Goal: Information Seeking & Learning: Learn about a topic

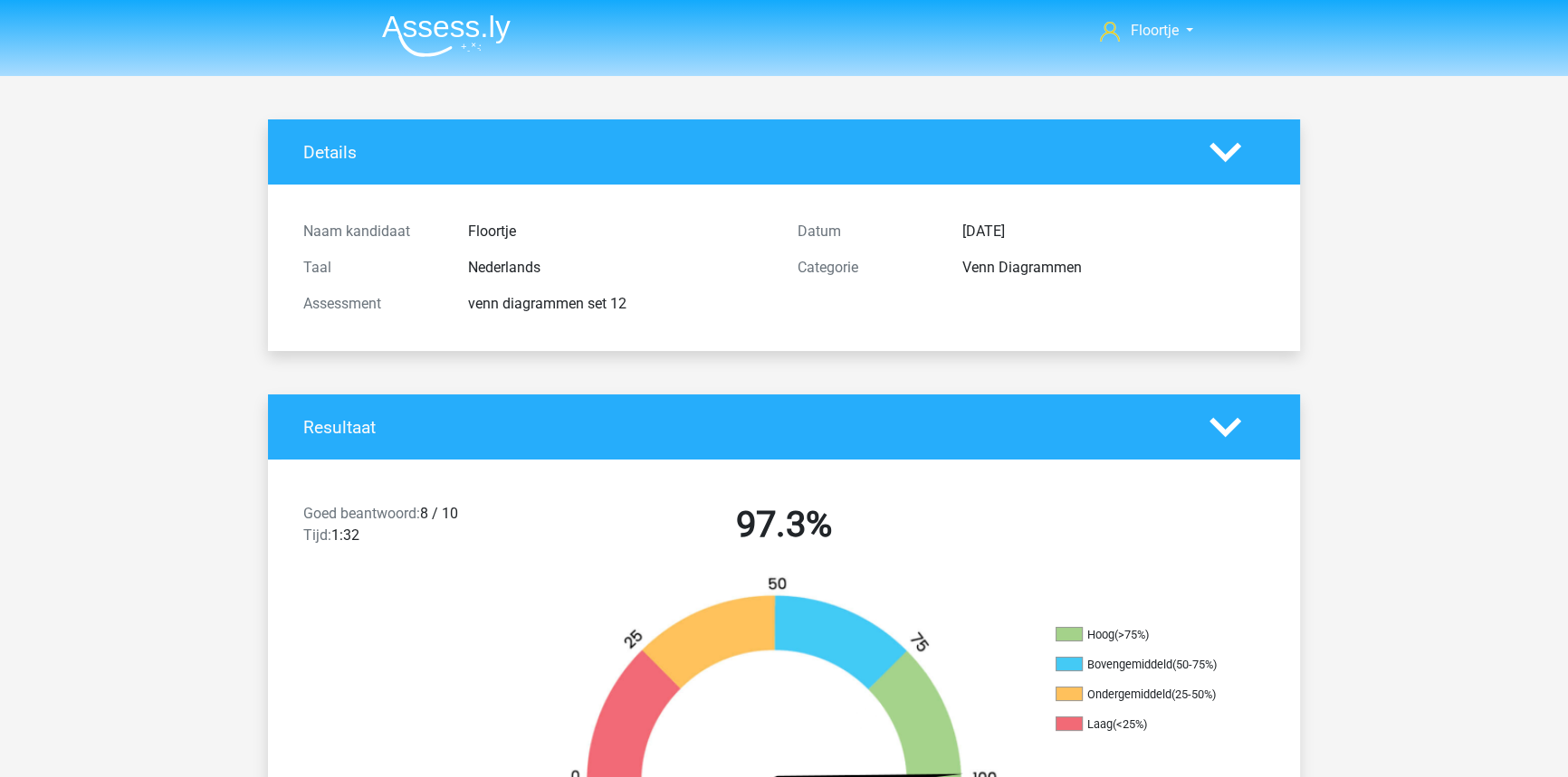
click at [439, 32] on img at bounding box center [446, 35] width 128 height 42
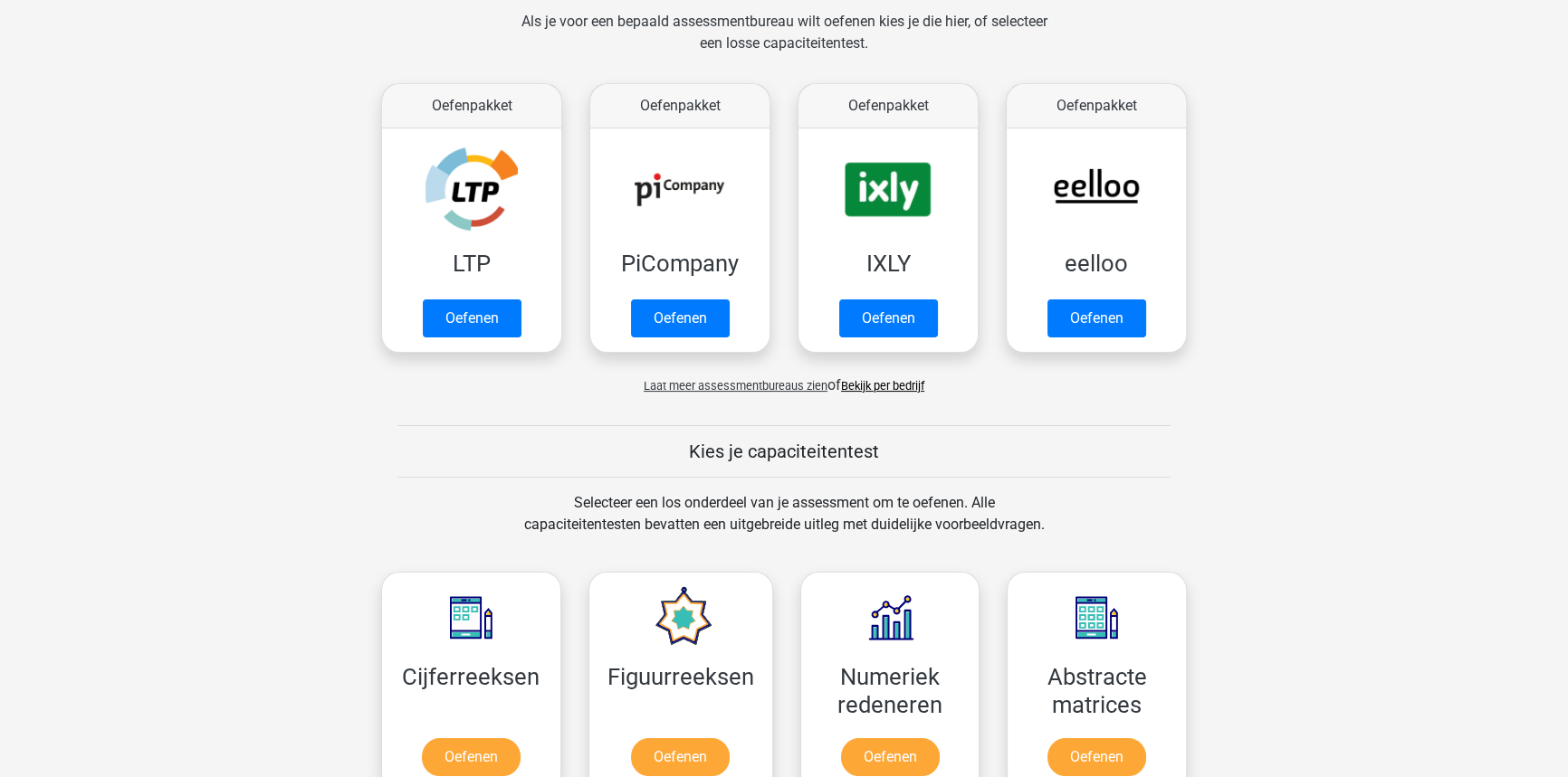
scroll to position [740, 0]
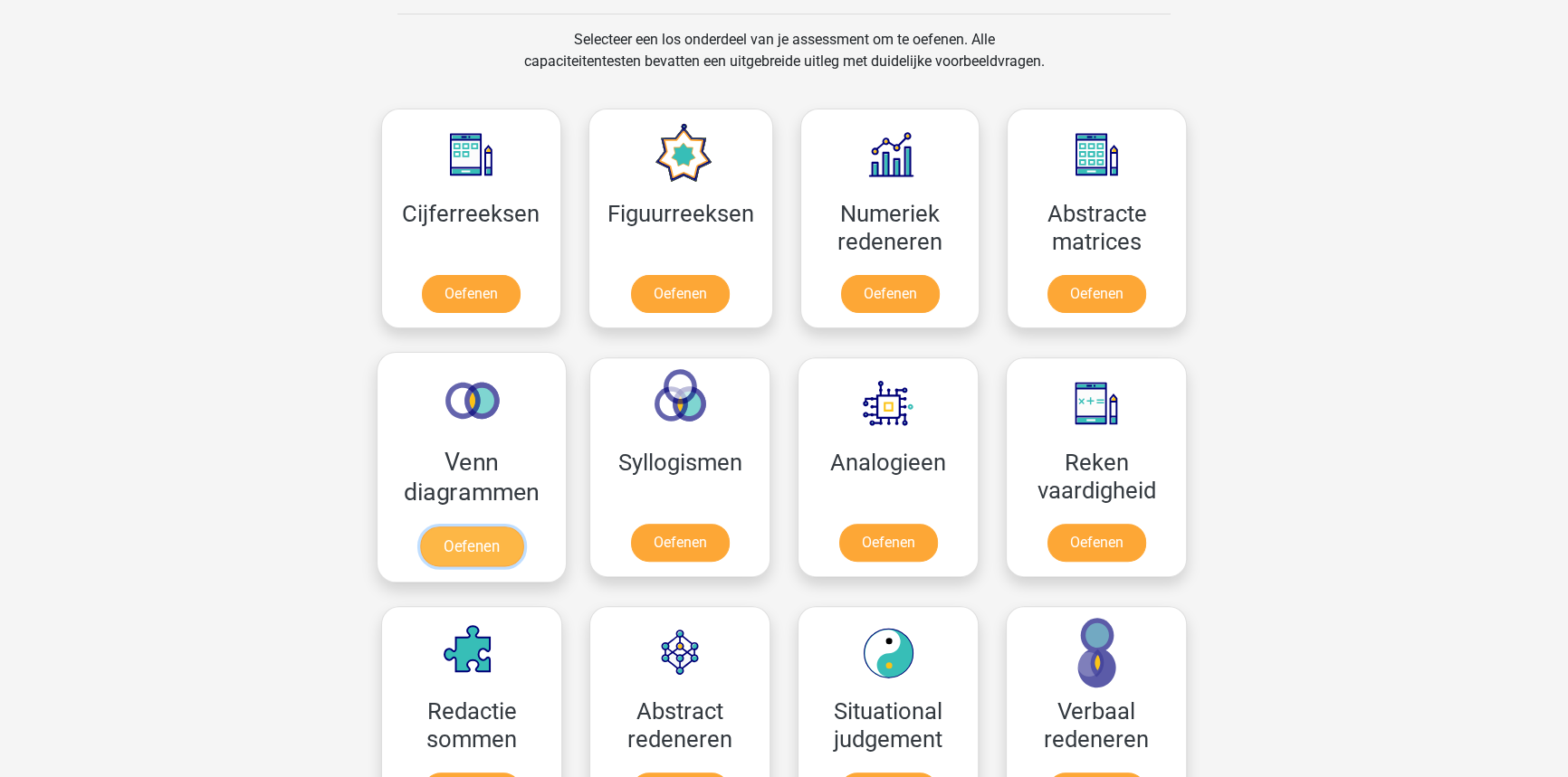
click at [486, 526] on link "Oefenen" at bounding box center [471, 546] width 103 height 40
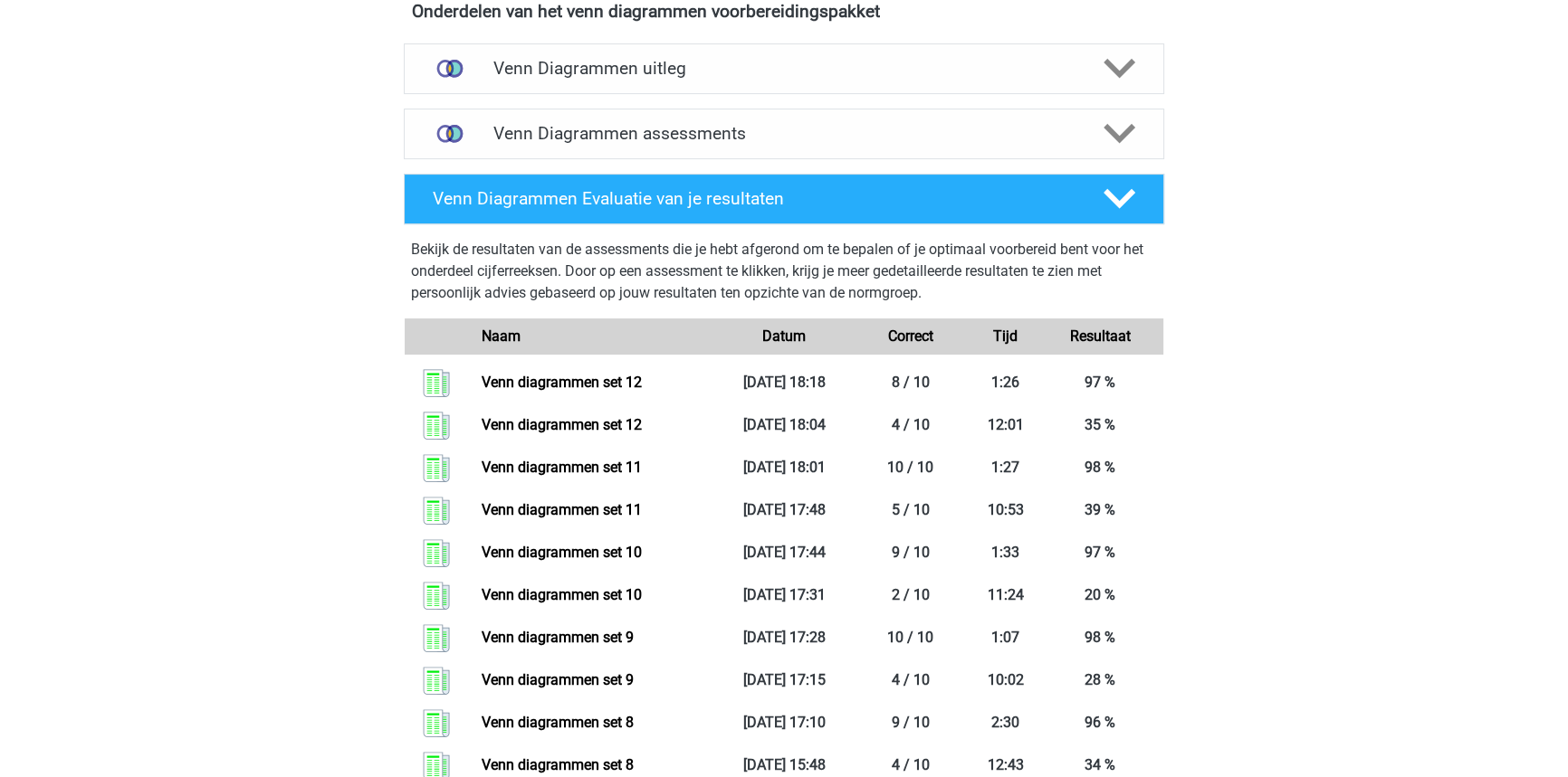
scroll to position [328, 0]
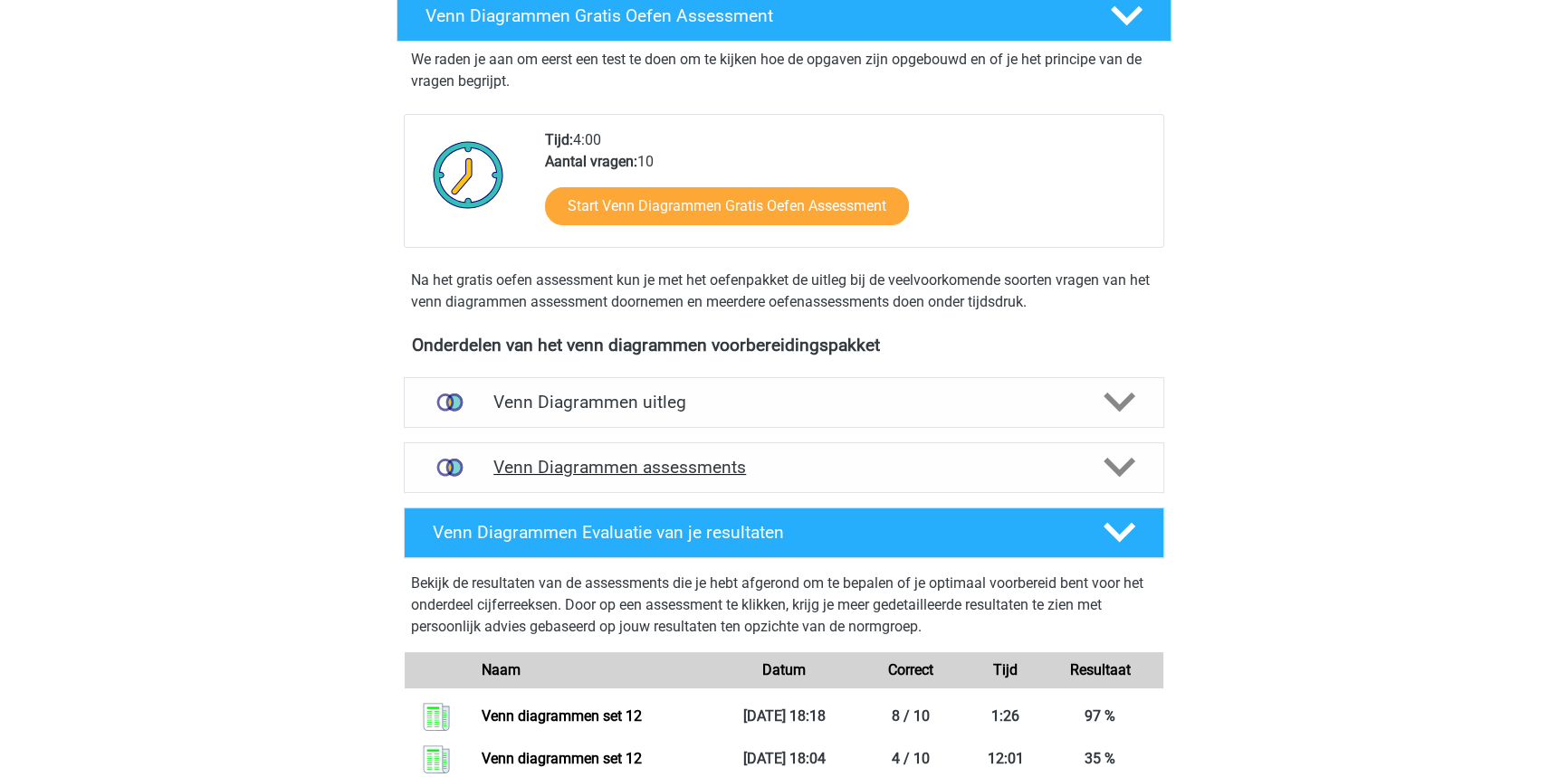
click at [841, 454] on div "Venn Diagrammen assessments" at bounding box center [784, 468] width 760 height 51
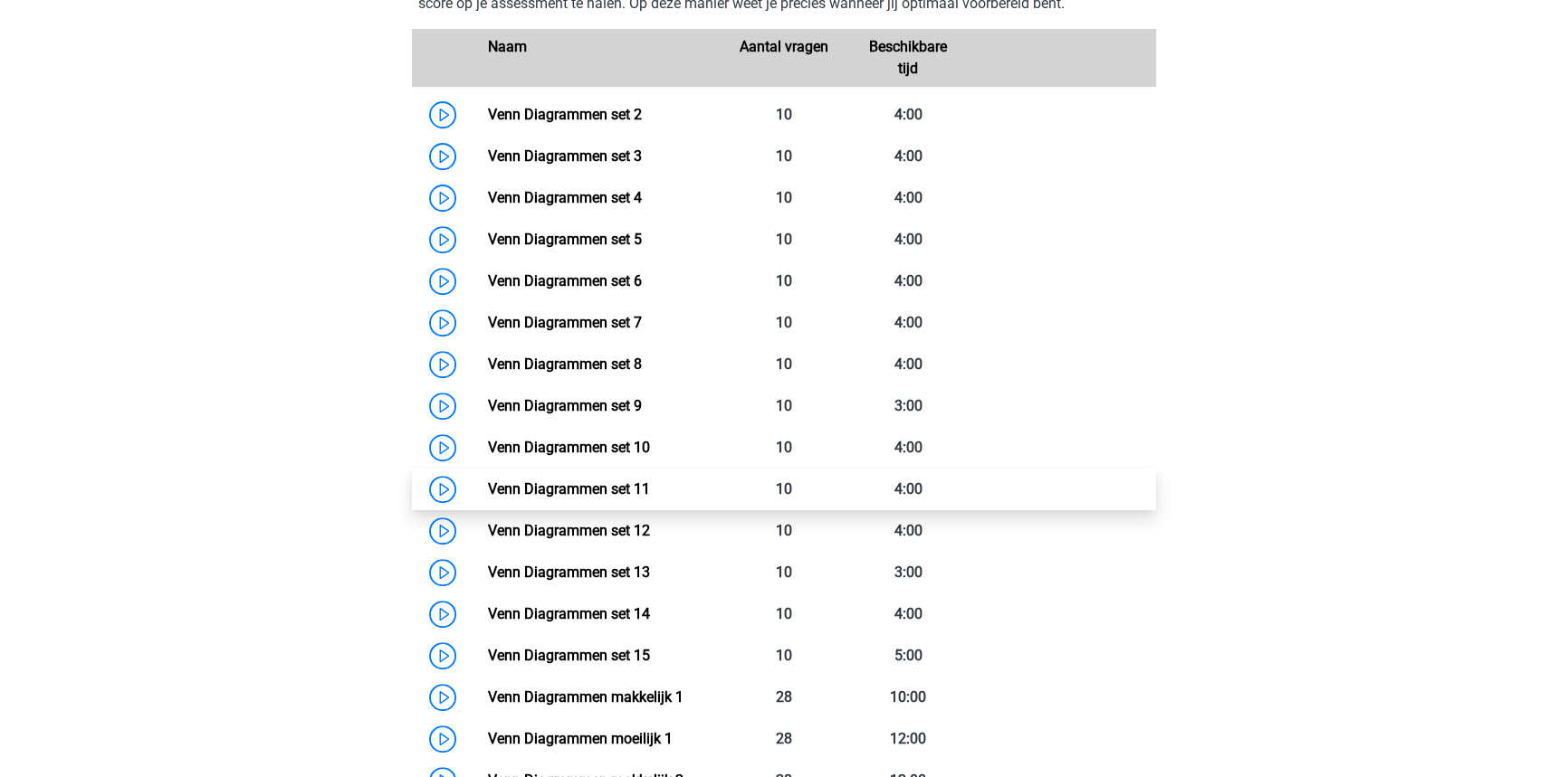
scroll to position [904, 0]
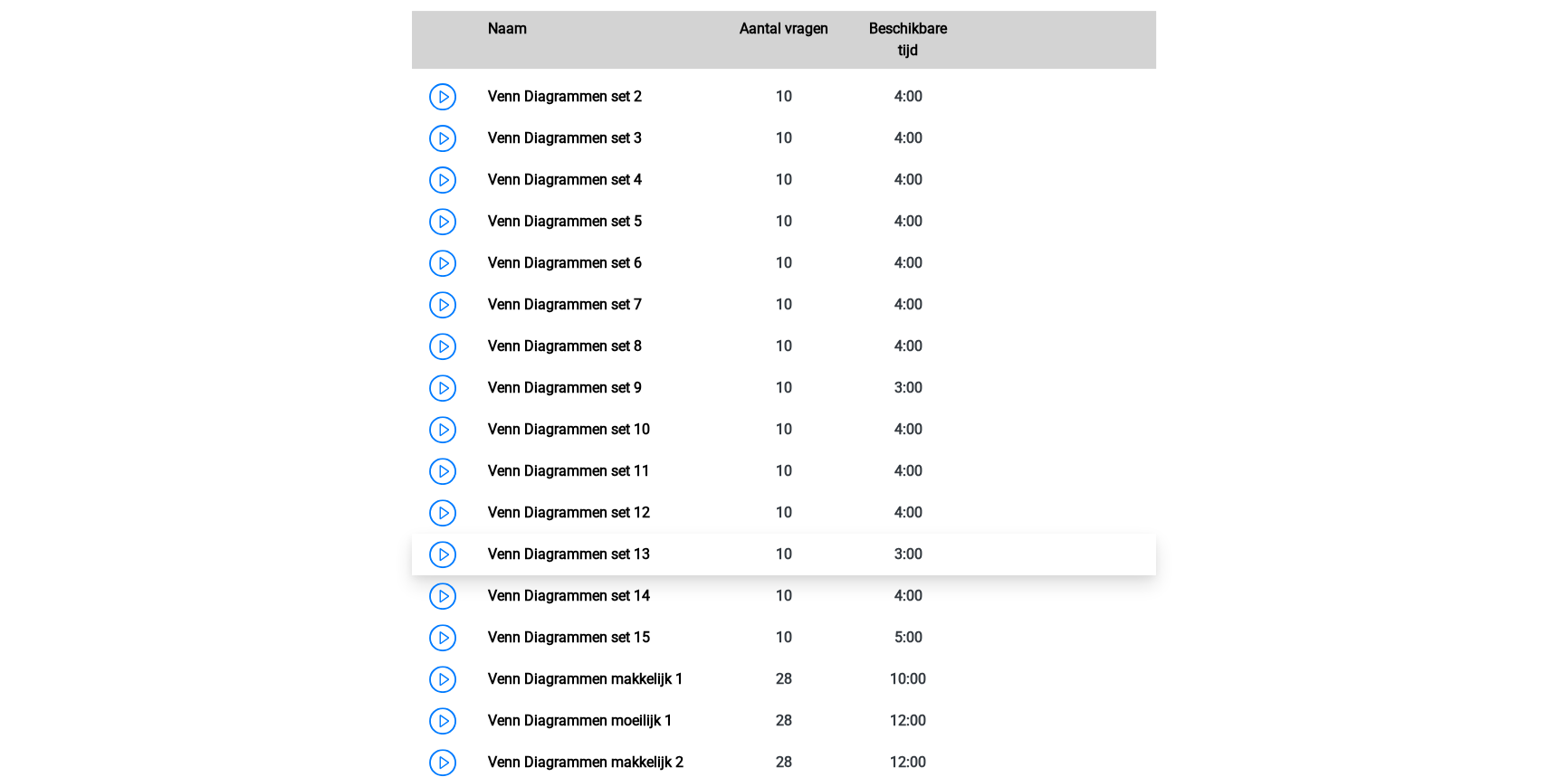
click at [621, 546] on link "Venn Diagrammen set 13" at bounding box center [568, 554] width 162 height 17
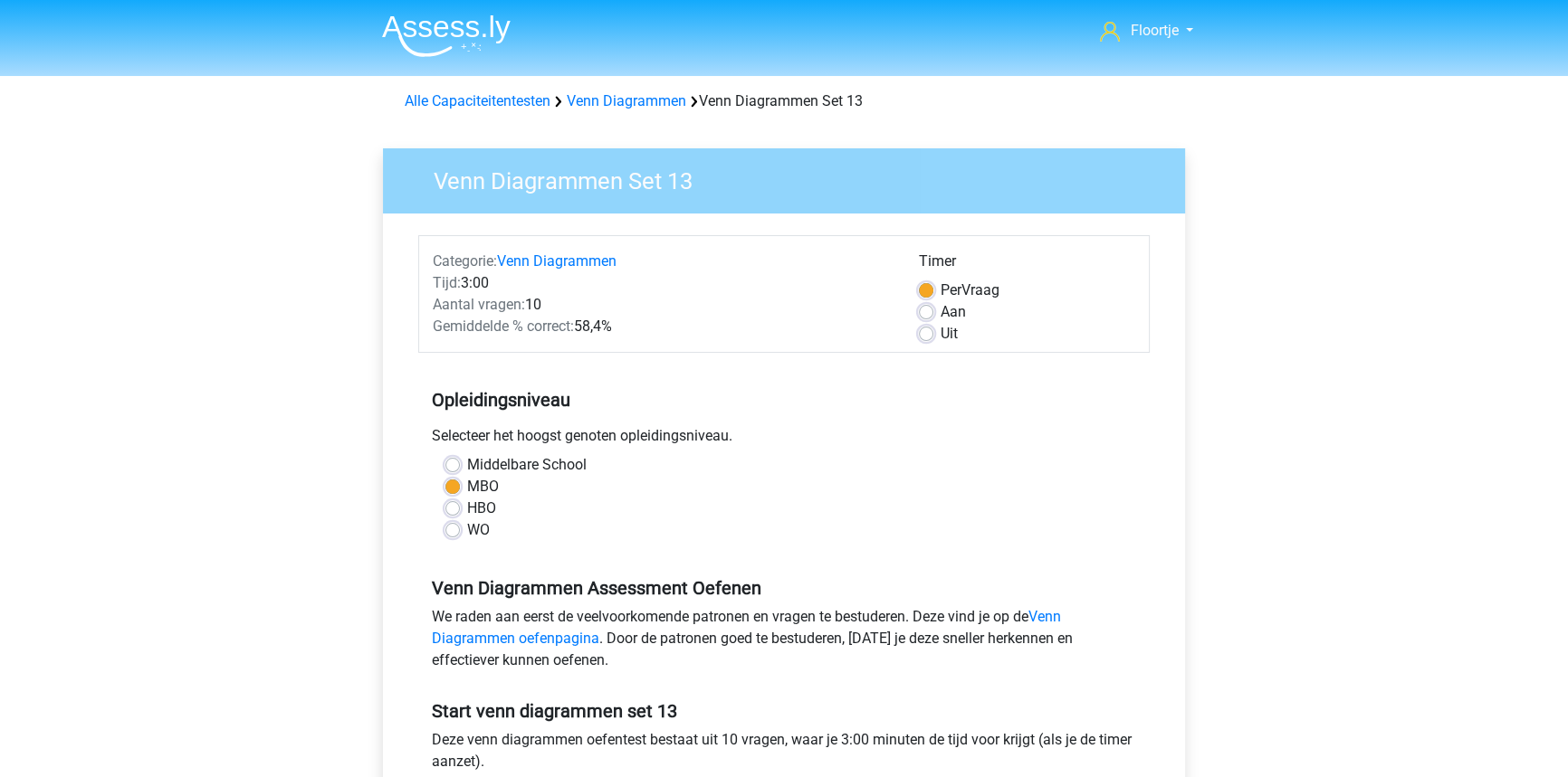
drag, startPoint x: 927, startPoint y: 335, endPoint x: 940, endPoint y: 416, distance: 82.0
click at [941, 334] on label "Uit" at bounding box center [949, 334] width 17 height 22
click at [927, 334] on input "Uit" at bounding box center [926, 332] width 14 height 18
radio input "true"
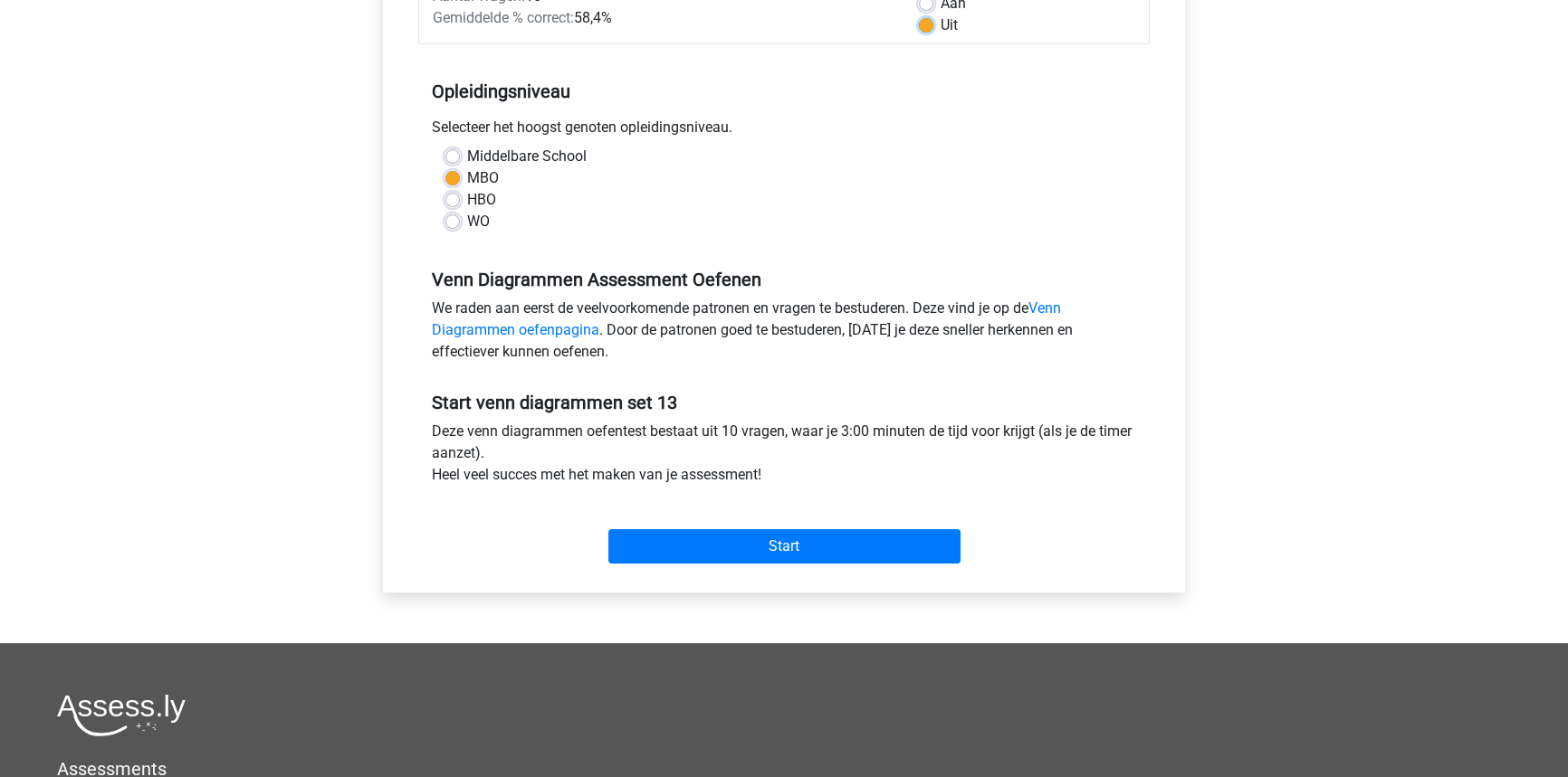
scroll to position [328, 0]
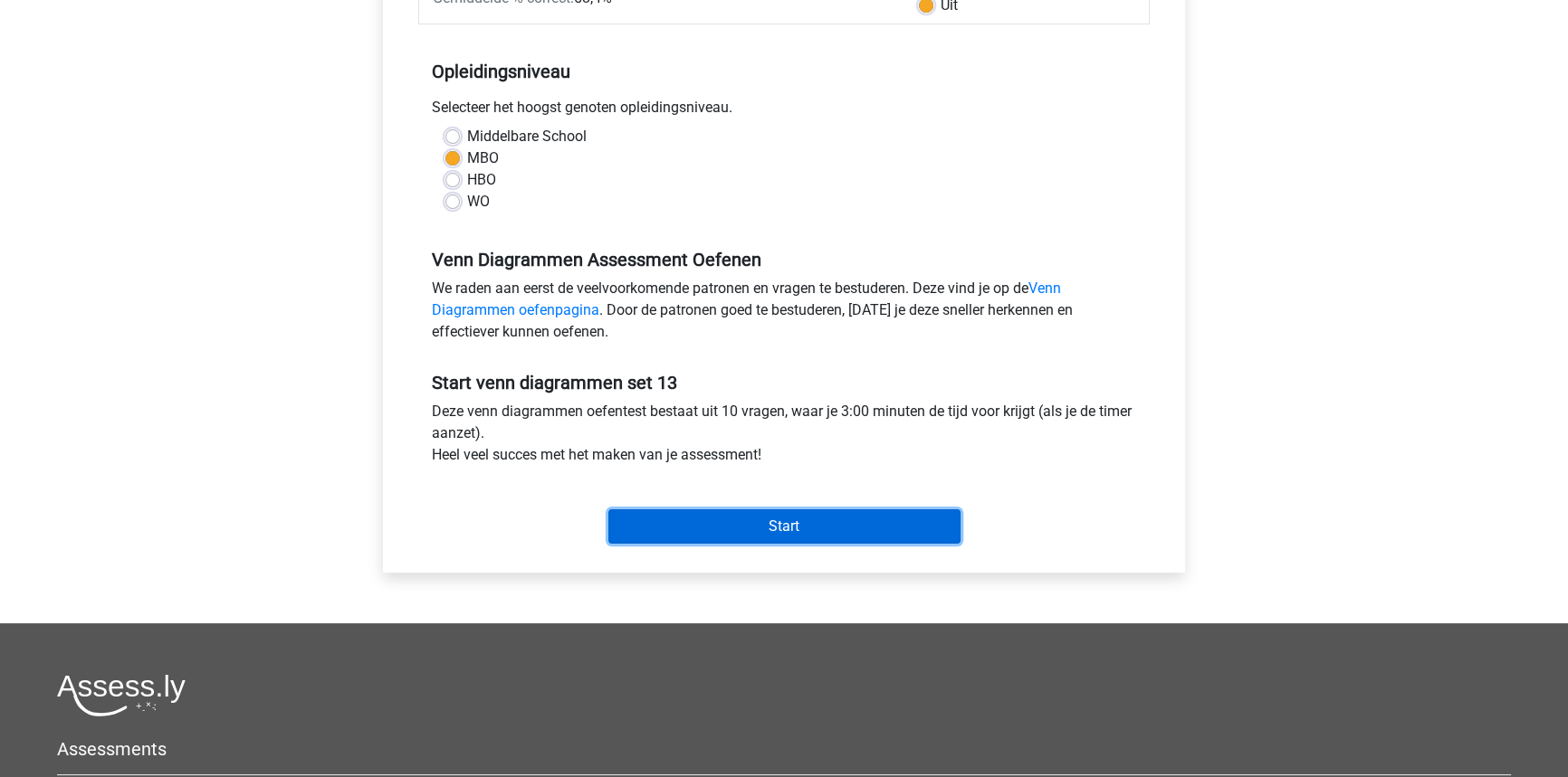
click at [758, 534] on input "Start" at bounding box center [784, 526] width 352 height 34
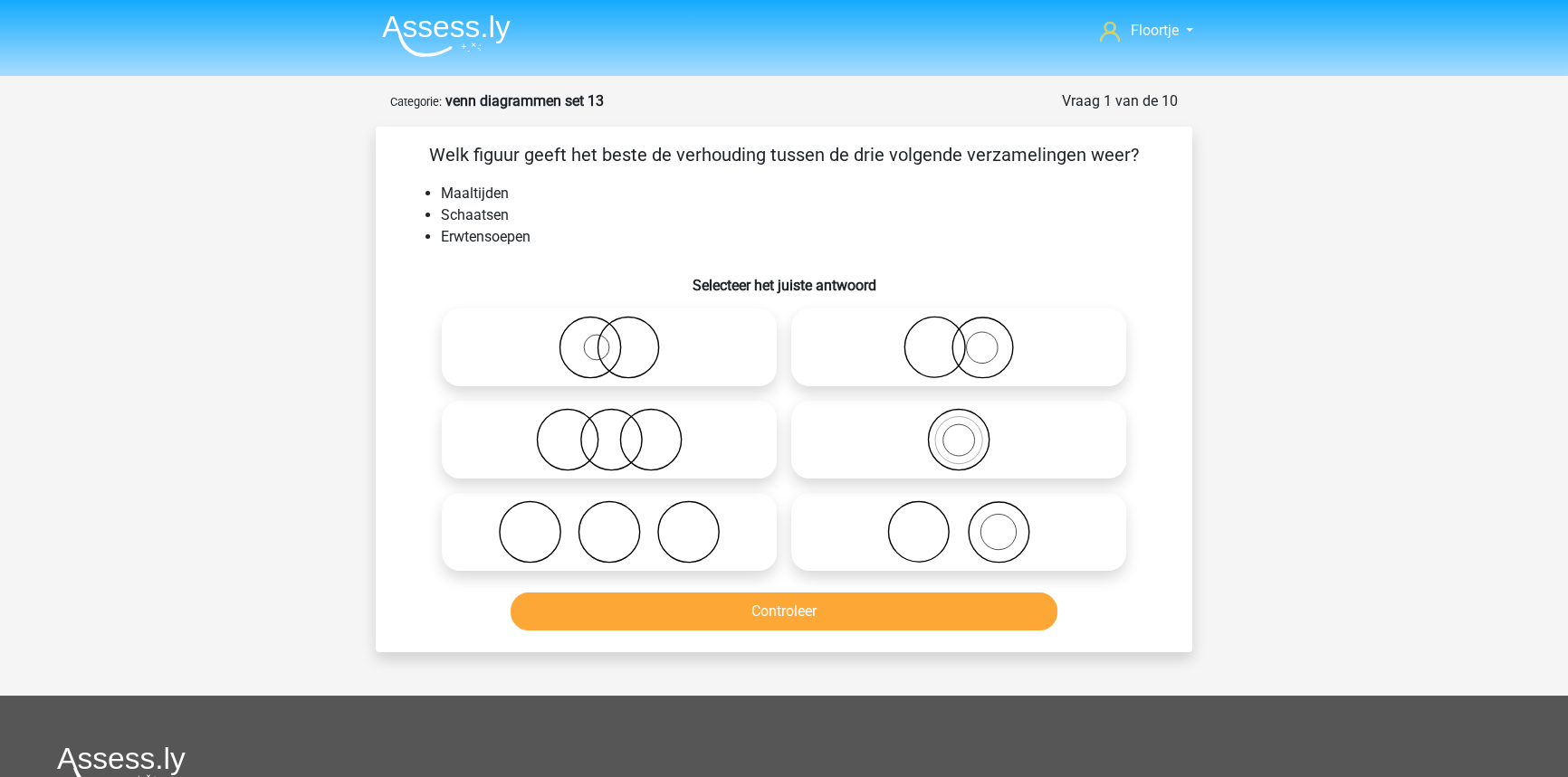
click at [982, 556] on icon at bounding box center [959, 532] width 321 height 63
click at [971, 523] on input "radio" at bounding box center [964, 517] width 11 height 11
radio input "true"
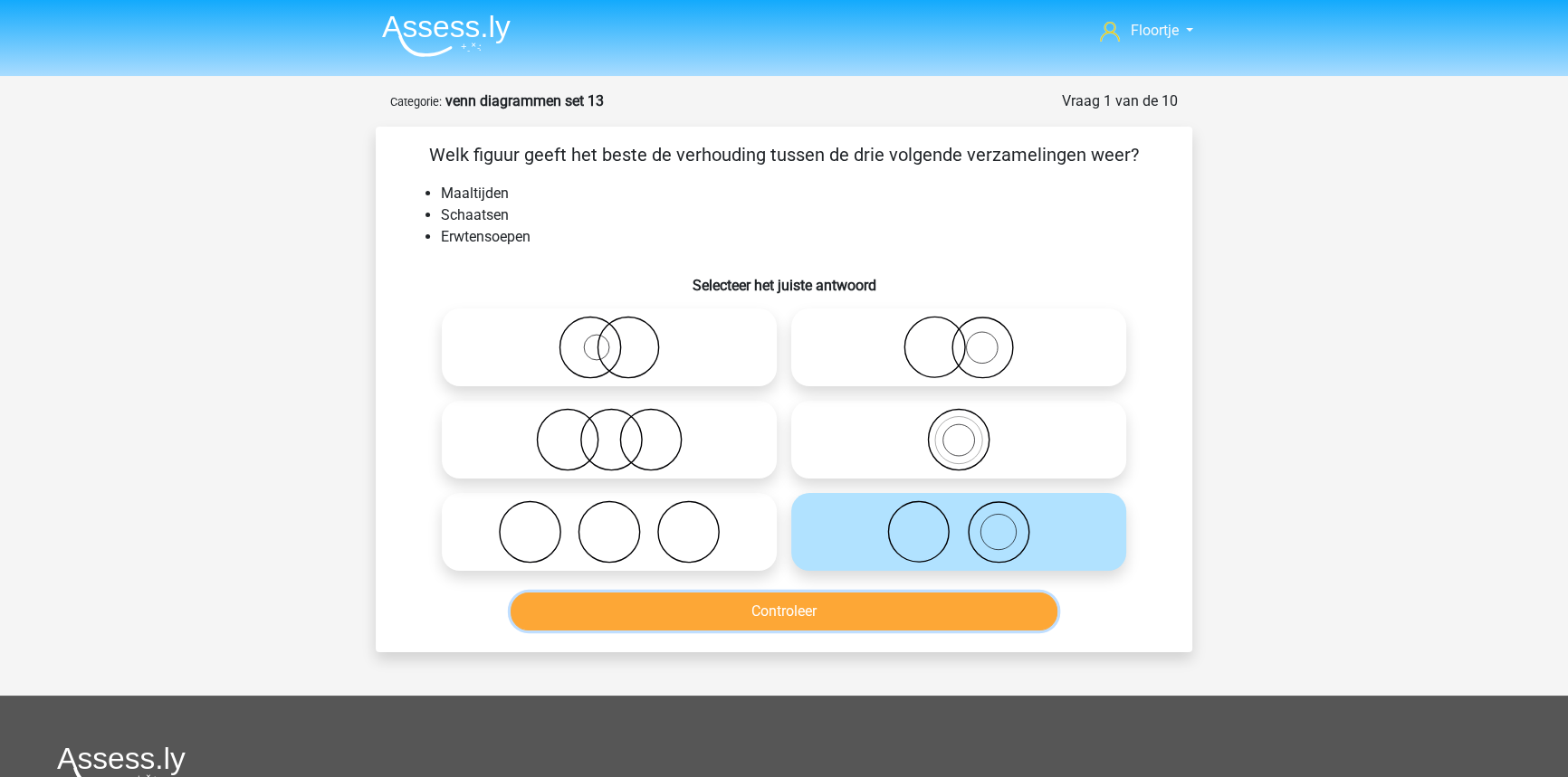
click at [1023, 602] on button "Controleer" at bounding box center [784, 611] width 547 height 38
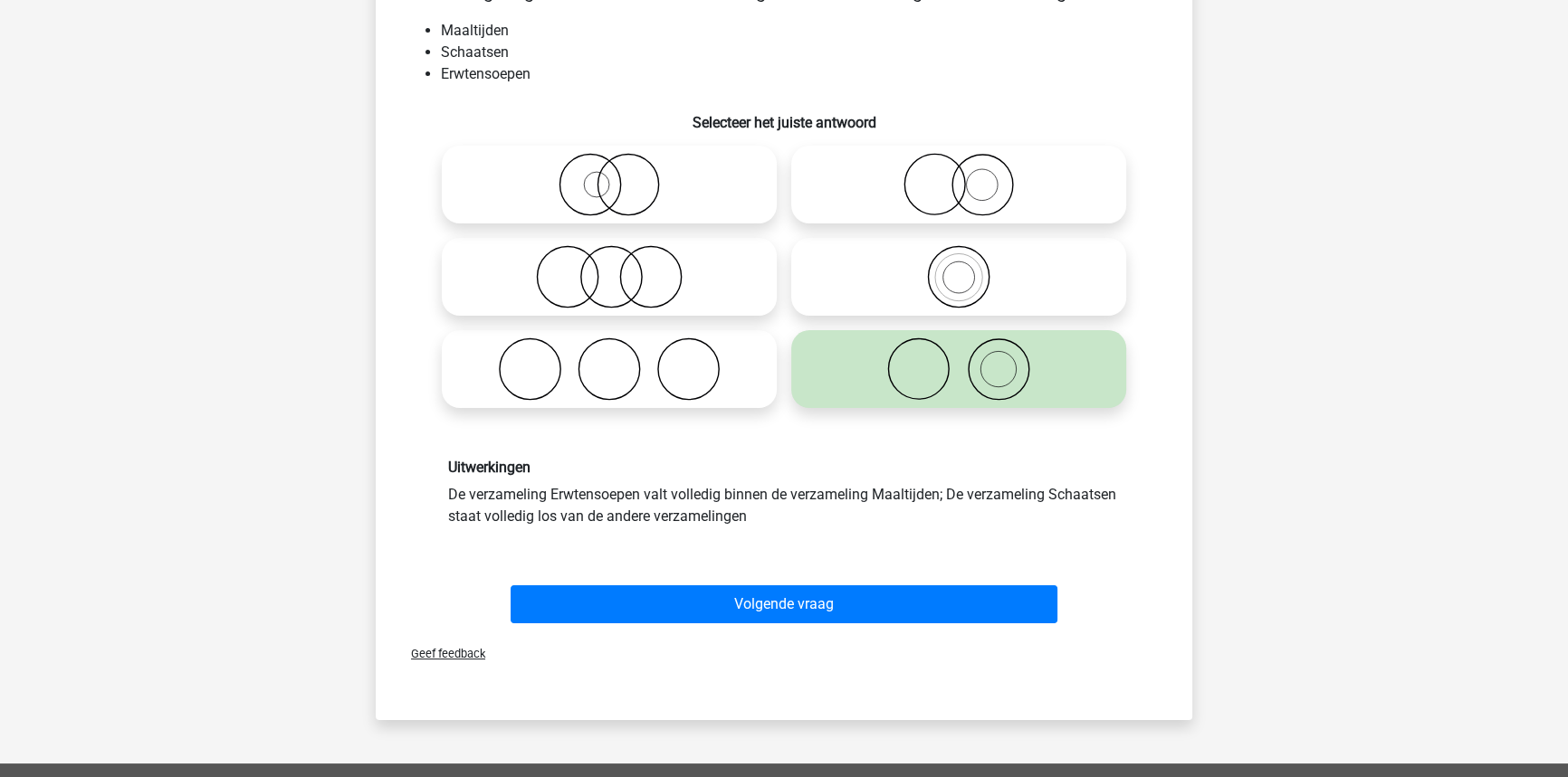
scroll to position [164, 0]
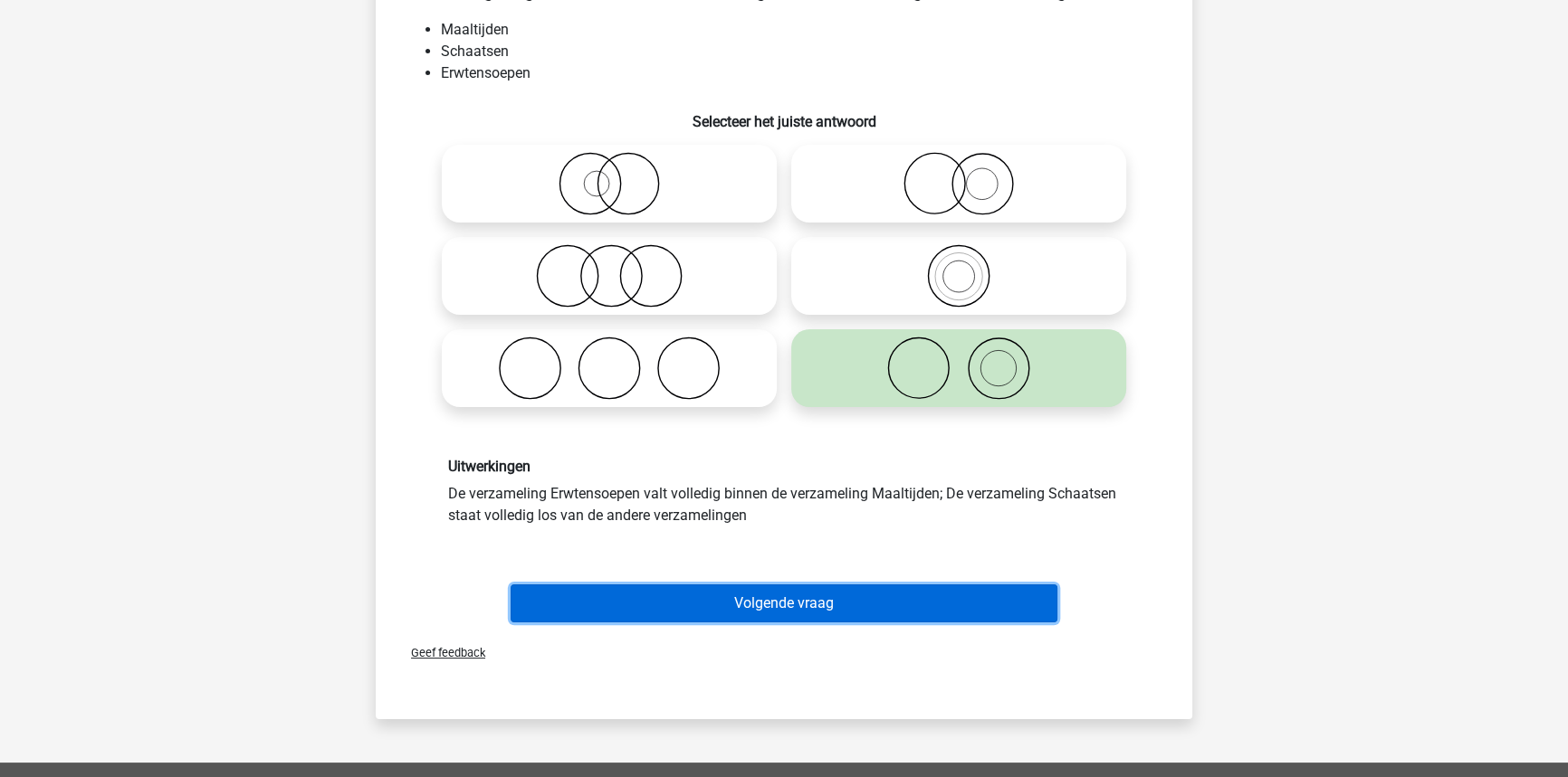
click at [619, 593] on button "Volgende vraag" at bounding box center [784, 603] width 547 height 38
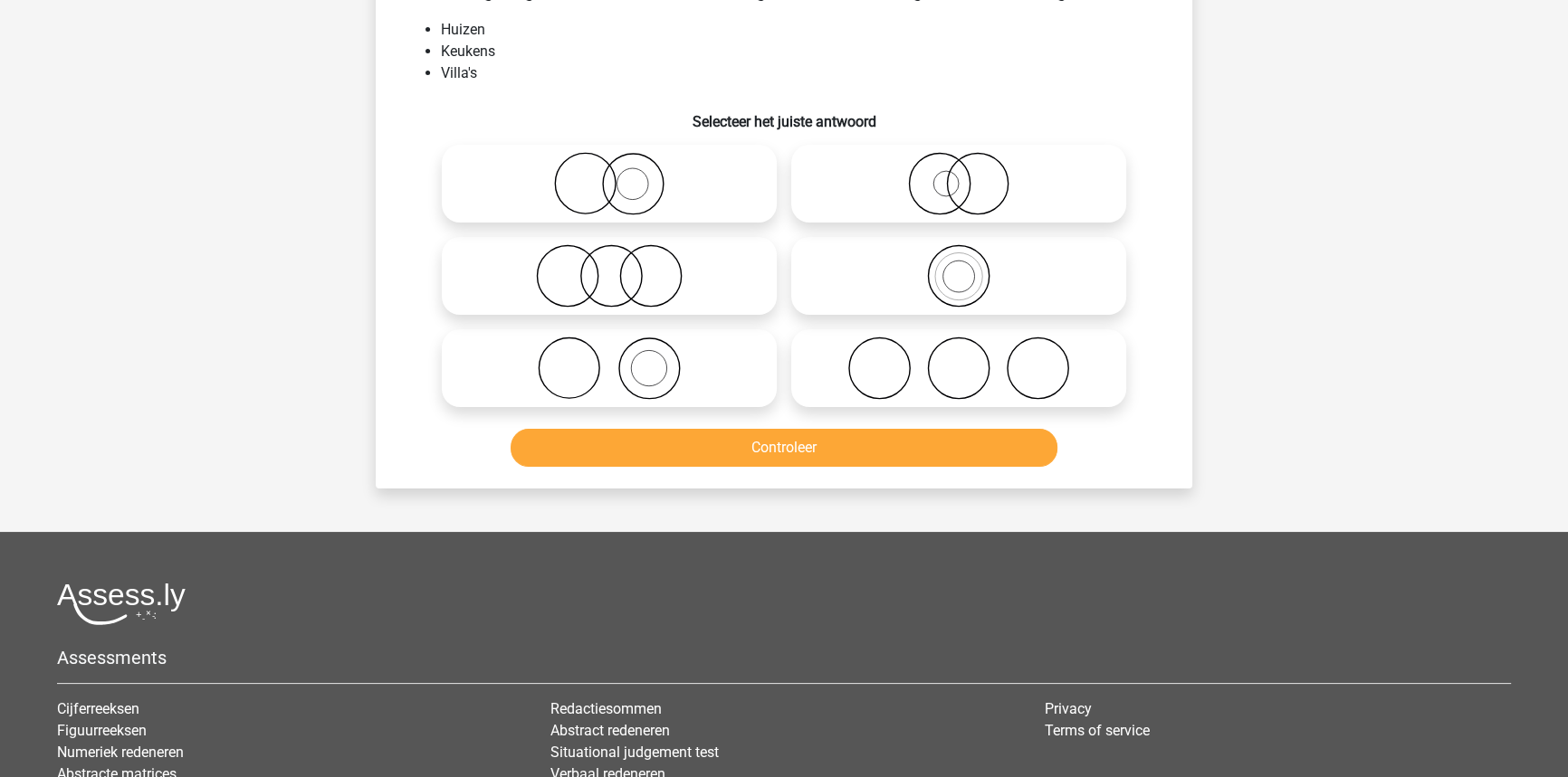
scroll to position [91, 0]
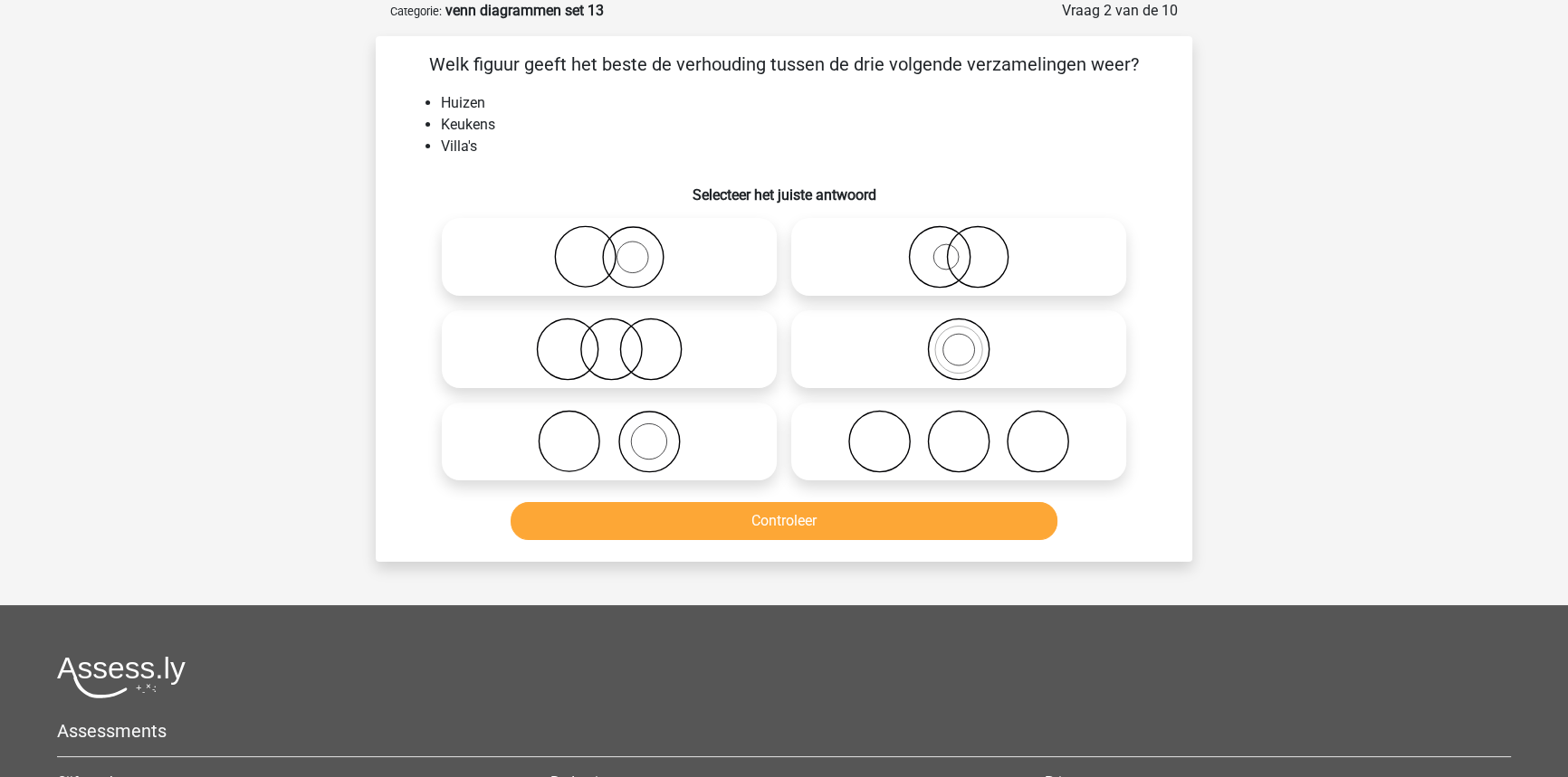
click at [595, 442] on icon at bounding box center [609, 441] width 321 height 63
click at [609, 433] on input "radio" at bounding box center [615, 426] width 11 height 11
radio input "true"
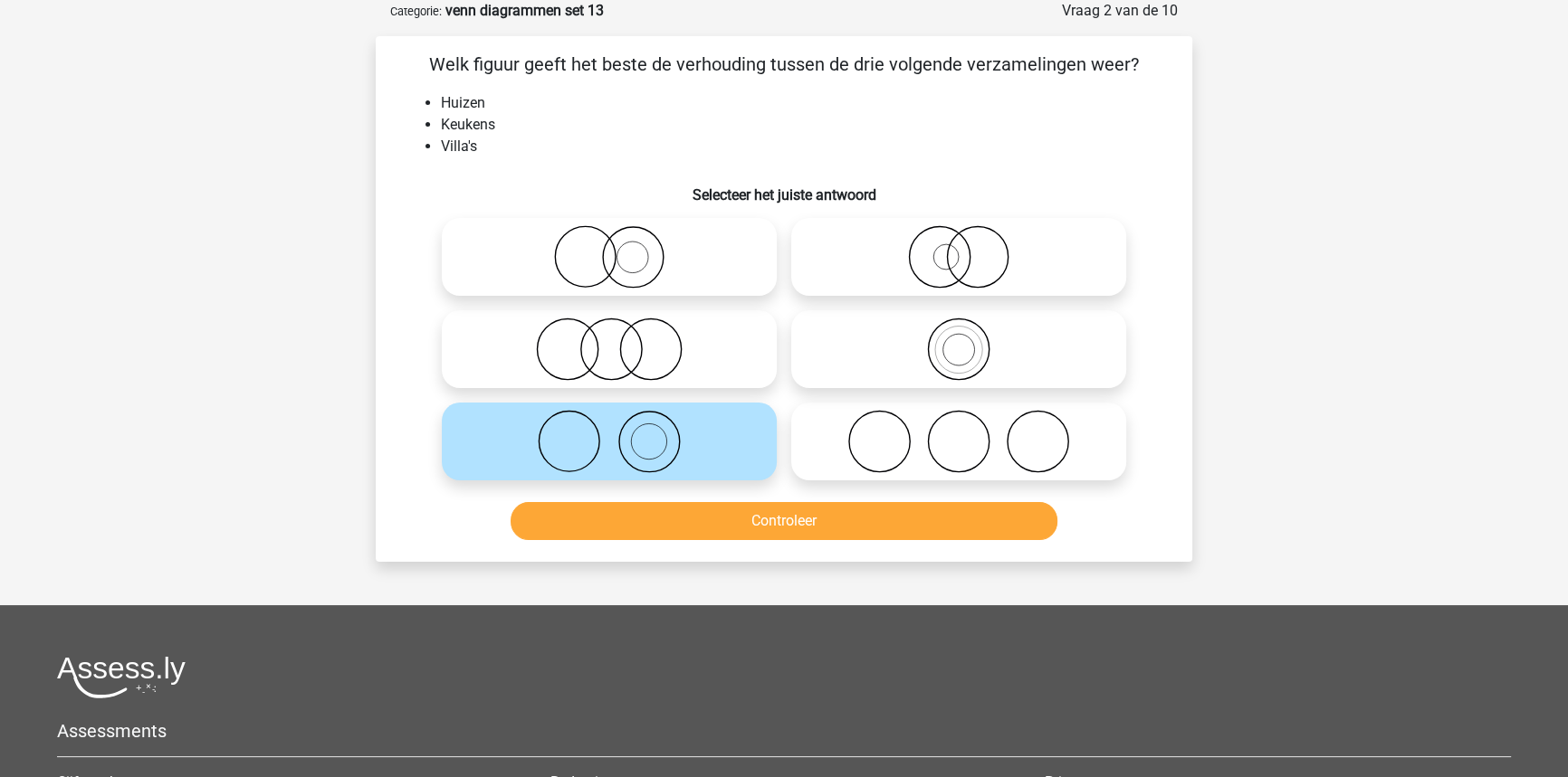
click at [667, 282] on icon at bounding box center [609, 256] width 321 height 63
click at [621, 248] on input "radio" at bounding box center [615, 241] width 11 height 11
radio input "true"
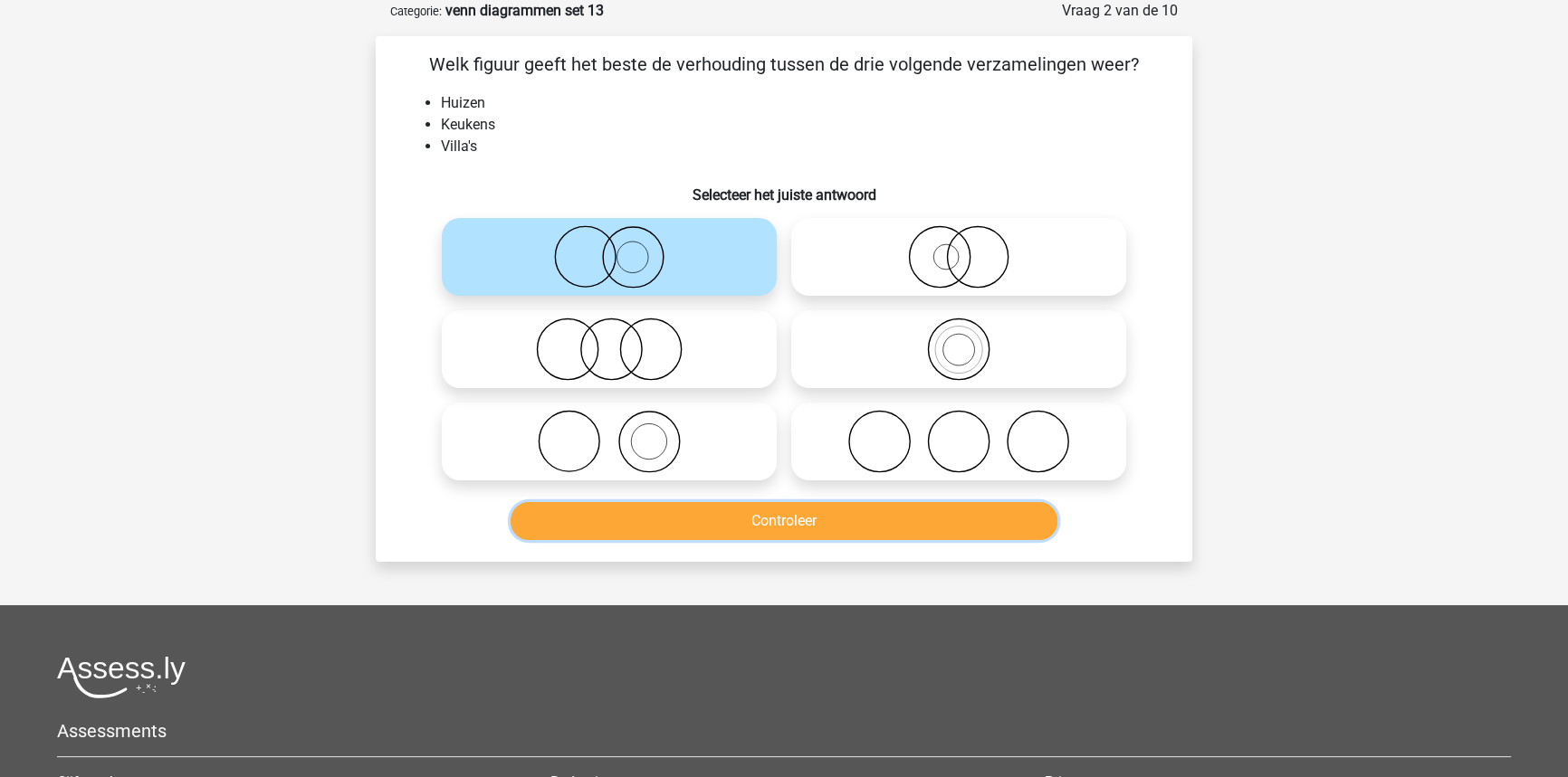
click at [731, 516] on button "Controleer" at bounding box center [784, 521] width 547 height 38
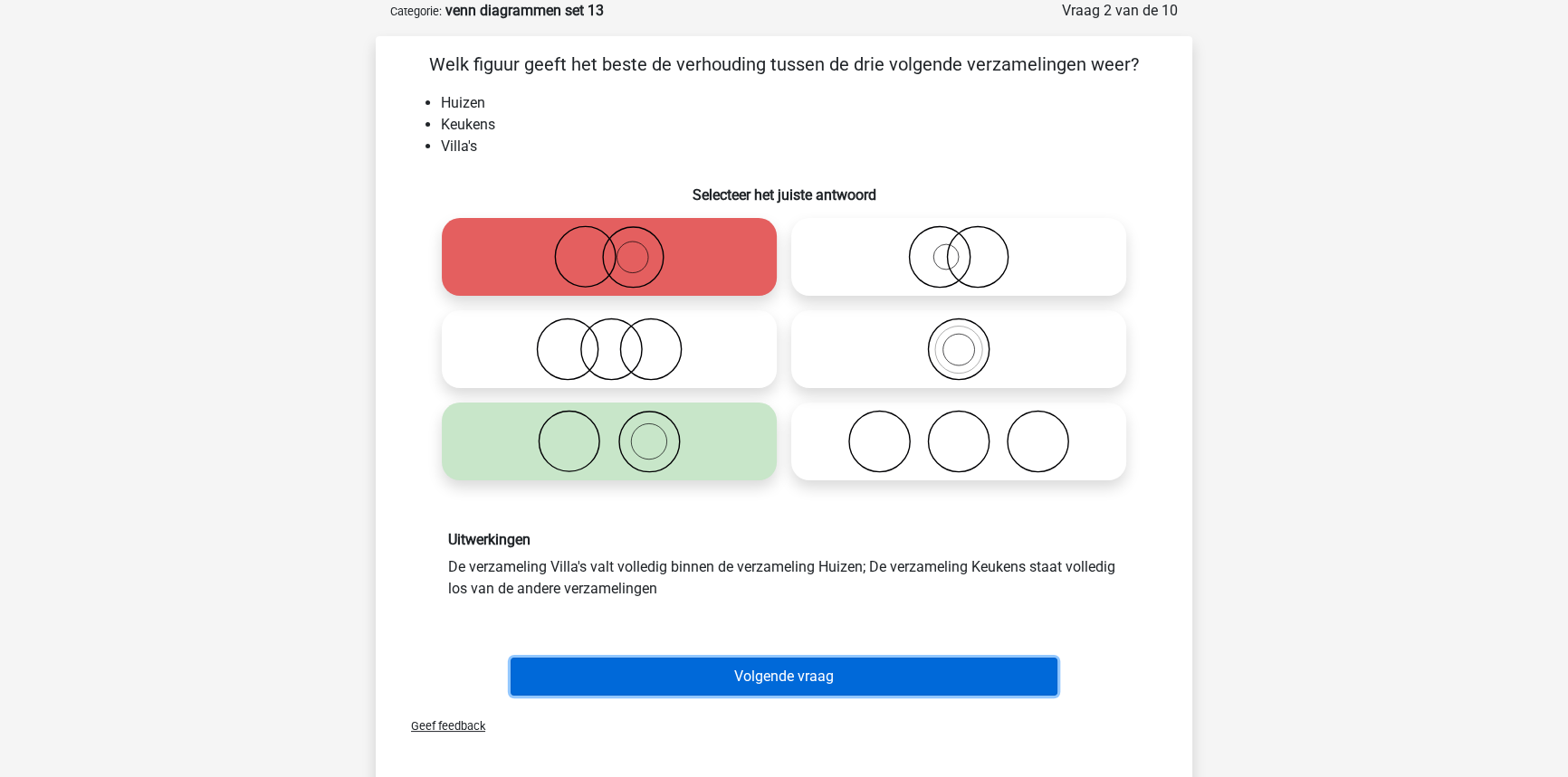
click at [782, 676] on button "Volgende vraag" at bounding box center [784, 677] width 547 height 38
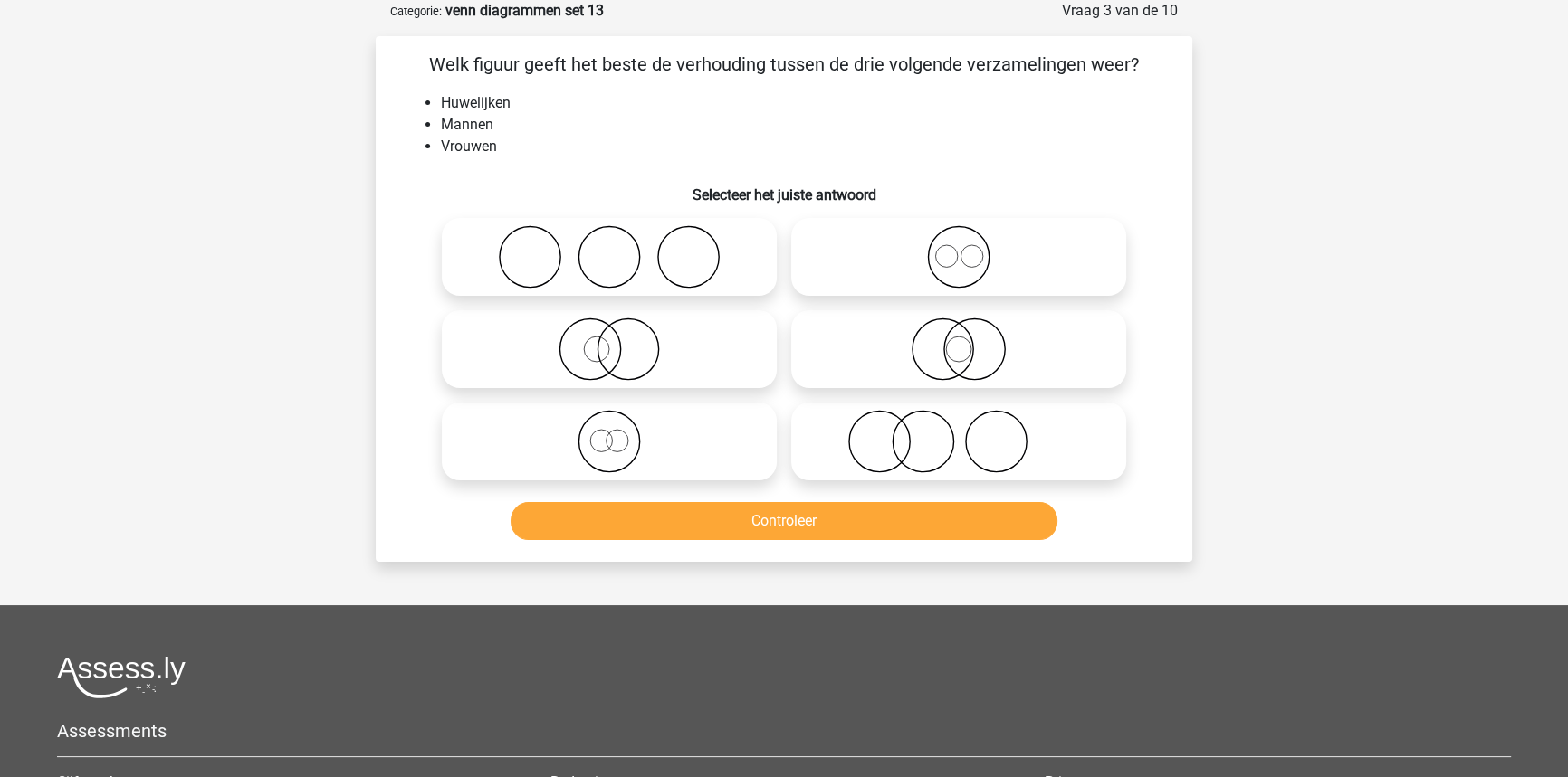
click at [610, 456] on icon at bounding box center [609, 441] width 321 height 63
click at [610, 433] on input "radio" at bounding box center [615, 426] width 11 height 11
radio input "true"
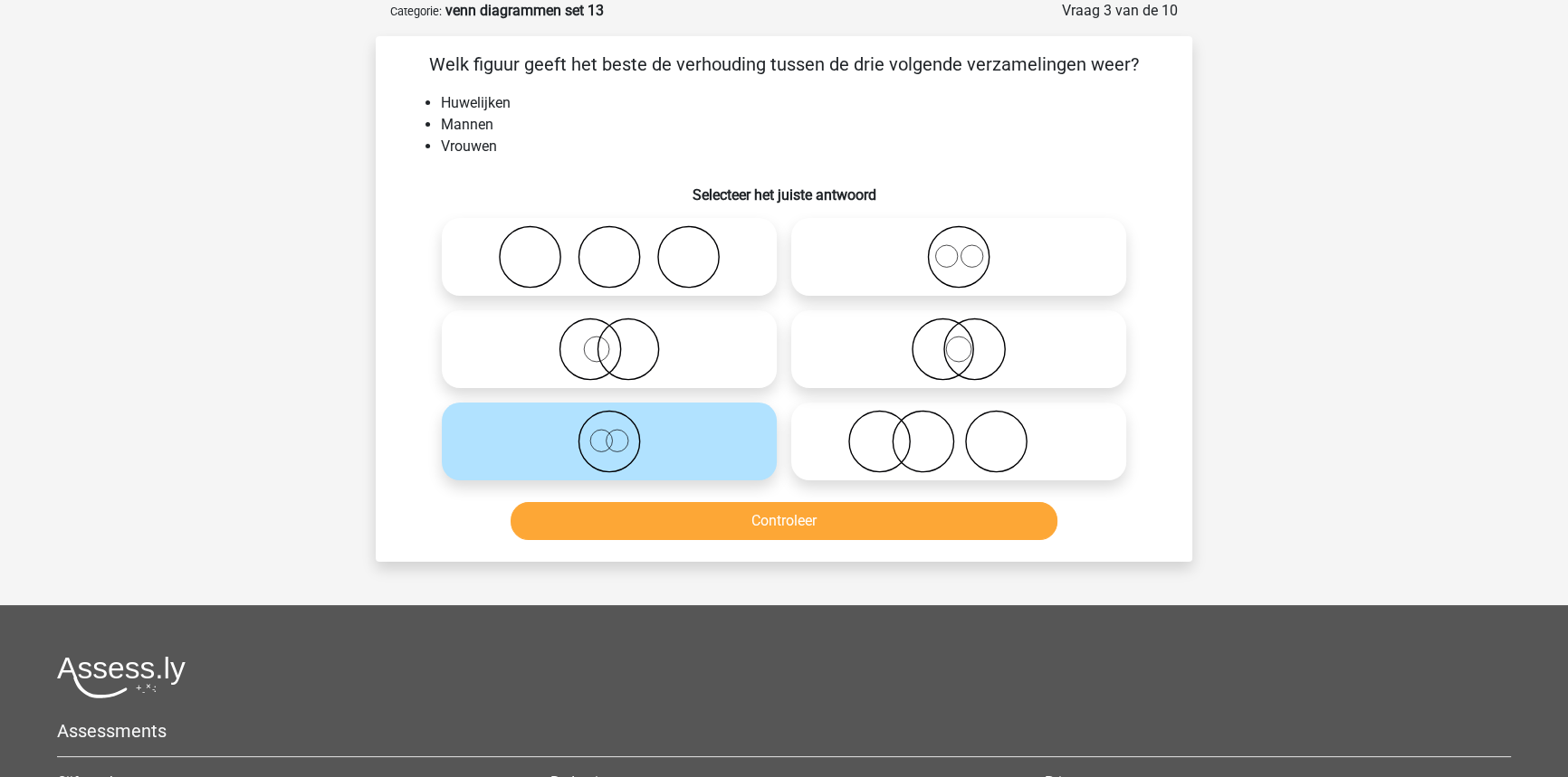
click at [942, 331] on icon at bounding box center [959, 349] width 321 height 63
click at [959, 331] on input "radio" at bounding box center [964, 334] width 11 height 11
radio input "true"
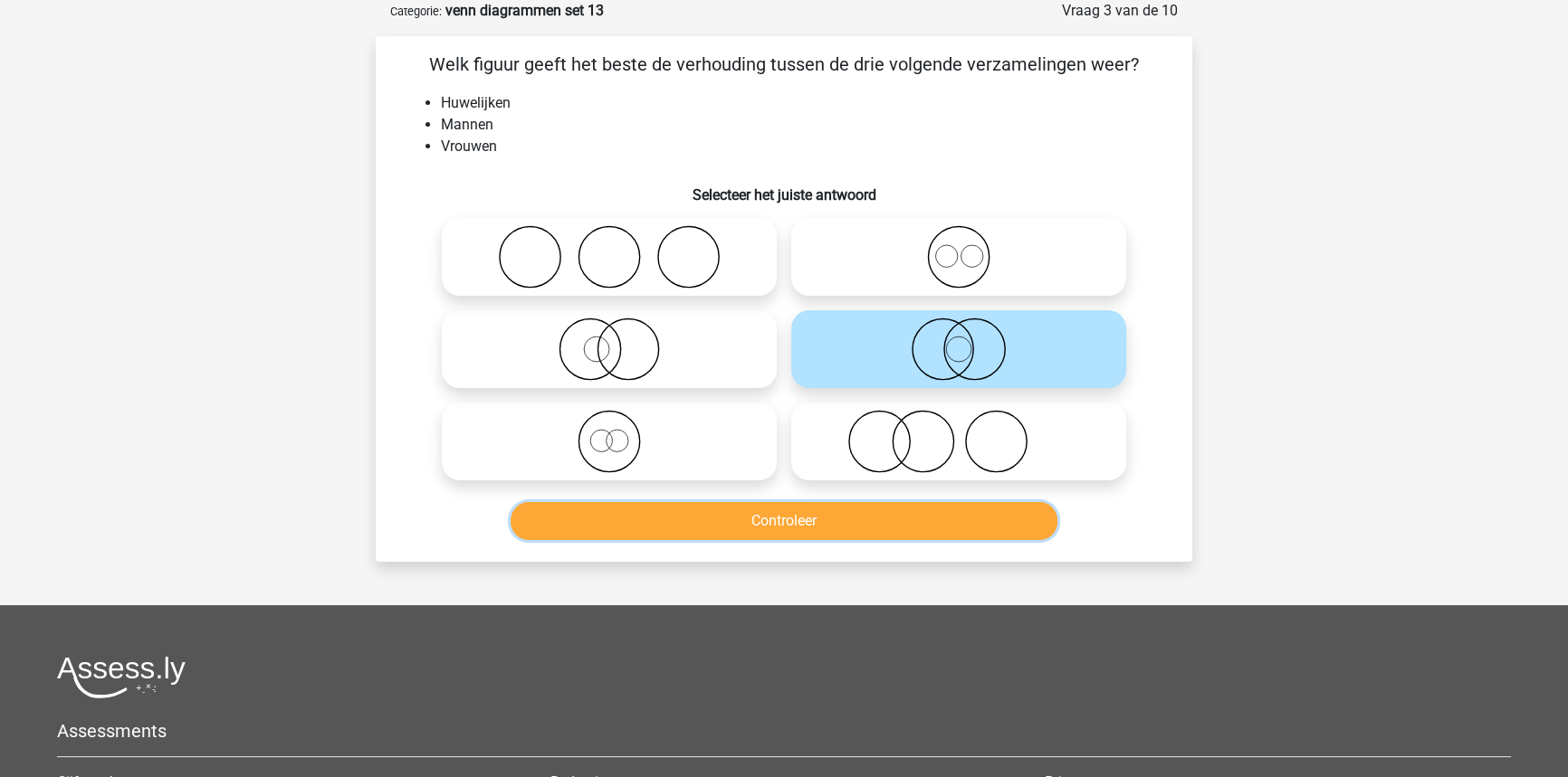
click at [757, 510] on button "Controleer" at bounding box center [784, 521] width 547 height 38
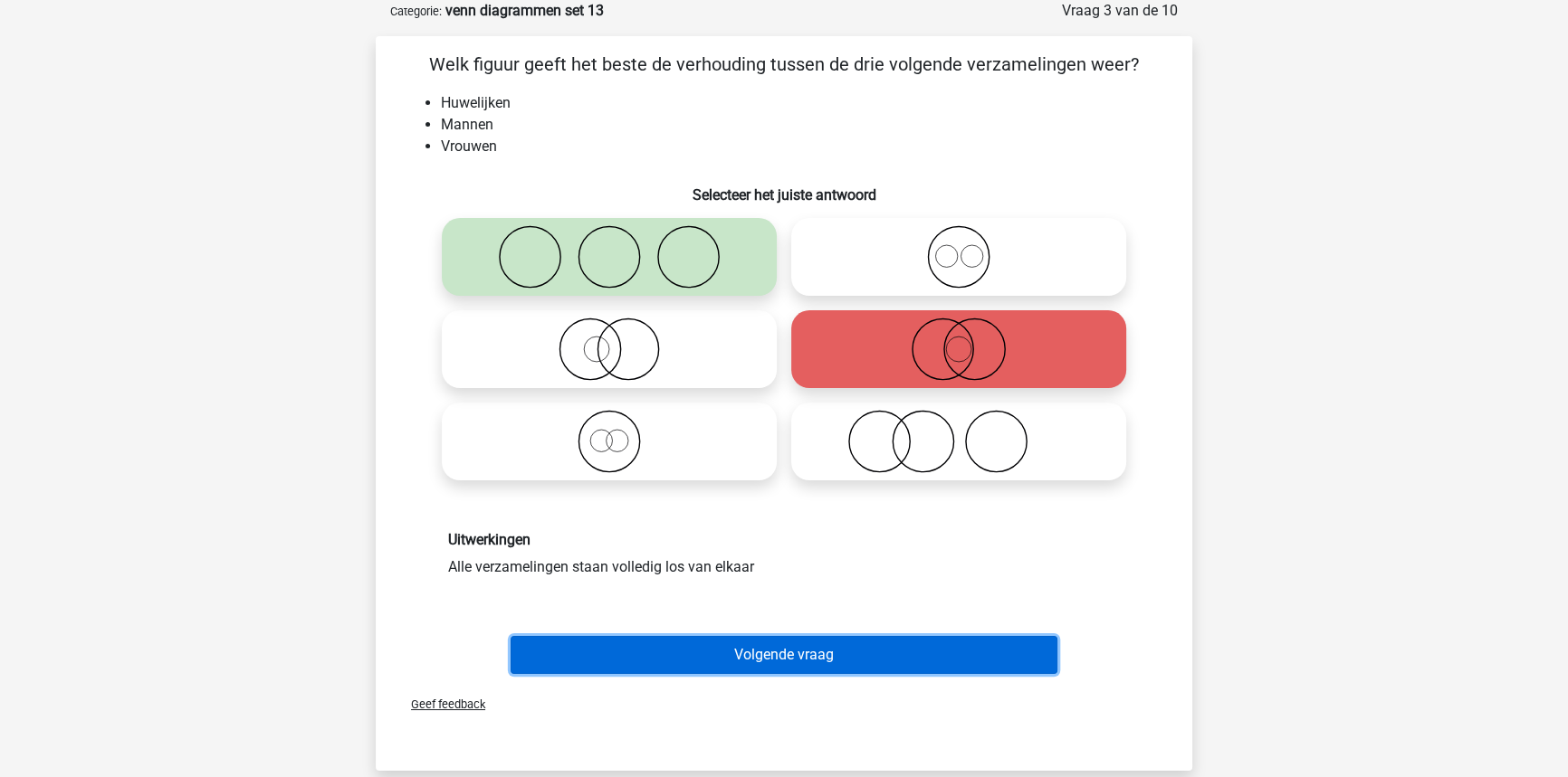
click at [660, 636] on button "Volgende vraag" at bounding box center [784, 654] width 547 height 38
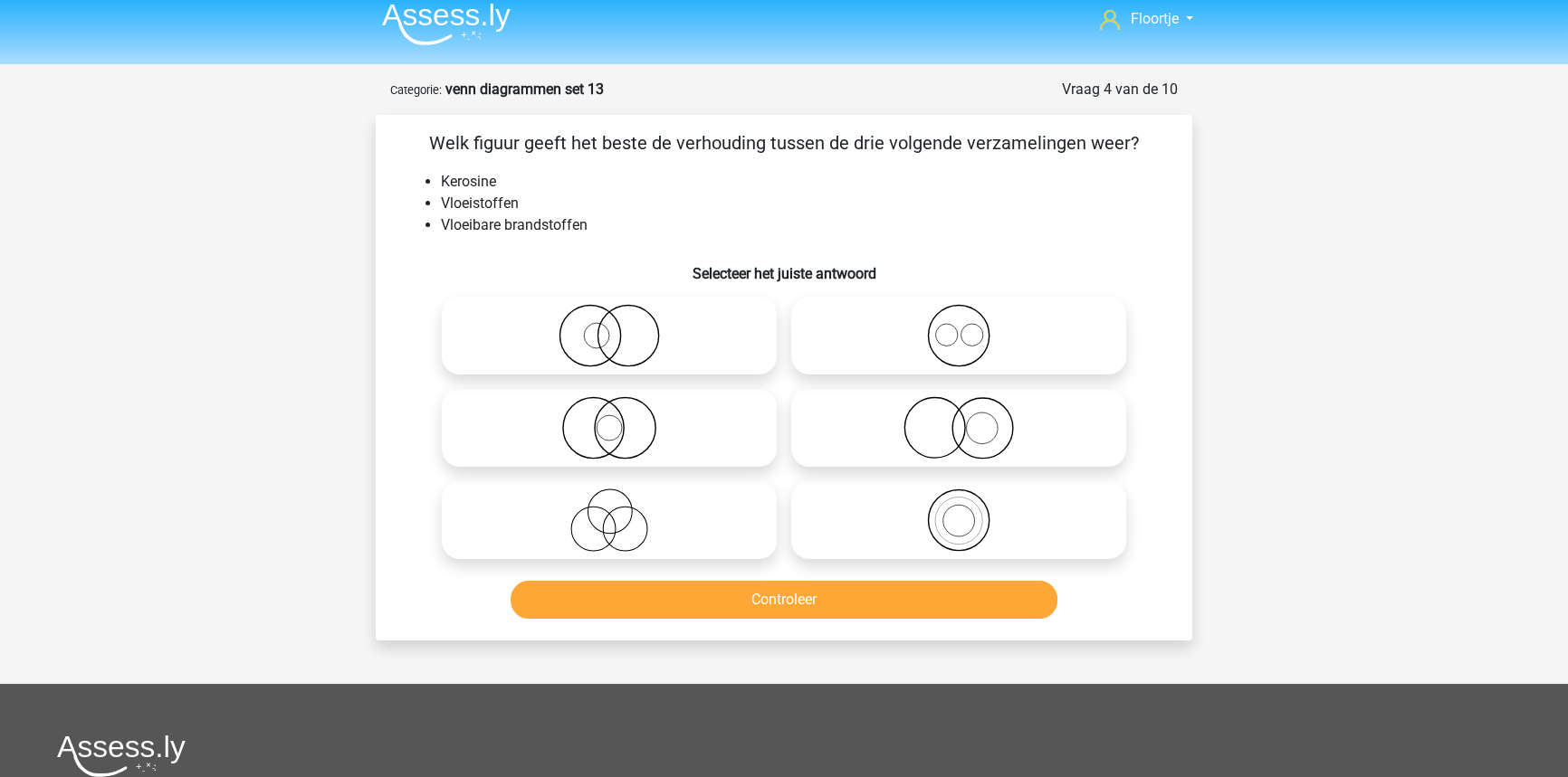
scroll to position [0, 0]
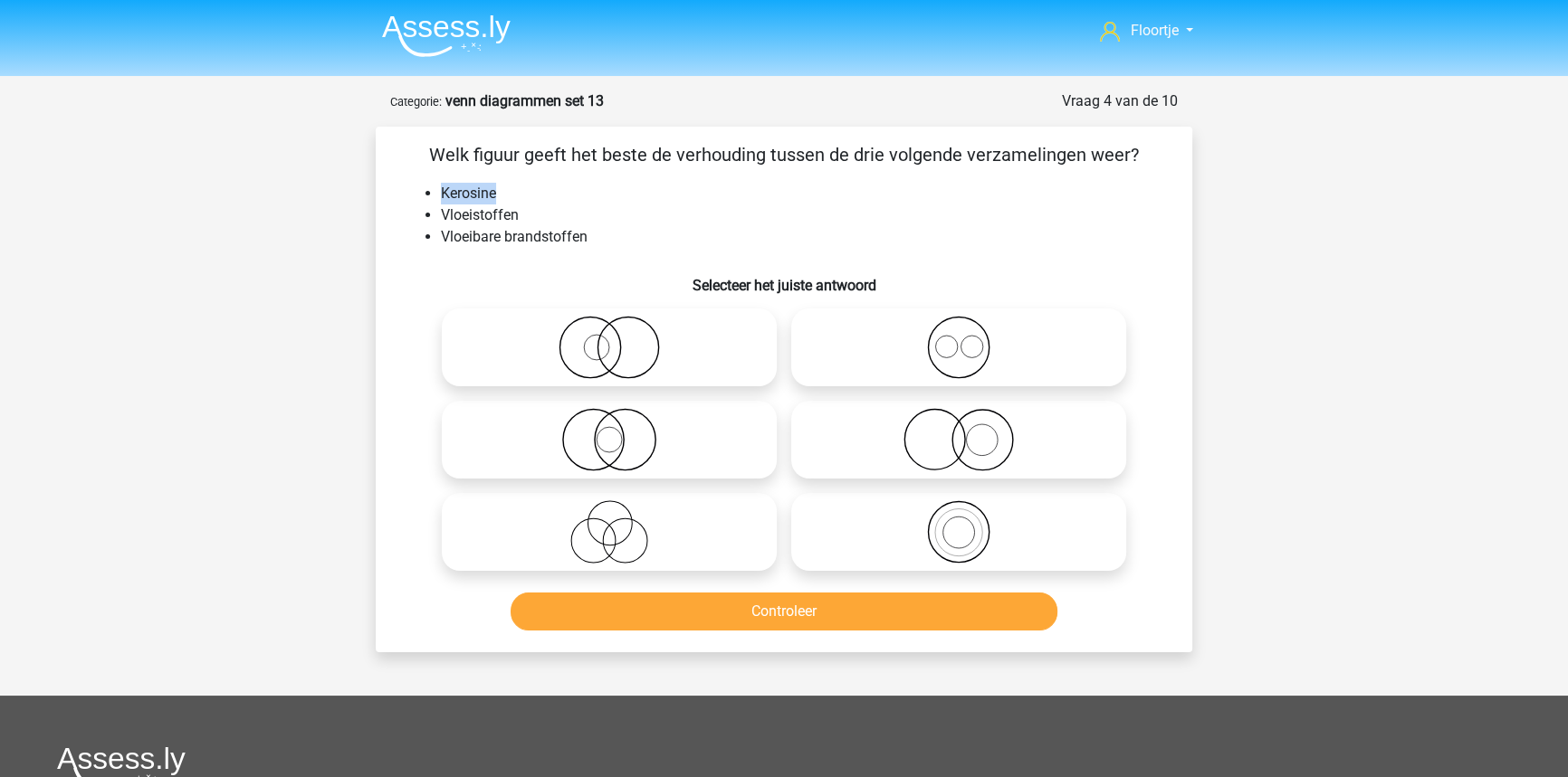
drag, startPoint x: 442, startPoint y: 190, endPoint x: 498, endPoint y: 203, distance: 57.5
click at [498, 203] on li "Kerosine" at bounding box center [802, 193] width 723 height 22
copy li "Kerosine"
click at [525, 209] on li "Vloeistoffen" at bounding box center [802, 215] width 723 height 22
click at [928, 550] on icon at bounding box center [959, 532] width 321 height 63
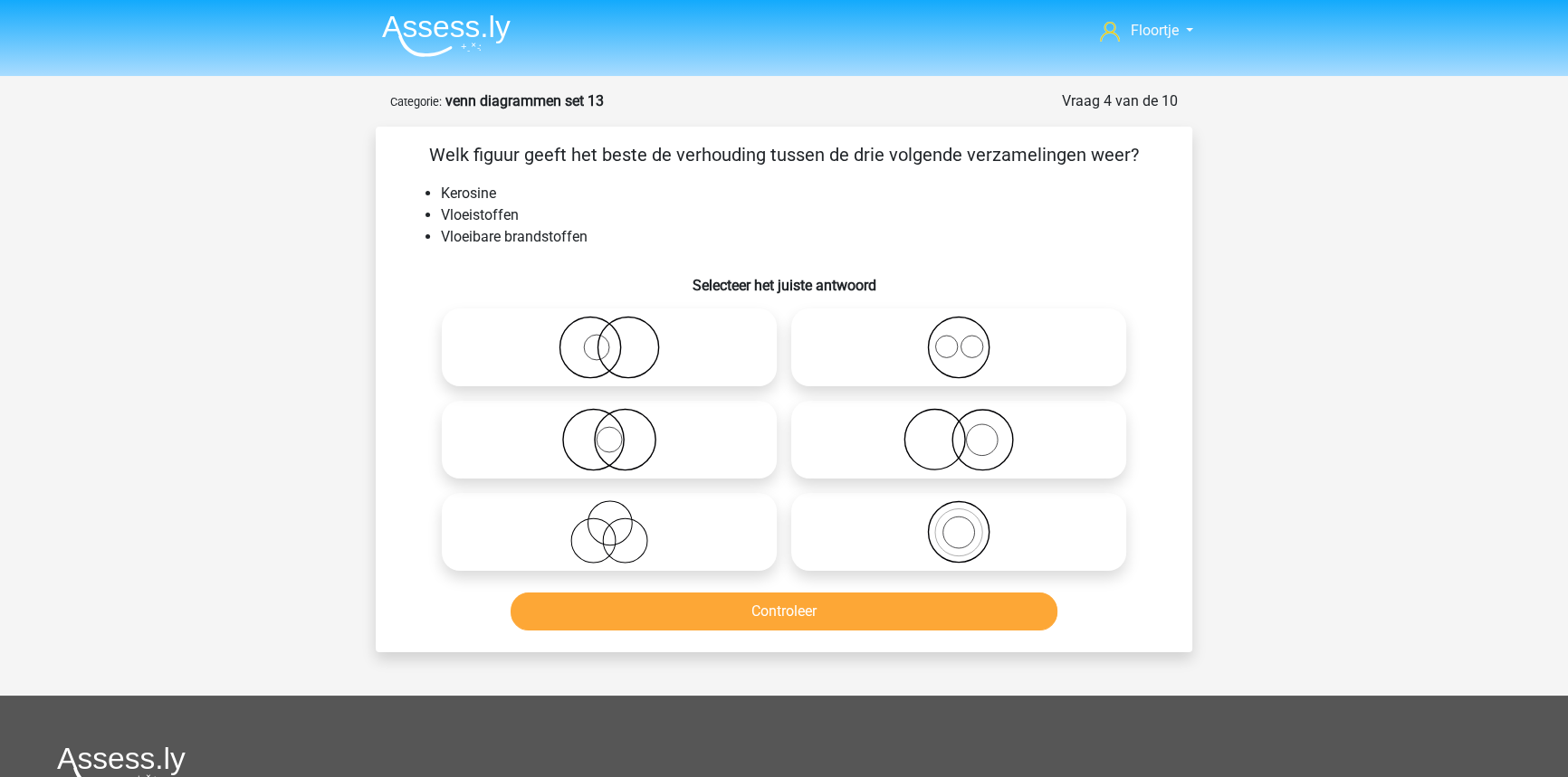
click at [959, 523] on input "radio" at bounding box center [964, 517] width 11 height 11
radio input "true"
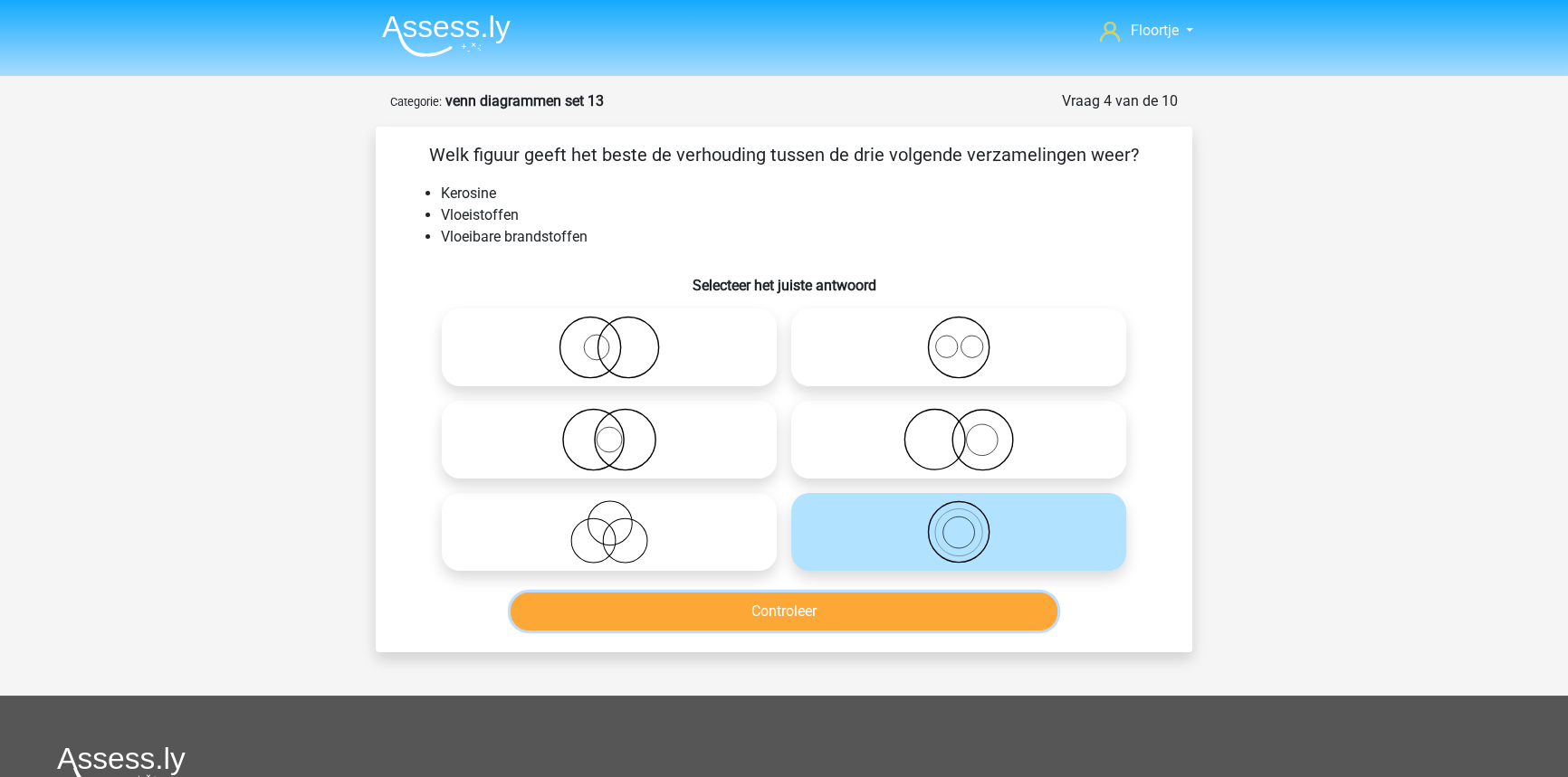
click at [893, 607] on button "Controleer" at bounding box center [784, 611] width 547 height 38
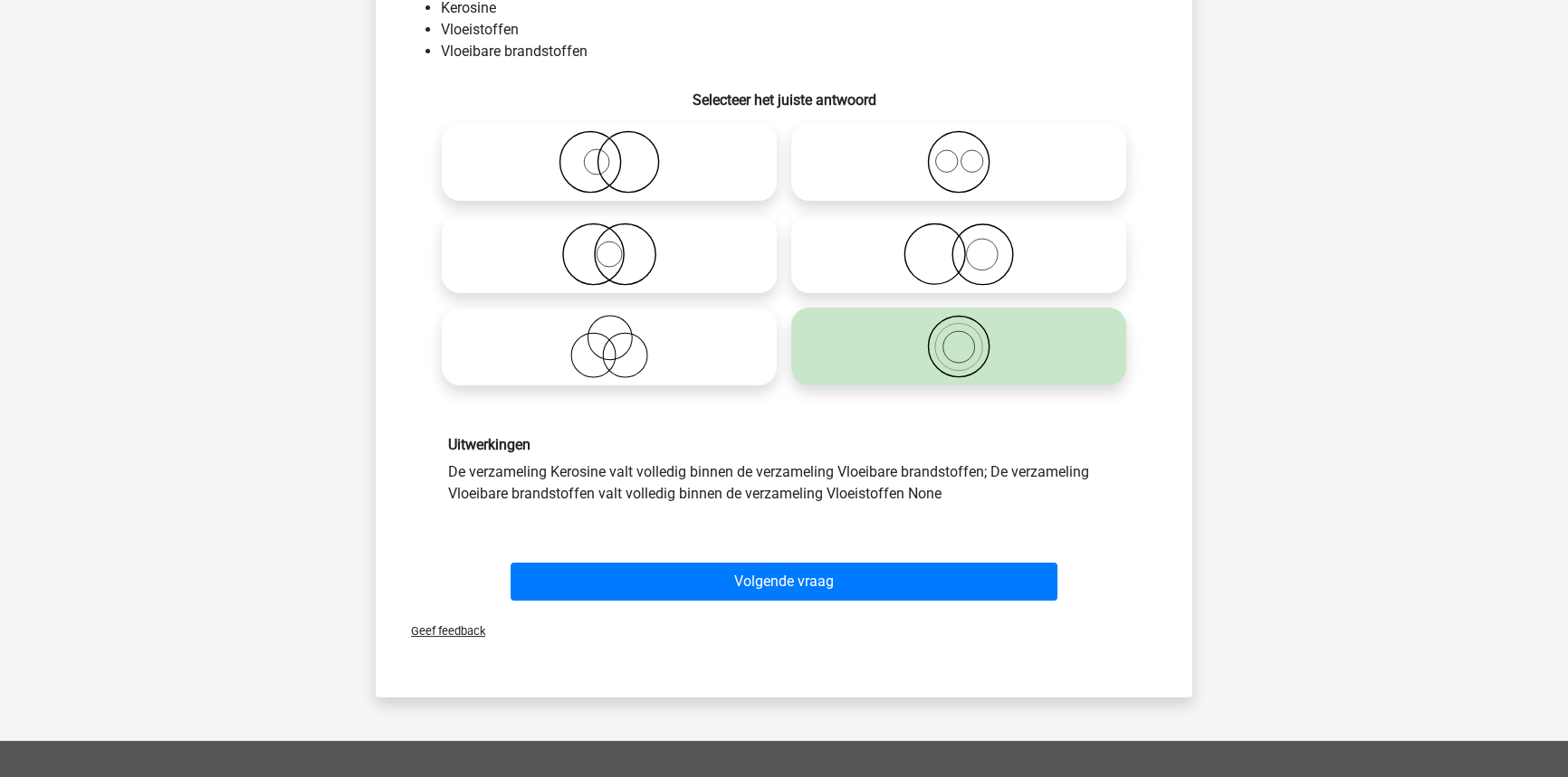
scroll to position [246, 0]
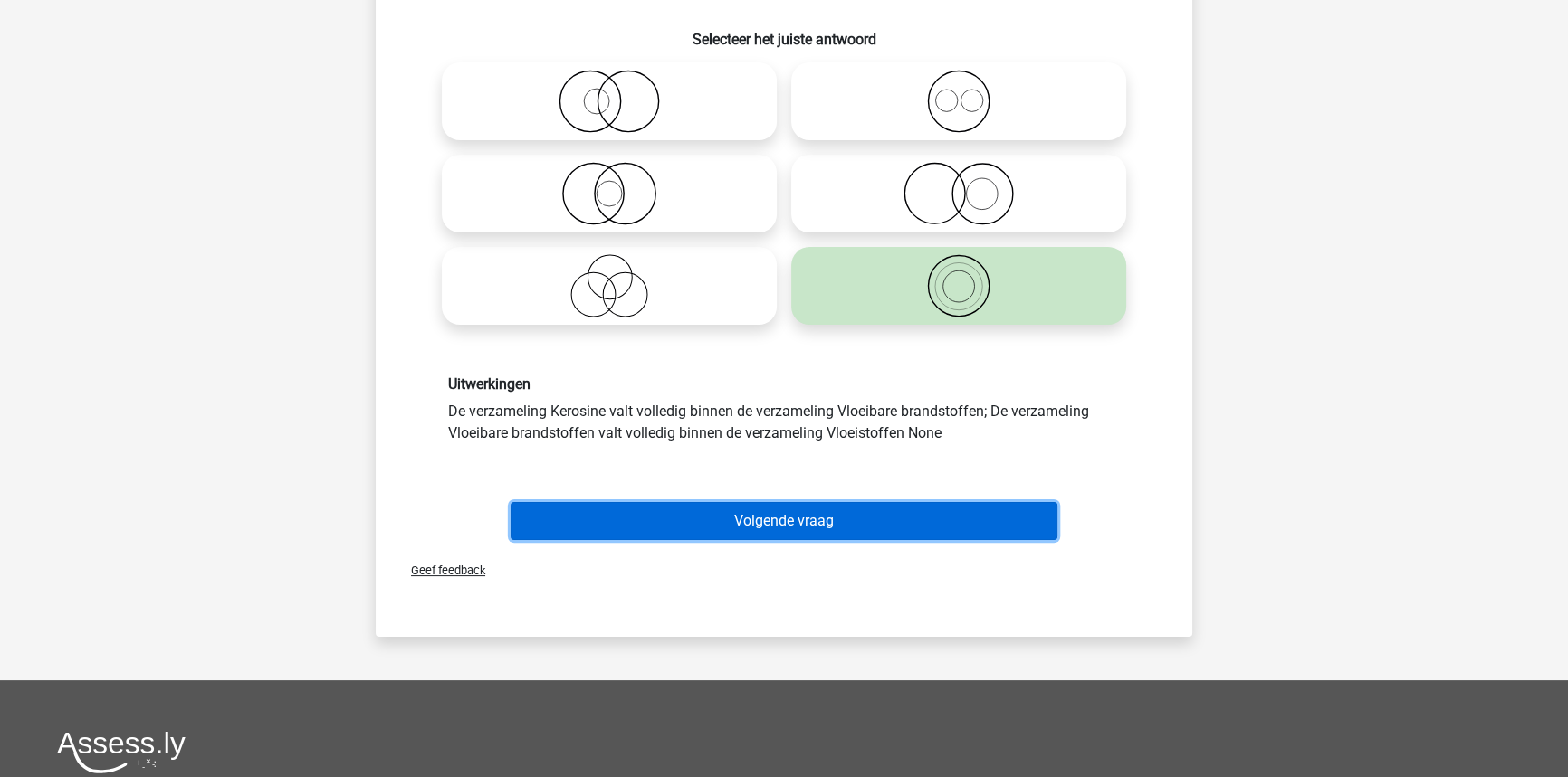
click at [1016, 521] on button "Volgende vraag" at bounding box center [784, 521] width 547 height 38
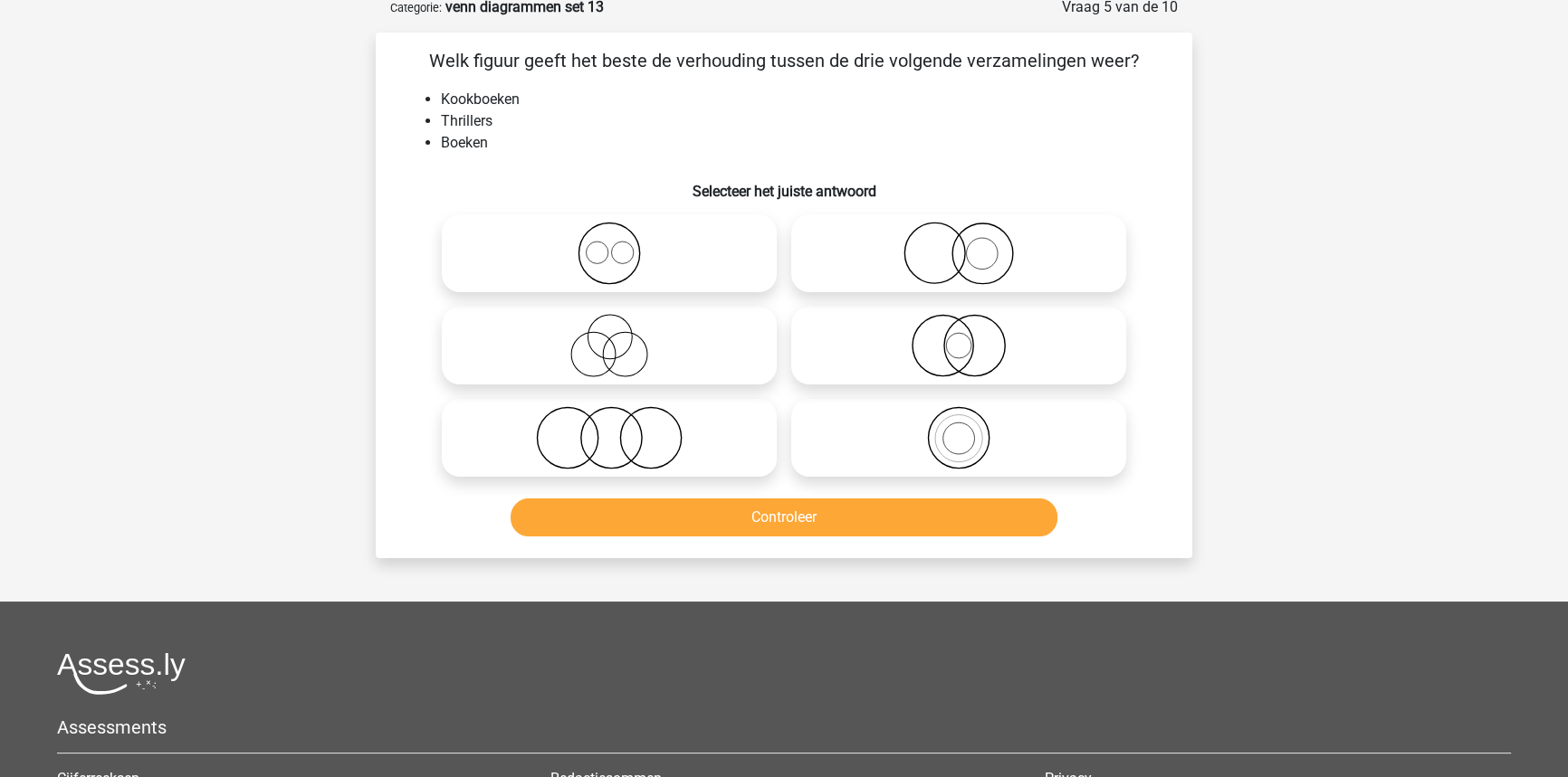
scroll to position [91, 0]
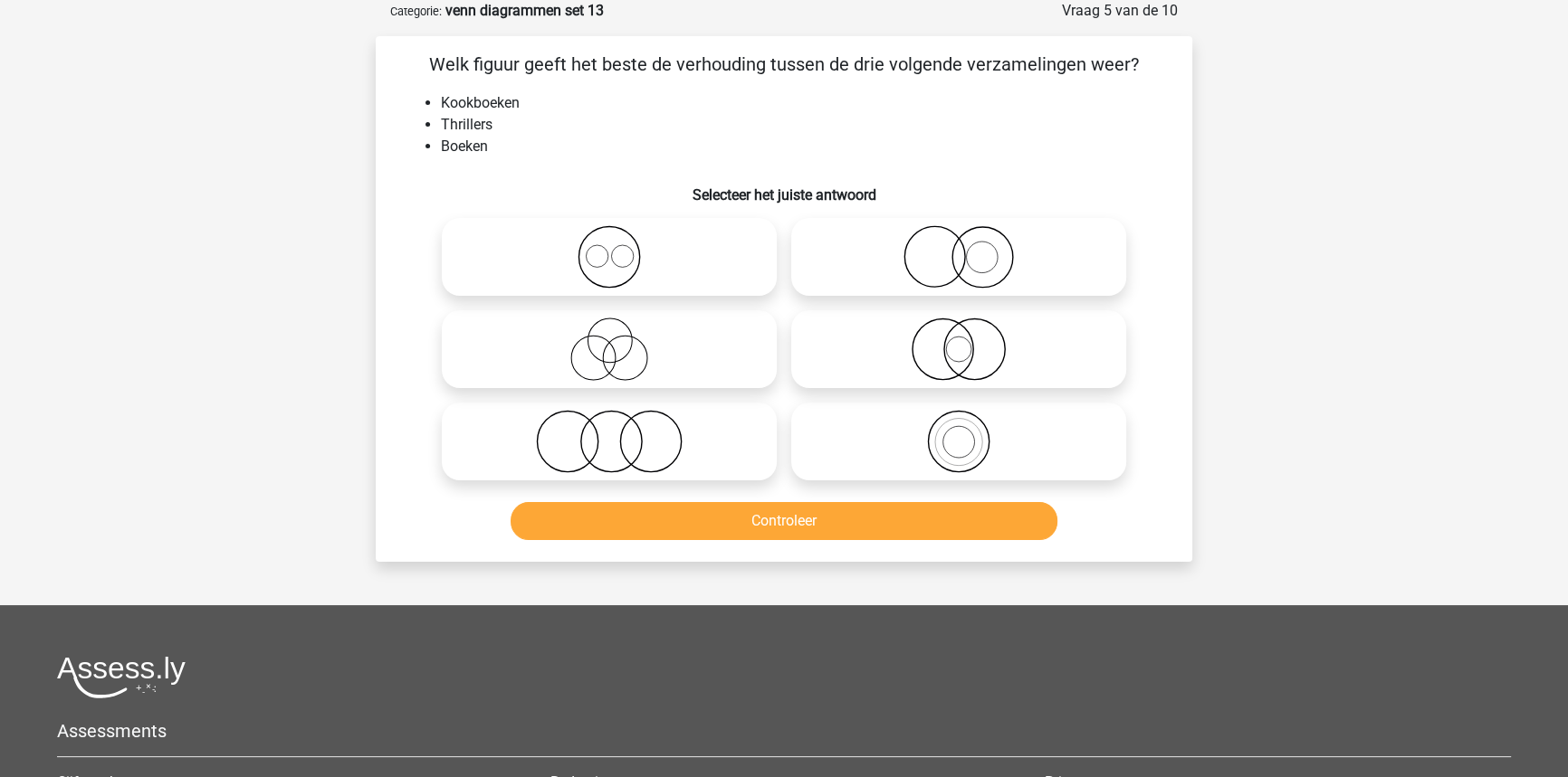
click at [979, 270] on icon at bounding box center [959, 256] width 321 height 63
click at [971, 248] on input "radio" at bounding box center [964, 241] width 11 height 11
radio input "true"
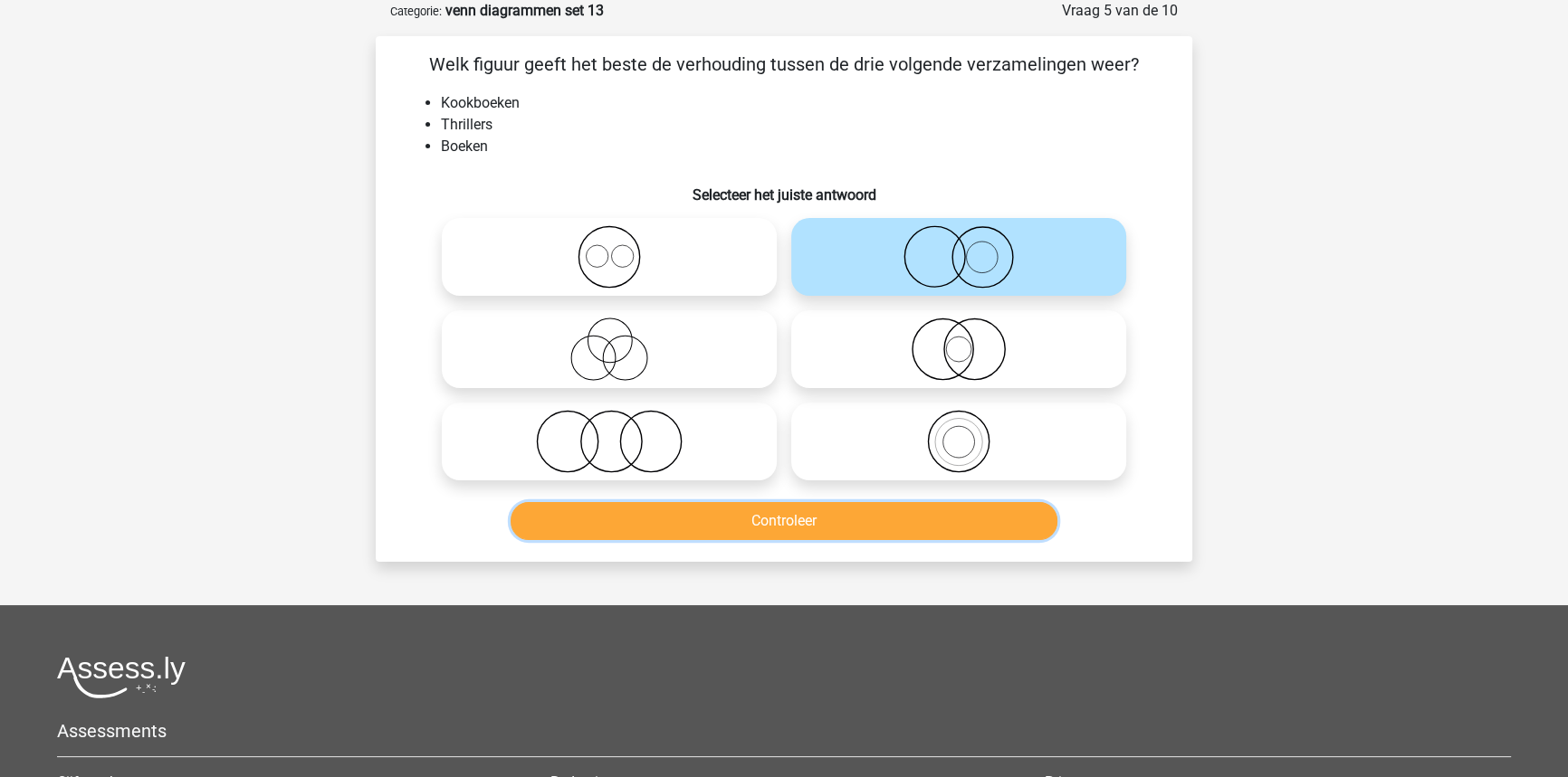
click at [983, 521] on button "Controleer" at bounding box center [784, 521] width 547 height 38
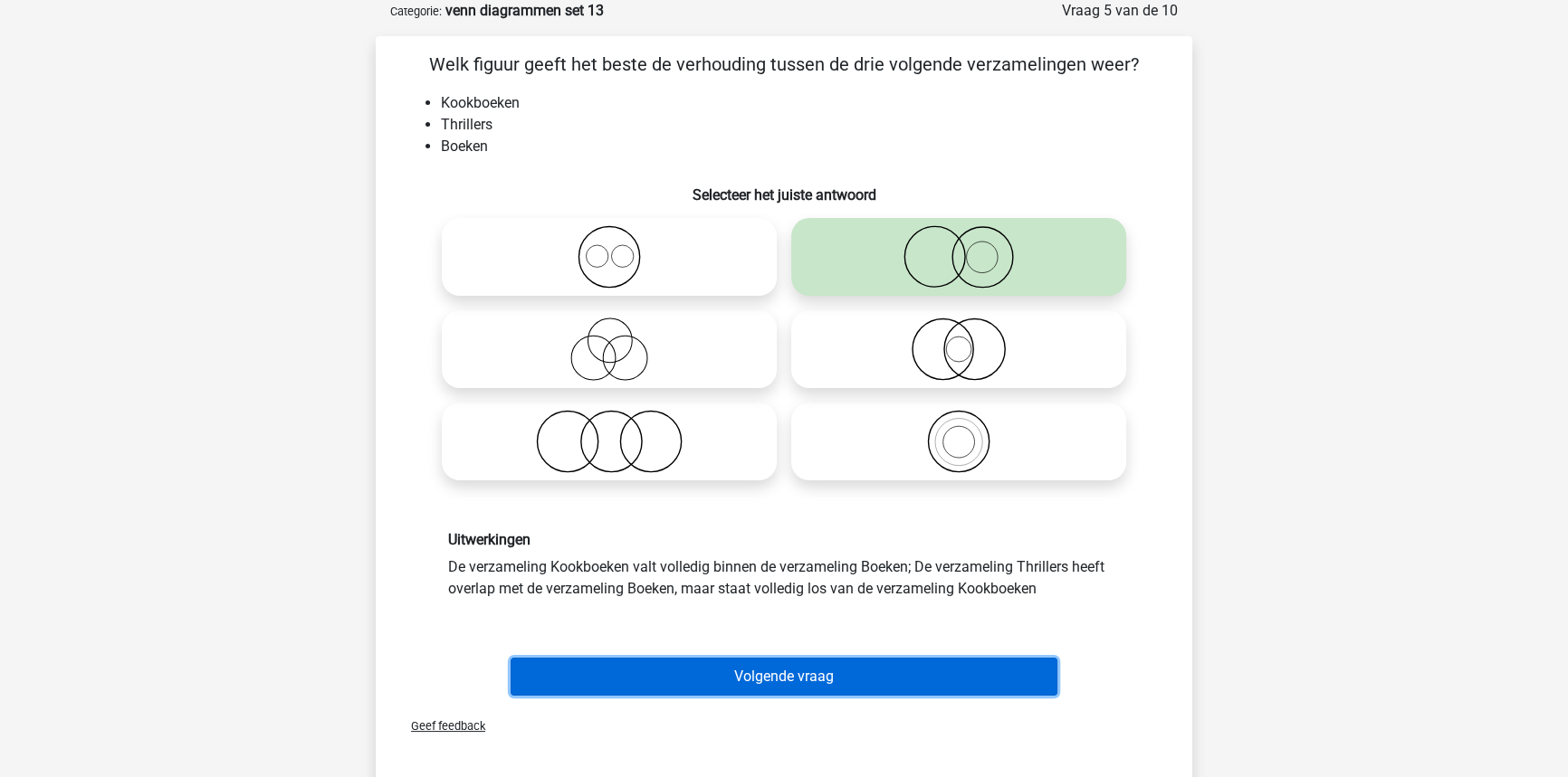
click at [782, 663] on button "Volgende vraag" at bounding box center [784, 677] width 547 height 38
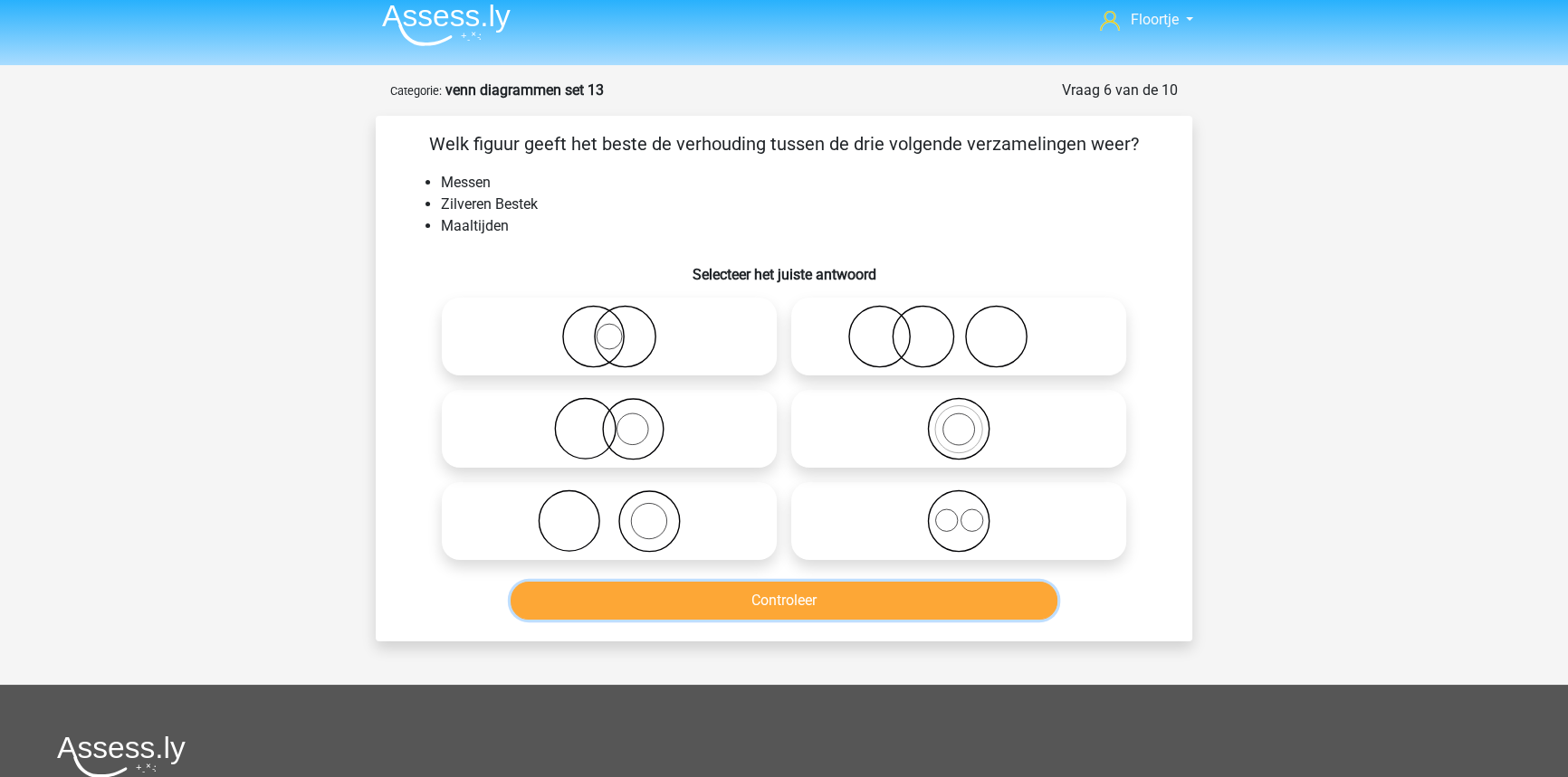
scroll to position [8, 0]
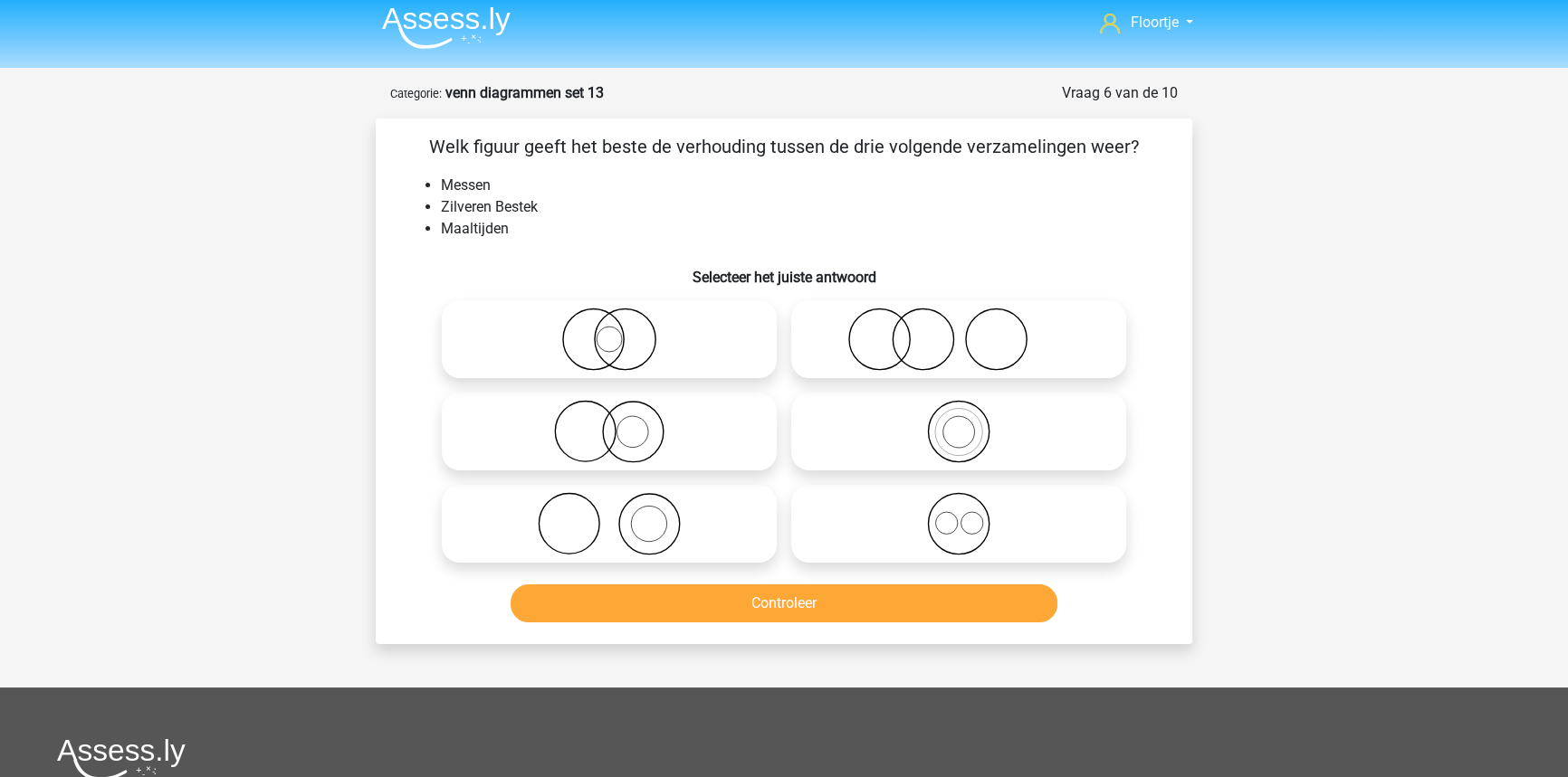
click at [916, 350] on icon at bounding box center [959, 339] width 321 height 63
click at [959, 330] on input "radio" at bounding box center [964, 324] width 11 height 11
radio input "true"
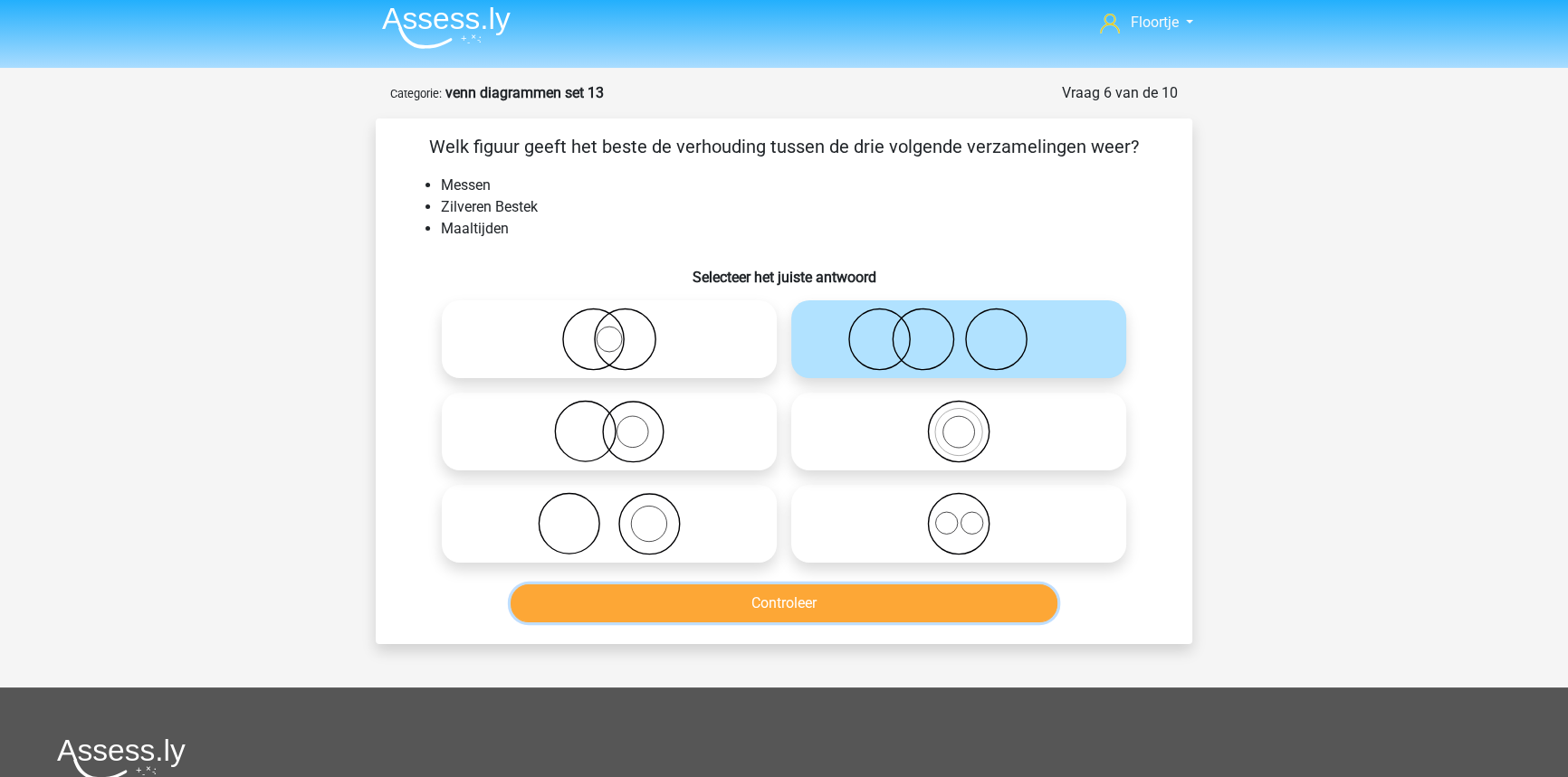
click at [973, 614] on button "Controleer" at bounding box center [784, 603] width 547 height 38
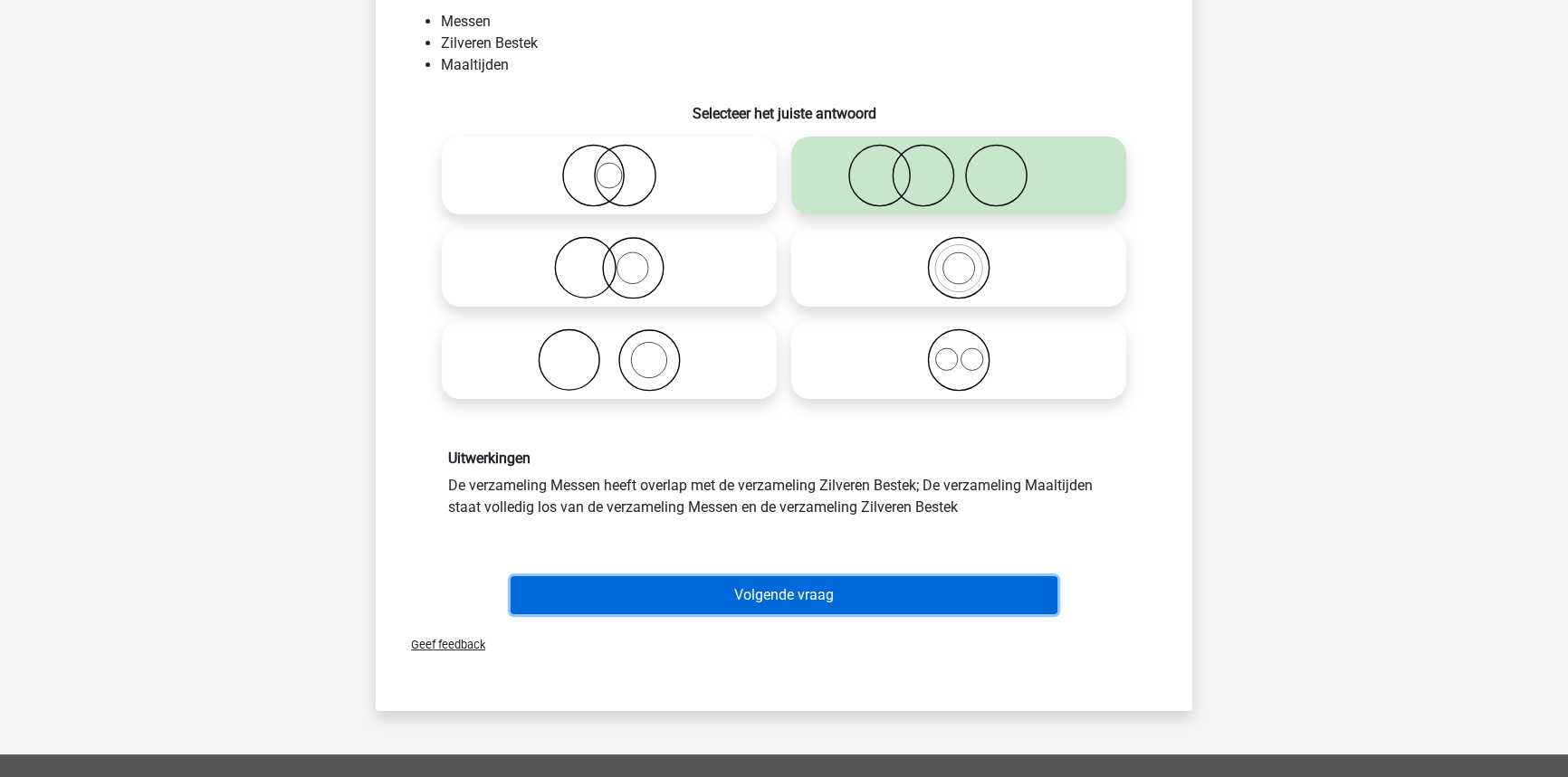
click at [923, 588] on button "Volgende vraag" at bounding box center [784, 595] width 547 height 38
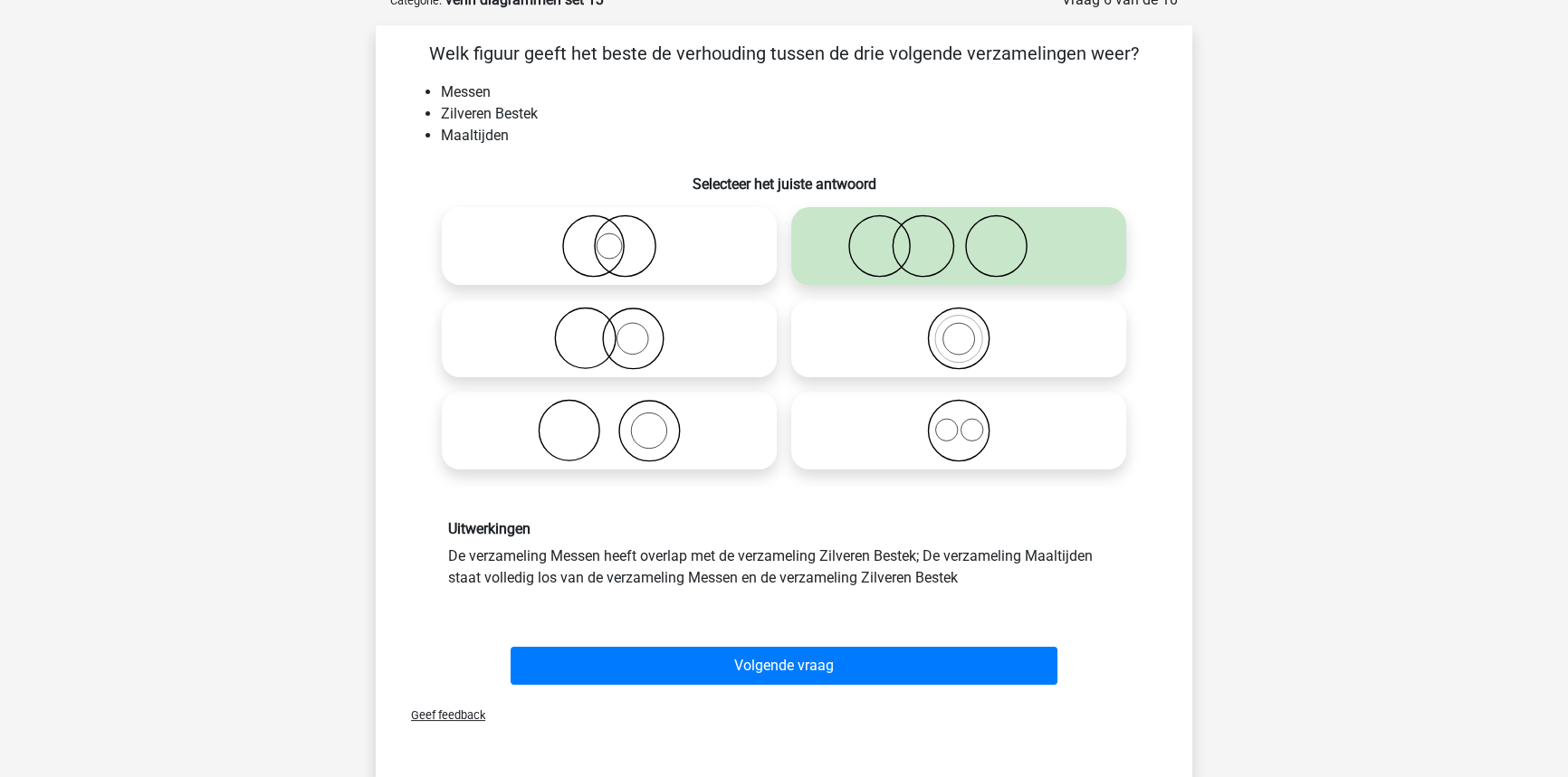
scroll to position [91, 0]
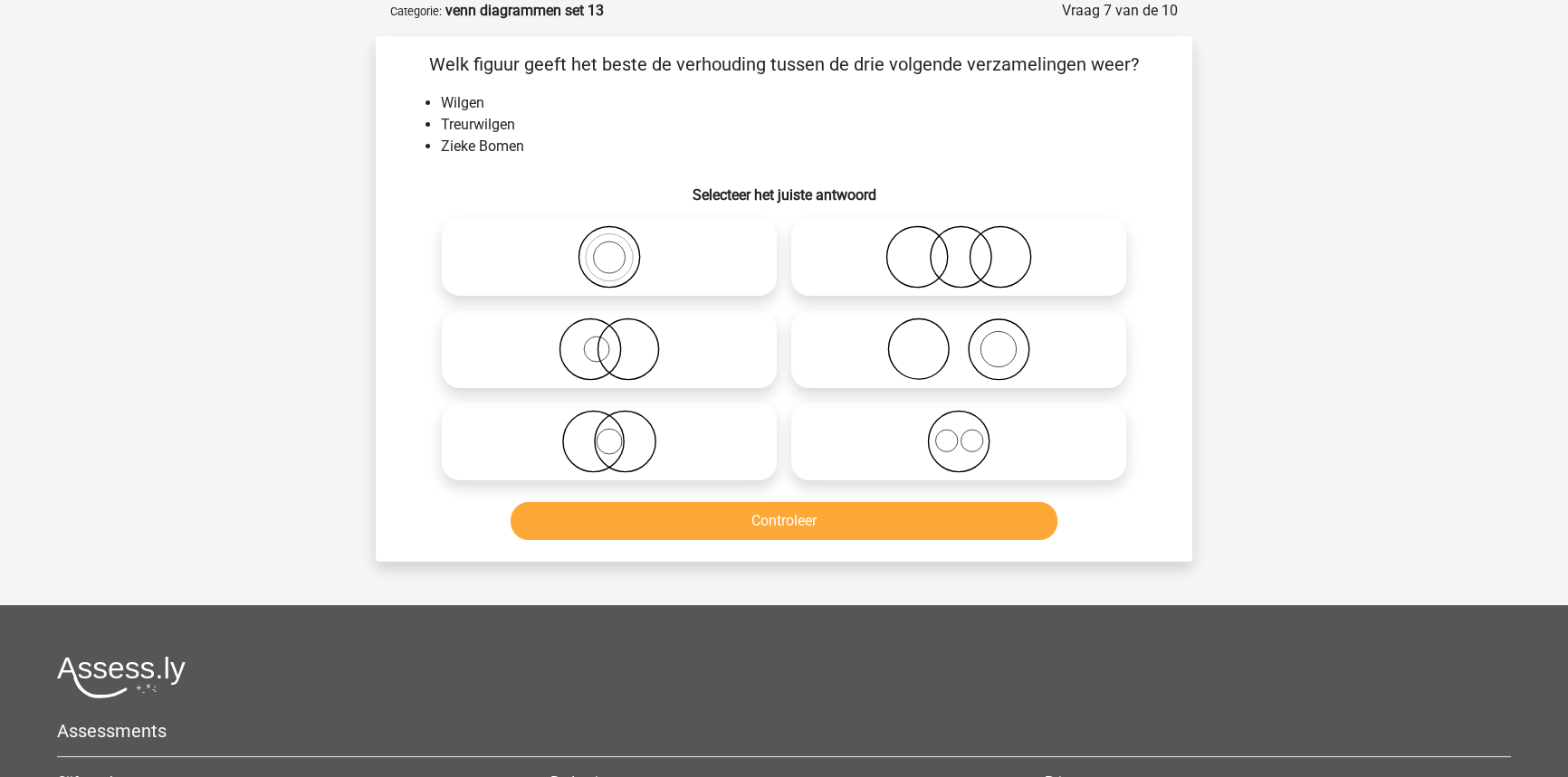
click at [640, 364] on icon at bounding box center [609, 349] width 321 height 63
click at [621, 340] on input "radio" at bounding box center [615, 334] width 11 height 11
radio input "true"
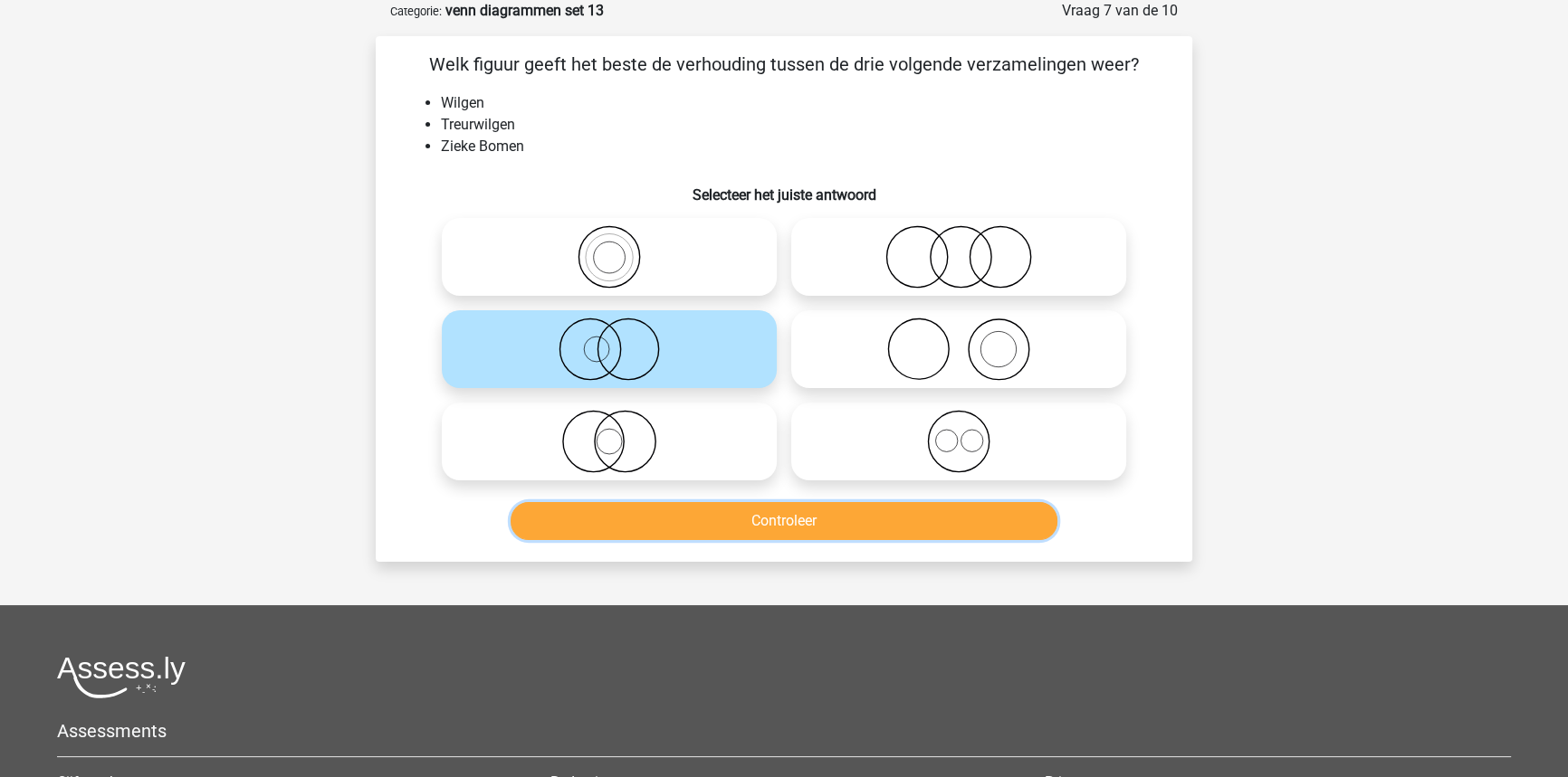
click at [787, 525] on button "Controleer" at bounding box center [784, 521] width 547 height 38
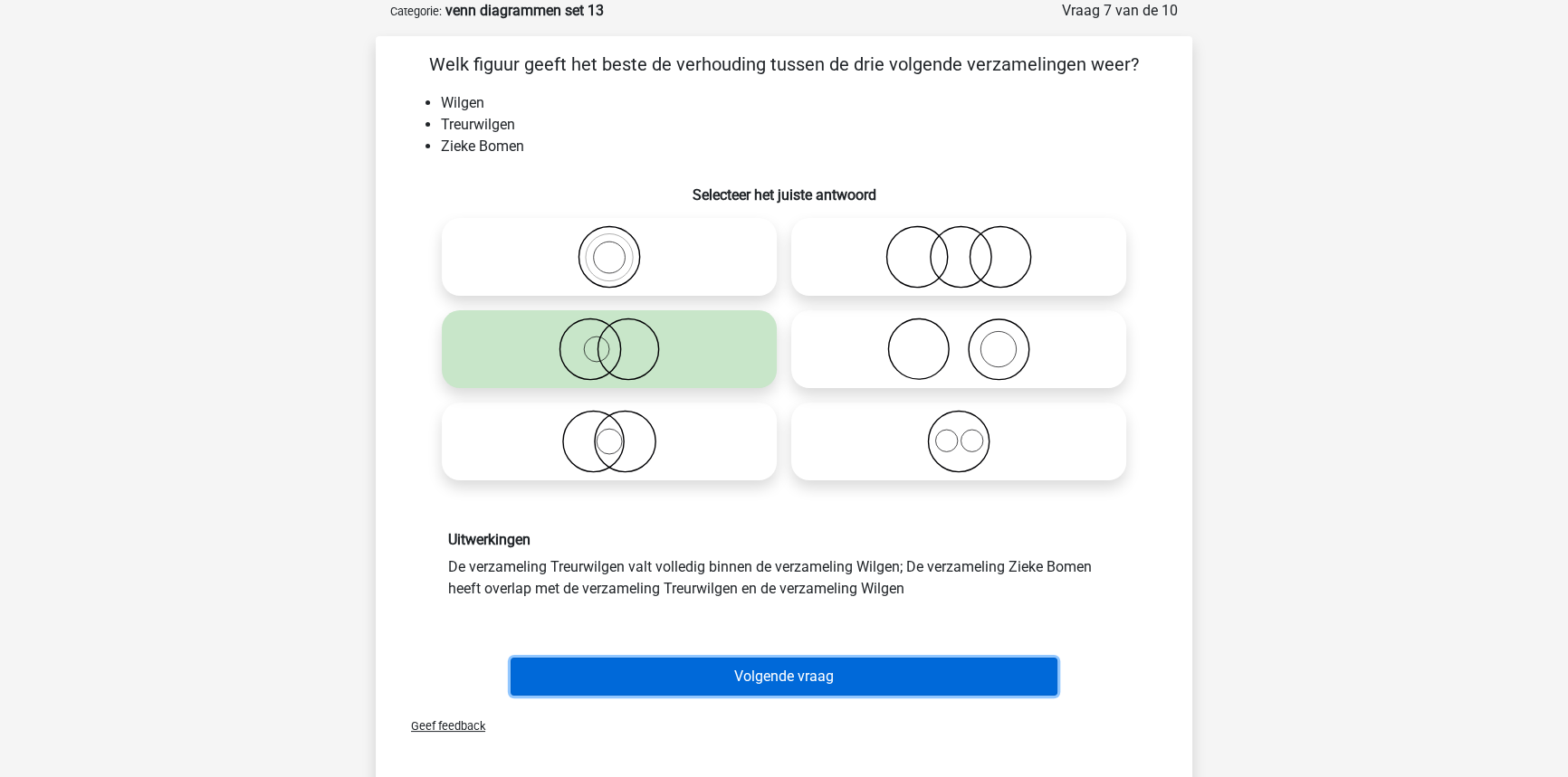
click at [756, 666] on button "Volgende vraag" at bounding box center [784, 677] width 547 height 38
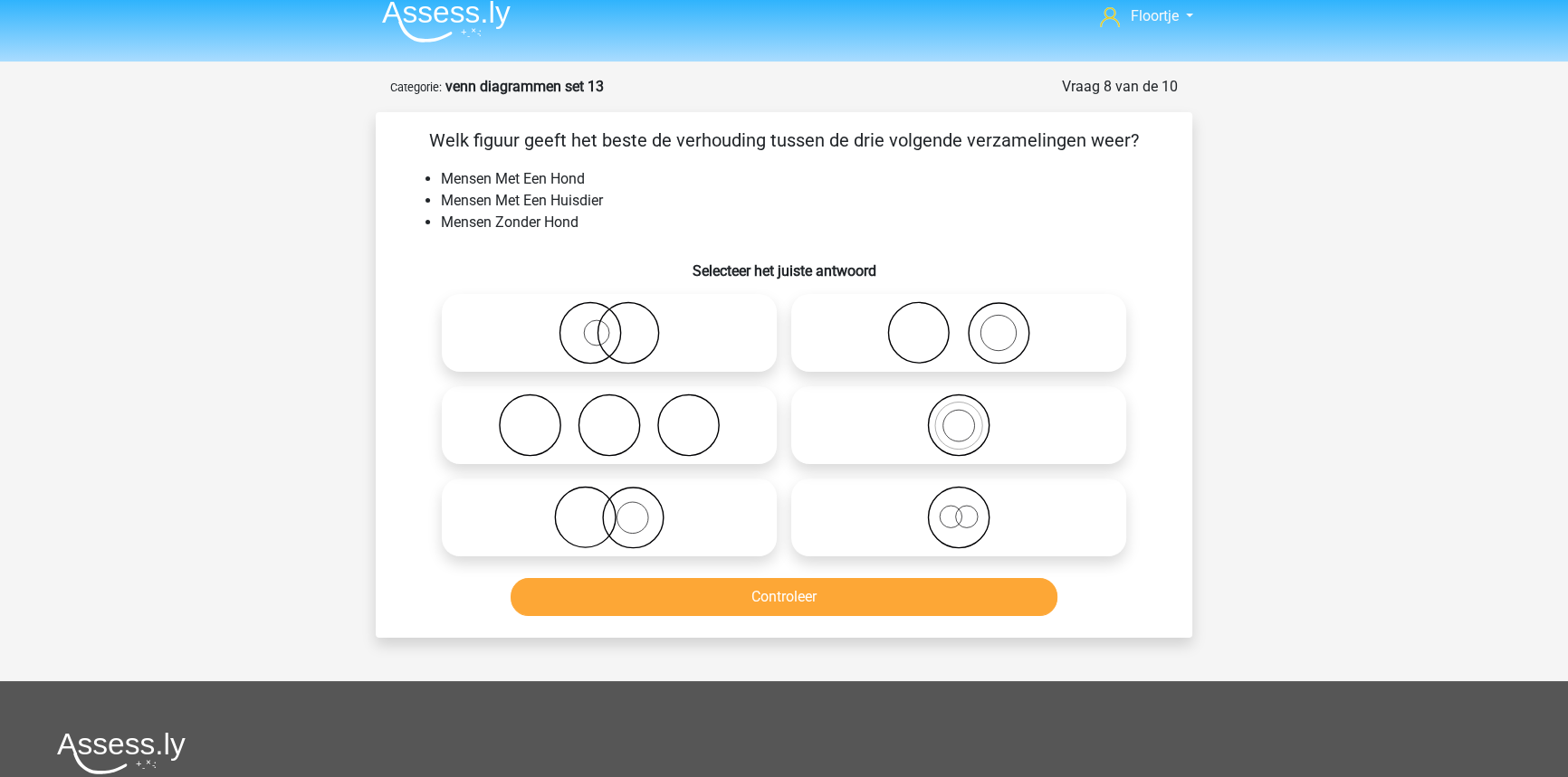
scroll to position [8, 0]
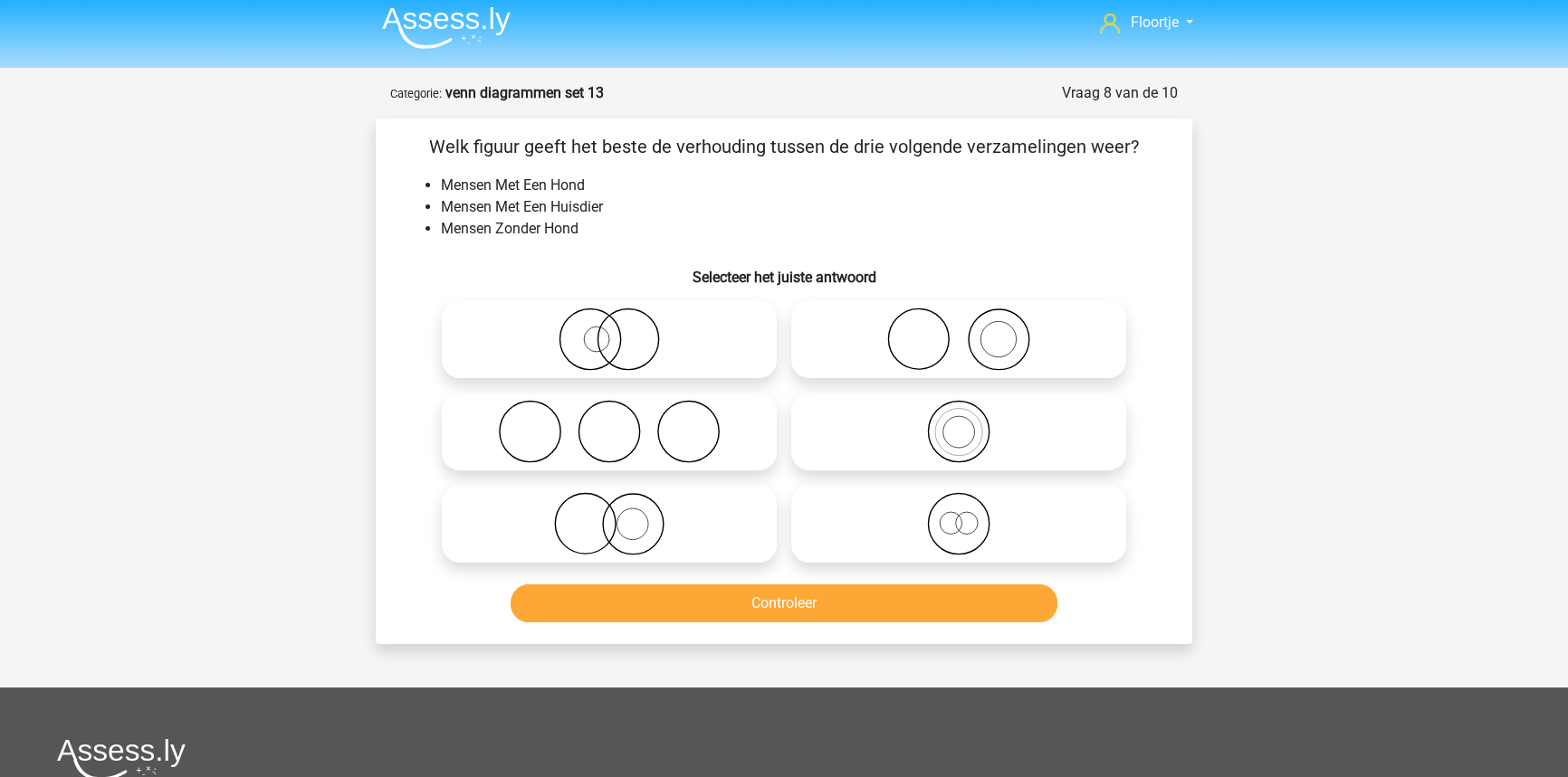
click at [932, 362] on icon at bounding box center [959, 339] width 321 height 63
click at [959, 330] on input "radio" at bounding box center [964, 324] width 11 height 11
radio input "true"
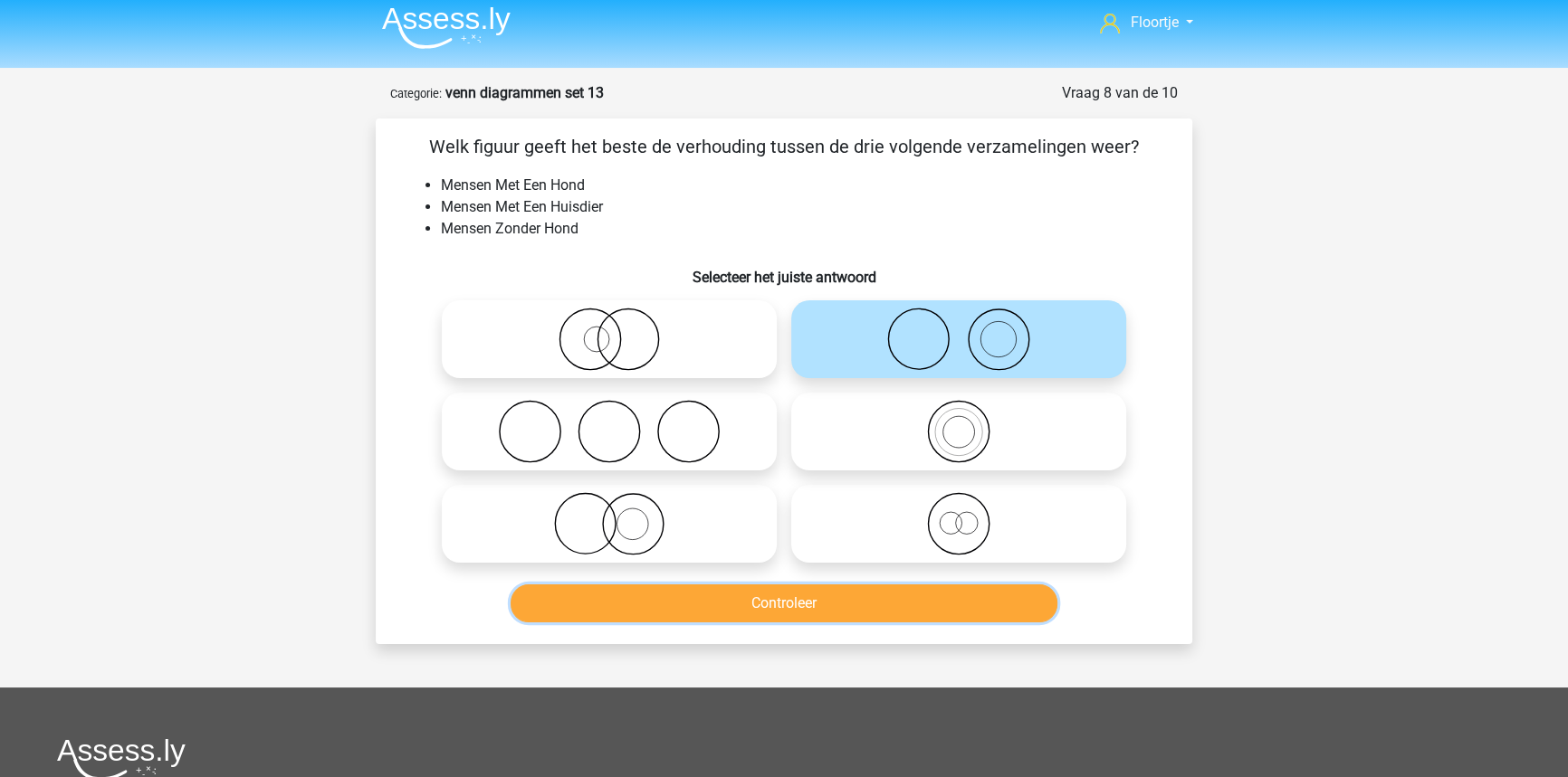
click at [1013, 609] on button "Controleer" at bounding box center [784, 603] width 547 height 38
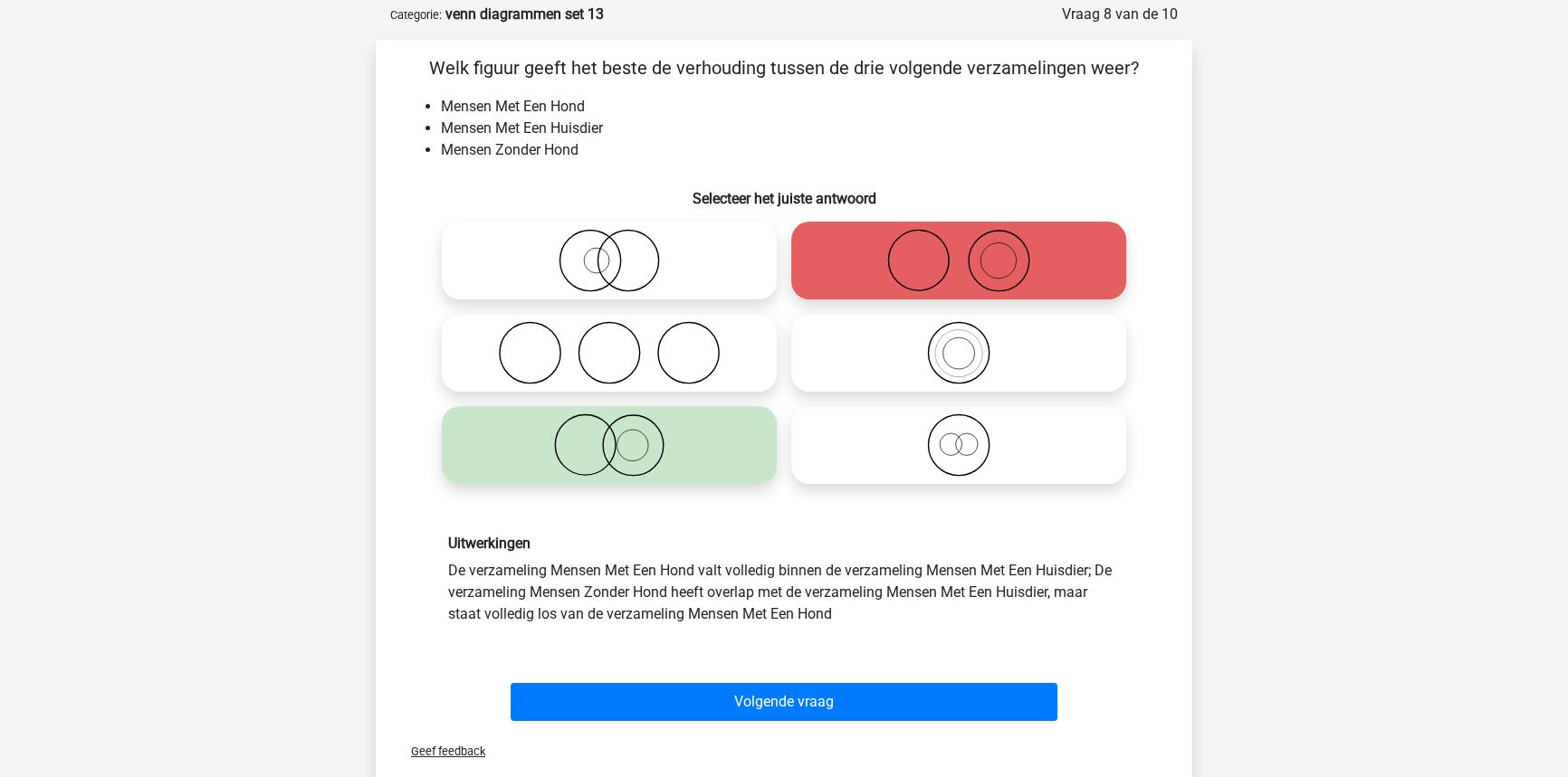
scroll to position [91, 0]
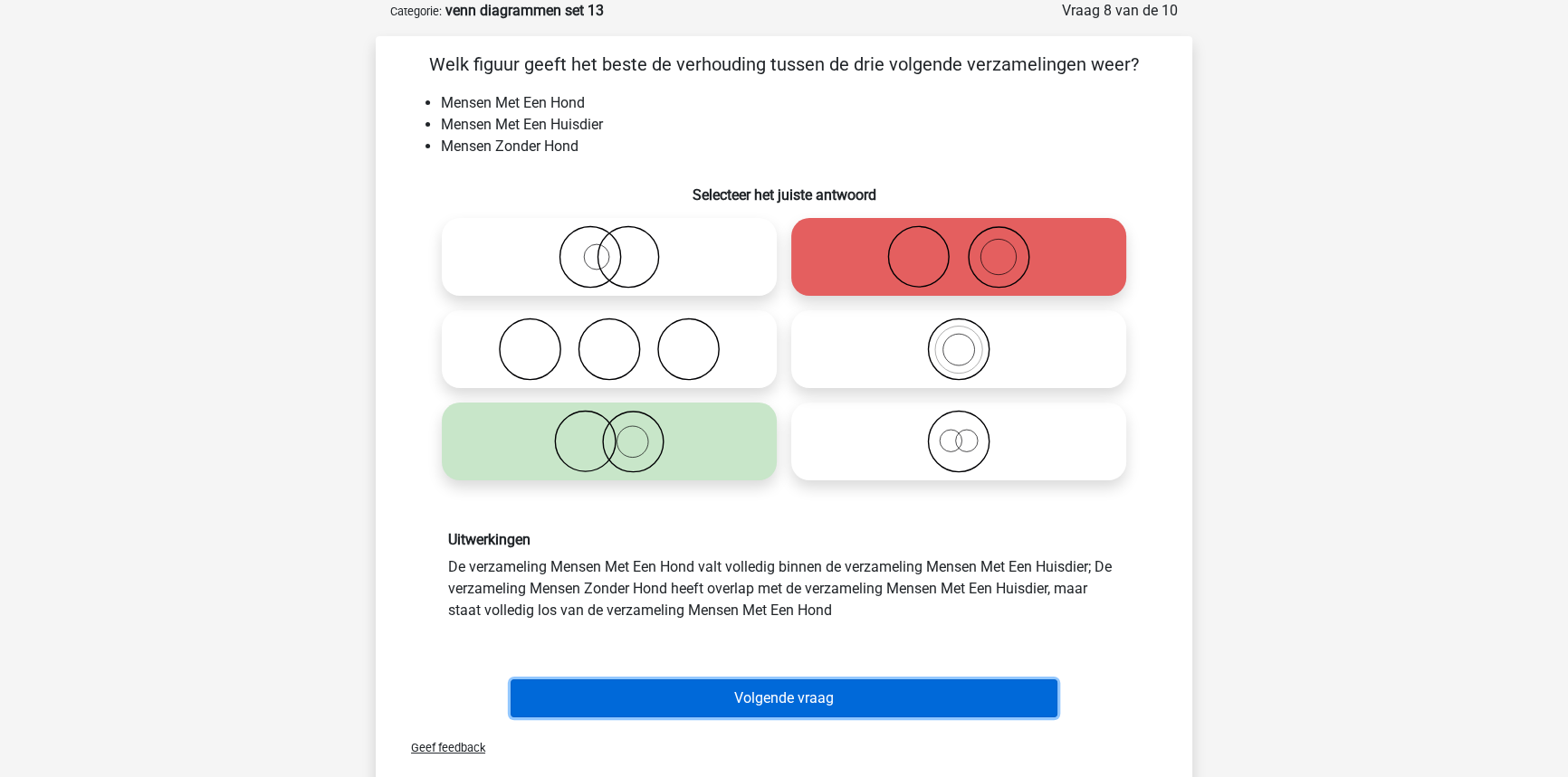
click at [890, 705] on button "Volgende vraag" at bounding box center [784, 699] width 547 height 38
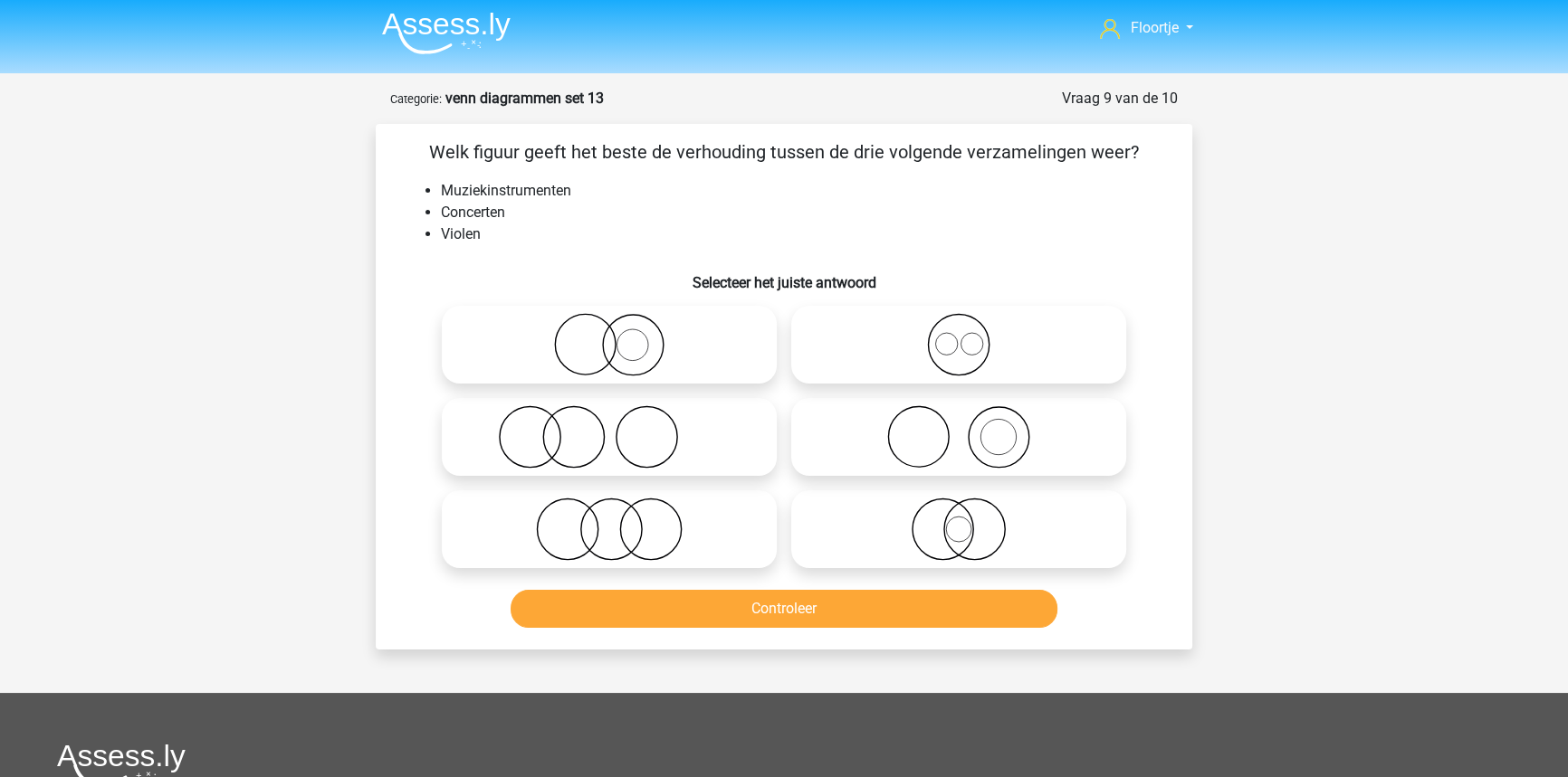
scroll to position [0, 0]
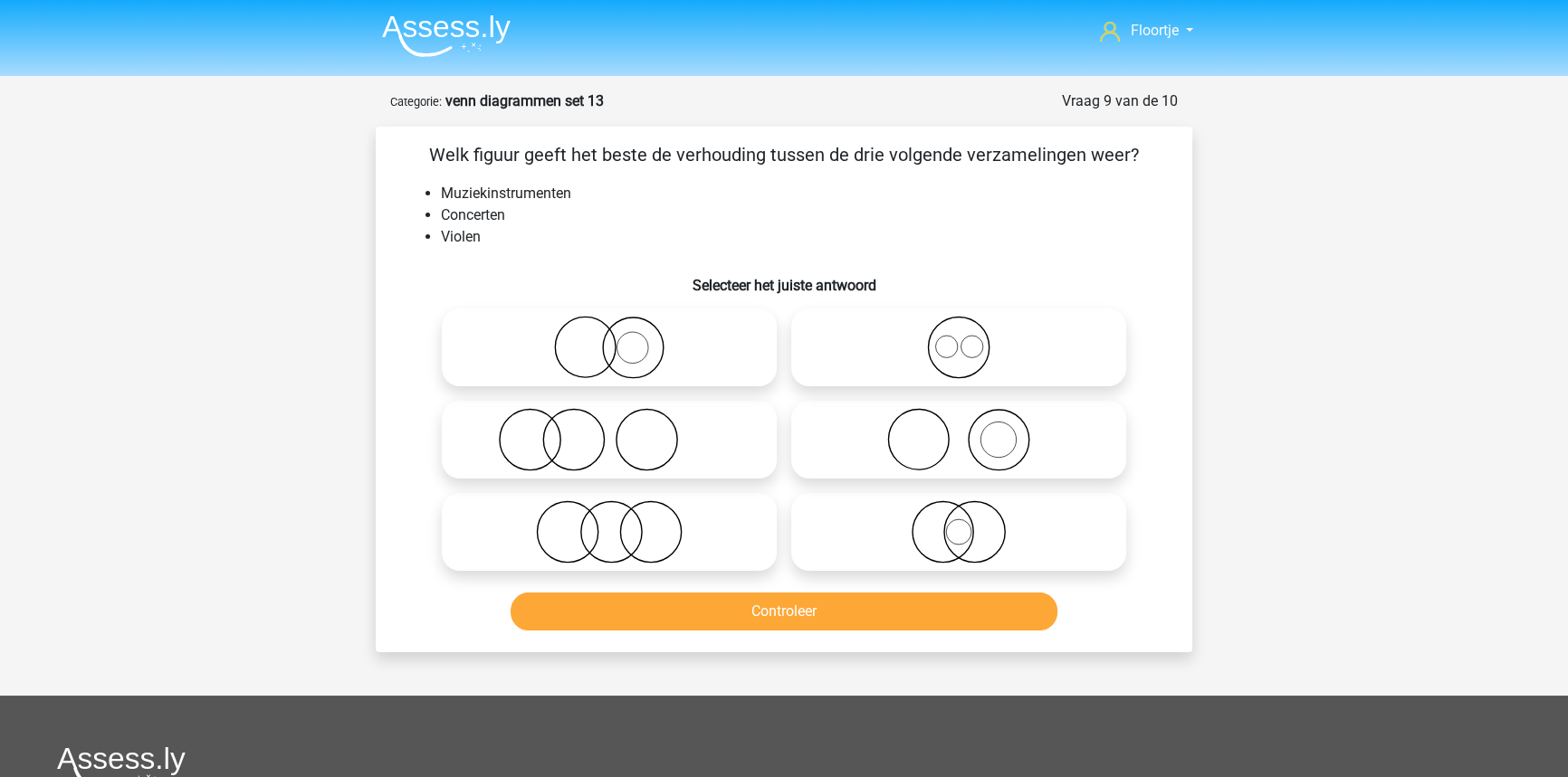
click at [620, 454] on icon at bounding box center [609, 439] width 321 height 63
click at [620, 431] on input "radio" at bounding box center [615, 424] width 11 height 11
radio input "true"
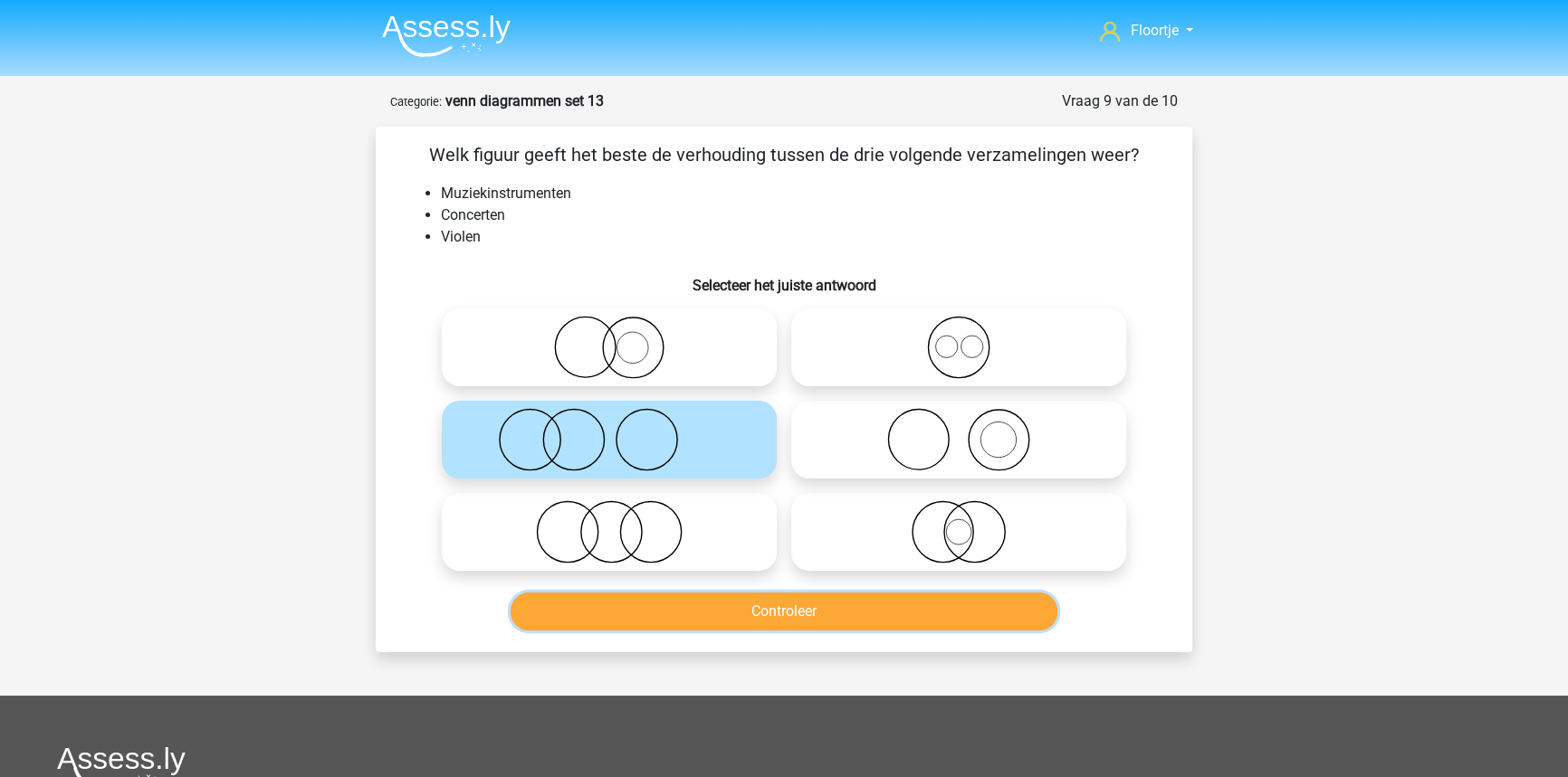
click at [644, 611] on button "Controleer" at bounding box center [784, 611] width 547 height 38
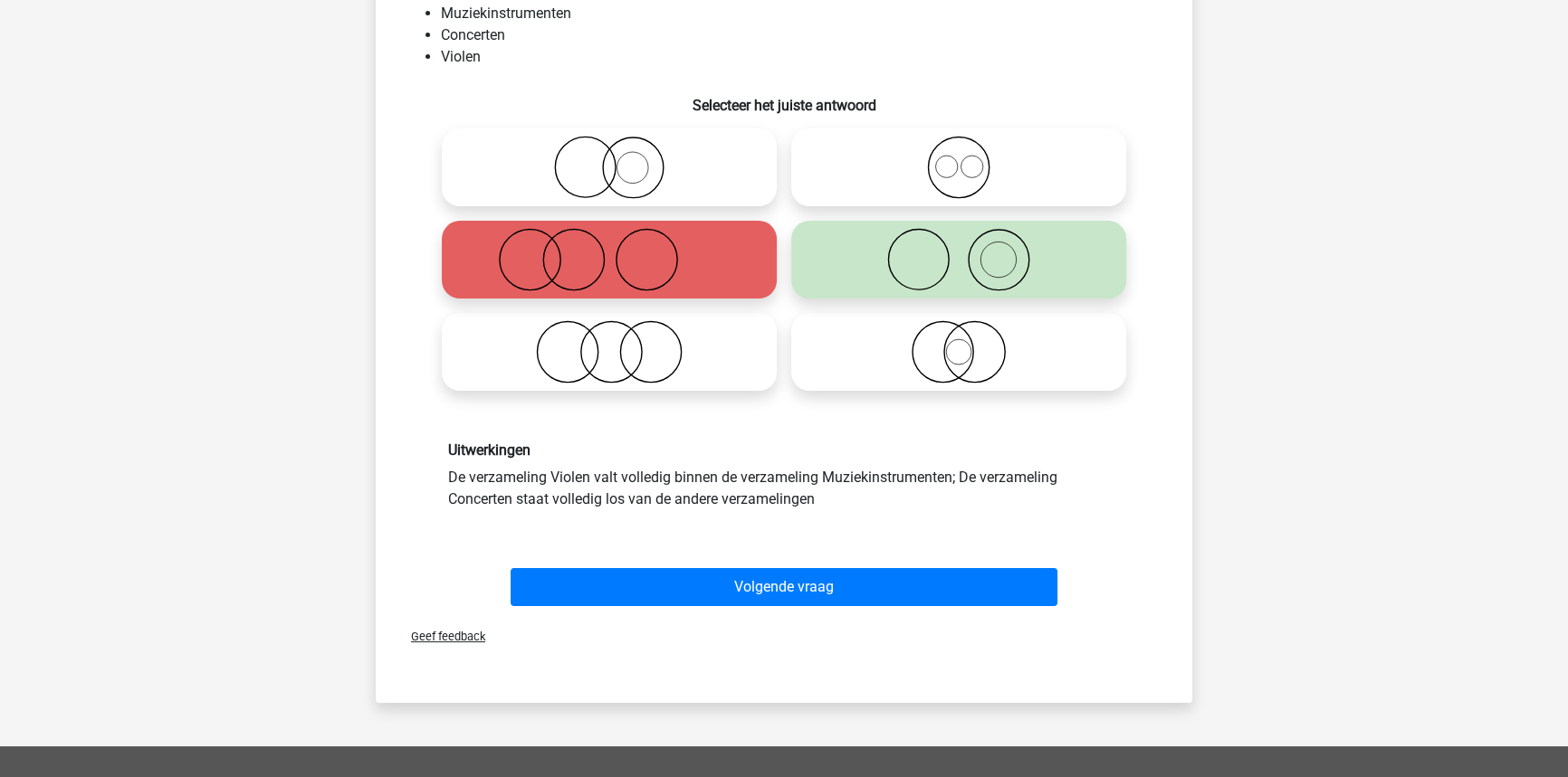
scroll to position [246, 0]
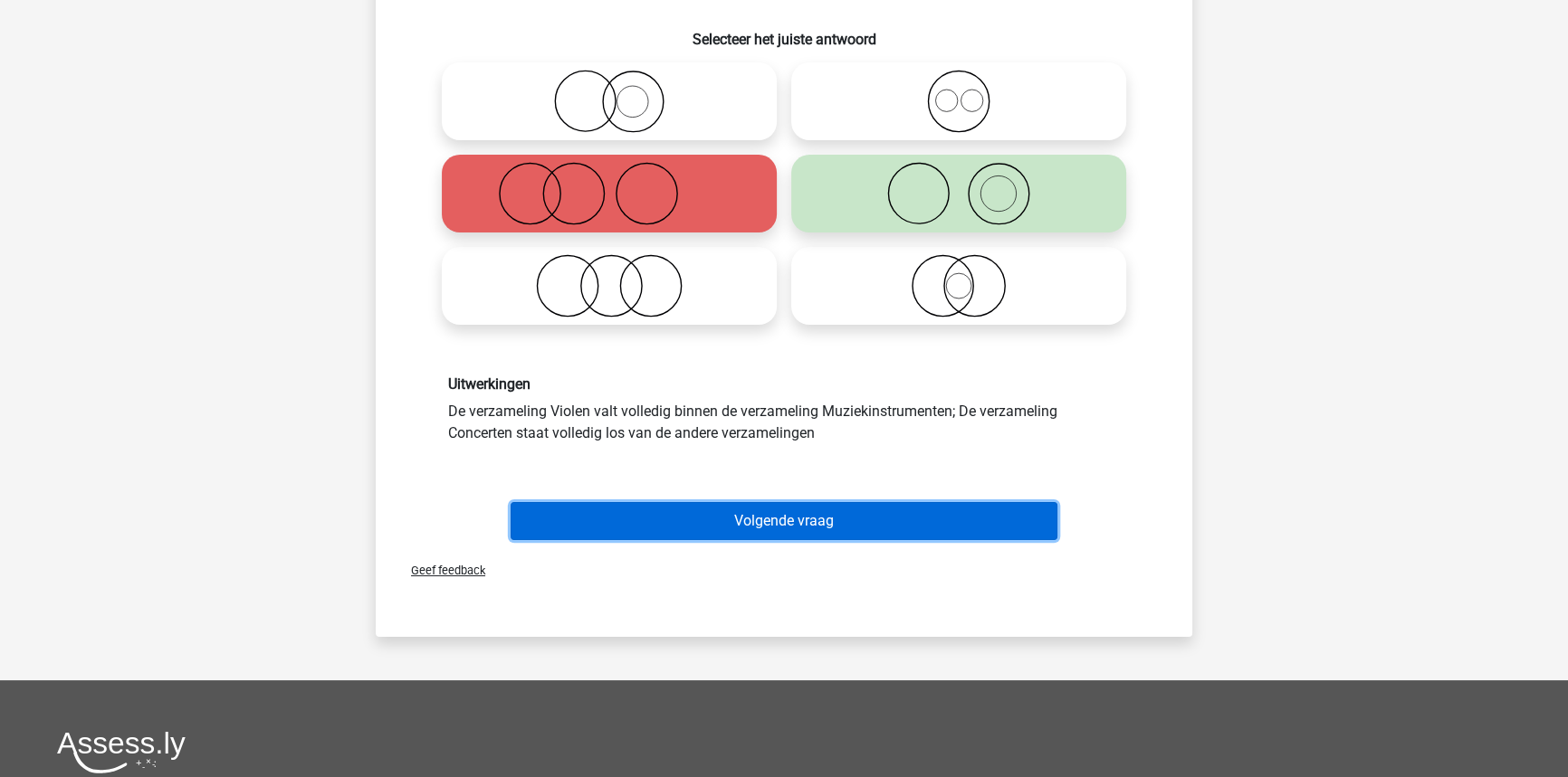
click at [856, 521] on button "Volgende vraag" at bounding box center [784, 521] width 547 height 38
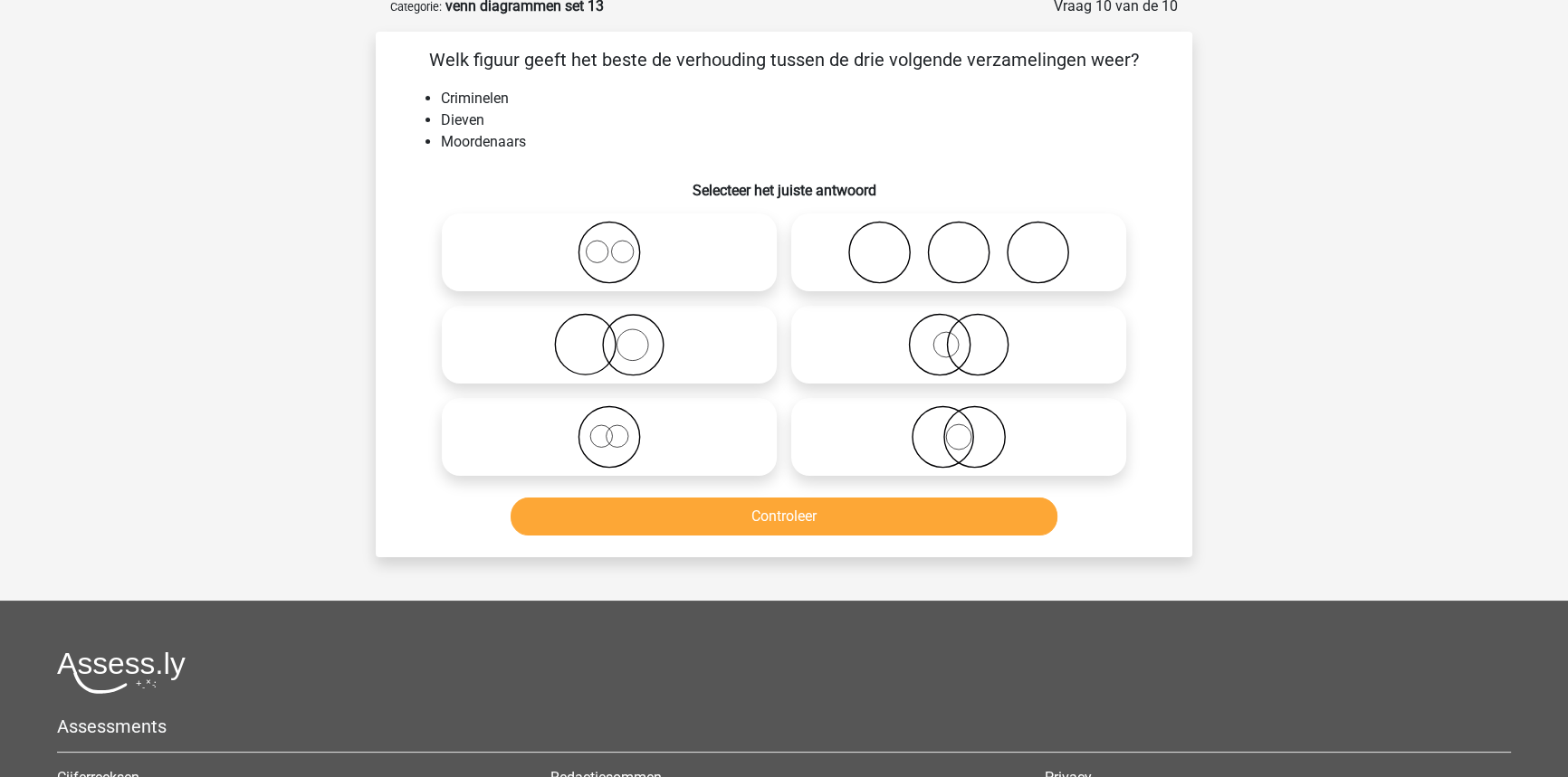
scroll to position [91, 0]
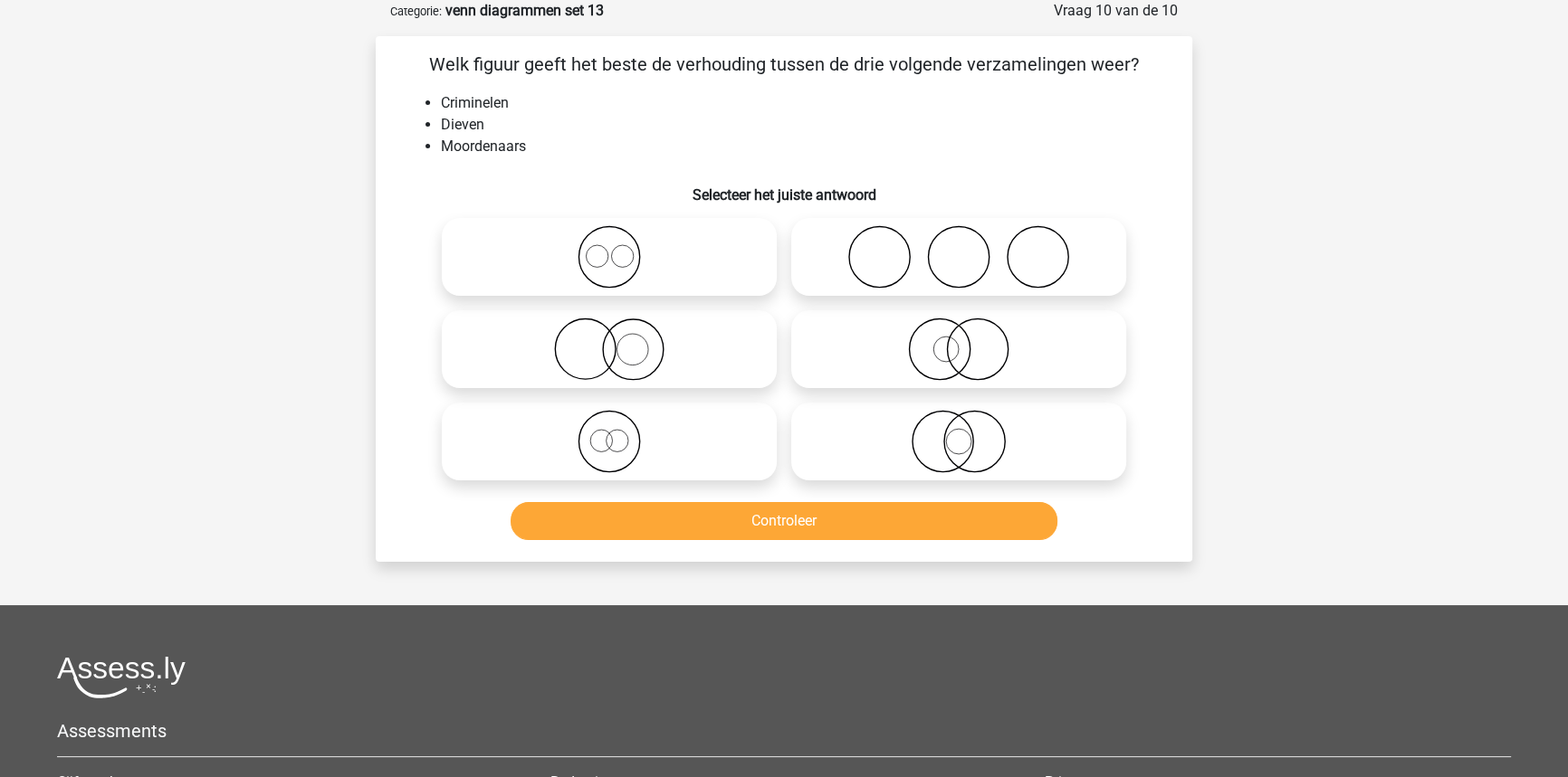
click at [733, 438] on icon at bounding box center [609, 441] width 321 height 63
click at [621, 433] on input "radio" at bounding box center [615, 426] width 11 height 11
radio input "true"
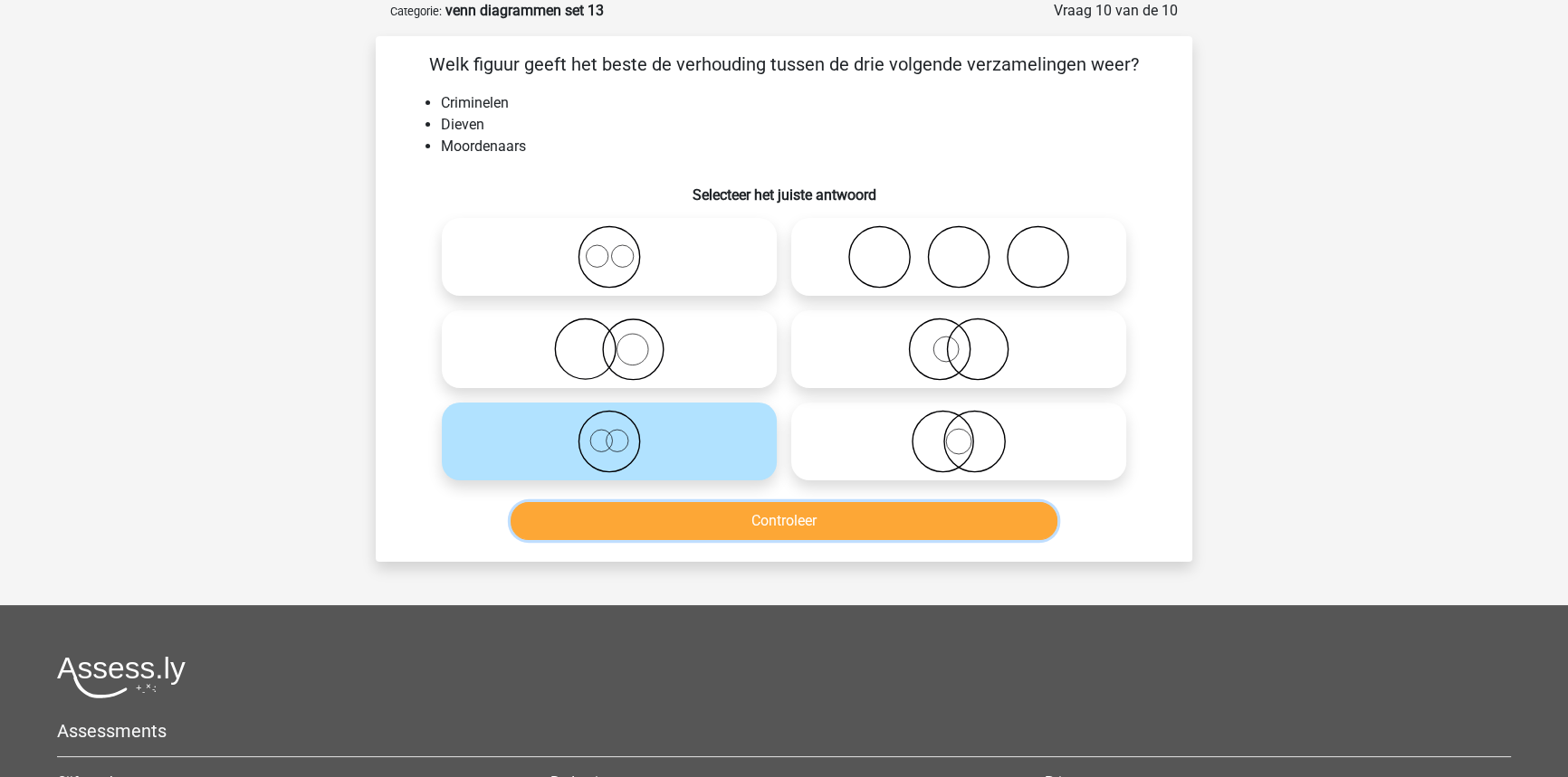
click at [958, 524] on button "Controleer" at bounding box center [784, 521] width 547 height 38
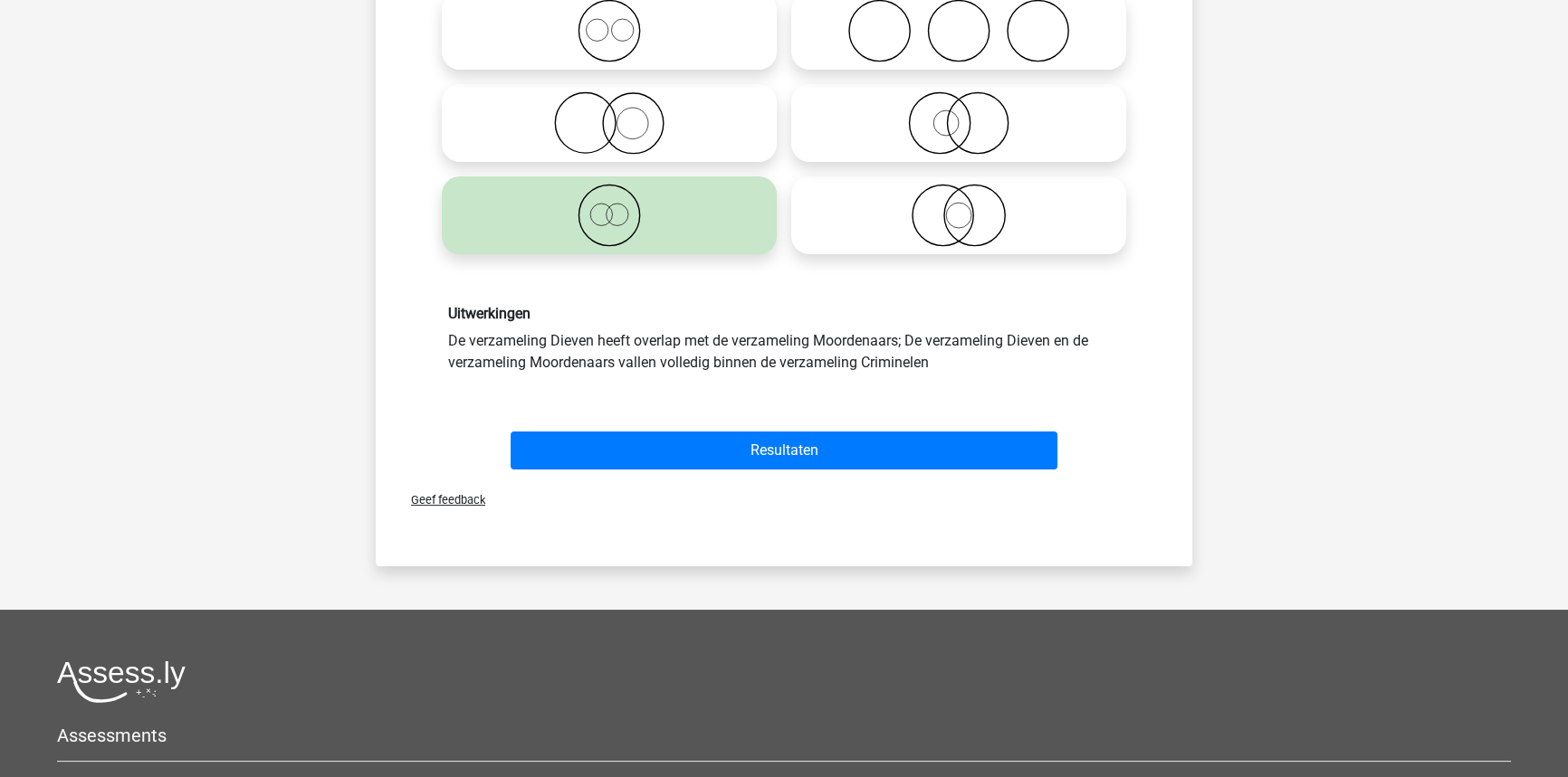
scroll to position [337, 0]
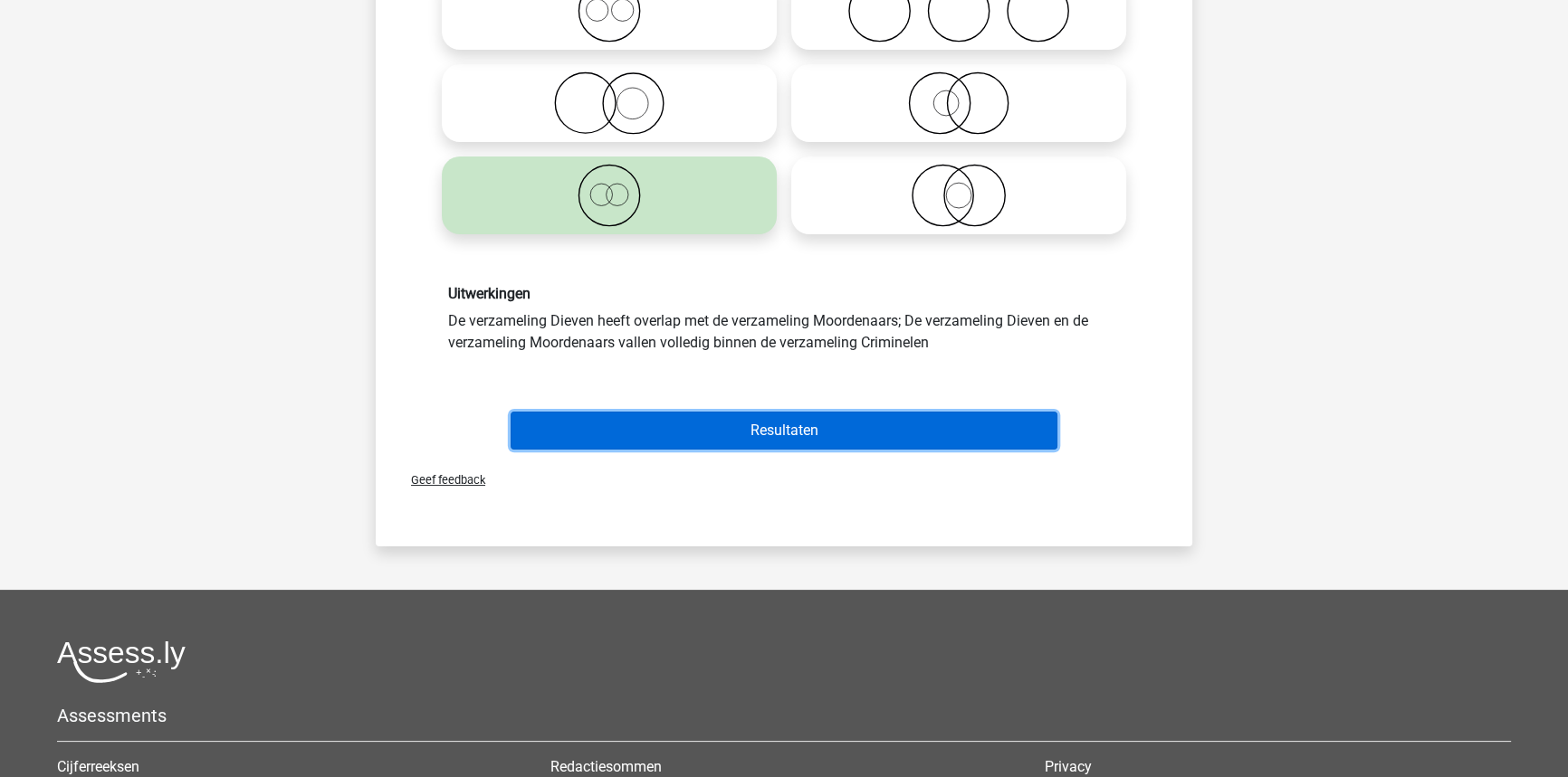
click at [926, 440] on button "Resultaten" at bounding box center [784, 431] width 547 height 38
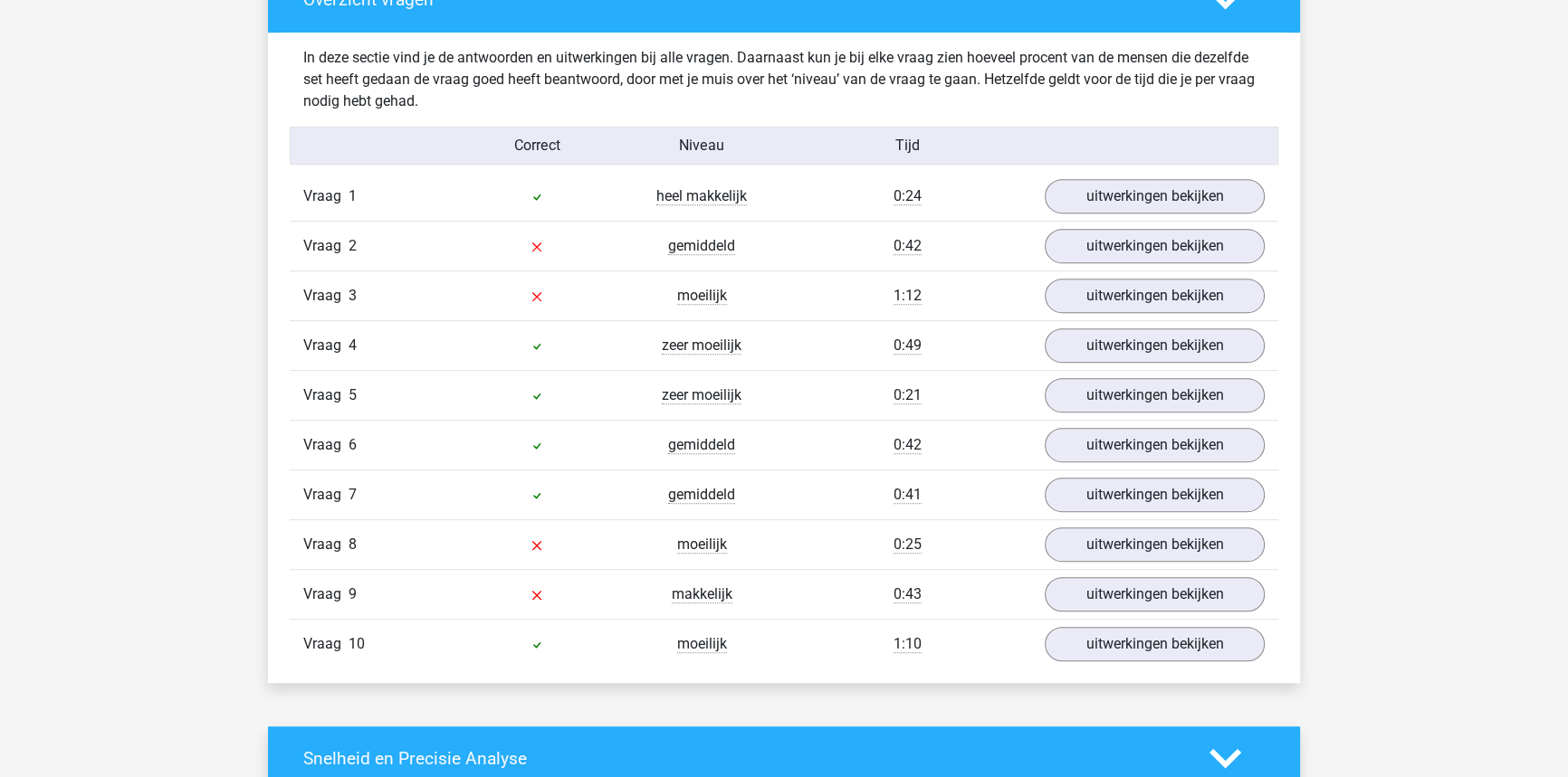
scroll to position [1068, 0]
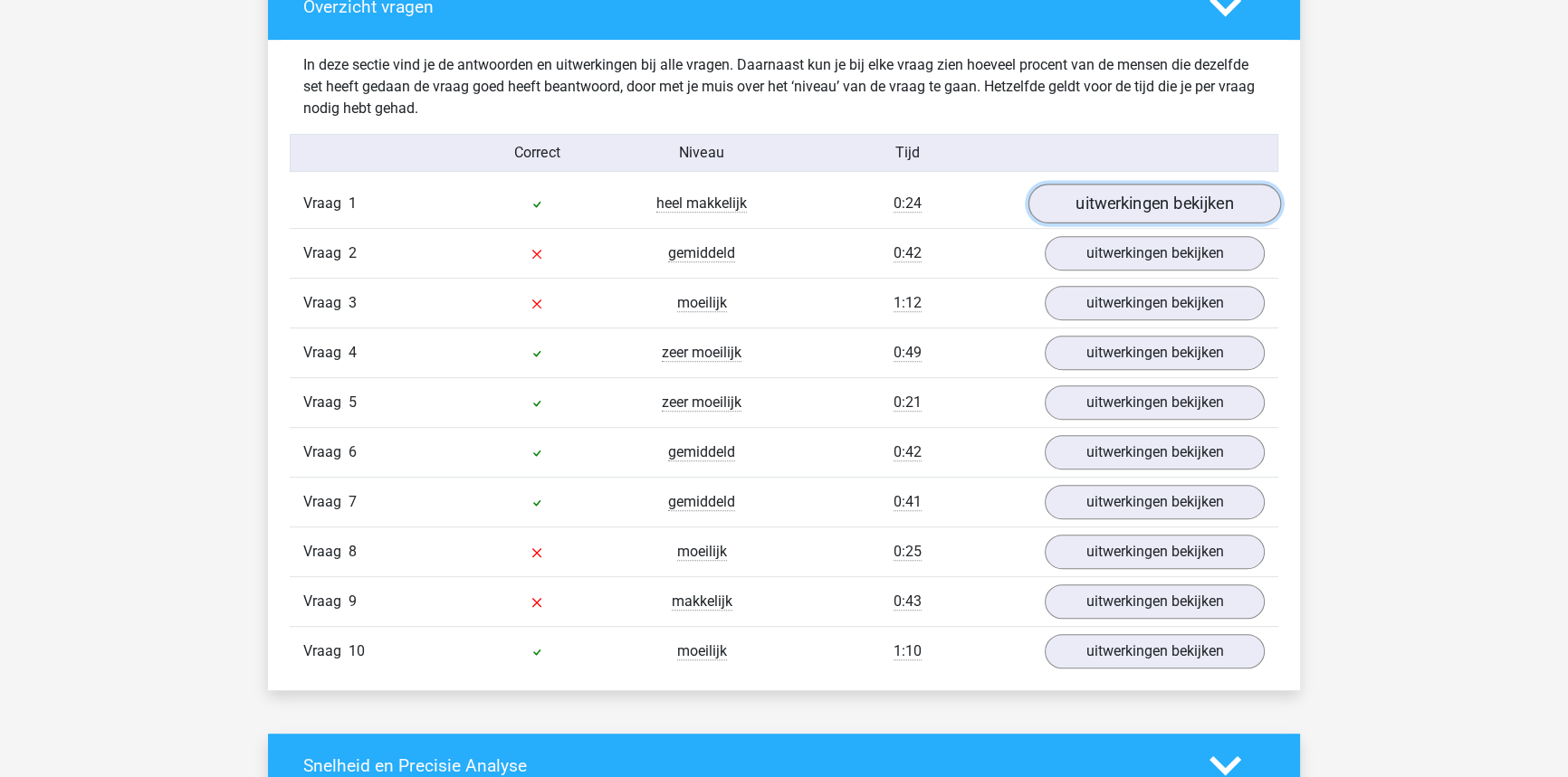
click at [1132, 197] on link "uitwerkingen bekijken" at bounding box center [1155, 204] width 253 height 40
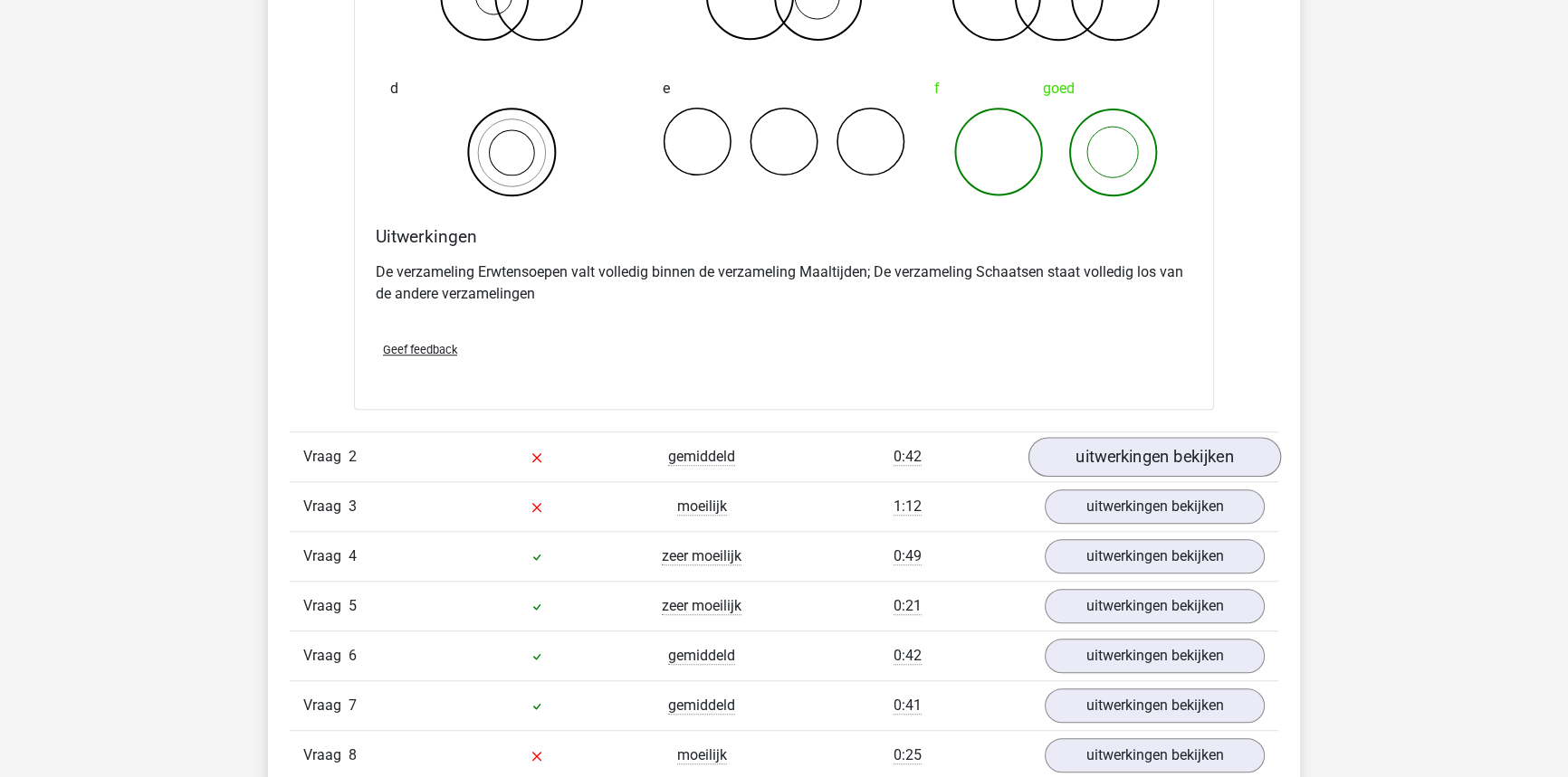
scroll to position [1562, 0]
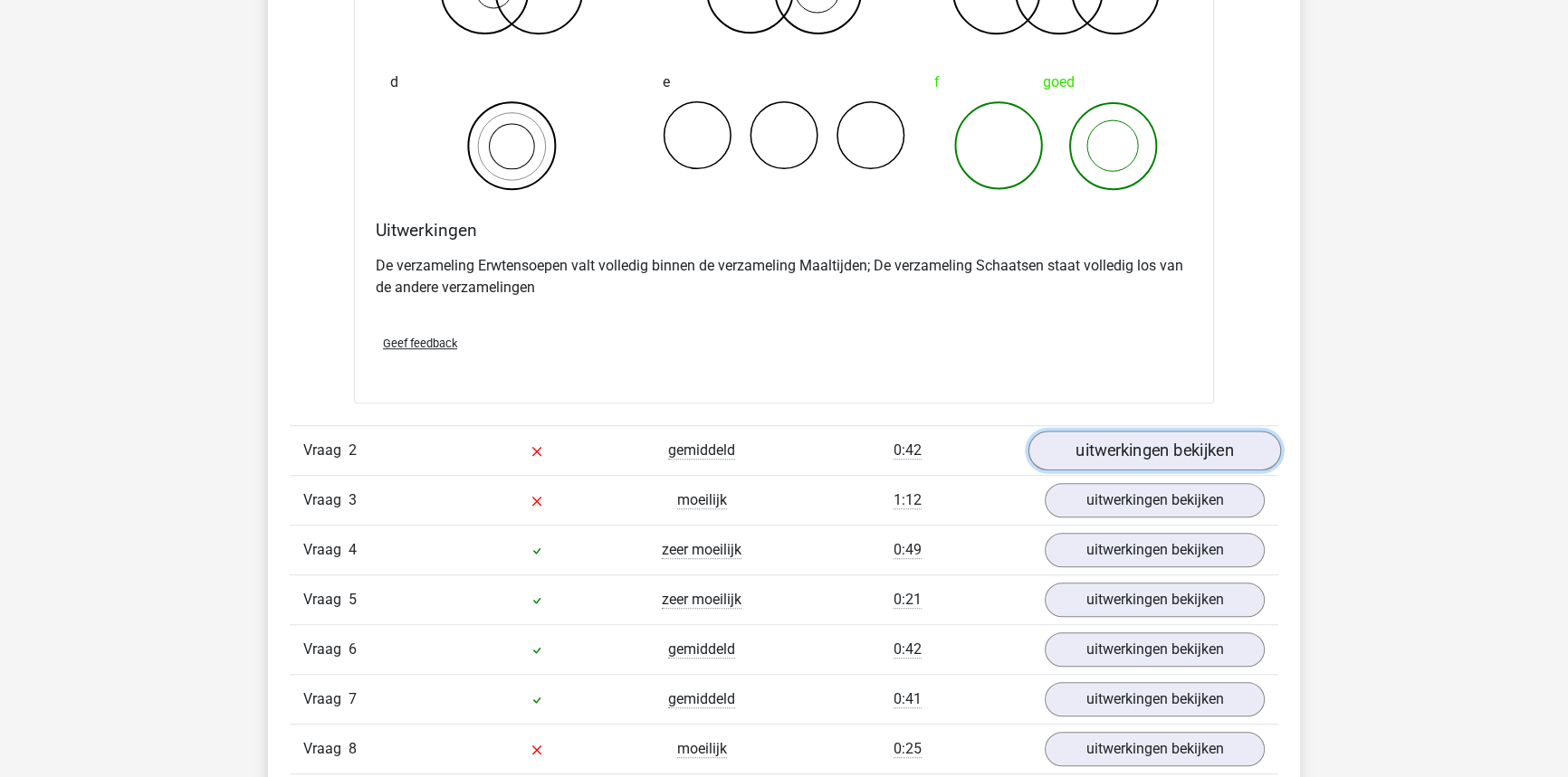
click at [1097, 449] on link "uitwerkingen bekijken" at bounding box center [1155, 451] width 253 height 40
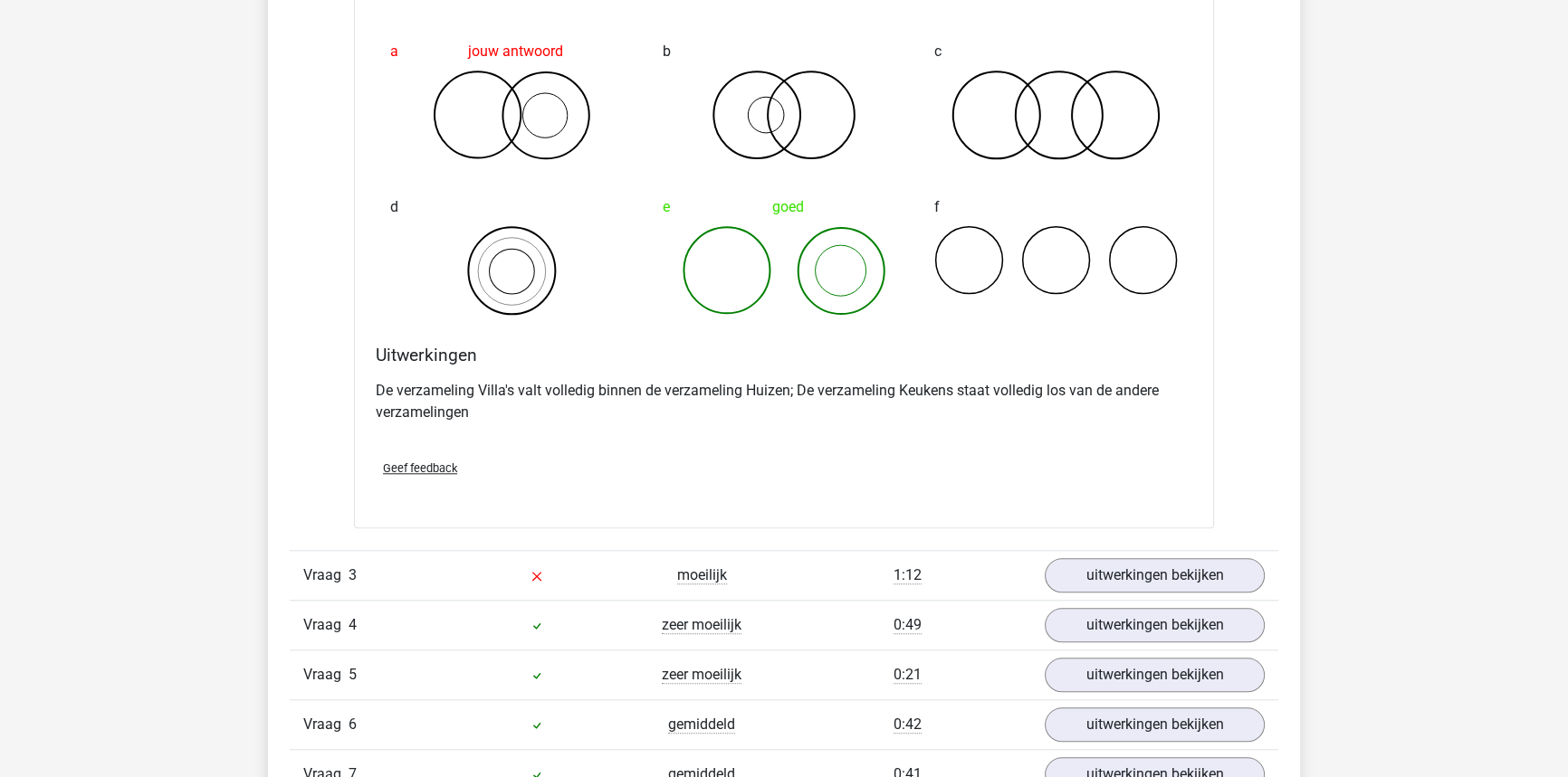
scroll to position [2220, 0]
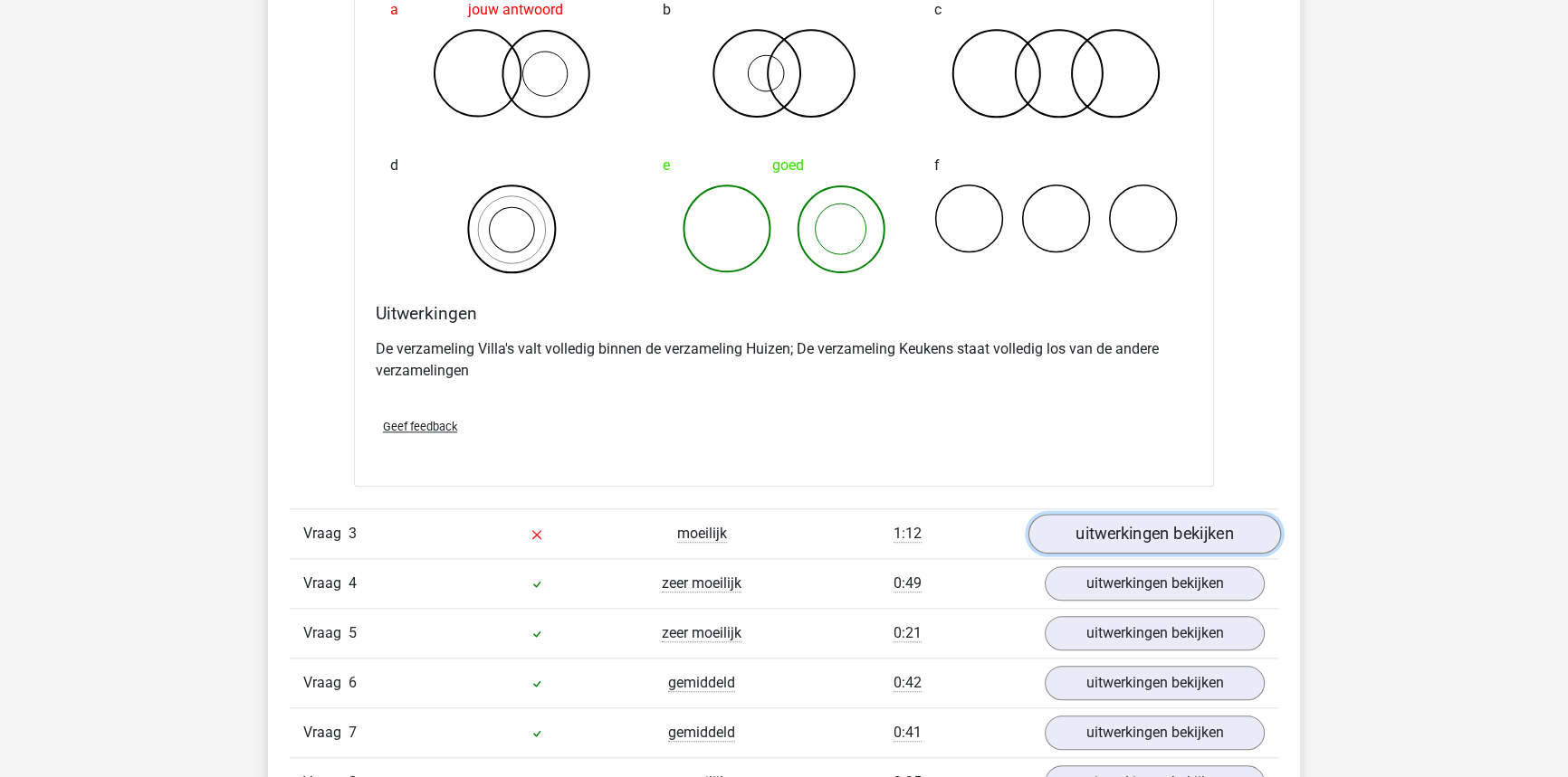
click at [1139, 528] on link "uitwerkingen bekijken" at bounding box center [1155, 534] width 253 height 40
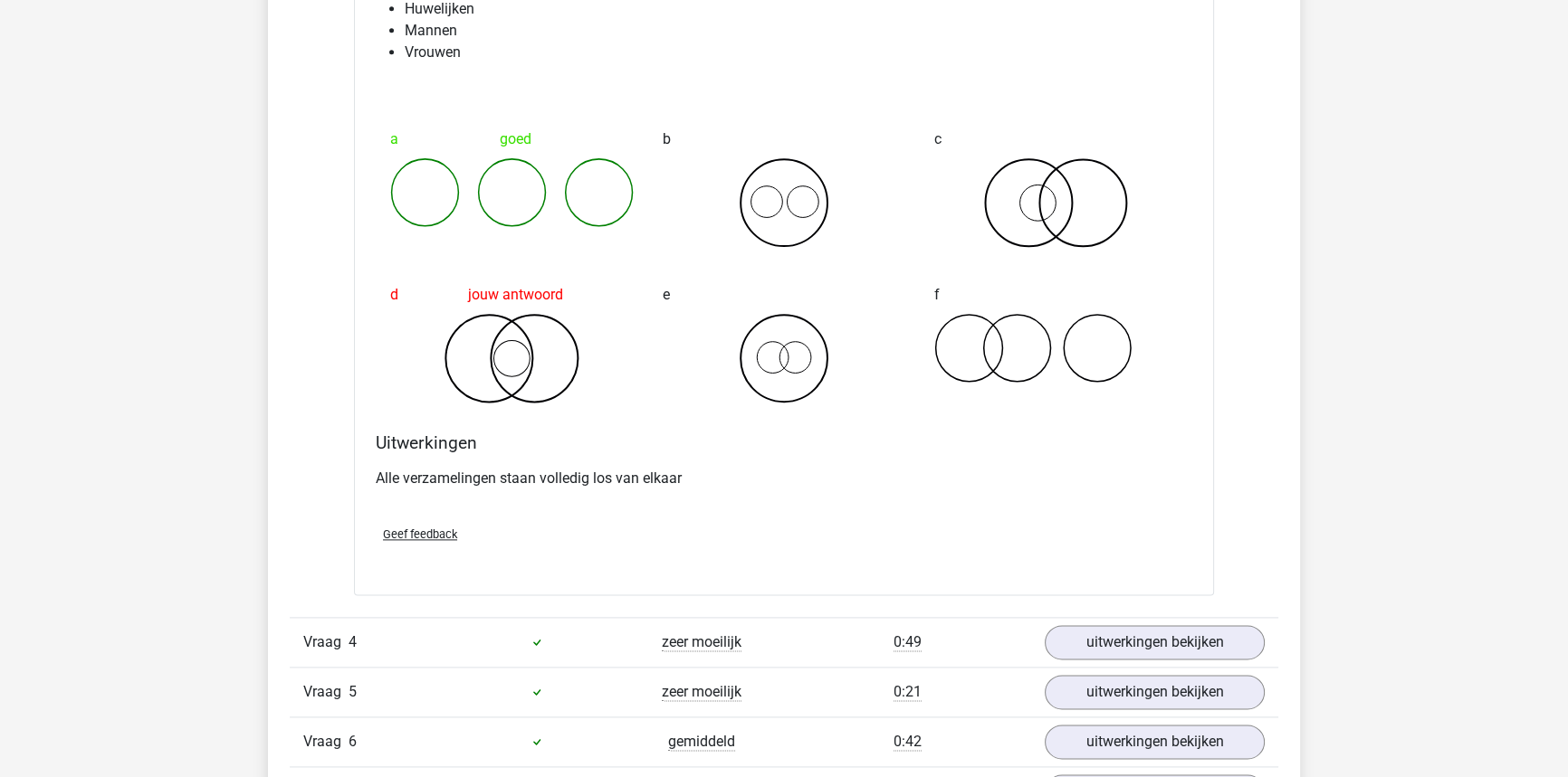
scroll to position [2878, 0]
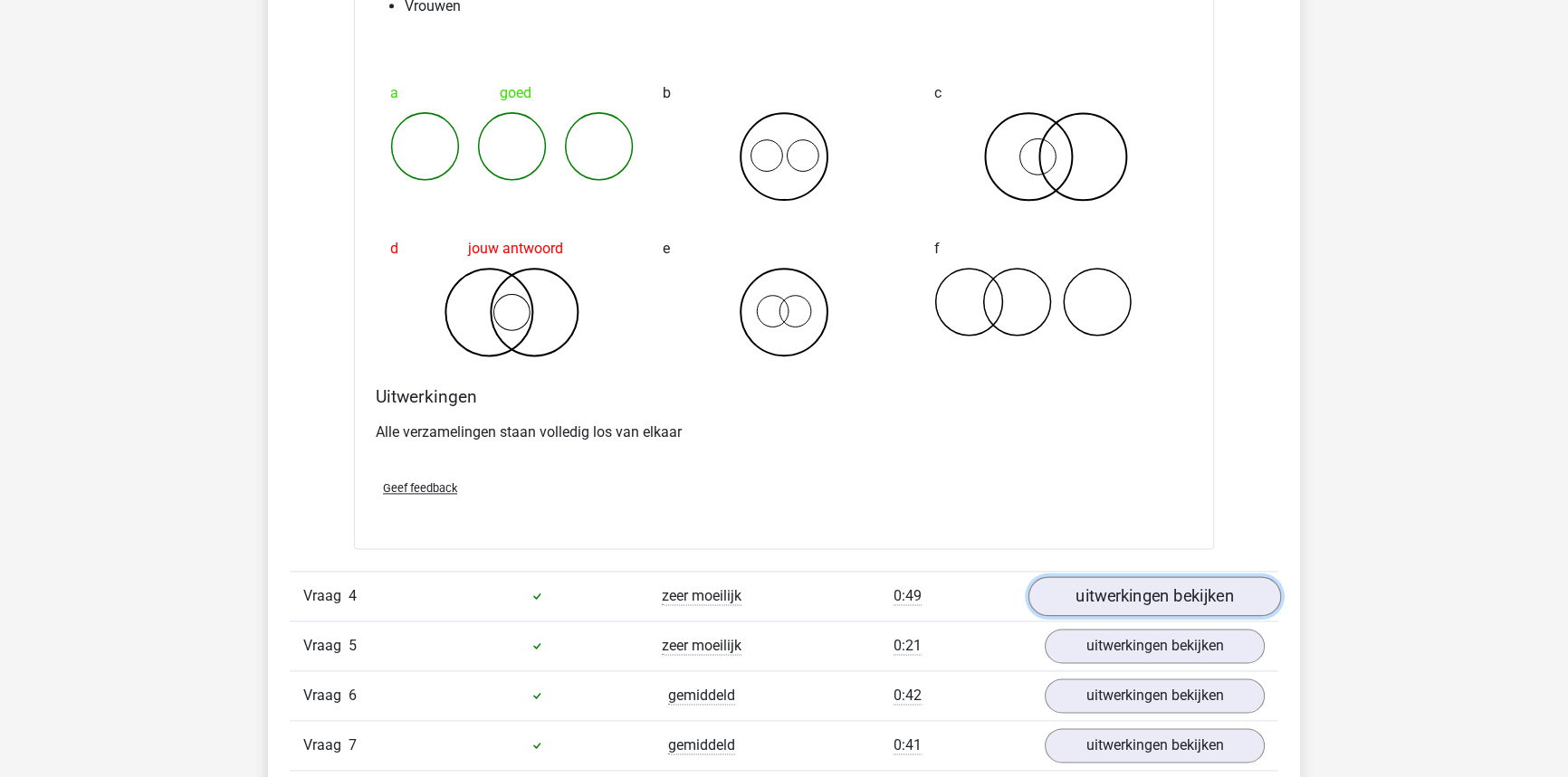
click at [1159, 596] on link "uitwerkingen bekijken" at bounding box center [1155, 596] width 253 height 40
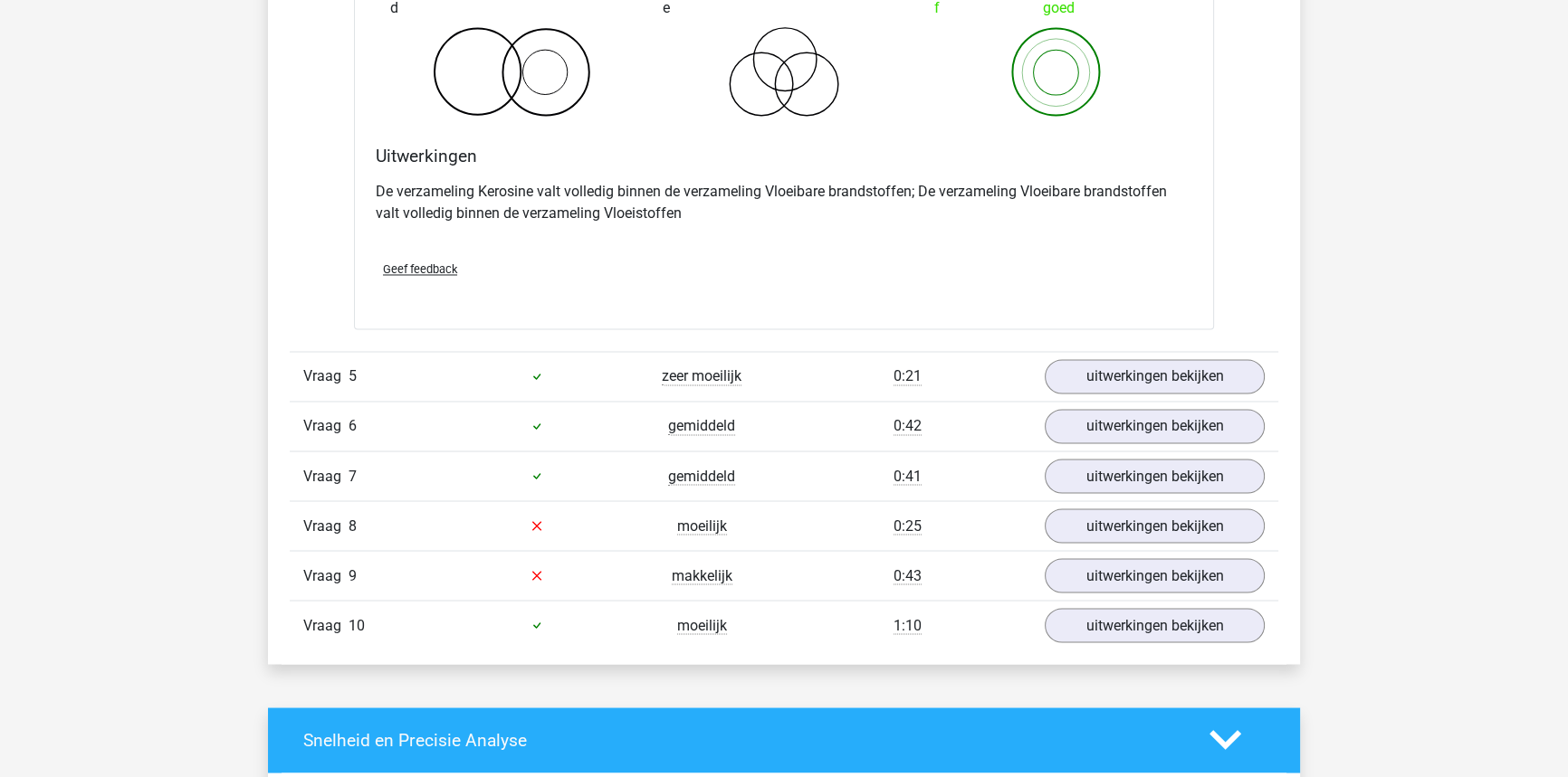
scroll to position [3865, 0]
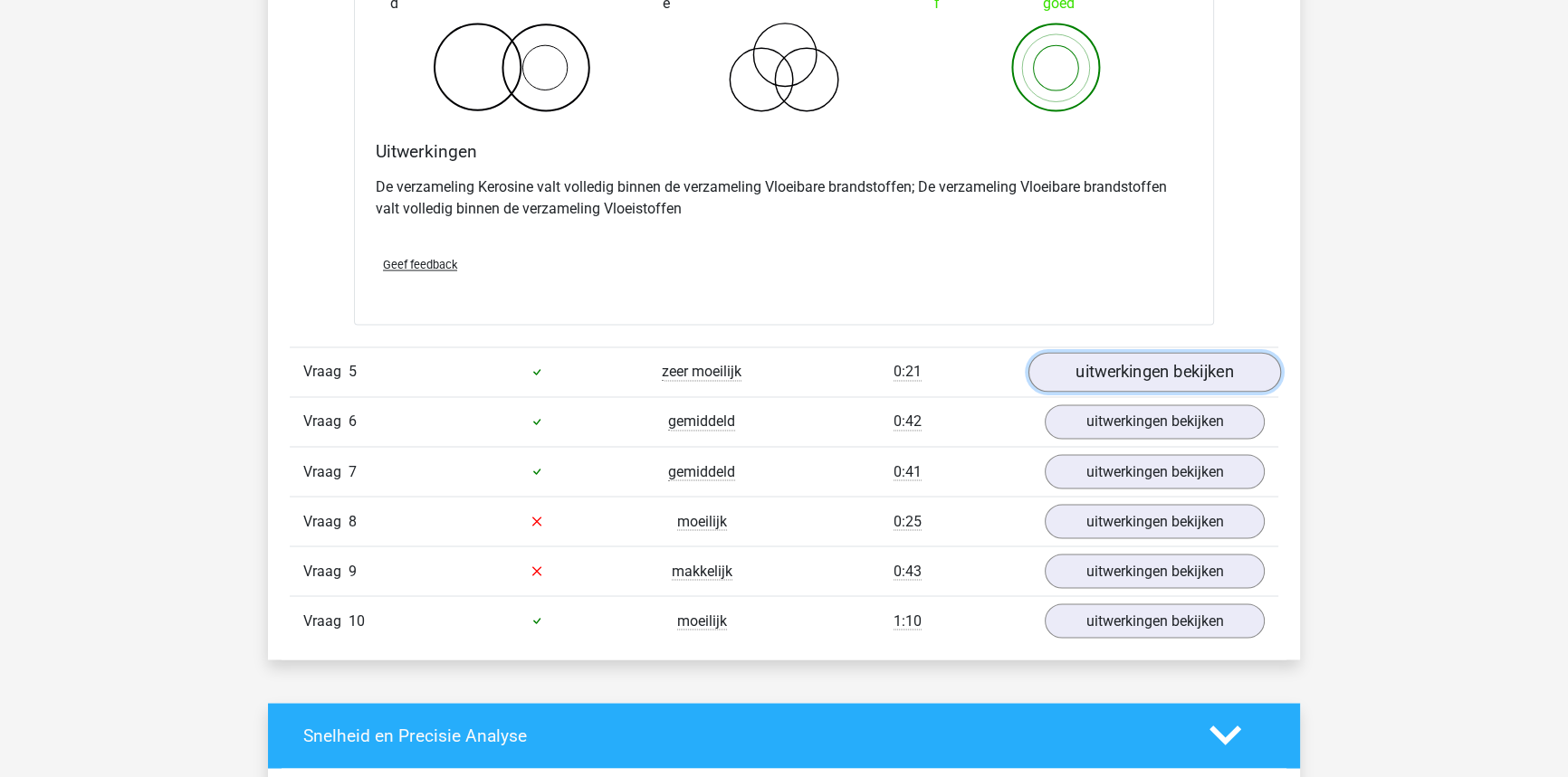
click at [1150, 367] on link "uitwerkingen bekijken" at bounding box center [1155, 372] width 253 height 40
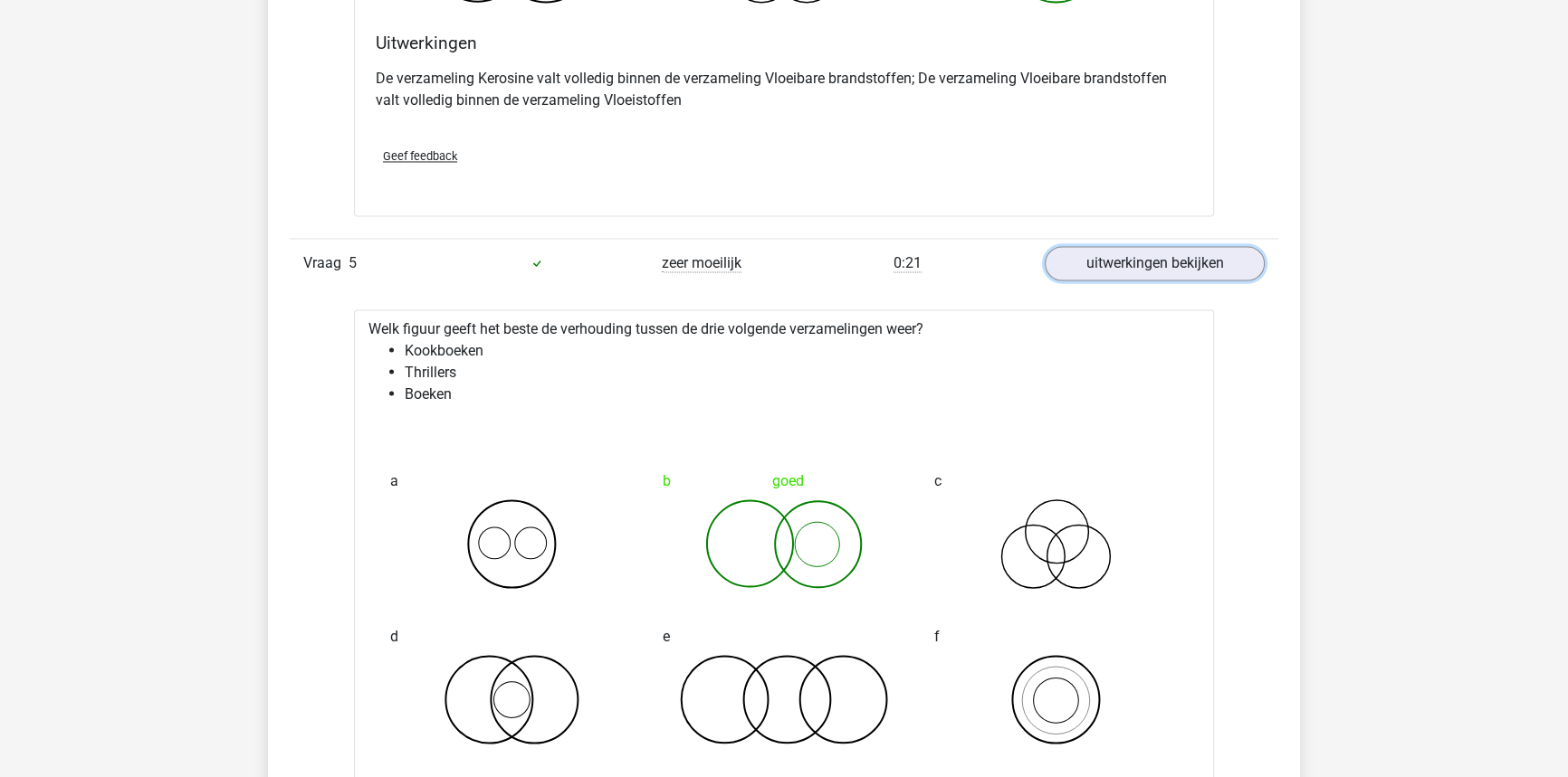
scroll to position [4029, 0]
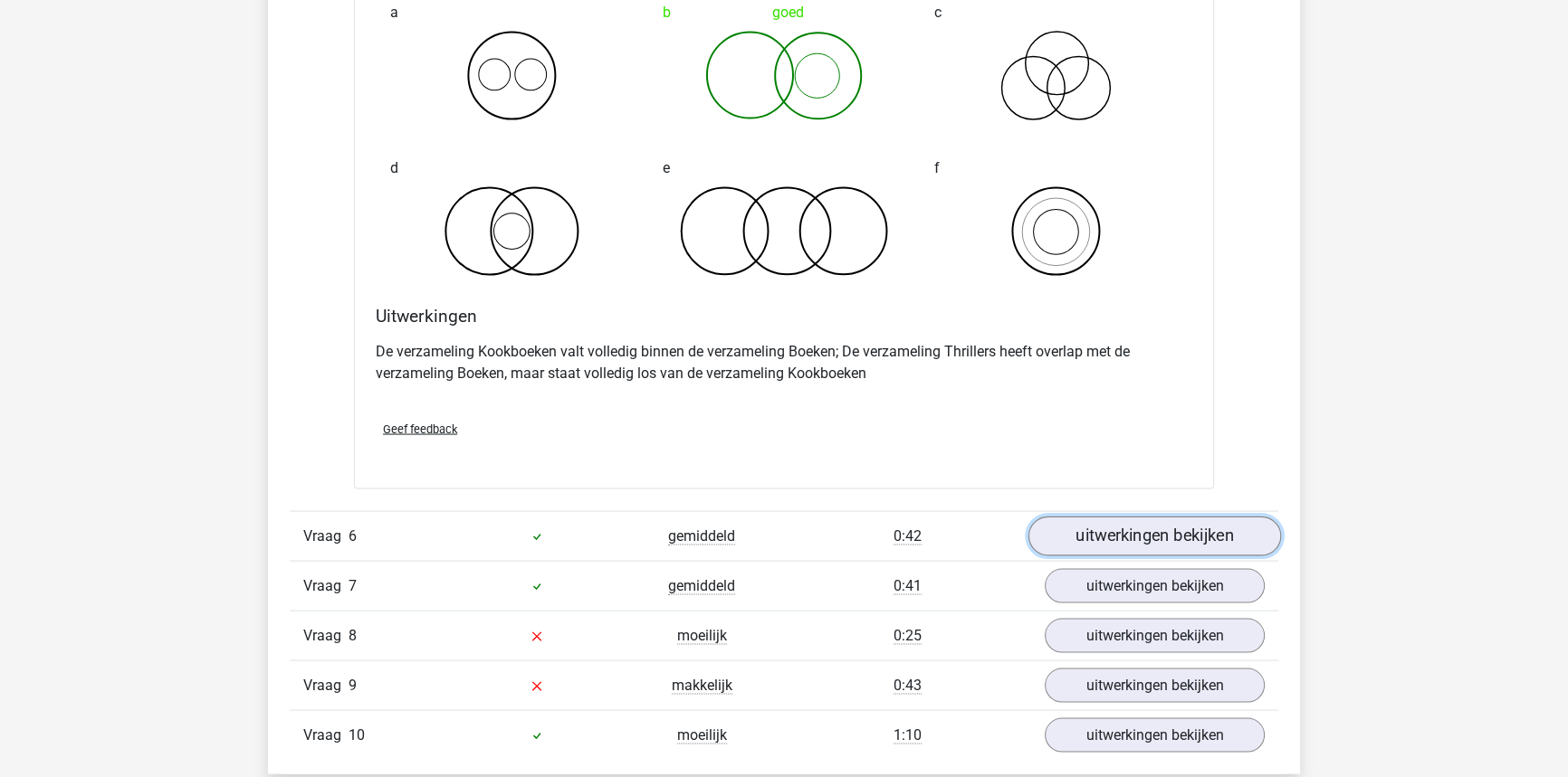
click at [1113, 542] on link "uitwerkingen bekijken" at bounding box center [1155, 537] width 253 height 40
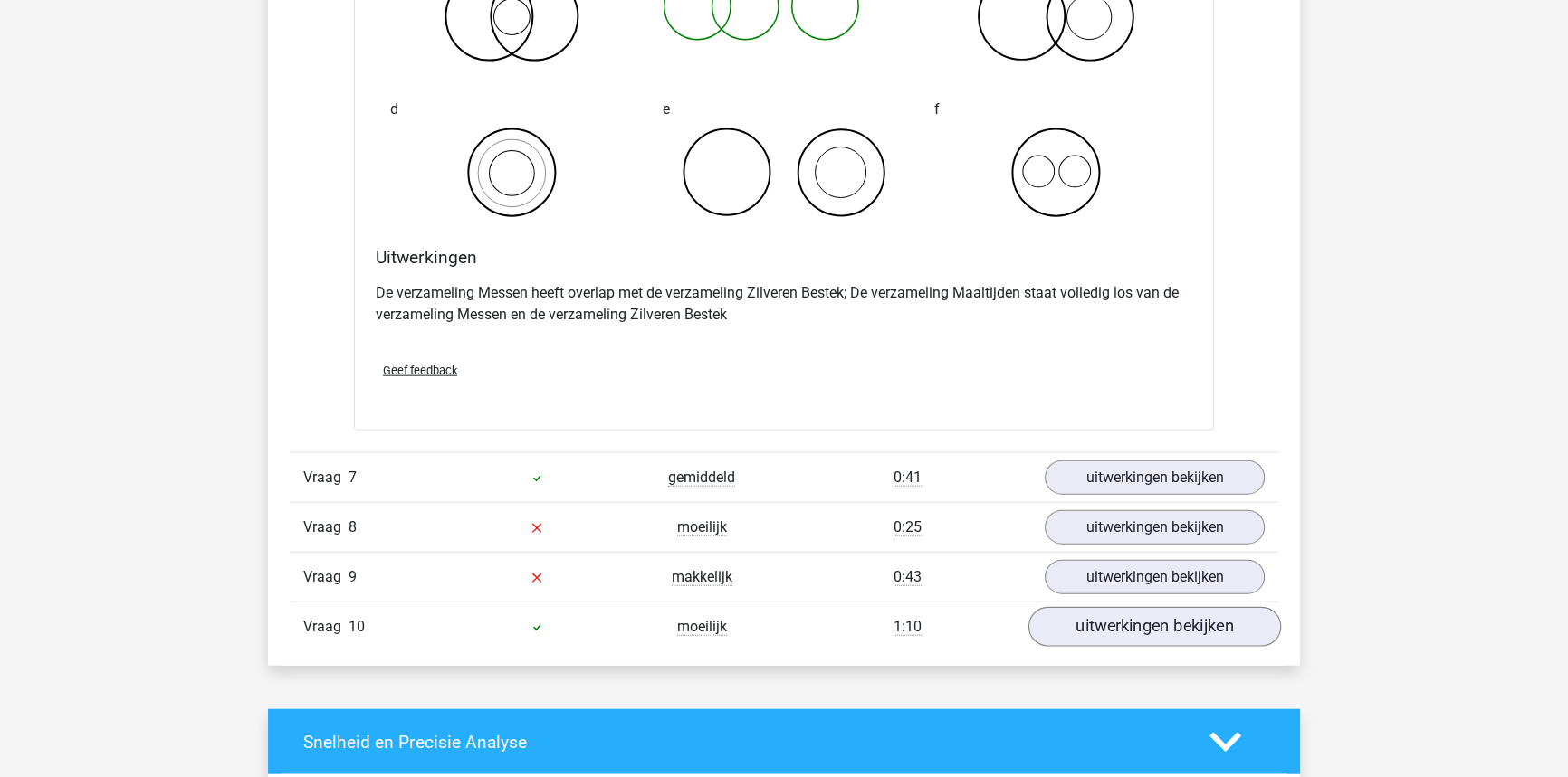
scroll to position [5264, 0]
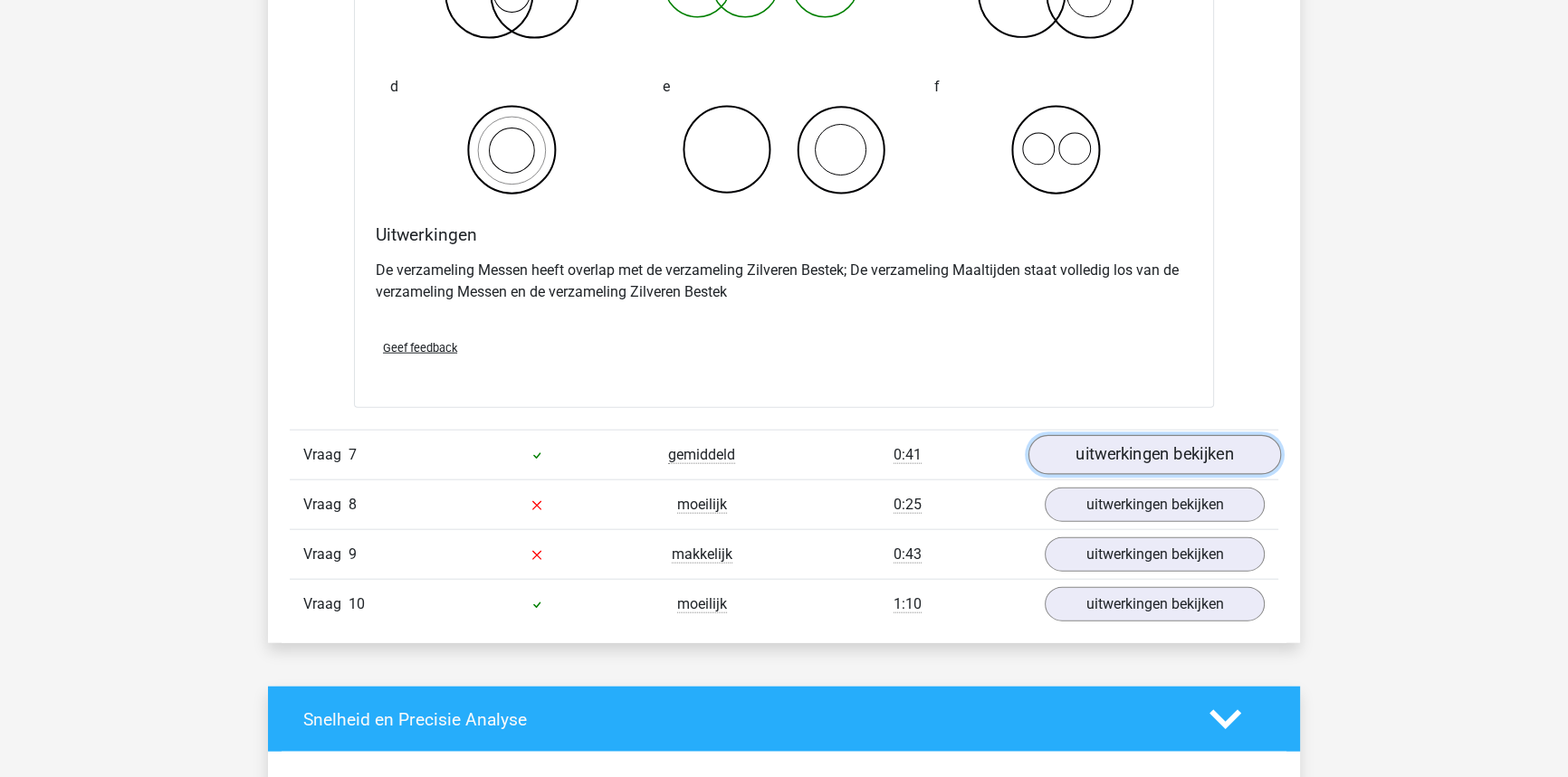
click at [1099, 456] on link "uitwerkingen bekijken" at bounding box center [1155, 455] width 253 height 40
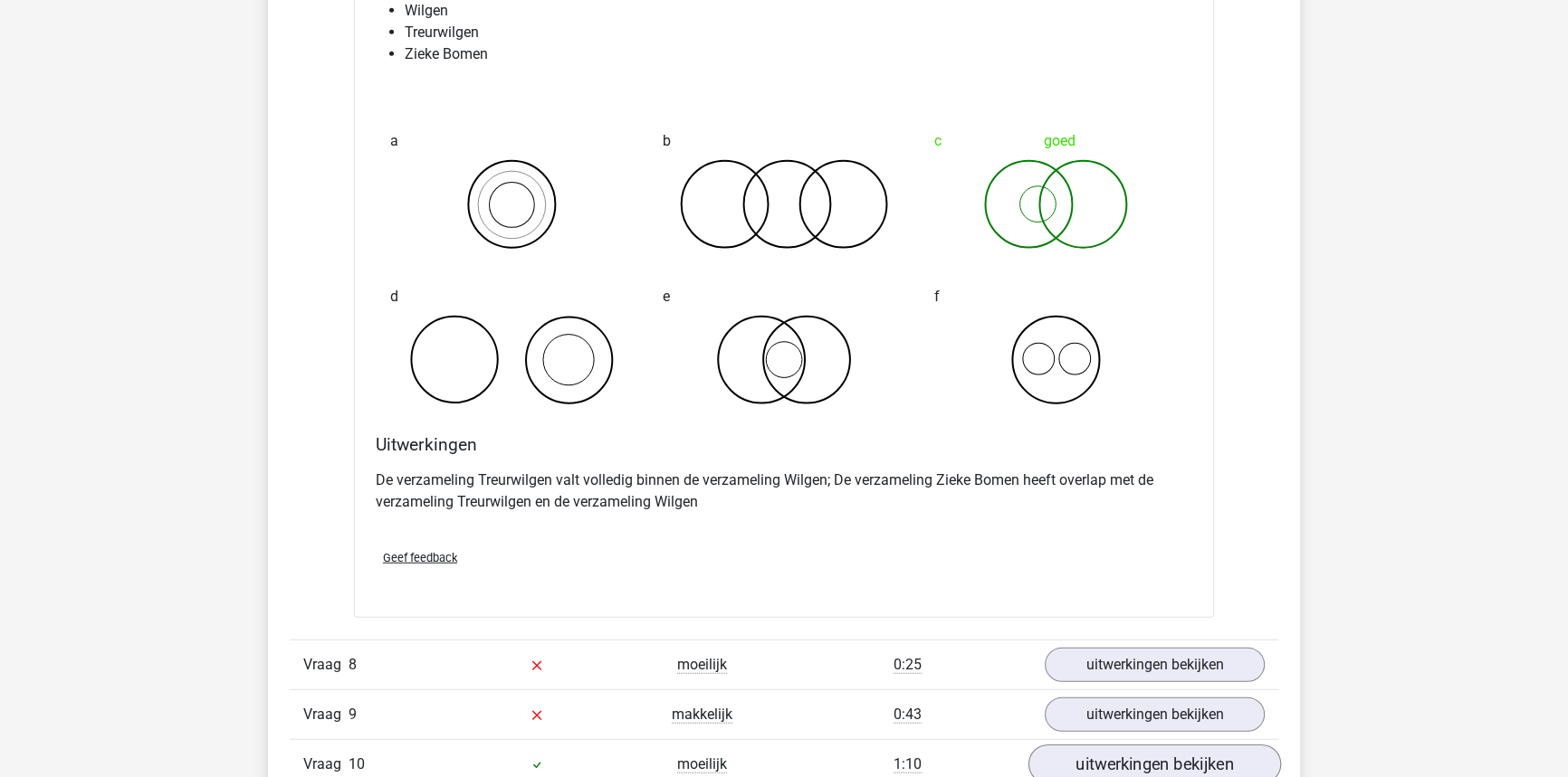
scroll to position [5922, 0]
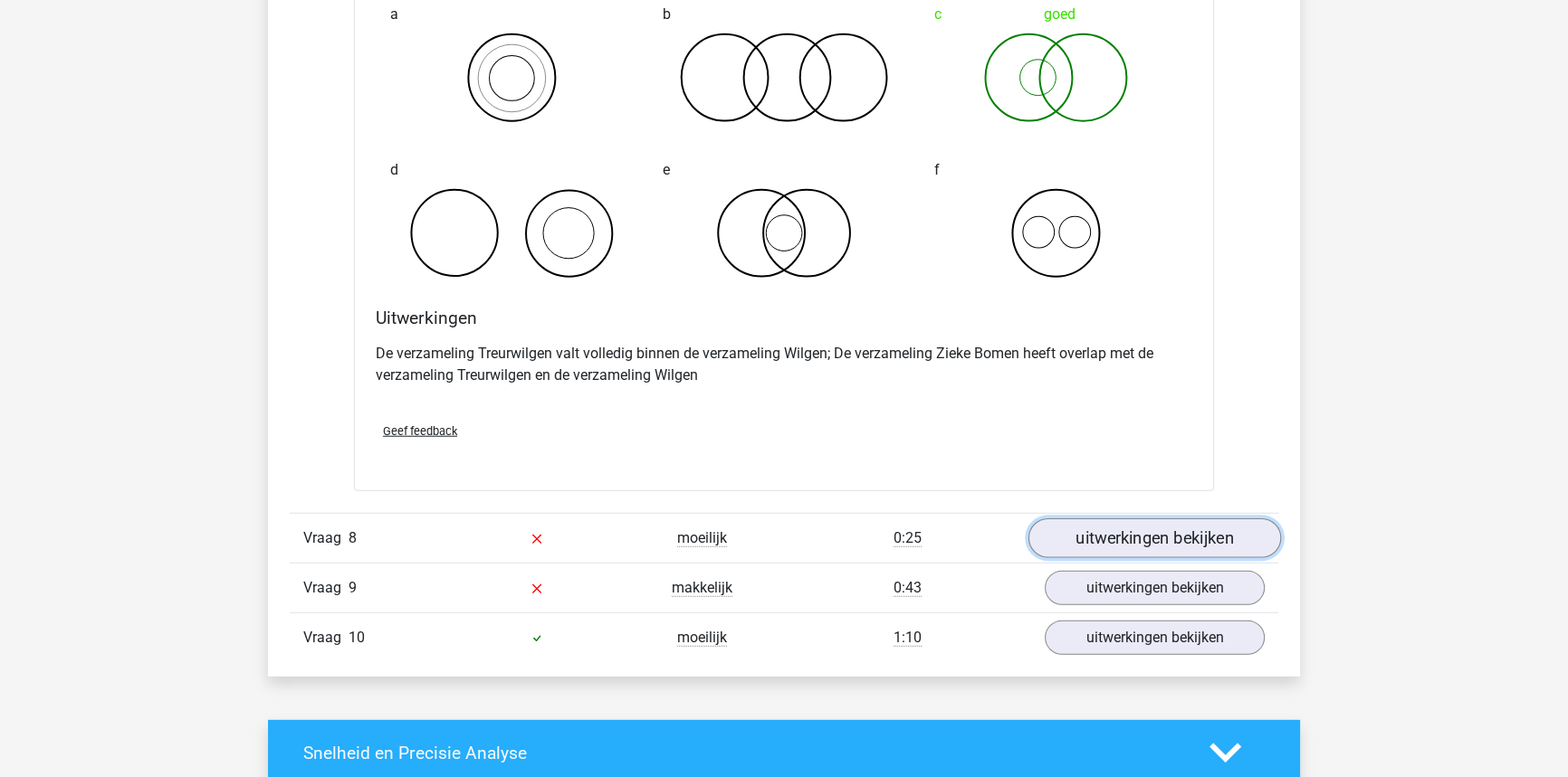
click at [1123, 543] on link "uitwerkingen bekijken" at bounding box center [1155, 539] width 253 height 40
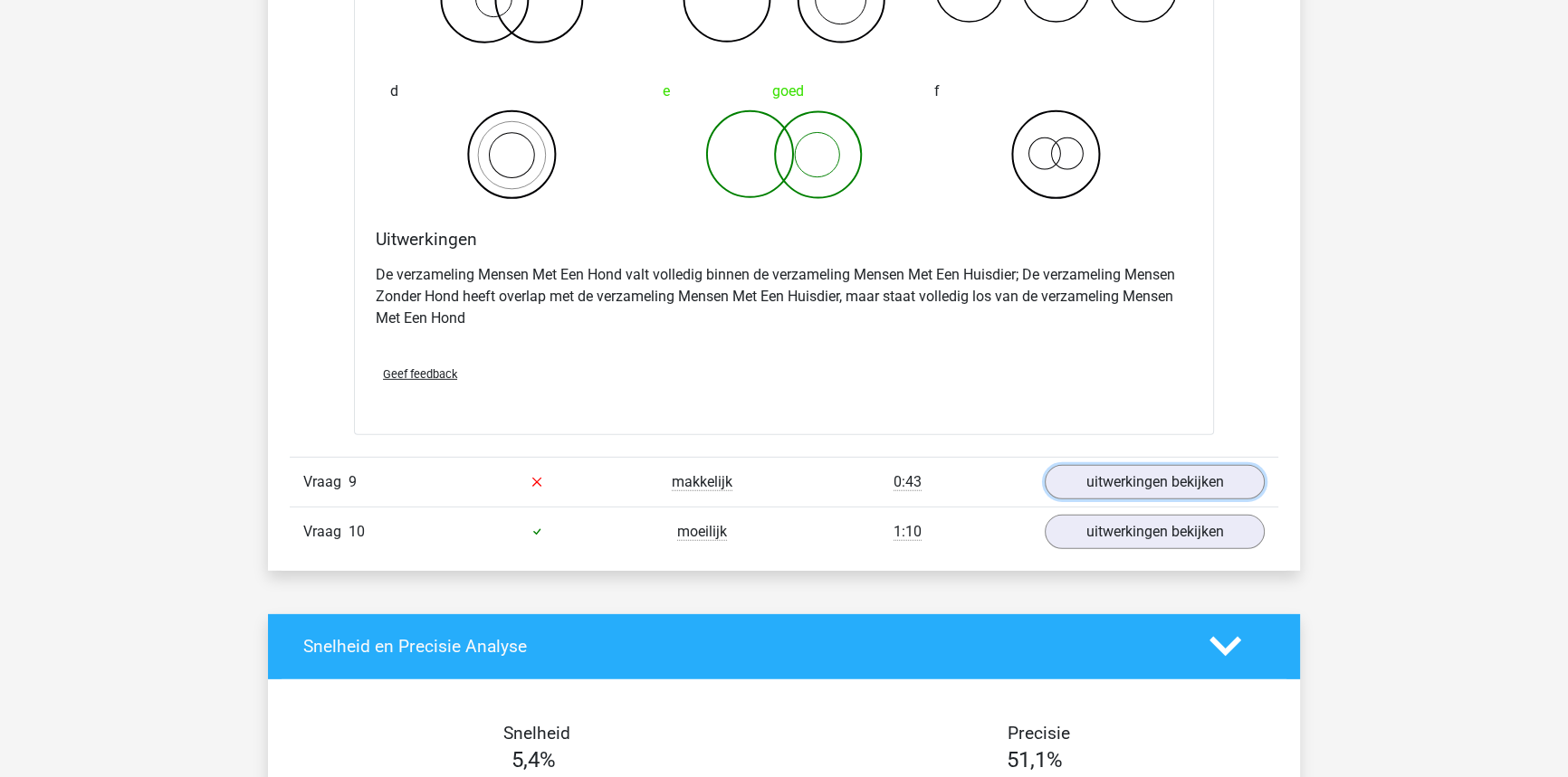
scroll to position [6744, 0]
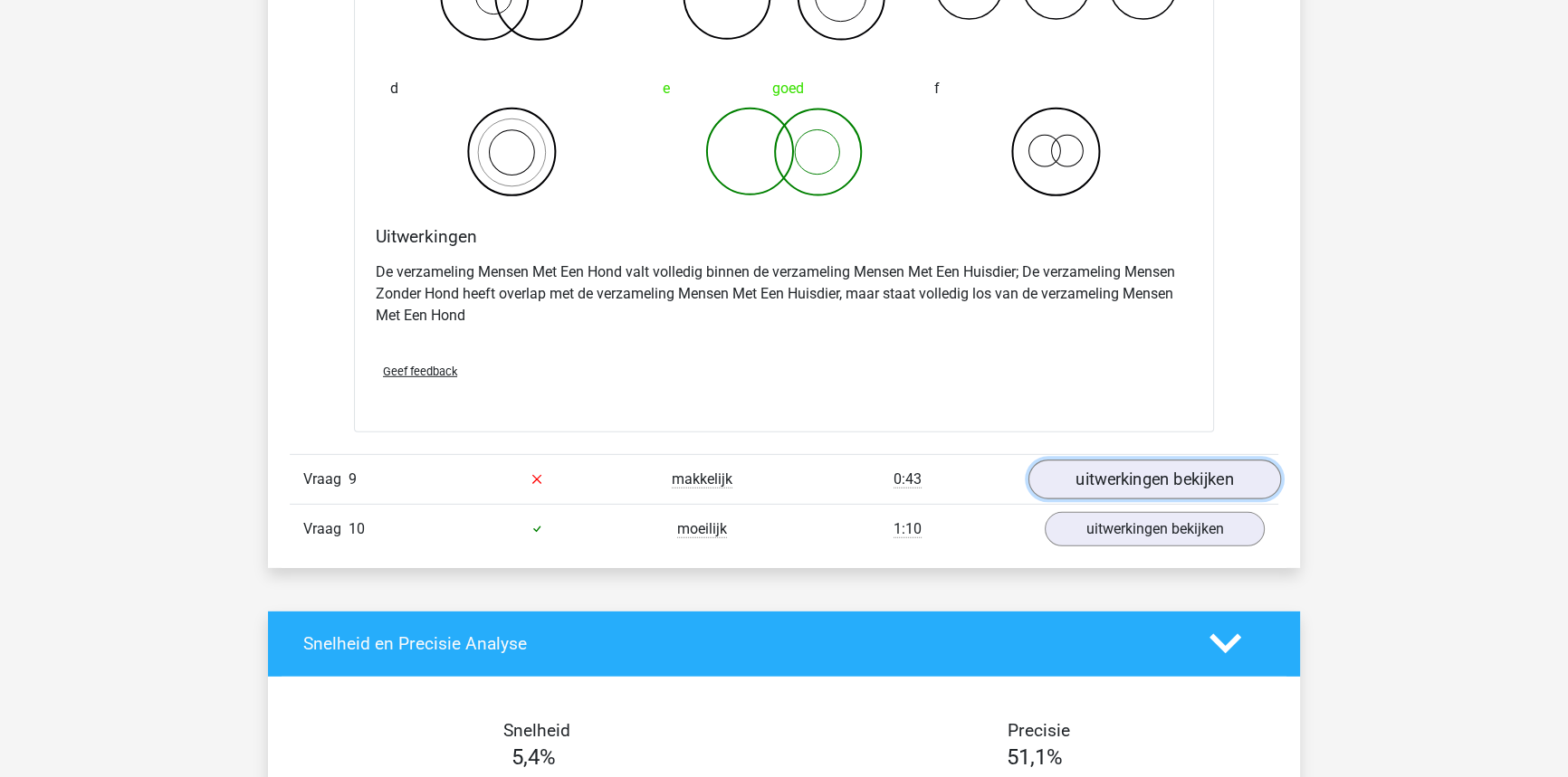
click at [1132, 487] on link "uitwerkingen bekijken" at bounding box center [1155, 479] width 253 height 40
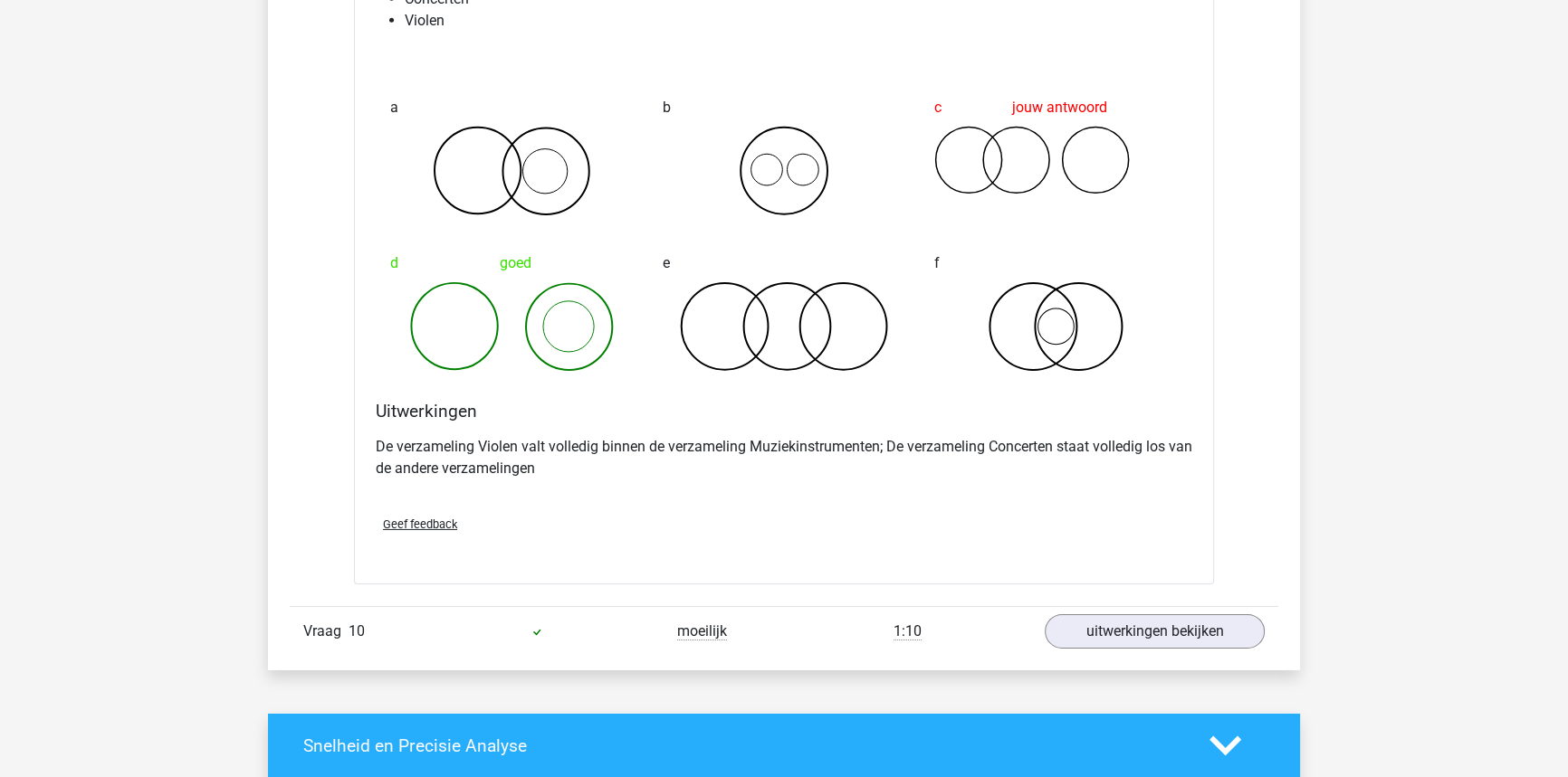
scroll to position [7319, 0]
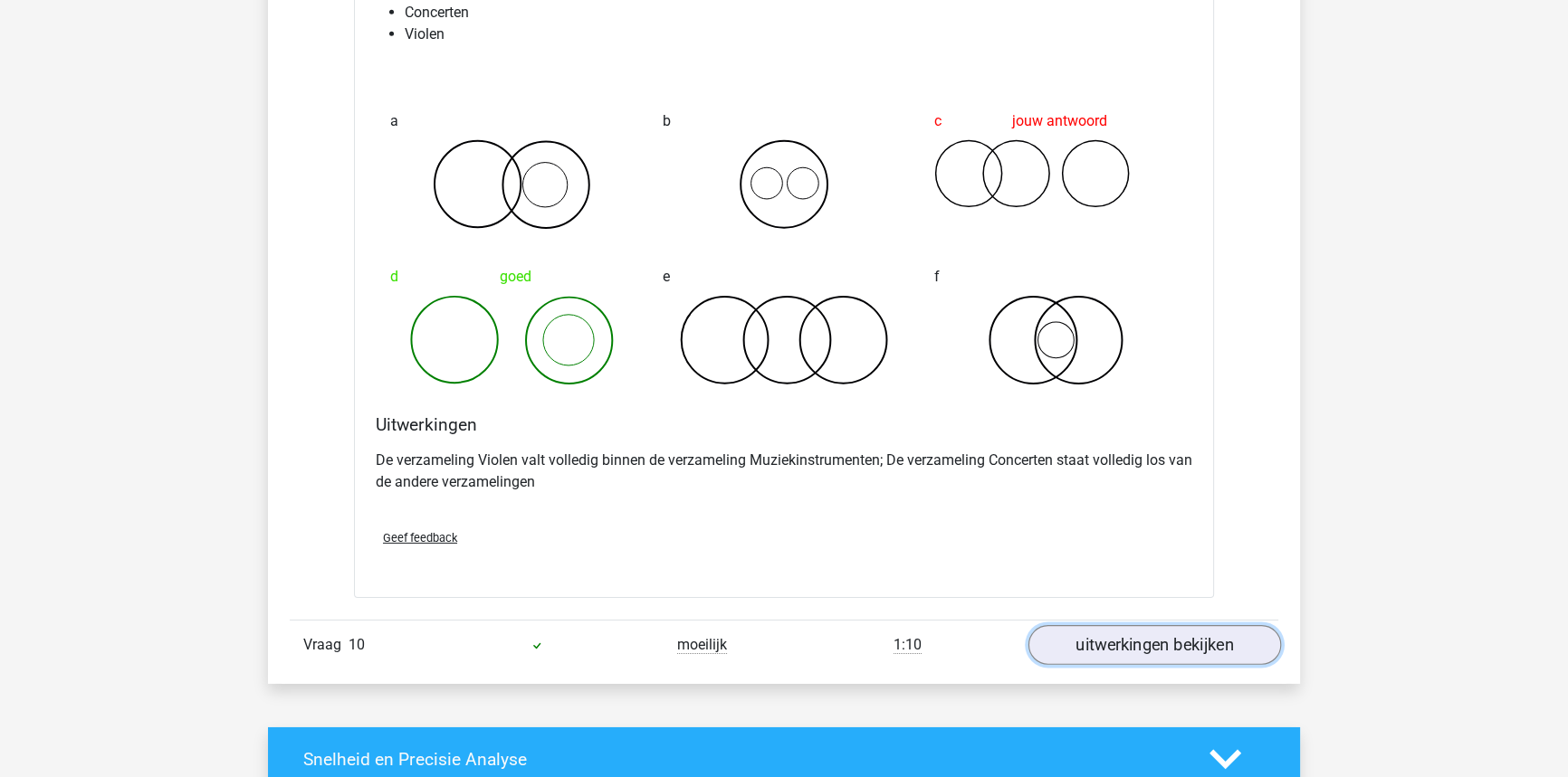
click at [1223, 632] on link "uitwerkingen bekijken" at bounding box center [1155, 645] width 253 height 40
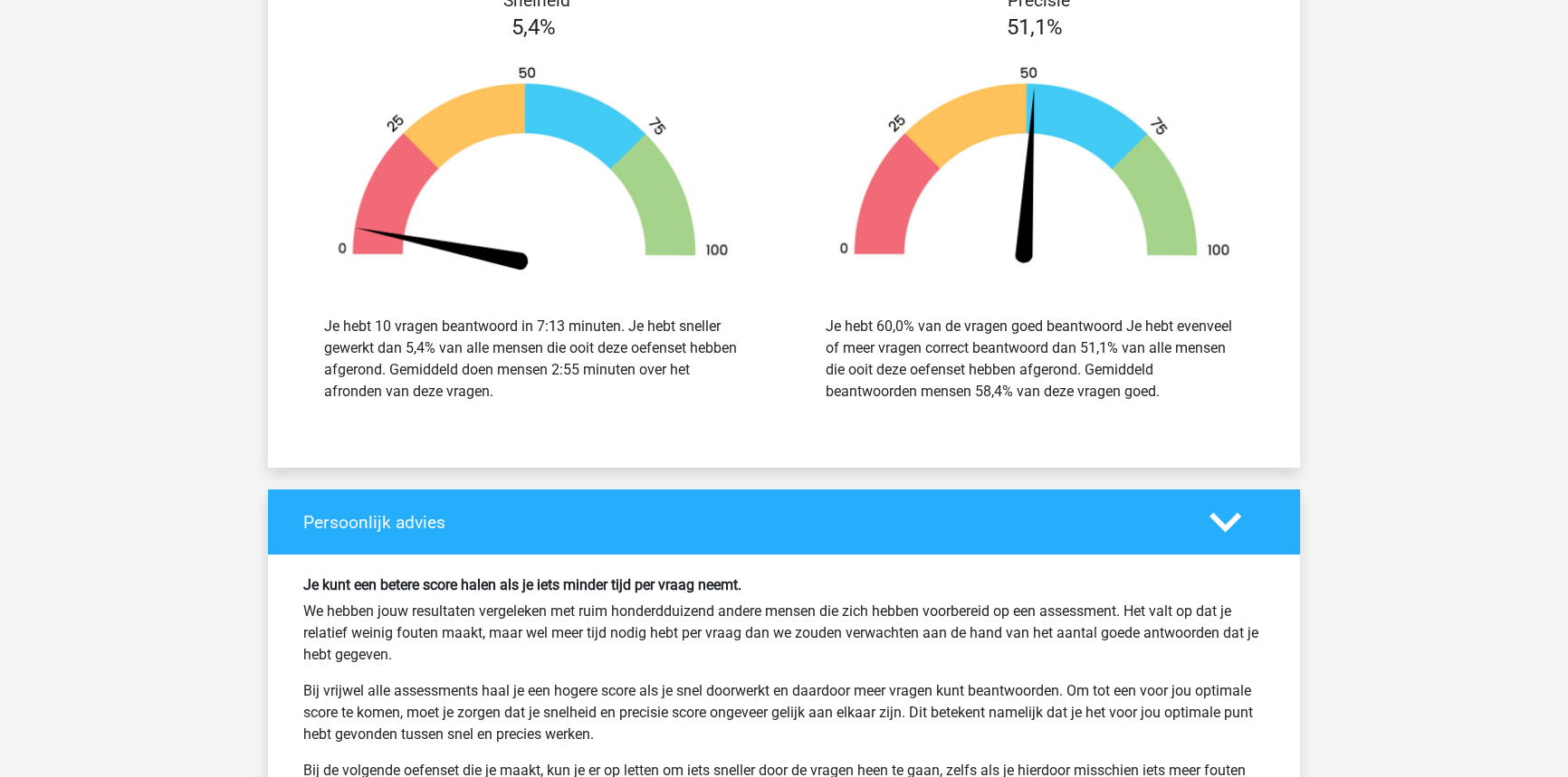
scroll to position [9072, 0]
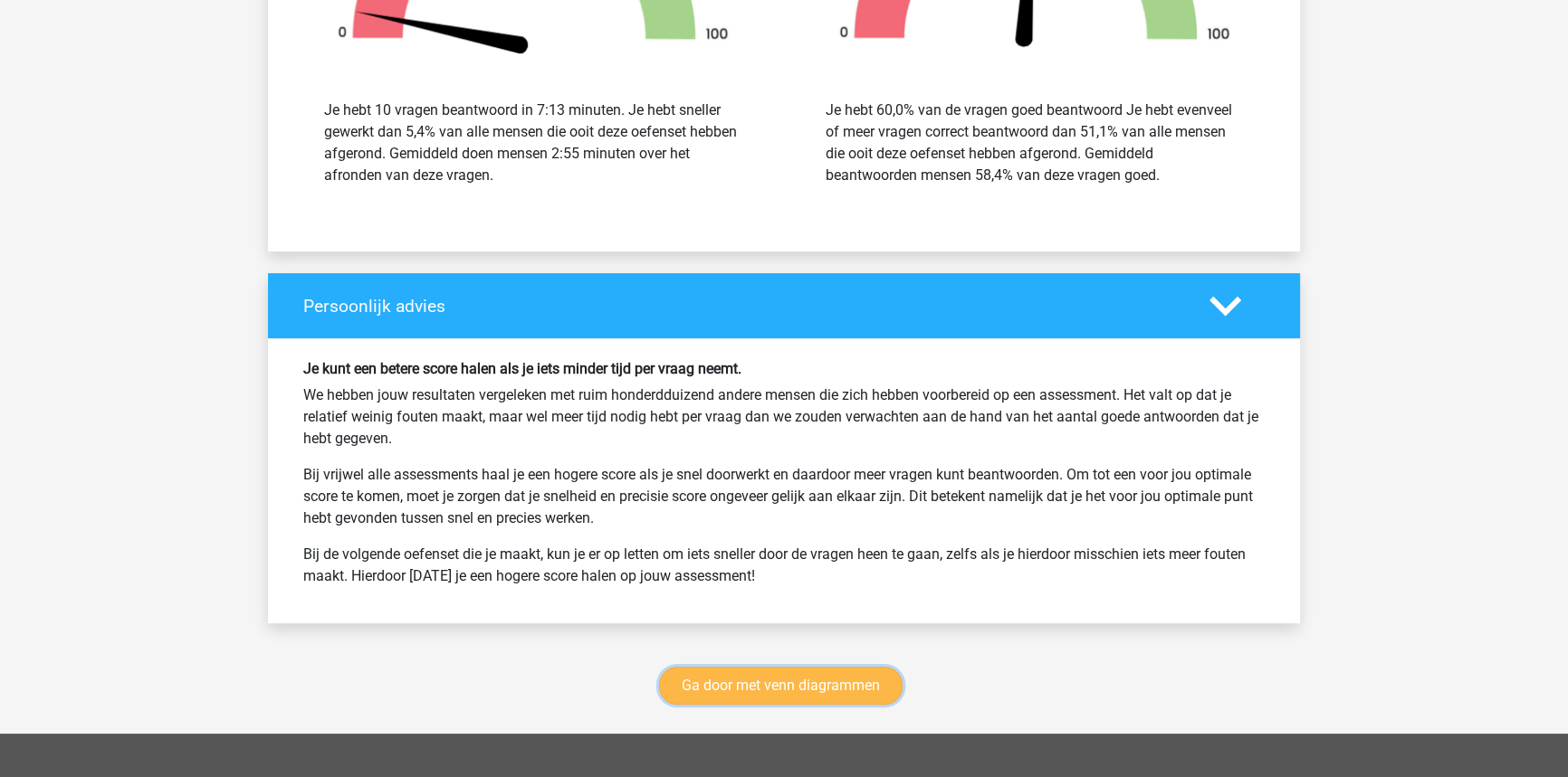
click at [822, 674] on link "Ga door met venn diagrammen" at bounding box center [780, 686] width 243 height 38
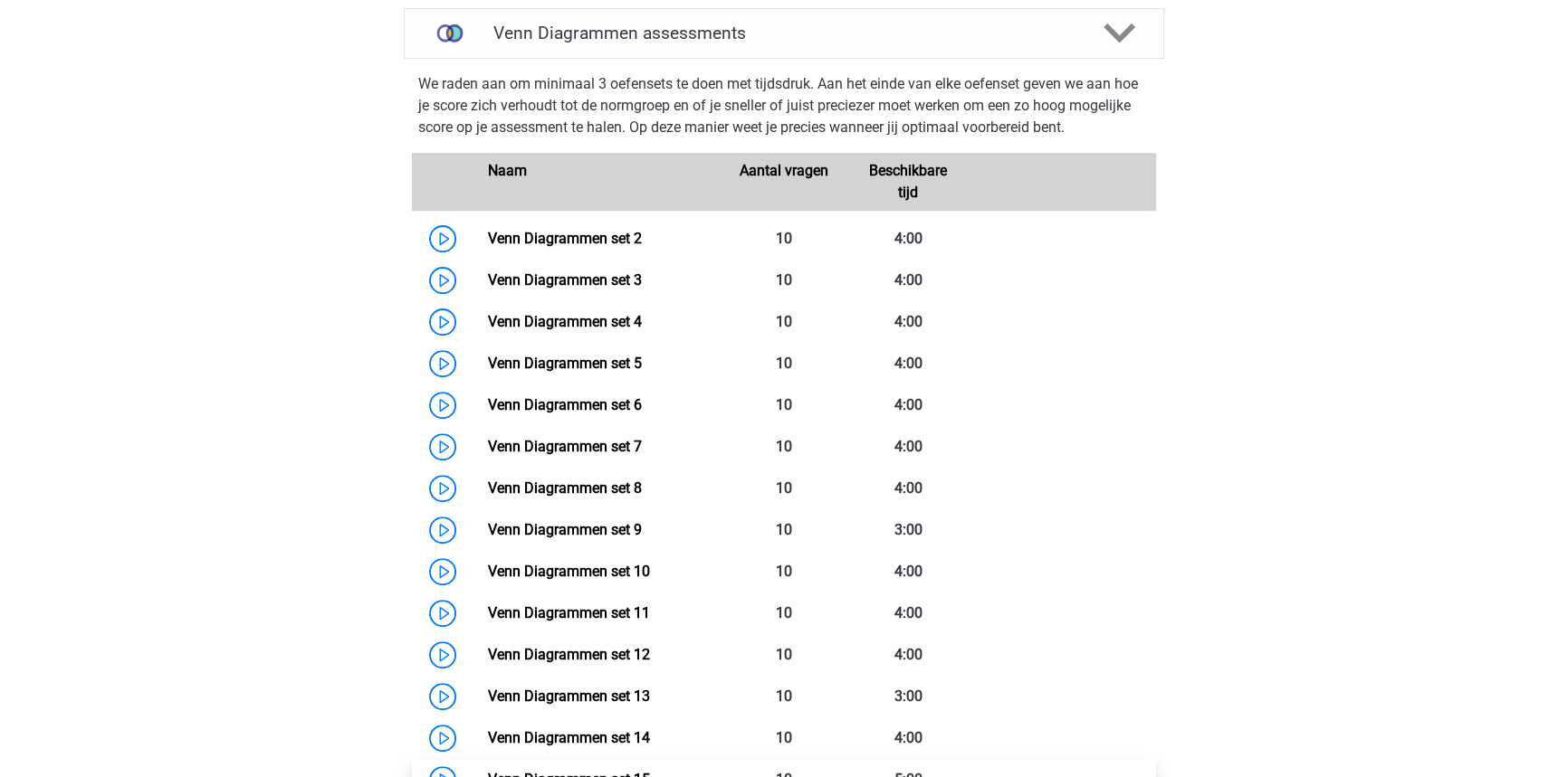
scroll to position [1257, 0]
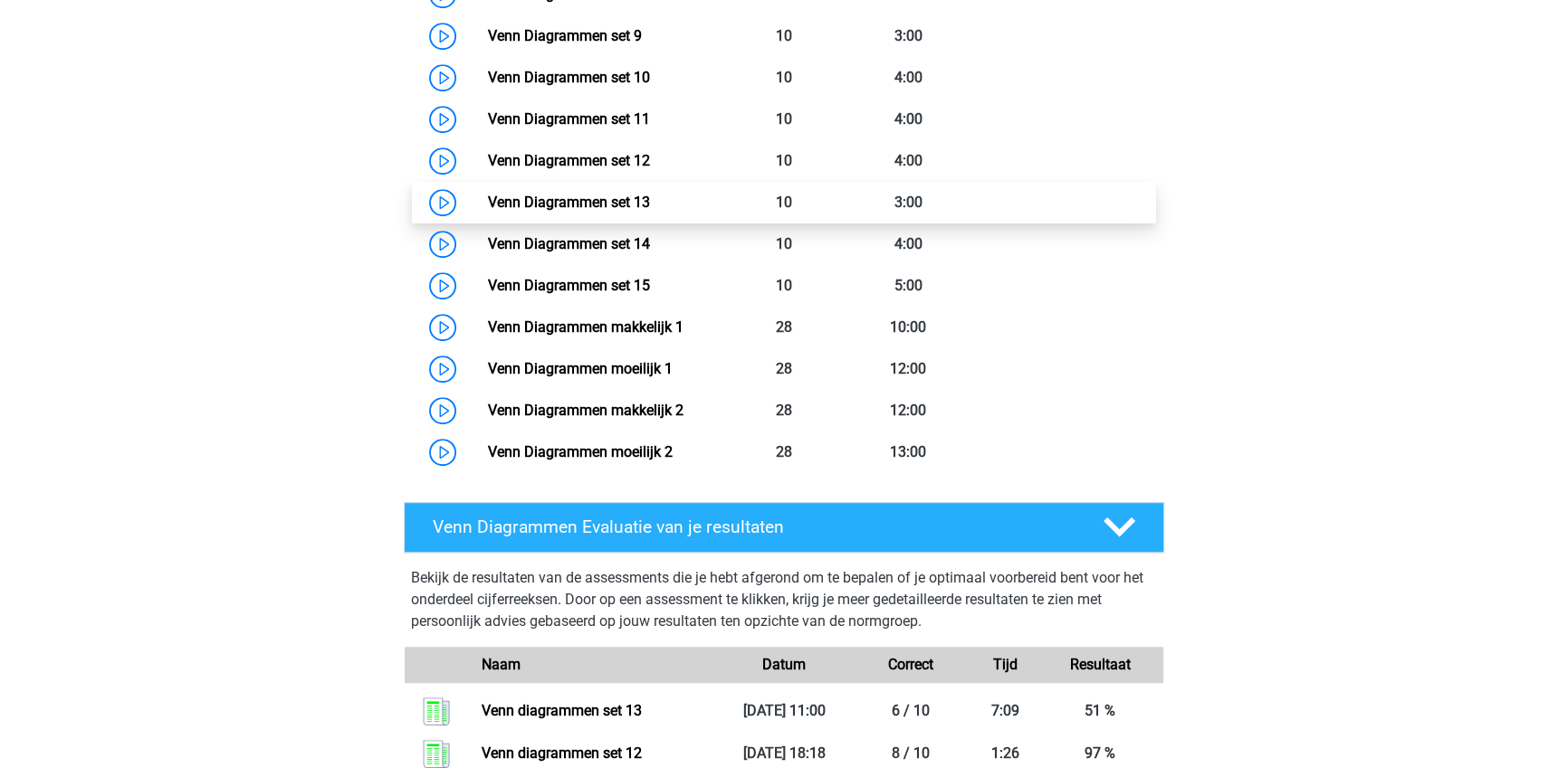
click at [649, 196] on link "Venn Diagrammen set 13" at bounding box center [568, 202] width 162 height 17
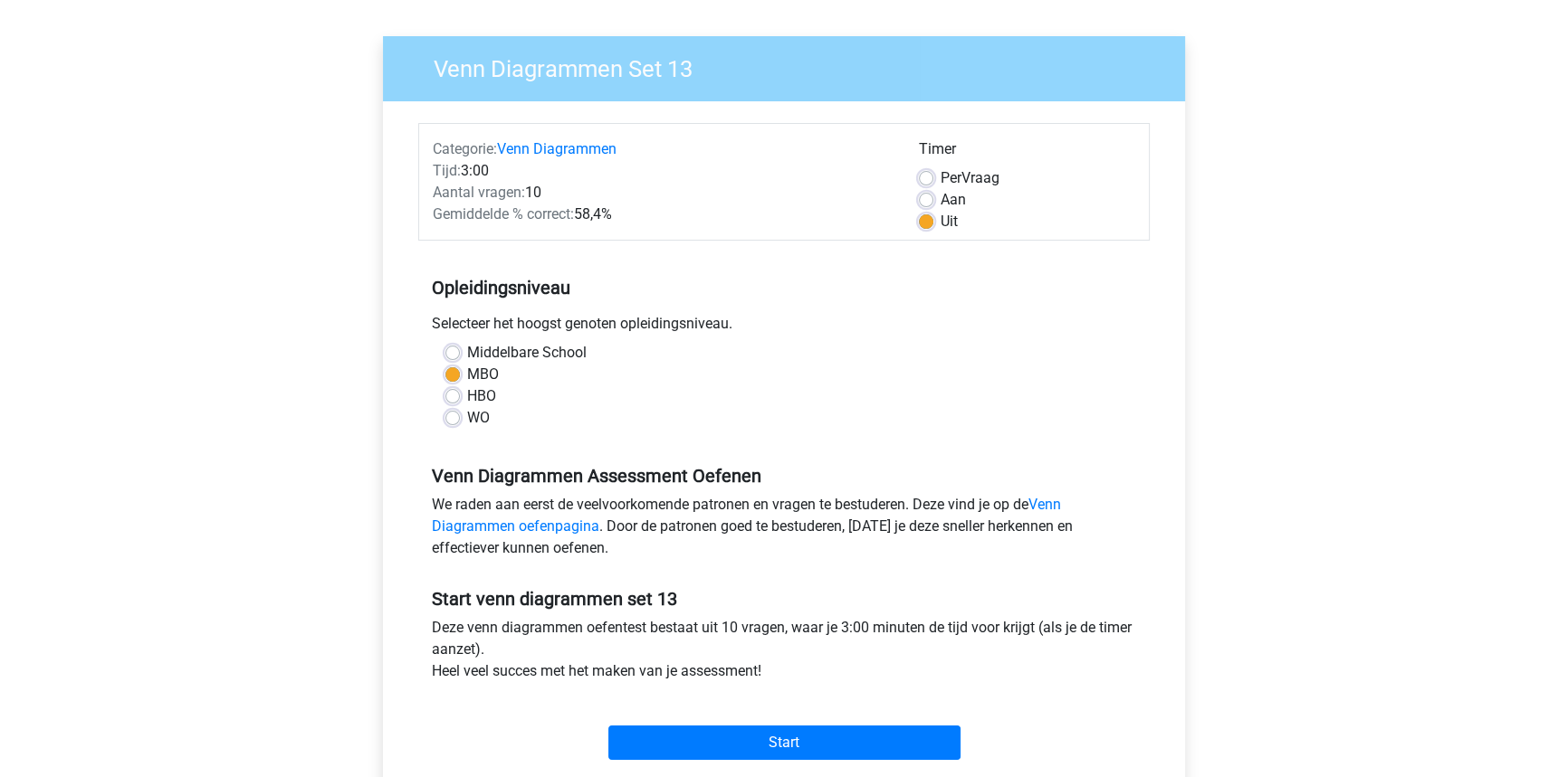
scroll to position [81, 0]
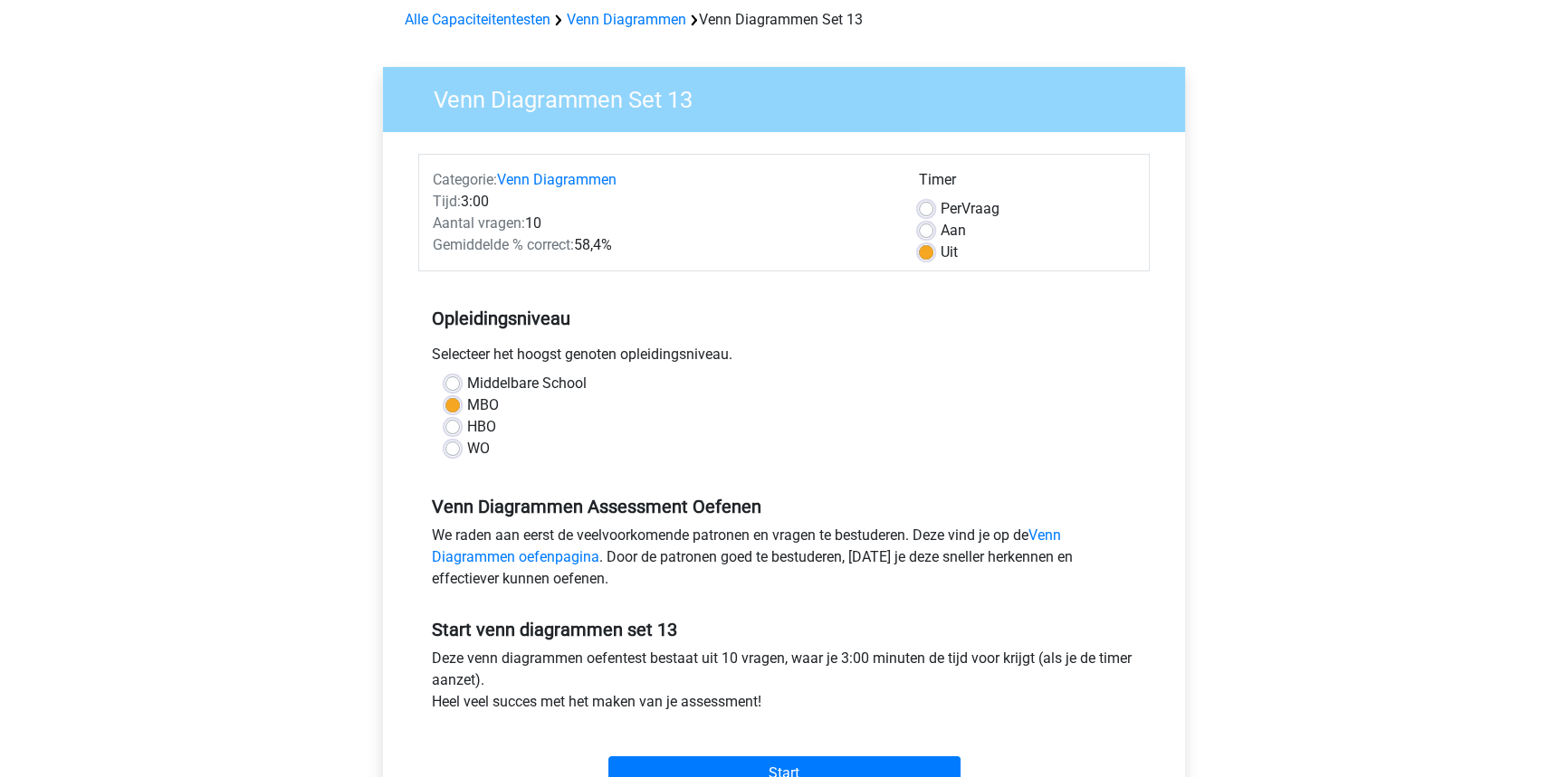
click at [941, 211] on label "Per Vraag" at bounding box center [970, 208] width 58 height 22
click at [922, 211] on input "Per Vraag" at bounding box center [926, 207] width 14 height 18
radio input "true"
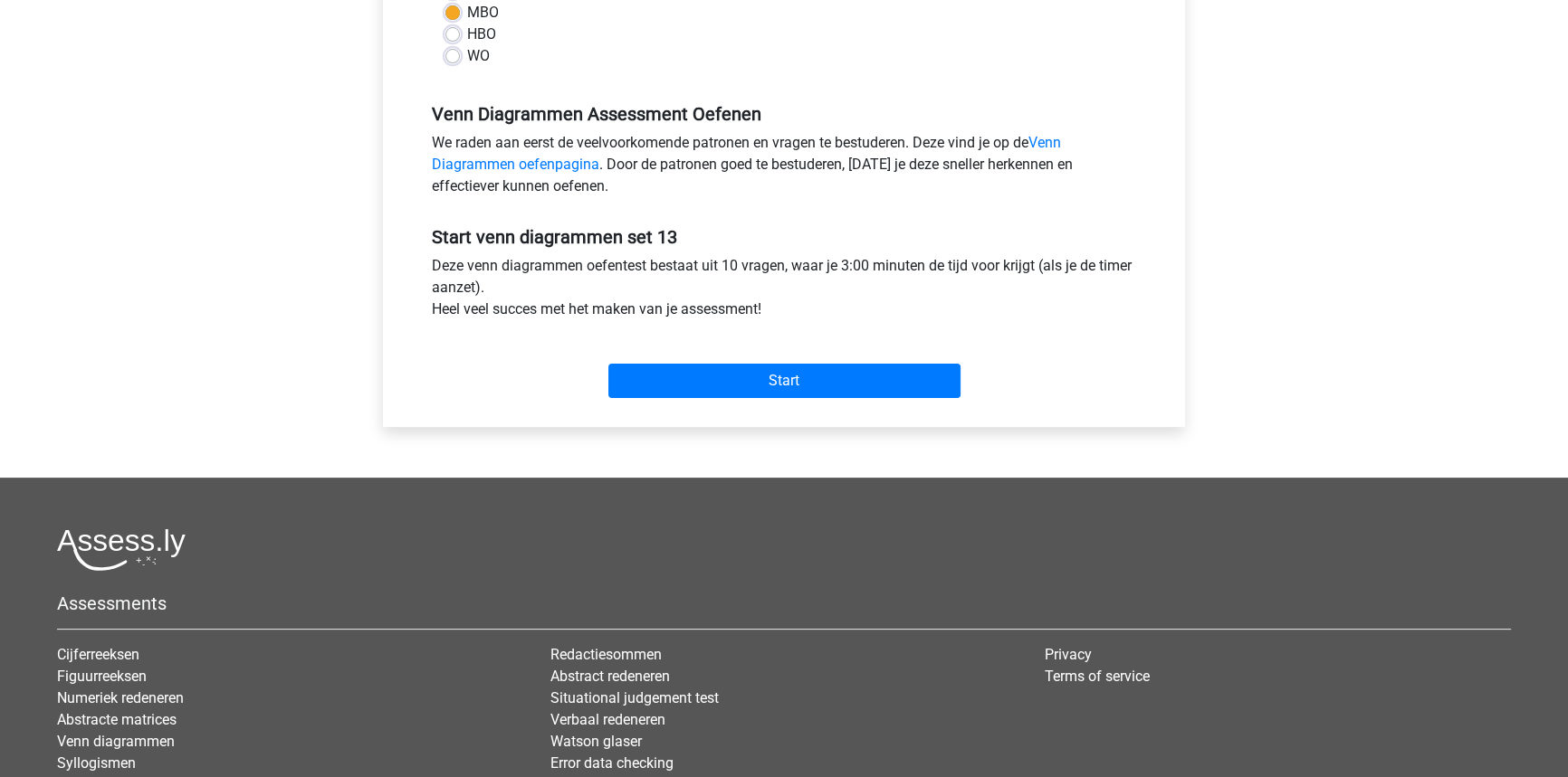
scroll to position [575, 0]
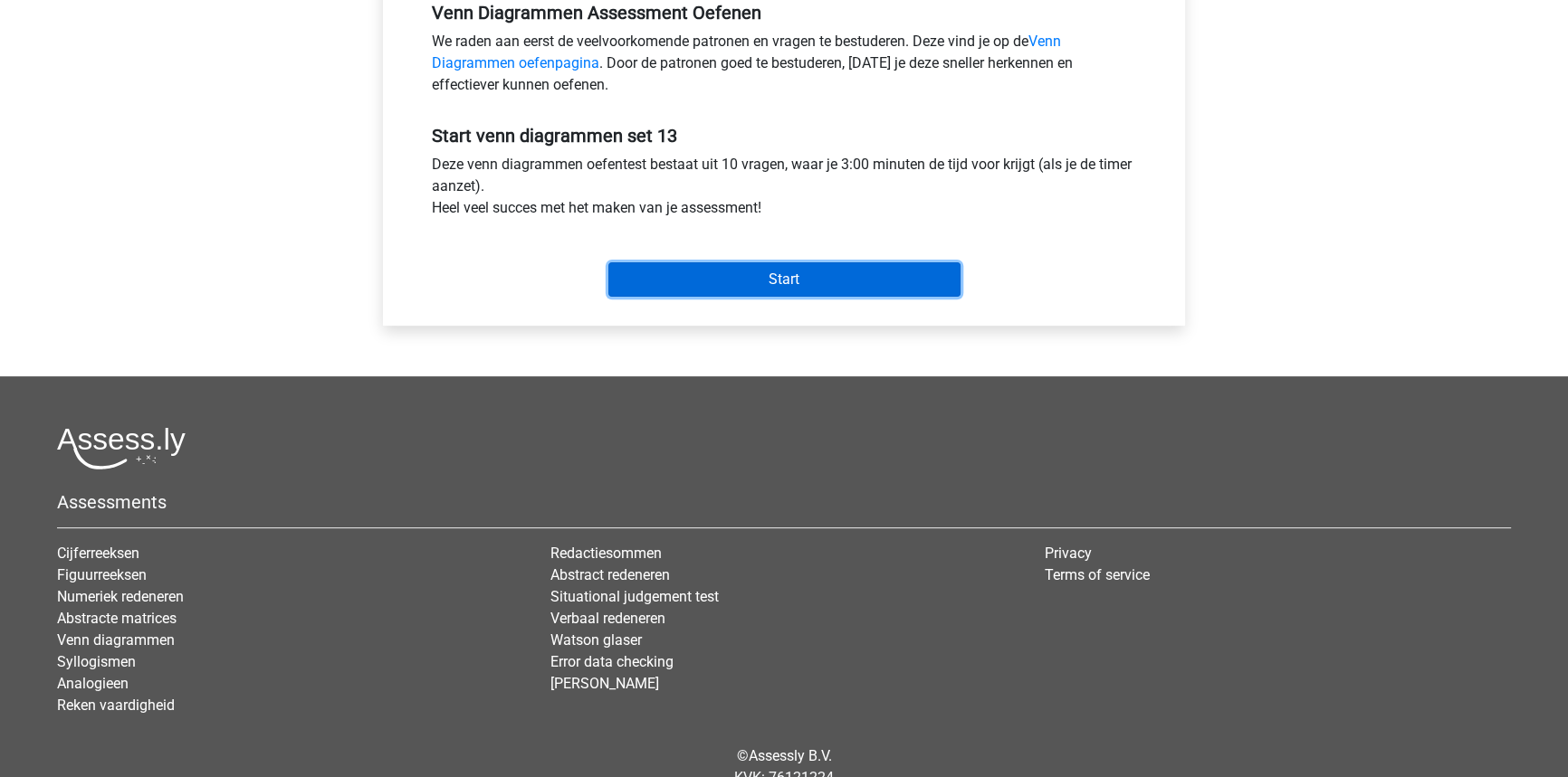
click at [905, 289] on input "Start" at bounding box center [784, 279] width 352 height 34
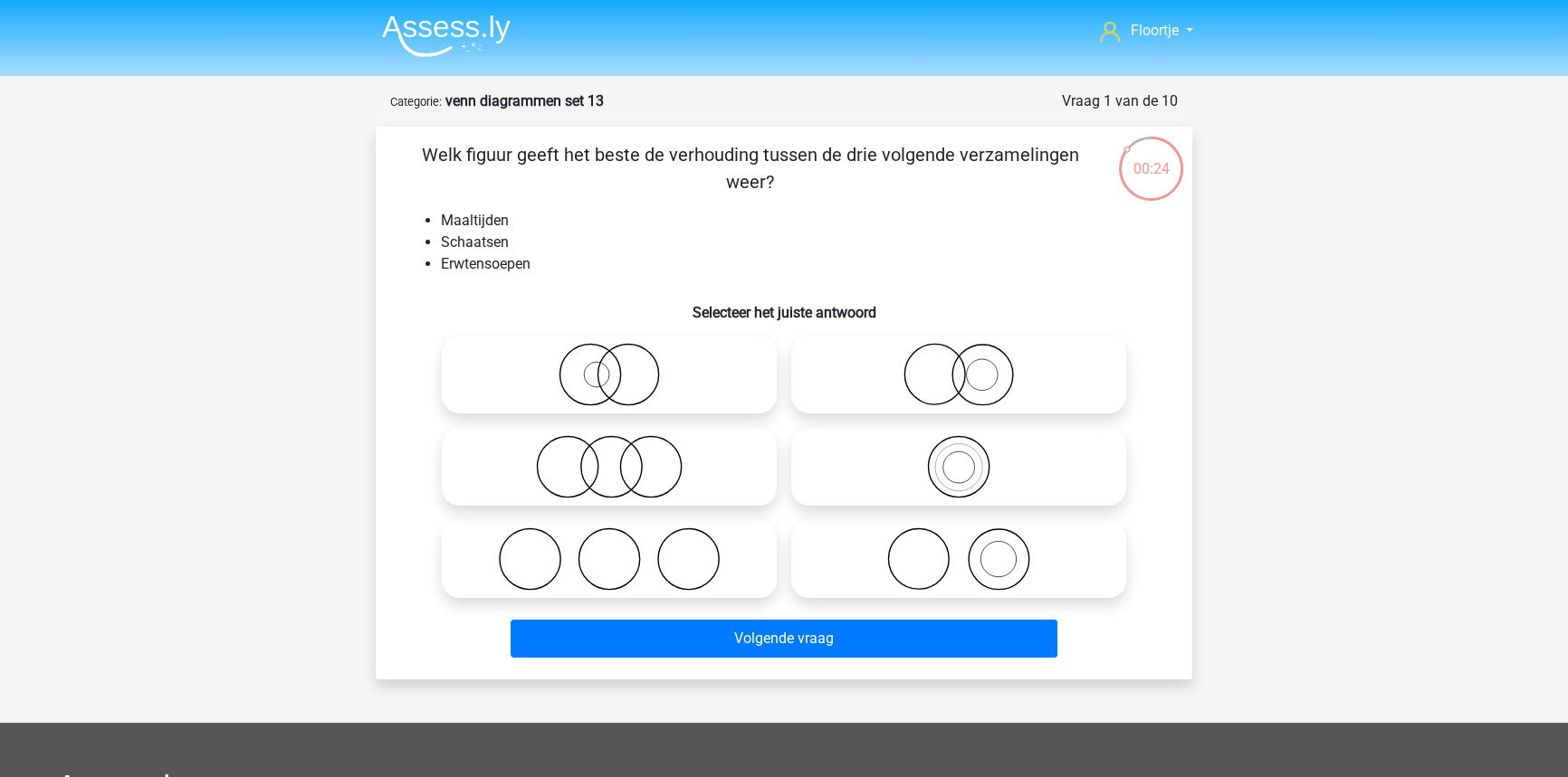
click at [899, 551] on icon at bounding box center [959, 558] width 321 height 63
click at [959, 550] on input "radio" at bounding box center [964, 544] width 11 height 11
radio input "true"
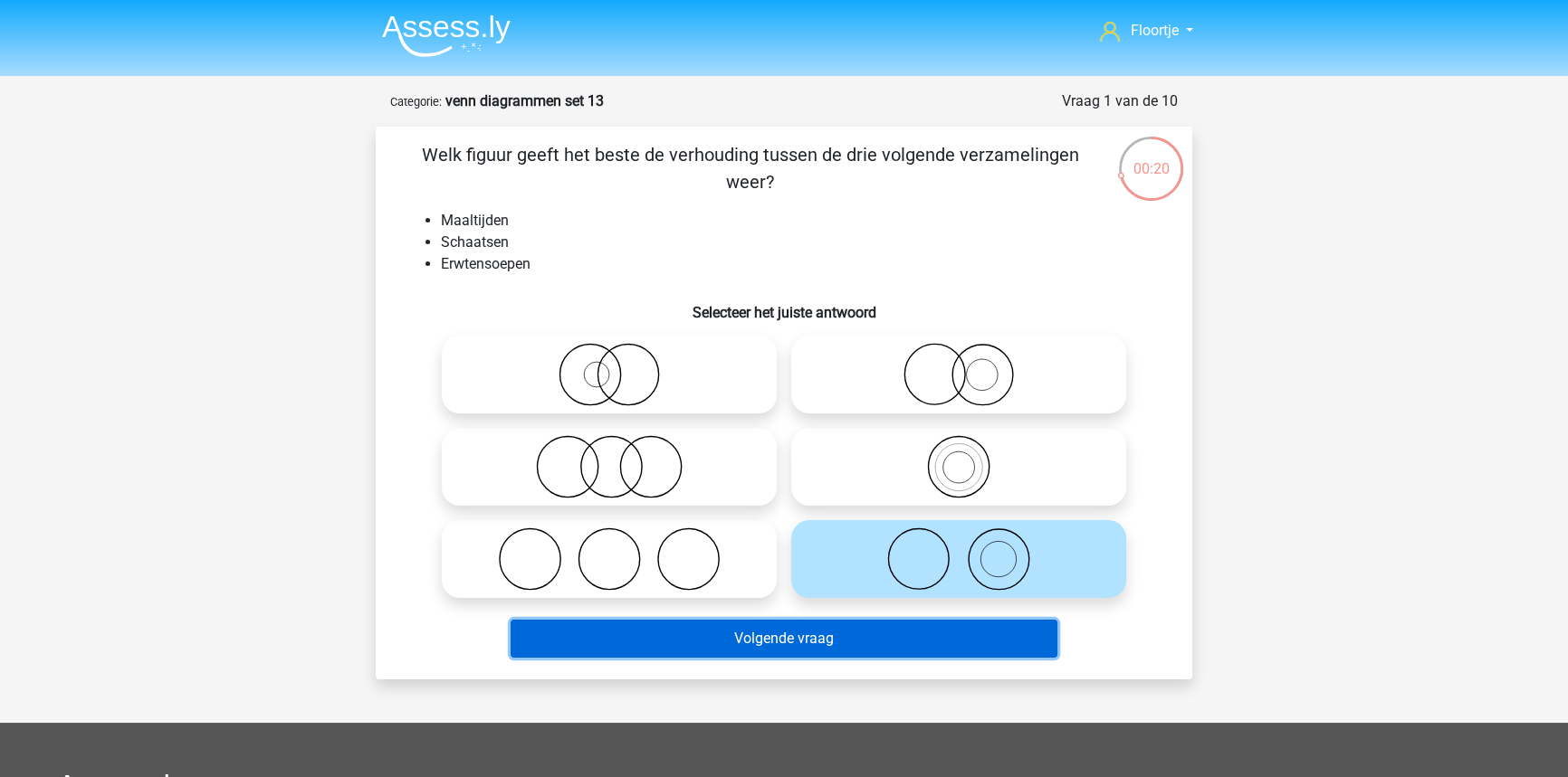
click at [944, 649] on button "Volgende vraag" at bounding box center [784, 638] width 547 height 38
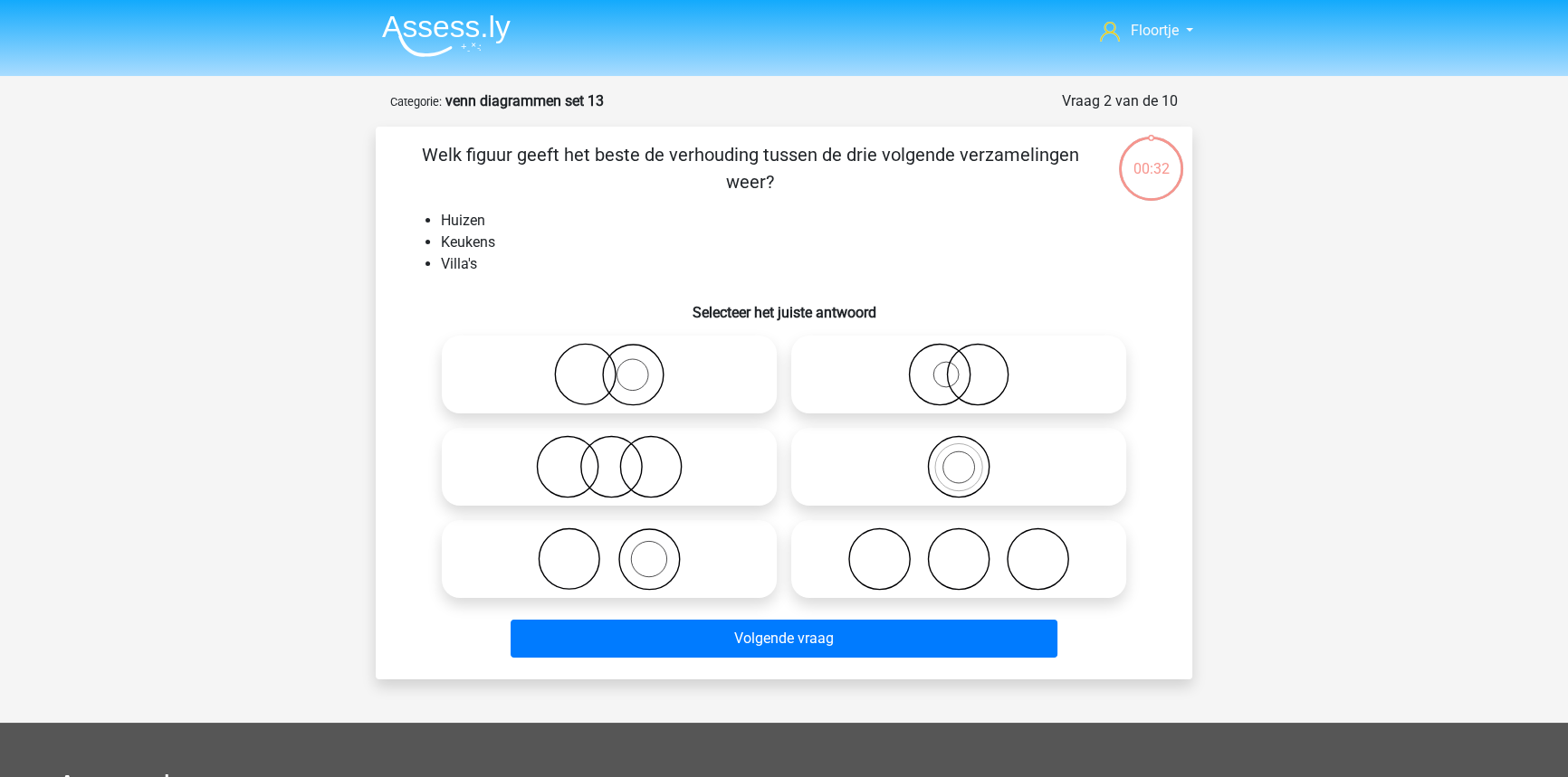
scroll to position [91, 0]
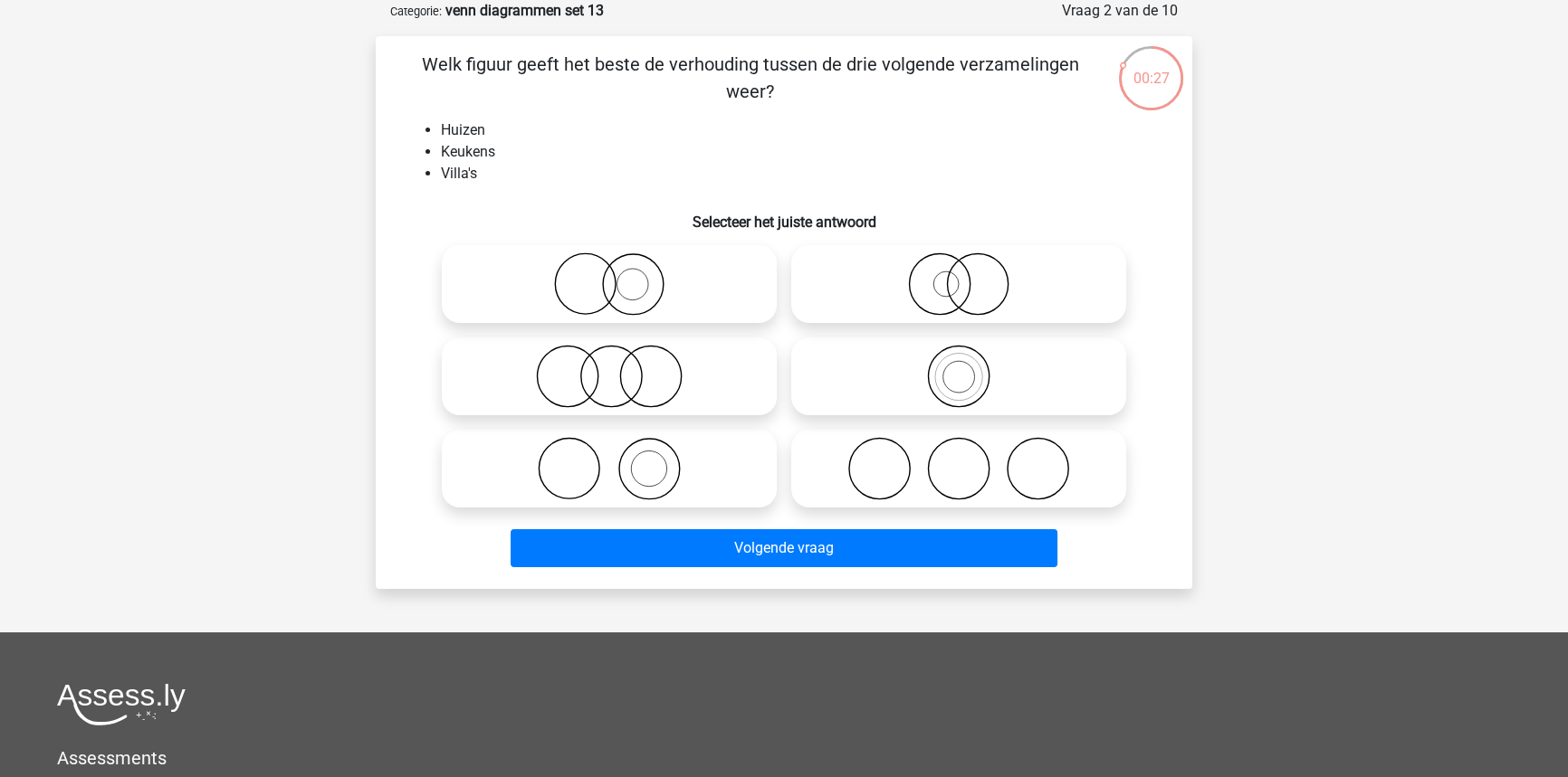
click at [621, 492] on icon at bounding box center [609, 468] width 321 height 63
click at [621, 459] on input "radio" at bounding box center [615, 454] width 11 height 11
radio input "true"
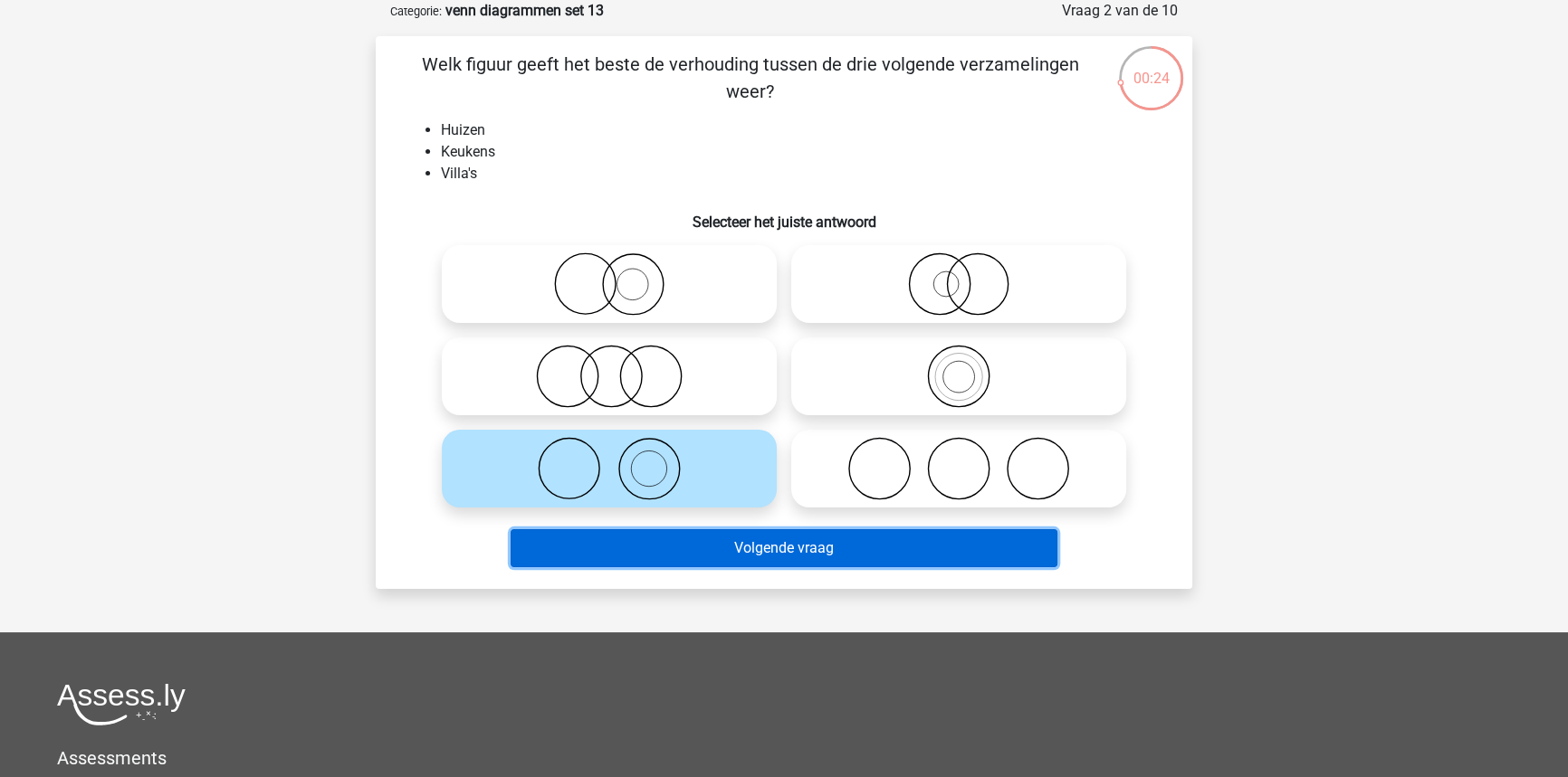
click at [764, 546] on button "Volgende vraag" at bounding box center [784, 548] width 547 height 38
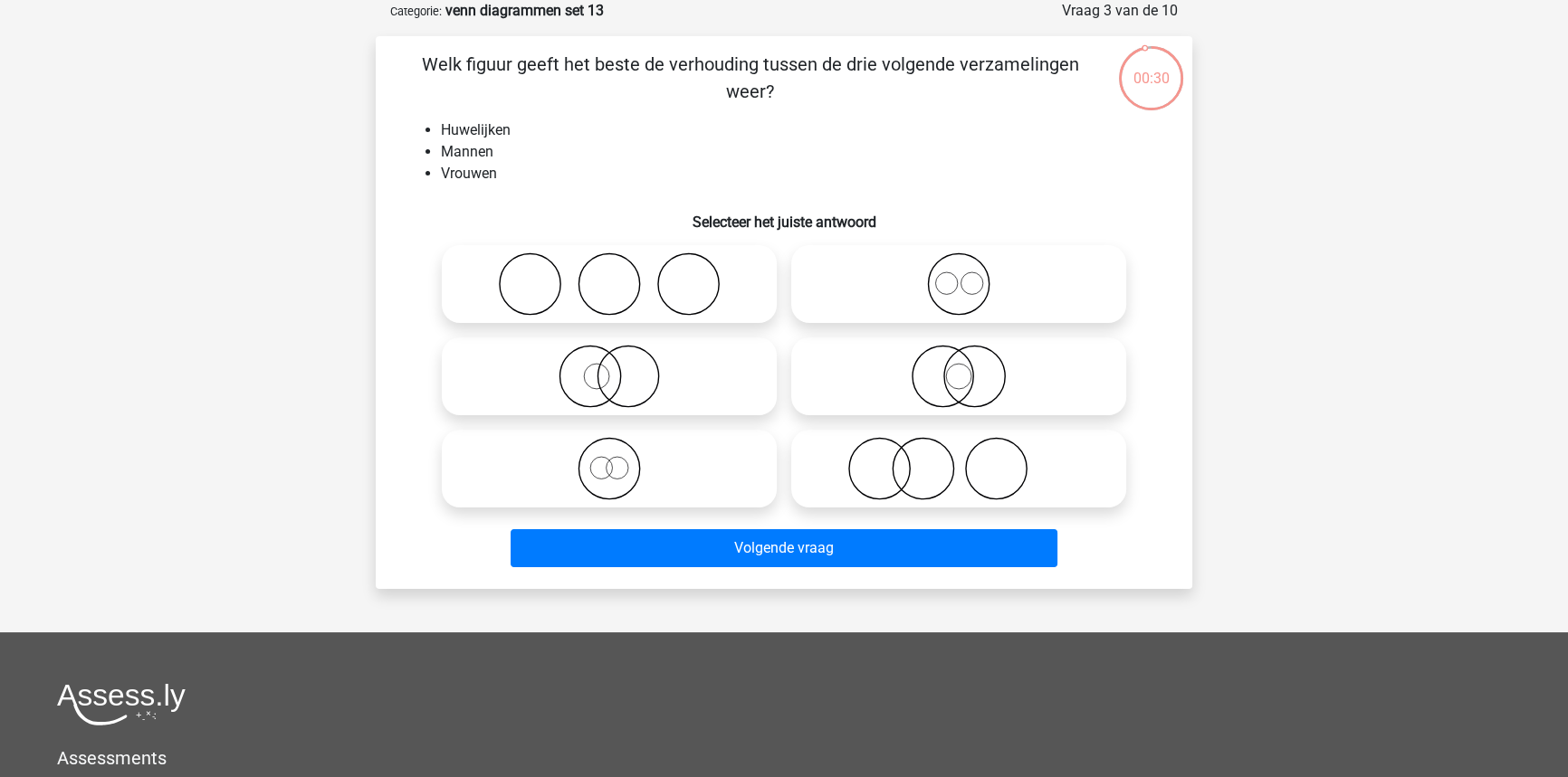
click at [694, 304] on icon at bounding box center [609, 284] width 321 height 63
click at [621, 275] on input "radio" at bounding box center [615, 269] width 11 height 11
radio input "true"
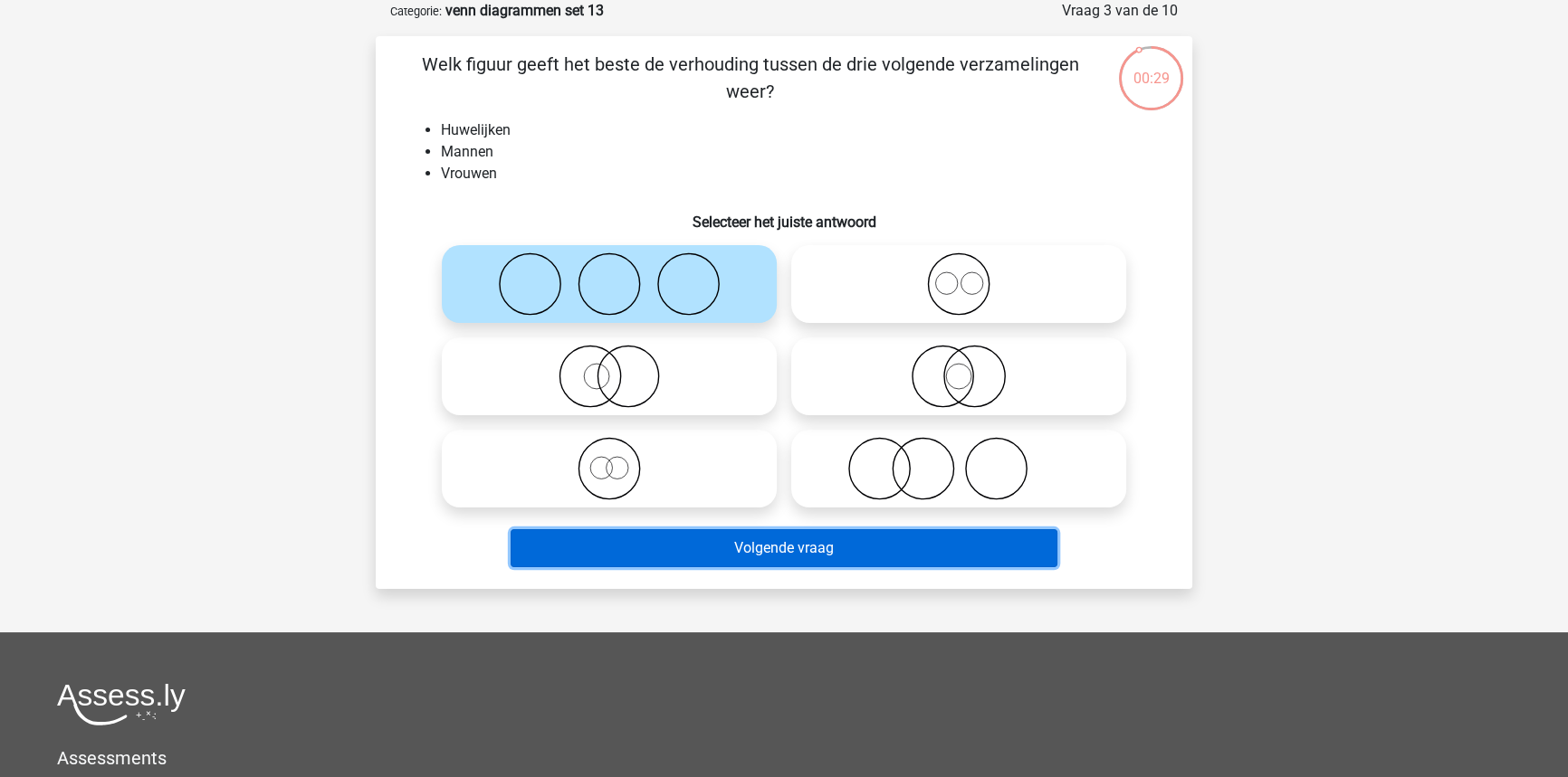
click at [772, 555] on button "Volgende vraag" at bounding box center [784, 548] width 547 height 38
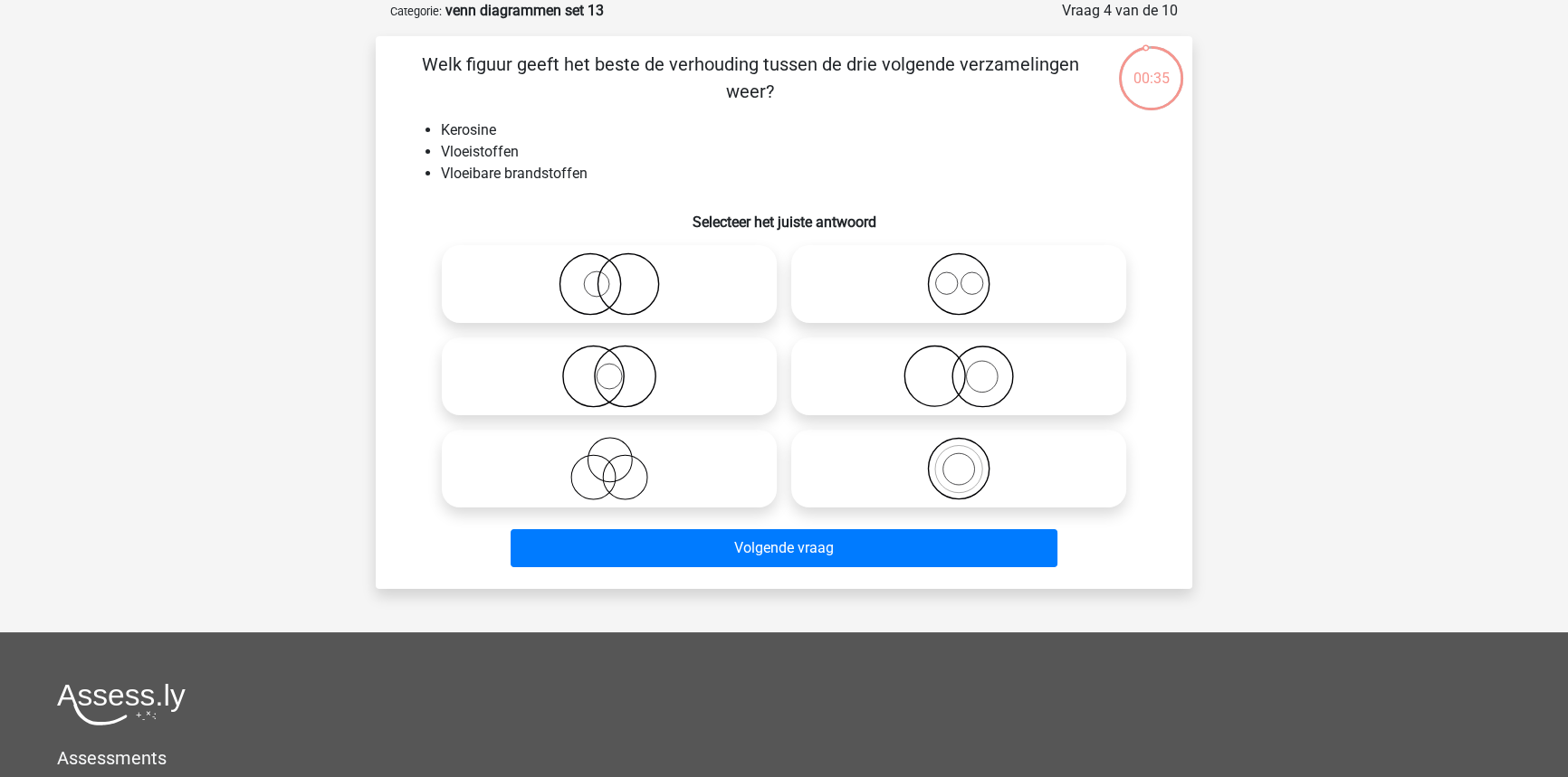
click at [880, 487] on icon at bounding box center [959, 468] width 321 height 63
click at [959, 459] on input "radio" at bounding box center [964, 454] width 11 height 11
radio input "true"
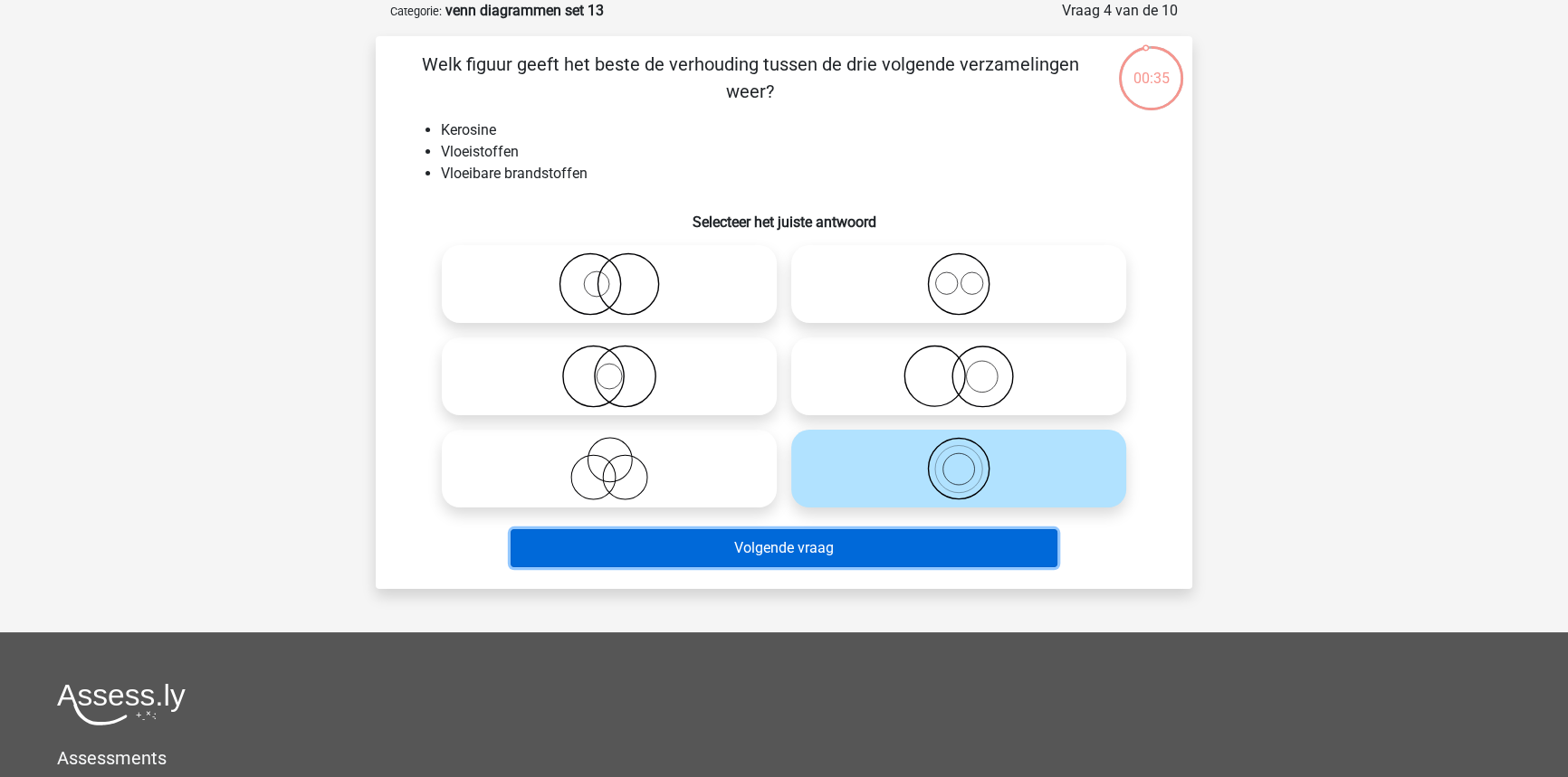
click at [857, 545] on button "Volgende vraag" at bounding box center [784, 548] width 547 height 38
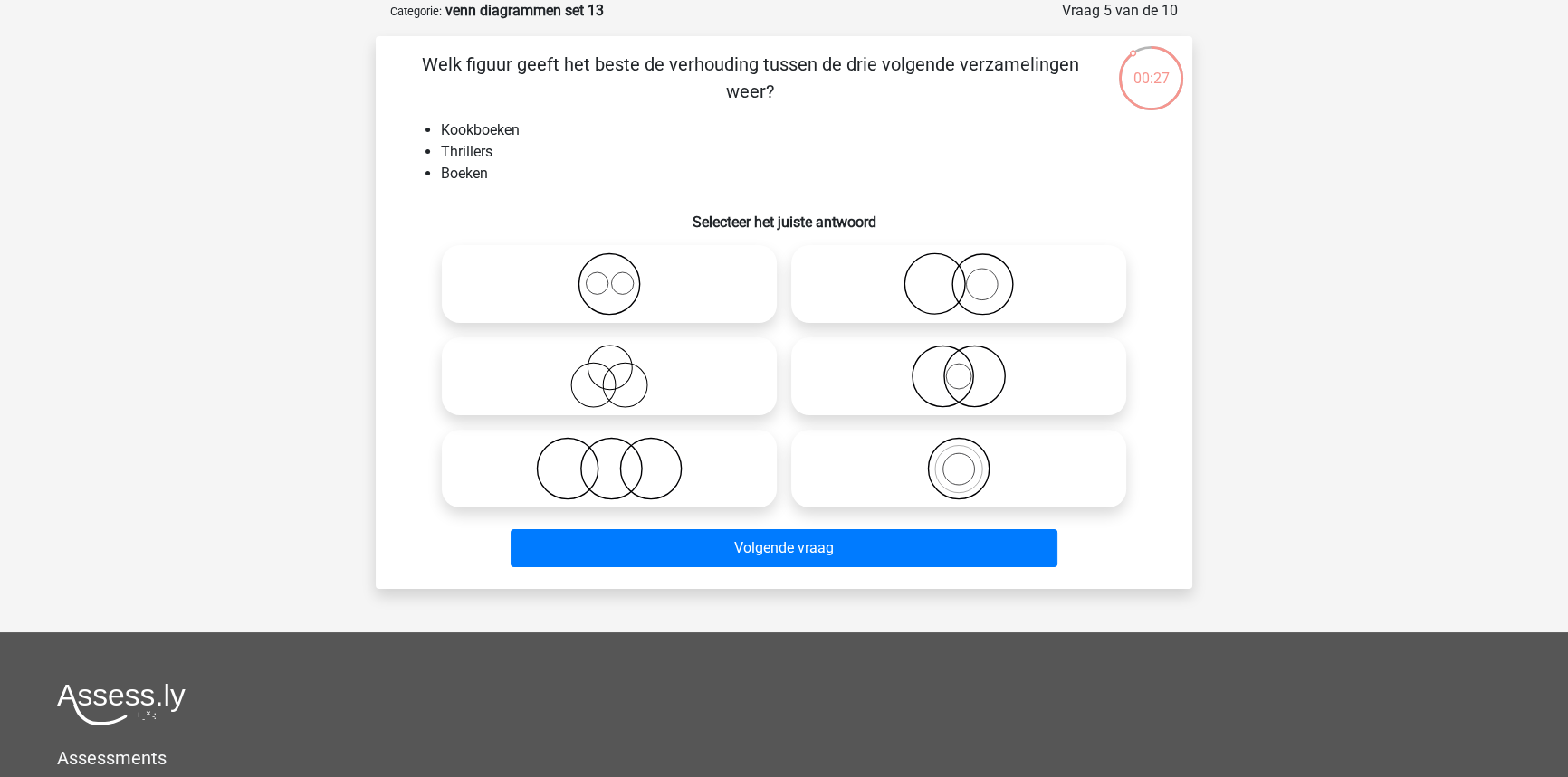
click at [923, 304] on icon at bounding box center [959, 284] width 321 height 63
click at [959, 275] on input "radio" at bounding box center [964, 269] width 11 height 11
radio input "true"
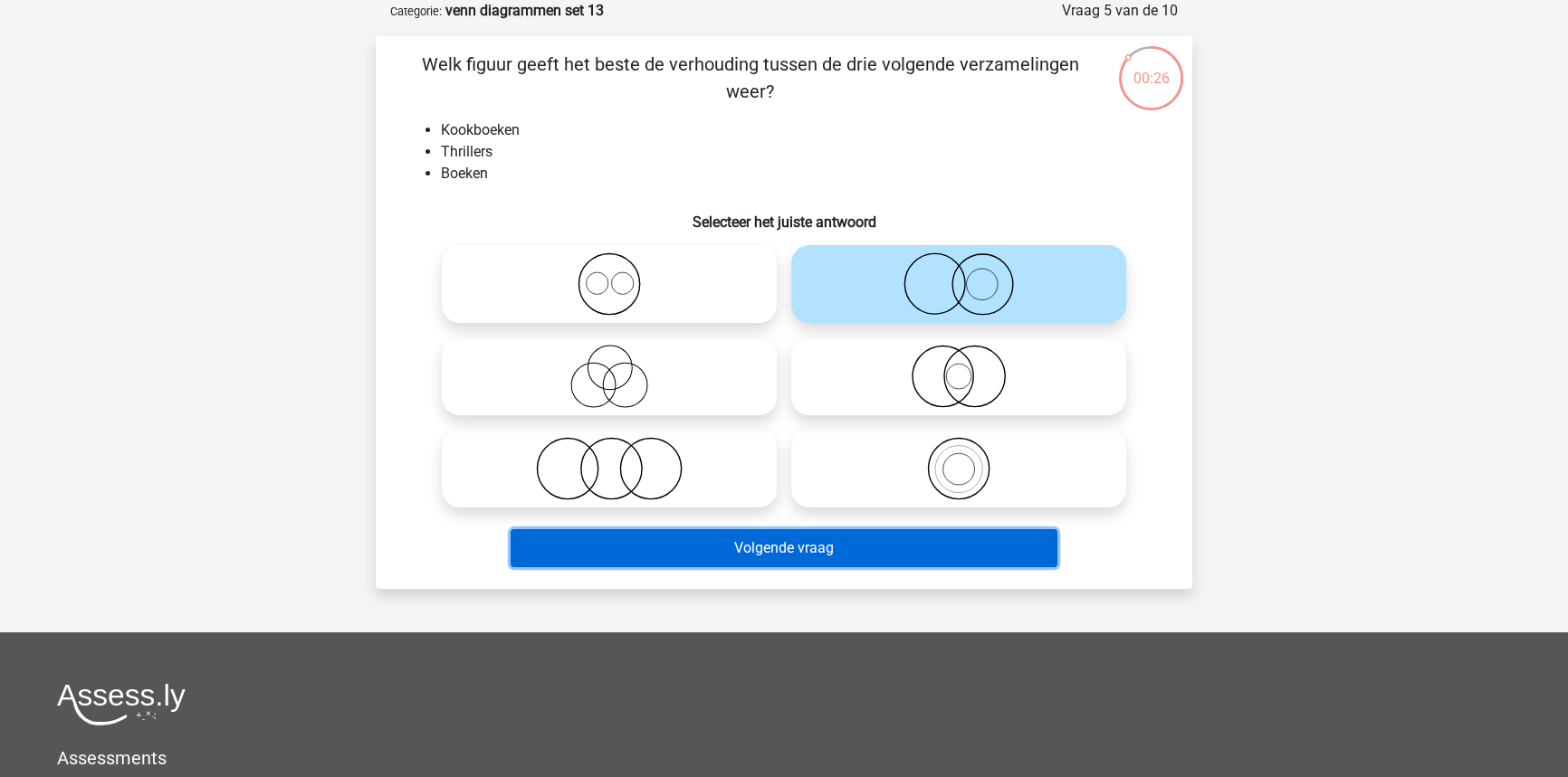
click at [868, 536] on button "Volgende vraag" at bounding box center [784, 548] width 547 height 38
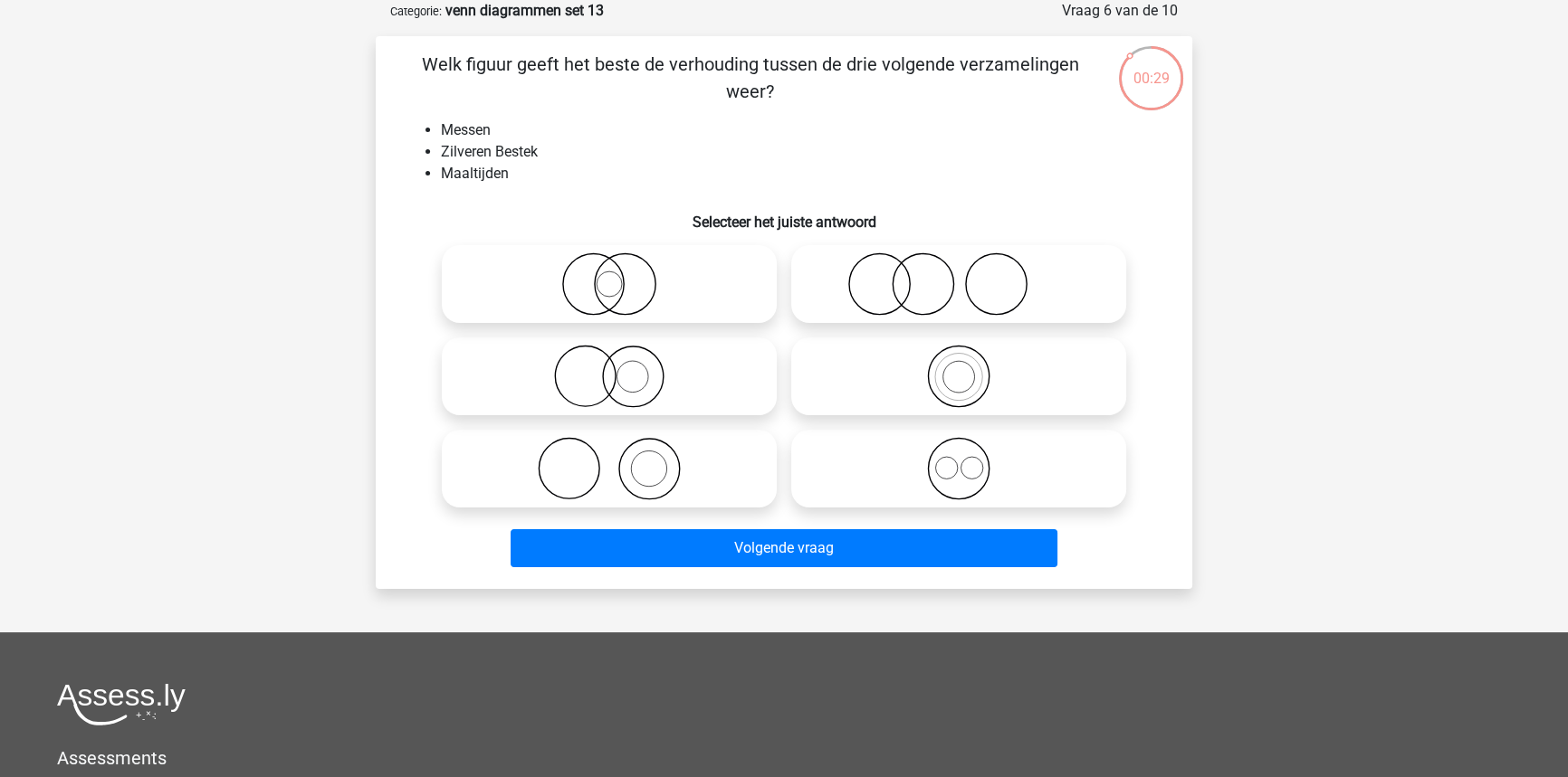
click at [936, 290] on icon at bounding box center [959, 284] width 321 height 63
click at [959, 275] on input "radio" at bounding box center [964, 269] width 11 height 11
radio input "true"
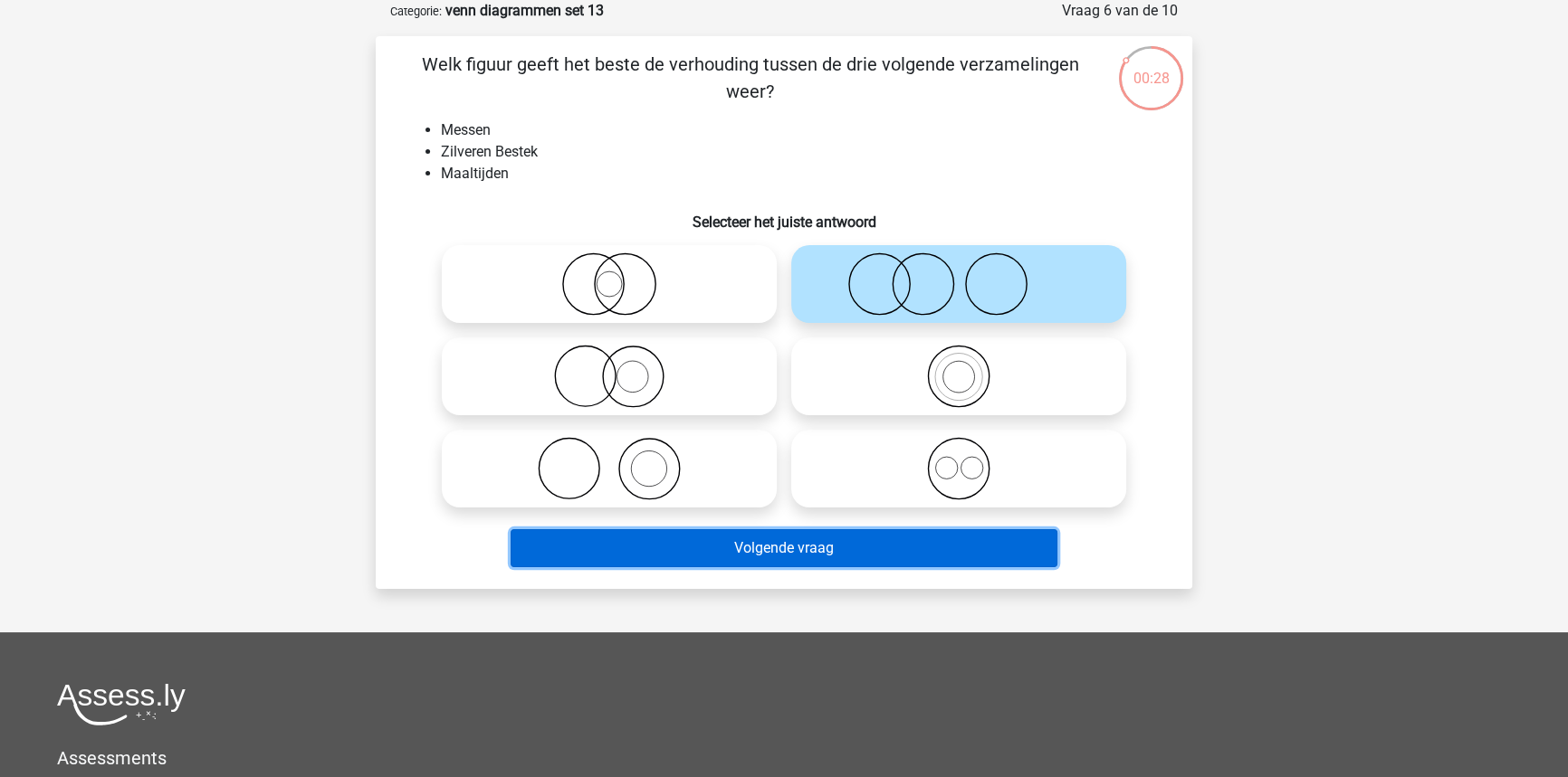
click at [885, 537] on button "Volgende vraag" at bounding box center [784, 548] width 547 height 38
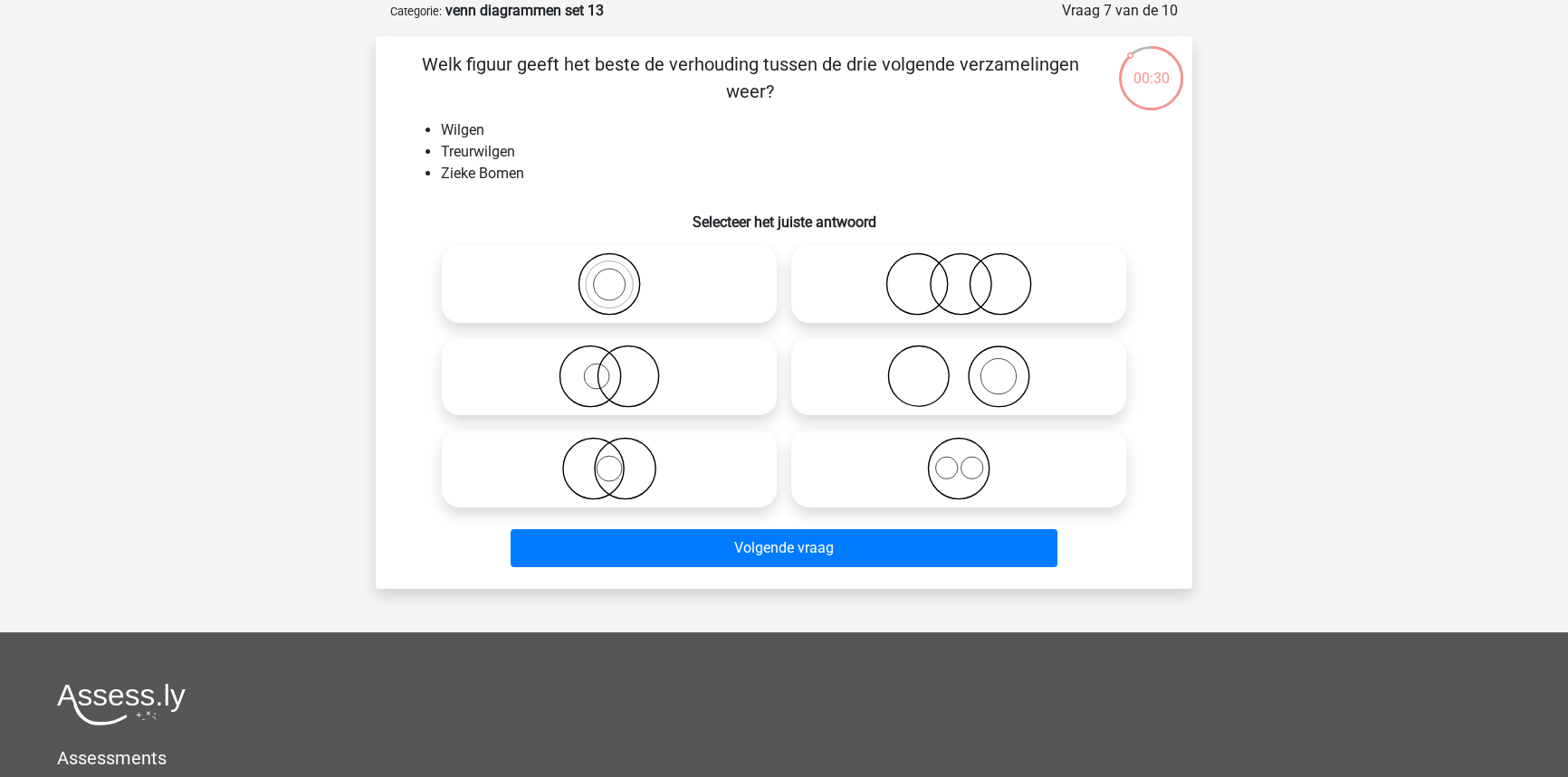
click at [623, 363] on icon at bounding box center [609, 376] width 321 height 63
click at [621, 363] on input "radio" at bounding box center [615, 361] width 11 height 11
radio input "true"
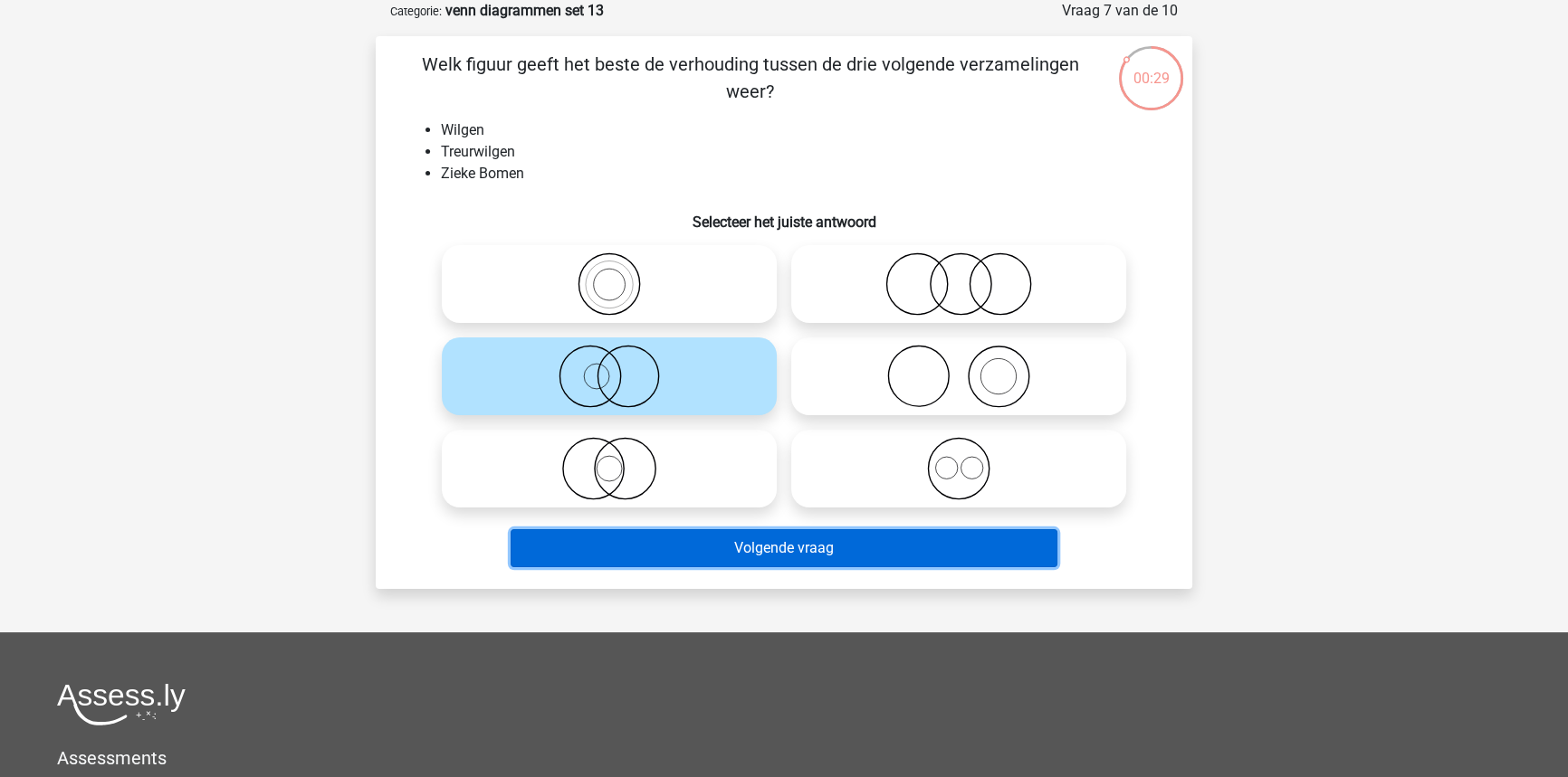
click at [685, 537] on button "Volgende vraag" at bounding box center [784, 548] width 547 height 38
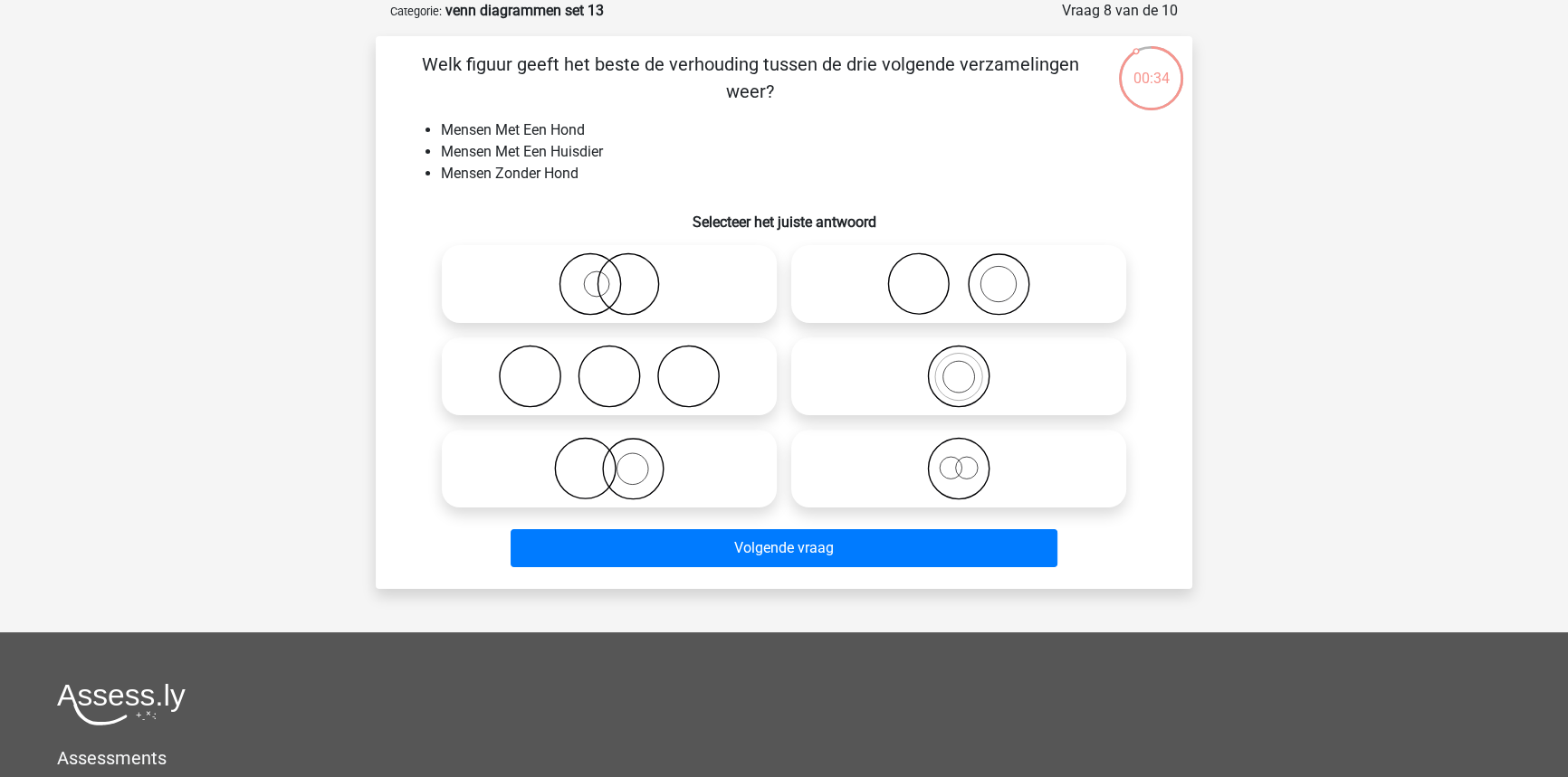
click at [973, 293] on icon at bounding box center [959, 284] width 321 height 63
click at [971, 275] on input "radio" at bounding box center [964, 269] width 11 height 11
radio input "true"
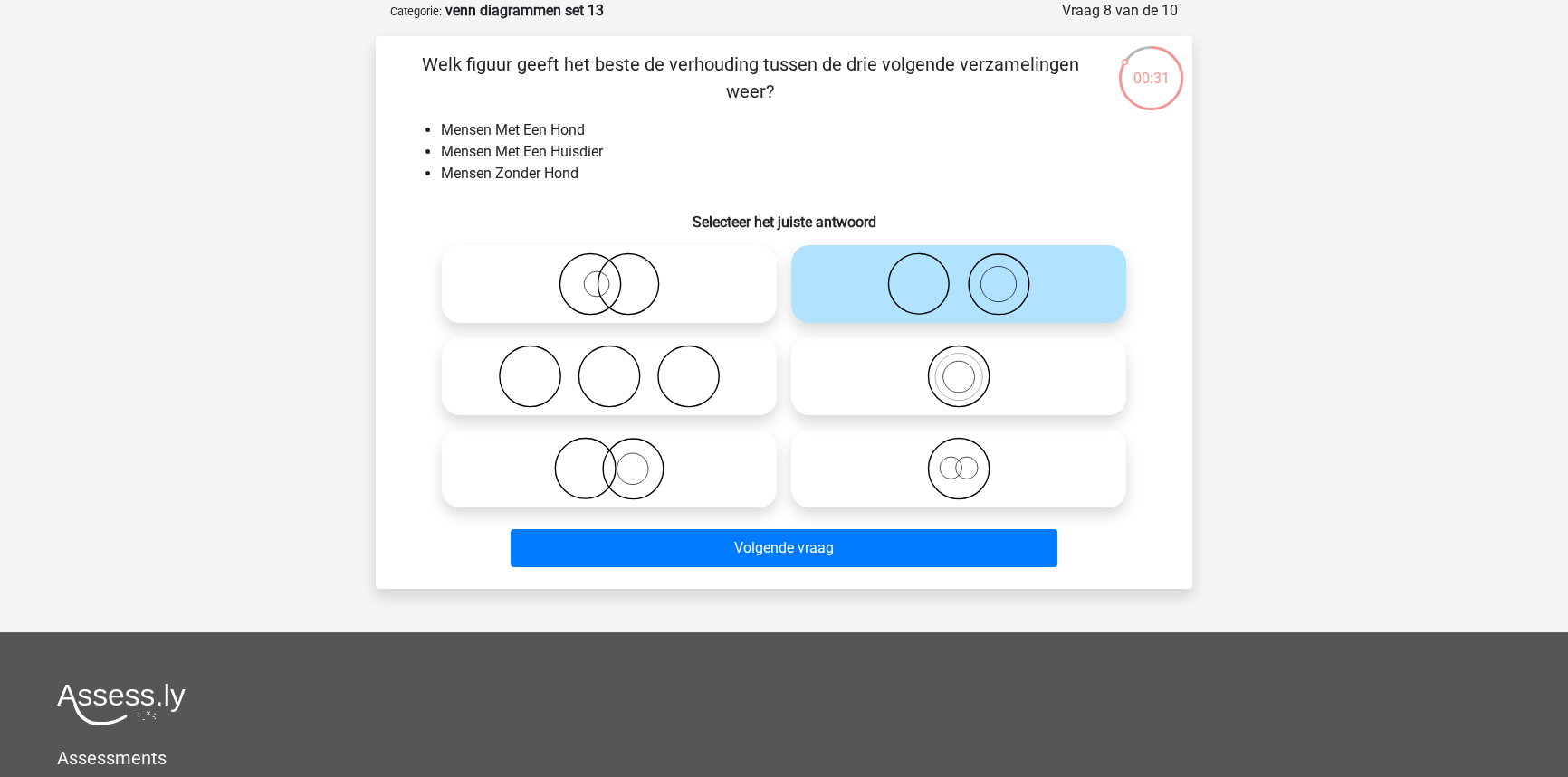
click at [631, 475] on icon at bounding box center [609, 468] width 321 height 63
click at [621, 459] on input "radio" at bounding box center [615, 454] width 11 height 11
radio input "true"
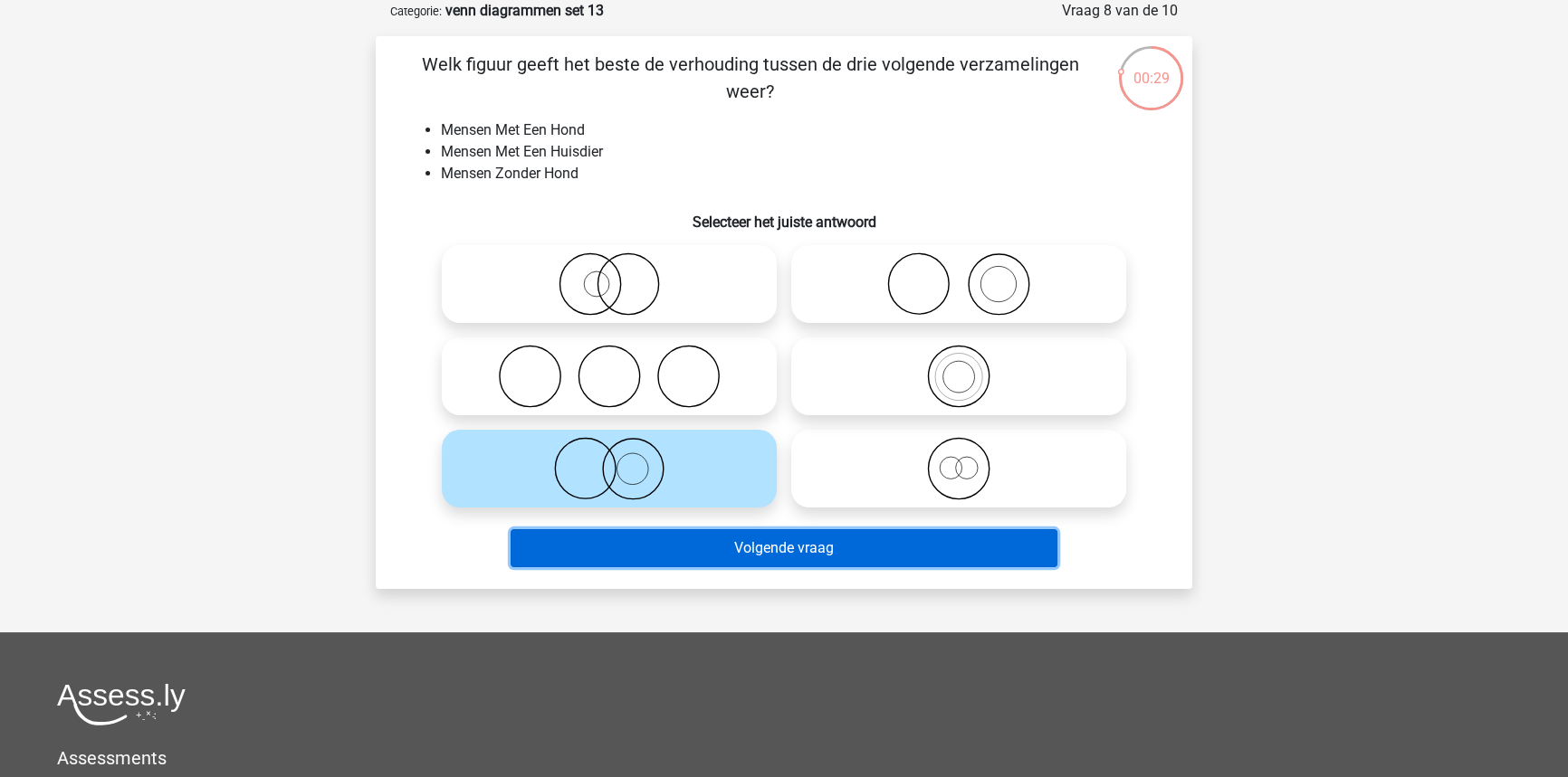
click at [650, 552] on button "Volgende vraag" at bounding box center [784, 548] width 547 height 38
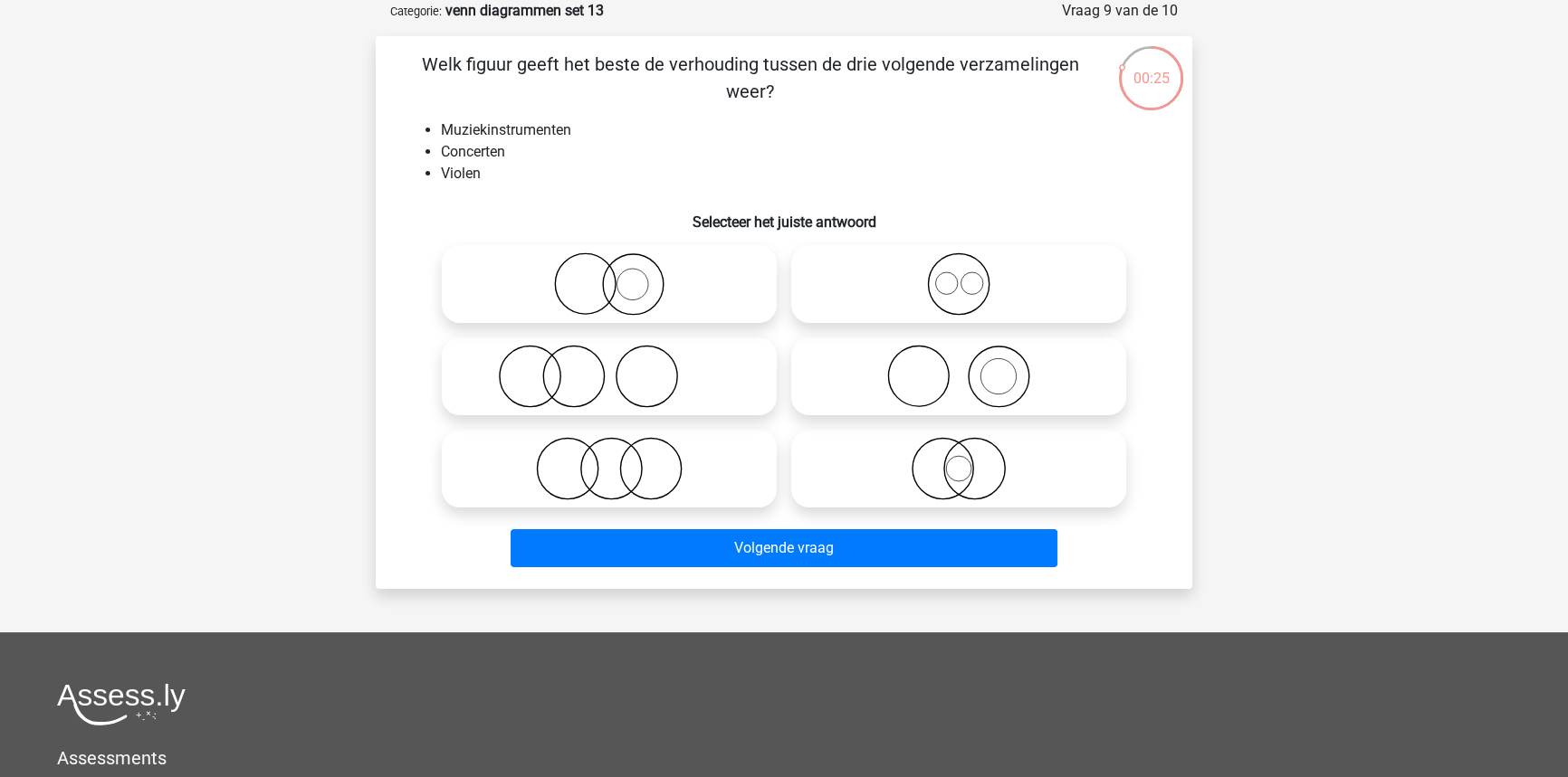
click at [904, 355] on icon at bounding box center [959, 376] width 321 height 63
click at [959, 355] on input "radio" at bounding box center [964, 361] width 11 height 11
radio input "true"
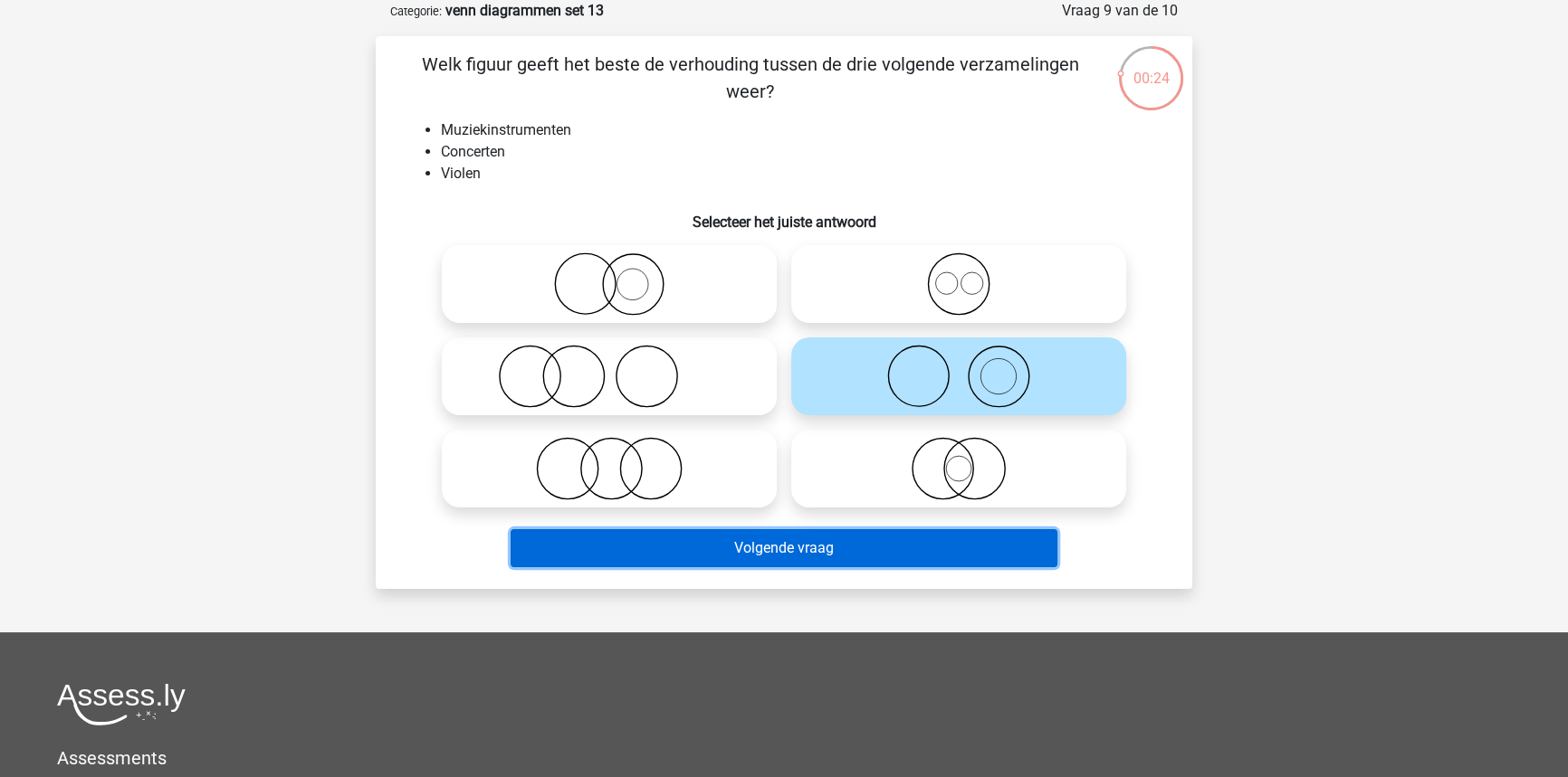
click at [805, 547] on button "Volgende vraag" at bounding box center [784, 548] width 547 height 38
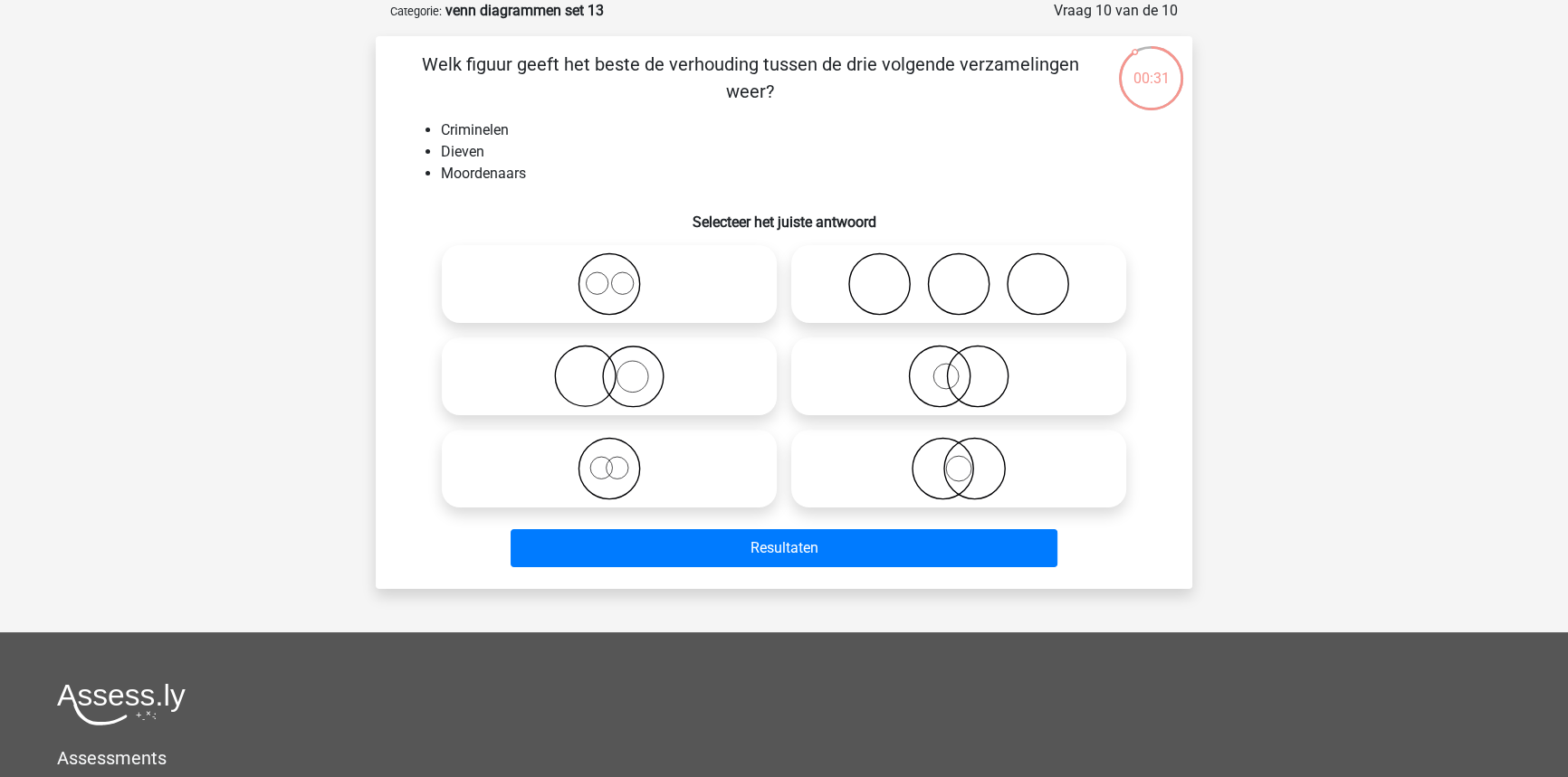
click at [563, 460] on icon at bounding box center [609, 468] width 321 height 63
click at [609, 459] on input "radio" at bounding box center [615, 454] width 11 height 11
radio input "true"
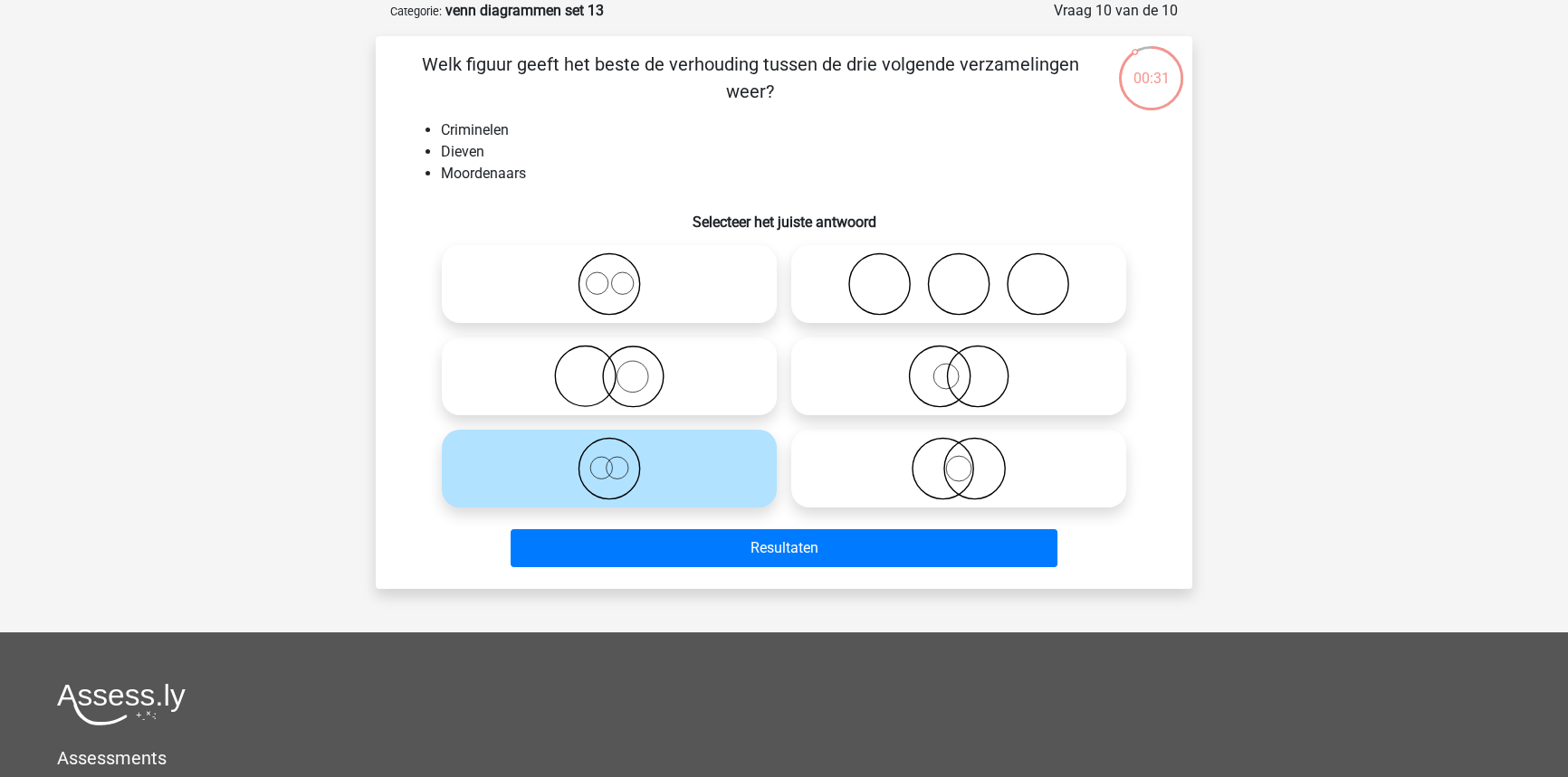
click at [660, 568] on div "Resultaten" at bounding box center [784, 552] width 699 height 45
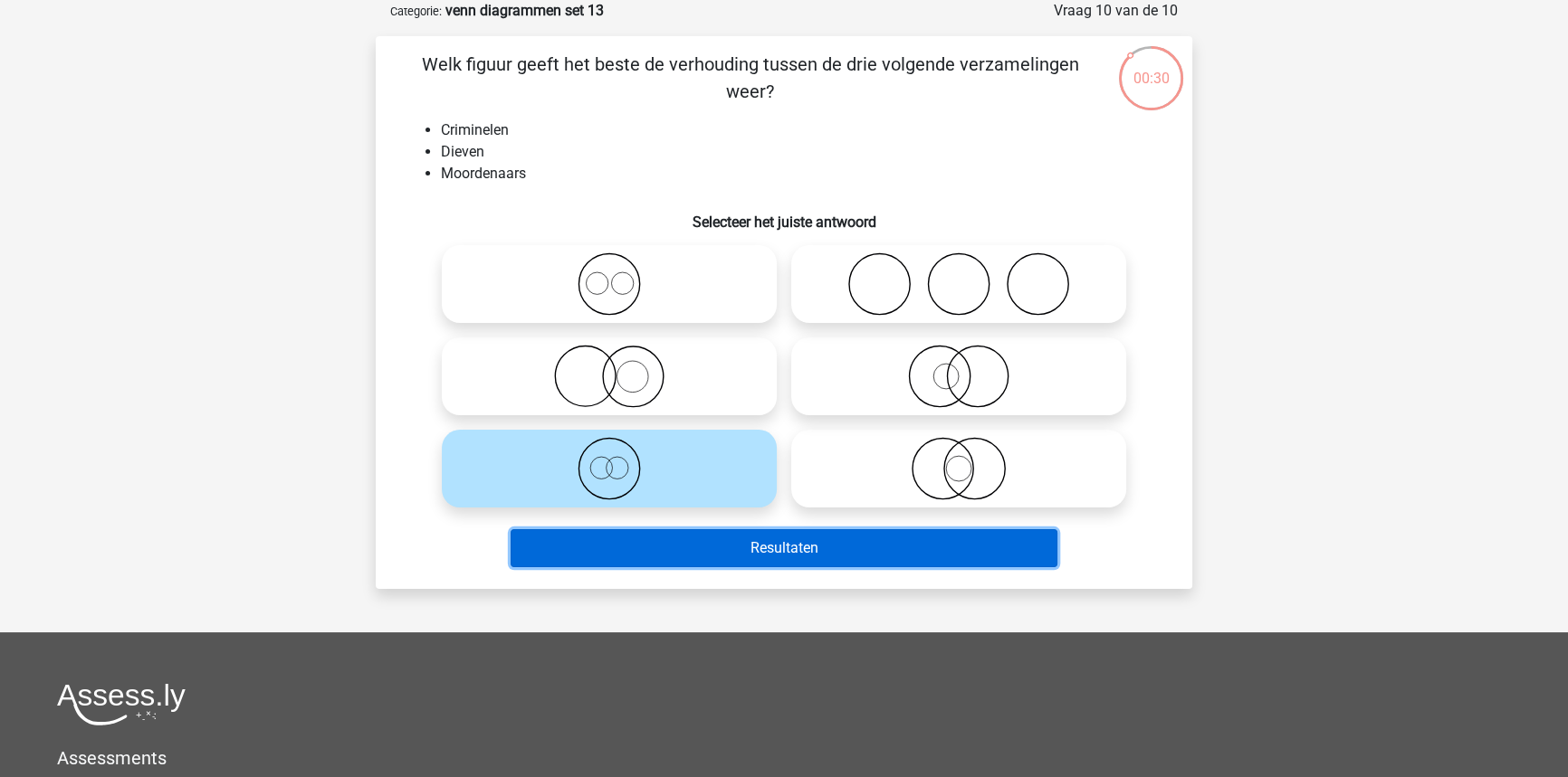
click at [660, 561] on button "Resultaten" at bounding box center [784, 548] width 547 height 38
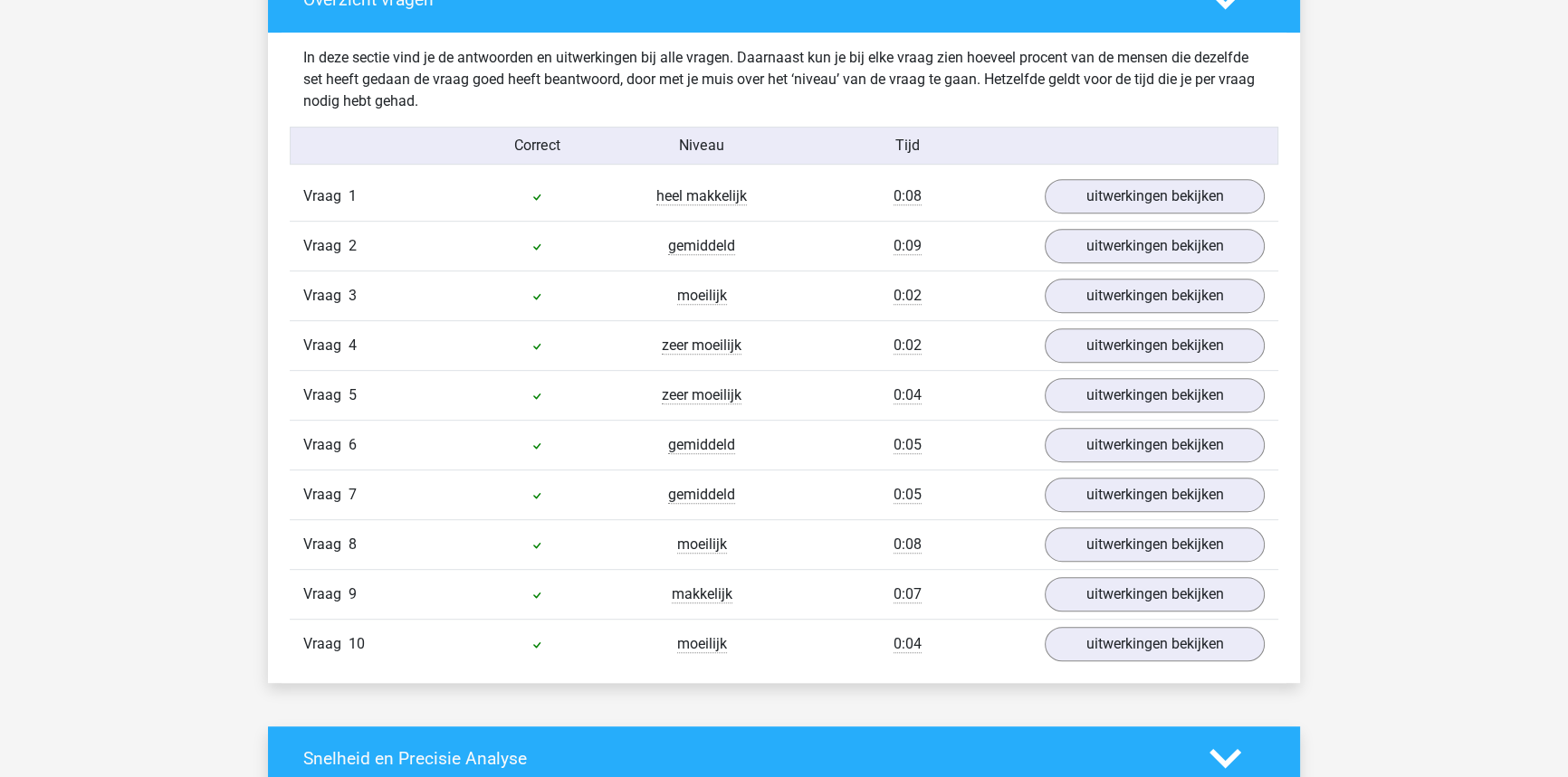
scroll to position [1068, 0]
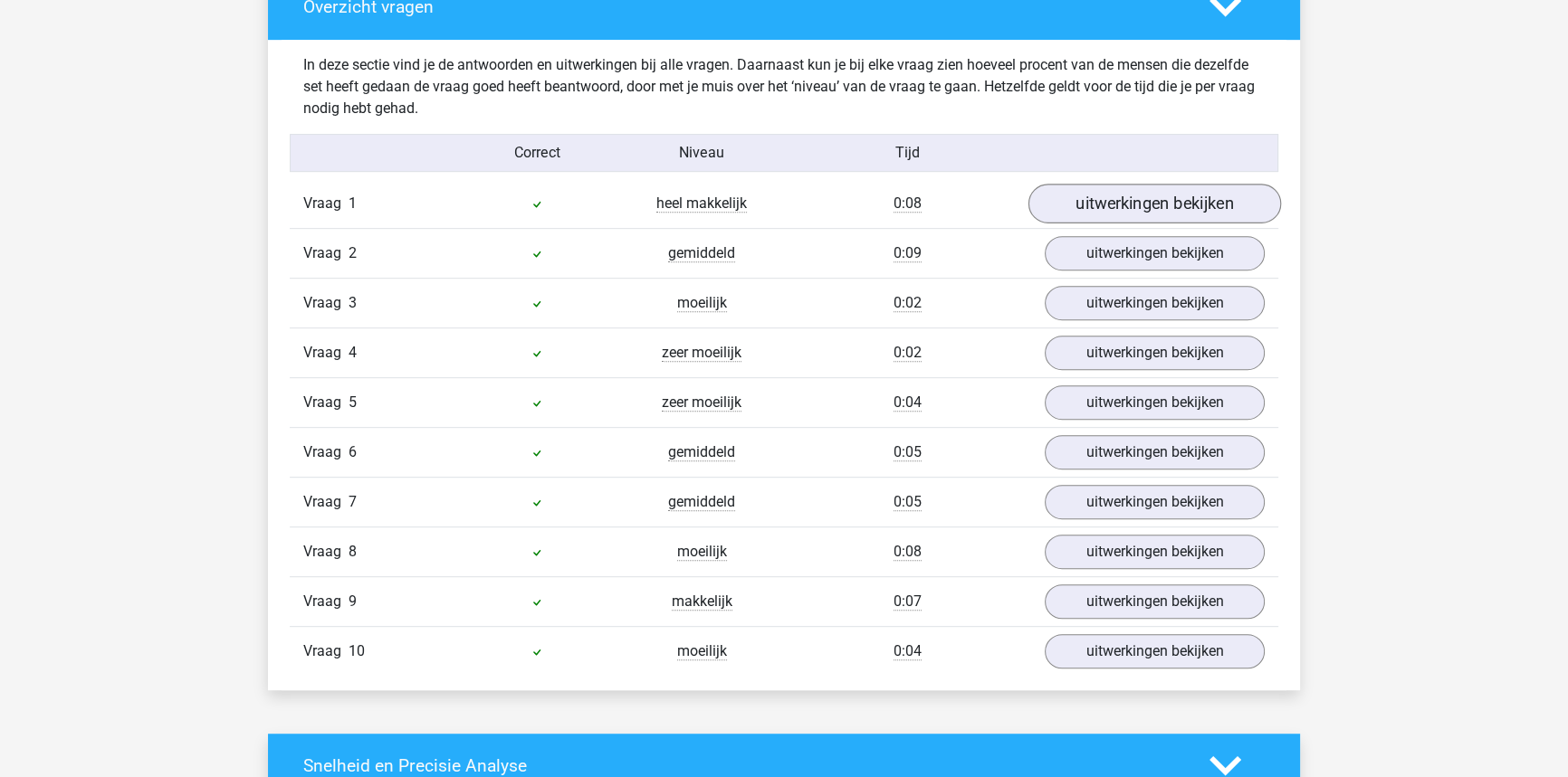
drag, startPoint x: 1125, startPoint y: 219, endPoint x: 1121, endPoint y: 207, distance: 12.6
click at [1125, 218] on div "Vraag 1 heel makkelijk 0:08 uitwerkingen bekijken" at bounding box center [784, 204] width 989 height 49
click at [1119, 201] on link "uitwerkingen bekijken" at bounding box center [1155, 204] width 253 height 40
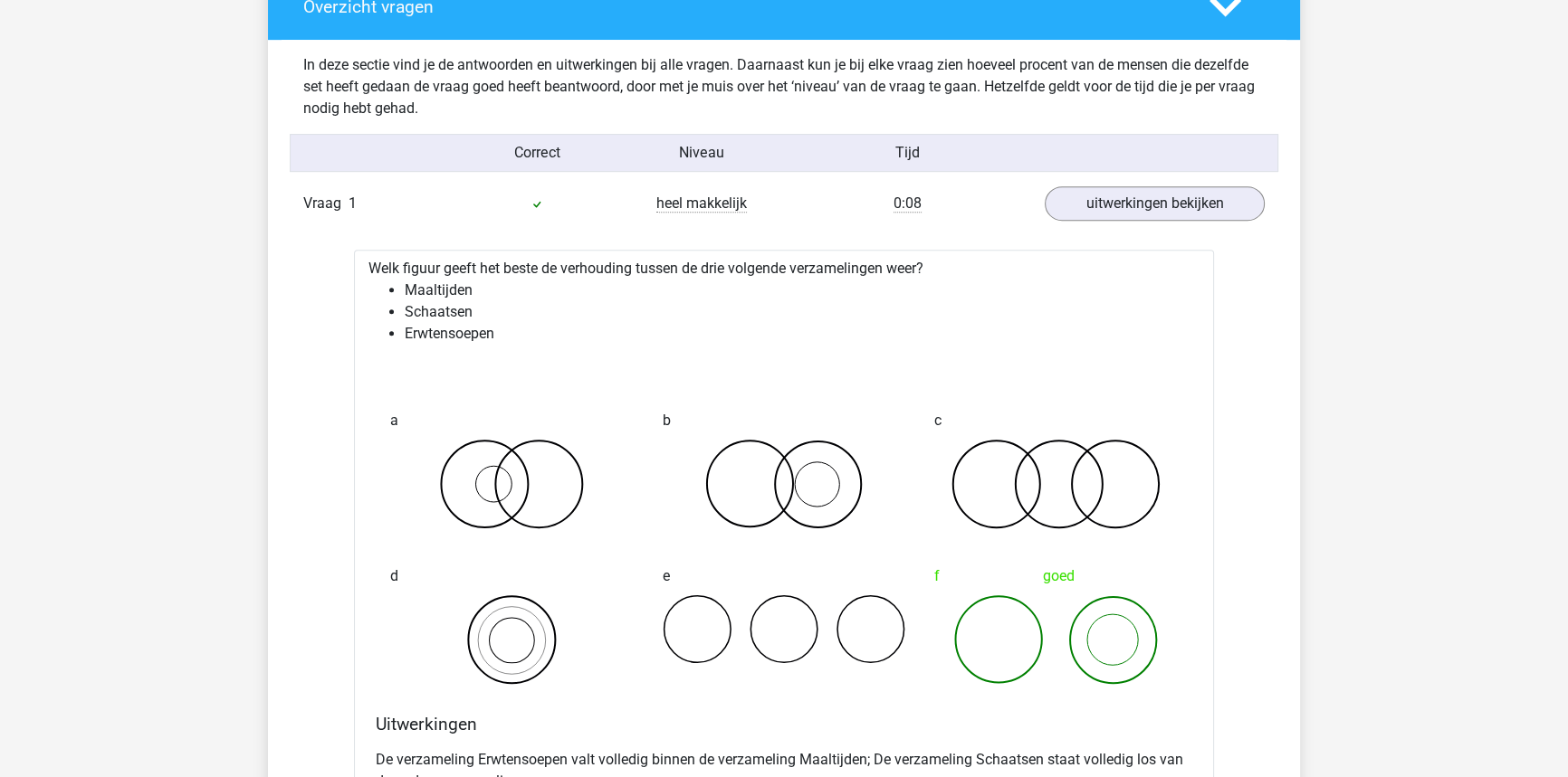
click at [1099, 221] on div "Vraag 1 heel makkelijk 0:08 uitwerkingen bekijken" at bounding box center [784, 204] width 989 height 49
click at [1101, 212] on link "uitwerkingen bekijken" at bounding box center [1155, 204] width 253 height 40
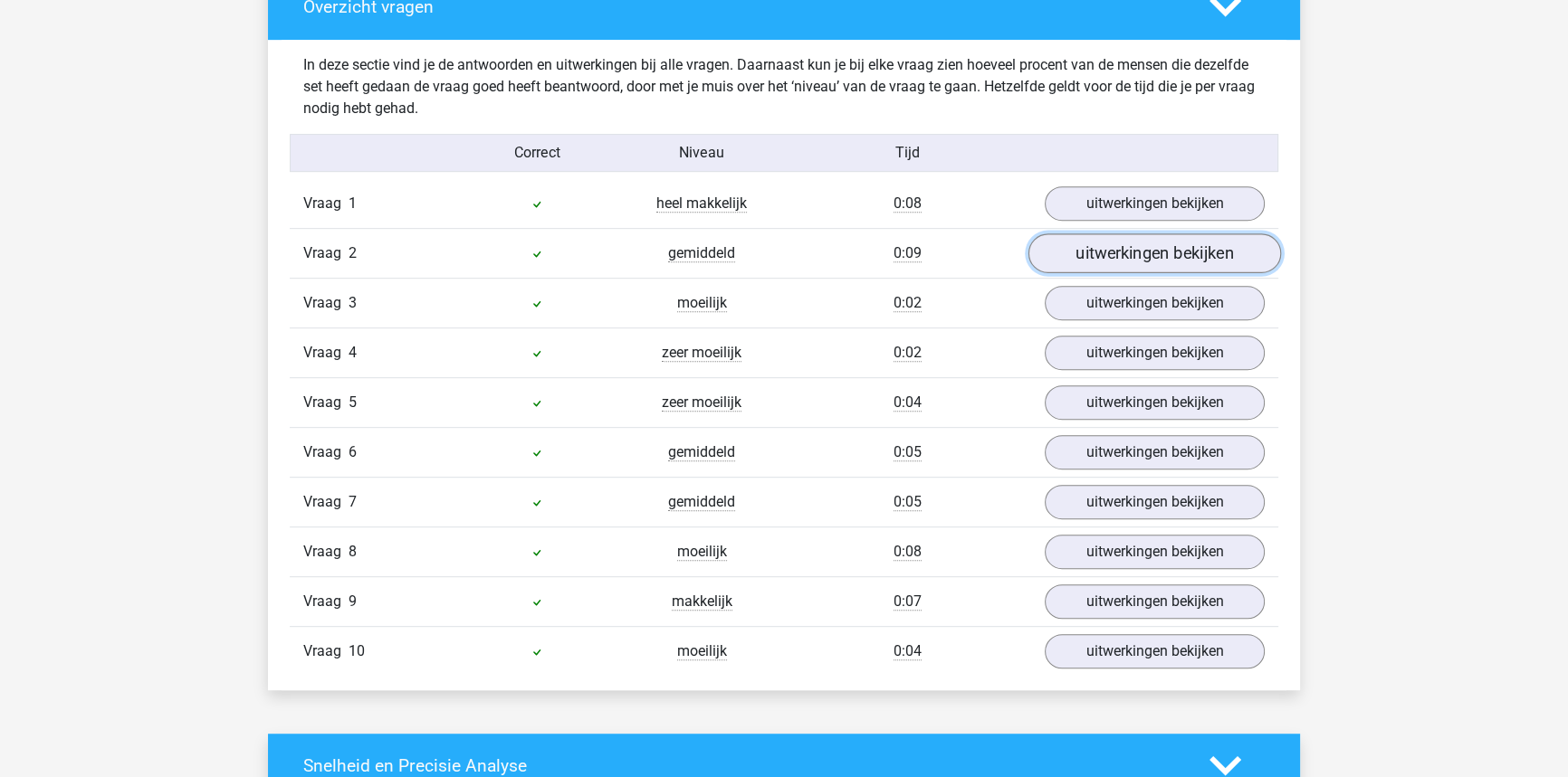
click at [1123, 263] on link "uitwerkingen bekijken" at bounding box center [1155, 254] width 253 height 40
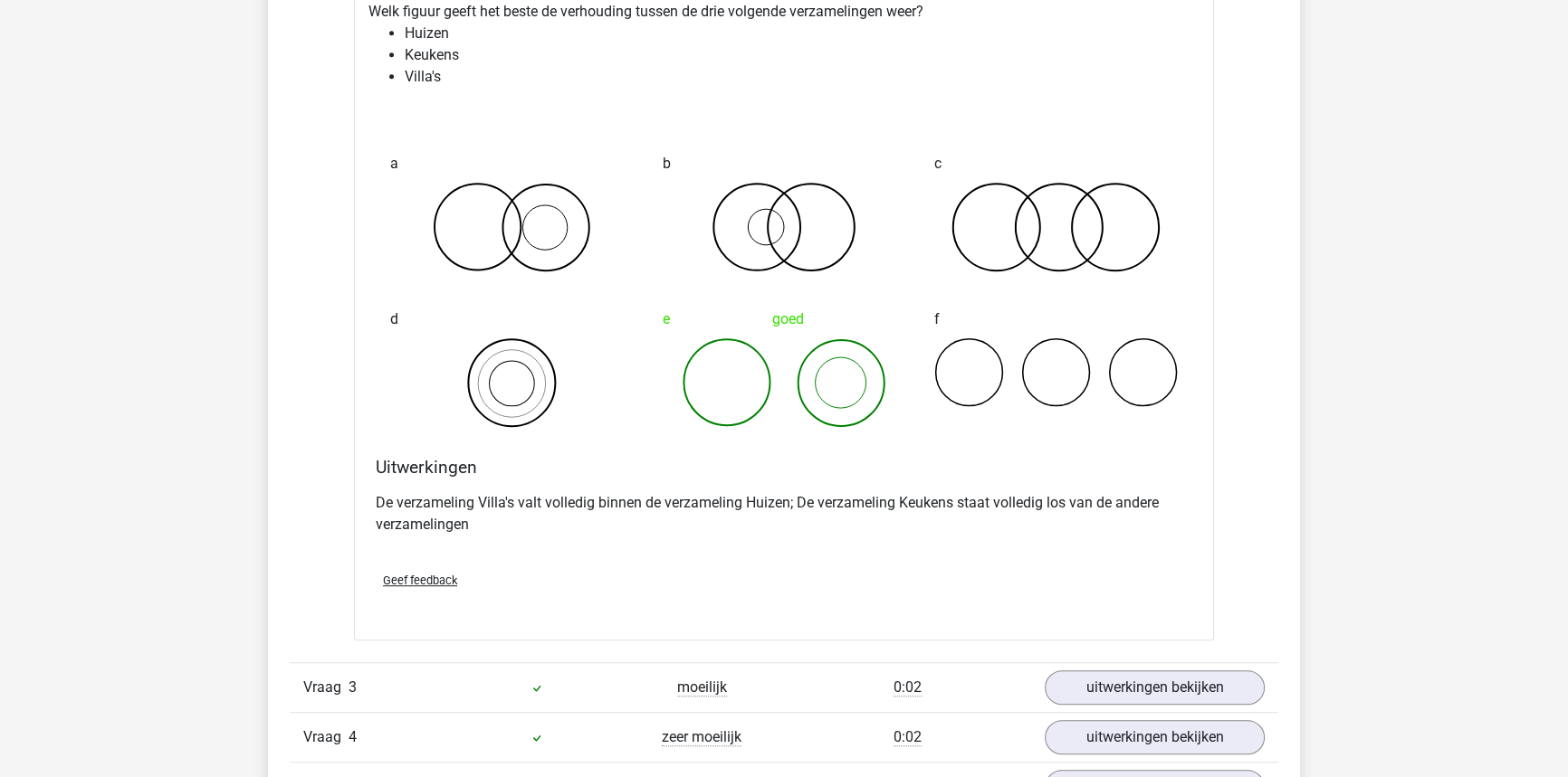
scroll to position [1397, 0]
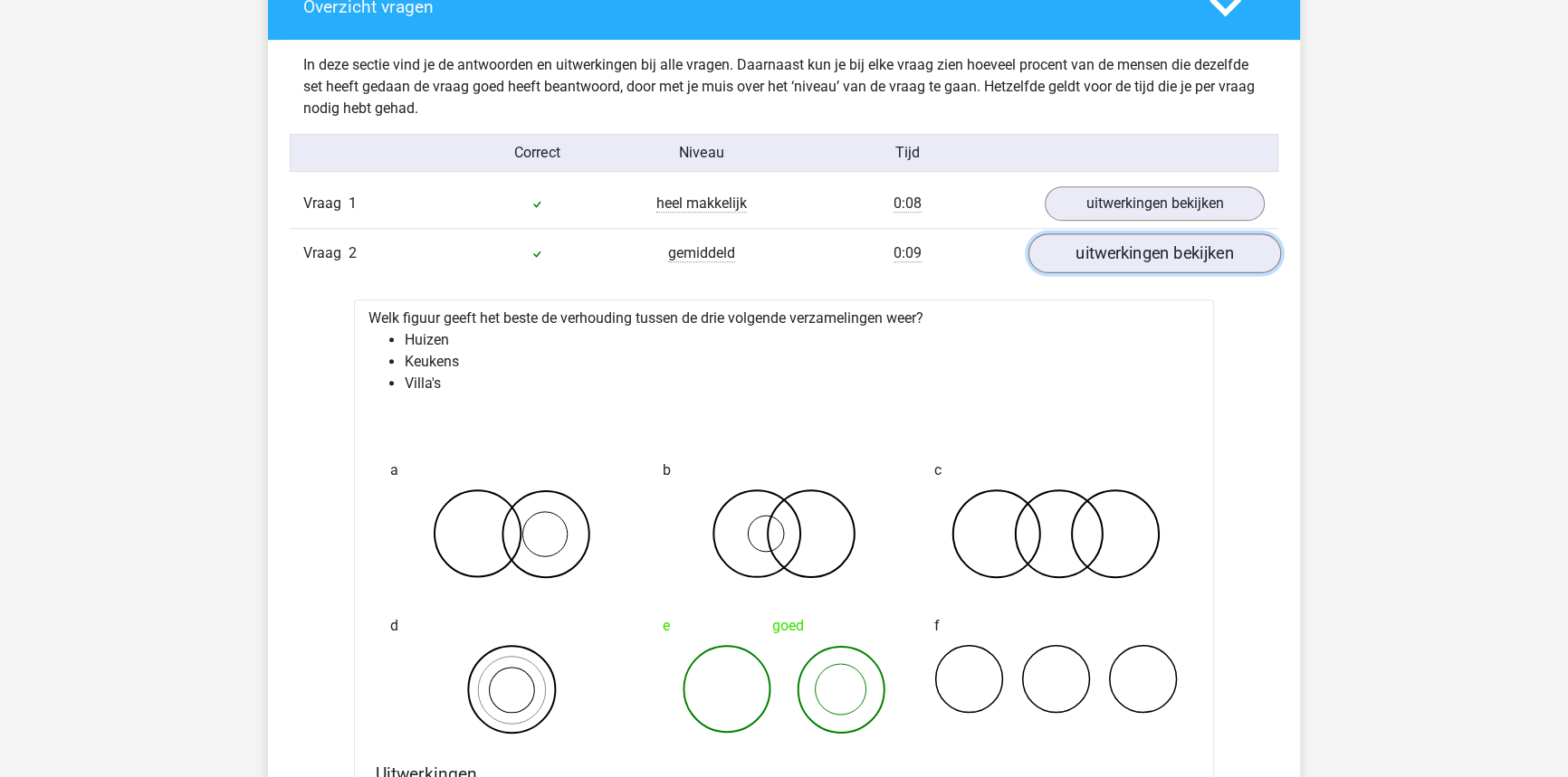
click at [1143, 262] on link "uitwerkingen bekijken" at bounding box center [1155, 254] width 253 height 40
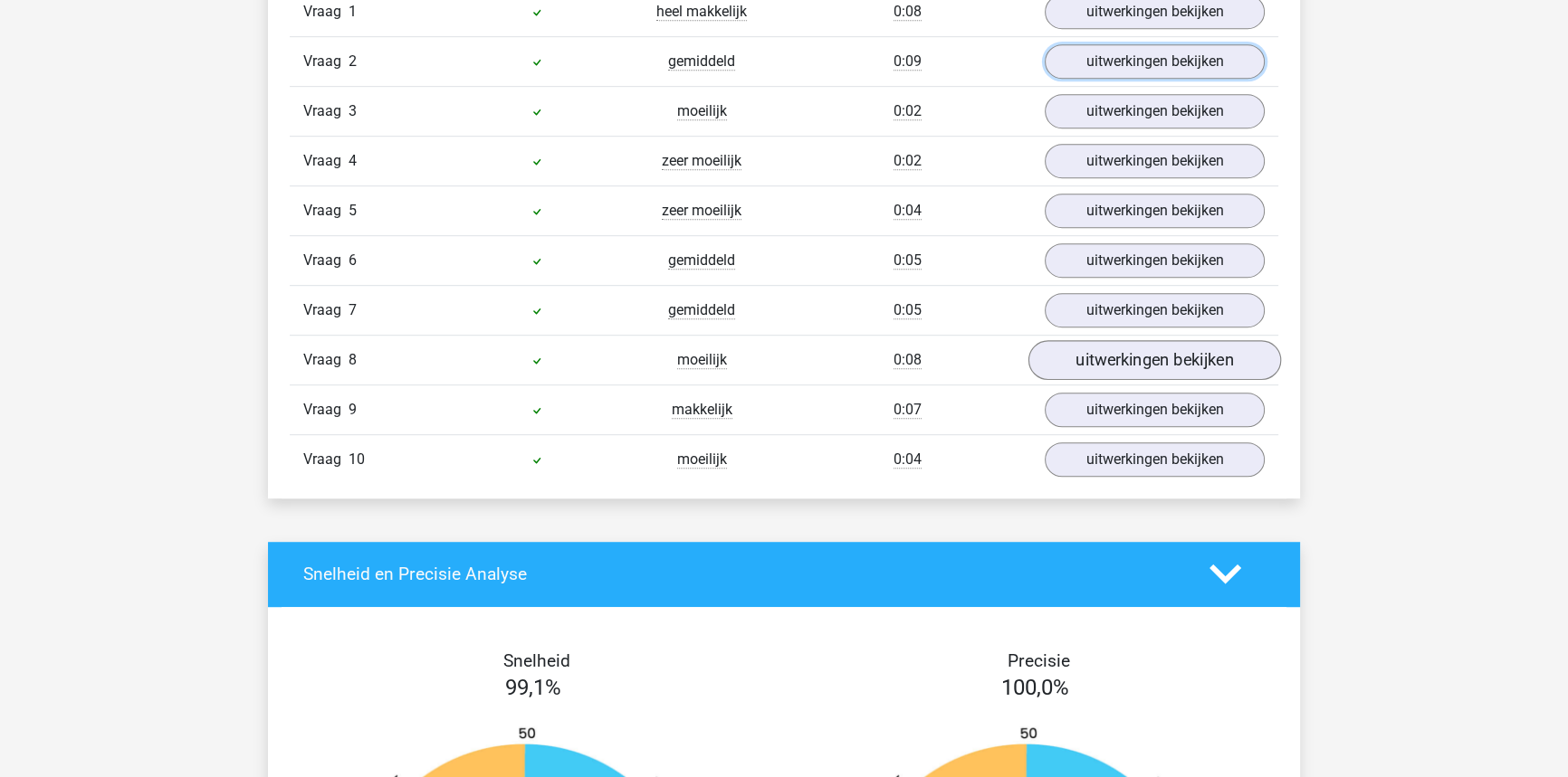
scroll to position [1256, 0]
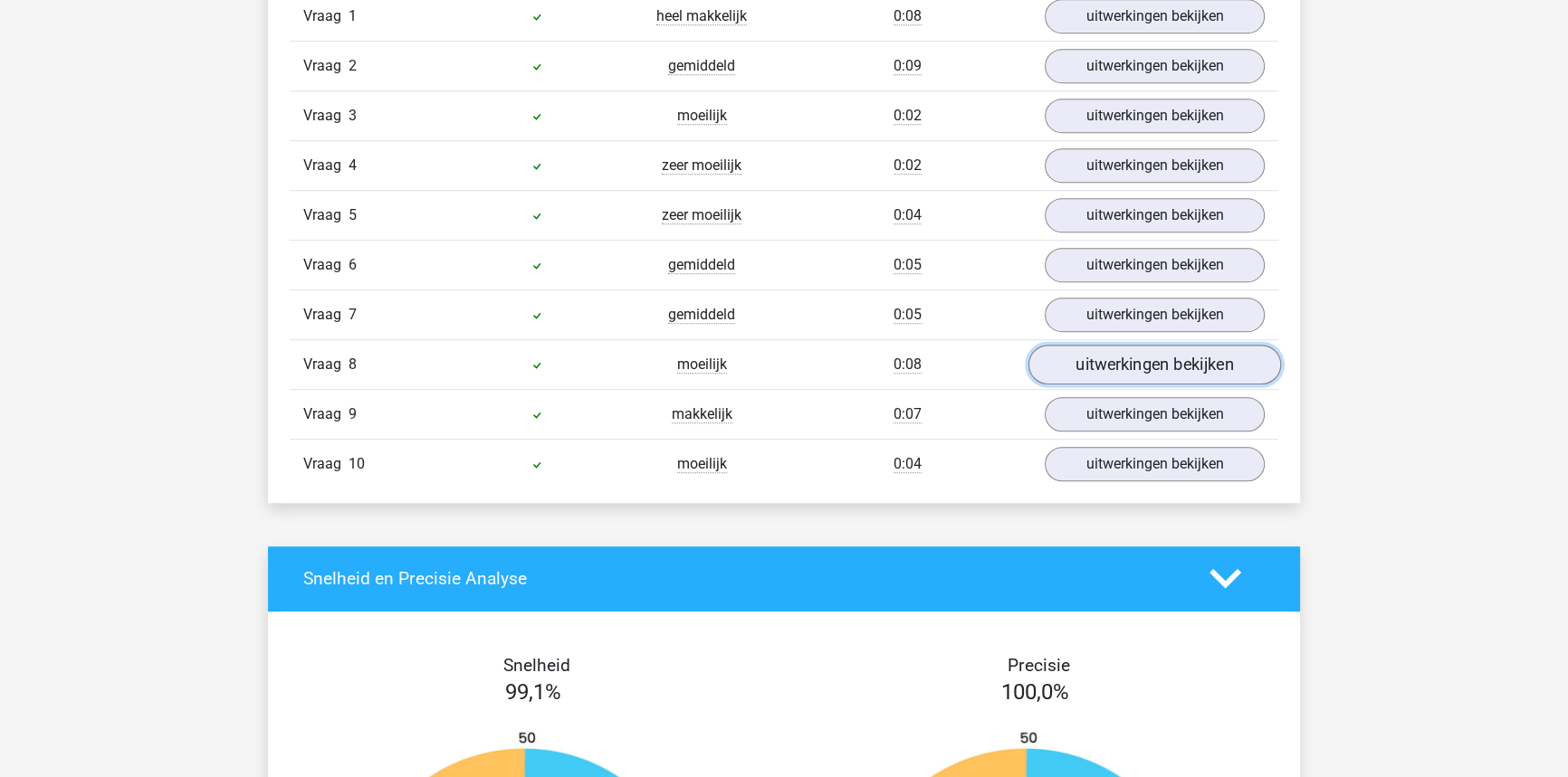
click at [1142, 353] on link "uitwerkingen bekijken" at bounding box center [1155, 365] width 253 height 40
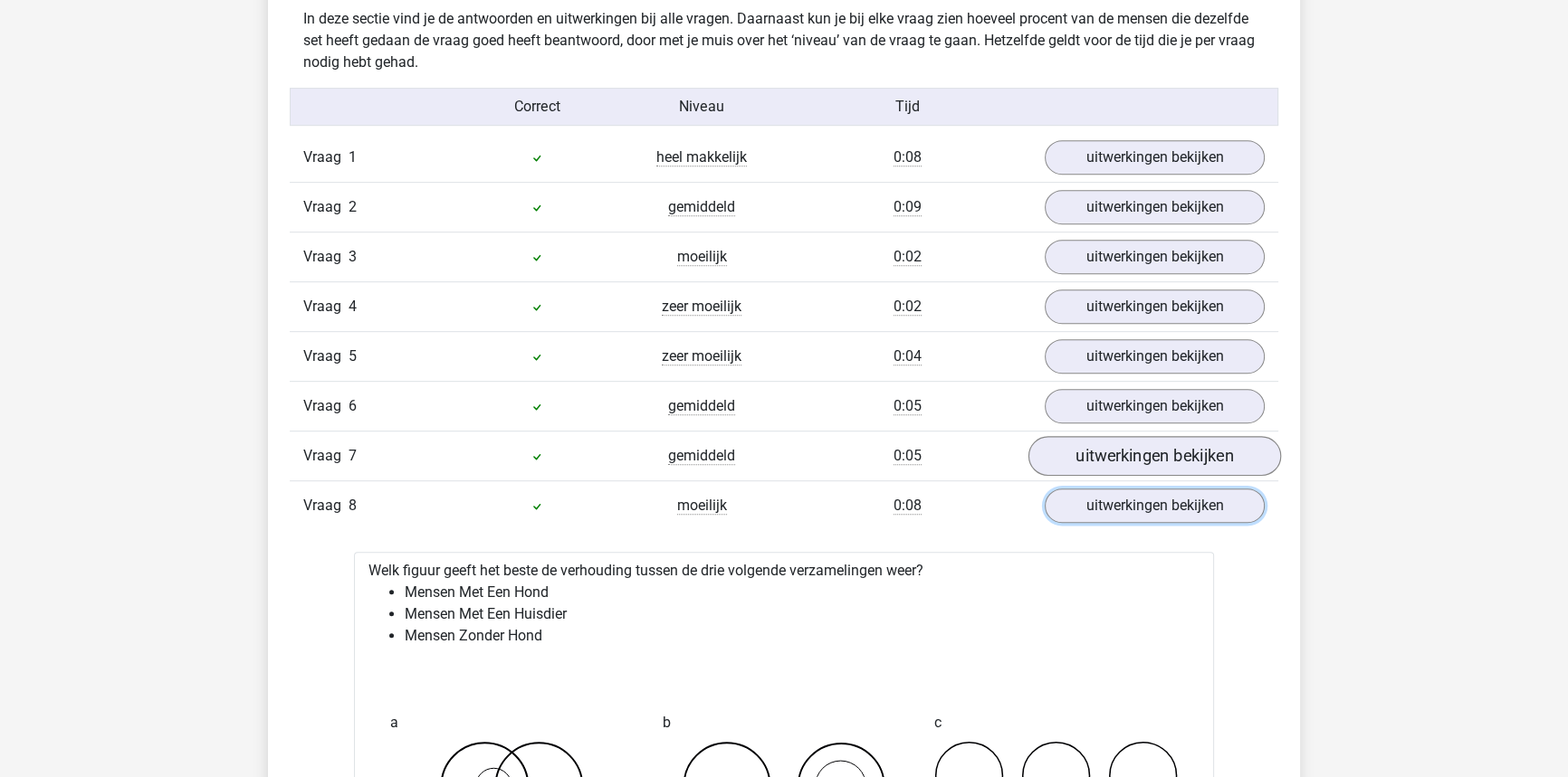
scroll to position [1091, 0]
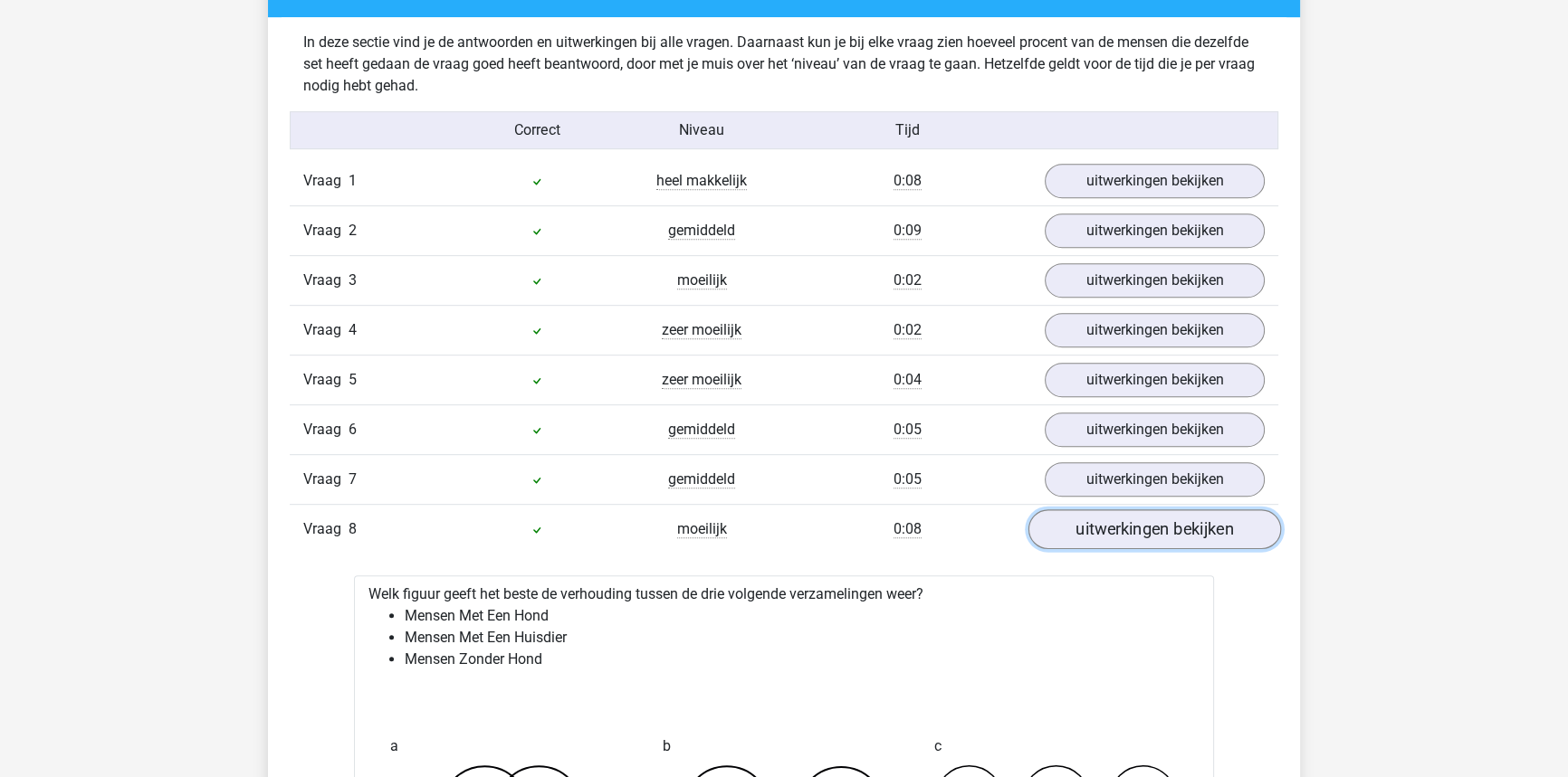
click at [1127, 520] on link "uitwerkingen bekijken" at bounding box center [1155, 529] width 253 height 40
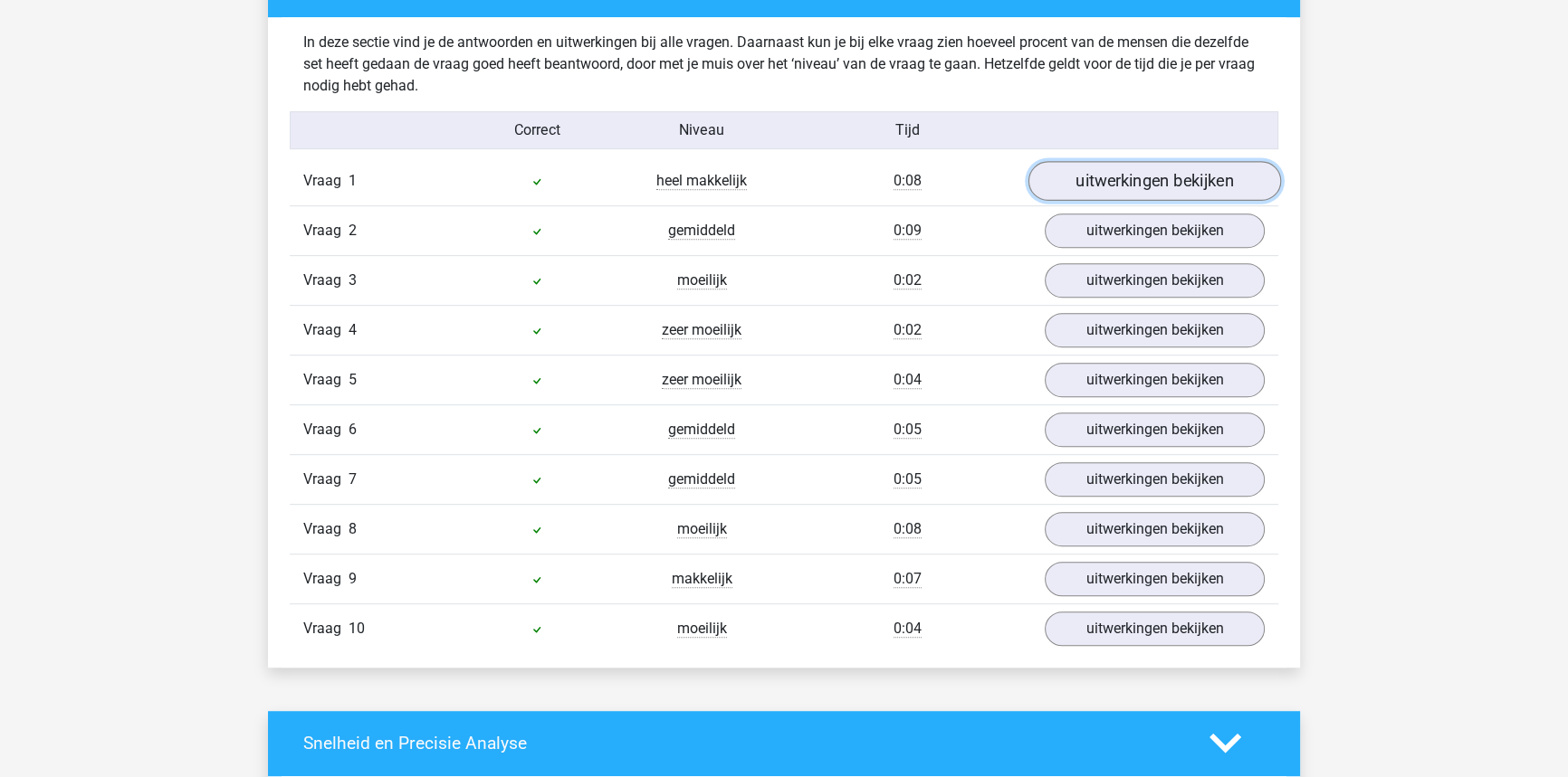
click at [1123, 176] on link "uitwerkingen bekijken" at bounding box center [1155, 181] width 253 height 40
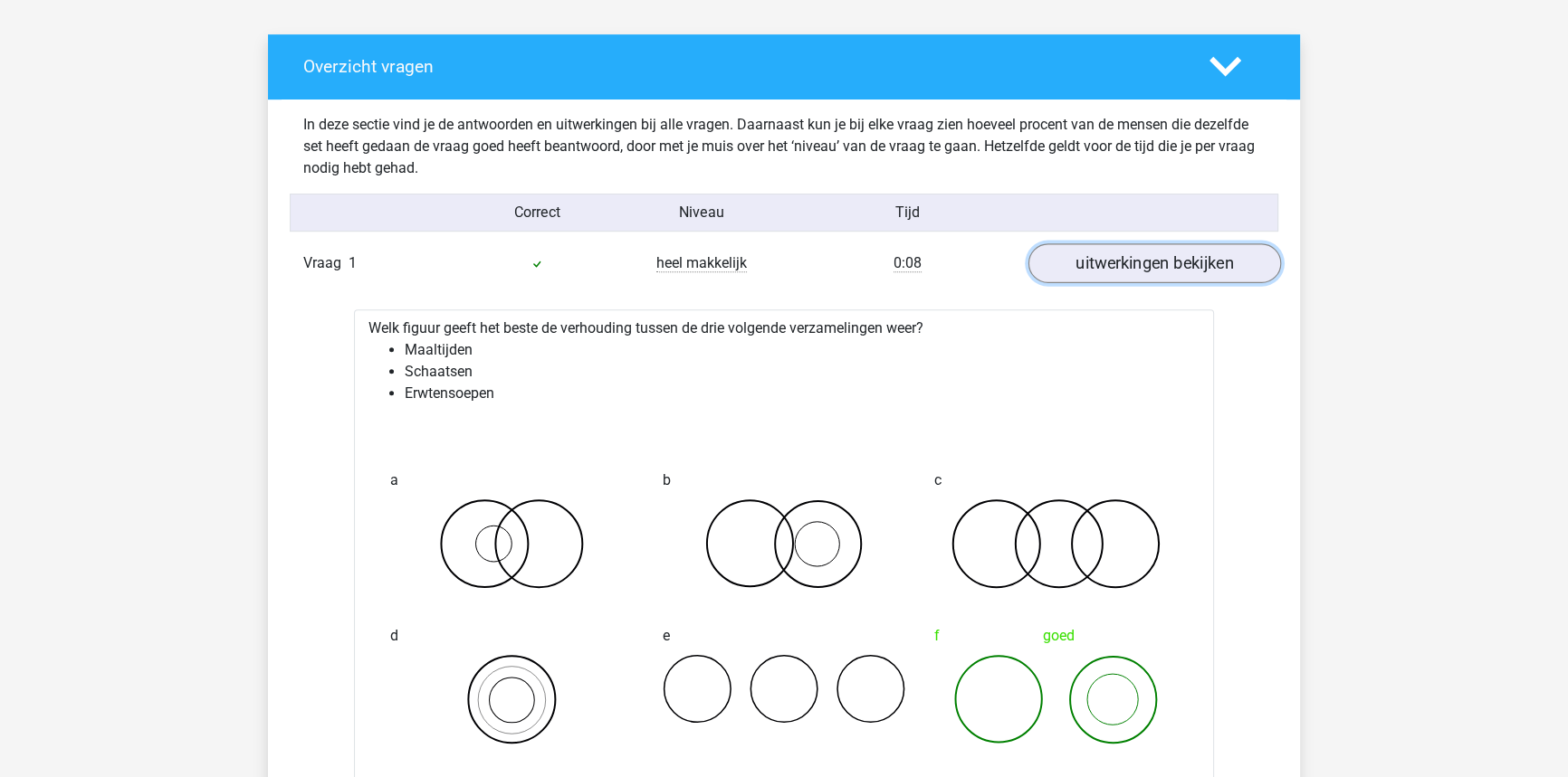
click at [1176, 272] on link "uitwerkingen bekijken" at bounding box center [1155, 263] width 253 height 40
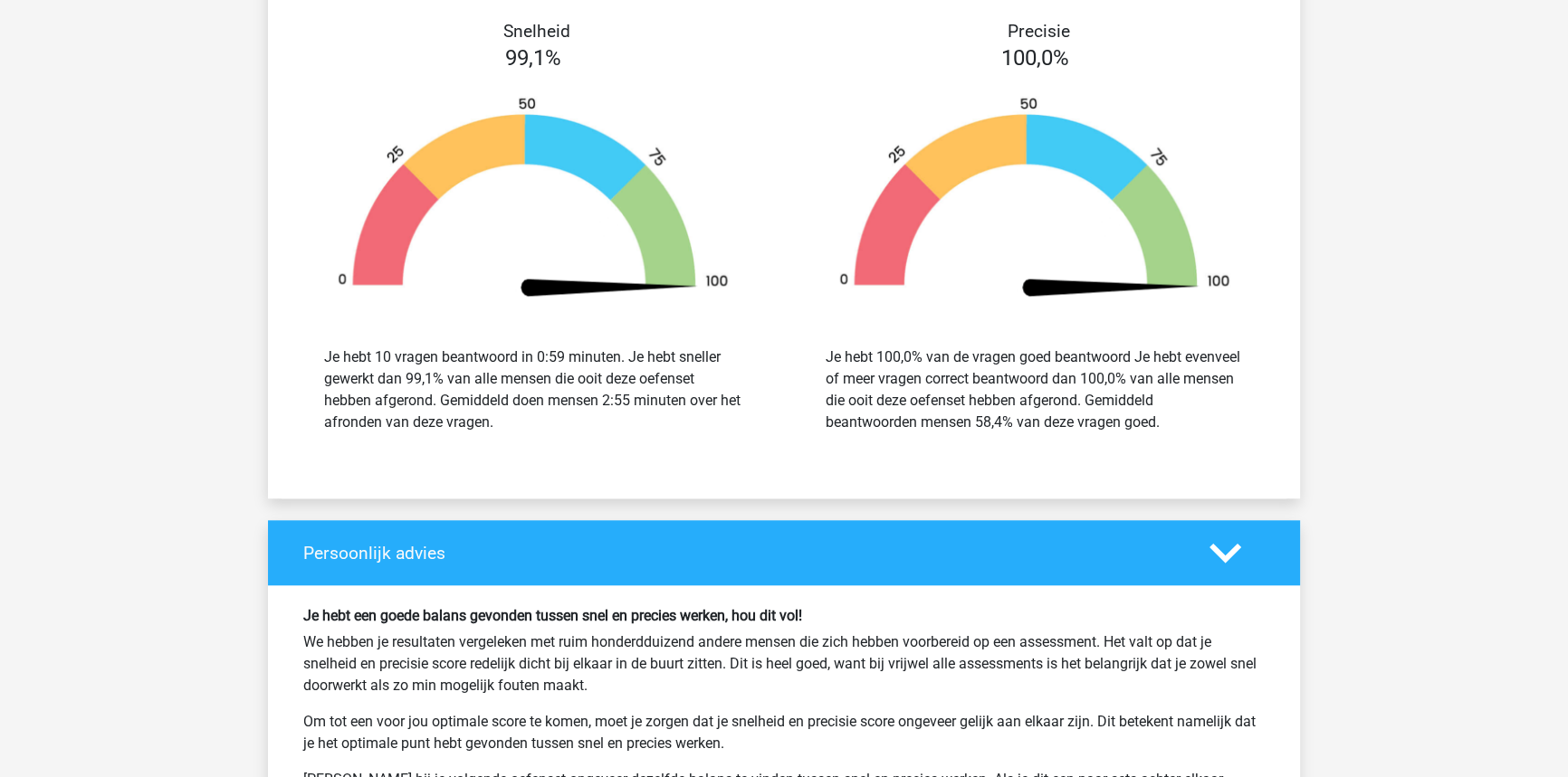
scroll to position [2246, 0]
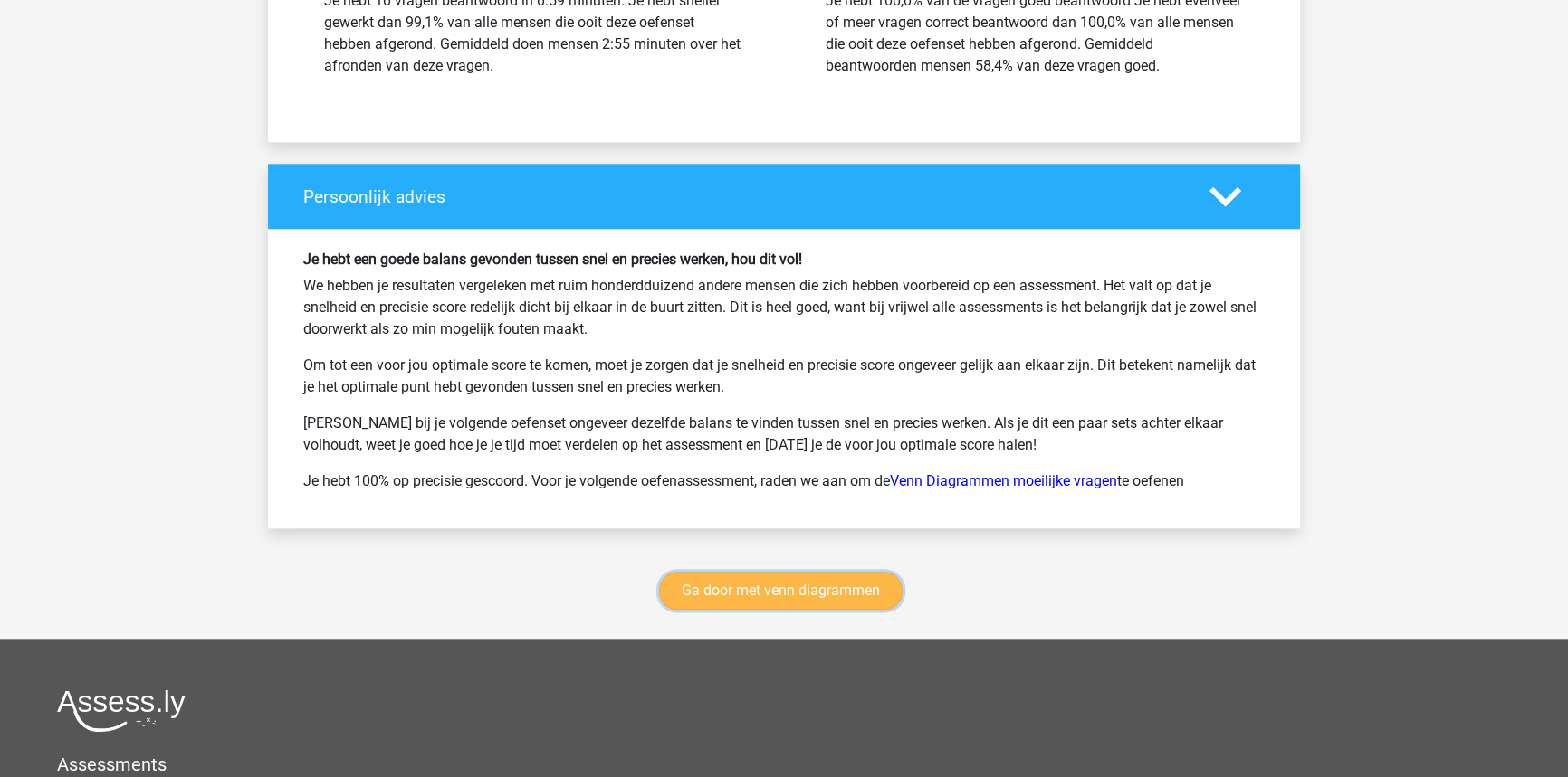
click at [823, 591] on link "Ga door met venn diagrammen" at bounding box center [780, 590] width 243 height 38
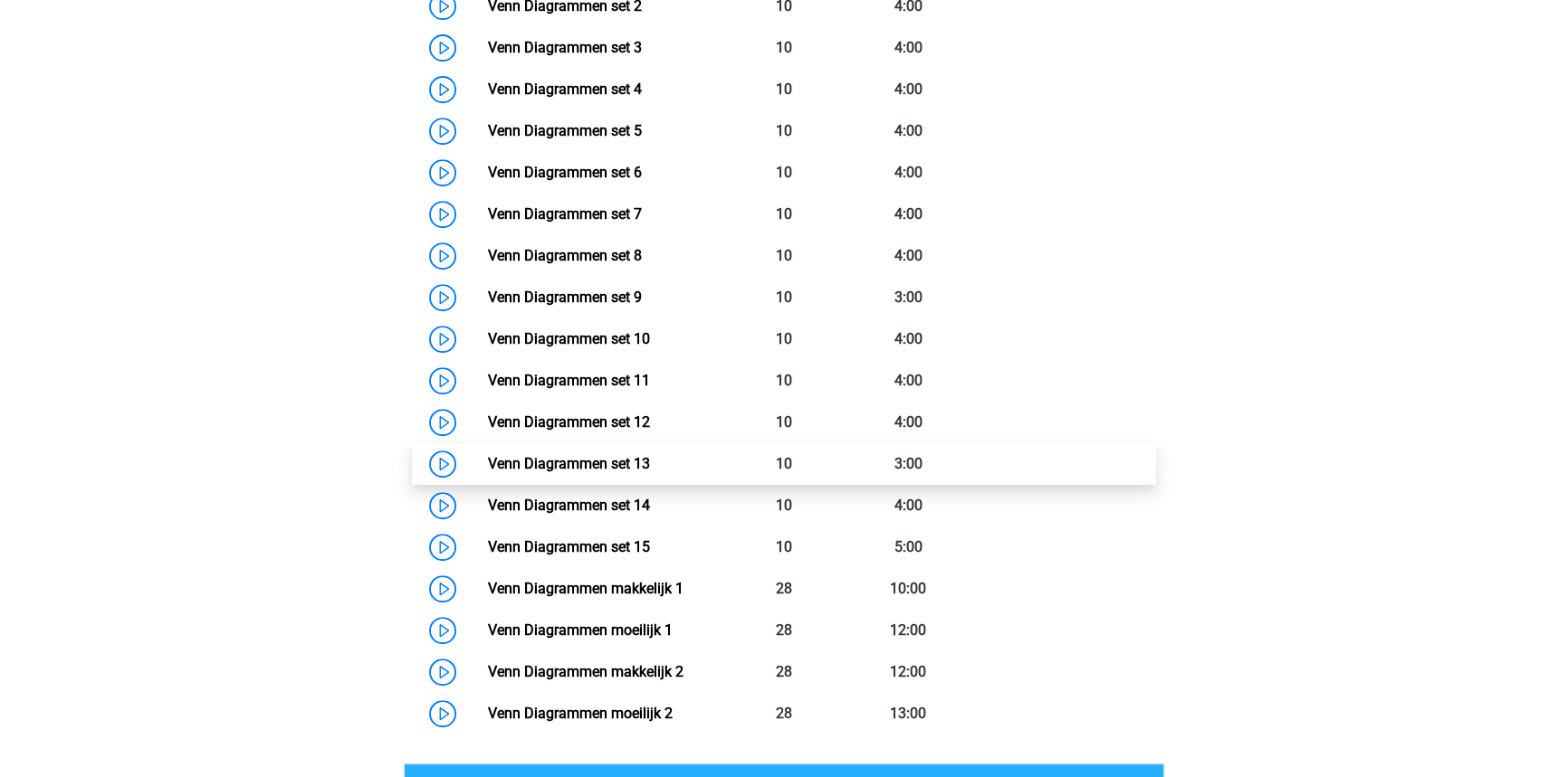
scroll to position [927, 0]
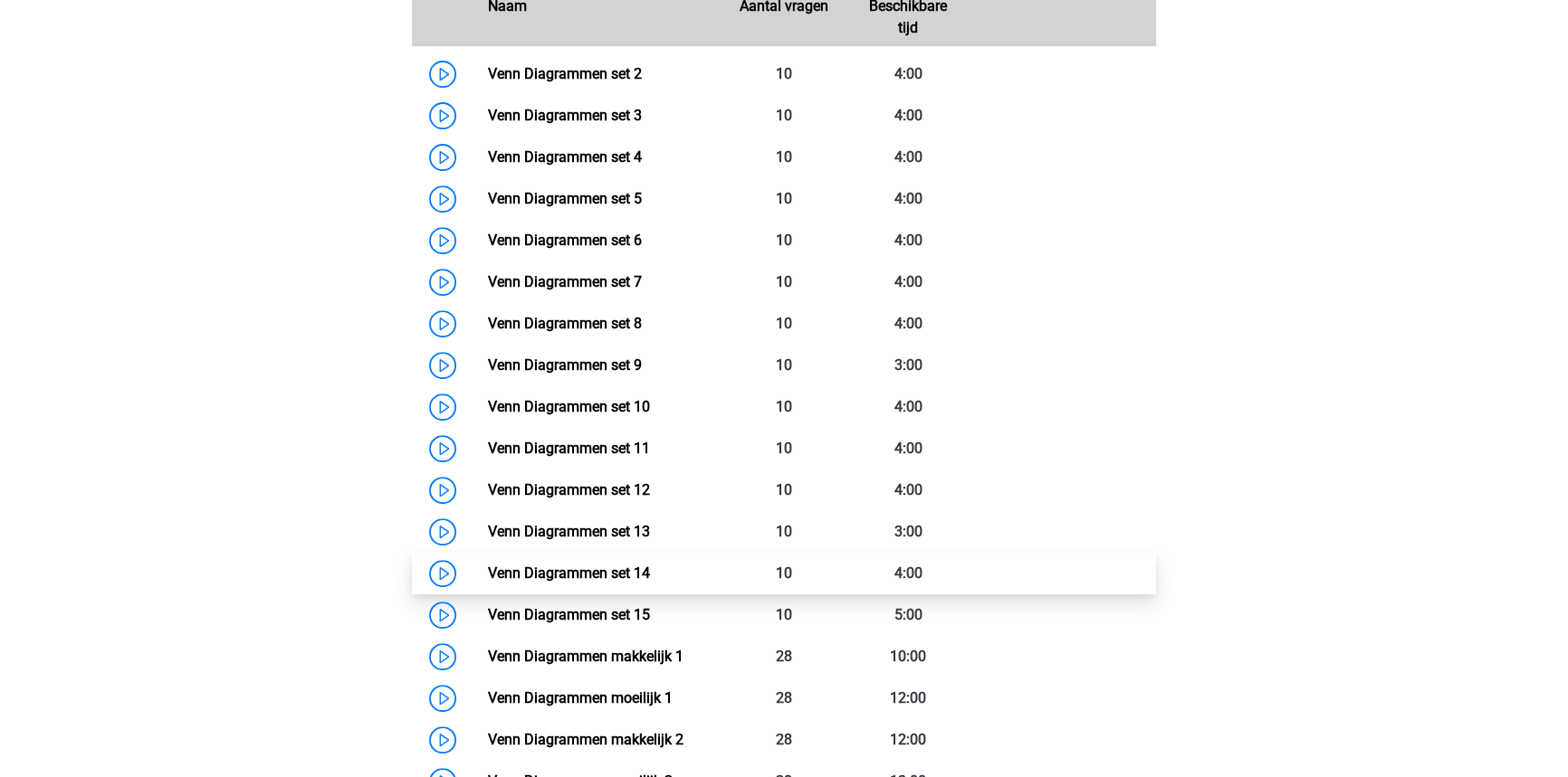
click at [649, 582] on link "Venn Diagrammen set 14" at bounding box center [568, 573] width 162 height 17
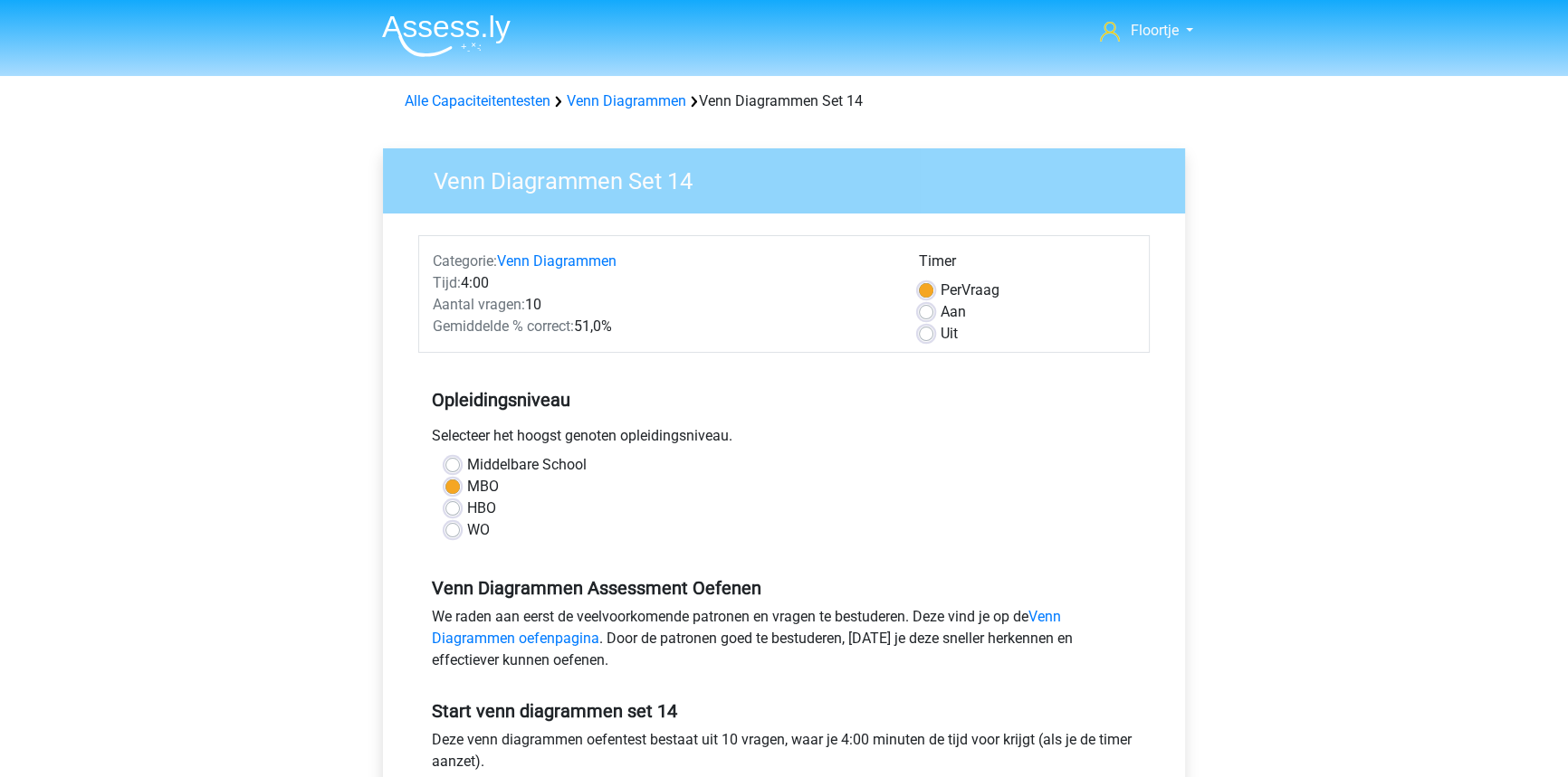
click at [941, 328] on label "Uit" at bounding box center [949, 334] width 17 height 22
click at [922, 328] on input "Uit" at bounding box center [926, 332] width 14 height 18
radio input "true"
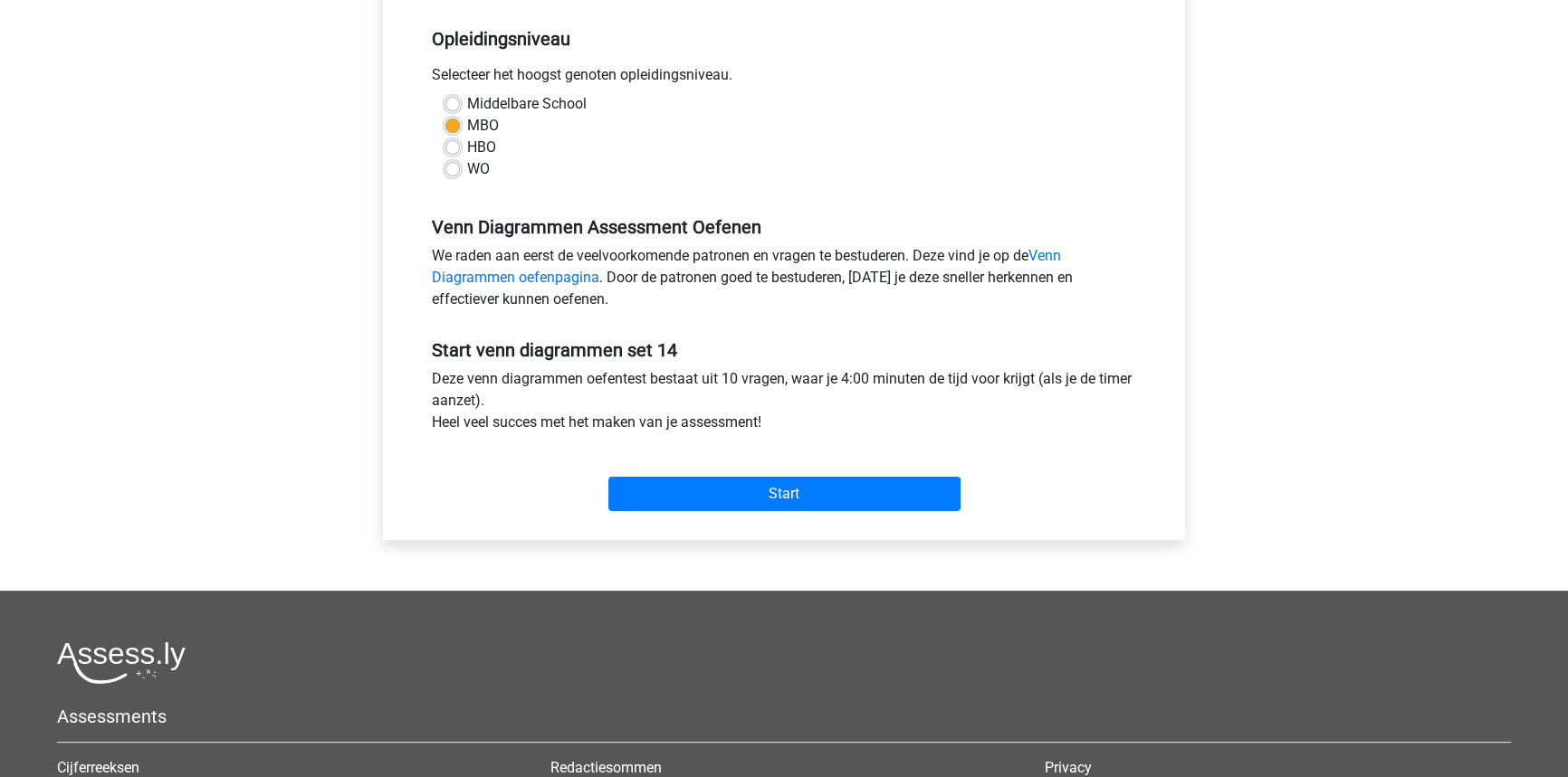
scroll to position [411, 0]
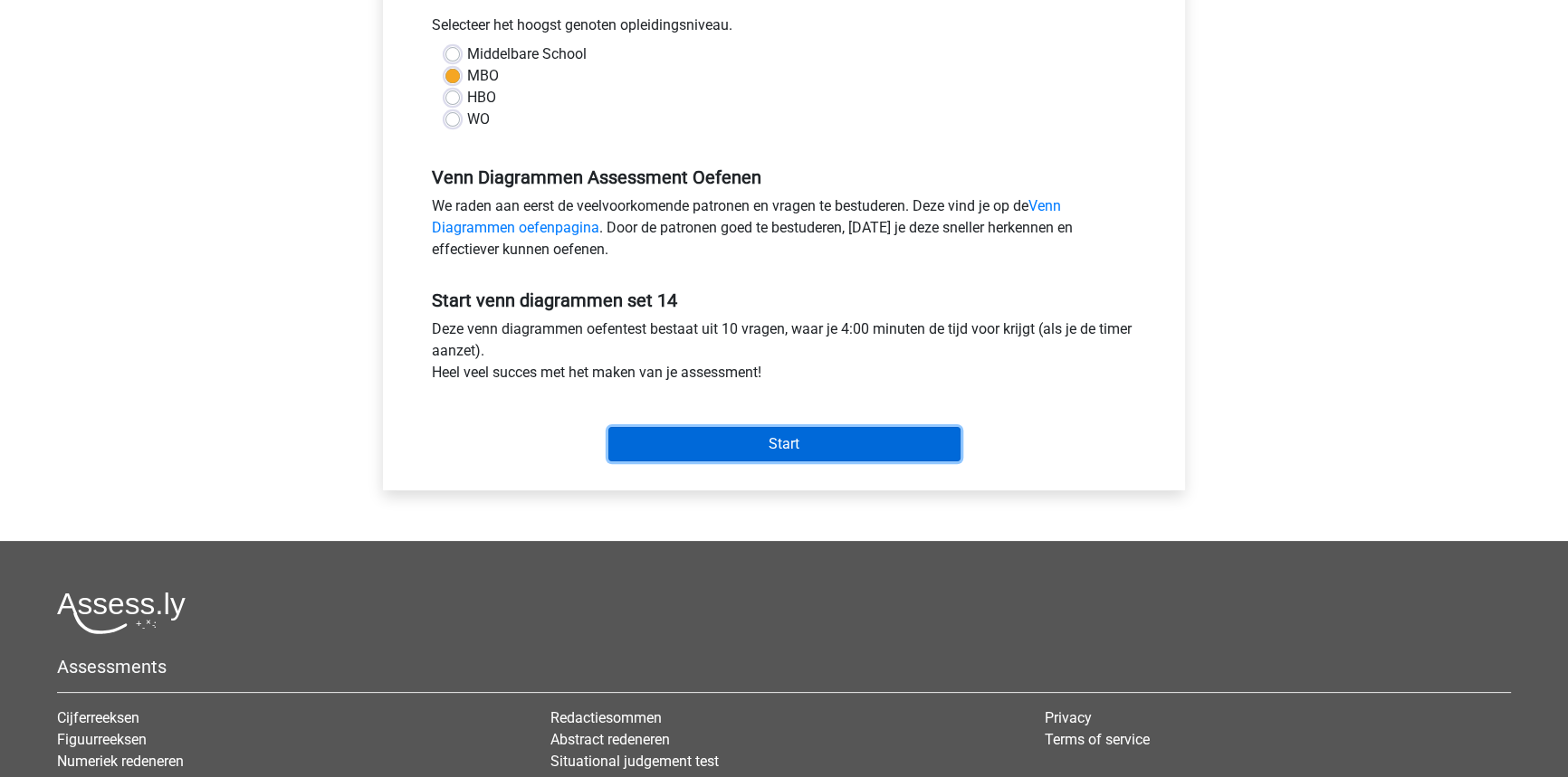
click at [826, 443] on input "Start" at bounding box center [784, 444] width 352 height 34
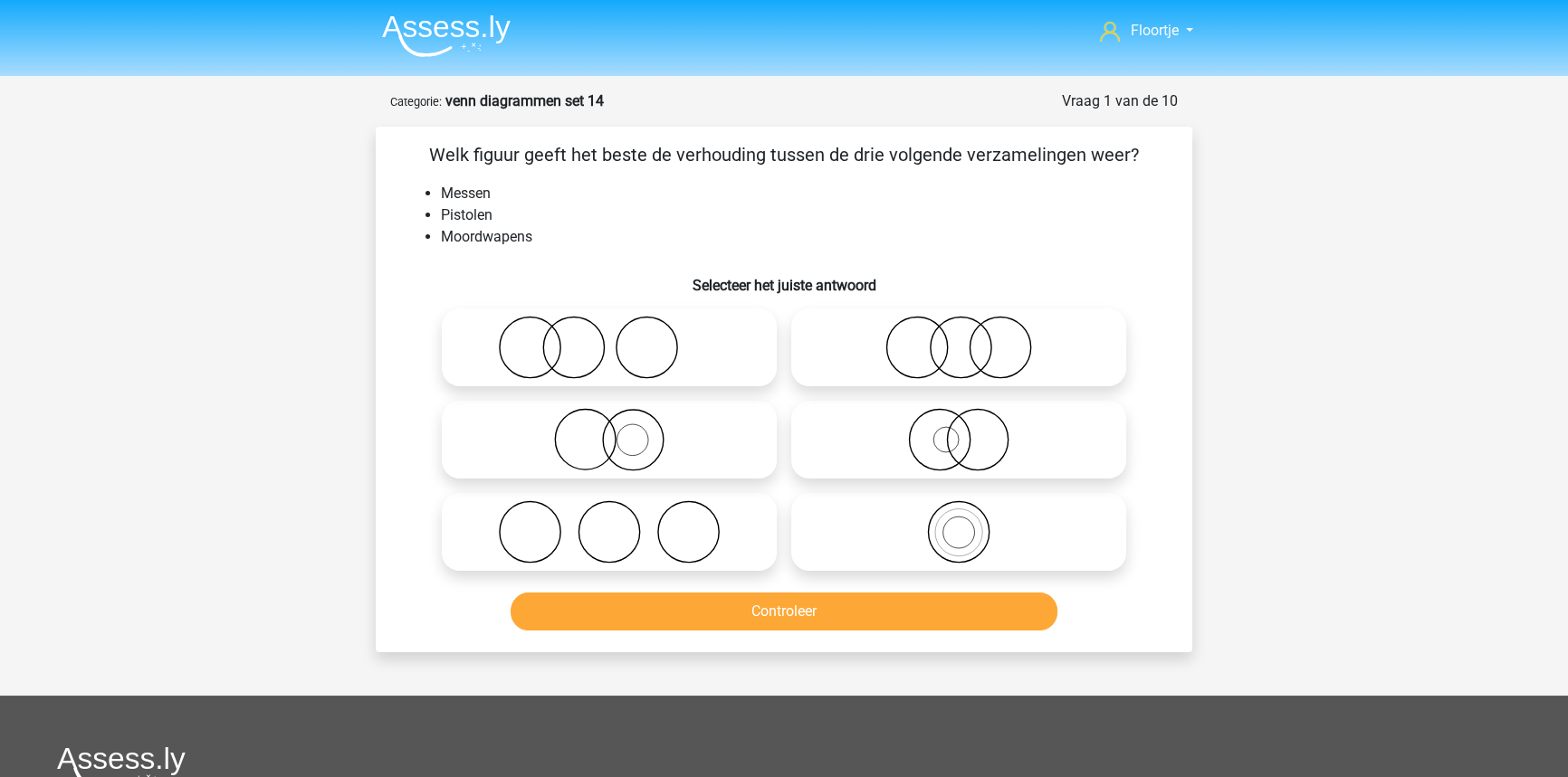
click at [1032, 433] on icon at bounding box center [959, 439] width 321 height 63
click at [971, 431] on input "radio" at bounding box center [964, 424] width 11 height 11
radio input "true"
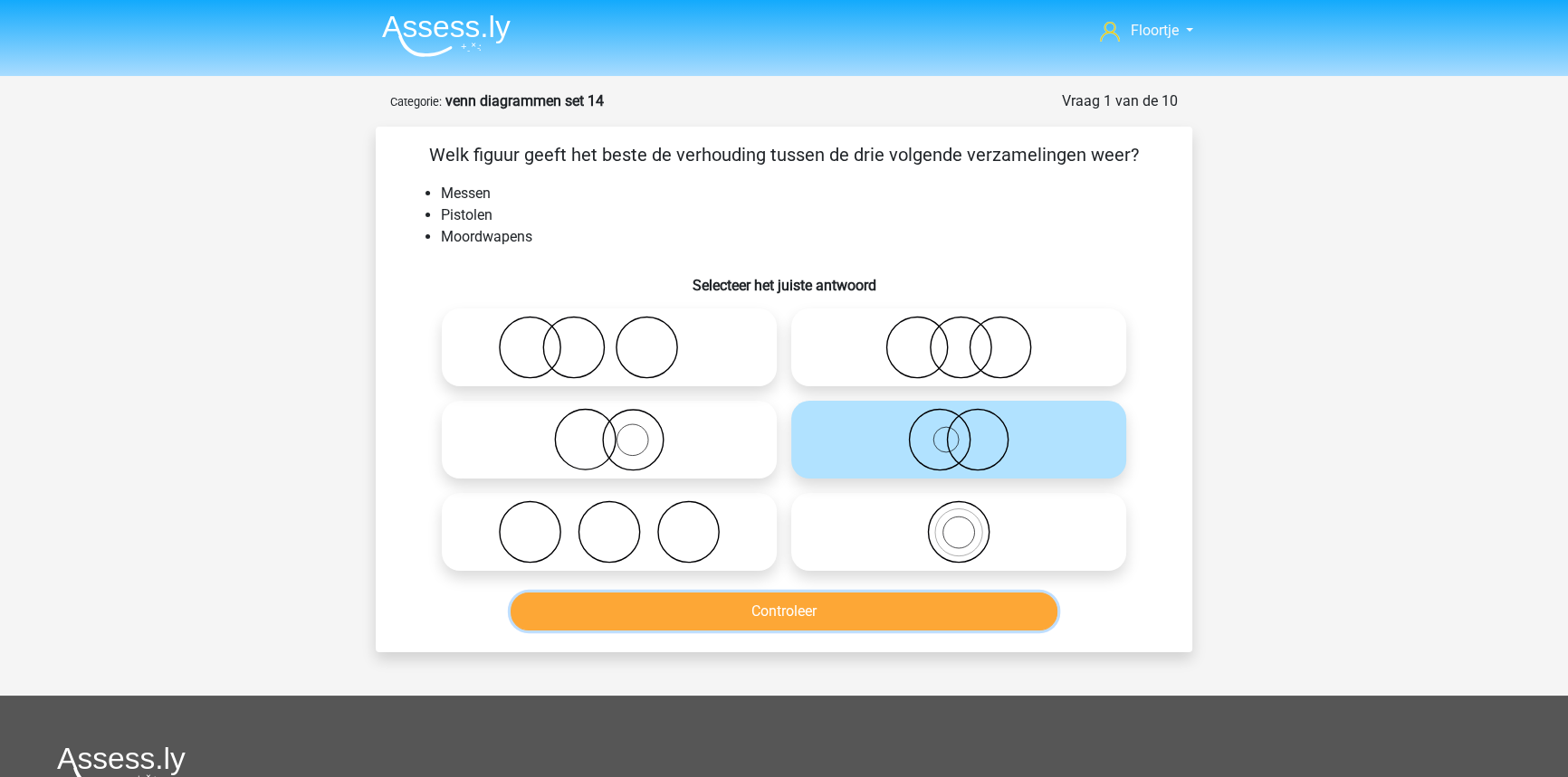
click at [849, 617] on button "Controleer" at bounding box center [784, 611] width 547 height 38
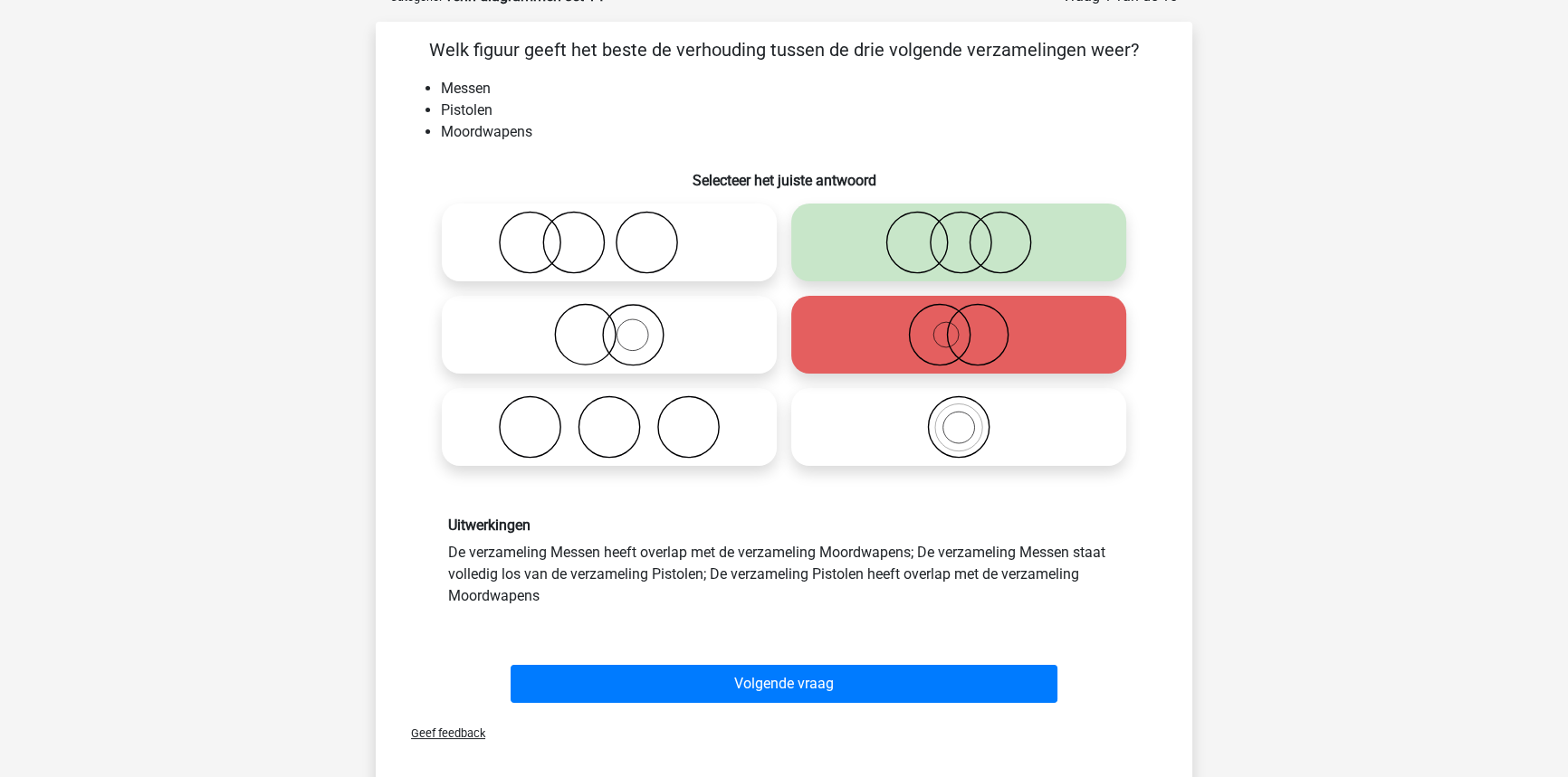
scroll to position [493, 0]
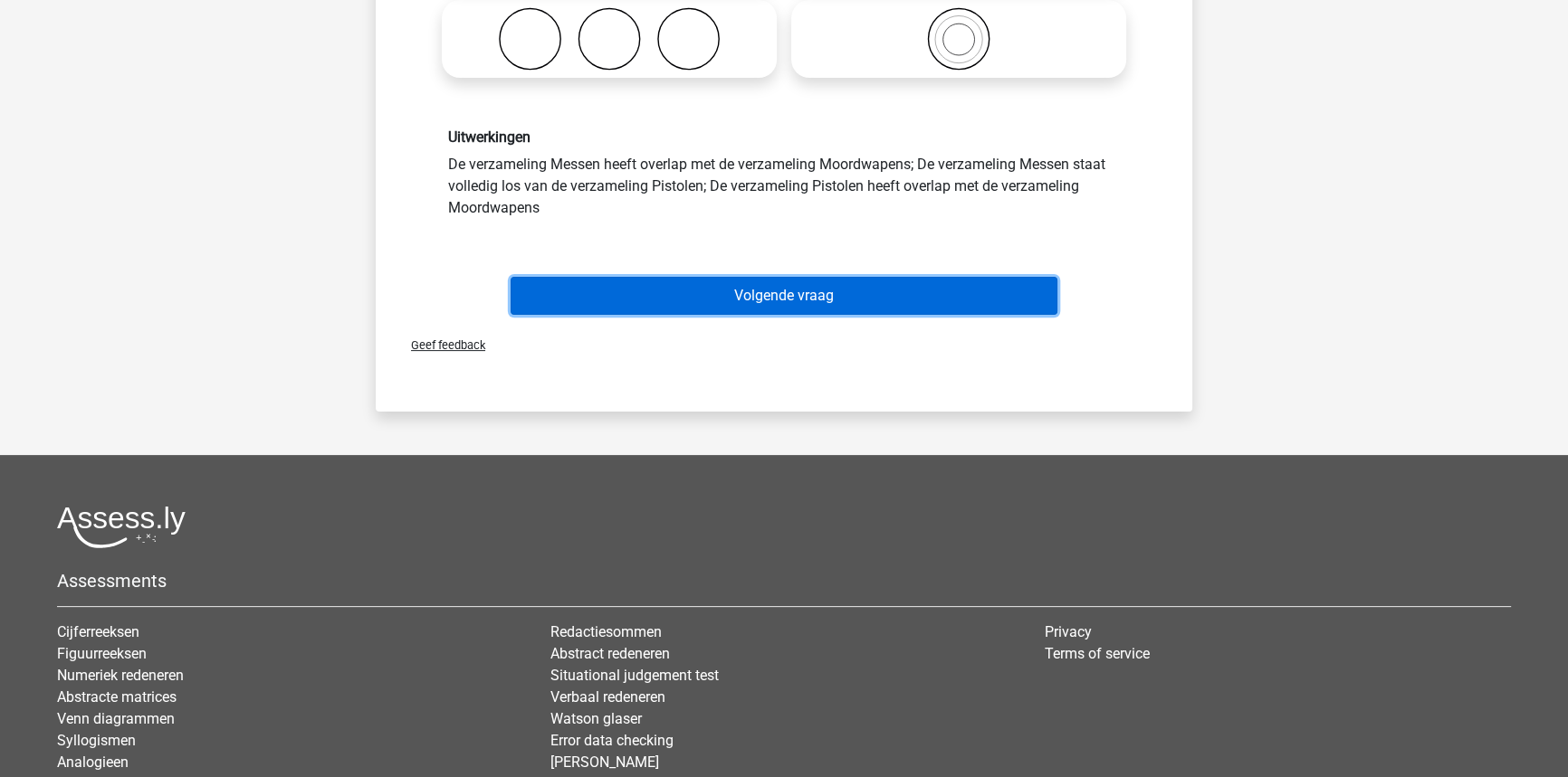
click at [842, 291] on button "Volgende vraag" at bounding box center [784, 296] width 547 height 38
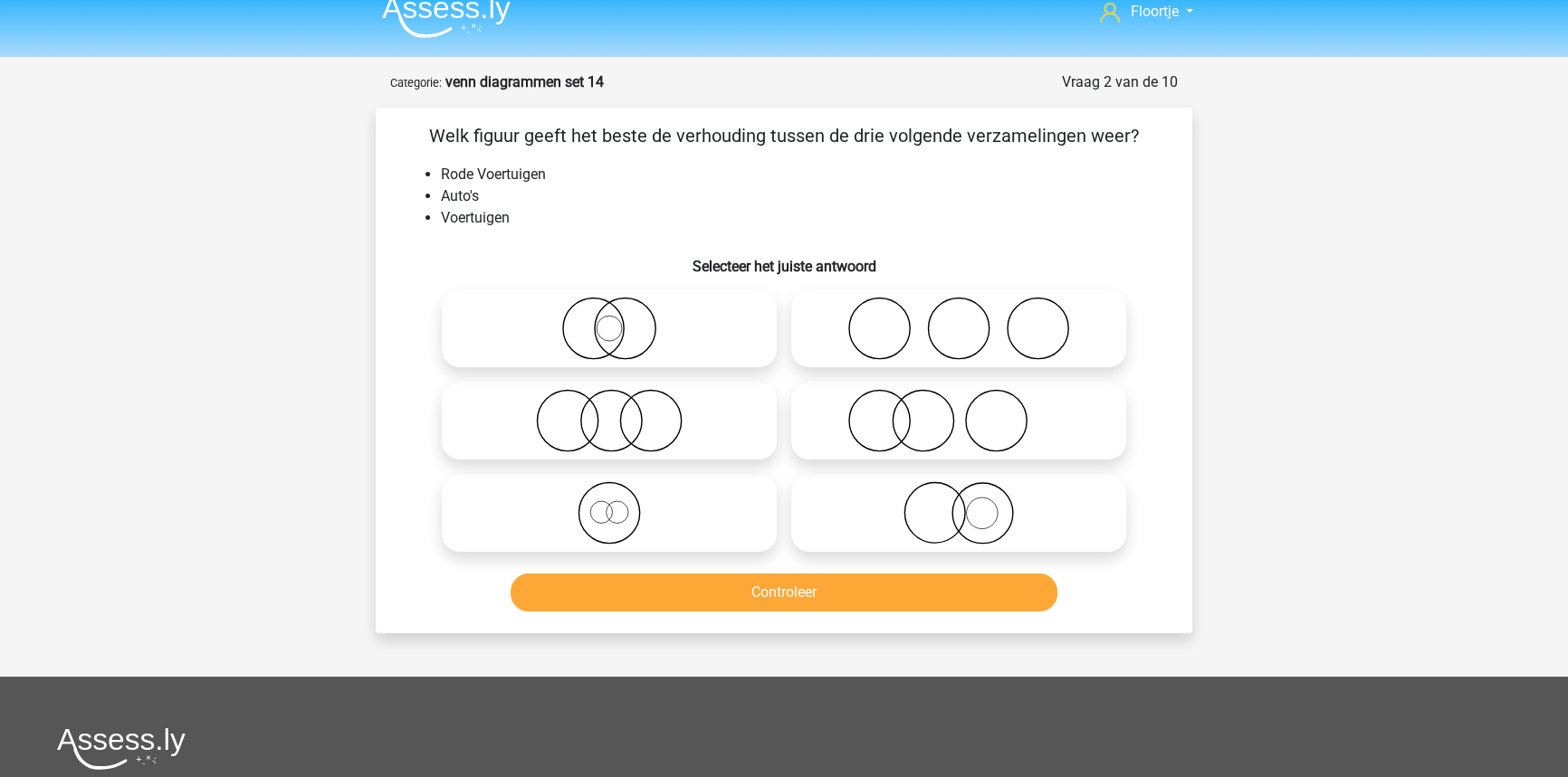
scroll to position [0, 0]
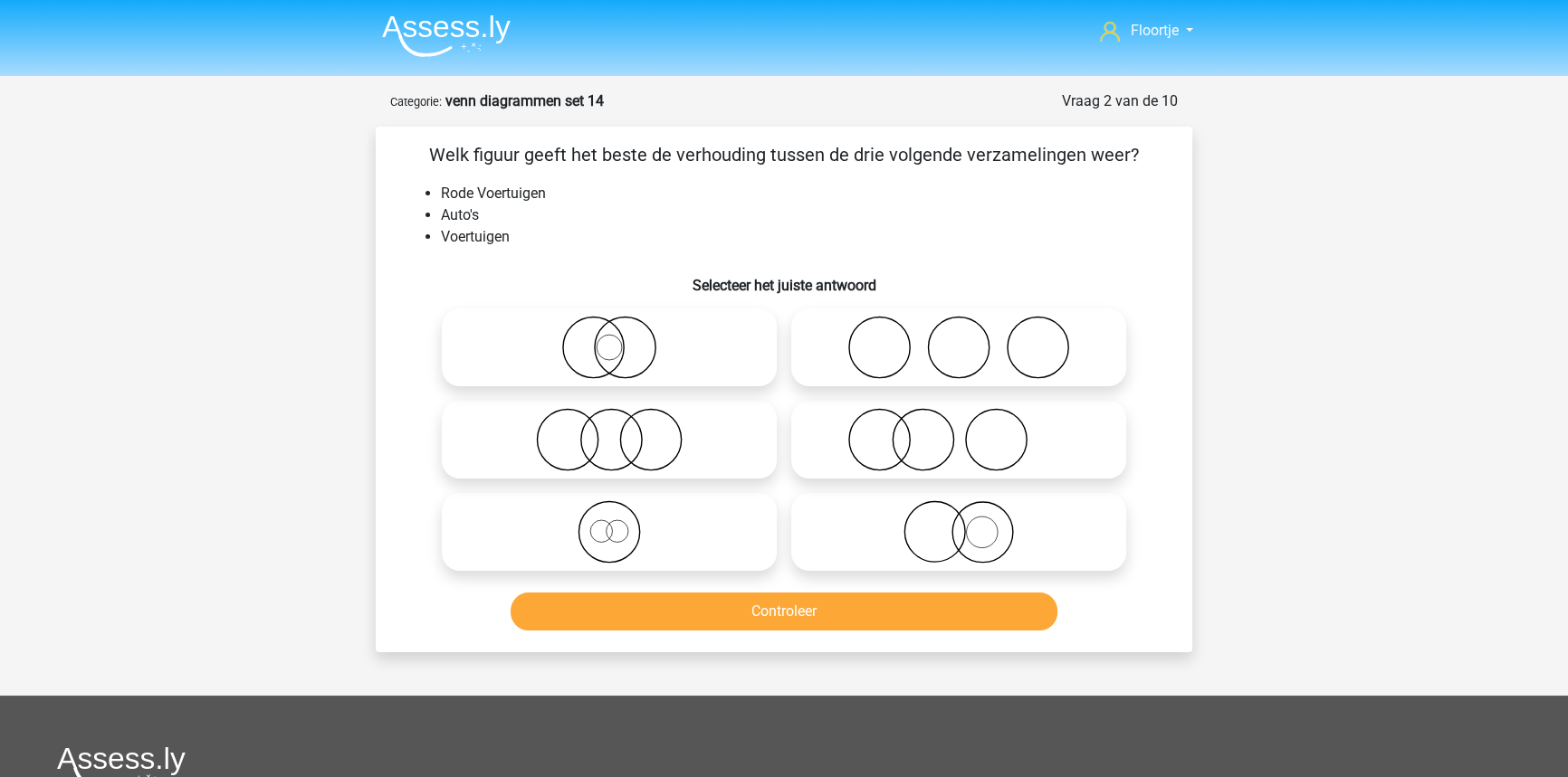
click at [684, 333] on icon at bounding box center [609, 347] width 321 height 63
click at [621, 333] on input "radio" at bounding box center [615, 332] width 11 height 11
radio input "true"
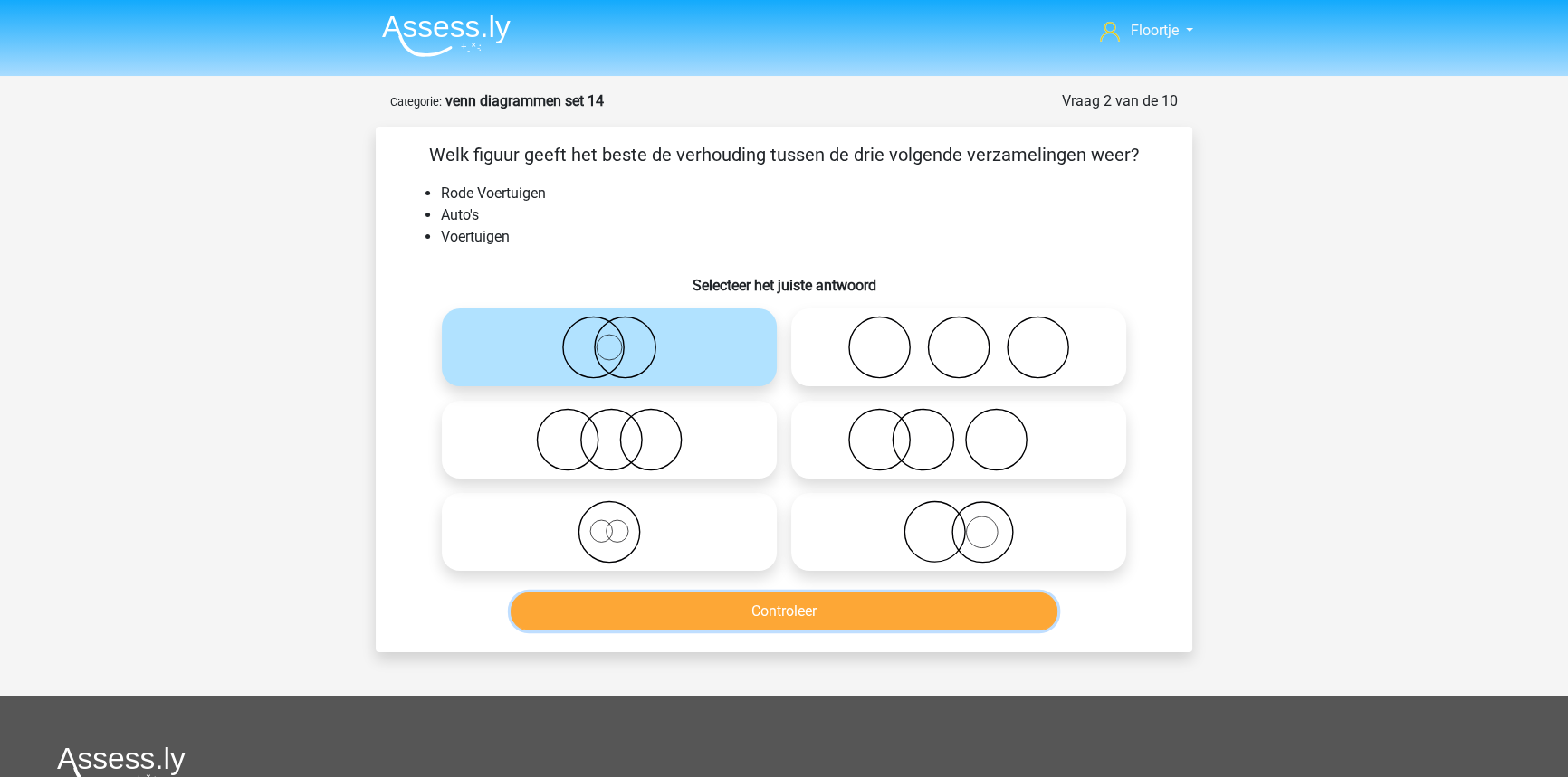
click at [651, 613] on button "Controleer" at bounding box center [784, 611] width 547 height 38
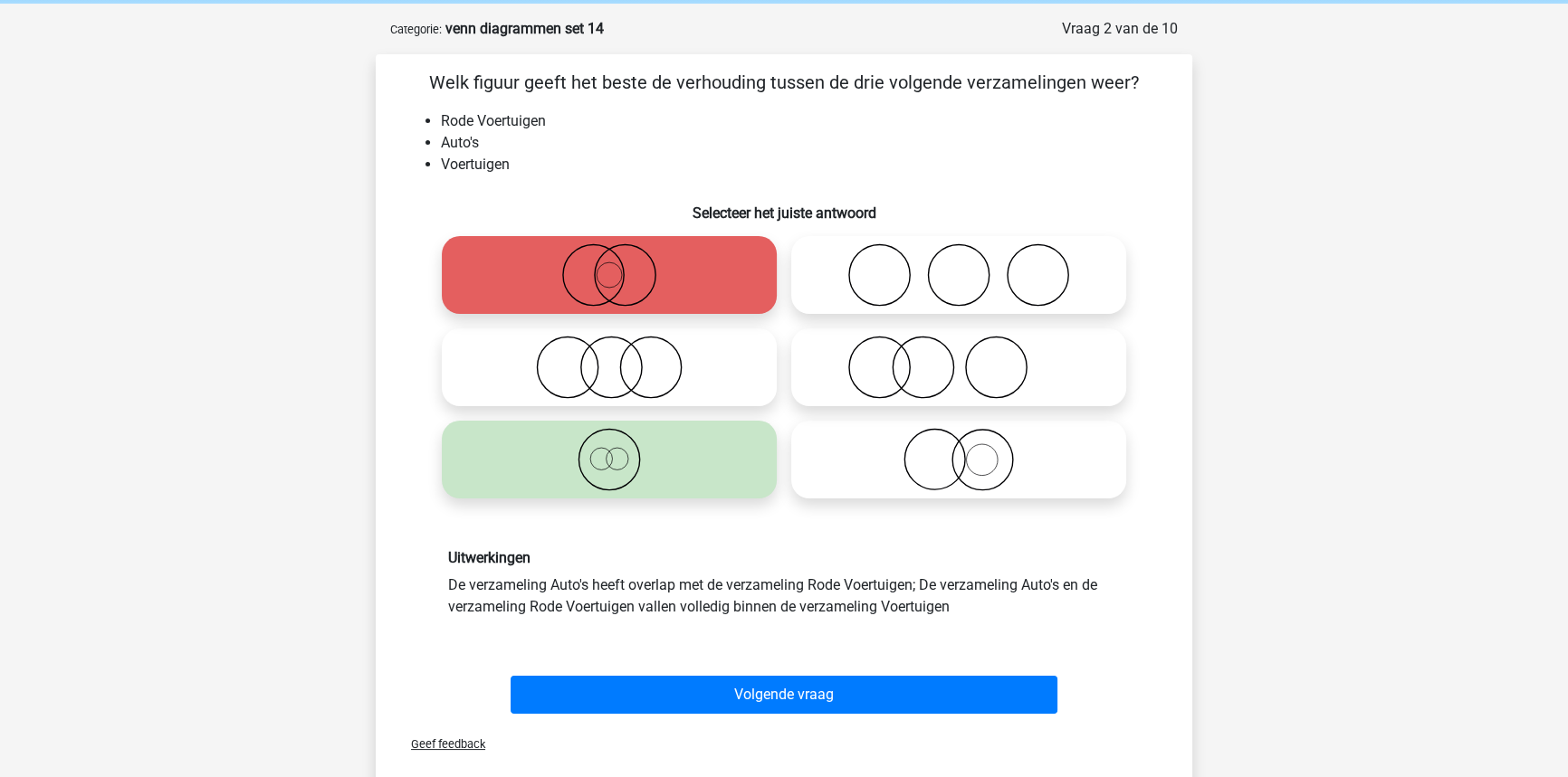
scroll to position [81, 0]
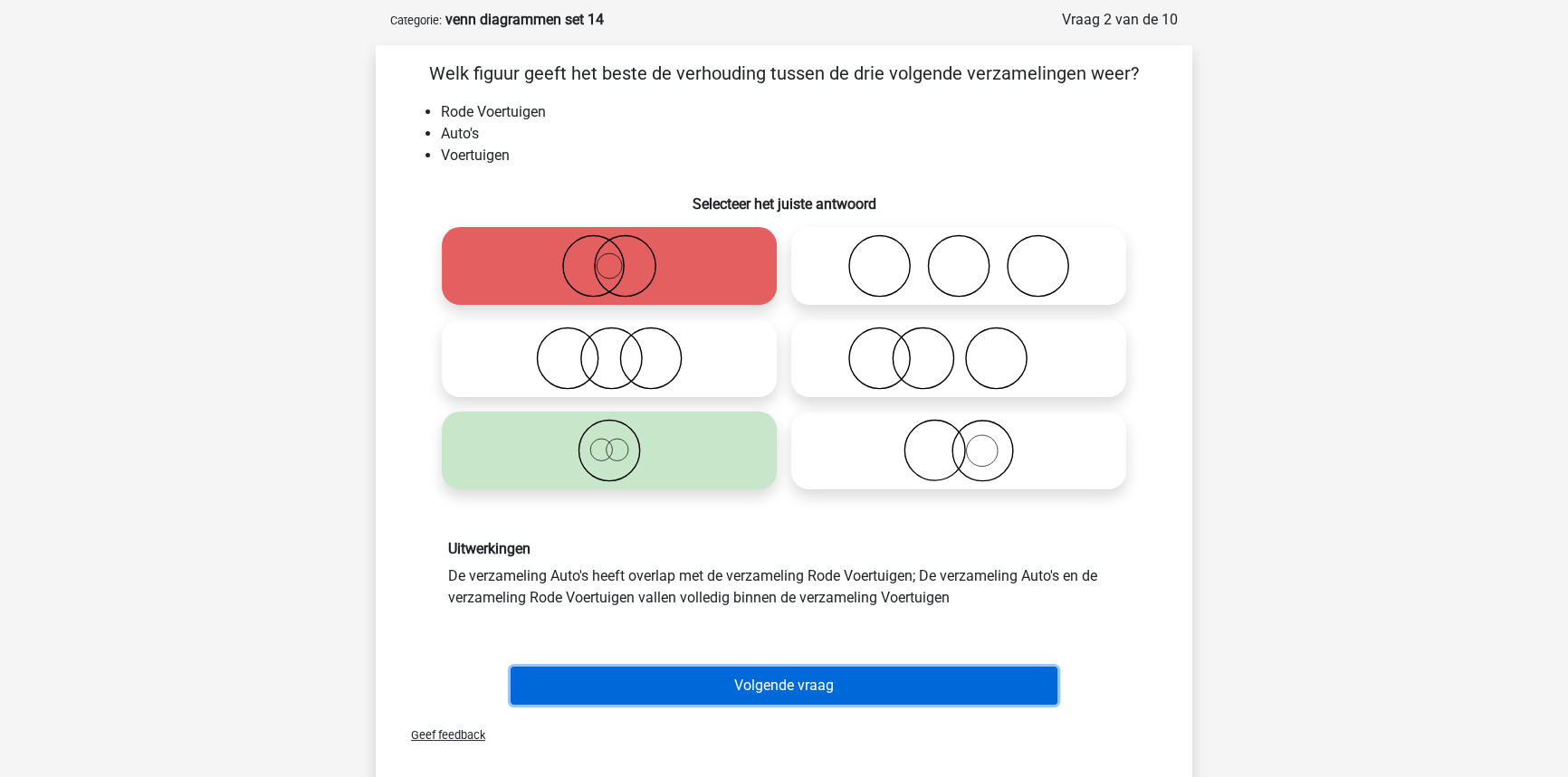
click at [724, 669] on button "Volgende vraag" at bounding box center [784, 686] width 547 height 38
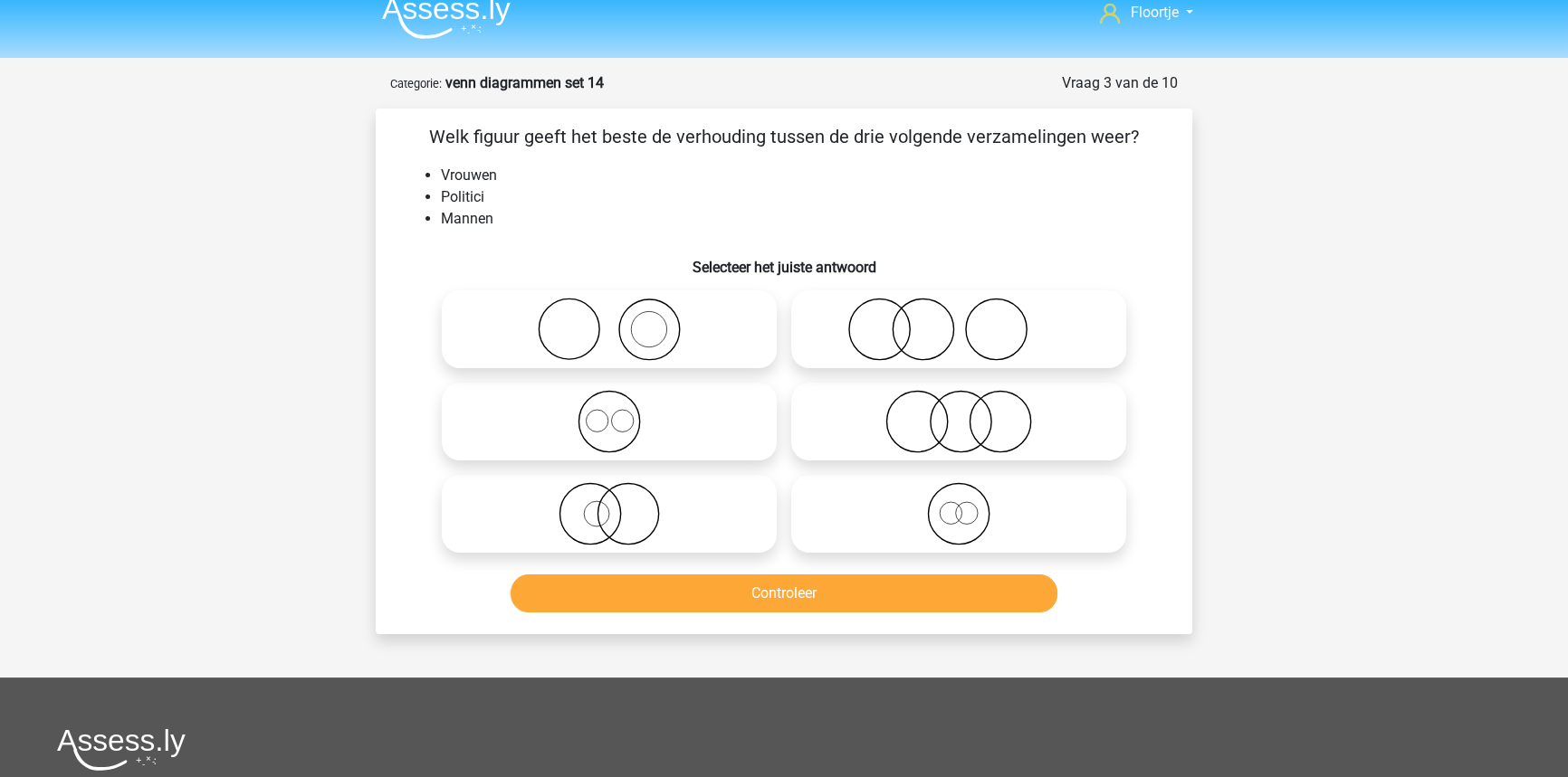
scroll to position [0, 0]
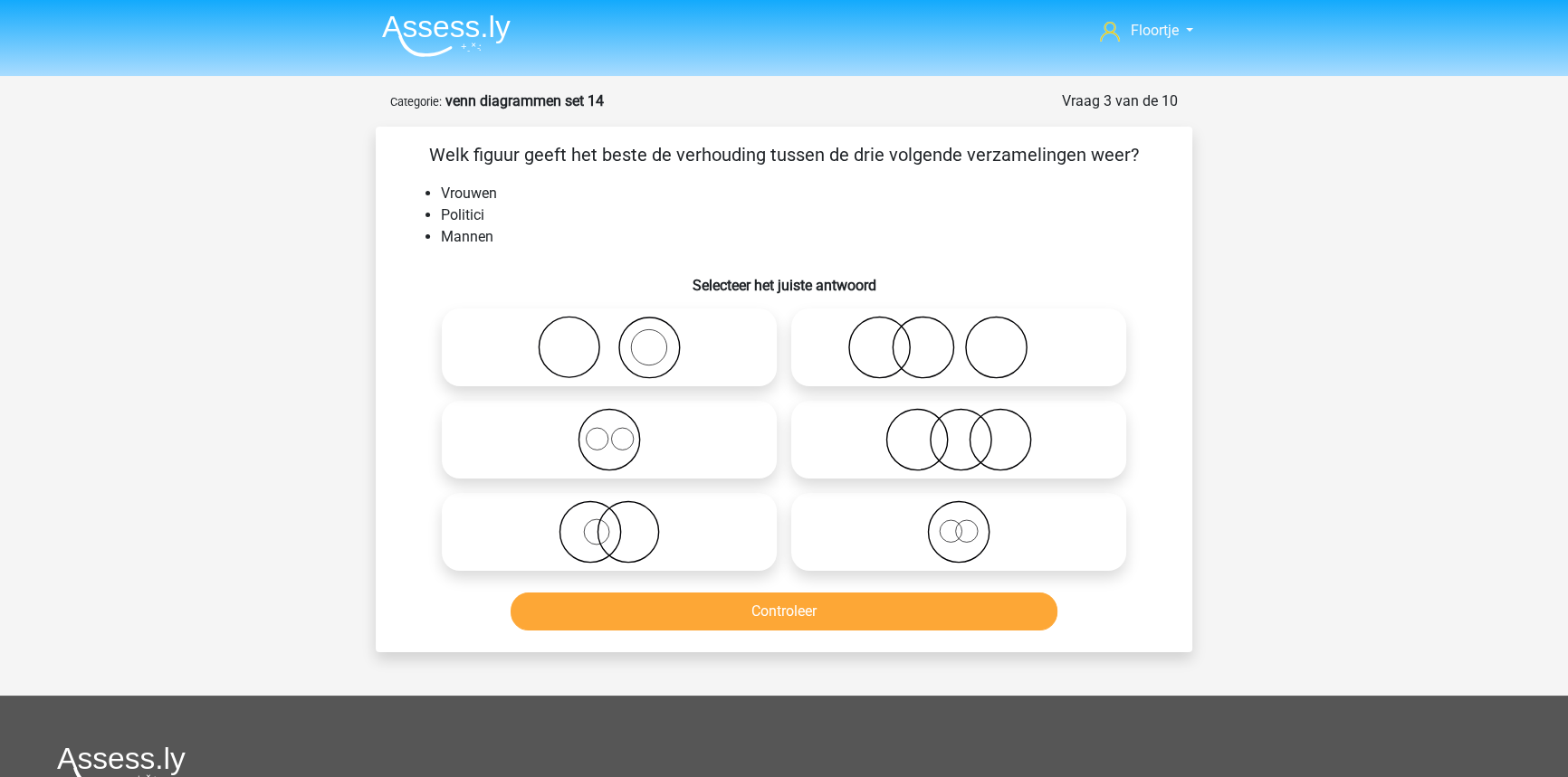
click at [690, 429] on icon at bounding box center [609, 439] width 321 height 63
click at [621, 429] on input "radio" at bounding box center [615, 424] width 11 height 11
radio input "true"
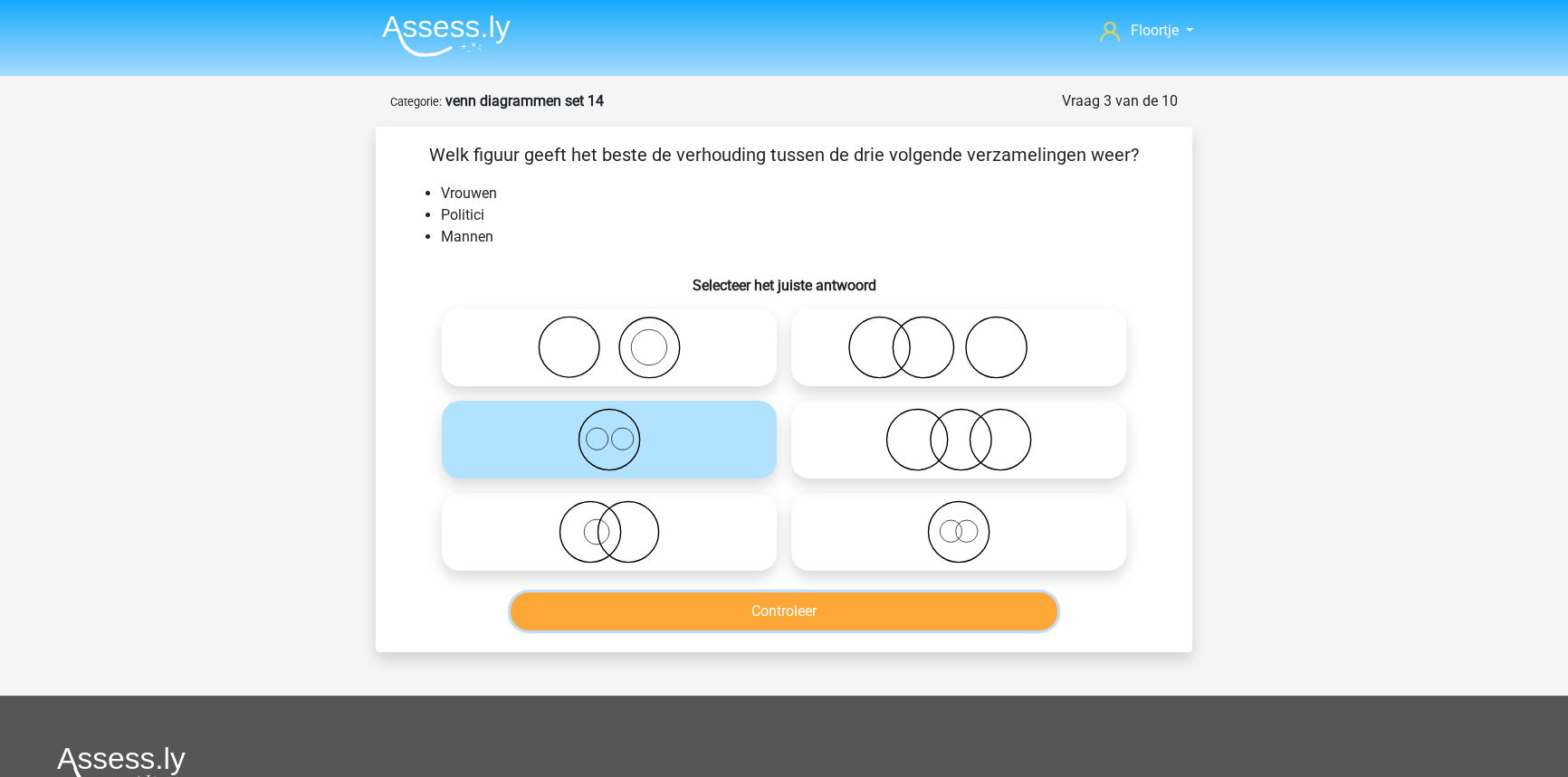
click at [660, 612] on button "Controleer" at bounding box center [784, 611] width 547 height 38
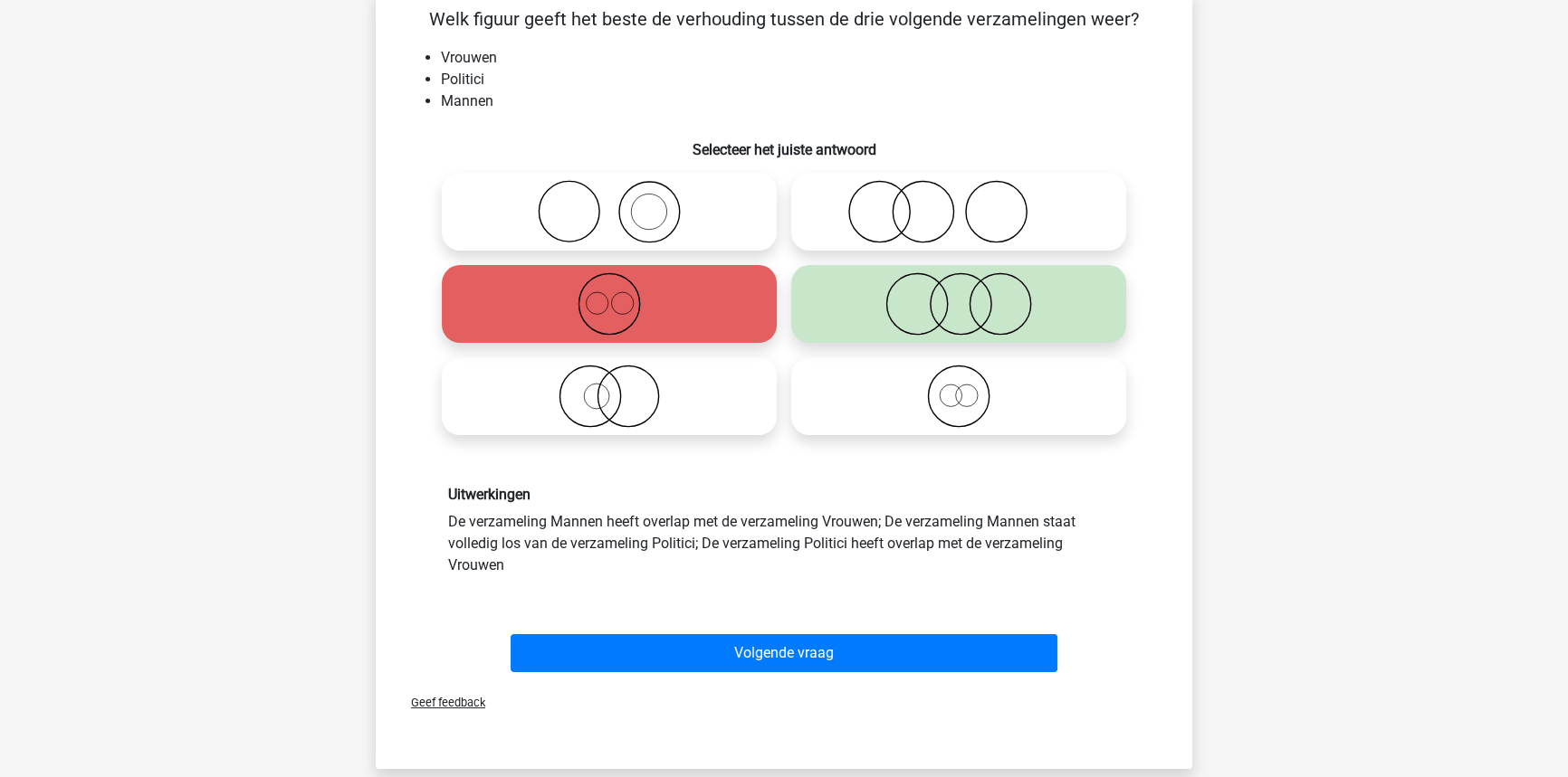
scroll to position [164, 0]
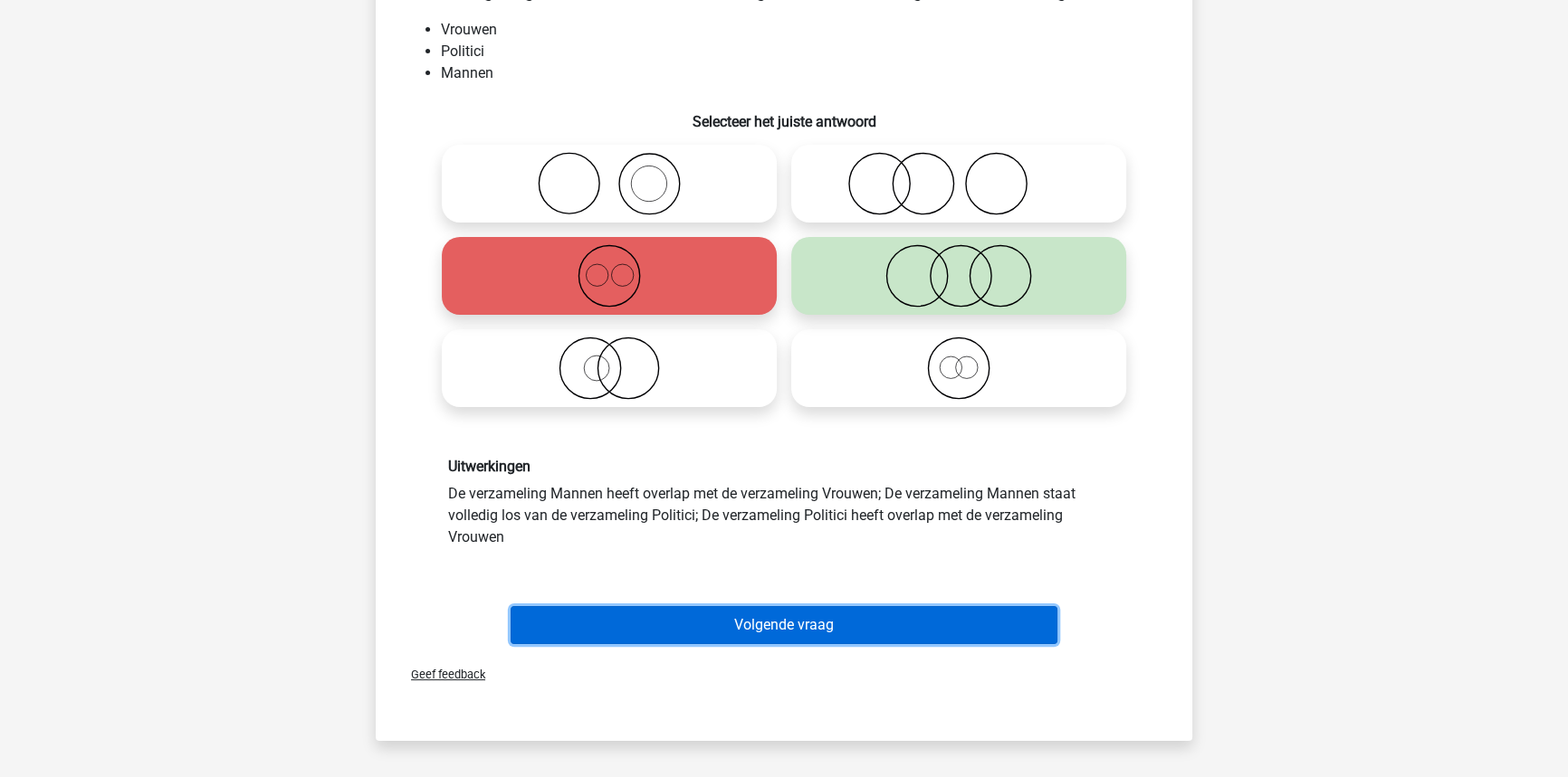
click at [733, 617] on button "Volgende vraag" at bounding box center [784, 625] width 547 height 38
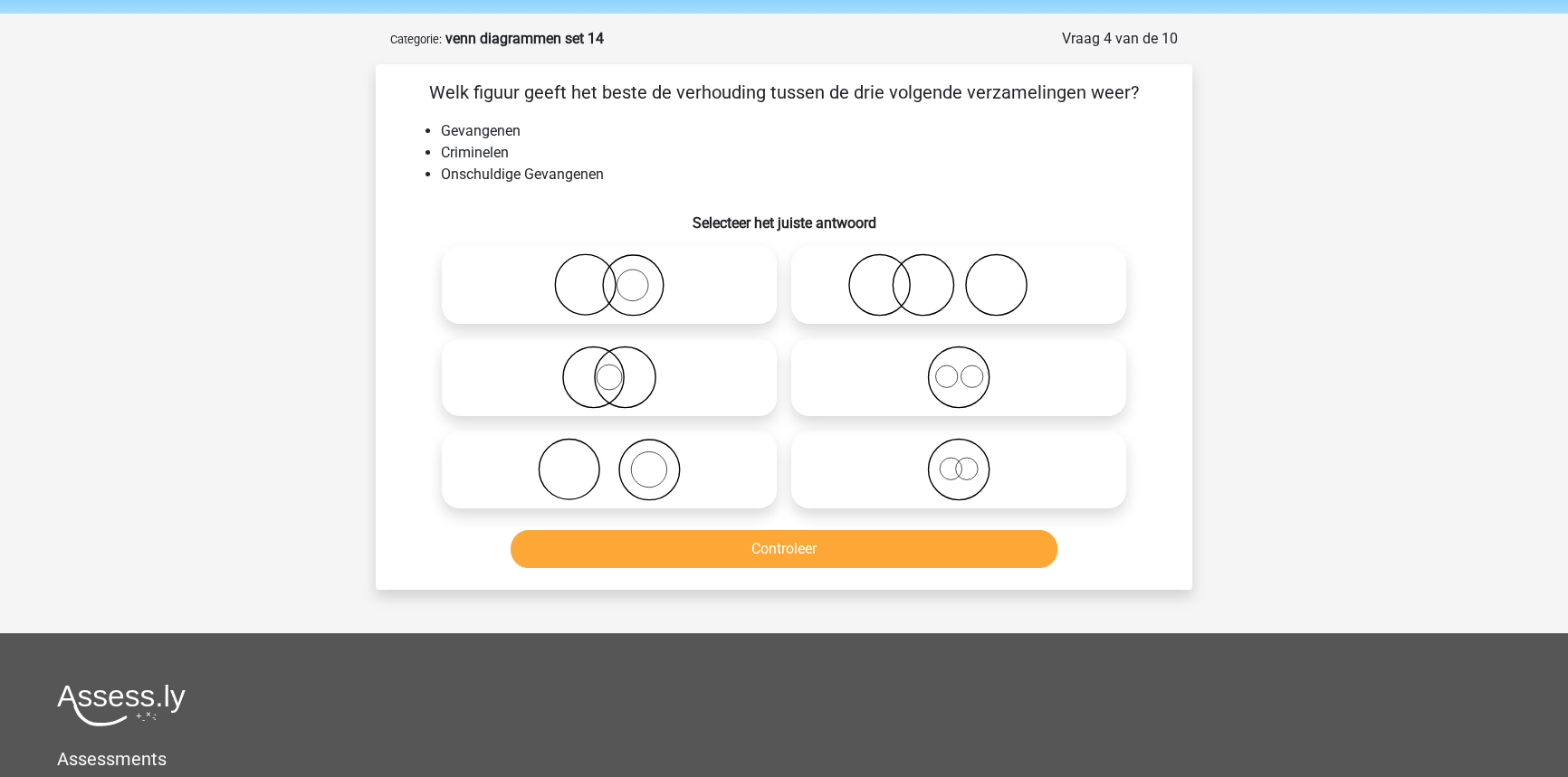
scroll to position [0, 0]
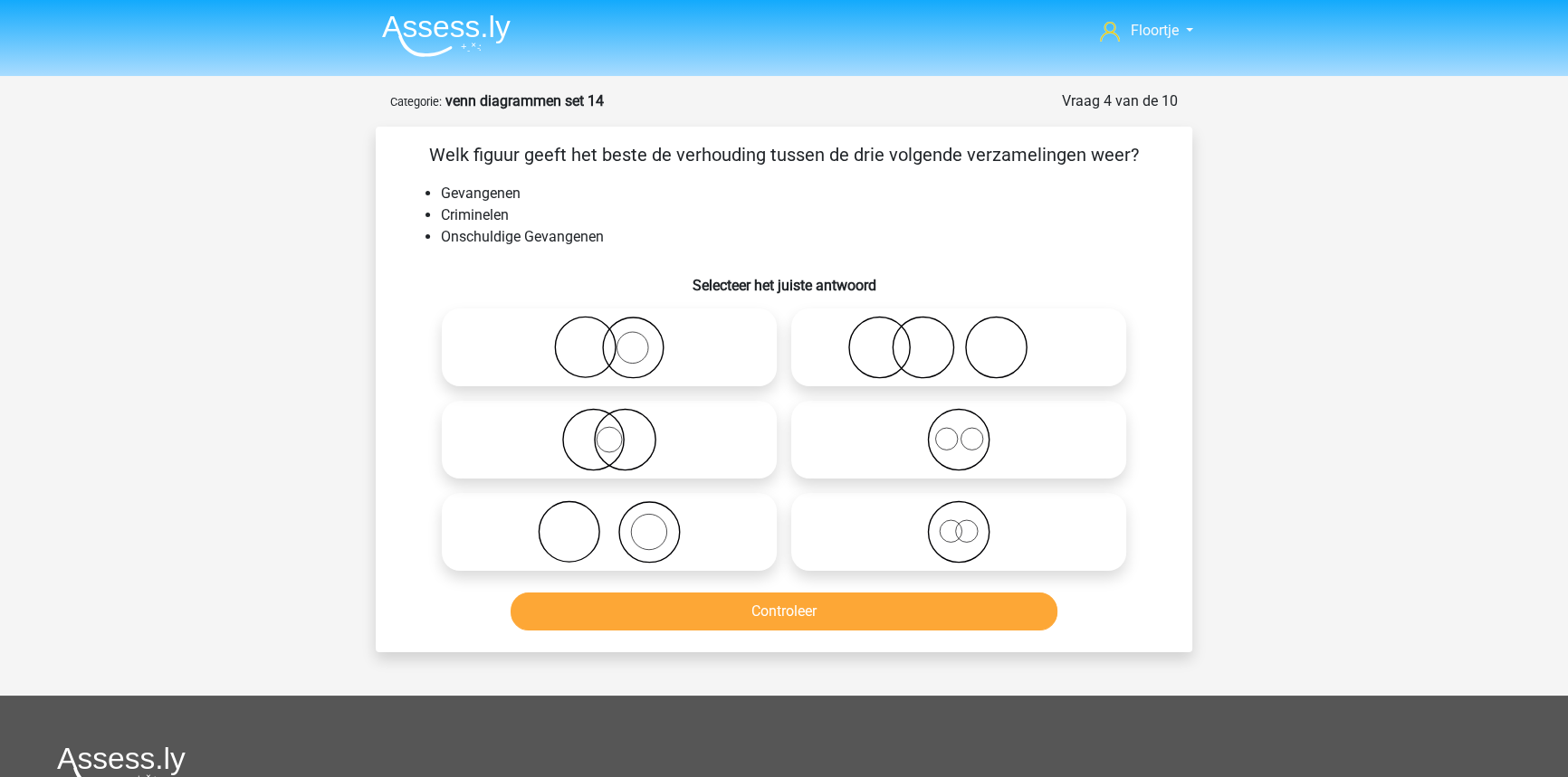
click at [1037, 525] on icon at bounding box center [959, 532] width 321 height 63
click at [971, 523] on input "radio" at bounding box center [964, 517] width 11 height 11
radio input "true"
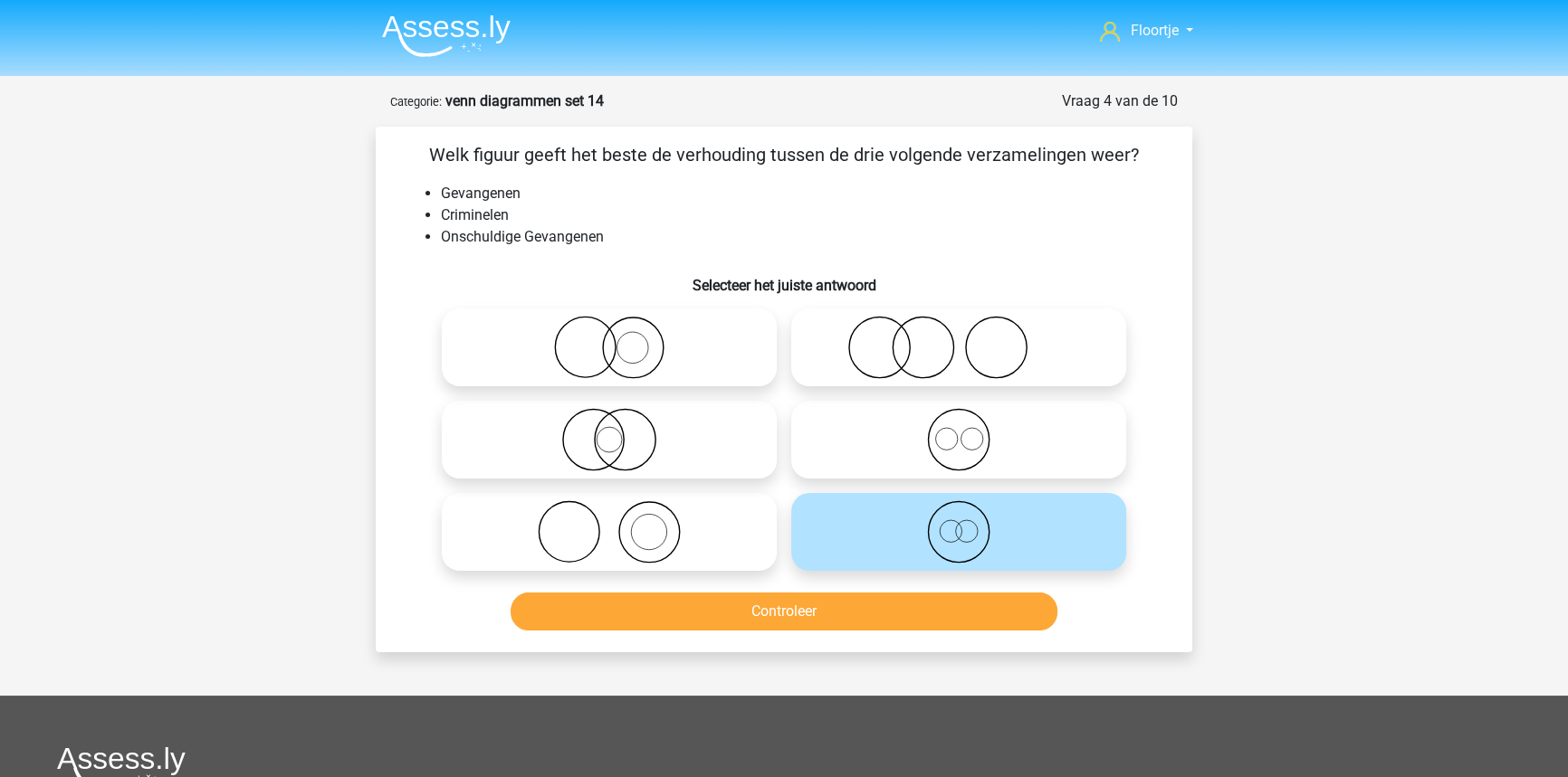
click at [470, 355] on icon at bounding box center [609, 347] width 321 height 63
click at [609, 339] on input "radio" at bounding box center [615, 332] width 11 height 11
radio input "true"
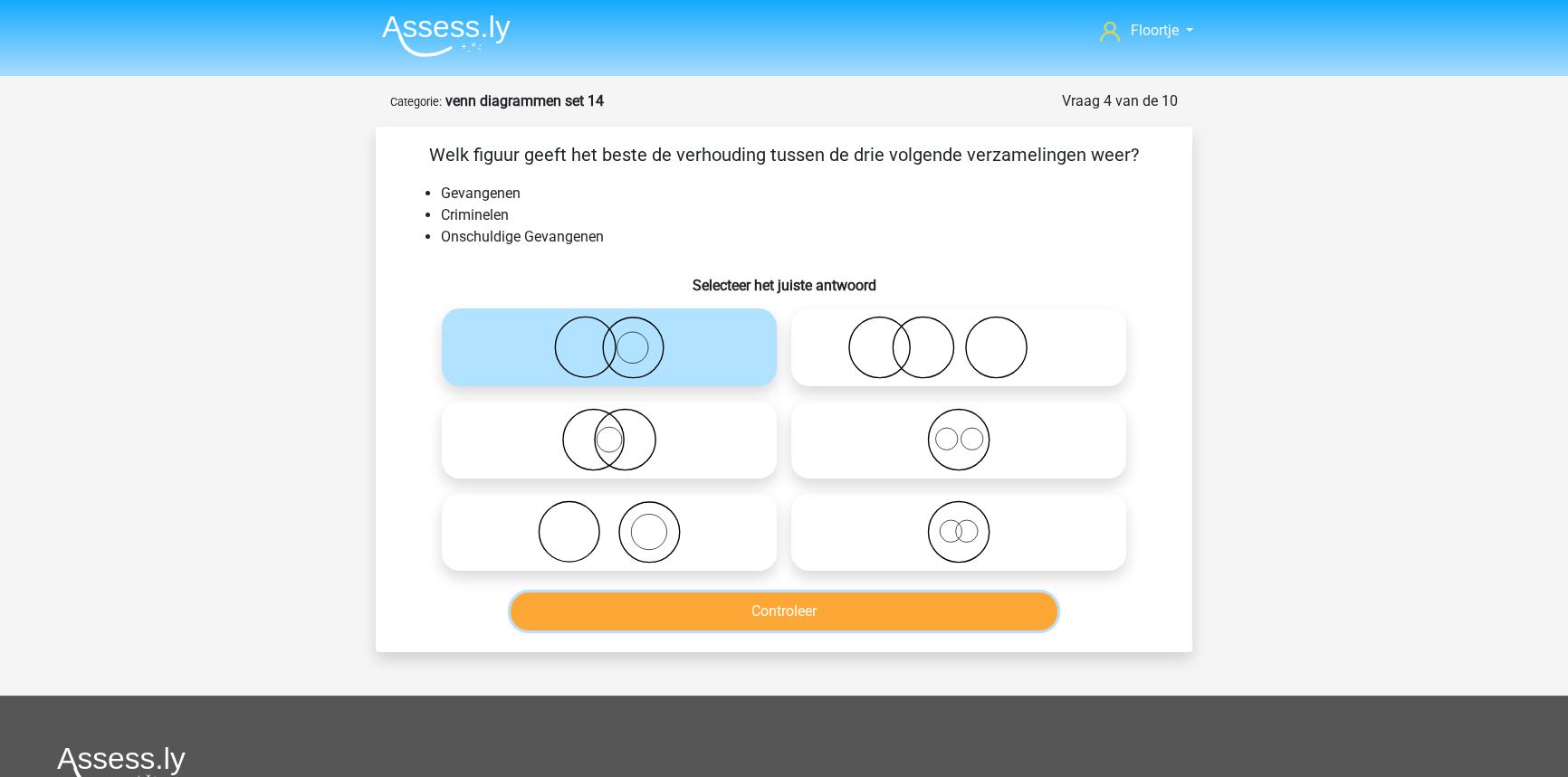
click at [805, 605] on button "Controleer" at bounding box center [784, 611] width 547 height 38
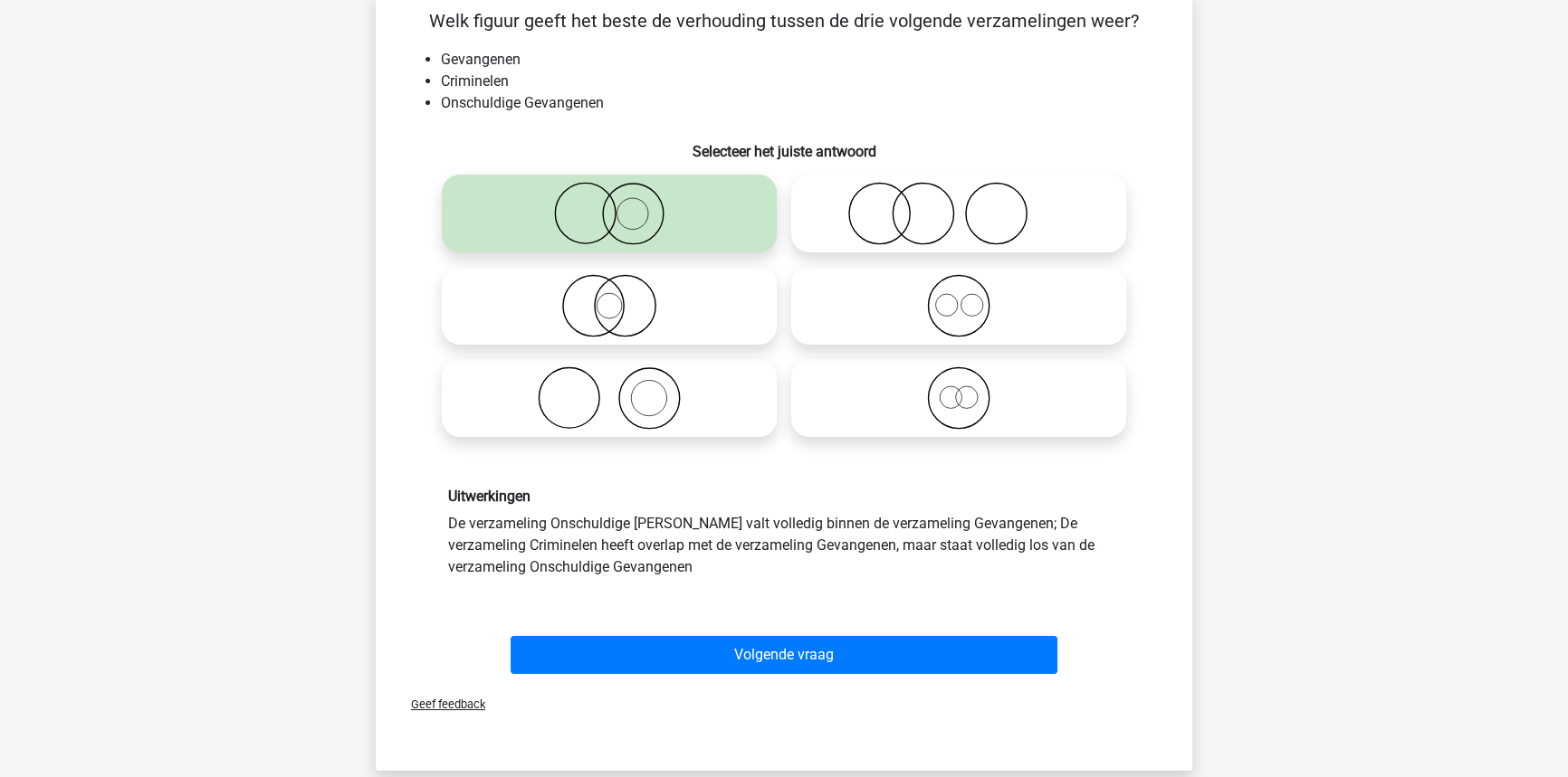
scroll to position [164, 0]
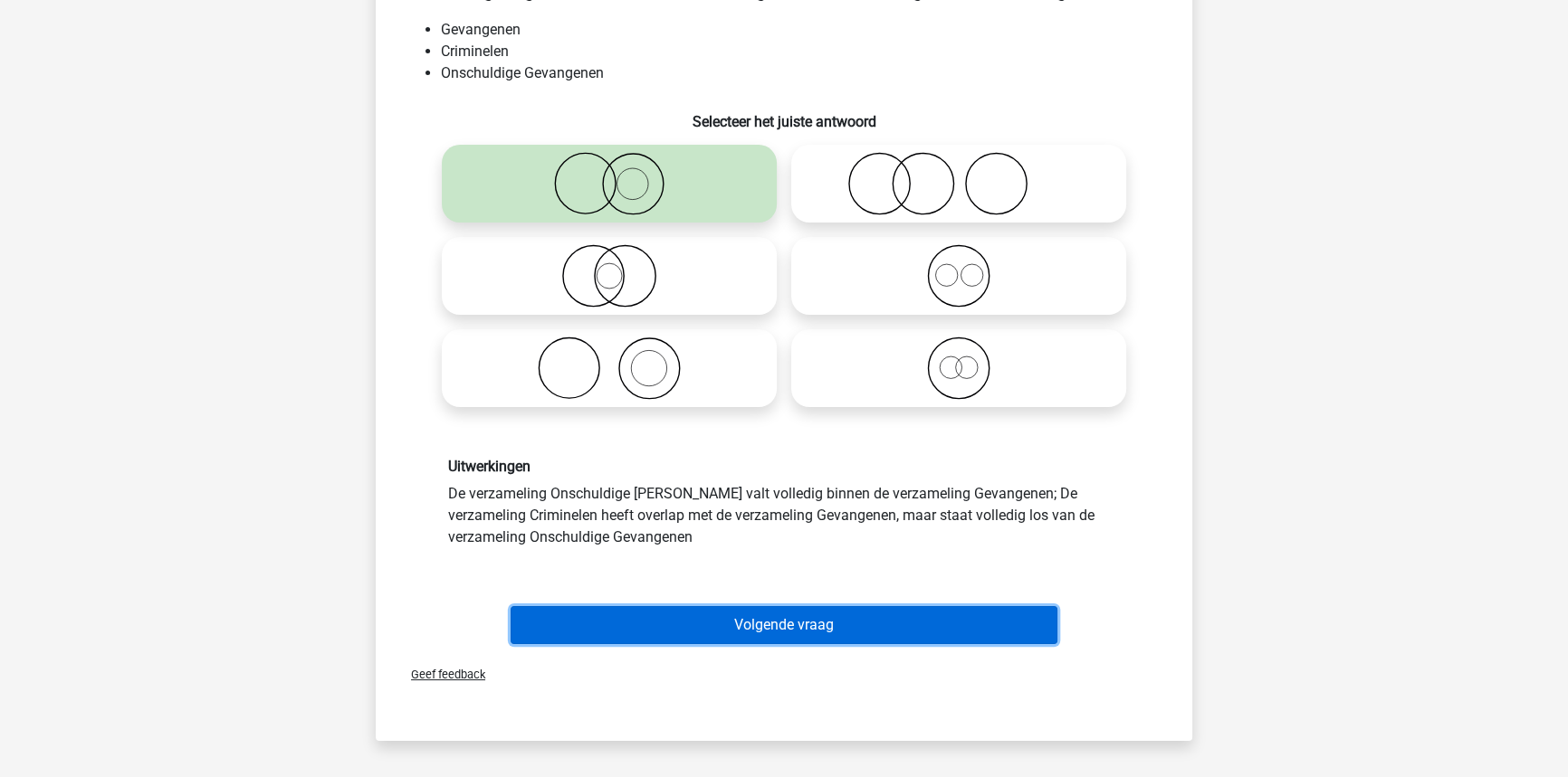
click at [663, 614] on button "Volgende vraag" at bounding box center [784, 625] width 547 height 38
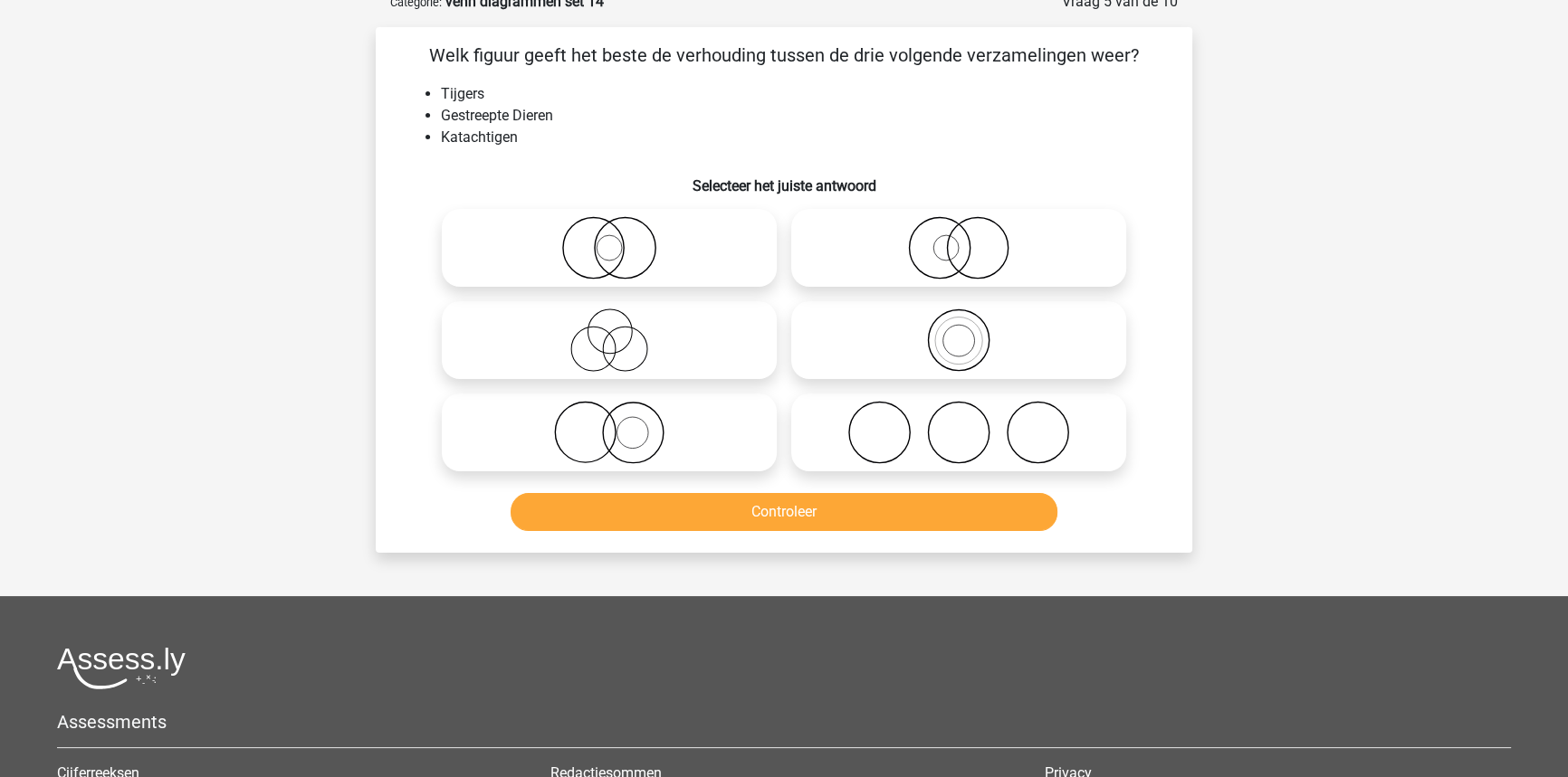
scroll to position [91, 0]
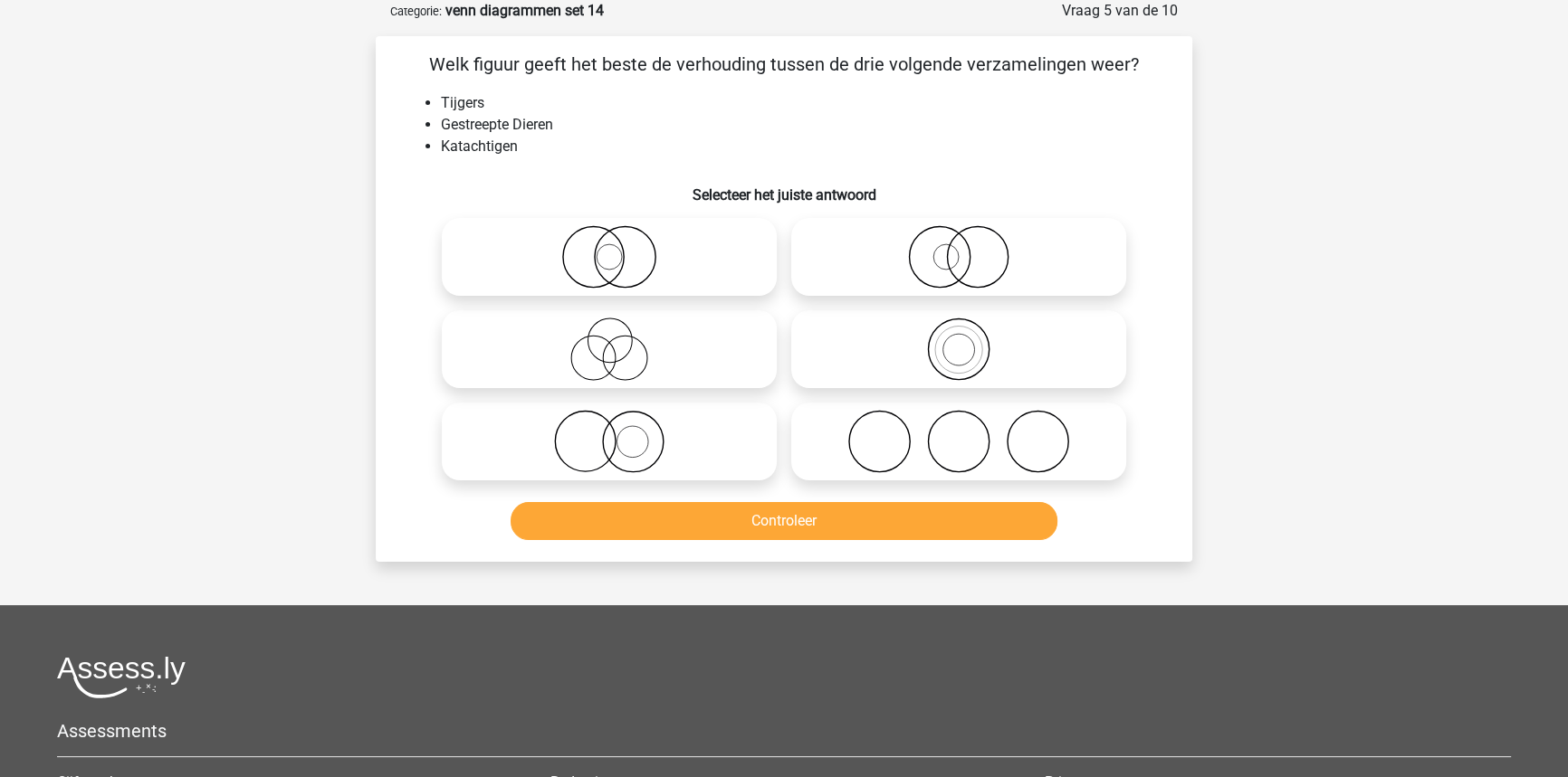
click at [662, 330] on icon at bounding box center [609, 349] width 321 height 63
click at [621, 330] on input "radio" at bounding box center [615, 334] width 11 height 11
radio input "true"
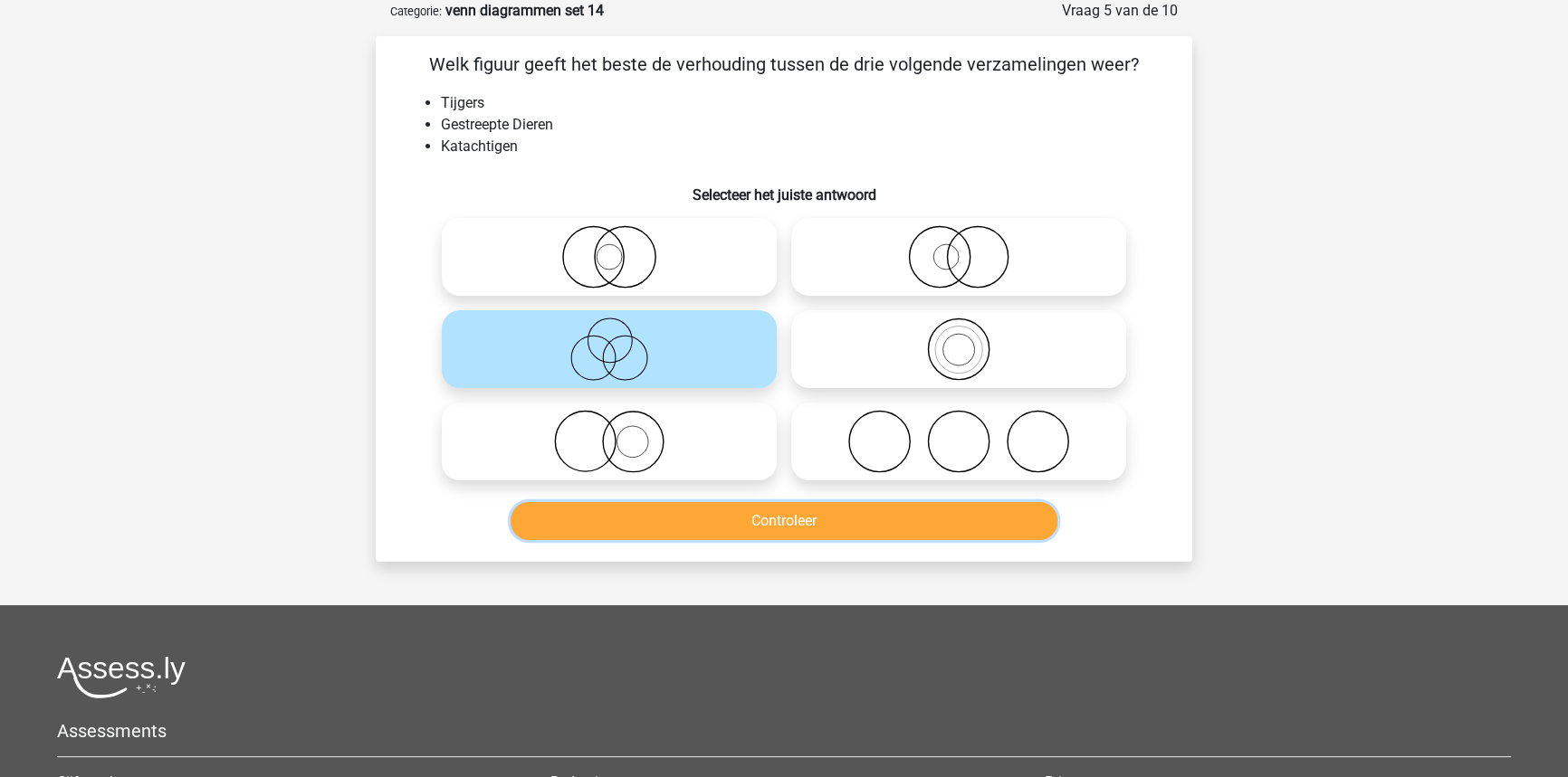
click at [709, 526] on button "Controleer" at bounding box center [784, 521] width 547 height 38
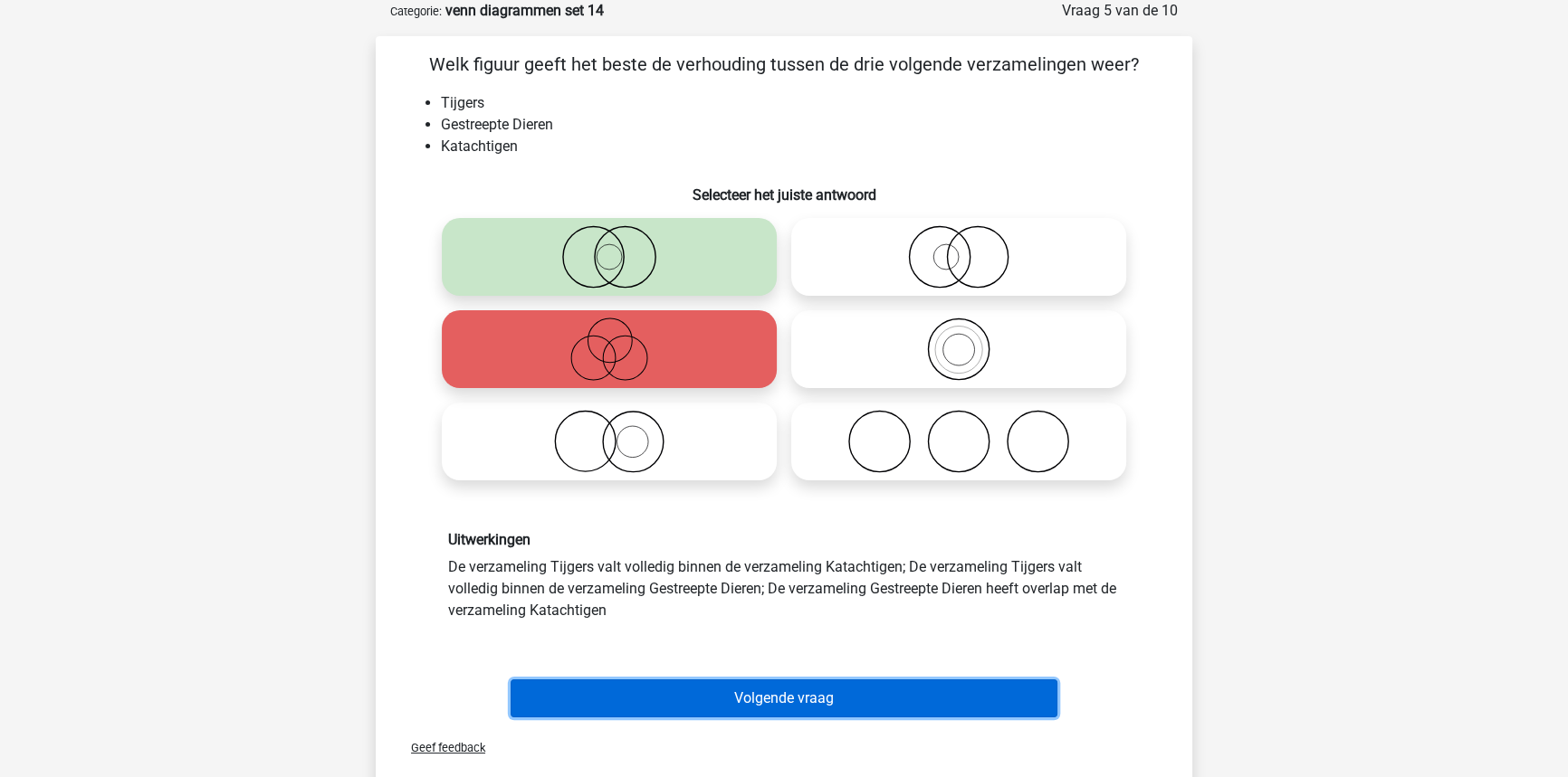
click at [718, 680] on button "Volgende vraag" at bounding box center [784, 699] width 547 height 38
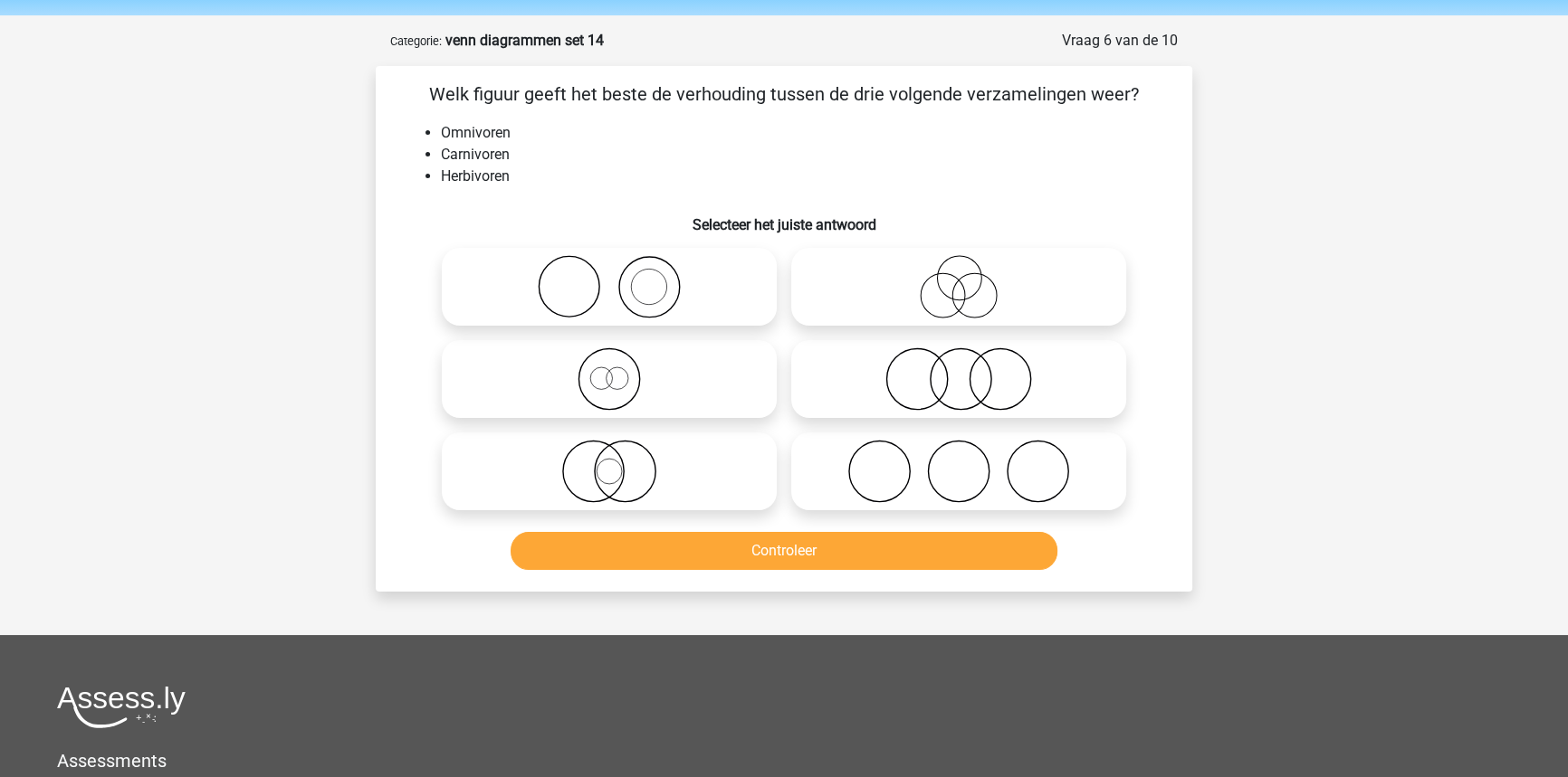
scroll to position [0, 0]
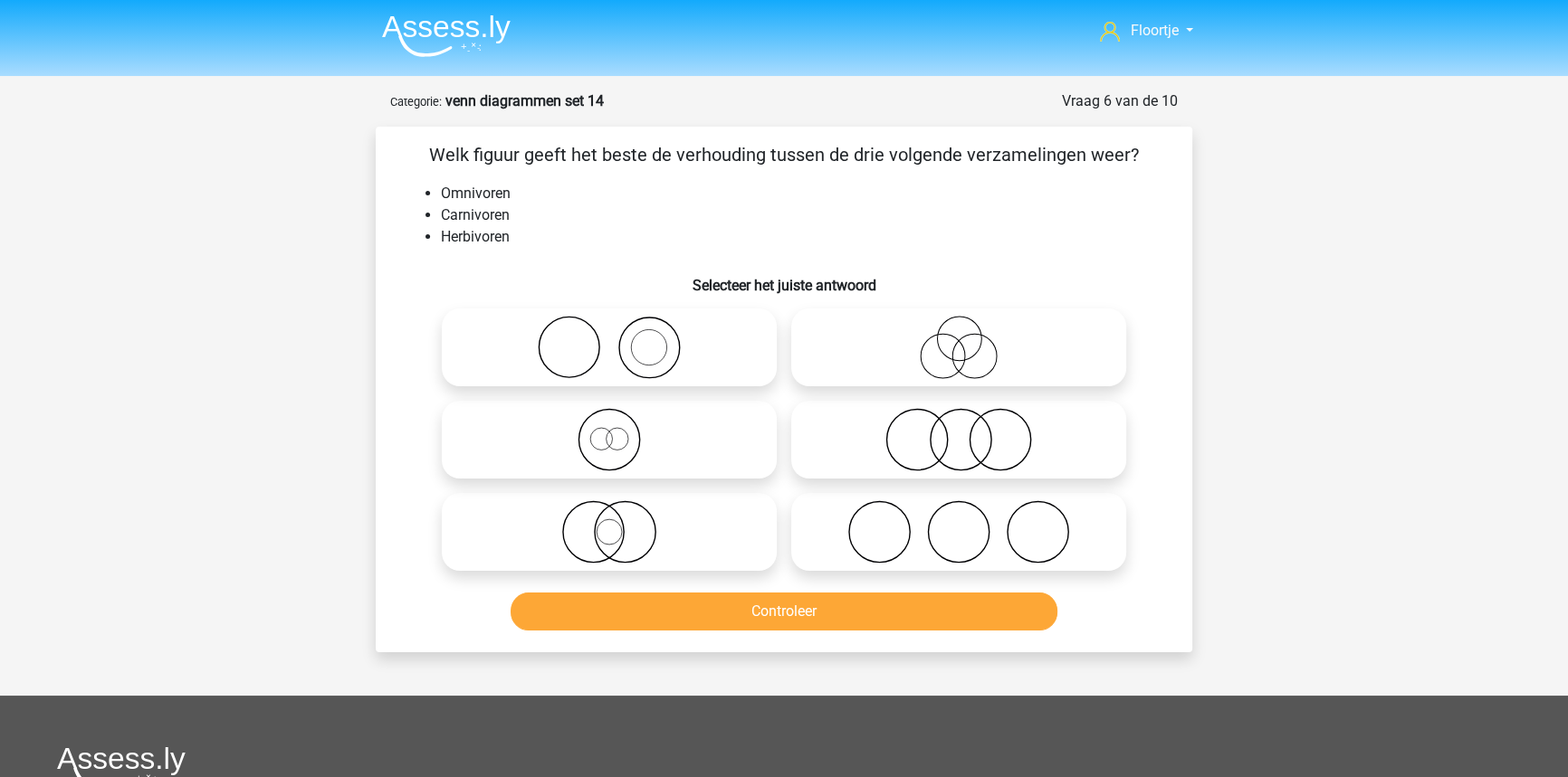
click at [888, 329] on icon at bounding box center [959, 347] width 321 height 63
click at [959, 329] on input "radio" at bounding box center [964, 332] width 11 height 11
radio input "true"
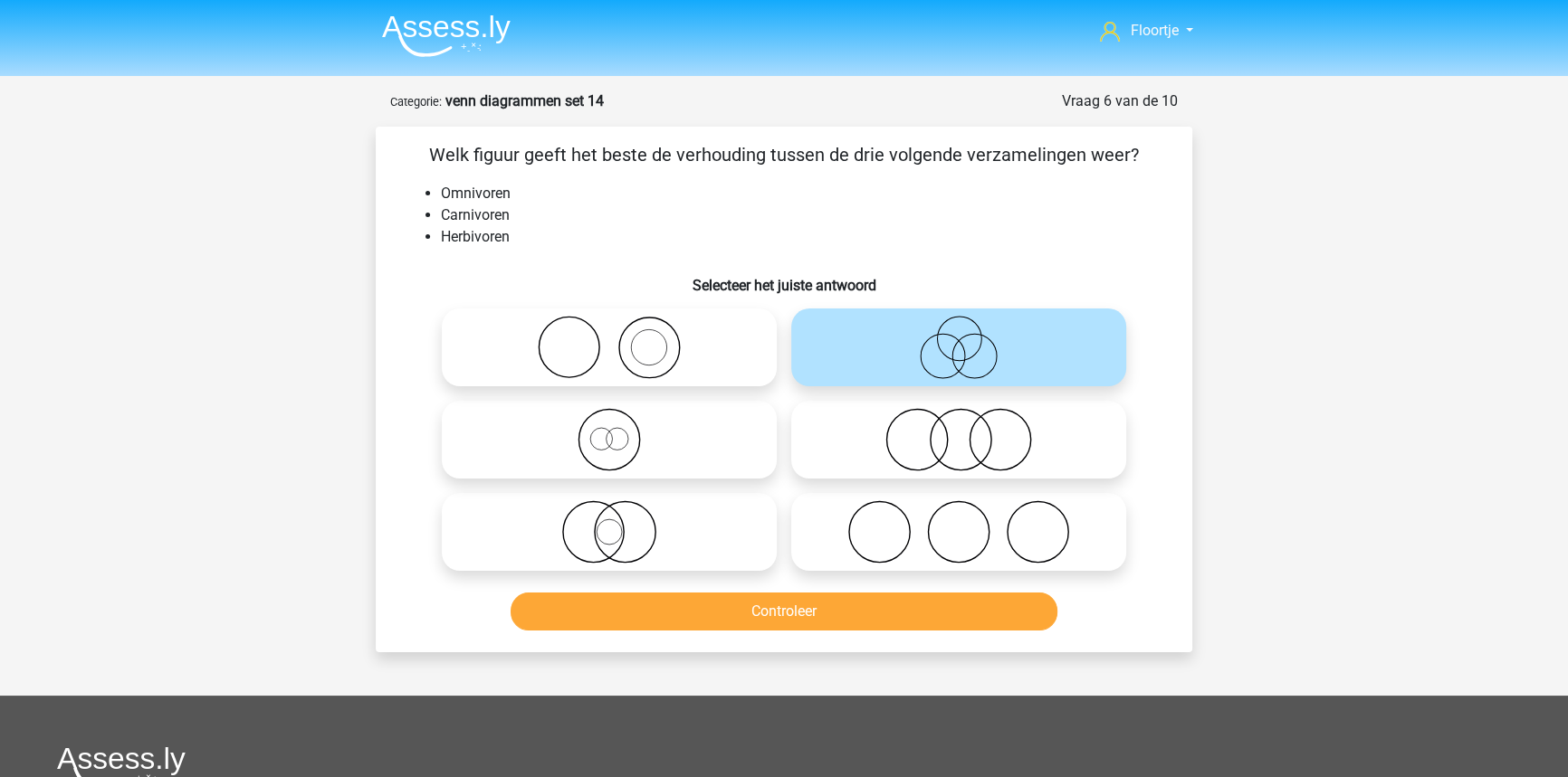
click at [993, 634] on div "Controleer" at bounding box center [784, 615] width 699 height 45
click at [987, 624] on button "Controleer" at bounding box center [784, 611] width 547 height 38
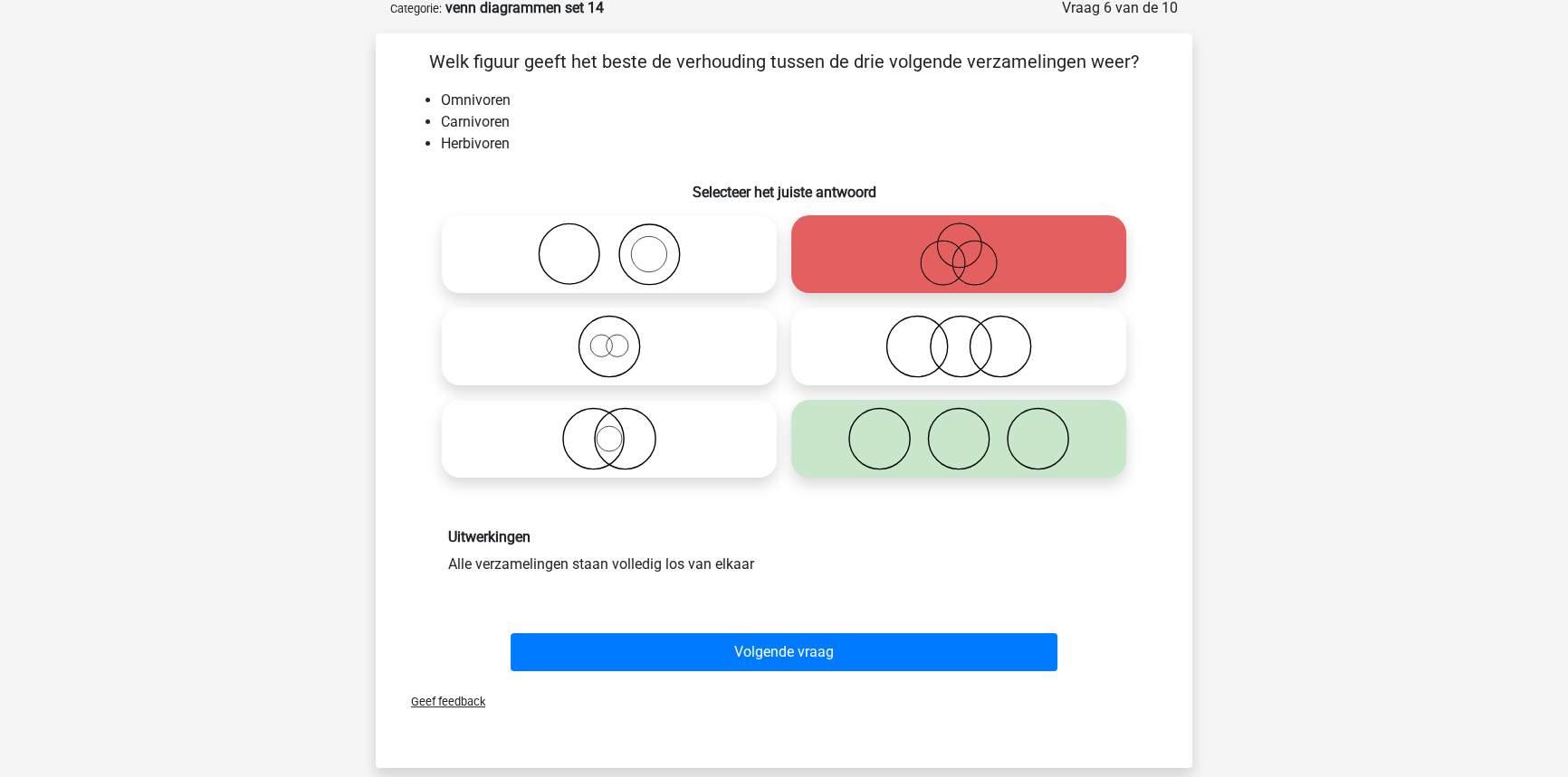
scroll to position [164, 0]
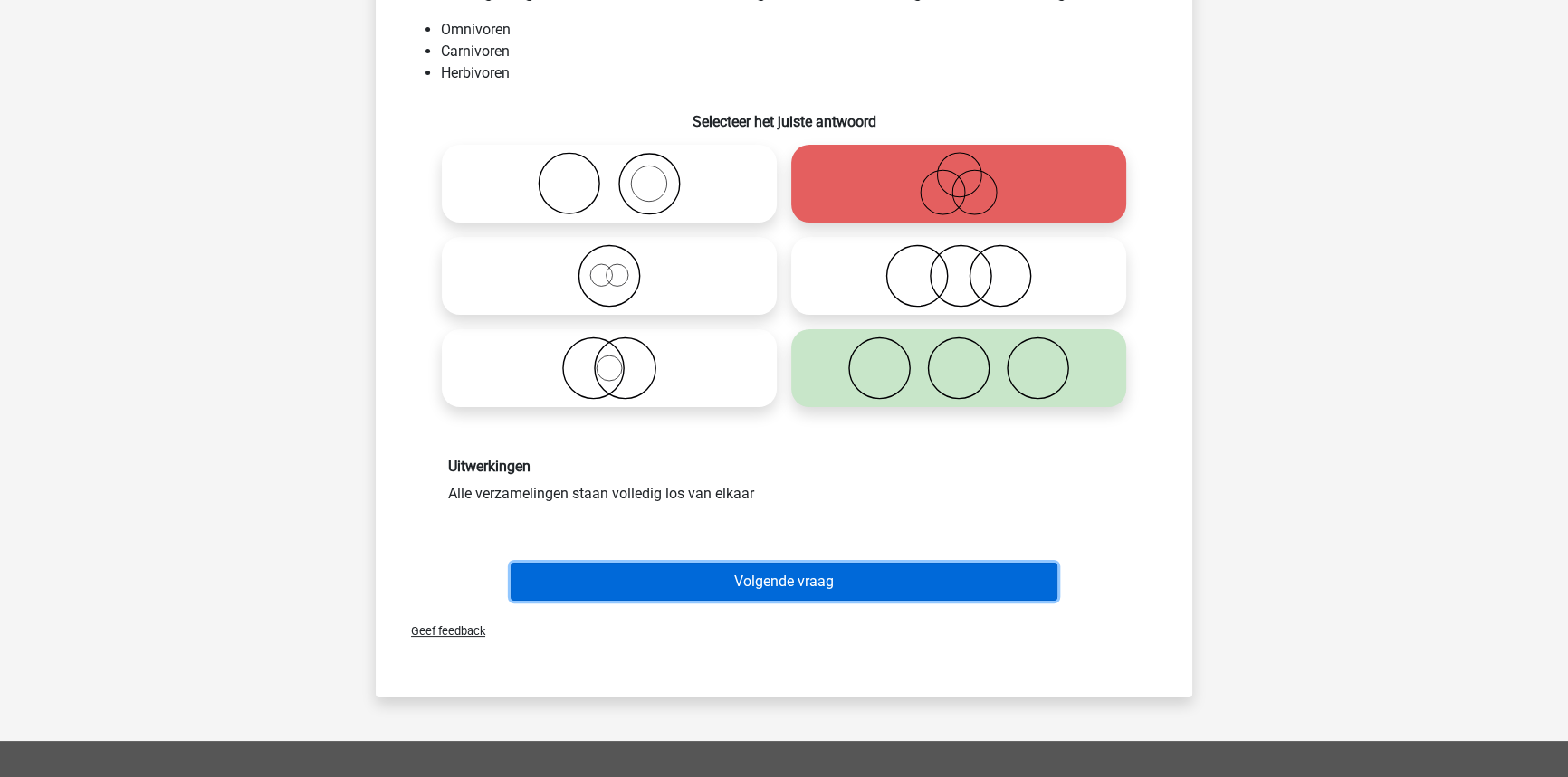
click at [769, 586] on button "Volgende vraag" at bounding box center [784, 582] width 547 height 38
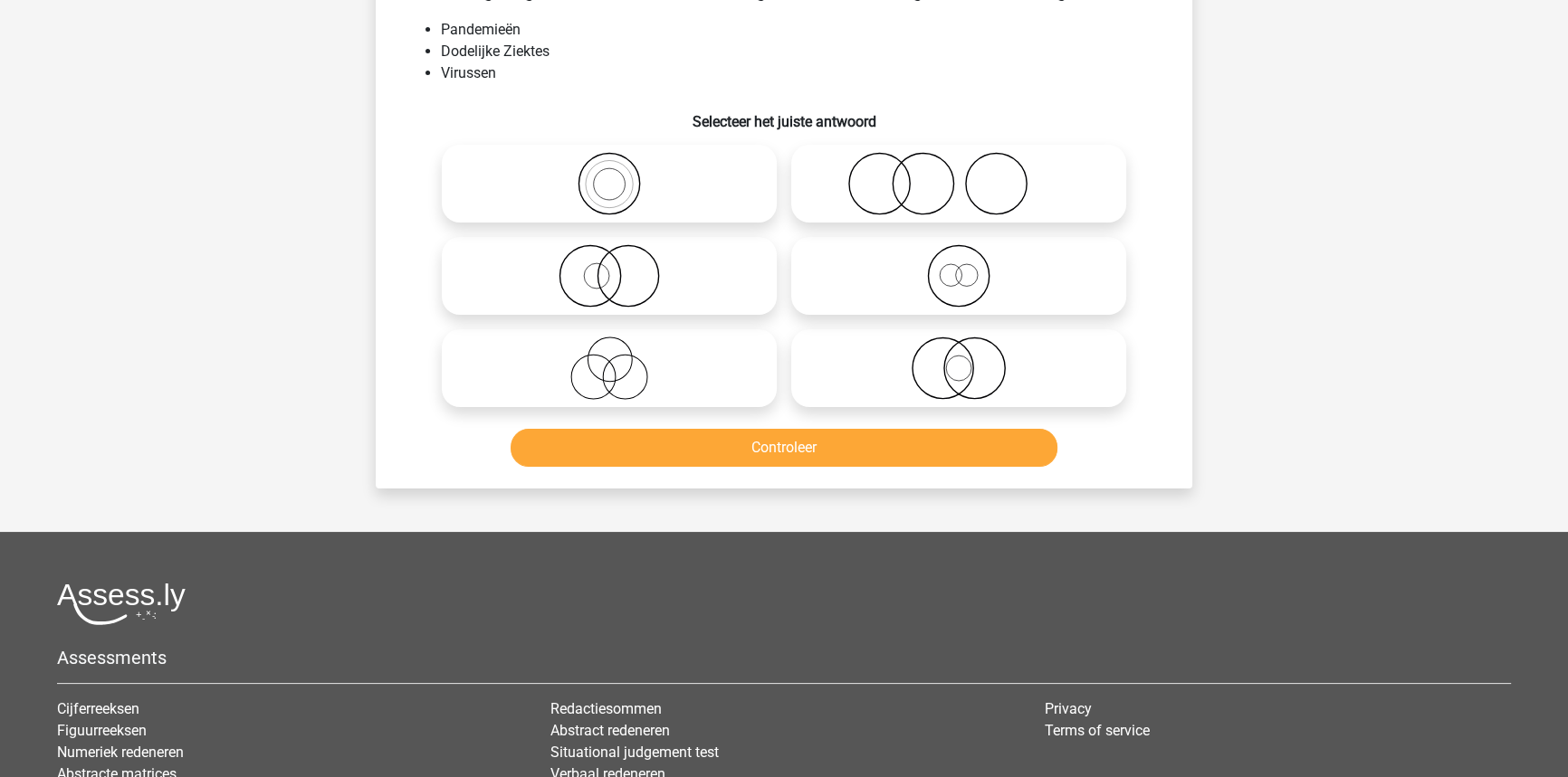
scroll to position [91, 0]
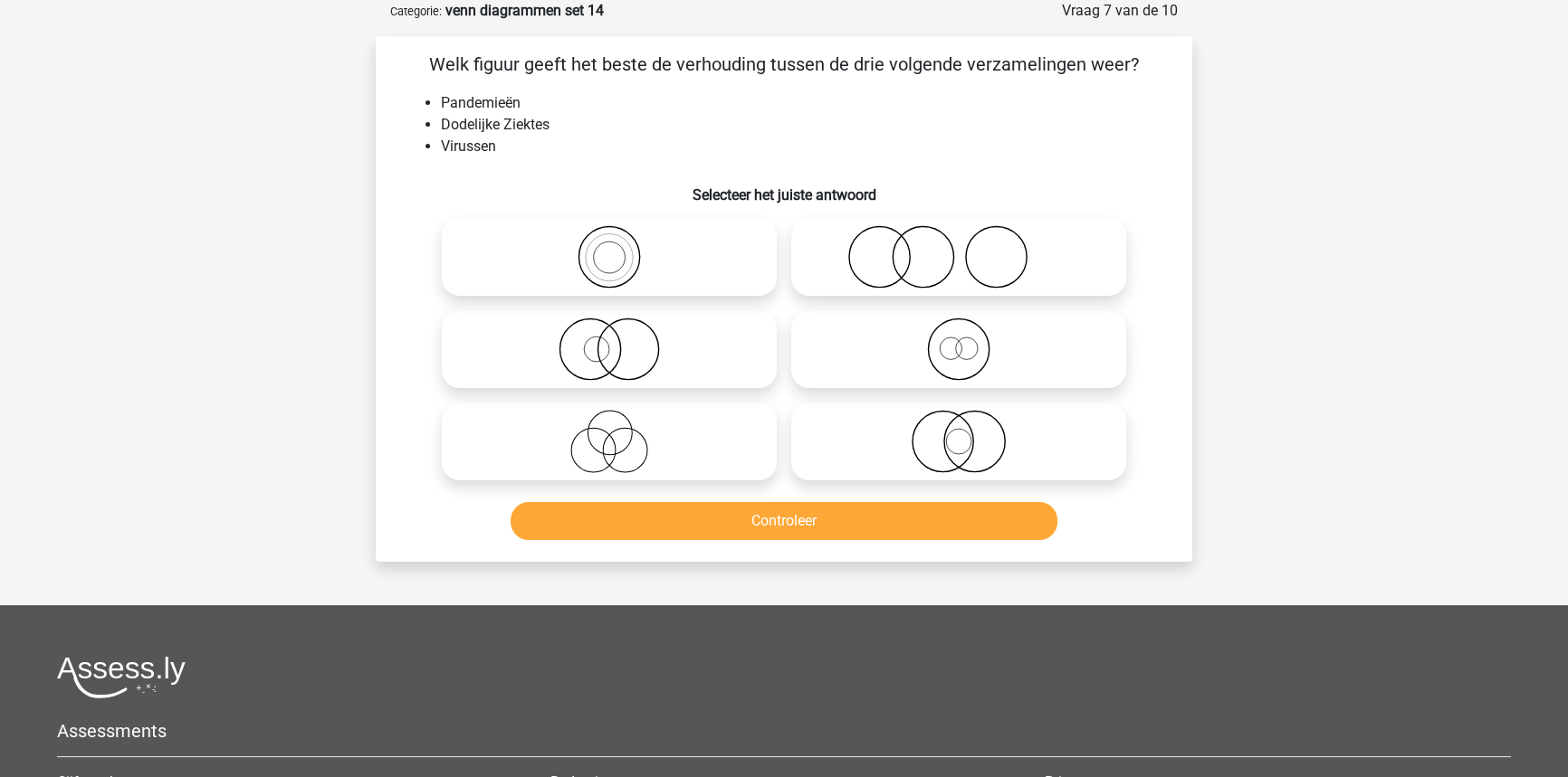
click at [865, 253] on icon at bounding box center [959, 256] width 321 height 63
click at [959, 248] on input "radio" at bounding box center [964, 241] width 11 height 11
radio input "true"
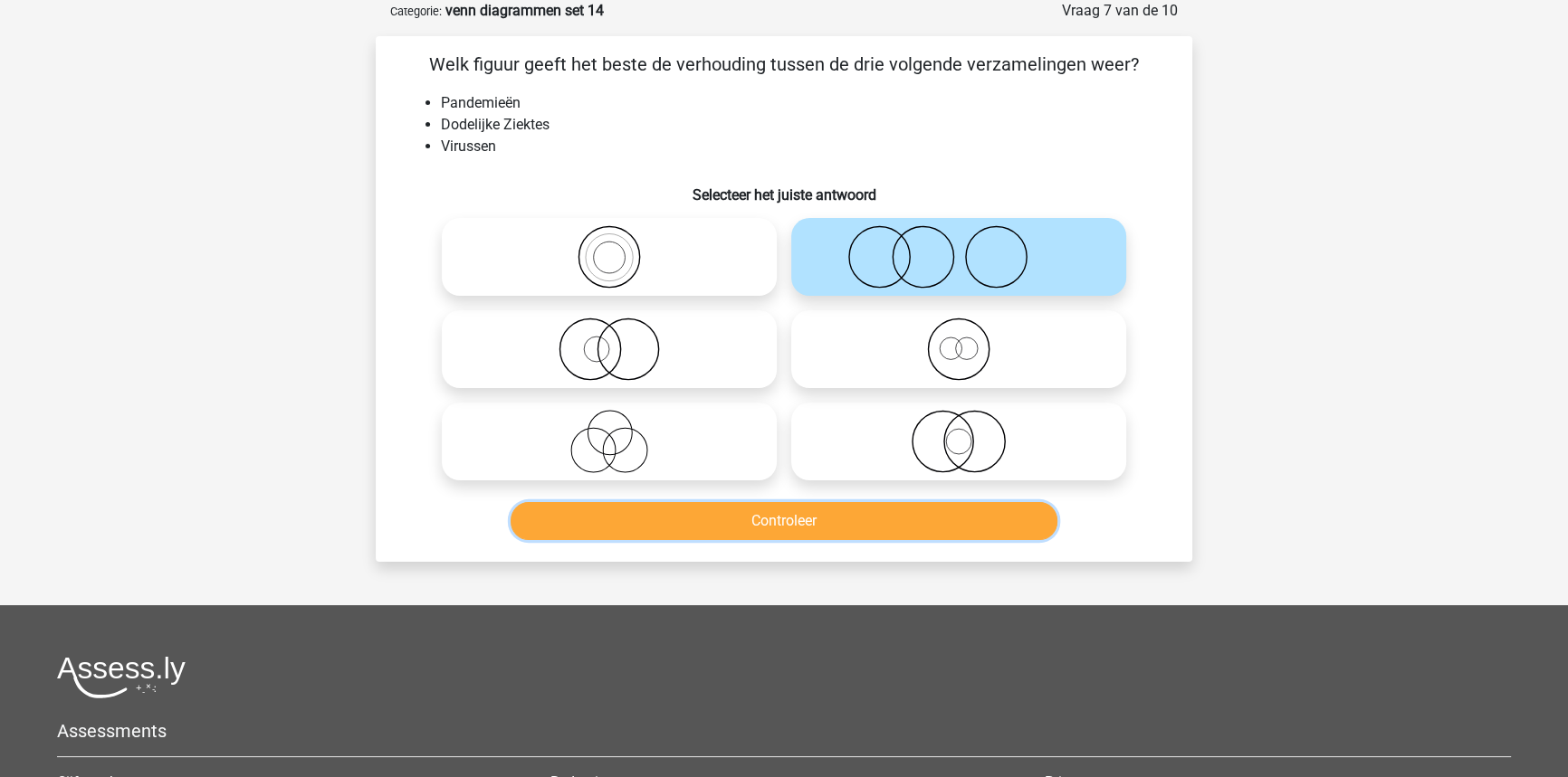
click at [1031, 536] on button "Controleer" at bounding box center [784, 521] width 547 height 38
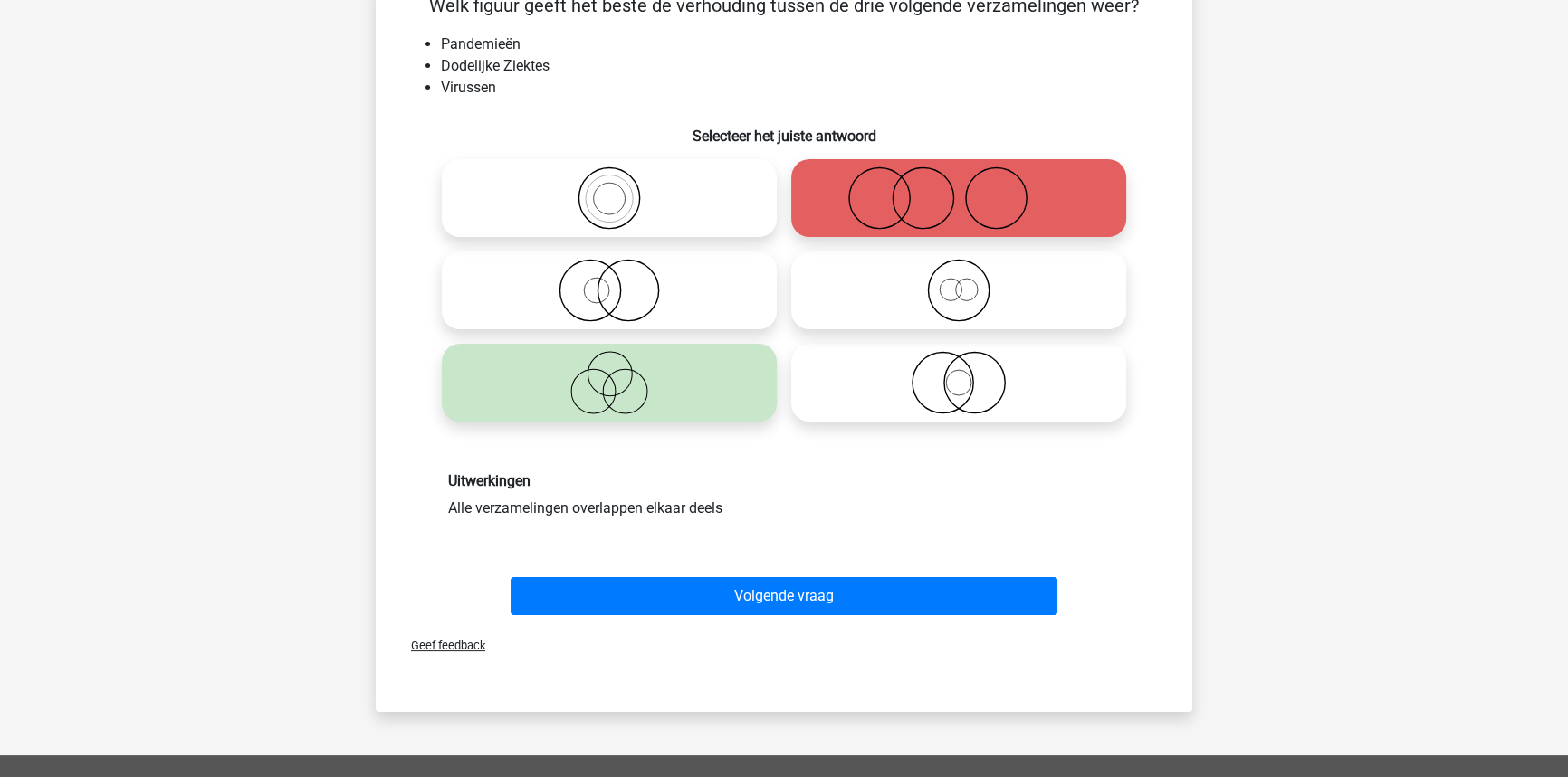
scroll to position [164, 0]
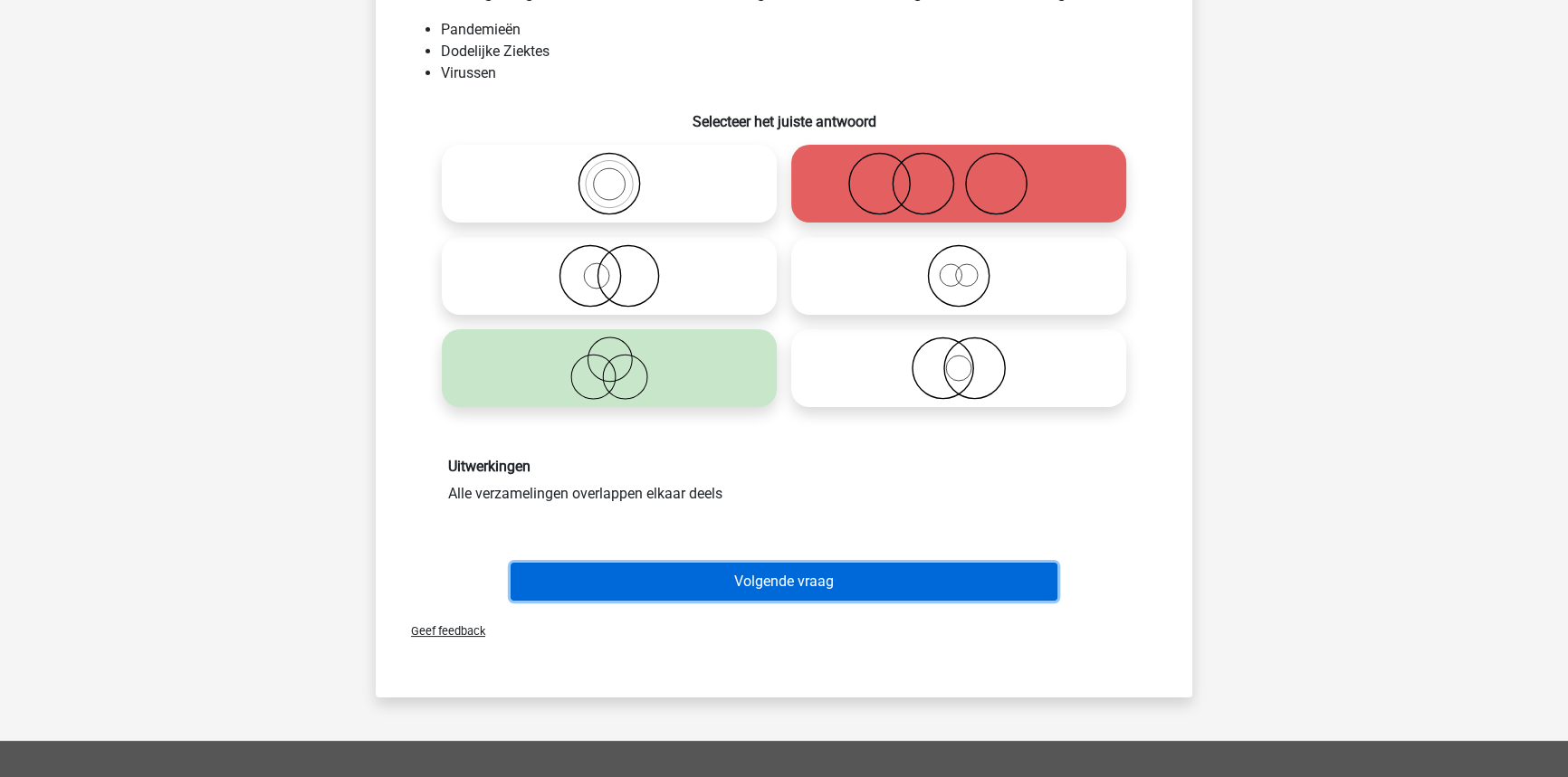
click at [765, 584] on button "Volgende vraag" at bounding box center [784, 582] width 547 height 38
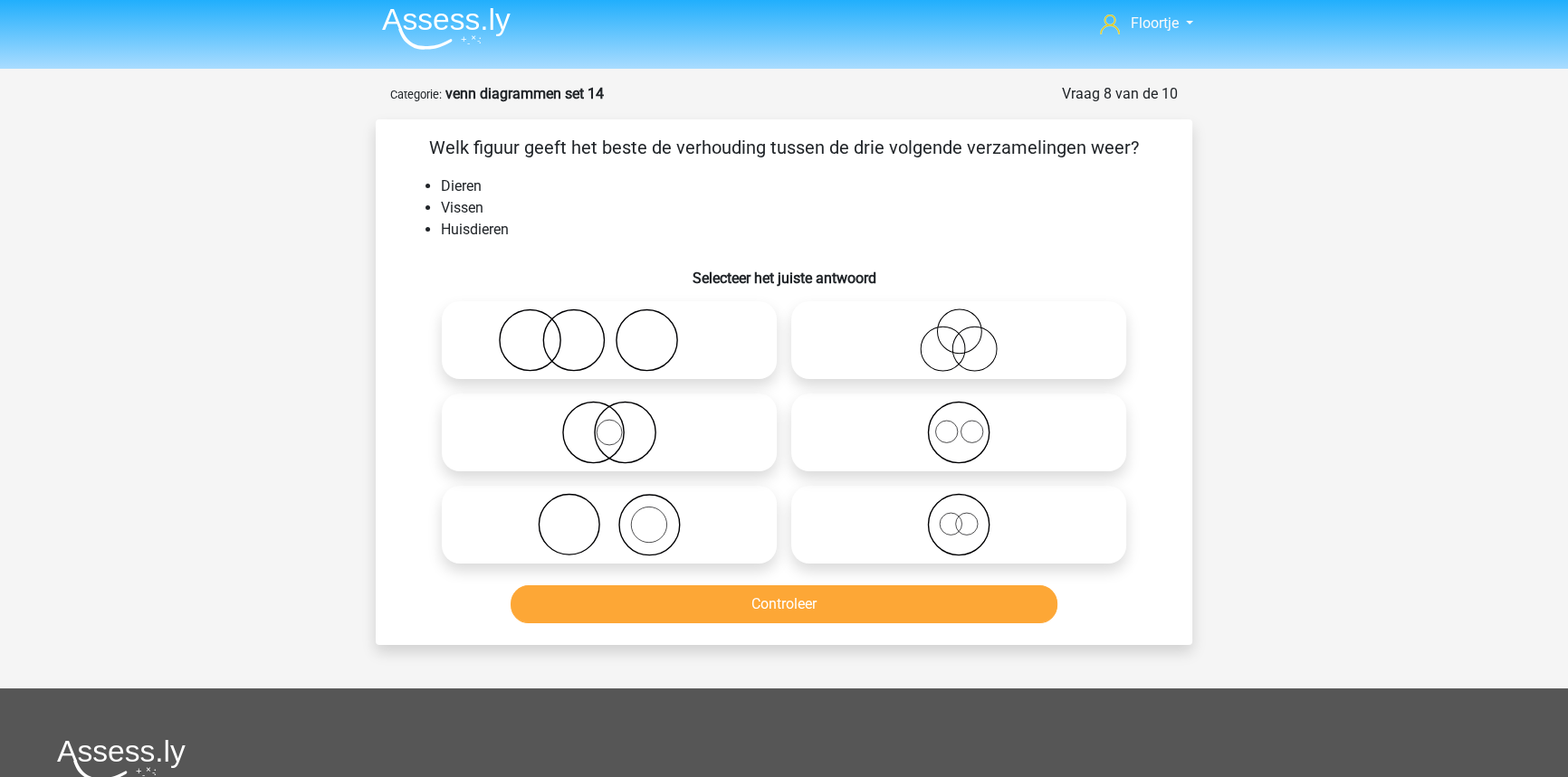
scroll to position [0, 0]
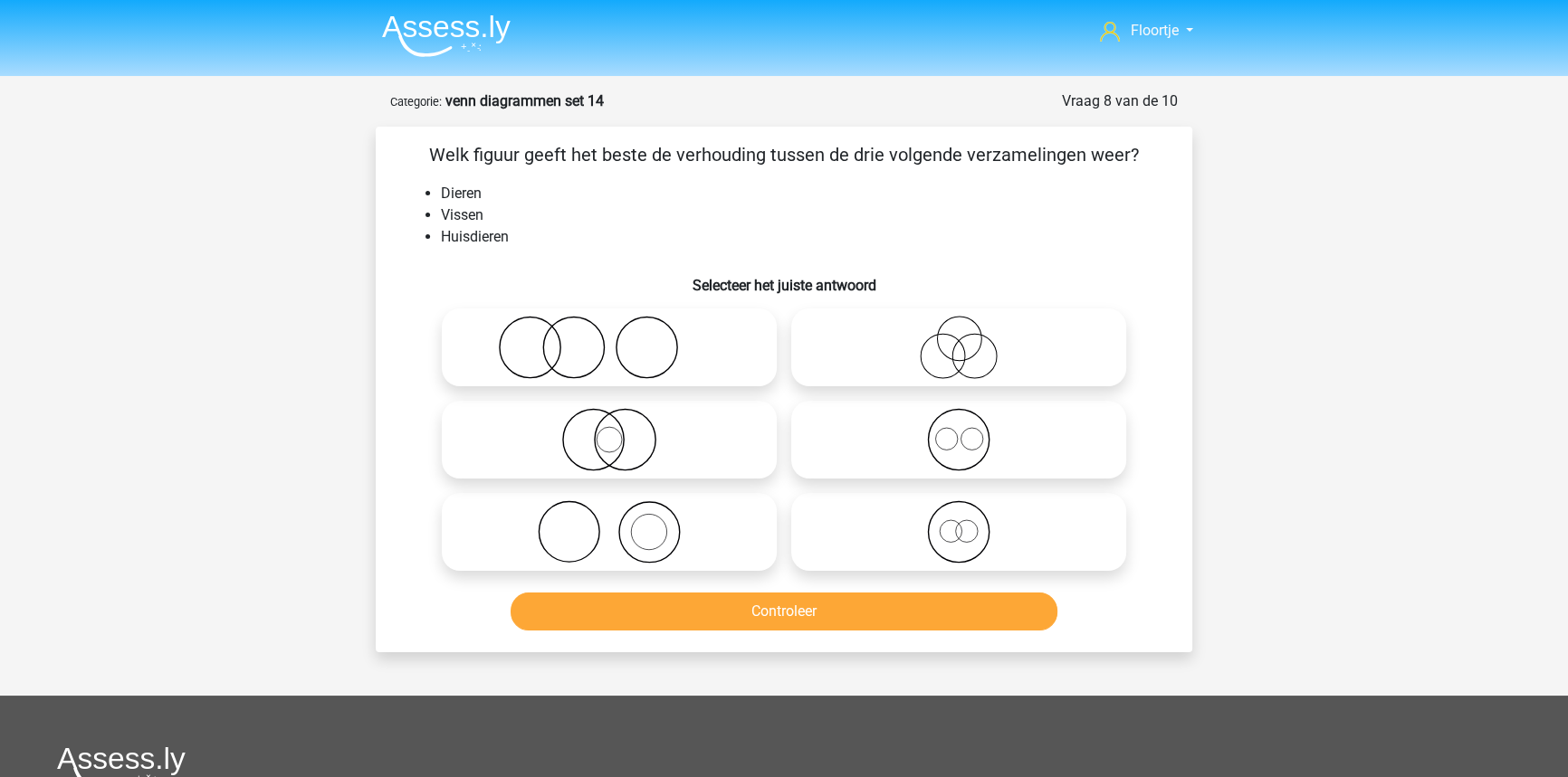
click at [1008, 512] on icon at bounding box center [959, 532] width 321 height 63
click at [971, 512] on input "radio" at bounding box center [964, 517] width 11 height 11
radio input "true"
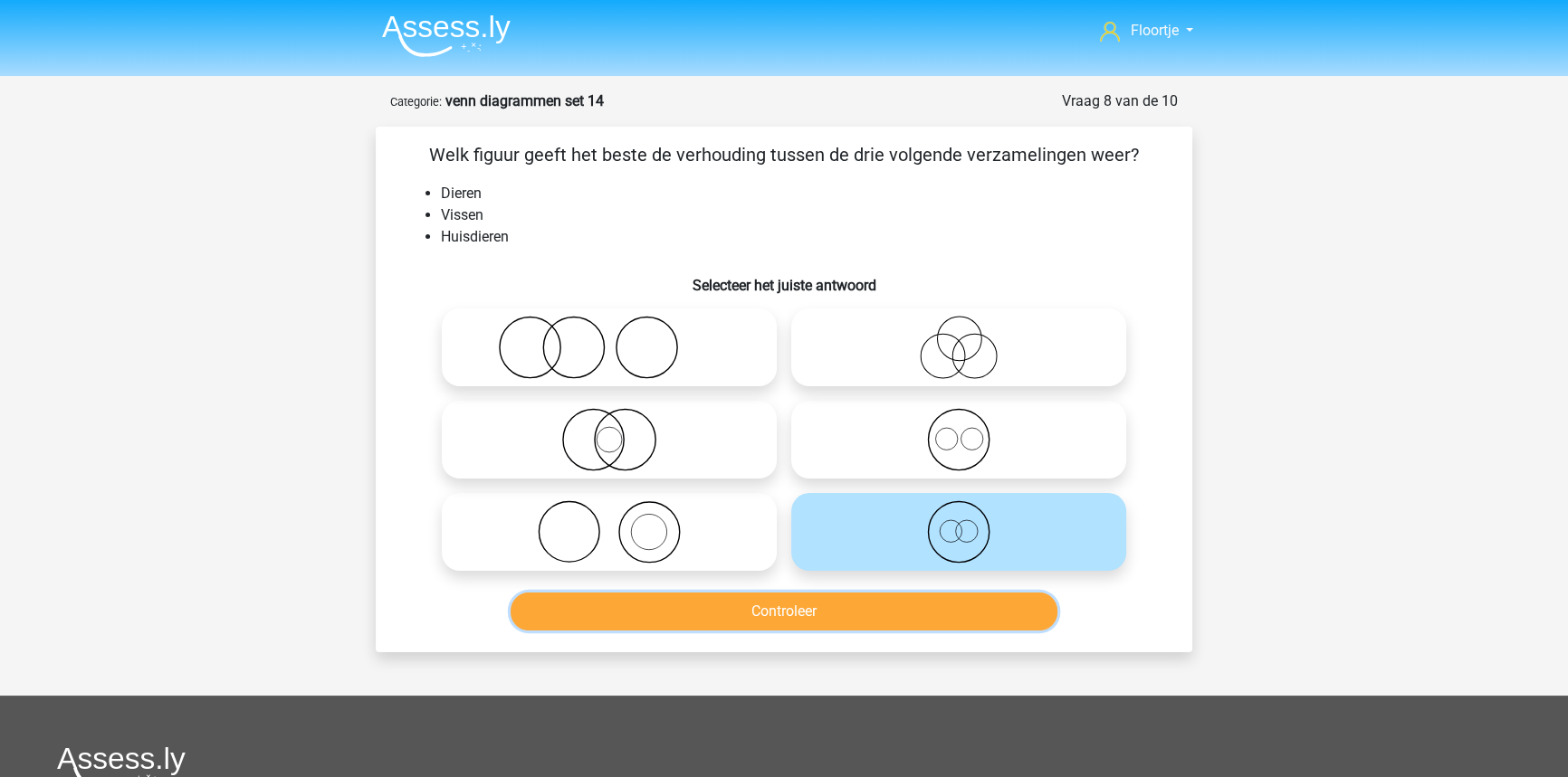
click at [685, 613] on button "Controleer" at bounding box center [784, 611] width 547 height 38
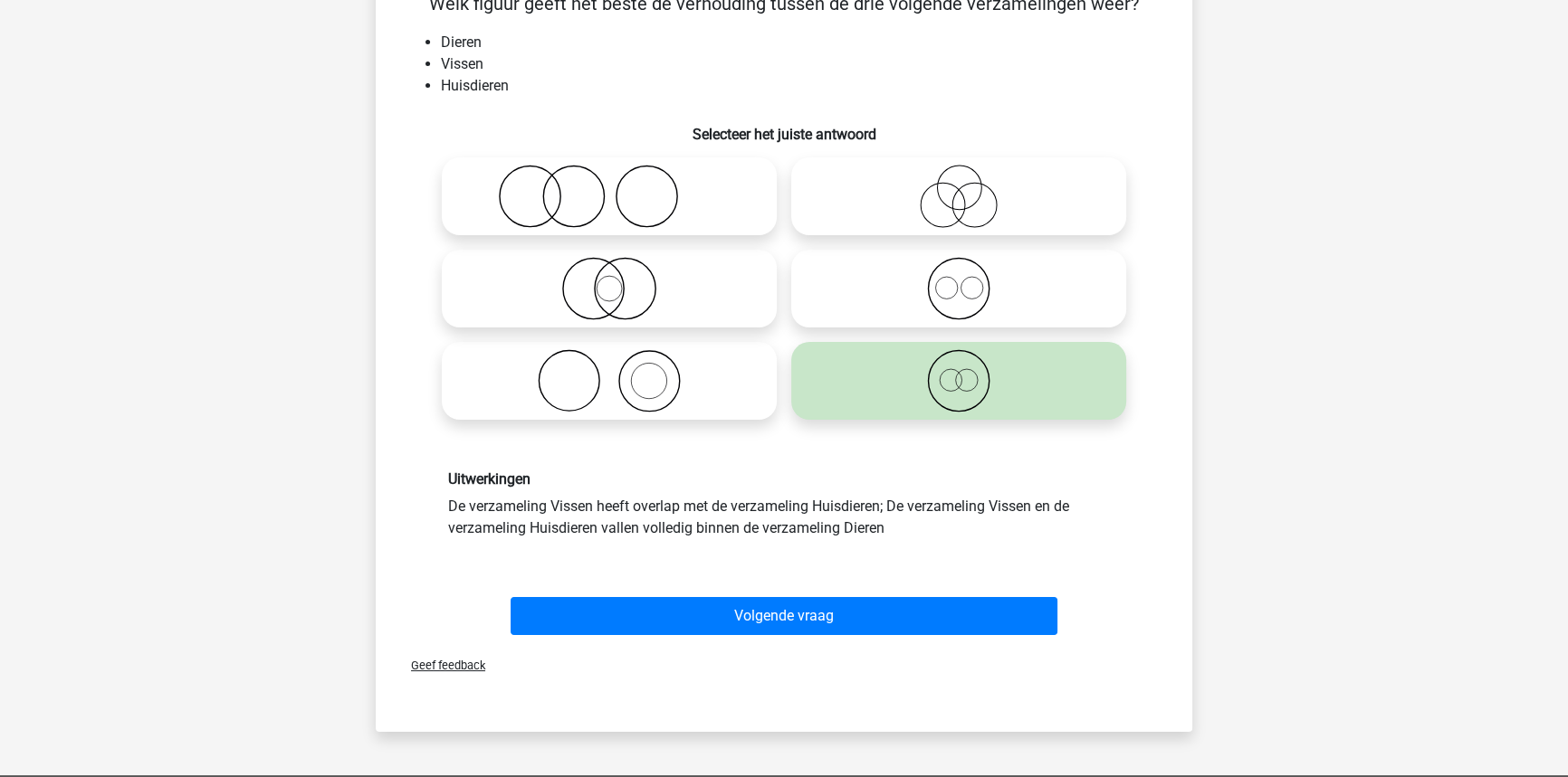
scroll to position [164, 0]
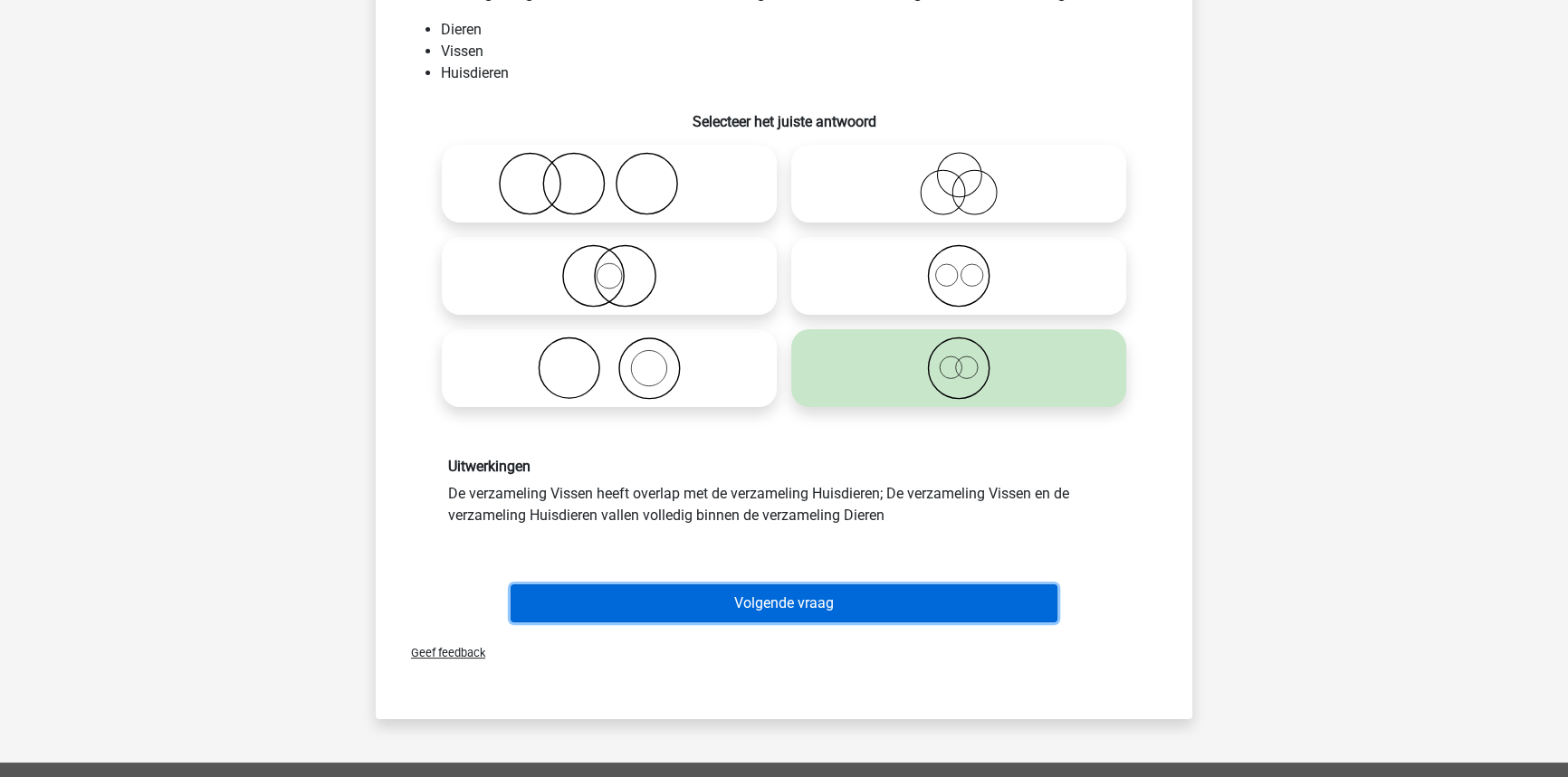
click at [710, 596] on button "Volgende vraag" at bounding box center [784, 603] width 547 height 38
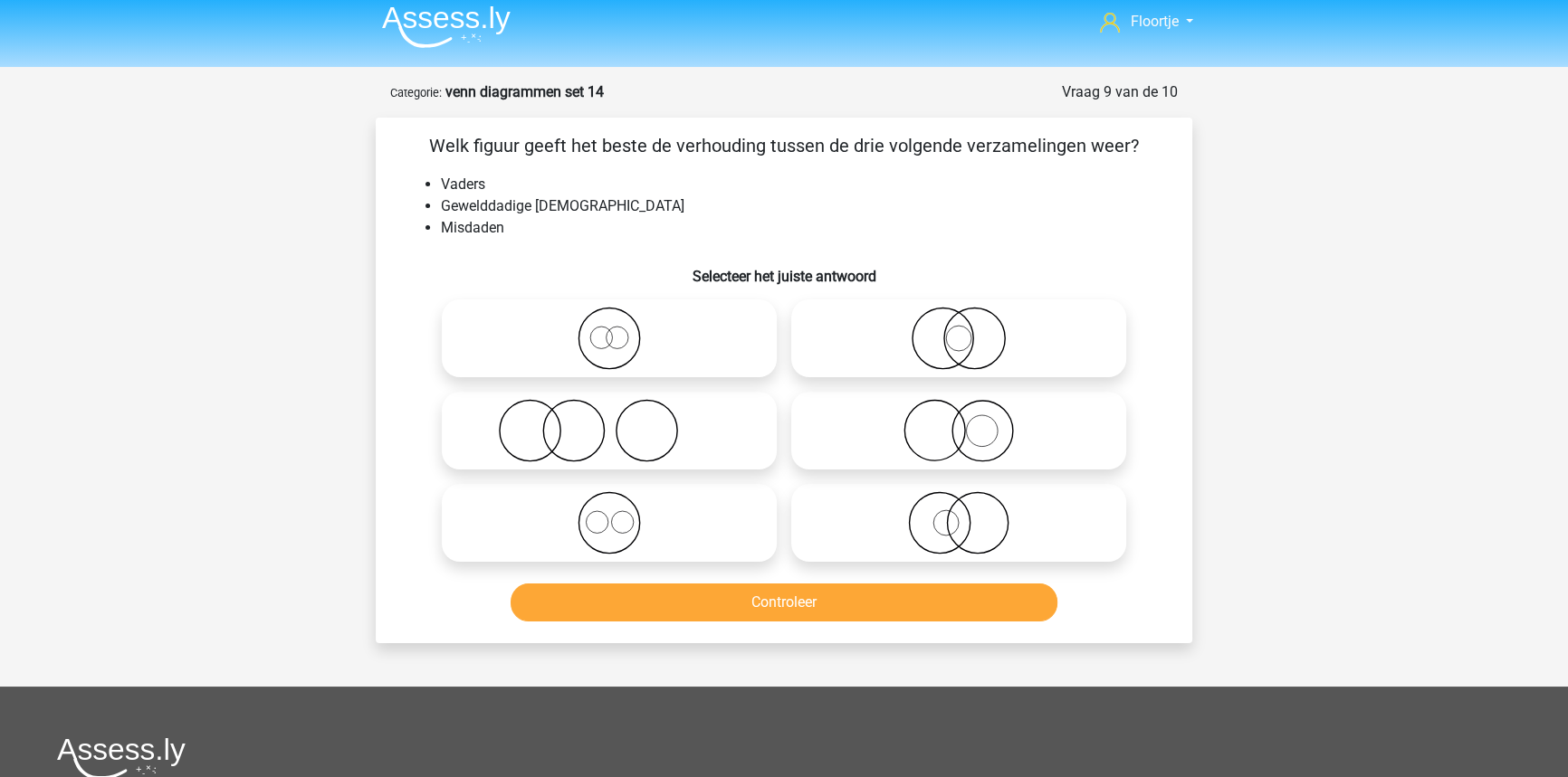
scroll to position [0, 0]
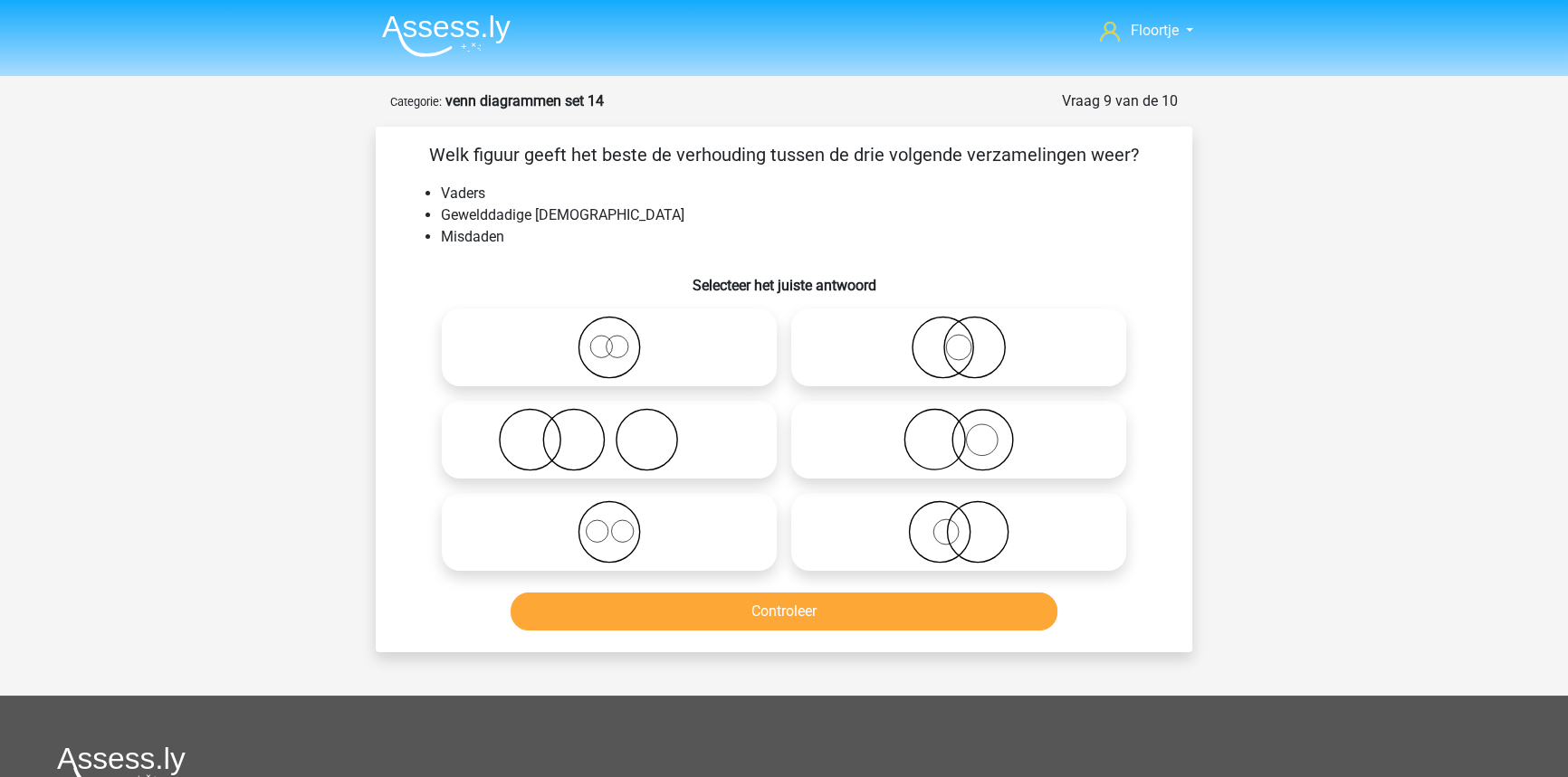
click at [709, 414] on icon at bounding box center [609, 439] width 321 height 63
click at [621, 419] on input "radio" at bounding box center [615, 424] width 11 height 11
radio input "true"
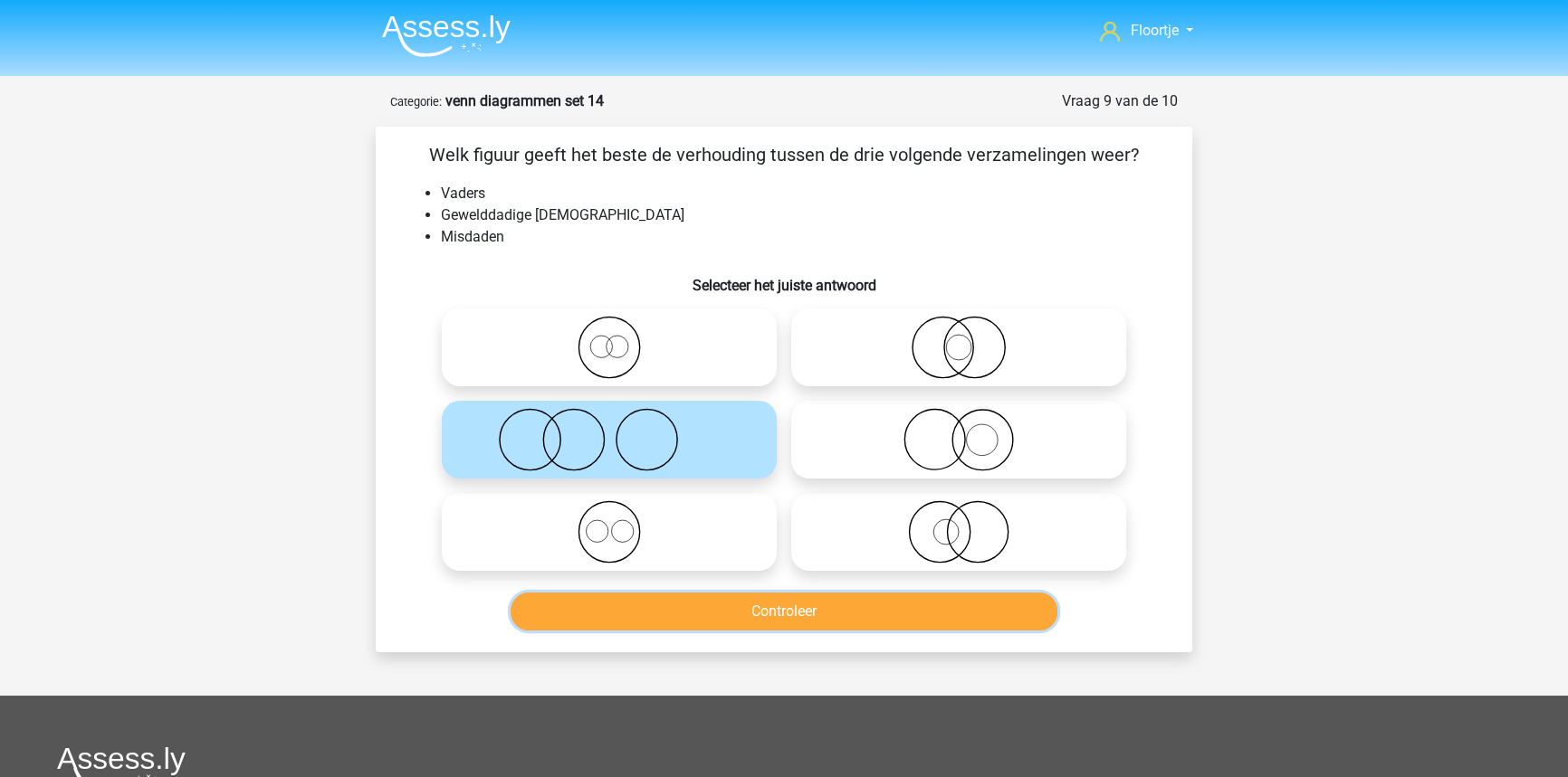
click at [889, 613] on button "Controleer" at bounding box center [784, 611] width 547 height 38
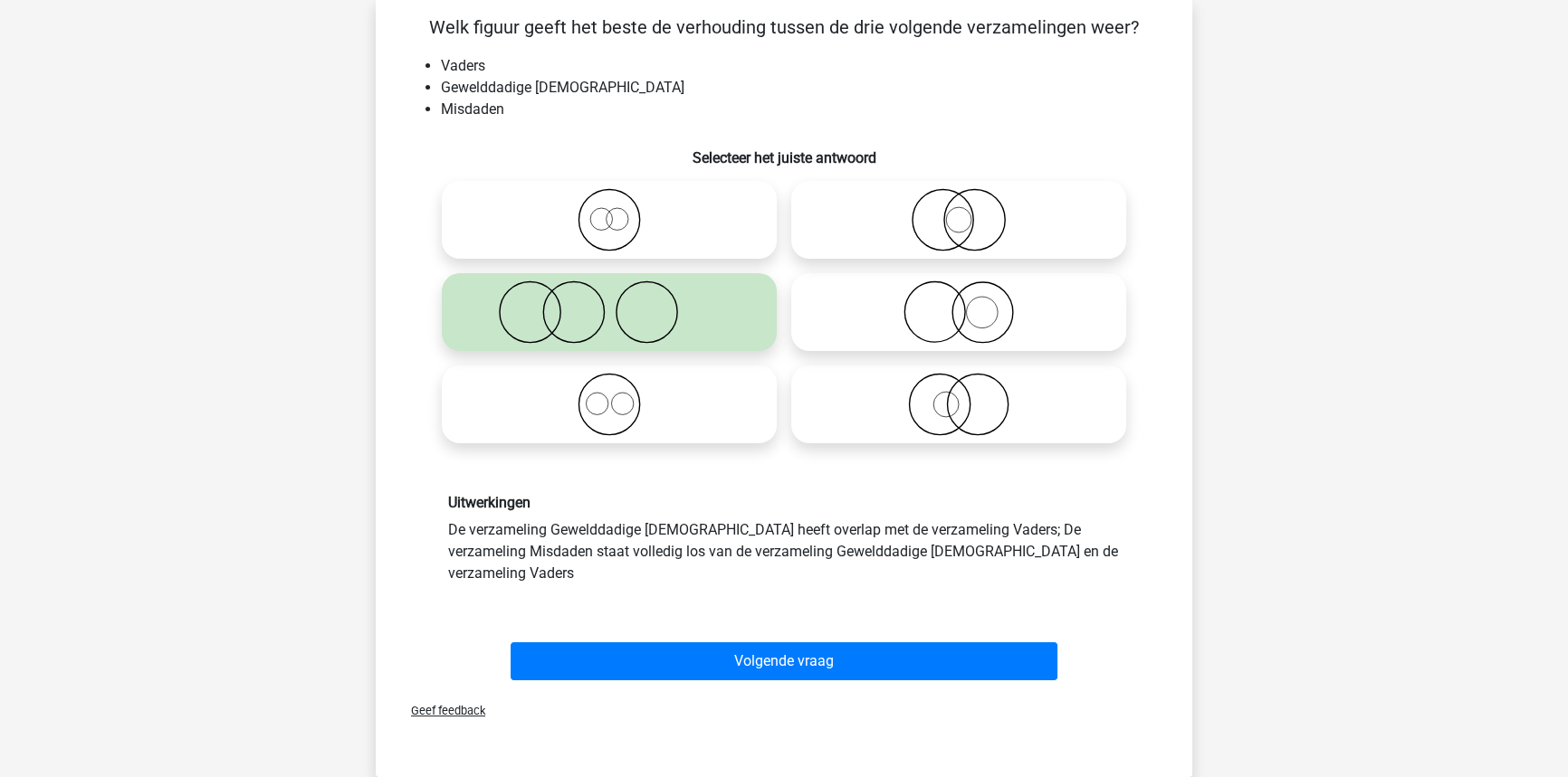
scroll to position [164, 0]
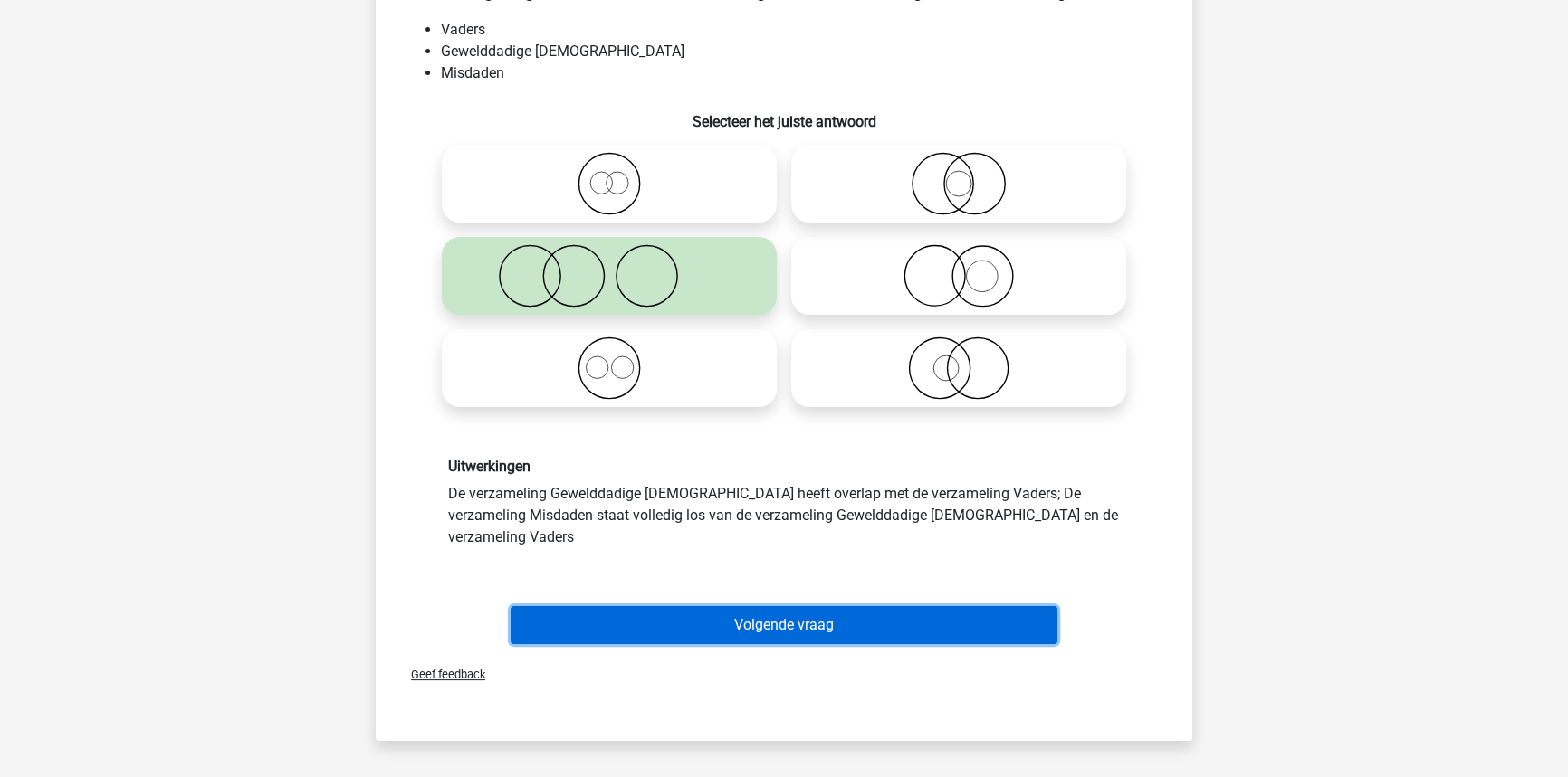
click at [739, 606] on button "Volgende vraag" at bounding box center [784, 625] width 547 height 38
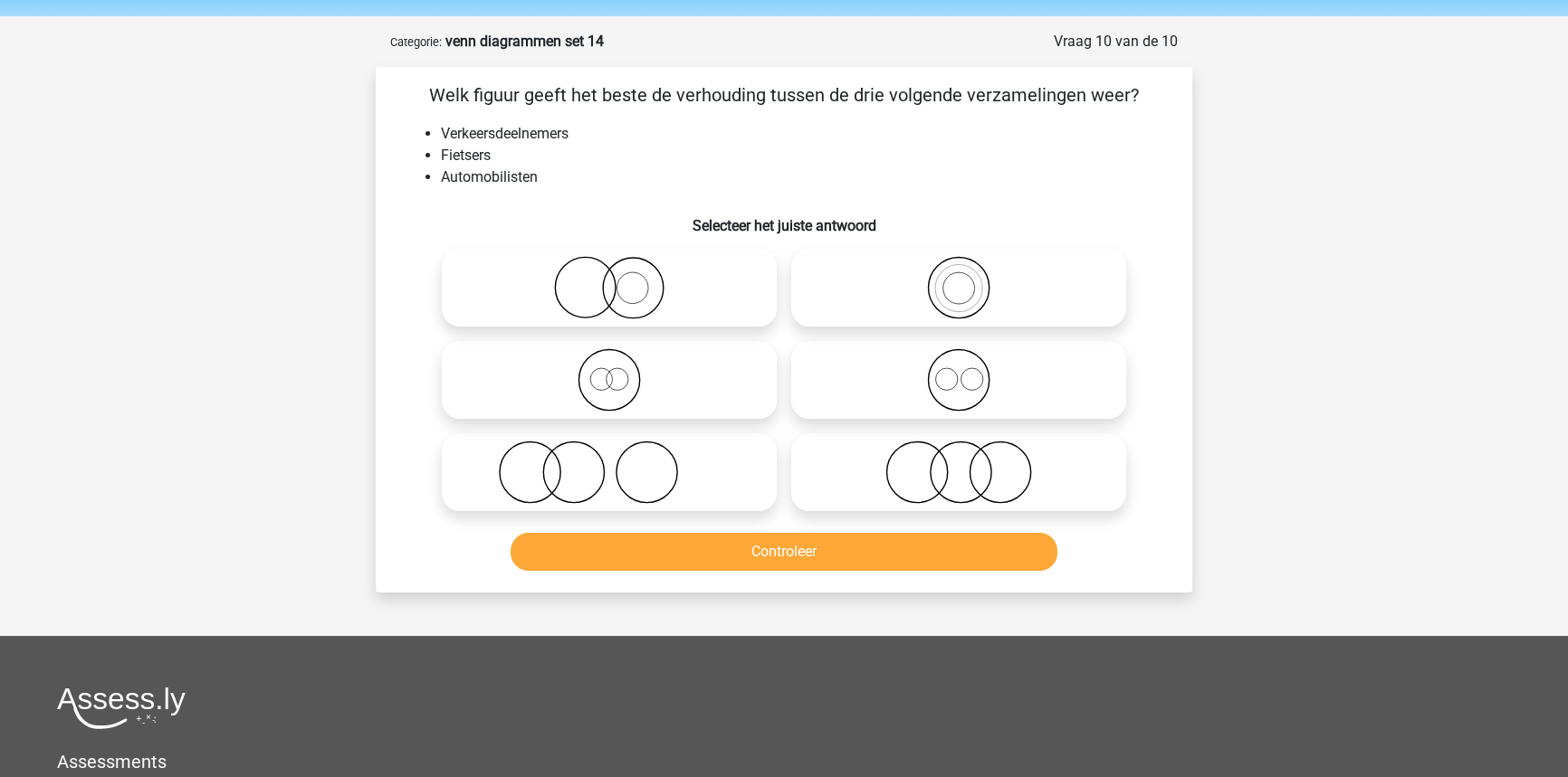
scroll to position [0, 0]
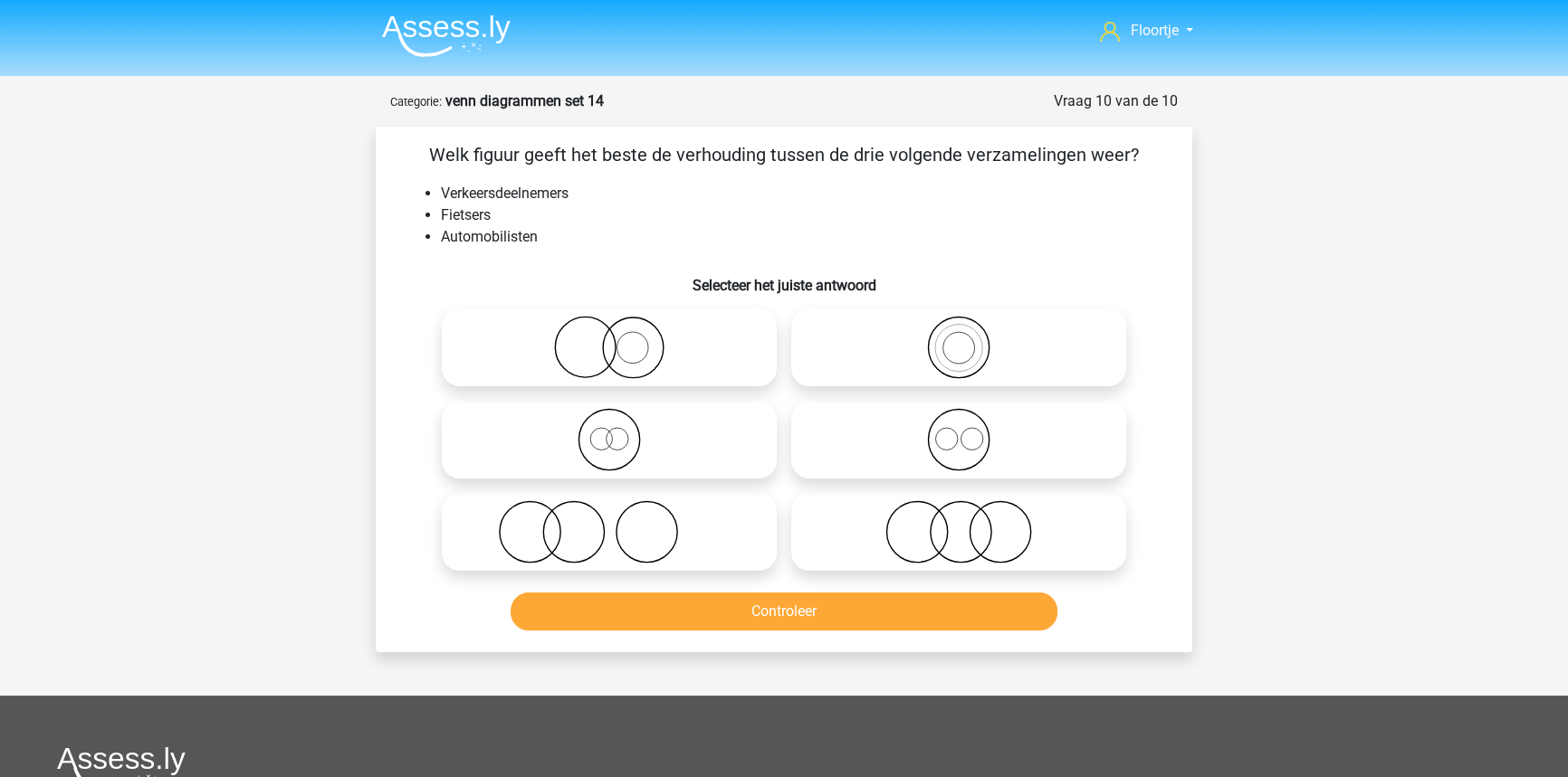
click at [932, 430] on icon at bounding box center [959, 439] width 321 height 63
click at [959, 430] on input "radio" at bounding box center [964, 424] width 11 height 11
radio input "true"
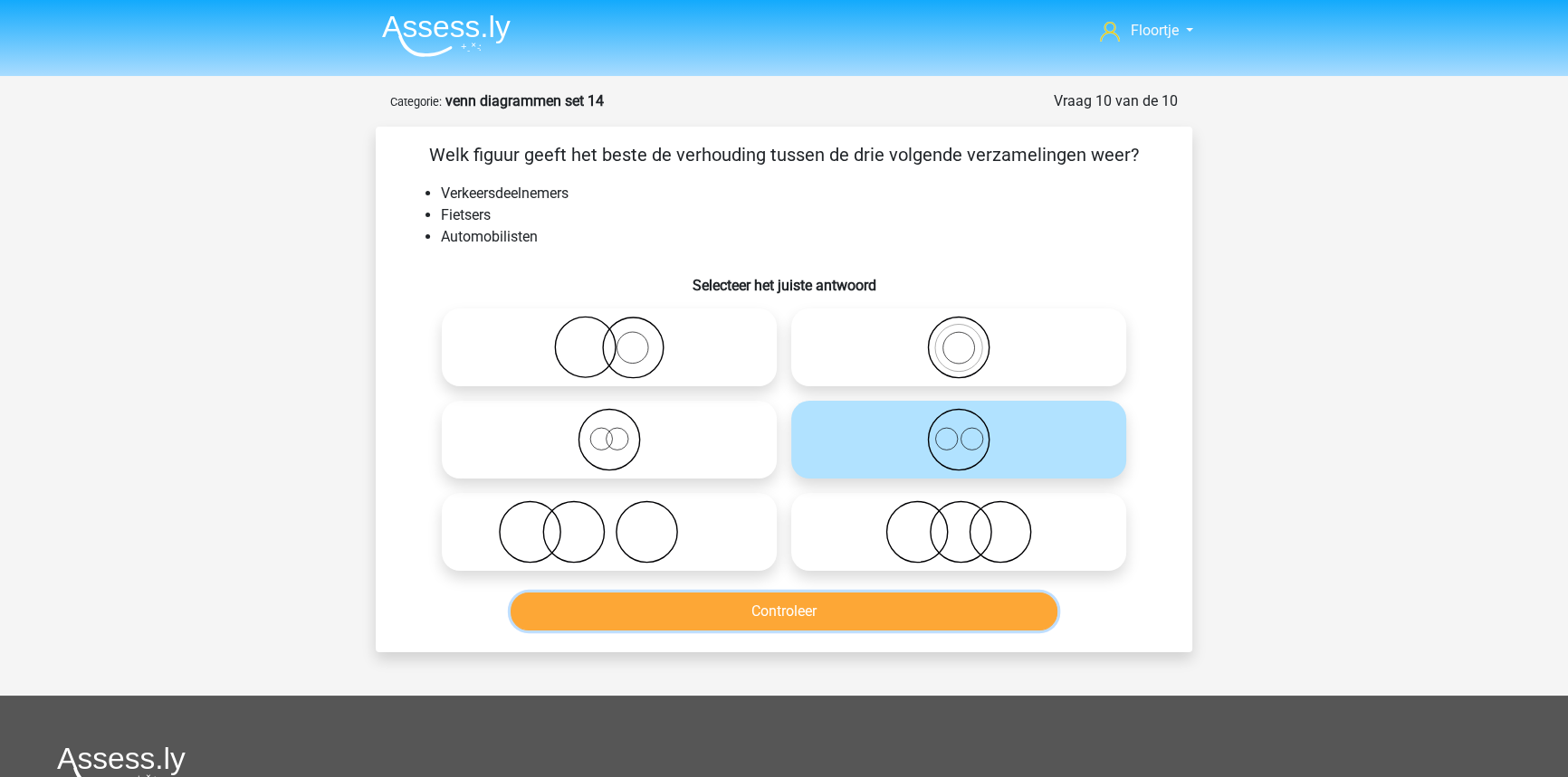
click at [966, 621] on button "Controleer" at bounding box center [784, 611] width 547 height 38
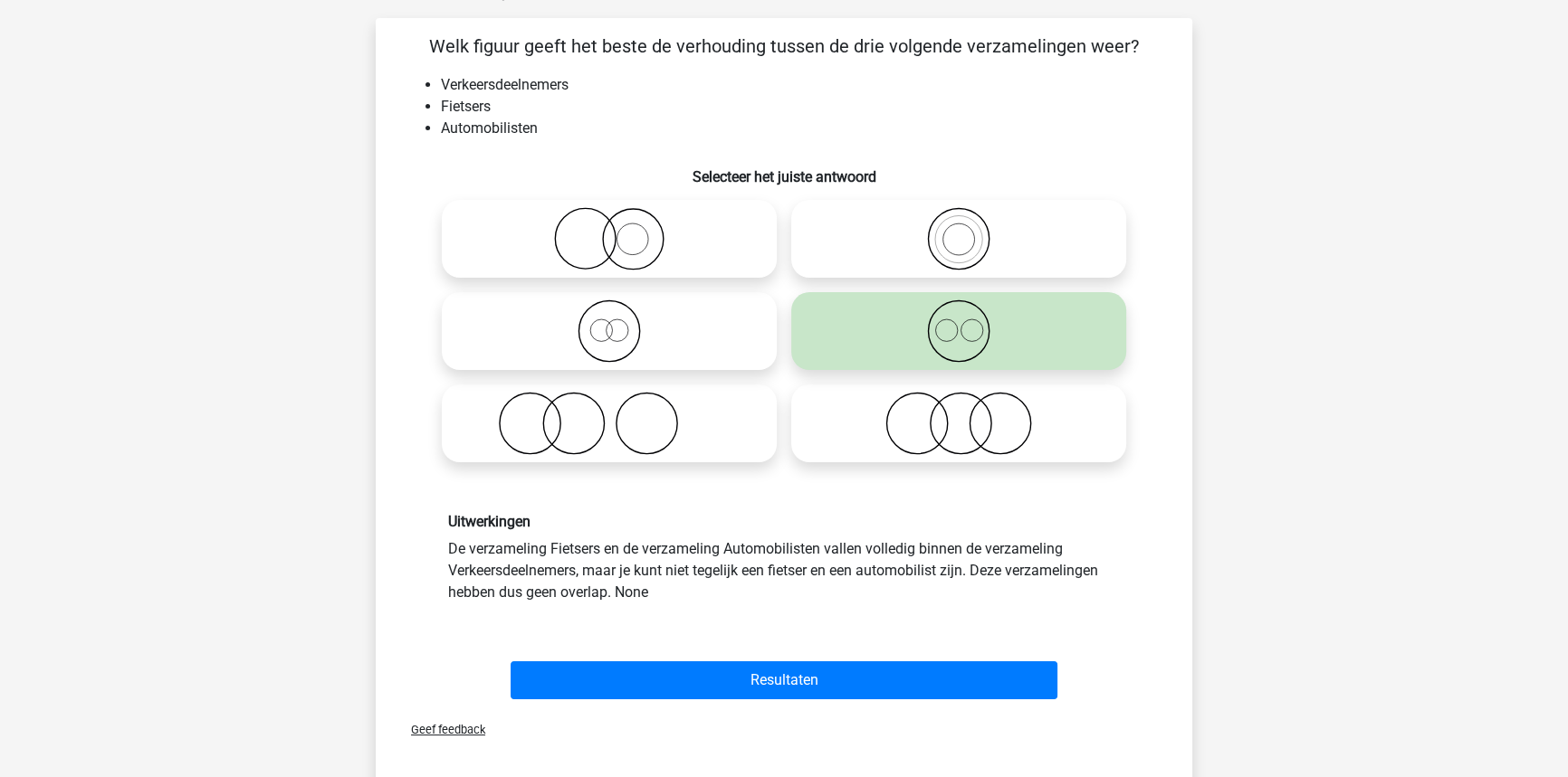
scroll to position [164, 0]
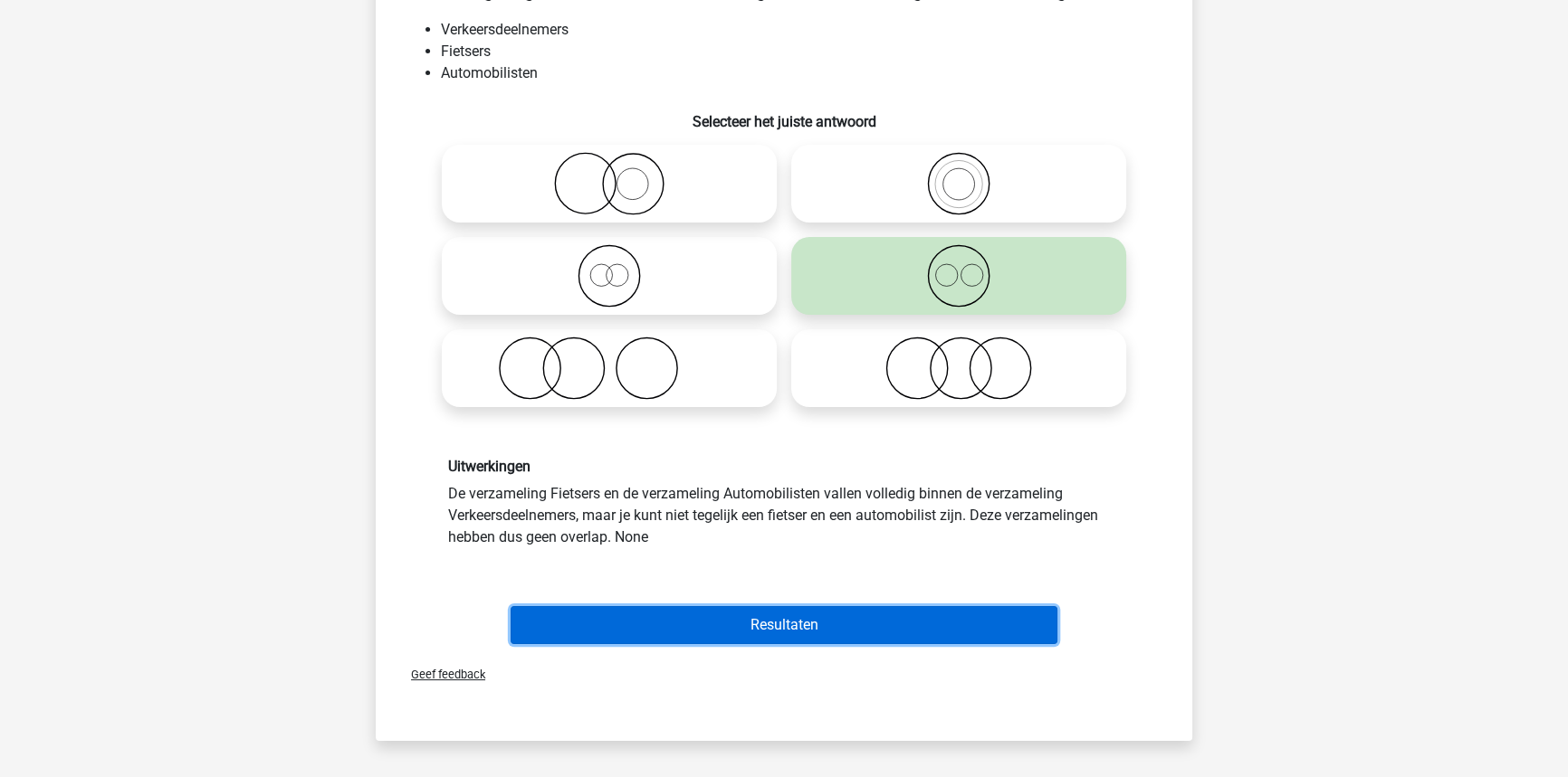
click at [686, 620] on button "Resultaten" at bounding box center [784, 625] width 547 height 38
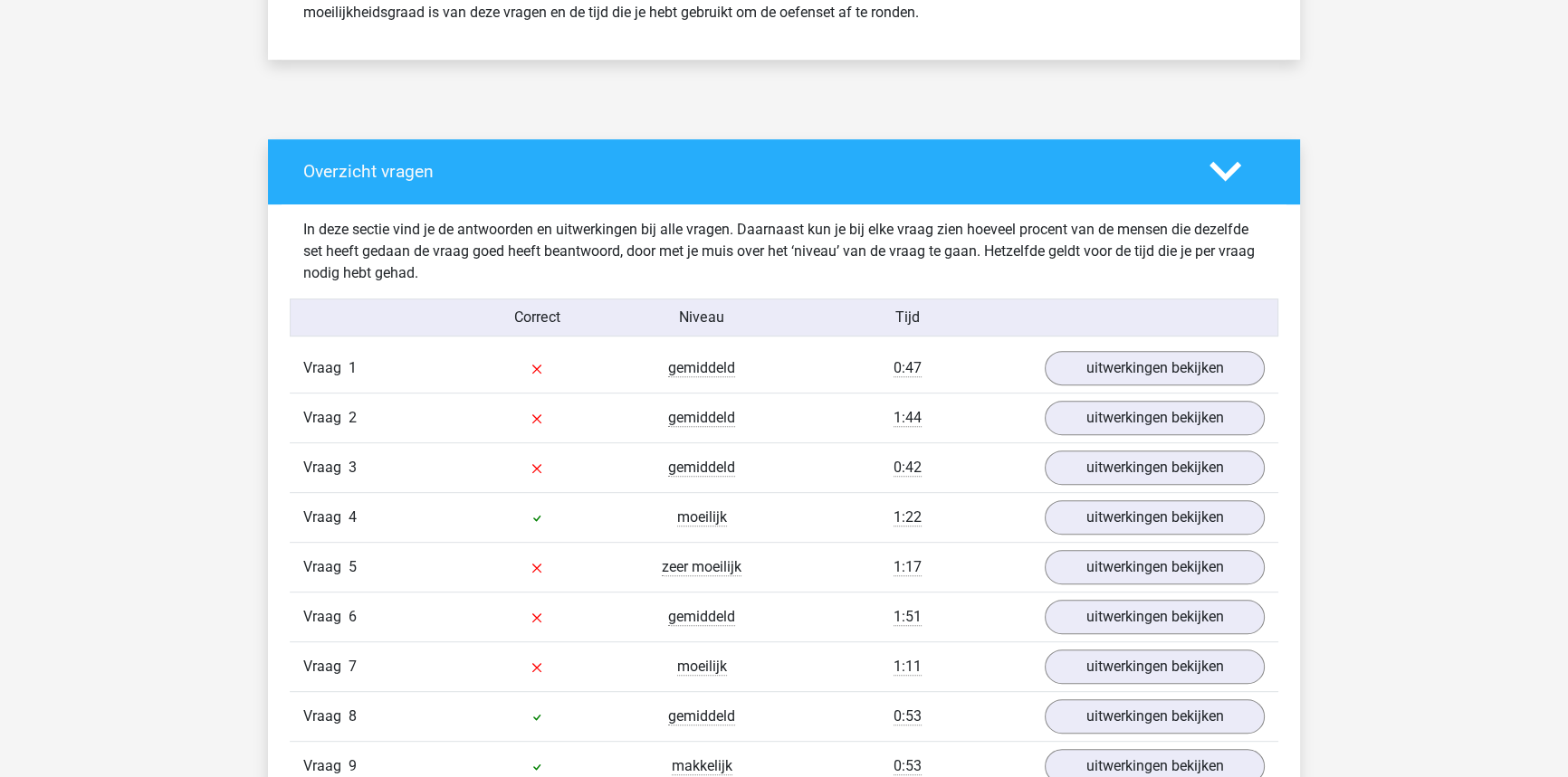
scroll to position [822, 0]
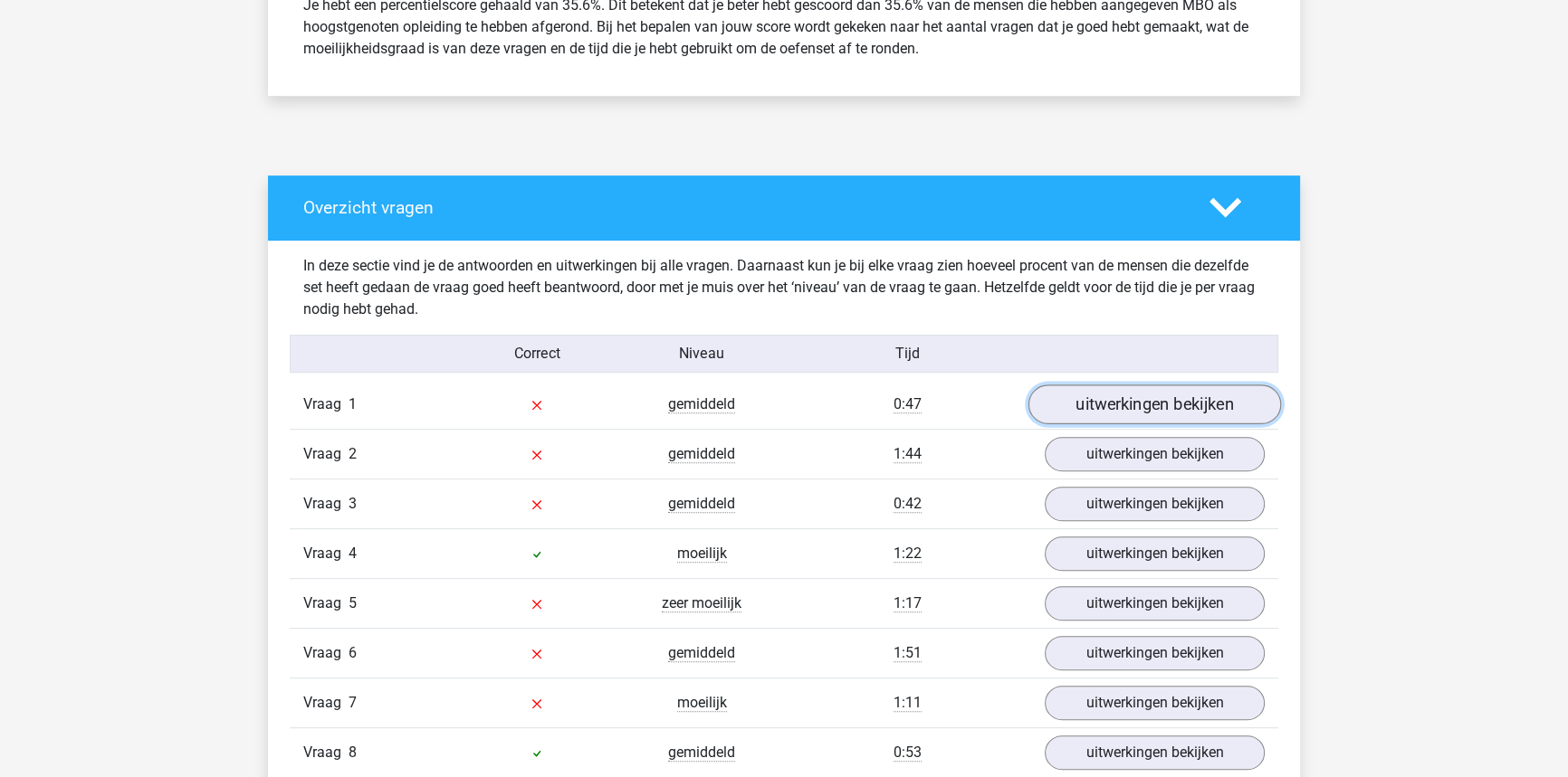
click at [1083, 398] on link "uitwerkingen bekijken" at bounding box center [1155, 405] width 253 height 40
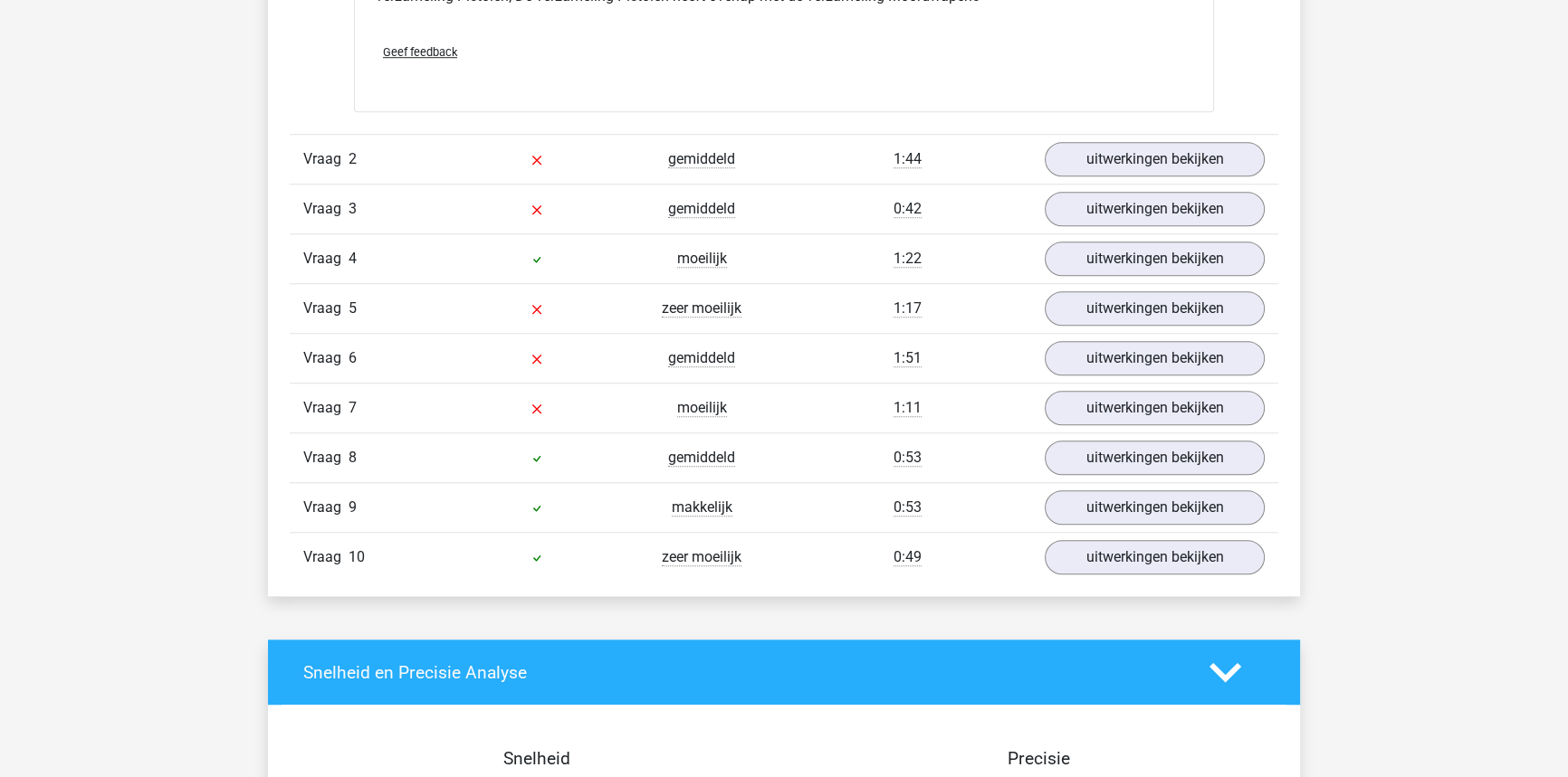
scroll to position [1810, 0]
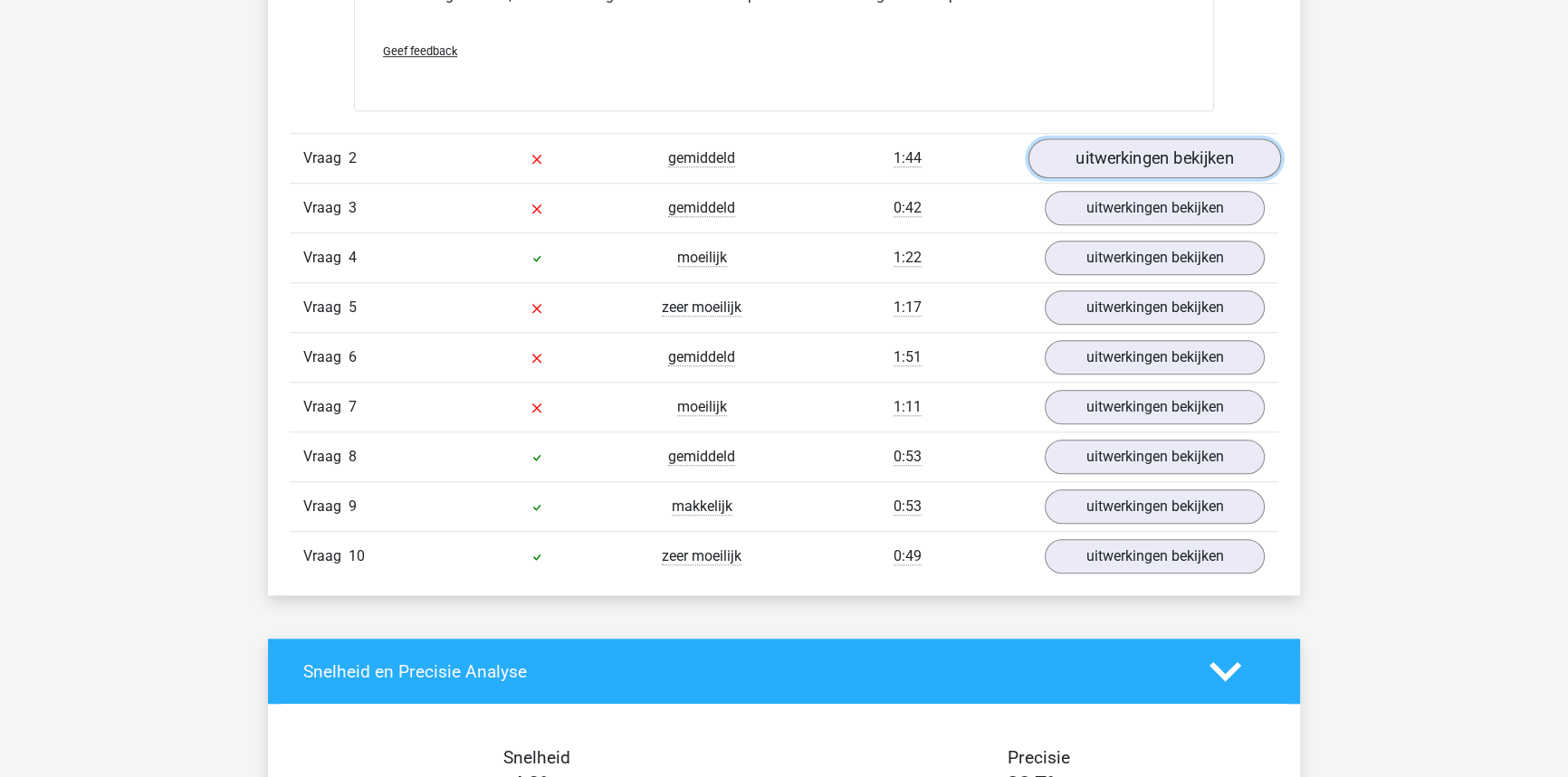
click at [1127, 145] on link "uitwerkingen bekijken" at bounding box center [1155, 158] width 253 height 40
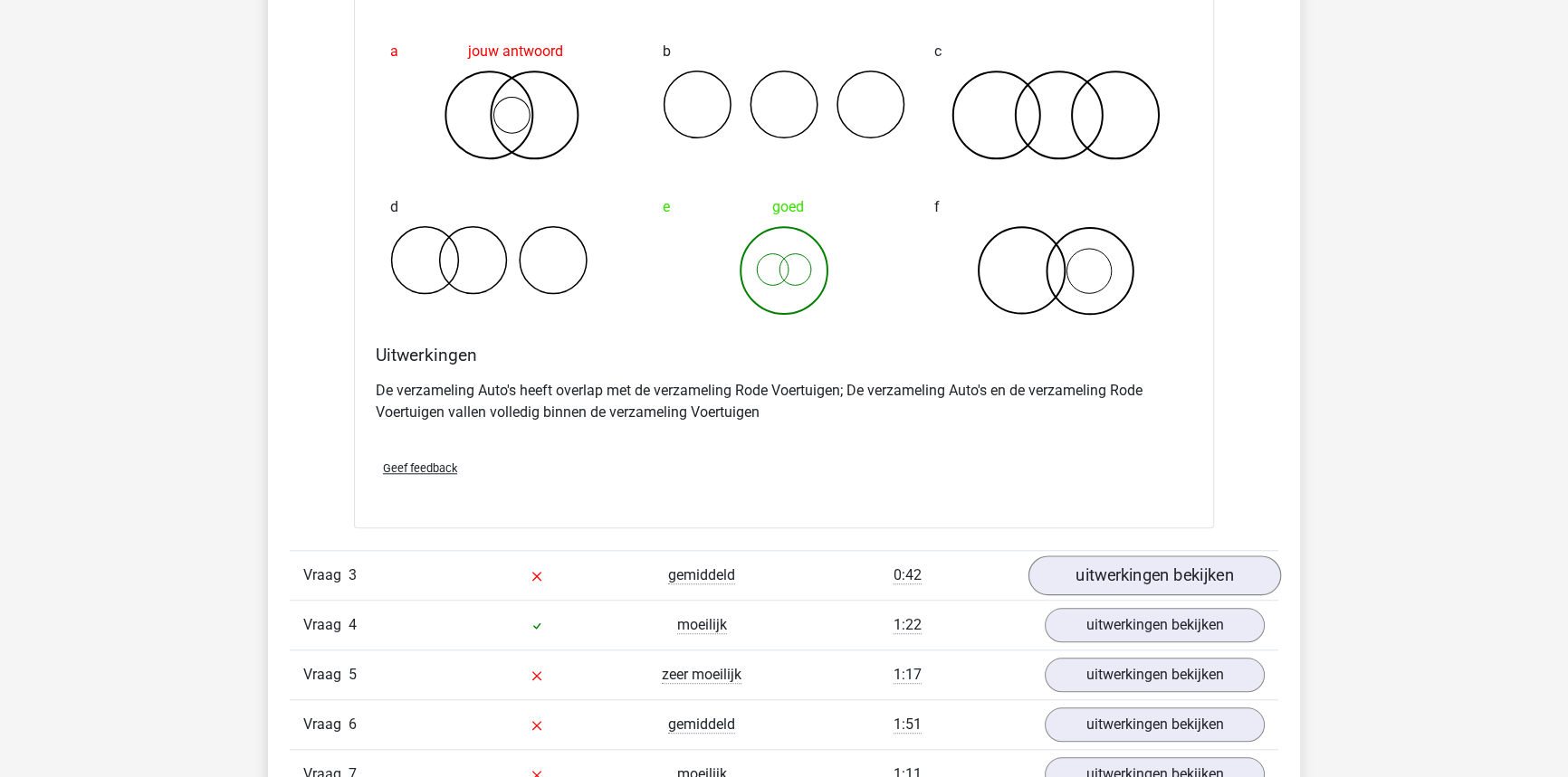
scroll to position [2138, 0]
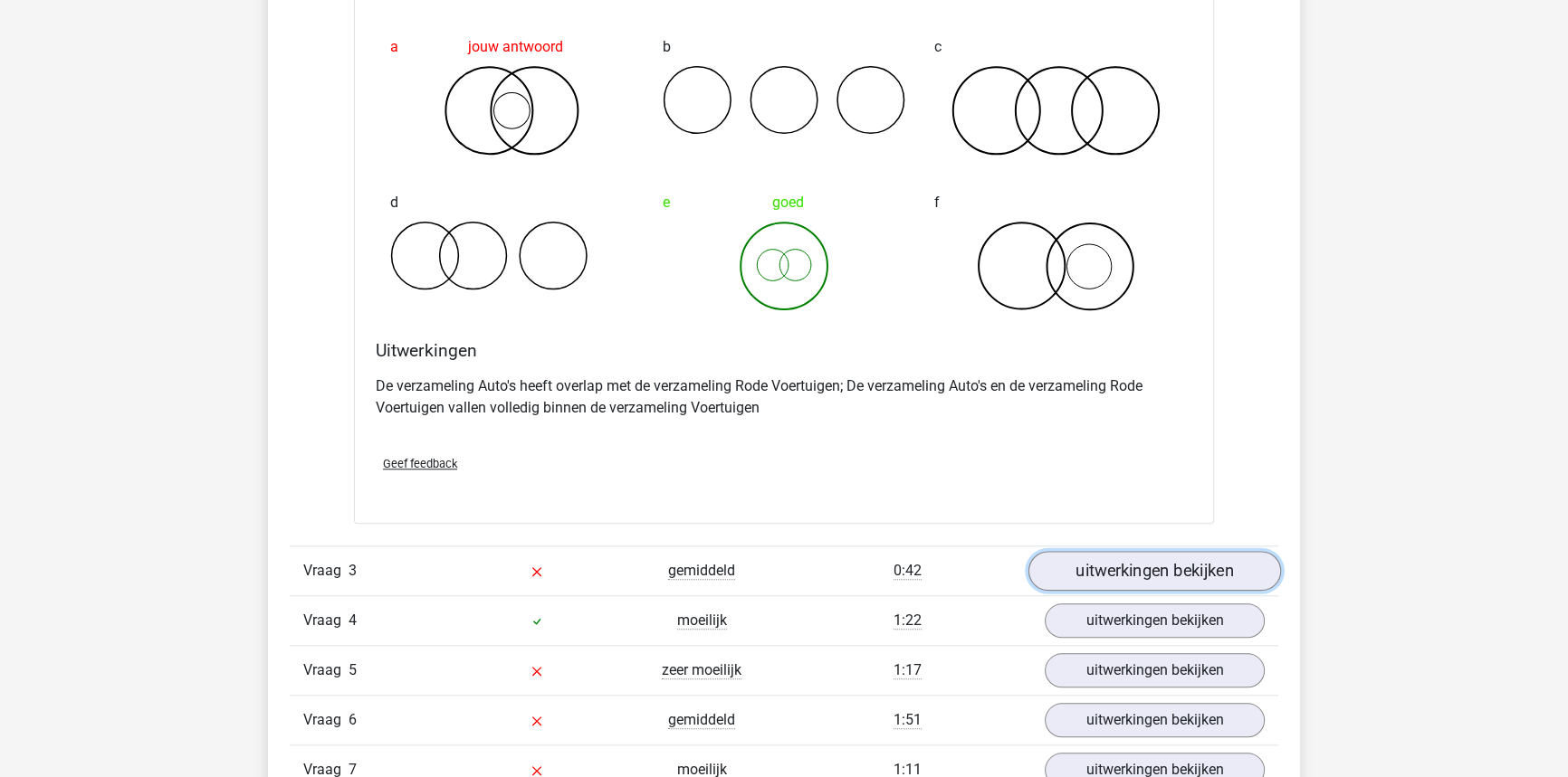
click at [1067, 573] on link "uitwerkingen bekijken" at bounding box center [1155, 570] width 253 height 40
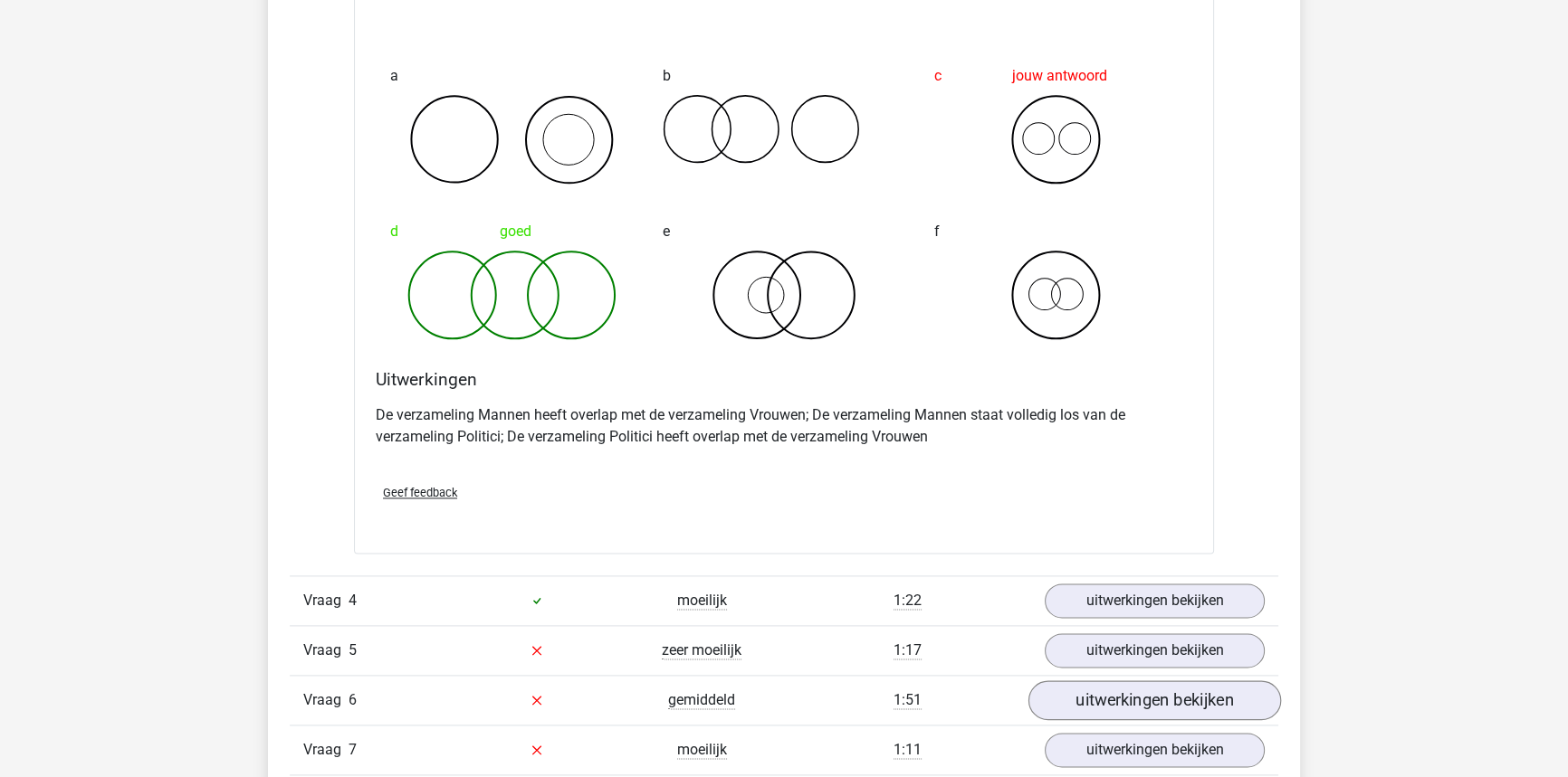
scroll to position [3043, 0]
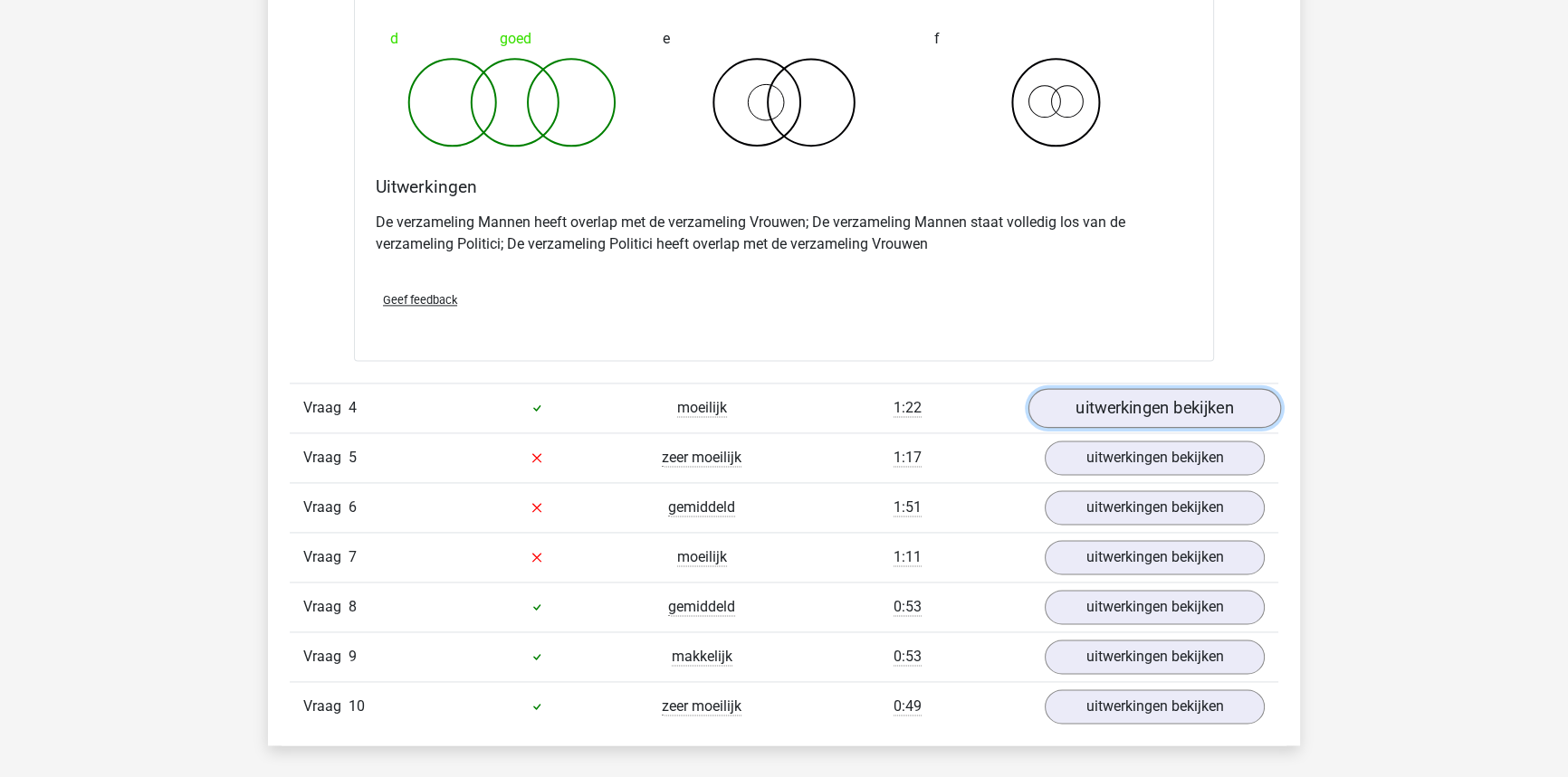
click at [1171, 409] on link "uitwerkingen bekijken" at bounding box center [1155, 408] width 253 height 40
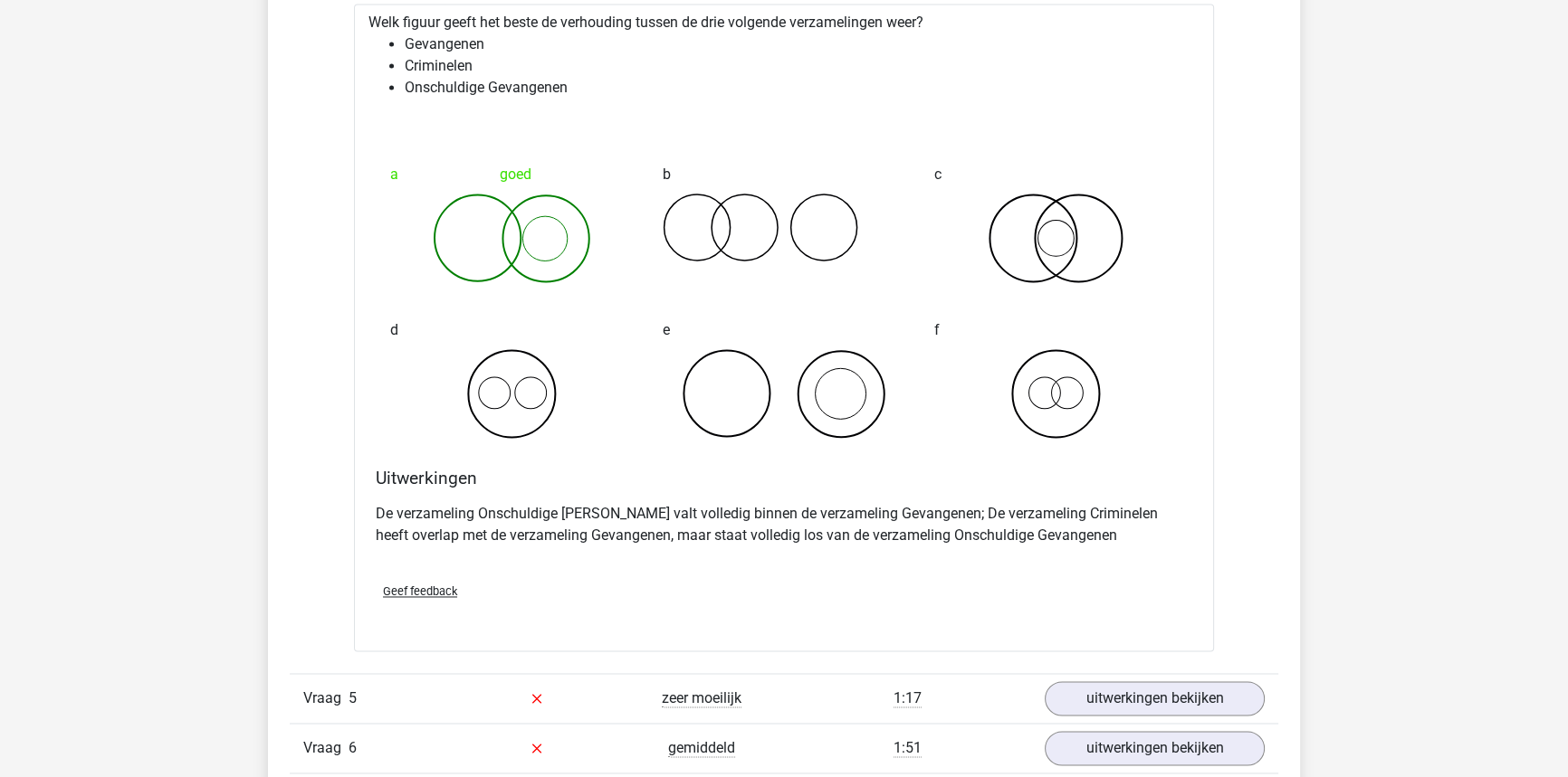
scroll to position [3619, 0]
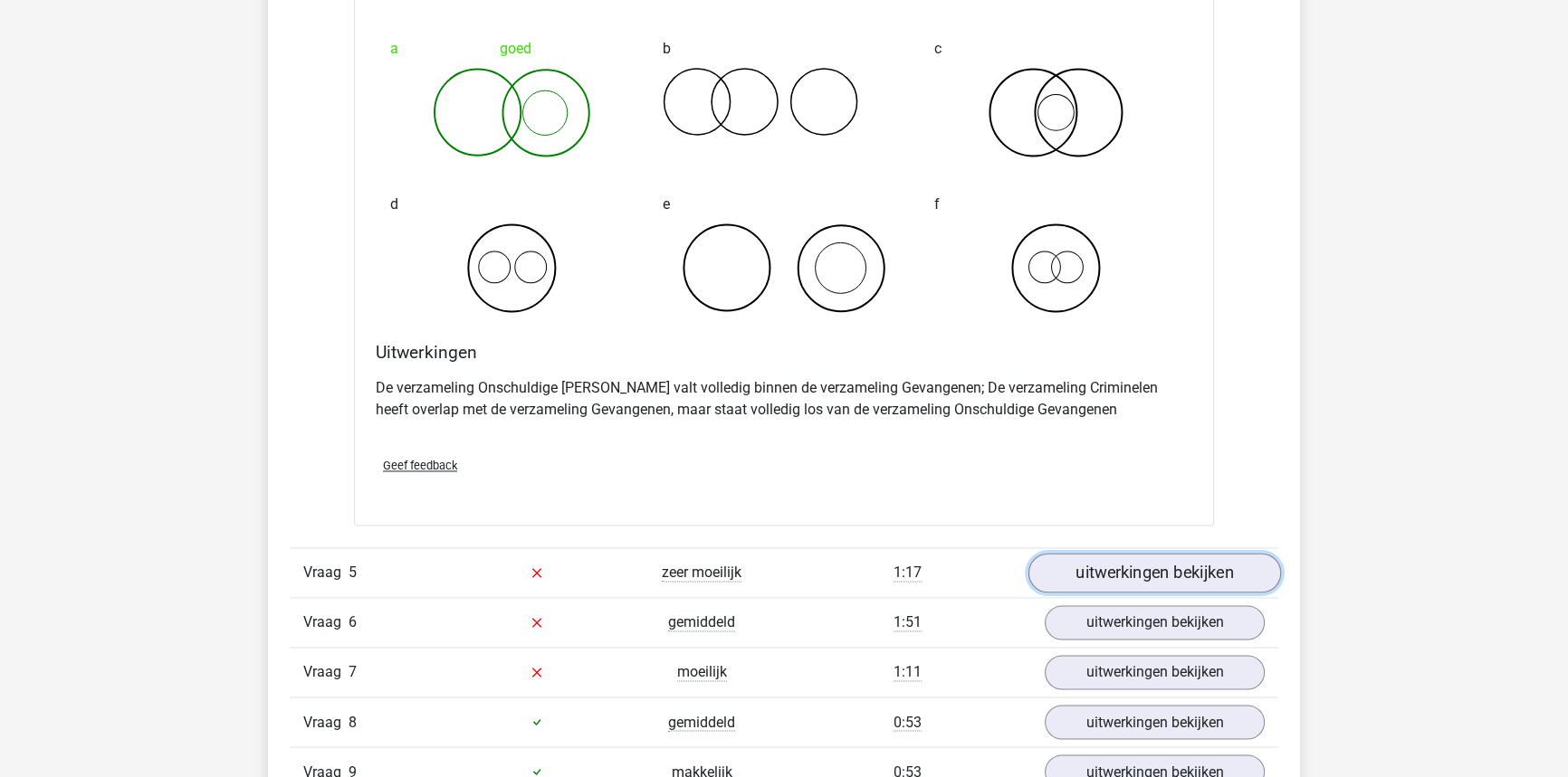
click at [1123, 553] on link "uitwerkingen bekijken" at bounding box center [1155, 572] width 253 height 40
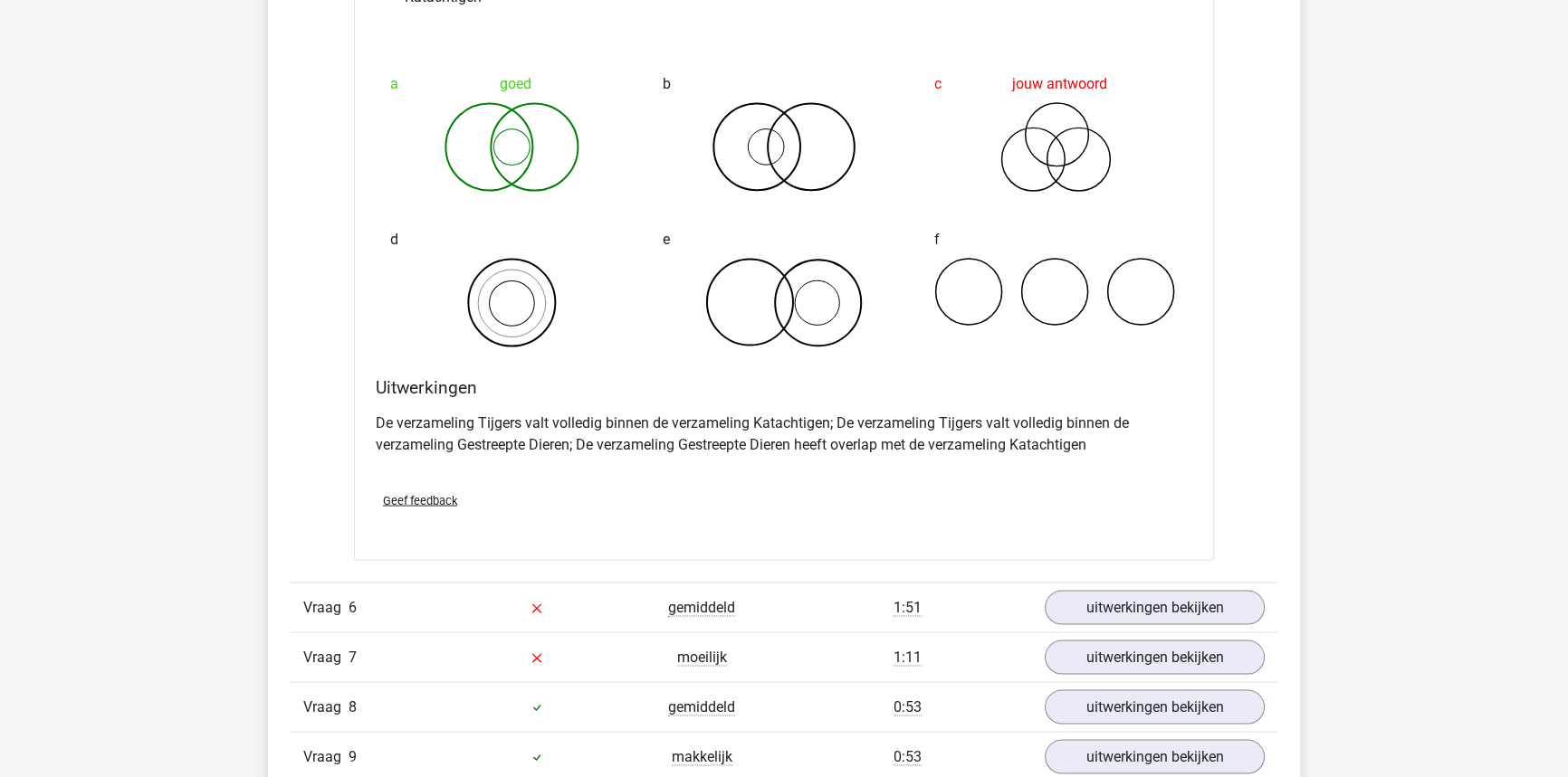
scroll to position [4441, 0]
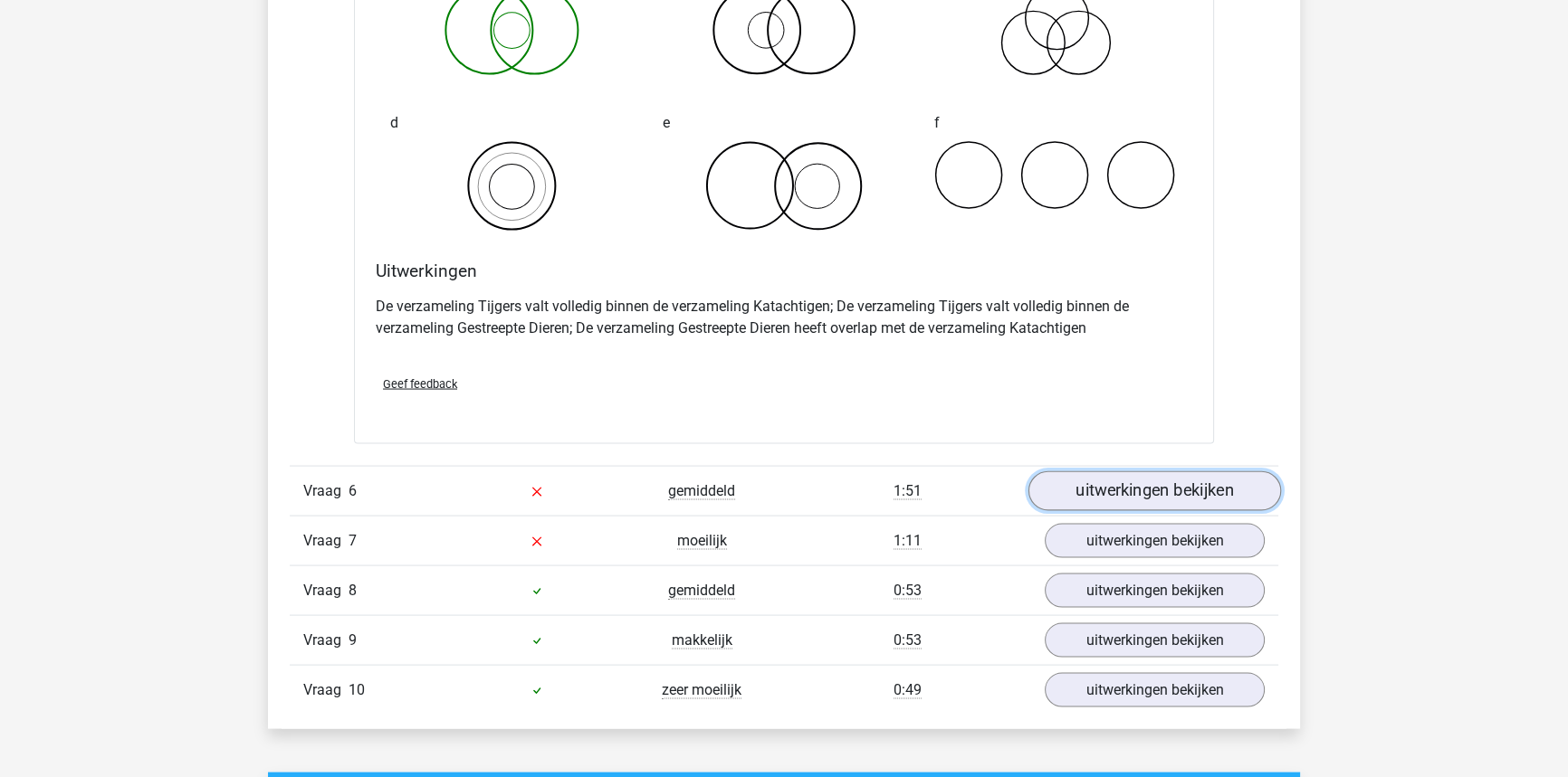
click at [1104, 495] on link "uitwerkingen bekijken" at bounding box center [1155, 491] width 253 height 40
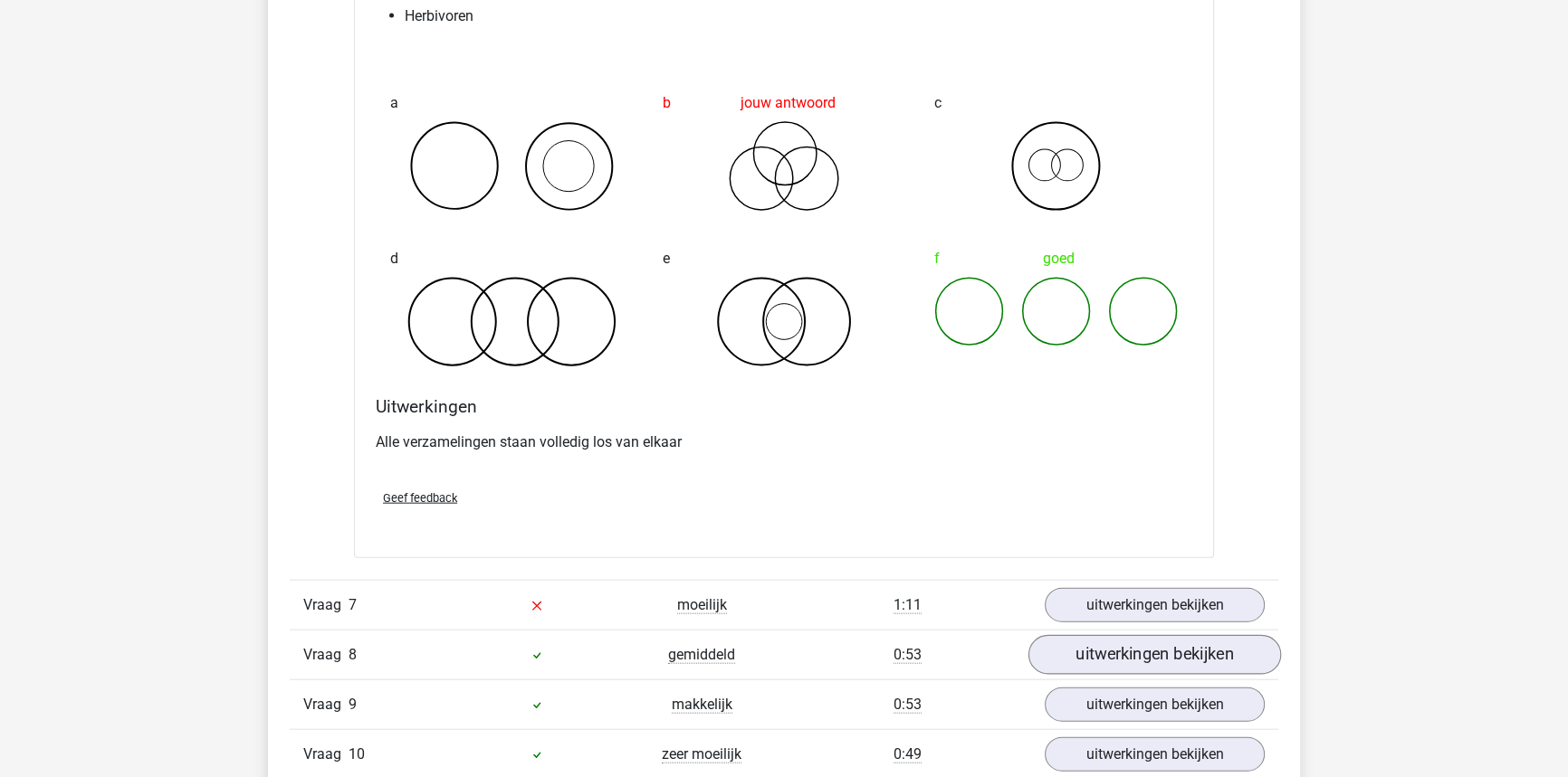
scroll to position [5099, 0]
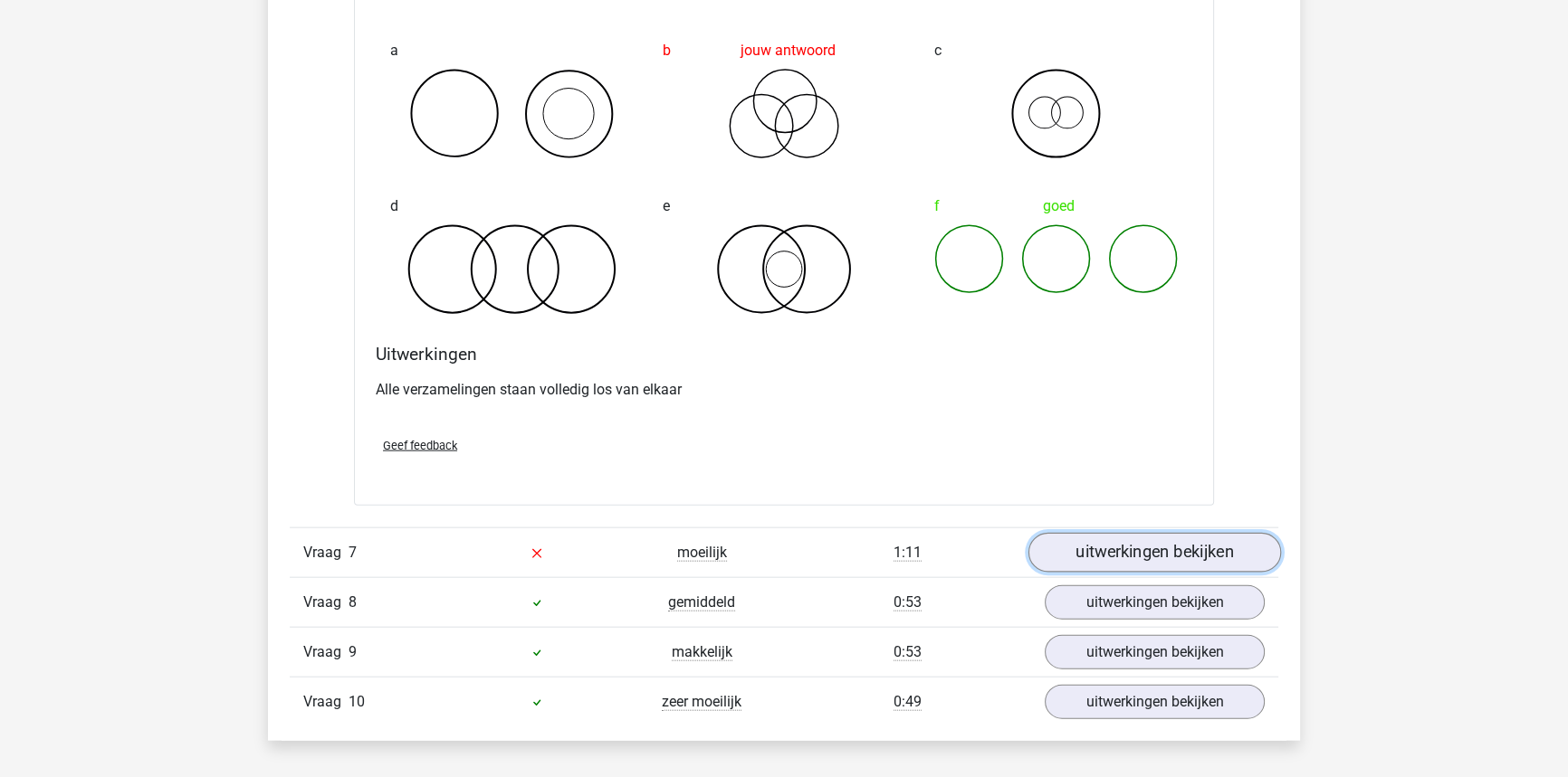
click at [1178, 534] on link "uitwerkingen bekijken" at bounding box center [1155, 553] width 253 height 40
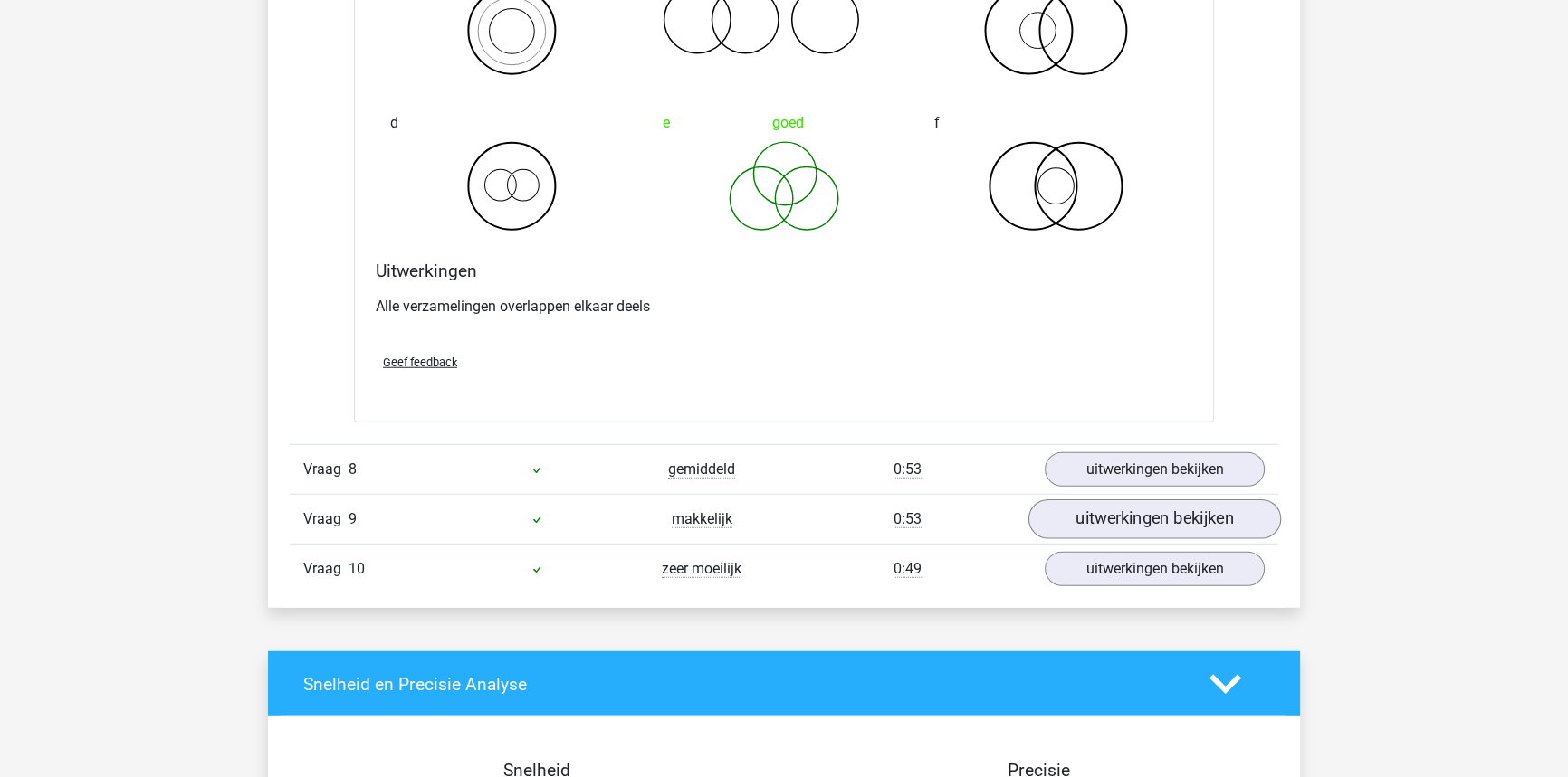
scroll to position [5922, 0]
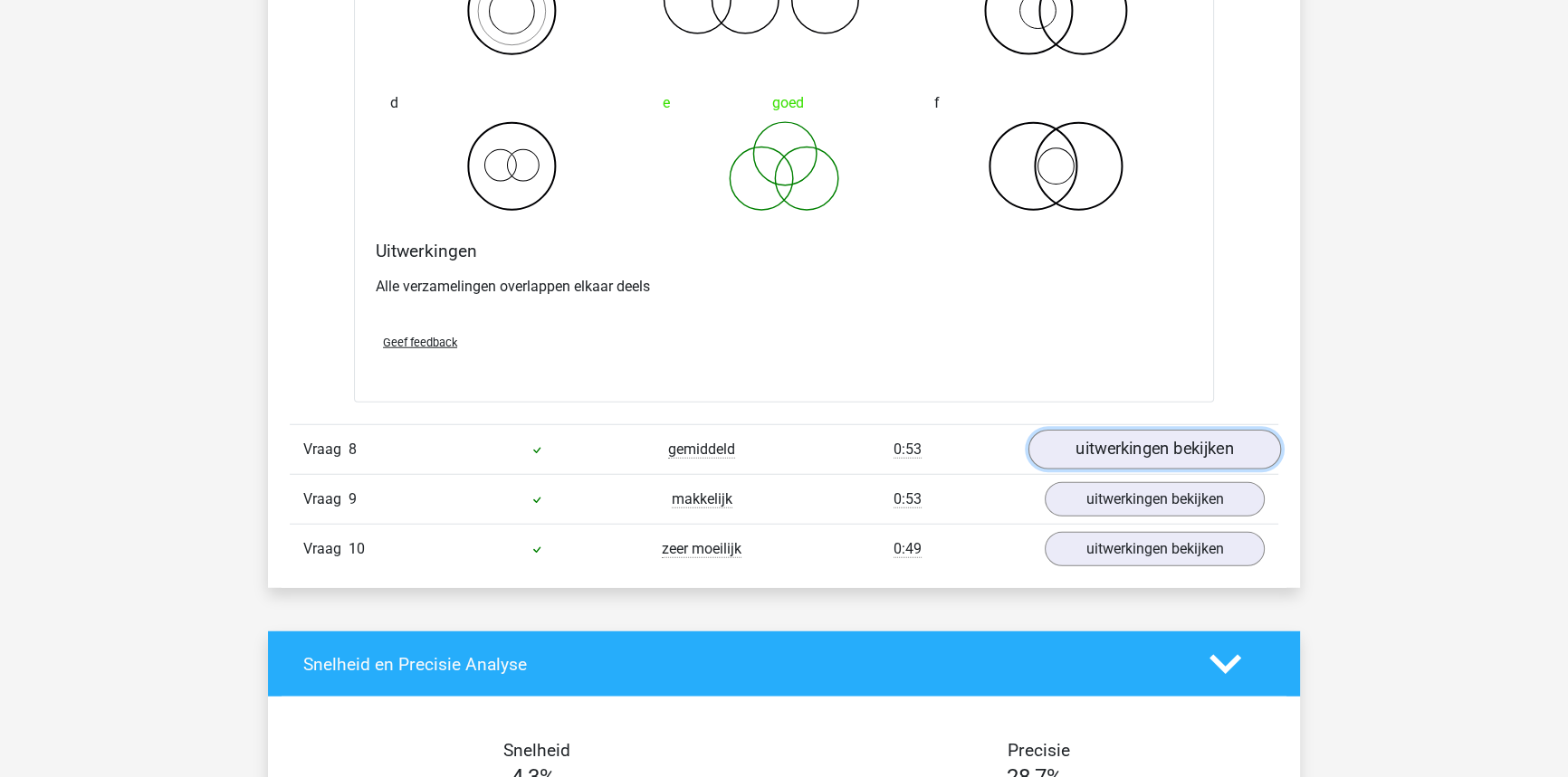
click at [1151, 444] on link "uitwerkingen bekijken" at bounding box center [1155, 451] width 253 height 40
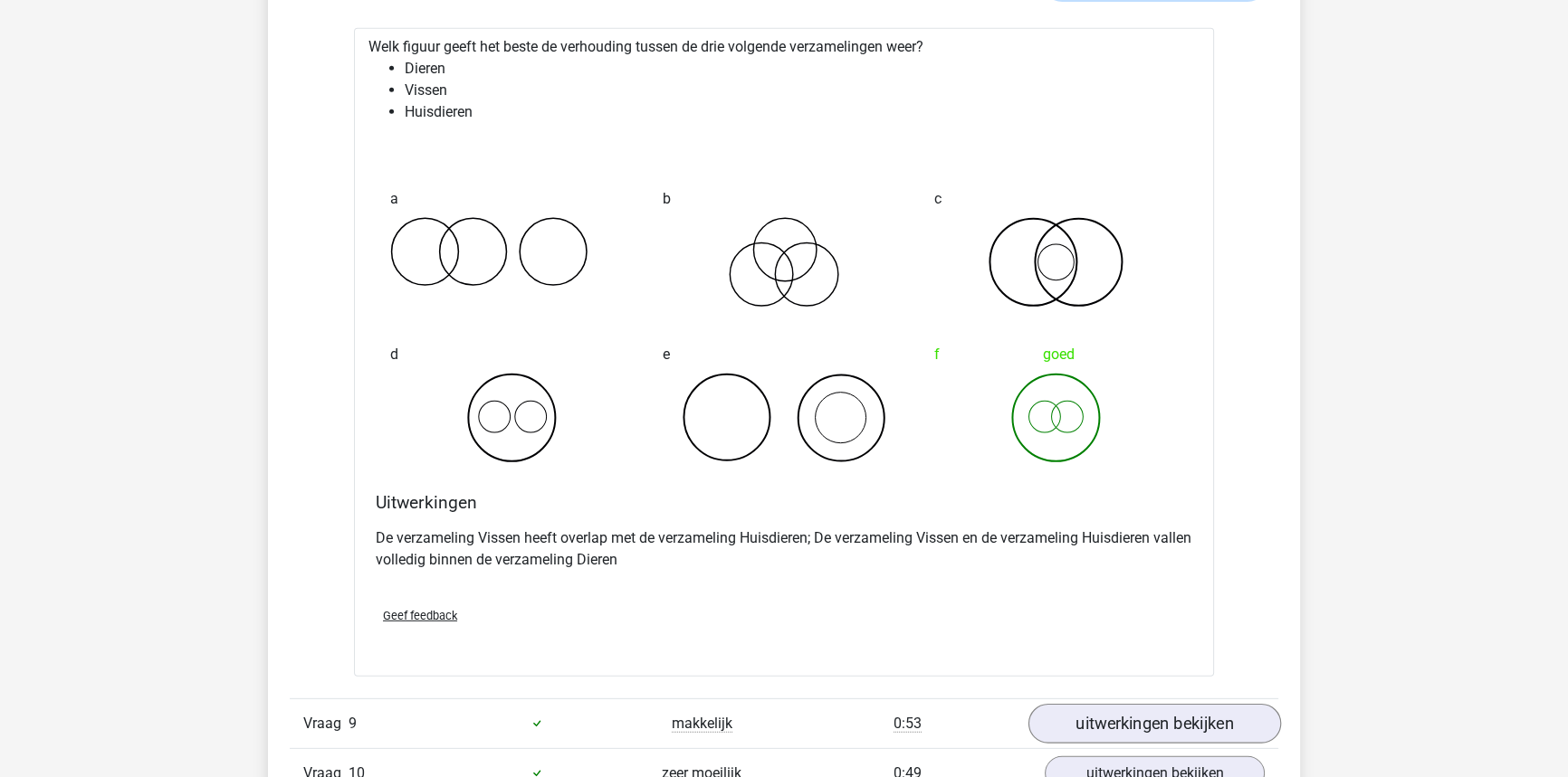
scroll to position [6579, 0]
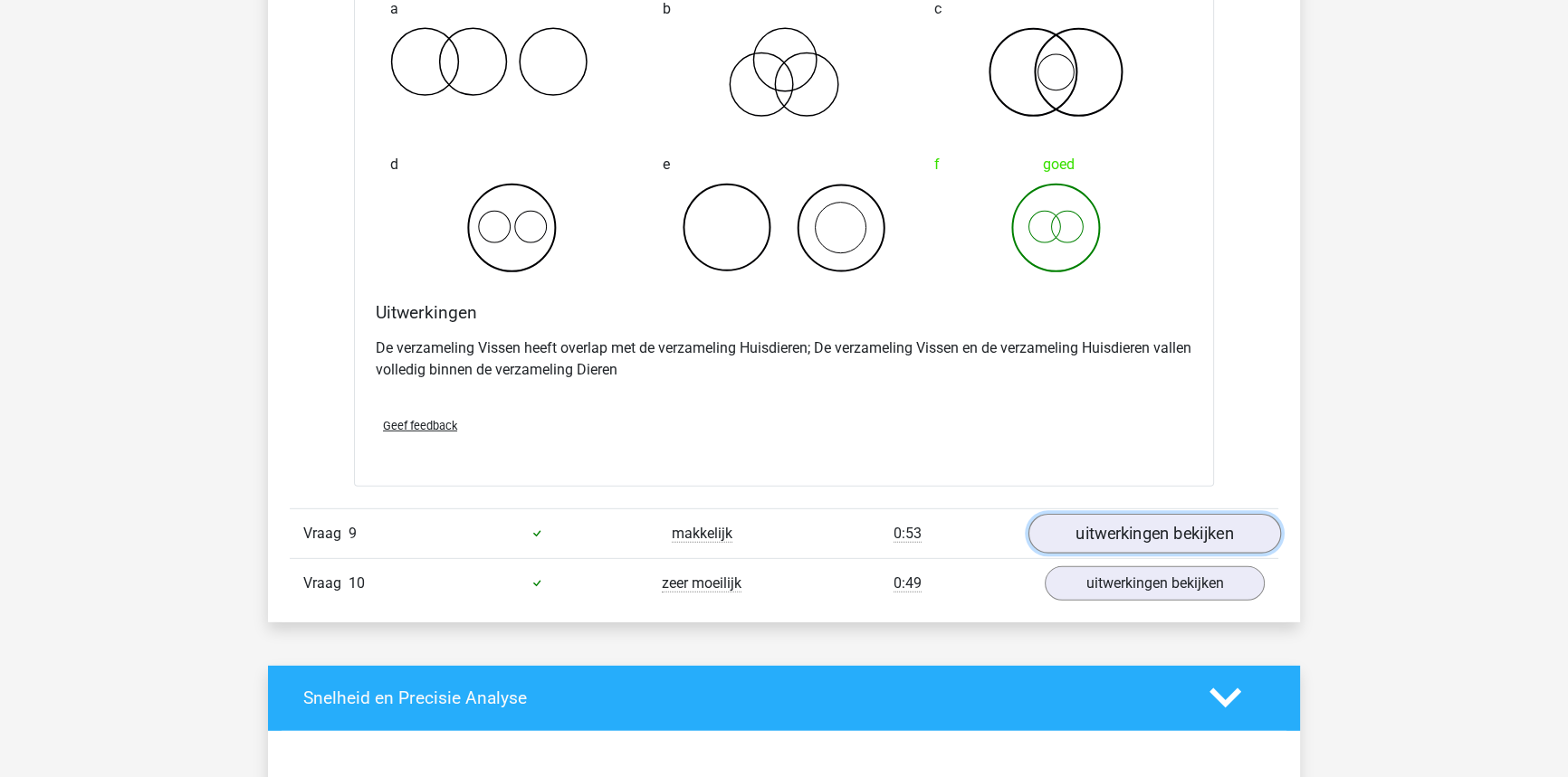
click at [1117, 533] on link "uitwerkingen bekijken" at bounding box center [1155, 534] width 253 height 40
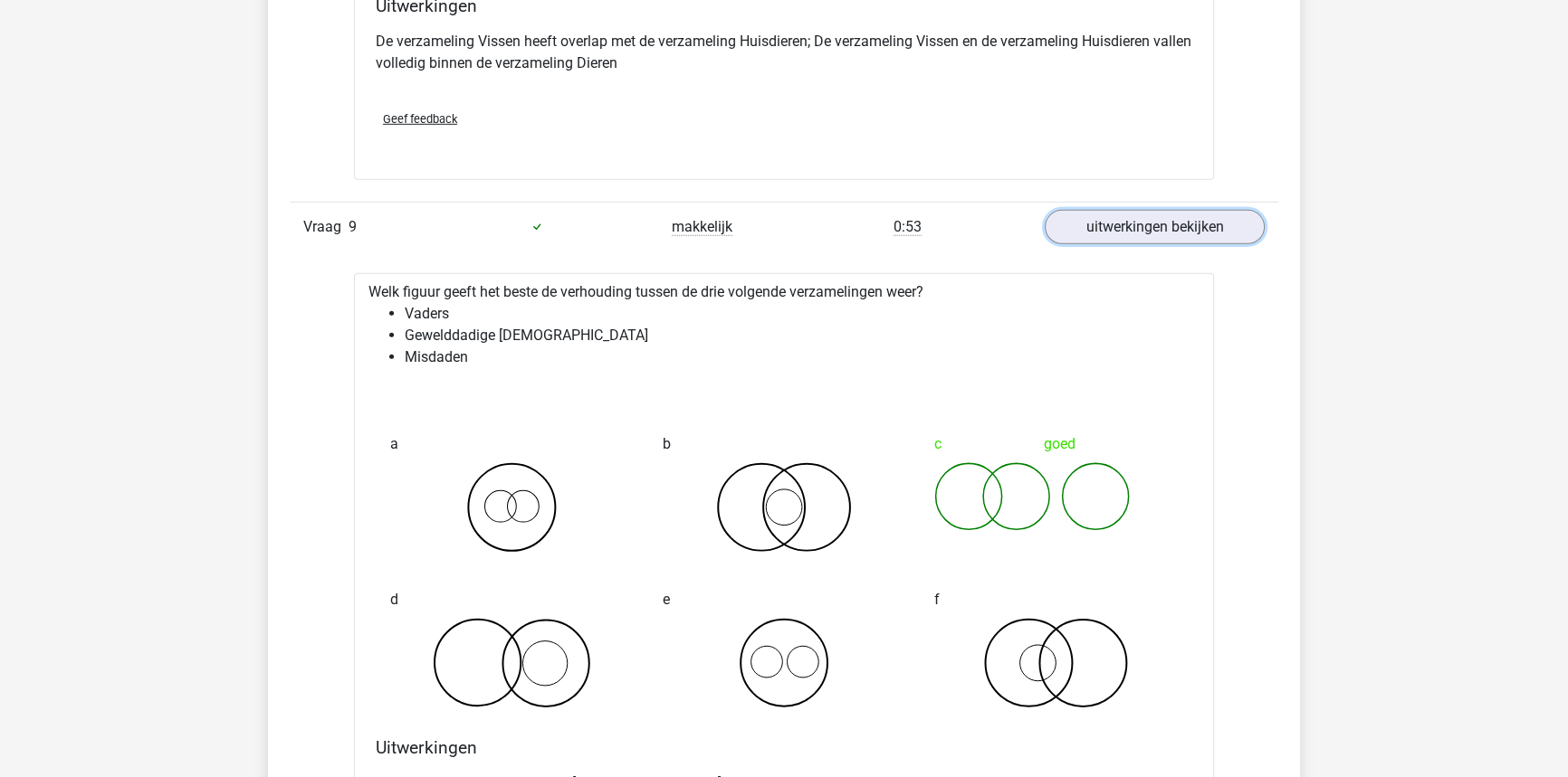
scroll to position [6908, 0]
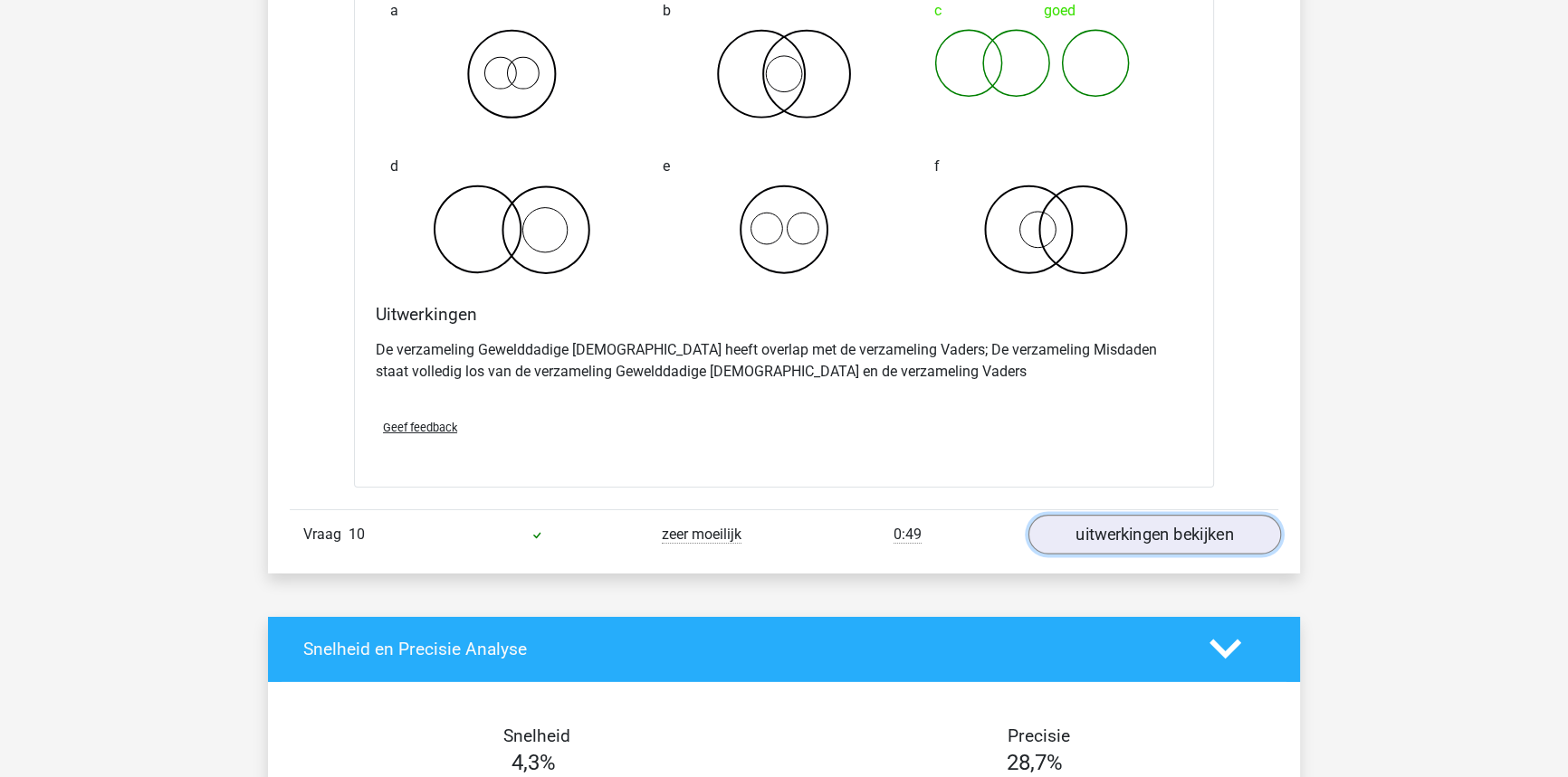
click at [1105, 540] on link "uitwerkingen bekijken" at bounding box center [1155, 535] width 253 height 40
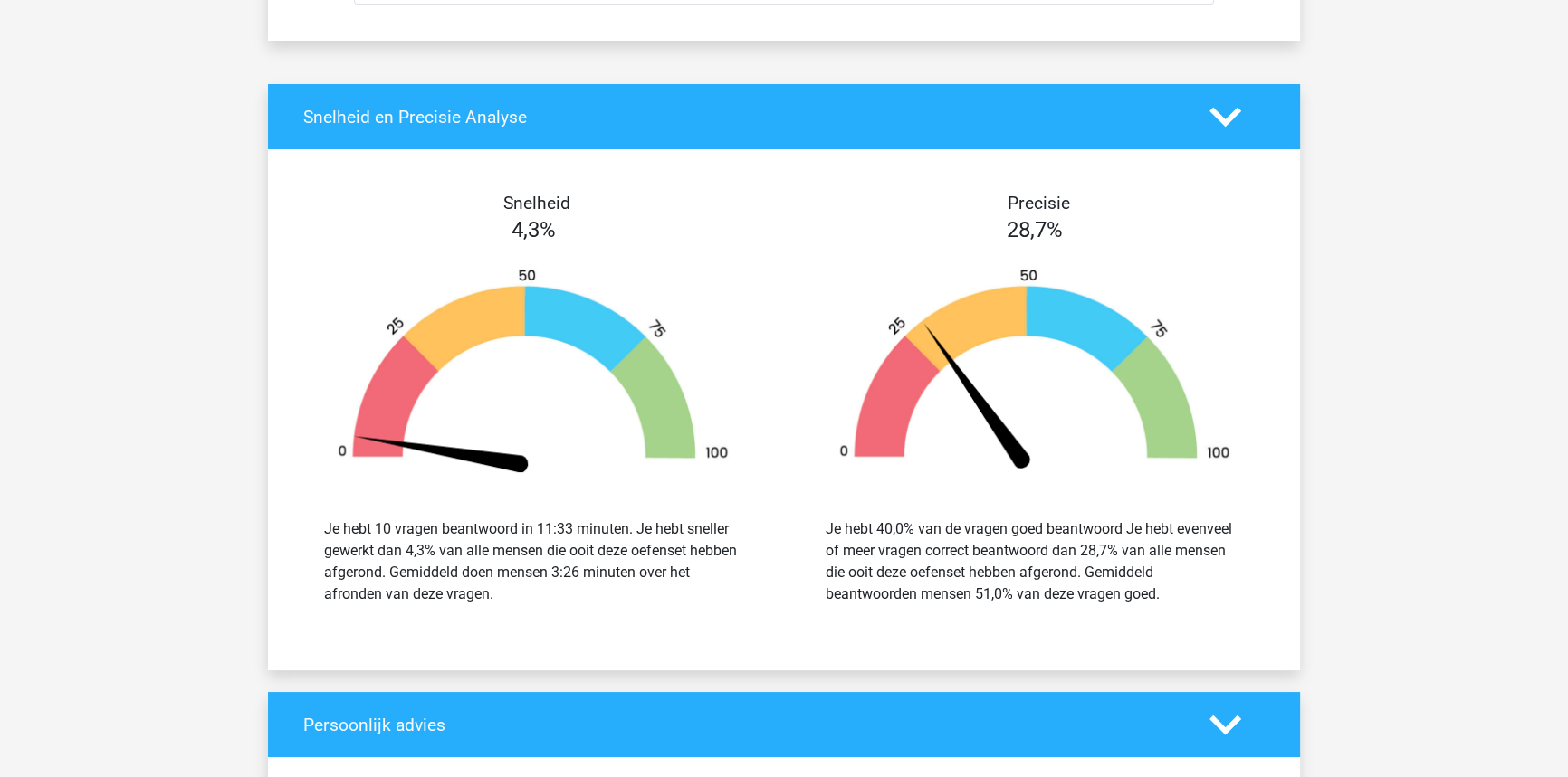
scroll to position [8554, 0]
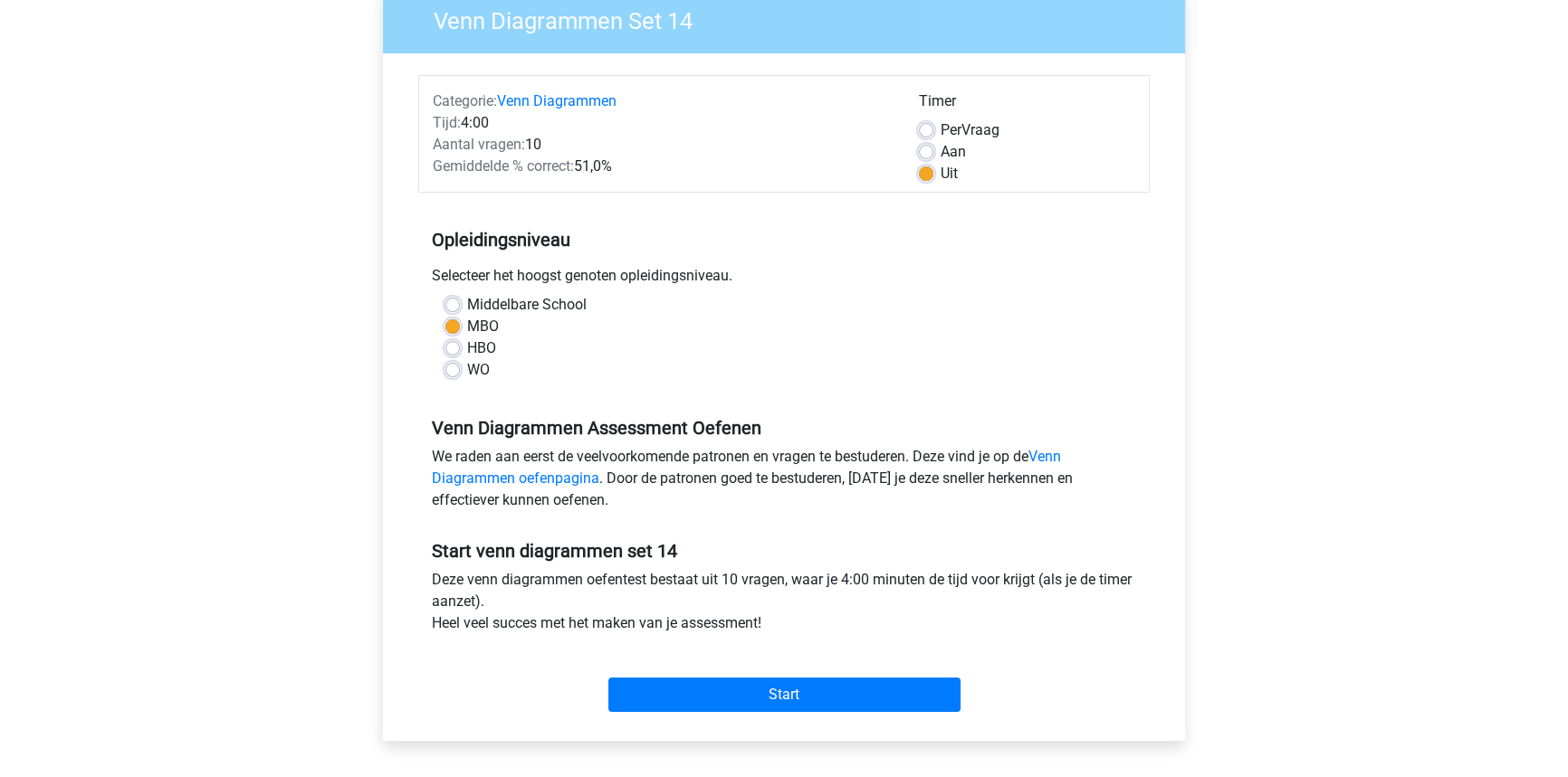
scroll to position [81, 0]
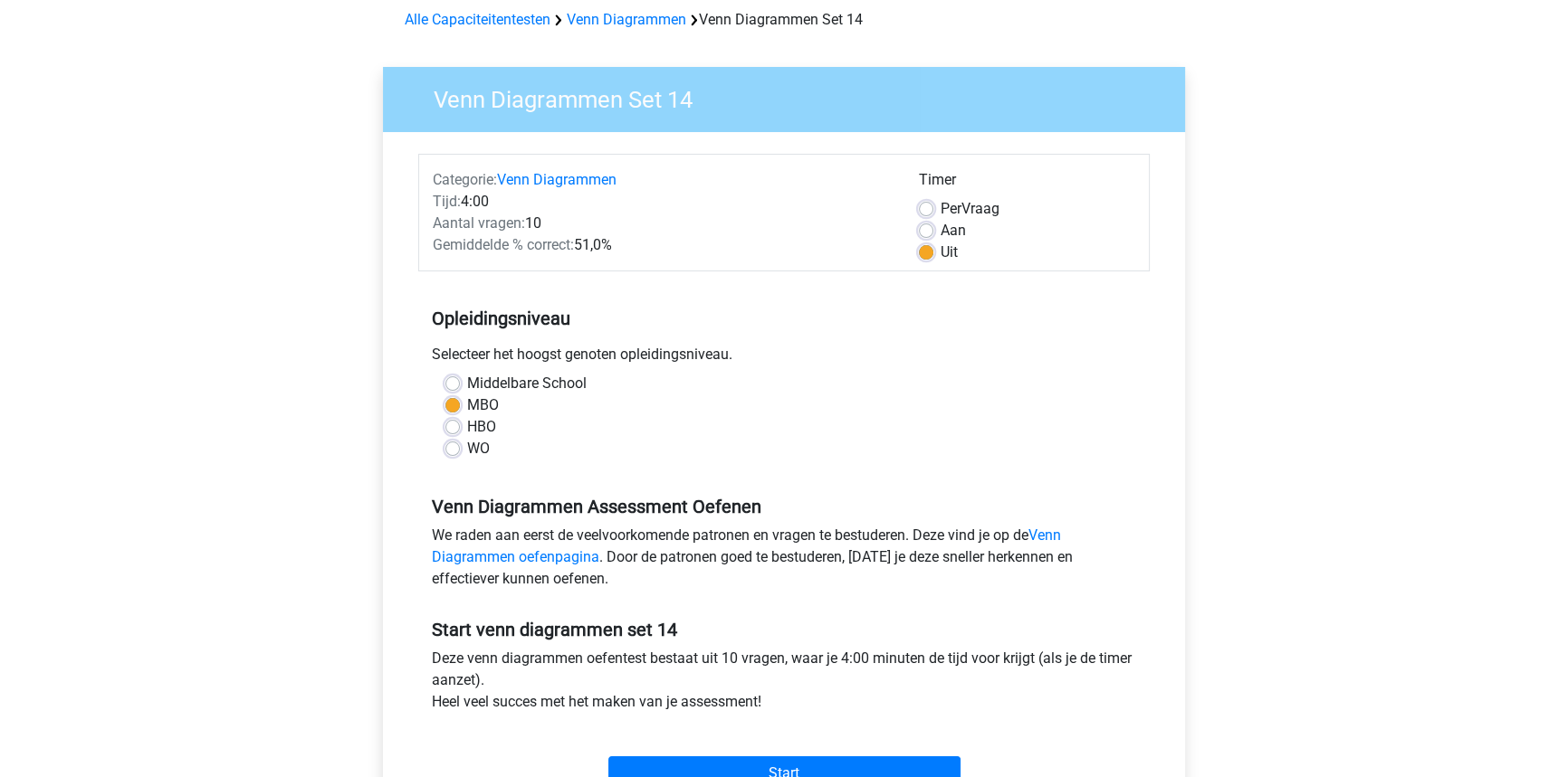
click at [941, 212] on label "Per Vraag" at bounding box center [970, 208] width 58 height 22
click at [923, 212] on input "Per Vraag" at bounding box center [926, 207] width 14 height 18
radio input "true"
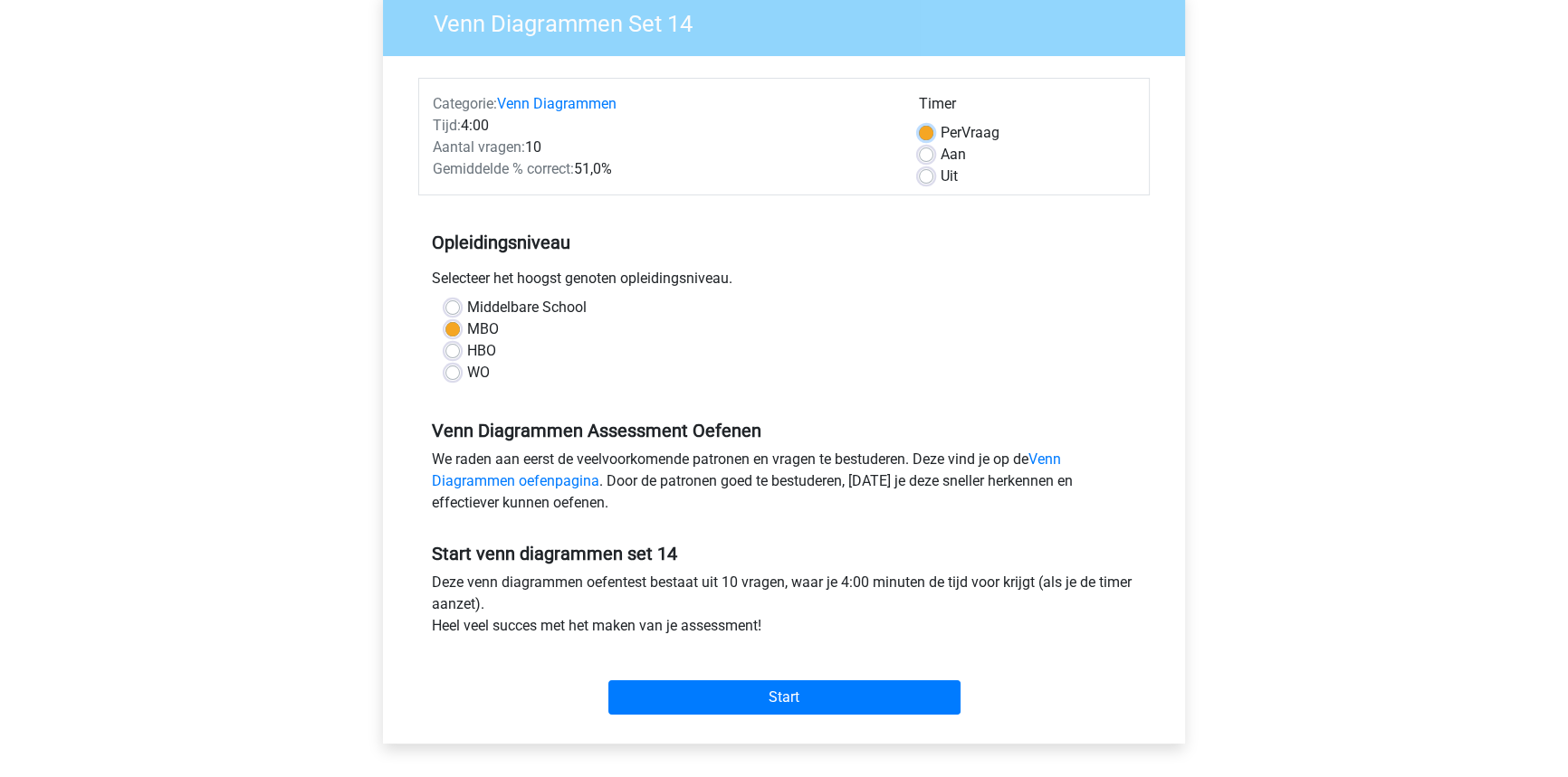
scroll to position [164, 0]
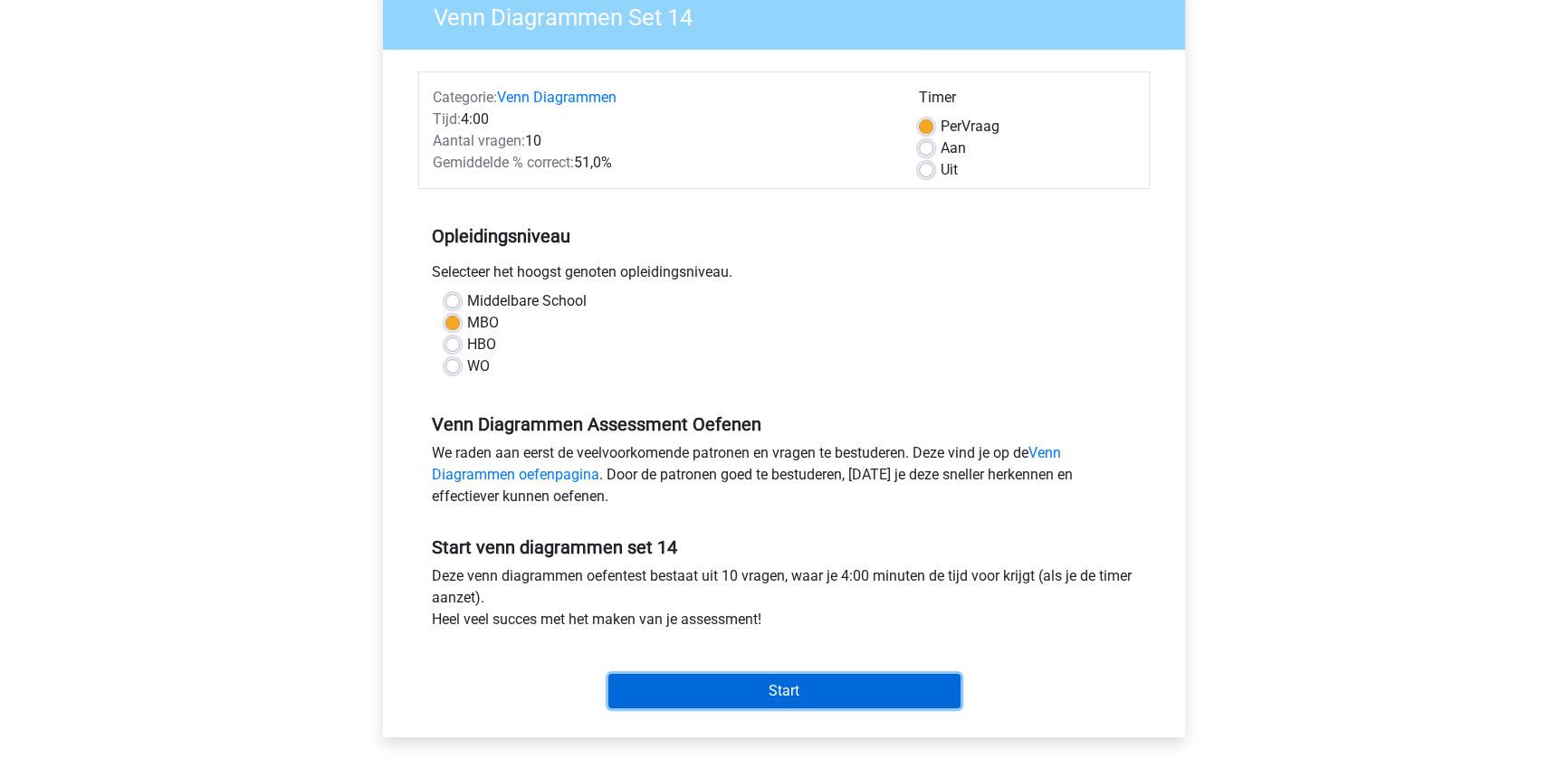
click at [776, 679] on input "Start" at bounding box center [784, 691] width 352 height 34
click at [787, 688] on input "Start" at bounding box center [784, 691] width 352 height 34
click at [667, 692] on input "Start" at bounding box center [784, 691] width 352 height 34
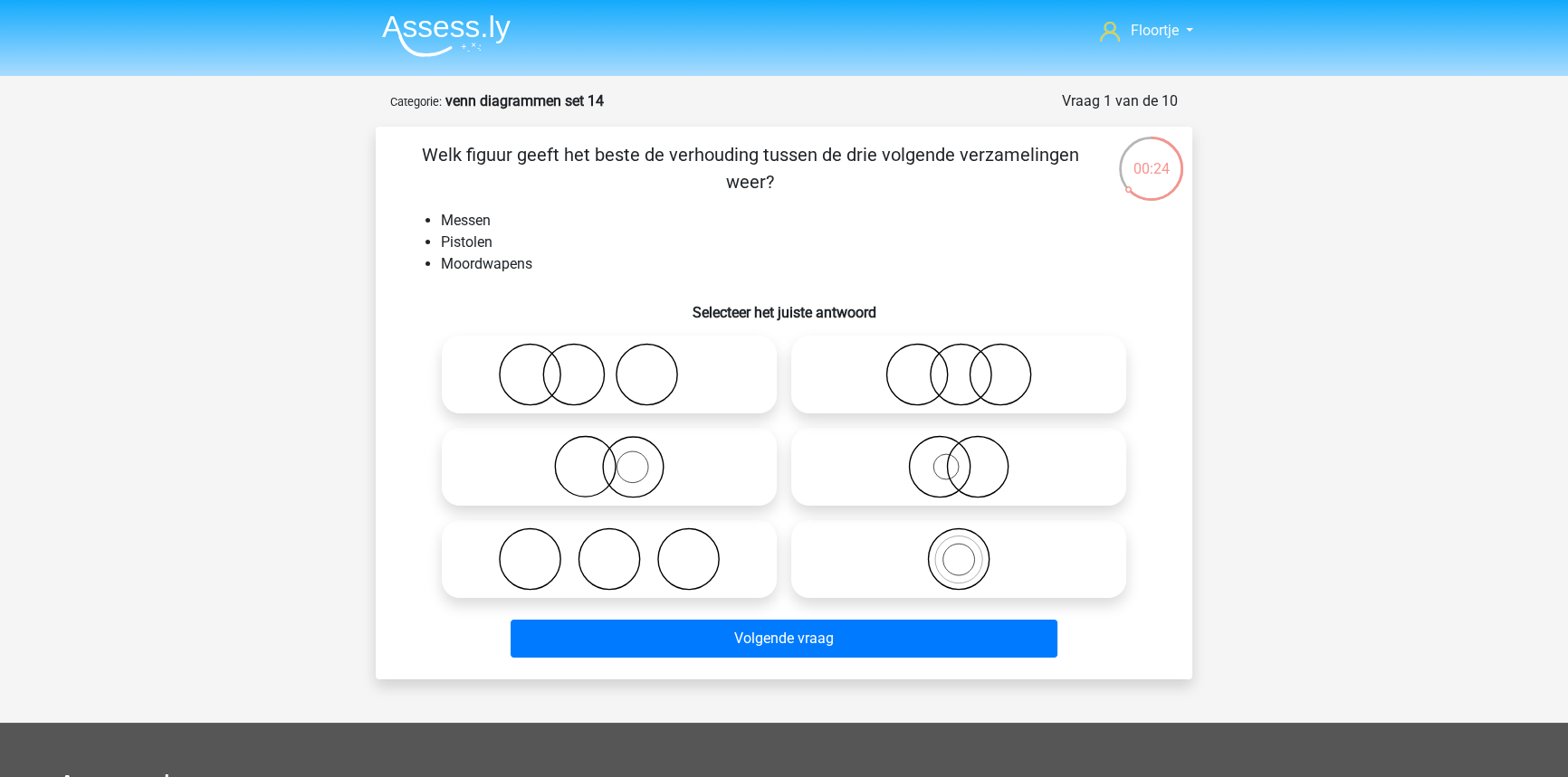
click at [553, 458] on icon at bounding box center [609, 466] width 321 height 63
click at [609, 457] on input "radio" at bounding box center [615, 452] width 11 height 11
radio input "true"
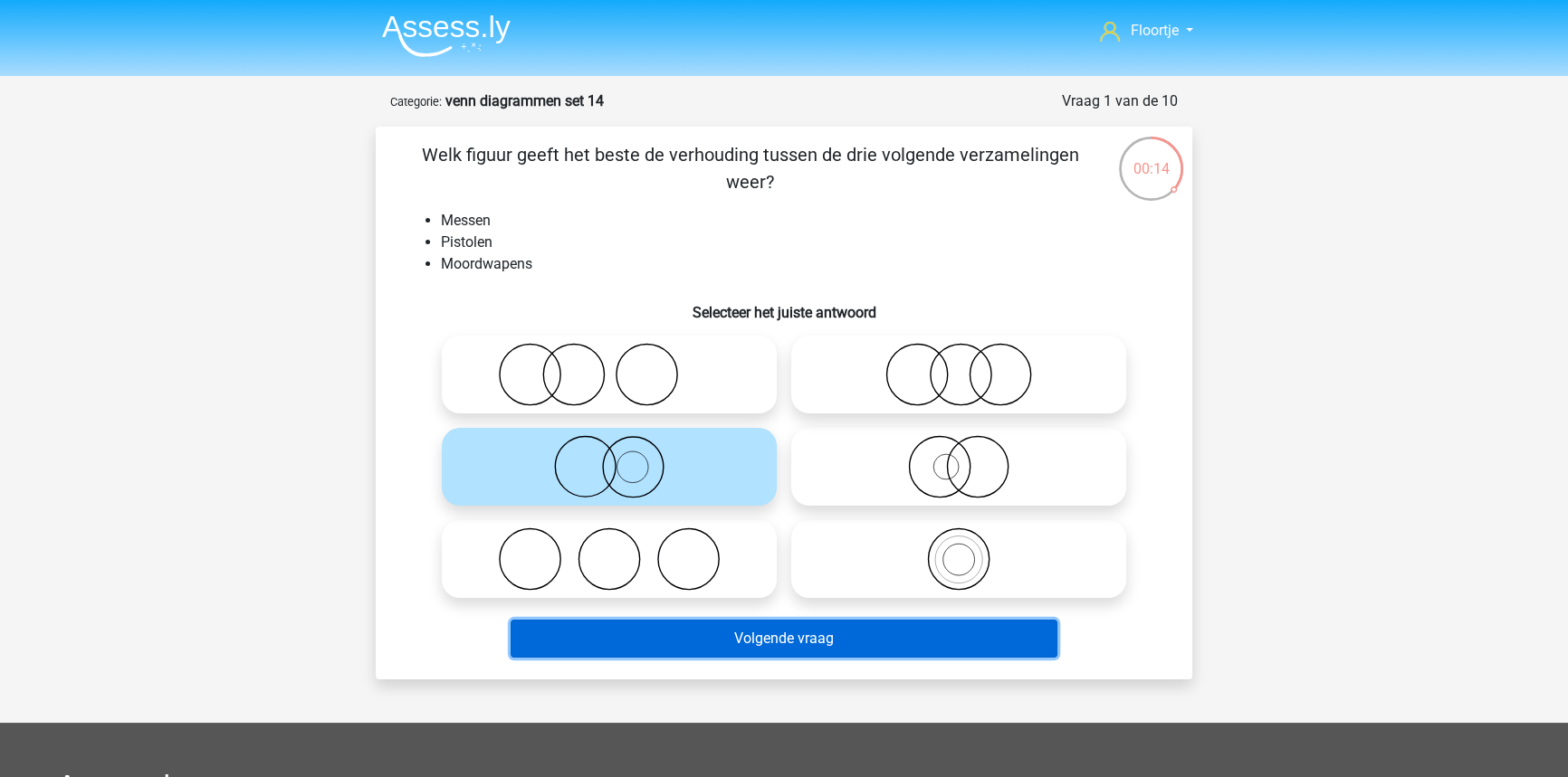
click at [613, 642] on button "Volgende vraag" at bounding box center [784, 638] width 547 height 38
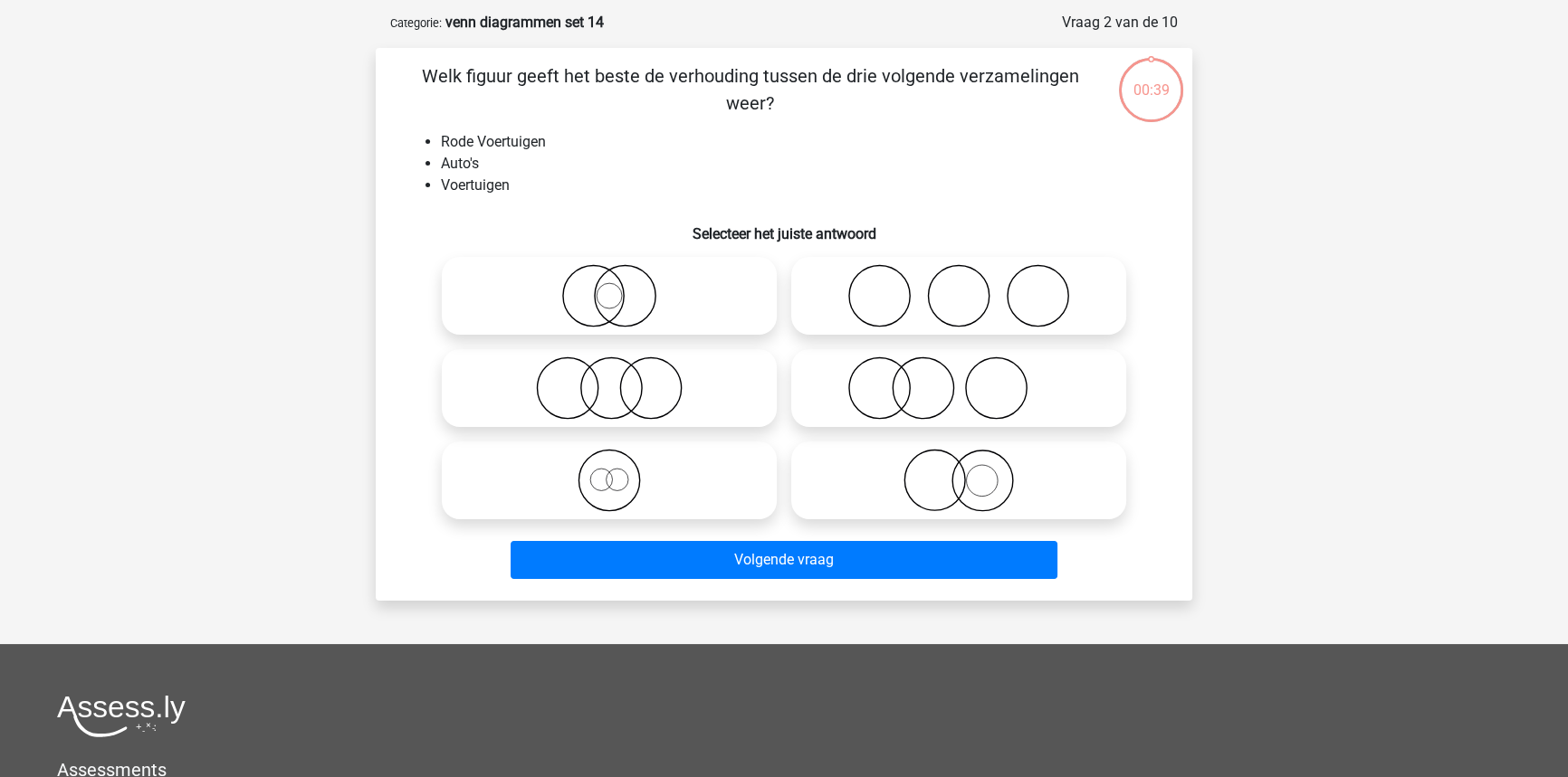
scroll to position [91, 0]
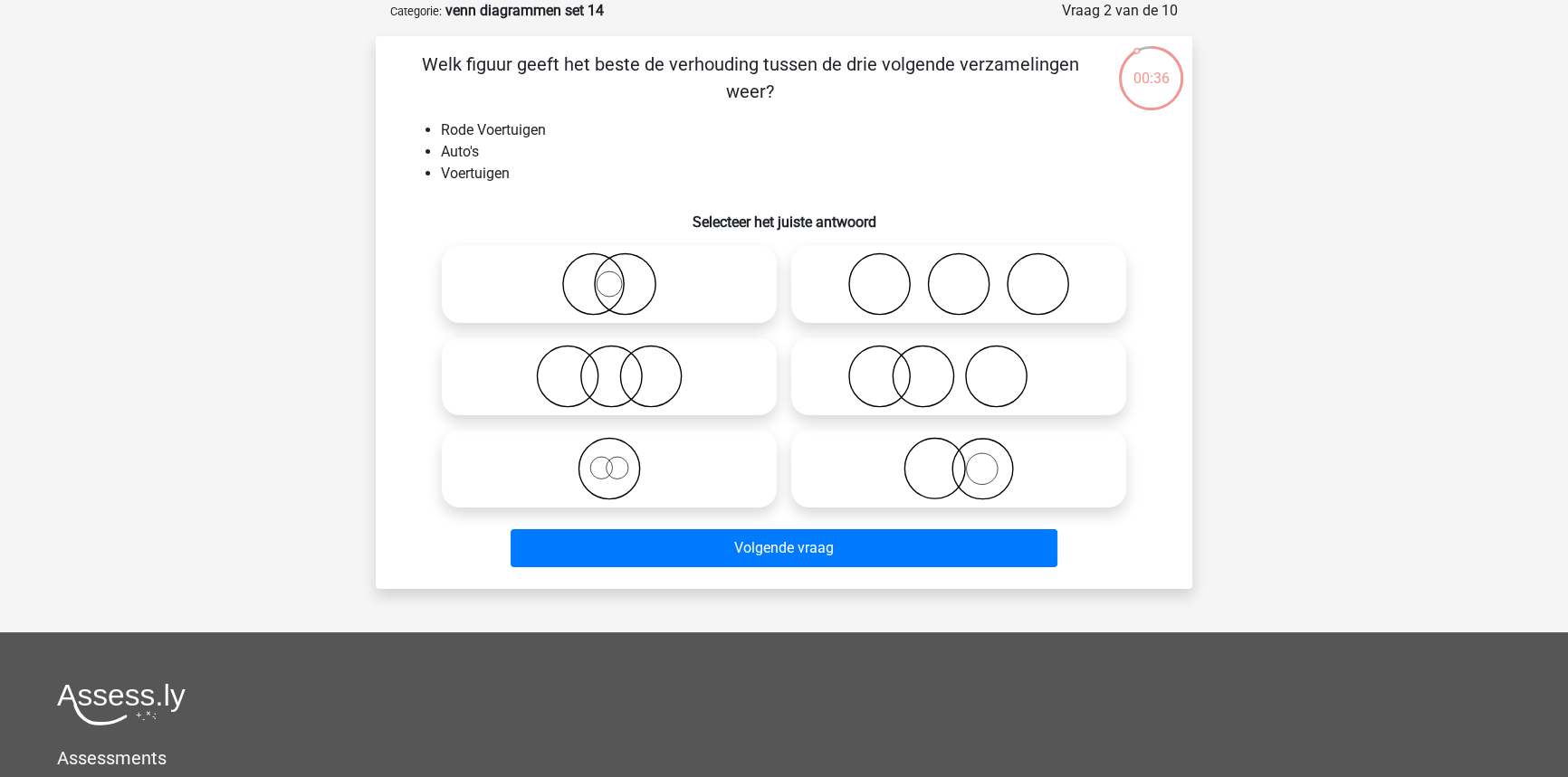
click at [596, 439] on icon at bounding box center [609, 468] width 321 height 63
click at [609, 448] on input "radio" at bounding box center [615, 454] width 11 height 11
radio input "true"
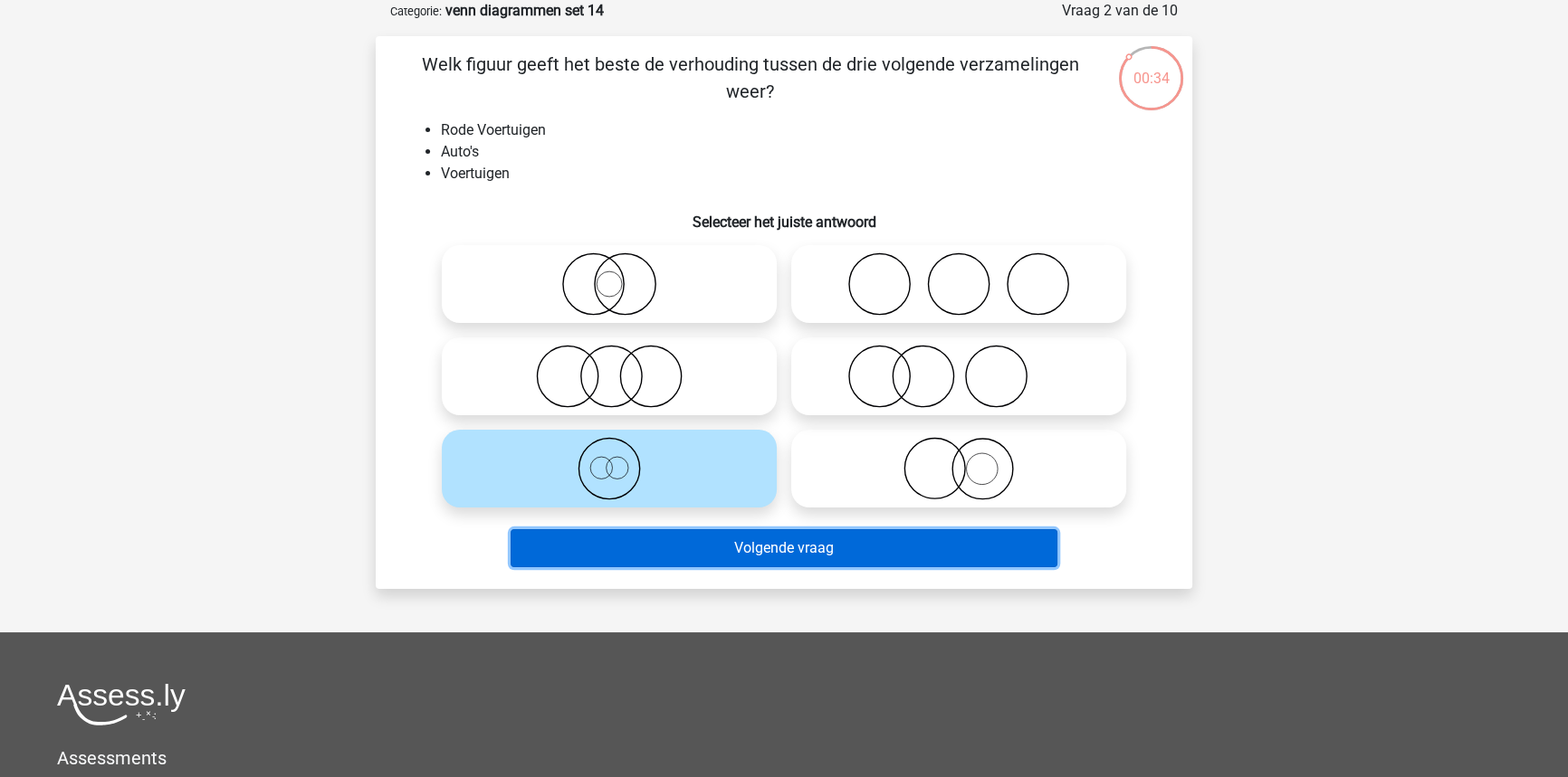
click at [679, 552] on button "Volgende vraag" at bounding box center [784, 548] width 547 height 38
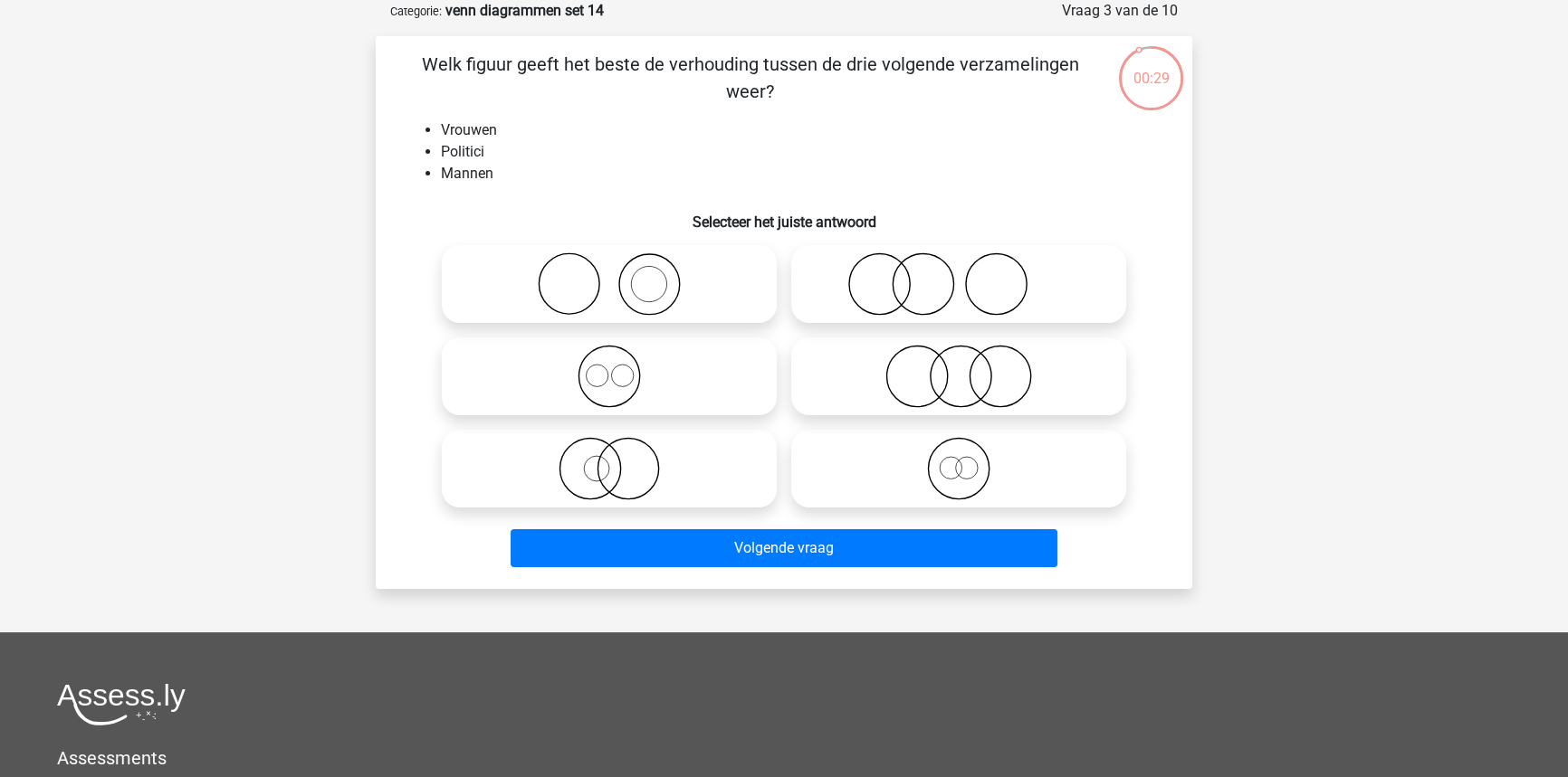
click at [865, 400] on icon at bounding box center [959, 376] width 321 height 63
click at [959, 368] on input "radio" at bounding box center [964, 361] width 11 height 11
radio input "true"
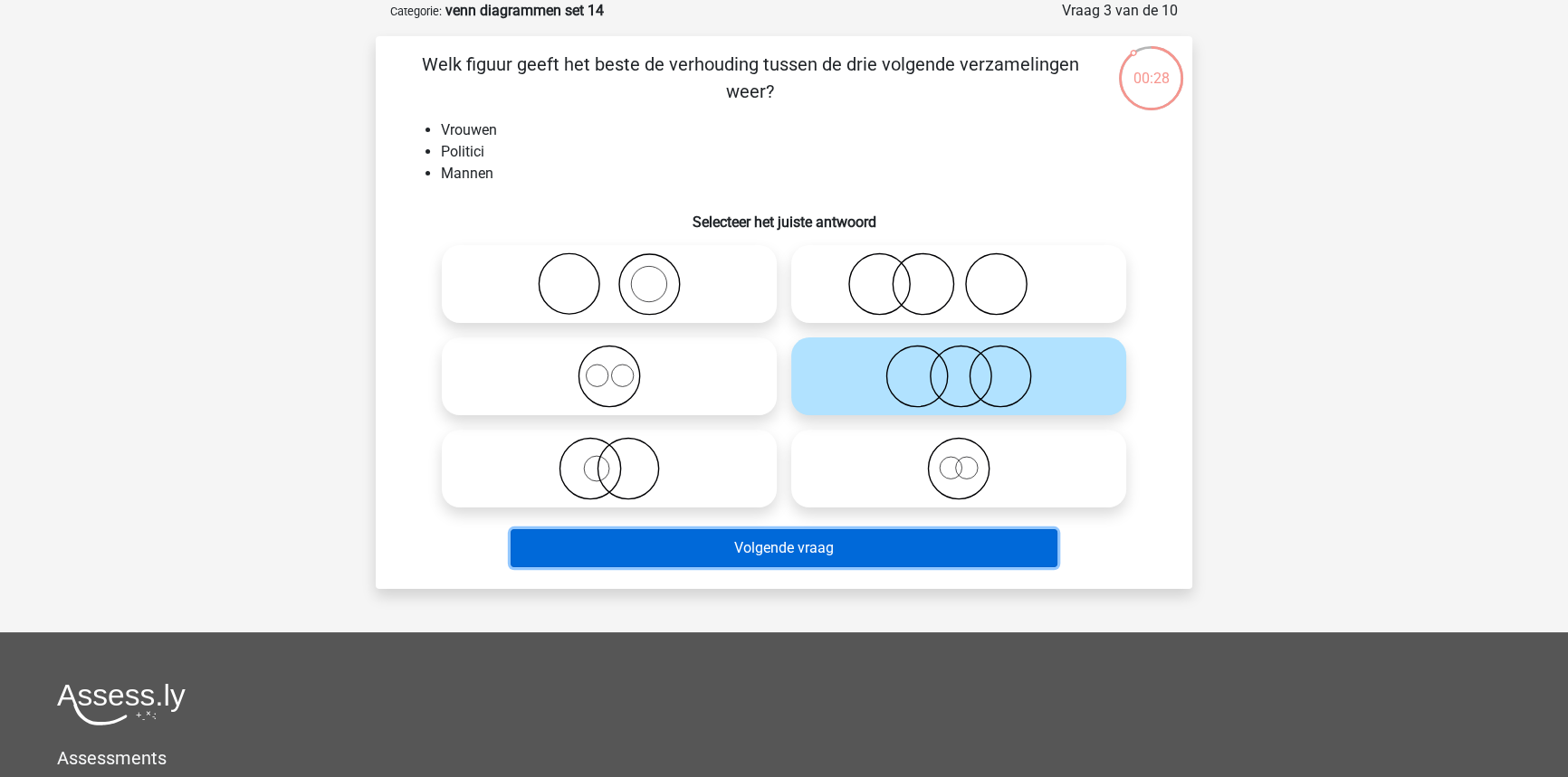
click at [818, 546] on button "Volgende vraag" at bounding box center [784, 548] width 547 height 38
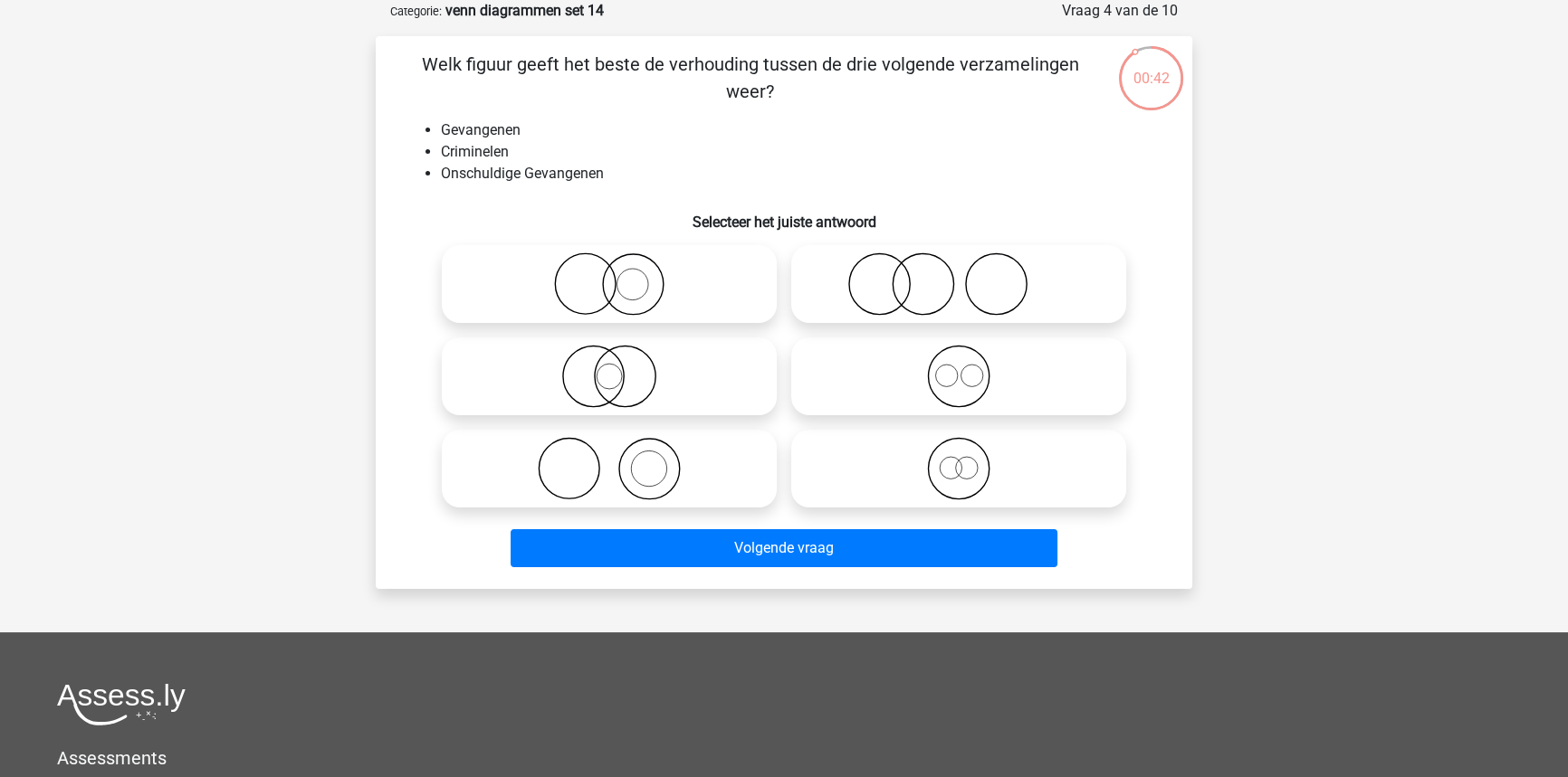
click at [570, 275] on icon at bounding box center [609, 284] width 321 height 63
click at [609, 275] on input "radio" at bounding box center [615, 269] width 11 height 11
radio input "true"
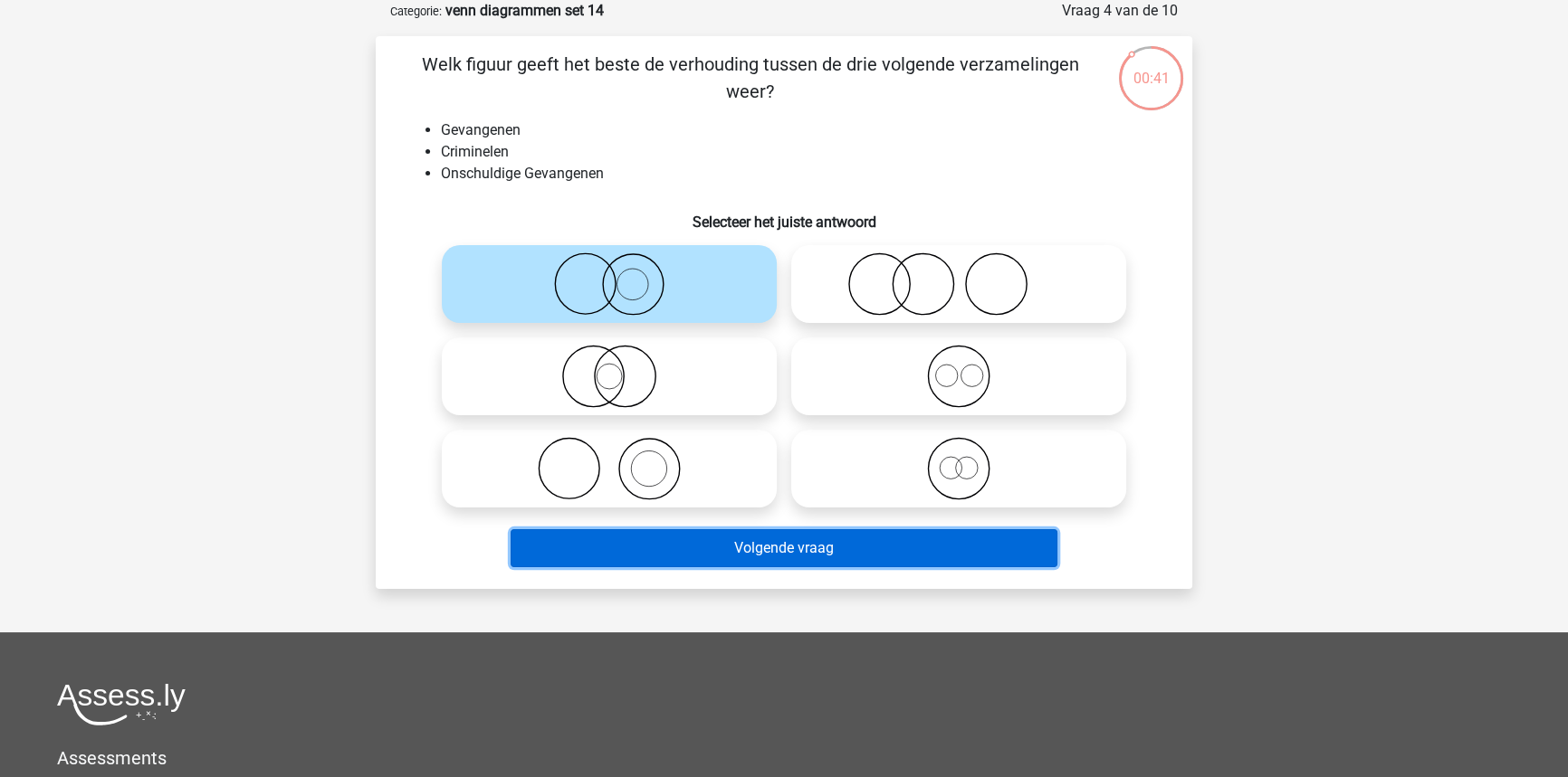
click at [679, 538] on button "Volgende vraag" at bounding box center [784, 548] width 547 height 38
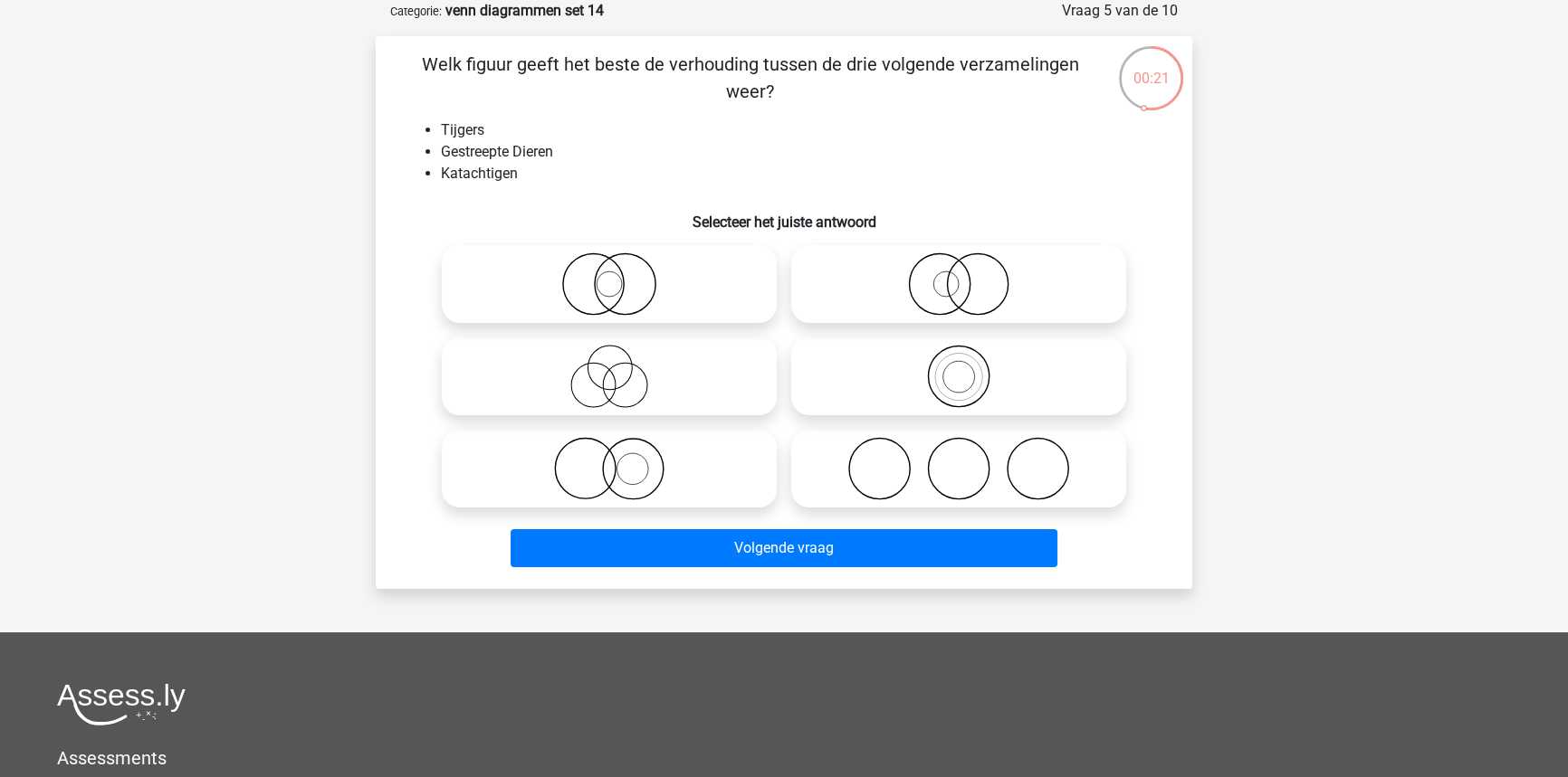
click at [1030, 303] on icon at bounding box center [959, 284] width 321 height 63
click at [971, 275] on input "radio" at bounding box center [964, 269] width 11 height 11
radio input "true"
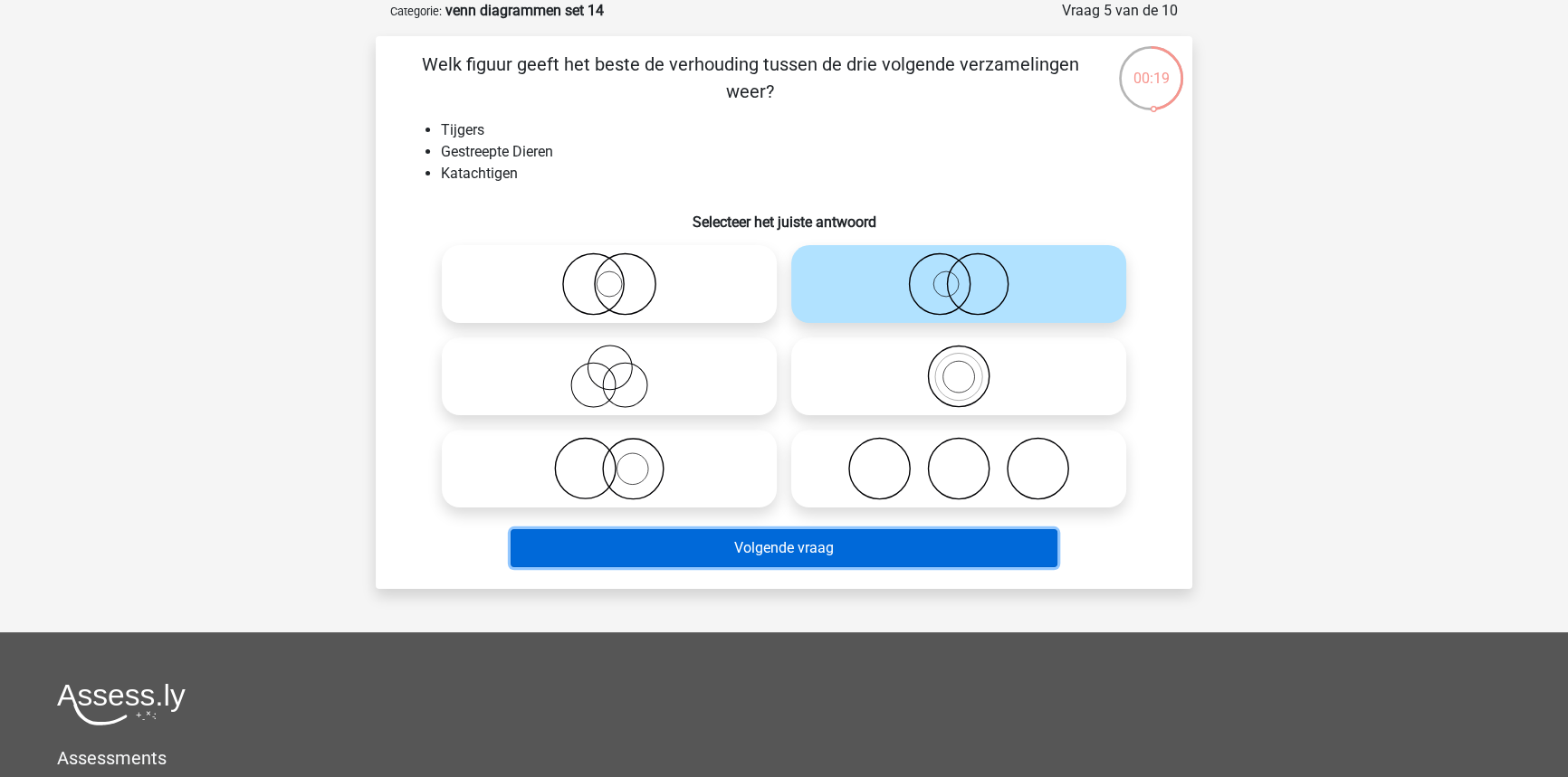
click at [924, 551] on button "Volgende vraag" at bounding box center [784, 548] width 547 height 38
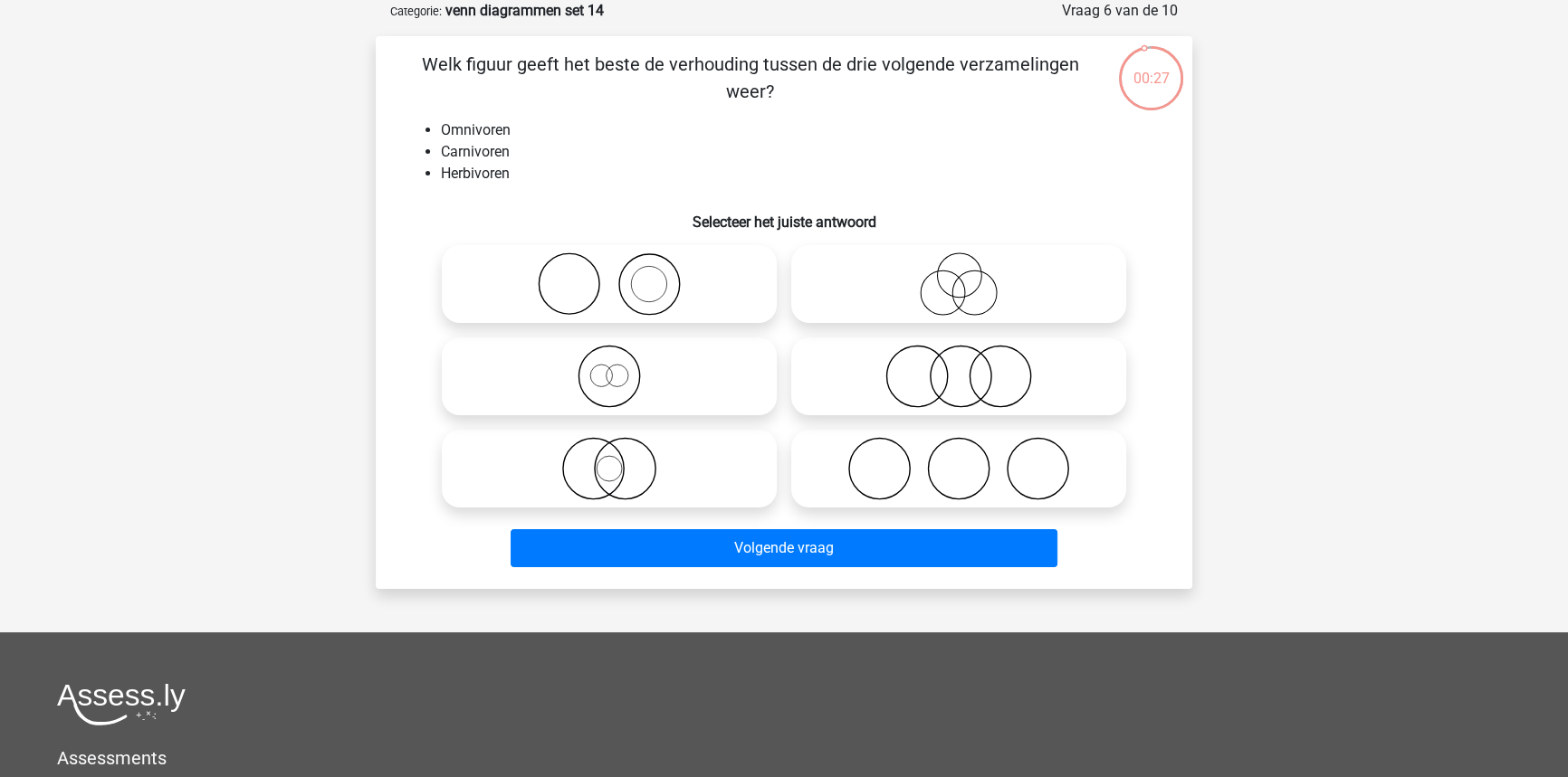
click at [957, 465] on icon at bounding box center [959, 468] width 321 height 63
click at [959, 459] on input "radio" at bounding box center [964, 454] width 11 height 11
radio input "true"
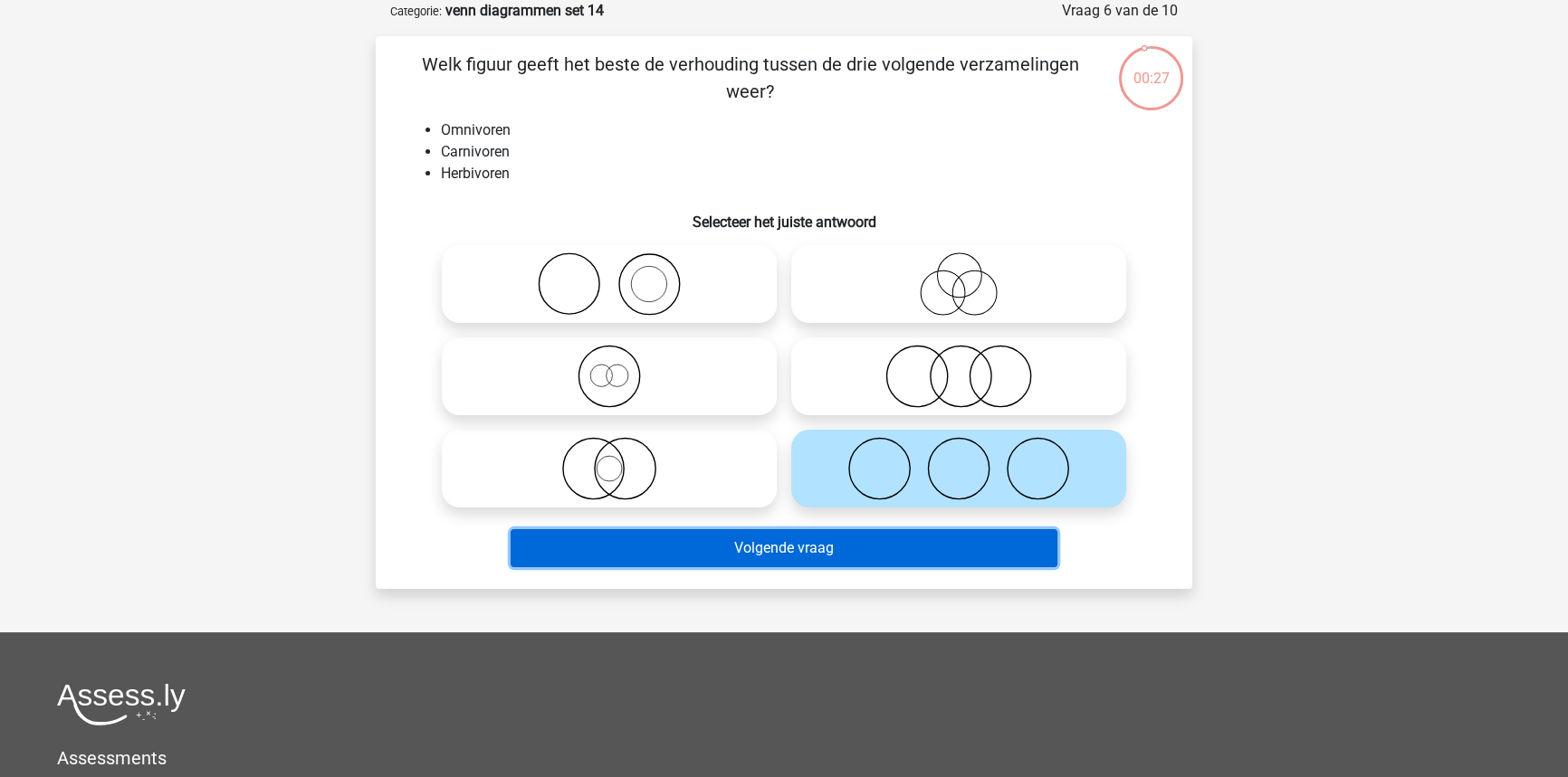
click at [924, 547] on button "Volgende vraag" at bounding box center [784, 548] width 547 height 38
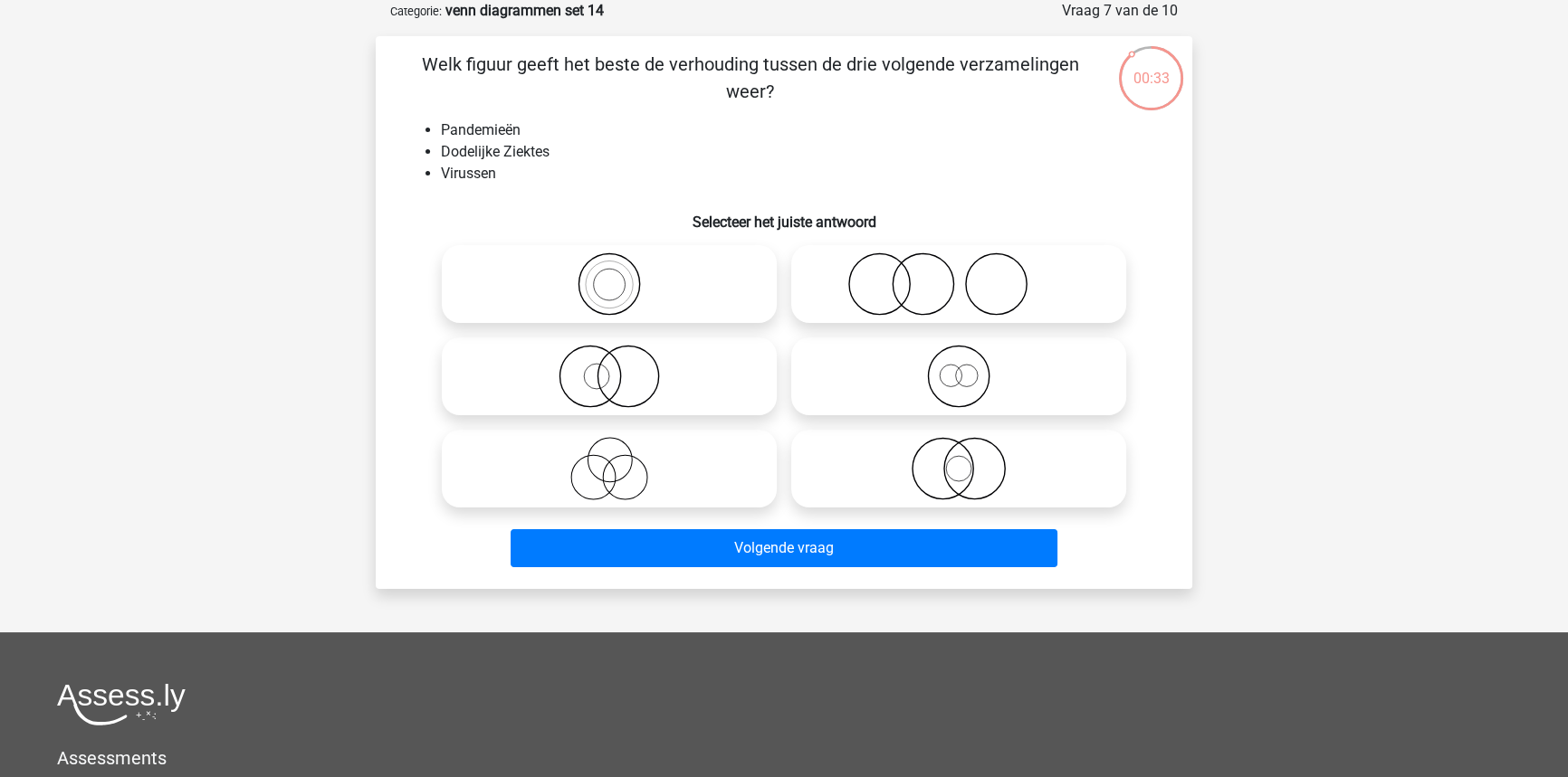
drag, startPoint x: 711, startPoint y: 434, endPoint x: 746, endPoint y: 507, distance: 81.0
click at [711, 435] on label at bounding box center [609, 469] width 335 height 78
click at [621, 448] on input "radio" at bounding box center [615, 454] width 11 height 11
radio input "true"
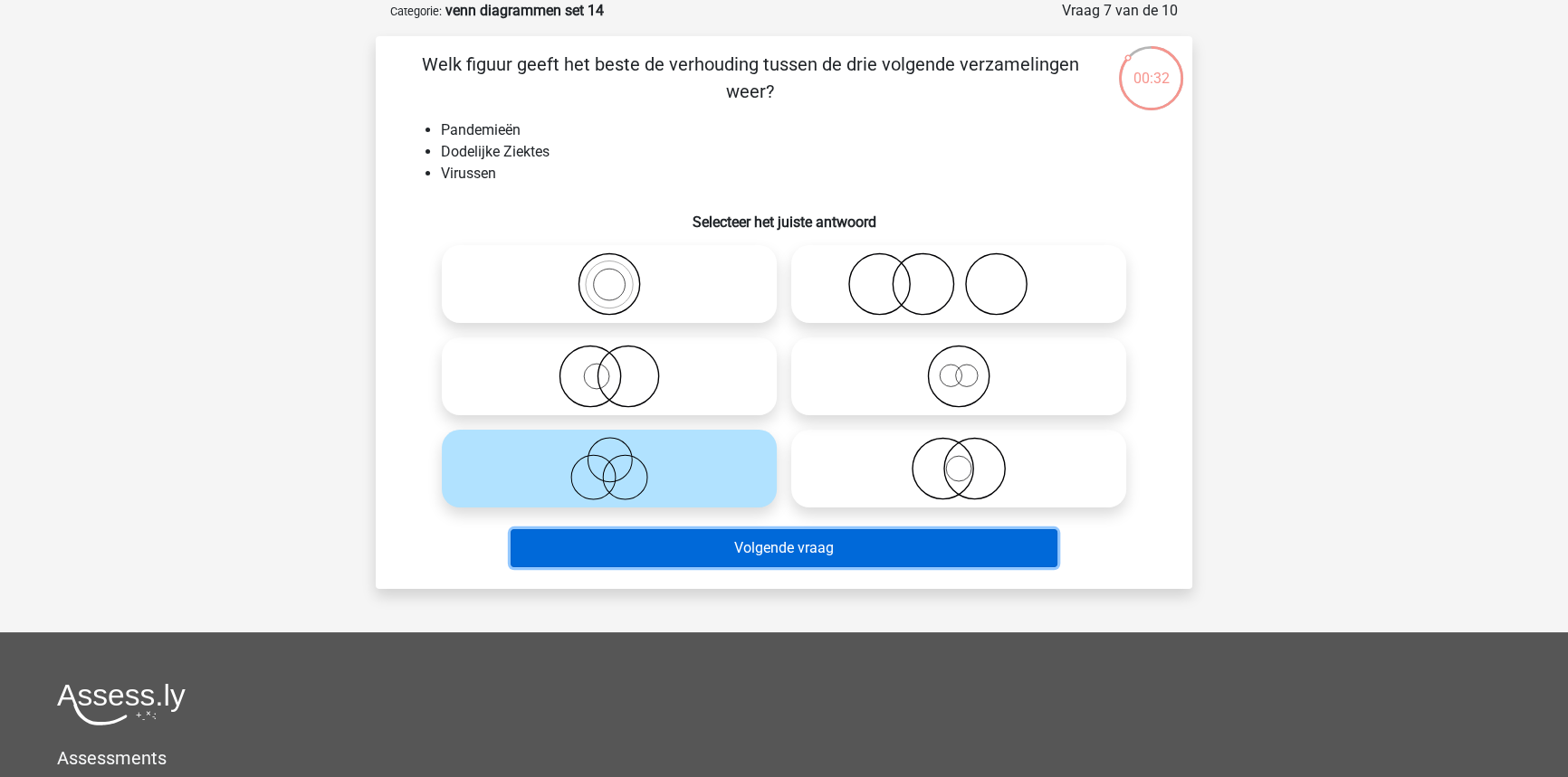
click at [769, 554] on button "Volgende vraag" at bounding box center [784, 548] width 547 height 38
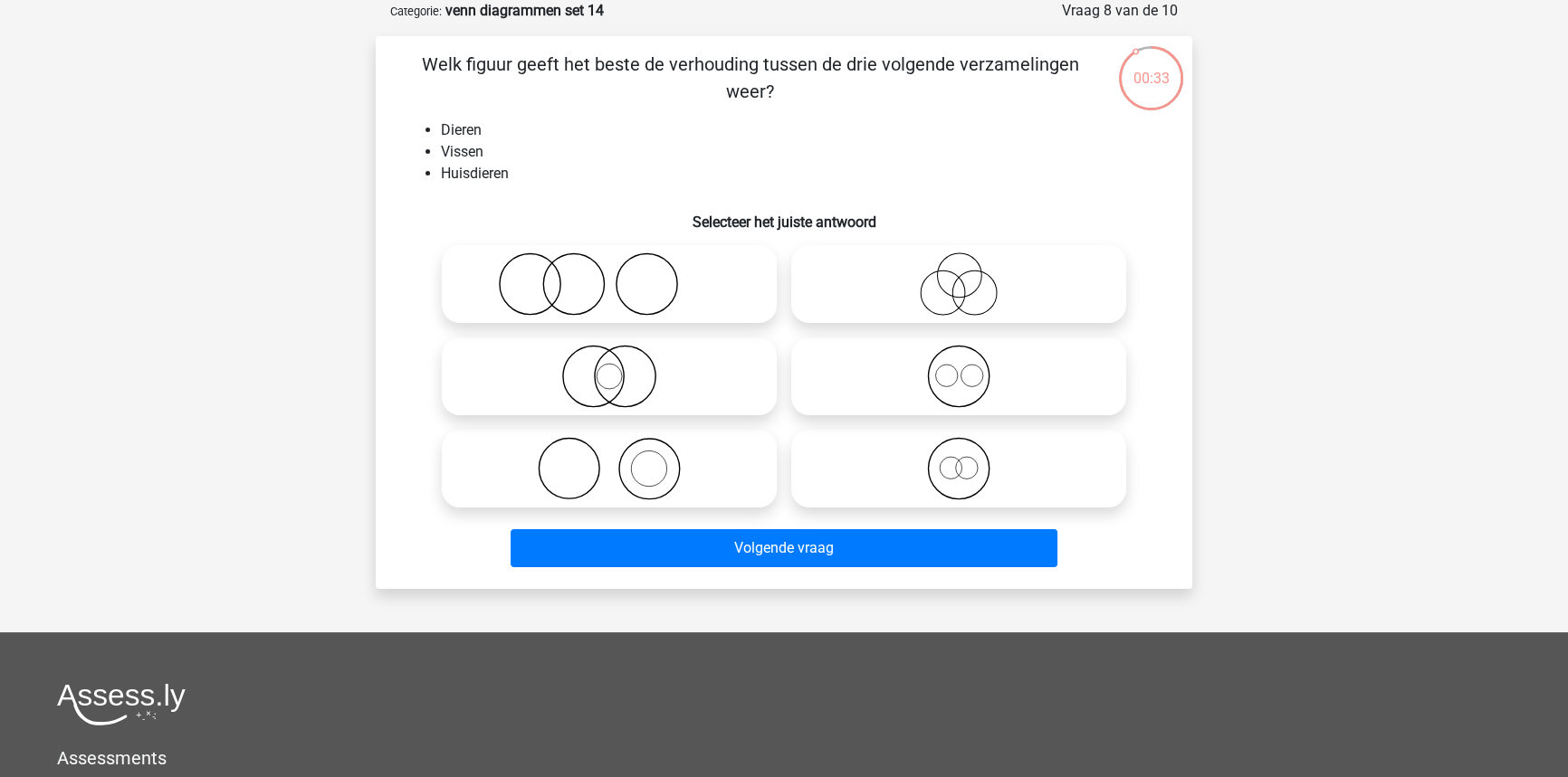
drag, startPoint x: 1078, startPoint y: 436, endPoint x: 1063, endPoint y: 449, distance: 19.8
click at [1075, 438] on icon at bounding box center [959, 468] width 321 height 63
click at [971, 448] on input "radio" at bounding box center [964, 454] width 11 height 11
radio input "true"
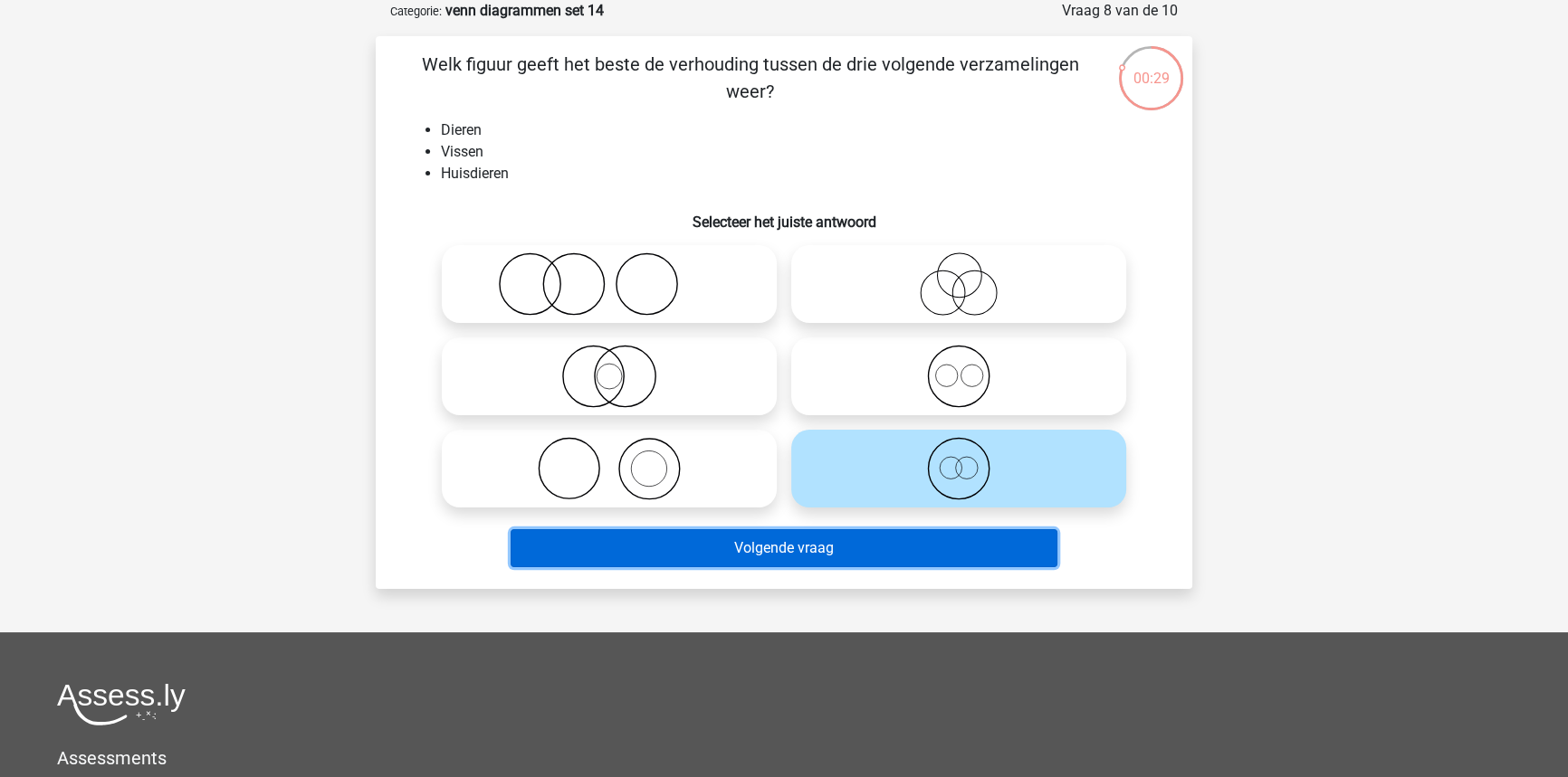
click at [963, 542] on button "Volgende vraag" at bounding box center [784, 548] width 547 height 38
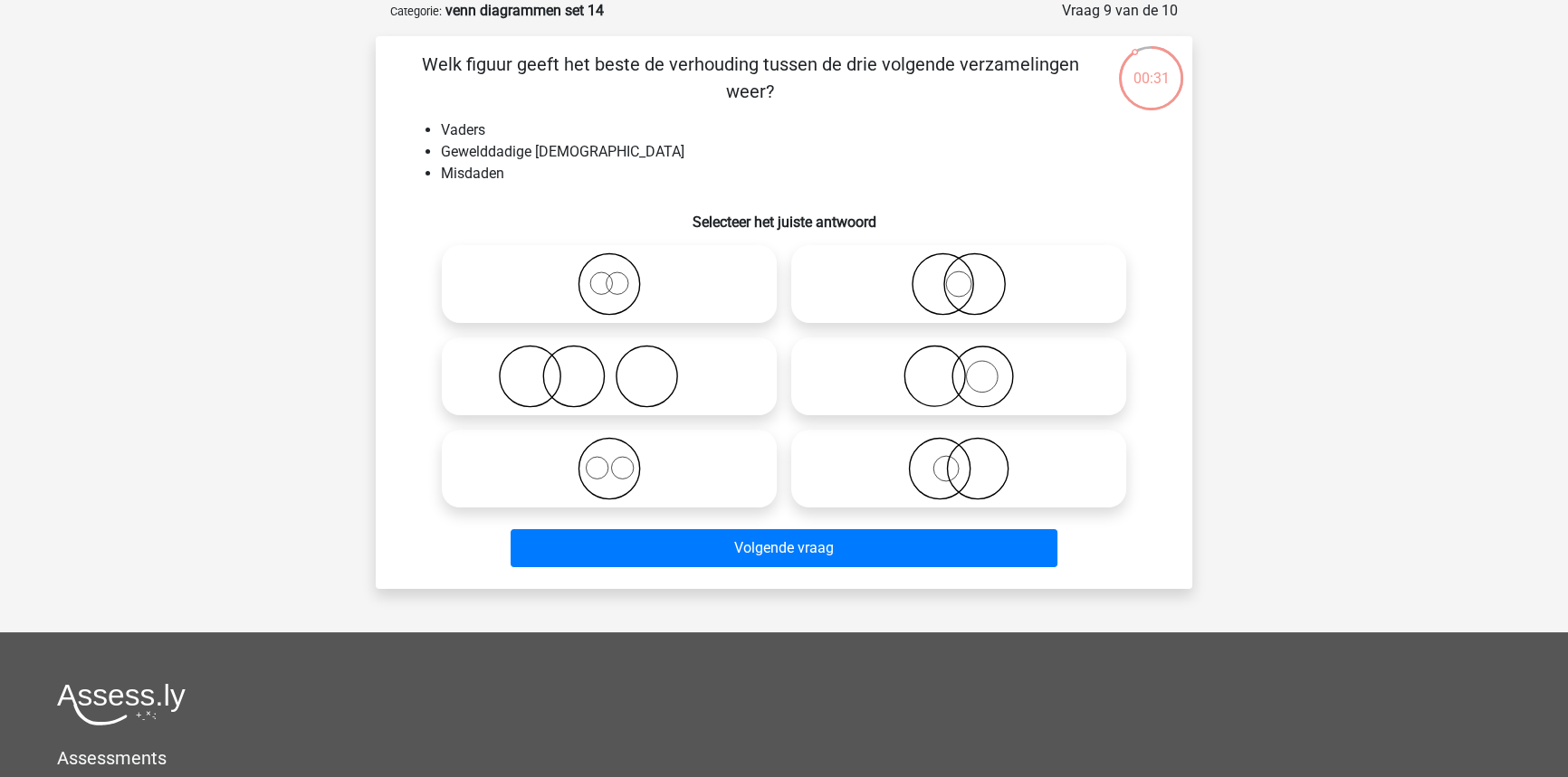
click at [663, 366] on icon at bounding box center [609, 376] width 321 height 63
click at [621, 366] on input "radio" at bounding box center [615, 361] width 11 height 11
radio input "true"
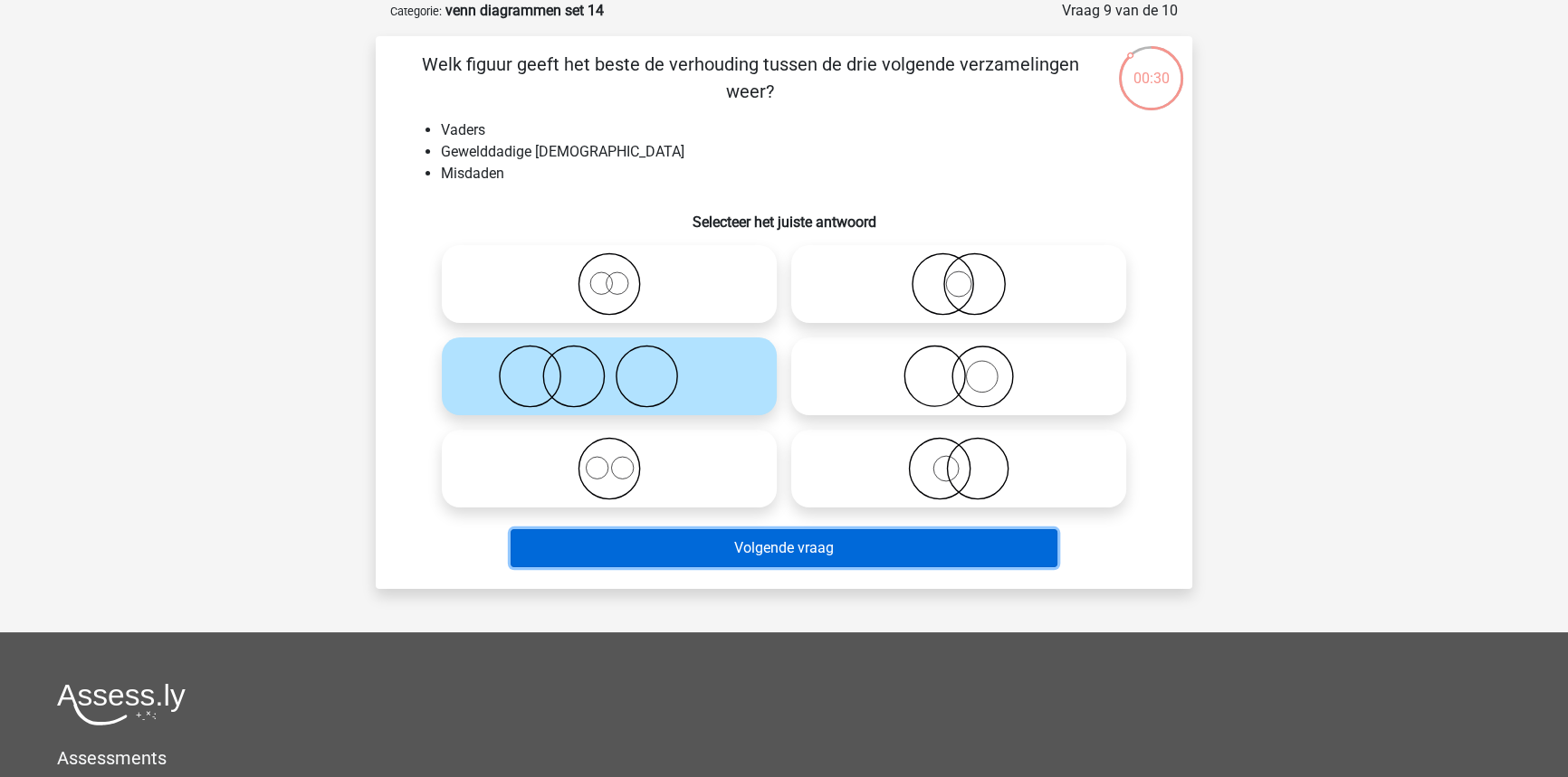
click at [707, 532] on button "Volgende vraag" at bounding box center [784, 548] width 547 height 38
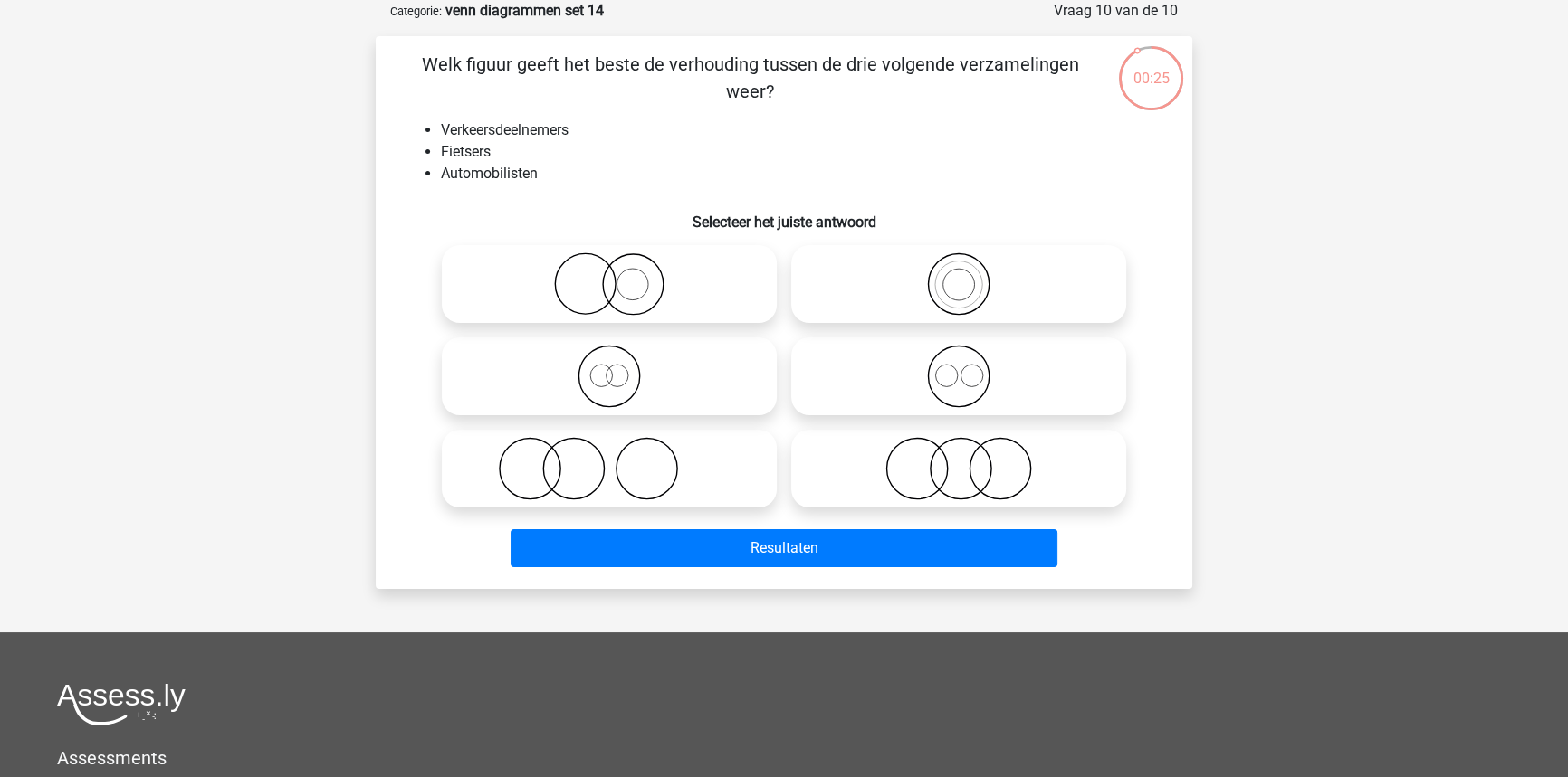
click at [950, 400] on icon at bounding box center [959, 376] width 321 height 63
click at [959, 368] on input "radio" at bounding box center [964, 361] width 11 height 11
radio input "true"
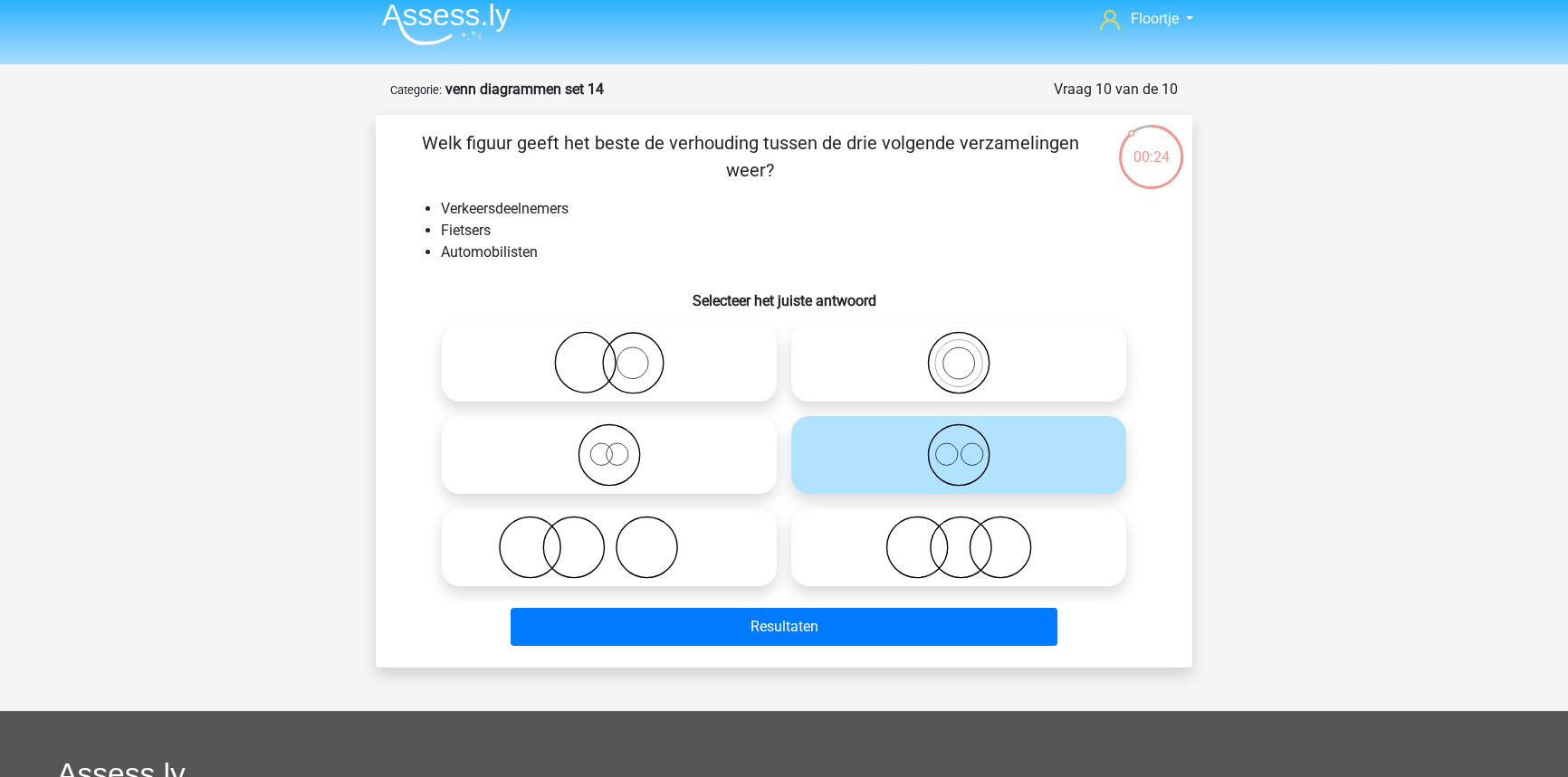
scroll to position [8, 0]
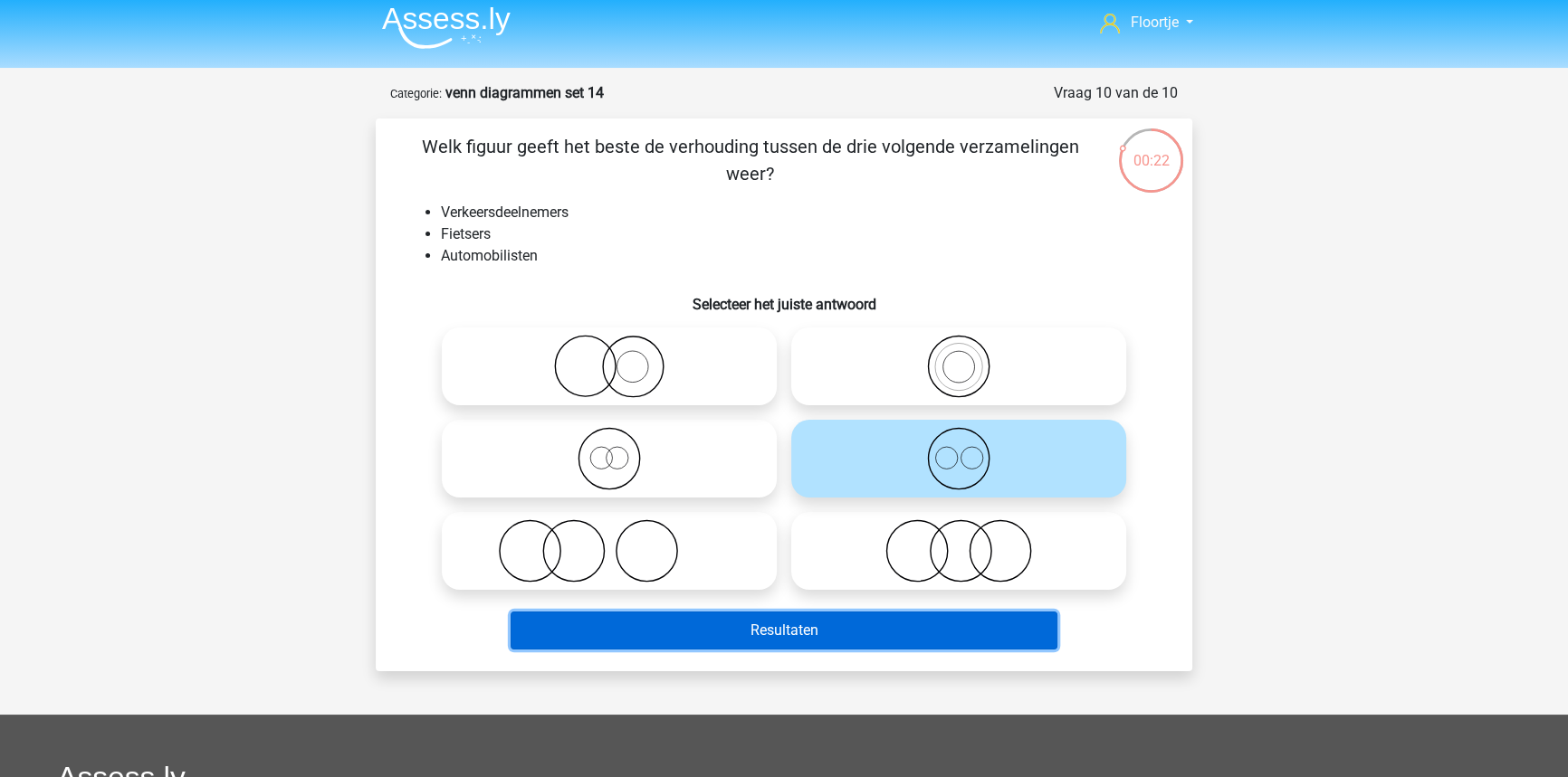
click at [868, 633] on button "Resultaten" at bounding box center [784, 631] width 547 height 38
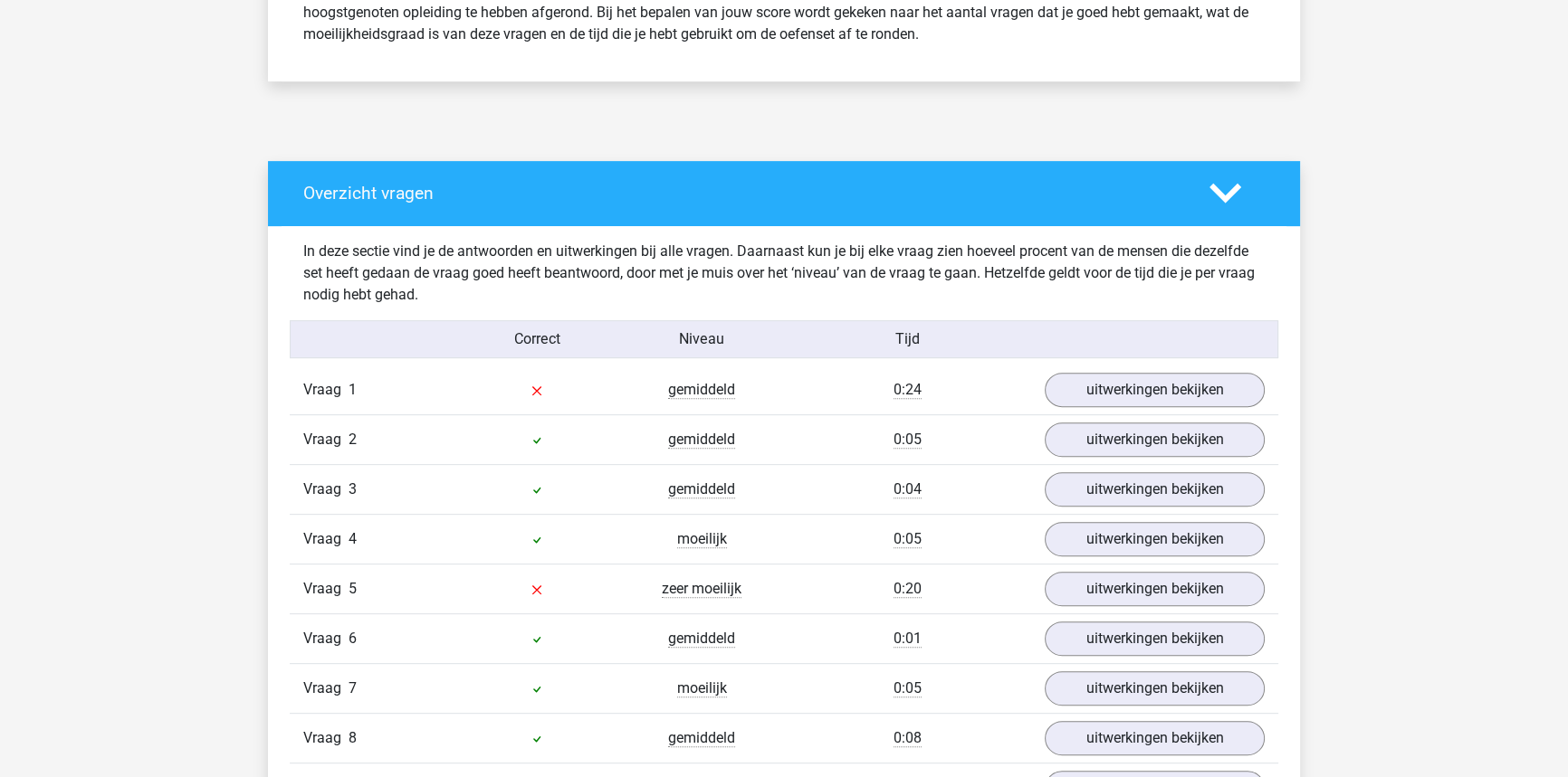
scroll to position [1068, 0]
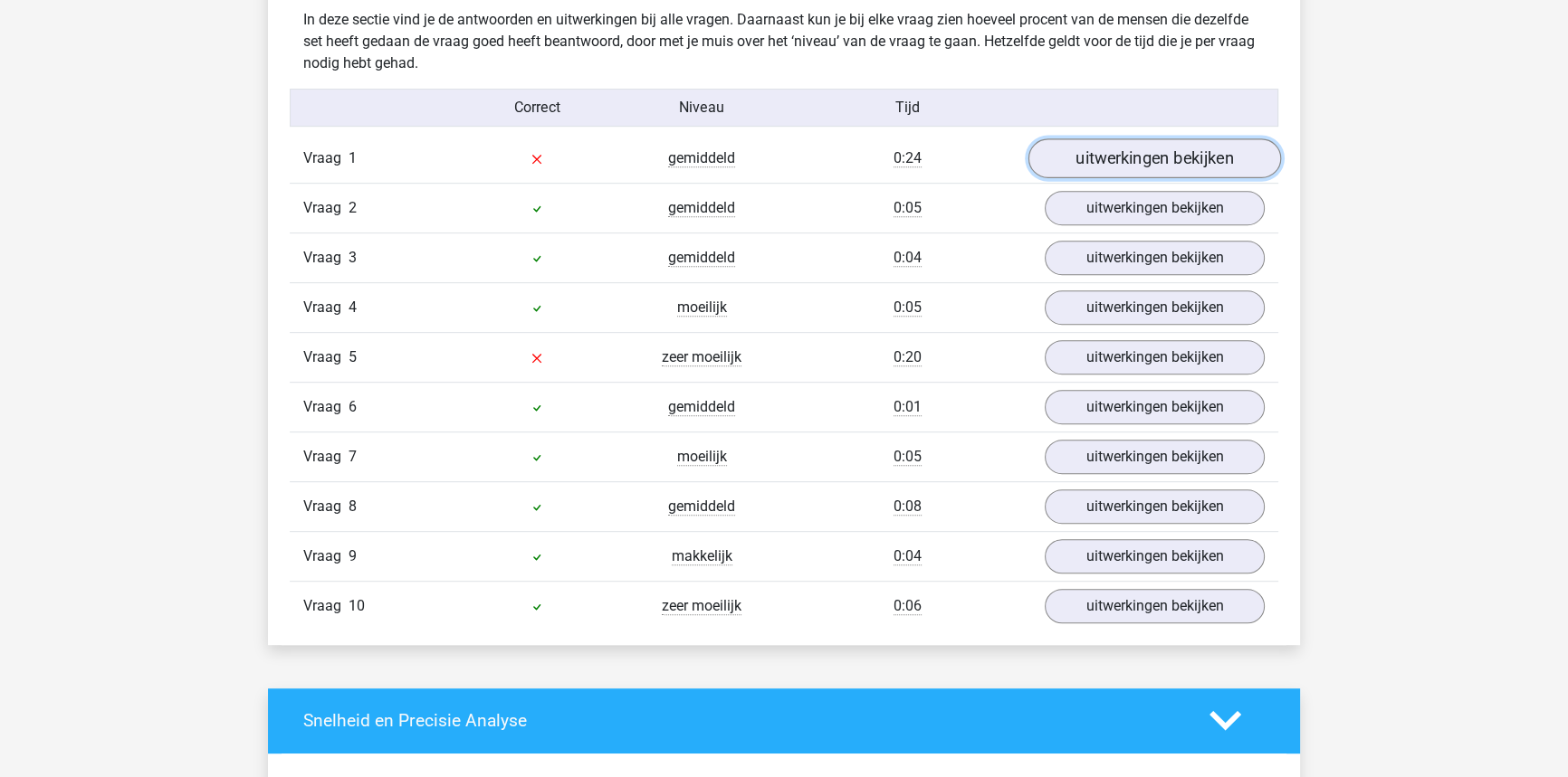
click at [1156, 167] on link "uitwerkingen bekijken" at bounding box center [1155, 158] width 253 height 40
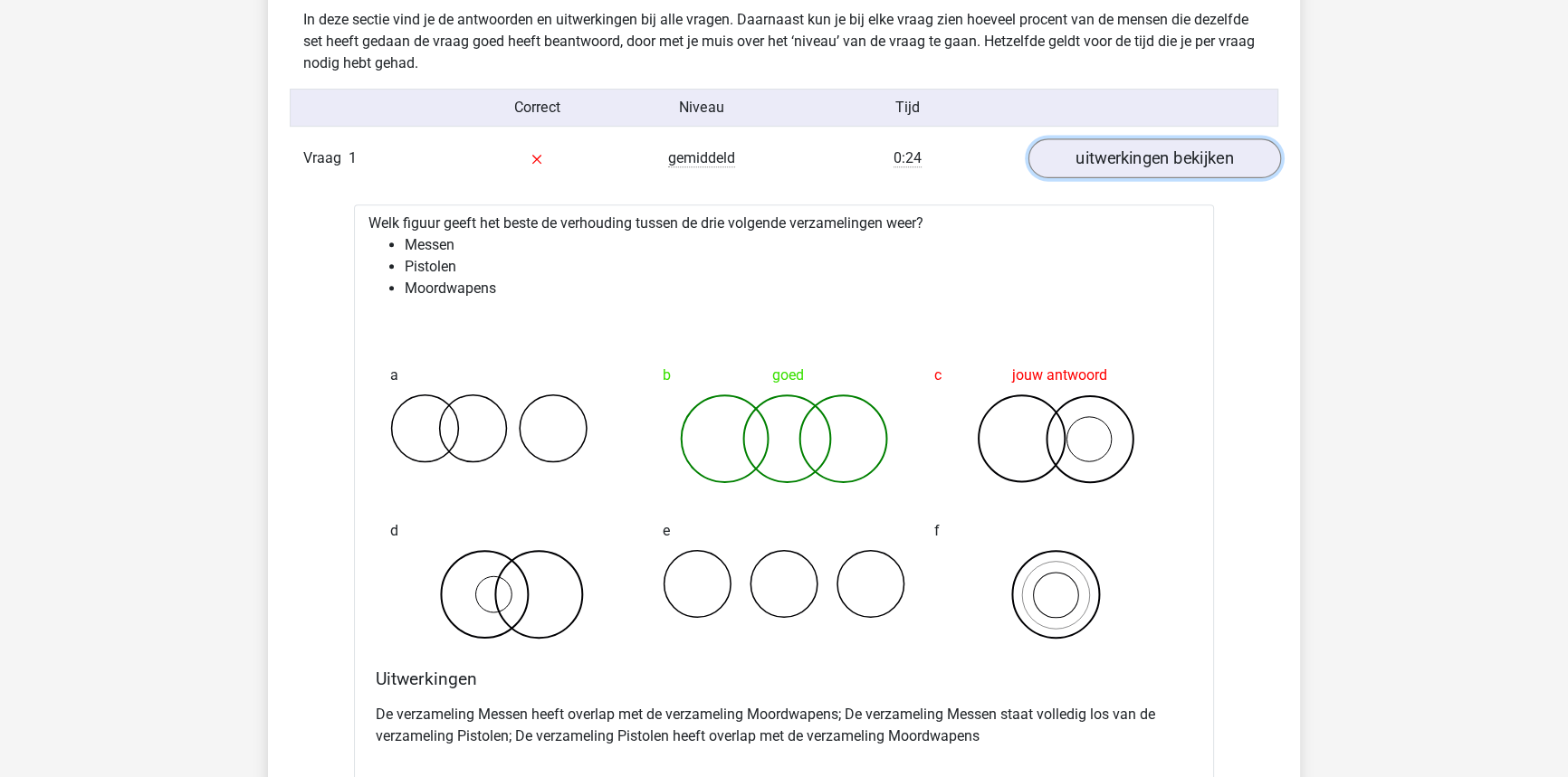
click at [1206, 156] on link "uitwerkingen bekijken" at bounding box center [1155, 158] width 253 height 40
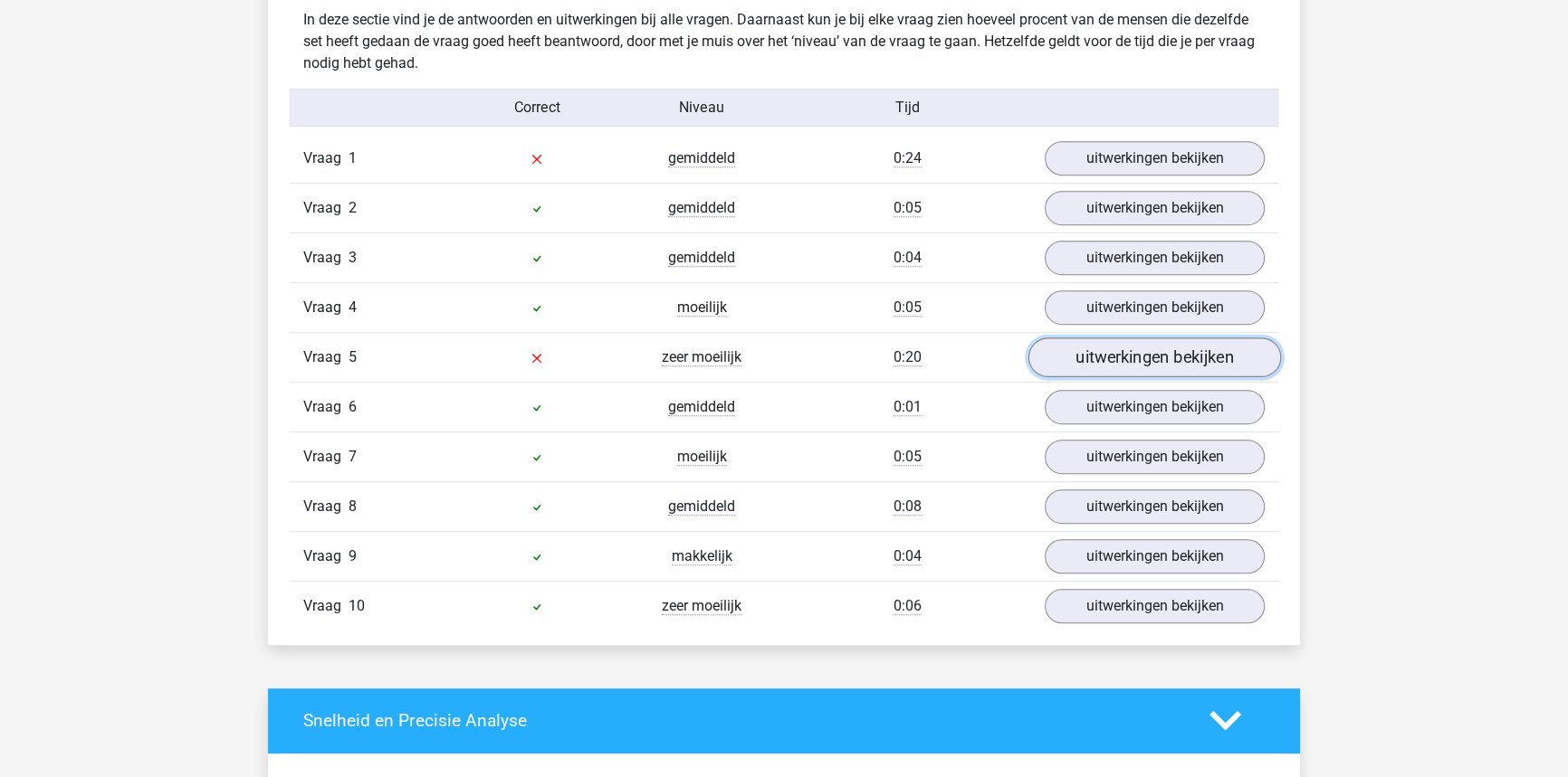
click at [1193, 361] on link "uitwerkingen bekijken" at bounding box center [1155, 357] width 253 height 40
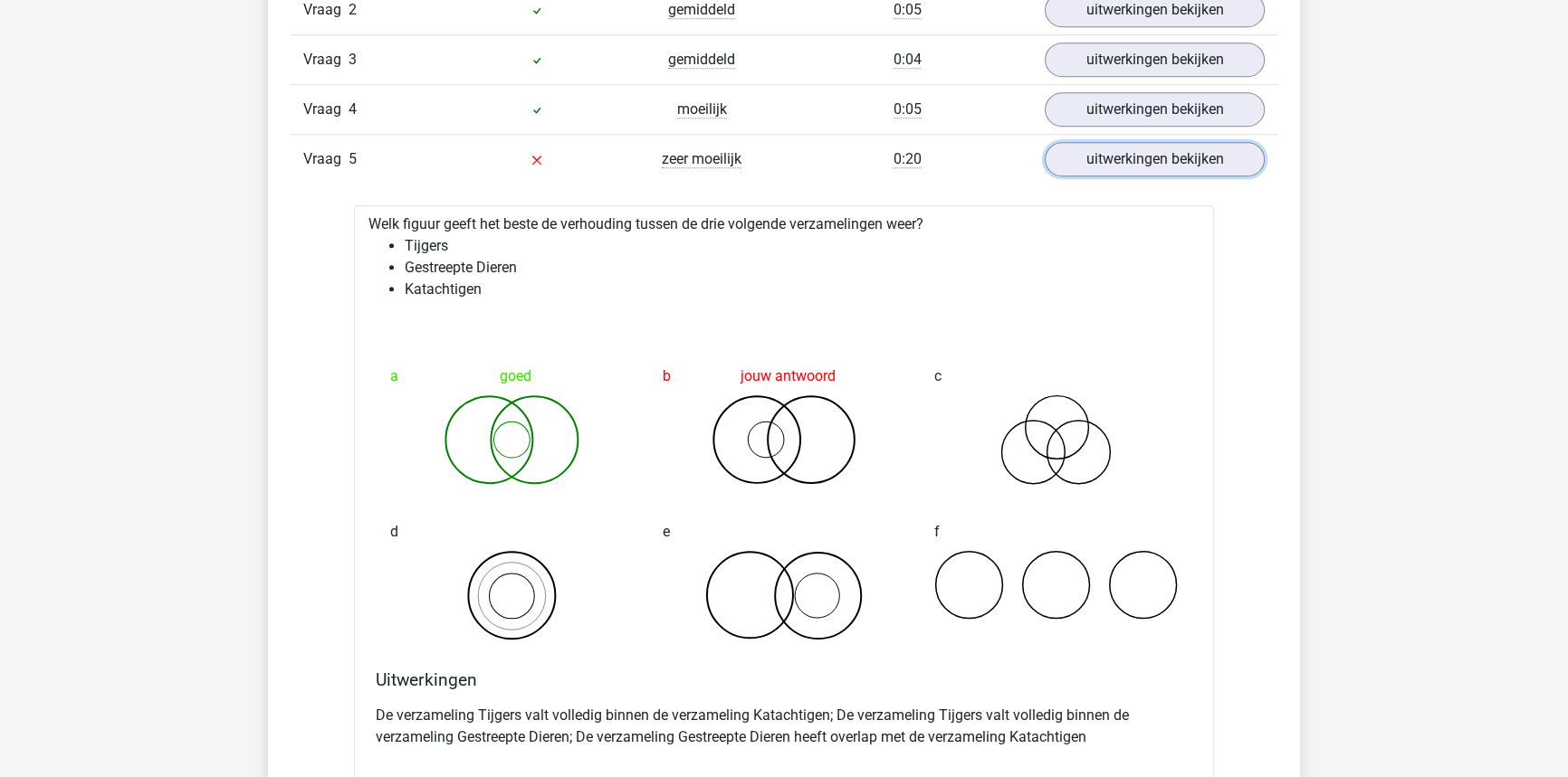
scroll to position [1315, 0]
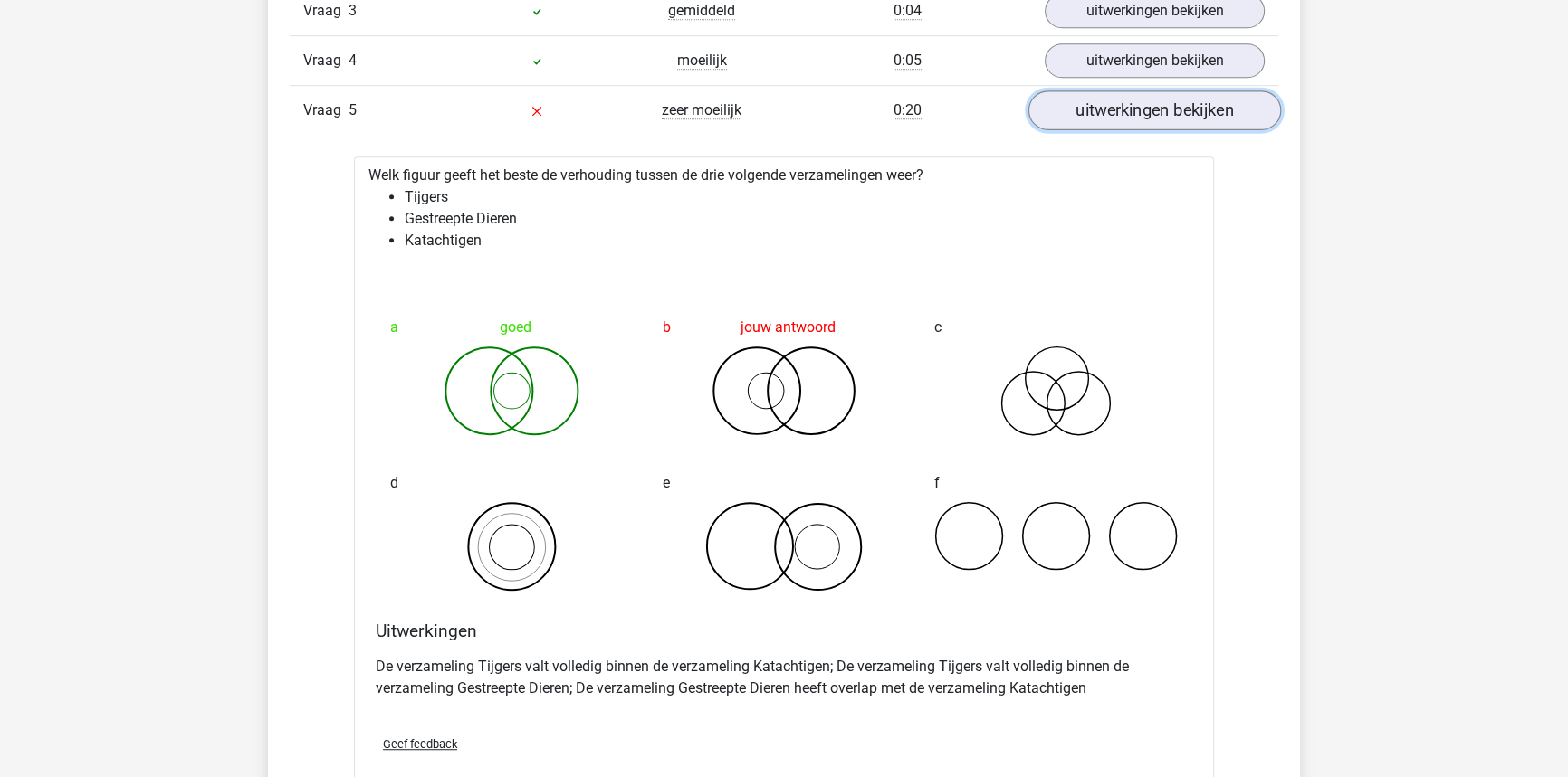
click at [1109, 100] on link "uitwerkingen bekijken" at bounding box center [1155, 110] width 253 height 40
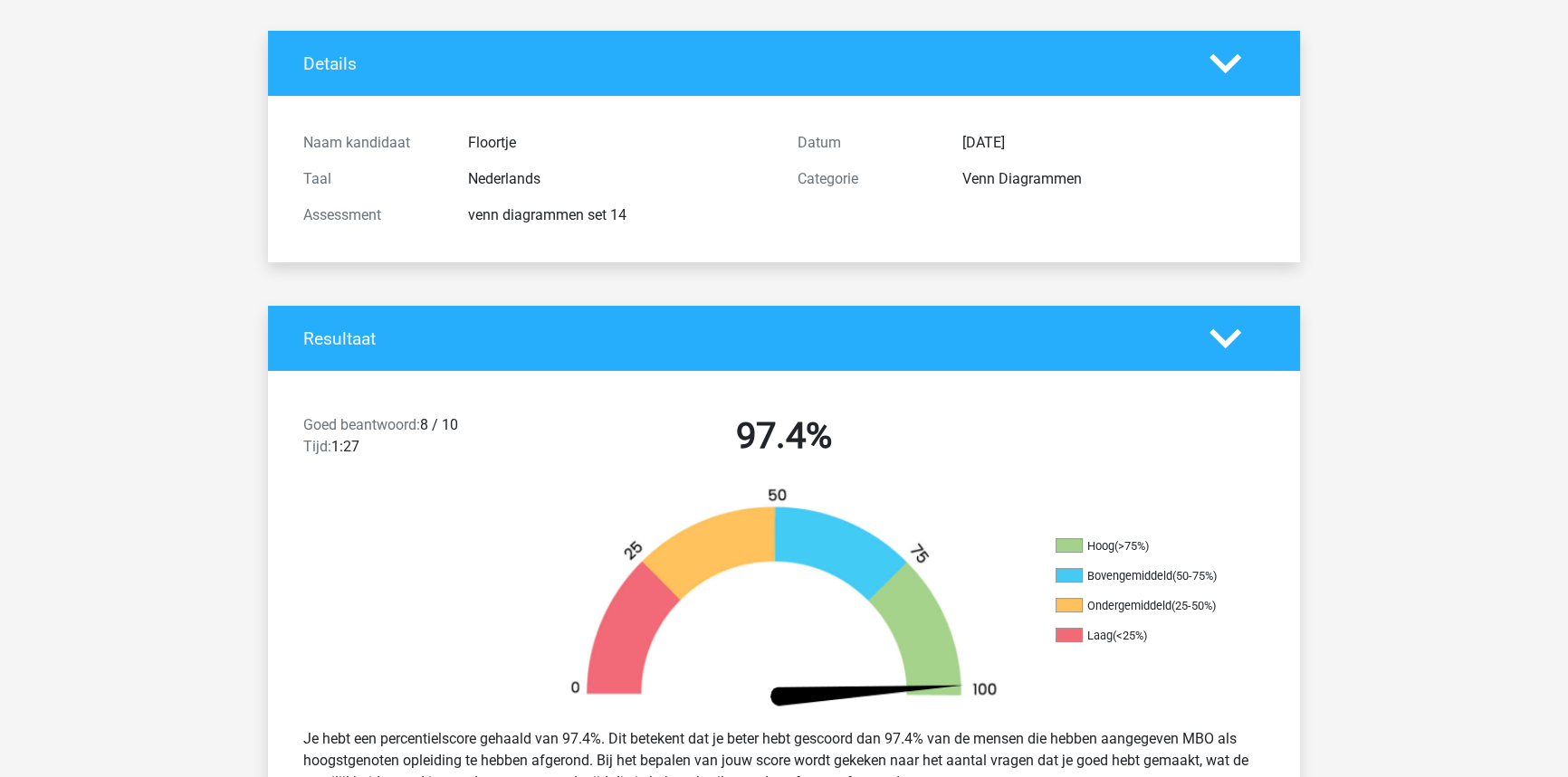
scroll to position [0, 0]
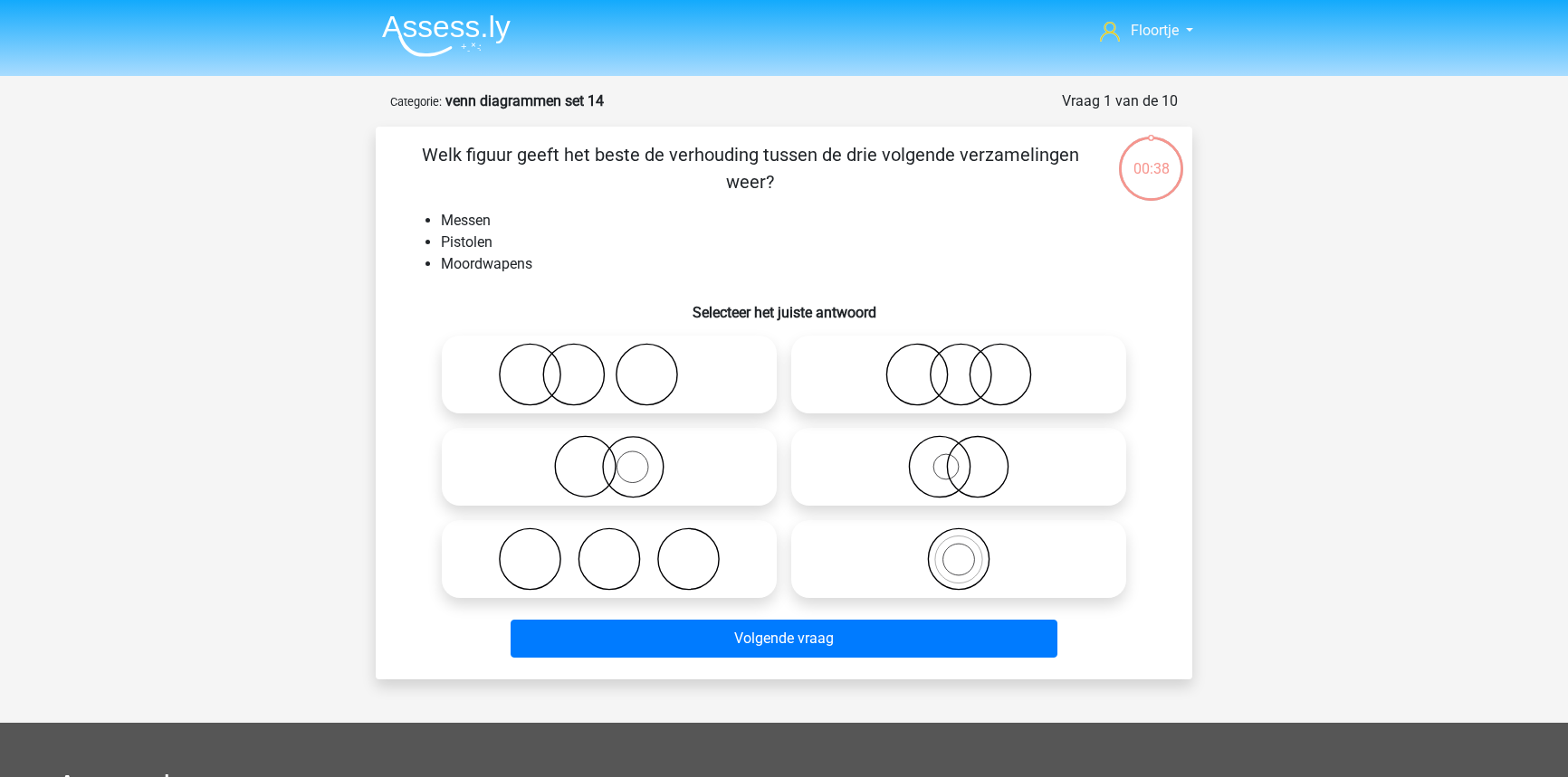
scroll to position [8, 0]
click at [886, 384] on icon at bounding box center [959, 374] width 321 height 63
click at [959, 366] on input "radio" at bounding box center [964, 359] width 11 height 11
radio input "true"
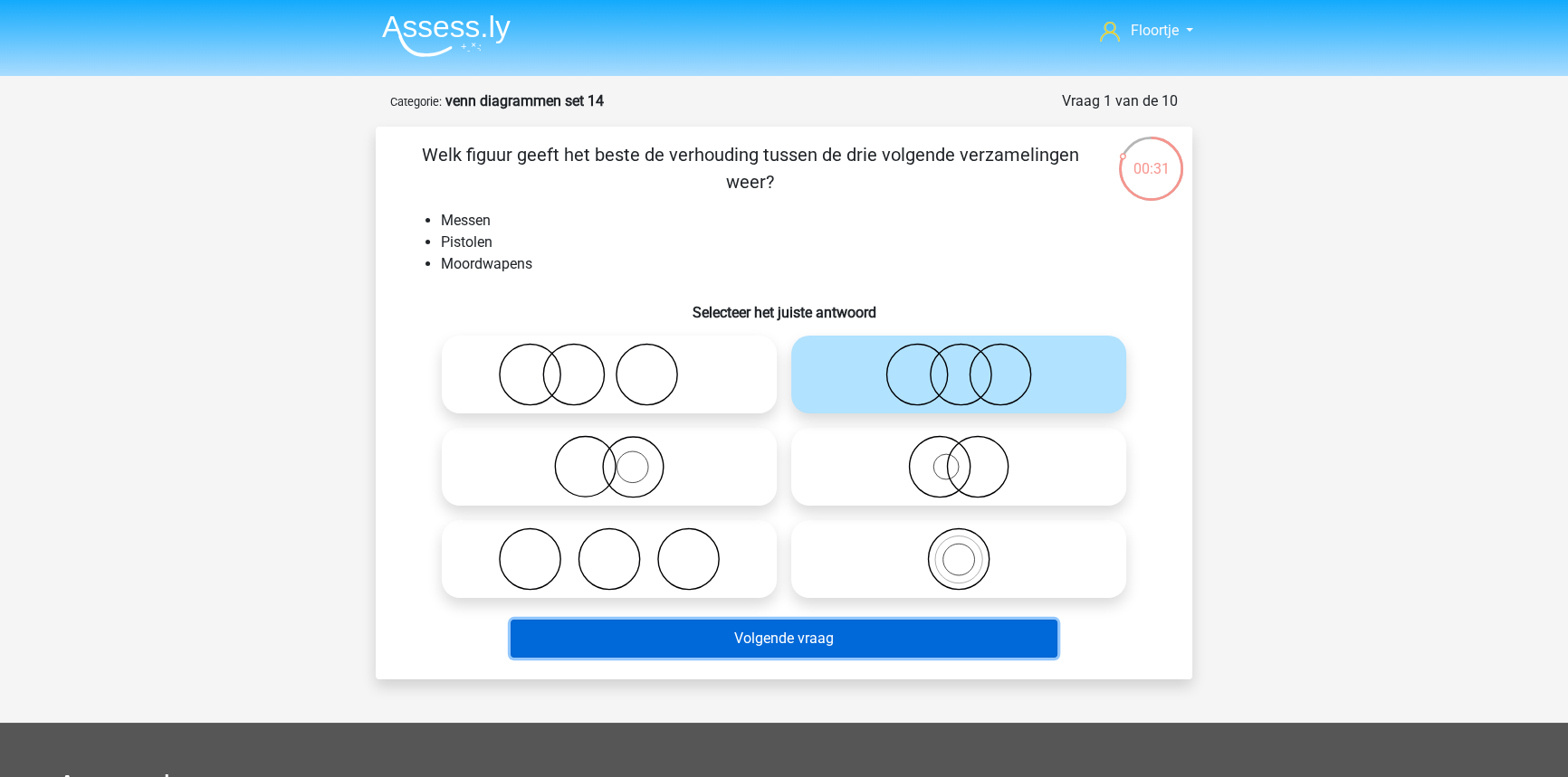
click at [835, 636] on button "Volgende vraag" at bounding box center [784, 638] width 547 height 38
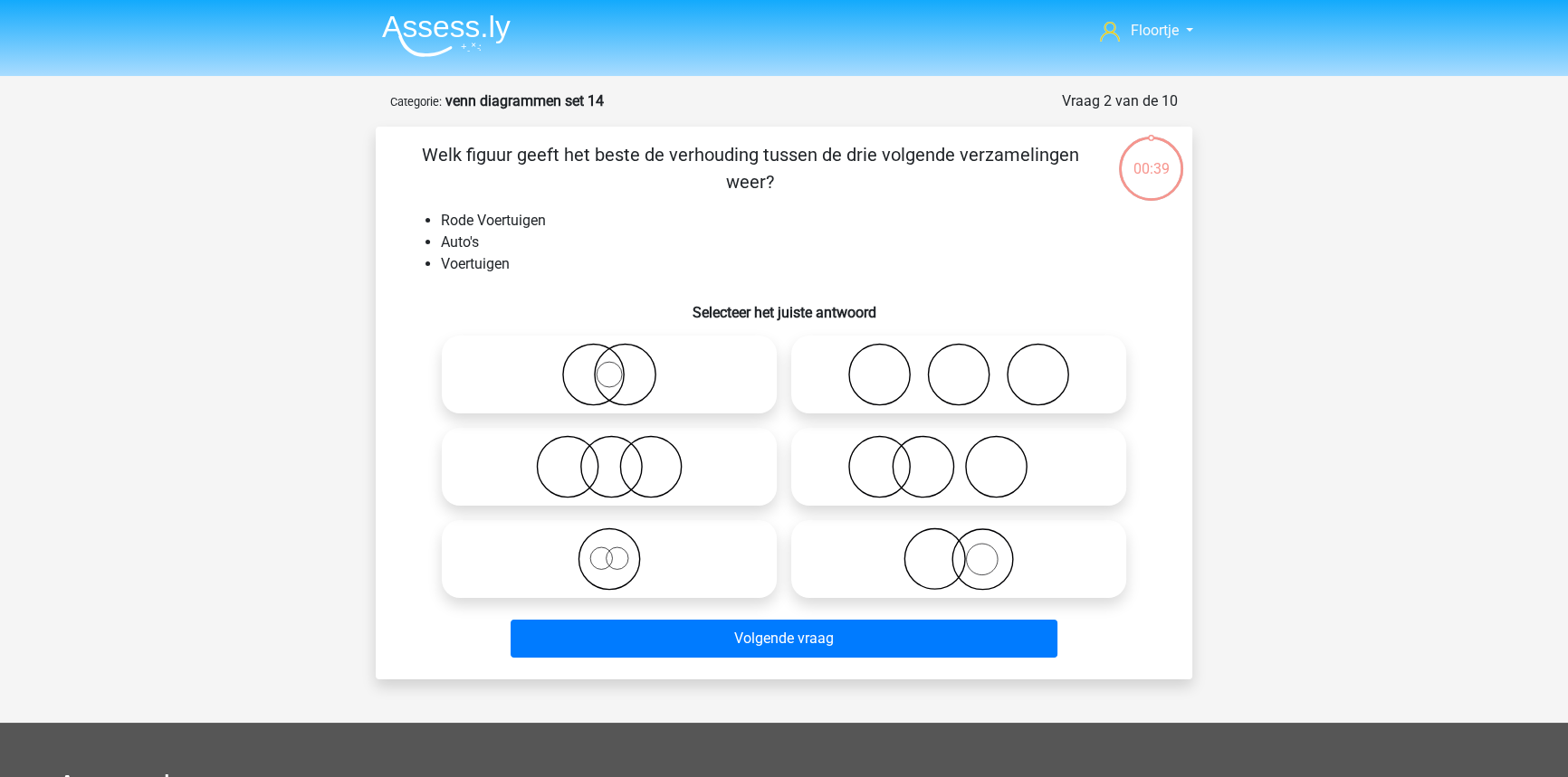
scroll to position [91, 0]
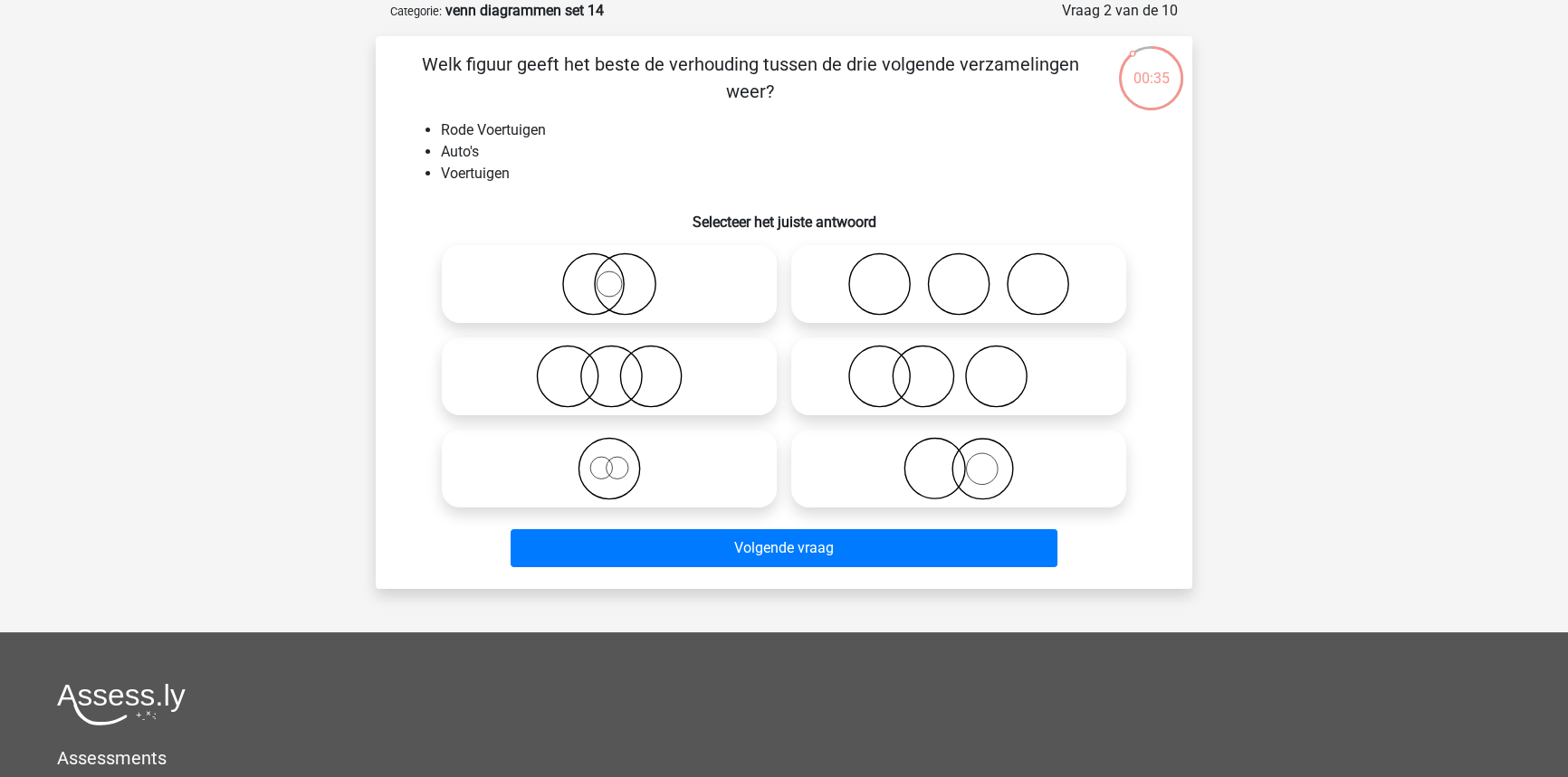
click at [755, 503] on label at bounding box center [609, 469] width 335 height 78
click at [621, 459] on input "radio" at bounding box center [615, 454] width 11 height 11
radio input "true"
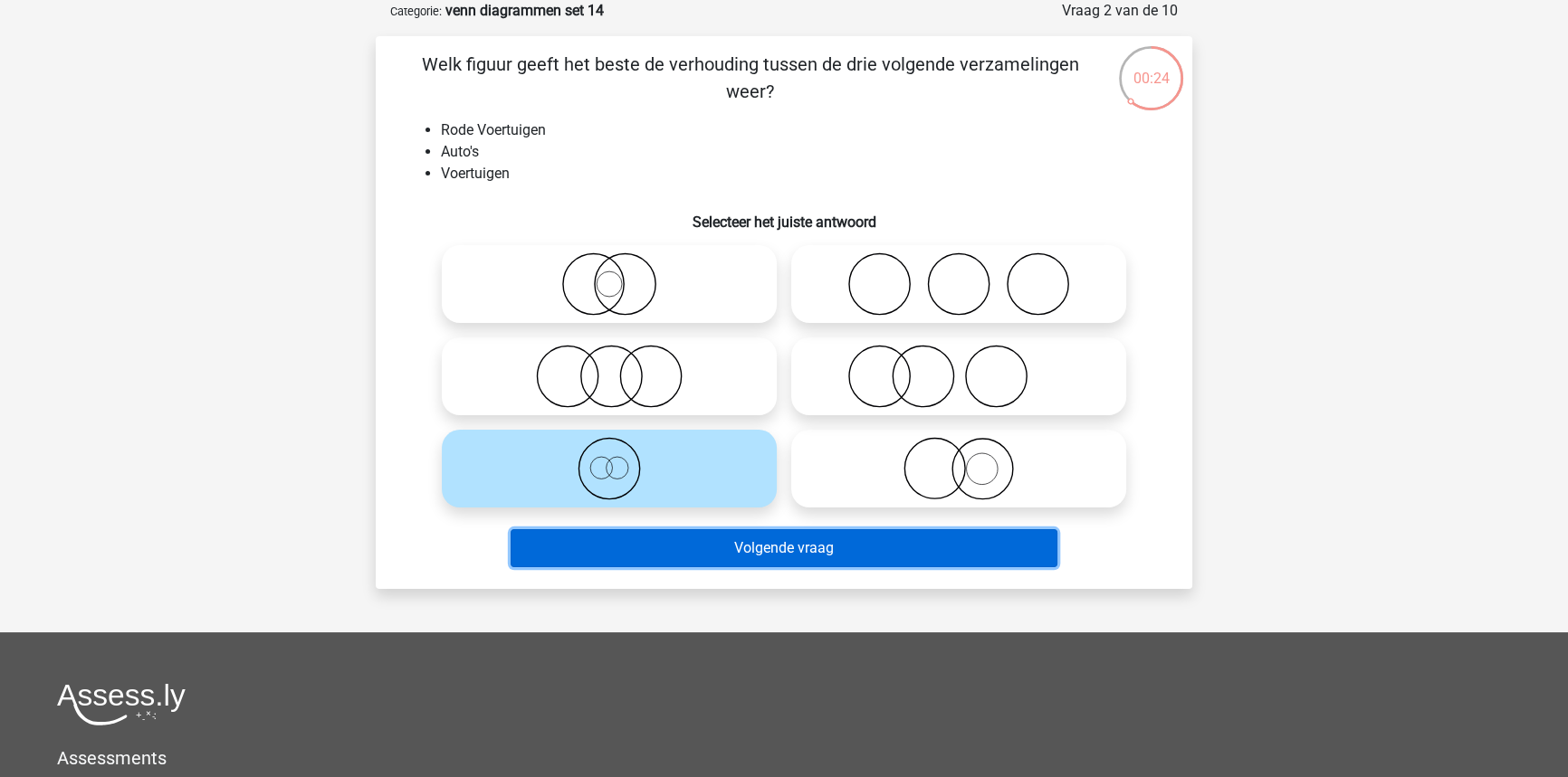
click at [701, 561] on button "Volgende vraag" at bounding box center [784, 548] width 547 height 38
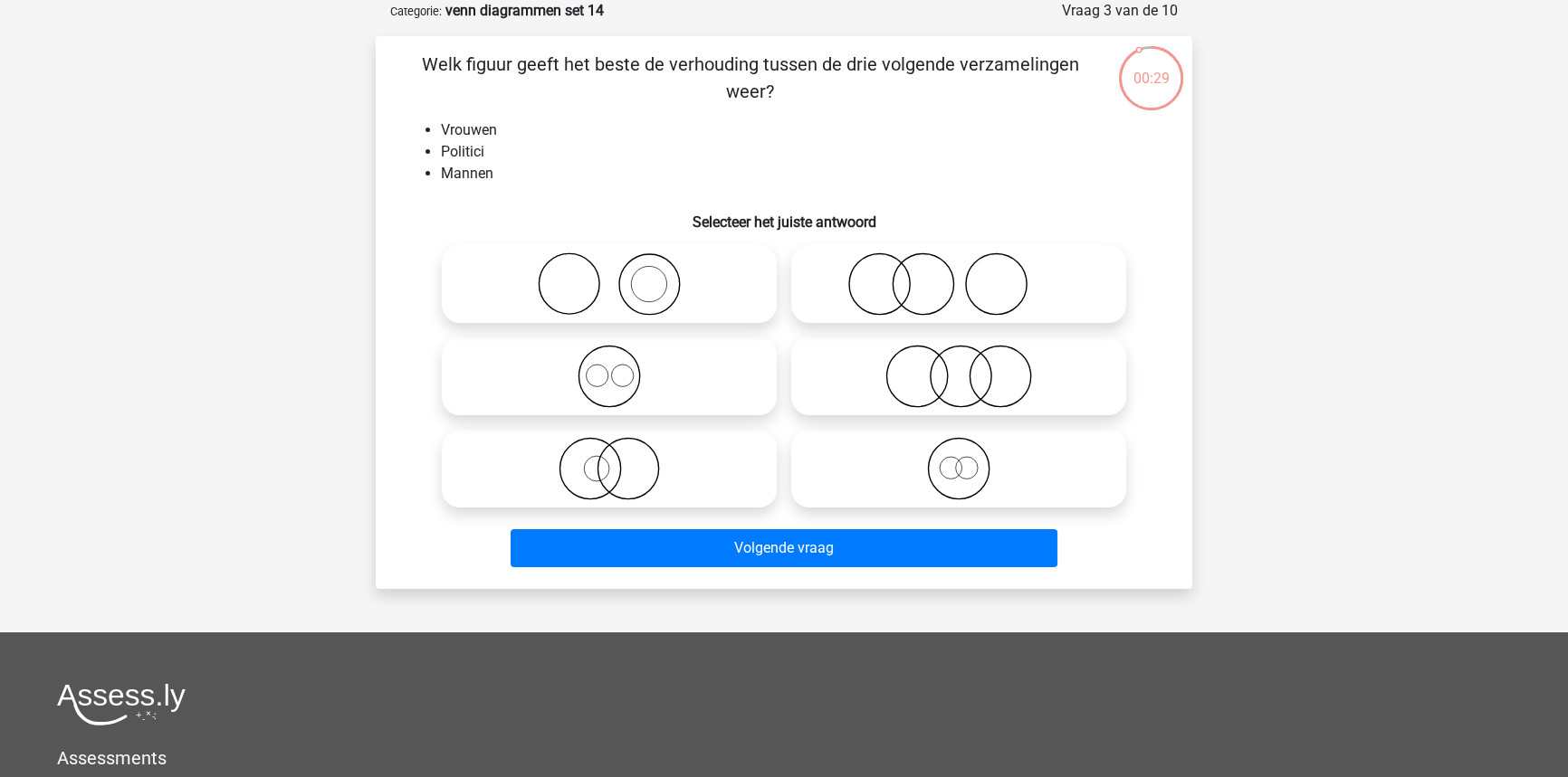
drag, startPoint x: 722, startPoint y: 378, endPoint x: 720, endPoint y: 521, distance: 143.0
click at [716, 401] on icon at bounding box center [609, 376] width 321 height 63
click at [621, 368] on input "radio" at bounding box center [615, 361] width 11 height 11
radio input "true"
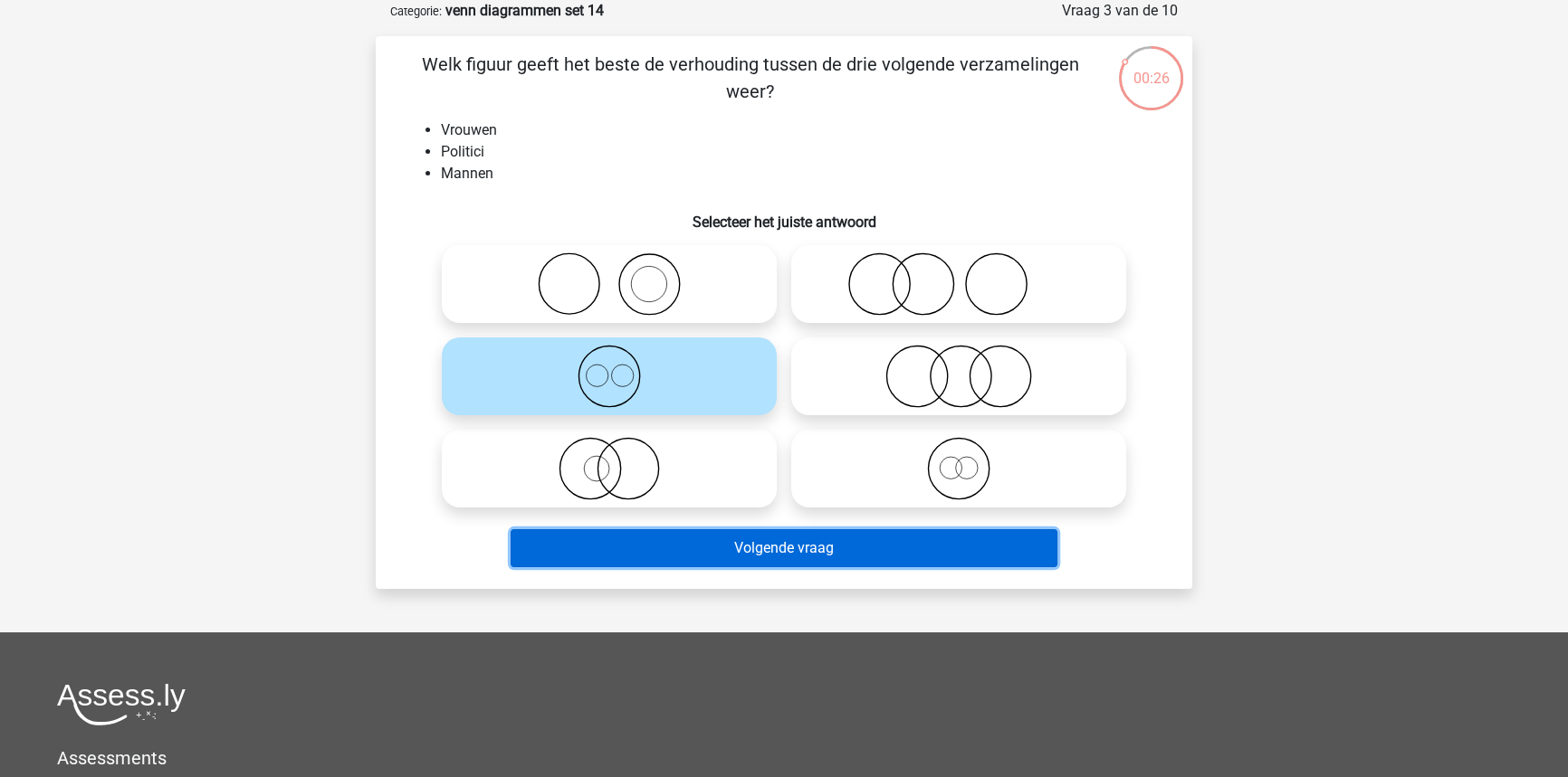
click at [727, 554] on button "Volgende vraag" at bounding box center [784, 548] width 547 height 38
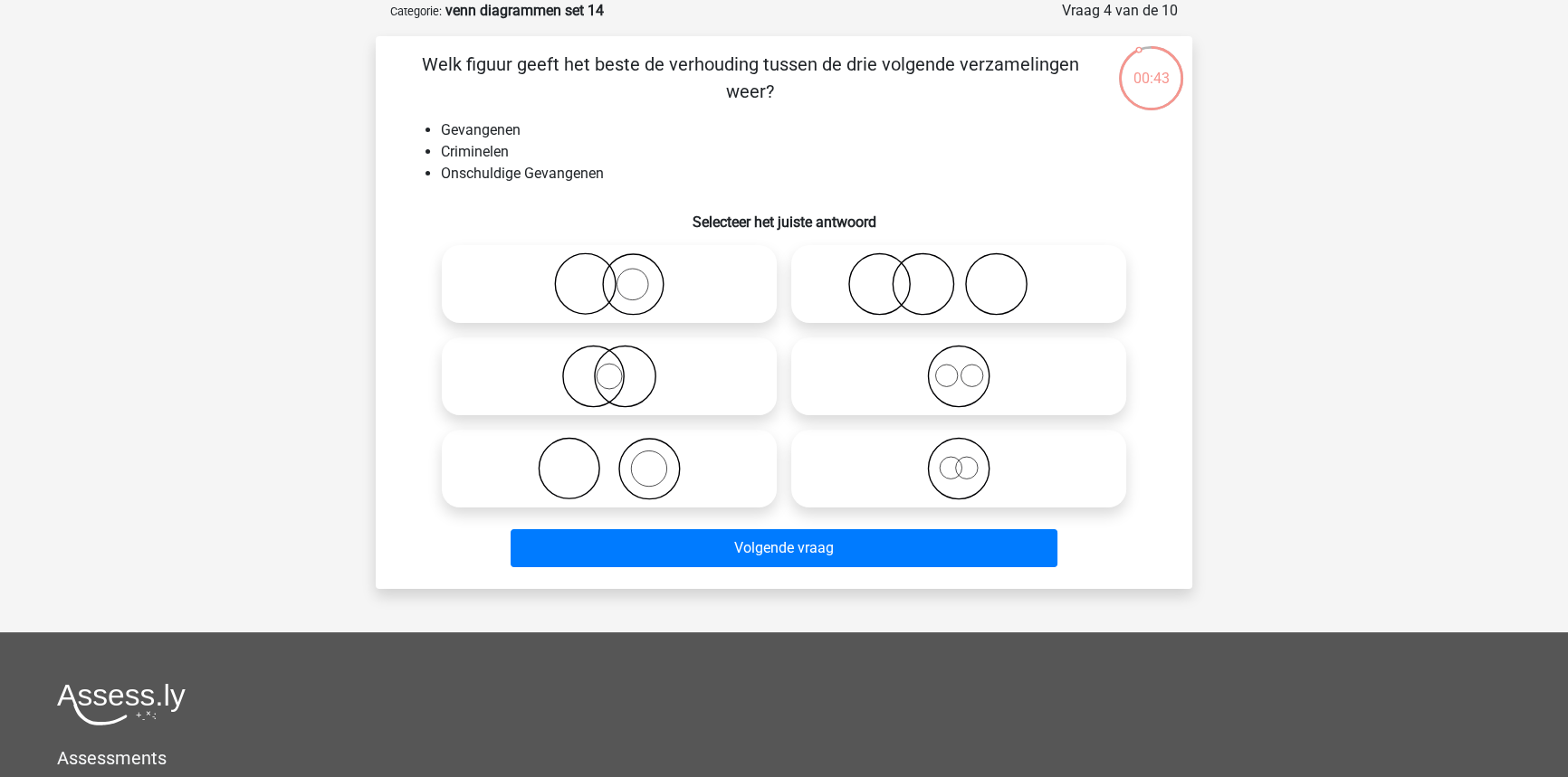
click at [667, 299] on icon at bounding box center [609, 284] width 321 height 63
click at [621, 275] on input "radio" at bounding box center [615, 269] width 11 height 11
radio input "true"
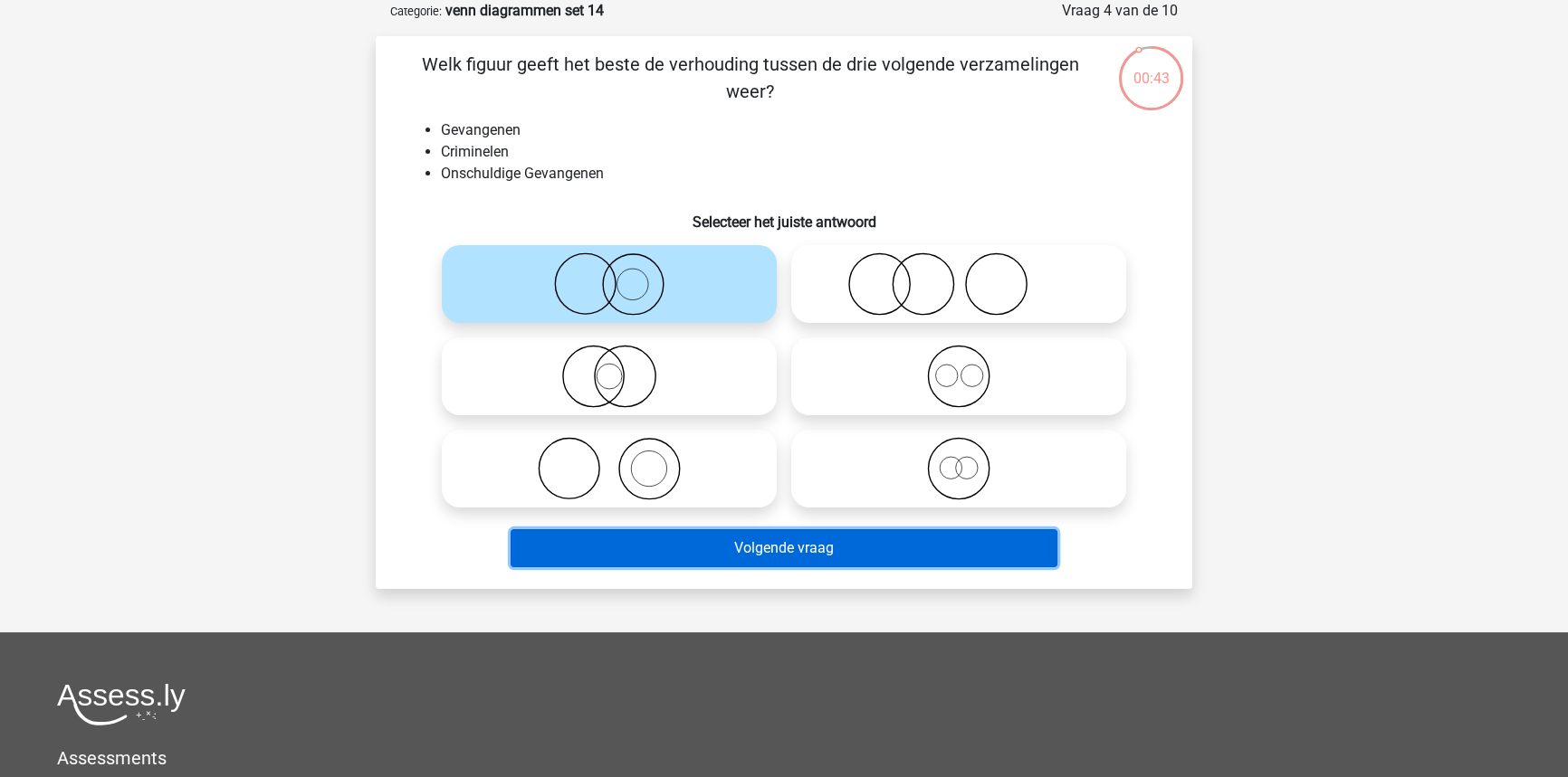
click at [751, 560] on button "Volgende vraag" at bounding box center [784, 548] width 547 height 38
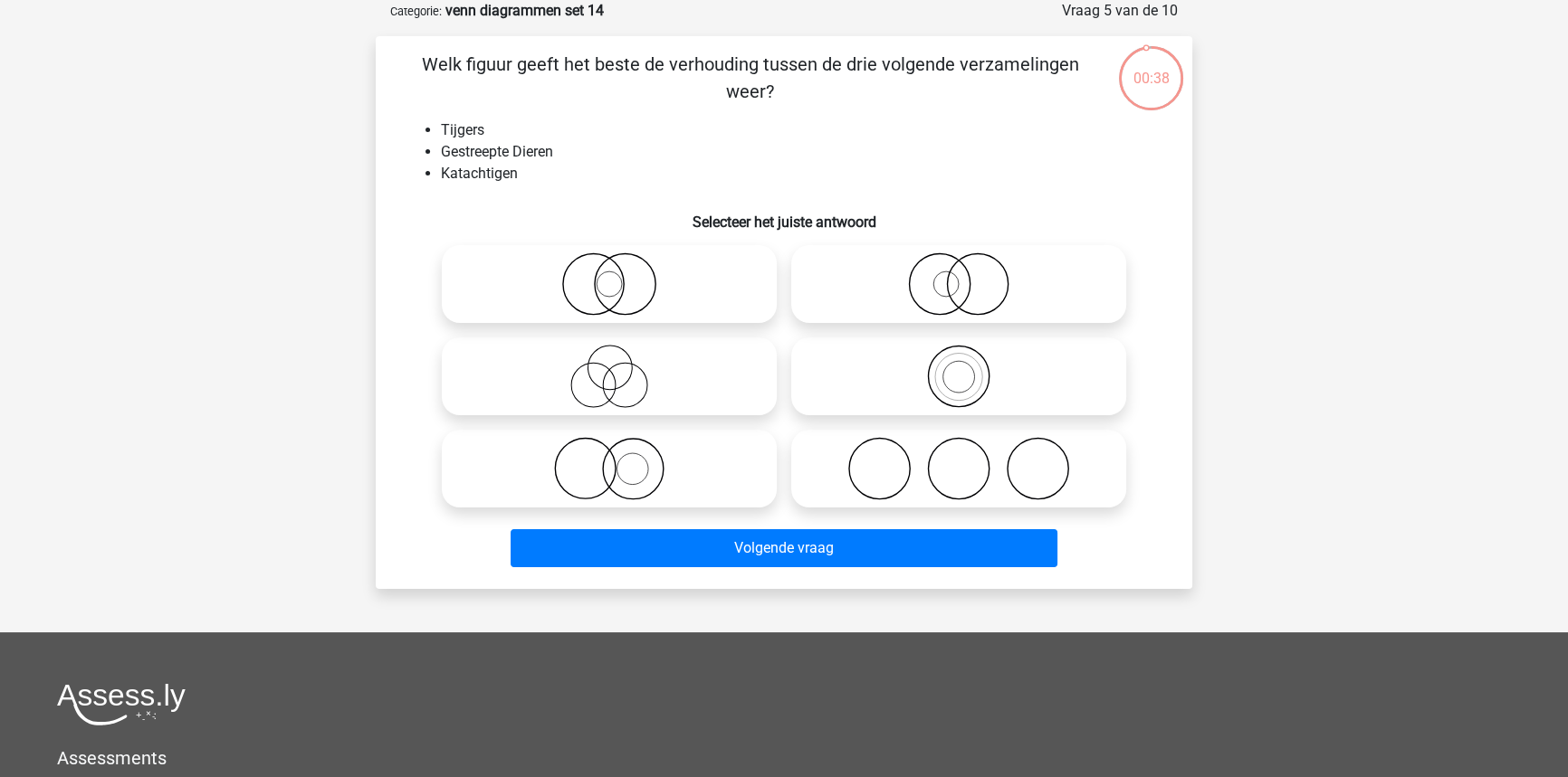
drag, startPoint x: 685, startPoint y: 303, endPoint x: 672, endPoint y: 342, distance: 41.1
click at [683, 301] on icon at bounding box center [609, 284] width 321 height 63
click at [621, 275] on input "radio" at bounding box center [615, 269] width 11 height 11
radio input "true"
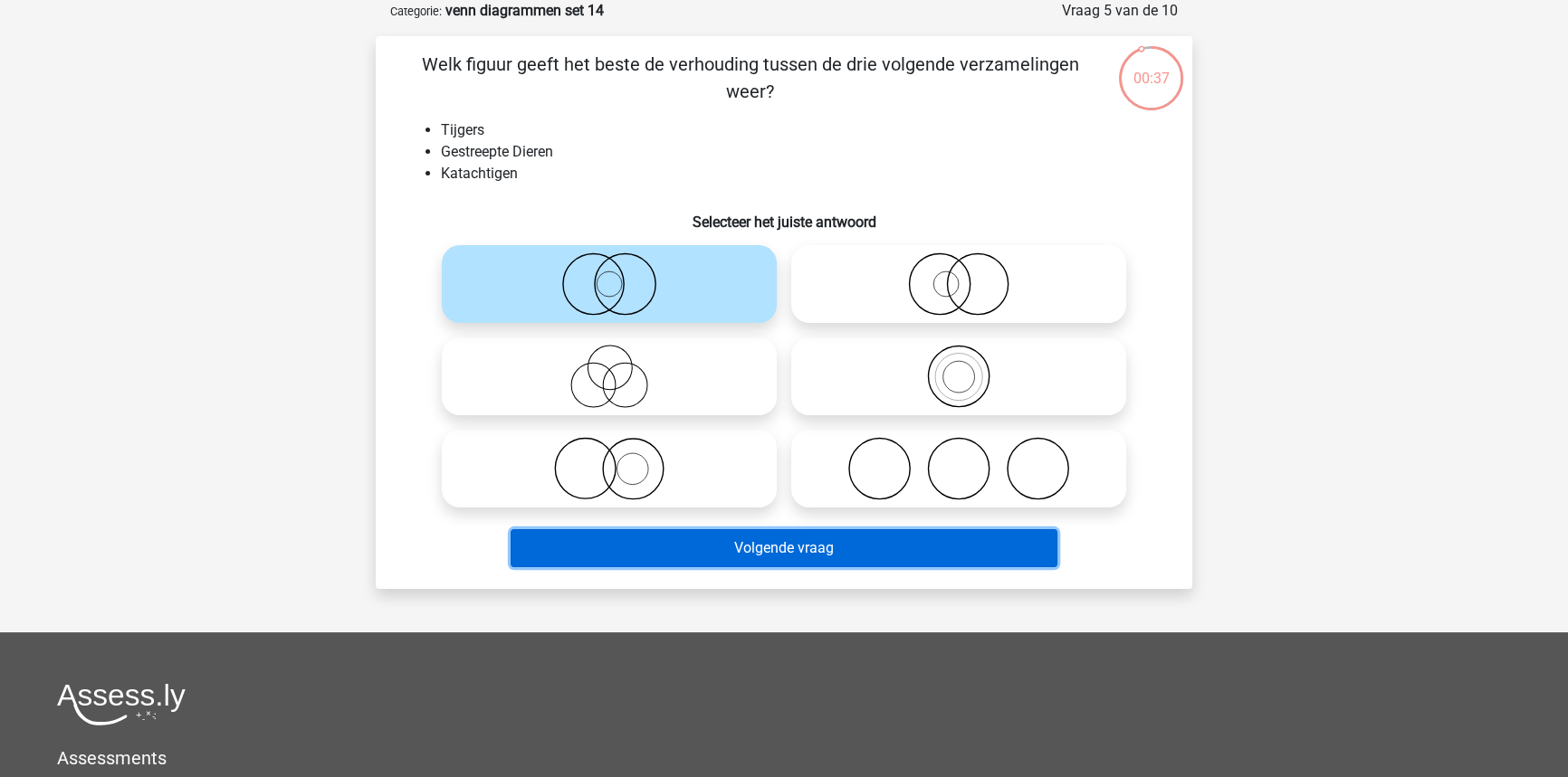
click at [733, 536] on button "Volgende vraag" at bounding box center [784, 548] width 547 height 38
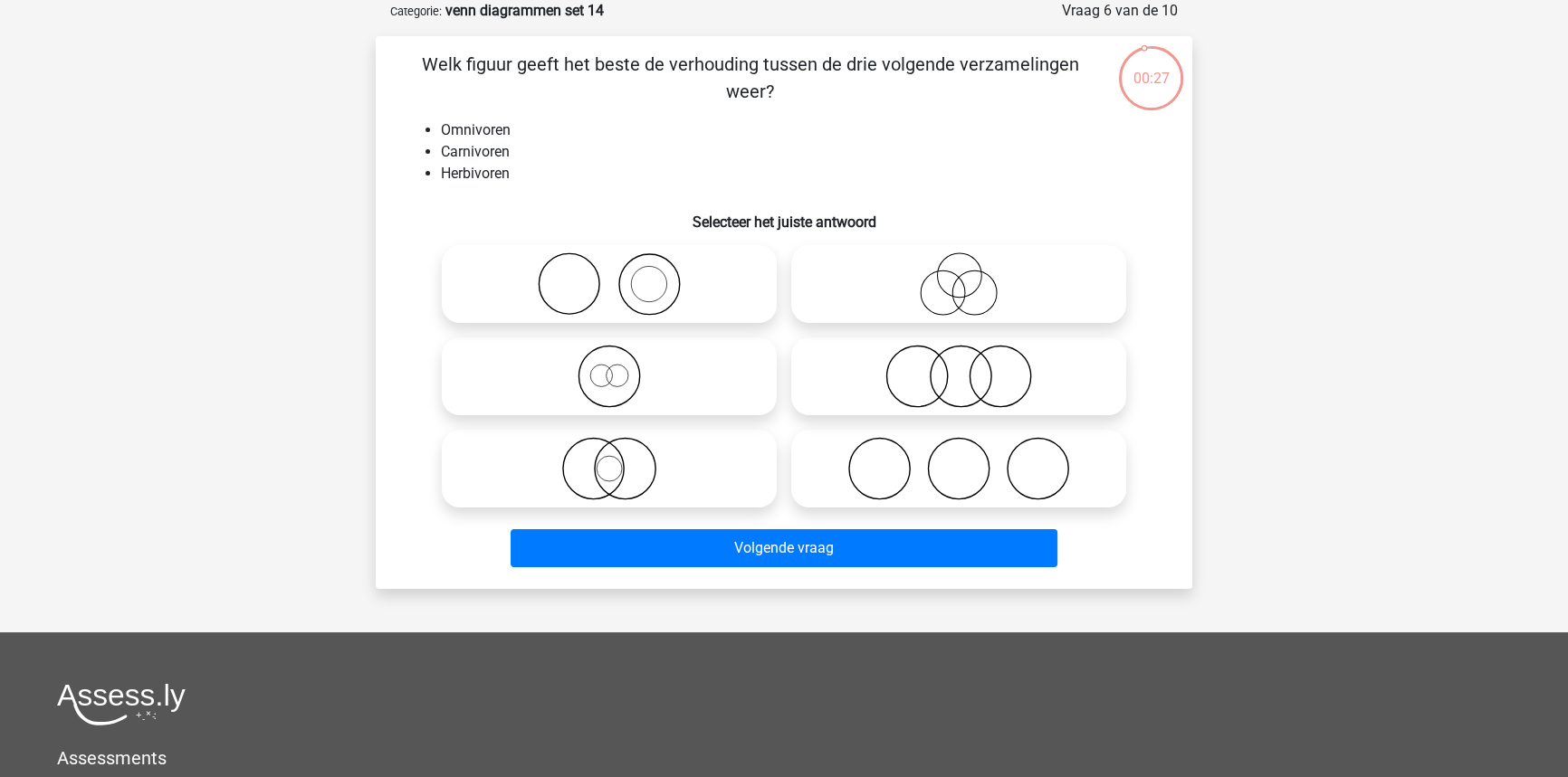
click at [898, 455] on icon at bounding box center [959, 468] width 321 height 63
click at [959, 455] on input "radio" at bounding box center [964, 454] width 11 height 11
radio input "true"
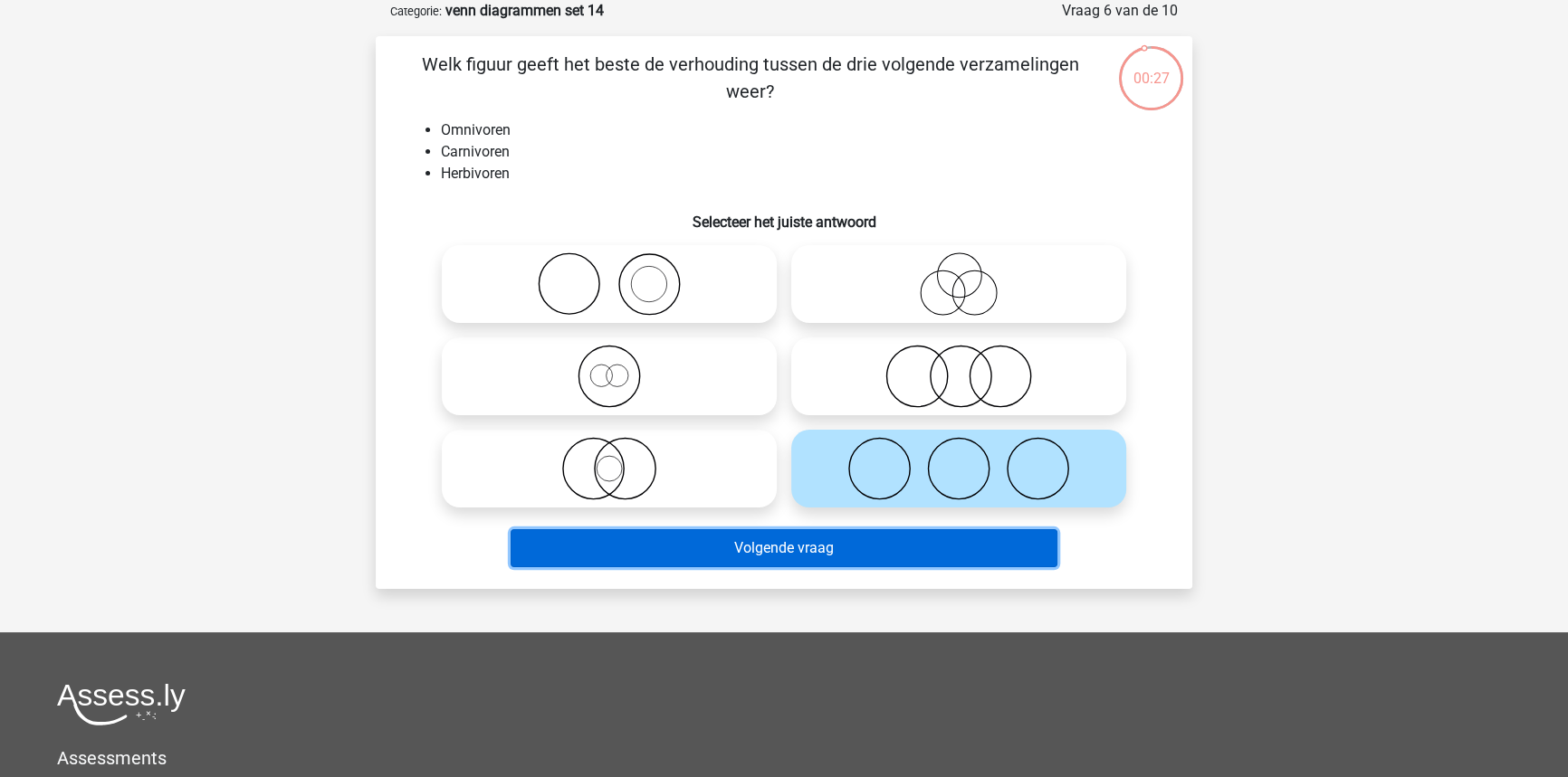
click at [867, 547] on button "Volgende vraag" at bounding box center [784, 548] width 547 height 38
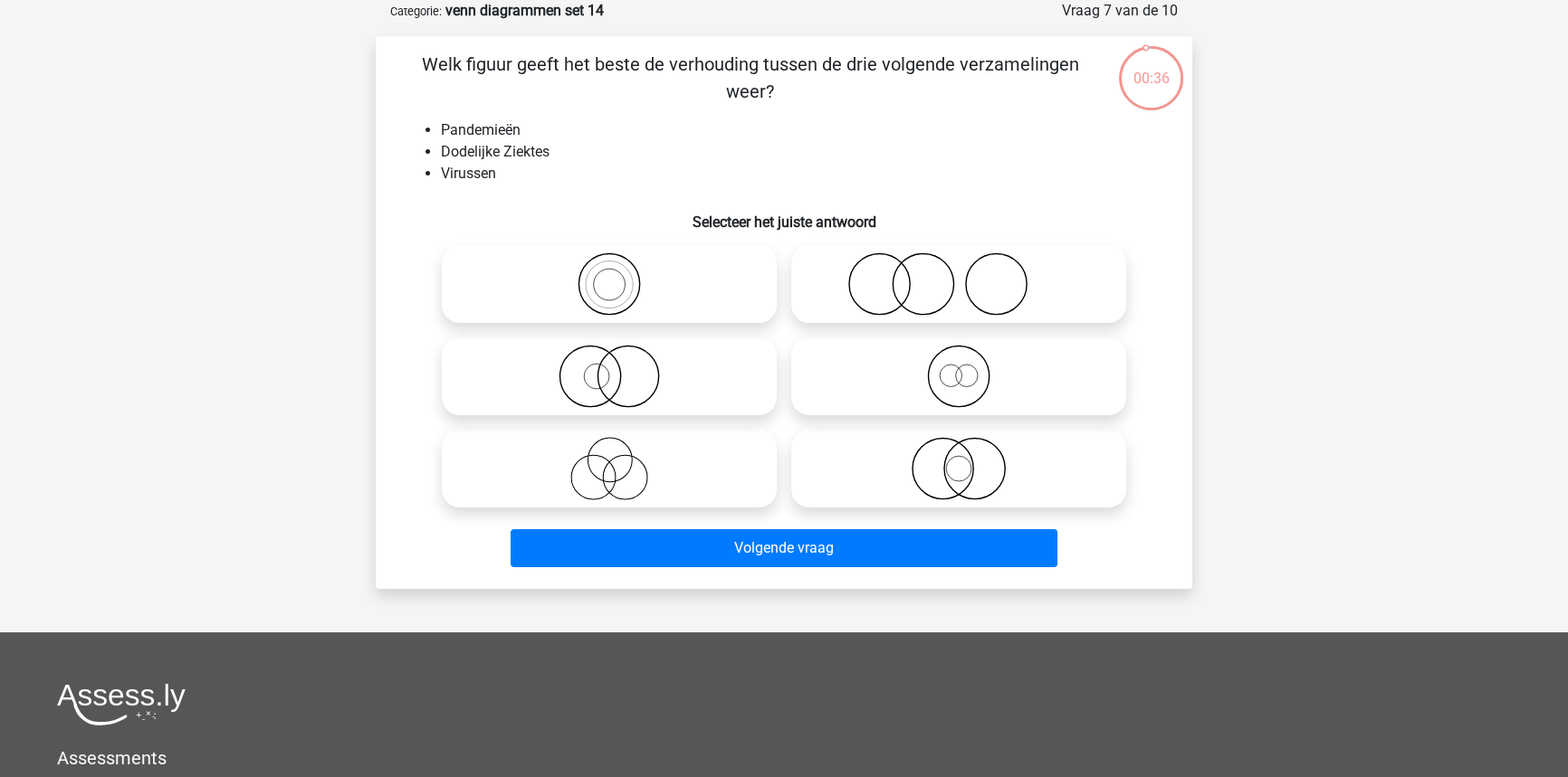
drag, startPoint x: 702, startPoint y: 474, endPoint x: 716, endPoint y: 519, distance: 47.1
click at [702, 475] on icon at bounding box center [609, 468] width 321 height 63
click at [621, 459] on input "radio" at bounding box center [615, 454] width 11 height 11
radio input "true"
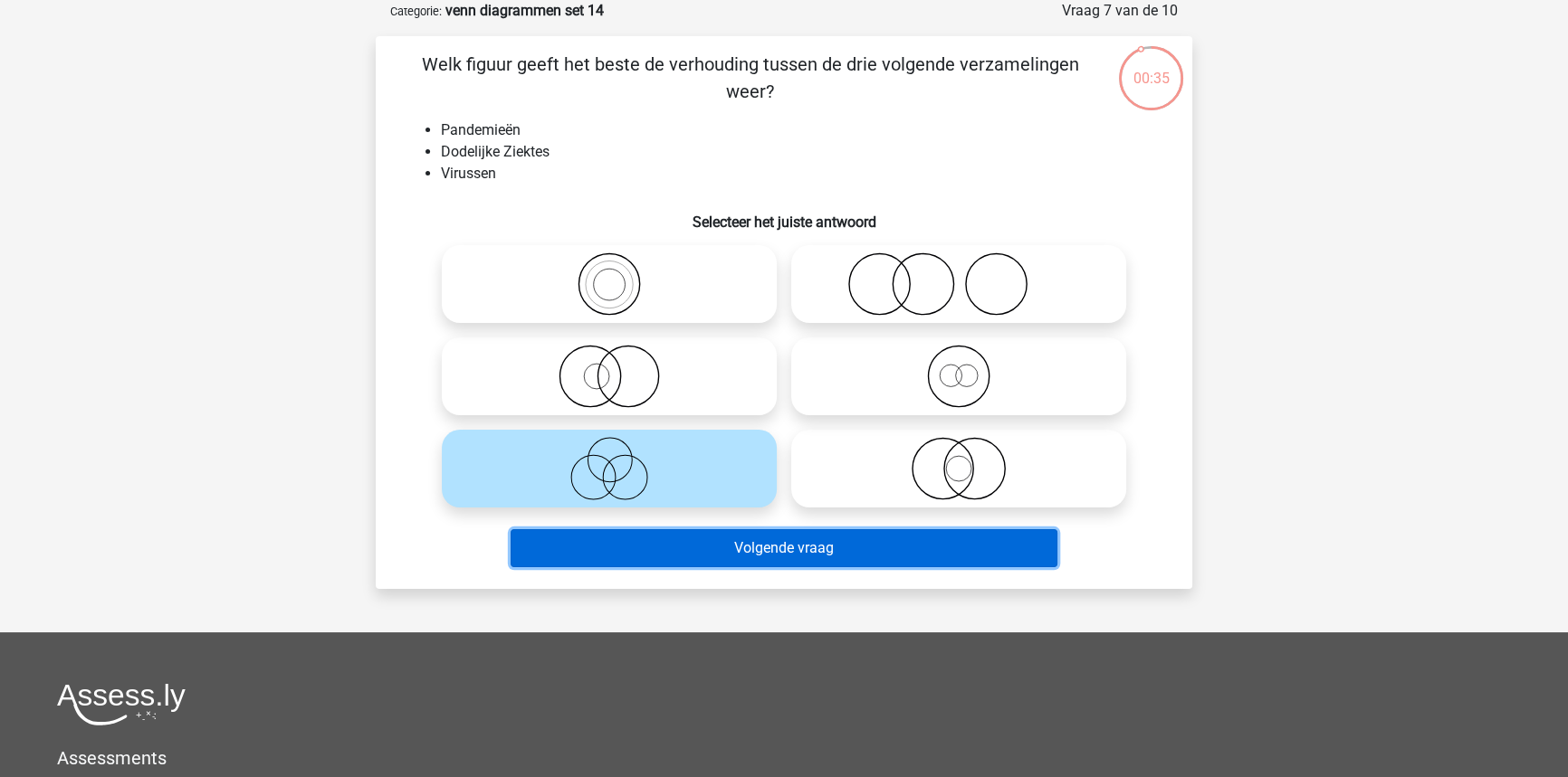
click at [728, 544] on button "Volgende vraag" at bounding box center [784, 548] width 547 height 38
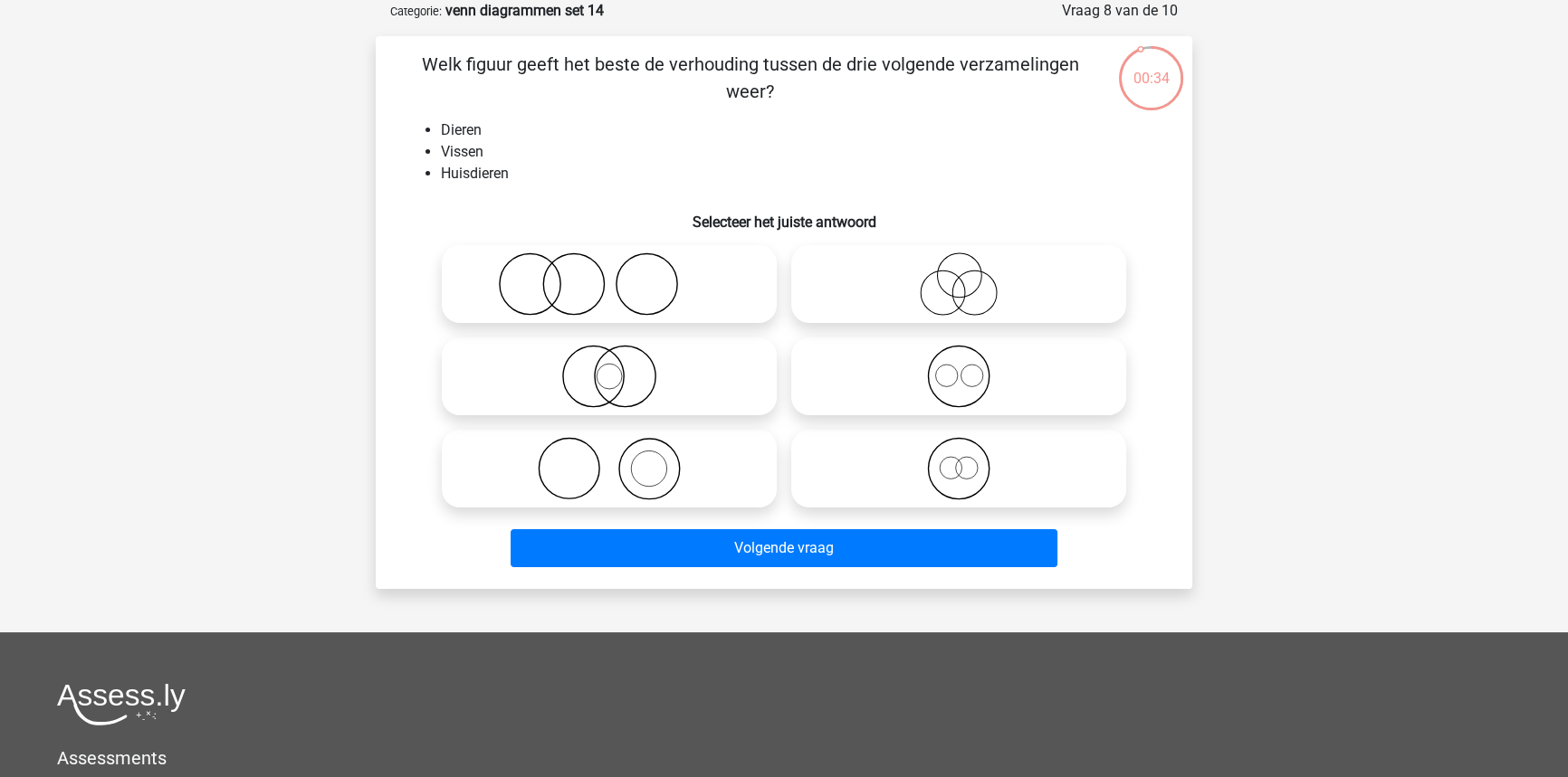
click at [856, 460] on icon at bounding box center [959, 468] width 321 height 63
click at [959, 459] on input "radio" at bounding box center [964, 454] width 11 height 11
radio input "true"
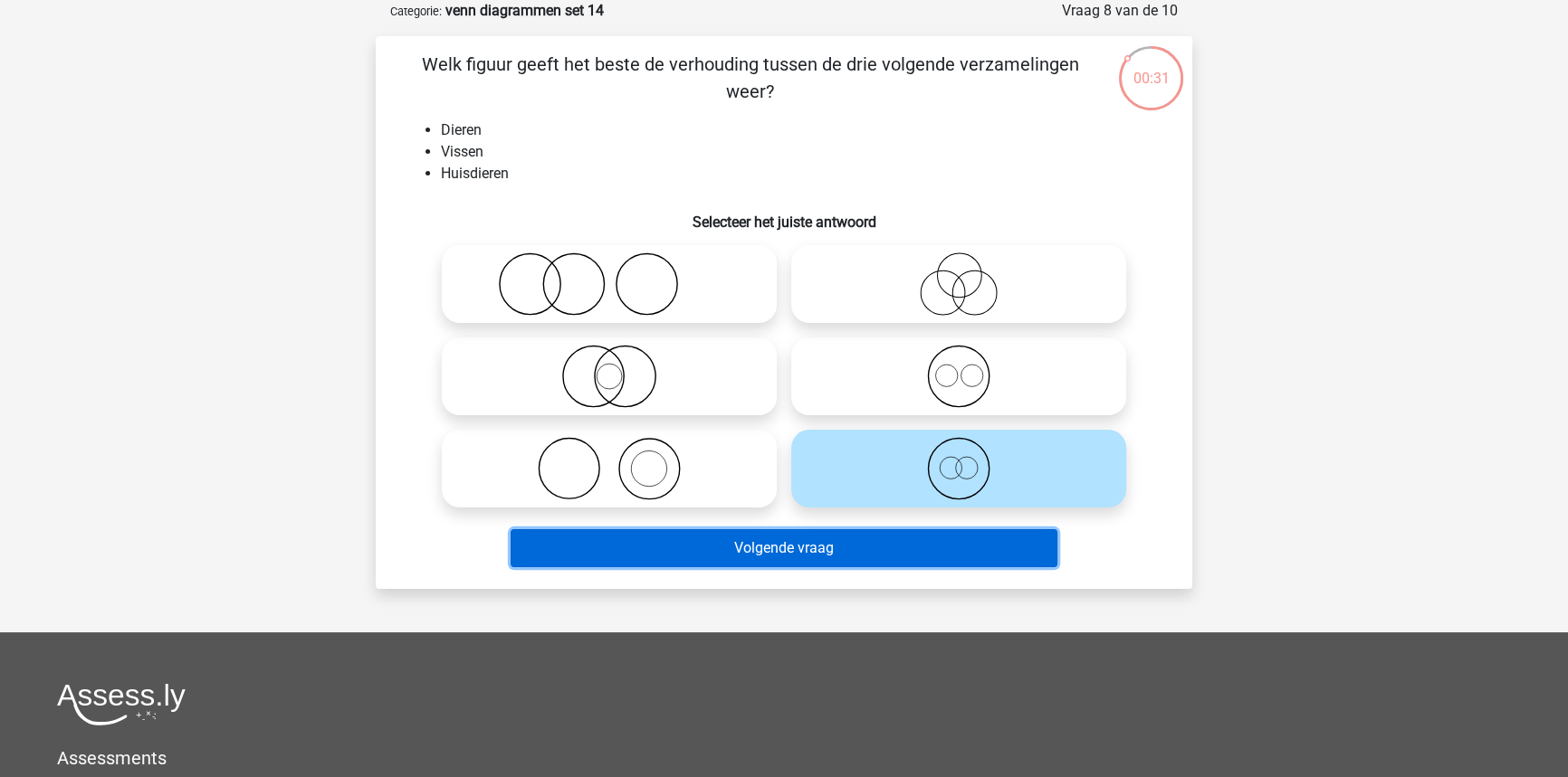
click at [849, 546] on button "Volgende vraag" at bounding box center [784, 548] width 547 height 38
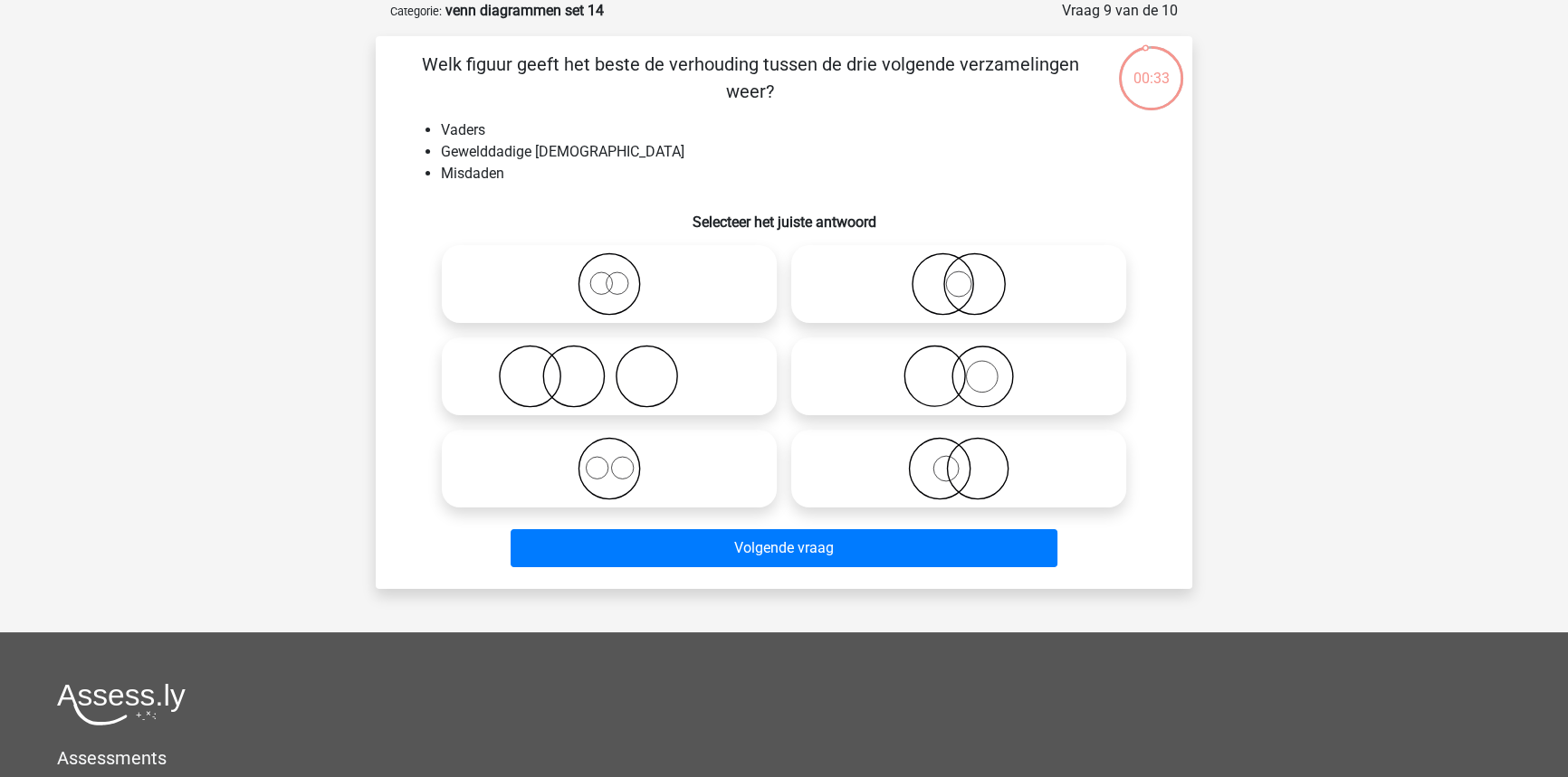
drag, startPoint x: 751, startPoint y: 375, endPoint x: 789, endPoint y: 521, distance: 150.9
click at [751, 378] on icon at bounding box center [609, 376] width 321 height 63
click at [621, 368] on input "radio" at bounding box center [615, 361] width 11 height 11
radio input "true"
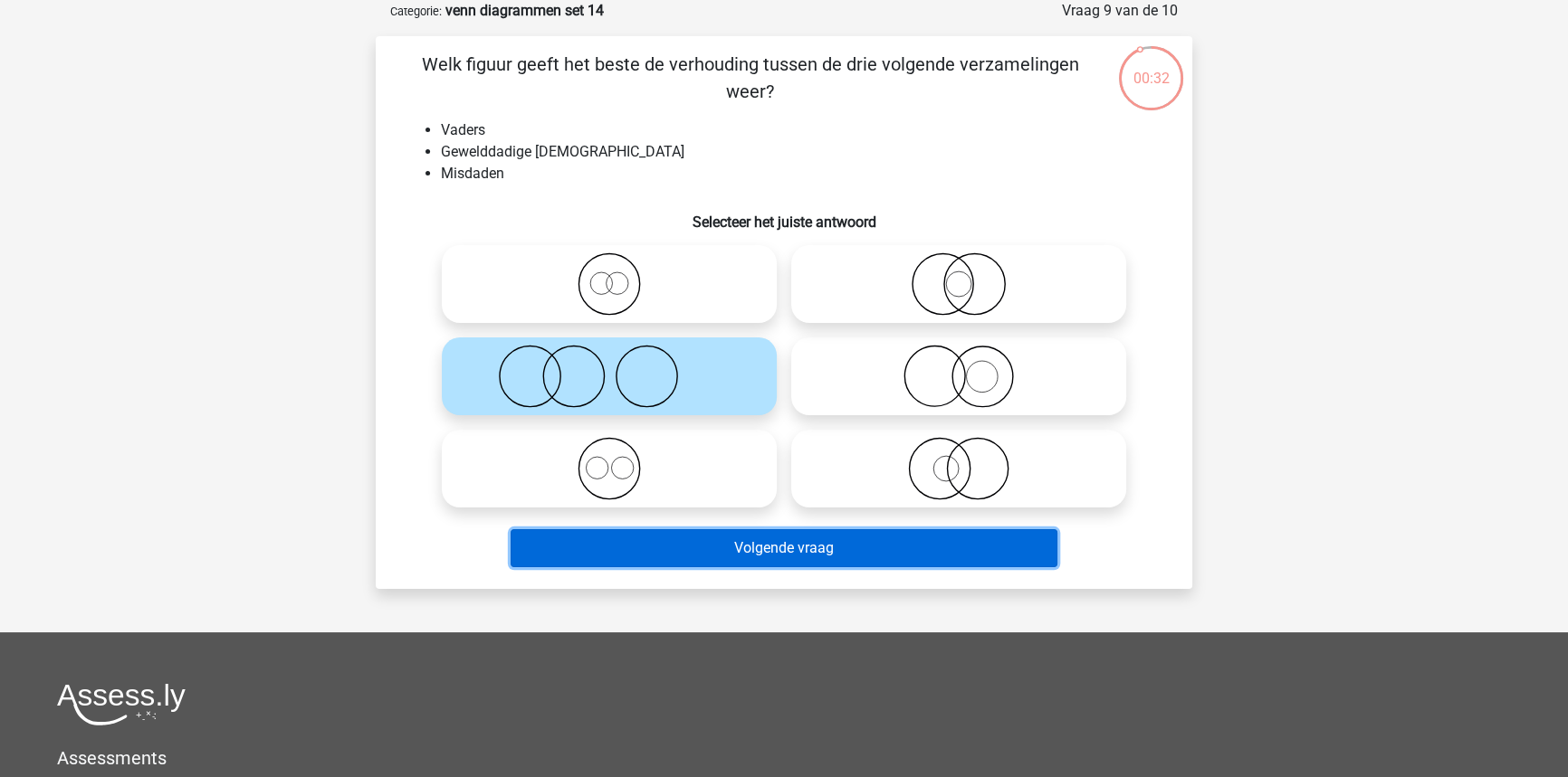
click at [788, 561] on button "Volgende vraag" at bounding box center [784, 548] width 547 height 38
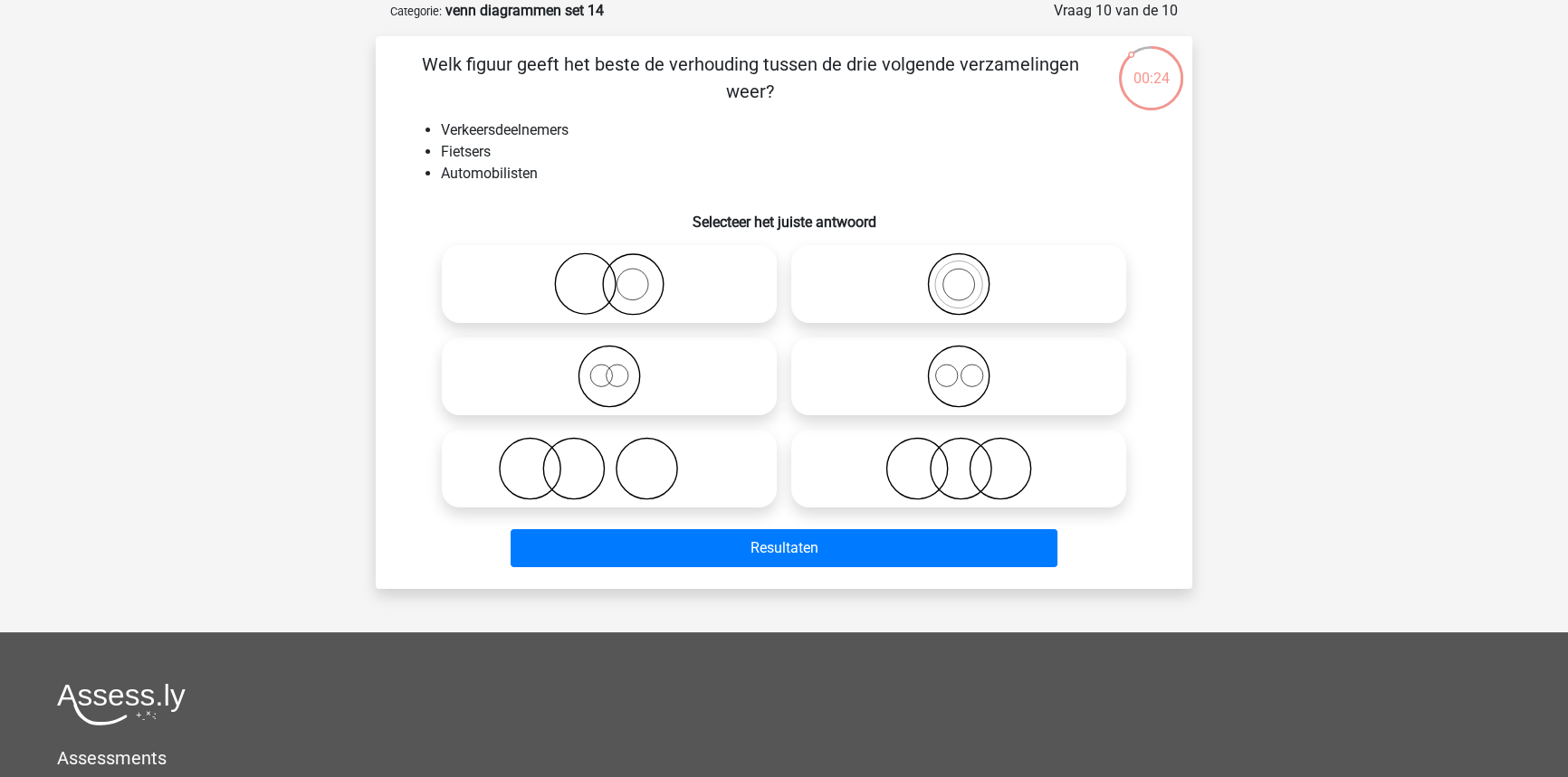
drag, startPoint x: 1050, startPoint y: 371, endPoint x: 994, endPoint y: 510, distance: 149.9
click at [1049, 374] on icon at bounding box center [959, 376] width 321 height 63
click at [971, 368] on input "radio" at bounding box center [964, 361] width 11 height 11
radio input "true"
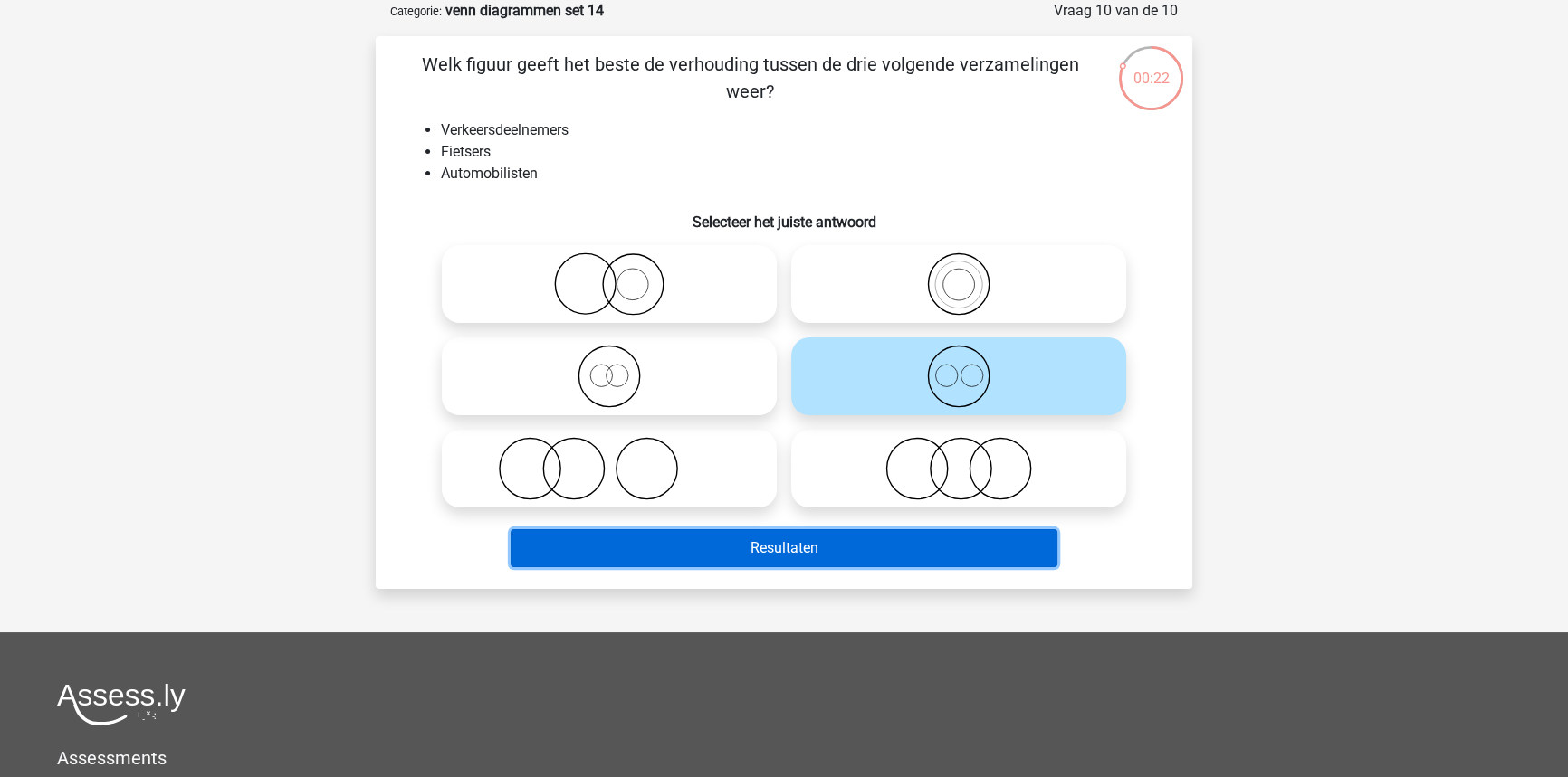
click at [955, 556] on button "Resultaten" at bounding box center [784, 548] width 547 height 38
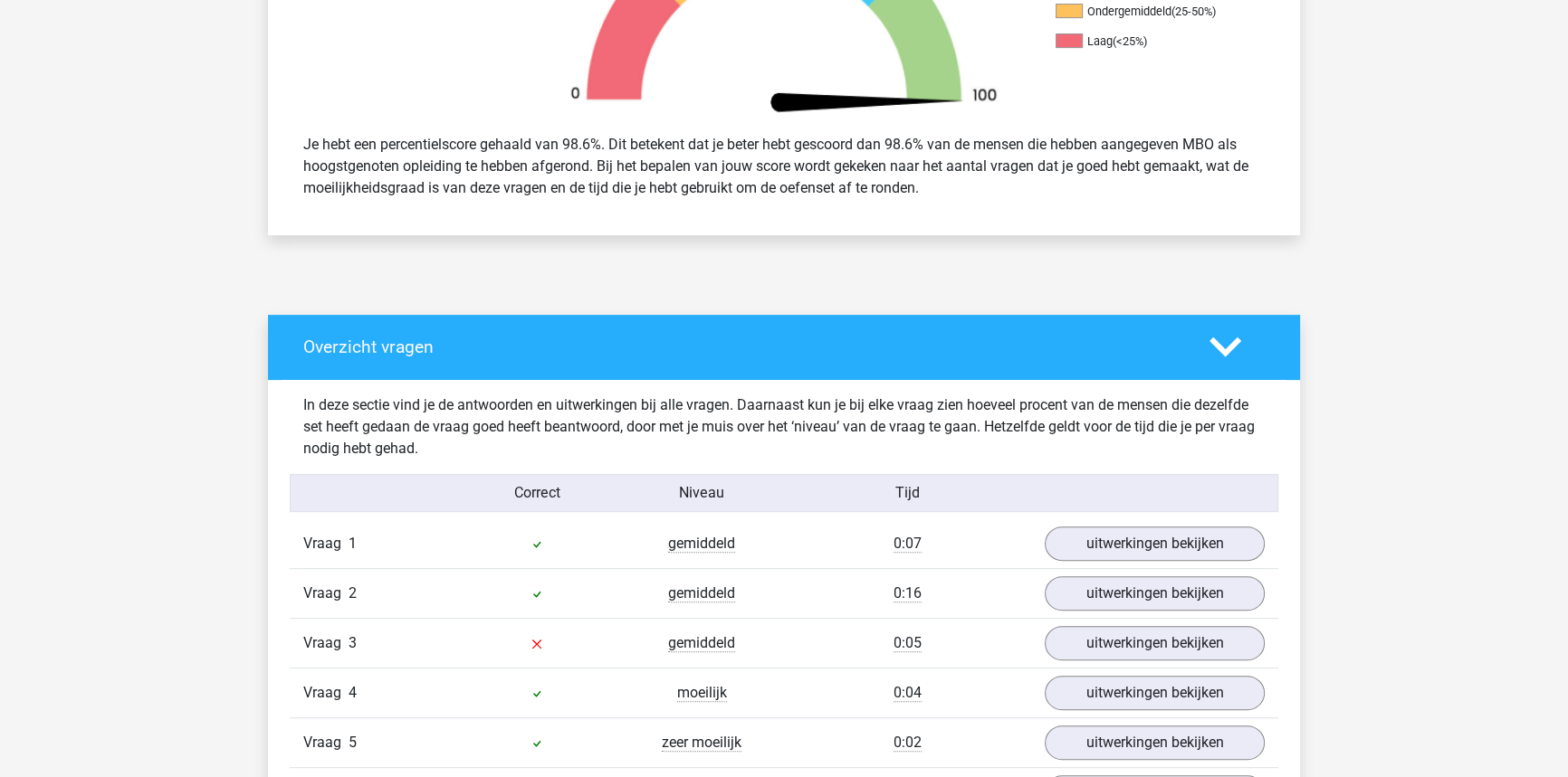
scroll to position [740, 0]
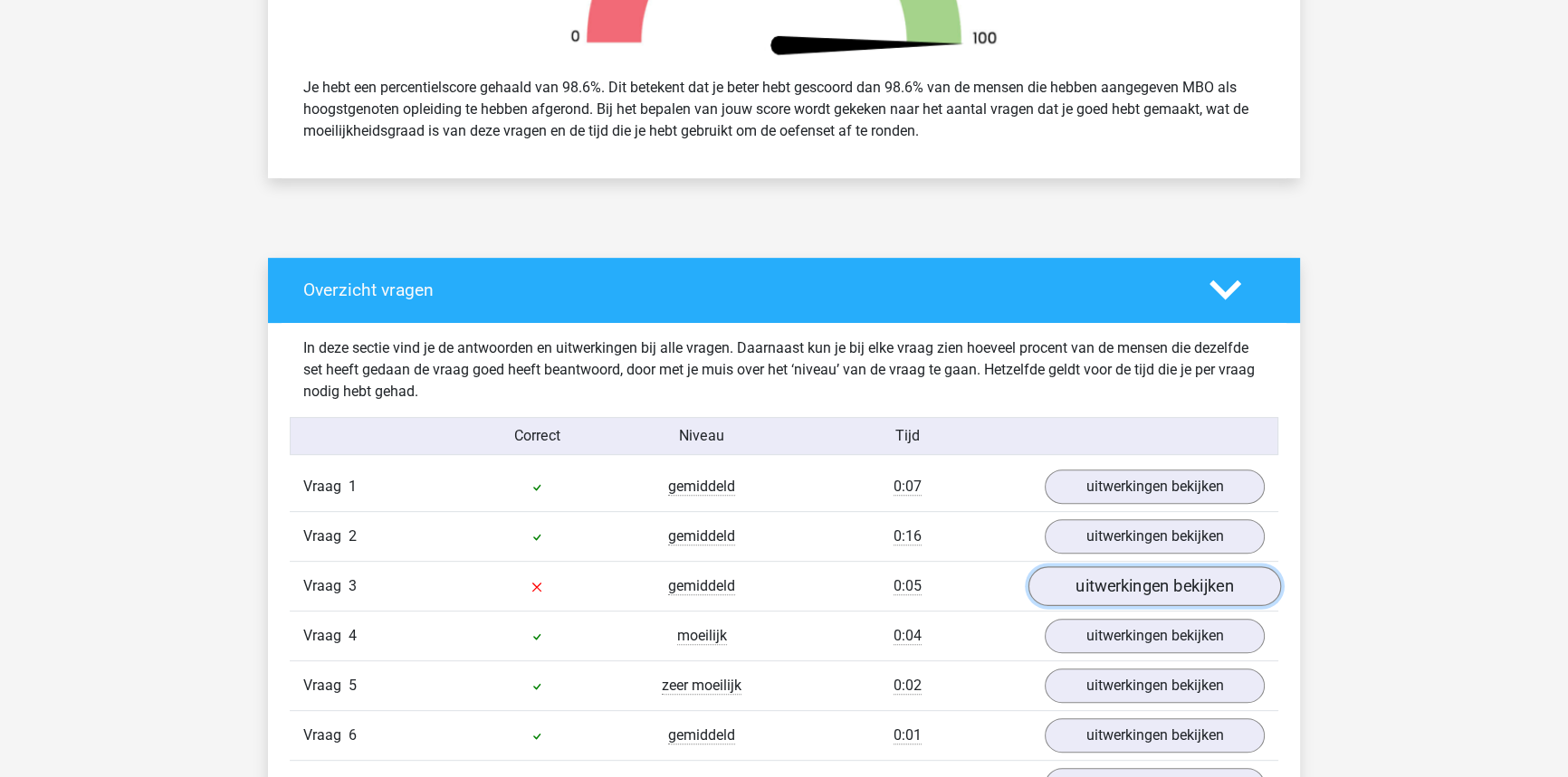
click at [1117, 580] on link "uitwerkingen bekijken" at bounding box center [1155, 587] width 253 height 40
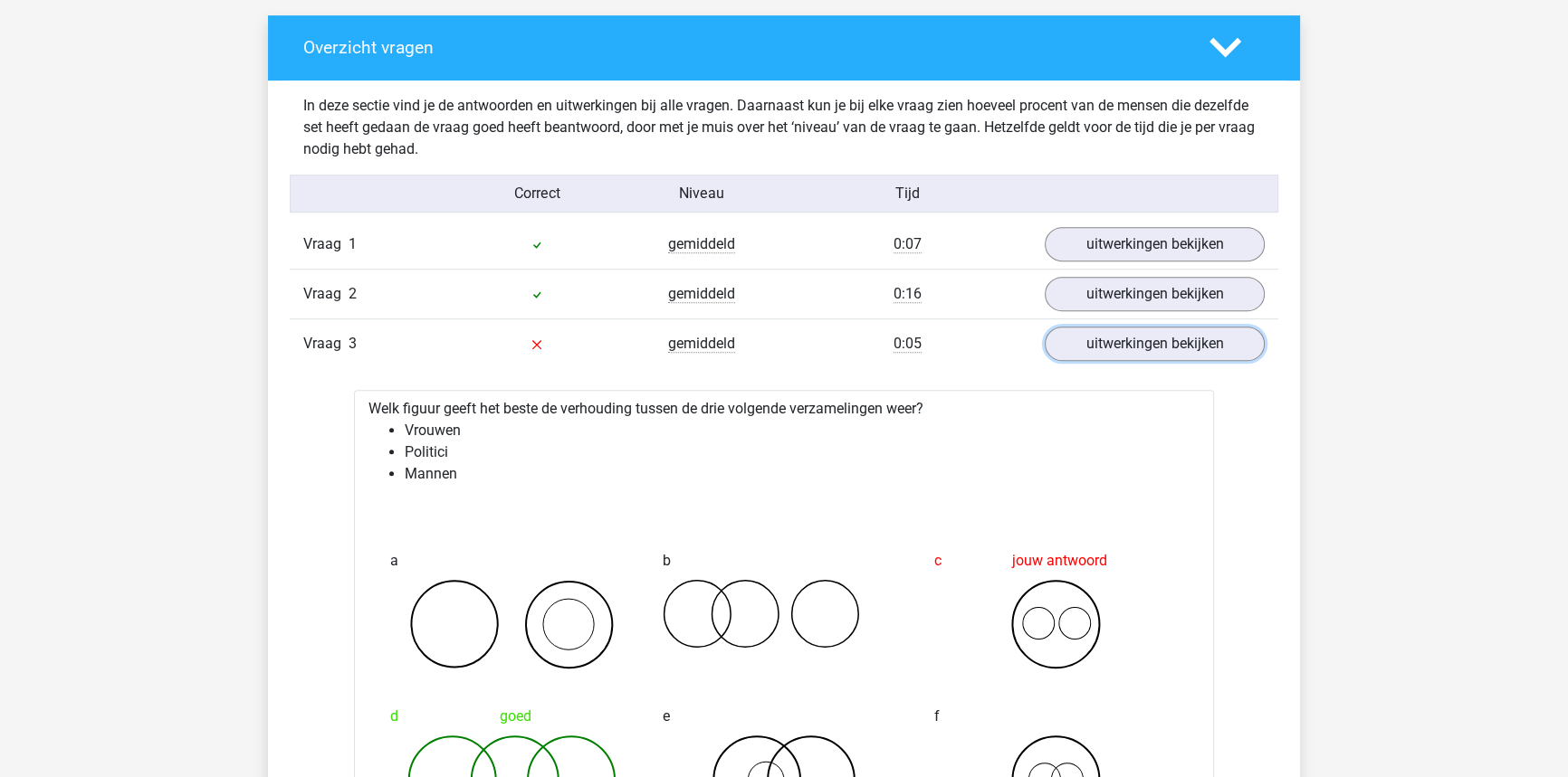
scroll to position [1068, 0]
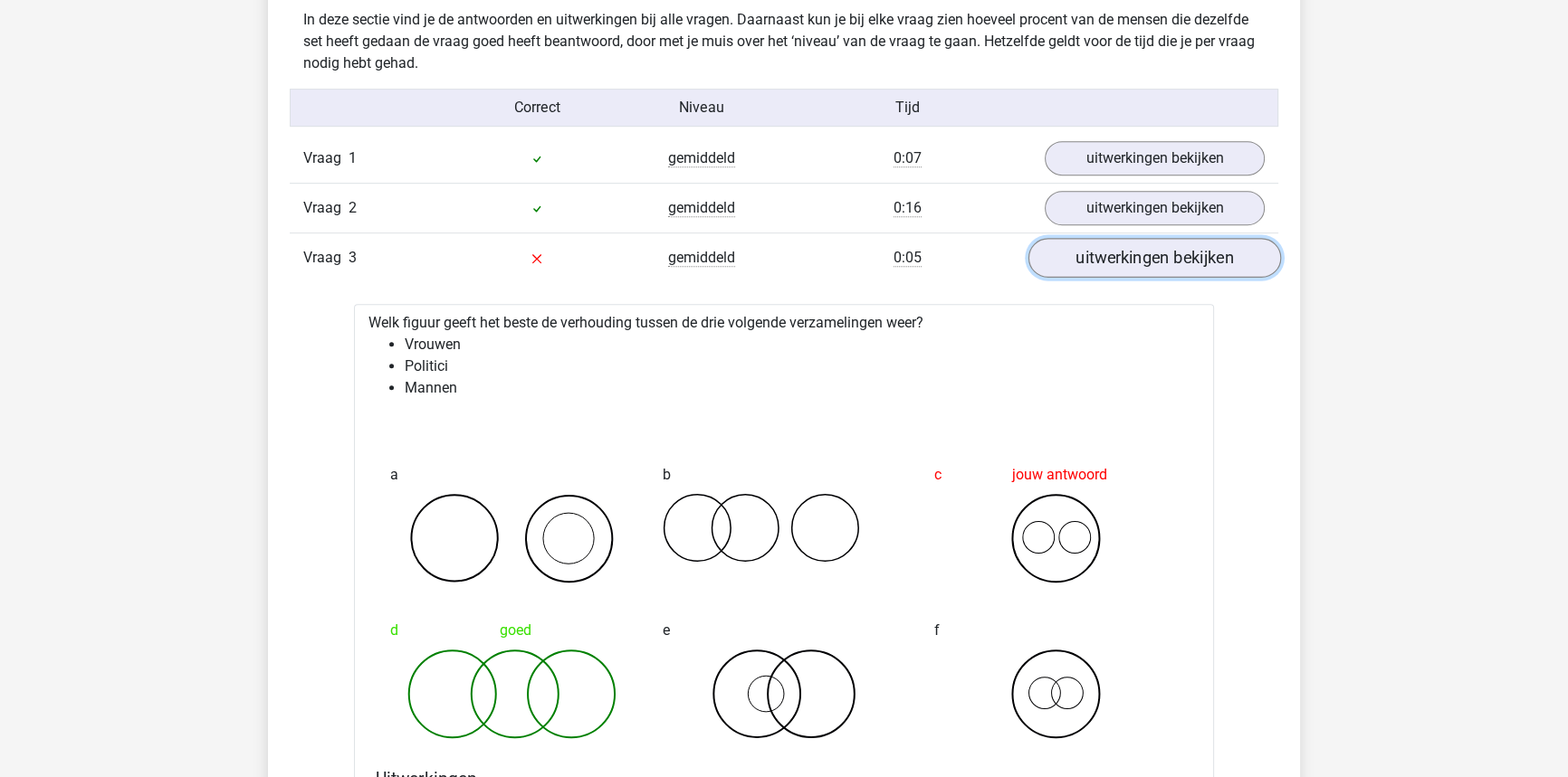
click at [1101, 249] on link "uitwerkingen bekijken" at bounding box center [1155, 257] width 253 height 40
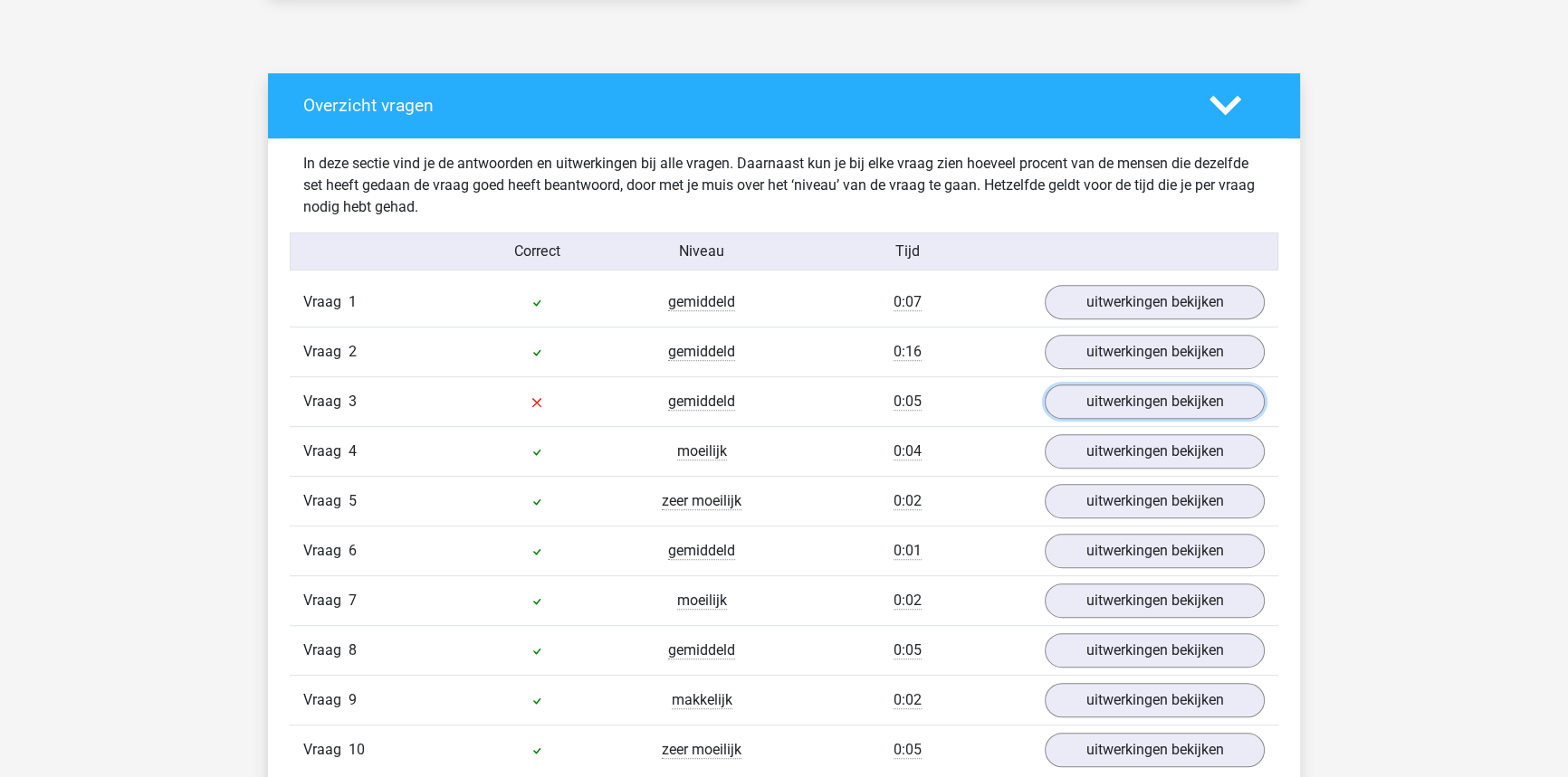
scroll to position [658, 0]
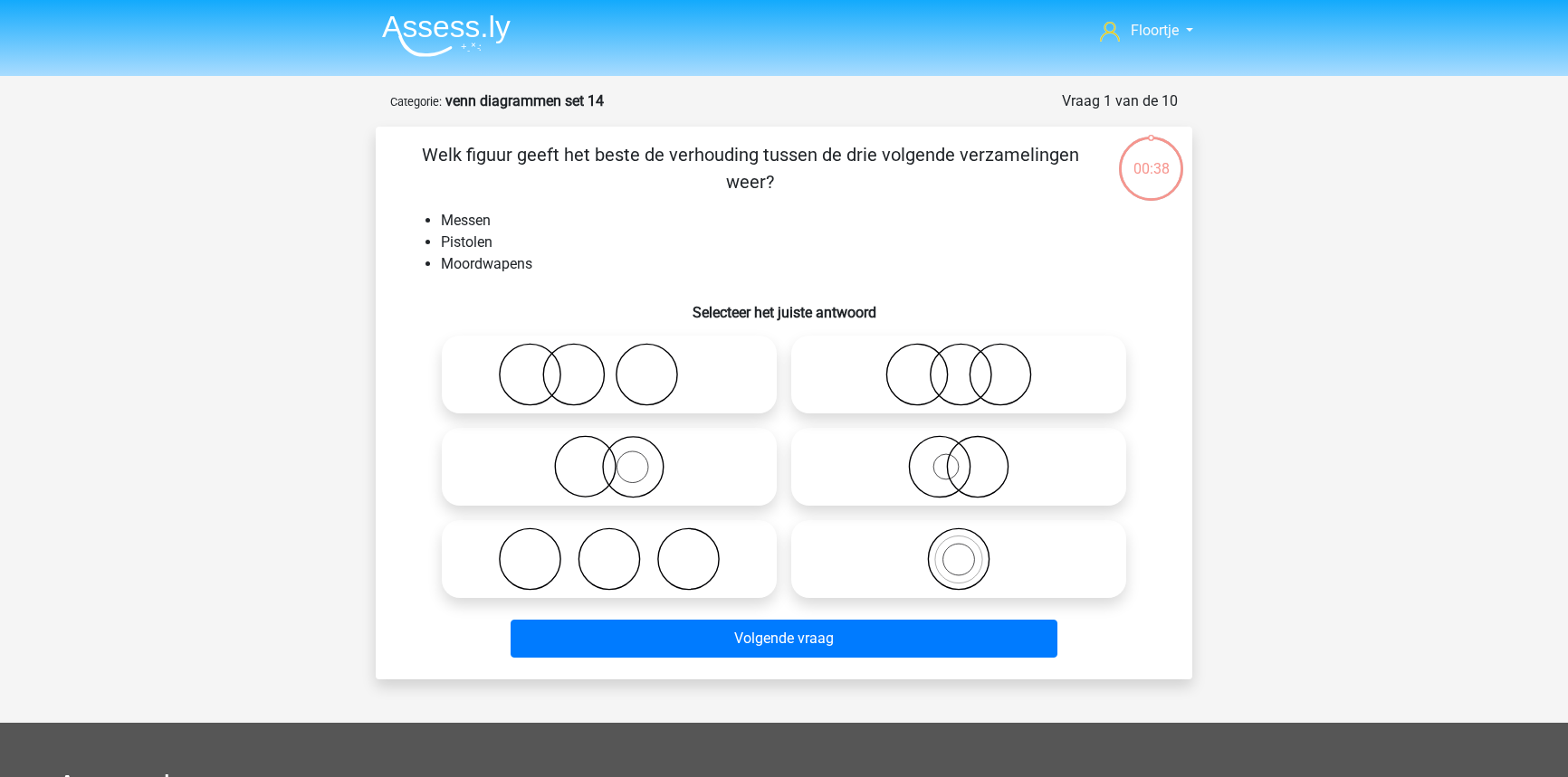
scroll to position [91, 0]
click at [1016, 347] on icon at bounding box center [959, 374] width 321 height 63
click at [971, 354] on input "radio" at bounding box center [964, 359] width 11 height 11
radio input "true"
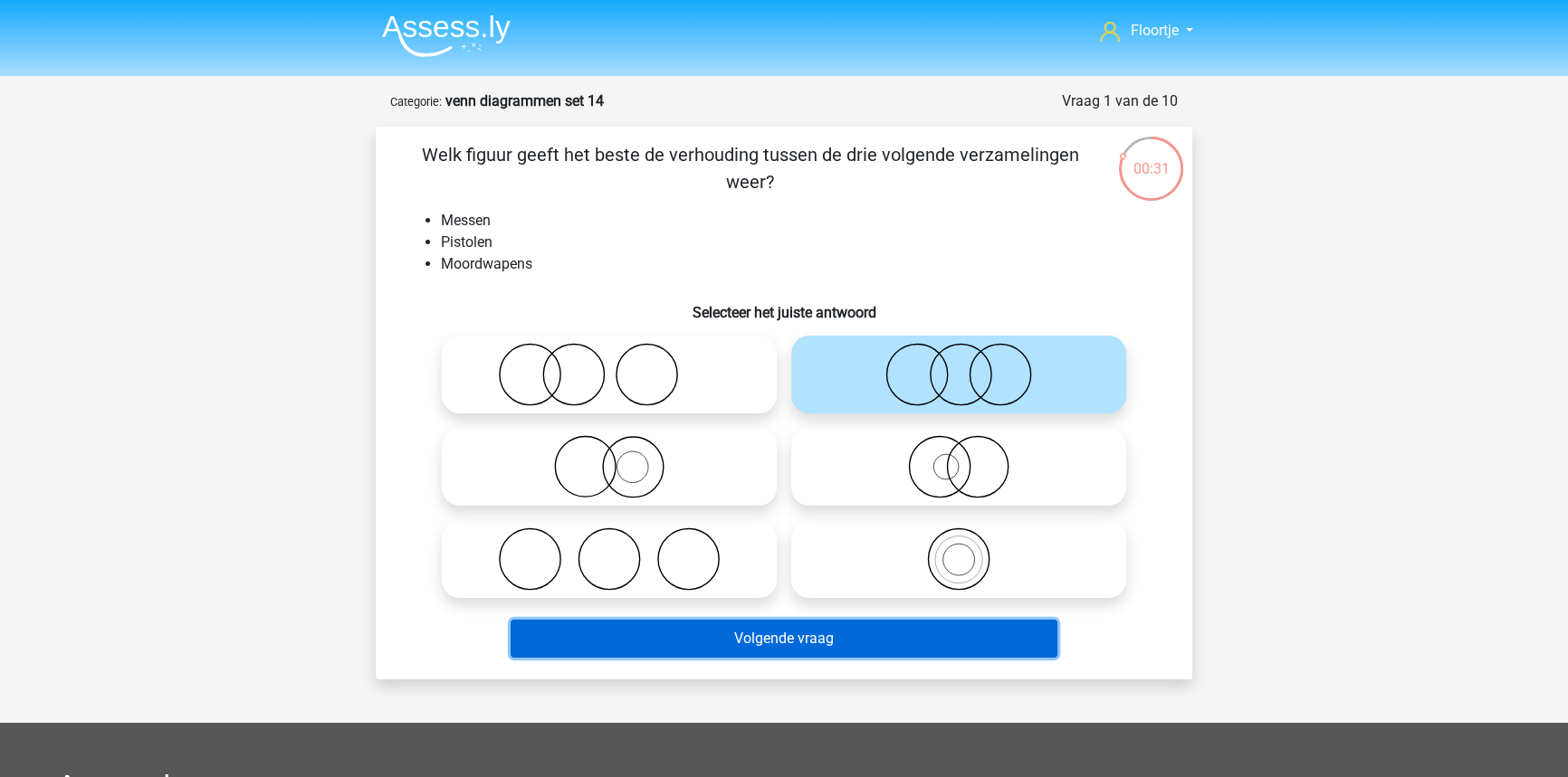
click at [869, 640] on button "Volgende vraag" at bounding box center [784, 638] width 547 height 38
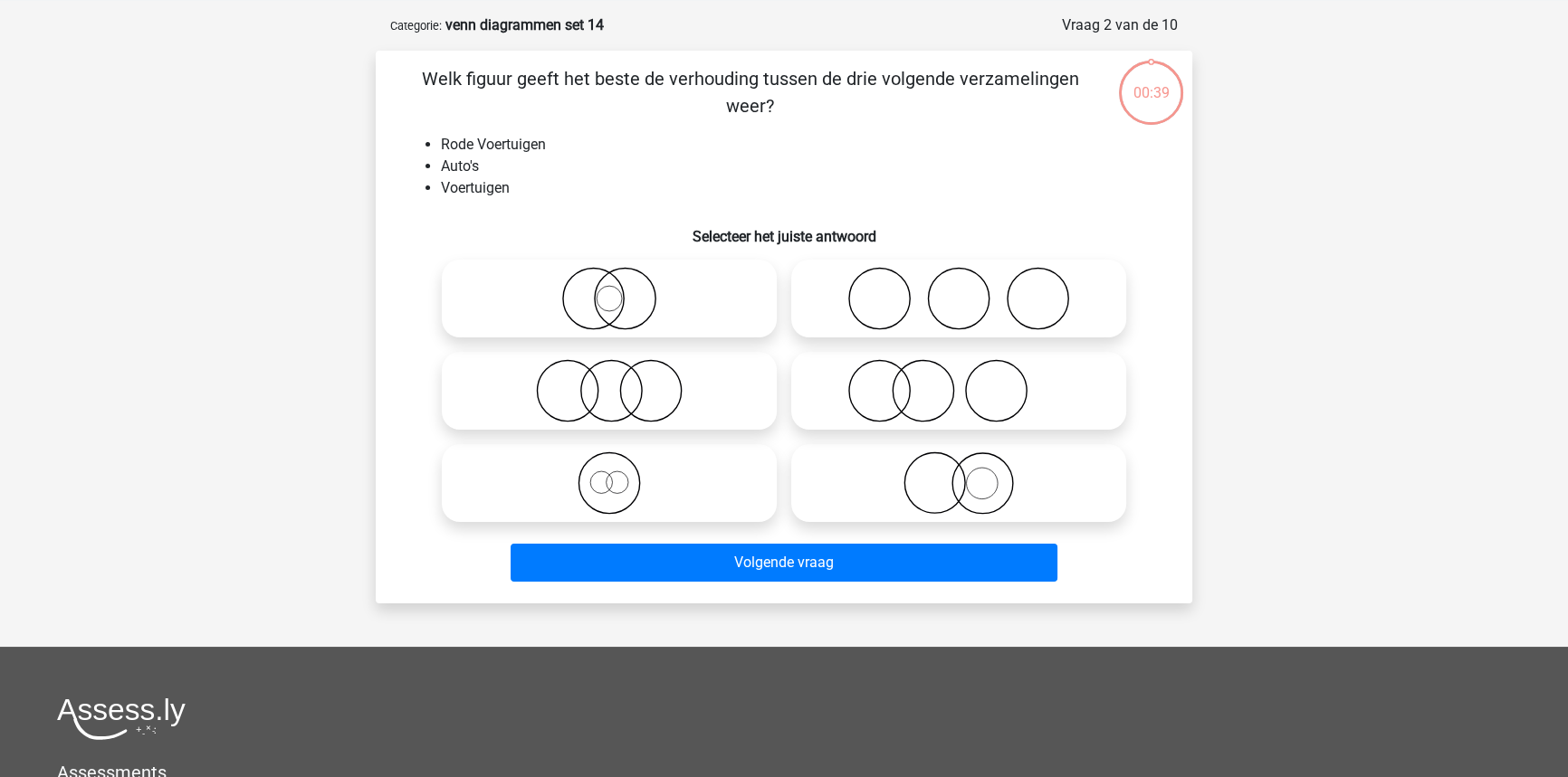
scroll to position [91, 0]
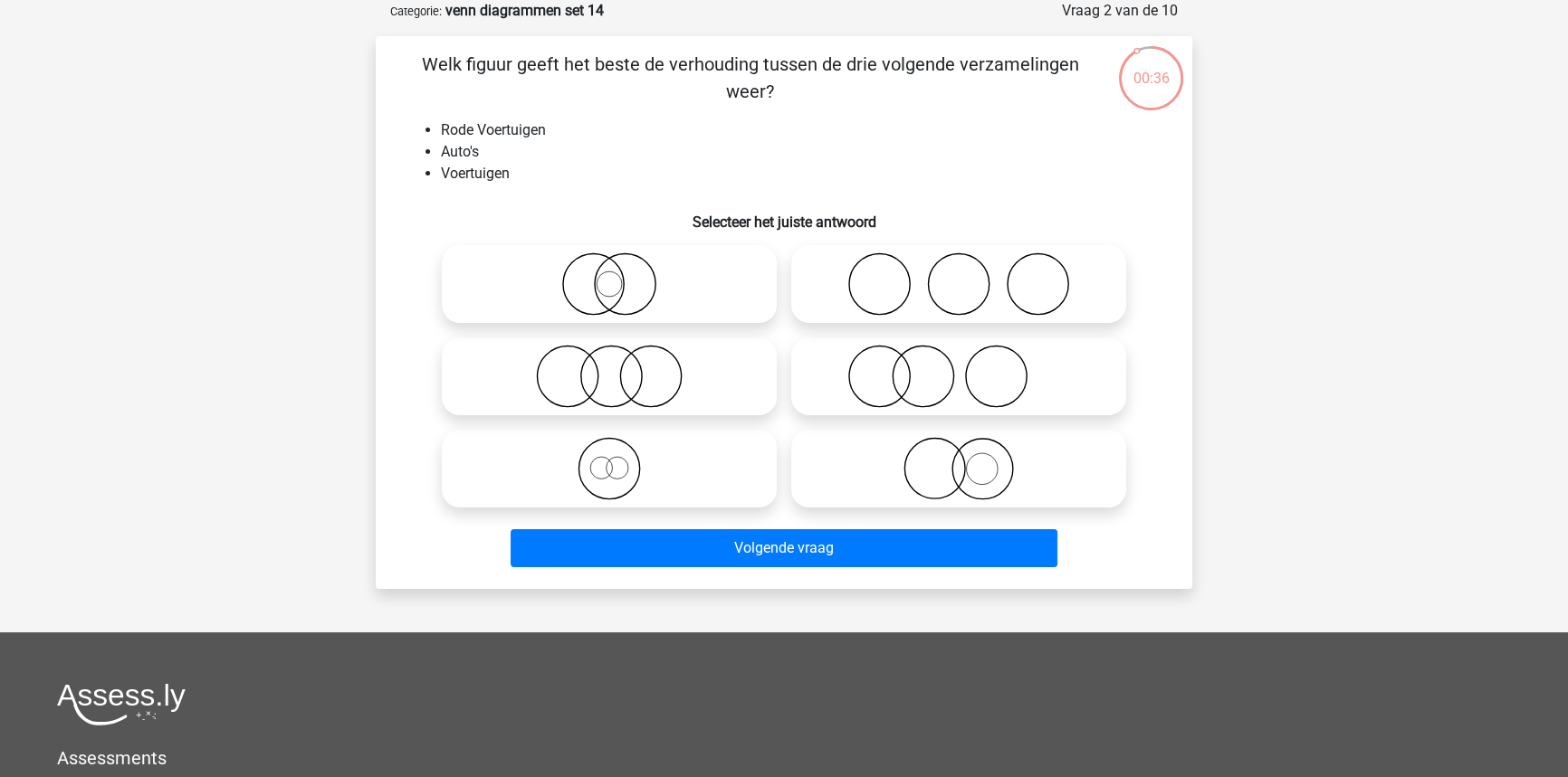
click at [677, 501] on label at bounding box center [609, 469] width 335 height 78
click at [621, 459] on input "radio" at bounding box center [615, 454] width 11 height 11
radio input "true"
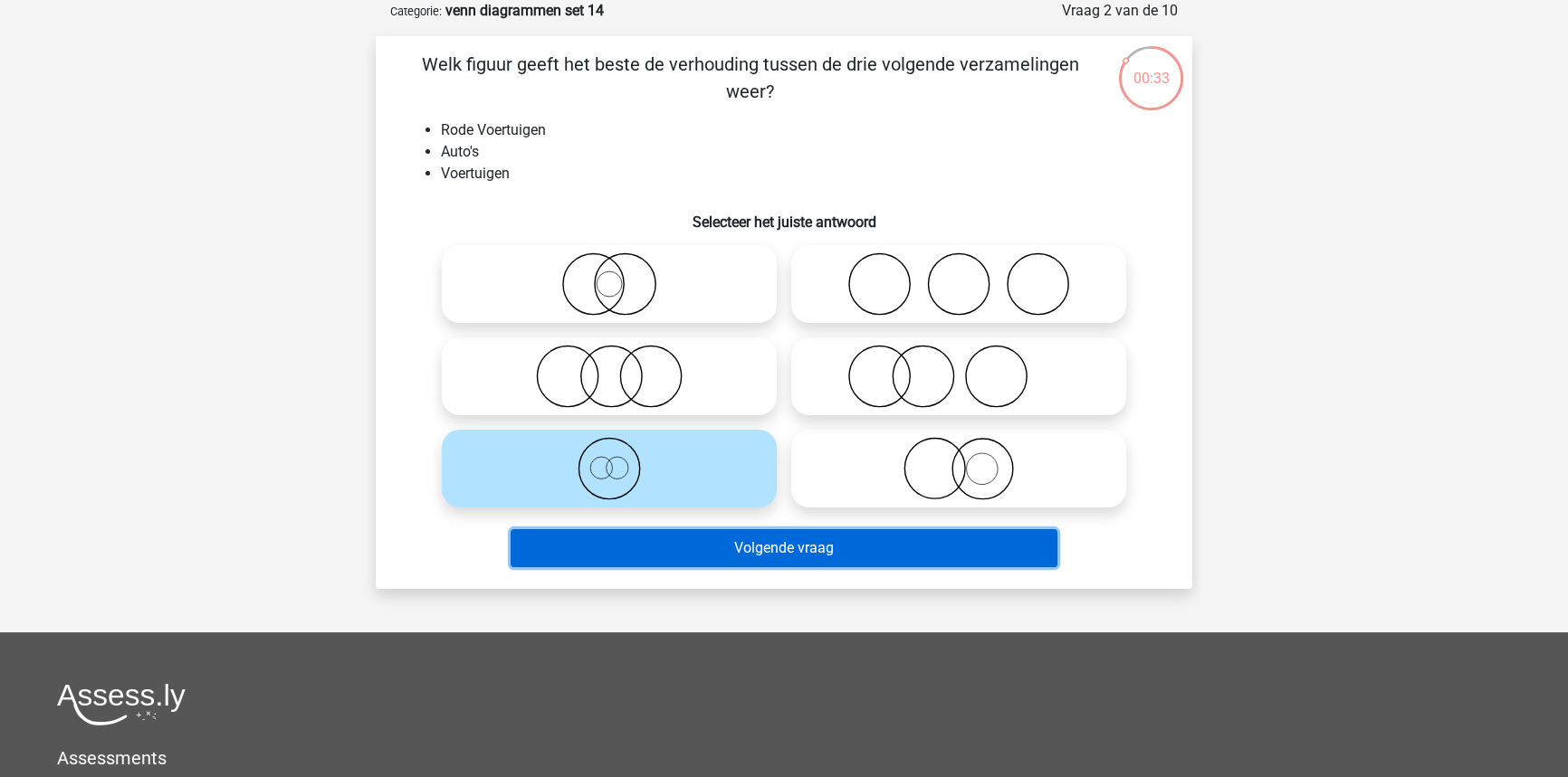
click at [770, 562] on button "Volgende vraag" at bounding box center [784, 548] width 547 height 38
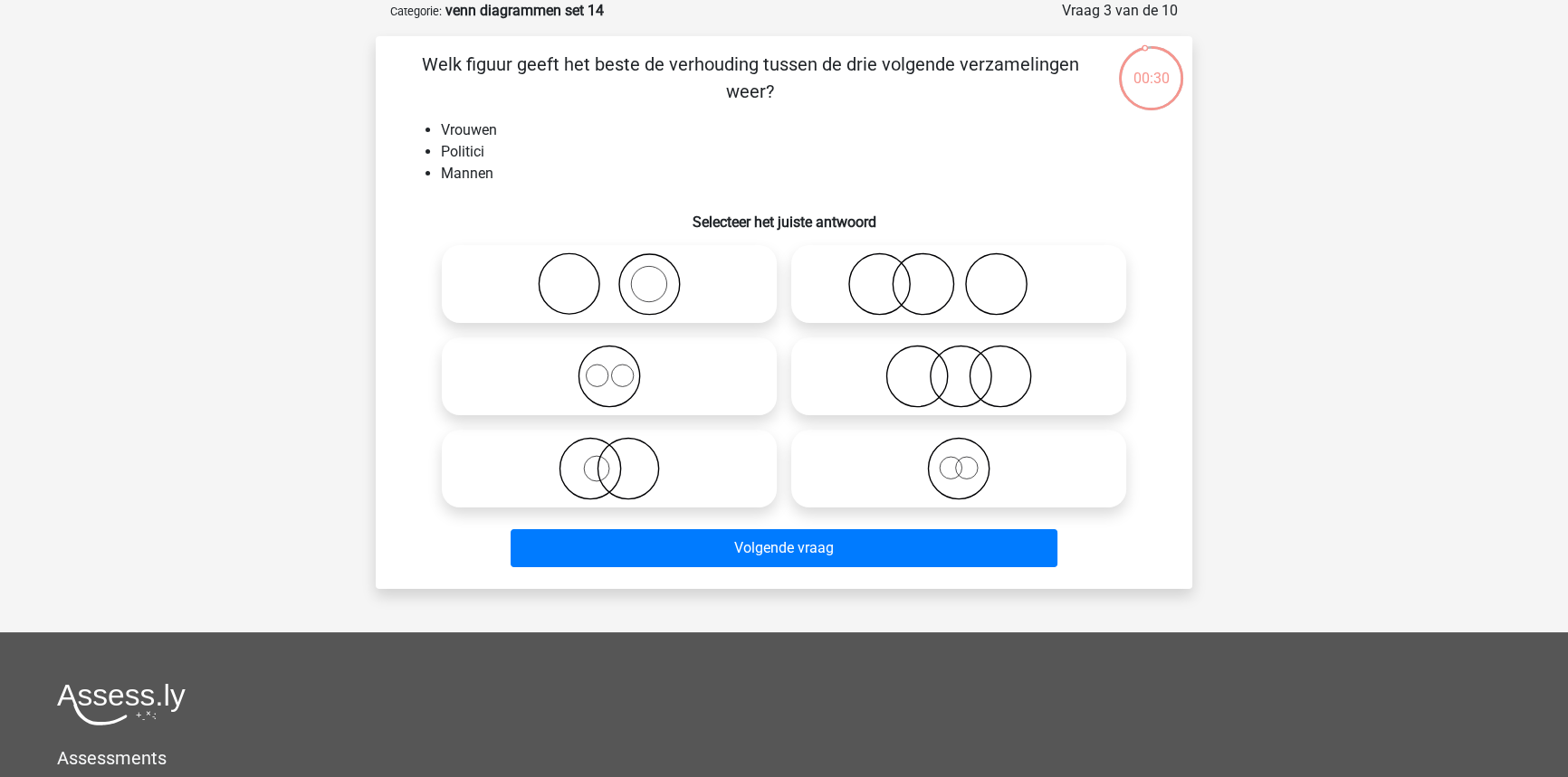
click at [879, 372] on icon at bounding box center [959, 376] width 321 height 63
click at [959, 368] on input "radio" at bounding box center [964, 361] width 11 height 11
radio input "true"
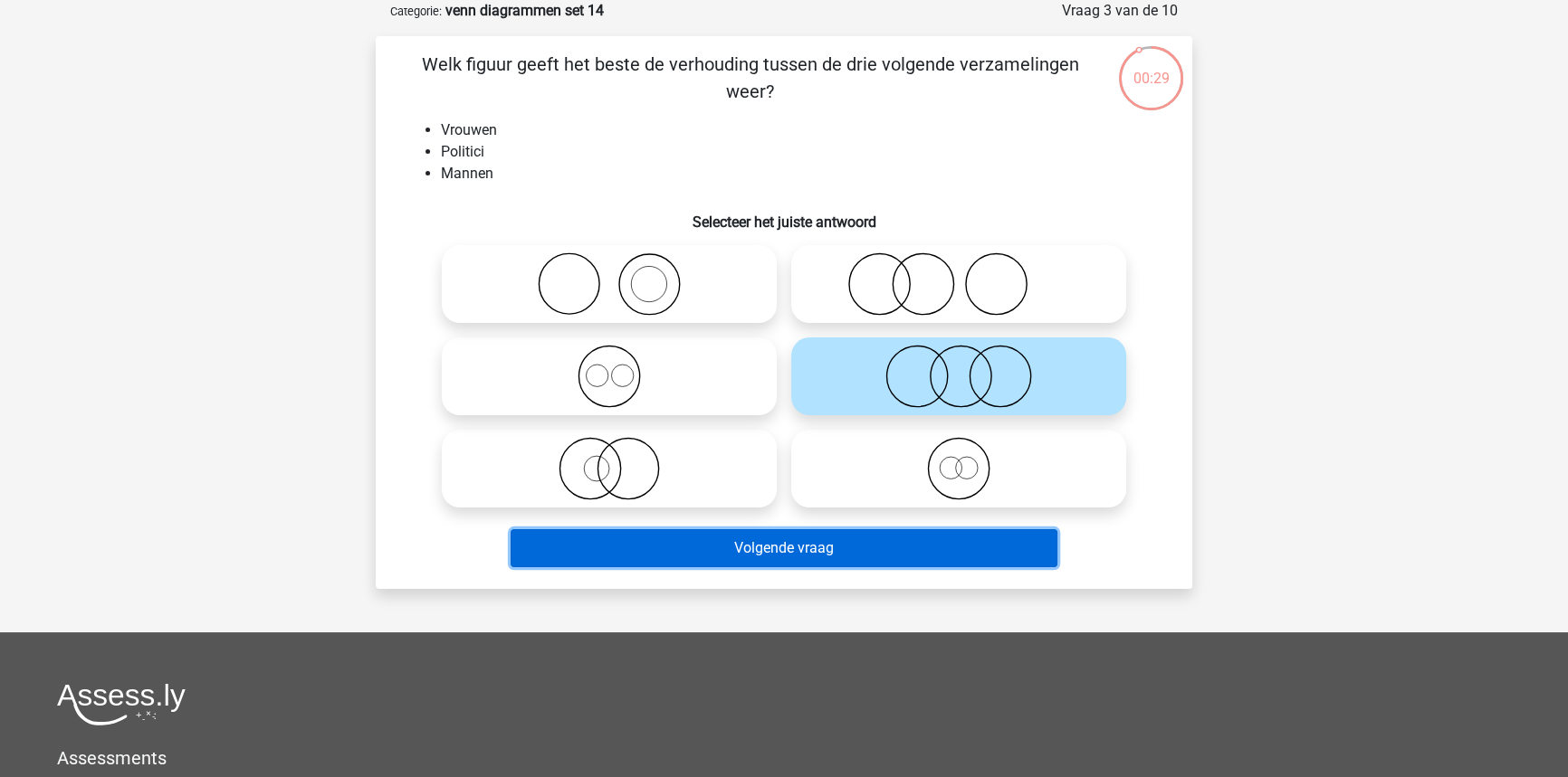
click at [827, 562] on button "Volgende vraag" at bounding box center [784, 548] width 547 height 38
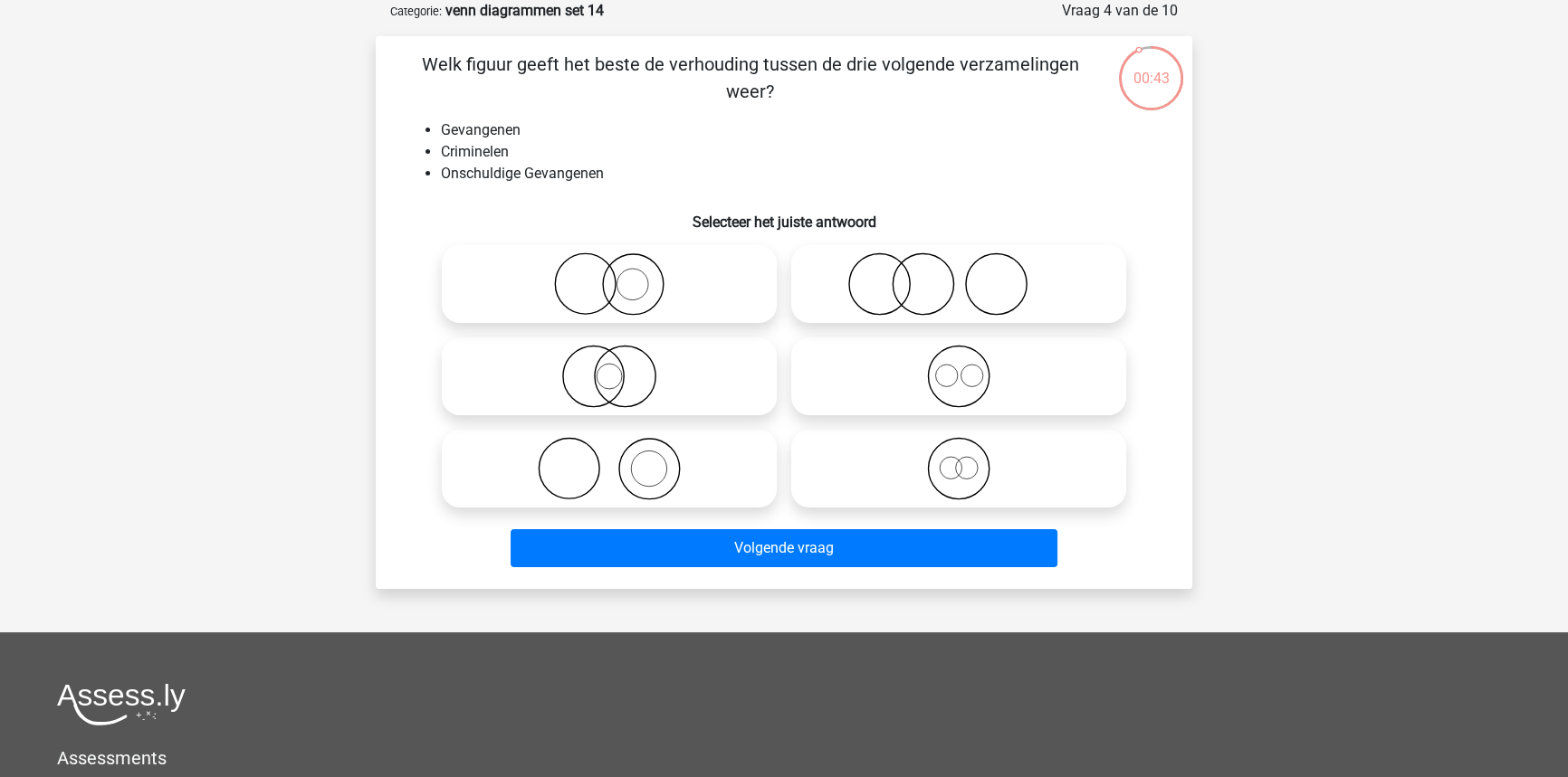
drag, startPoint x: 655, startPoint y: 303, endPoint x: 676, endPoint y: 397, distance: 96.3
click at [655, 306] on icon at bounding box center [609, 284] width 321 height 63
click at [621, 275] on input "radio" at bounding box center [615, 269] width 11 height 11
radio input "true"
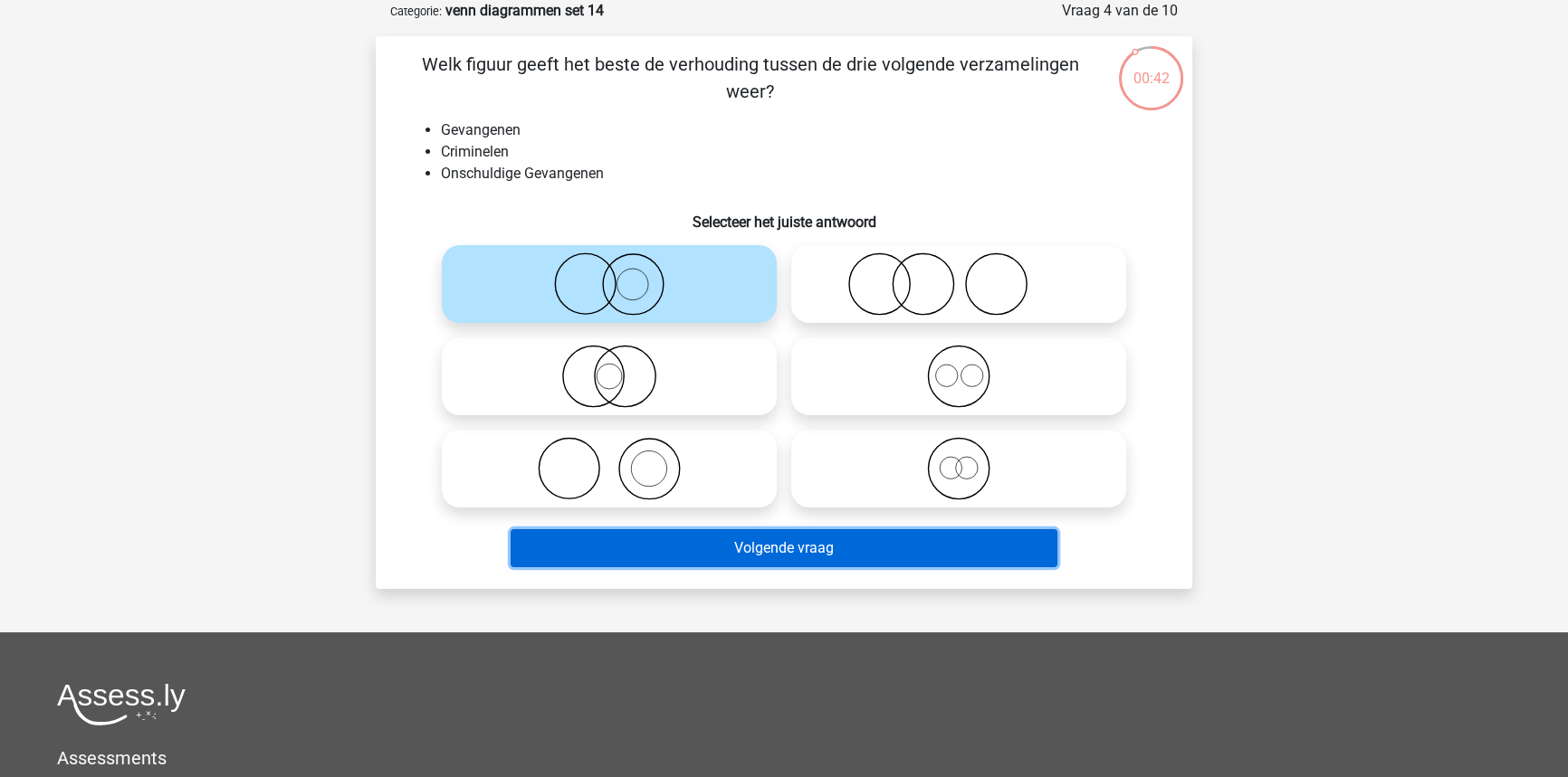
click at [722, 546] on button "Volgende vraag" at bounding box center [784, 548] width 547 height 38
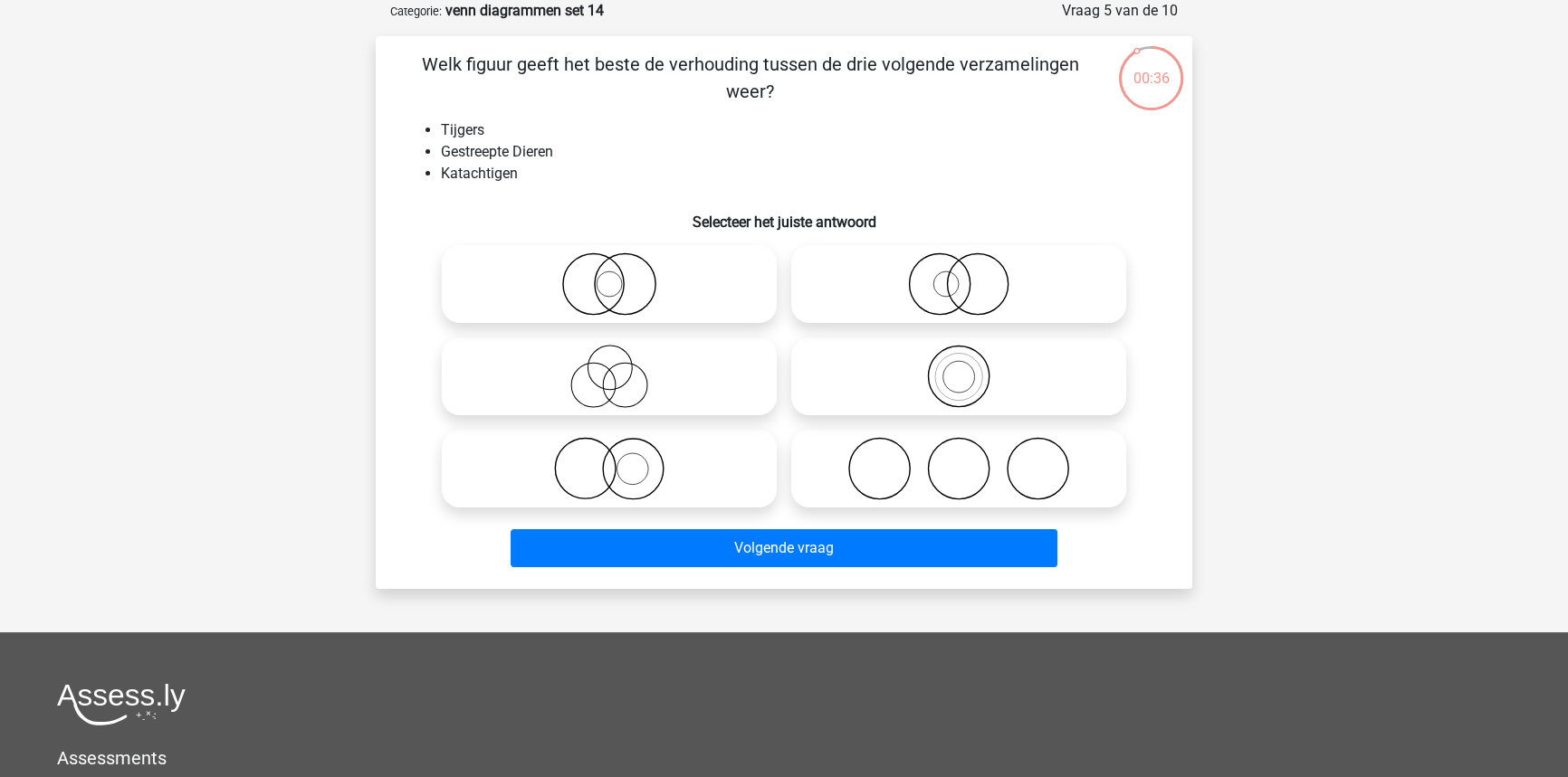
click at [631, 282] on icon at bounding box center [609, 284] width 321 height 63
click at [621, 275] on input "radio" at bounding box center [615, 269] width 11 height 11
radio input "true"
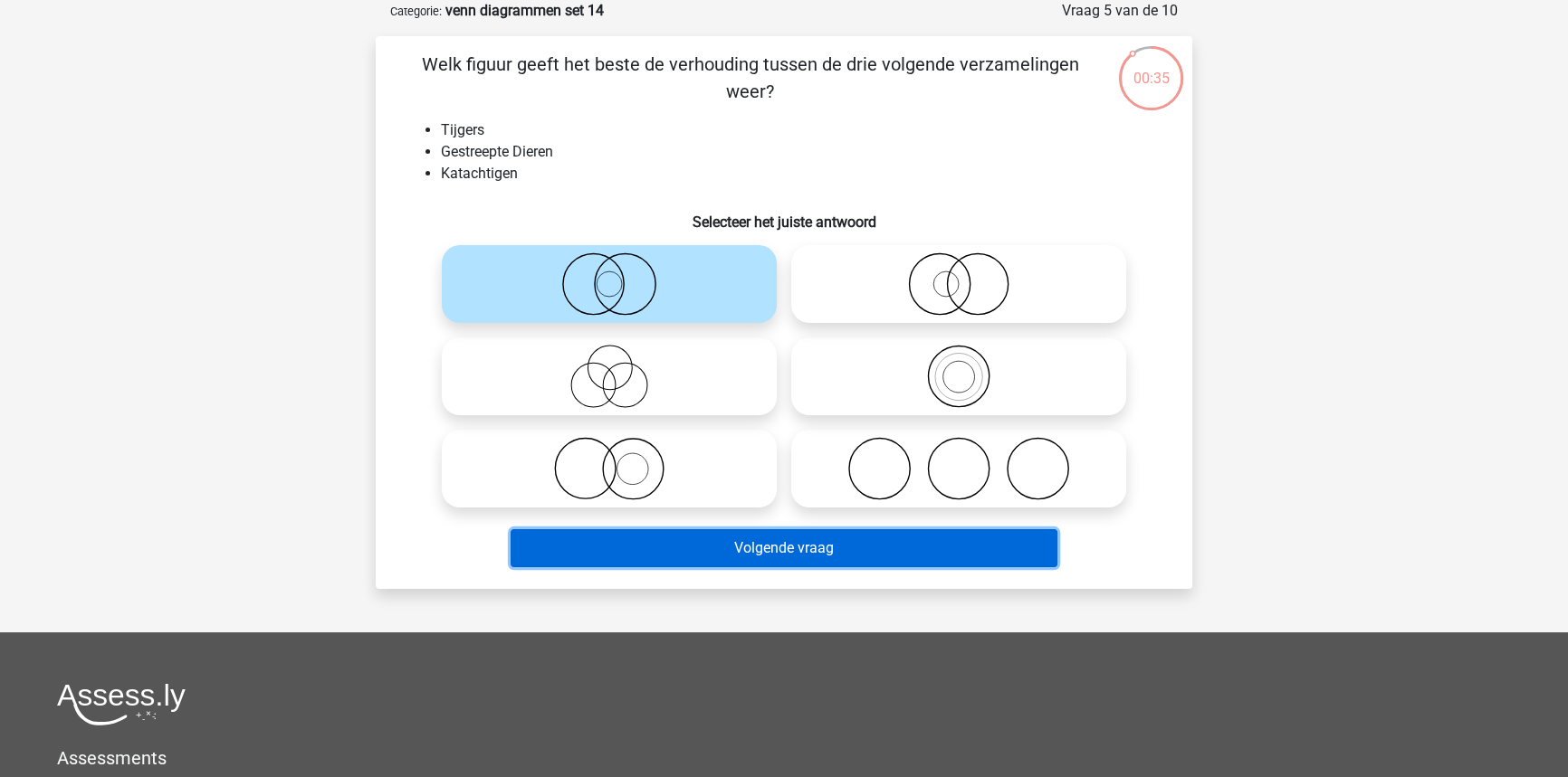
click at [697, 552] on button "Volgende vraag" at bounding box center [784, 548] width 547 height 38
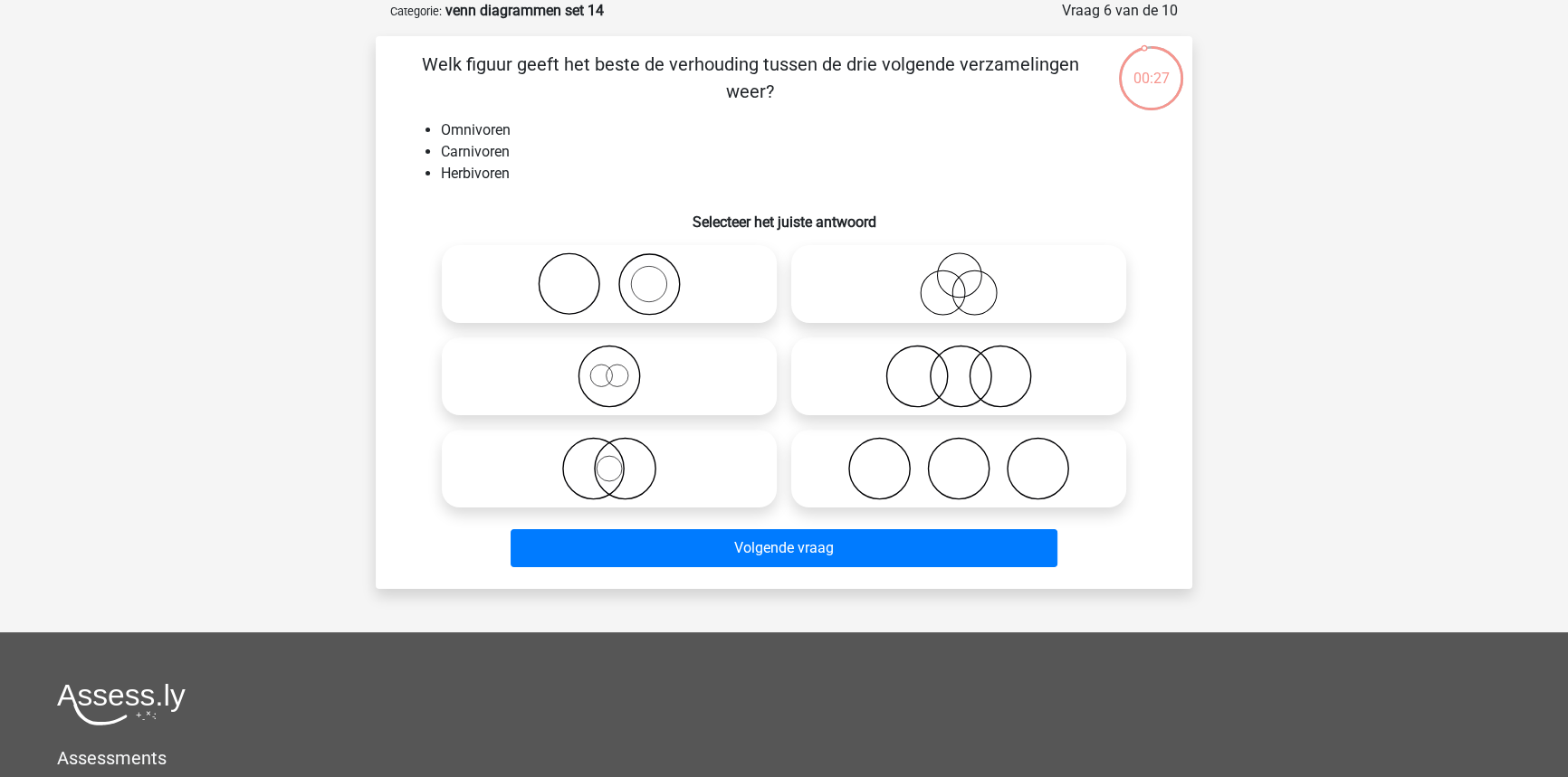
click at [943, 495] on circle at bounding box center [958, 469] width 60 height 60
click at [959, 459] on input "radio" at bounding box center [964, 454] width 11 height 11
radio input "true"
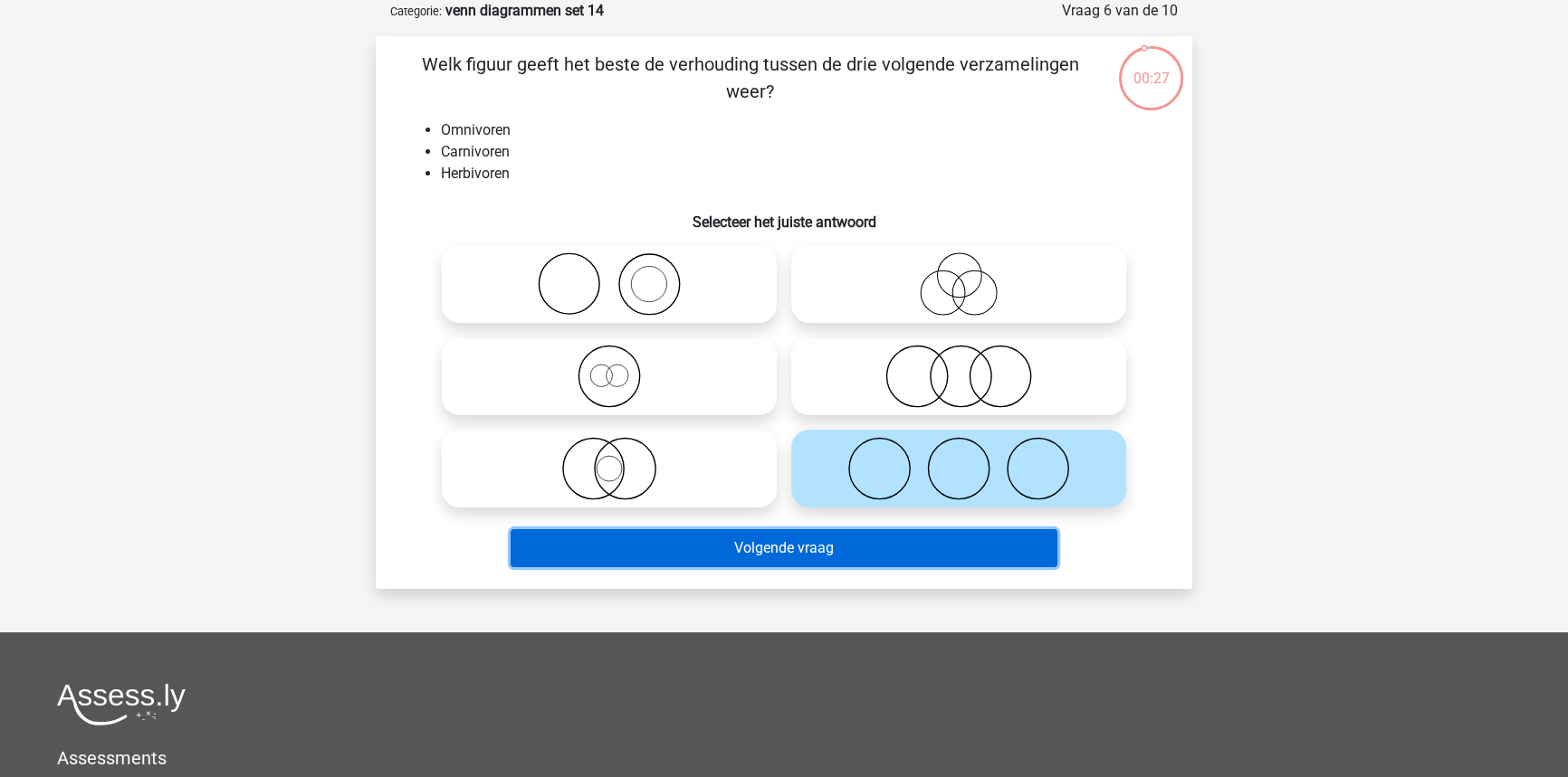
click at [912, 547] on button "Volgende vraag" at bounding box center [784, 548] width 547 height 38
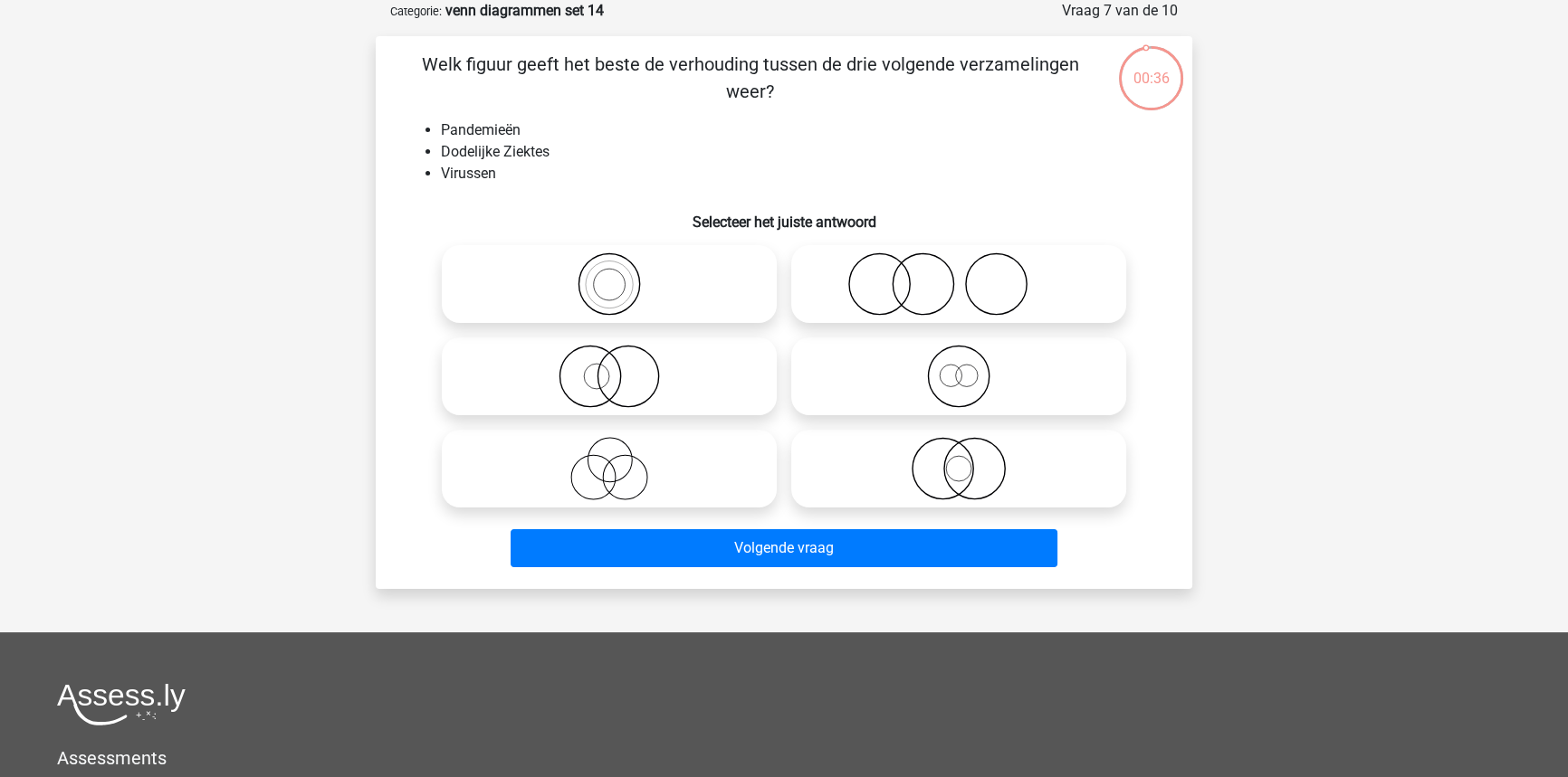
click at [653, 480] on icon at bounding box center [609, 468] width 321 height 63
click at [621, 459] on input "radio" at bounding box center [615, 454] width 11 height 11
radio input "true"
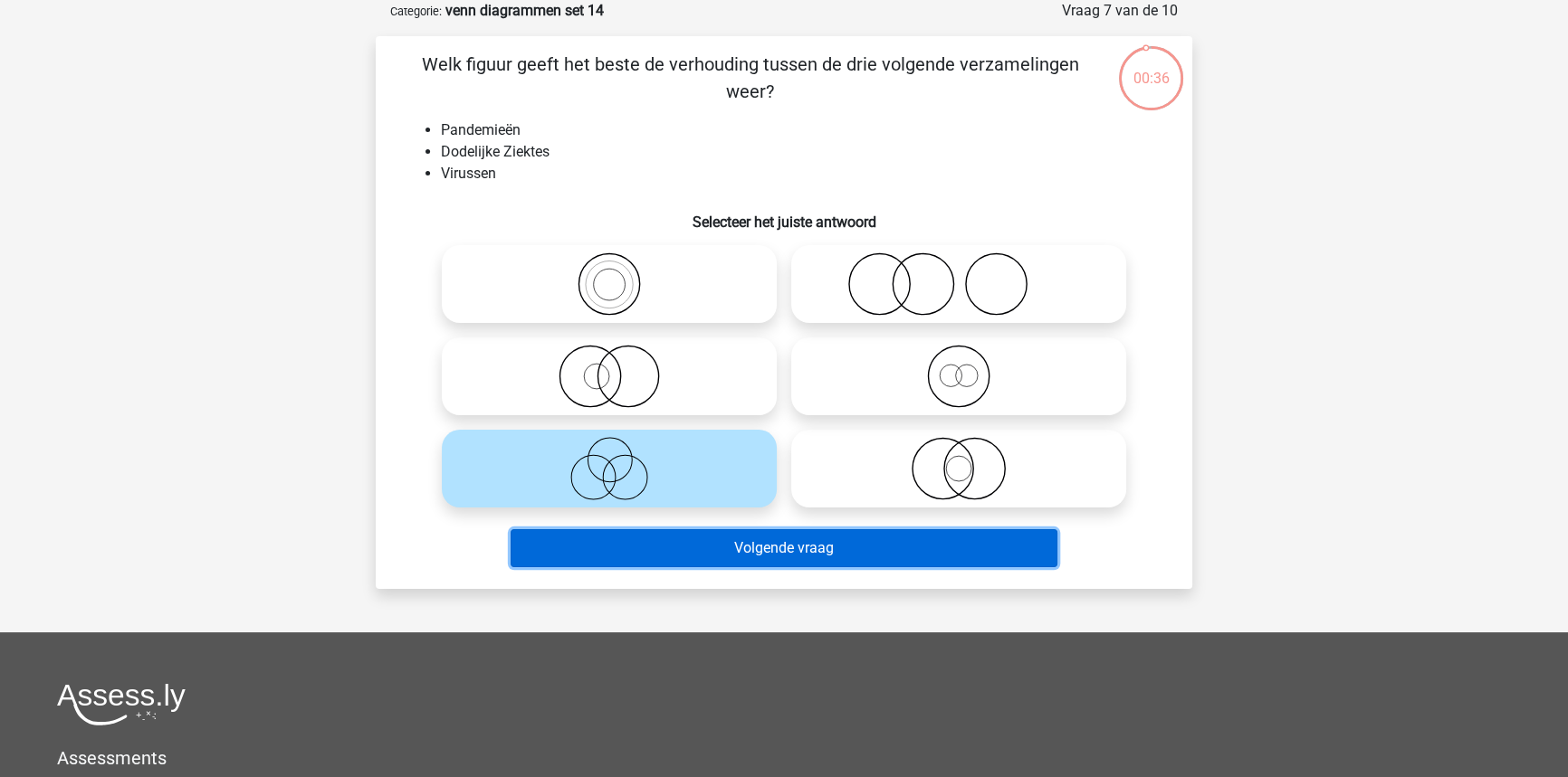
click at [677, 544] on button "Volgende vraag" at bounding box center [784, 548] width 547 height 38
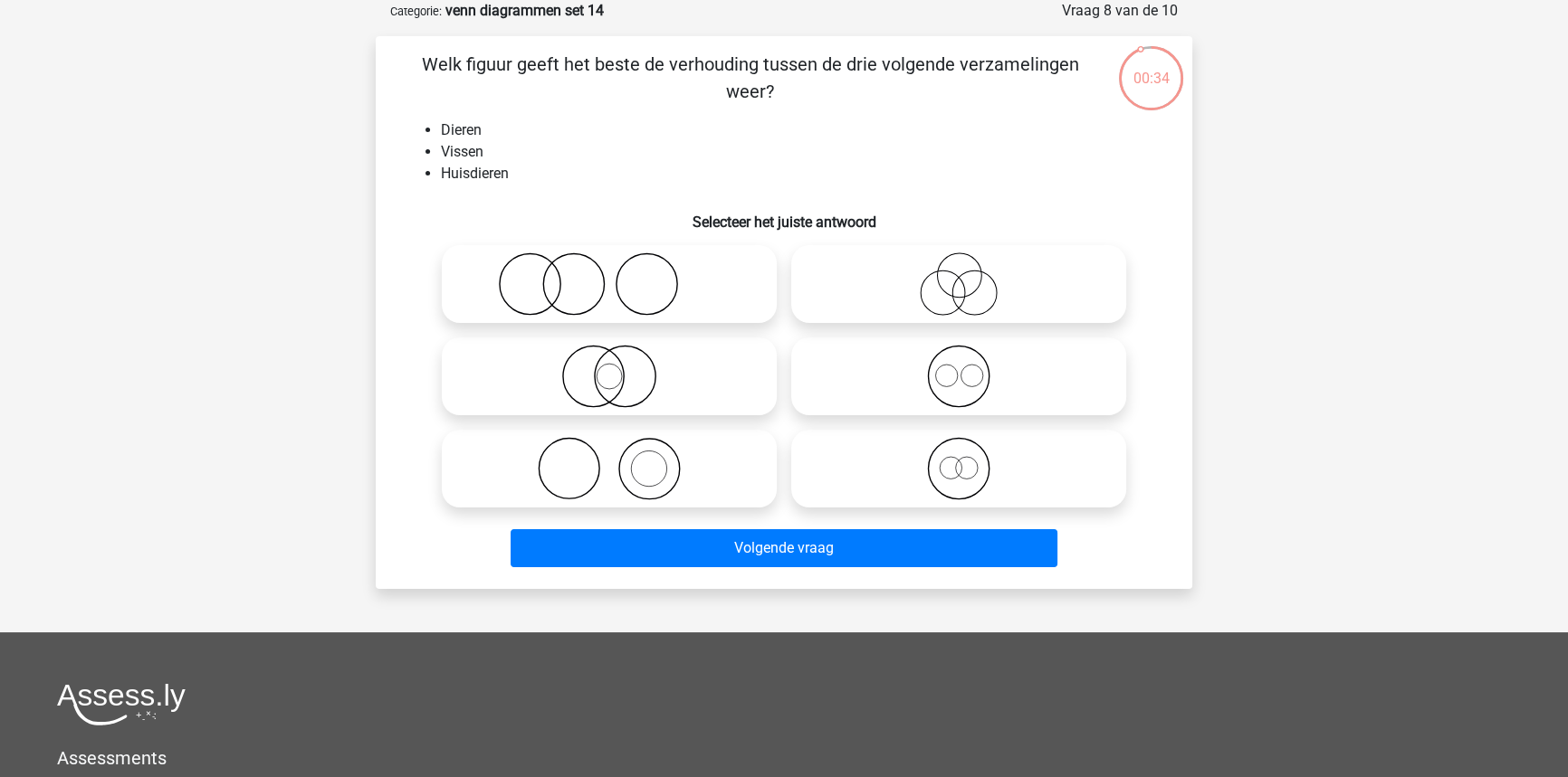
drag, startPoint x: 961, startPoint y: 480, endPoint x: 941, endPoint y: 524, distance: 48.3
click at [961, 480] on icon at bounding box center [959, 468] width 321 height 63
click at [961, 459] on input "radio" at bounding box center [964, 454] width 11 height 11
radio input "true"
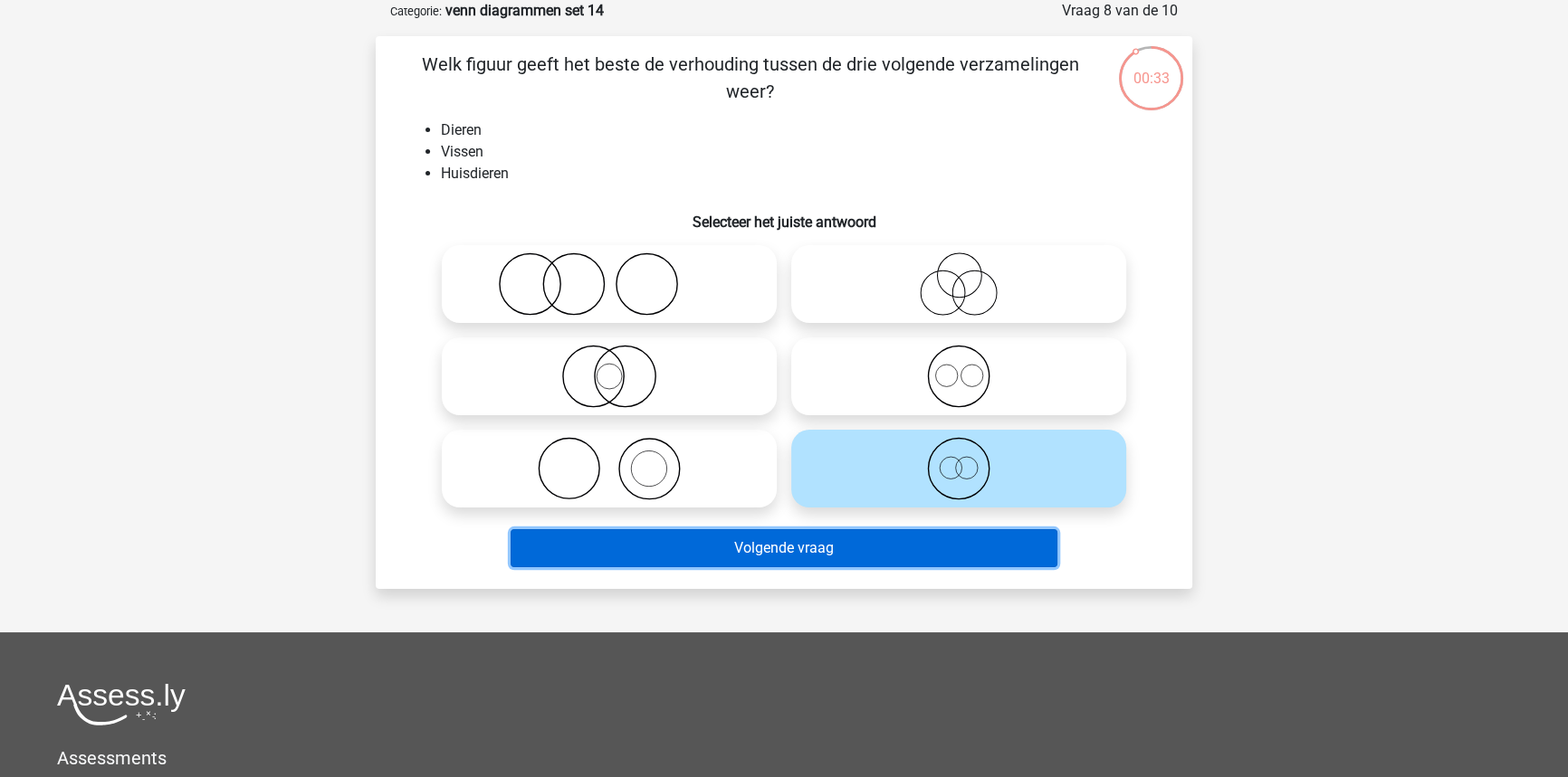
click at [921, 557] on button "Volgende vraag" at bounding box center [784, 548] width 547 height 38
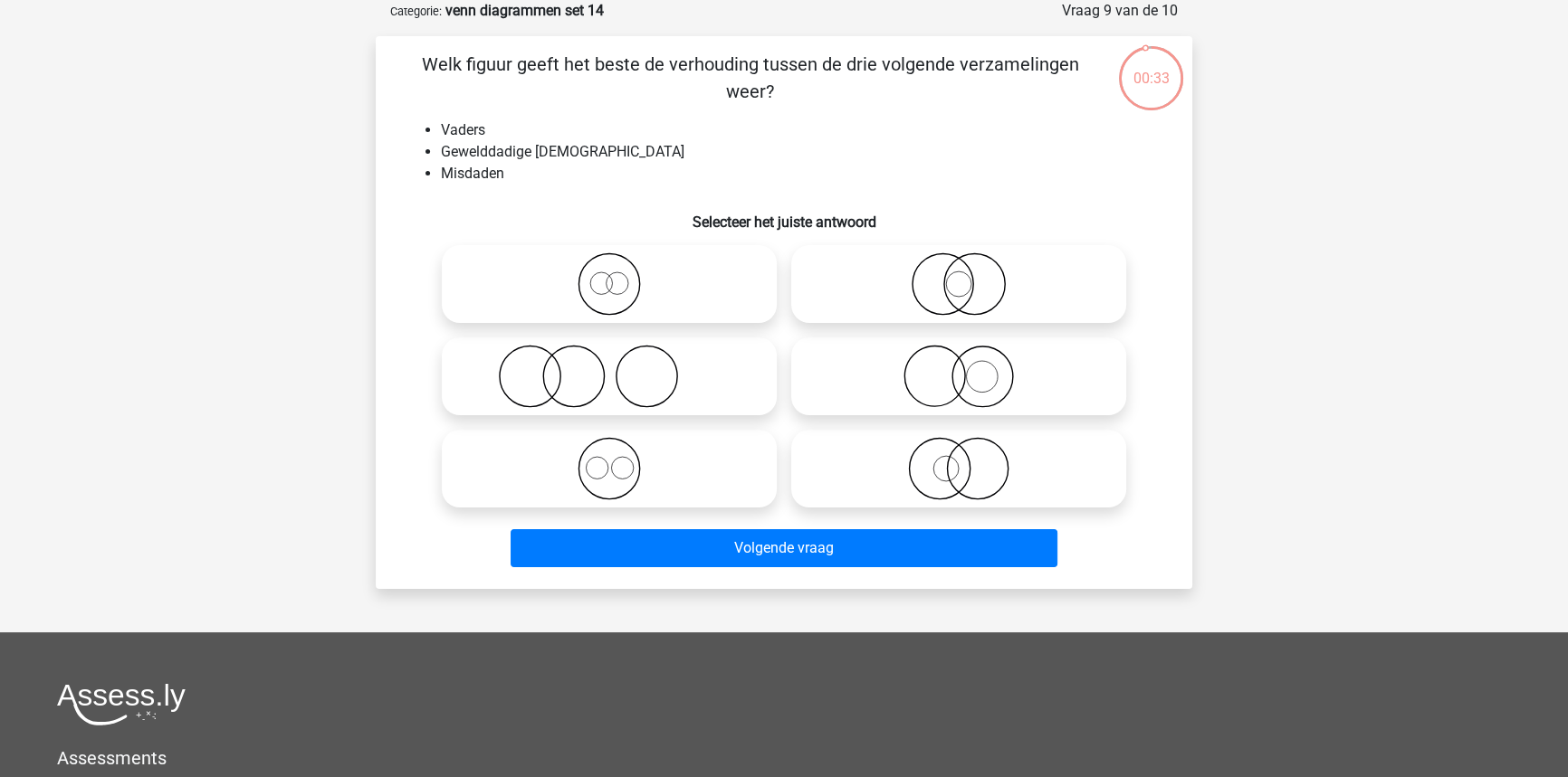
drag, startPoint x: 621, startPoint y: 368, endPoint x: 697, endPoint y: 521, distance: 170.8
click at [621, 372] on icon at bounding box center [609, 376] width 321 height 63
click at [621, 368] on input "radio" at bounding box center [615, 361] width 11 height 11
radio input "true"
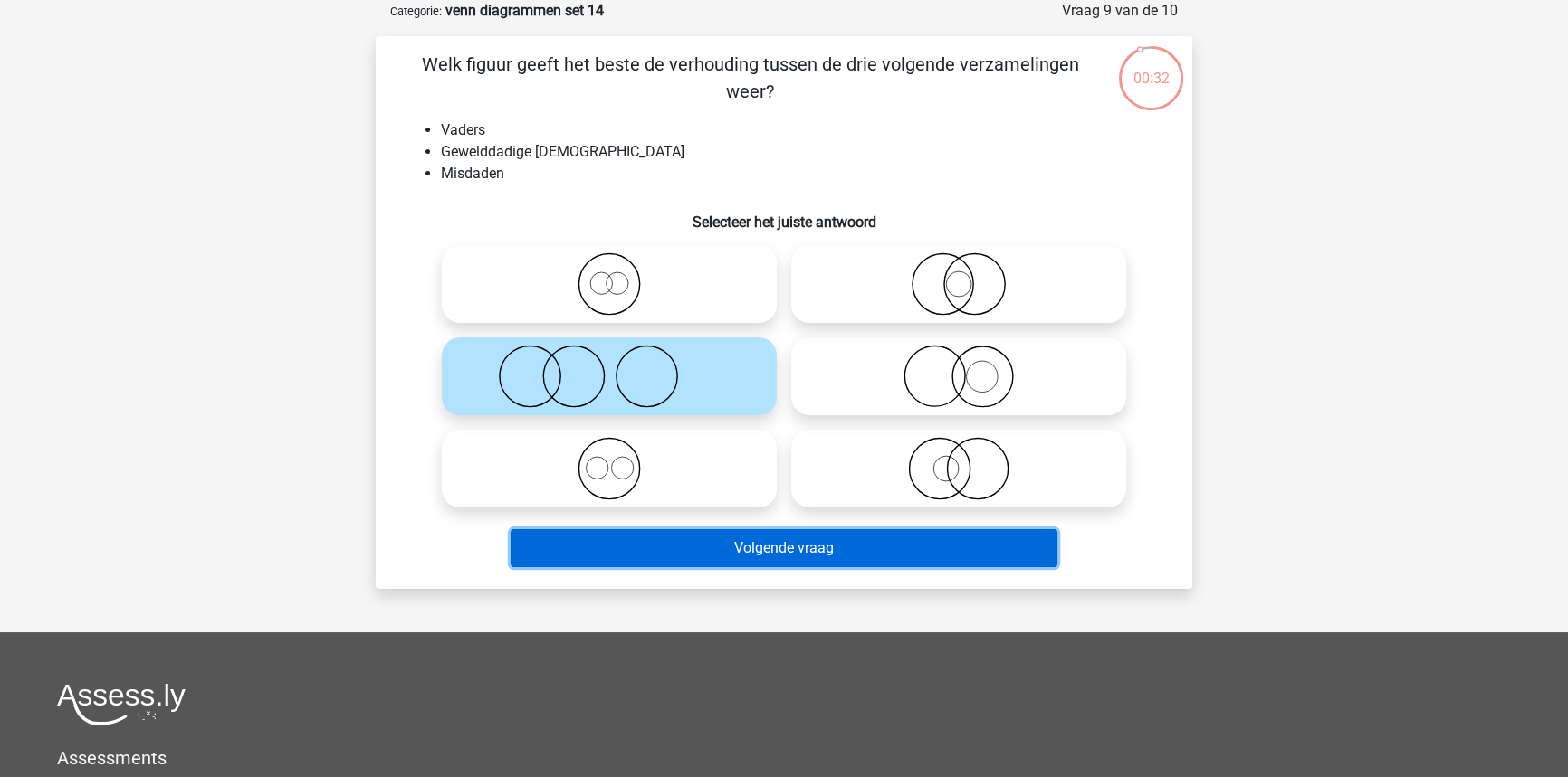
click at [703, 537] on button "Volgende vraag" at bounding box center [784, 548] width 547 height 38
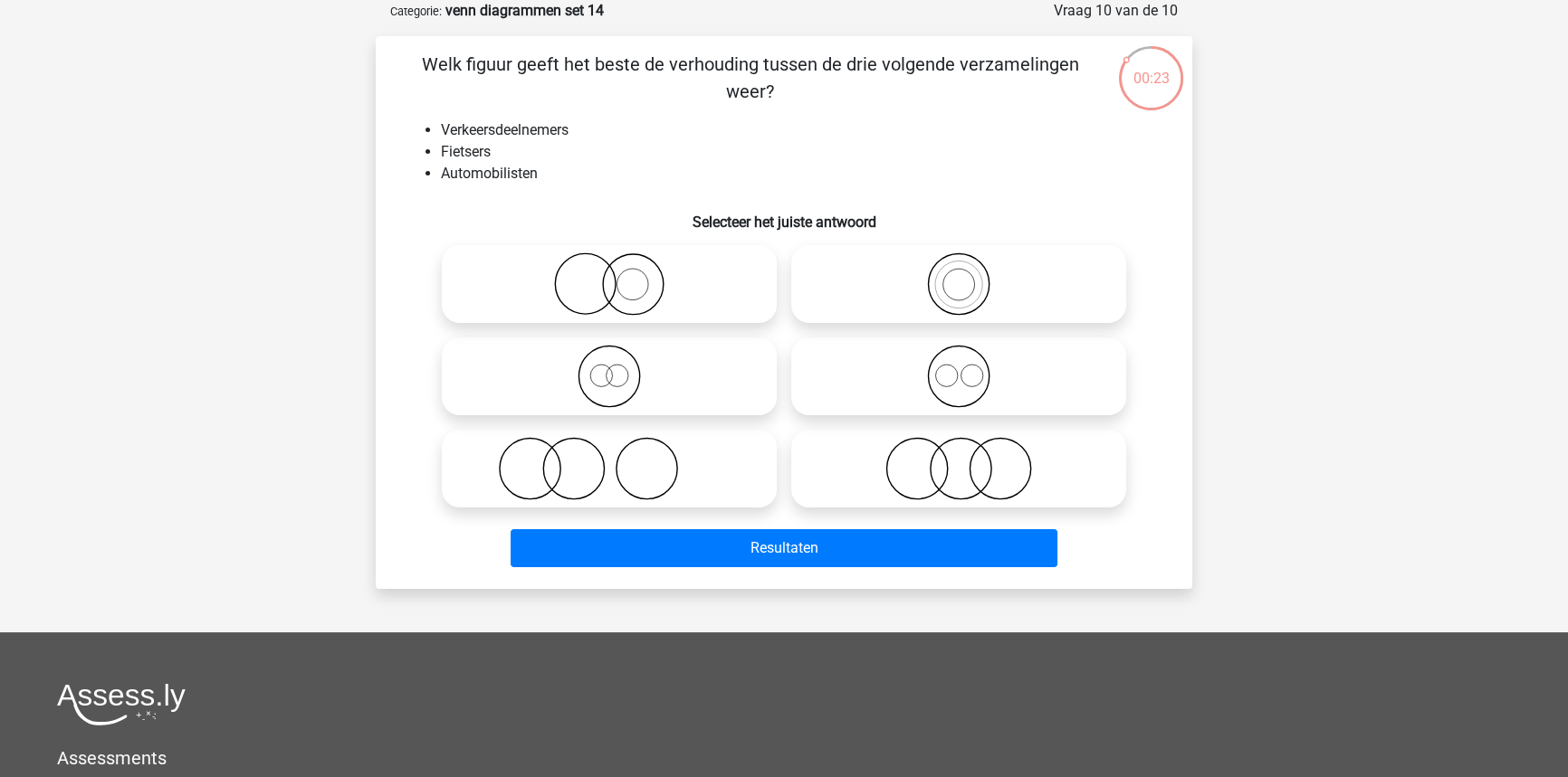
drag, startPoint x: 1002, startPoint y: 365, endPoint x: 926, endPoint y: 531, distance: 182.6
click at [1002, 366] on icon at bounding box center [959, 376] width 321 height 63
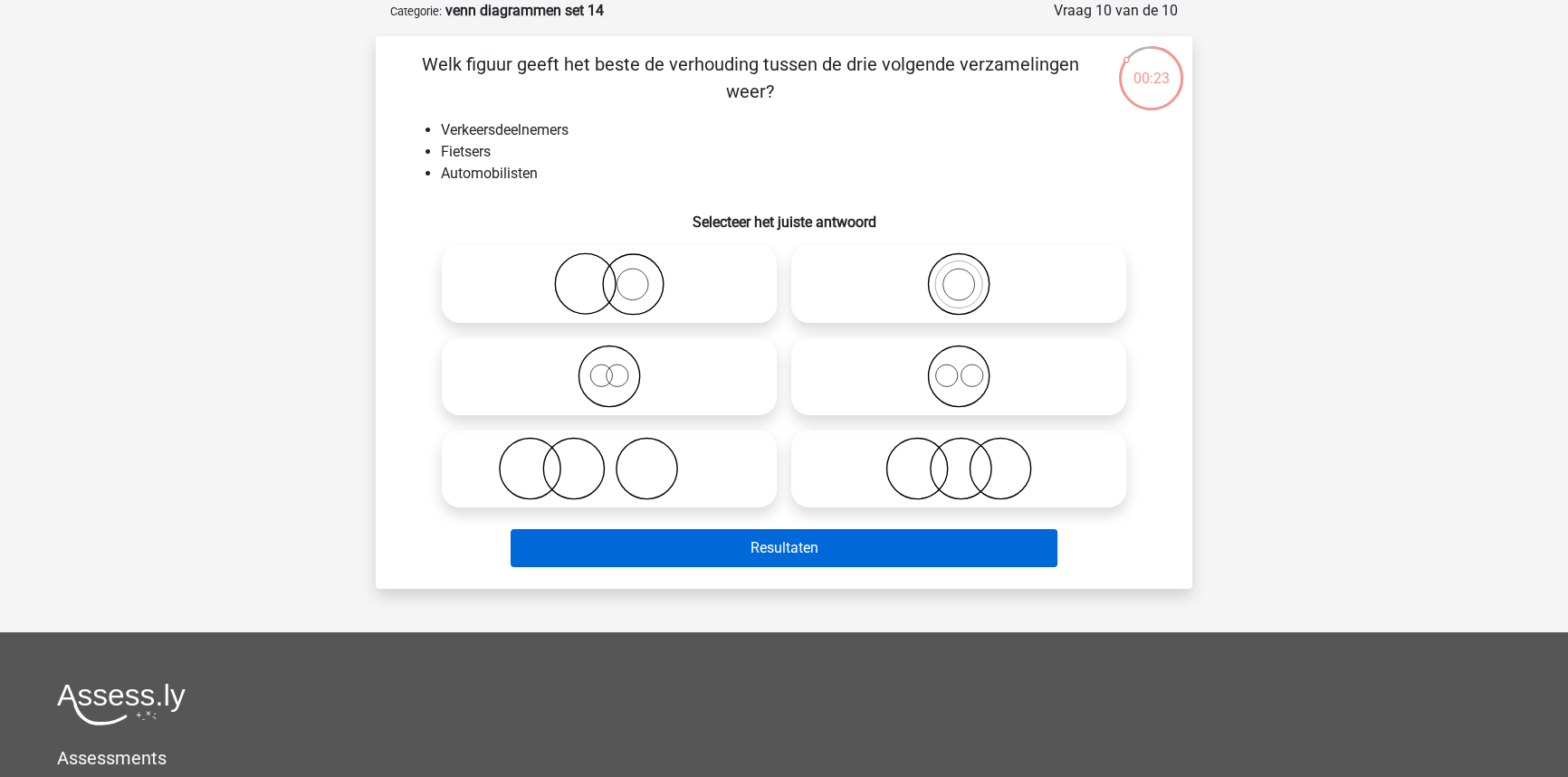
click at [971, 366] on input "radio" at bounding box center [964, 361] width 11 height 11
radio input "true"
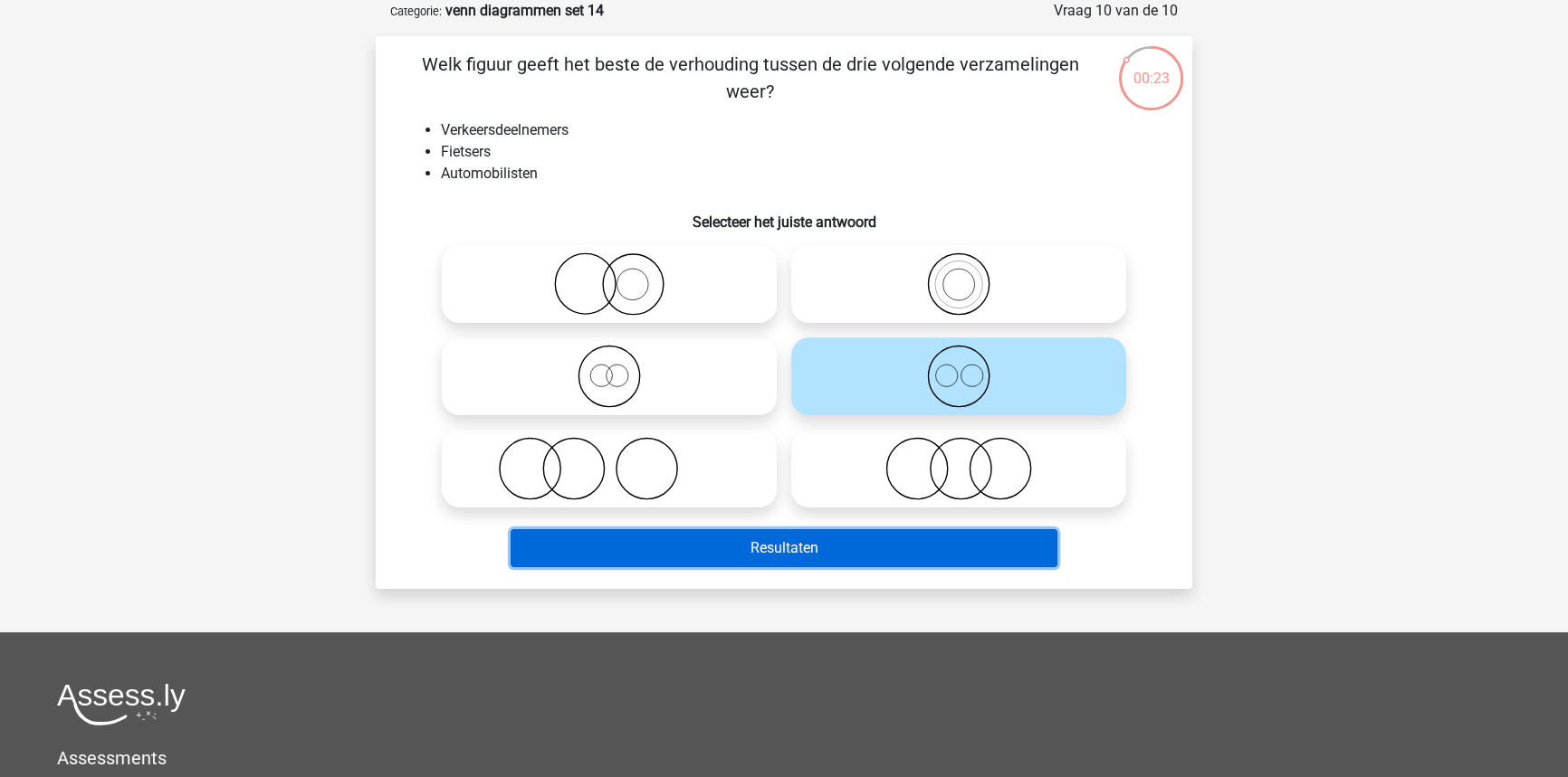
click at [920, 543] on button "Resultaten" at bounding box center [784, 548] width 547 height 38
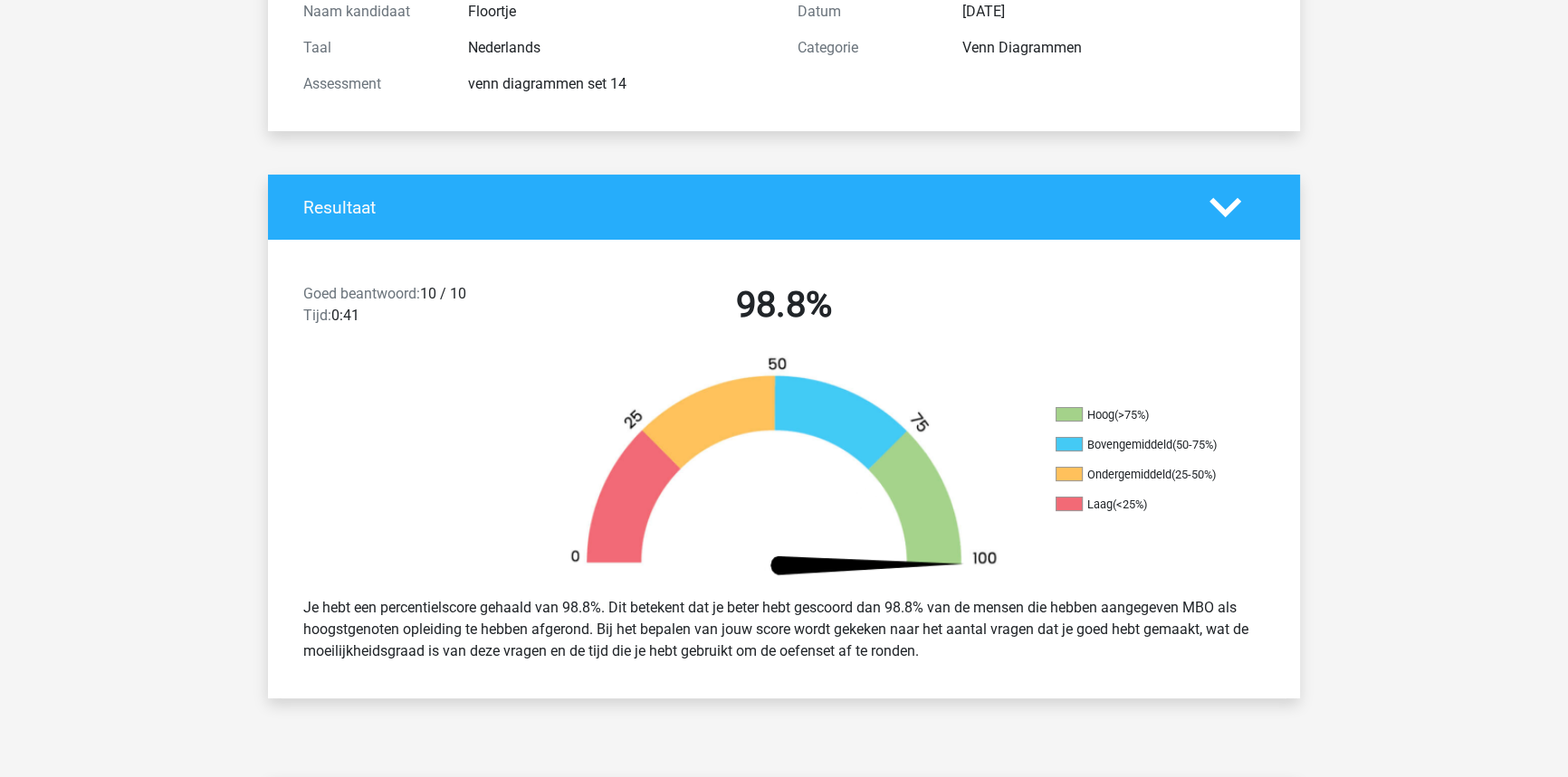
scroll to position [81, 0]
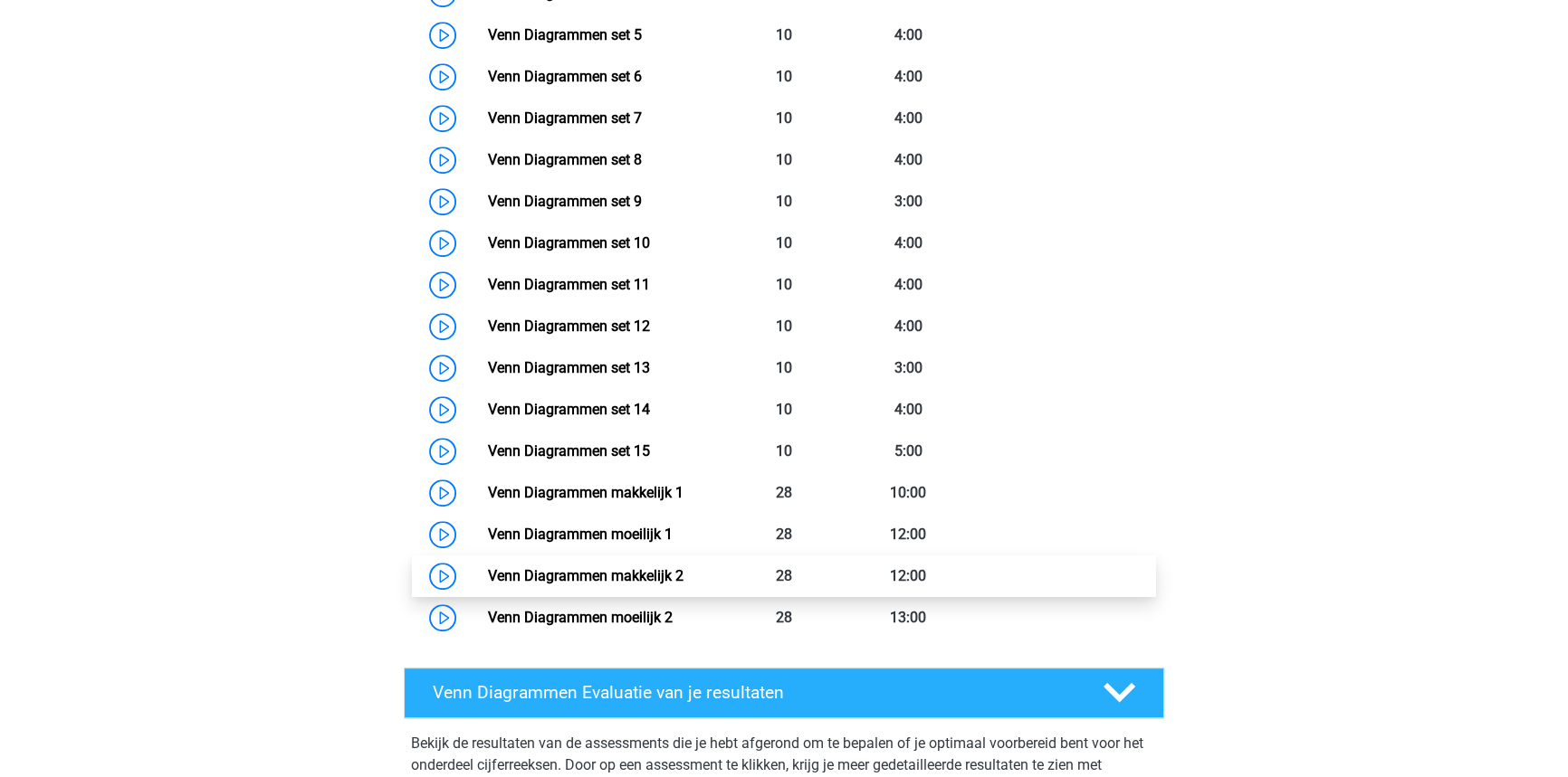
scroll to position [1092, 0]
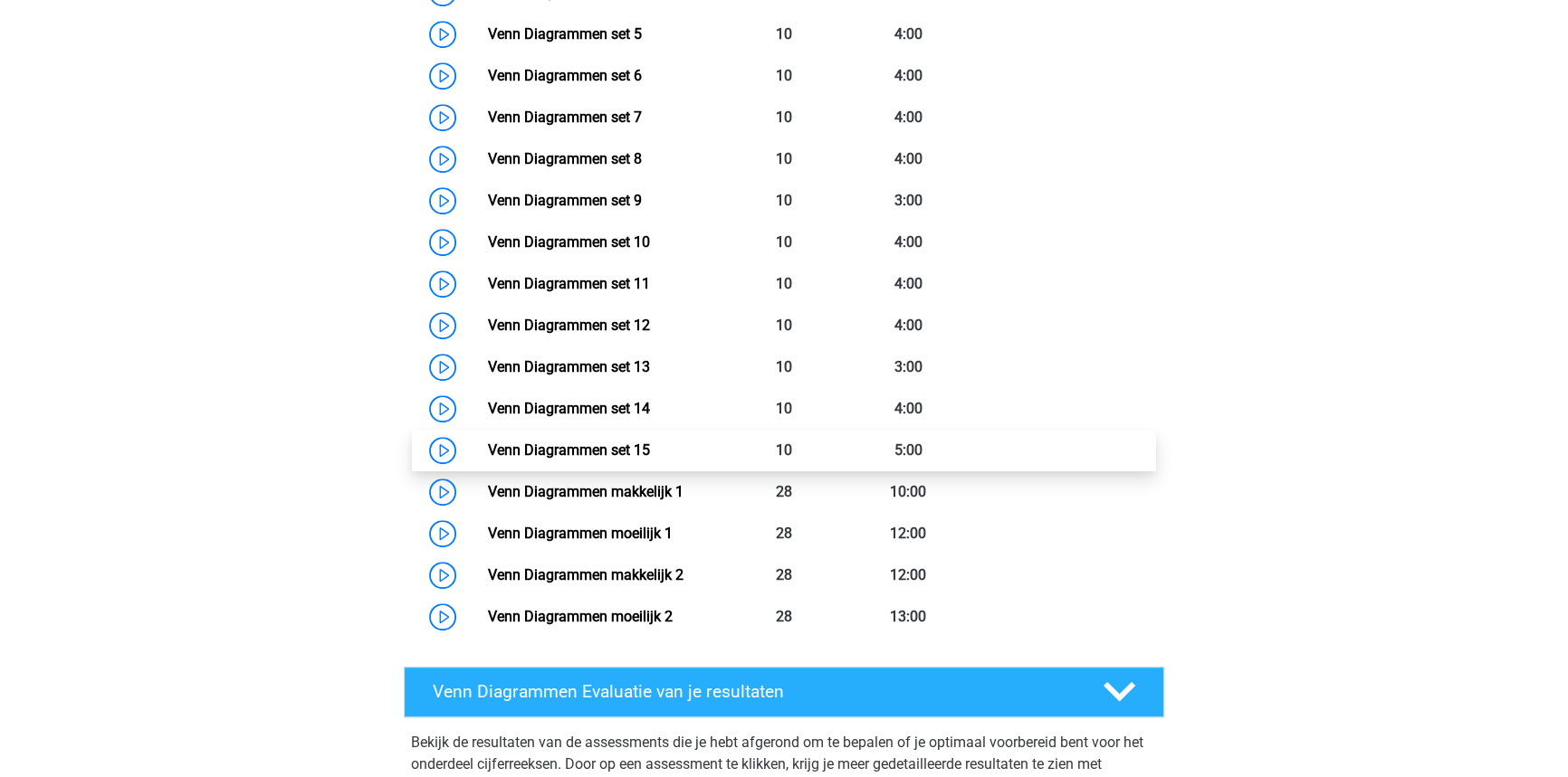
click at [649, 449] on link "Venn Diagrammen set 15" at bounding box center [568, 450] width 162 height 17
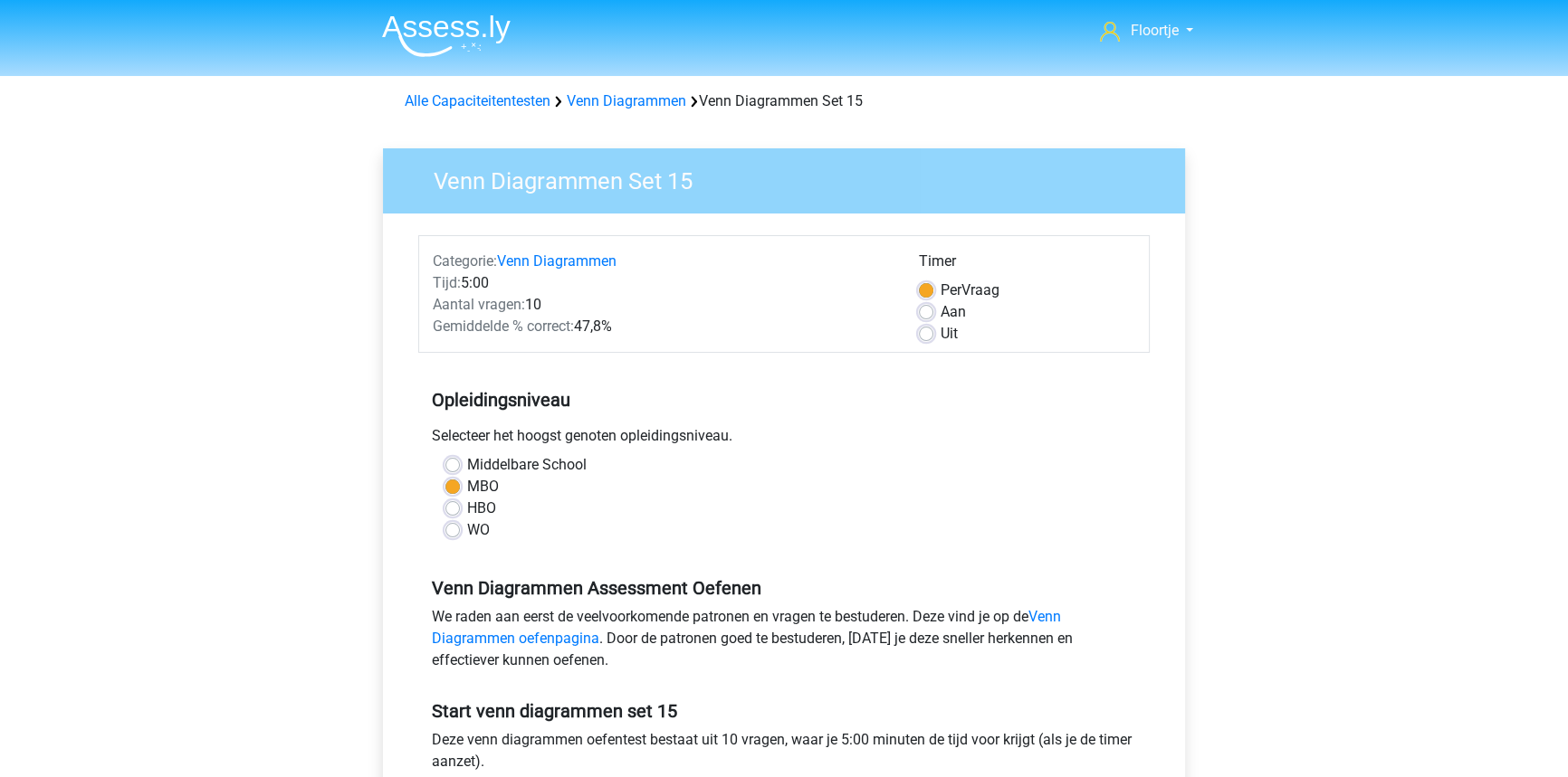
click at [926, 344] on div "Uit" at bounding box center [1026, 334] width 216 height 22
click at [926, 341] on div "Uit" at bounding box center [1026, 334] width 216 height 22
click at [941, 328] on label "Uit" at bounding box center [949, 334] width 17 height 22
click at [928, 328] on input "Uit" at bounding box center [926, 332] width 14 height 18
radio input "true"
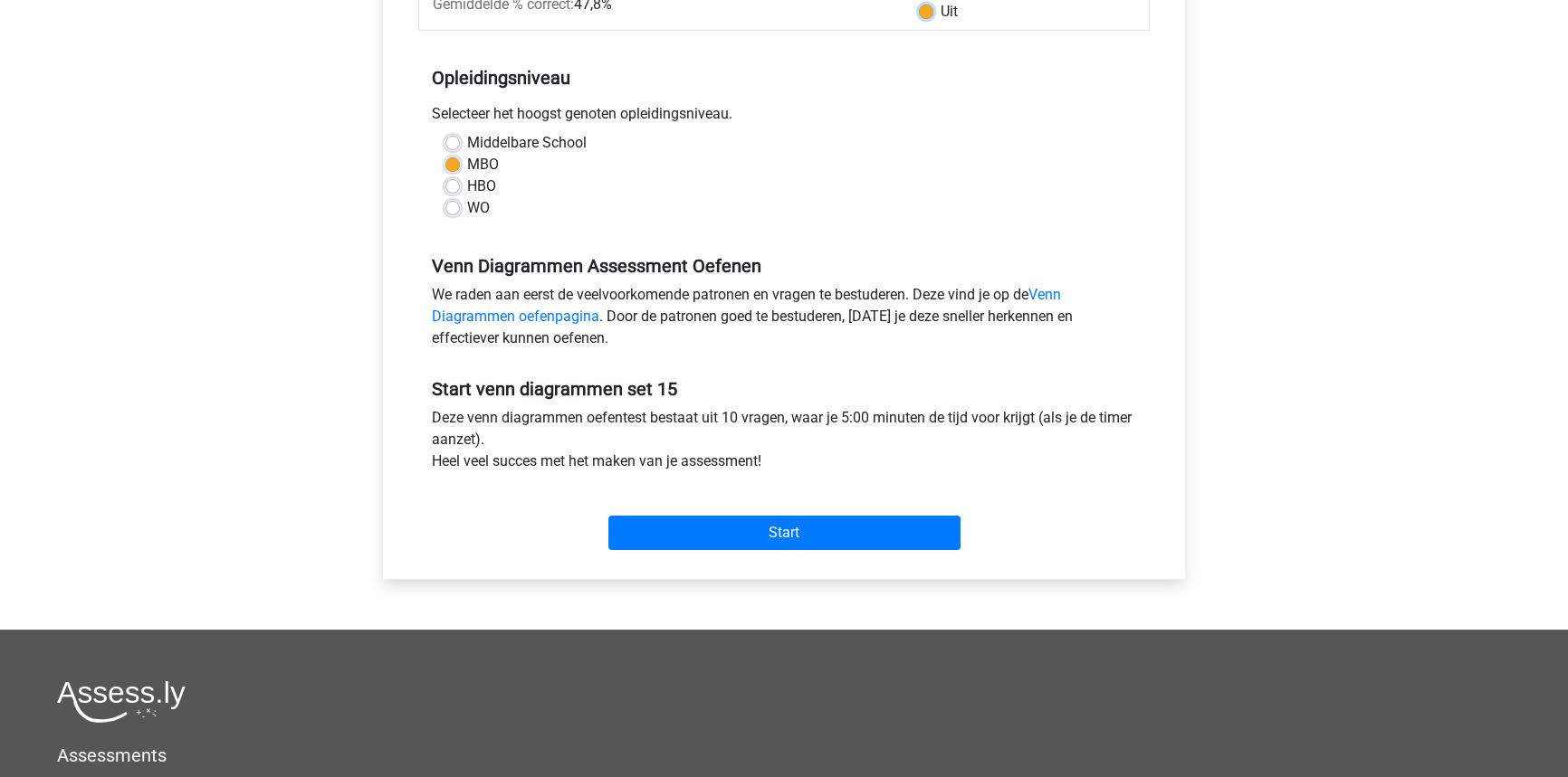
scroll to position [328, 0]
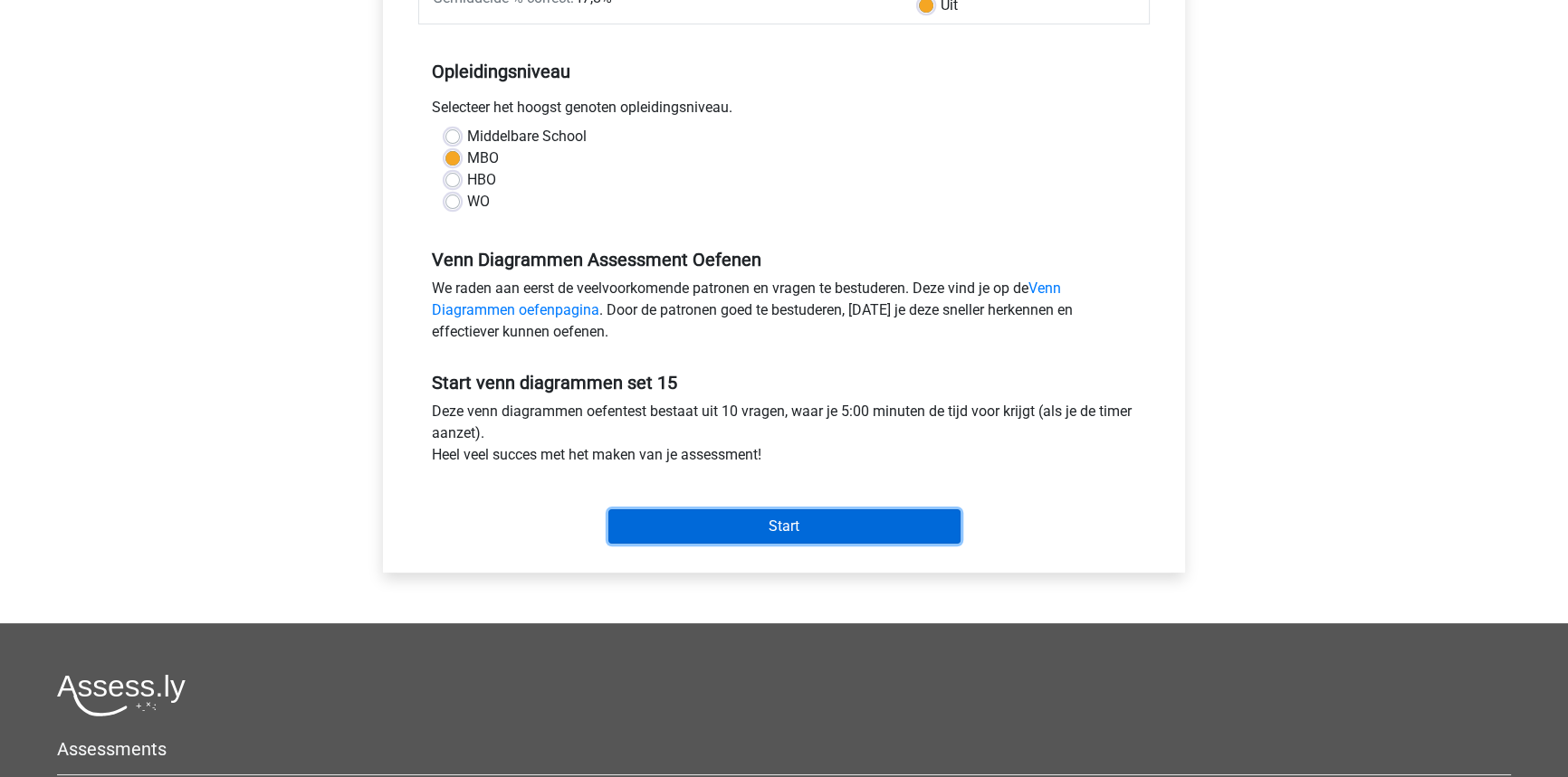
click at [889, 528] on input "Start" at bounding box center [784, 526] width 352 height 34
click at [717, 514] on input "Start" at bounding box center [784, 526] width 352 height 34
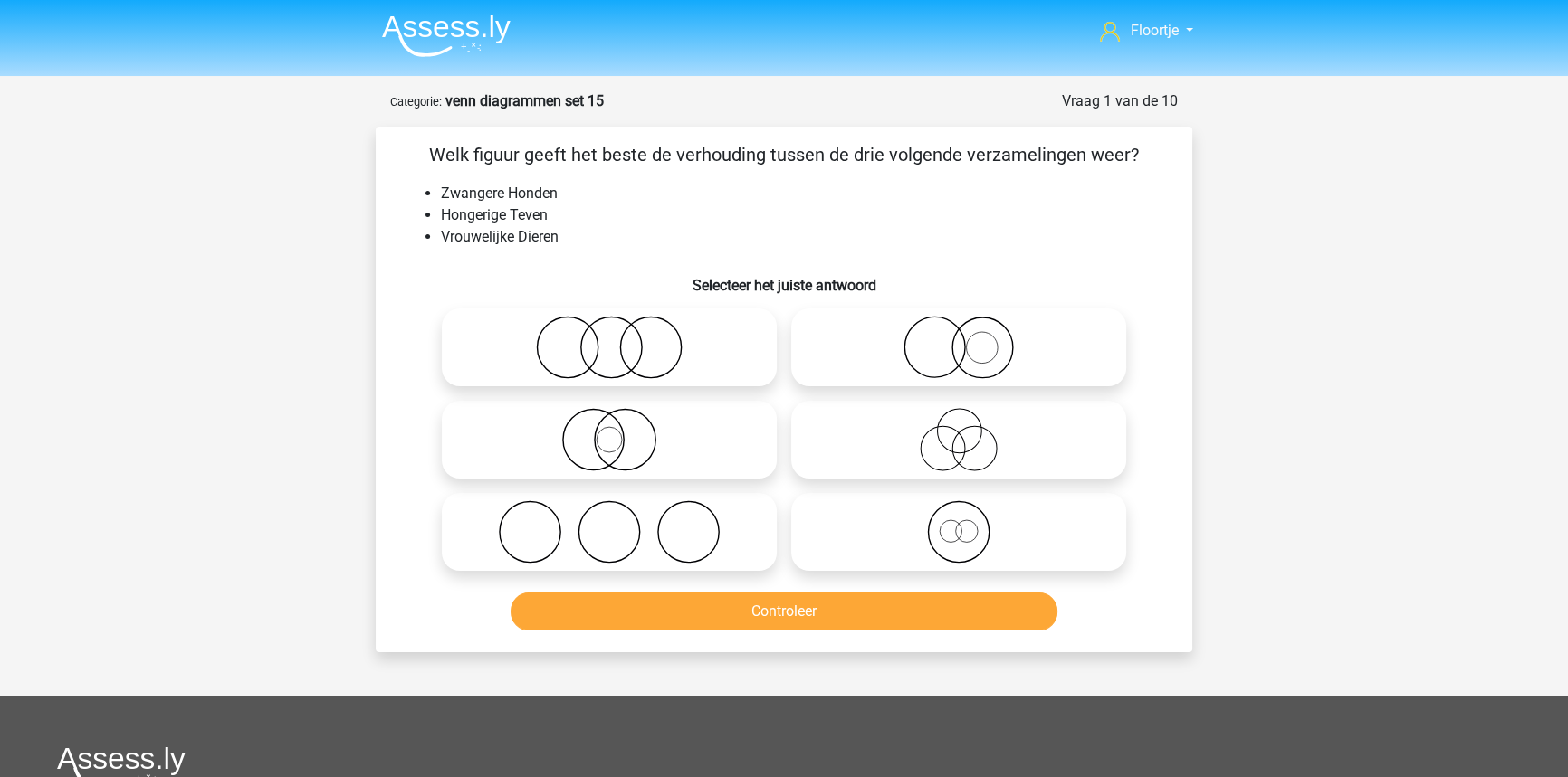
click at [994, 339] on icon at bounding box center [959, 347] width 321 height 63
click at [971, 339] on input "radio" at bounding box center [964, 332] width 11 height 11
radio input "true"
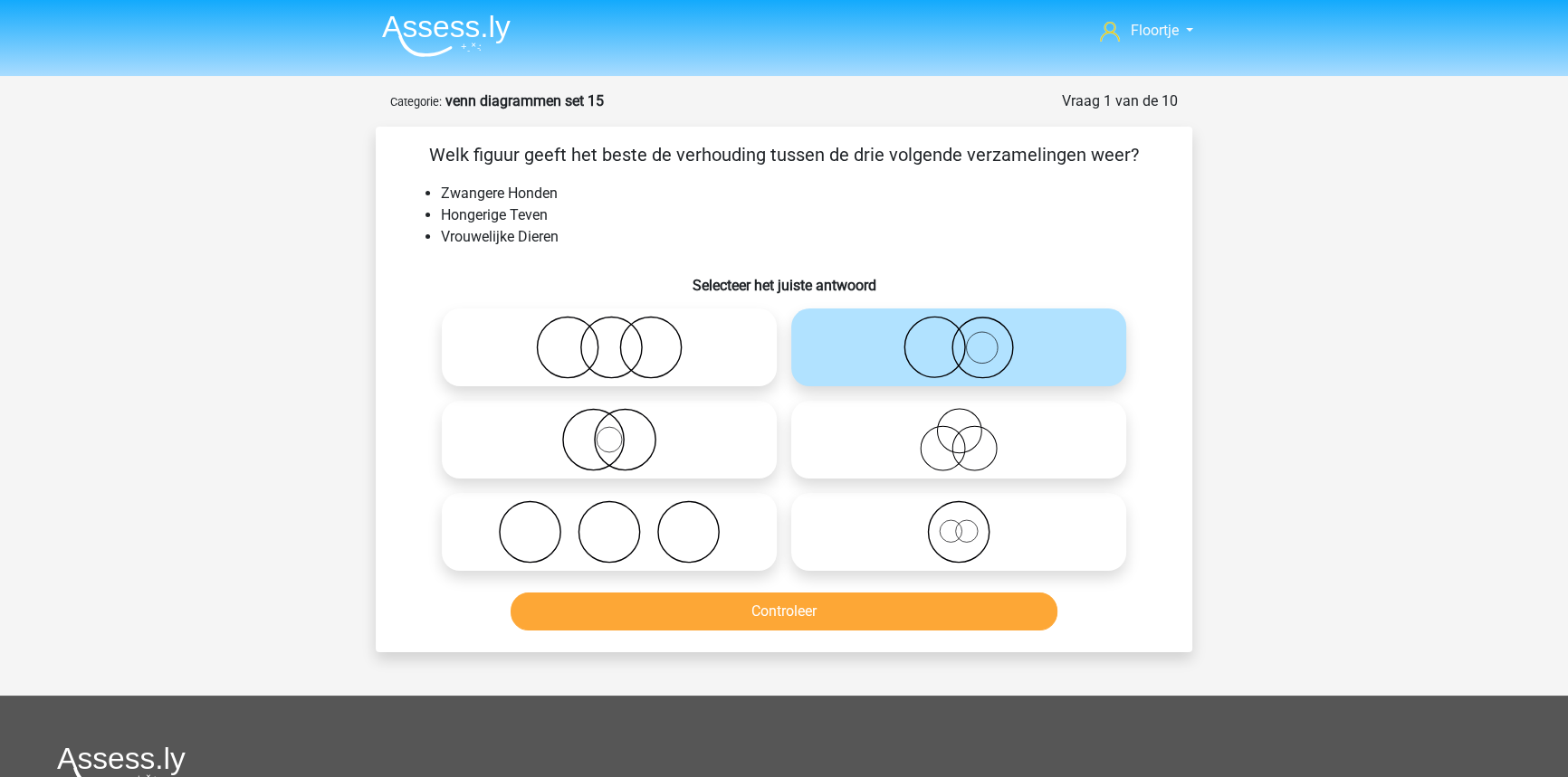
drag, startPoint x: 606, startPoint y: 435, endPoint x: 634, endPoint y: 445, distance: 29.7
click at [609, 432] on icon at bounding box center [609, 439] width 321 height 63
click at [609, 431] on input "radio" at bounding box center [615, 424] width 11 height 11
radio input "true"
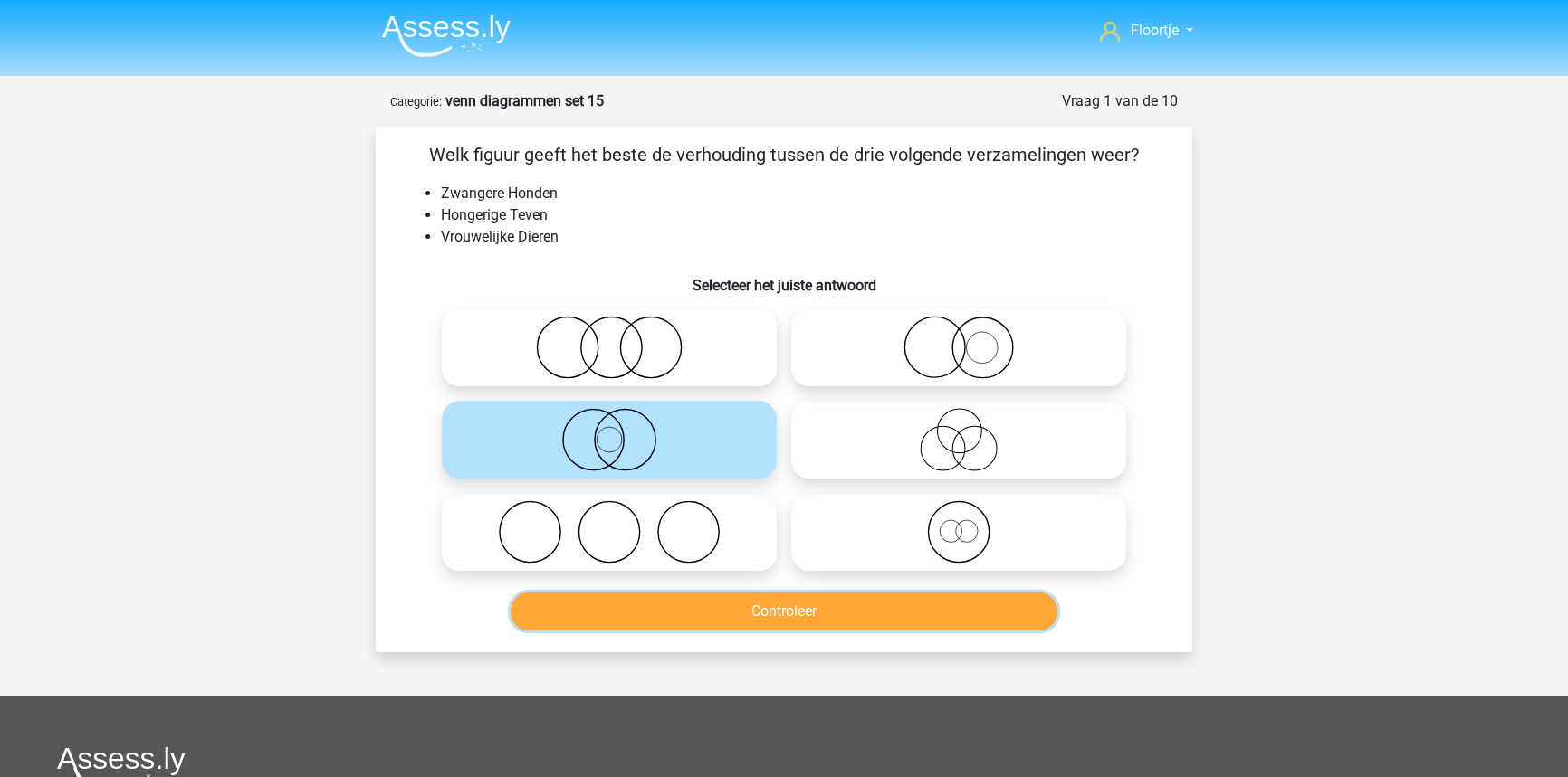
click at [865, 615] on button "Controleer" at bounding box center [784, 611] width 547 height 38
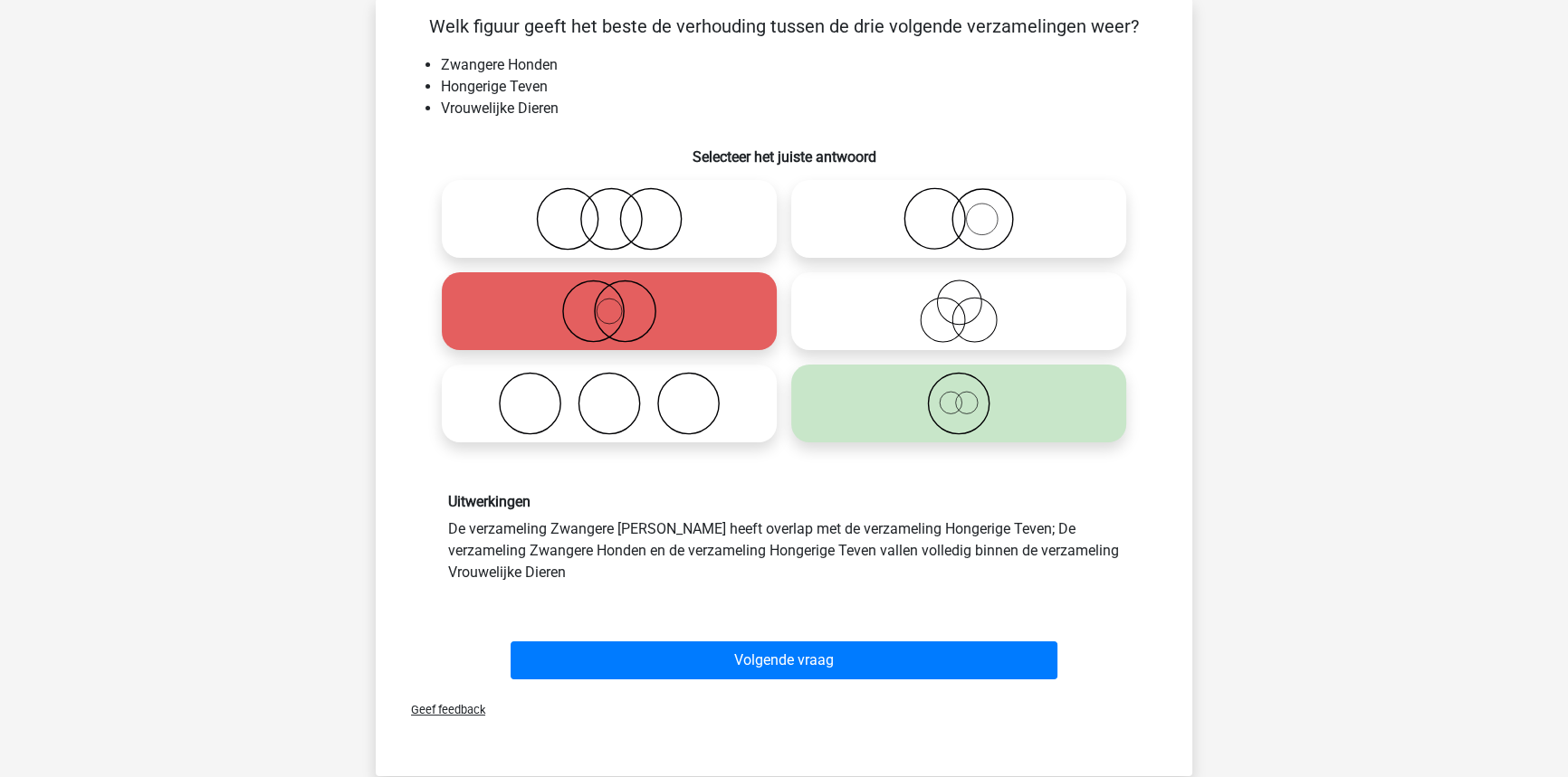
scroll to position [164, 0]
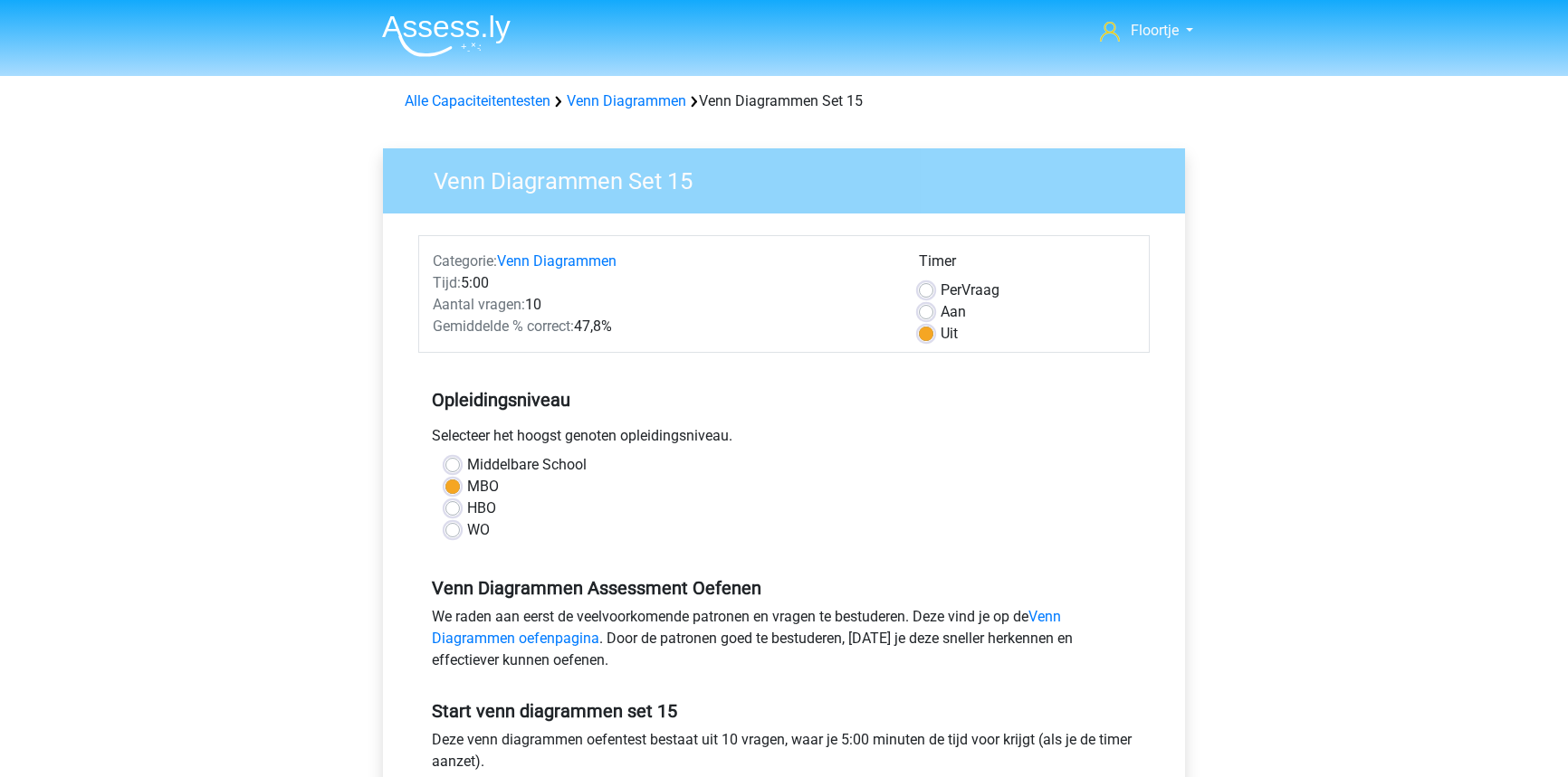
scroll to position [328, 0]
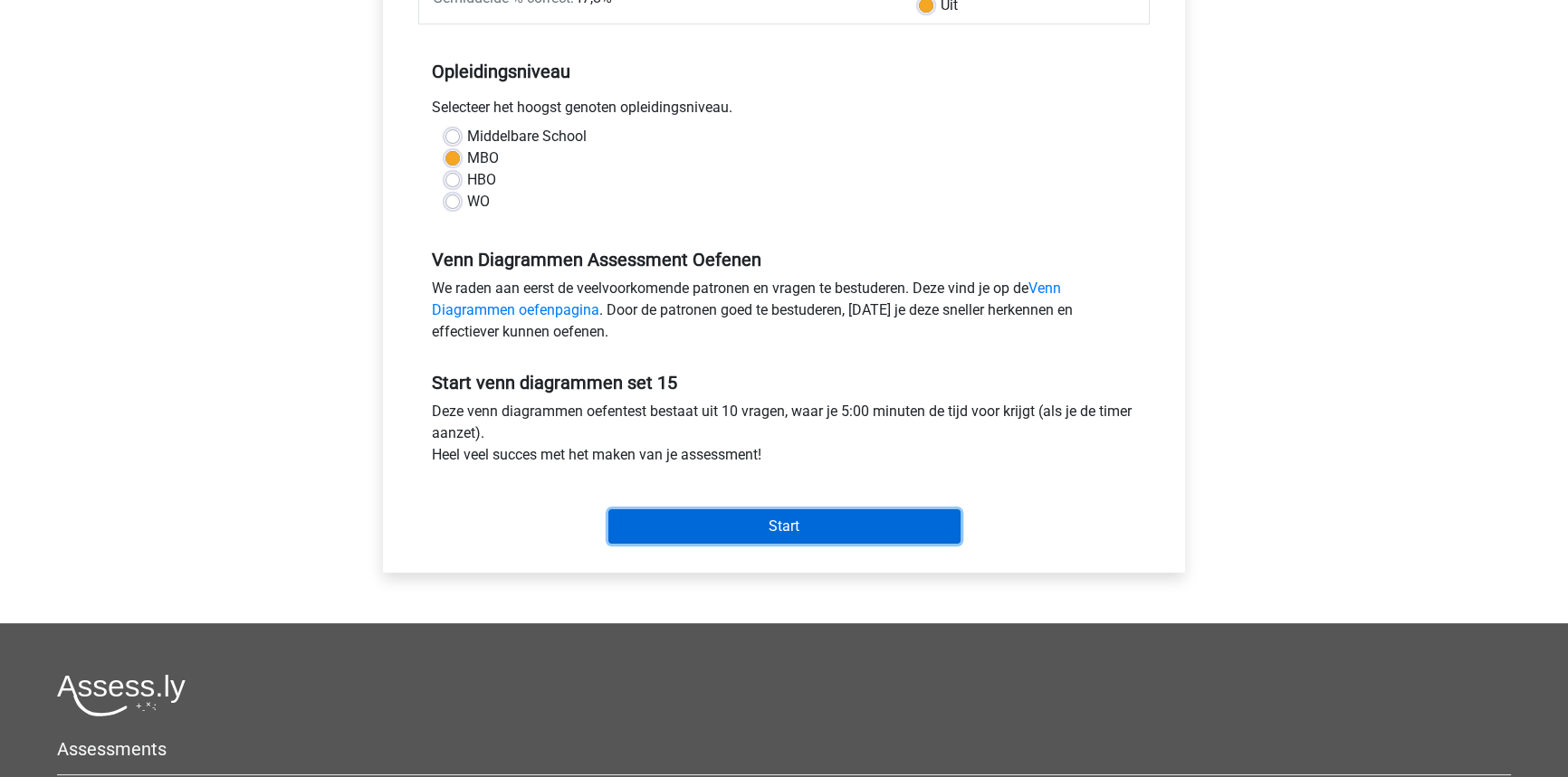
click at [753, 517] on input "Start" at bounding box center [784, 526] width 352 height 34
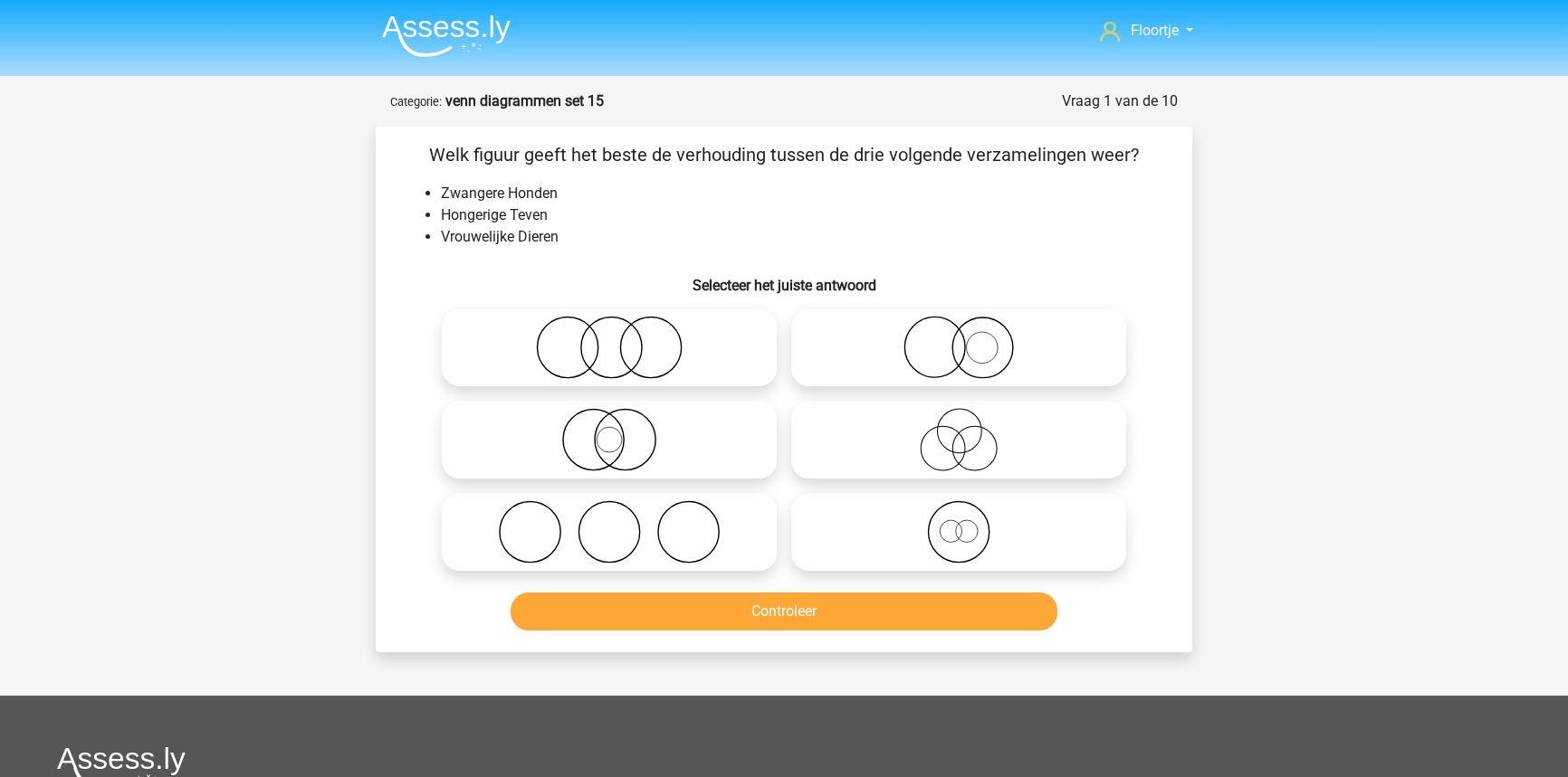
click at [969, 556] on icon at bounding box center [959, 532] width 321 height 63
click at [969, 523] on input "radio" at bounding box center [964, 517] width 11 height 11
radio input "true"
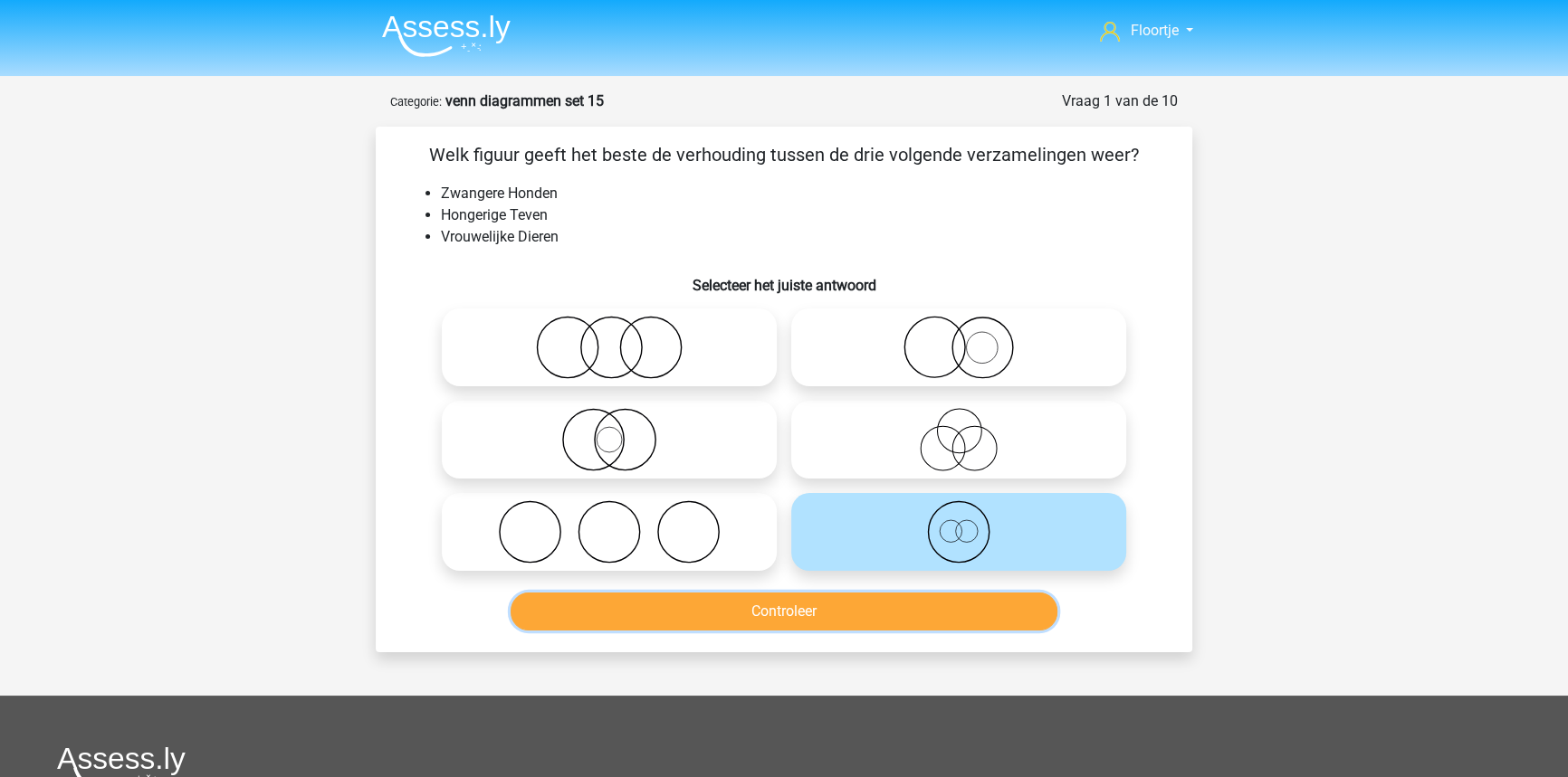
click at [934, 618] on button "Controleer" at bounding box center [784, 611] width 547 height 38
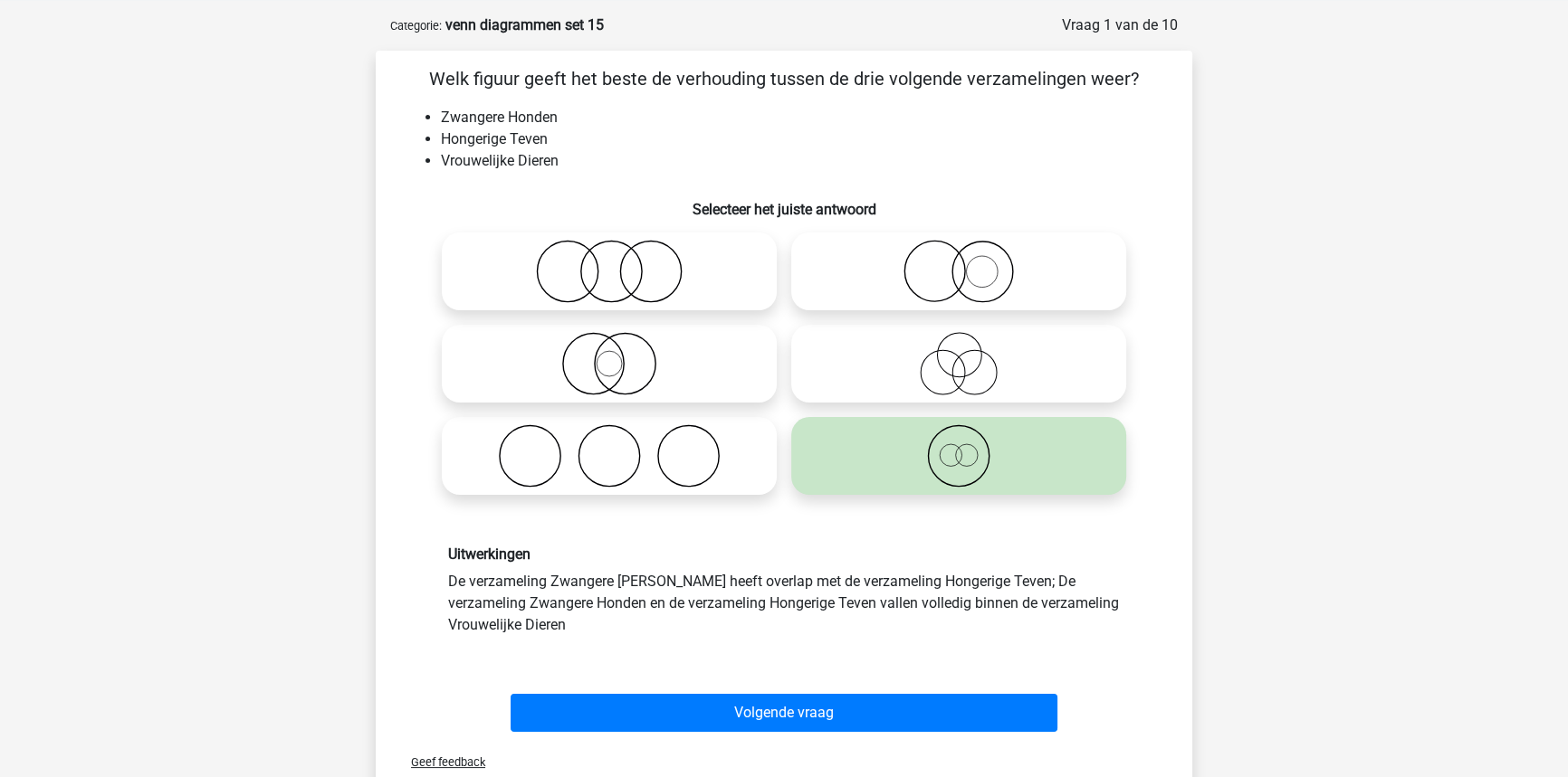
scroll to position [81, 0]
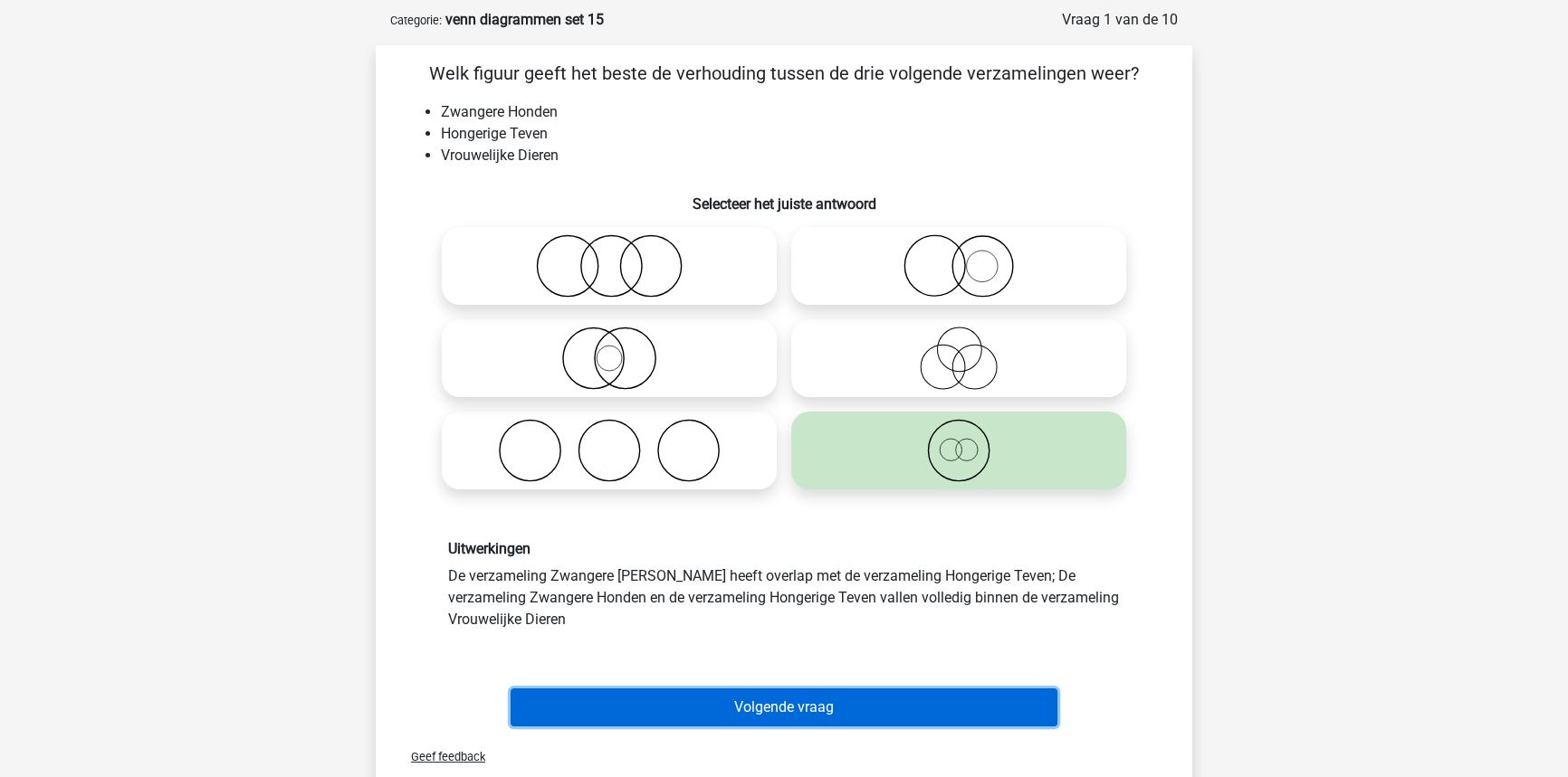
click at [705, 692] on button "Volgende vraag" at bounding box center [784, 707] width 547 height 38
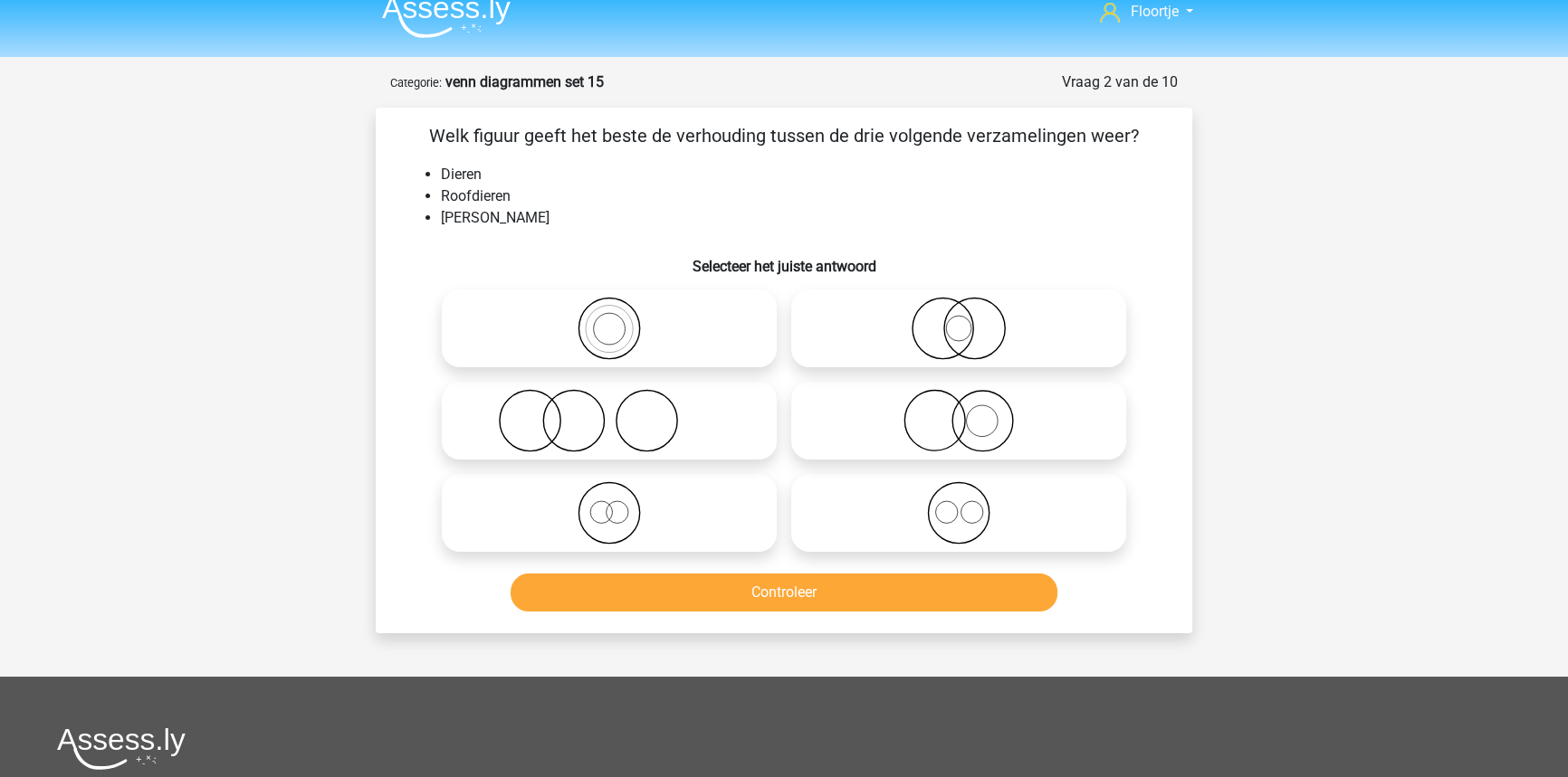
scroll to position [0, 0]
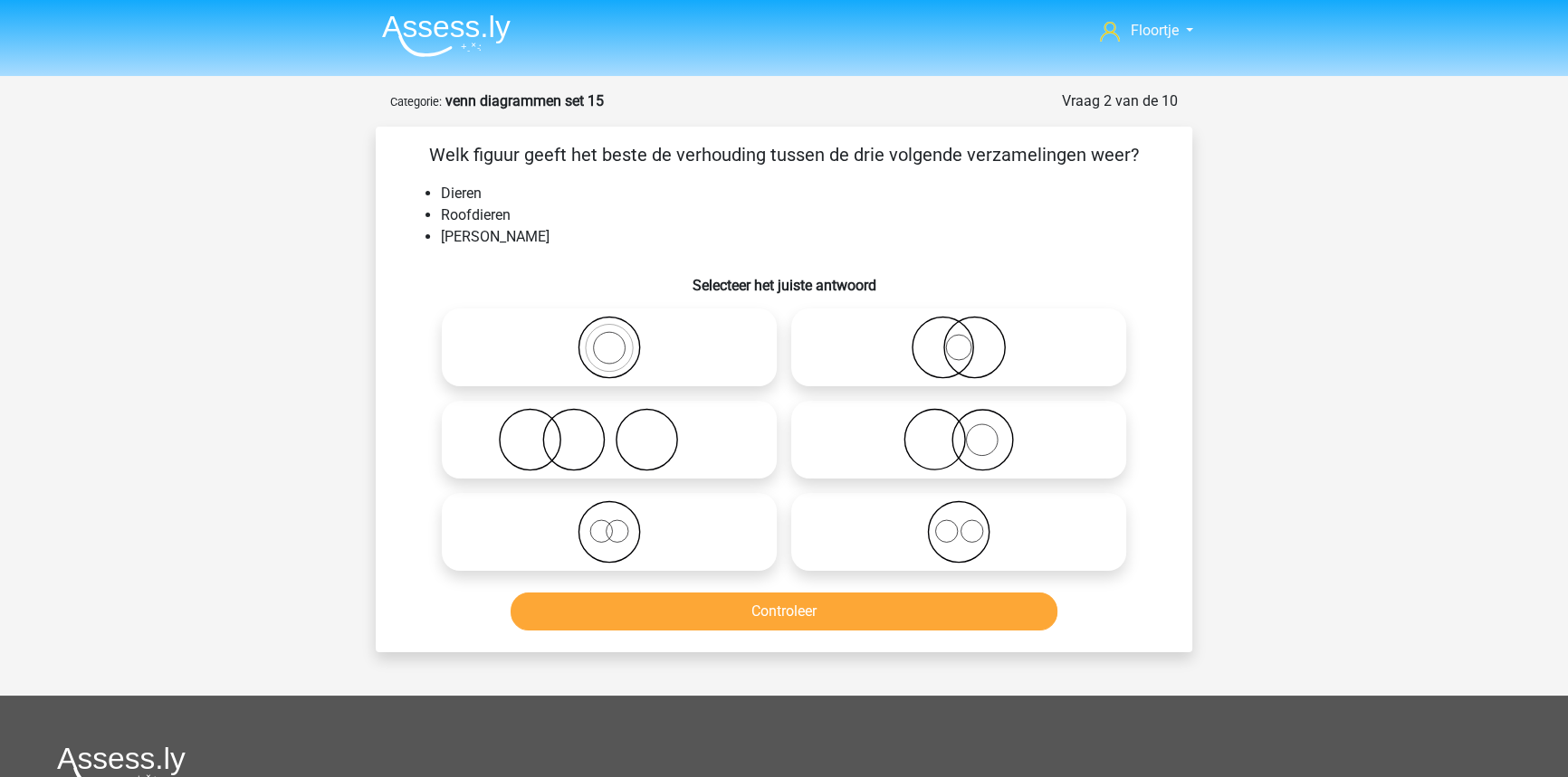
click at [871, 452] on icon at bounding box center [959, 439] width 321 height 63
click at [959, 431] on input "radio" at bounding box center [964, 424] width 11 height 11
radio input "true"
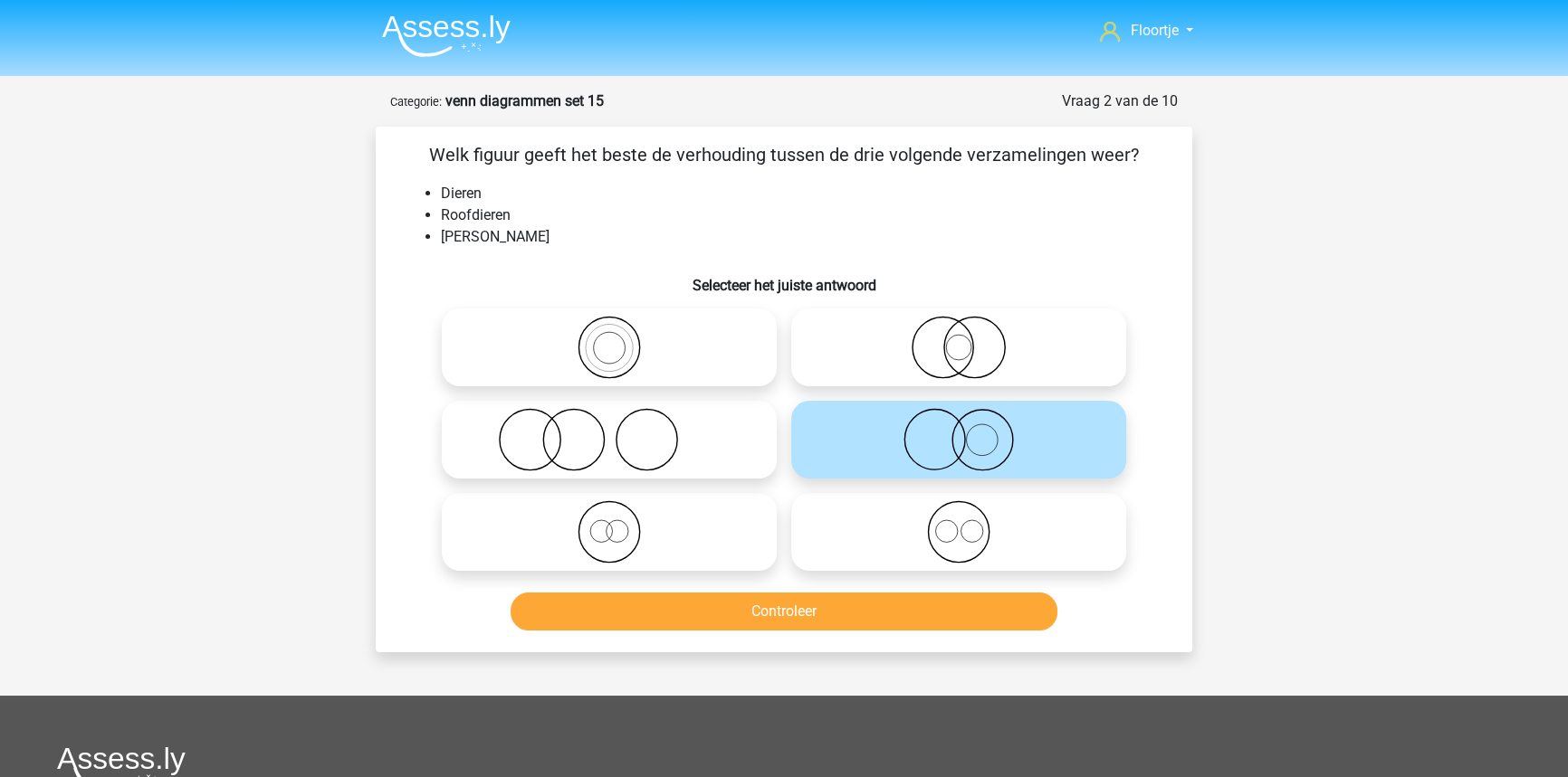
click at [678, 541] on icon at bounding box center [609, 532] width 321 height 63
click at [621, 523] on input "radio" at bounding box center [615, 517] width 11 height 11
radio input "true"
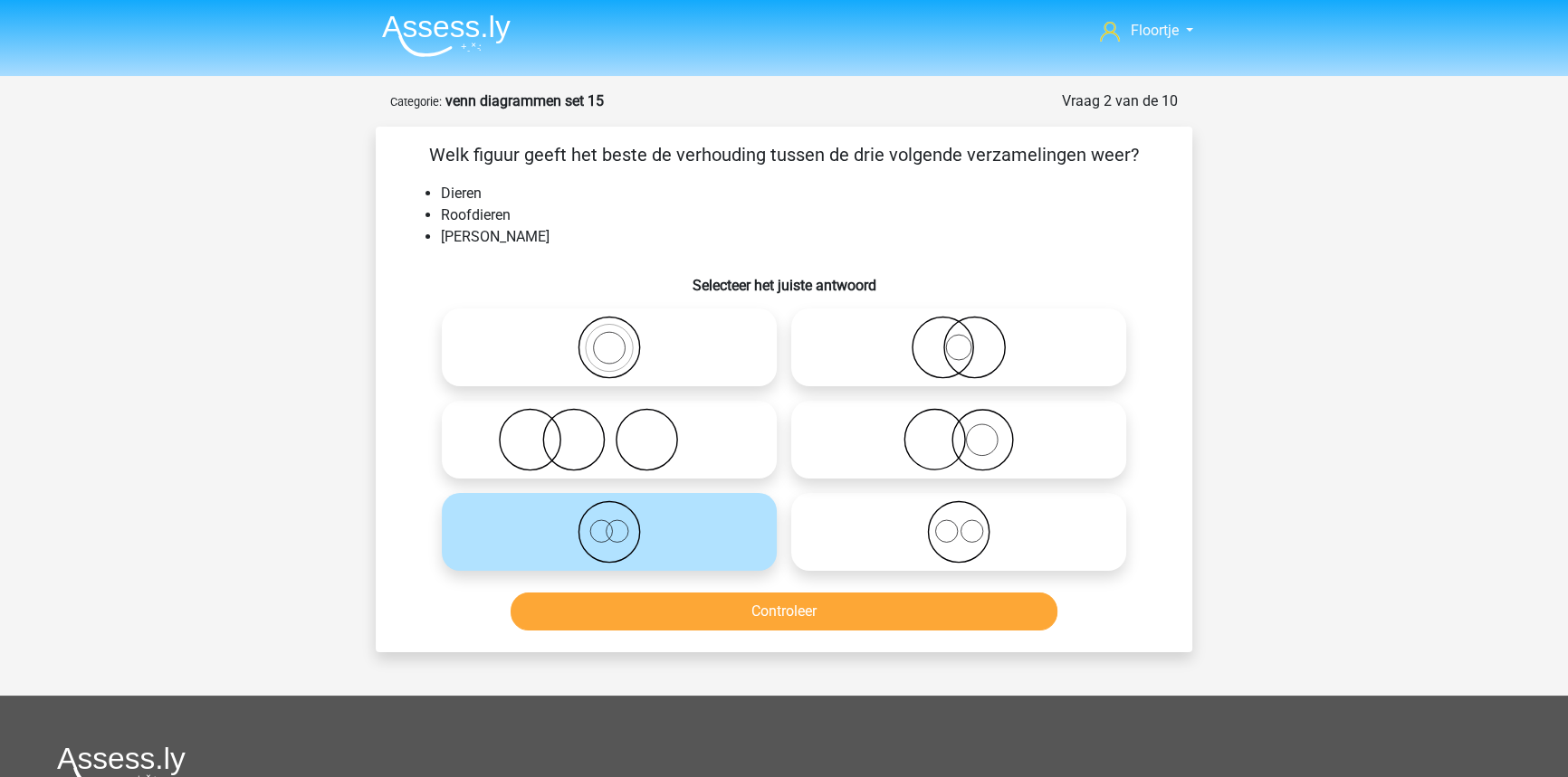
click at [880, 366] on icon at bounding box center [959, 347] width 321 height 63
click at [959, 339] on input "radio" at bounding box center [964, 332] width 11 height 11
radio input "true"
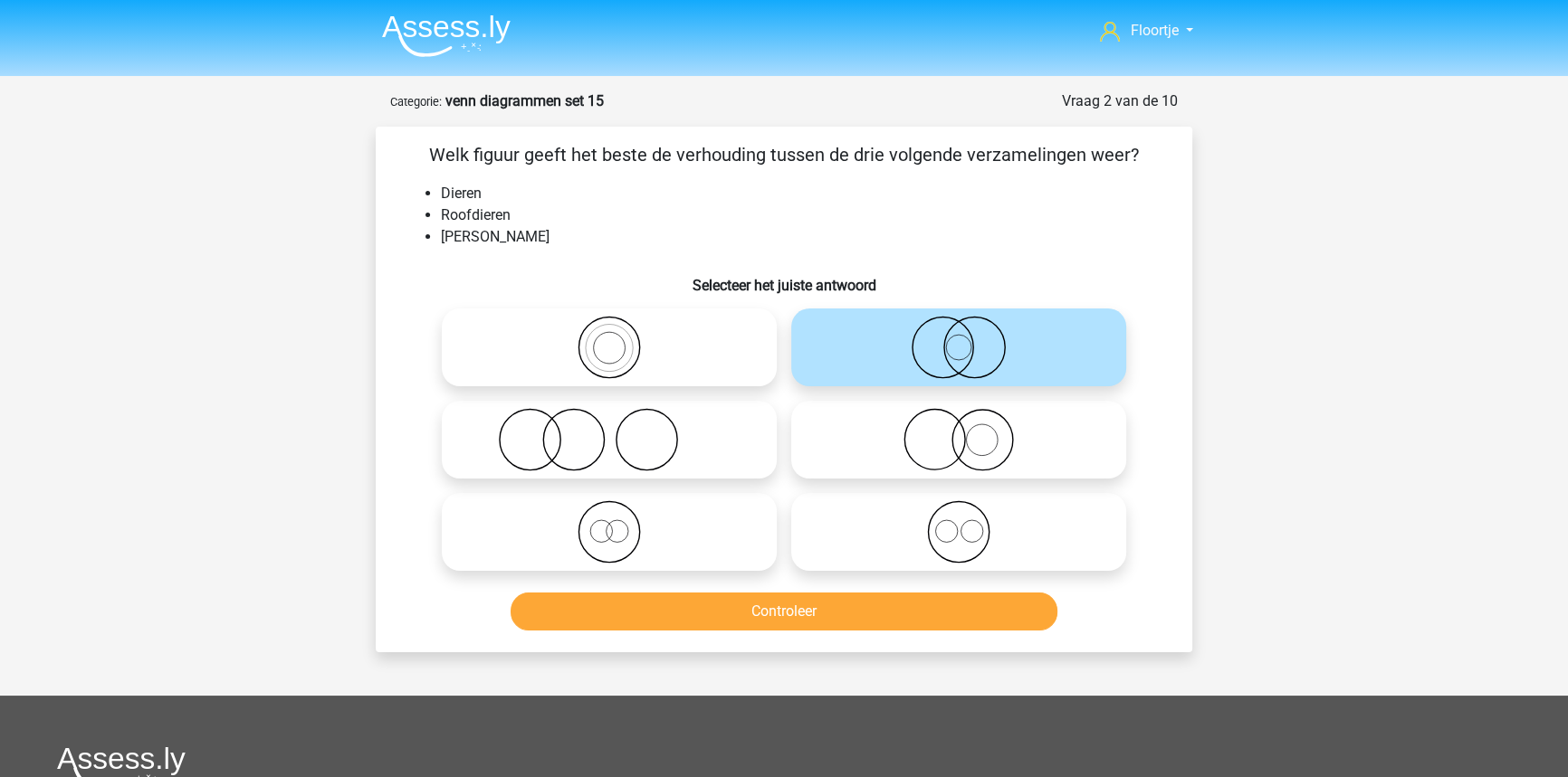
click at [968, 413] on icon at bounding box center [959, 439] width 321 height 63
click at [968, 419] on input "radio" at bounding box center [964, 424] width 11 height 11
radio input "true"
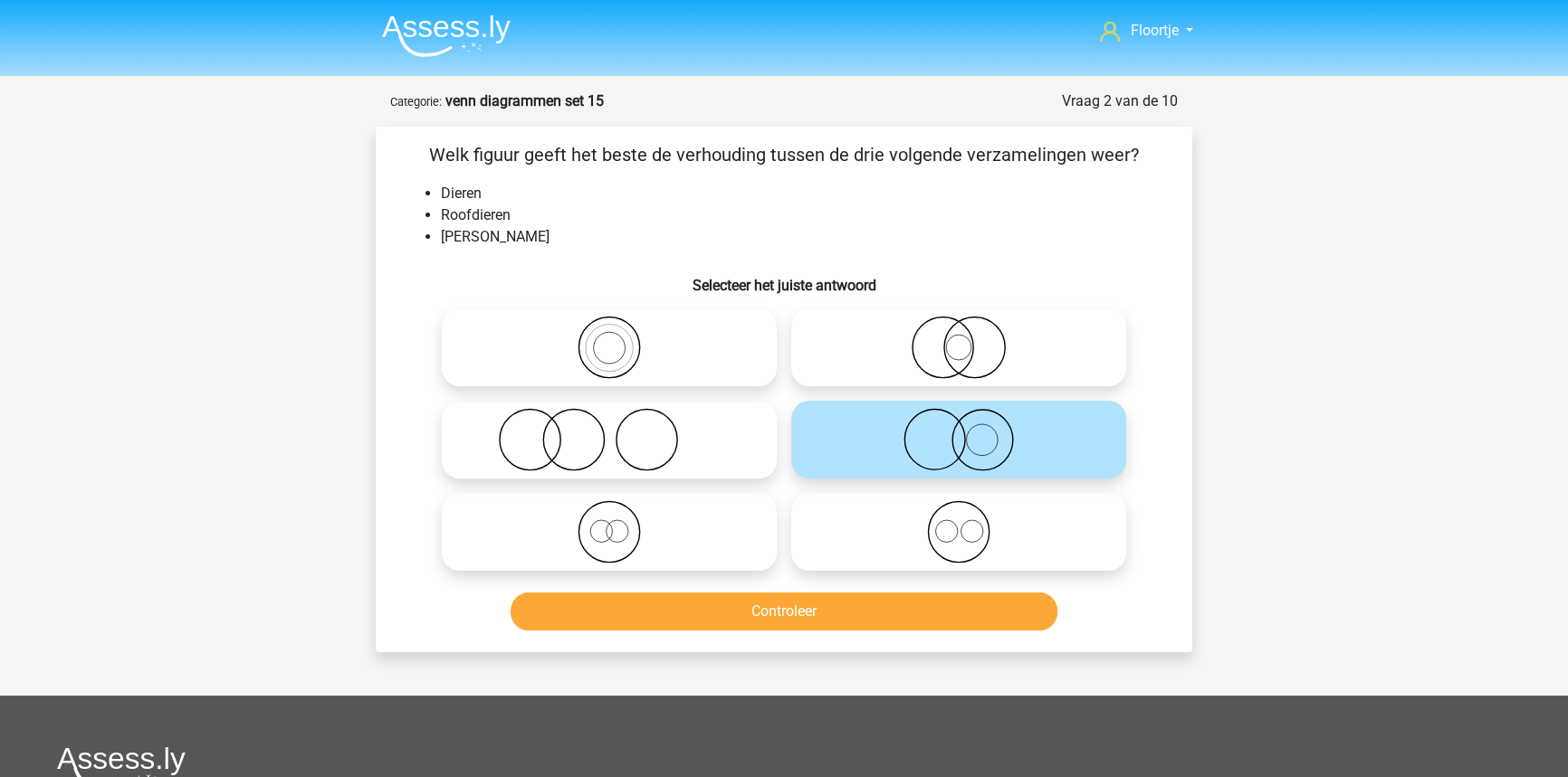
click at [1002, 358] on circle at bounding box center [975, 348] width 60 height 60
click at [971, 339] on input "radio" at bounding box center [964, 332] width 11 height 11
radio input "true"
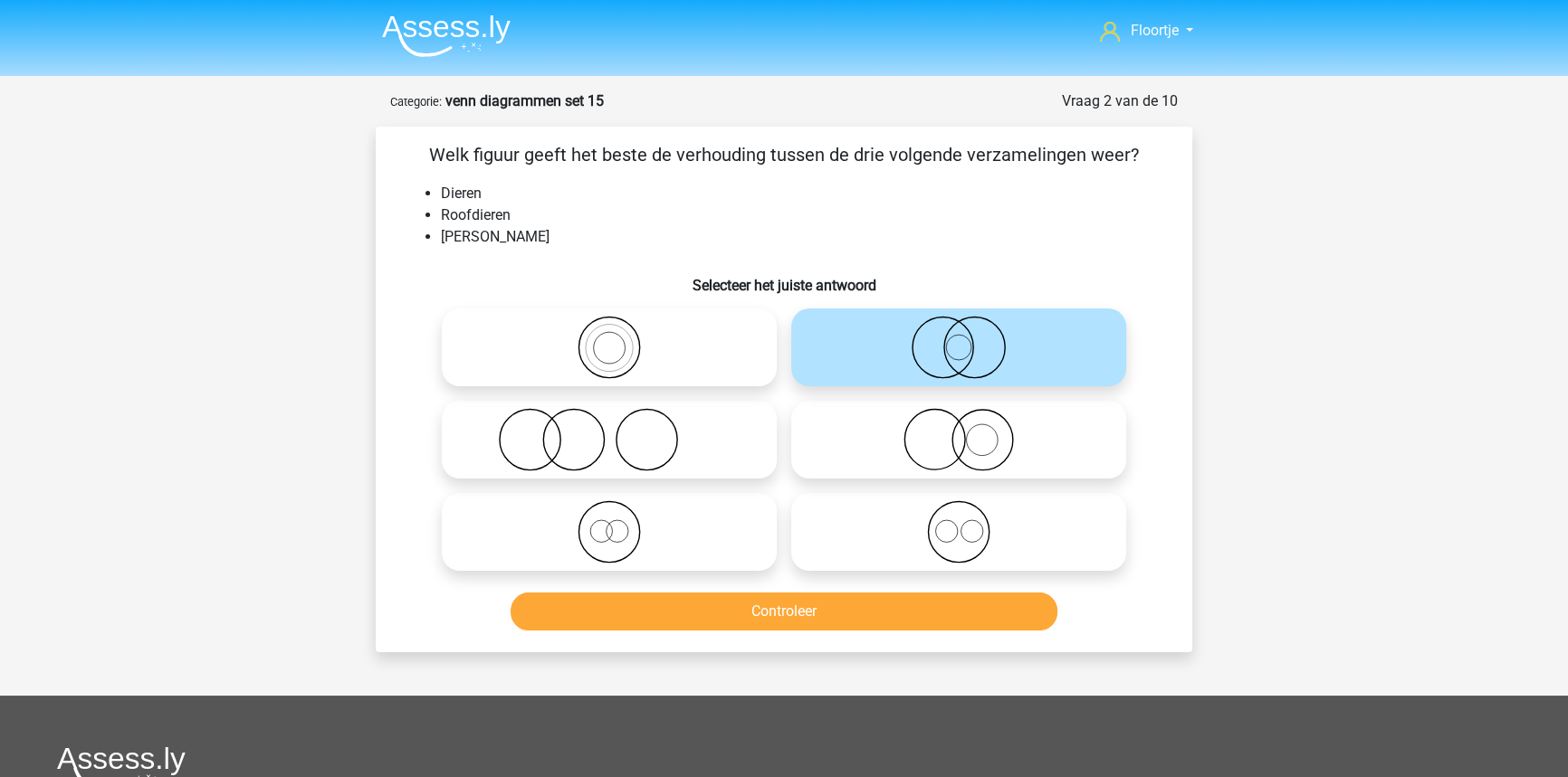
click at [645, 541] on icon at bounding box center [609, 532] width 321 height 63
click at [621, 523] on input "radio" at bounding box center [615, 517] width 11 height 11
radio input "true"
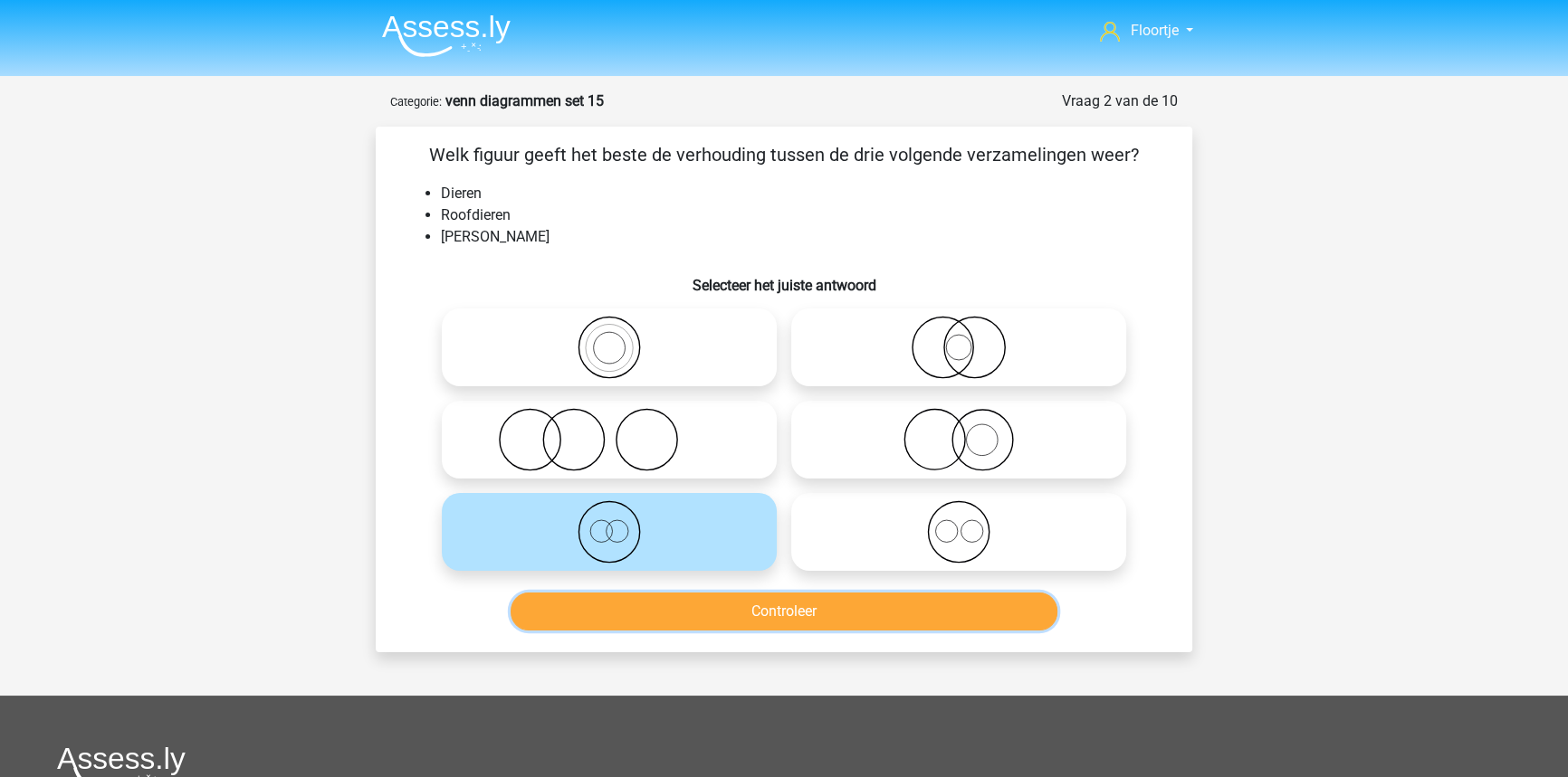
click at [714, 608] on button "Controleer" at bounding box center [784, 611] width 547 height 38
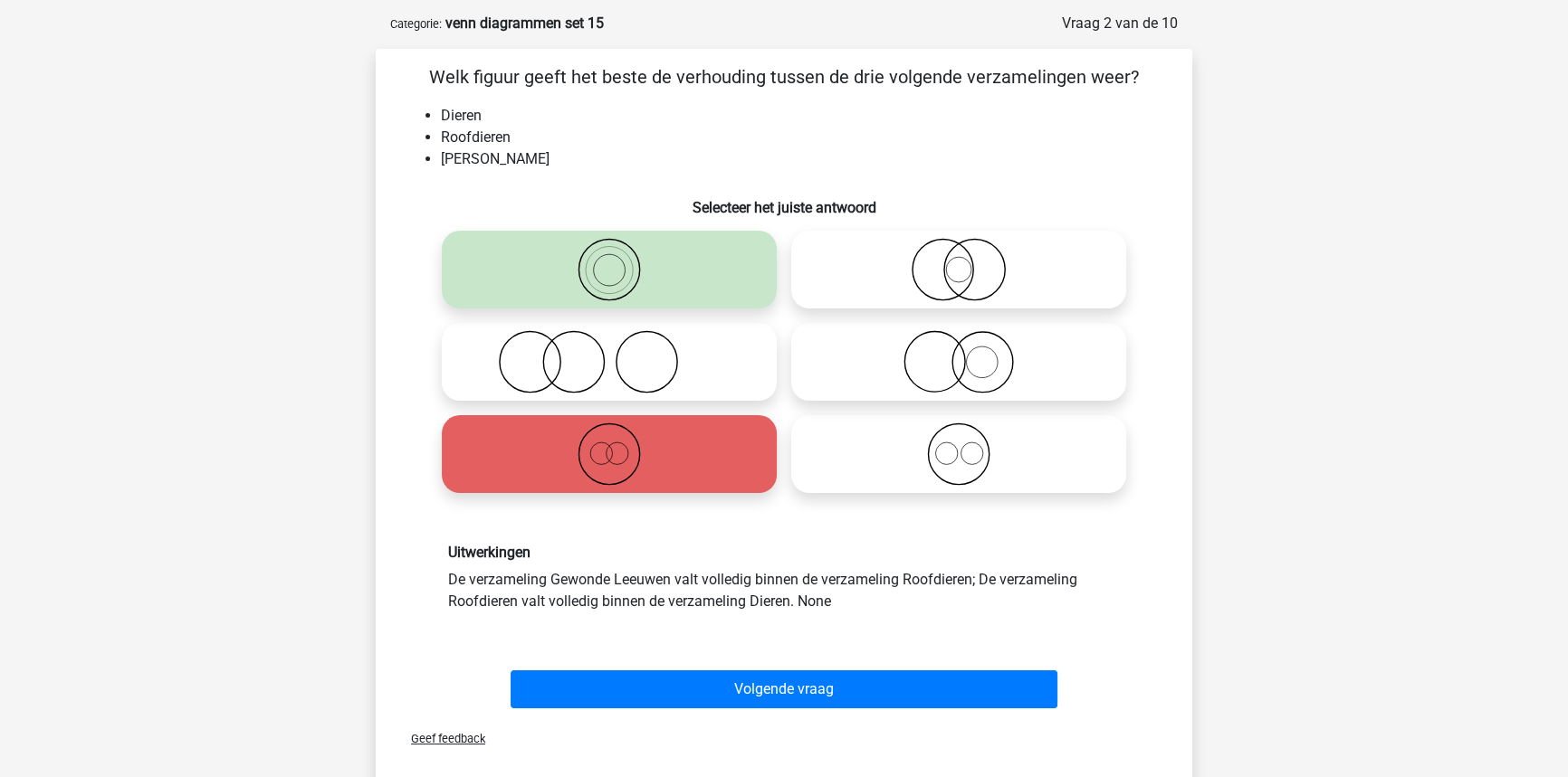
scroll to position [81, 0]
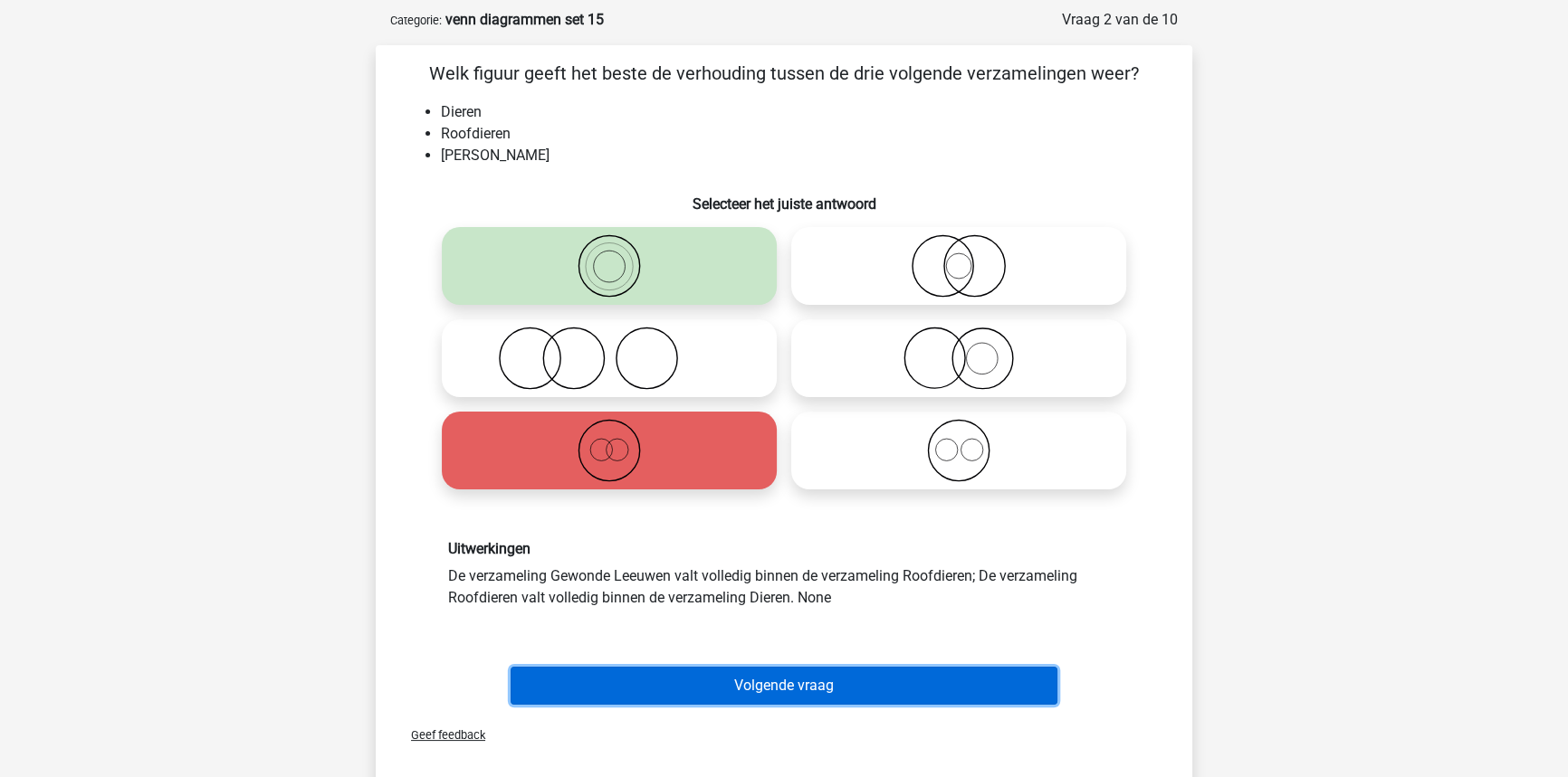
click at [668, 685] on button "Volgende vraag" at bounding box center [784, 686] width 547 height 38
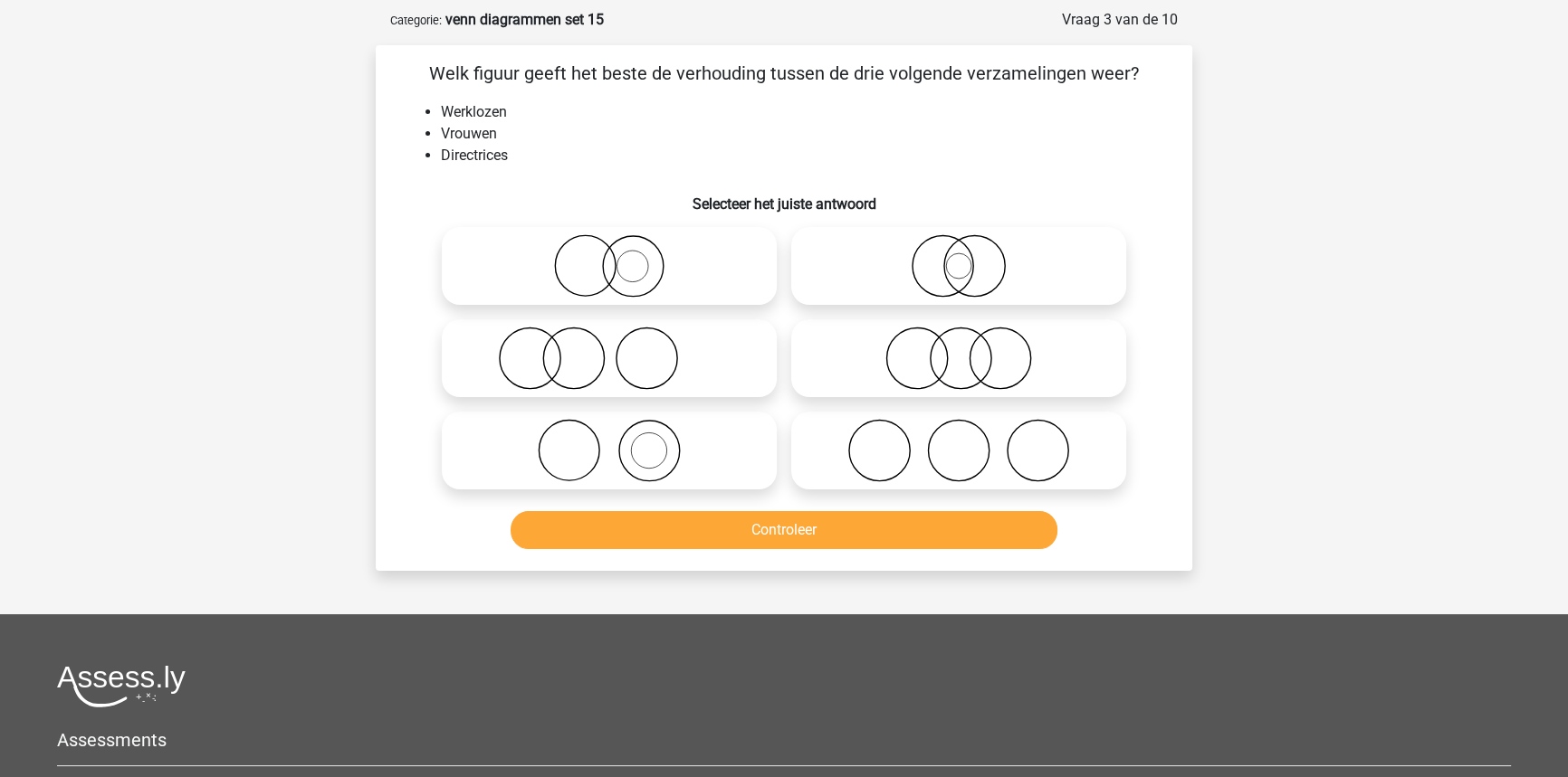
scroll to position [91, 0]
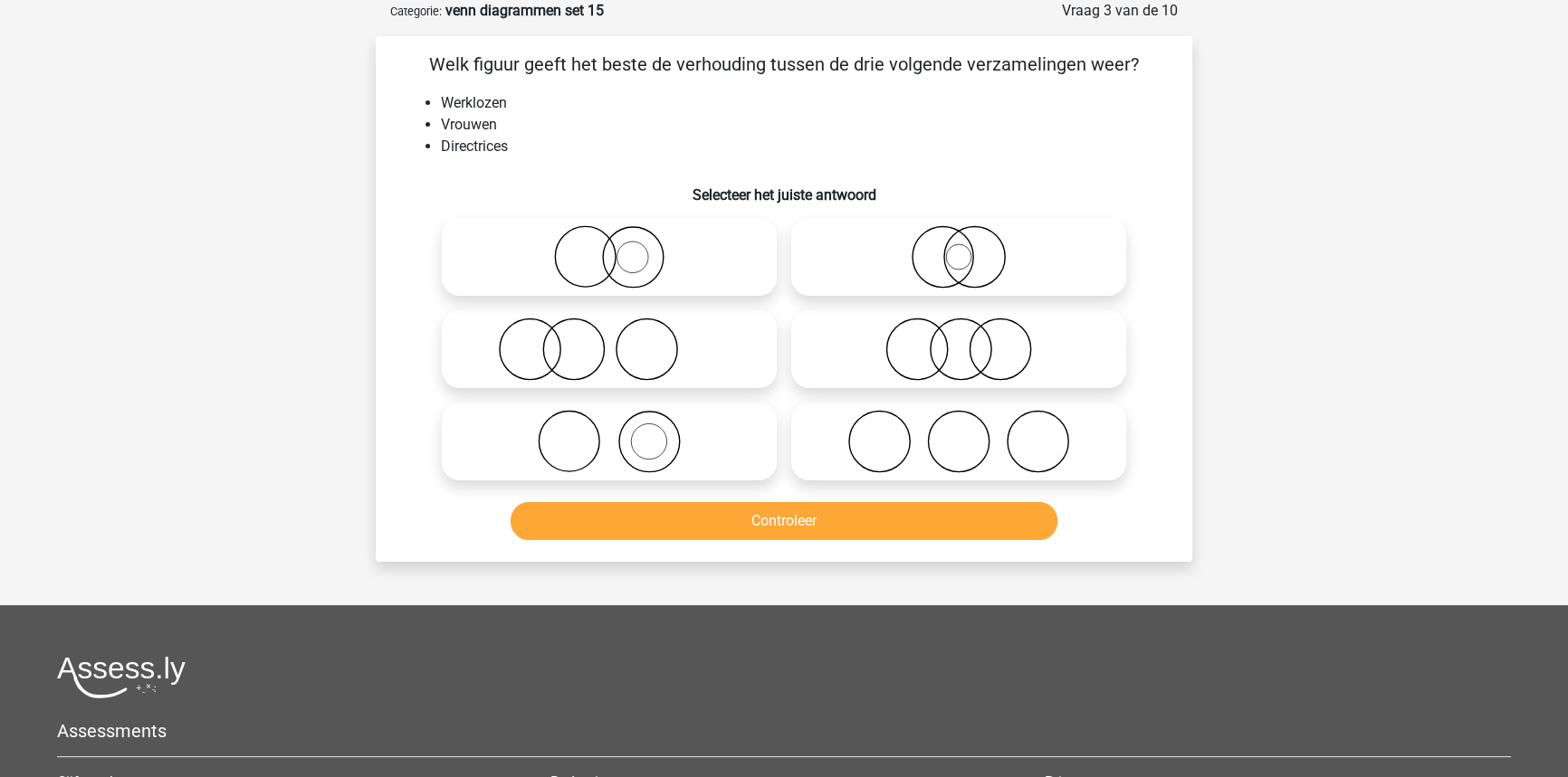
click at [553, 250] on icon at bounding box center [609, 256] width 321 height 63
click at [609, 248] on input "radio" at bounding box center [615, 241] width 11 height 11
radio input "true"
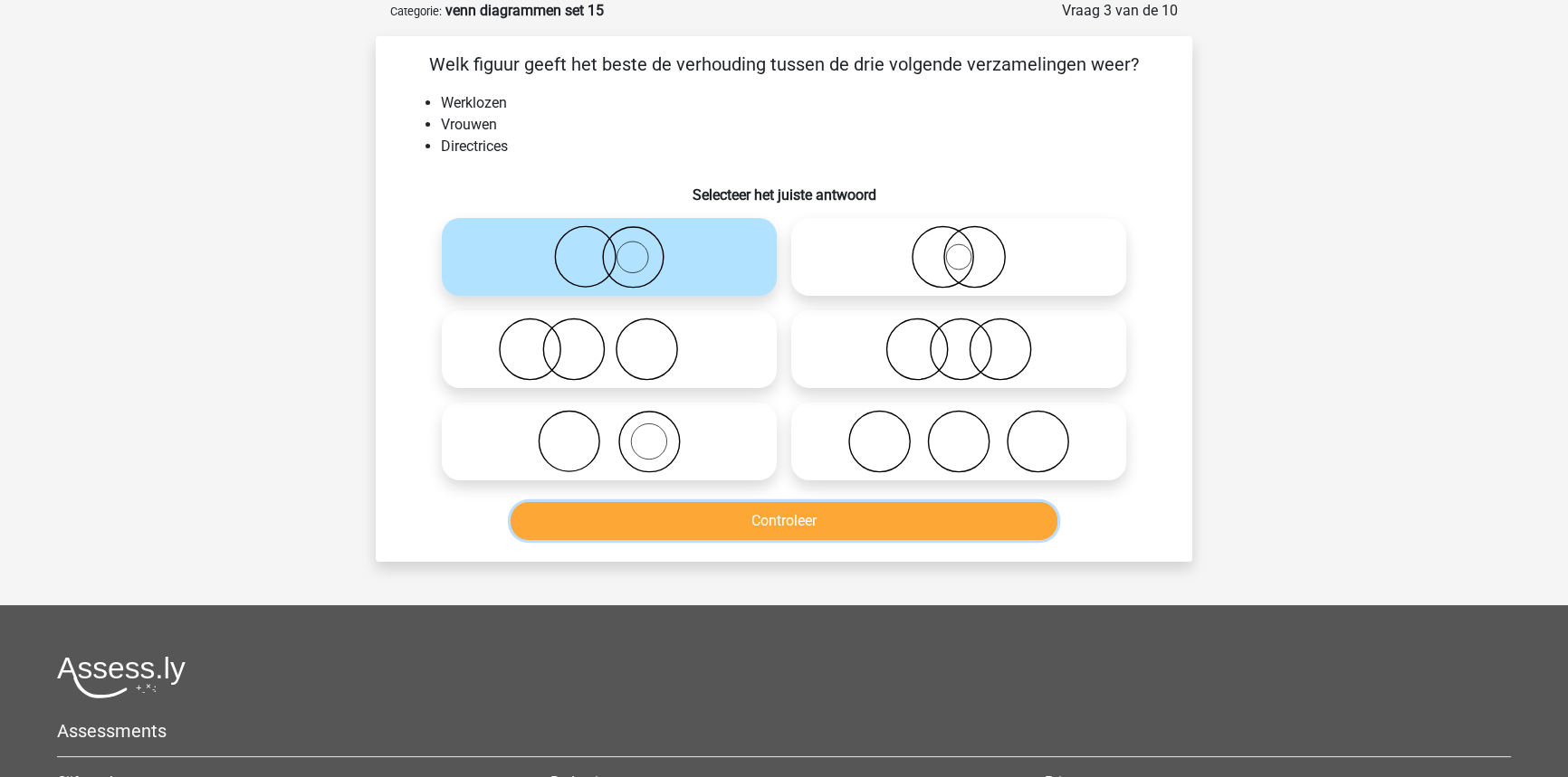
click at [607, 532] on button "Controleer" at bounding box center [784, 521] width 547 height 38
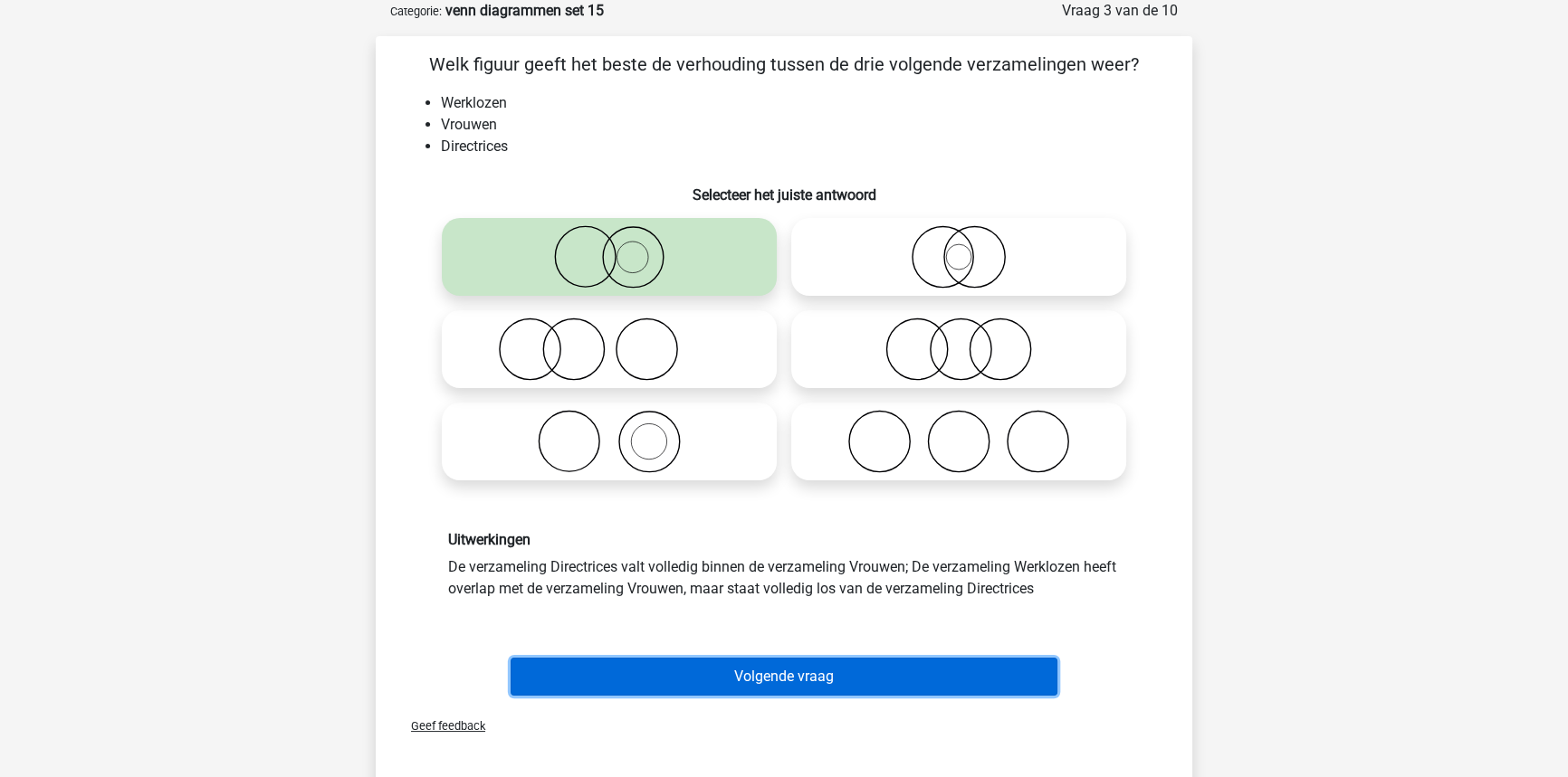
click at [592, 679] on button "Volgende vraag" at bounding box center [784, 677] width 547 height 38
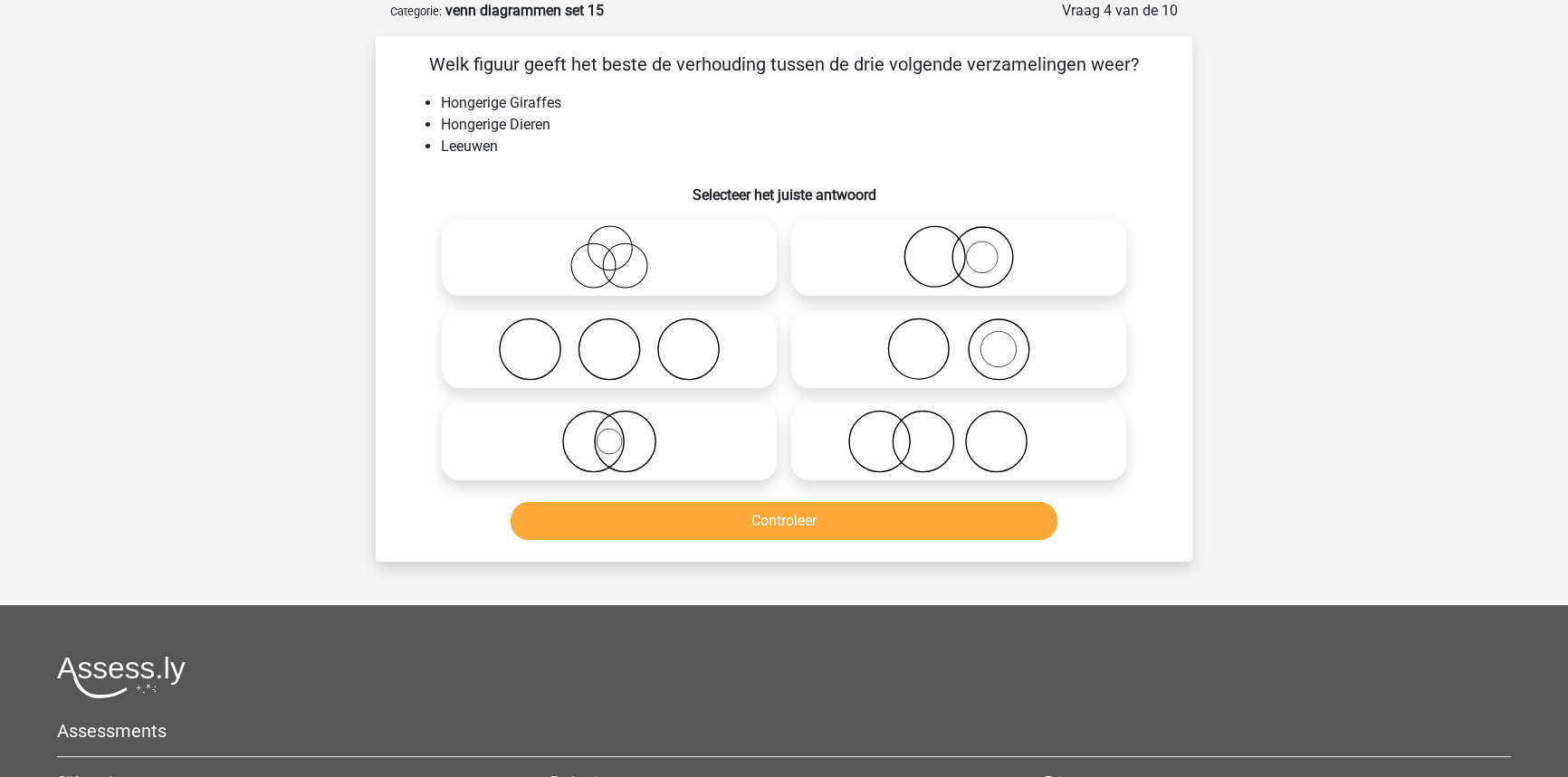
click at [690, 425] on icon at bounding box center [609, 441] width 321 height 63
click at [621, 425] on input "radio" at bounding box center [615, 426] width 11 height 11
radio input "true"
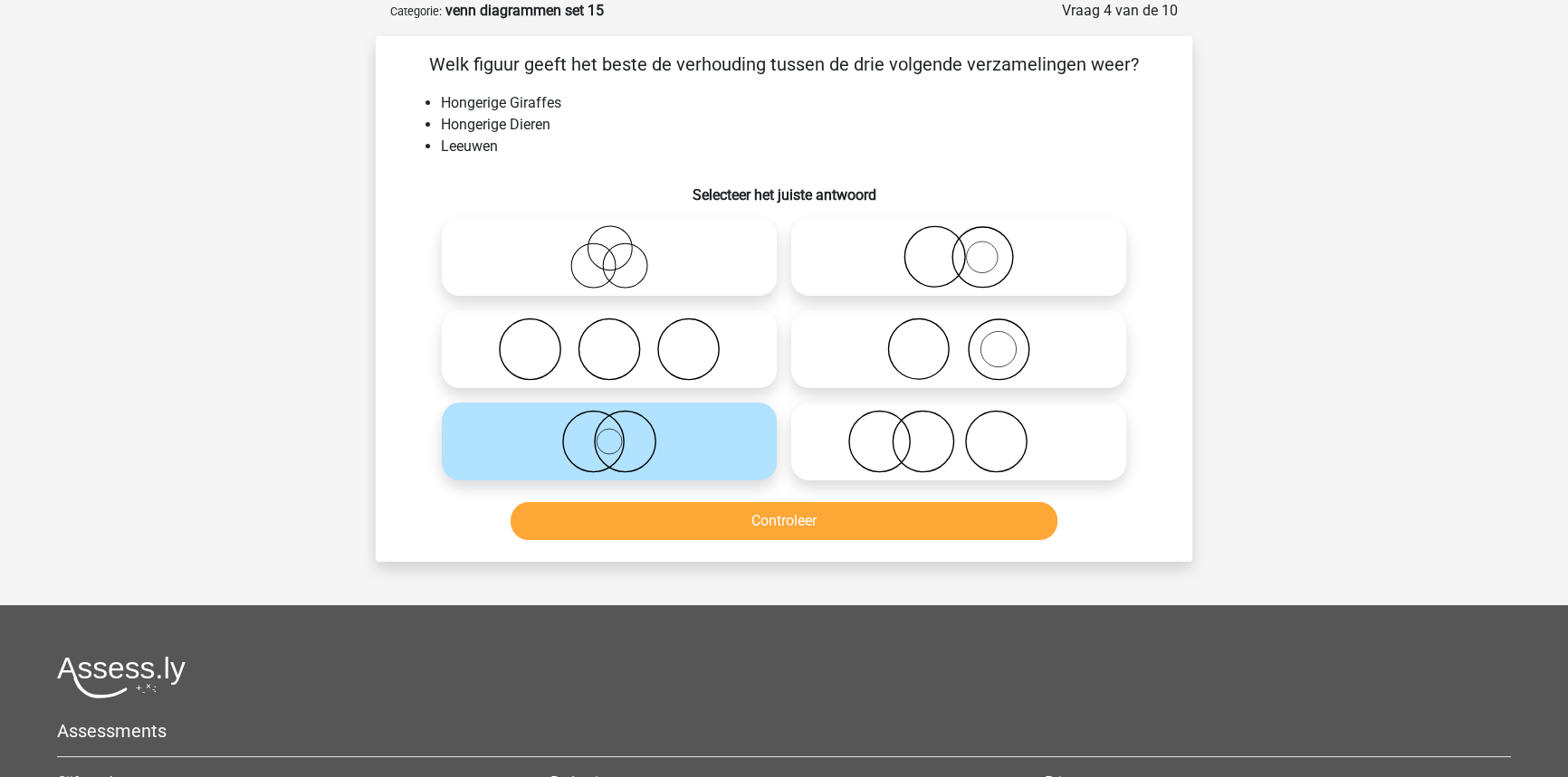
click at [1062, 349] on icon at bounding box center [959, 349] width 321 height 63
click at [971, 340] on input "radio" at bounding box center [964, 334] width 11 height 11
radio input "true"
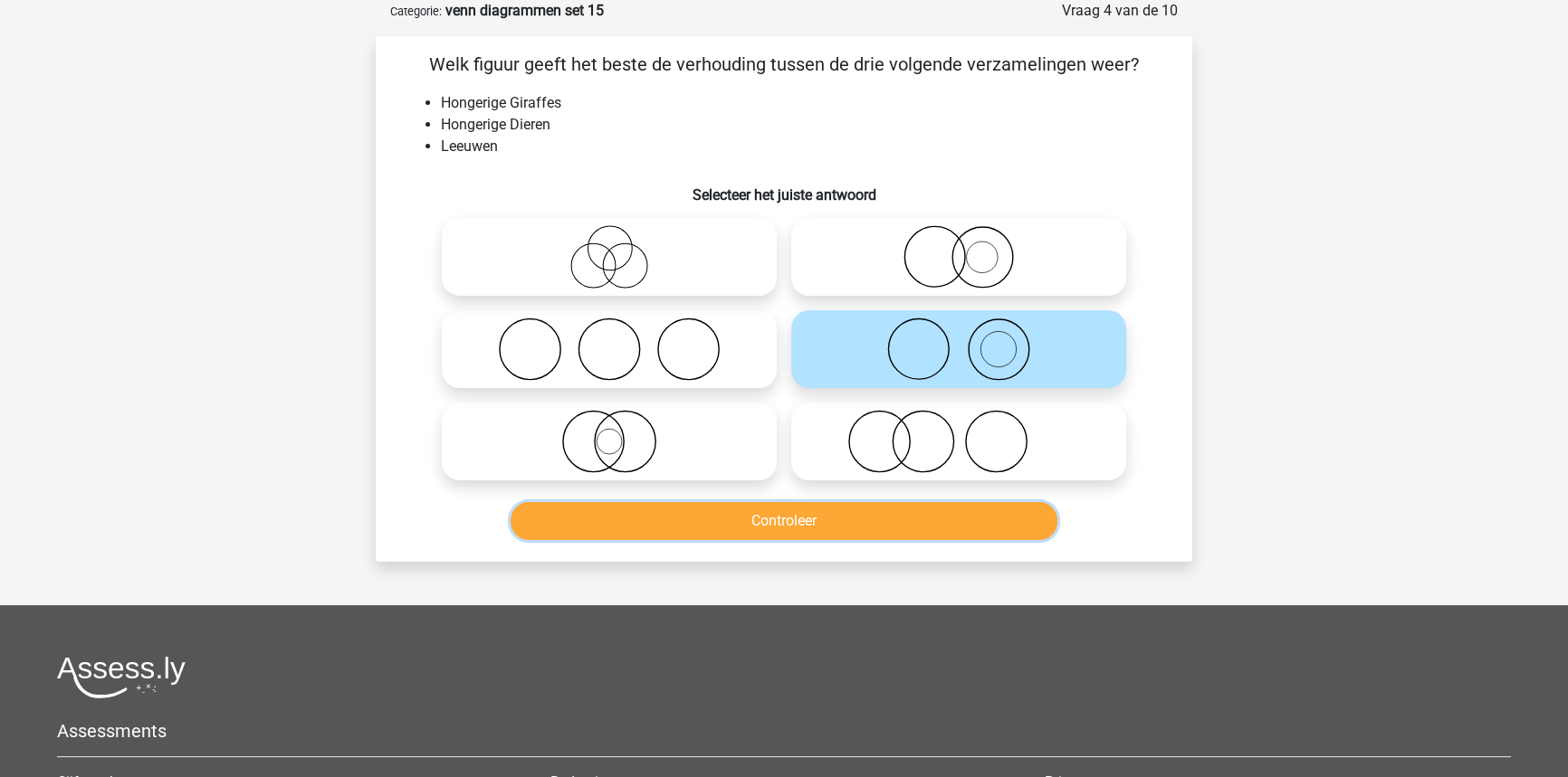
click at [778, 523] on button "Controleer" at bounding box center [784, 521] width 547 height 38
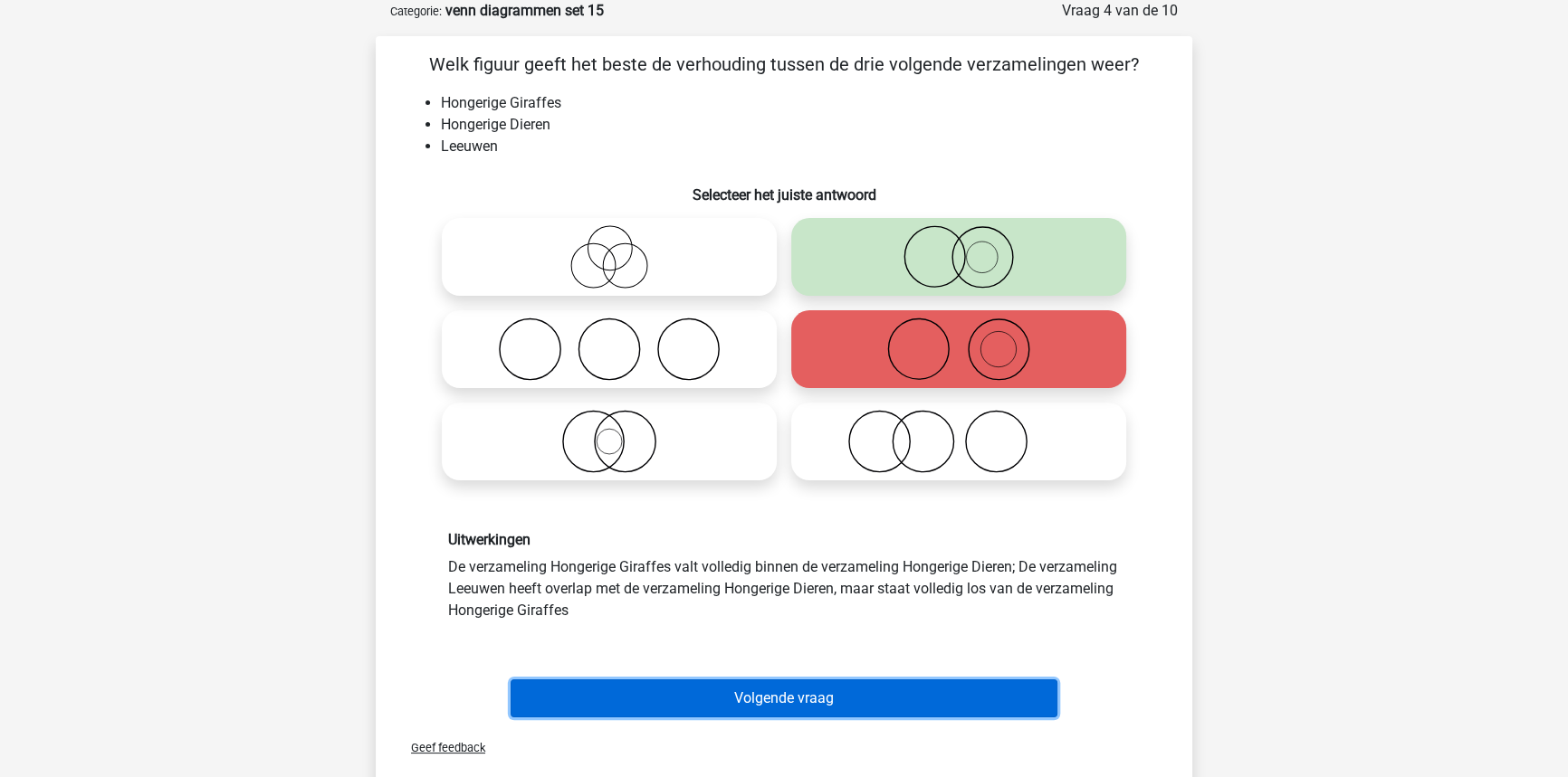
click at [718, 697] on button "Volgende vraag" at bounding box center [784, 699] width 547 height 38
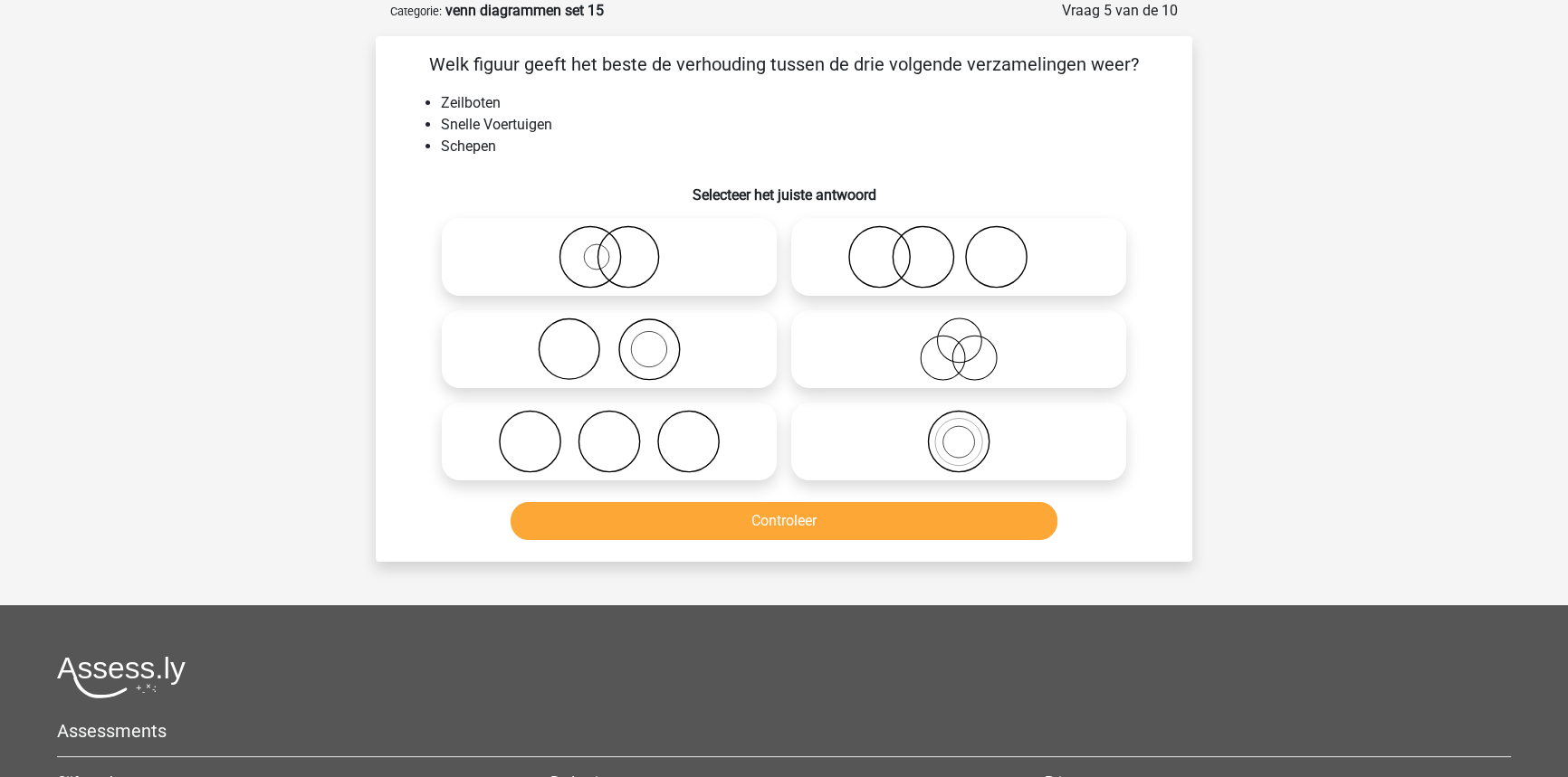
click at [886, 417] on icon at bounding box center [959, 441] width 321 height 63
click at [959, 421] on input "radio" at bounding box center [964, 426] width 11 height 11
radio input "true"
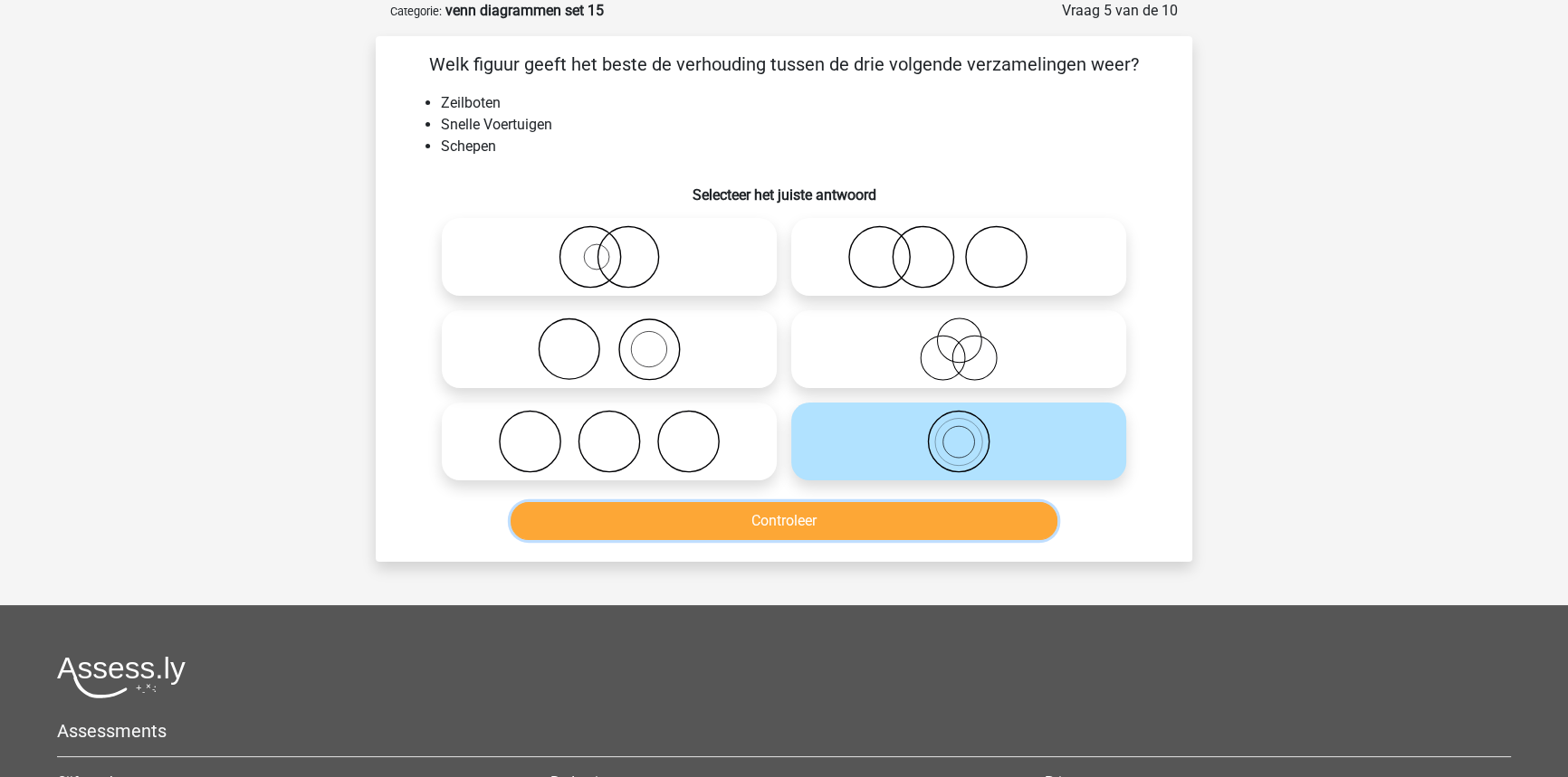
click at [936, 511] on button "Controleer" at bounding box center [784, 521] width 547 height 38
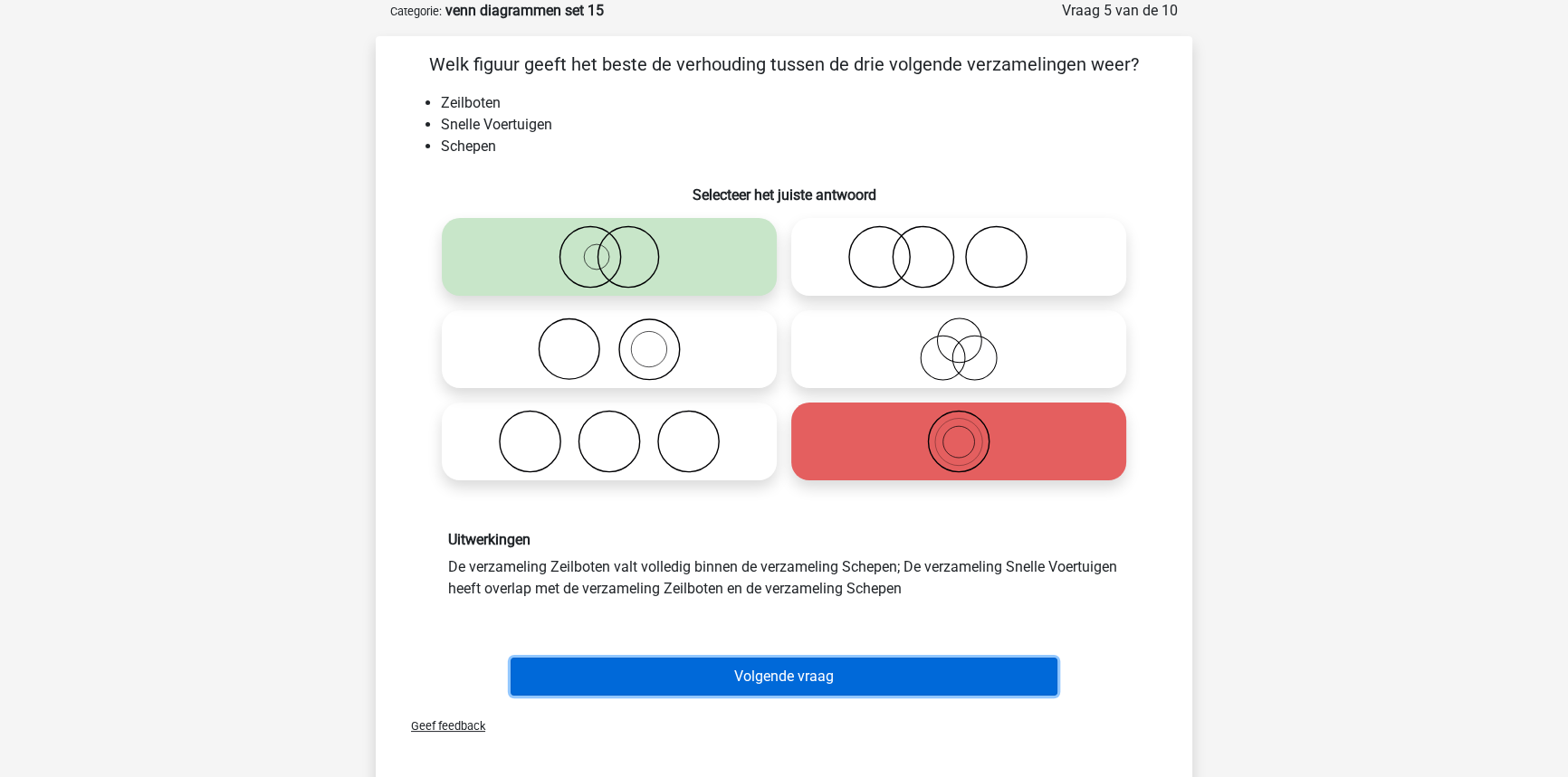
click at [820, 687] on button "Volgende vraag" at bounding box center [784, 677] width 547 height 38
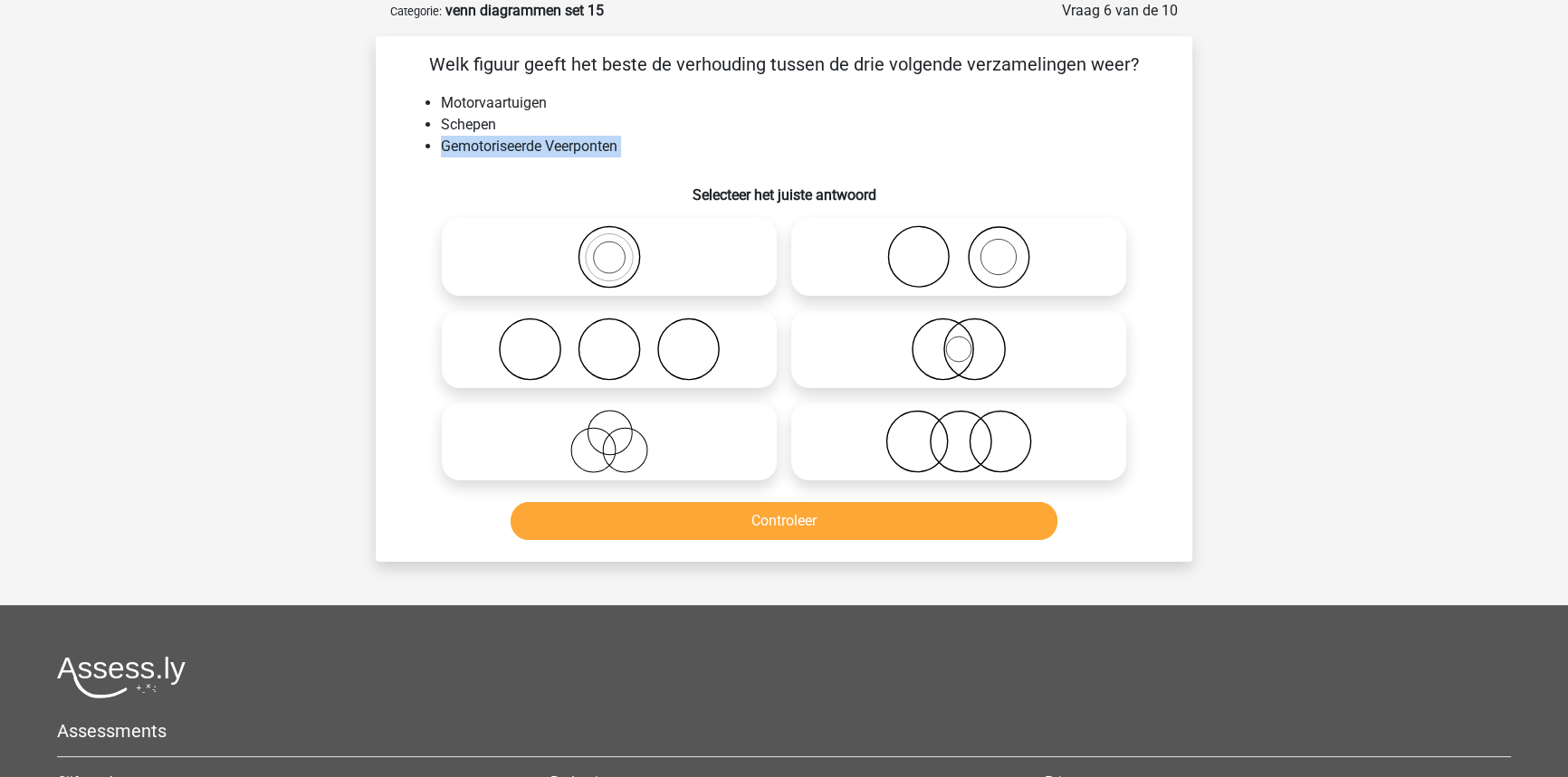
drag, startPoint x: 442, startPoint y: 143, endPoint x: 601, endPoint y: 163, distance: 160.3
click at [601, 163] on div "Welk figuur geeft het beste de verhouding tussen de drie volgende verzamelingen…" at bounding box center [784, 299] width 802 height 497
copy div "Gemotoriseerde Veerponten"
click at [488, 422] on icon at bounding box center [609, 441] width 321 height 63
click at [609, 422] on input "radio" at bounding box center [615, 426] width 11 height 11
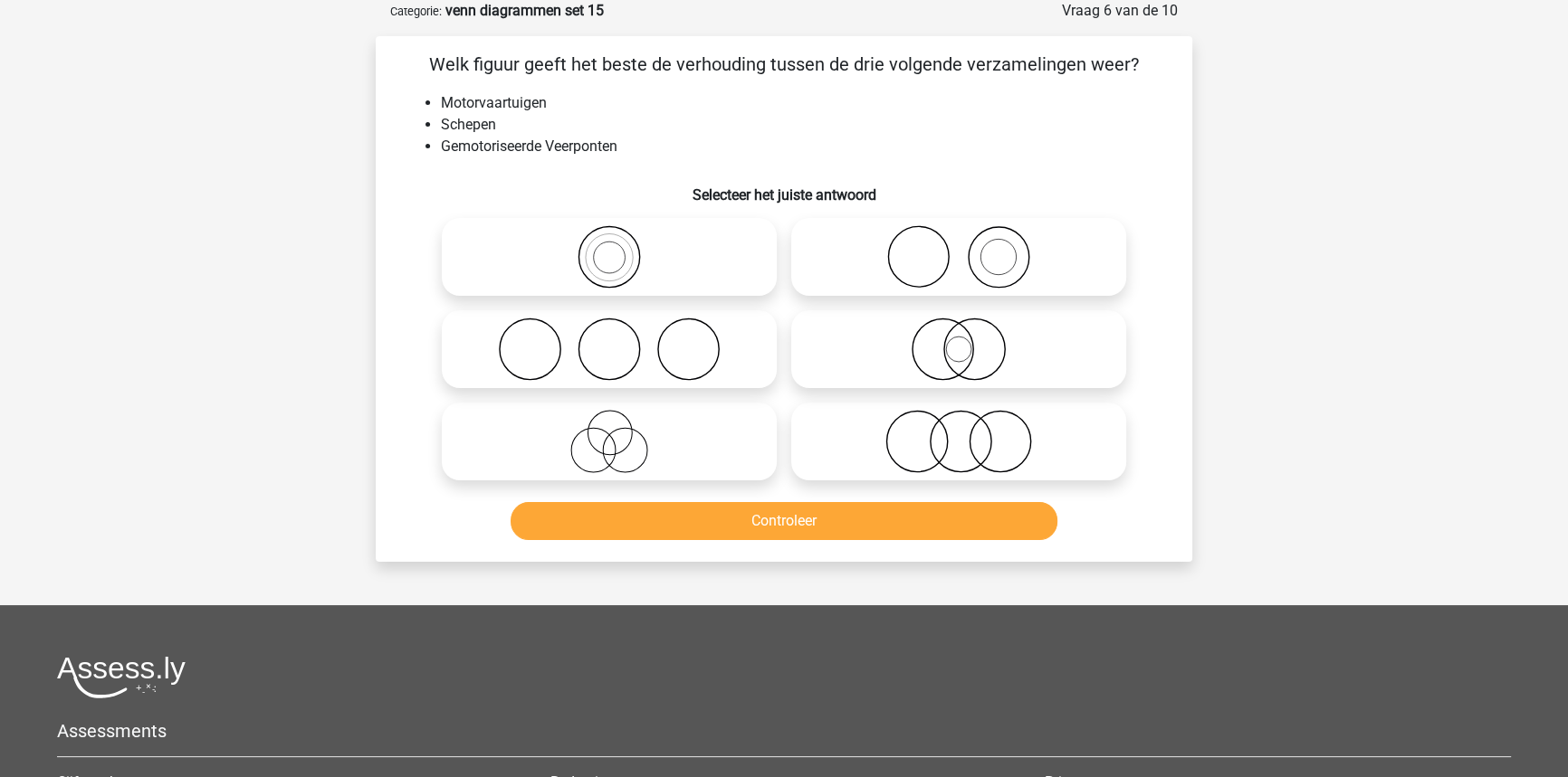
radio input "true"
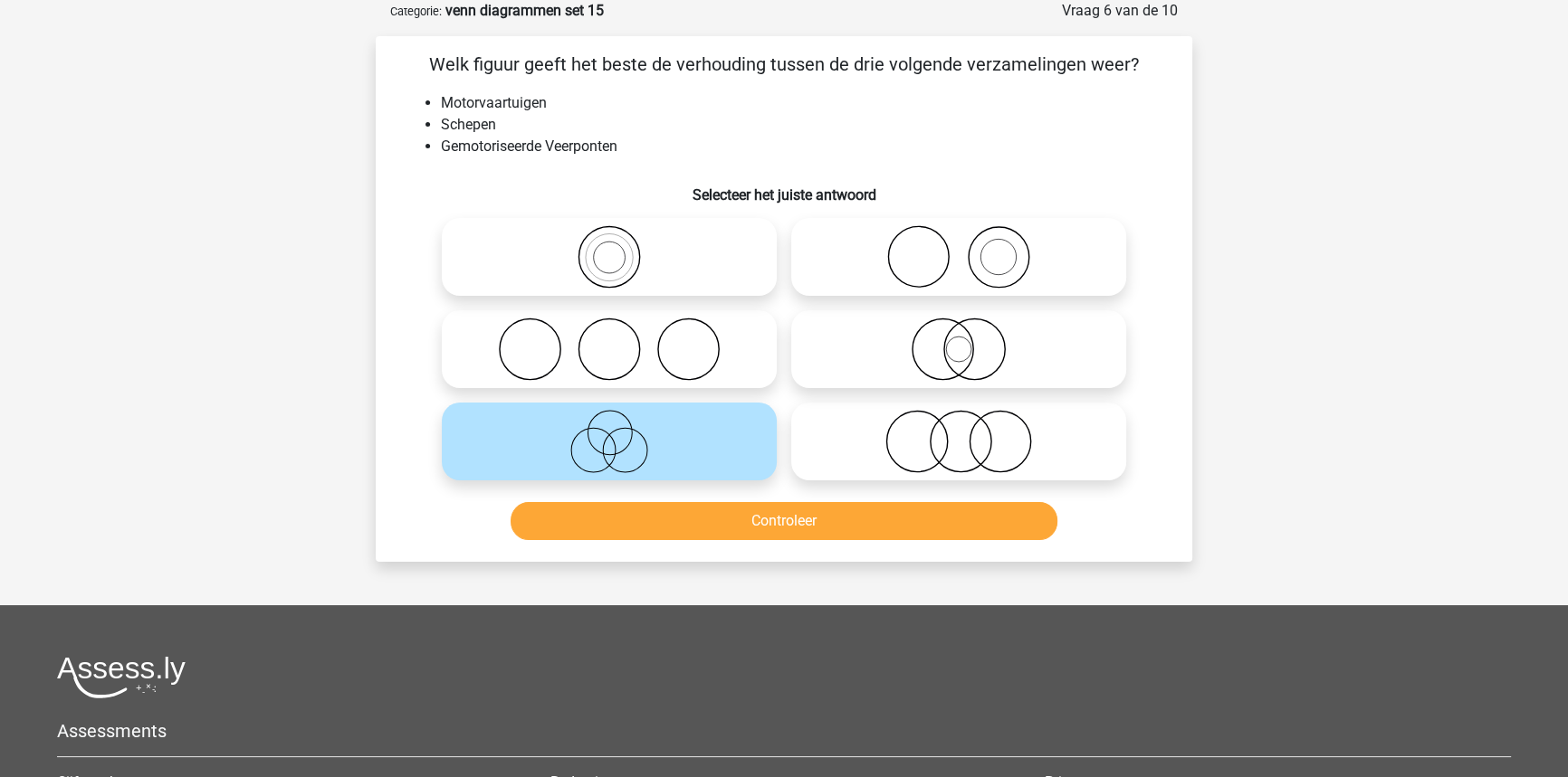
click at [409, 417] on div at bounding box center [784, 350] width 759 height 277
drag, startPoint x: 909, startPoint y: 311, endPoint x: 914, endPoint y: 323, distance: 13.0
click at [913, 322] on label at bounding box center [959, 349] width 335 height 78
click at [959, 328] on input "radio" at bounding box center [964, 334] width 11 height 11
radio input "true"
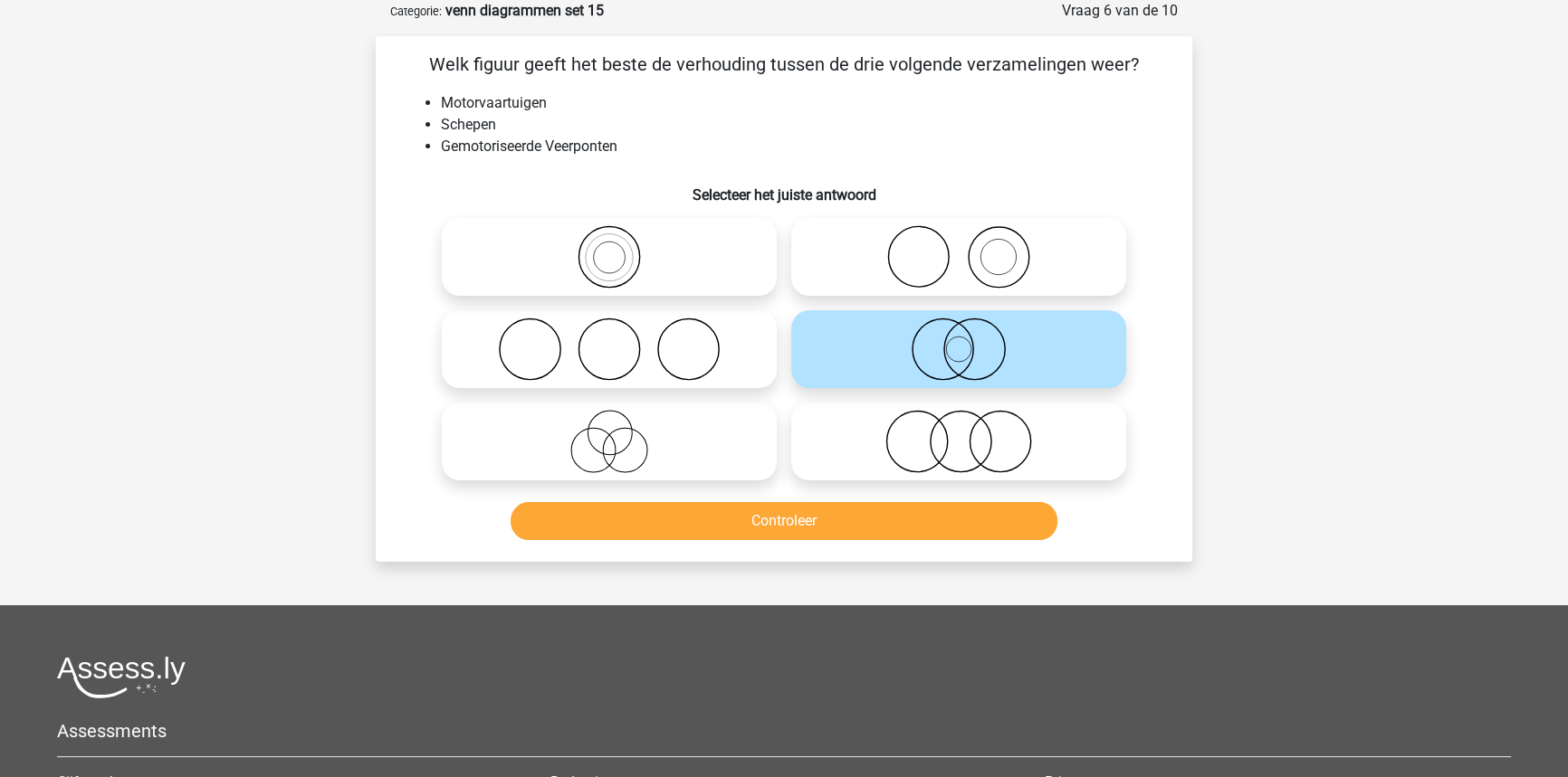
click at [1003, 451] on icon at bounding box center [959, 441] width 321 height 63
click at [971, 433] on input "radio" at bounding box center [964, 426] width 11 height 11
radio input "true"
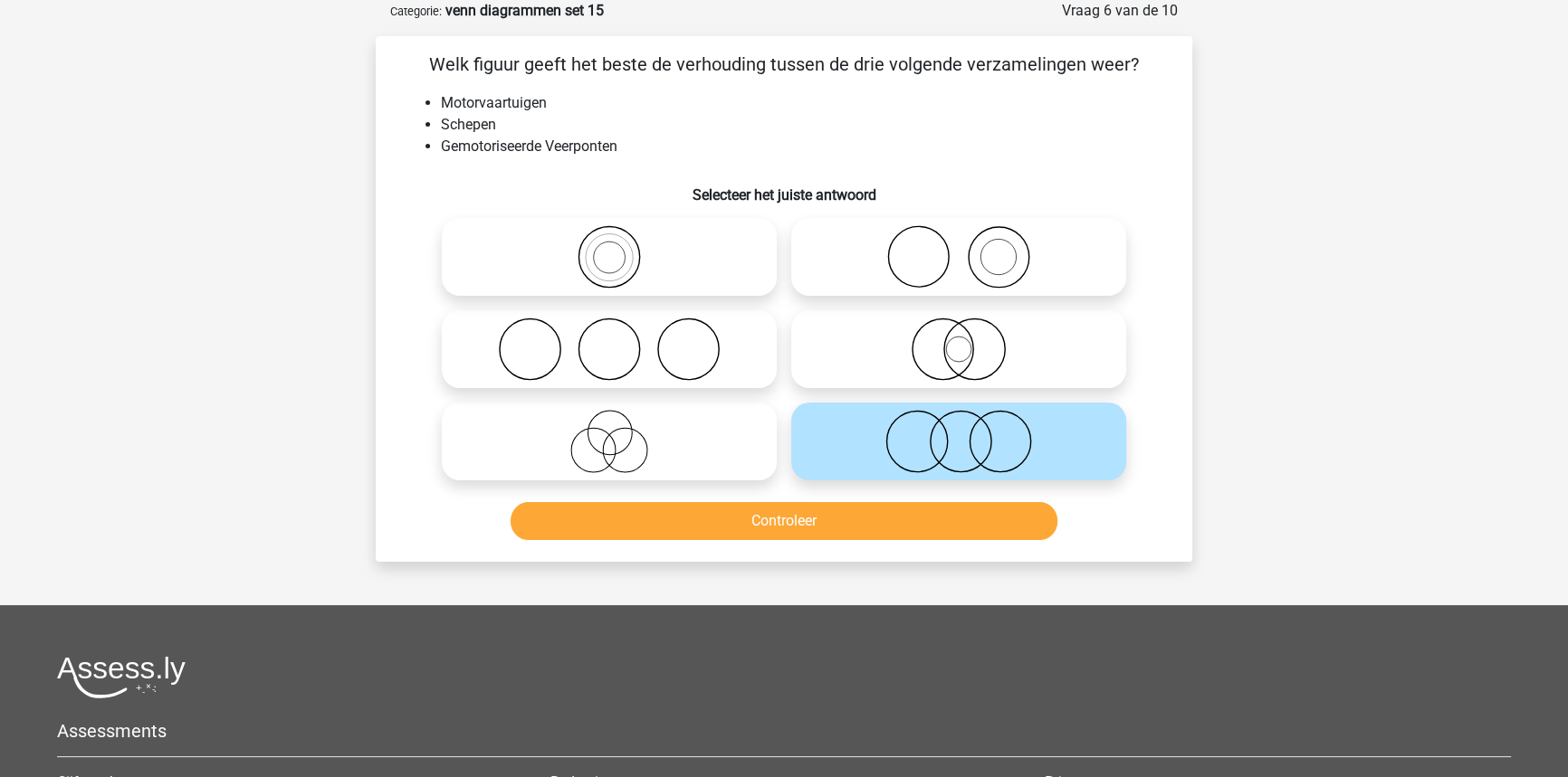
click at [1076, 369] on icon at bounding box center [959, 349] width 321 height 63
click at [971, 340] on input "radio" at bounding box center [964, 334] width 11 height 11
radio input "true"
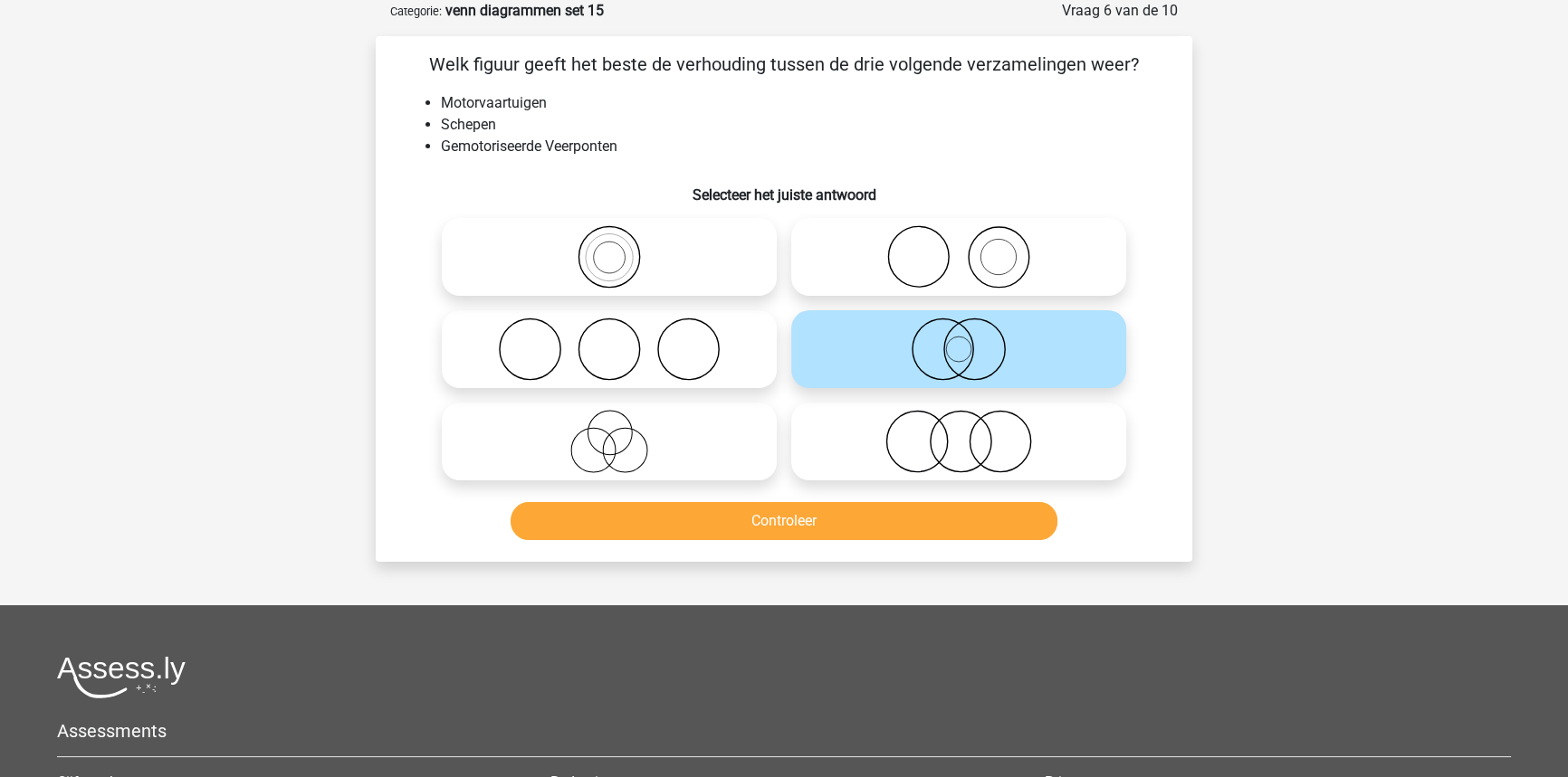
click at [930, 479] on label at bounding box center [959, 441] width 335 height 78
click at [959, 433] on input "radio" at bounding box center [964, 426] width 11 height 11
radio input "true"
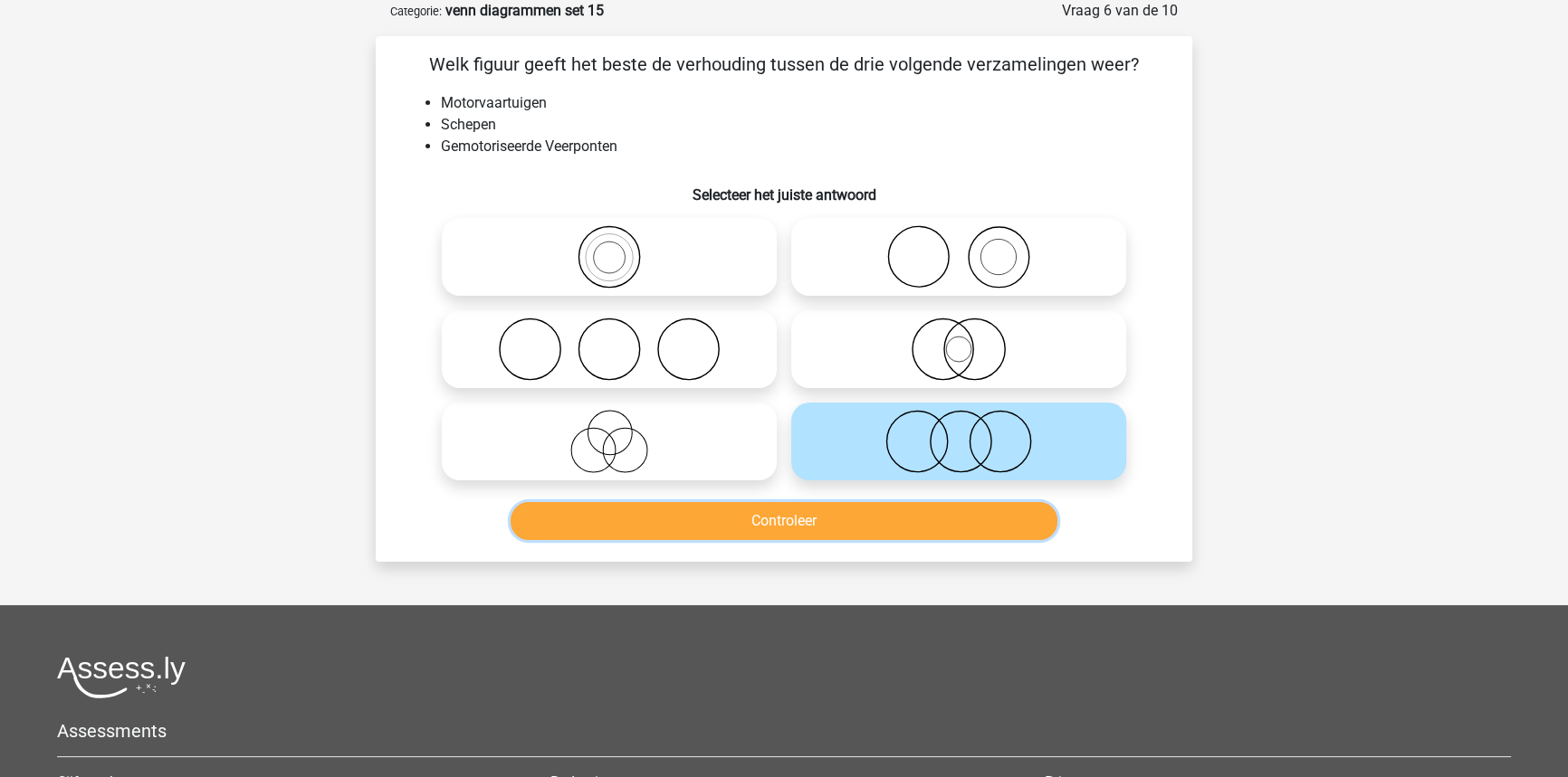
click at [909, 537] on button "Controleer" at bounding box center [784, 521] width 547 height 38
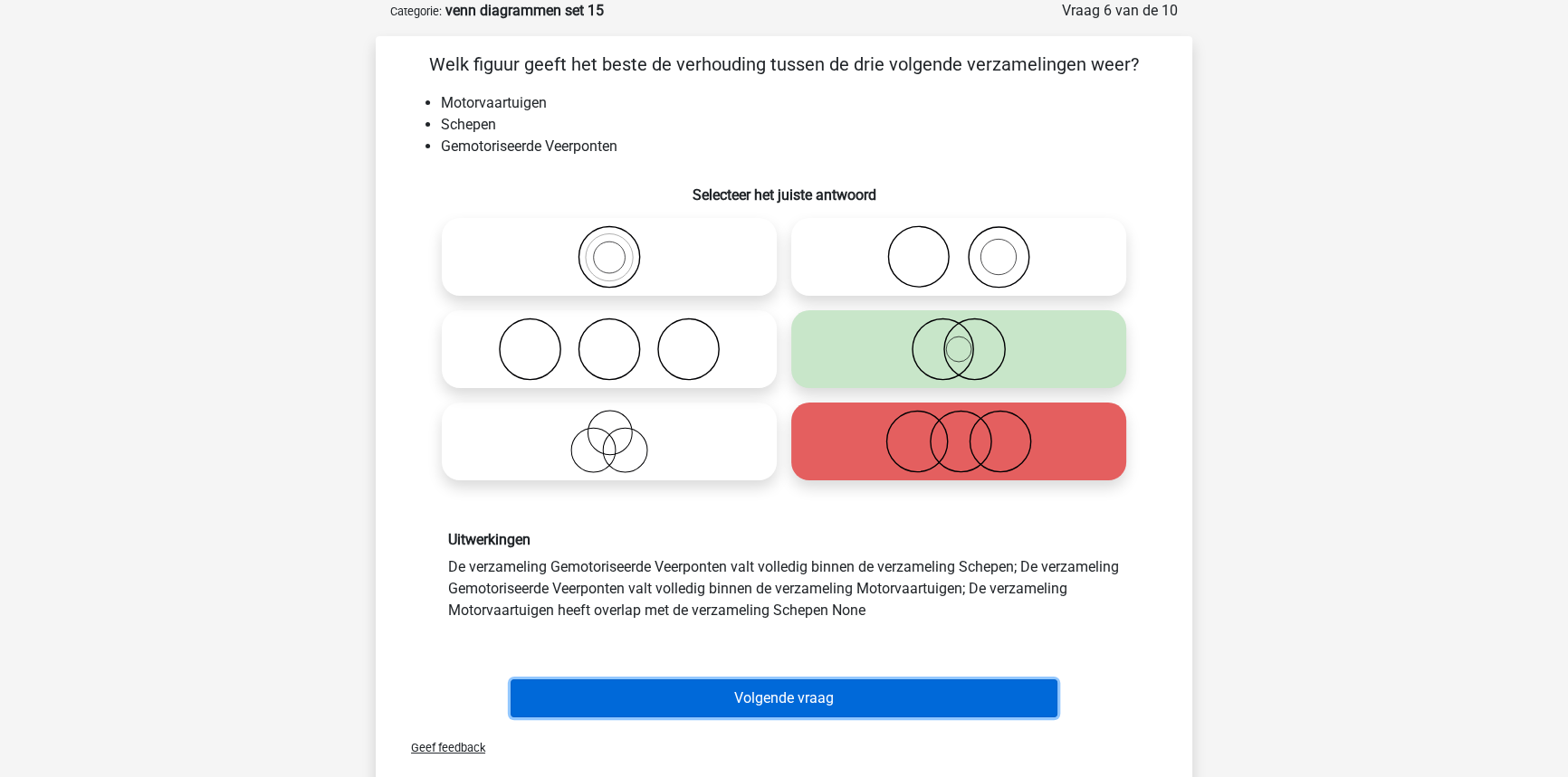
click at [717, 709] on button "Volgende vraag" at bounding box center [784, 699] width 547 height 38
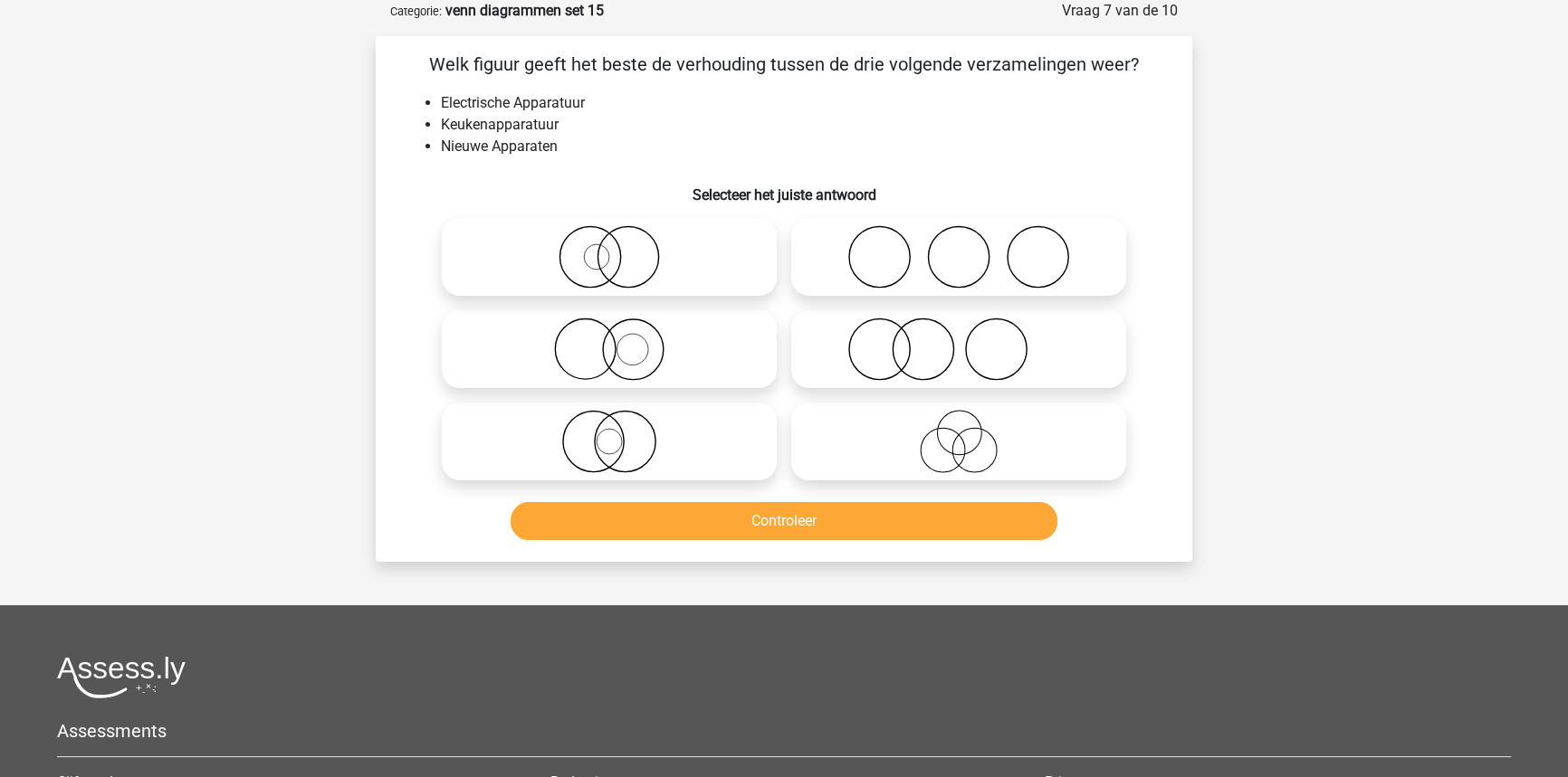
click at [566, 286] on icon at bounding box center [609, 256] width 321 height 63
click at [609, 248] on input "radio" at bounding box center [615, 241] width 11 height 11
radio input "true"
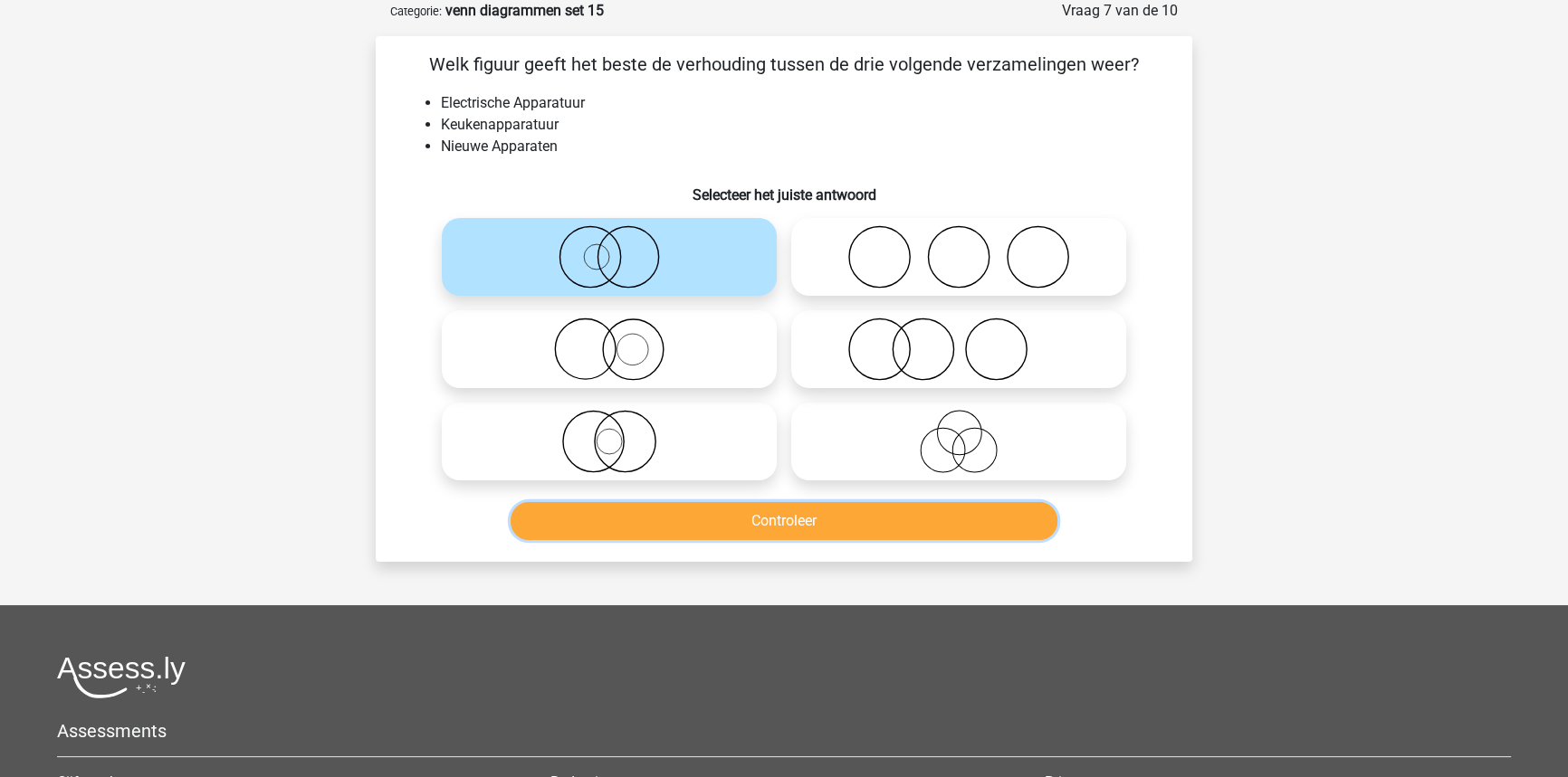
click at [654, 525] on button "Controleer" at bounding box center [784, 521] width 547 height 38
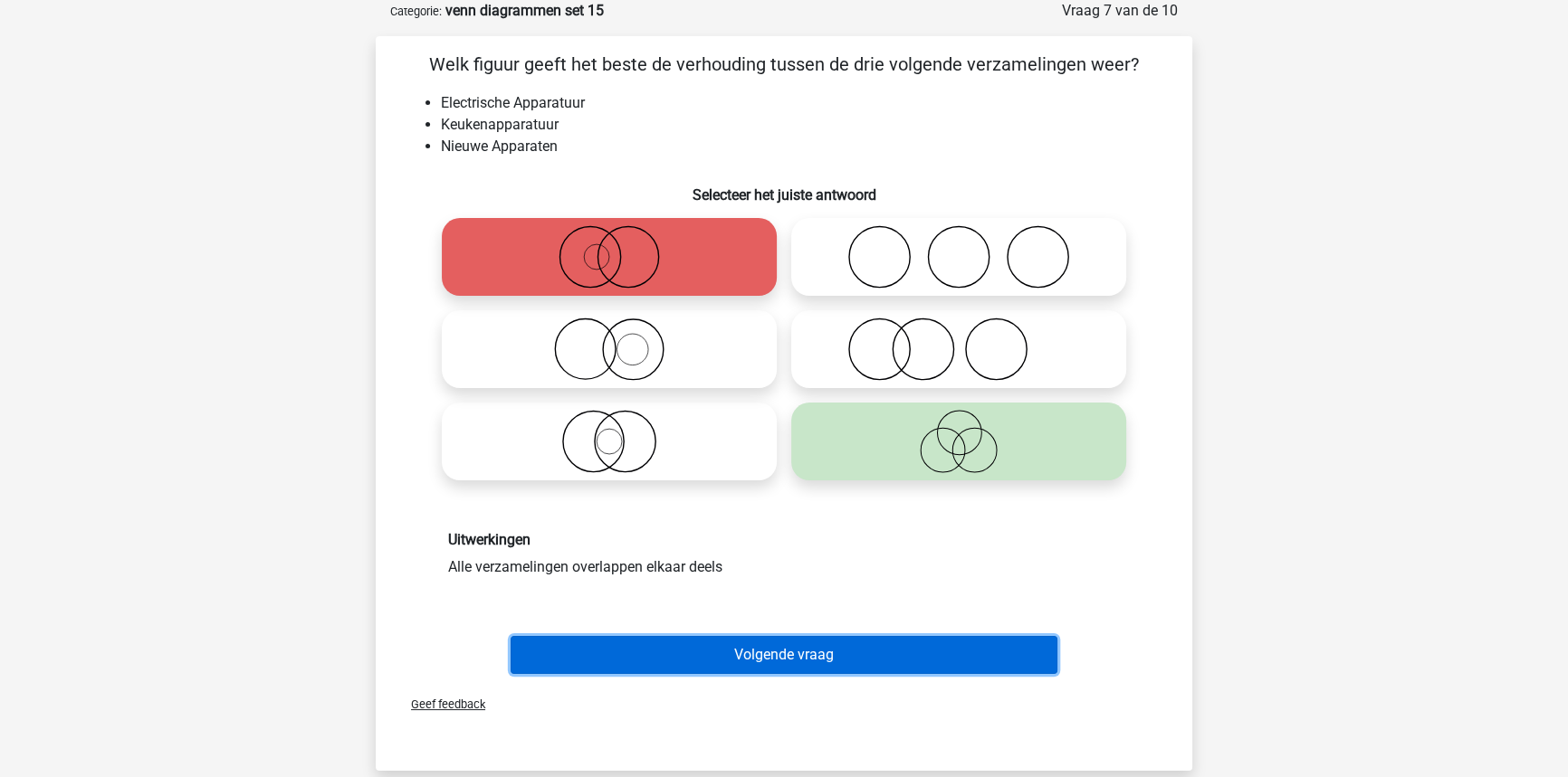
click at [770, 668] on button "Volgende vraag" at bounding box center [784, 654] width 547 height 38
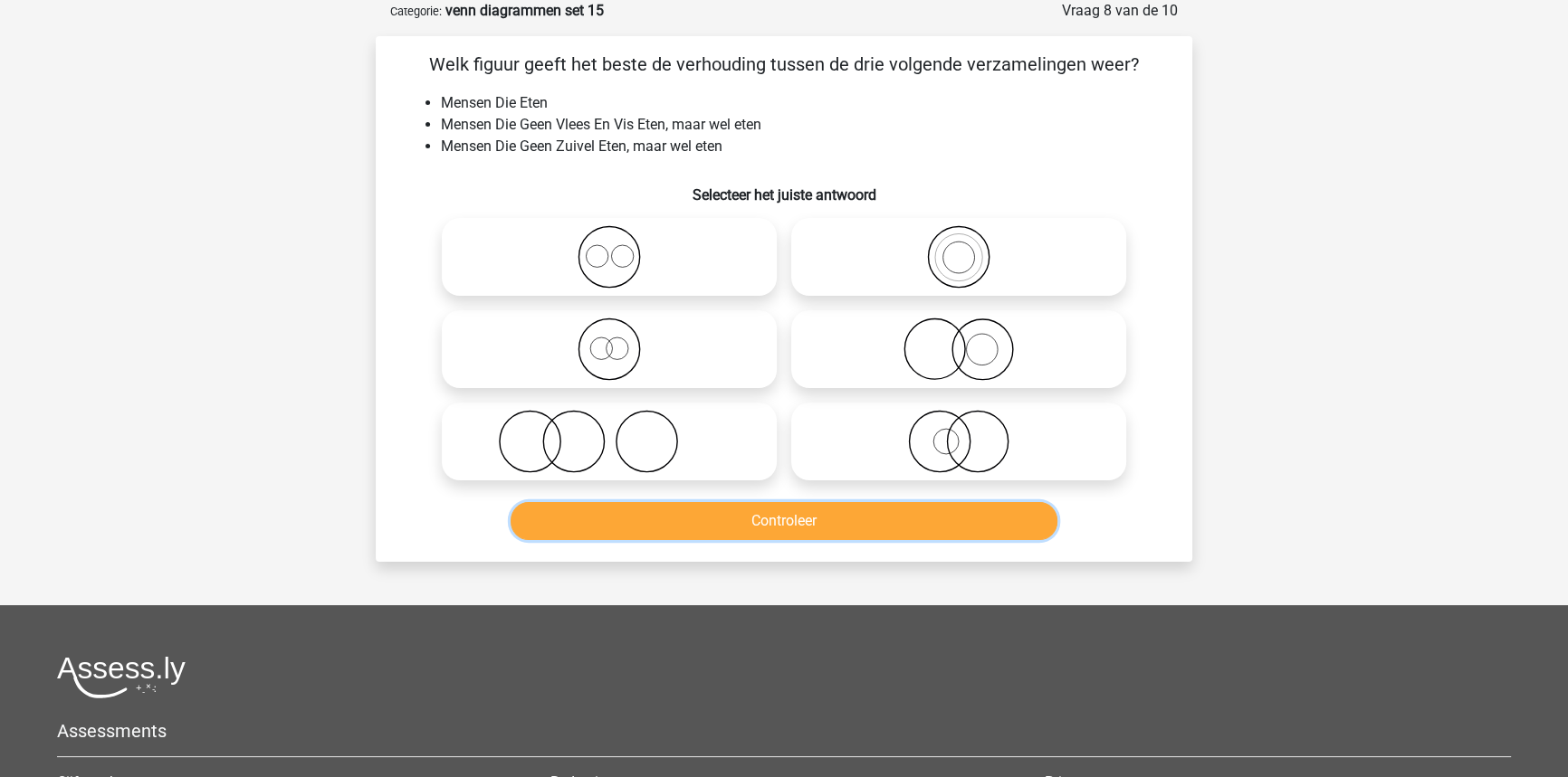
click at [510, 502] on button "Controleer" at bounding box center [784, 521] width 547 height 38
click at [620, 363] on icon at bounding box center [609, 349] width 321 height 63
click at [620, 340] on input "radio" at bounding box center [615, 334] width 11 height 11
radio input "true"
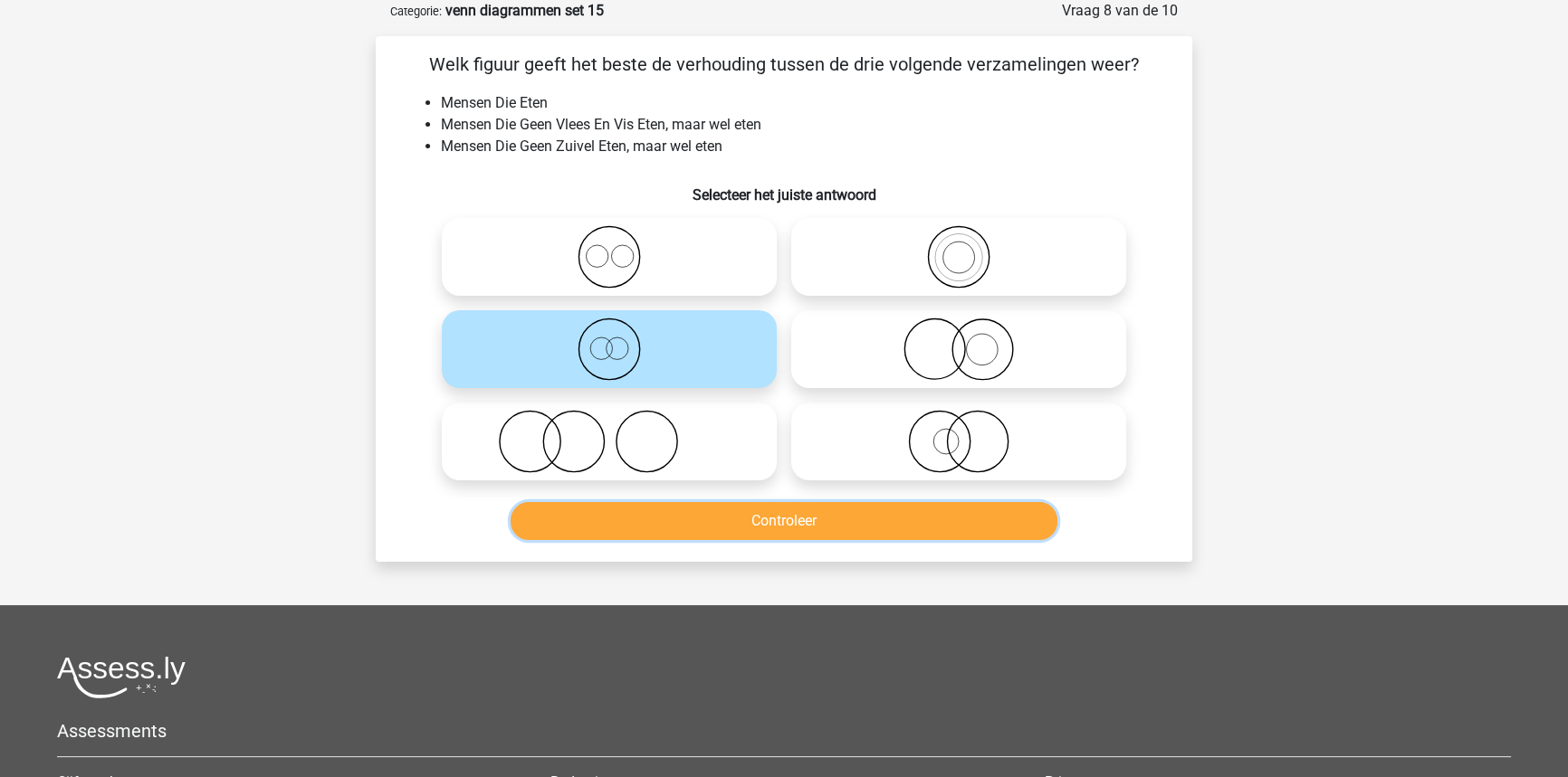
click at [707, 522] on button "Controleer" at bounding box center [784, 521] width 547 height 38
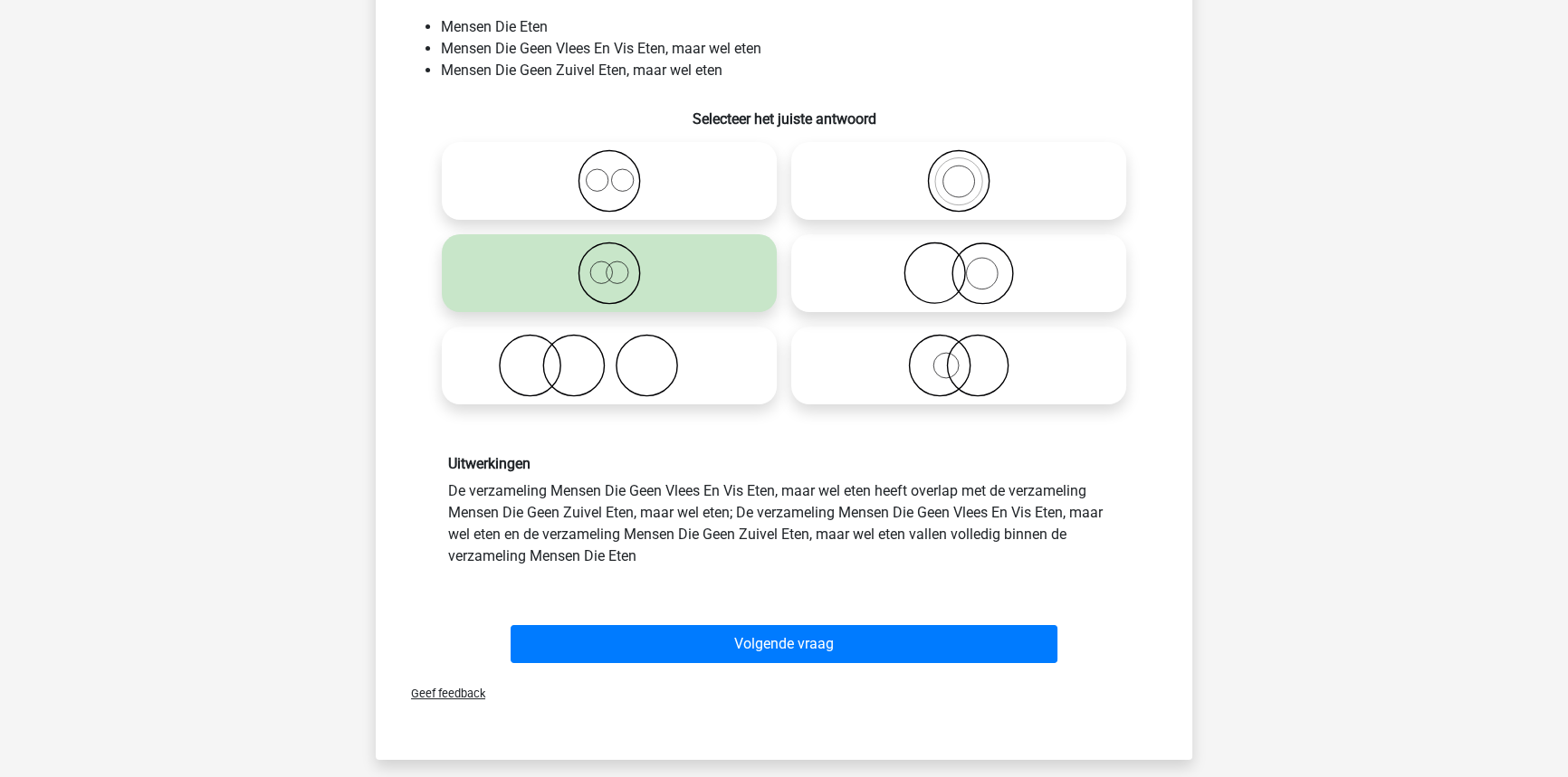
scroll to position [172, 0]
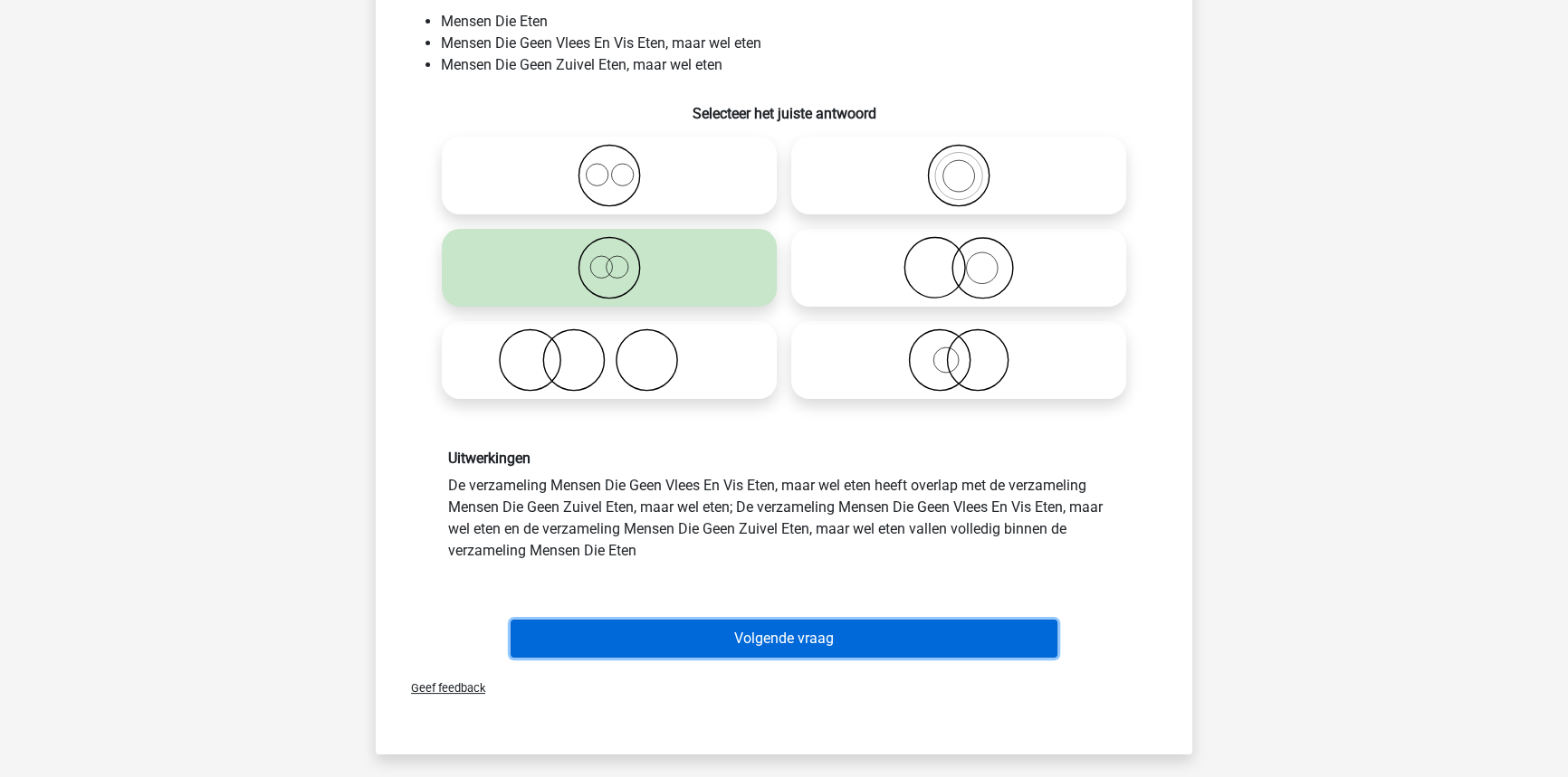
click at [769, 642] on button "Volgende vraag" at bounding box center [784, 638] width 547 height 38
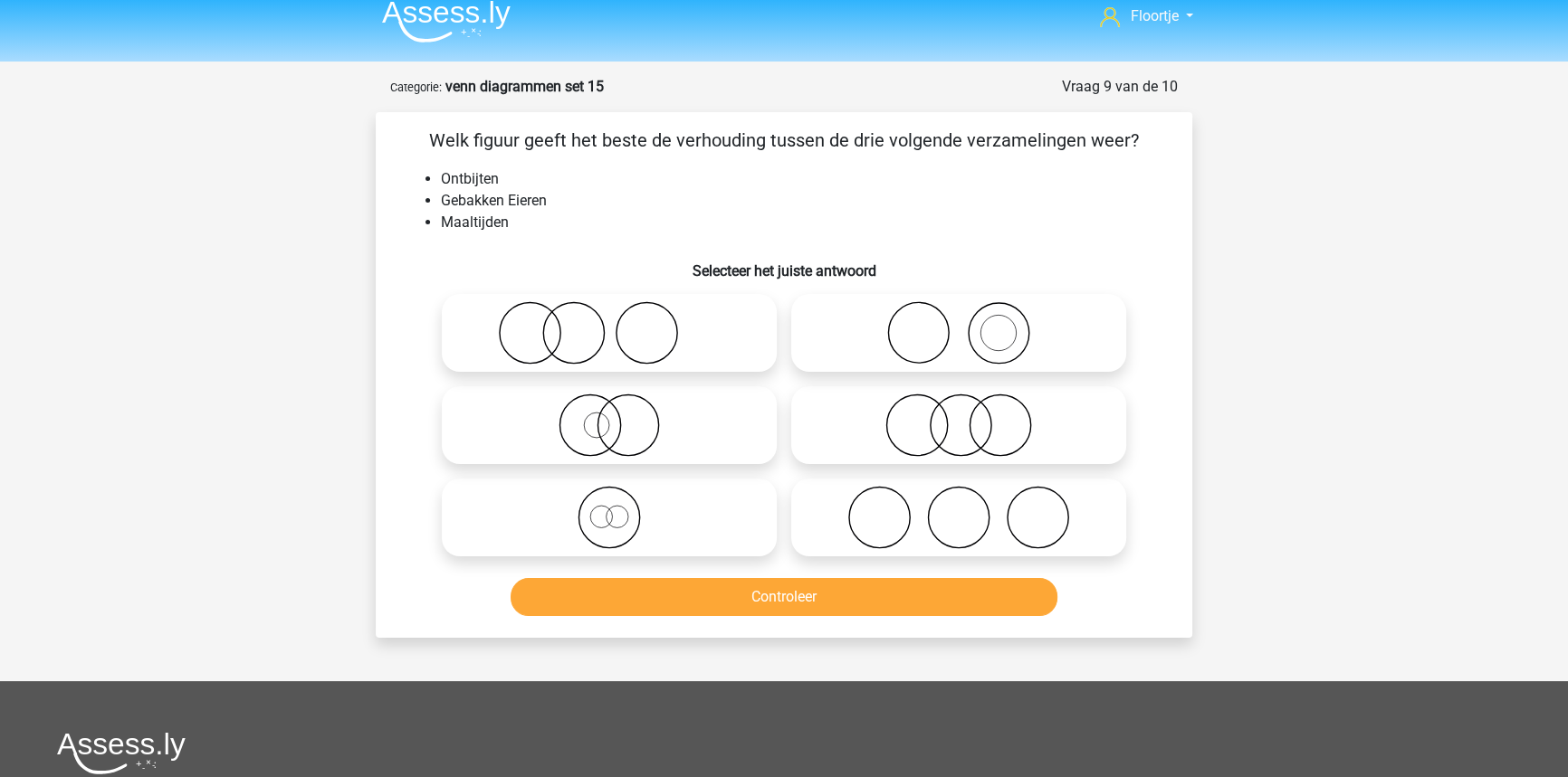
scroll to position [0, 0]
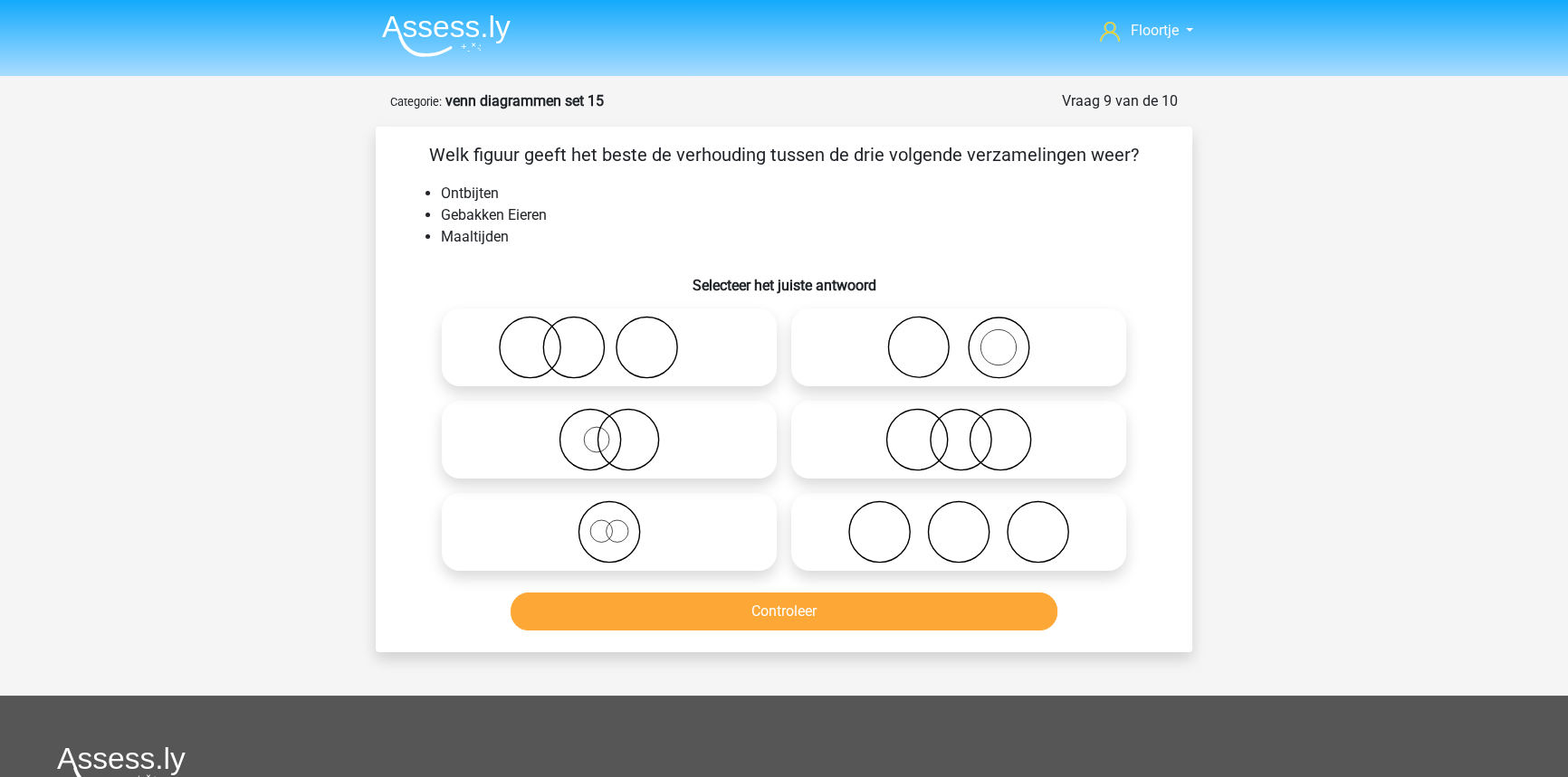
click at [488, 337] on icon at bounding box center [609, 347] width 321 height 63
click at [609, 337] on input "radio" at bounding box center [615, 332] width 11 height 11
radio input "true"
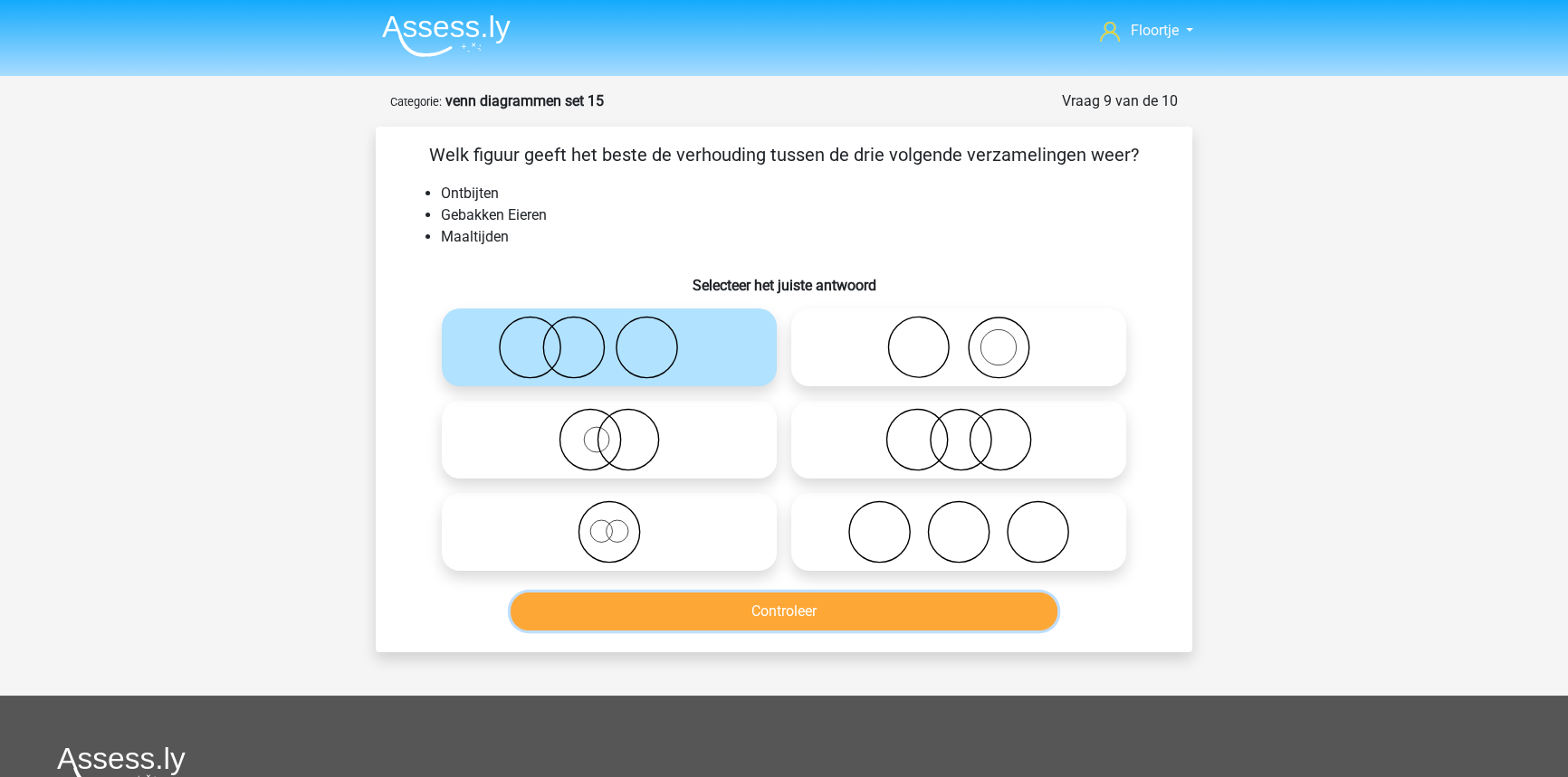
click at [675, 620] on button "Controleer" at bounding box center [784, 611] width 547 height 38
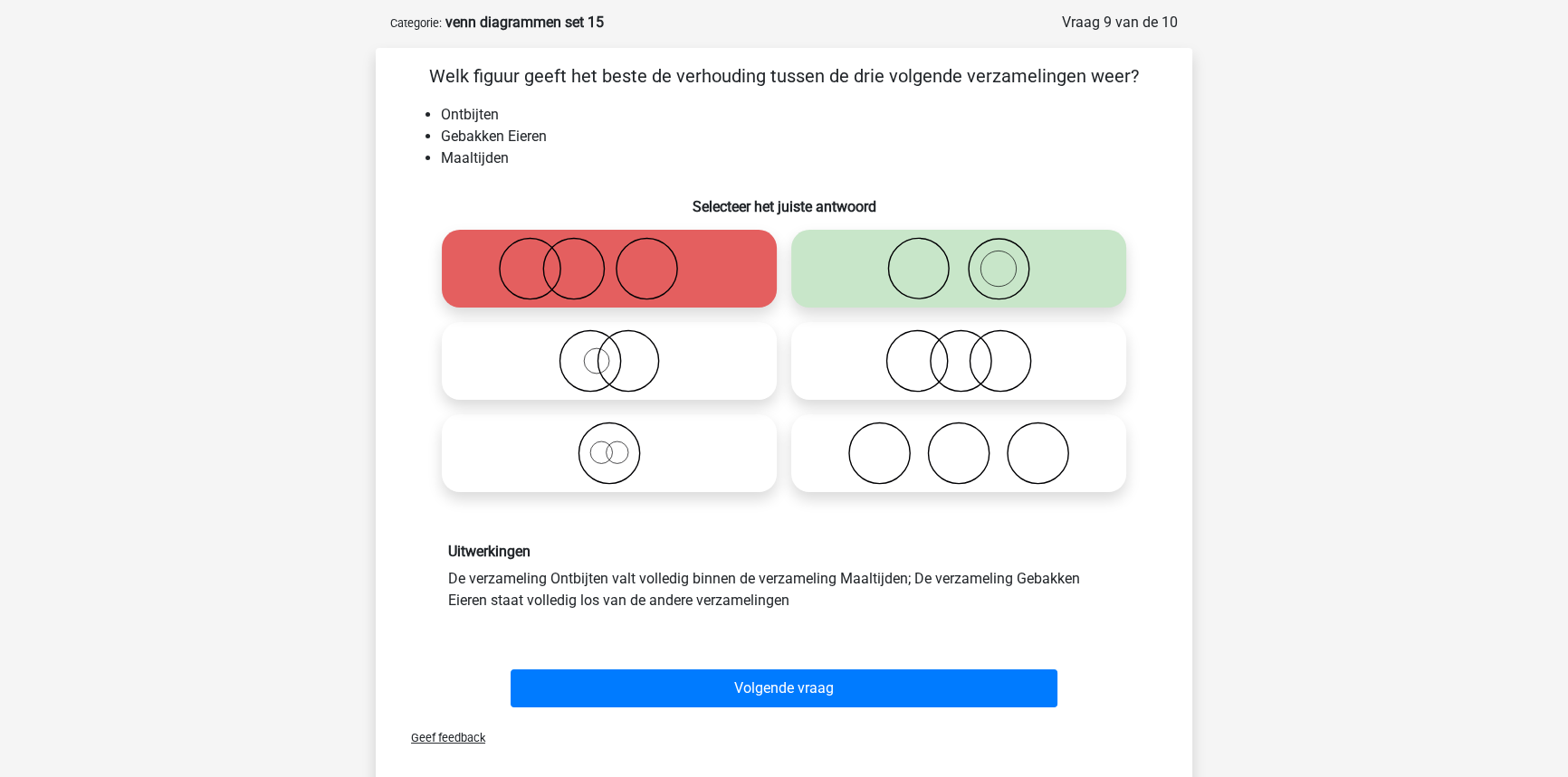
scroll to position [81, 0]
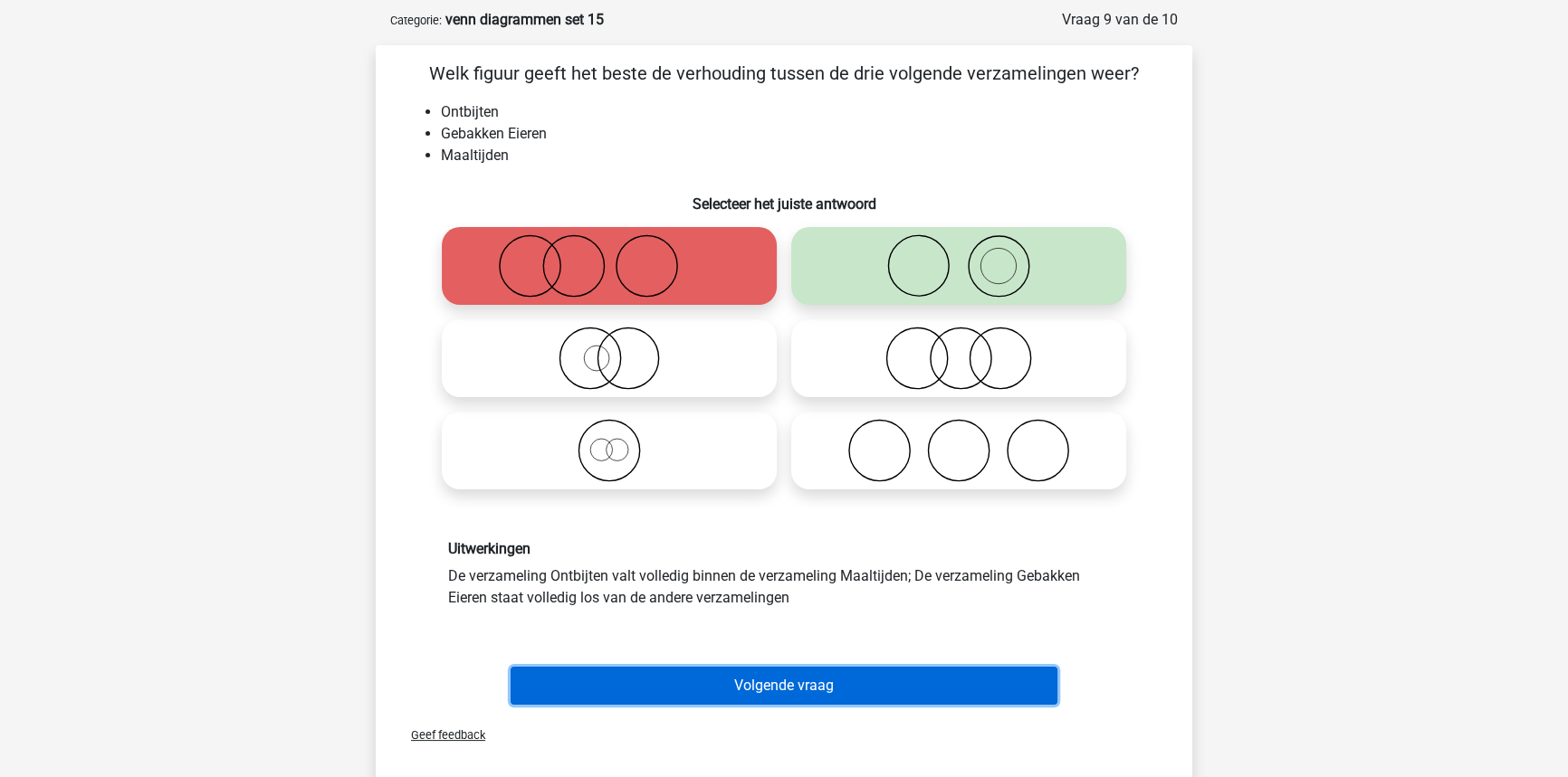
click at [846, 674] on button "Volgende vraag" at bounding box center [784, 686] width 547 height 38
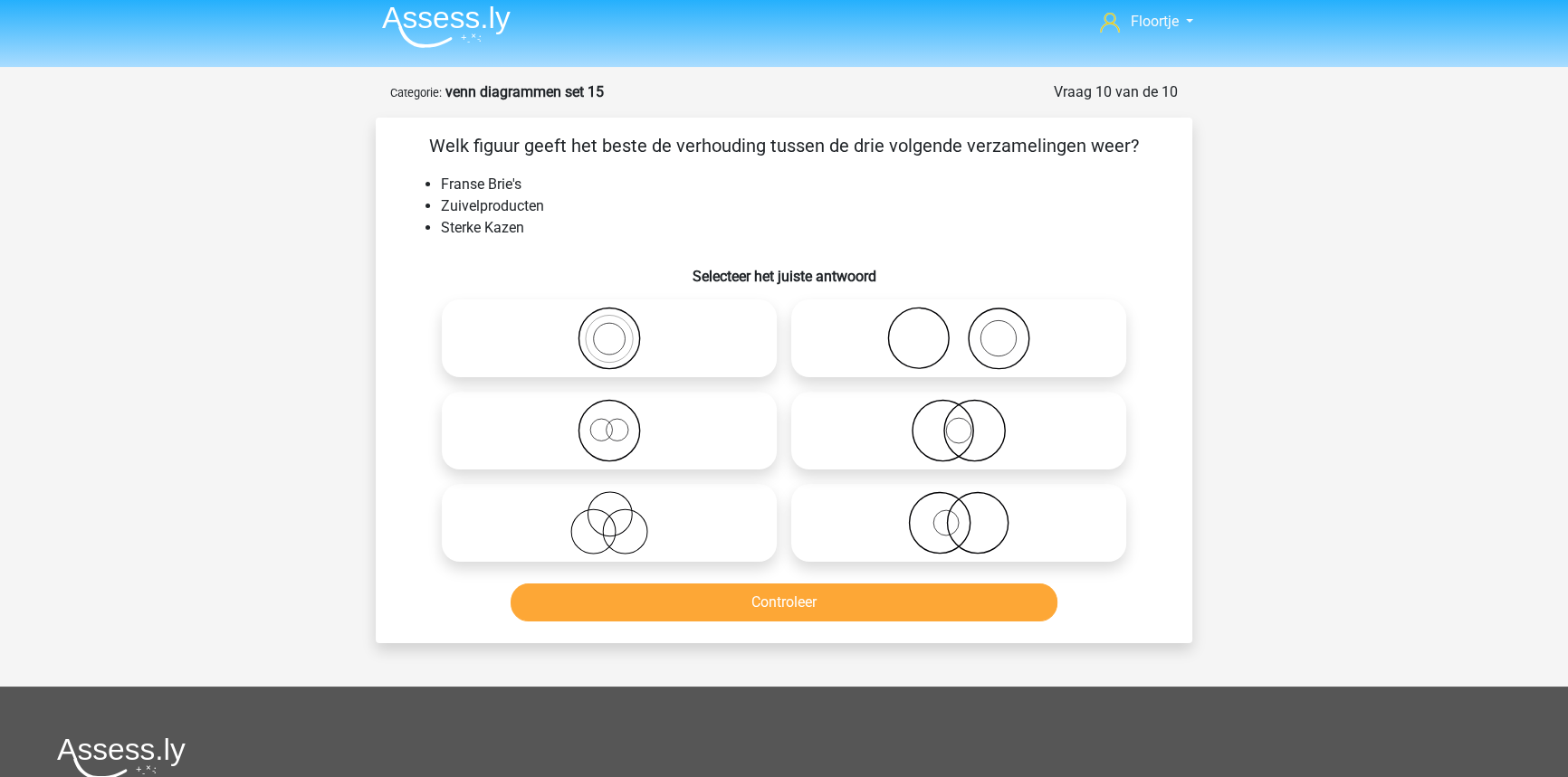
scroll to position [0, 0]
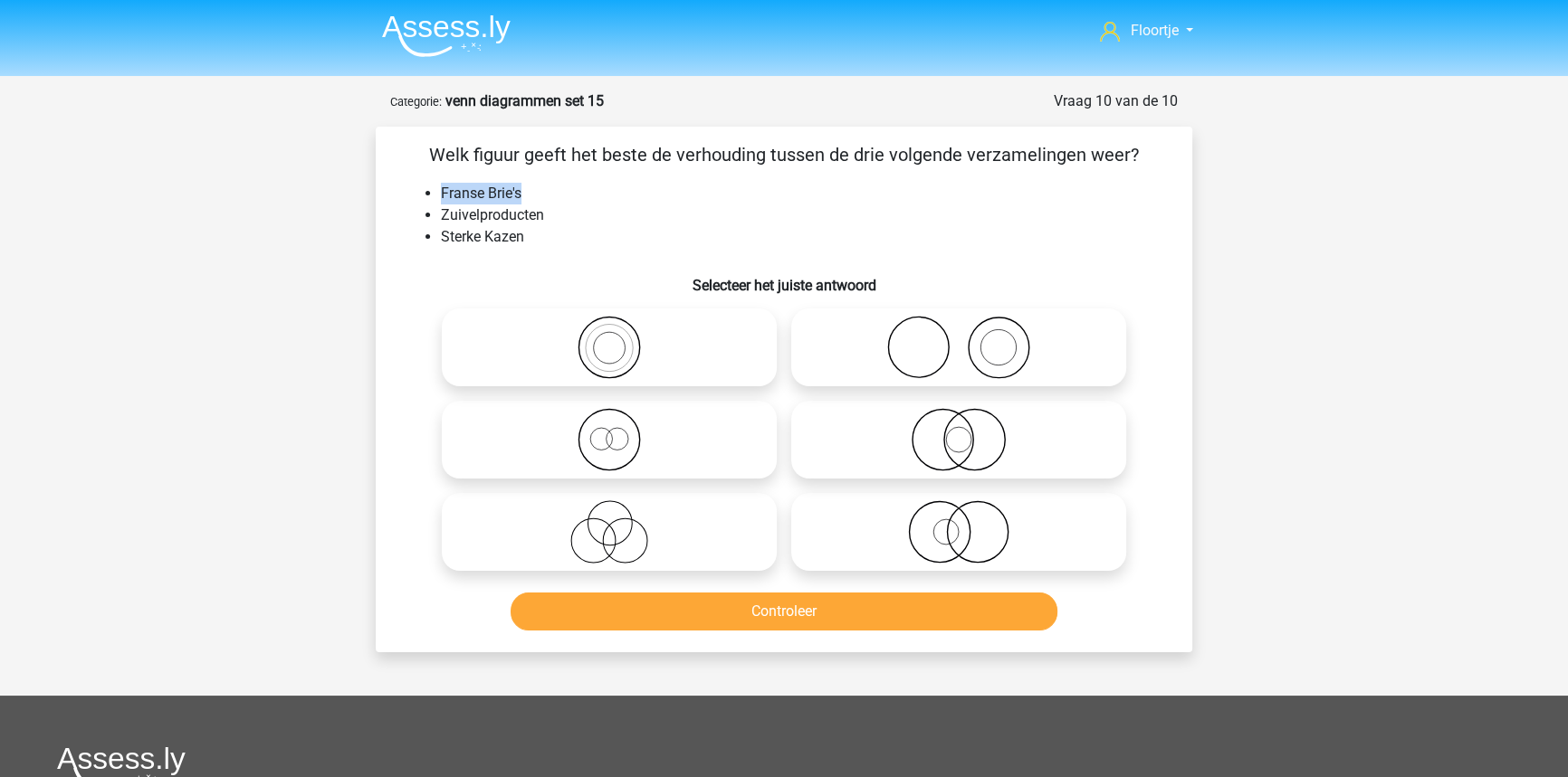
drag, startPoint x: 441, startPoint y: 192, endPoint x: 525, endPoint y: 177, distance: 85.3
click at [525, 177] on div "Welk figuur geeft het beste de verhouding tussen de drie volgende verzamelingen…" at bounding box center [784, 389] width 802 height 497
click at [547, 252] on div "Welk figuur geeft het beste de verhouding tussen de drie volgende verzamelingen…" at bounding box center [784, 389] width 802 height 497
click at [760, 525] on icon at bounding box center [609, 532] width 321 height 63
click at [621, 523] on input "radio" at bounding box center [615, 517] width 11 height 11
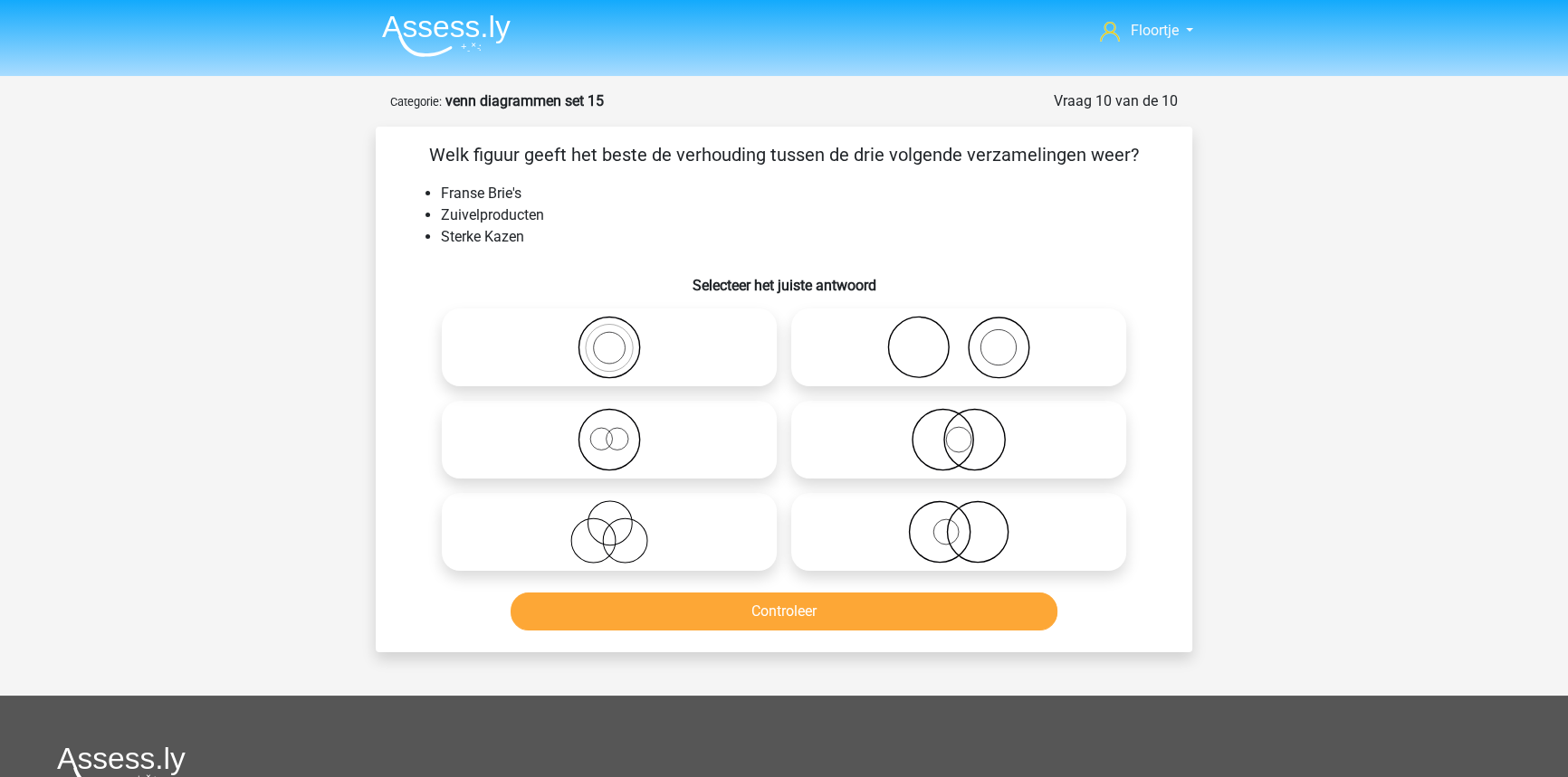
radio input "true"
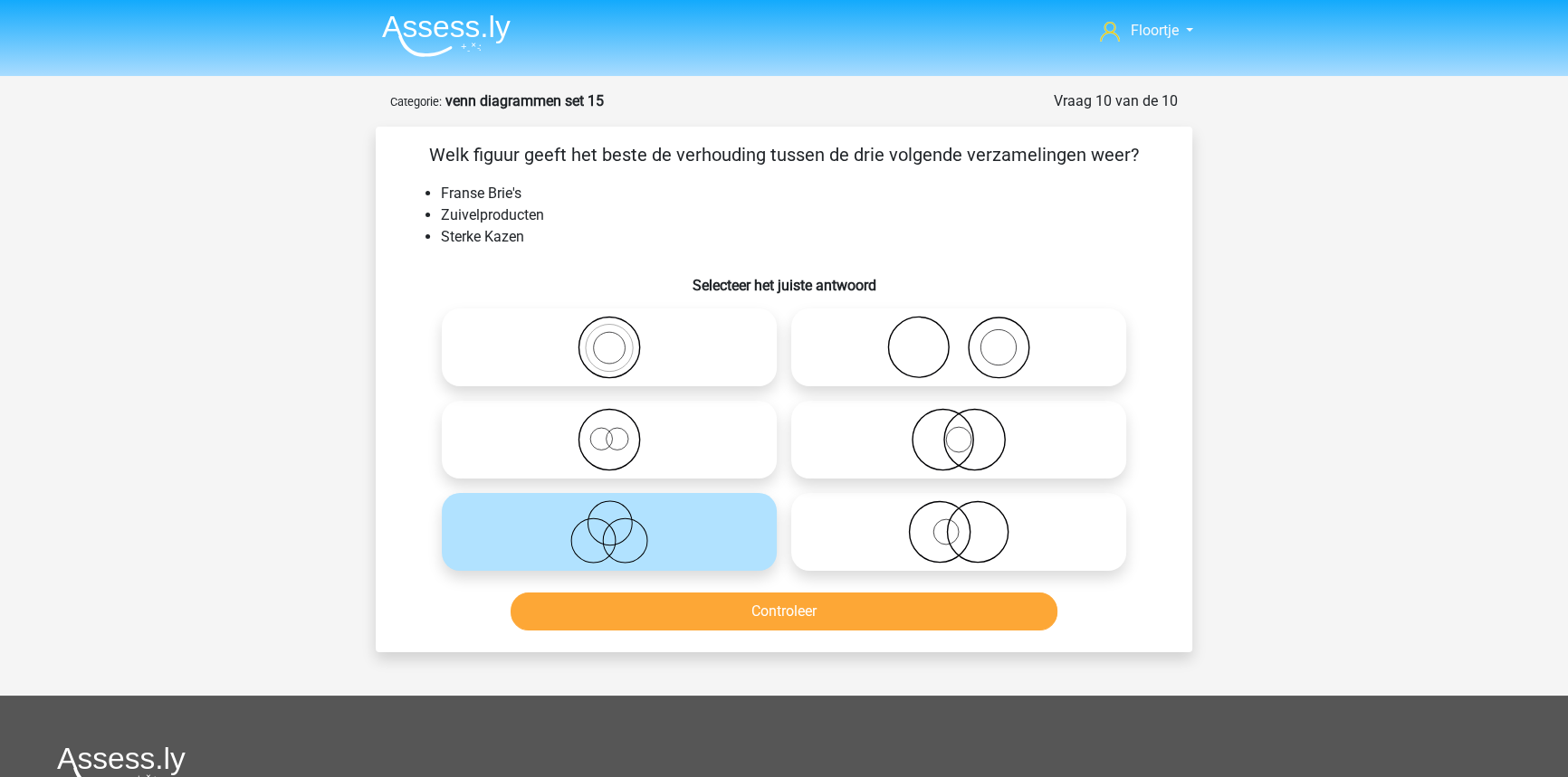
click at [998, 443] on icon at bounding box center [959, 439] width 321 height 63
click at [971, 431] on input "radio" at bounding box center [964, 424] width 11 height 11
radio input "true"
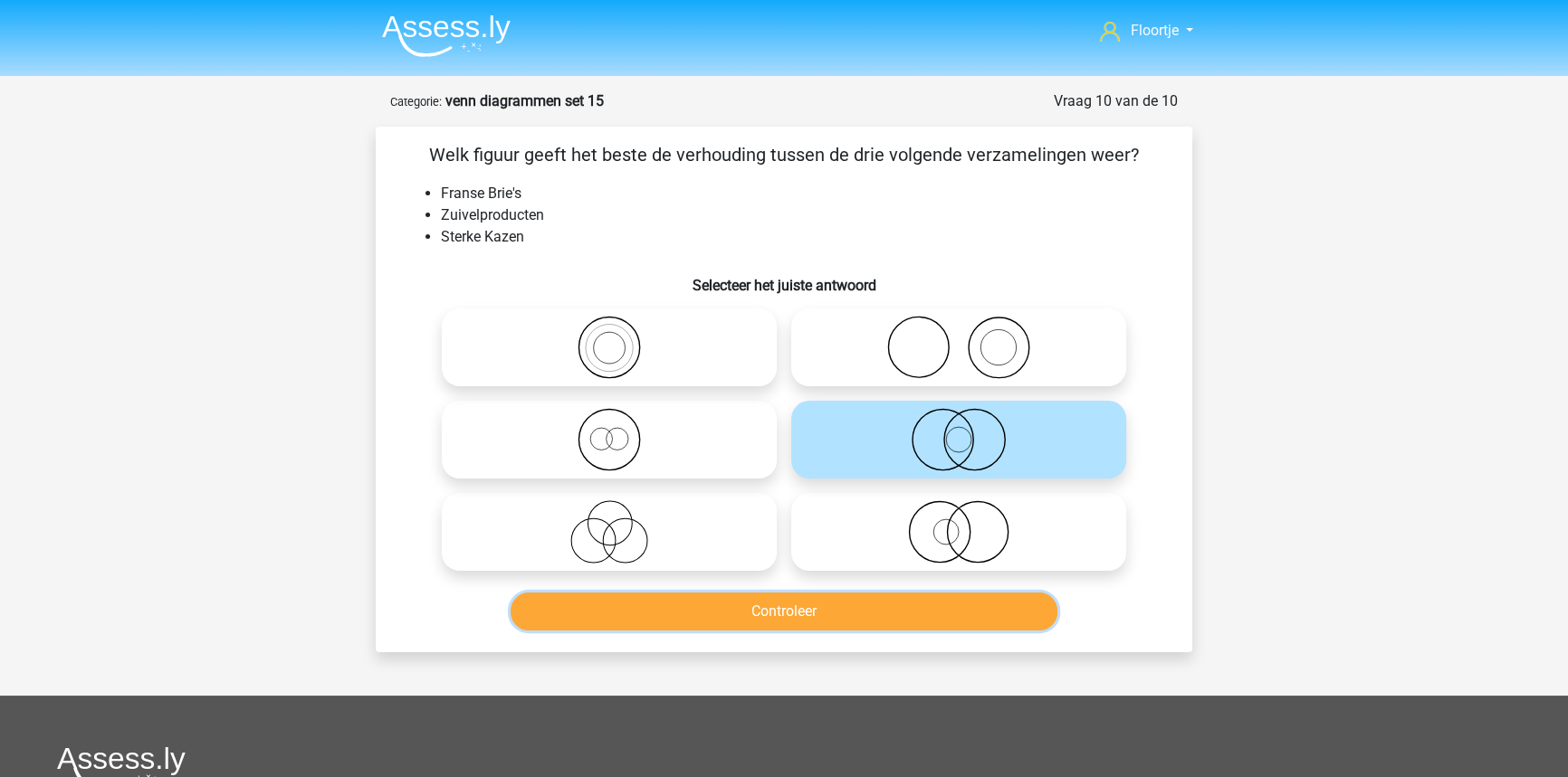
click at [1043, 615] on button "Controleer" at bounding box center [784, 611] width 547 height 38
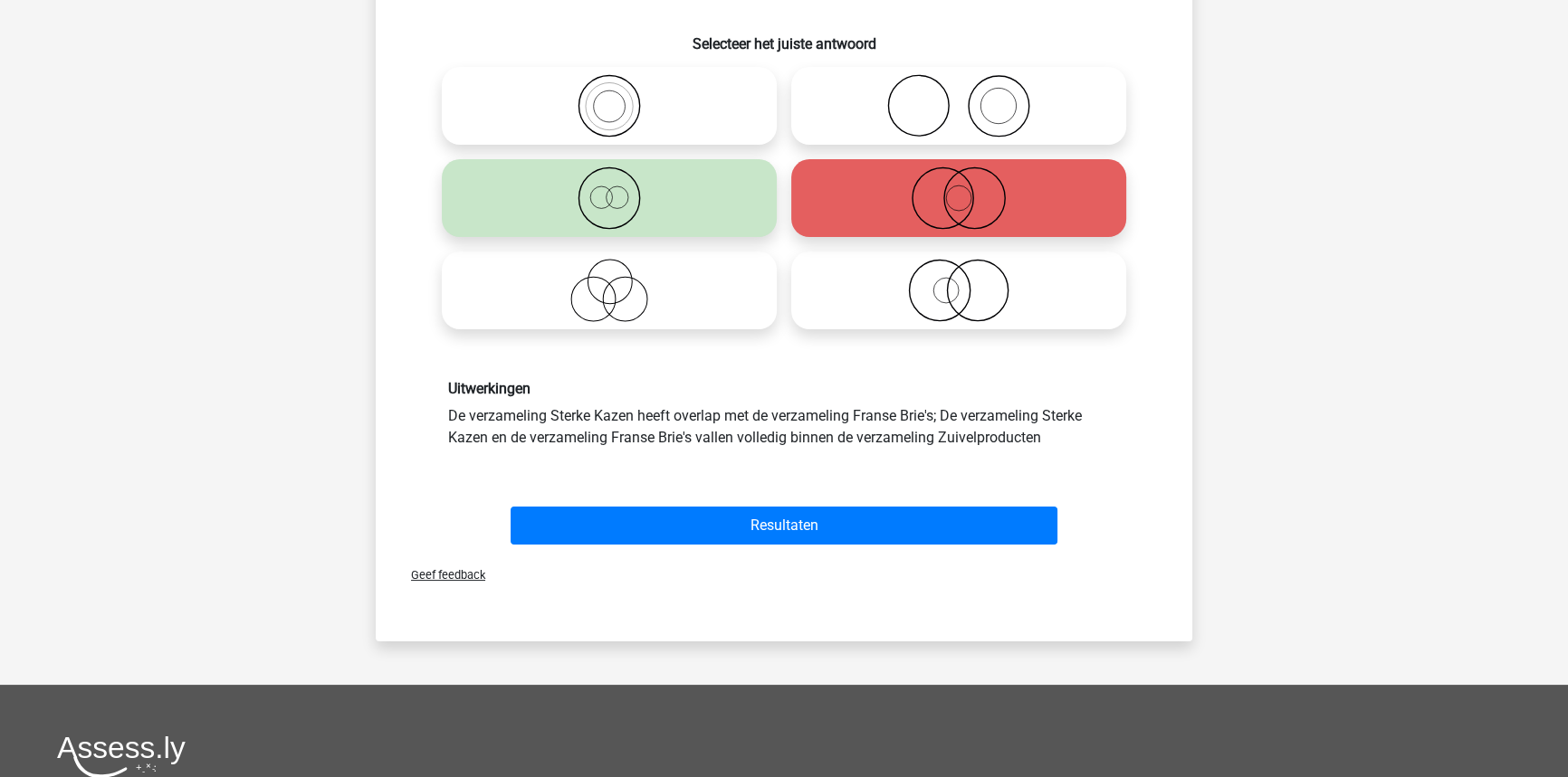
scroll to position [246, 0]
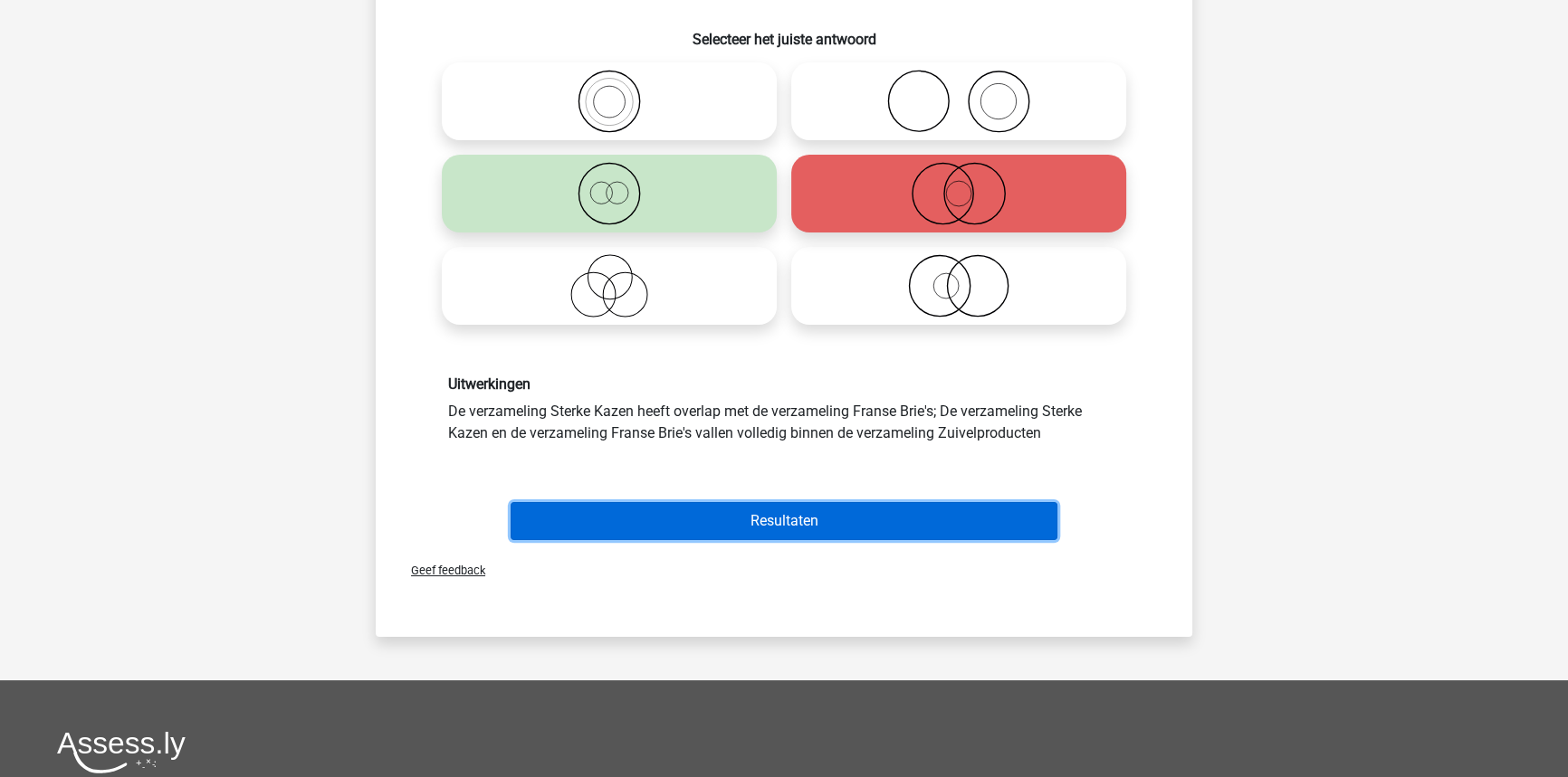
click at [908, 514] on button "Resultaten" at bounding box center [784, 521] width 547 height 38
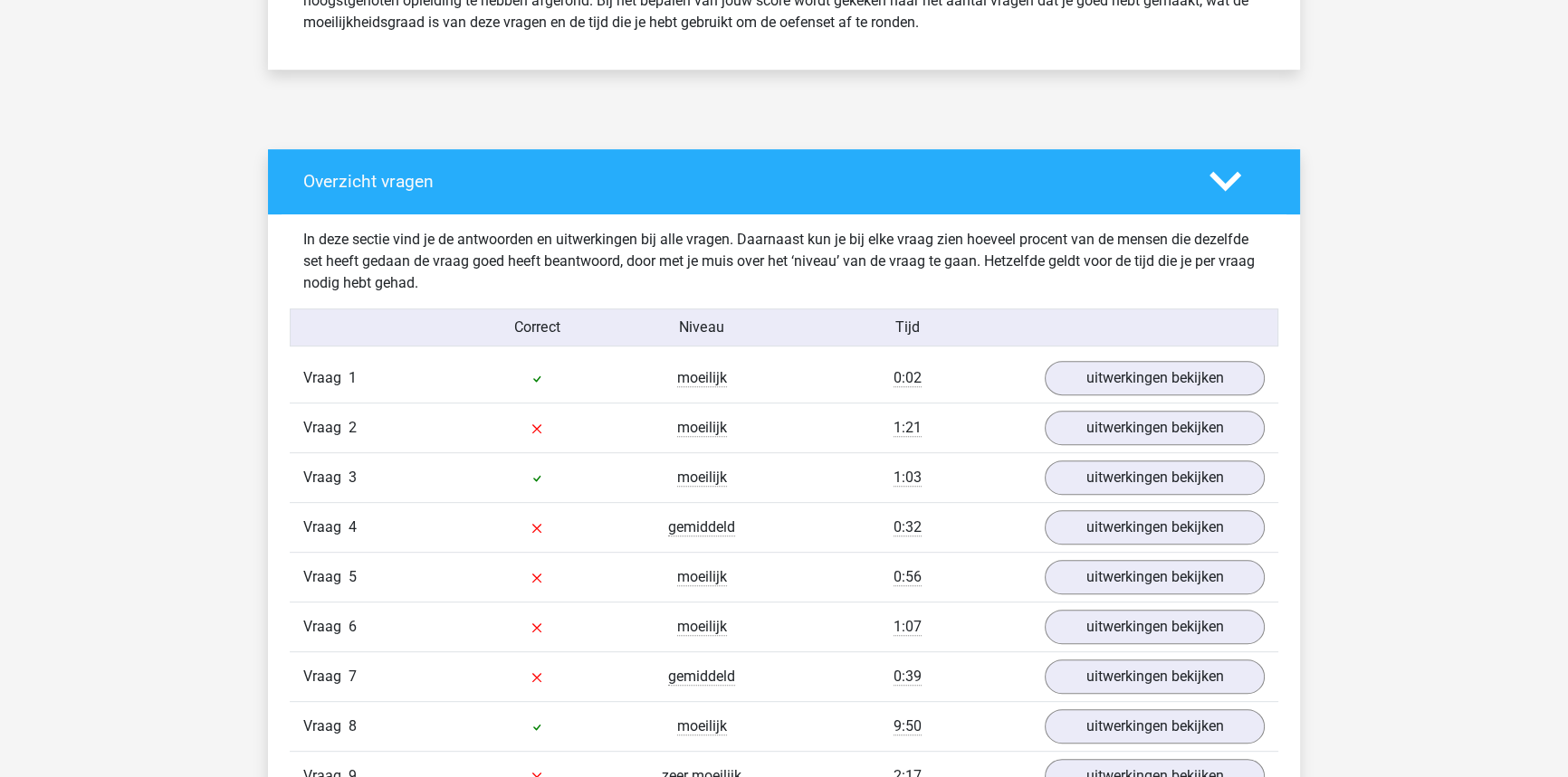
scroll to position [822, 0]
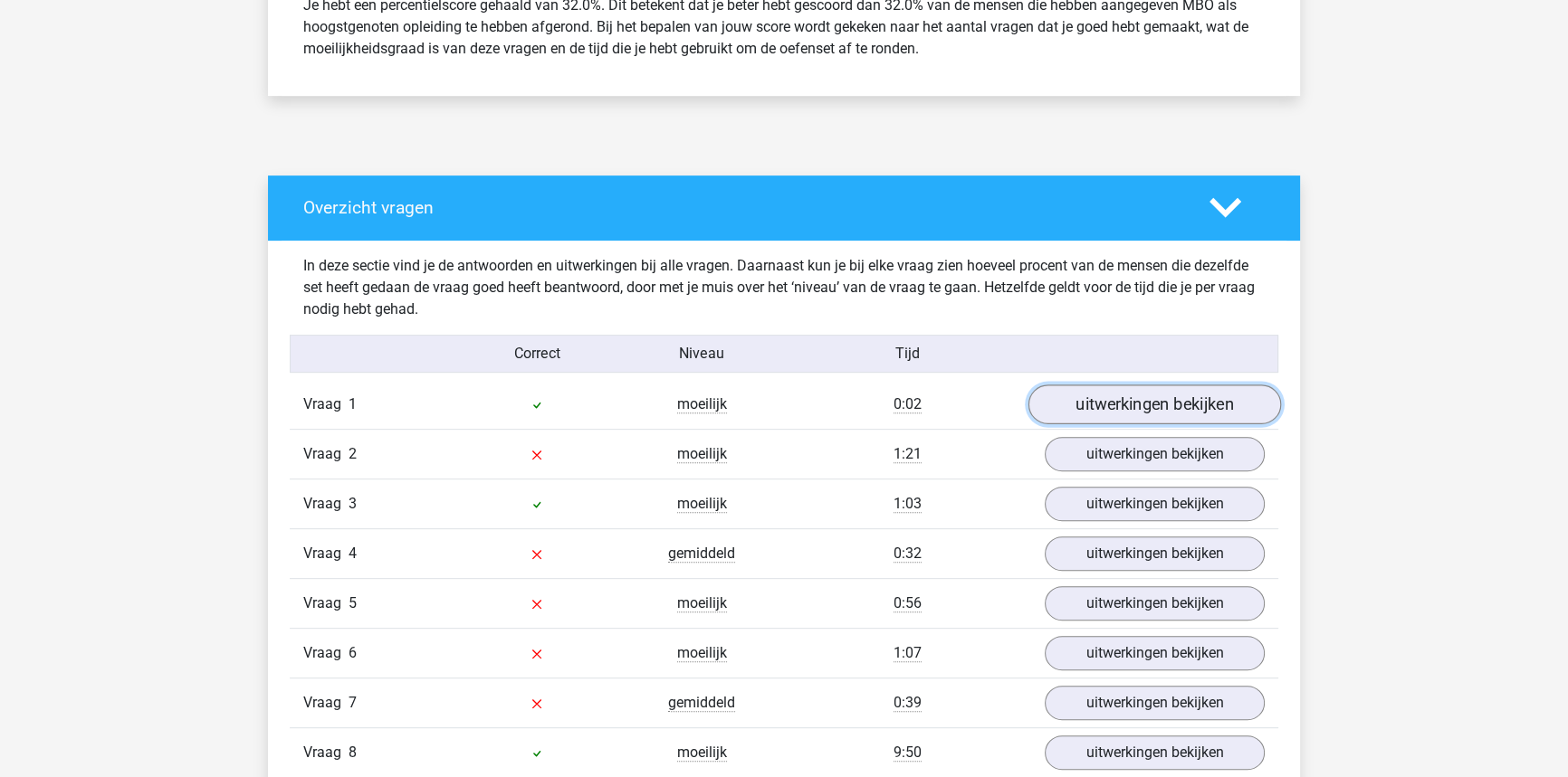
click at [1127, 410] on link "uitwerkingen bekijken" at bounding box center [1155, 405] width 253 height 40
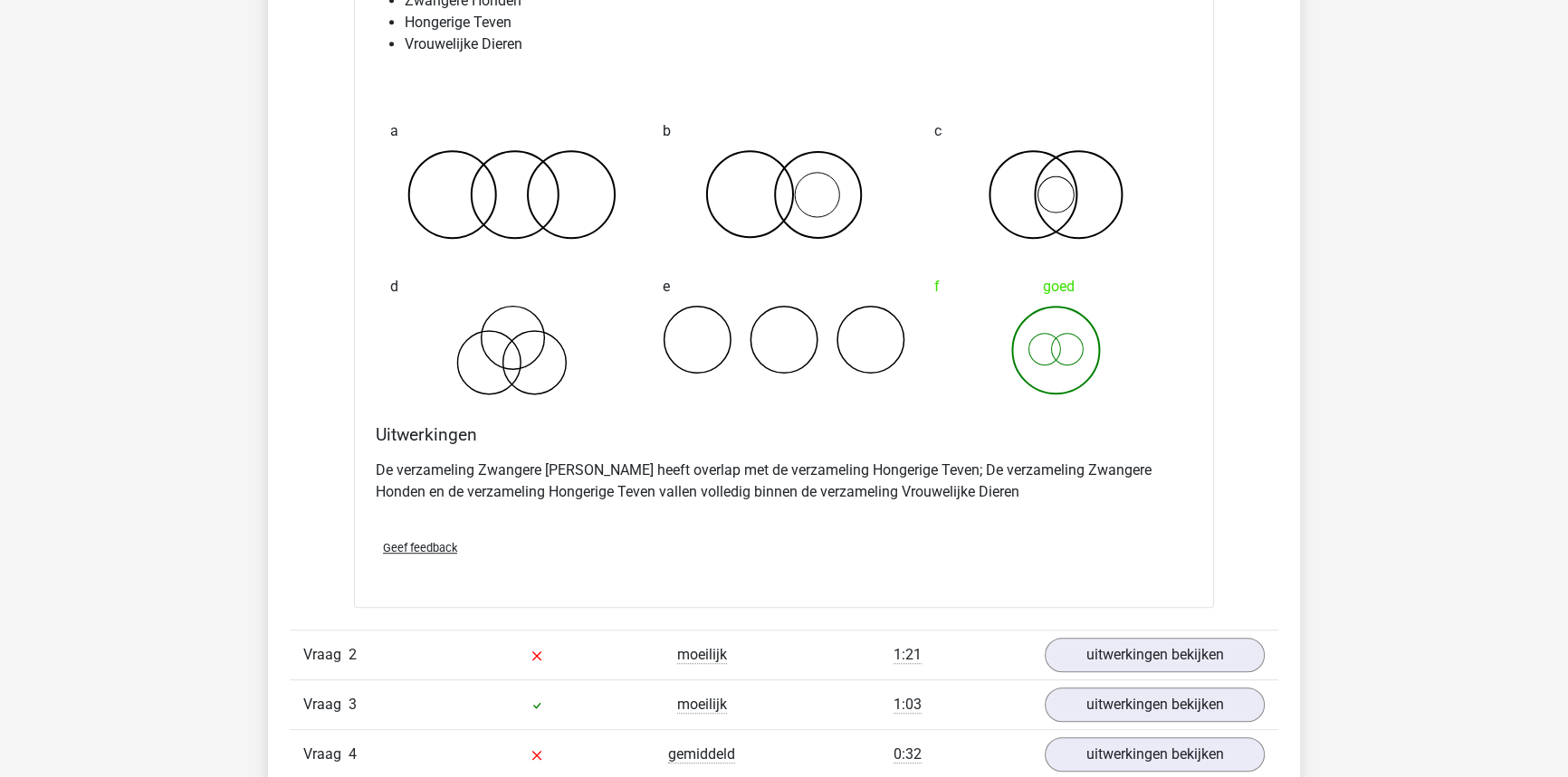
scroll to position [1397, 0]
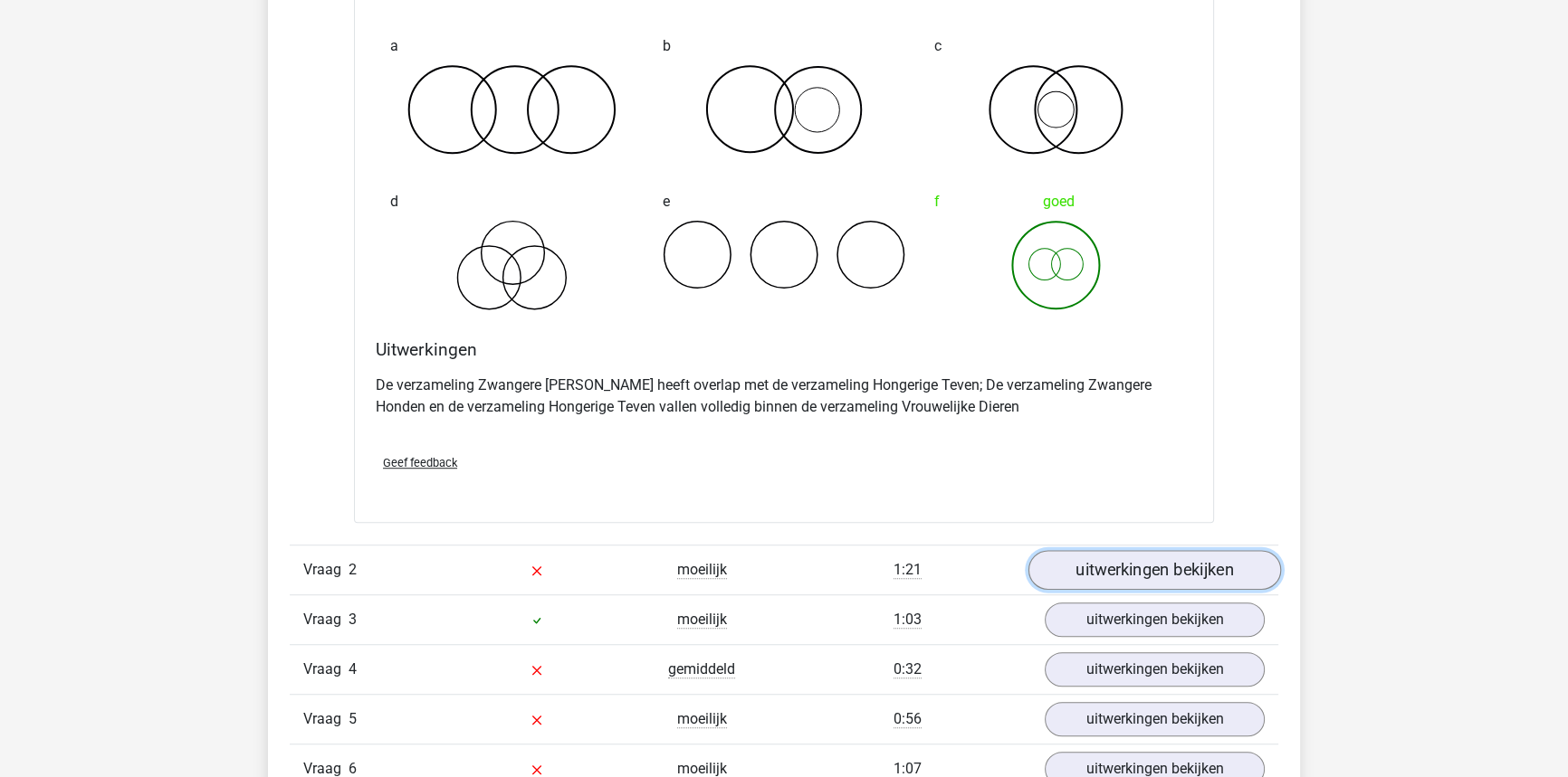
click at [1138, 567] on link "uitwerkingen bekijken" at bounding box center [1155, 570] width 253 height 40
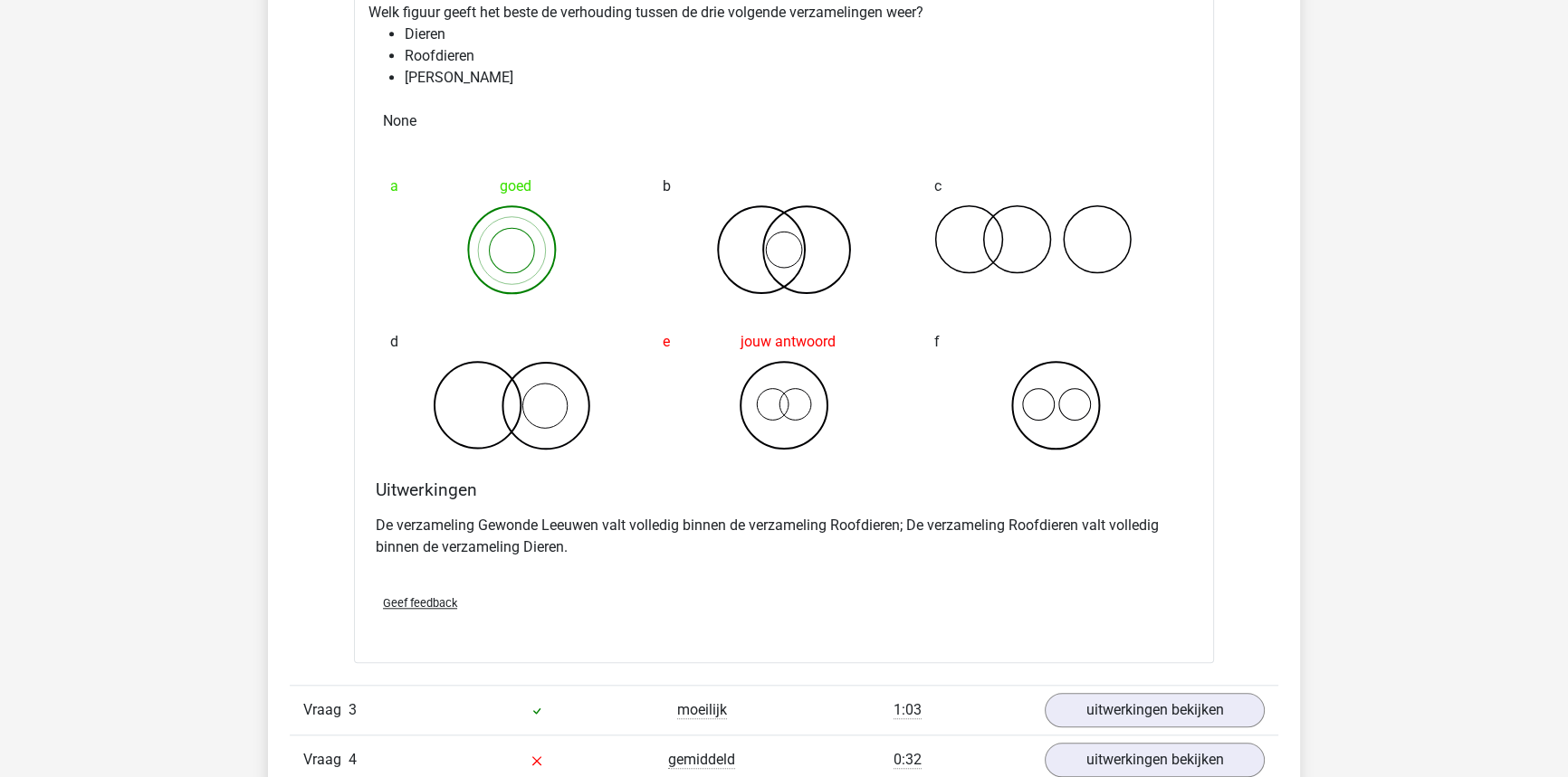
scroll to position [2220, 0]
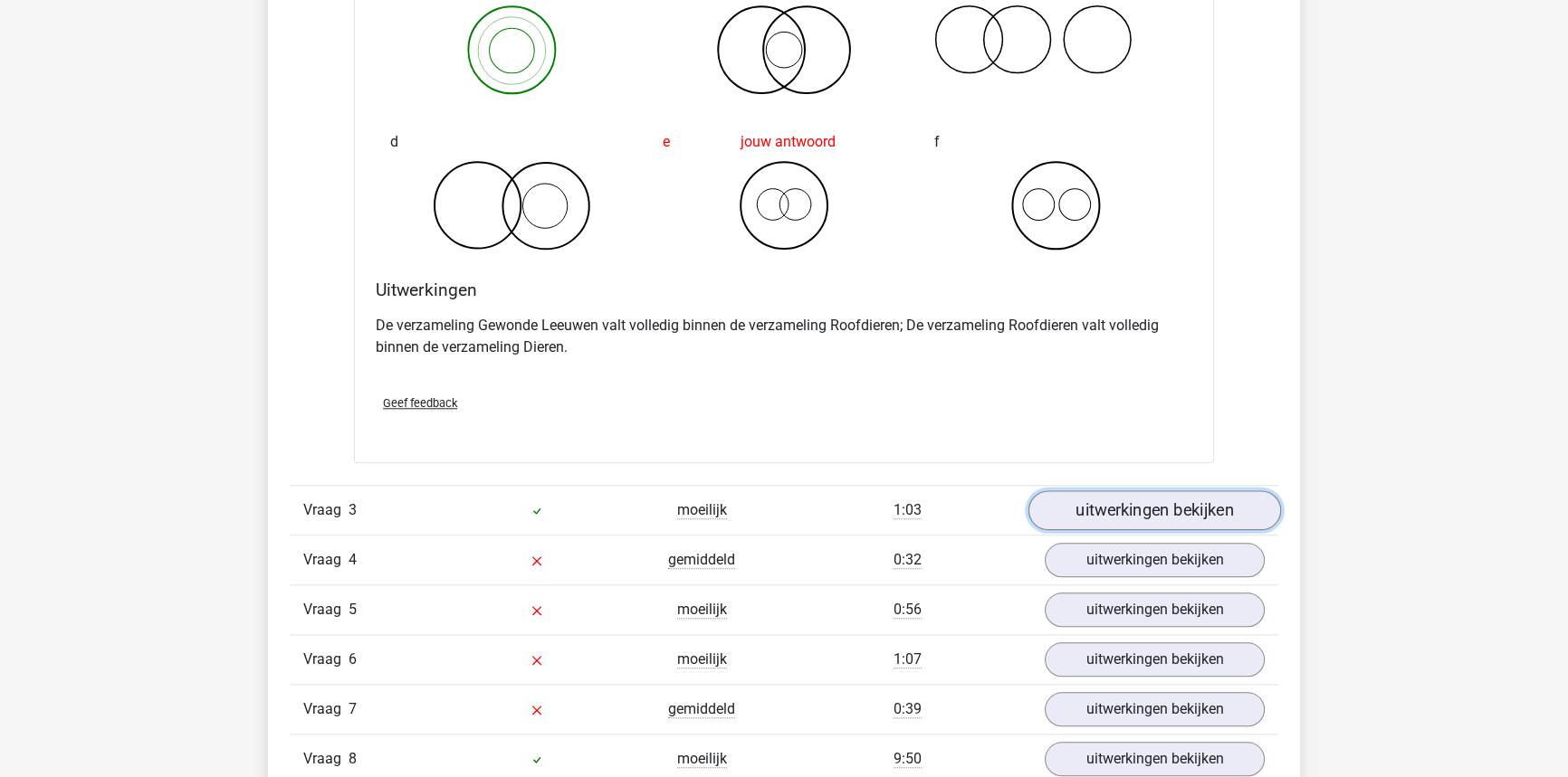
click at [1195, 510] on link "uitwerkingen bekijken" at bounding box center [1155, 510] width 253 height 40
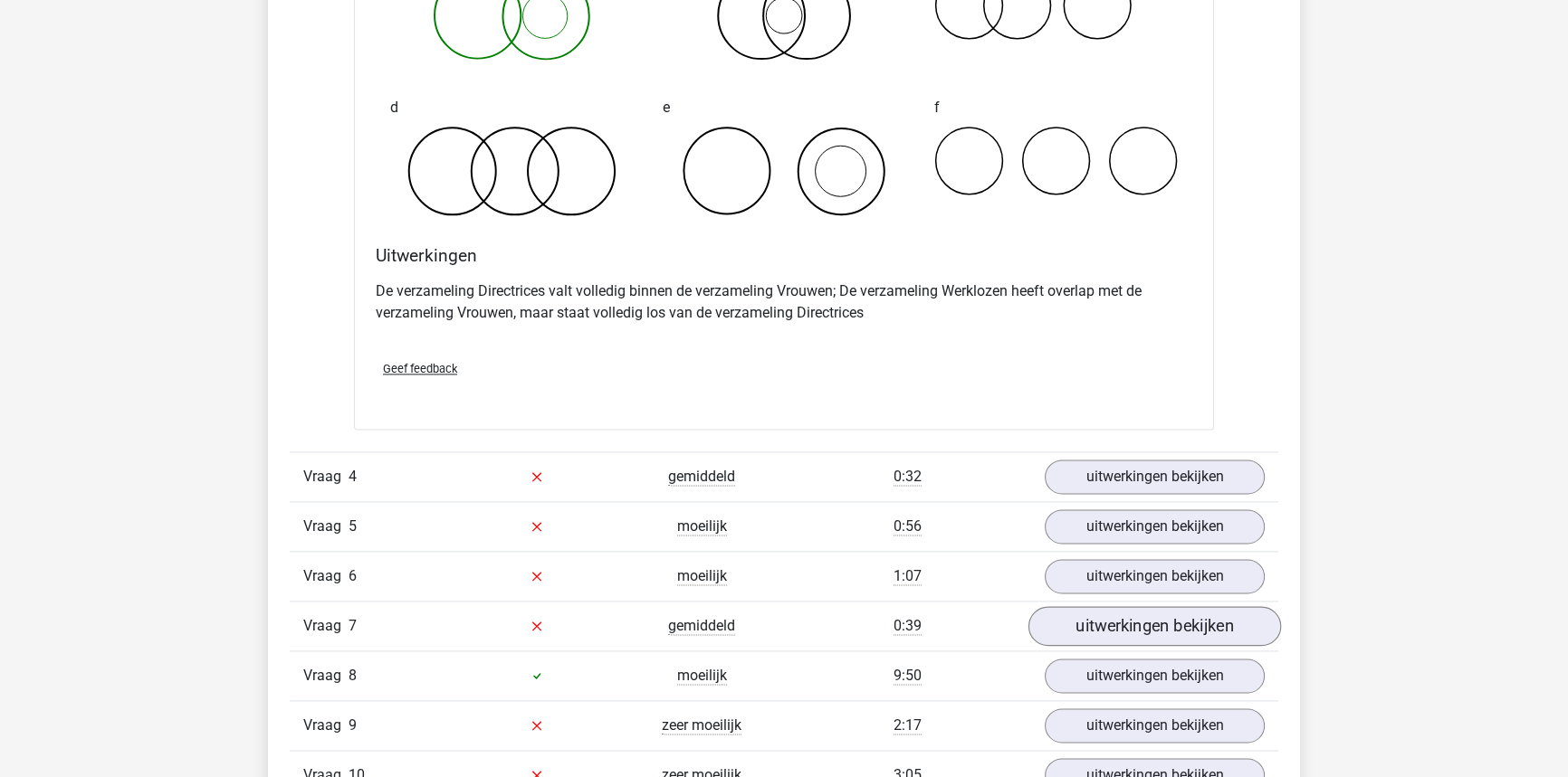
scroll to position [3043, 0]
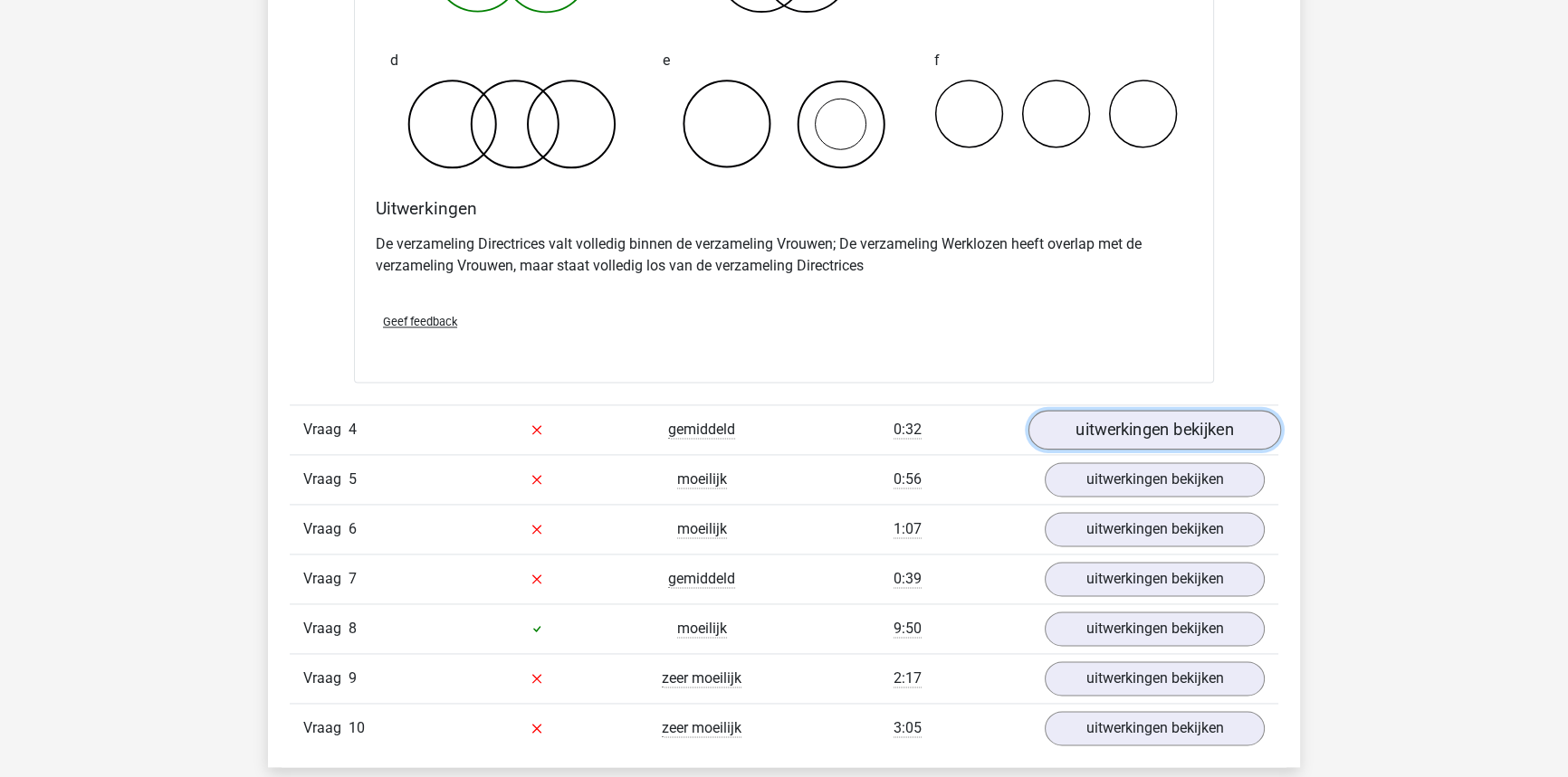
click at [1103, 431] on link "uitwerkingen bekijken" at bounding box center [1155, 430] width 253 height 40
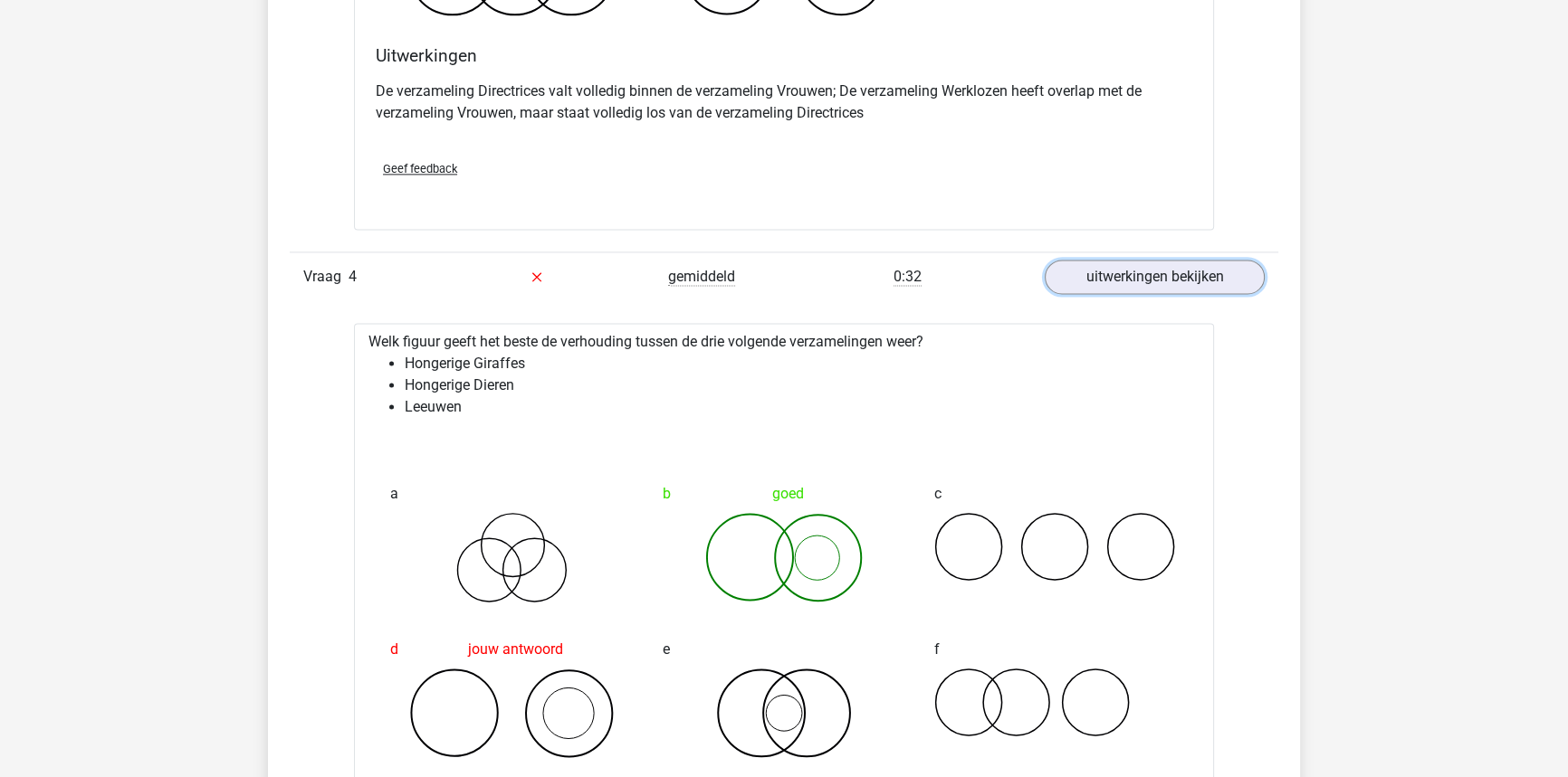
scroll to position [3207, 0]
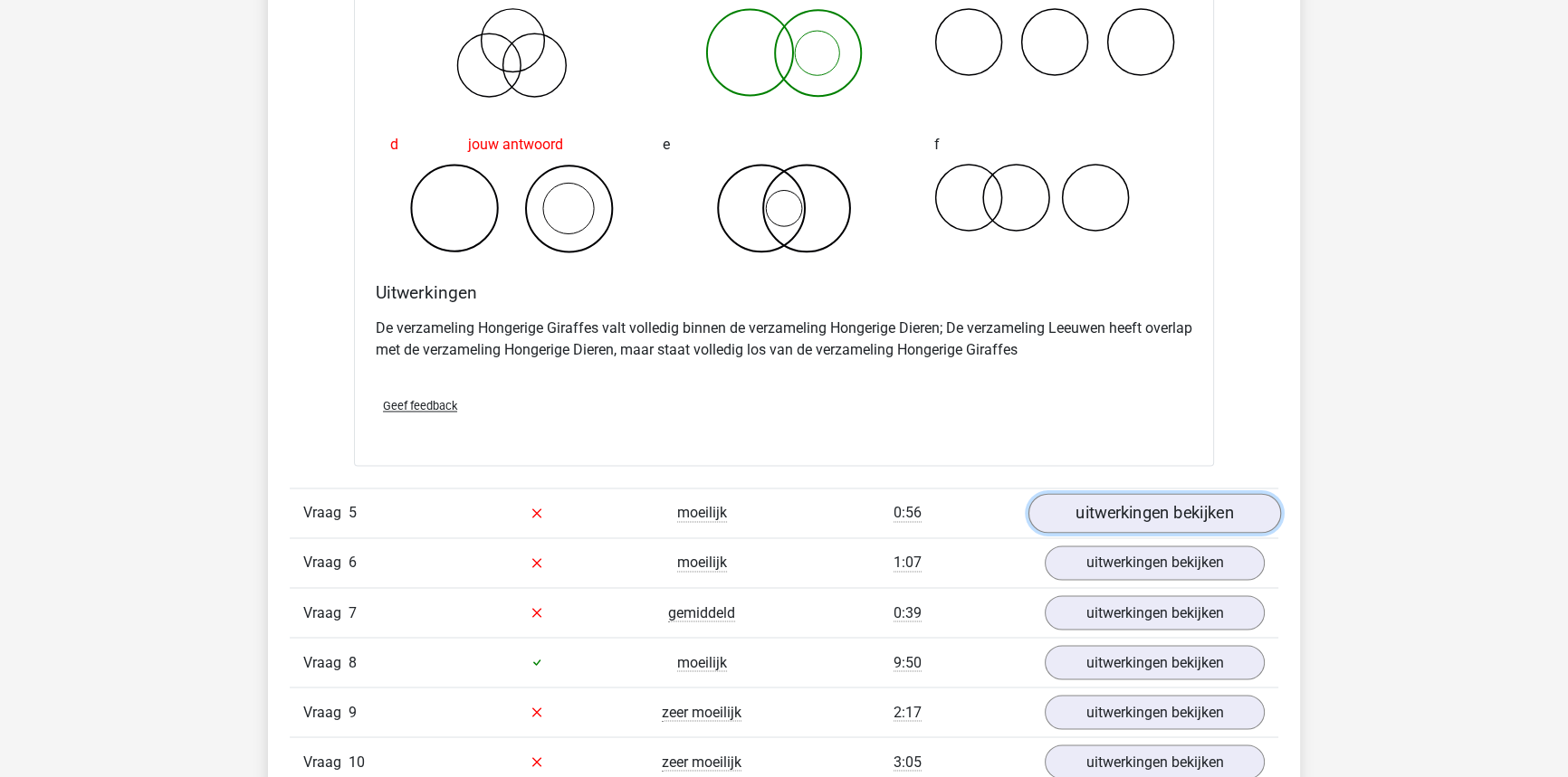
click at [1152, 510] on link "uitwerkingen bekijken" at bounding box center [1155, 513] width 253 height 40
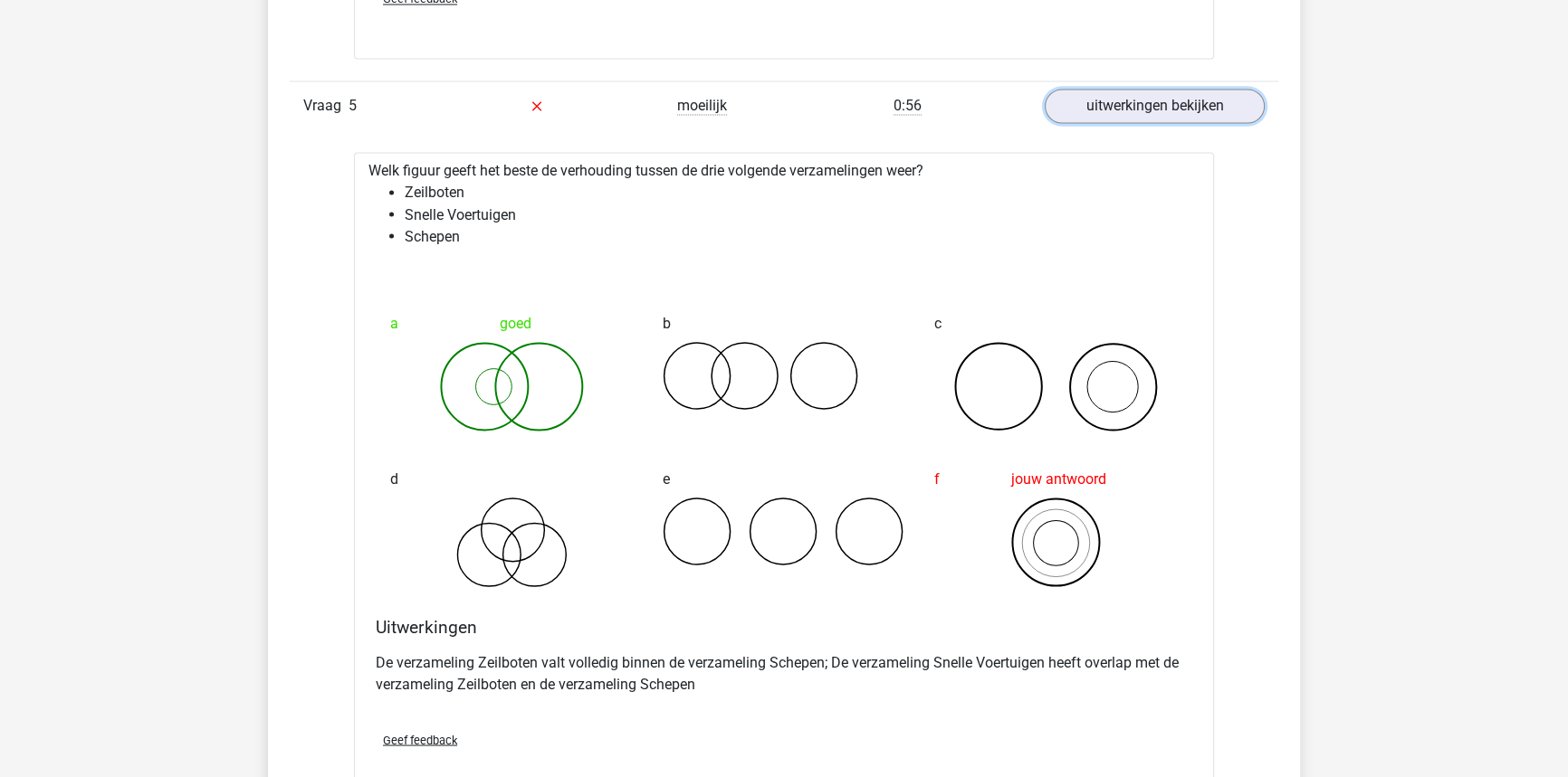
scroll to position [4112, 0]
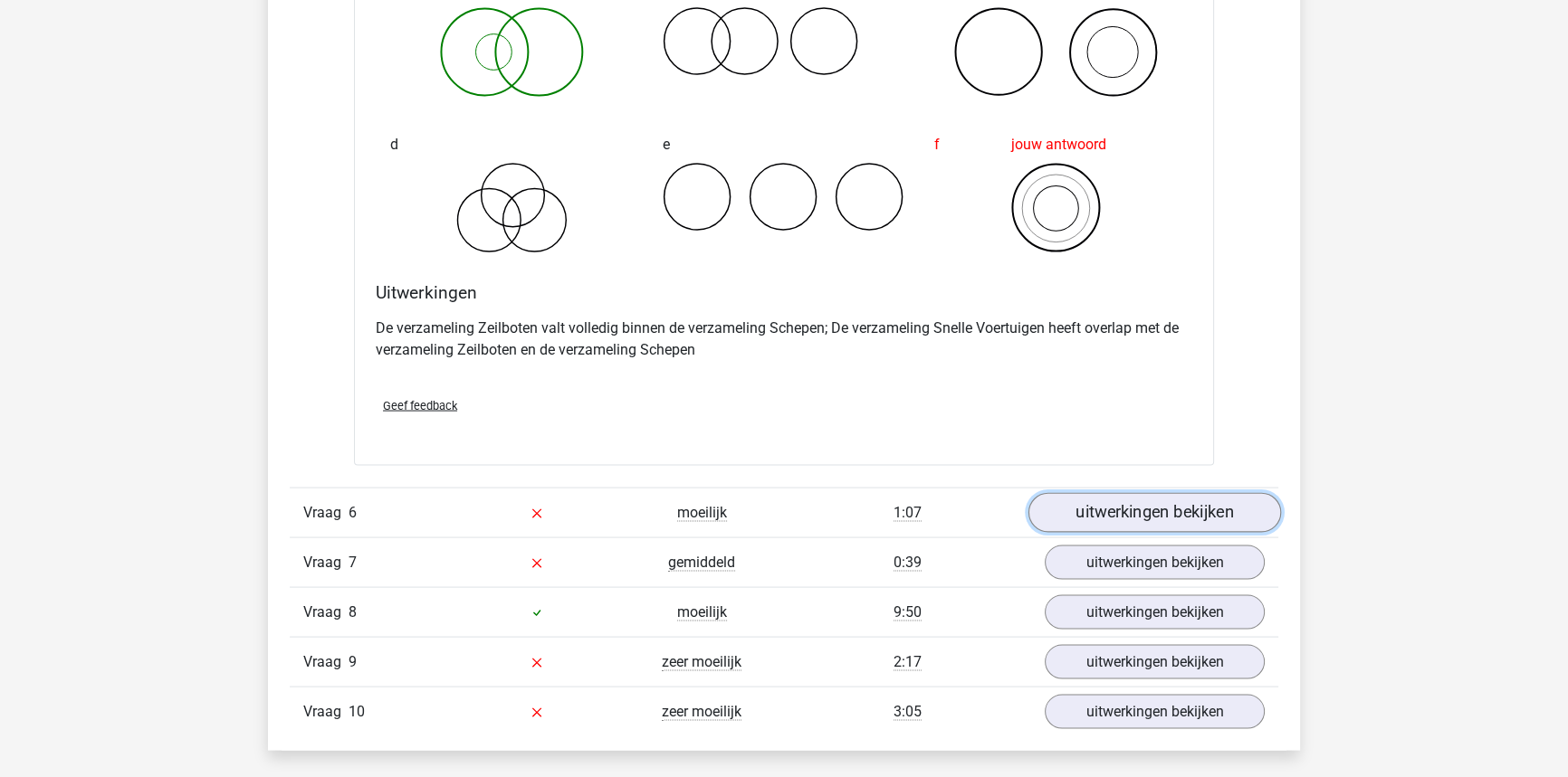
click at [1158, 504] on link "uitwerkingen bekijken" at bounding box center [1155, 513] width 253 height 40
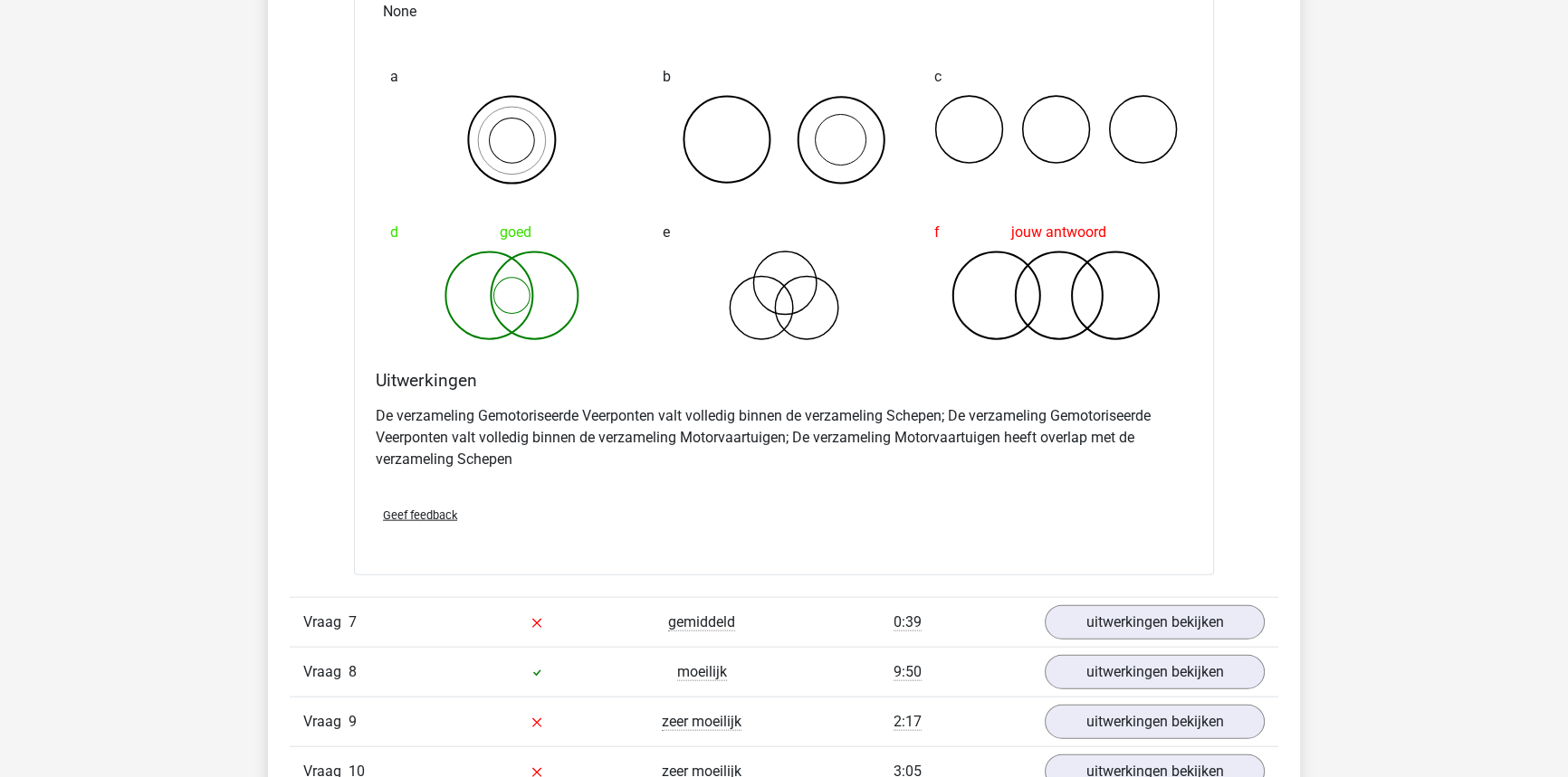
scroll to position [5182, 0]
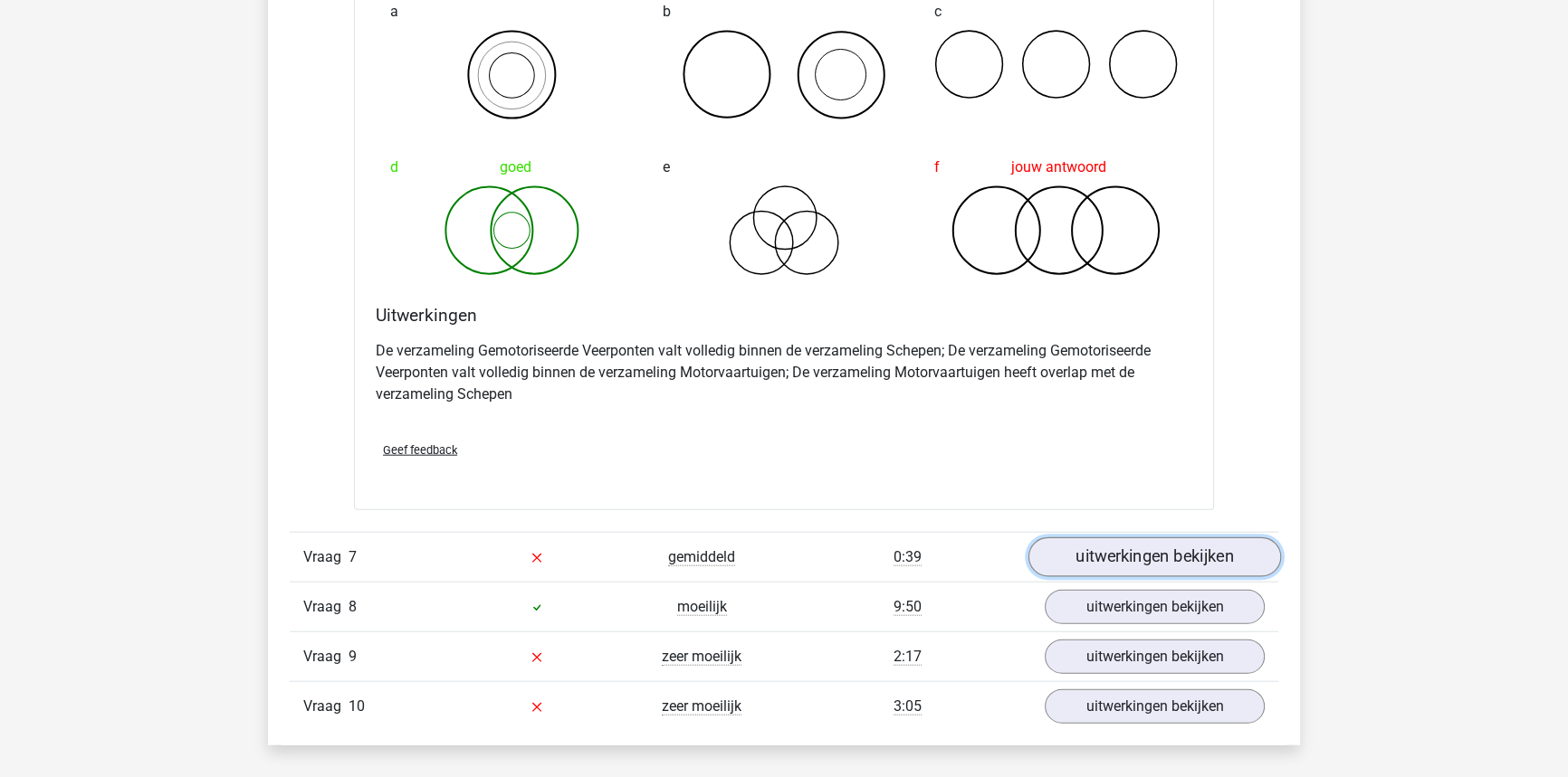
click at [1138, 543] on link "uitwerkingen bekijken" at bounding box center [1155, 557] width 253 height 40
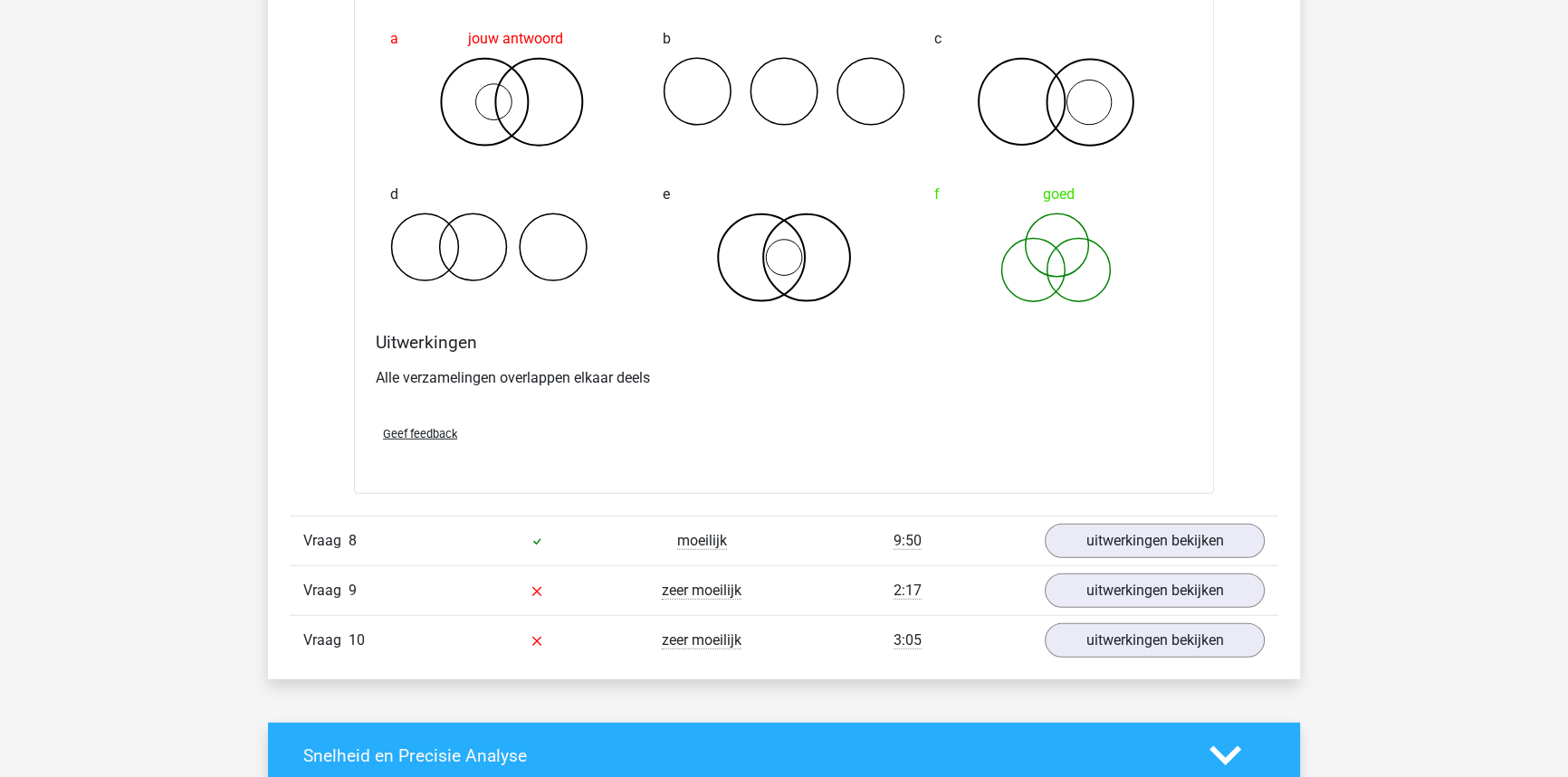
scroll to position [5922, 0]
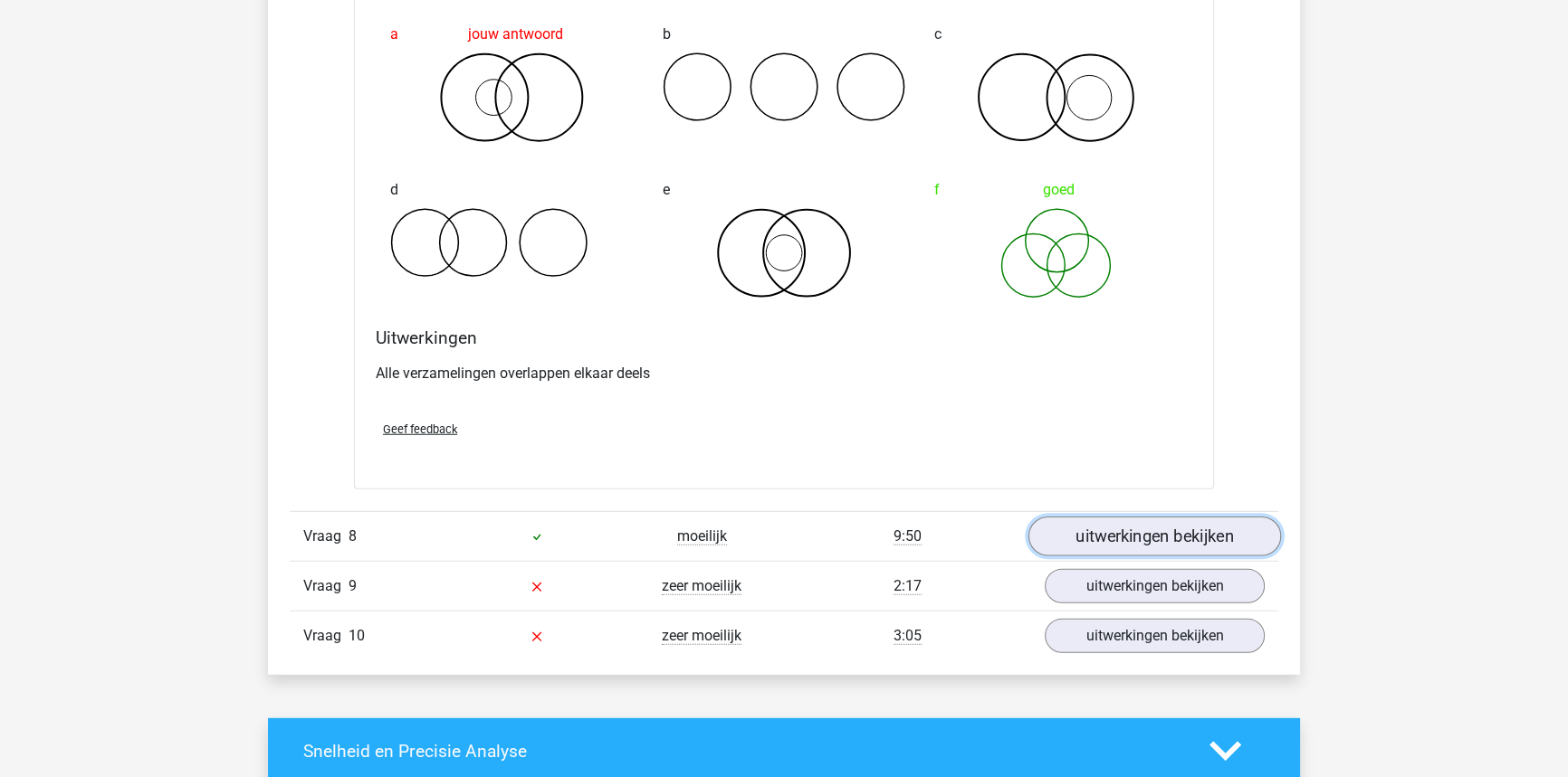
click at [1134, 521] on link "uitwerkingen bekijken" at bounding box center [1155, 537] width 253 height 40
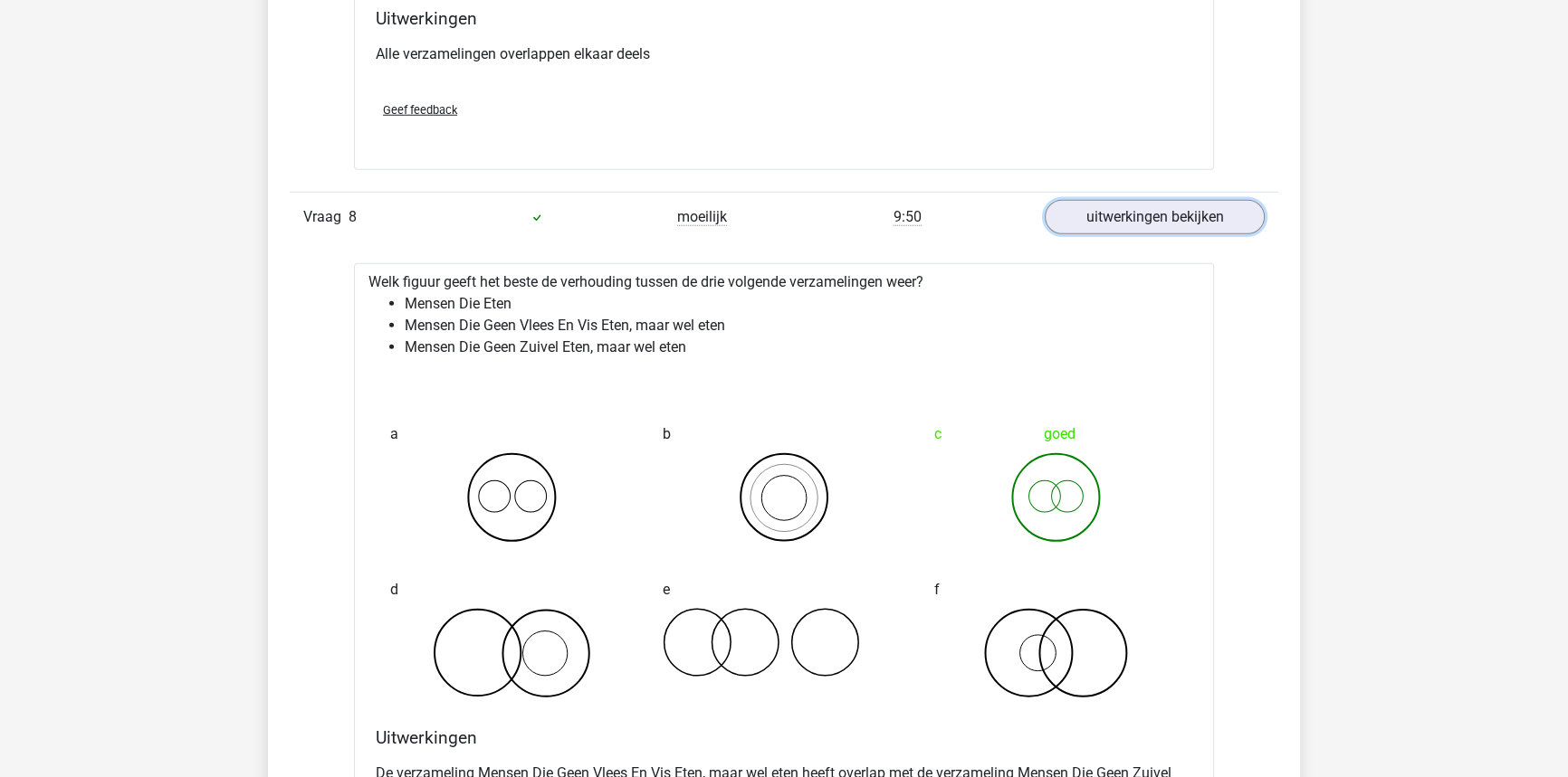
scroll to position [6251, 0]
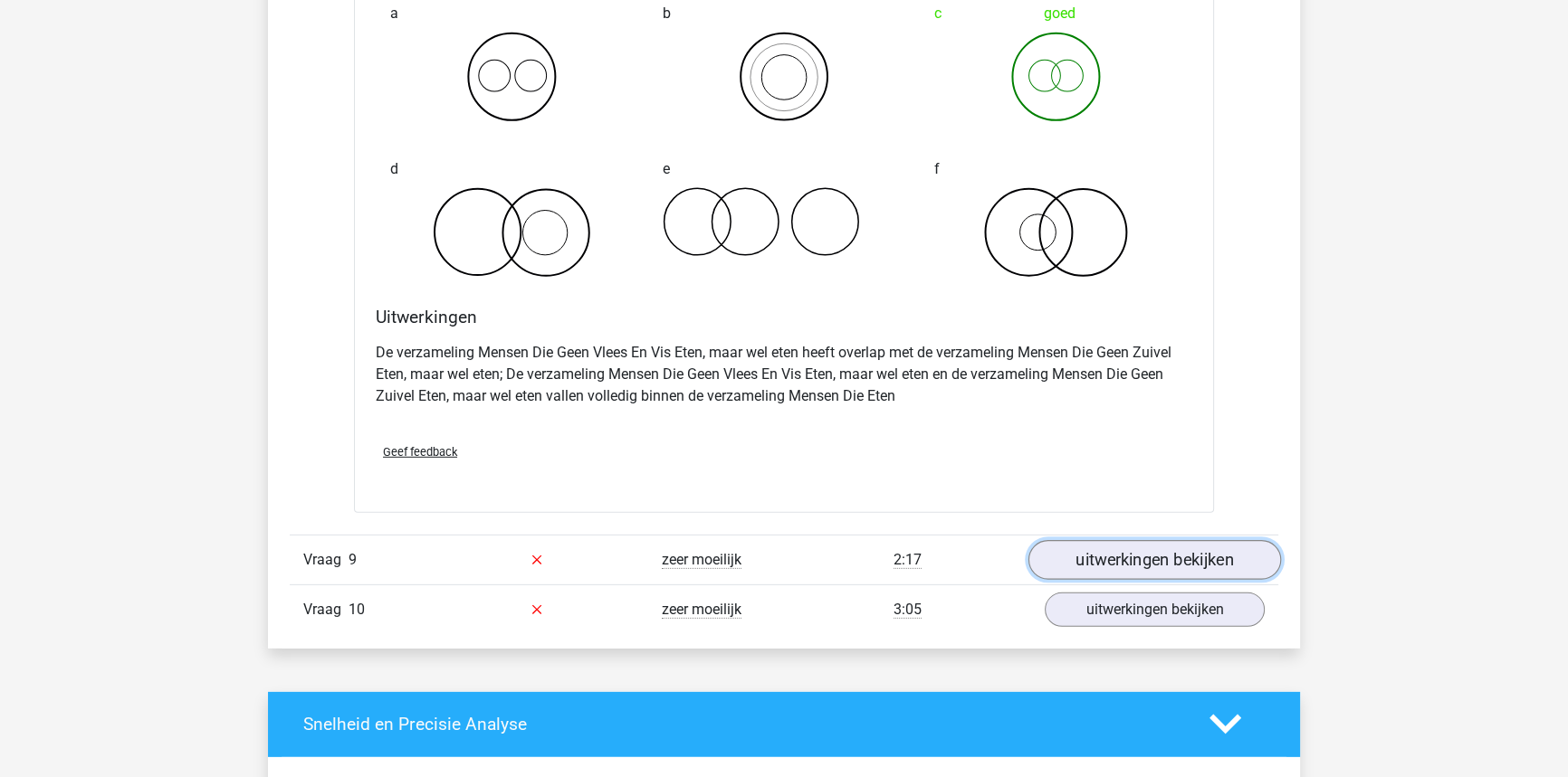
click at [1175, 545] on link "uitwerkingen bekijken" at bounding box center [1155, 560] width 253 height 40
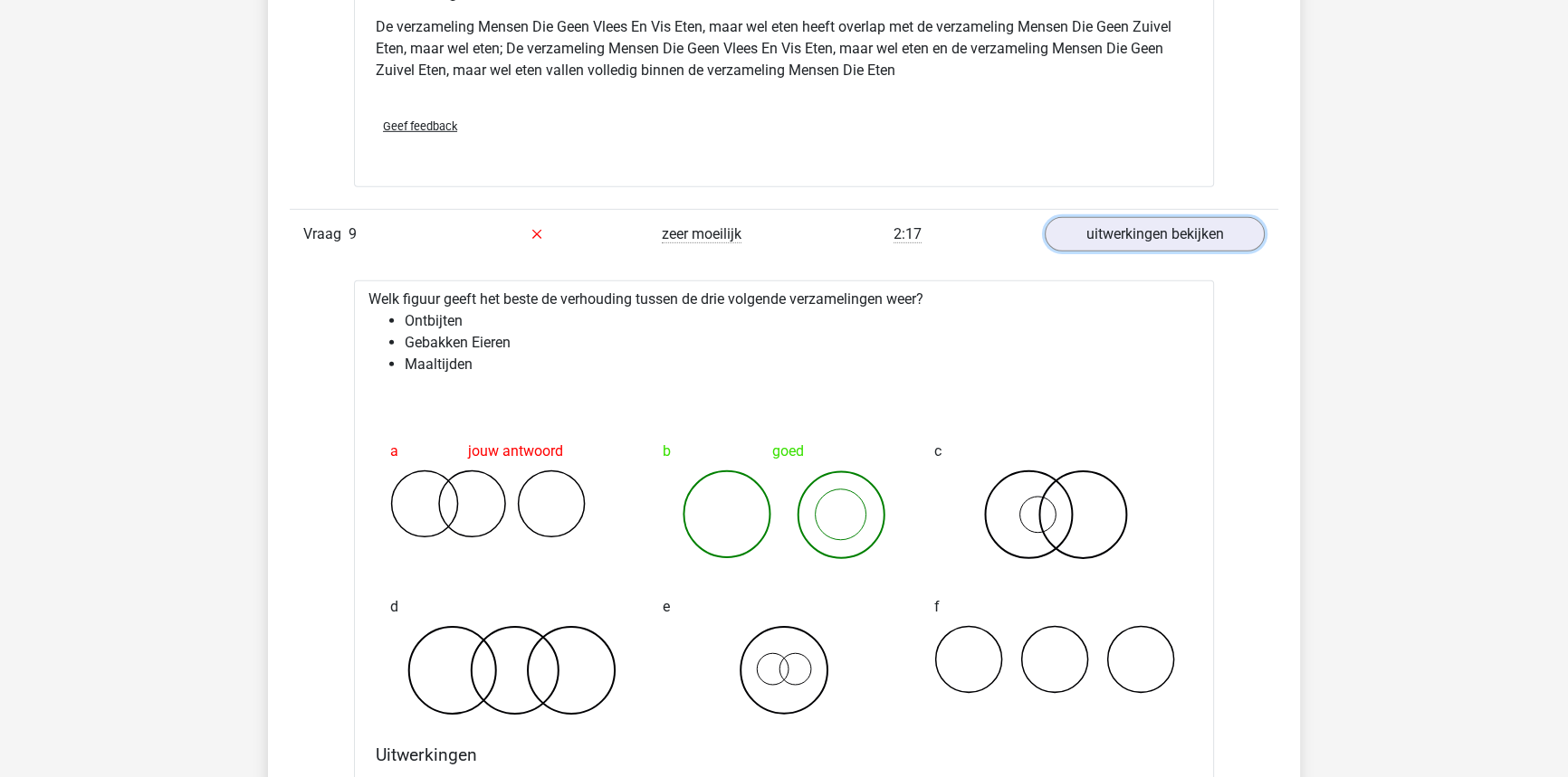
scroll to position [6991, 0]
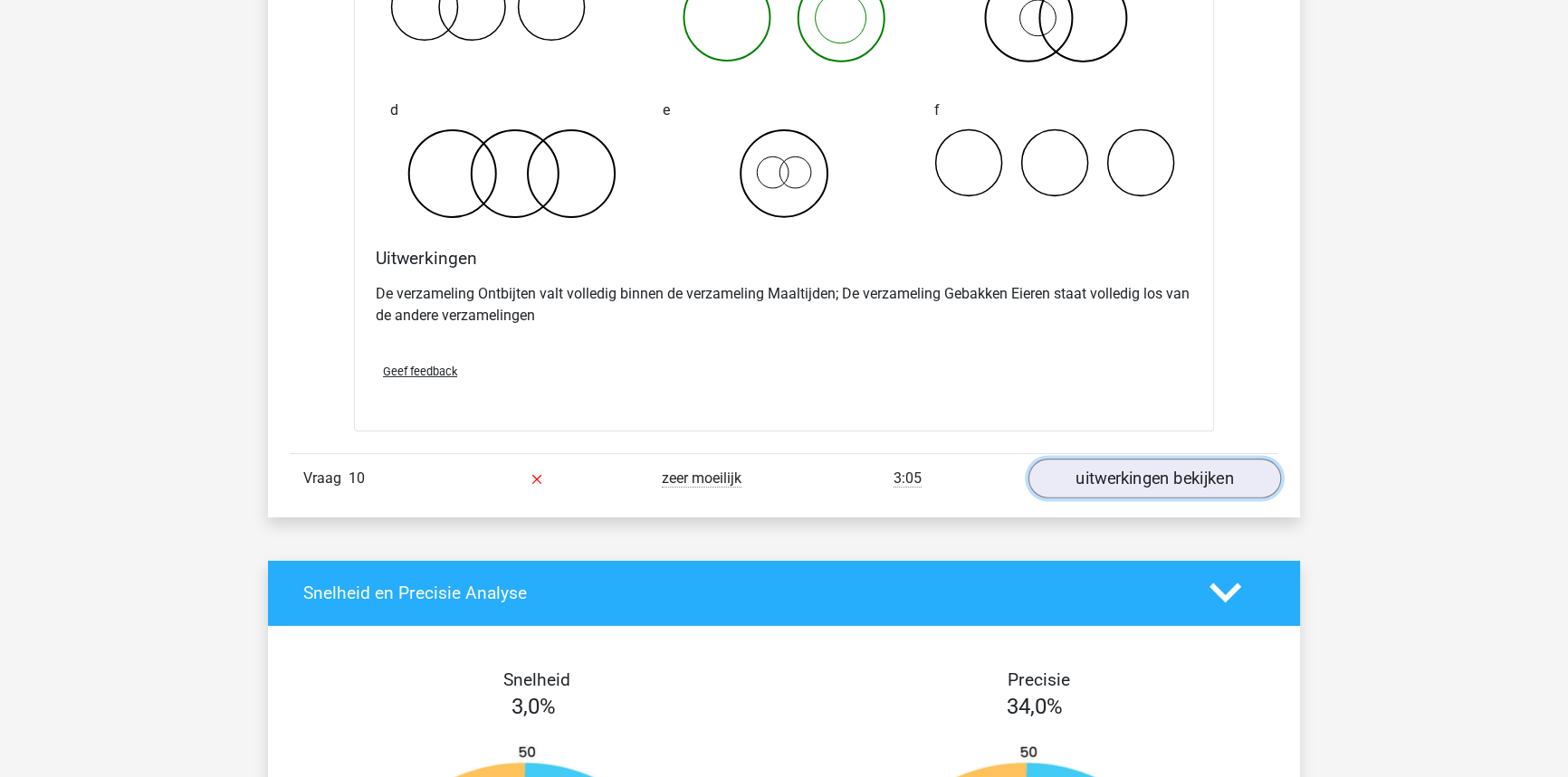
click at [1148, 463] on link "uitwerkingen bekijken" at bounding box center [1155, 478] width 253 height 40
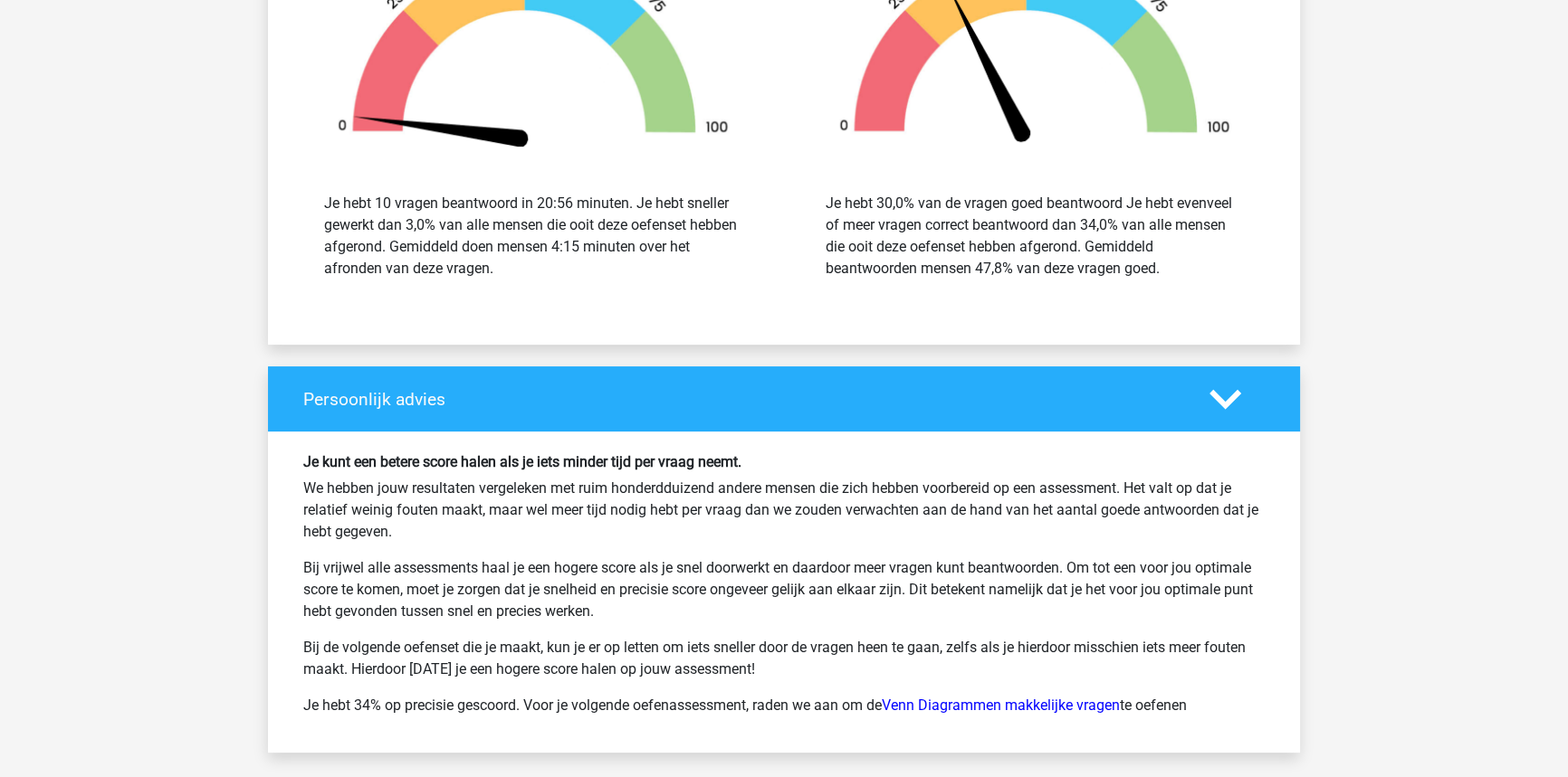
scroll to position [9047, 0]
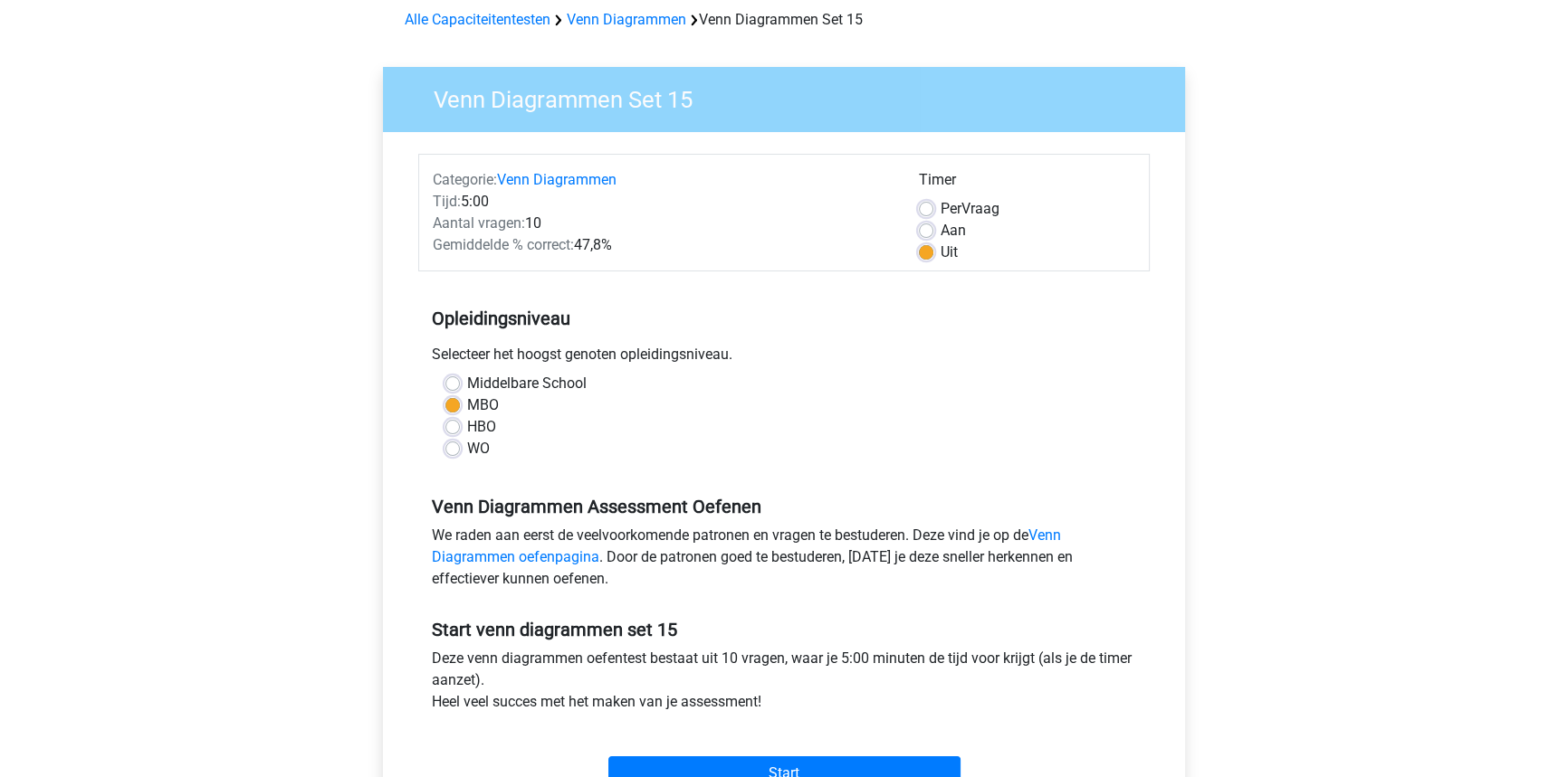
drag, startPoint x: 932, startPoint y: 211, endPoint x: 929, endPoint y: 279, distance: 68.1
click at [941, 211] on label "Per Vraag" at bounding box center [970, 208] width 58 height 22
click at [932, 211] on input "Per Vraag" at bounding box center [926, 207] width 14 height 18
radio input "true"
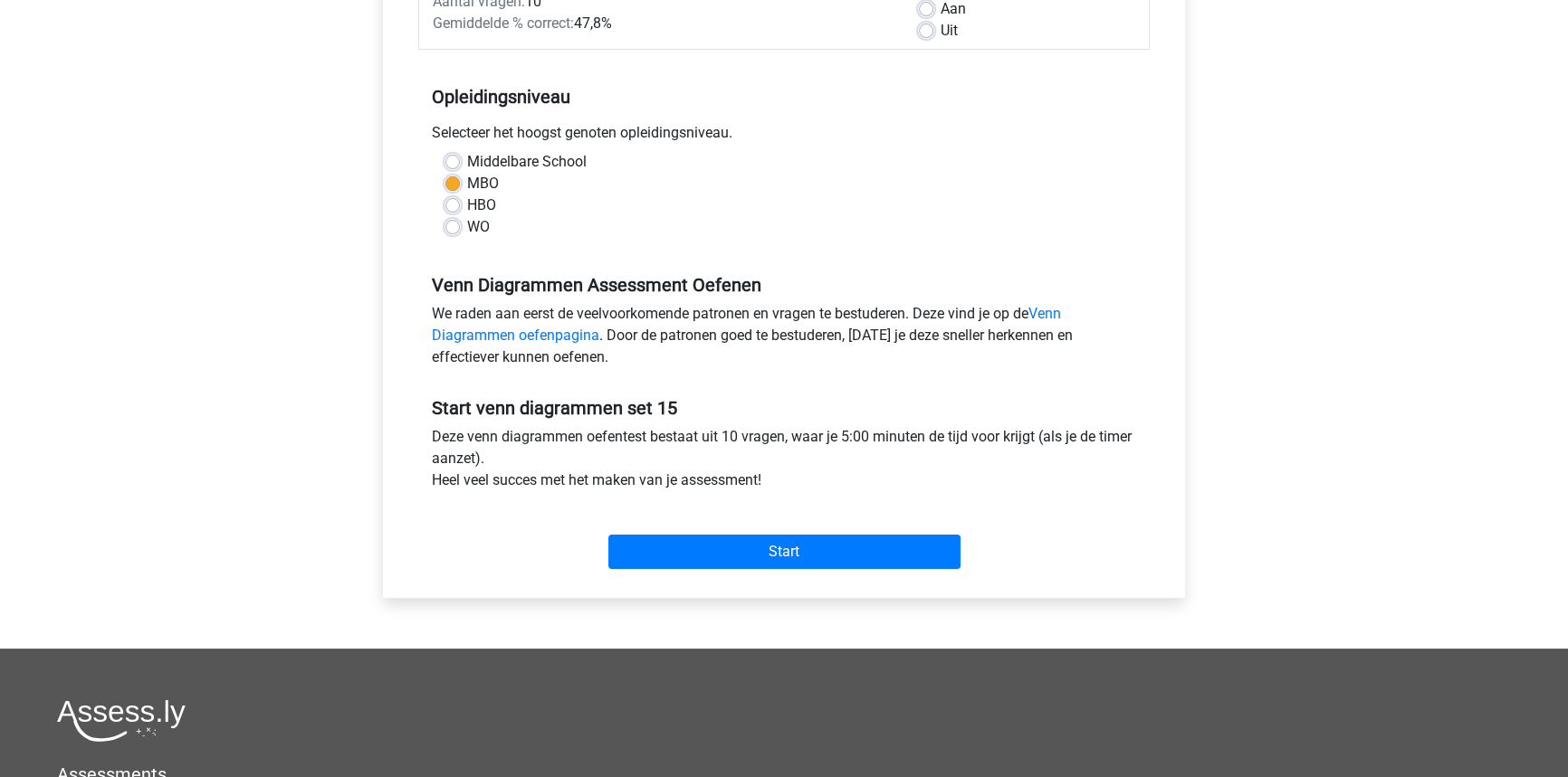
scroll to position [411, 0]
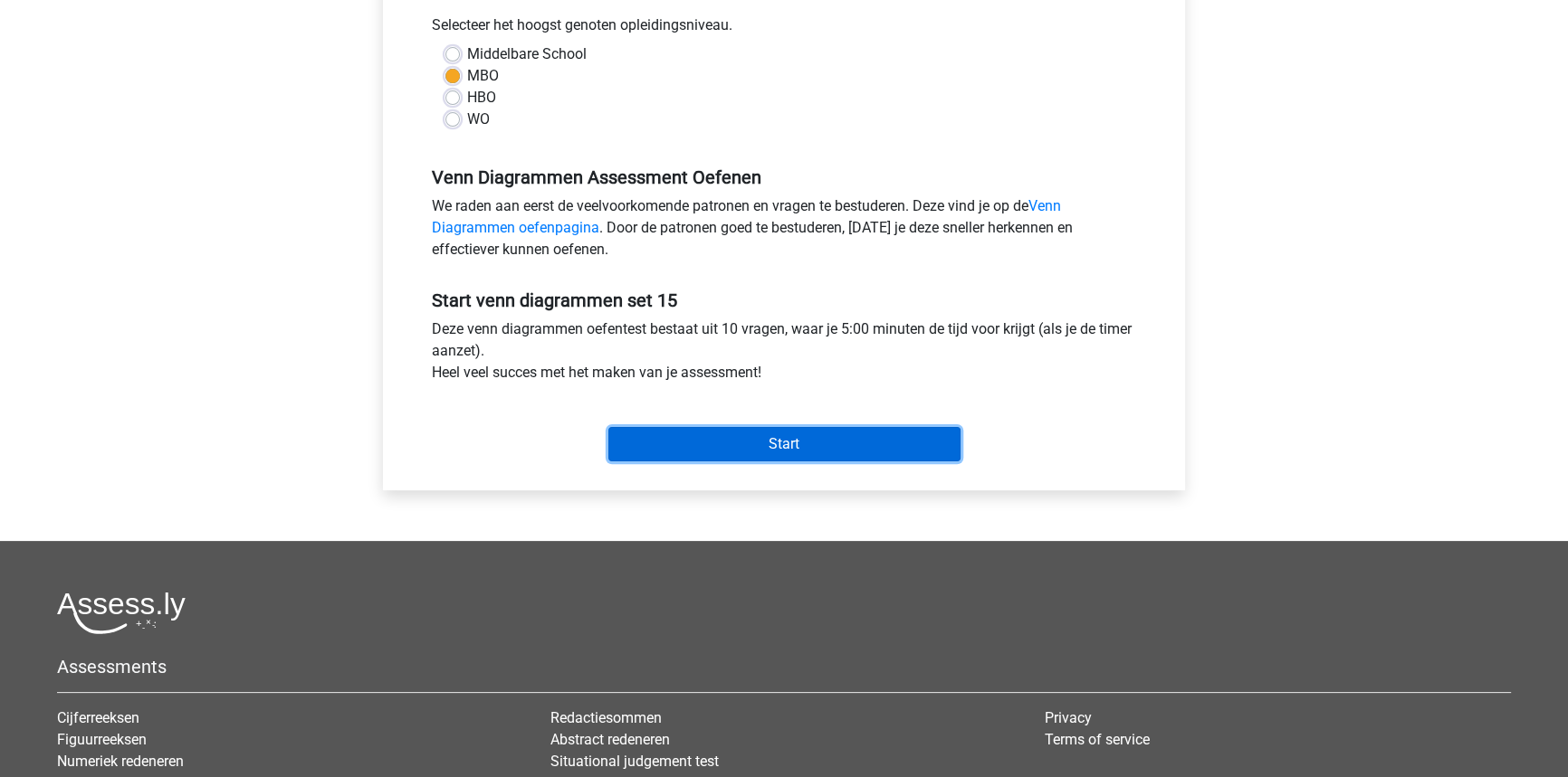
click at [798, 443] on input "Start" at bounding box center [784, 444] width 352 height 34
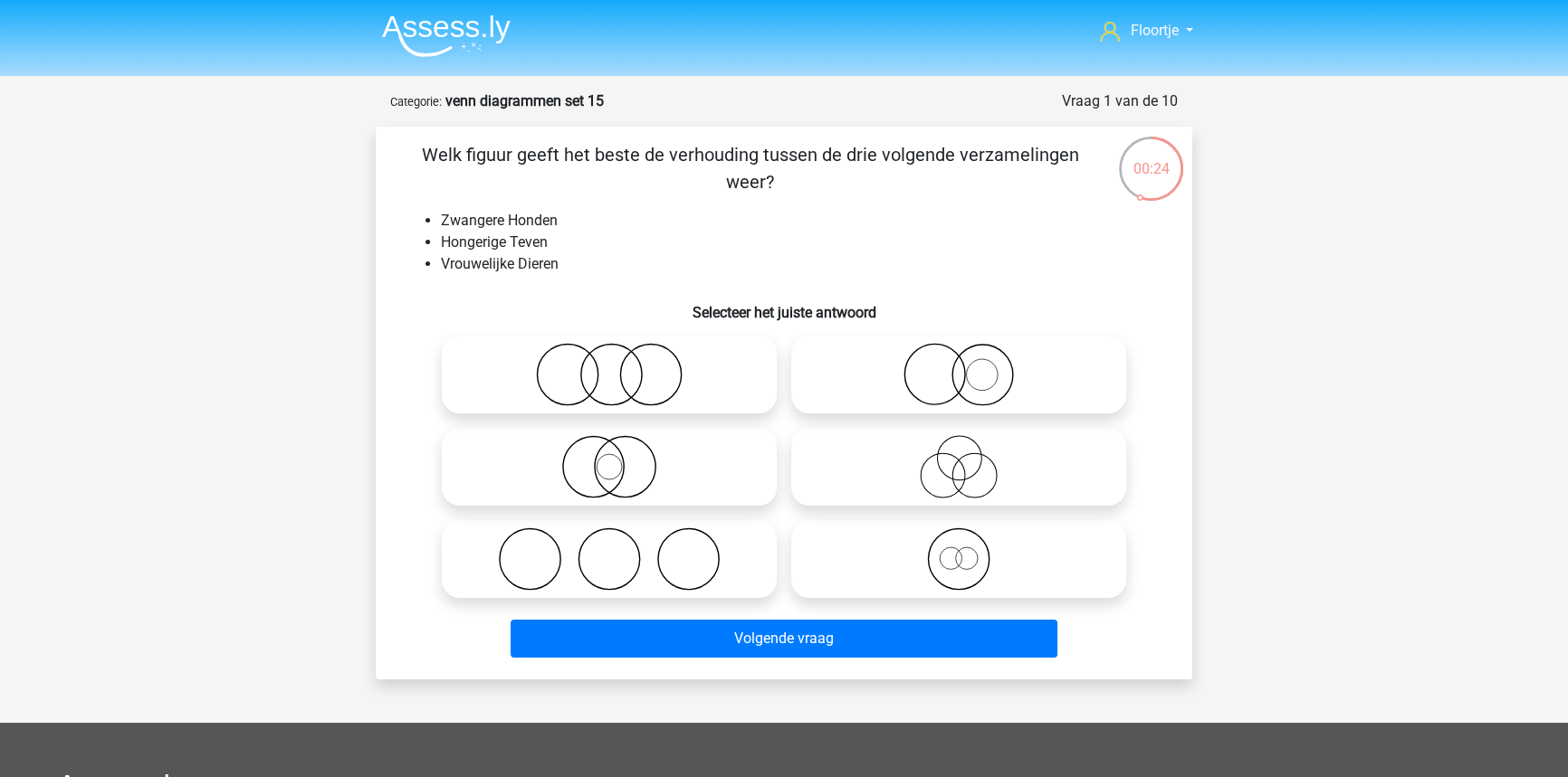
click at [925, 579] on icon at bounding box center [959, 558] width 321 height 63
click at [959, 550] on input "radio" at bounding box center [964, 544] width 11 height 11
radio input "true"
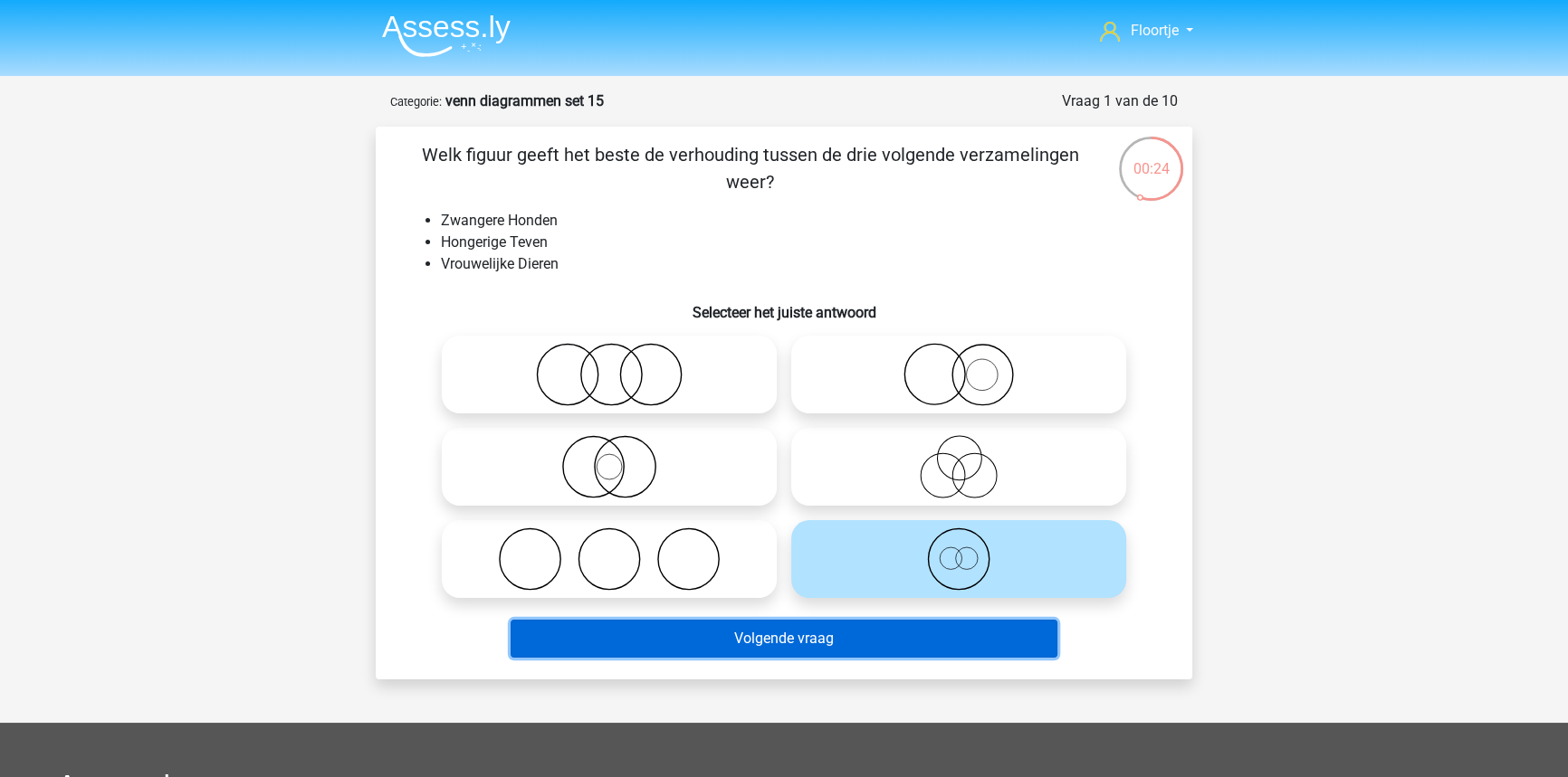
click at [914, 630] on button "Volgende vraag" at bounding box center [784, 638] width 547 height 38
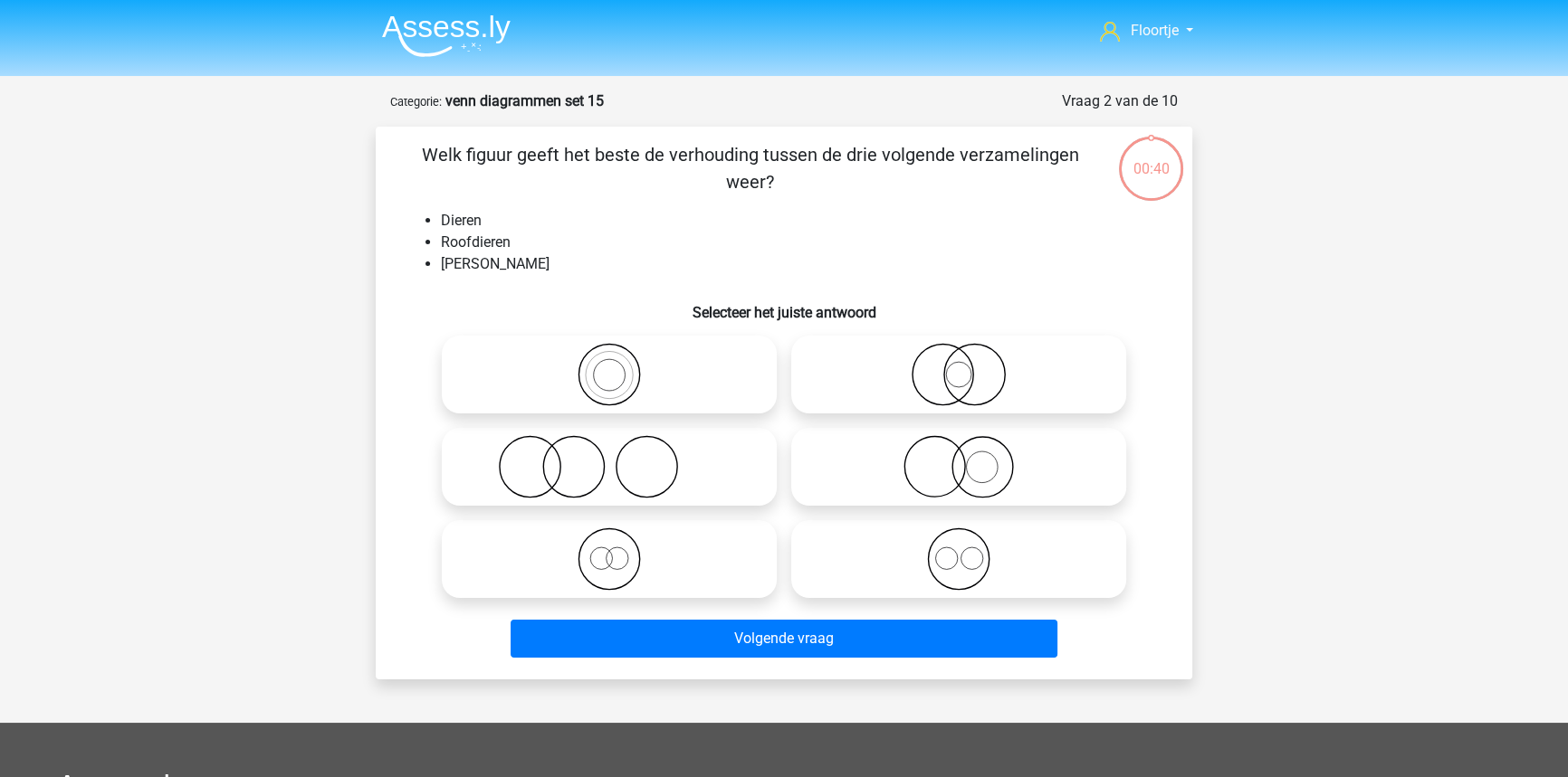
scroll to position [91, 0]
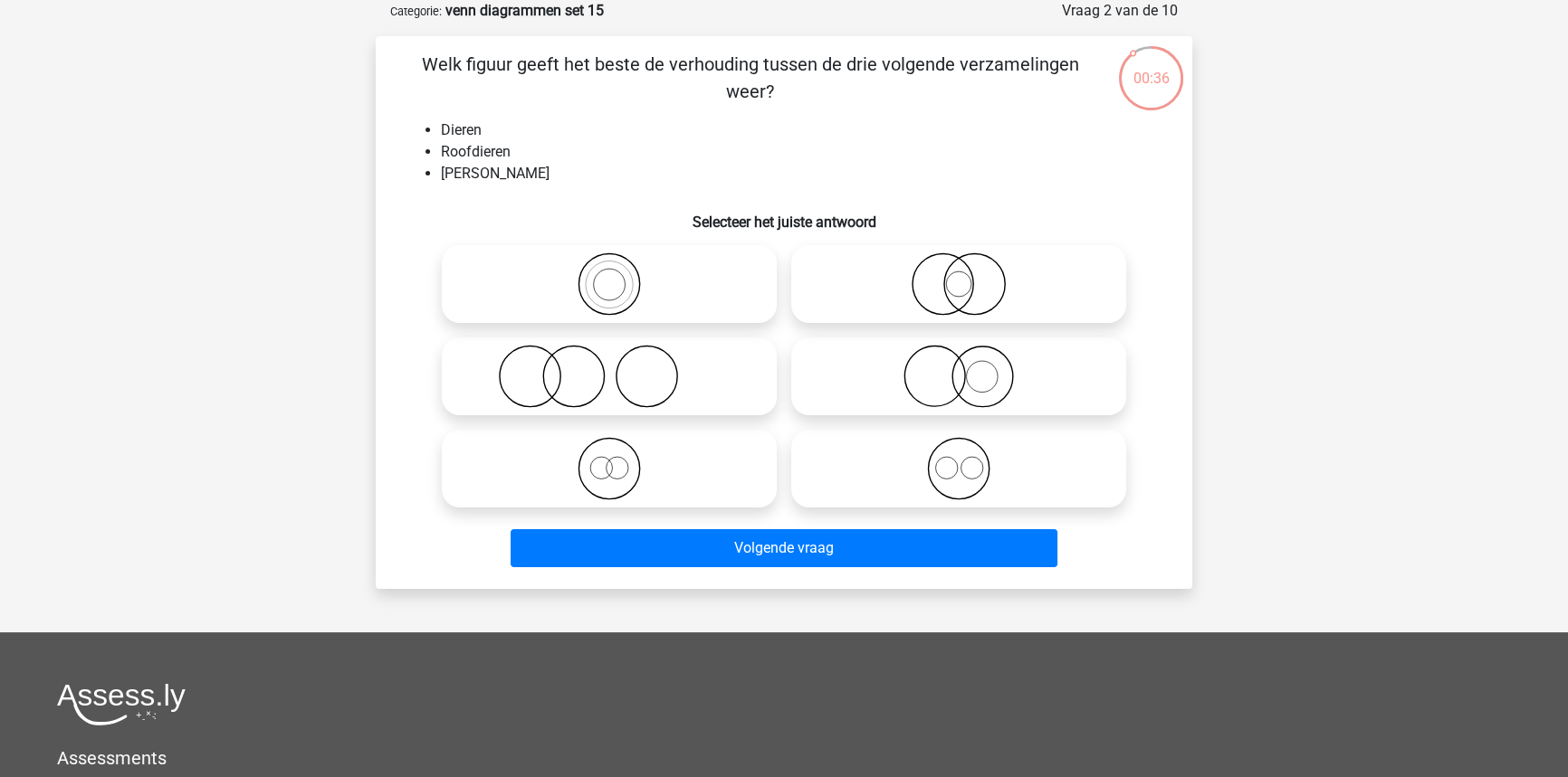
click at [901, 415] on div at bounding box center [959, 376] width 349 height 92
drag, startPoint x: 913, startPoint y: 372, endPoint x: 907, endPoint y: 402, distance: 30.6
click at [912, 381] on icon at bounding box center [959, 376] width 321 height 63
click at [959, 368] on input "radio" at bounding box center [964, 361] width 11 height 11
radio input "true"
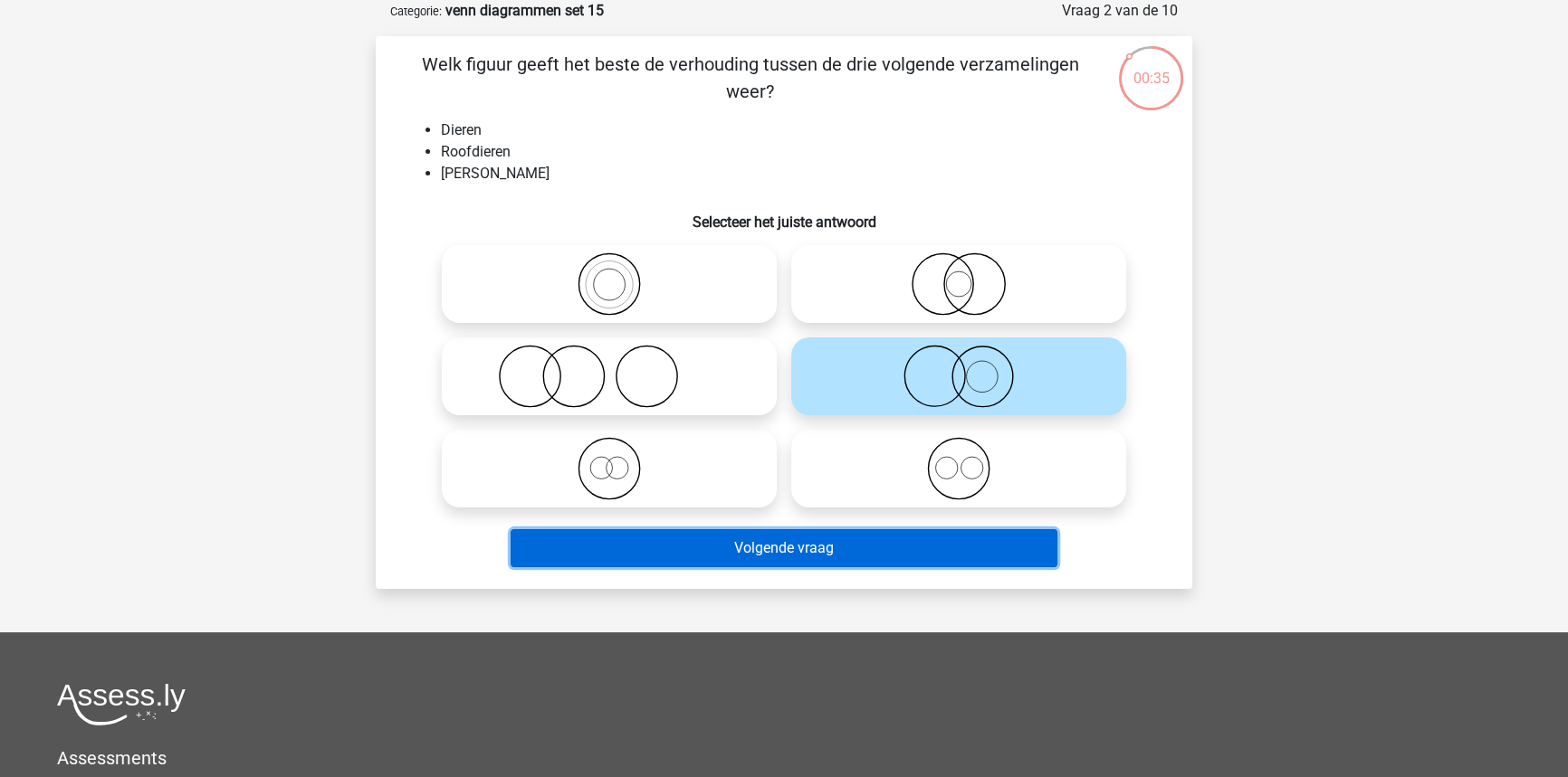
click at [845, 560] on button "Volgende vraag" at bounding box center [784, 548] width 547 height 38
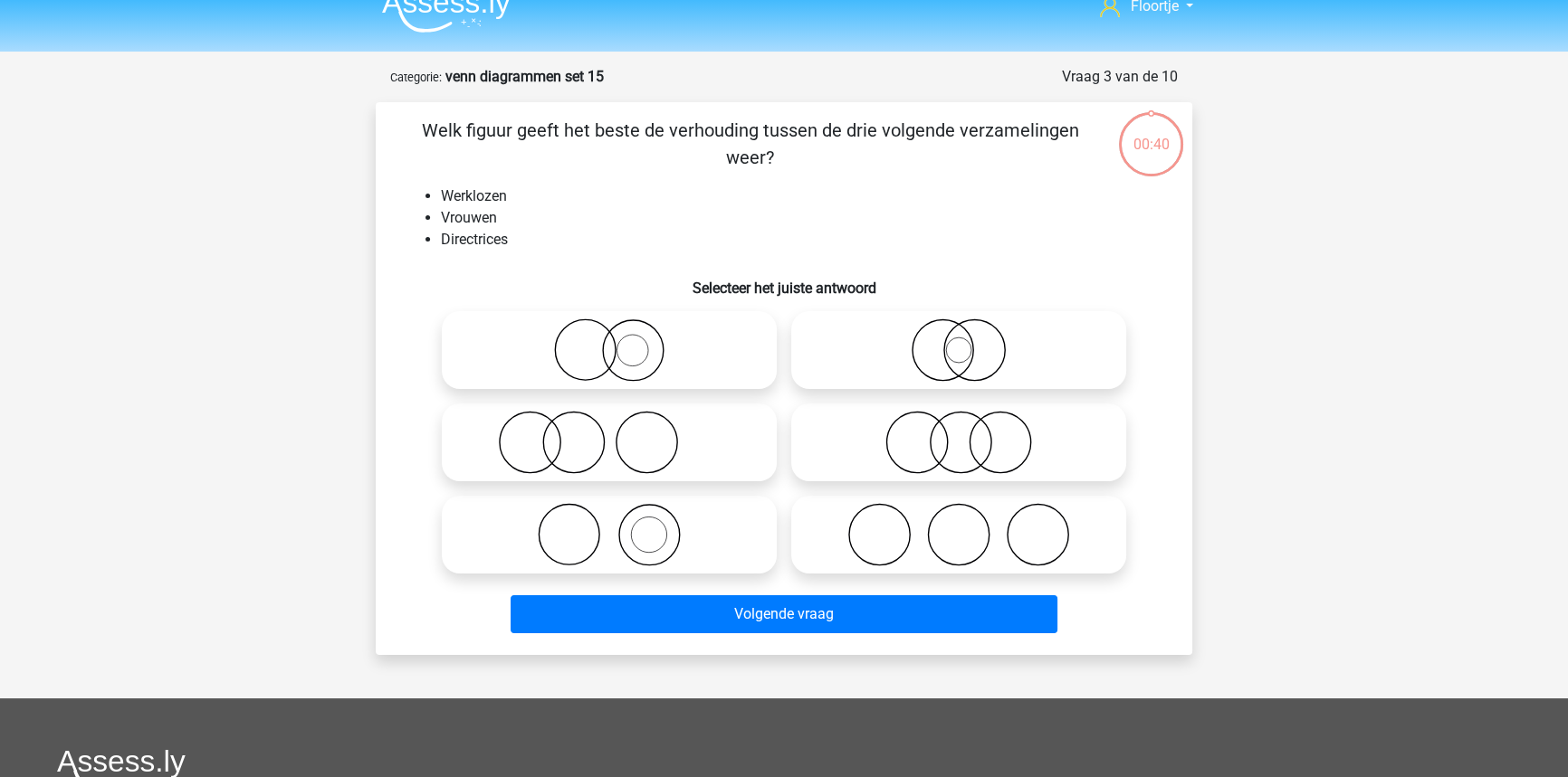
scroll to position [0, 0]
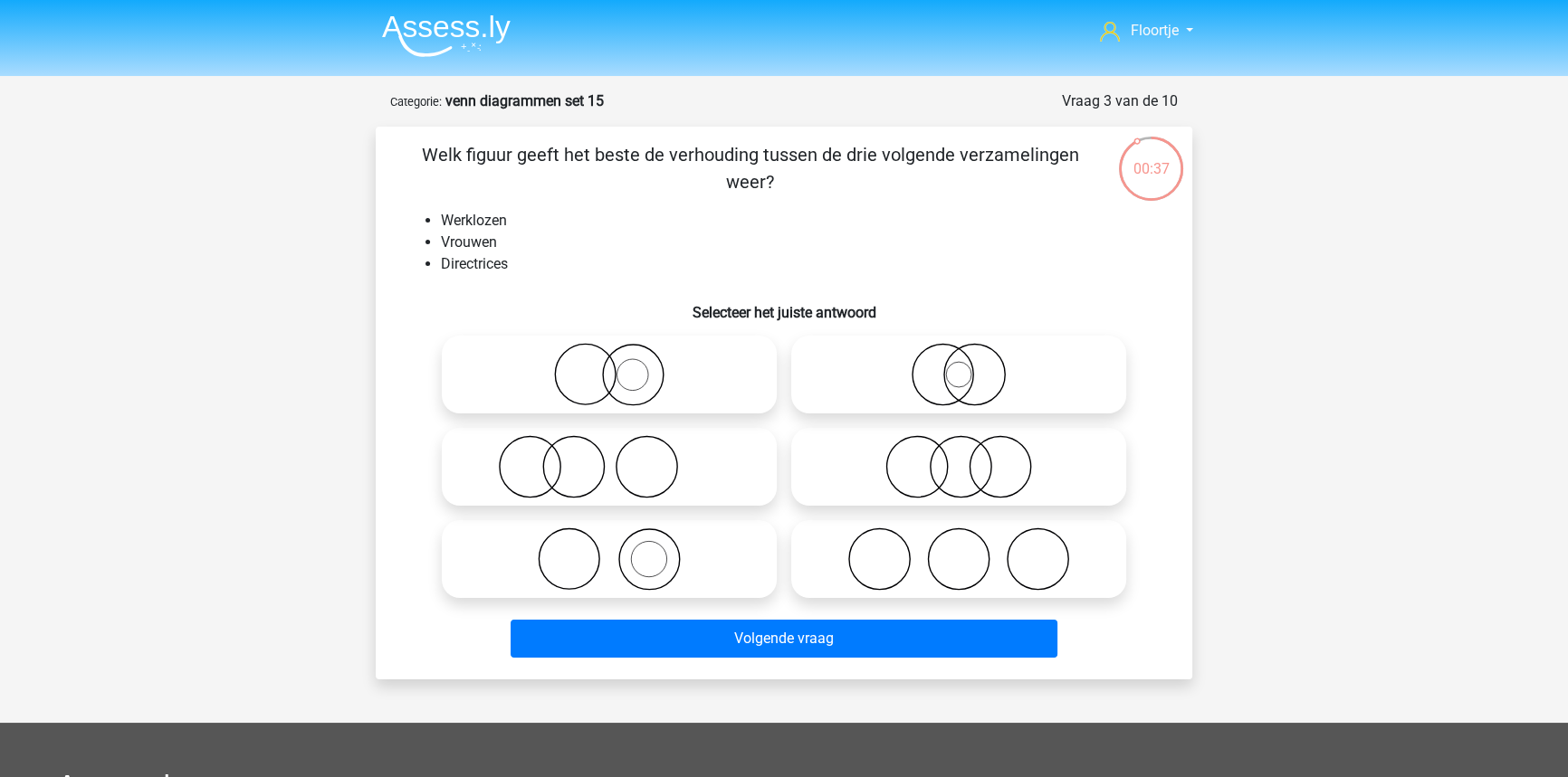
click at [555, 369] on circle at bounding box center [585, 375] width 60 height 60
click at [609, 366] on input "radio" at bounding box center [615, 359] width 11 height 11
radio input "true"
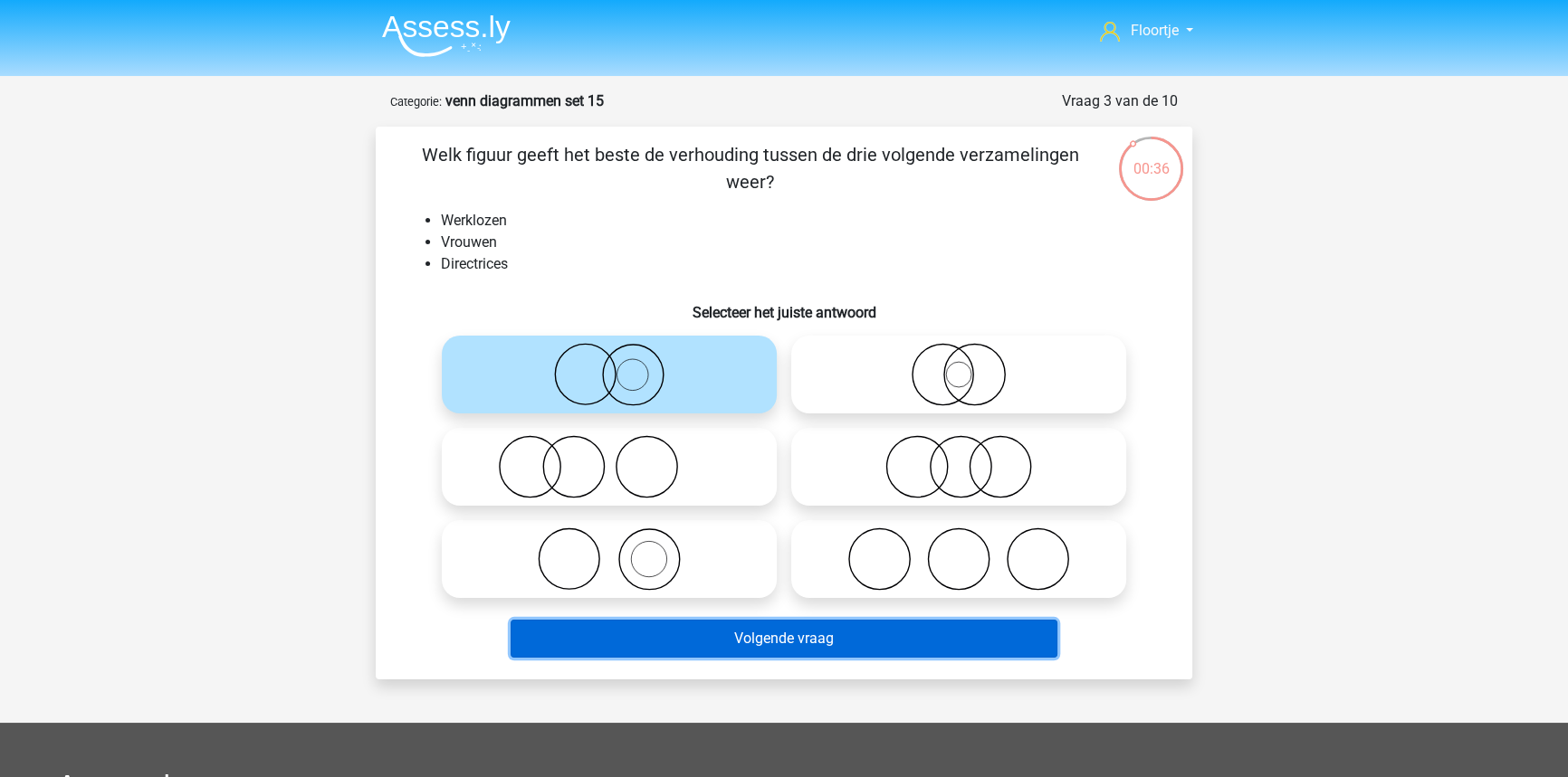
click at [679, 647] on button "Volgende vraag" at bounding box center [784, 638] width 547 height 38
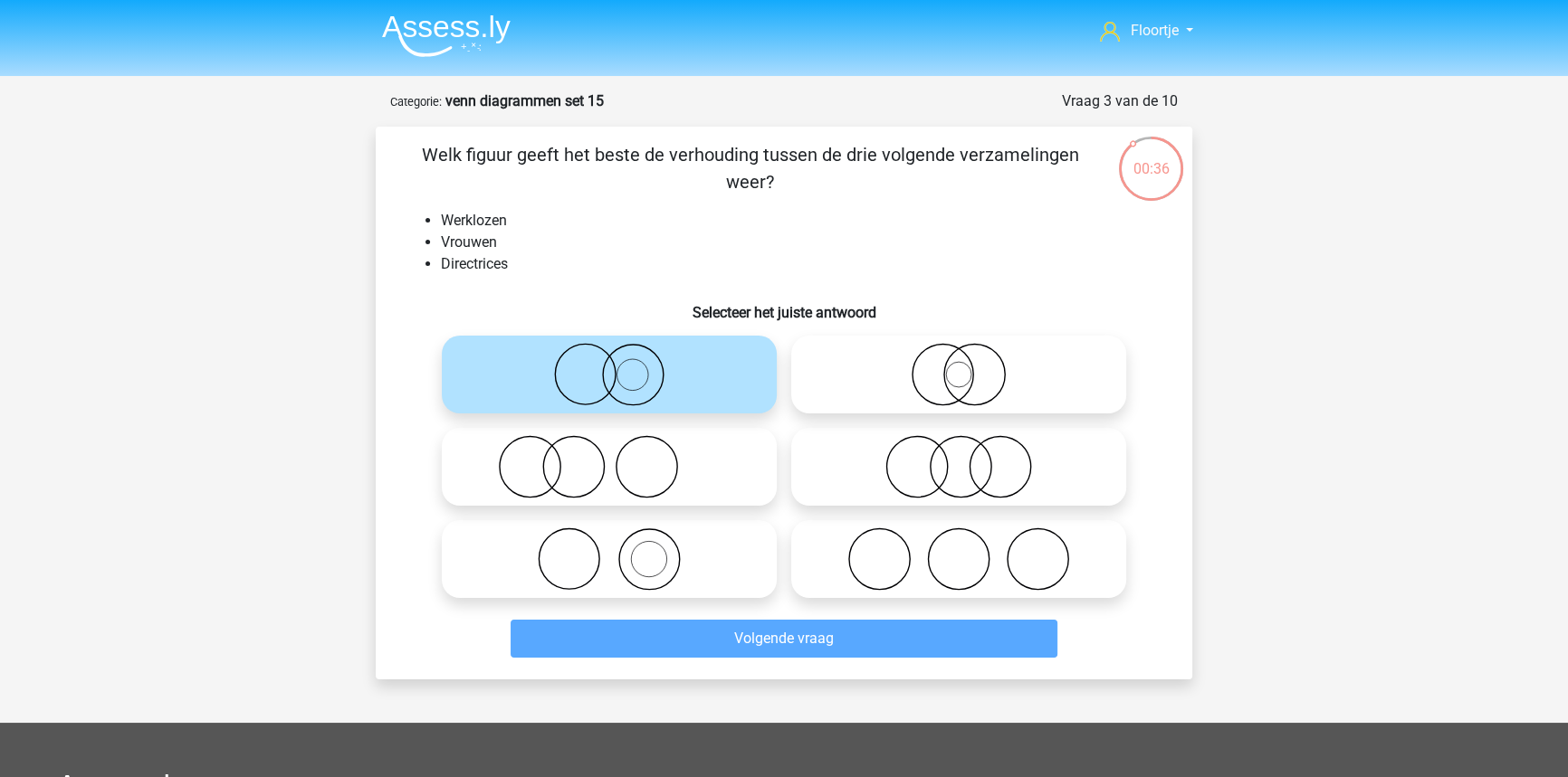
scroll to position [91, 0]
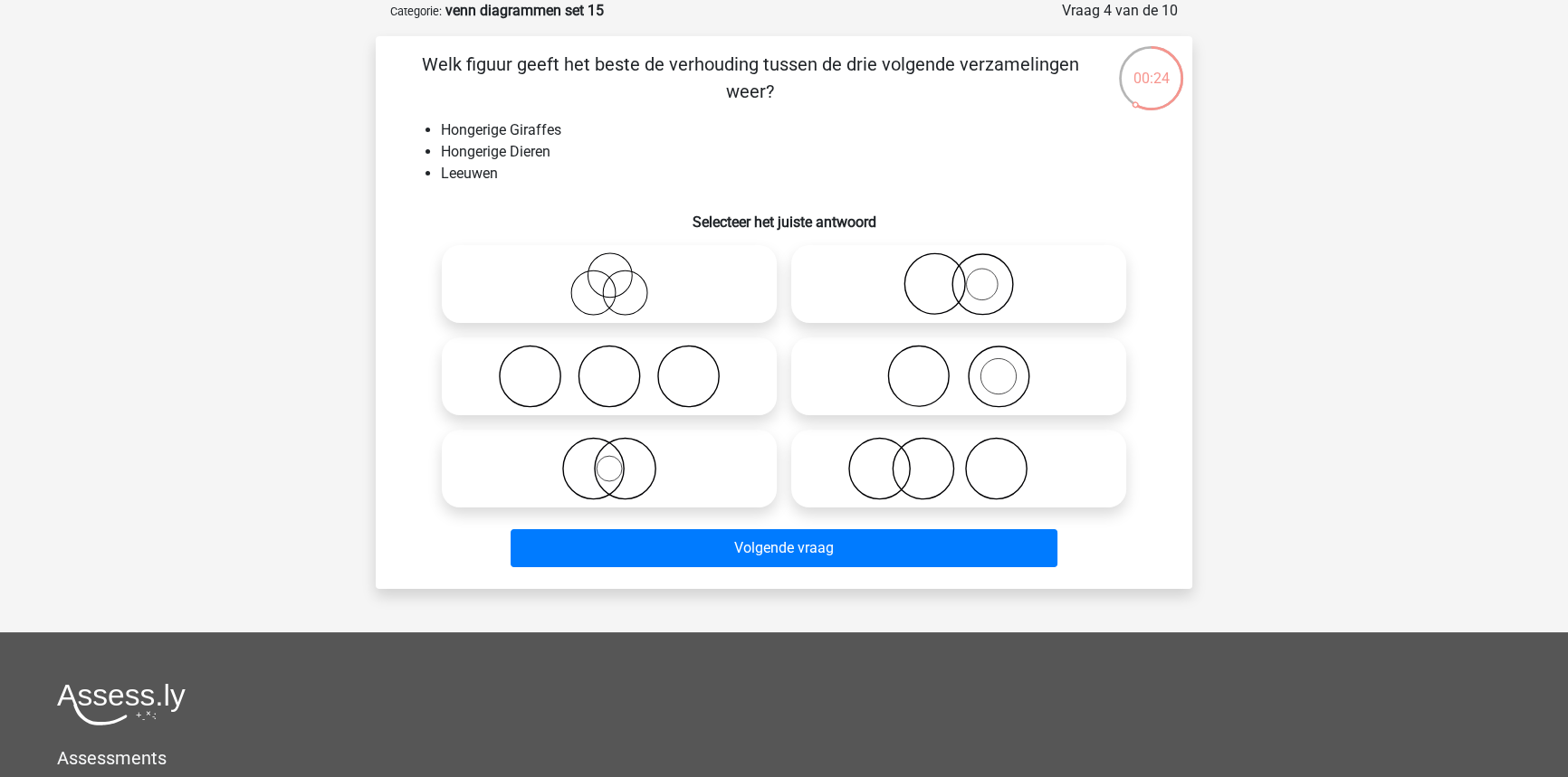
click at [881, 380] on icon at bounding box center [959, 376] width 321 height 63
click at [959, 368] on input "radio" at bounding box center [964, 361] width 11 height 11
radio input "true"
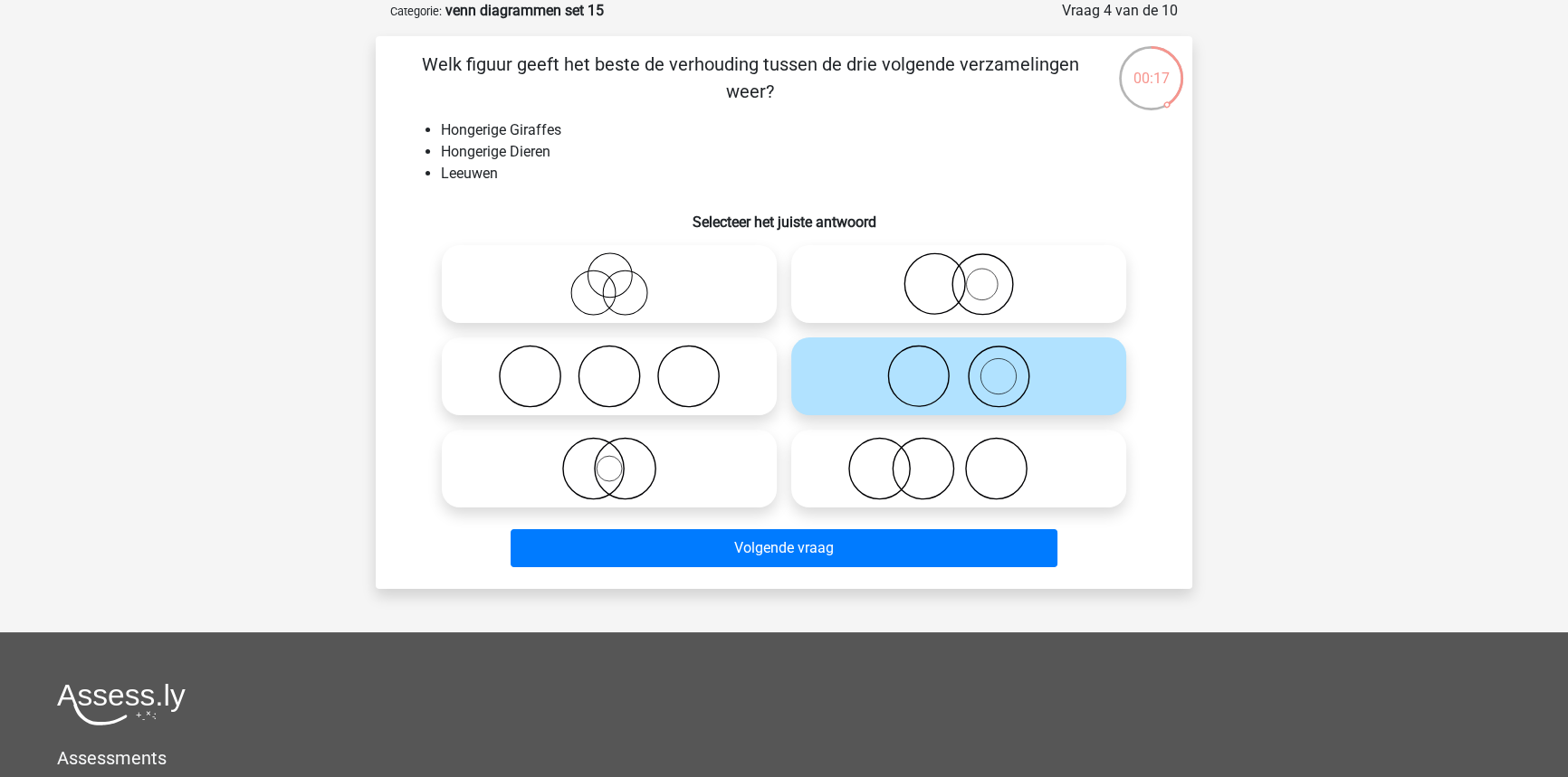
click at [987, 287] on icon at bounding box center [959, 284] width 321 height 63
click at [971, 275] on input "radio" at bounding box center [964, 269] width 11 height 11
radio input "true"
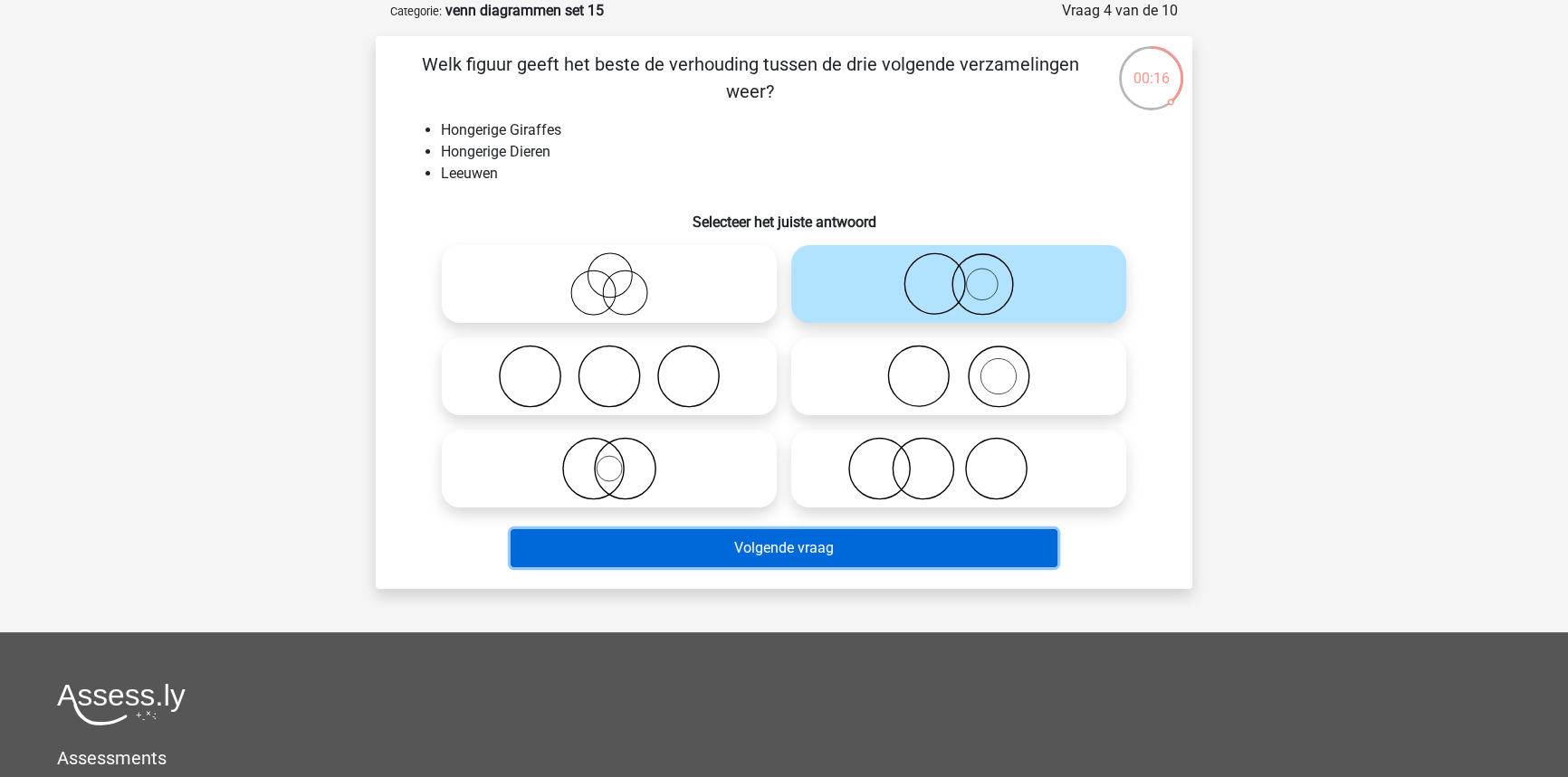
click at [859, 551] on button "Volgende vraag" at bounding box center [784, 548] width 547 height 38
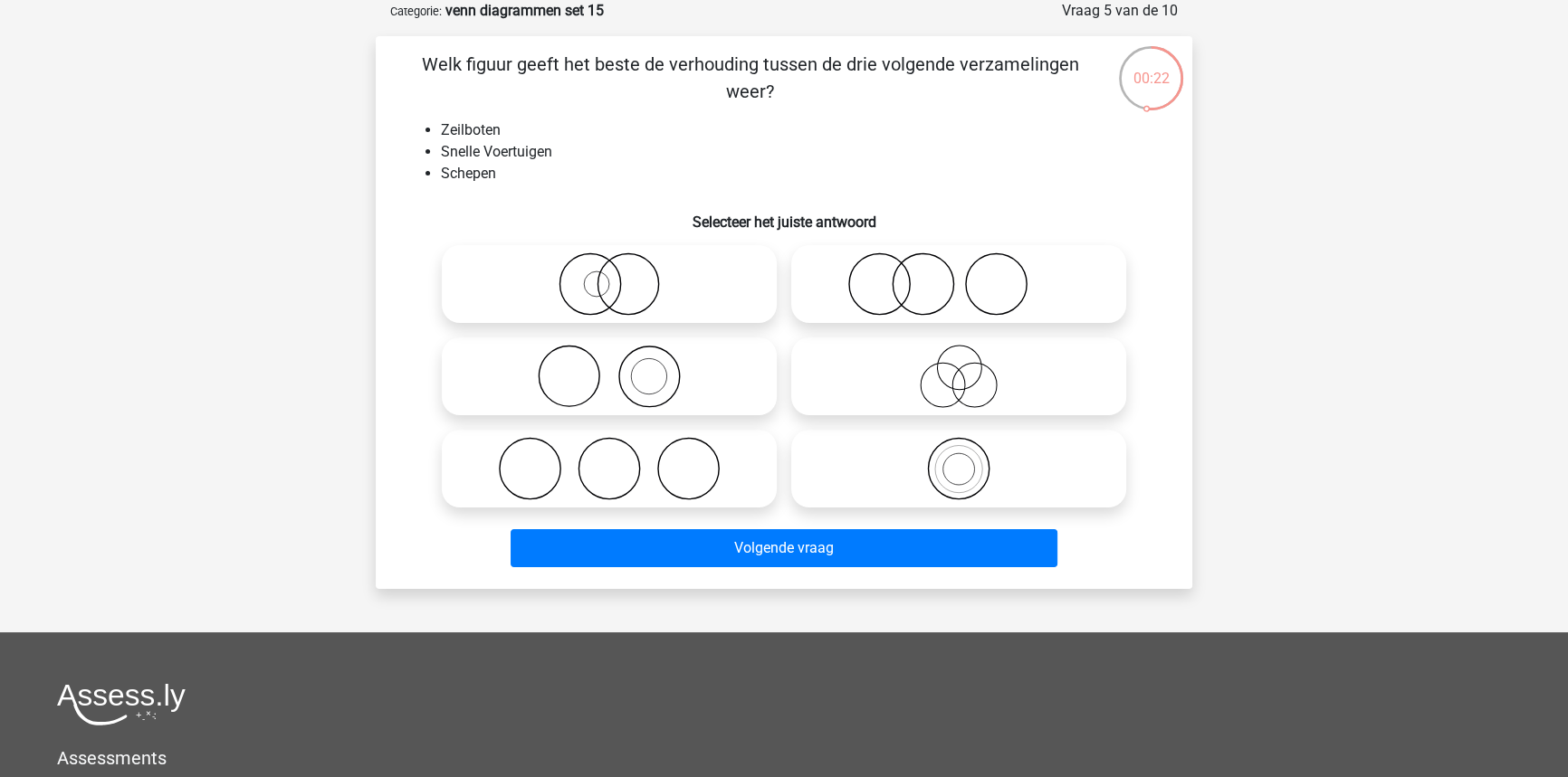
click at [733, 299] on icon at bounding box center [609, 284] width 321 height 63
click at [621, 275] on input "radio" at bounding box center [615, 269] width 11 height 11
radio input "true"
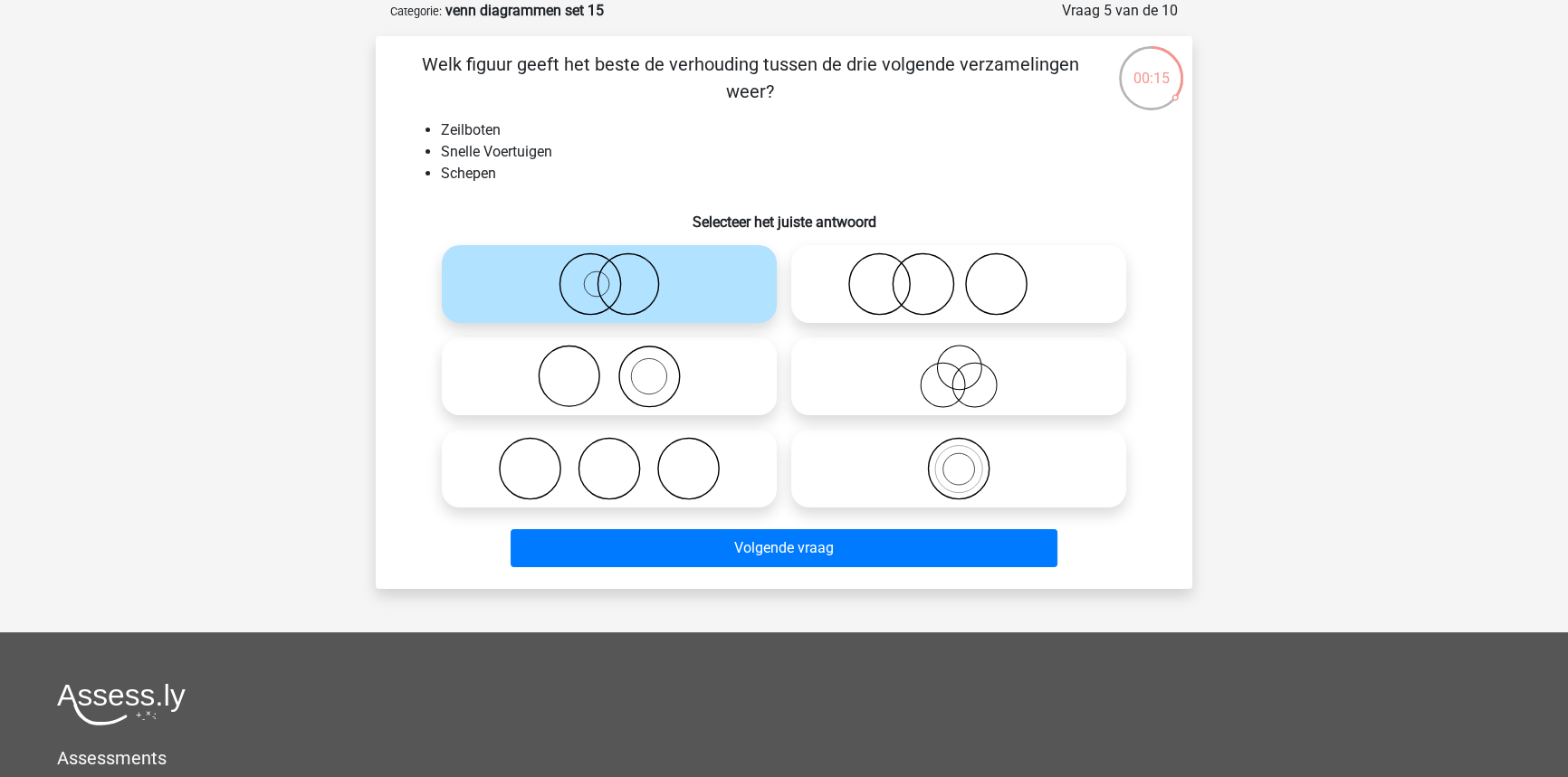
click at [970, 478] on icon at bounding box center [959, 468] width 321 height 63
click at [970, 459] on input "radio" at bounding box center [964, 454] width 11 height 11
radio input "true"
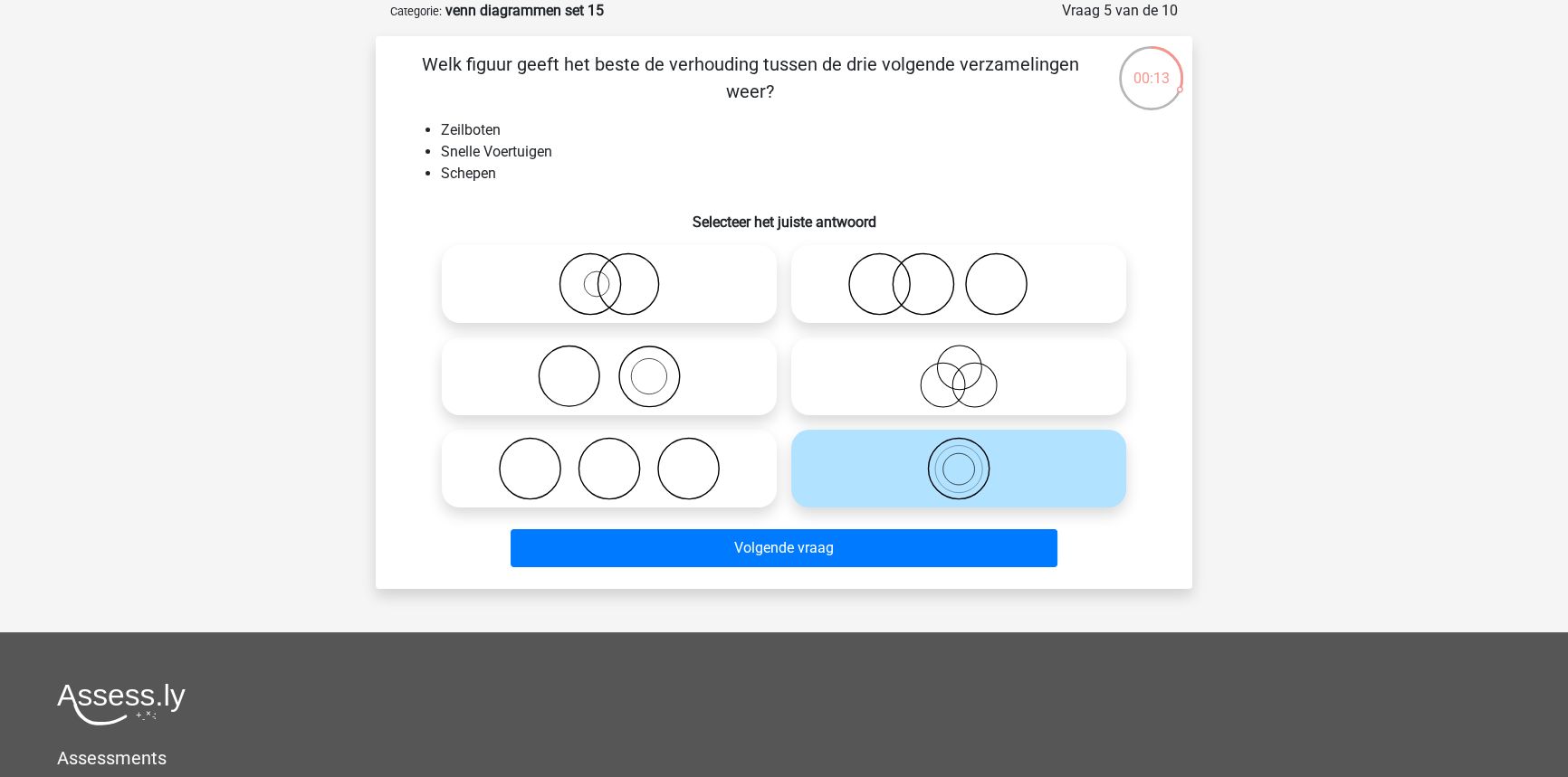
drag, startPoint x: 751, startPoint y: 301, endPoint x: 732, endPoint y: 363, distance: 64.8
click at [750, 306] on icon at bounding box center [609, 284] width 321 height 63
click at [621, 275] on input "radio" at bounding box center [615, 269] width 11 height 11
radio input "true"
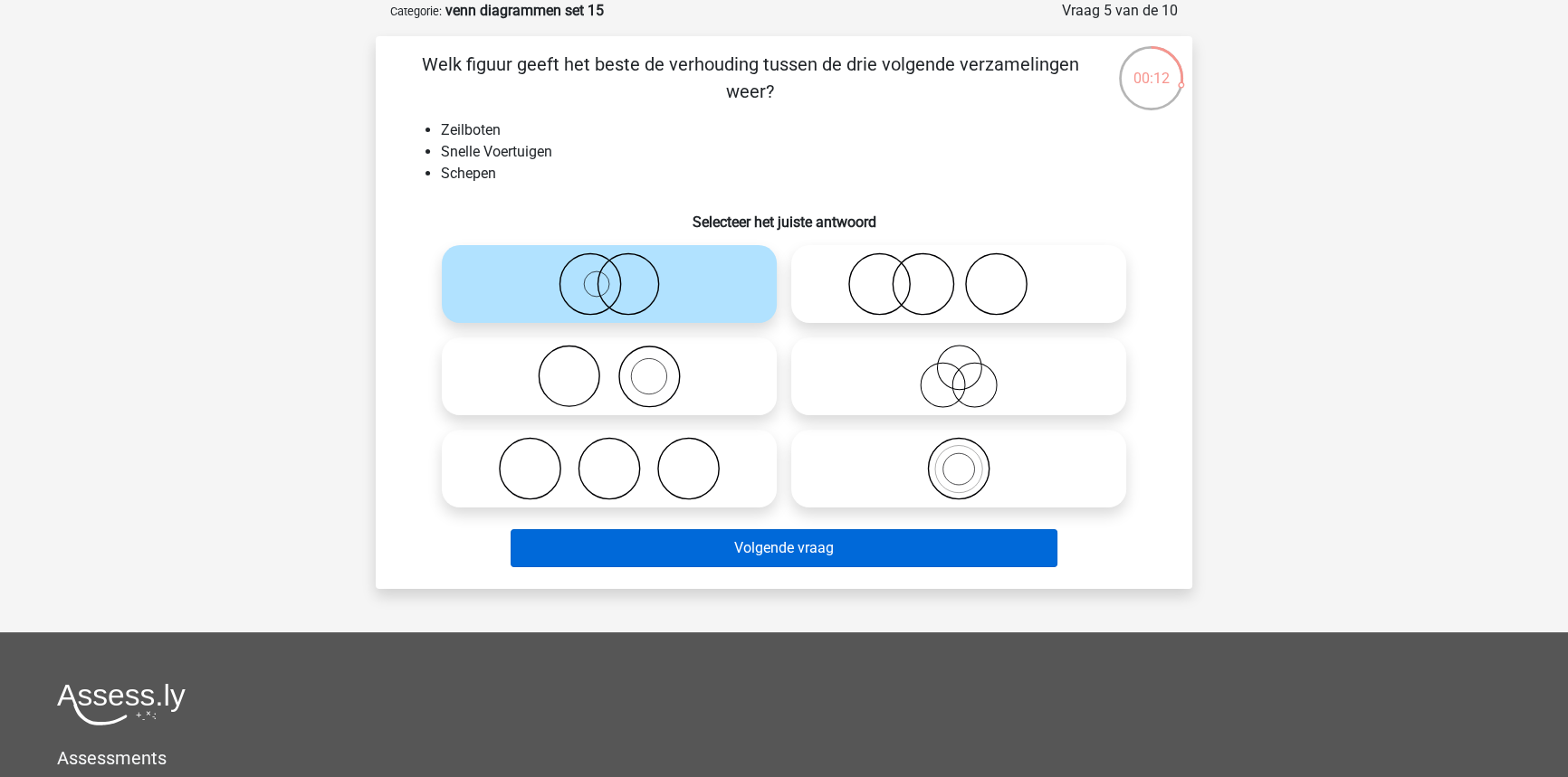
drag, startPoint x: 787, startPoint y: 506, endPoint x: 788, endPoint y: 538, distance: 32.0
click at [788, 516] on div "Welk figuur geeft het beste de verhouding tussen de drie volgende verzamelingen…" at bounding box center [784, 313] width 802 height 524
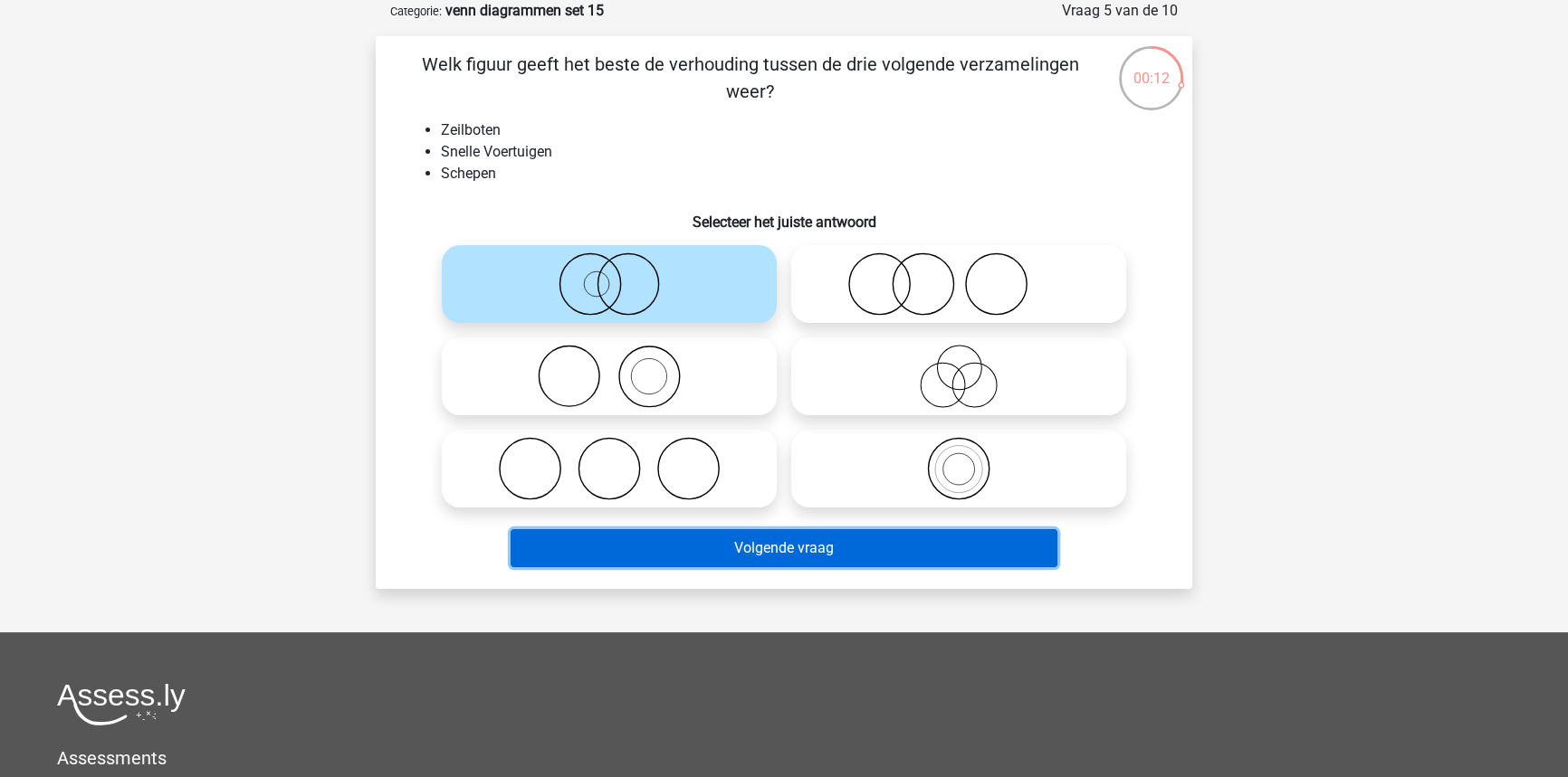
click at [789, 544] on button "Volgende vraag" at bounding box center [784, 548] width 547 height 38
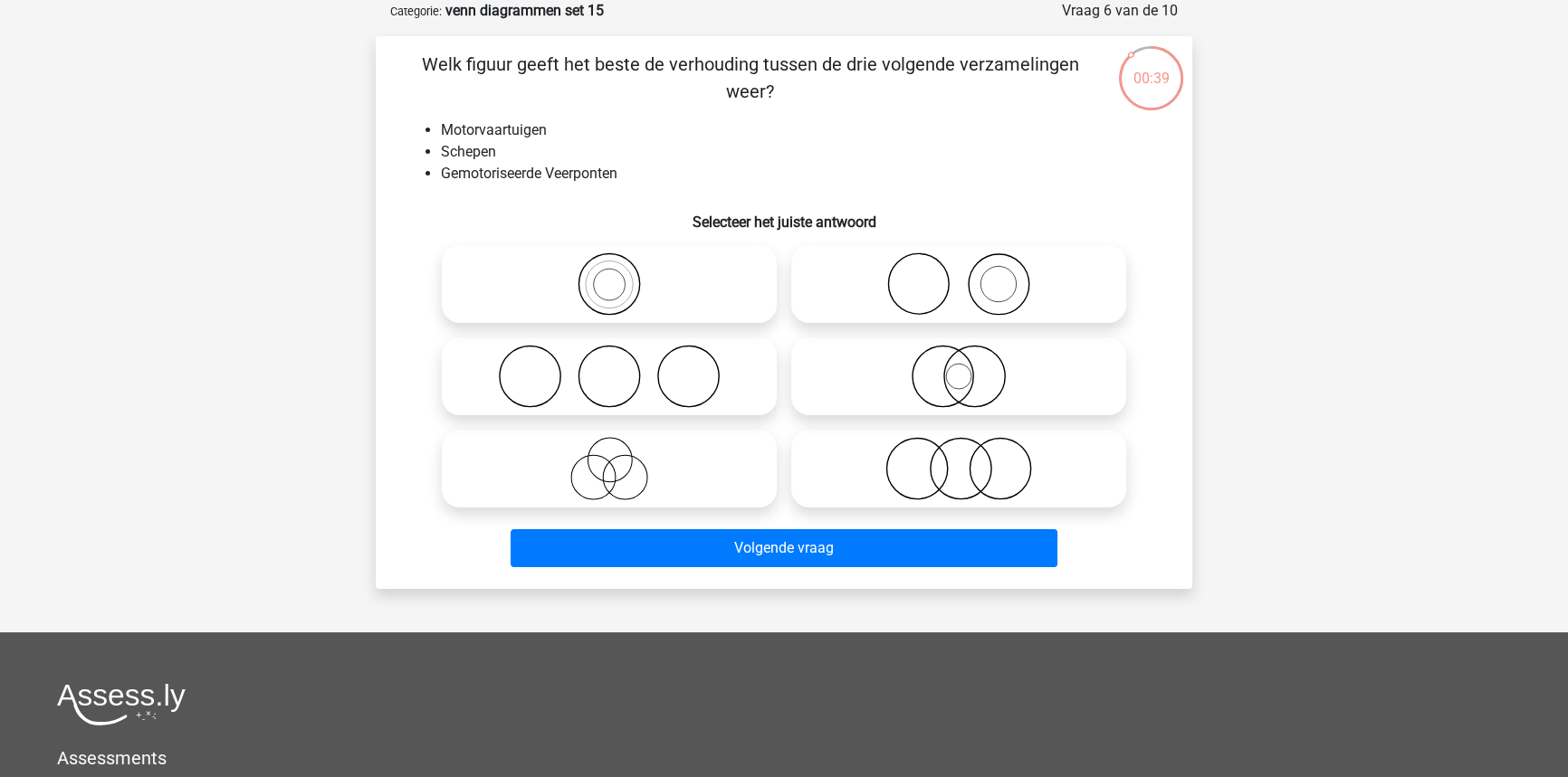
click at [973, 400] on icon at bounding box center [959, 376] width 321 height 63
click at [971, 368] on input "radio" at bounding box center [964, 361] width 11 height 11
radio input "true"
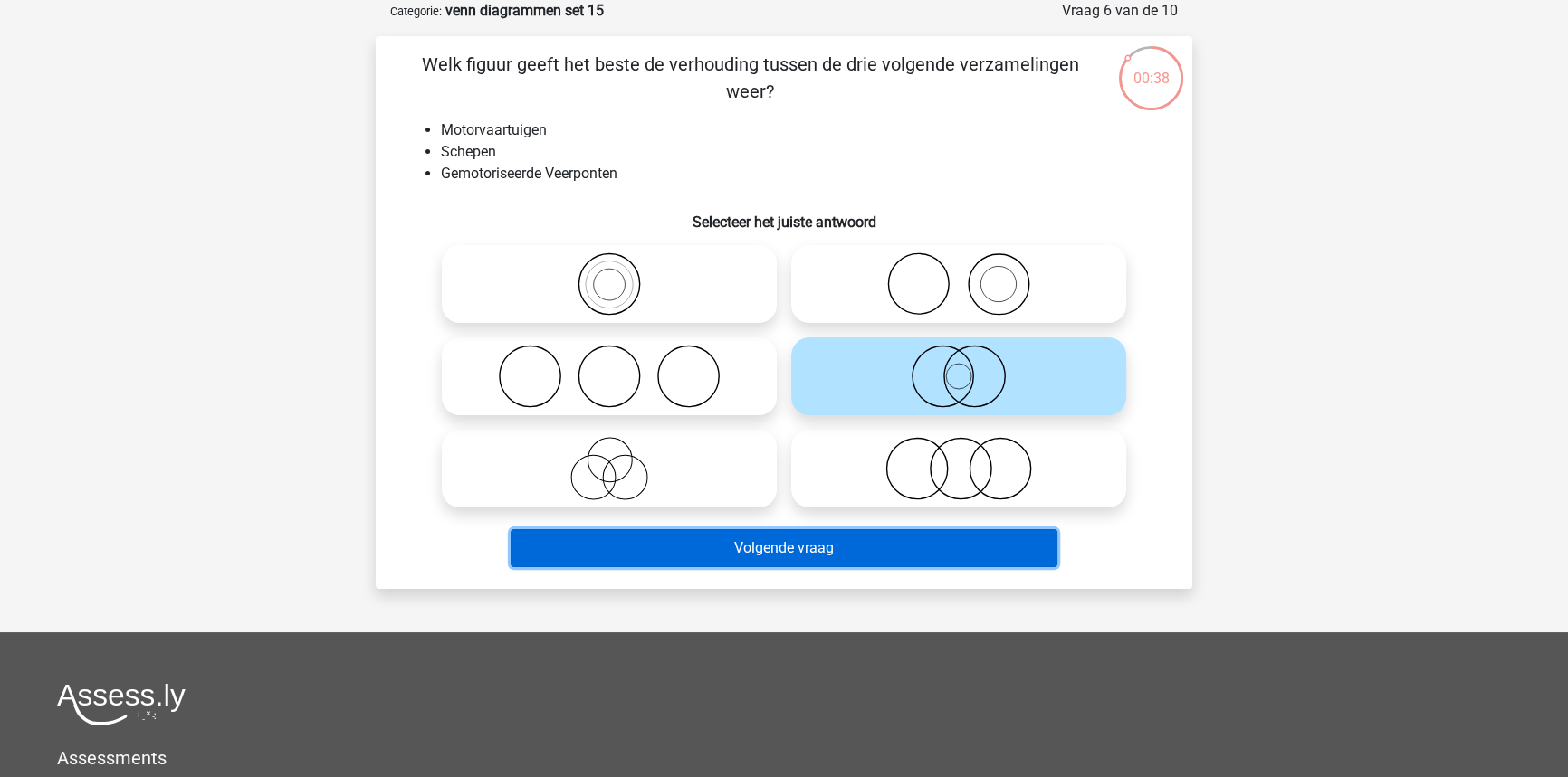
click at [917, 537] on button "Volgende vraag" at bounding box center [784, 548] width 547 height 38
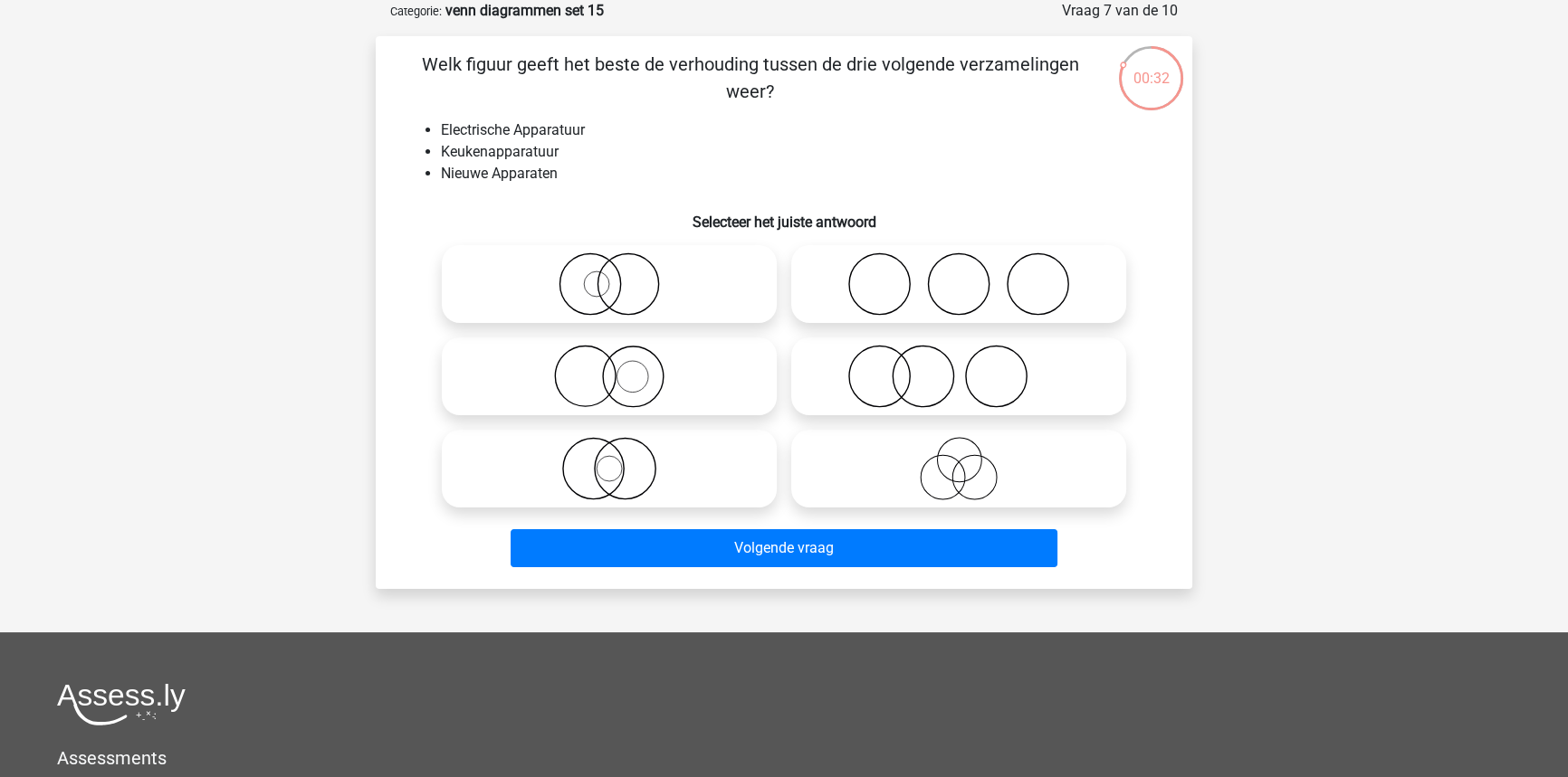
drag, startPoint x: 945, startPoint y: 464, endPoint x: 948, endPoint y: 473, distance: 9.5
click at [948, 466] on icon at bounding box center [959, 468] width 321 height 63
click at [959, 459] on input "radio" at bounding box center [964, 454] width 11 height 11
radio input "true"
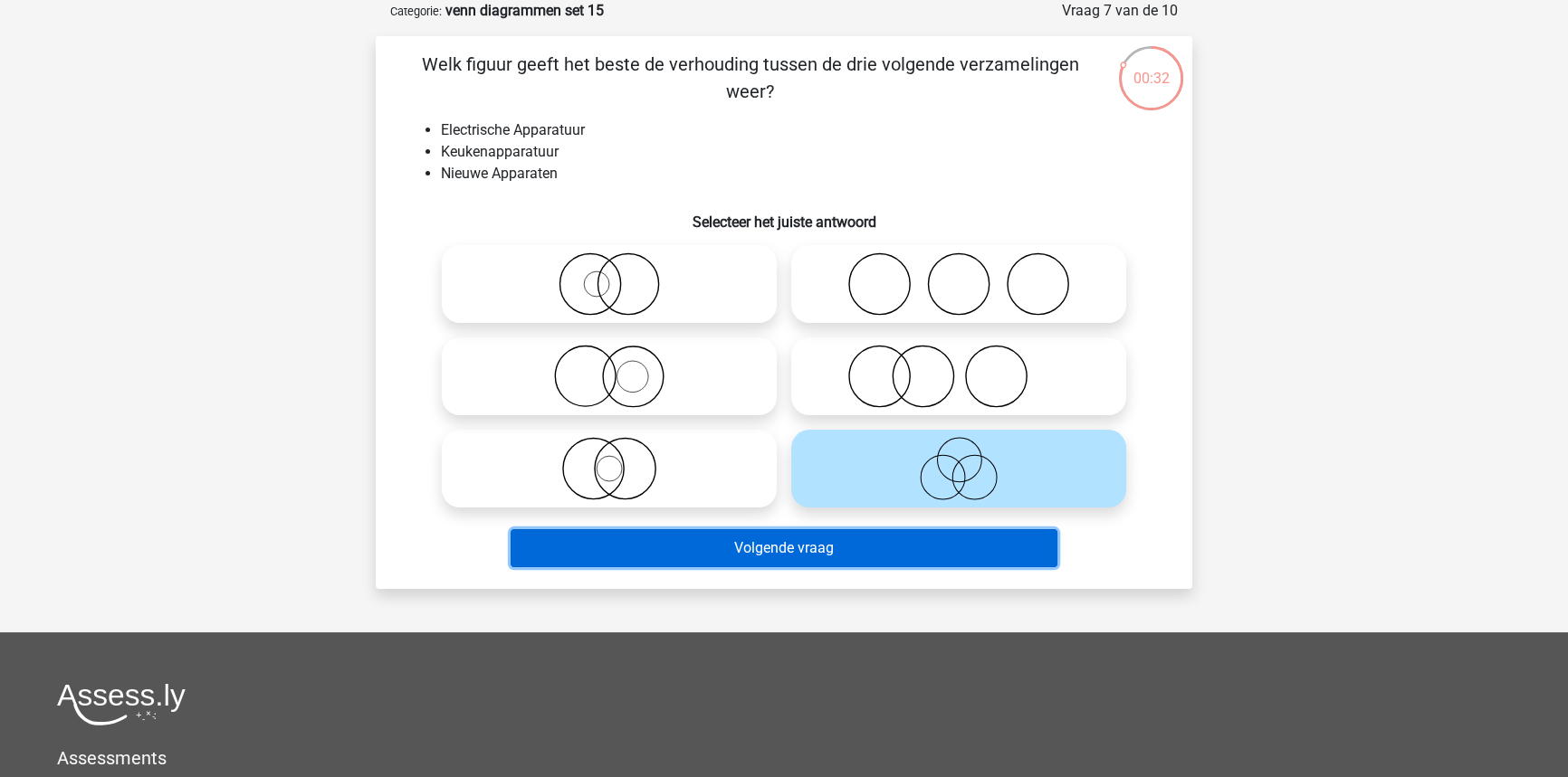
click at [916, 550] on button "Volgende vraag" at bounding box center [784, 548] width 547 height 38
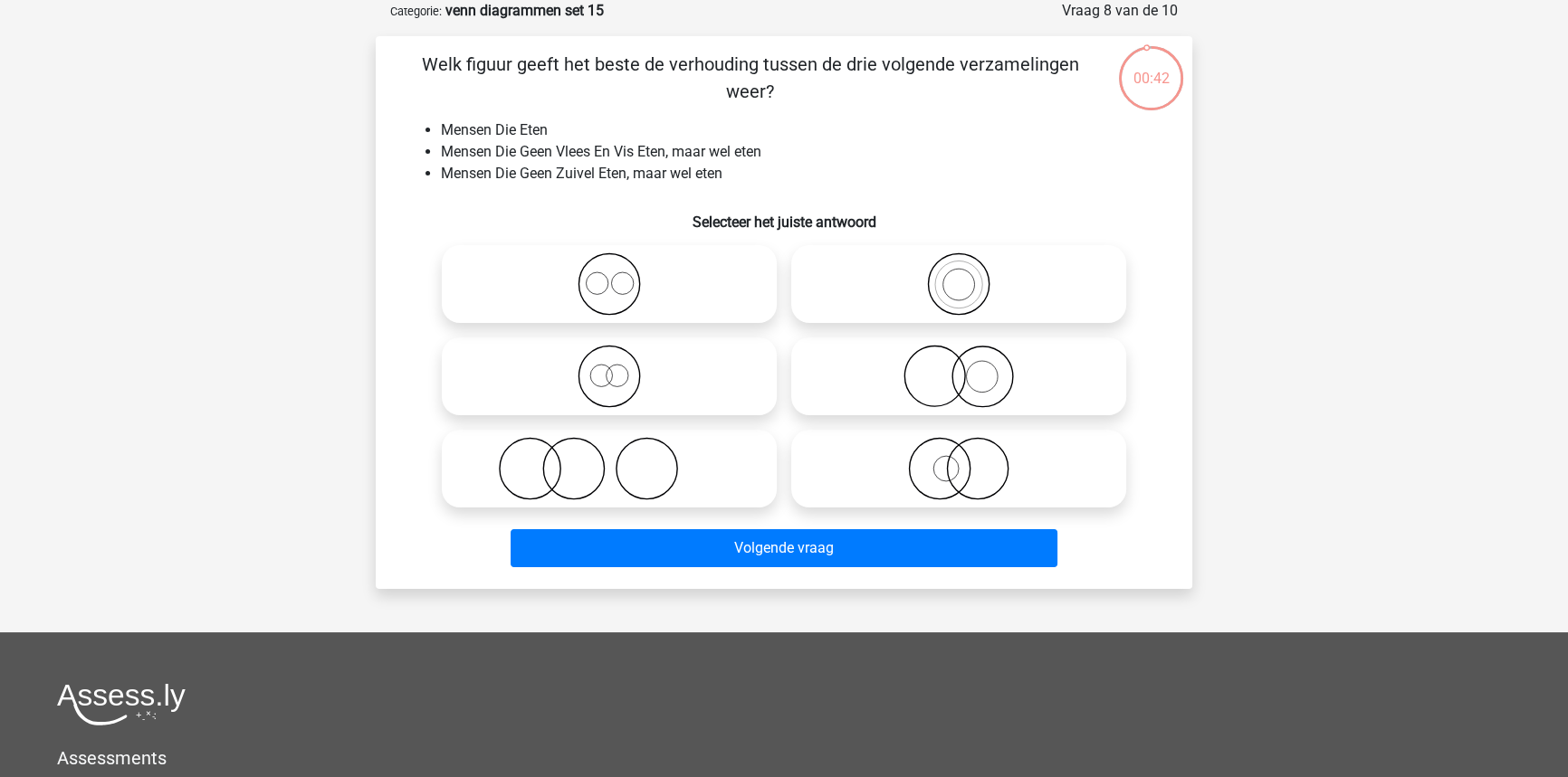
drag, startPoint x: 634, startPoint y: 360, endPoint x: 642, endPoint y: 381, distance: 22.5
click at [635, 362] on icon at bounding box center [609, 376] width 321 height 63
click at [621, 362] on input "radio" at bounding box center [615, 361] width 11 height 11
radio input "true"
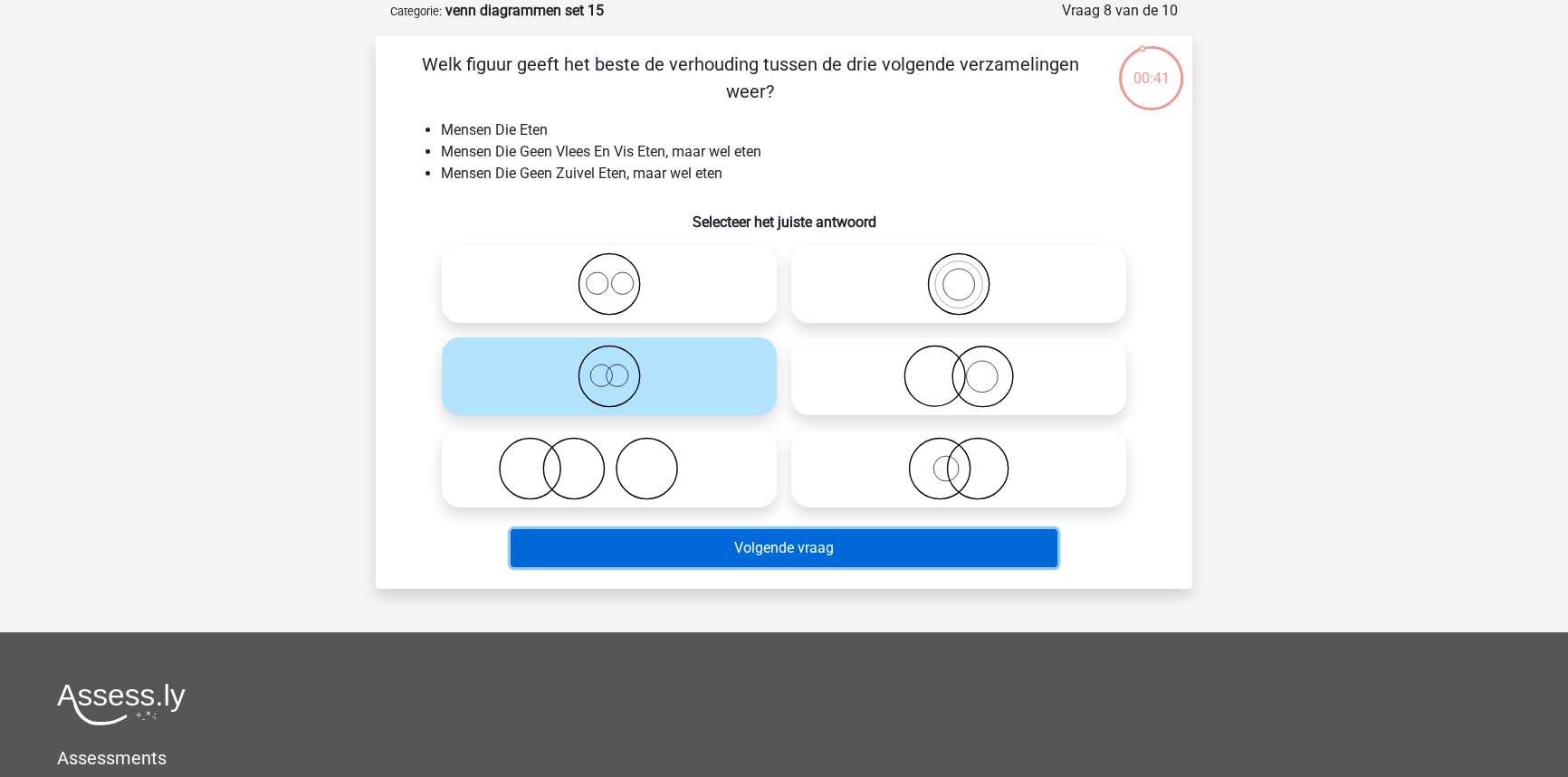
click at [707, 534] on button "Volgende vraag" at bounding box center [784, 548] width 547 height 38
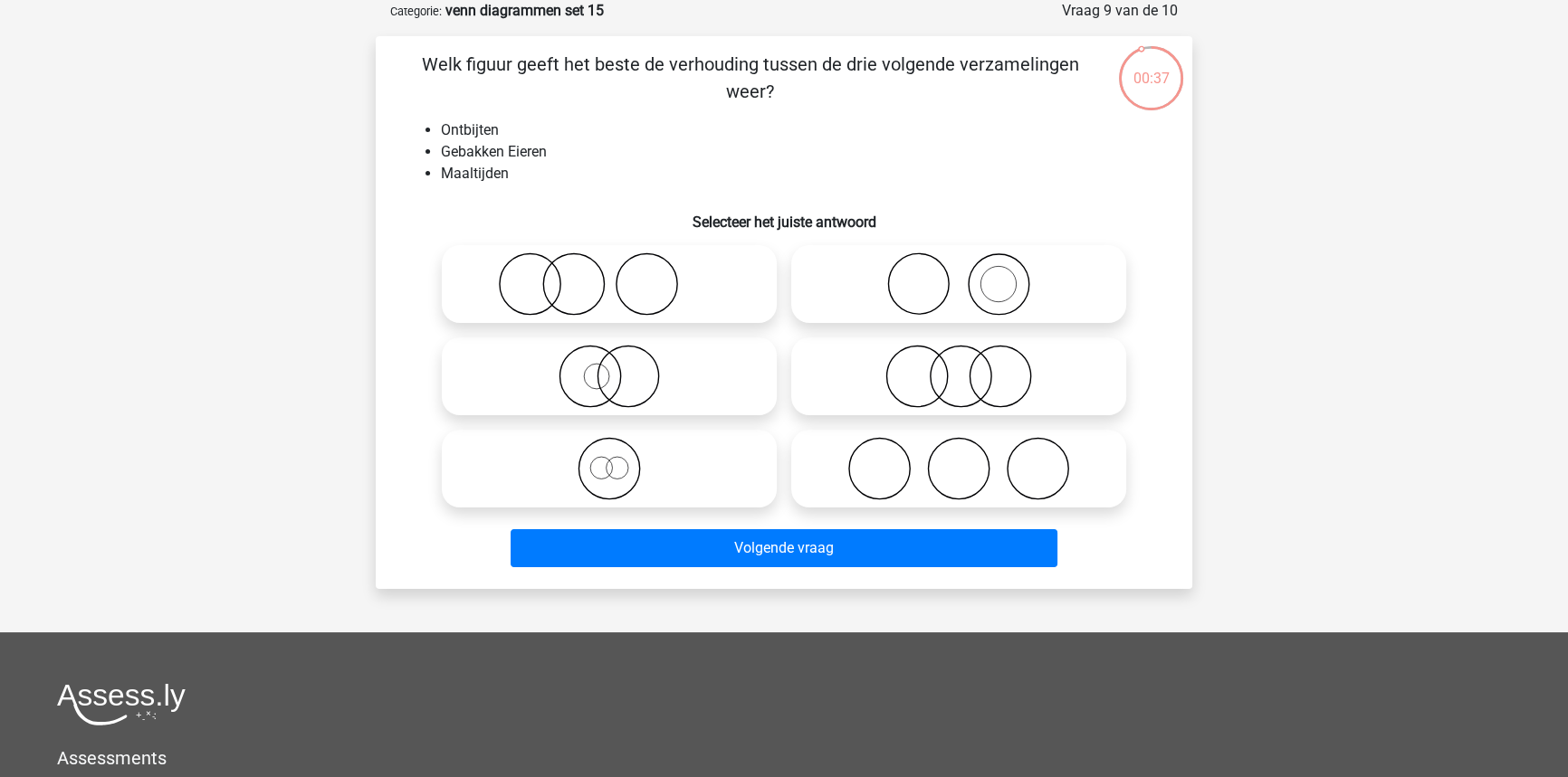
drag, startPoint x: 619, startPoint y: 296, endPoint x: 612, endPoint y: 330, distance: 34.7
click at [615, 311] on icon at bounding box center [609, 284] width 321 height 63
click at [615, 275] on input "radio" at bounding box center [615, 269] width 11 height 11
radio input "true"
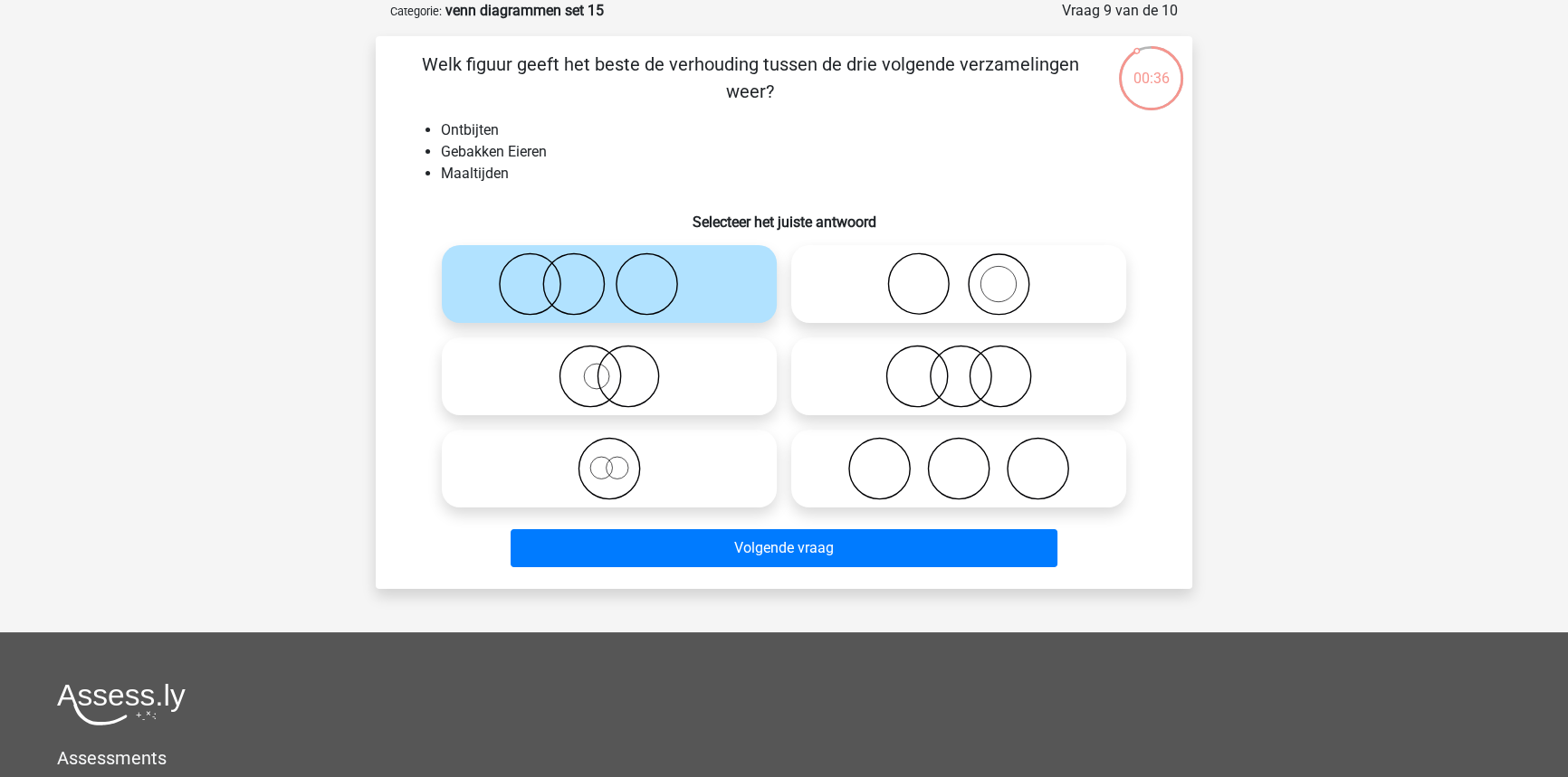
click at [1032, 276] on icon at bounding box center [959, 284] width 321 height 63
click at [971, 275] on input "radio" at bounding box center [964, 269] width 11 height 11
radio input "true"
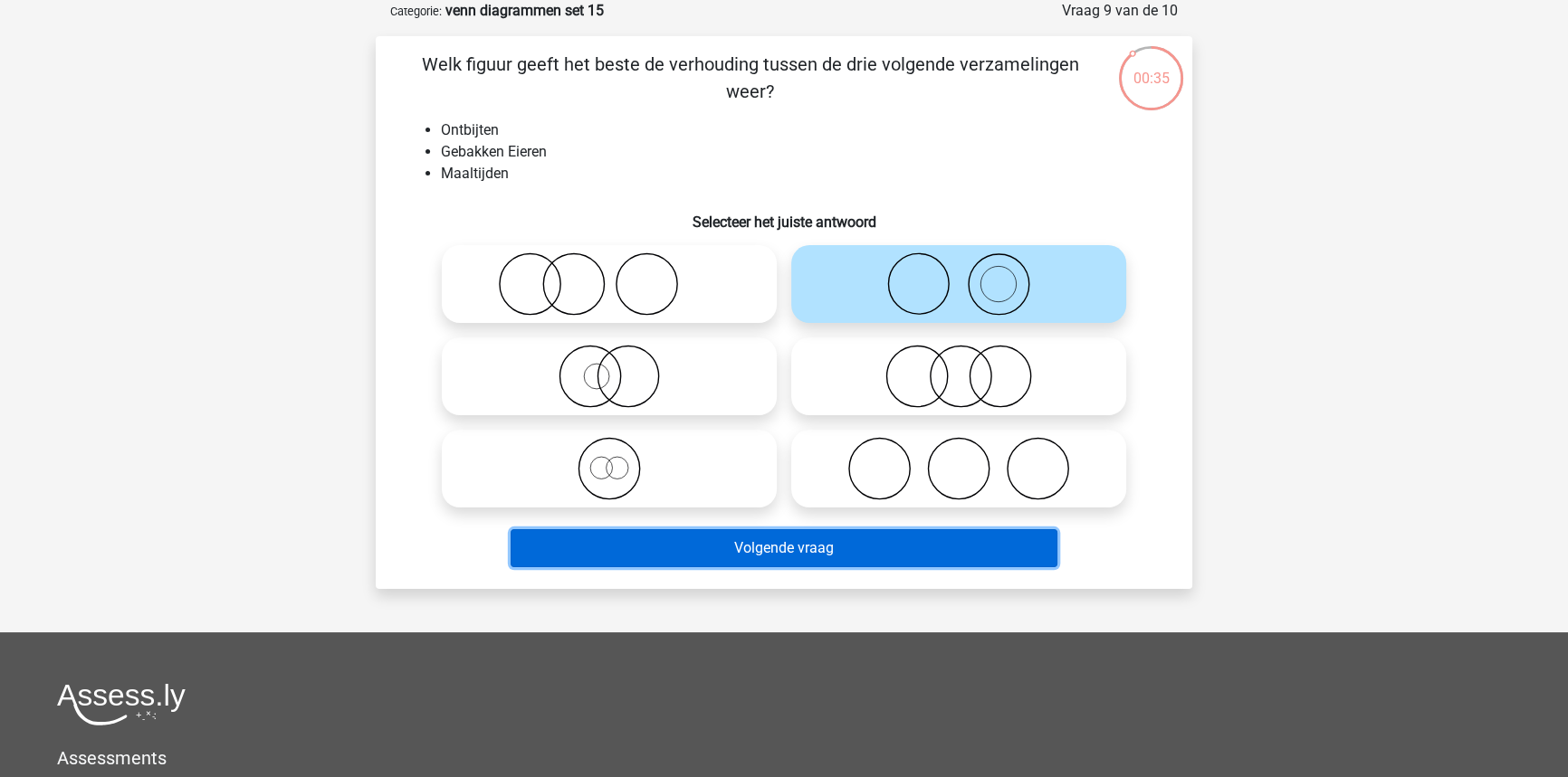
click at [892, 543] on button "Volgende vraag" at bounding box center [784, 548] width 547 height 38
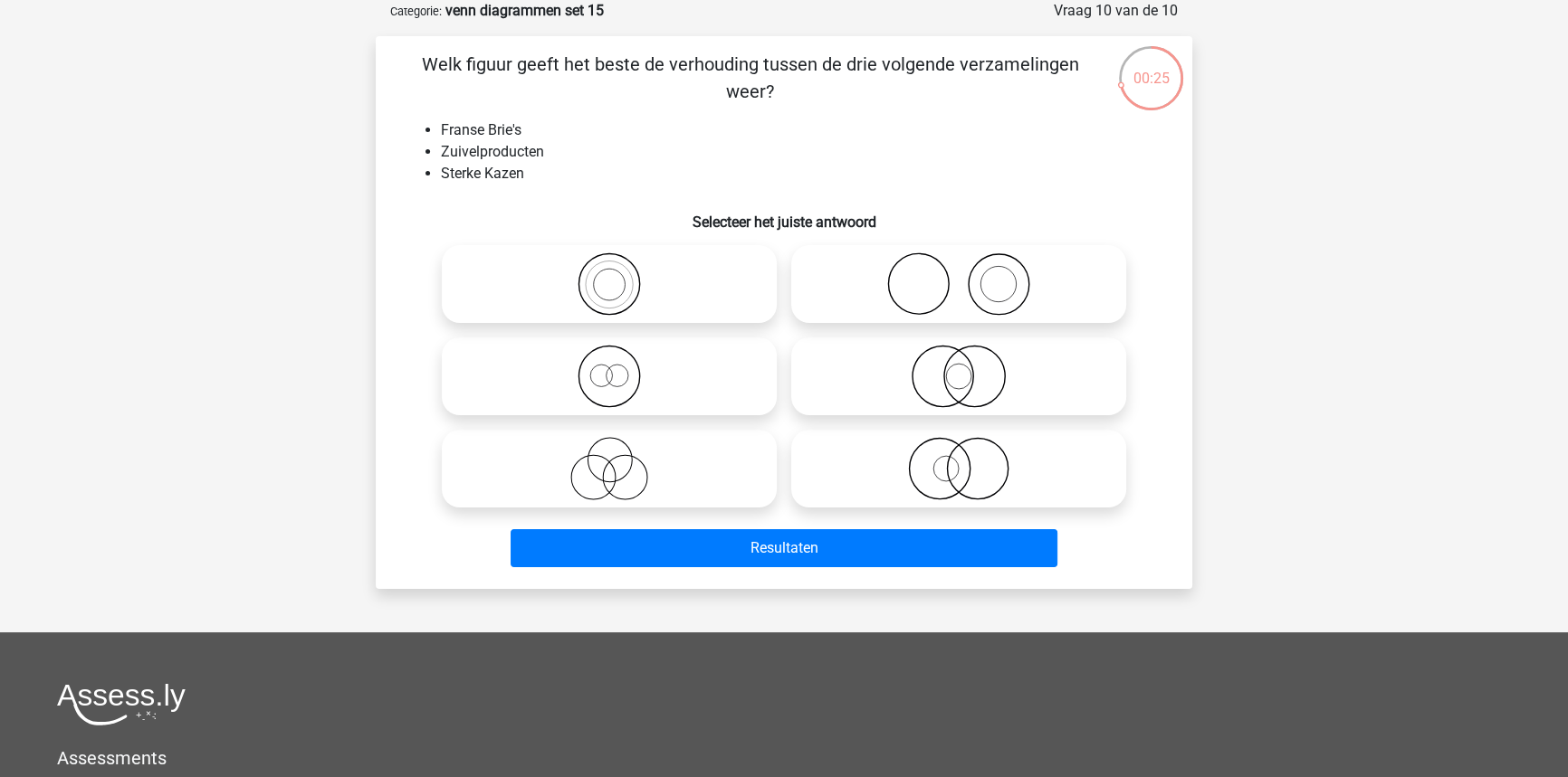
drag, startPoint x: 619, startPoint y: 384, endPoint x: 624, endPoint y: 398, distance: 14.9
click at [619, 385] on icon at bounding box center [609, 376] width 321 height 63
click at [619, 368] on input "radio" at bounding box center [615, 361] width 11 height 11
radio input "true"
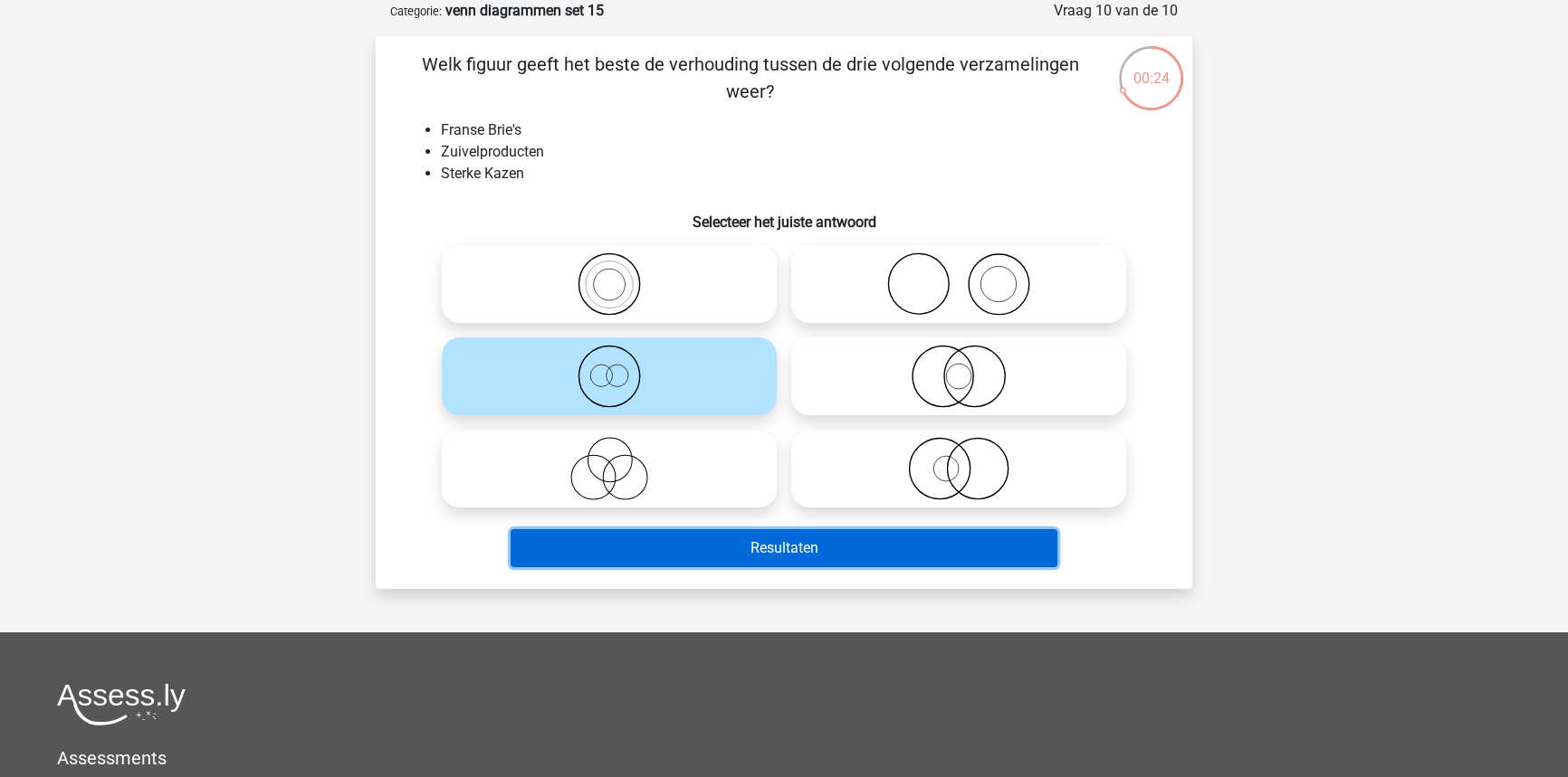
click at [687, 537] on button "Resultaten" at bounding box center [784, 548] width 547 height 38
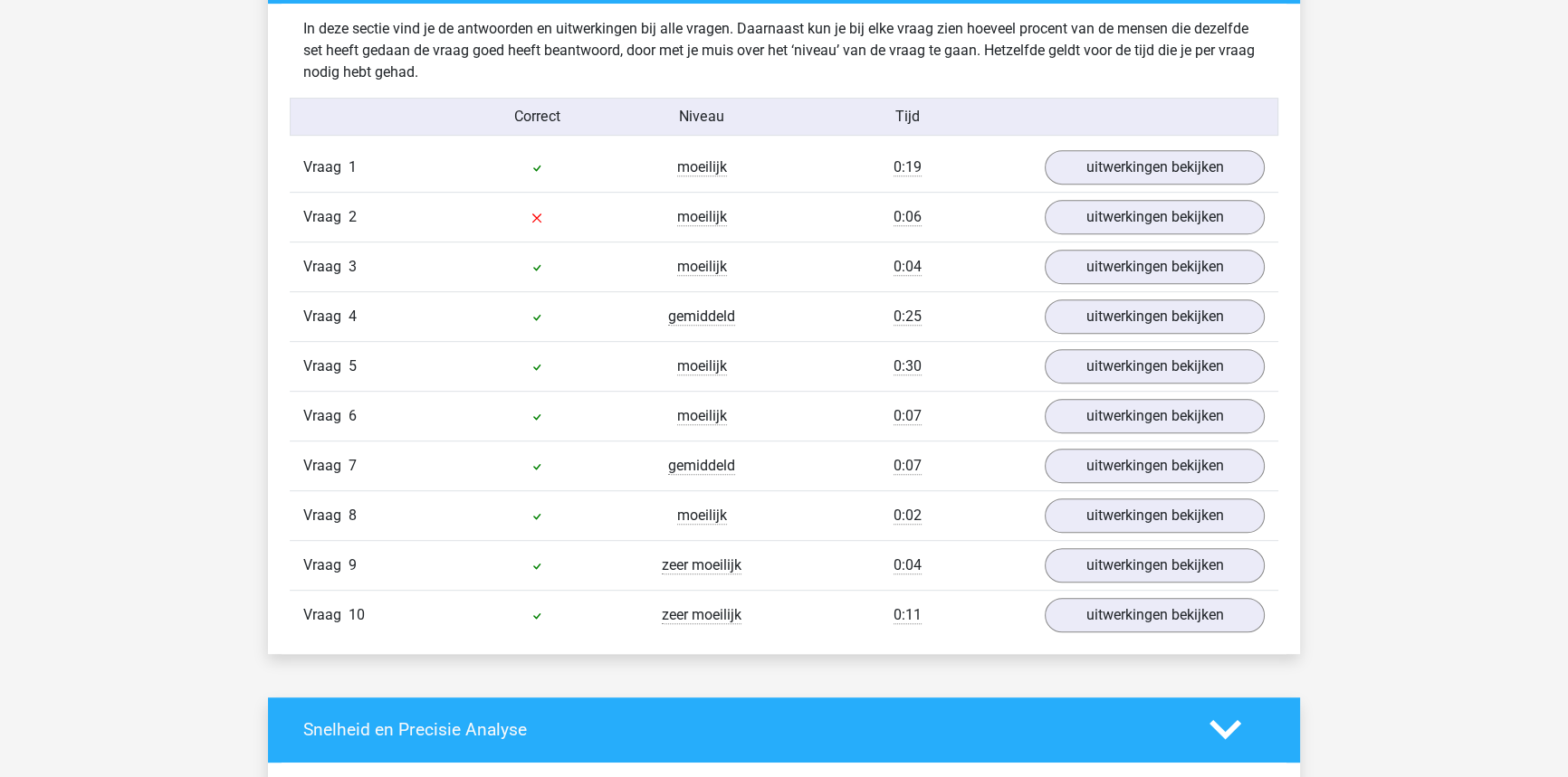
scroll to position [904, 0]
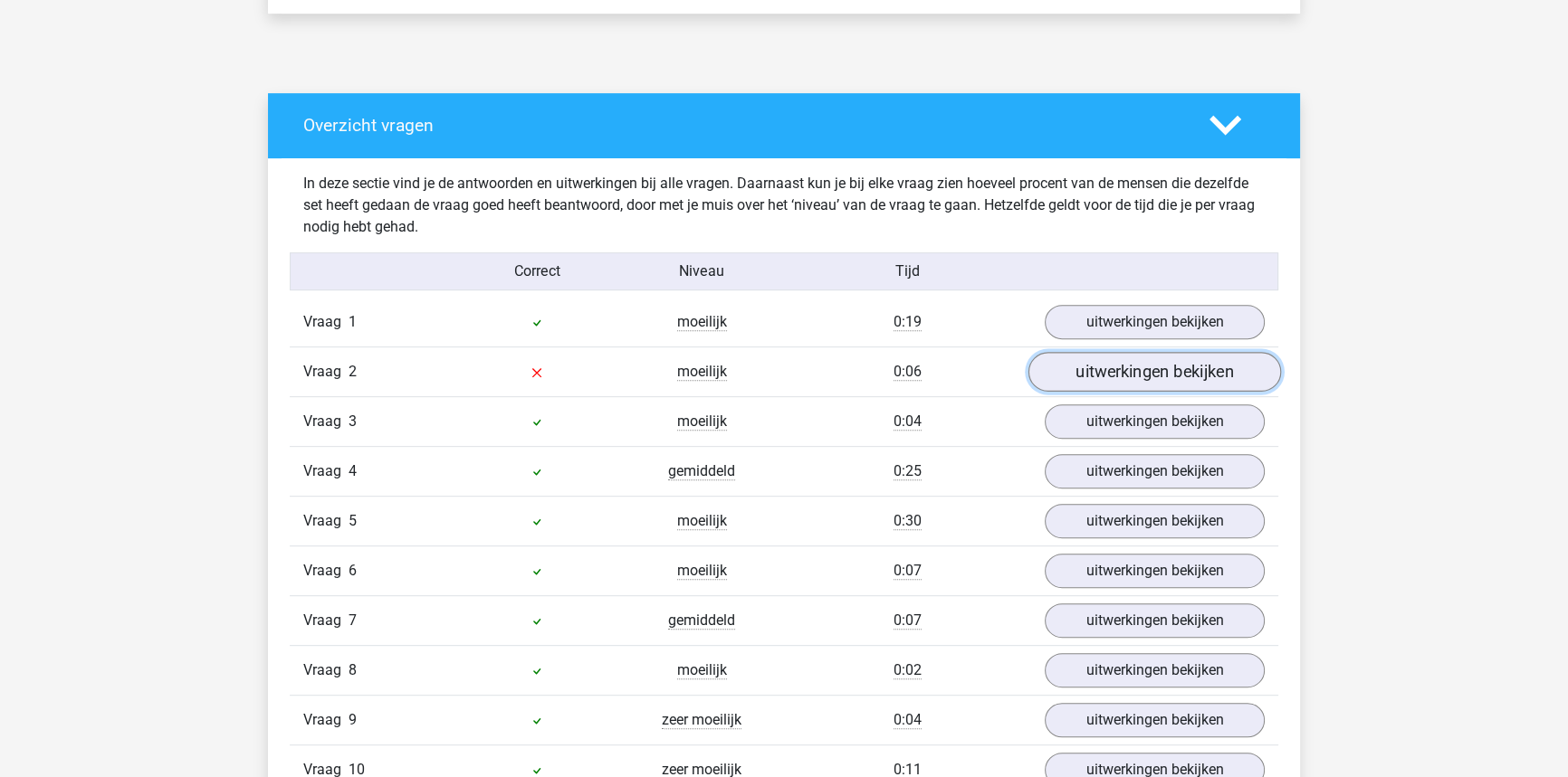
click at [1130, 373] on link "uitwerkingen bekijken" at bounding box center [1155, 372] width 253 height 40
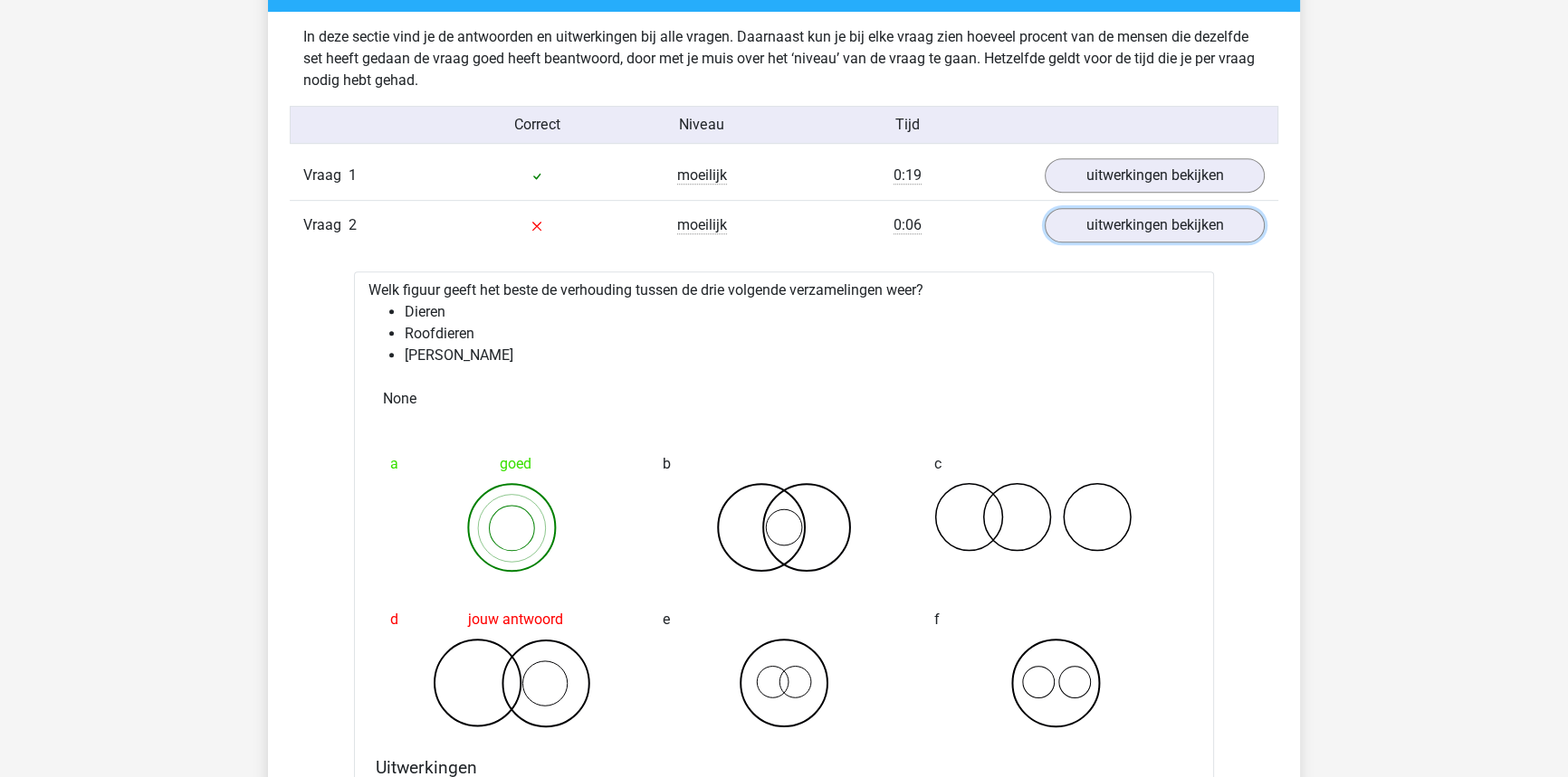
scroll to position [1068, 0]
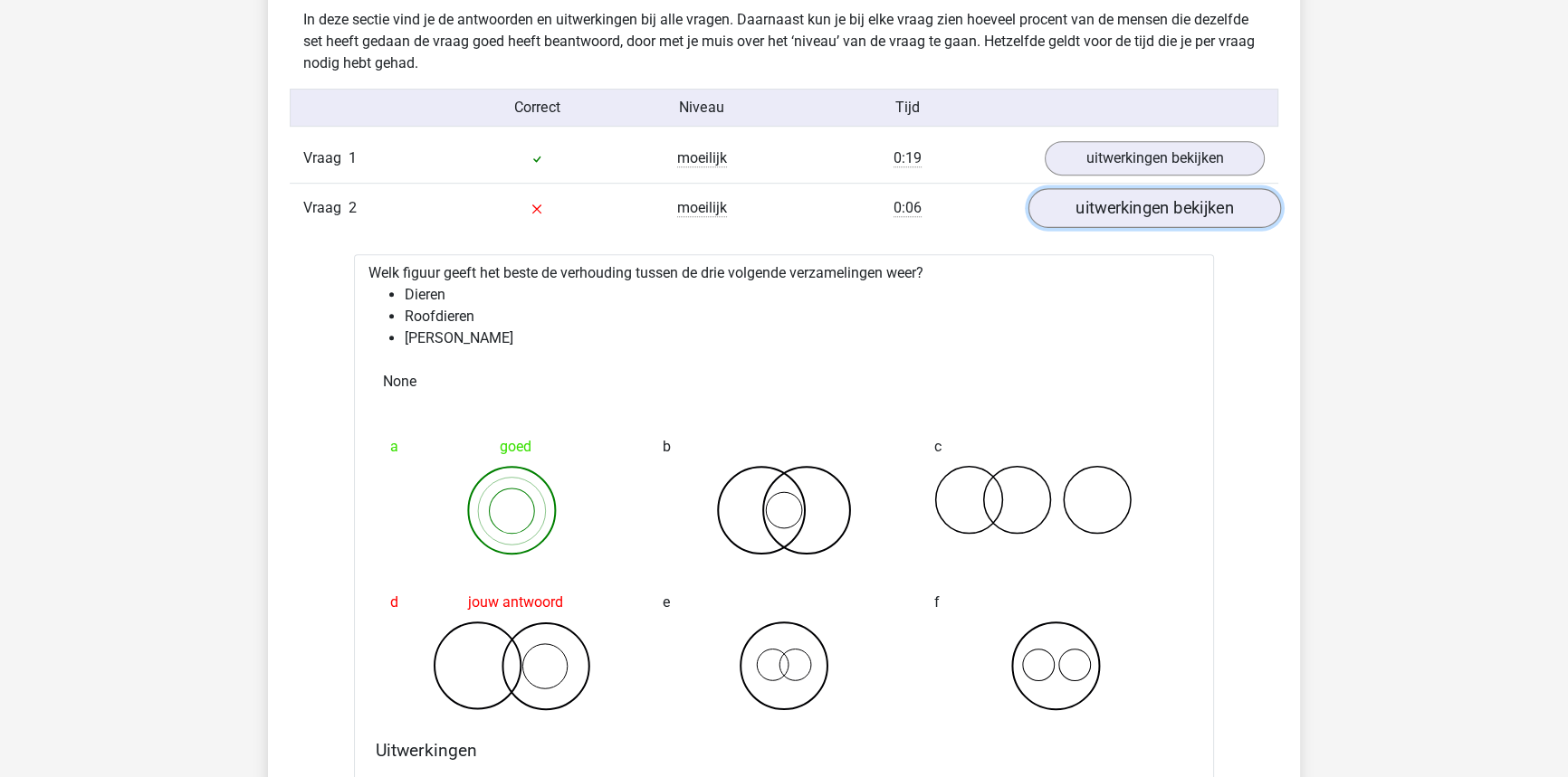
click at [1159, 221] on link "uitwerkingen bekijken" at bounding box center [1155, 208] width 253 height 40
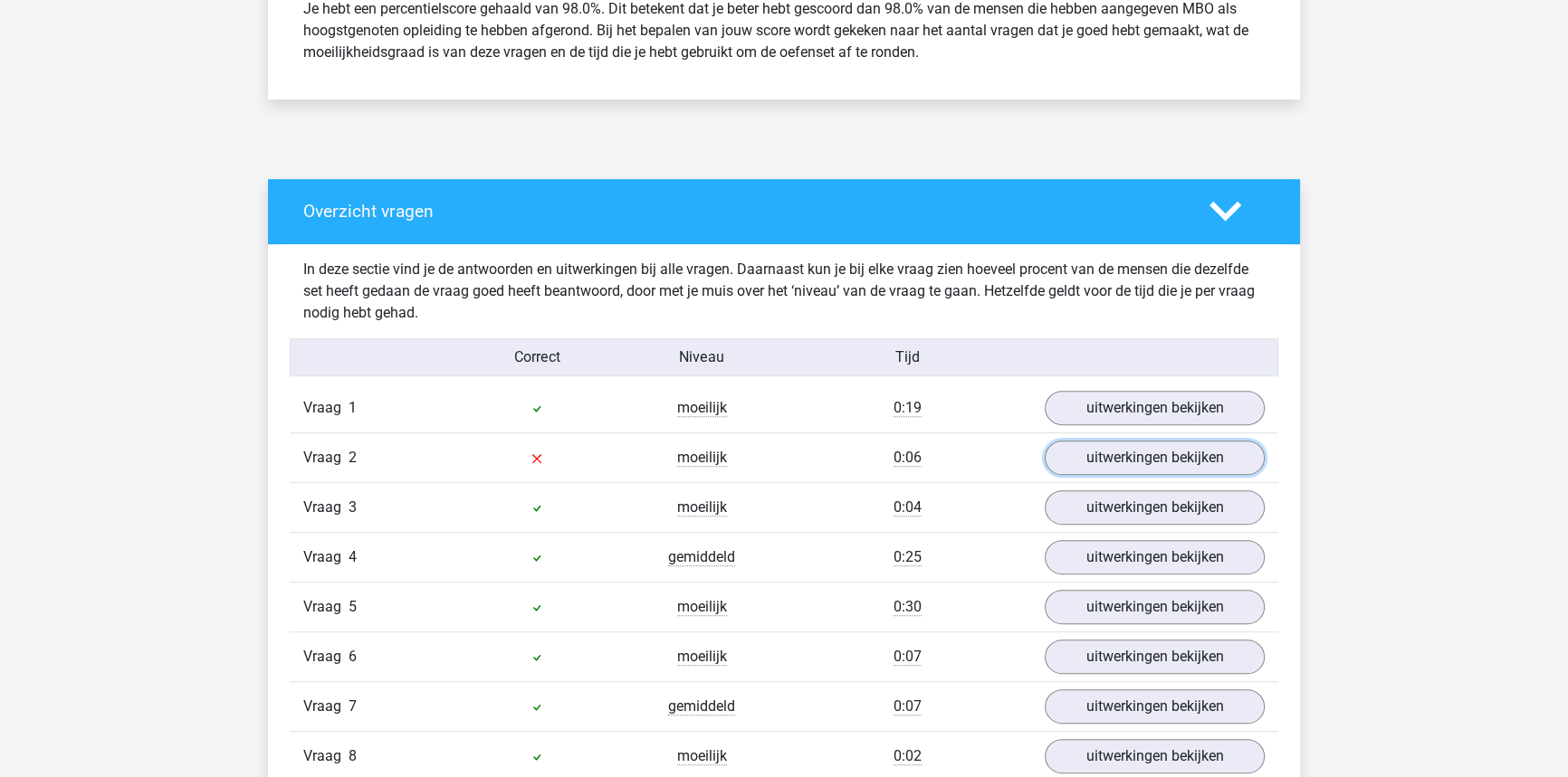
scroll to position [822, 0]
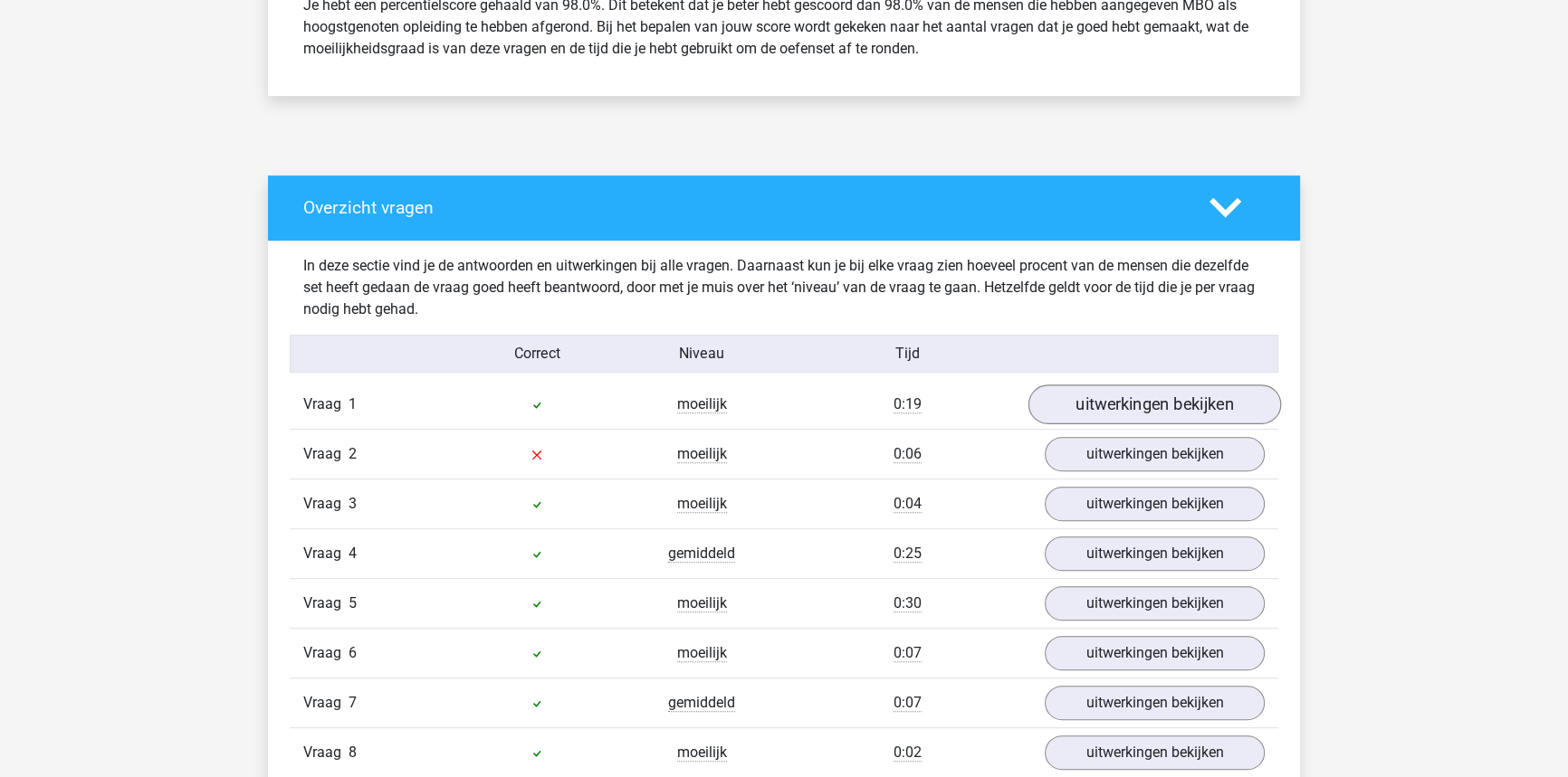
drag, startPoint x: 1168, startPoint y: 384, endPoint x: 1168, endPoint y: 396, distance: 12.0
click at [1168, 396] on div "Vraag 1 moeilijk 0:19 uitwerkingen bekijken" at bounding box center [784, 405] width 989 height 49
click at [1168, 397] on link "uitwerkingen bekijken" at bounding box center [1155, 405] width 253 height 40
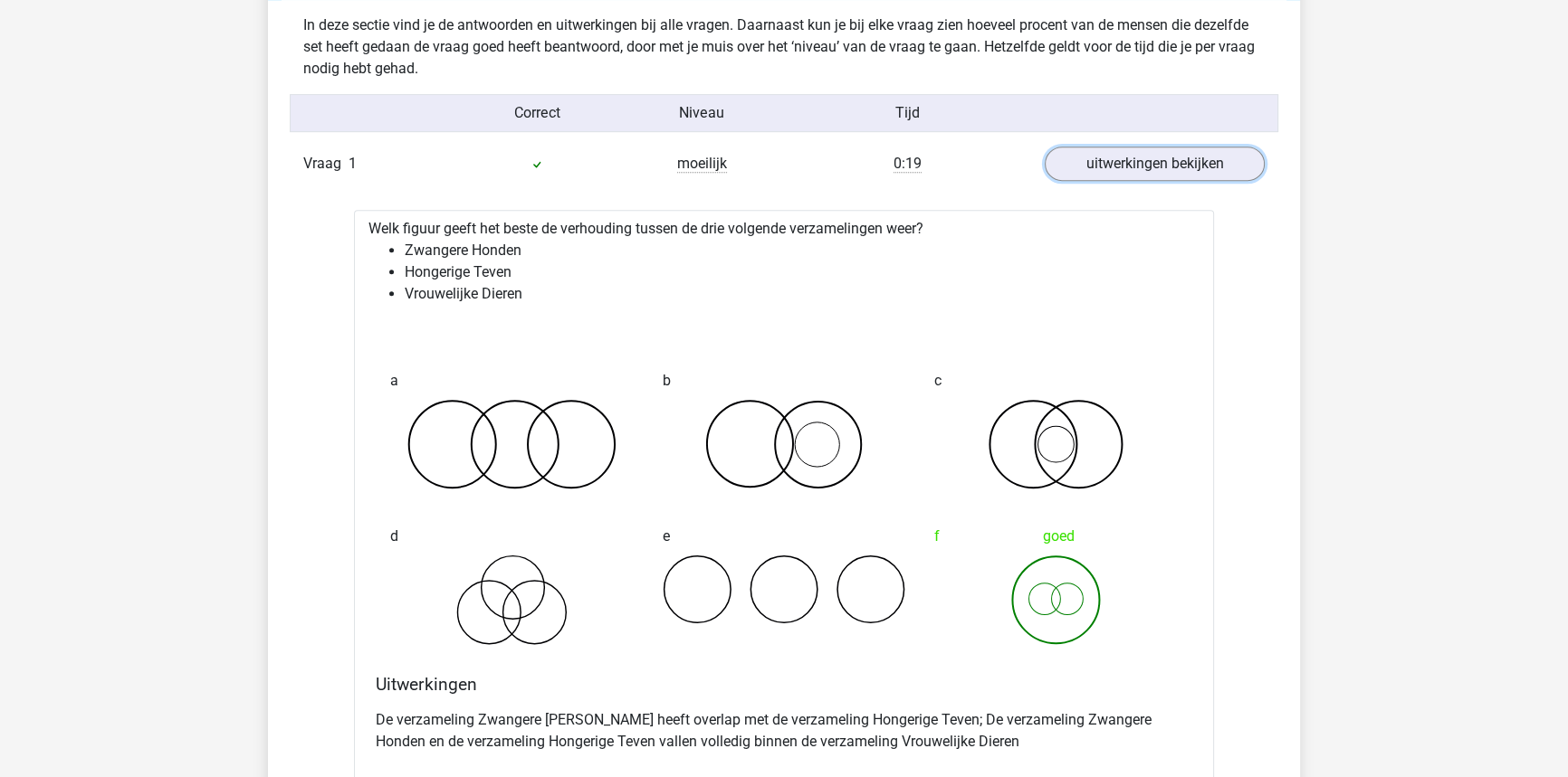
scroll to position [1068, 0]
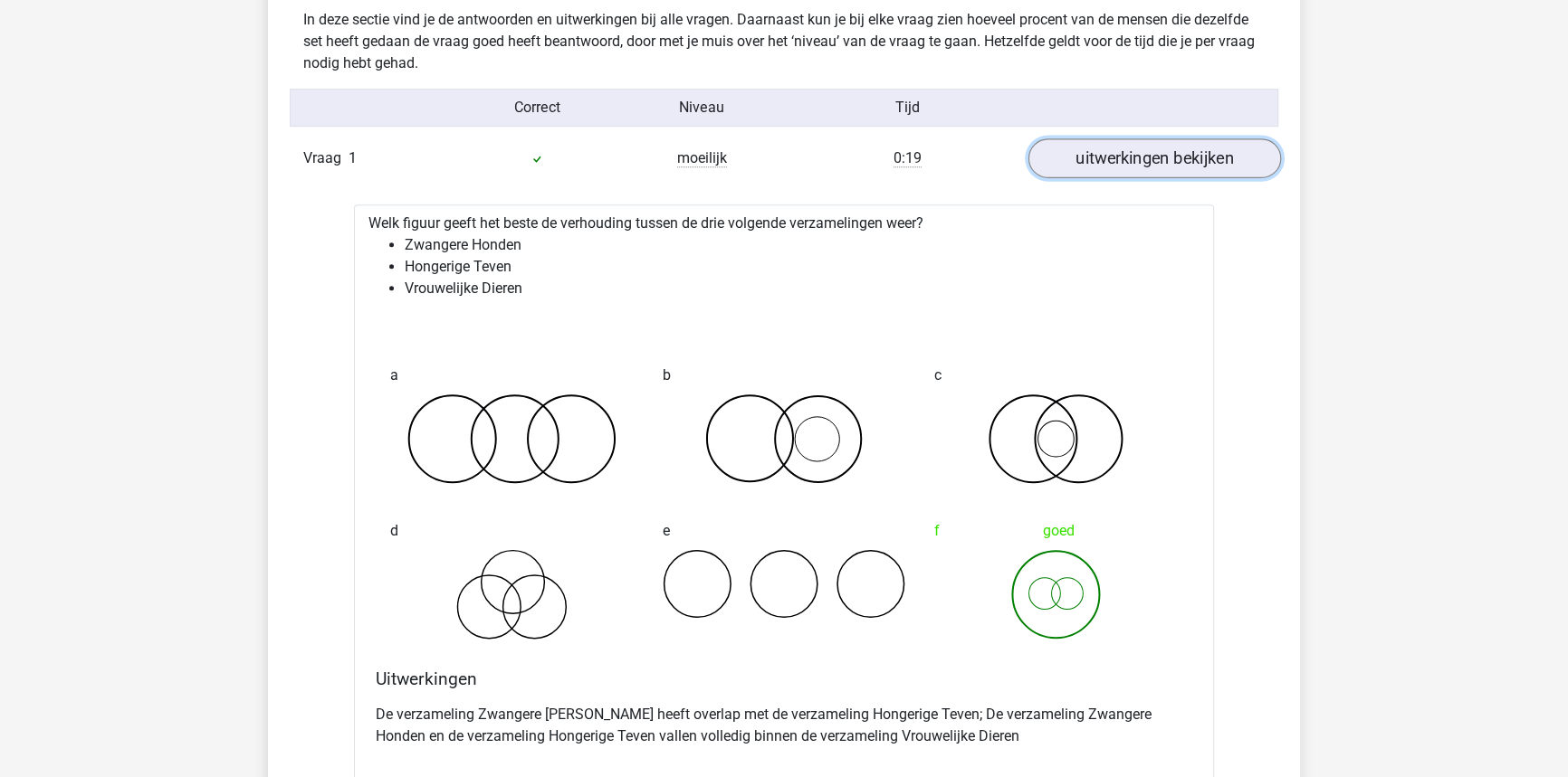
click at [1194, 150] on link "uitwerkingen bekijken" at bounding box center [1155, 158] width 253 height 40
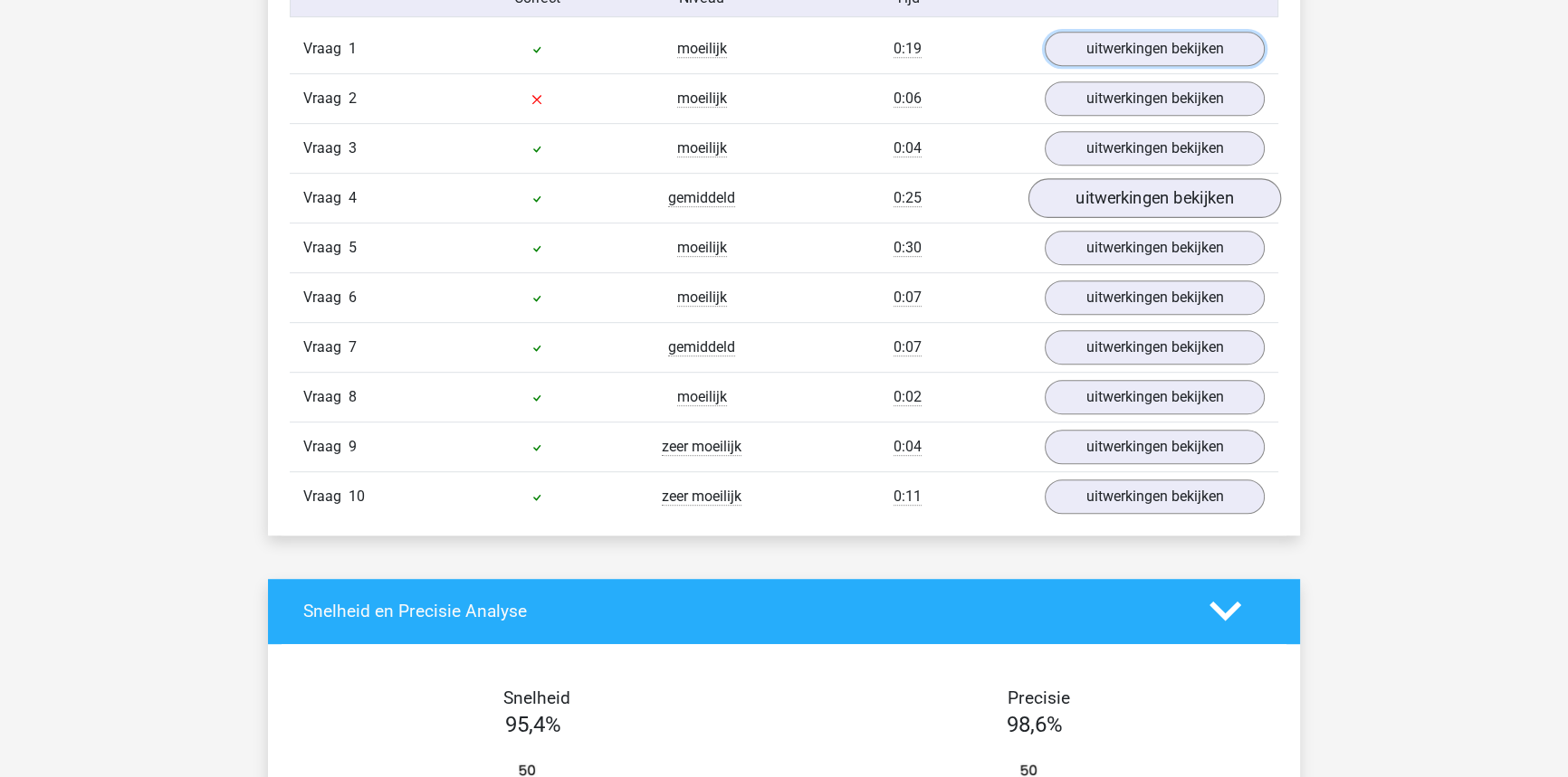
scroll to position [1174, 0]
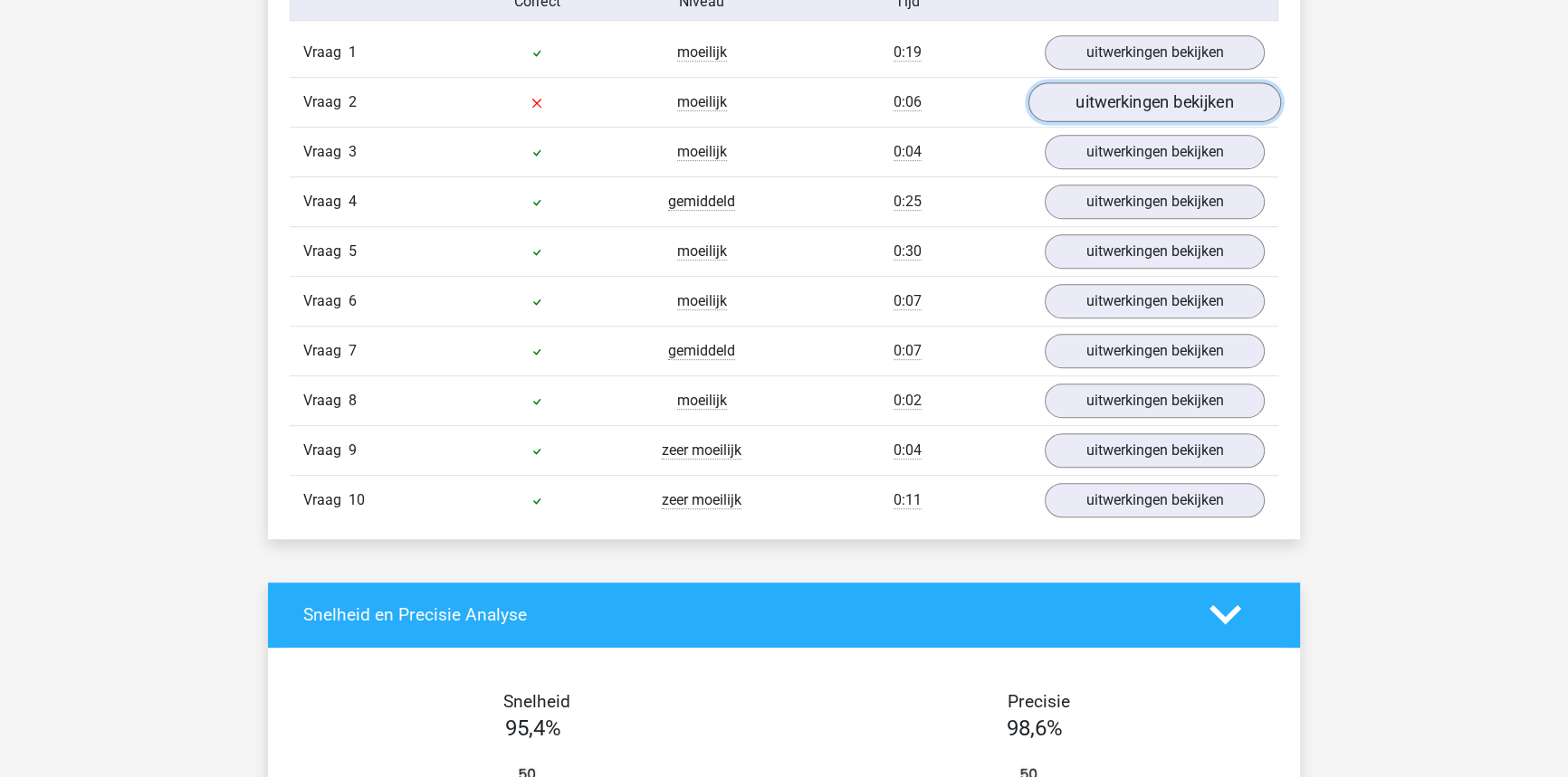
click at [1135, 111] on link "uitwerkingen bekijken" at bounding box center [1155, 102] width 253 height 40
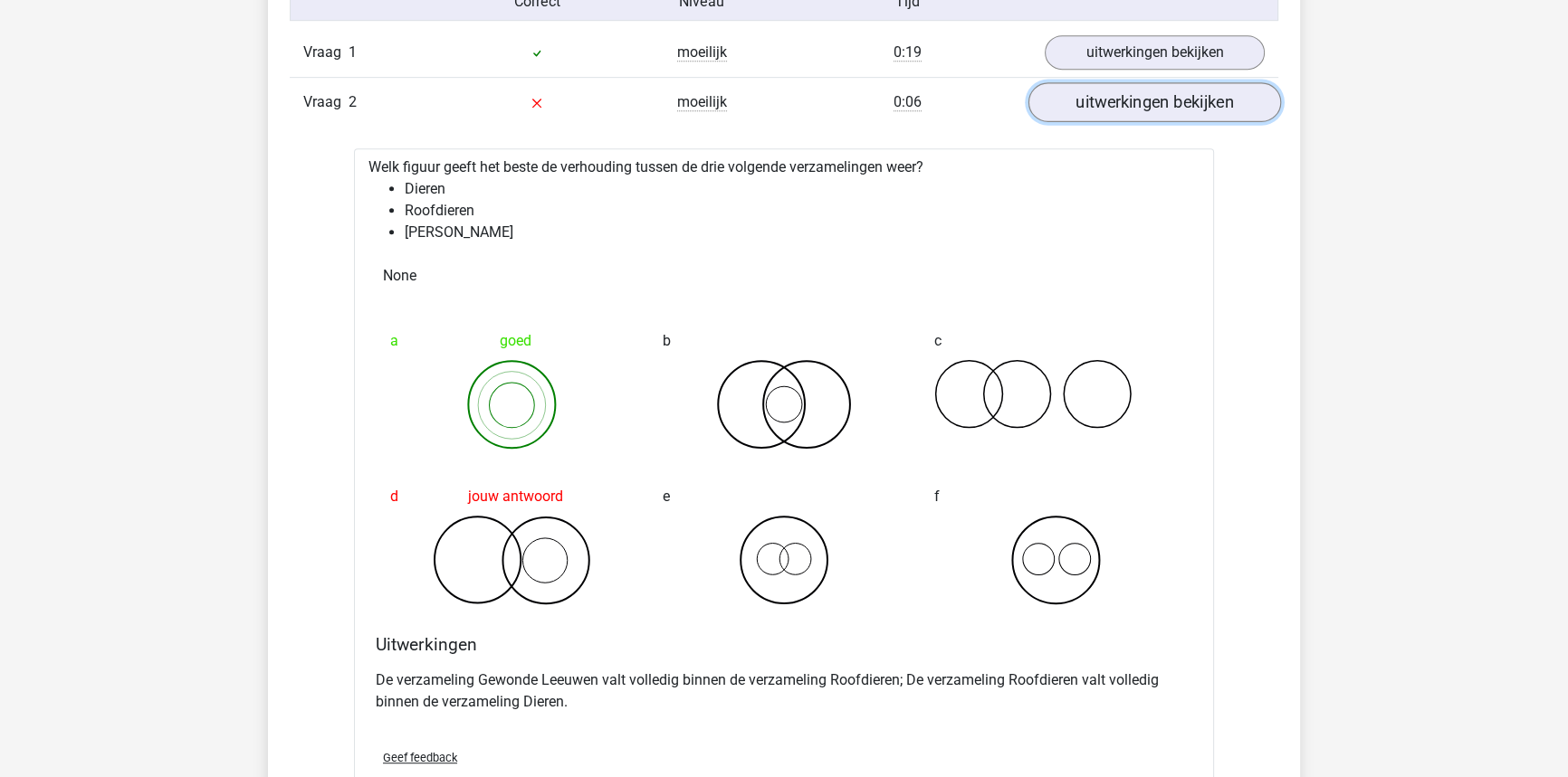
click at [1186, 110] on link "uitwerkingen bekijken" at bounding box center [1155, 102] width 253 height 40
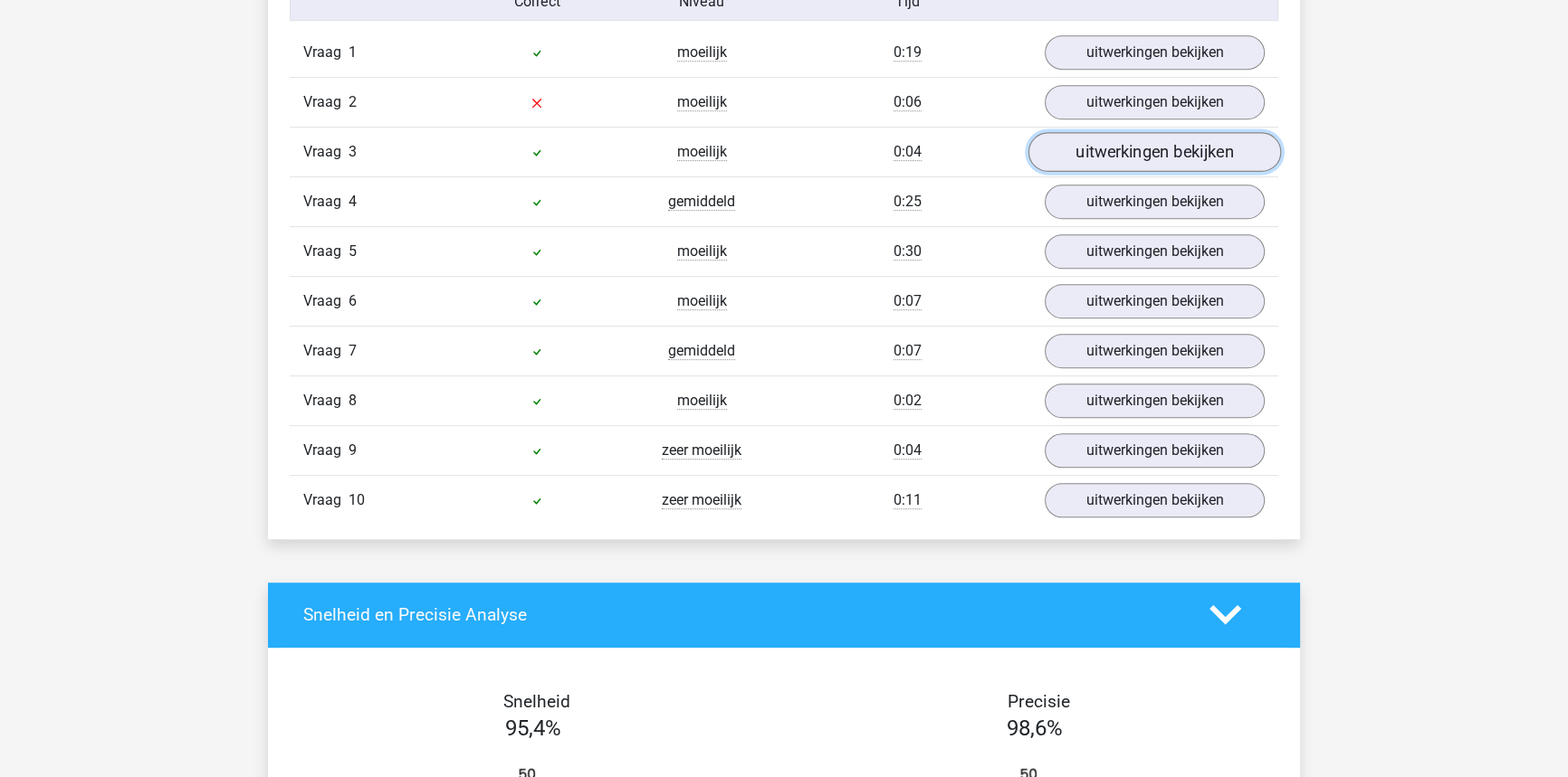
click at [1139, 154] on link "uitwerkingen bekijken" at bounding box center [1155, 152] width 253 height 40
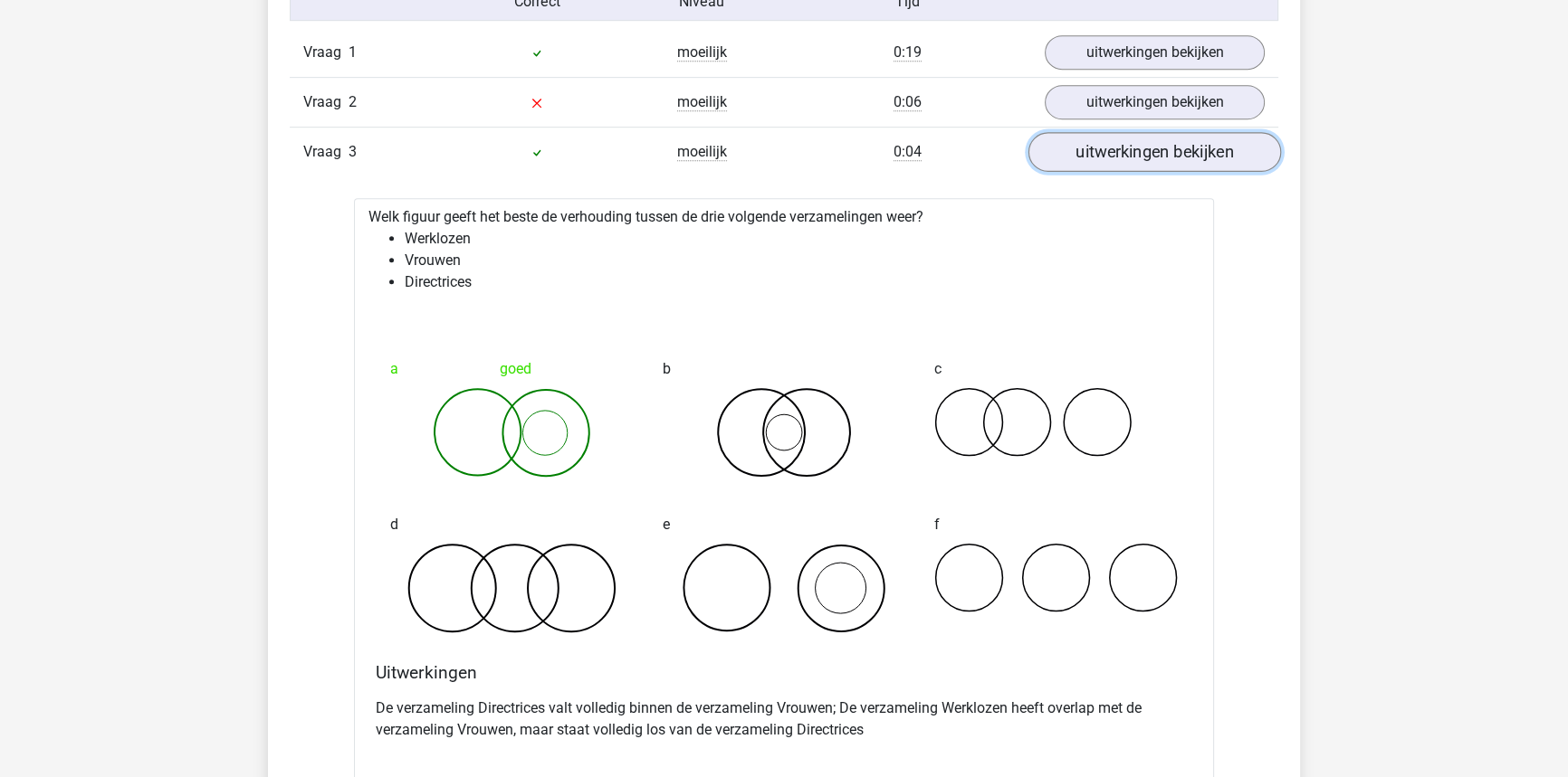
click at [1138, 145] on link "uitwerkingen bekijken" at bounding box center [1155, 152] width 253 height 40
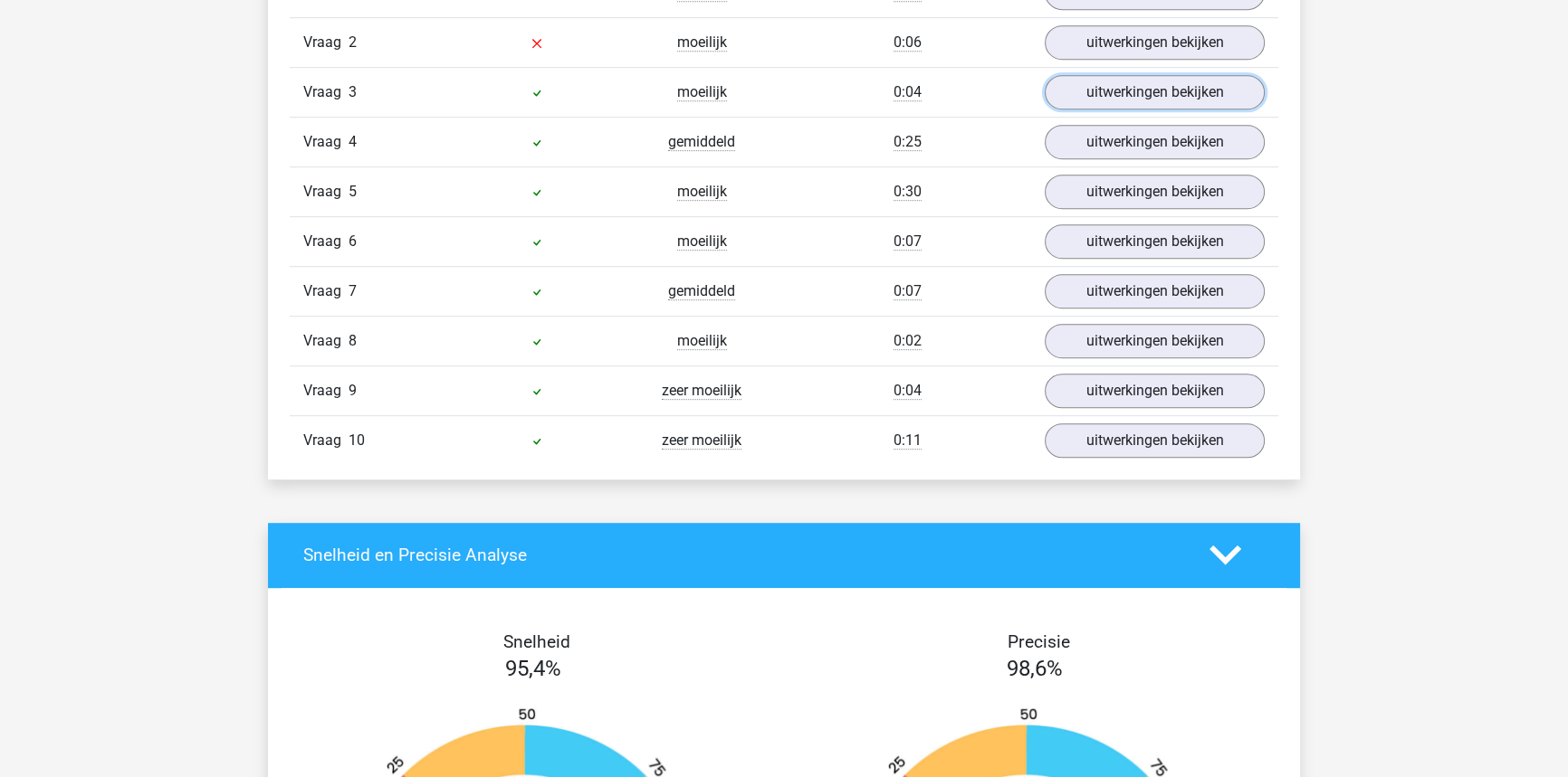
scroll to position [1197, 0]
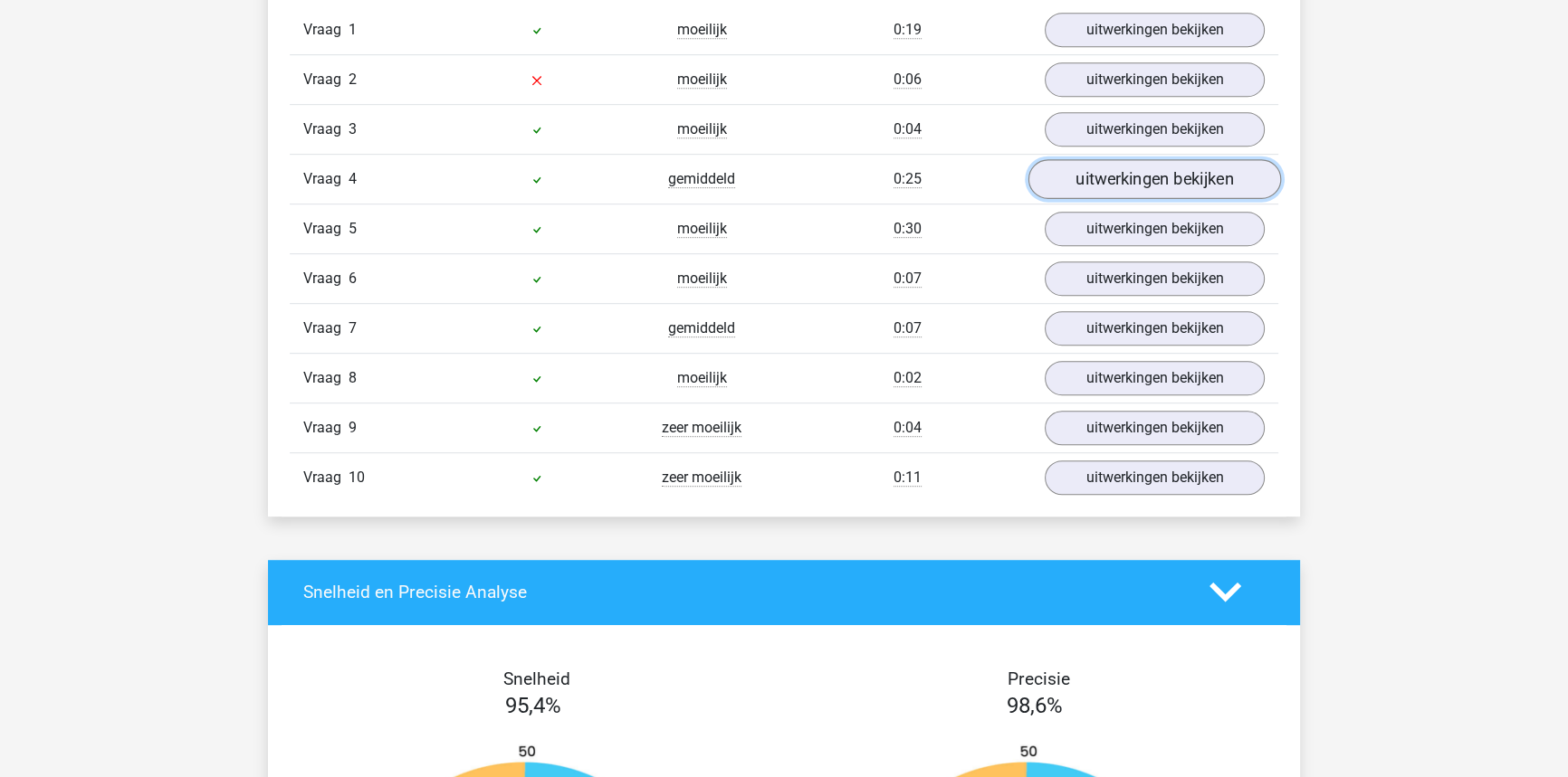
click at [1139, 173] on link "uitwerkingen bekijken" at bounding box center [1155, 179] width 253 height 40
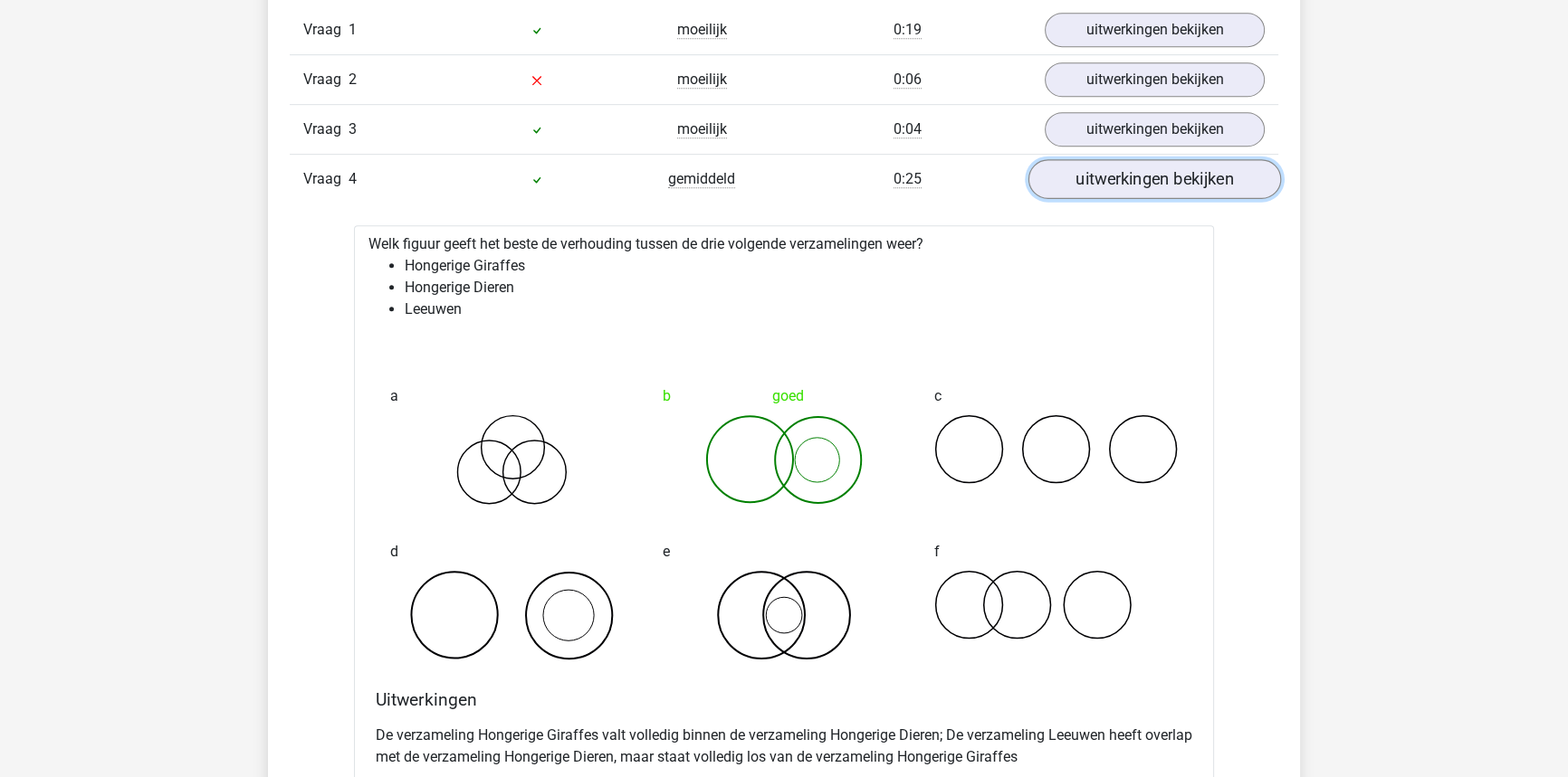
click at [1095, 167] on link "uitwerkingen bekijken" at bounding box center [1155, 179] width 253 height 40
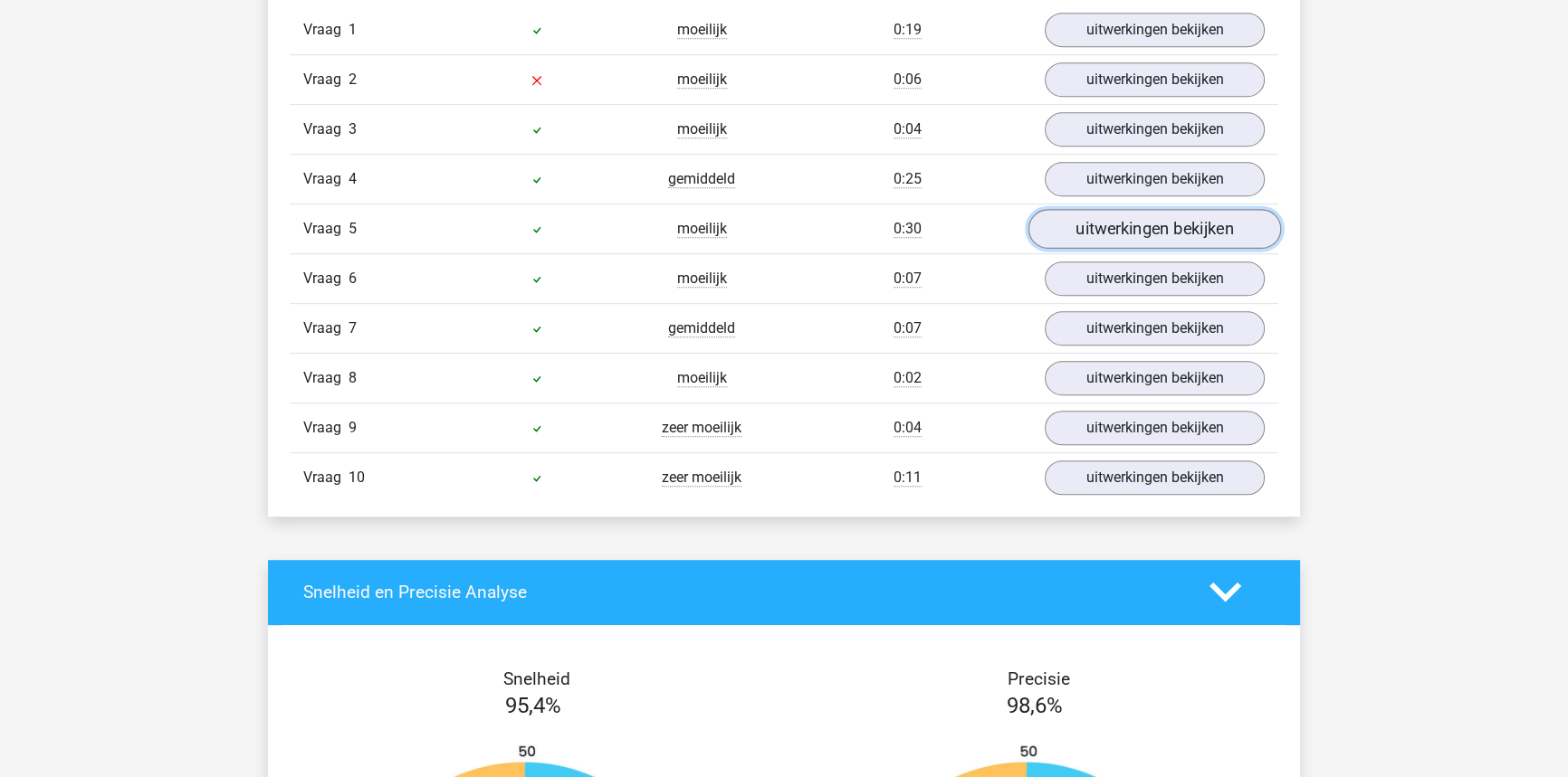
click at [1086, 228] on link "uitwerkingen bekijken" at bounding box center [1155, 229] width 253 height 40
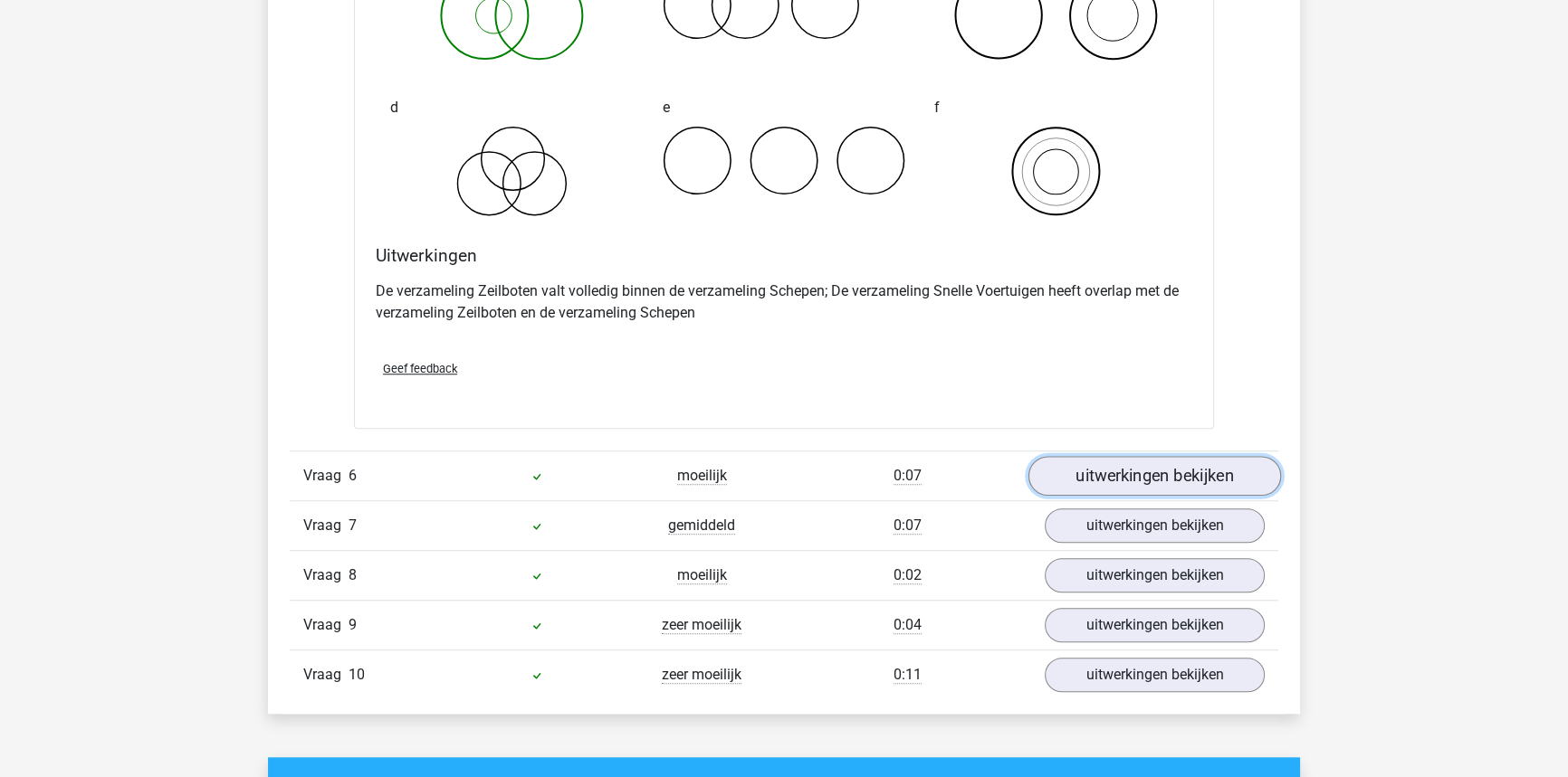
click at [1105, 466] on link "uitwerkingen bekijken" at bounding box center [1155, 476] width 253 height 40
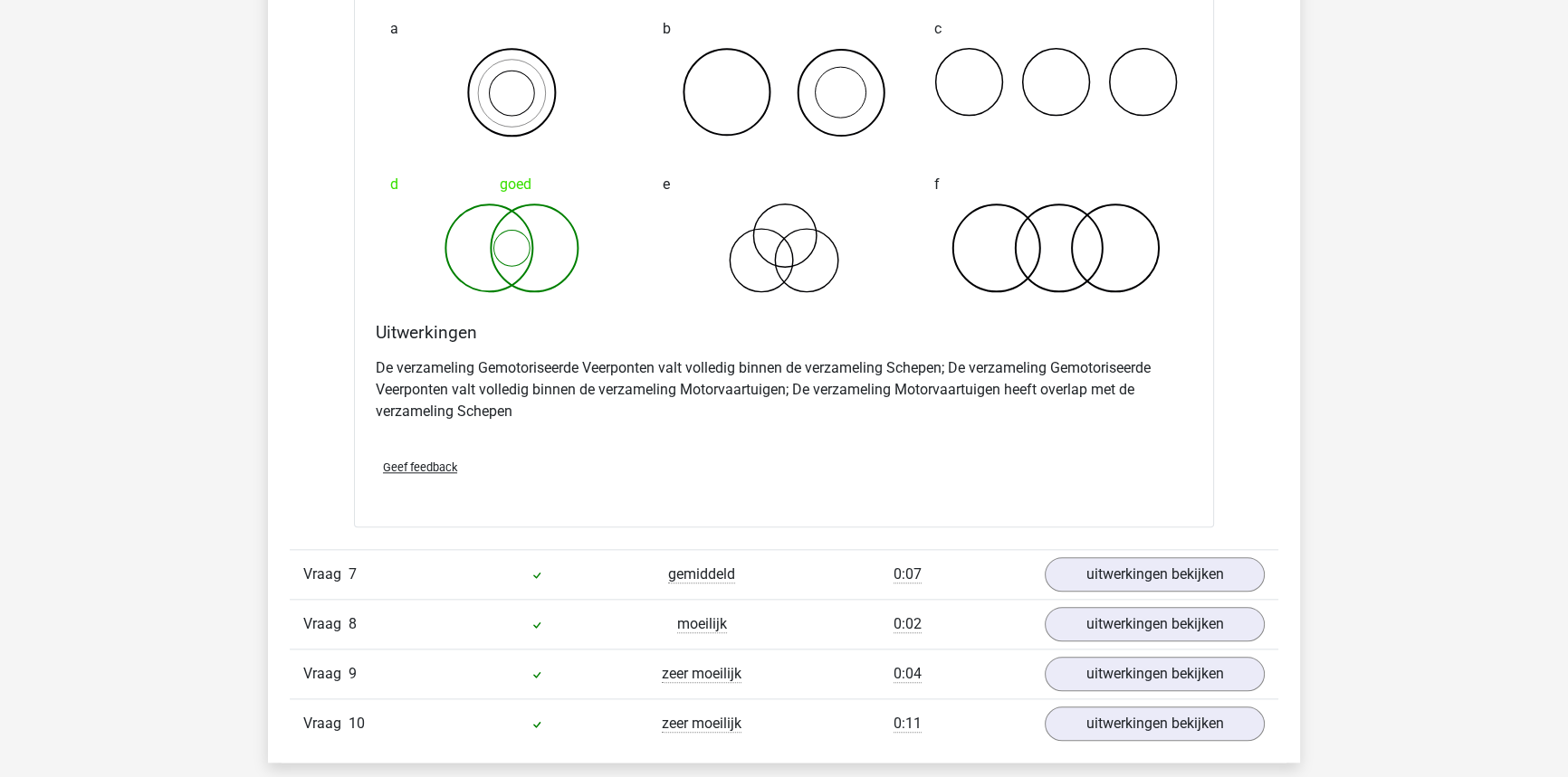
scroll to position [2513, 0]
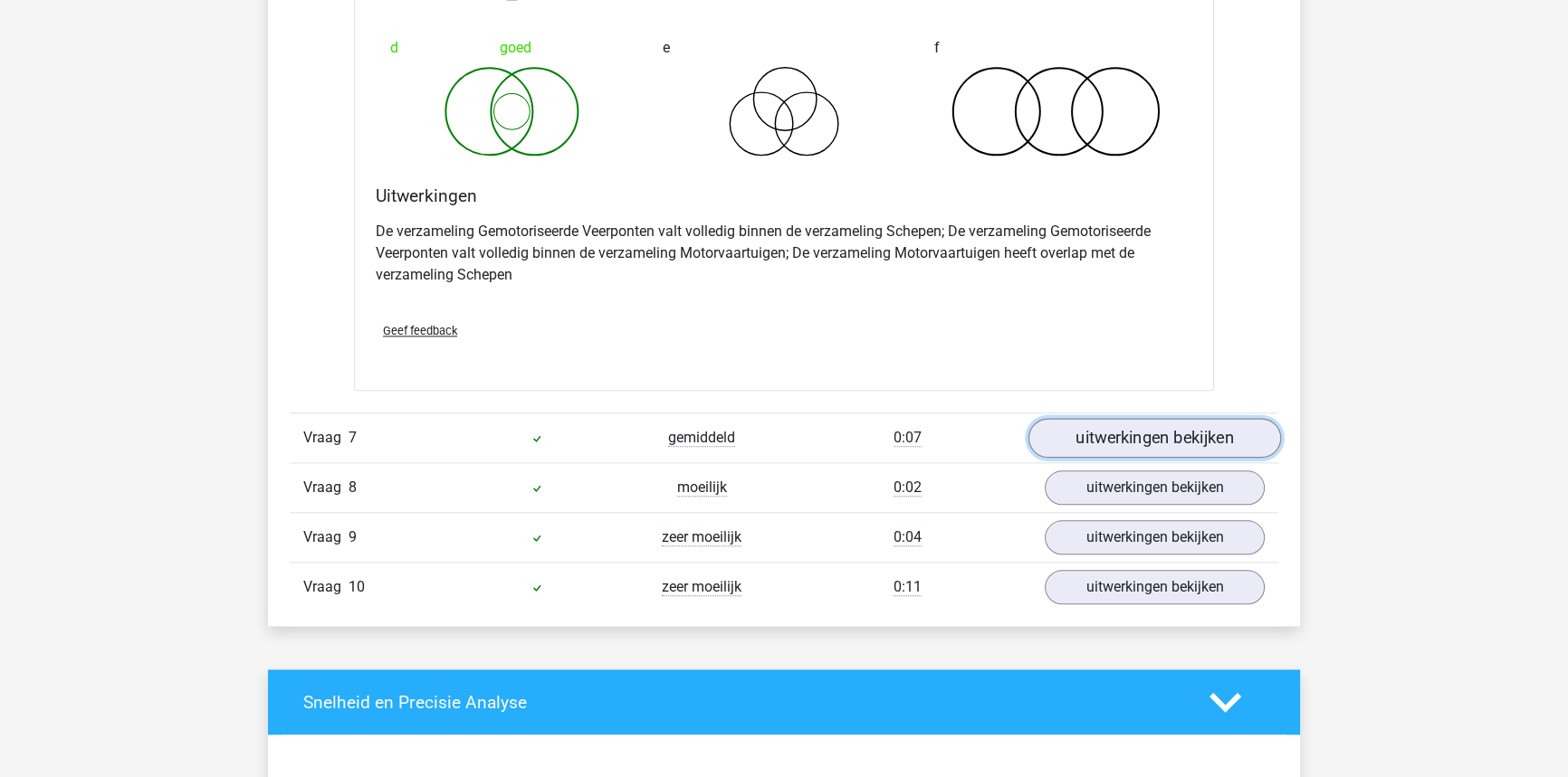
click at [1145, 425] on link "uitwerkingen bekijken" at bounding box center [1155, 438] width 253 height 40
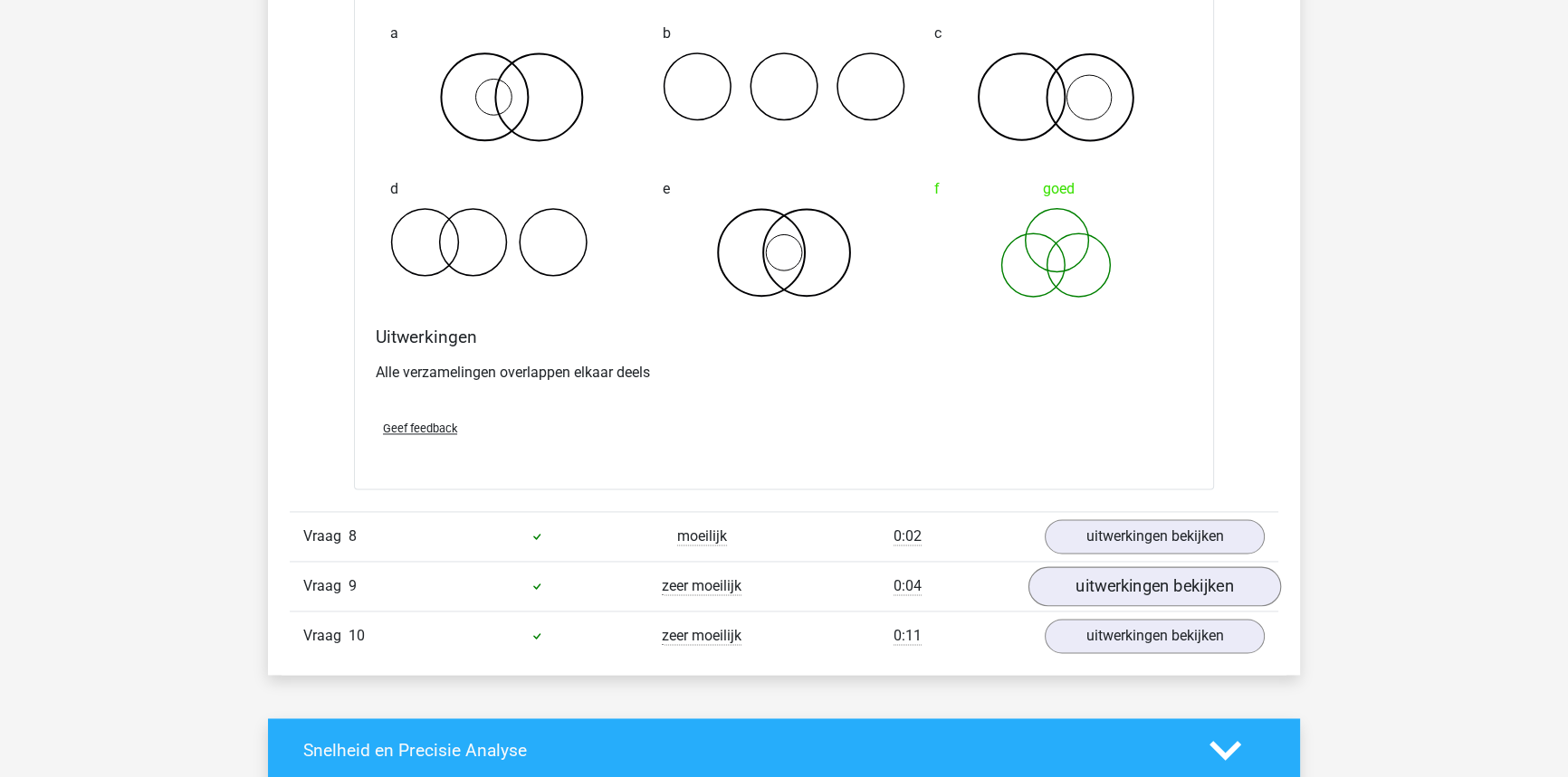
scroll to position [3171, 0]
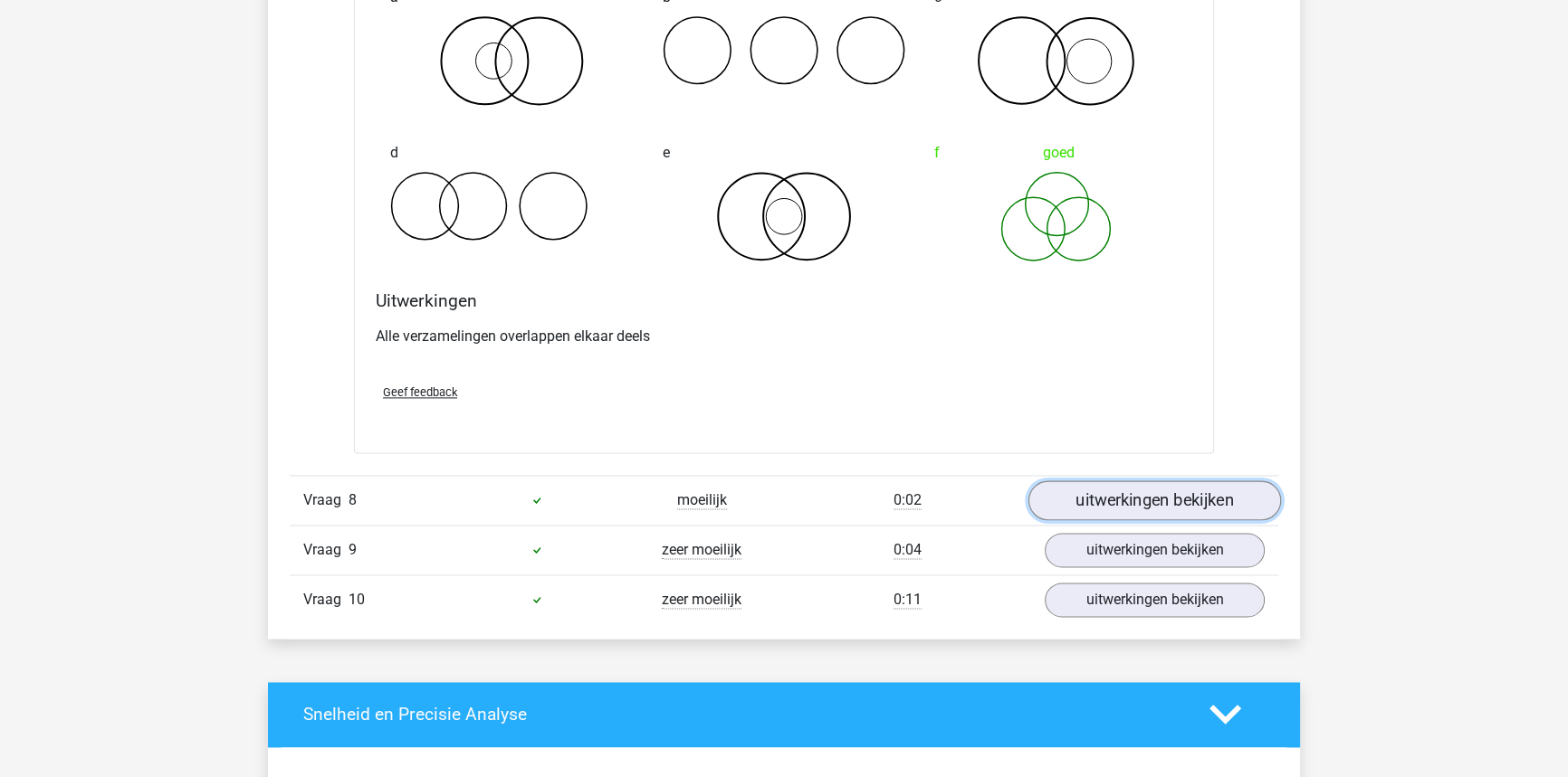
click at [1112, 486] on link "uitwerkingen bekijken" at bounding box center [1155, 500] width 253 height 40
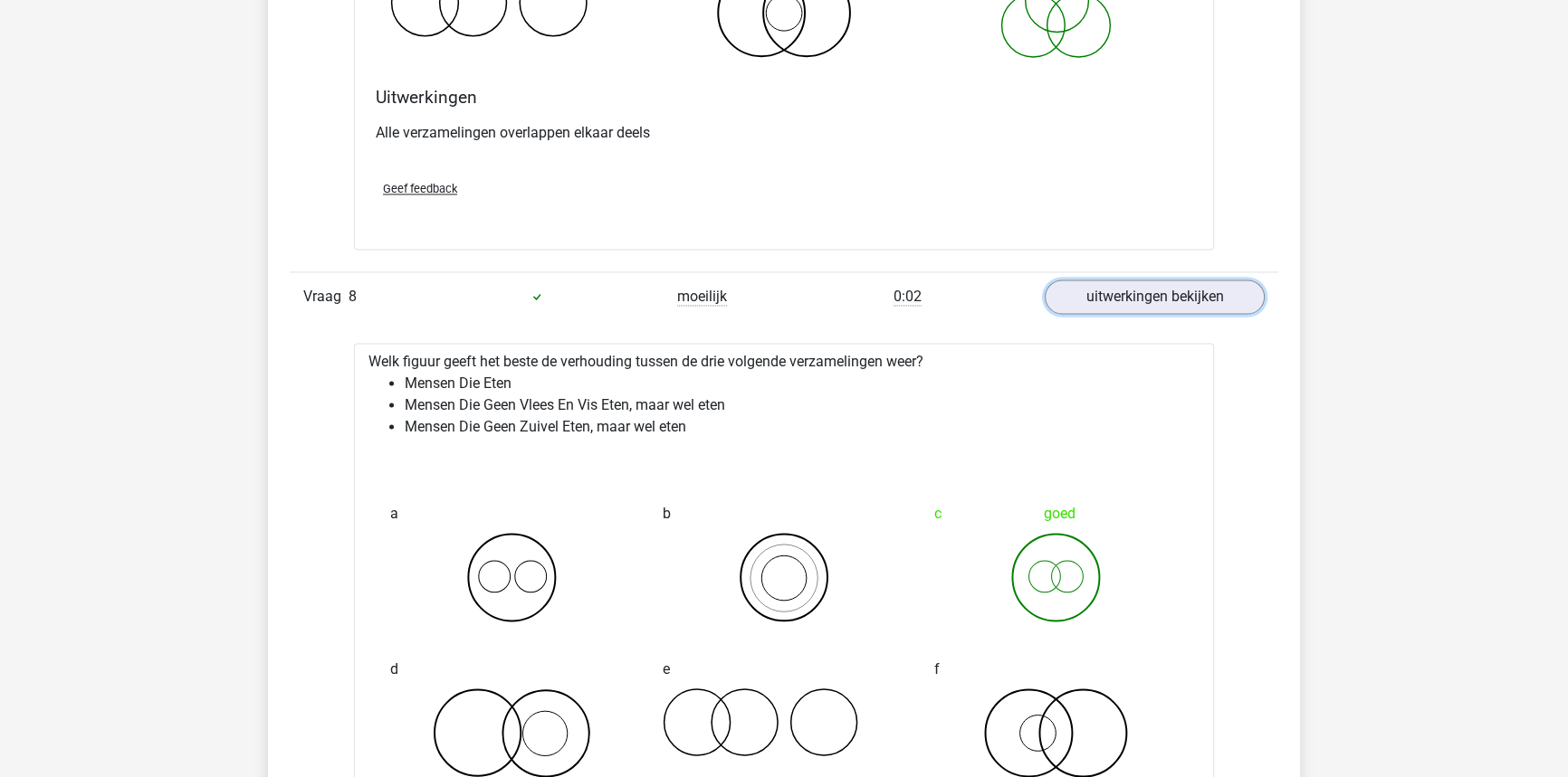
scroll to position [3418, 0]
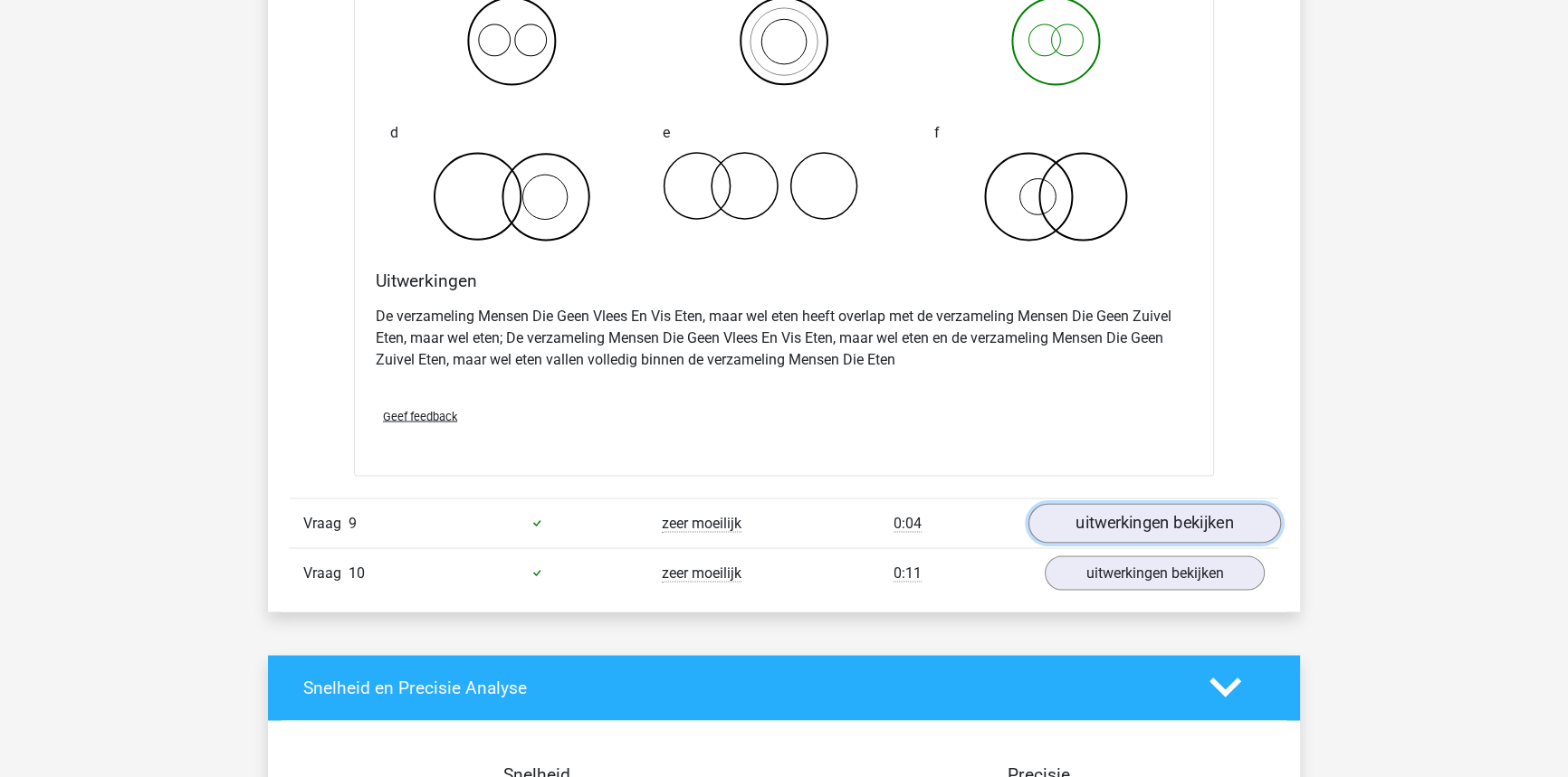
click at [1109, 508] on link "uitwerkingen bekijken" at bounding box center [1155, 522] width 253 height 40
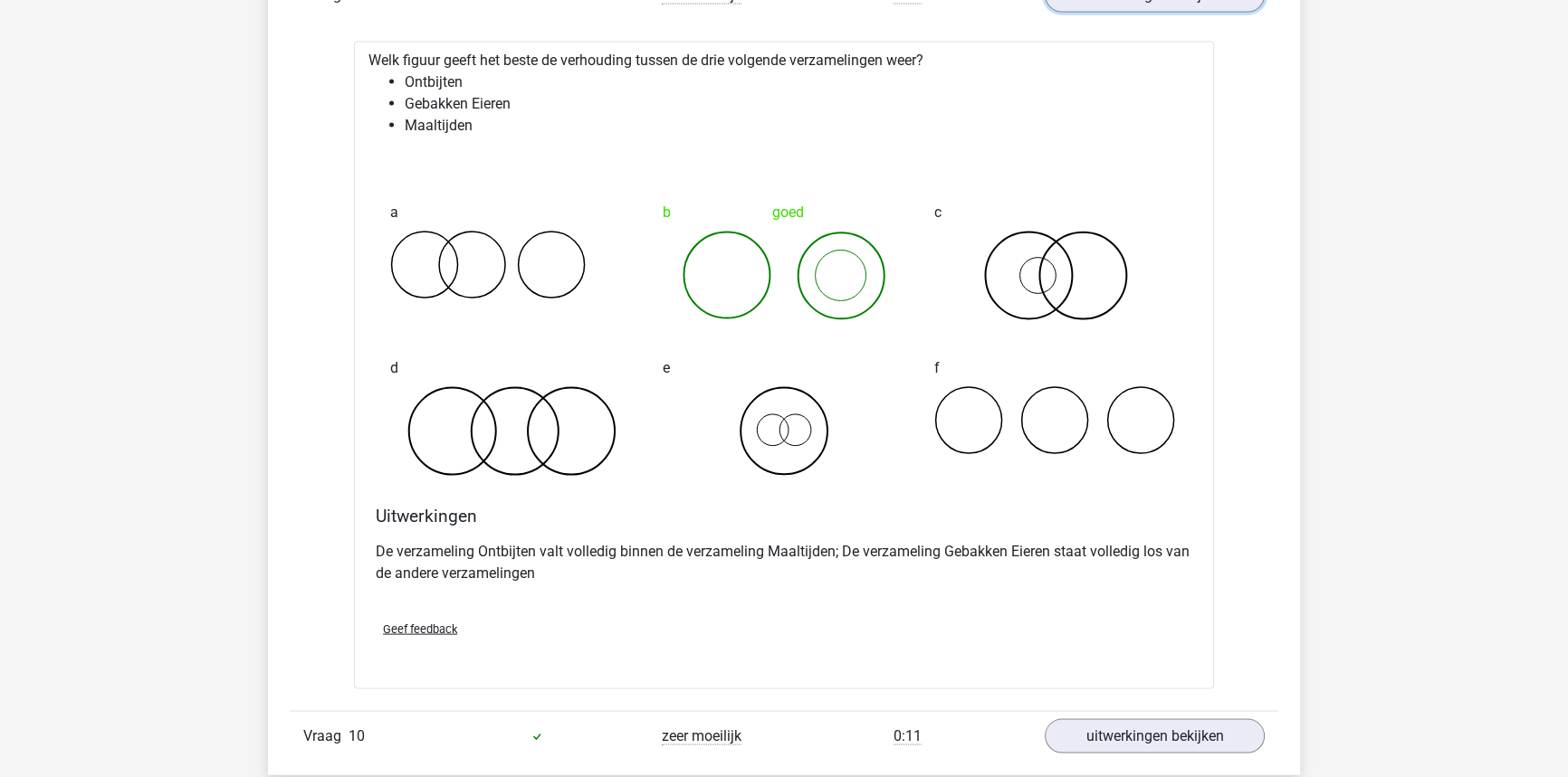
scroll to position [4488, 0]
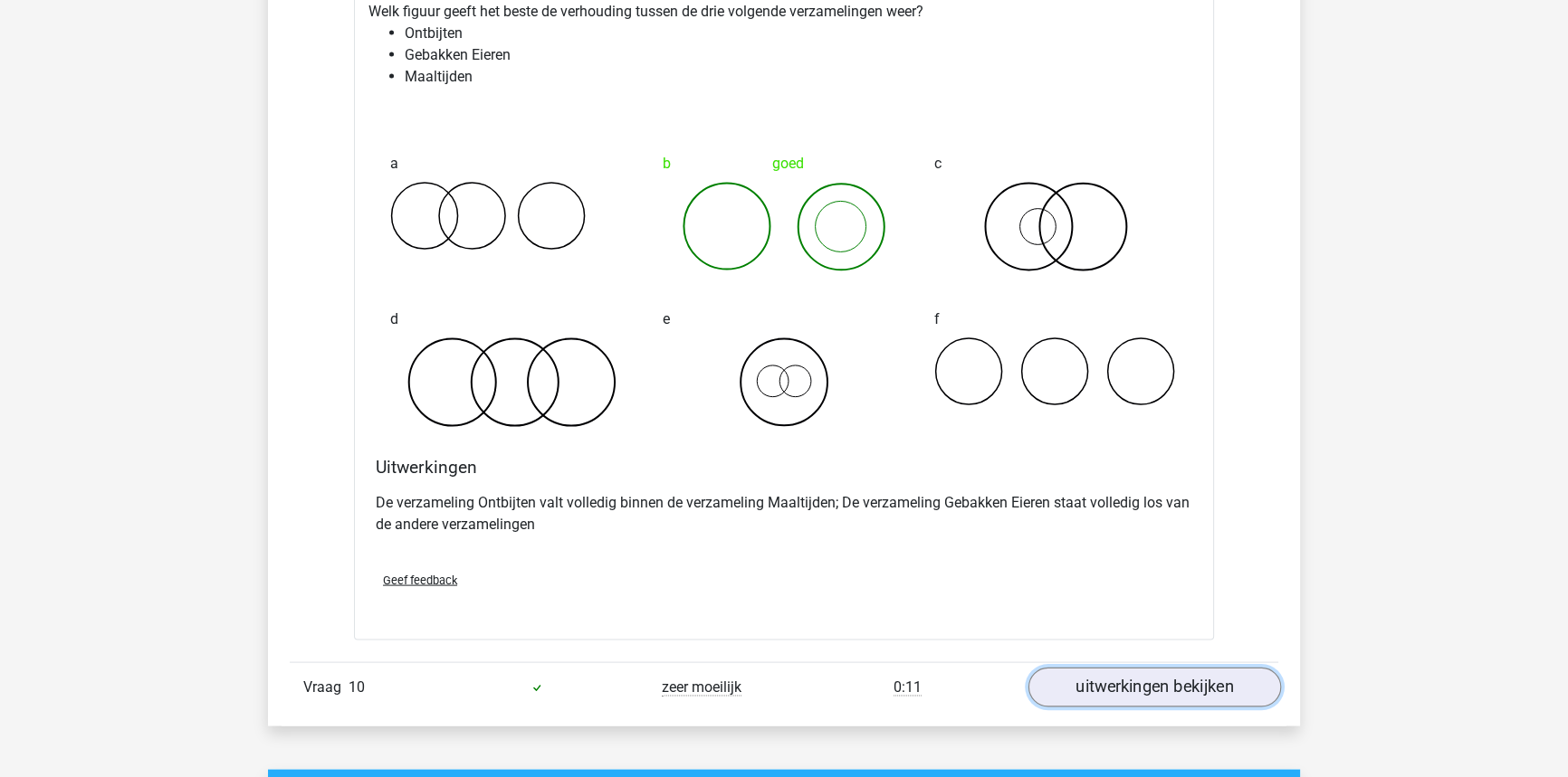
click at [1124, 694] on link "uitwerkingen bekijken" at bounding box center [1155, 687] width 253 height 40
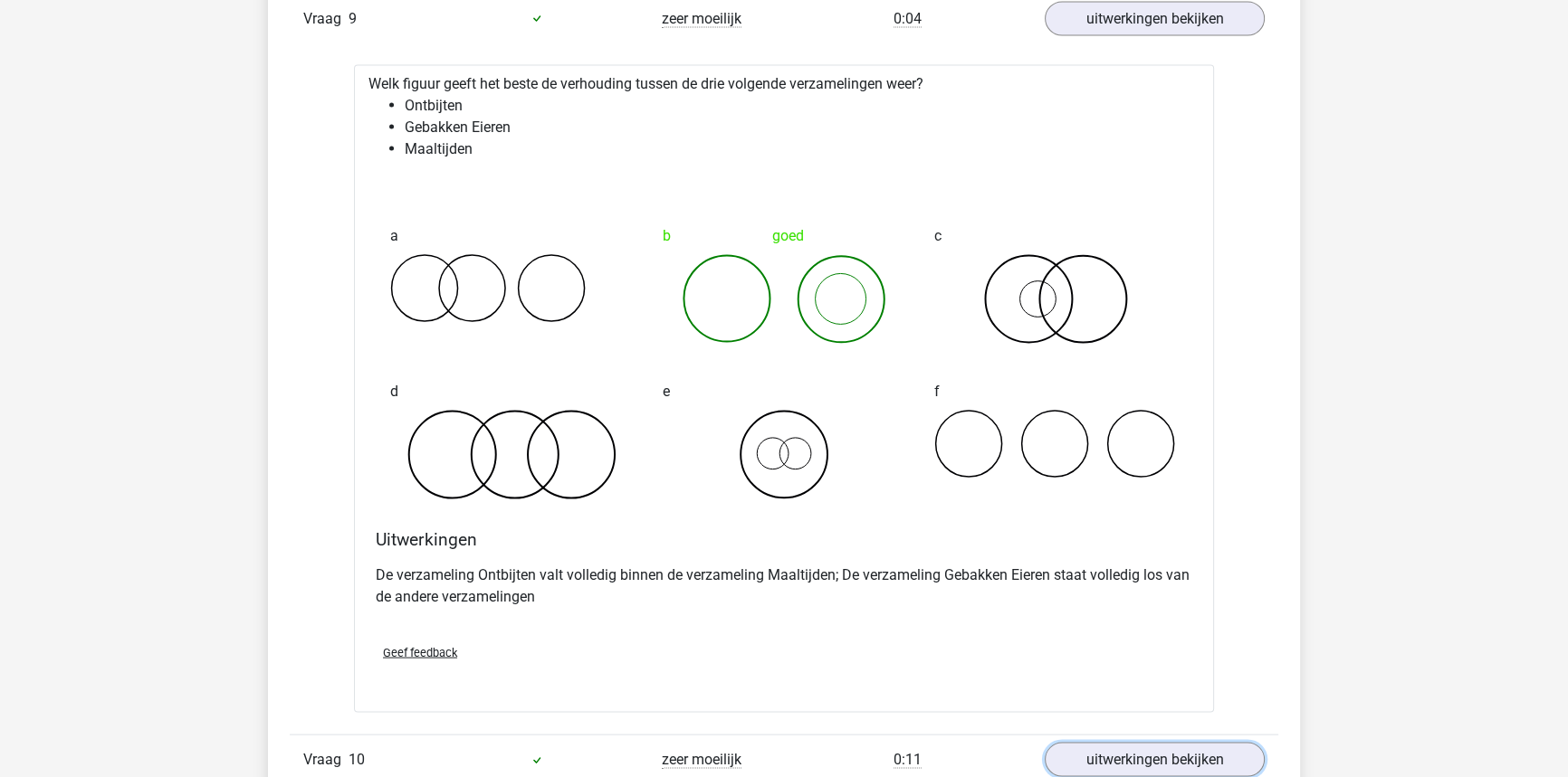
scroll to position [4406, 0]
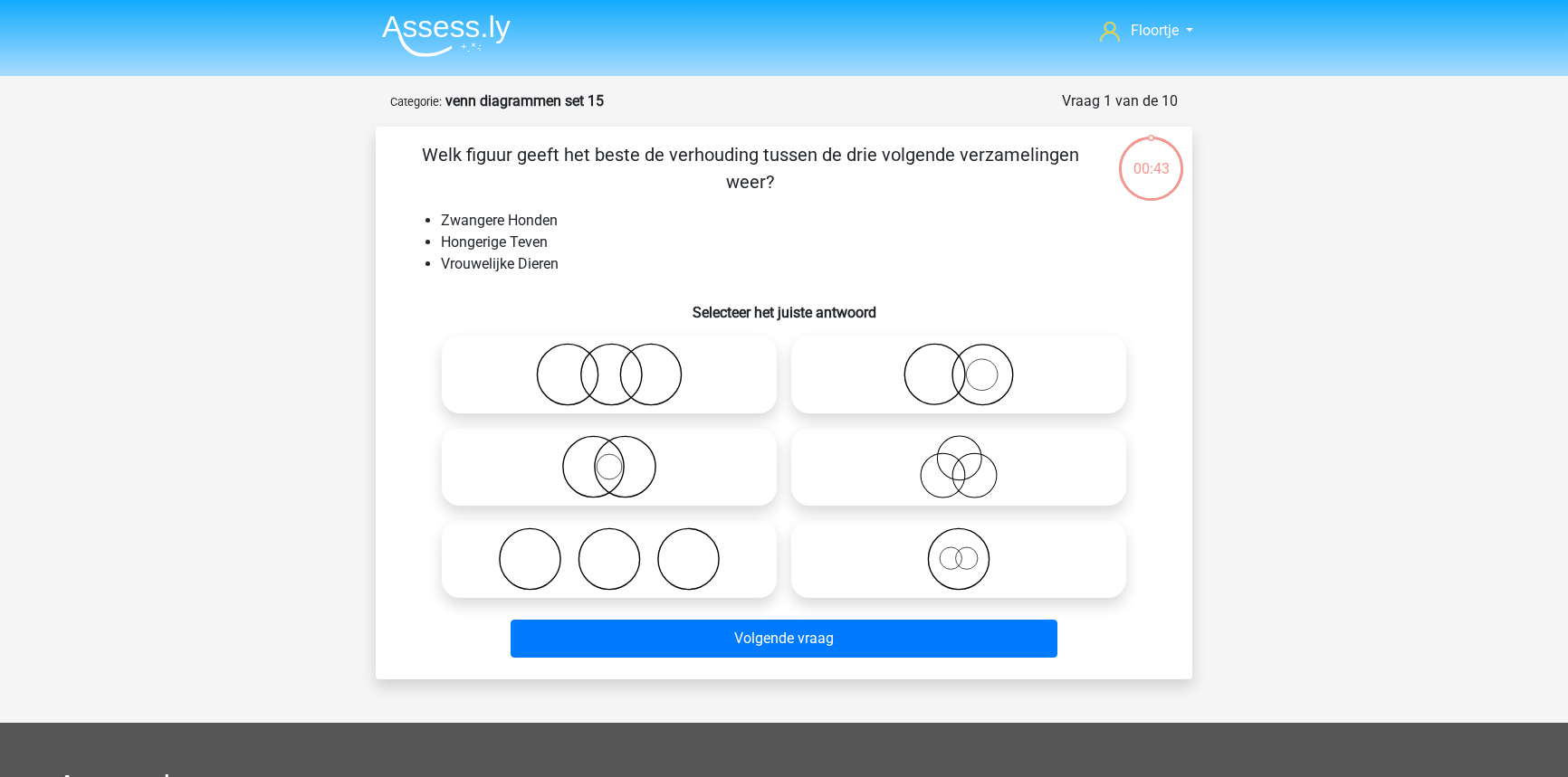
scroll to position [91, 0]
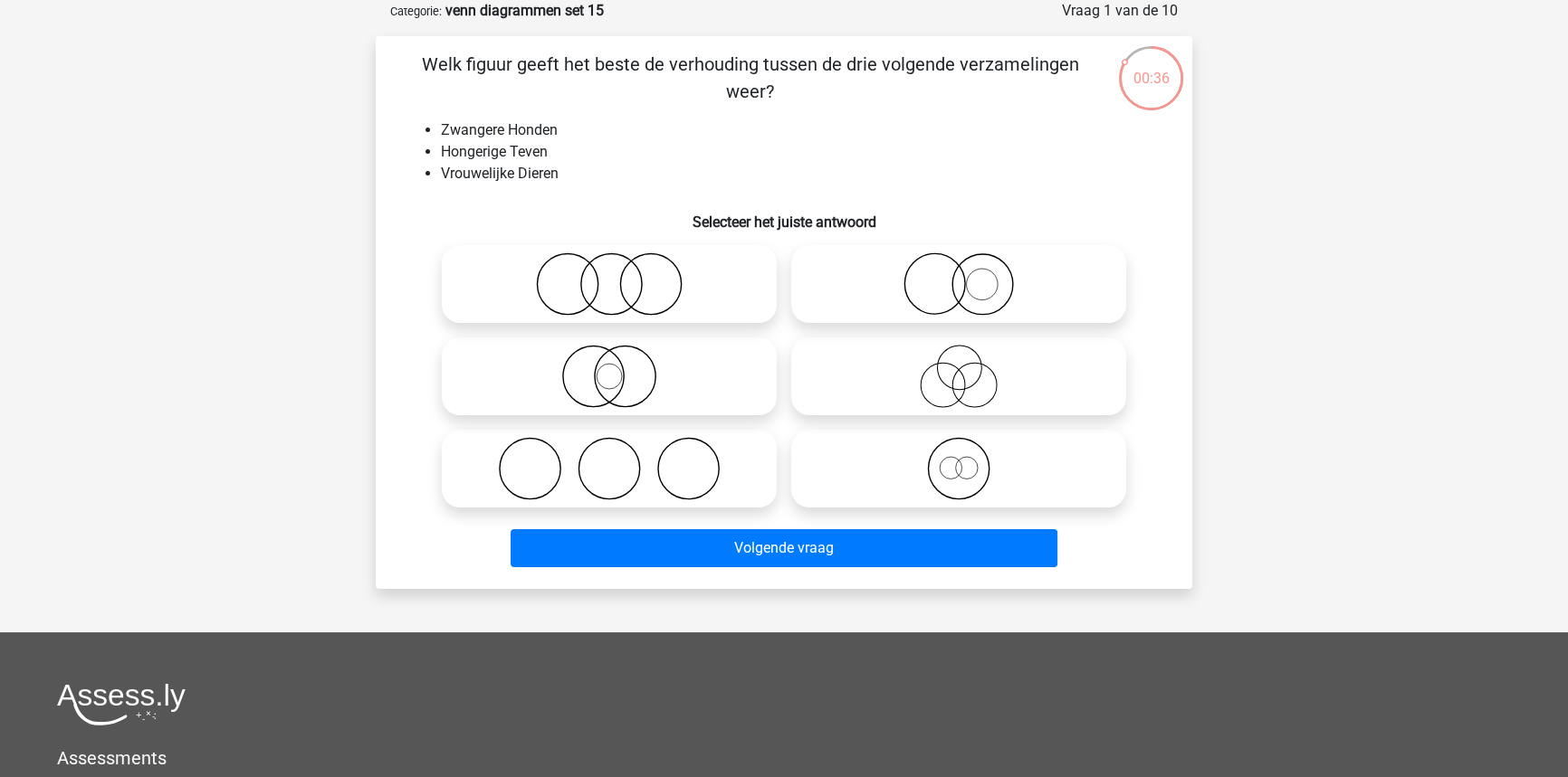
drag, startPoint x: 898, startPoint y: 308, endPoint x: 897, endPoint y: 345, distance: 37.0
click at [899, 308] on icon at bounding box center [959, 284] width 321 height 63
click at [959, 275] on input "radio" at bounding box center [964, 269] width 11 height 11
radio input "true"
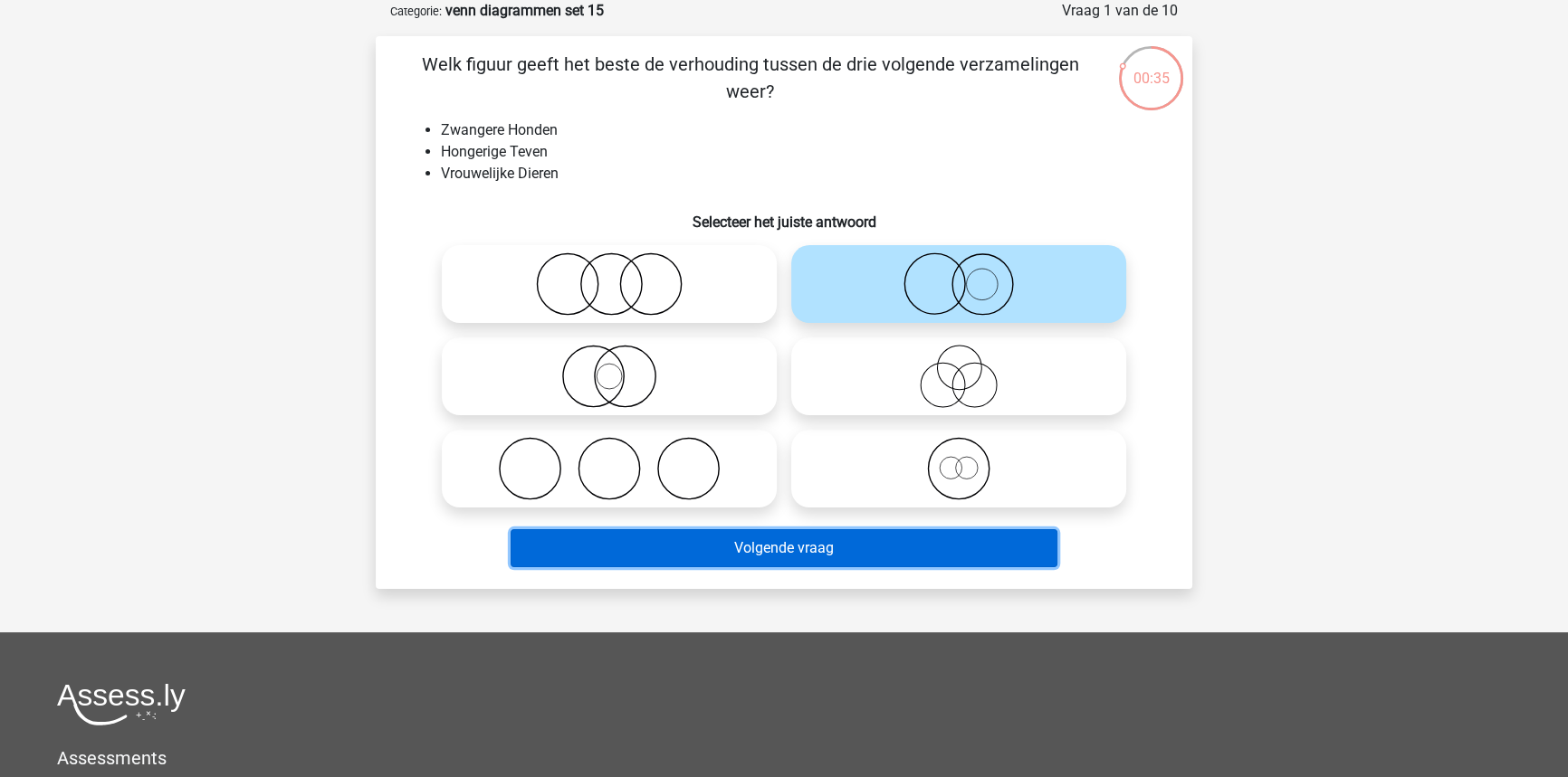
click at [826, 549] on button "Volgende vraag" at bounding box center [784, 548] width 547 height 38
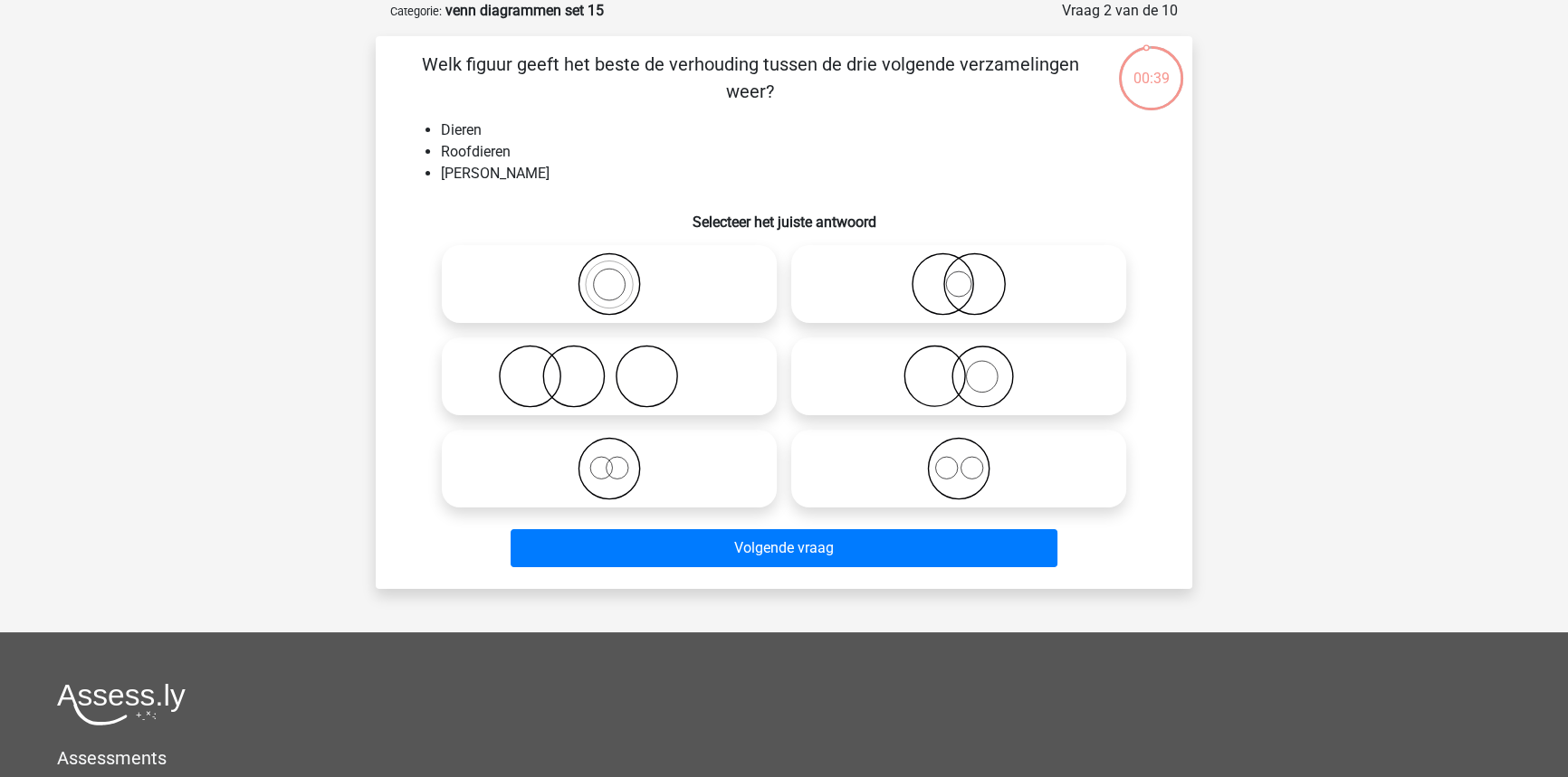
click at [714, 303] on icon at bounding box center [609, 284] width 321 height 63
click at [621, 275] on input "radio" at bounding box center [615, 269] width 11 height 11
radio input "true"
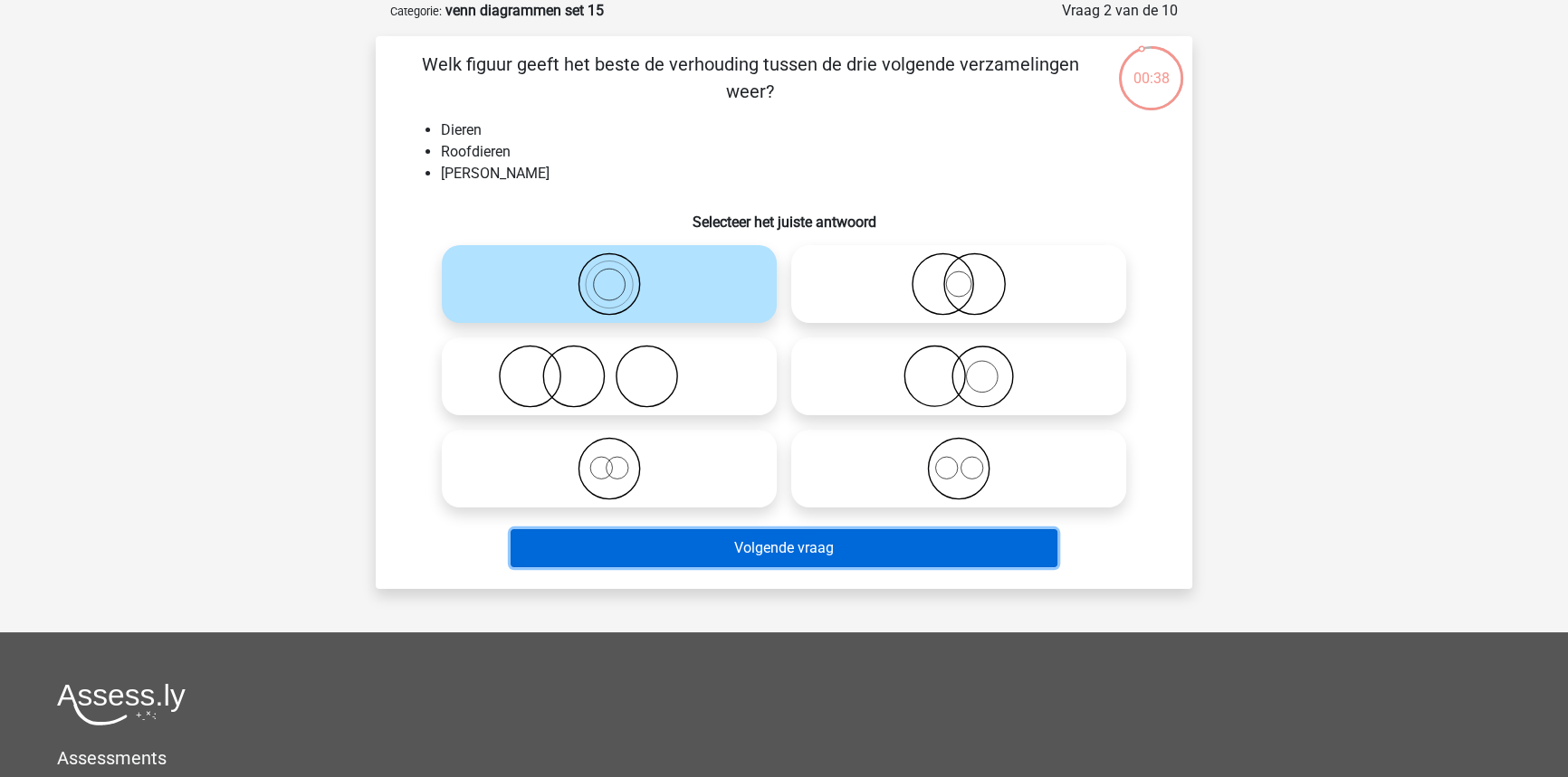
click at [759, 543] on button "Volgende vraag" at bounding box center [784, 548] width 547 height 38
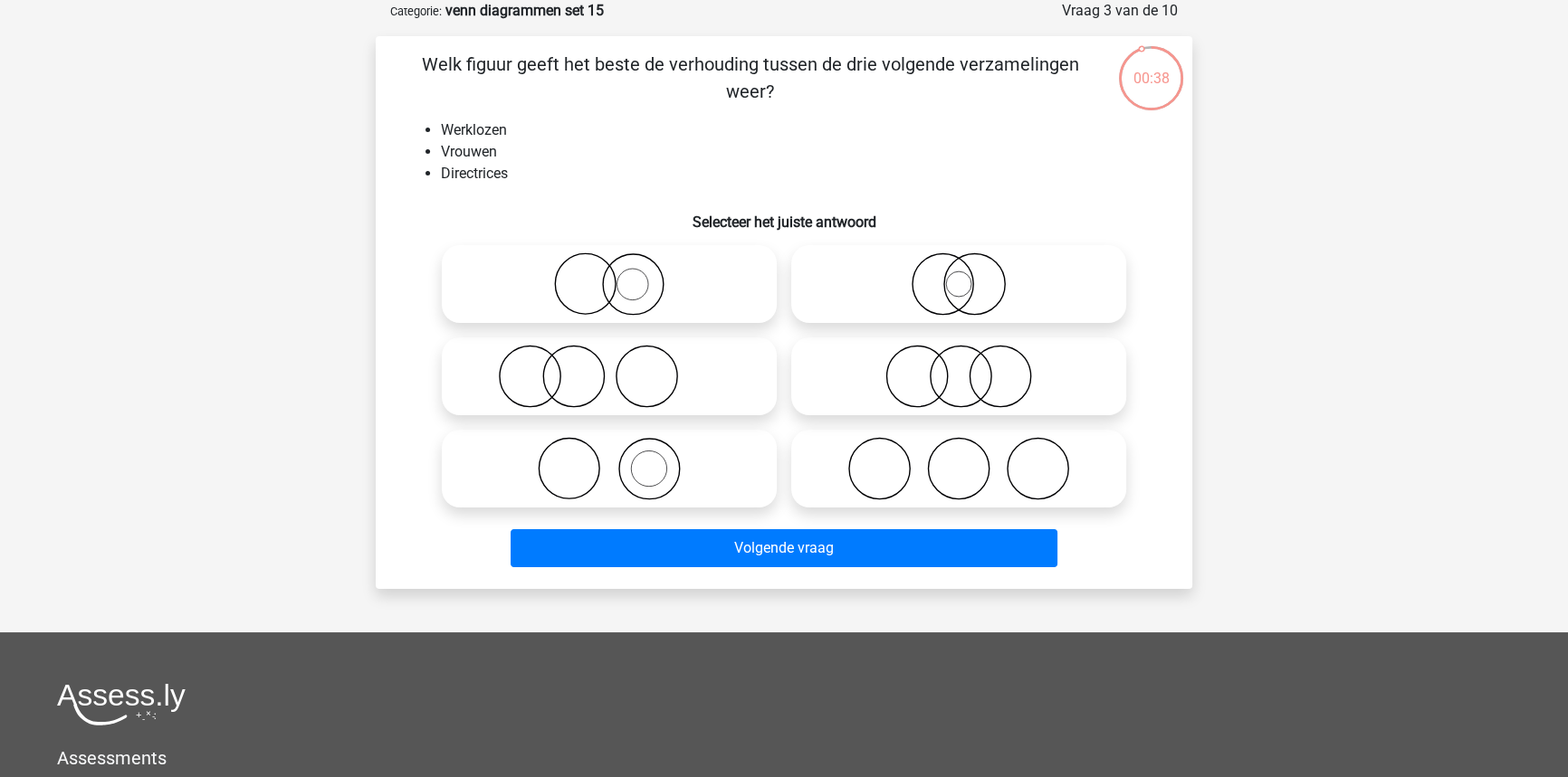
click at [712, 294] on icon at bounding box center [609, 284] width 321 height 63
click at [621, 275] on input "radio" at bounding box center [615, 269] width 11 height 11
radio input "true"
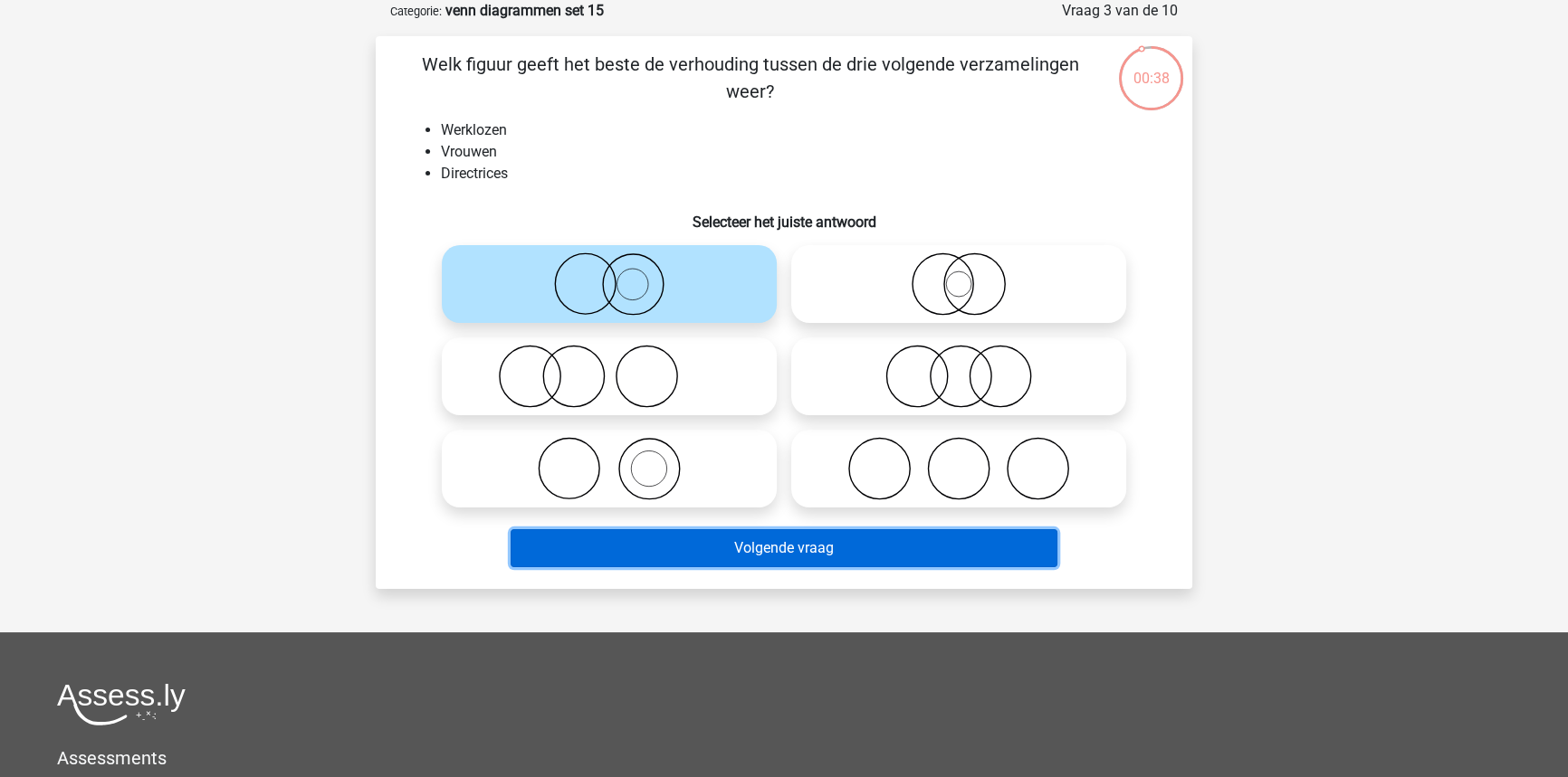
click at [745, 538] on button "Volgende vraag" at bounding box center [784, 548] width 547 height 38
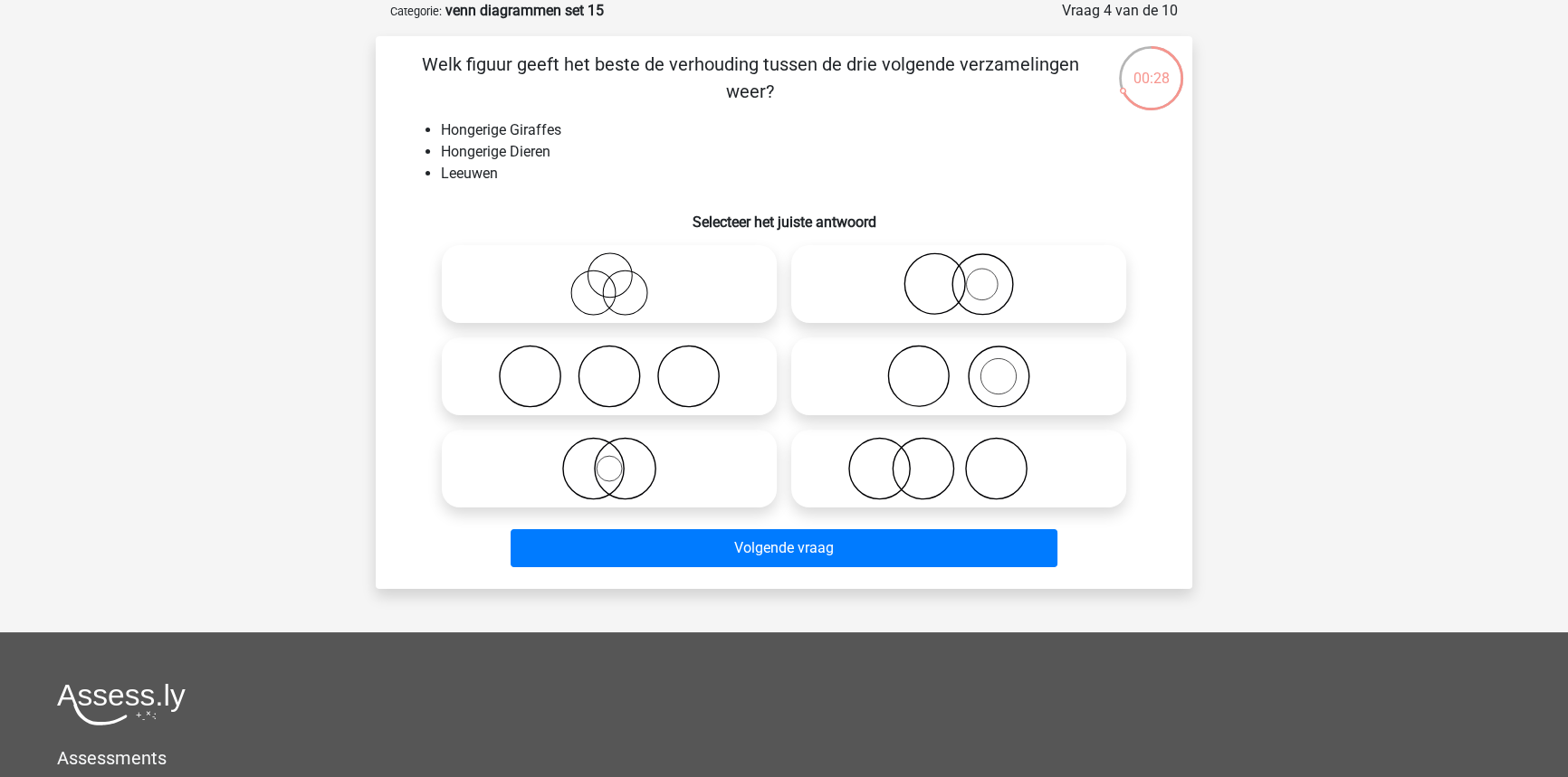
drag, startPoint x: 936, startPoint y: 325, endPoint x: 938, endPoint y: 312, distance: 13.2
click at [940, 320] on div at bounding box center [959, 284] width 349 height 92
click at [934, 310] on icon at bounding box center [959, 284] width 321 height 63
click at [959, 275] on input "radio" at bounding box center [964, 269] width 11 height 11
radio input "true"
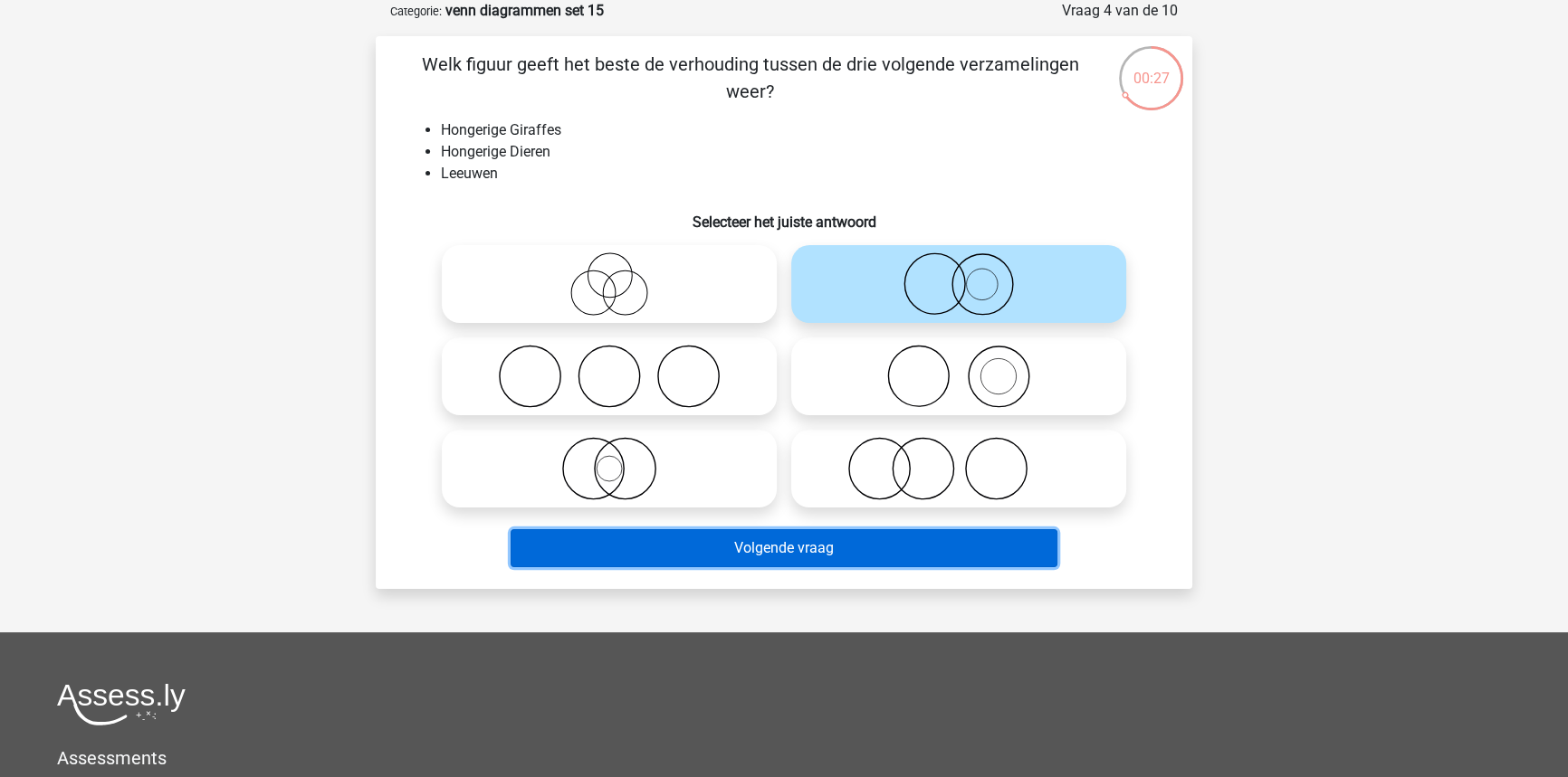
click at [854, 547] on button "Volgende vraag" at bounding box center [784, 548] width 547 height 38
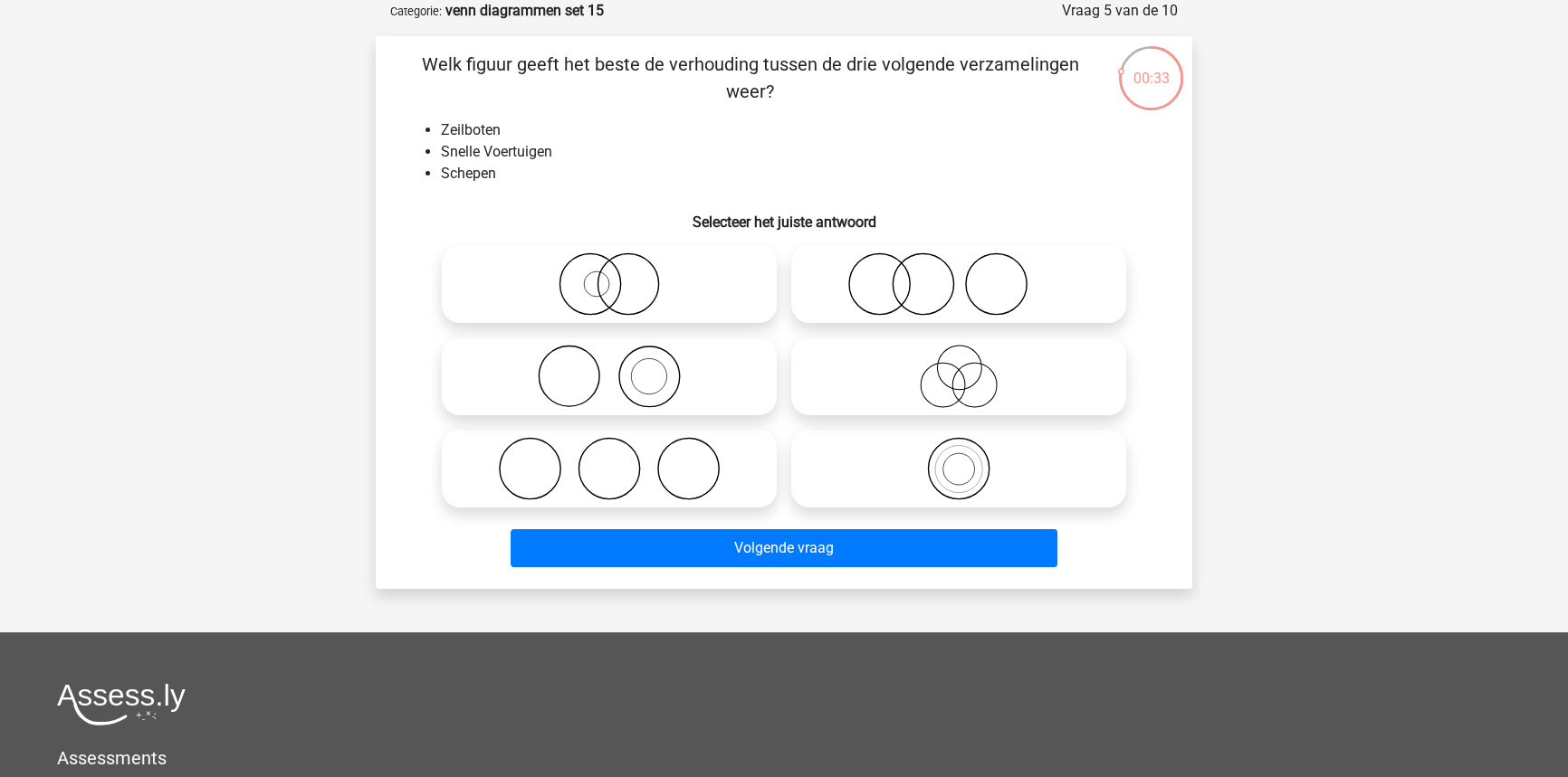
click at [637, 308] on icon at bounding box center [609, 284] width 321 height 63
click at [621, 275] on input "radio" at bounding box center [615, 269] width 11 height 11
radio input "true"
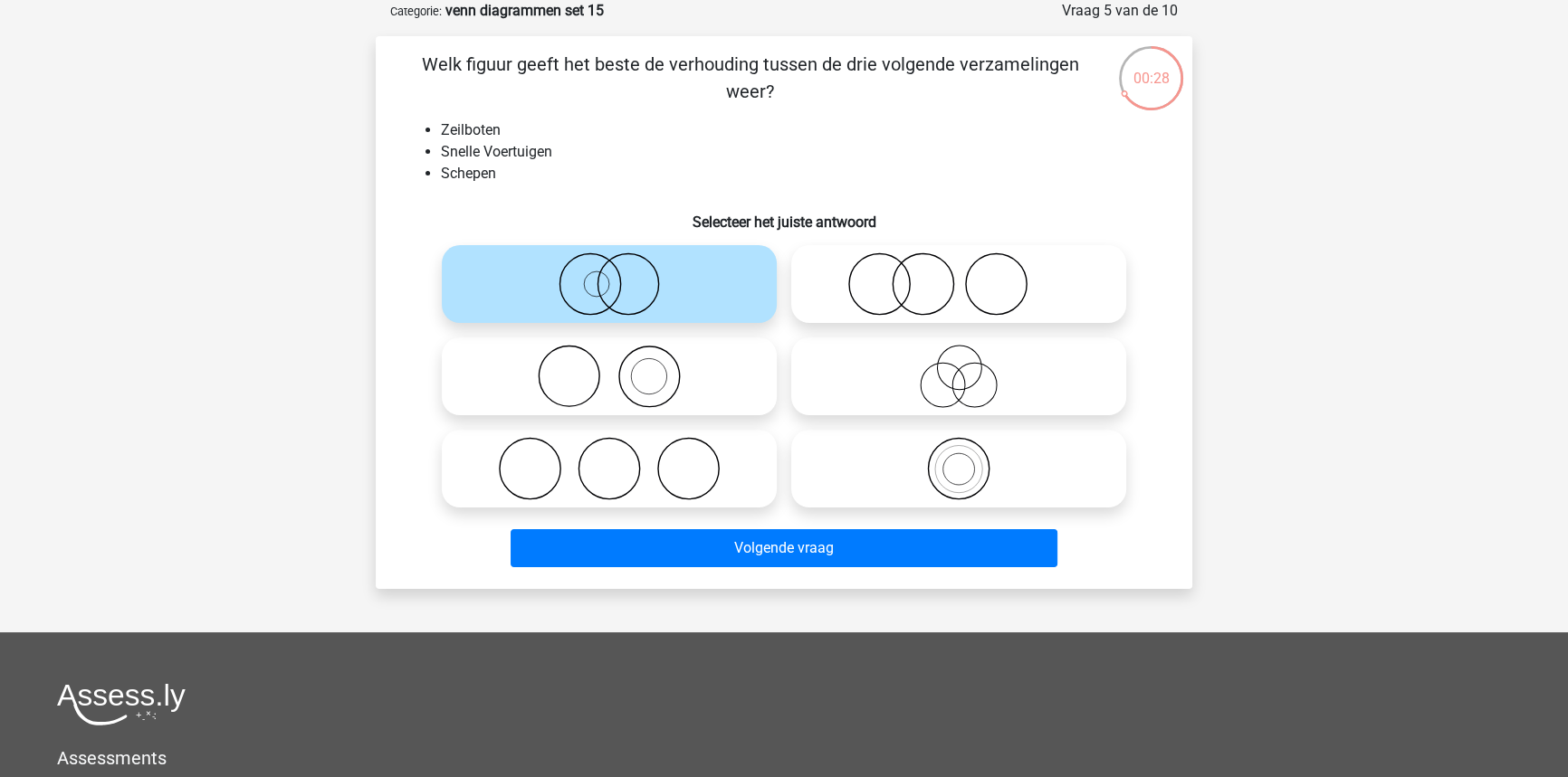
click at [733, 571] on div "Volgende vraag" at bounding box center [784, 552] width 699 height 45
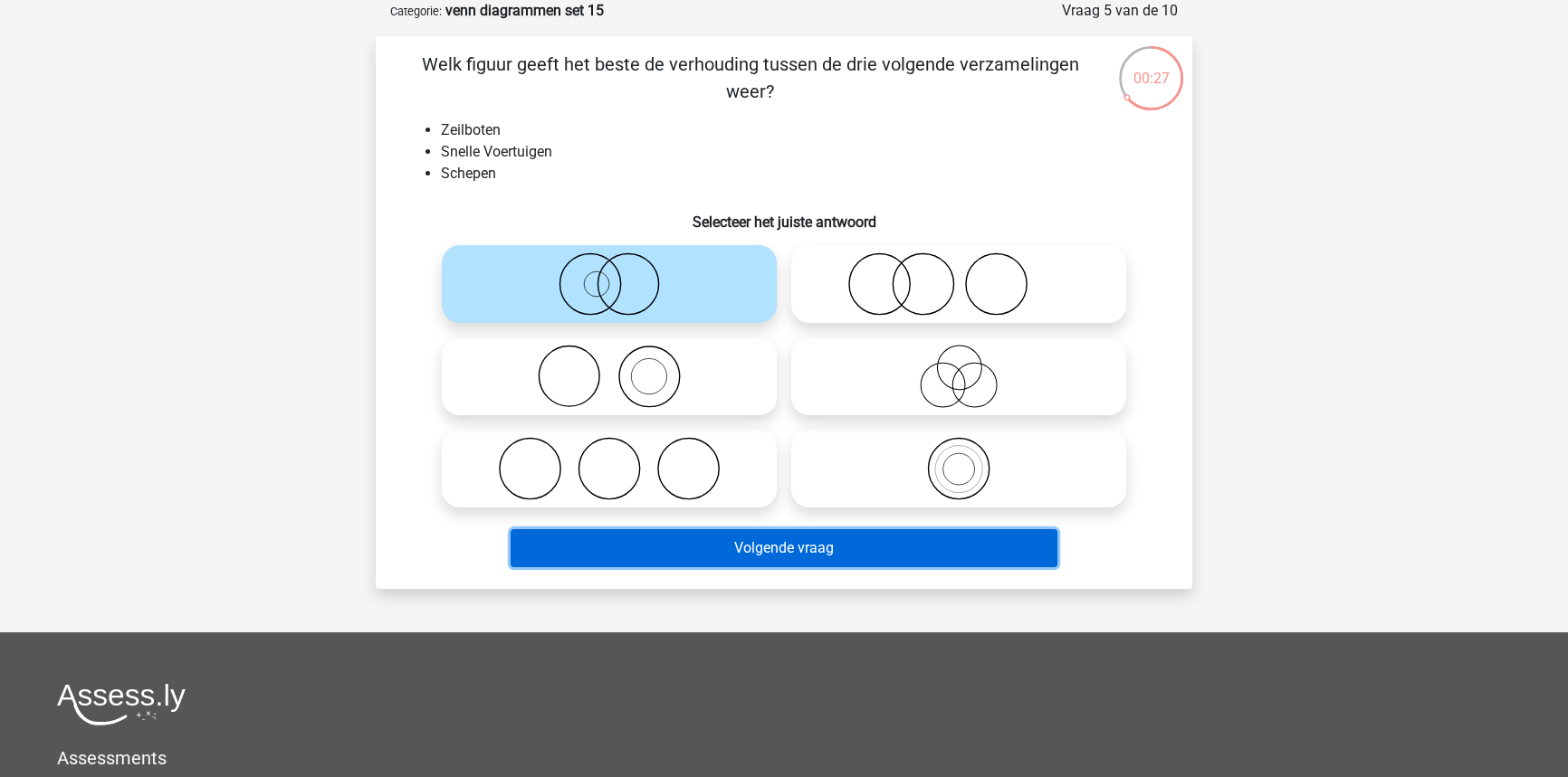
click at [727, 538] on button "Volgende vraag" at bounding box center [784, 548] width 547 height 38
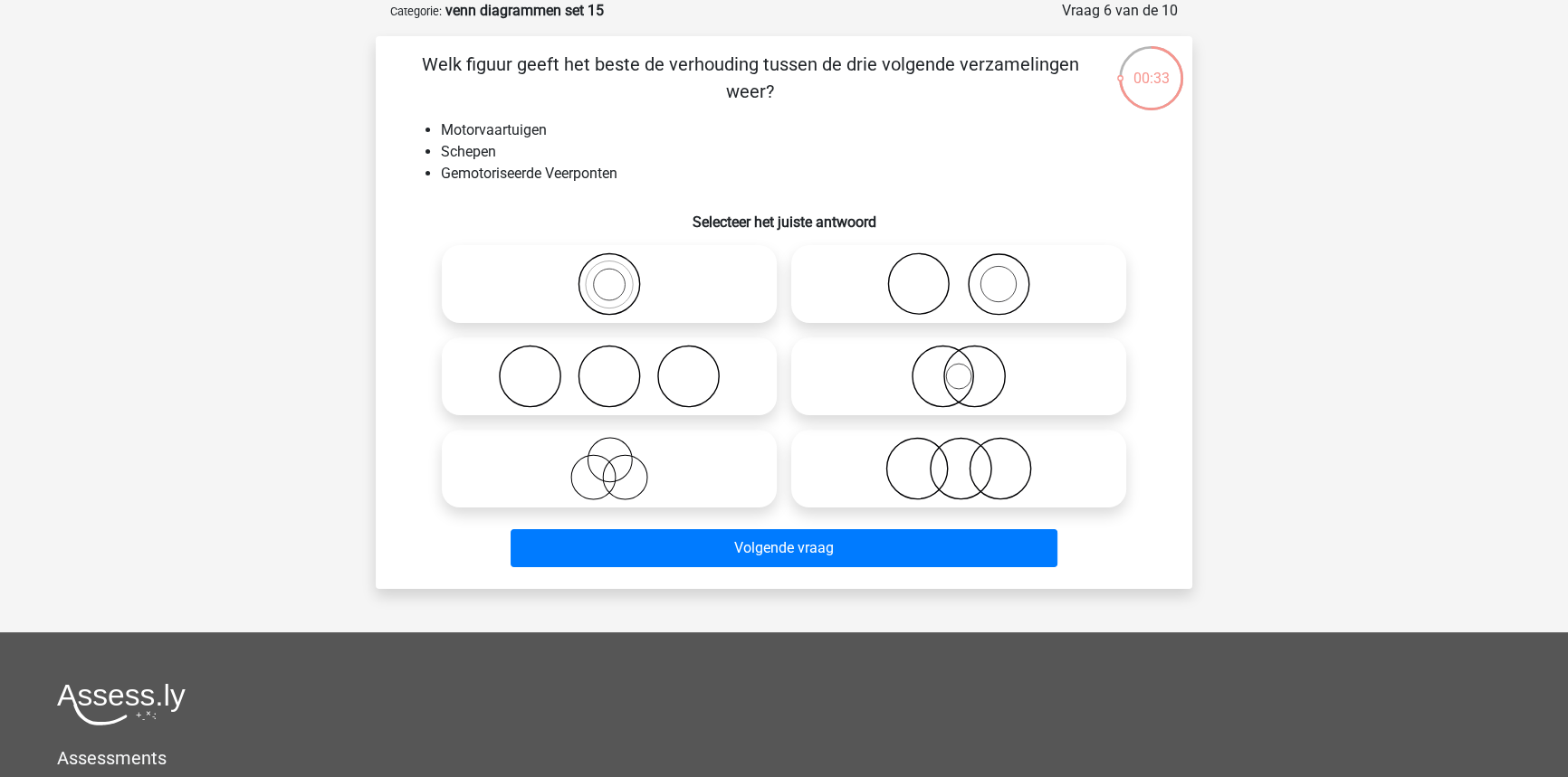
click at [716, 484] on icon at bounding box center [609, 468] width 321 height 63
click at [621, 459] on input "radio" at bounding box center [615, 454] width 11 height 11
radio input "true"
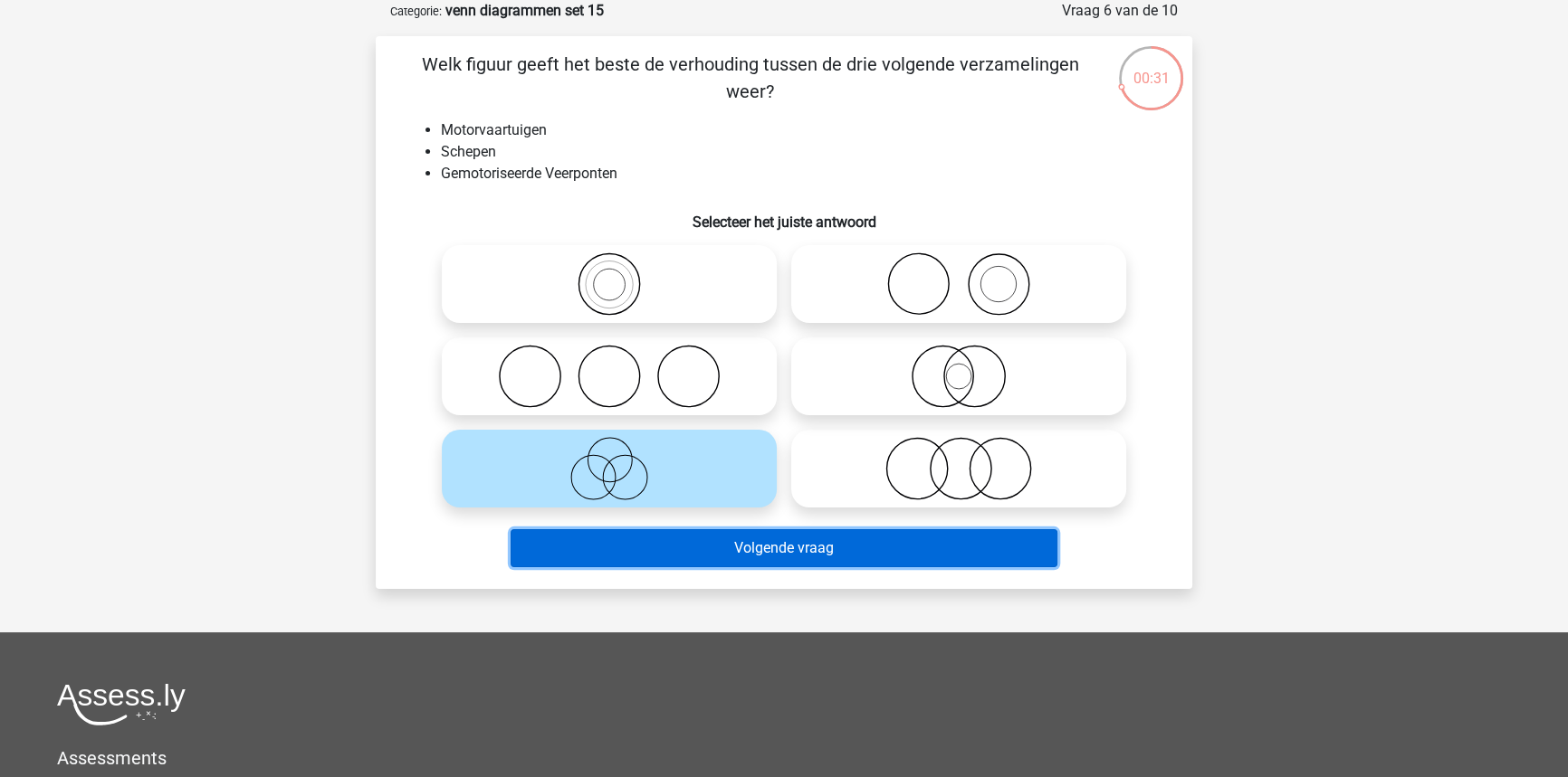
click at [757, 548] on button "Volgende vraag" at bounding box center [784, 548] width 547 height 38
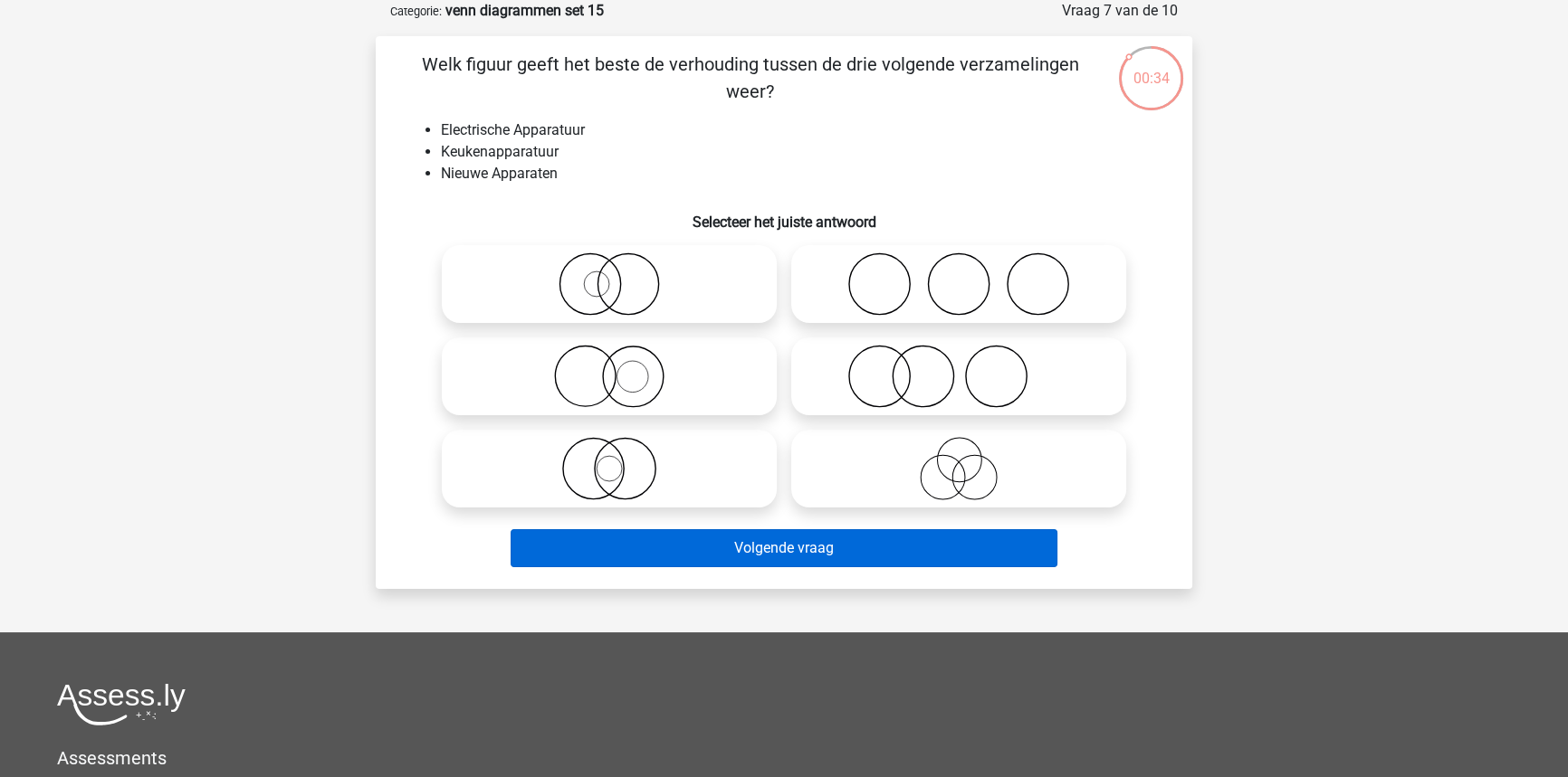
drag, startPoint x: 894, startPoint y: 469, endPoint x: 876, endPoint y: 539, distance: 72.3
click at [902, 474] on icon at bounding box center [959, 468] width 321 height 63
click at [959, 459] on input "radio" at bounding box center [964, 454] width 11 height 11
radio input "true"
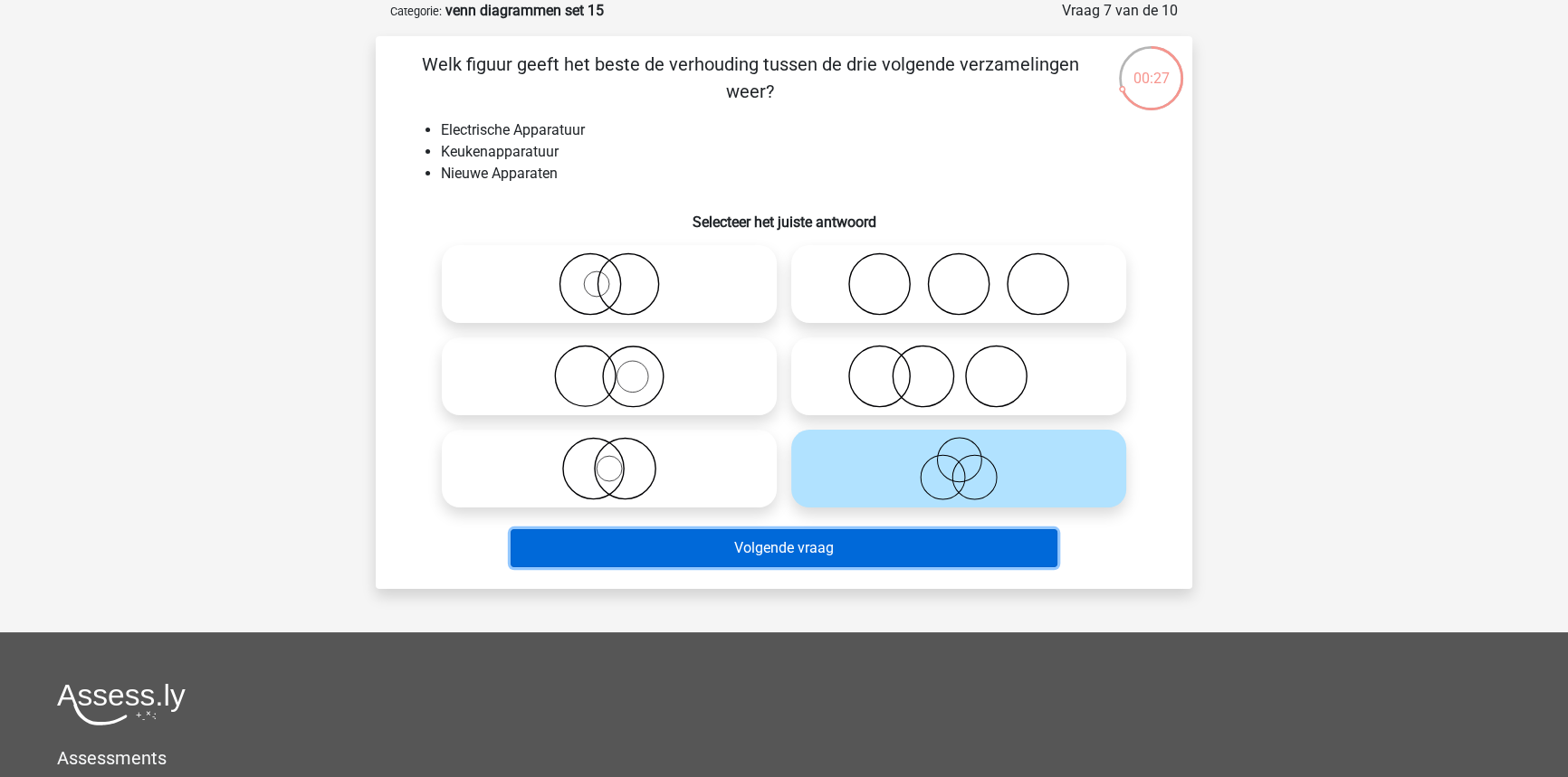
click at [869, 552] on button "Volgende vraag" at bounding box center [784, 548] width 547 height 38
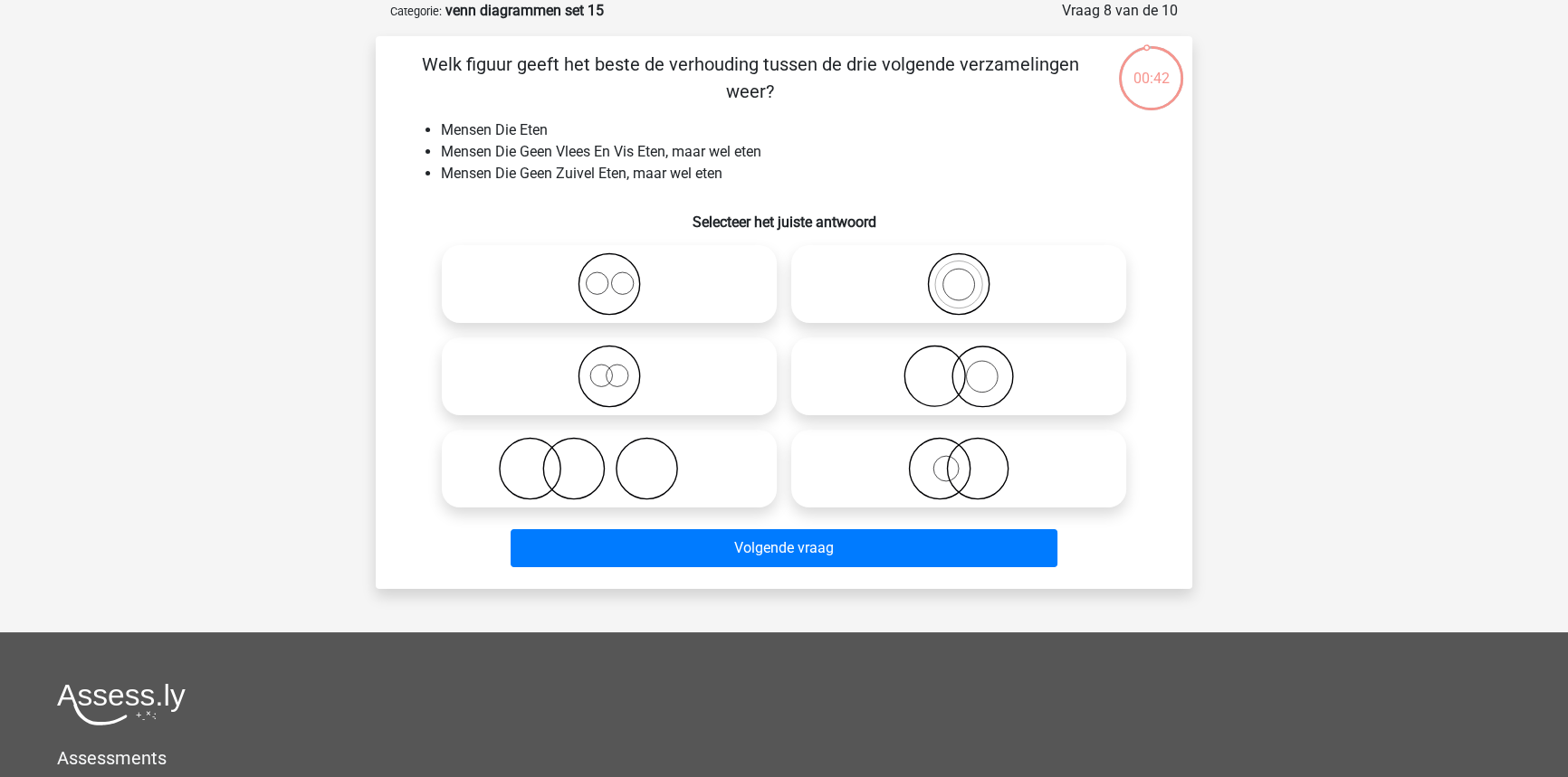
drag, startPoint x: 733, startPoint y: 363, endPoint x: 741, endPoint y: 386, distance: 24.4
click at [733, 367] on icon at bounding box center [609, 376] width 321 height 63
click at [621, 367] on input "radio" at bounding box center [615, 361] width 11 height 11
radio input "true"
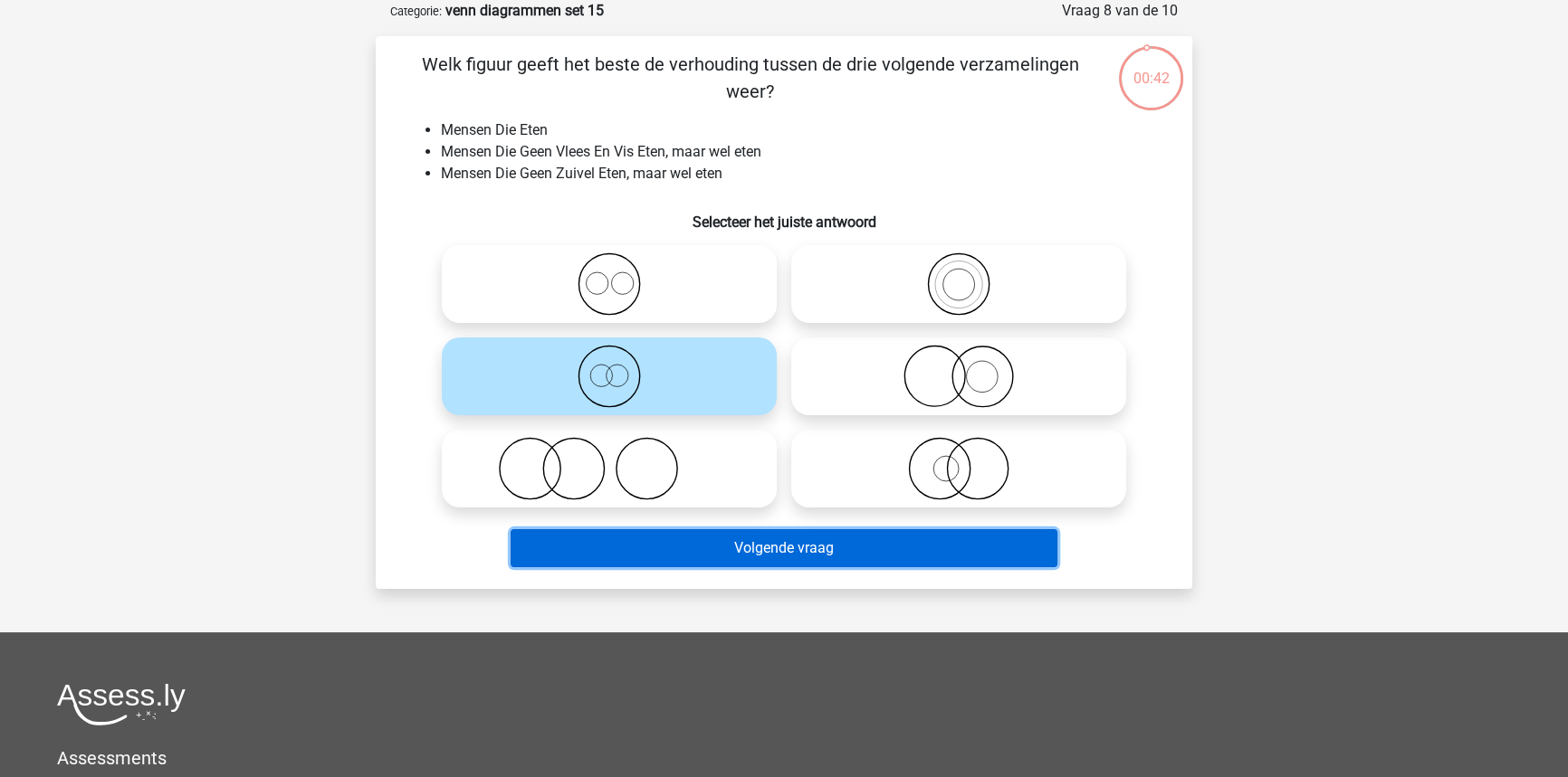
click at [788, 541] on button "Volgende vraag" at bounding box center [784, 548] width 547 height 38
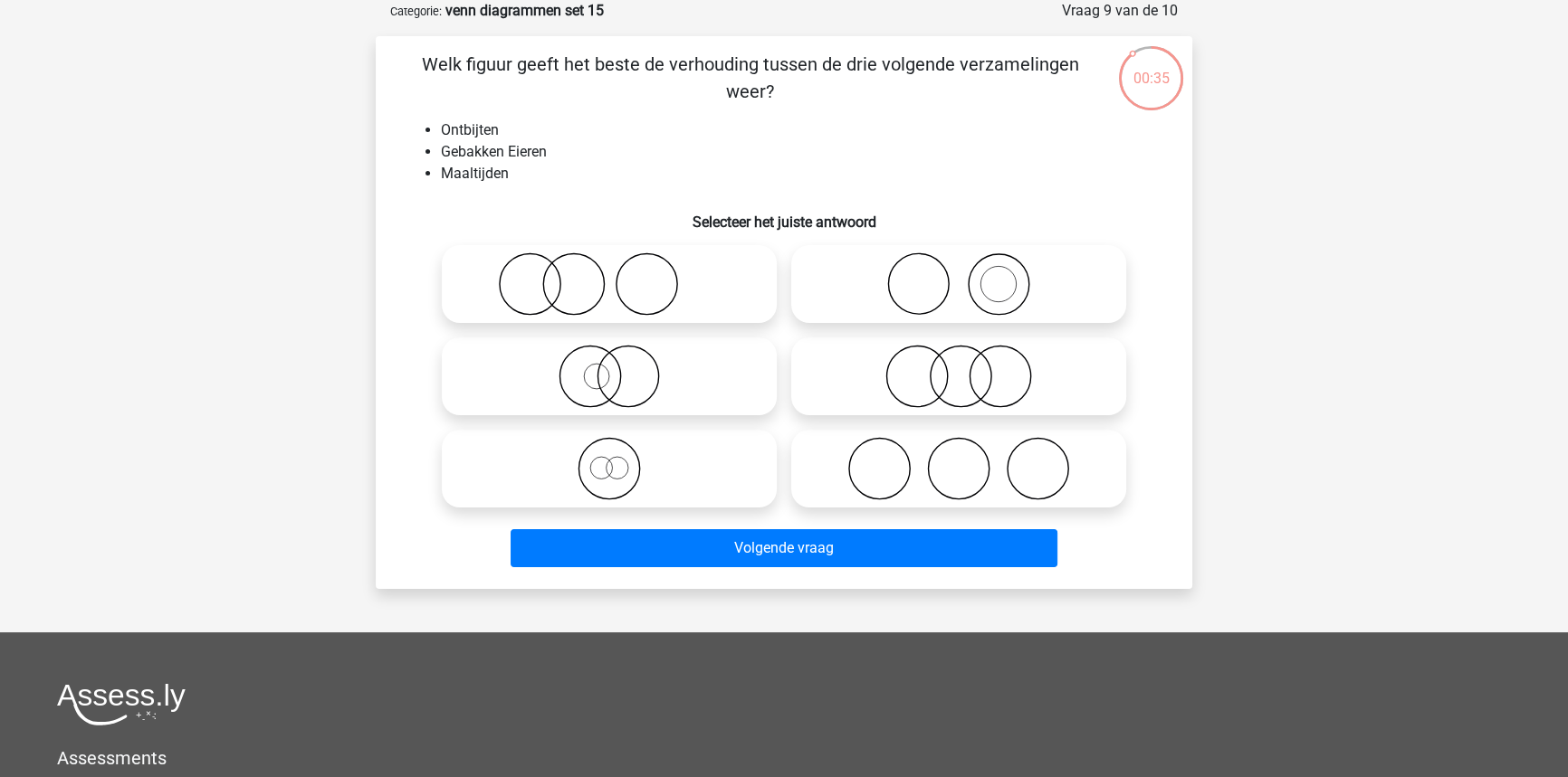
click at [987, 266] on icon at bounding box center [959, 284] width 321 height 63
click at [971, 266] on input "radio" at bounding box center [964, 269] width 11 height 11
radio input "true"
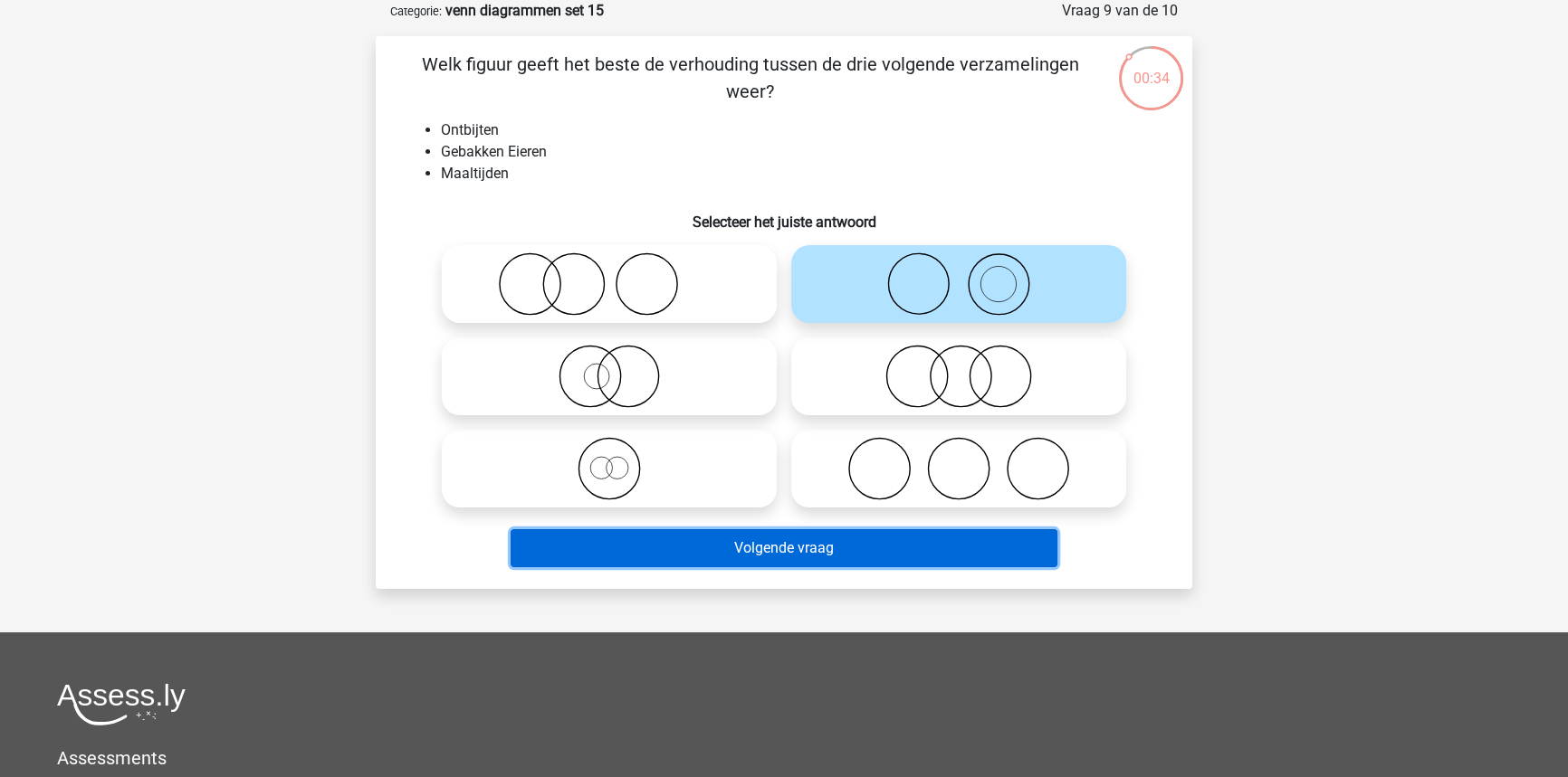
click at [868, 559] on button "Volgende vraag" at bounding box center [784, 548] width 547 height 38
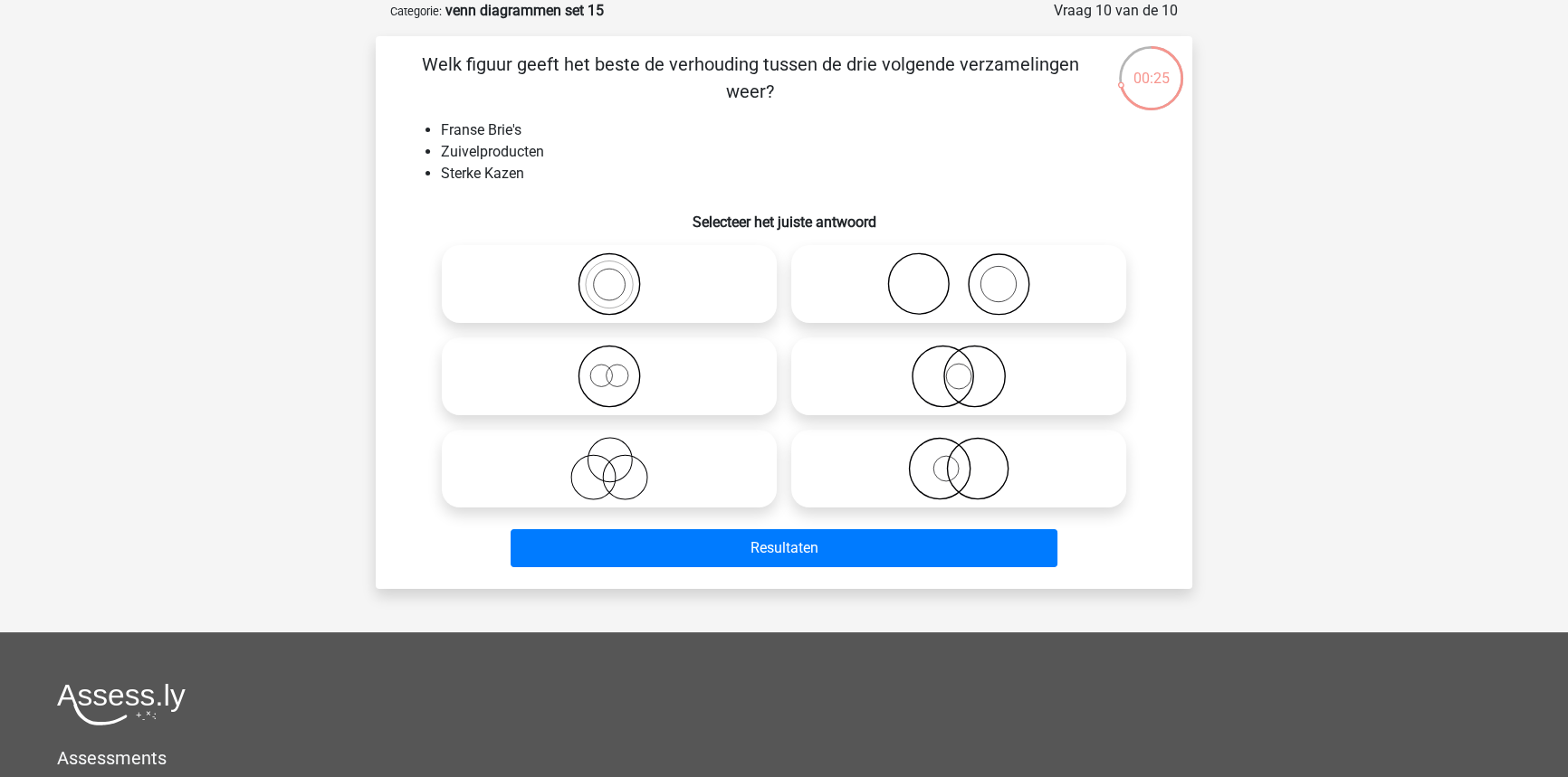
drag, startPoint x: 702, startPoint y: 365, endPoint x: 704, endPoint y: 379, distance: 14.1
click at [703, 369] on icon at bounding box center [609, 376] width 321 height 63
click at [621, 368] on input "radio" at bounding box center [615, 361] width 11 height 11
radio input "true"
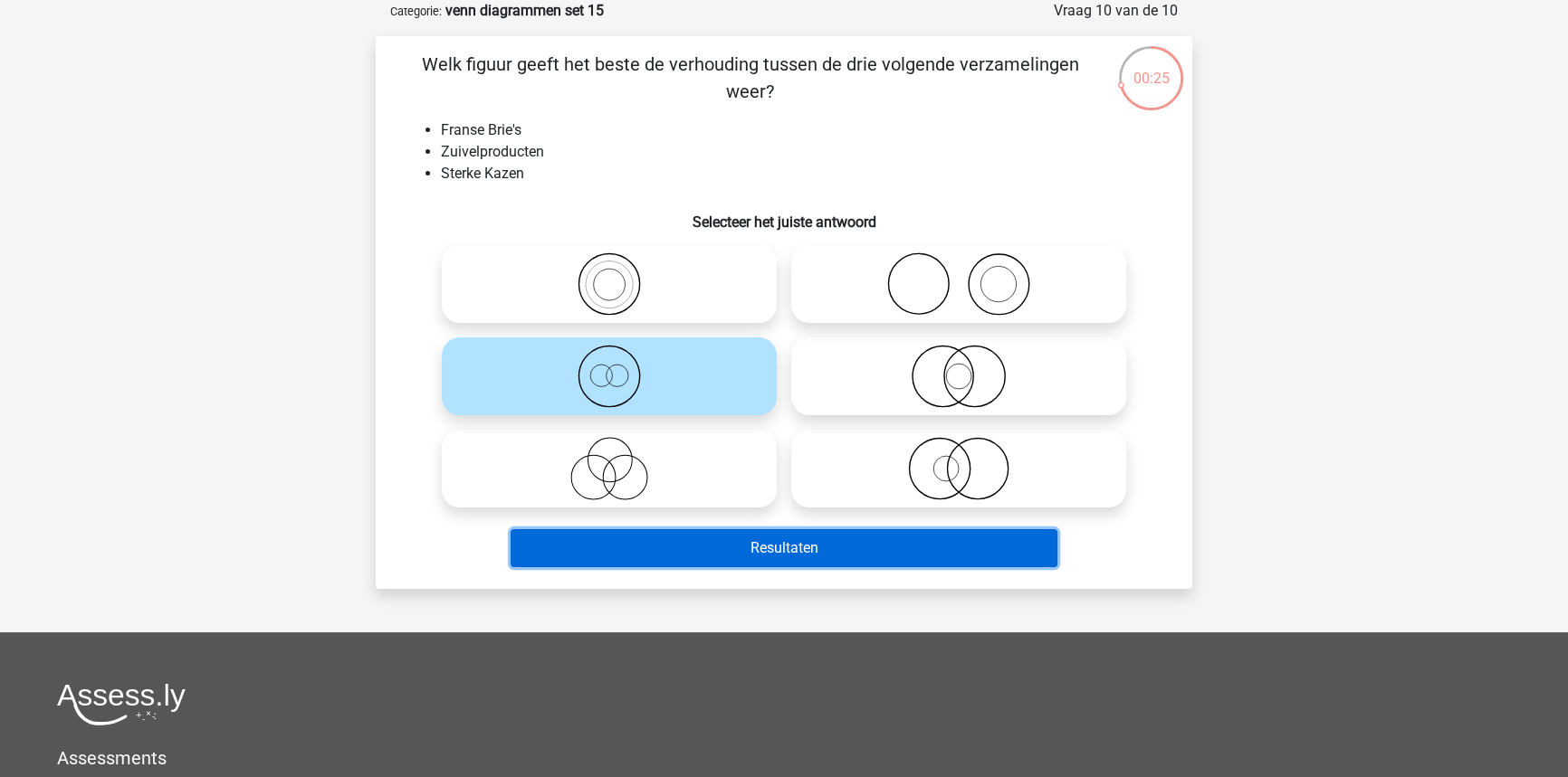
click at [786, 547] on button "Resultaten" at bounding box center [784, 548] width 547 height 38
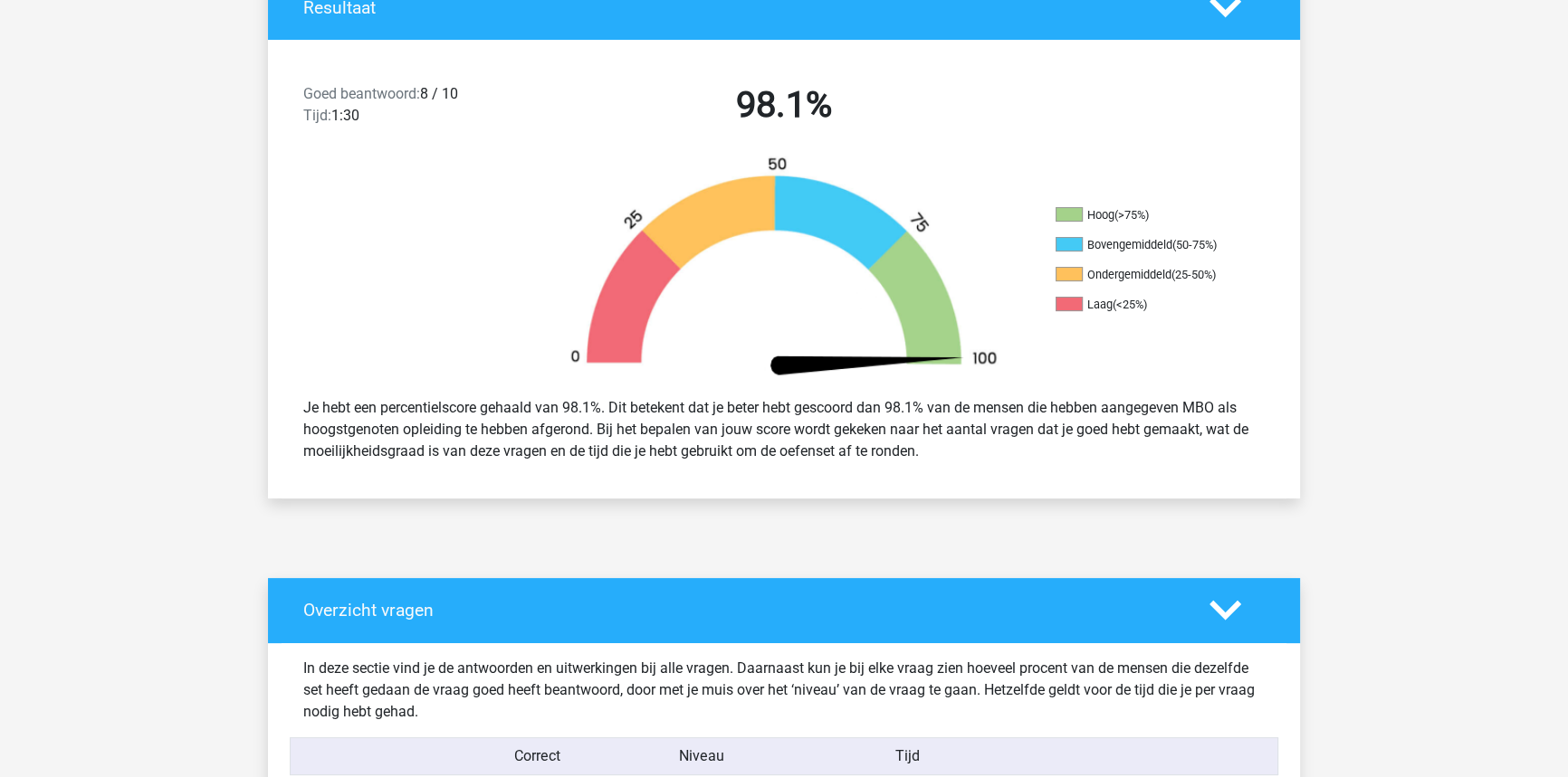
scroll to position [822, 0]
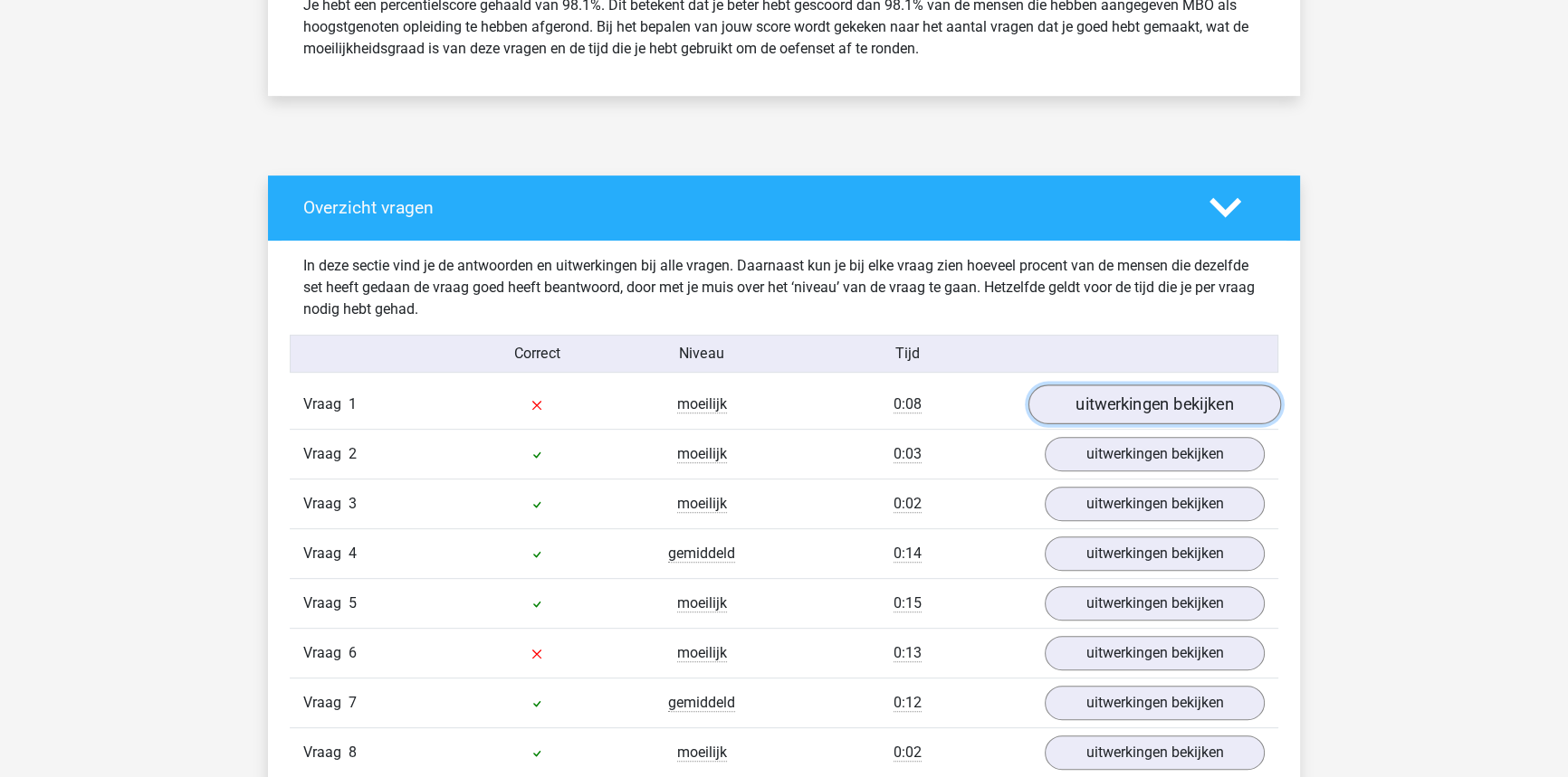
click at [1087, 404] on link "uitwerkingen bekijken" at bounding box center [1155, 405] width 253 height 40
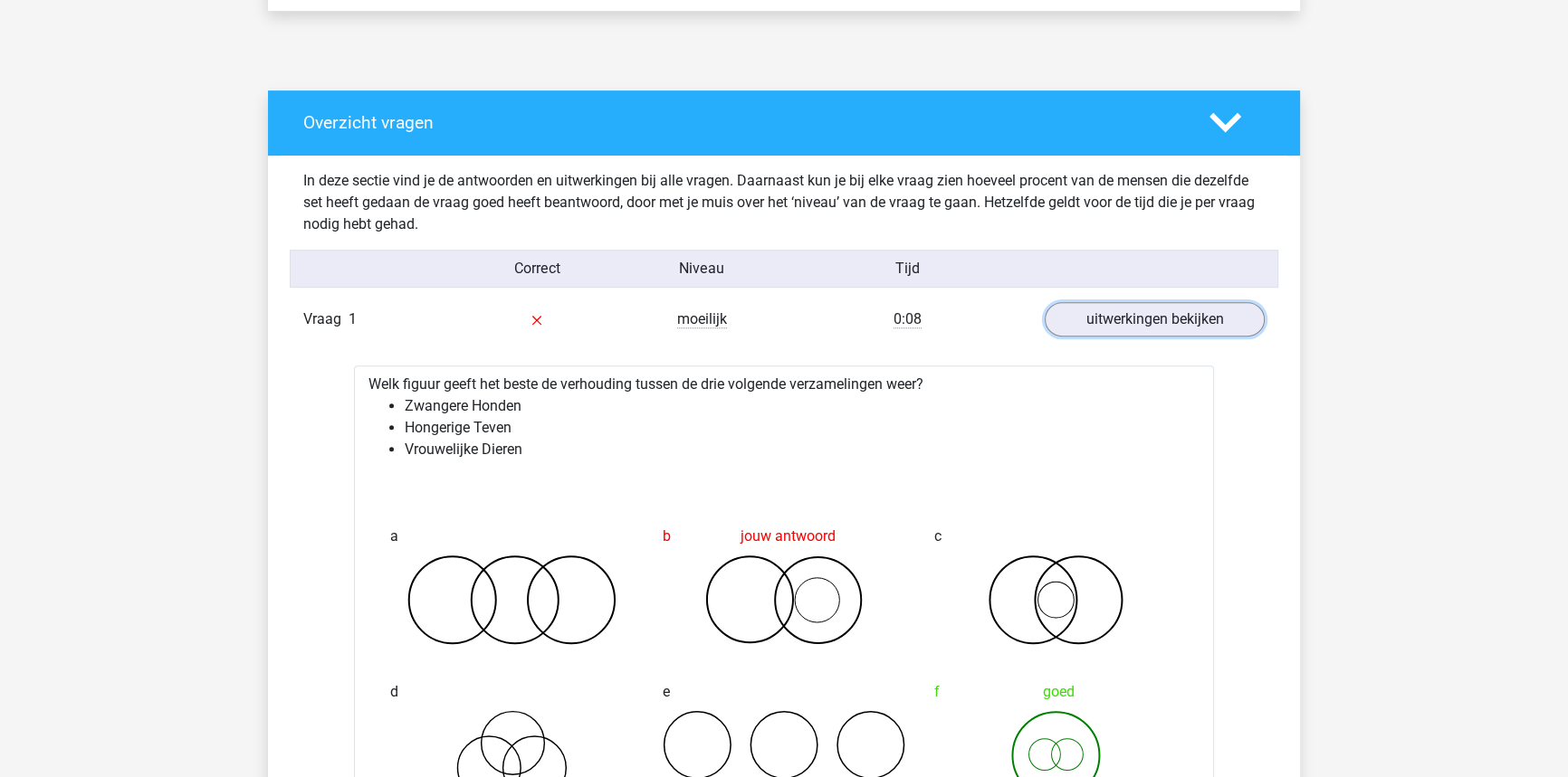
scroll to position [986, 0]
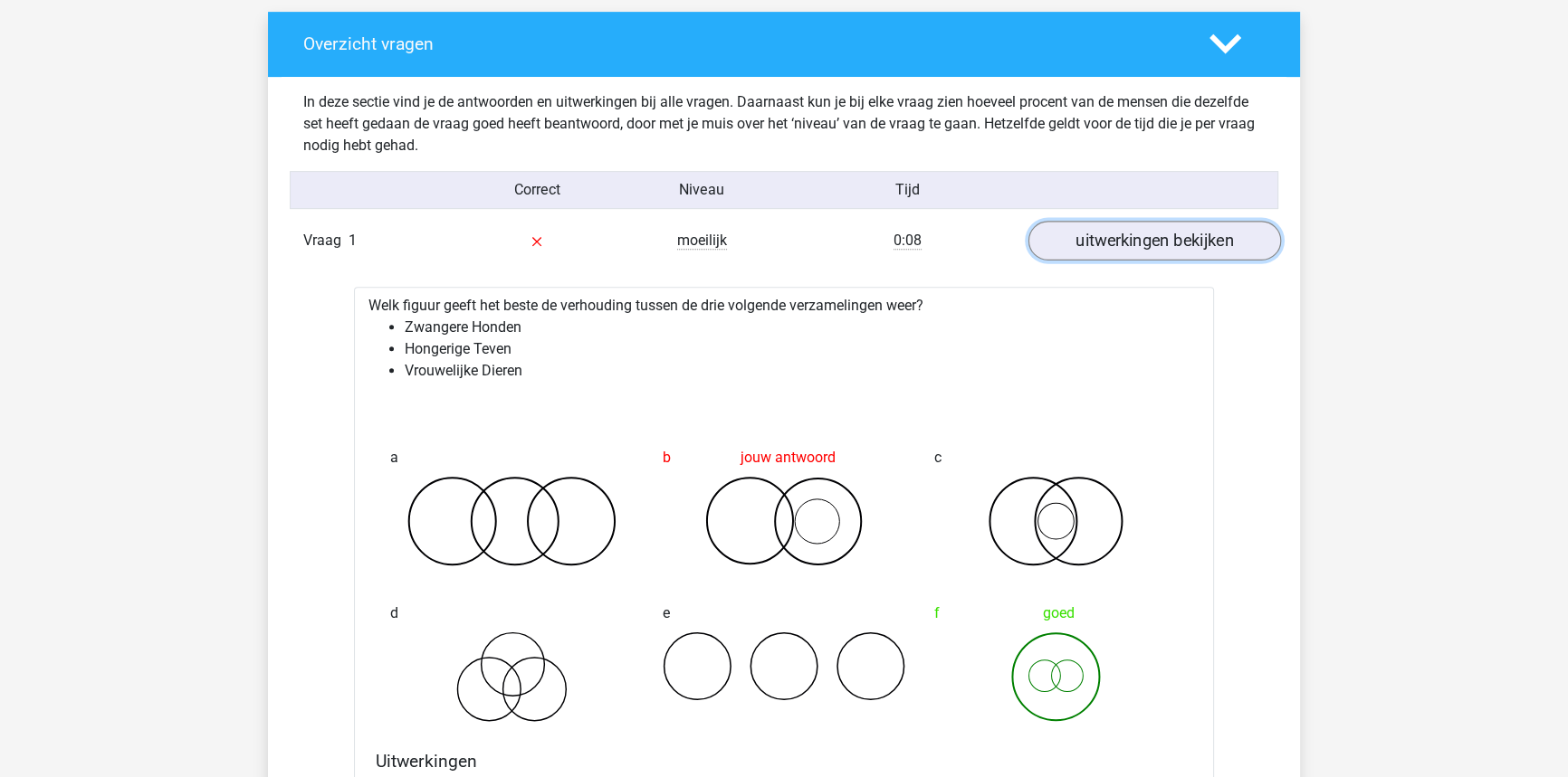
click at [1223, 239] on link "uitwerkingen bekijken" at bounding box center [1155, 240] width 253 height 40
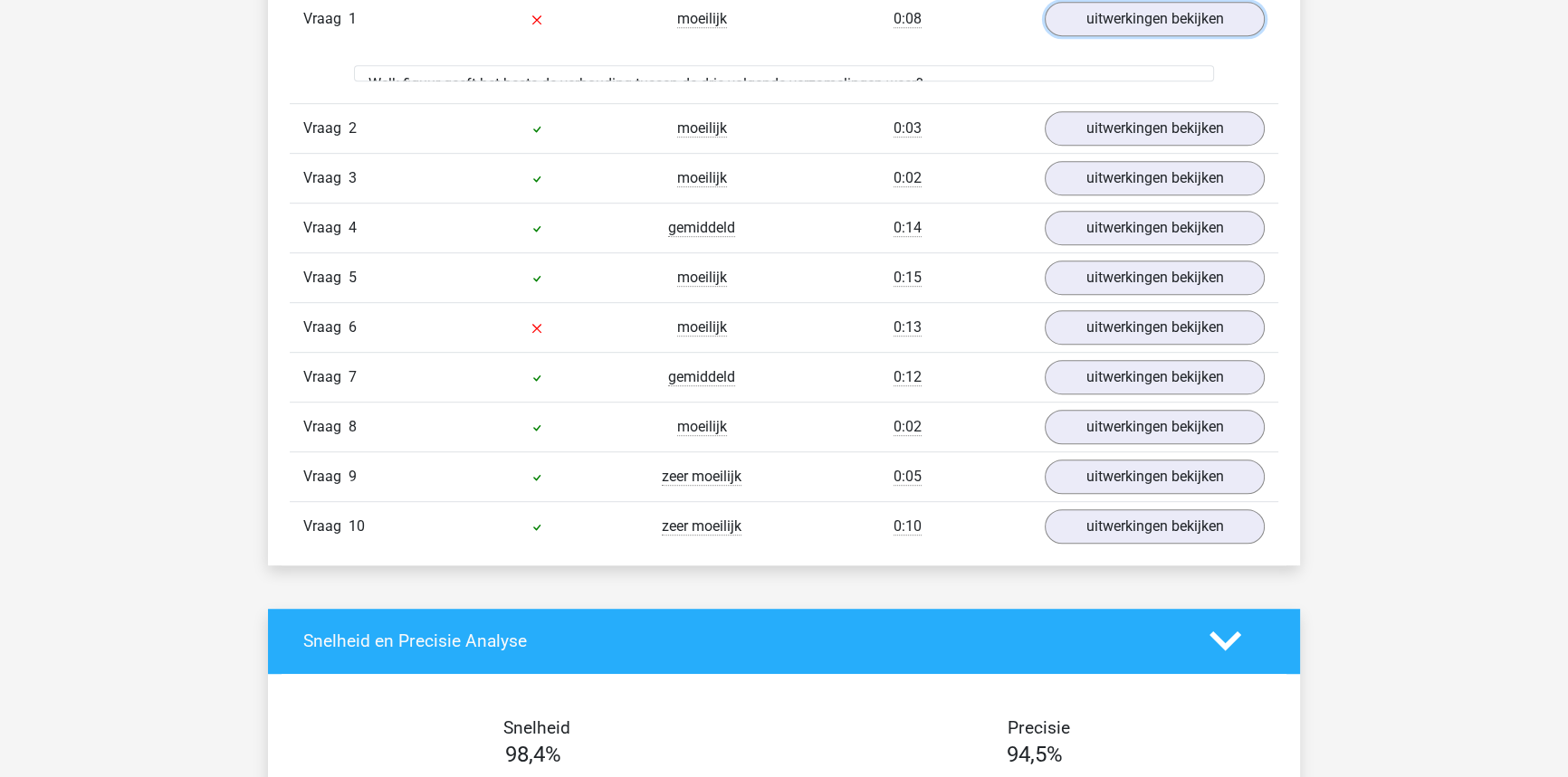
scroll to position [1257, 0]
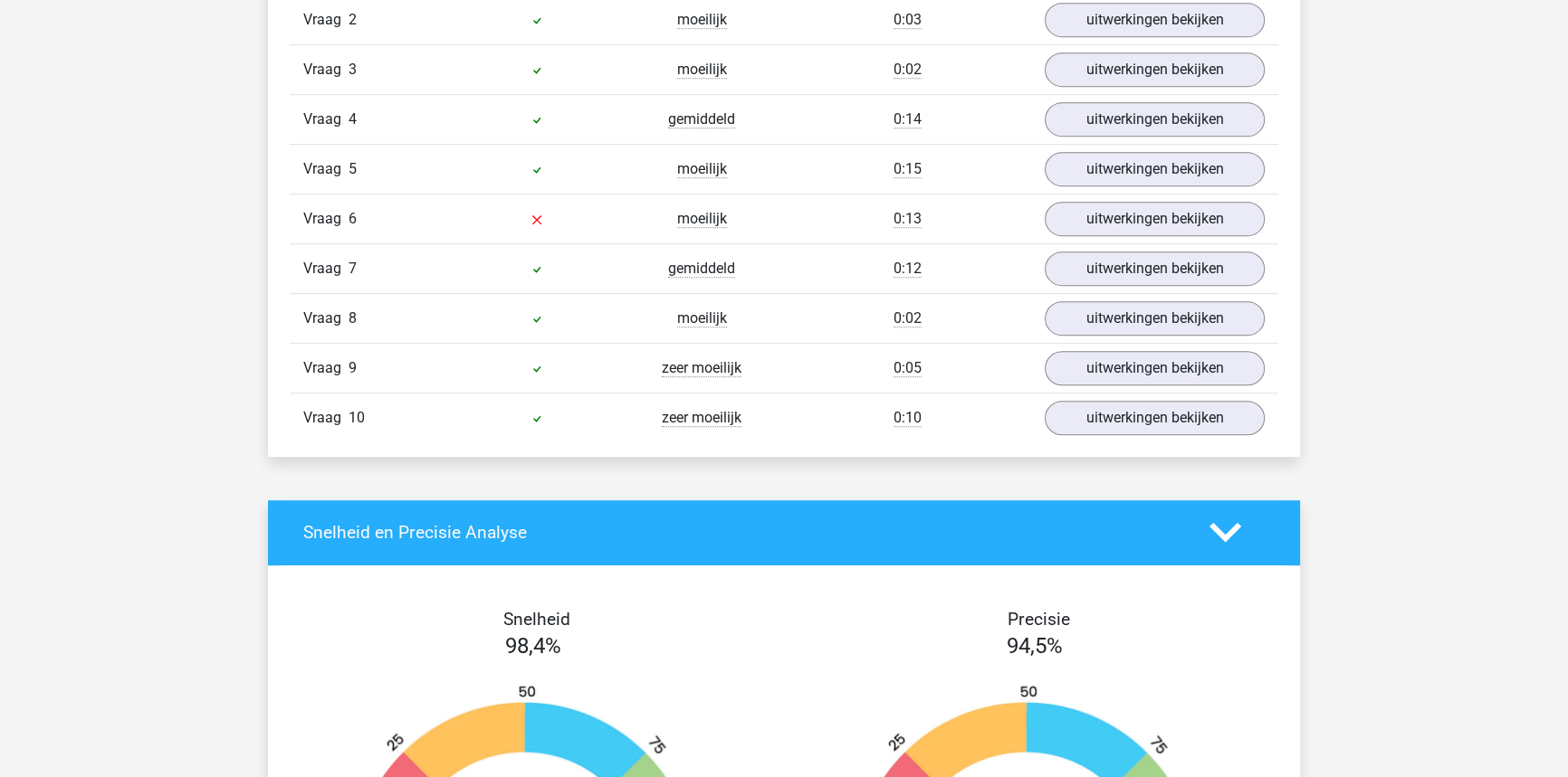
click at [1159, 235] on div "Vraag 6 moeilijk 0:13 uitwerkingen bekijken" at bounding box center [784, 218] width 989 height 50
click at [1157, 232] on link "uitwerkingen bekijken" at bounding box center [1155, 219] width 253 height 40
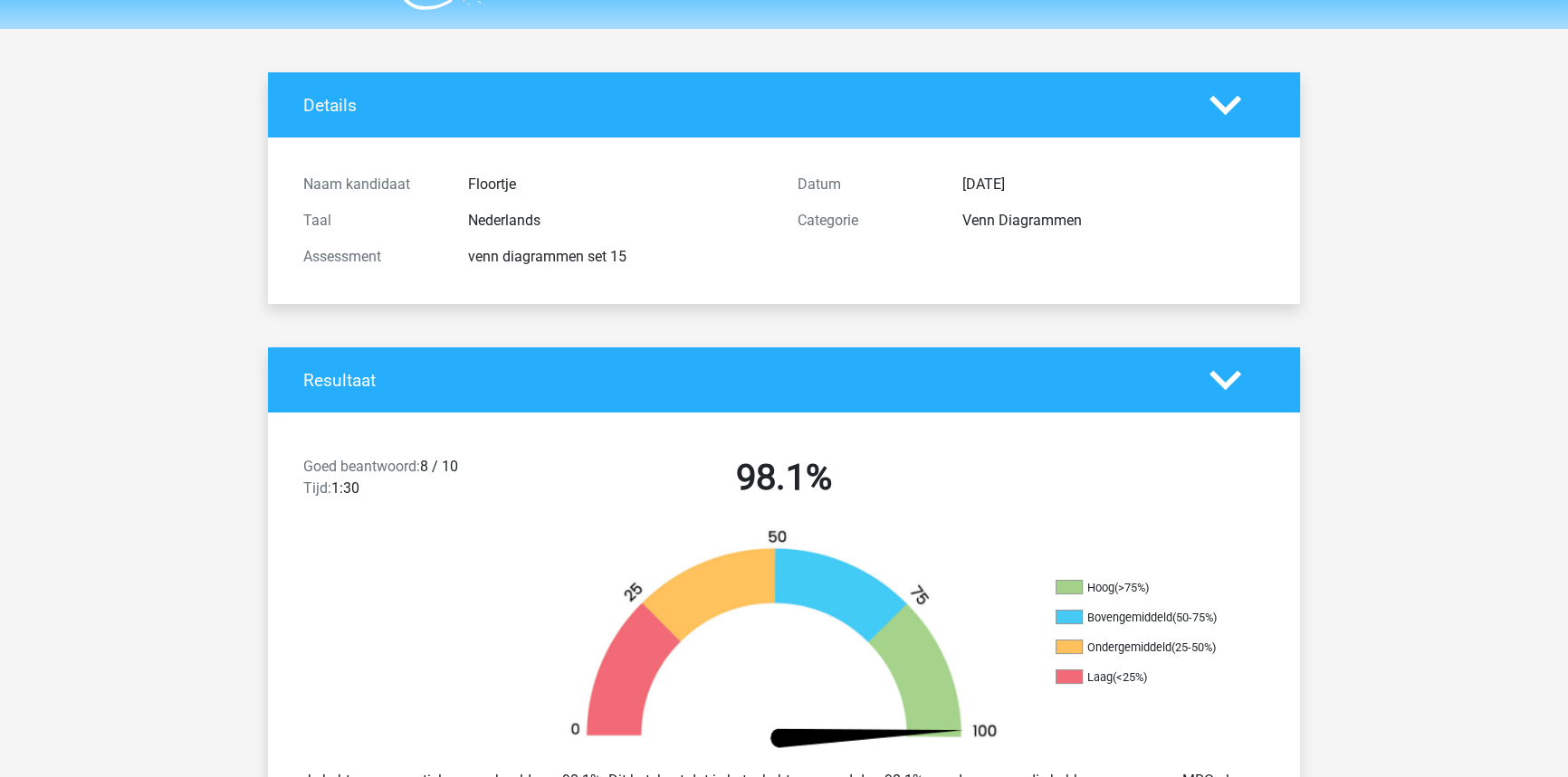
scroll to position [23, 0]
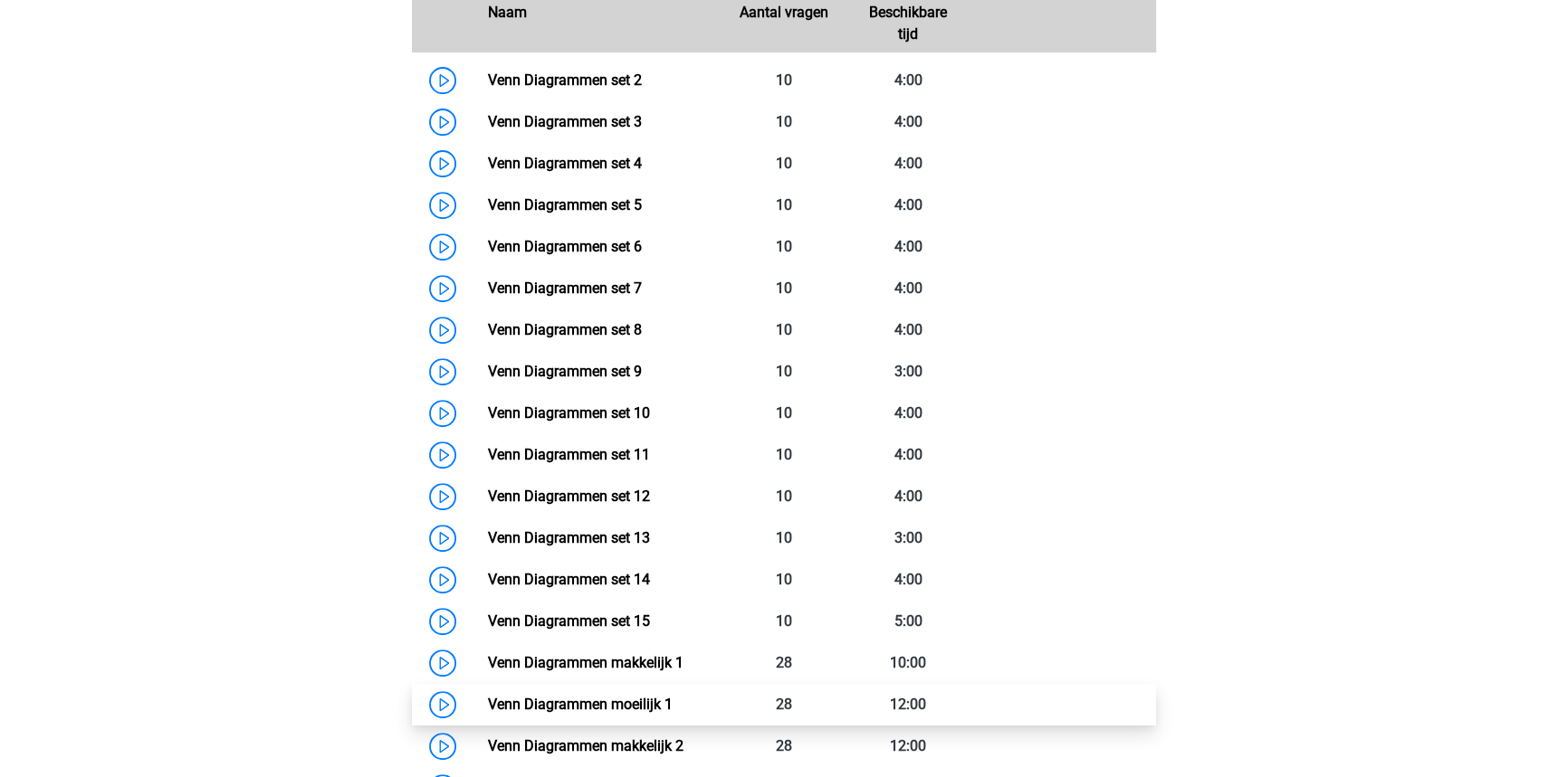
scroll to position [927, 0]
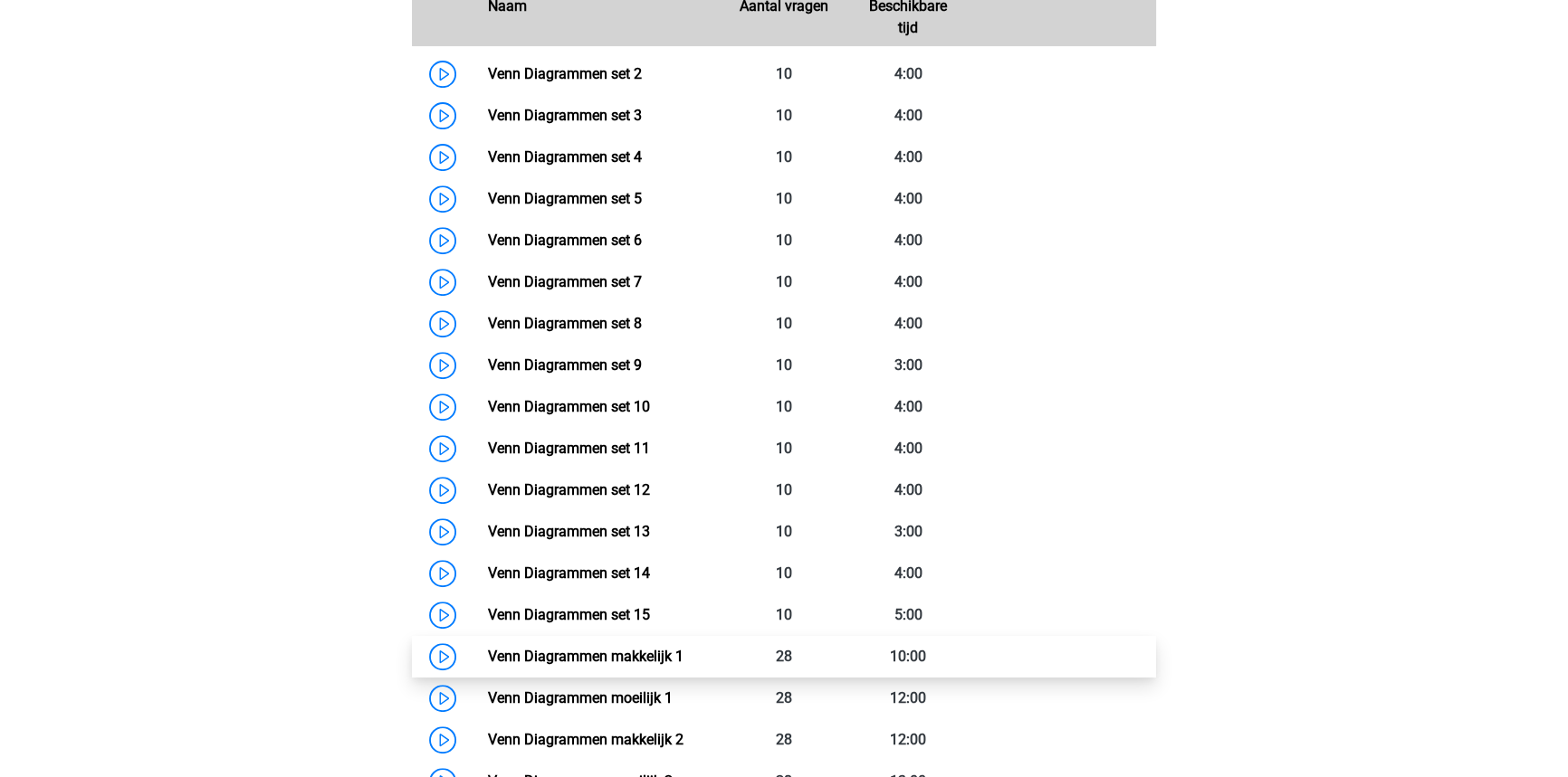
click at [682, 660] on link "Venn Diagrammen makkelijk 1" at bounding box center [584, 656] width 195 height 17
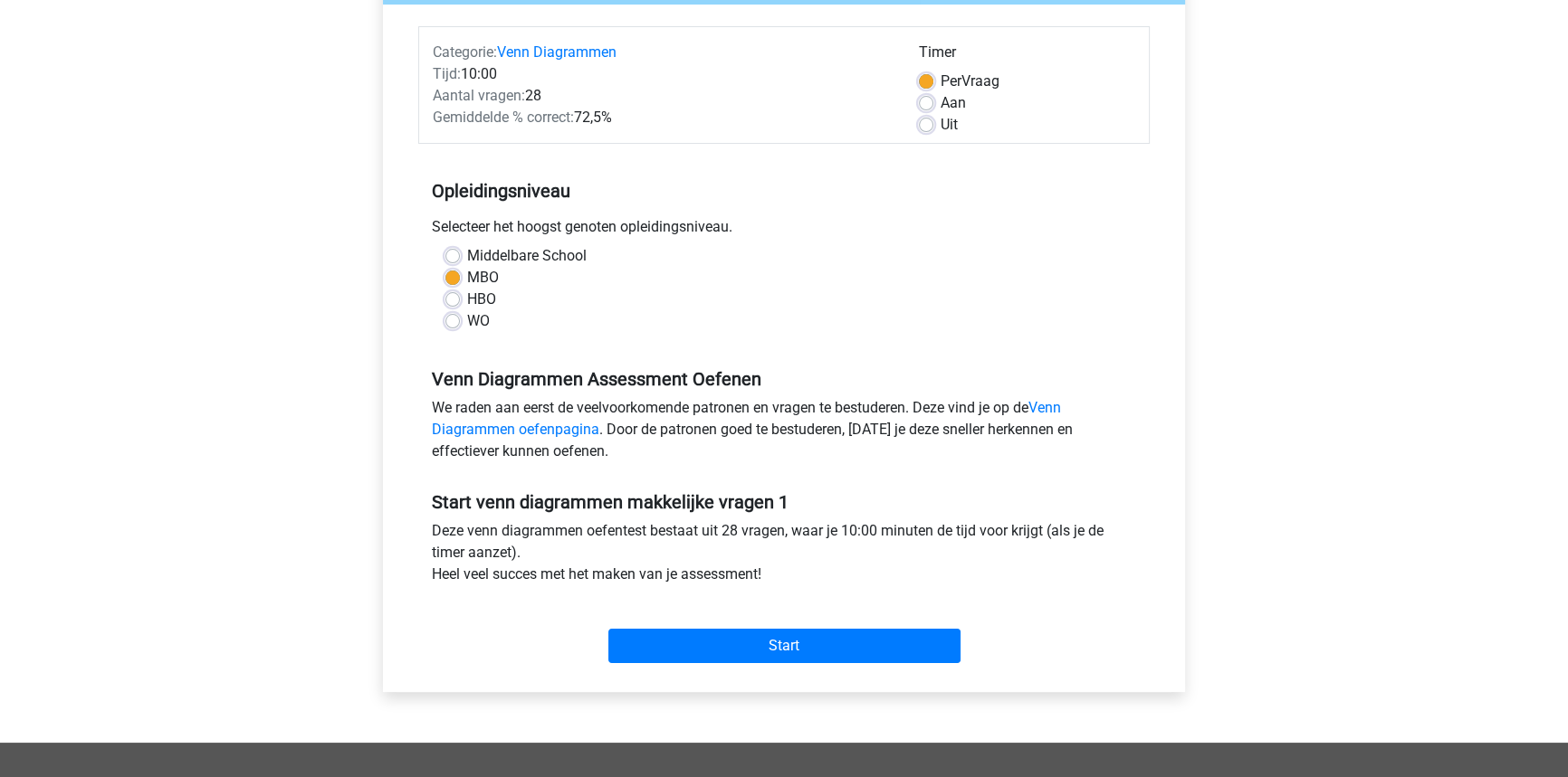
scroll to position [246, 0]
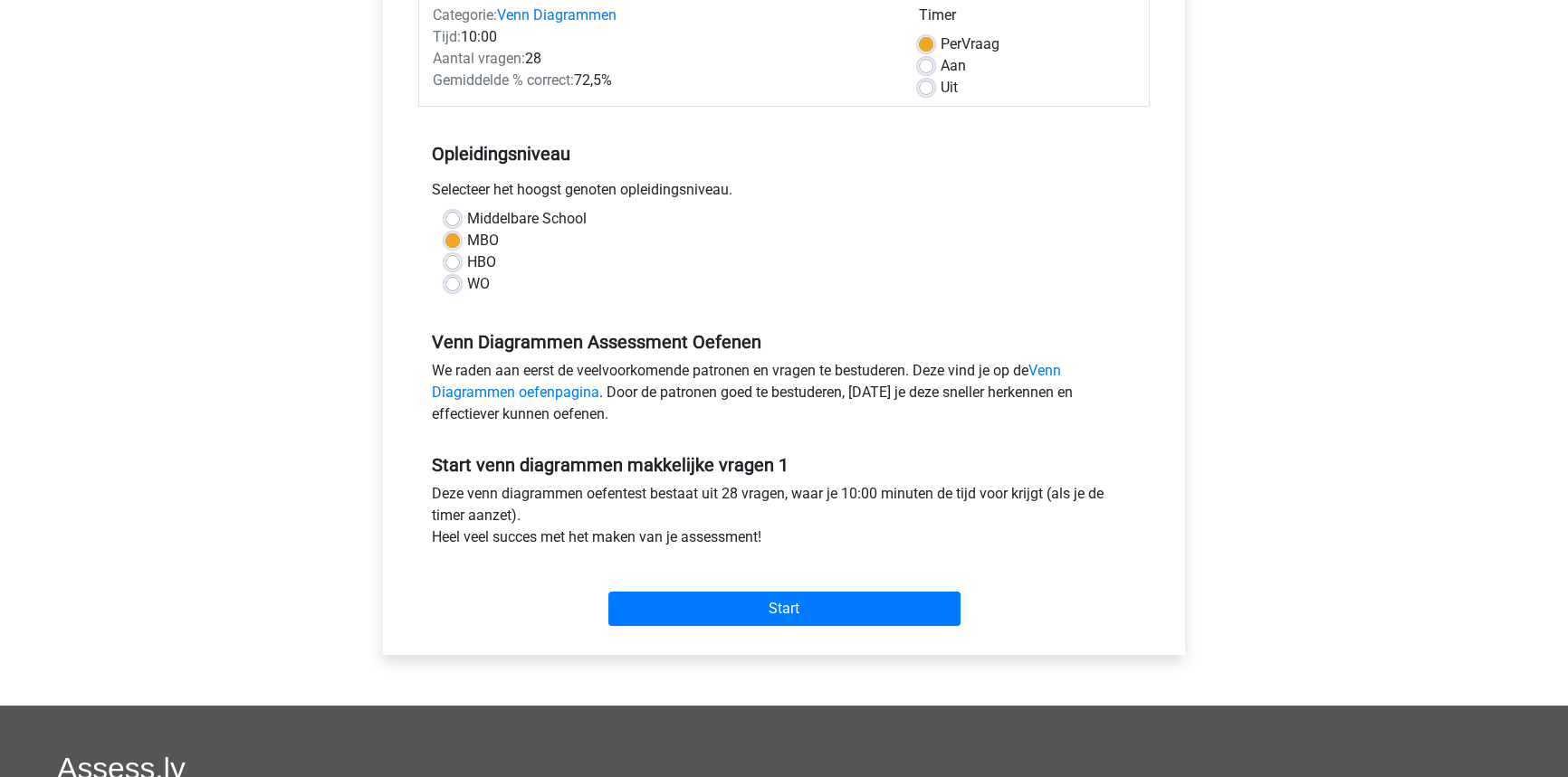
click at [941, 91] on label "Uit" at bounding box center [949, 88] width 17 height 22
click at [930, 91] on input "Uit" at bounding box center [926, 86] width 14 height 18
radio input "true"
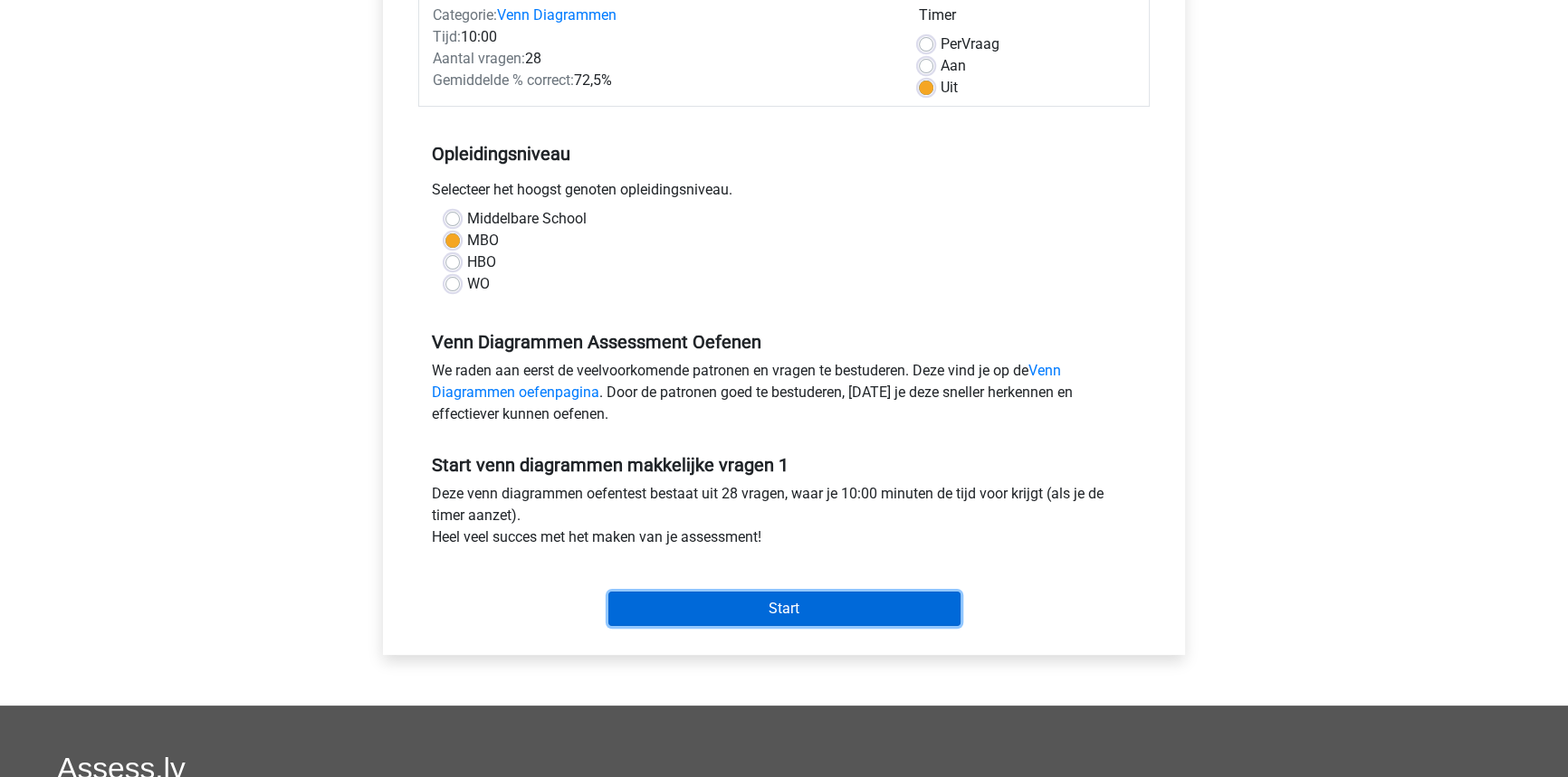
click at [792, 597] on input "Start" at bounding box center [784, 608] width 352 height 34
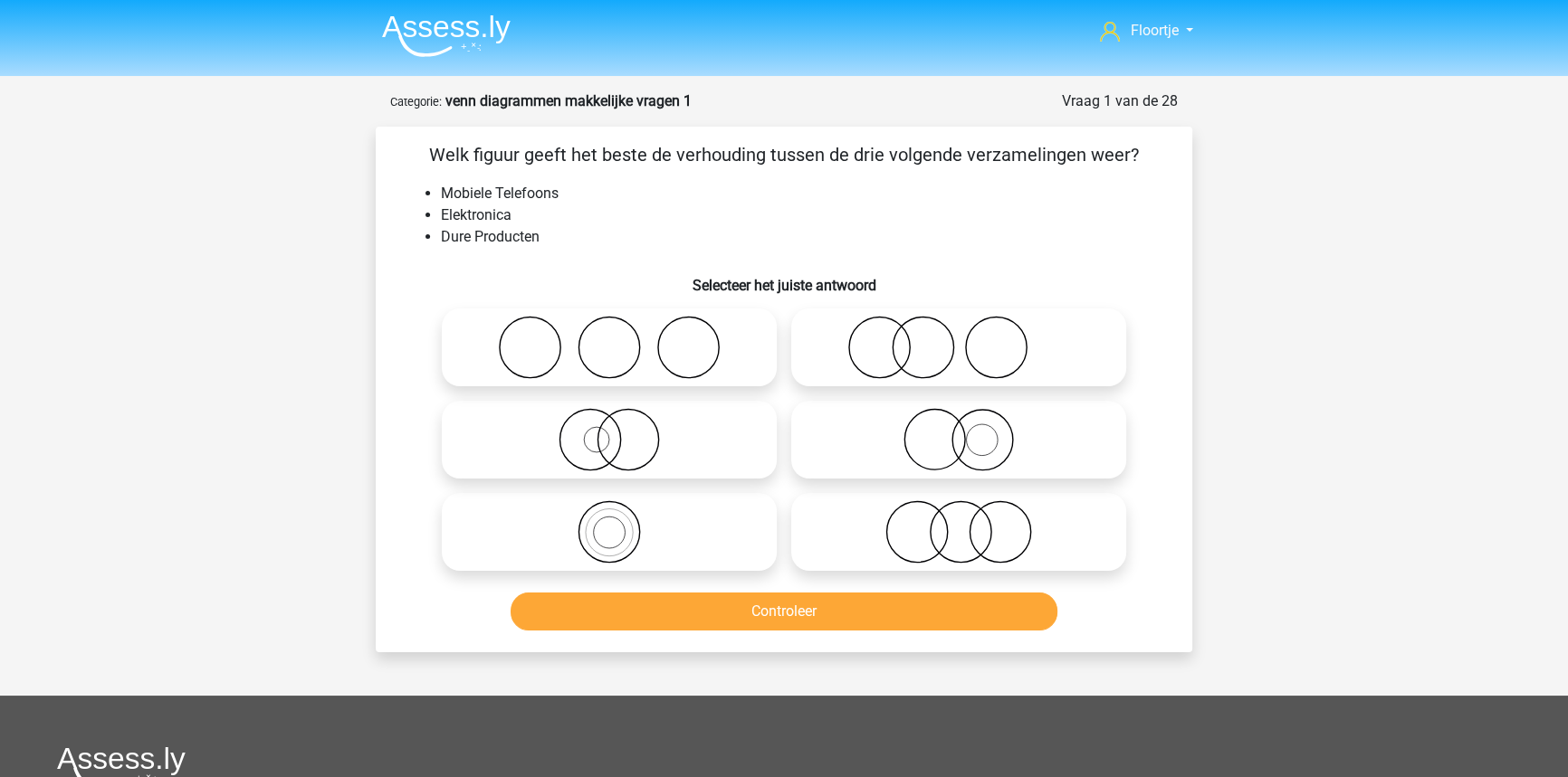
click at [621, 420] on icon at bounding box center [609, 439] width 321 height 63
click at [621, 420] on input "radio" at bounding box center [615, 424] width 11 height 11
radio input "true"
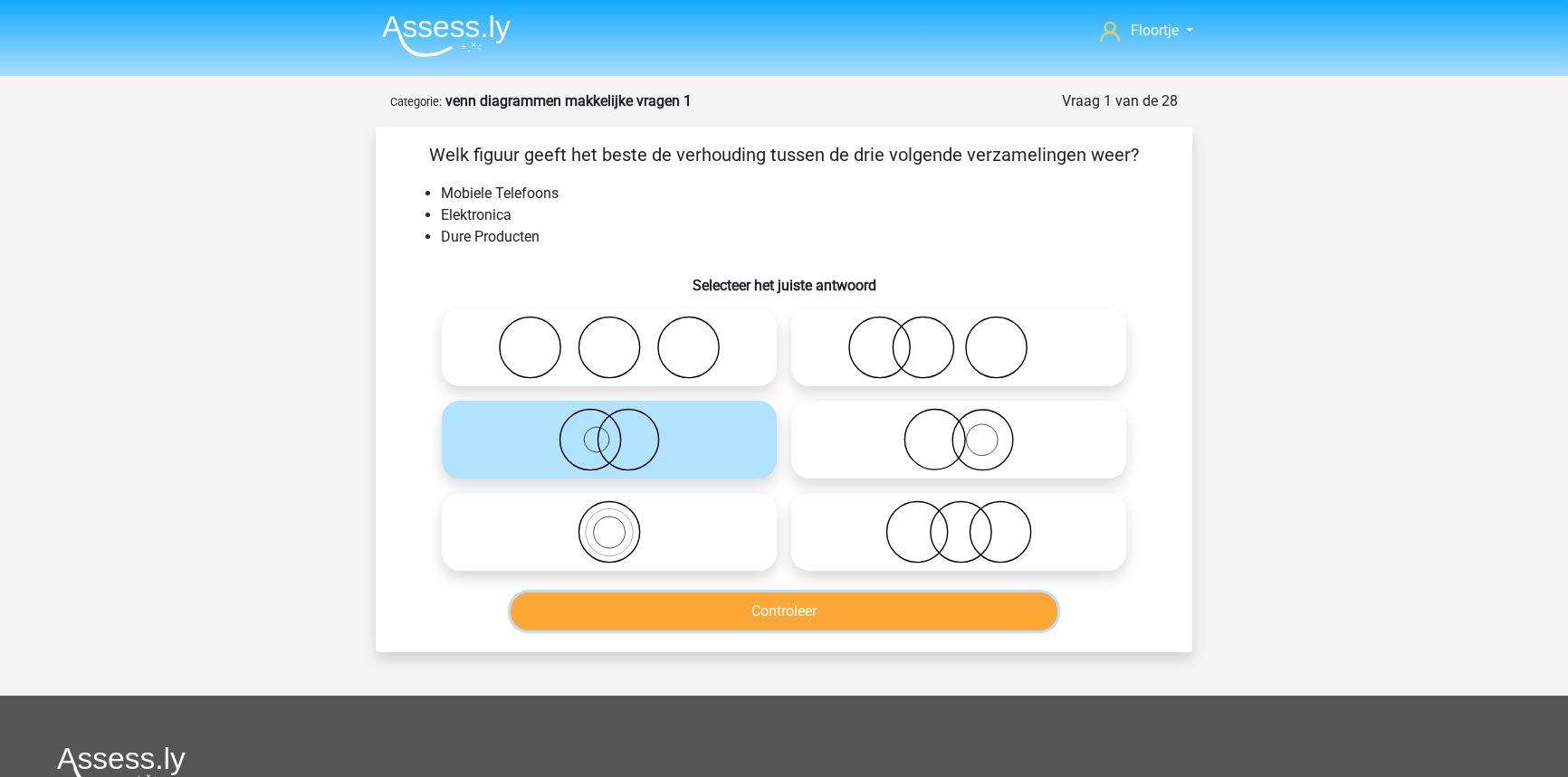
click at [944, 610] on button "Controleer" at bounding box center [784, 611] width 547 height 38
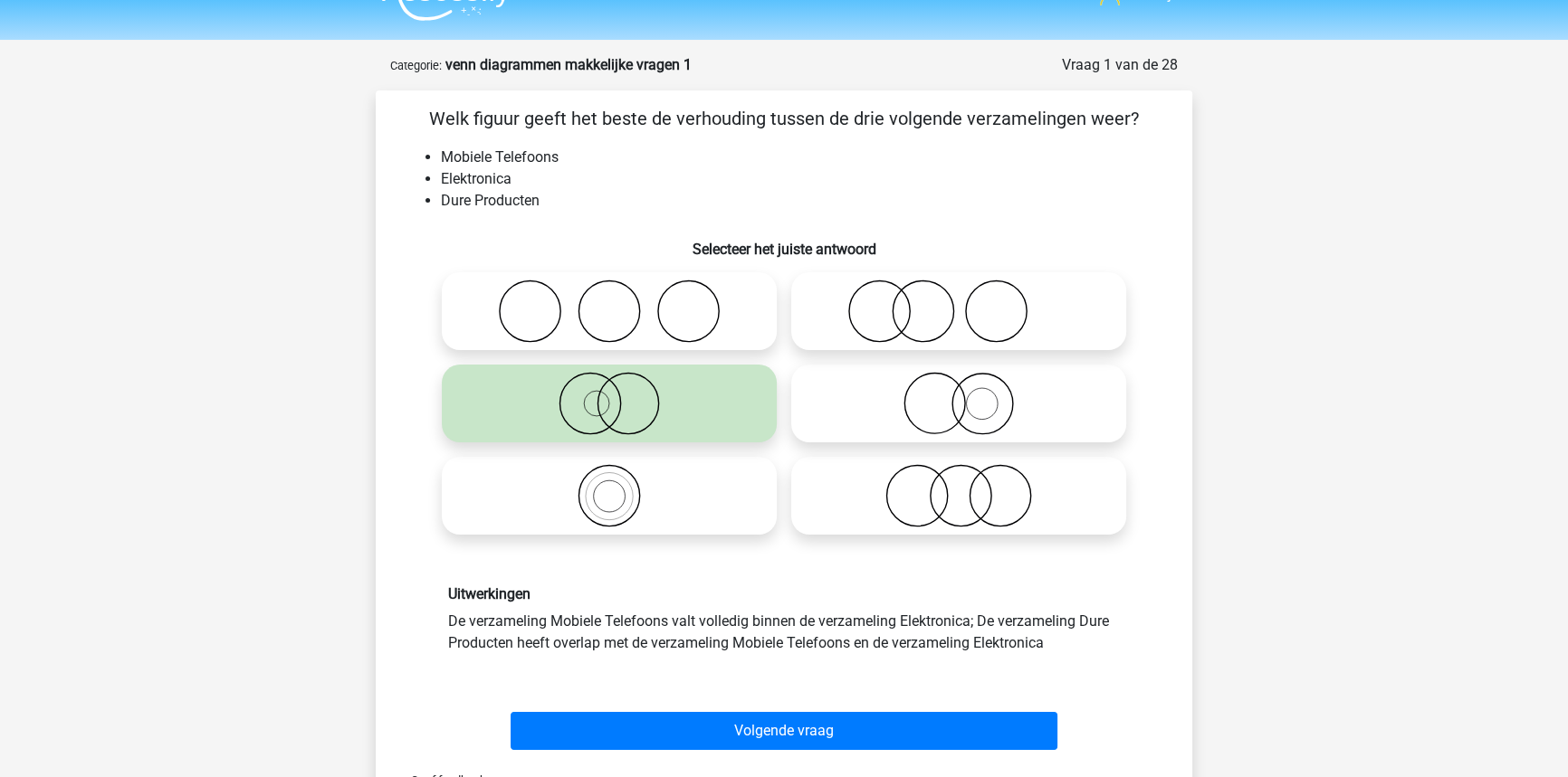
scroll to position [81, 0]
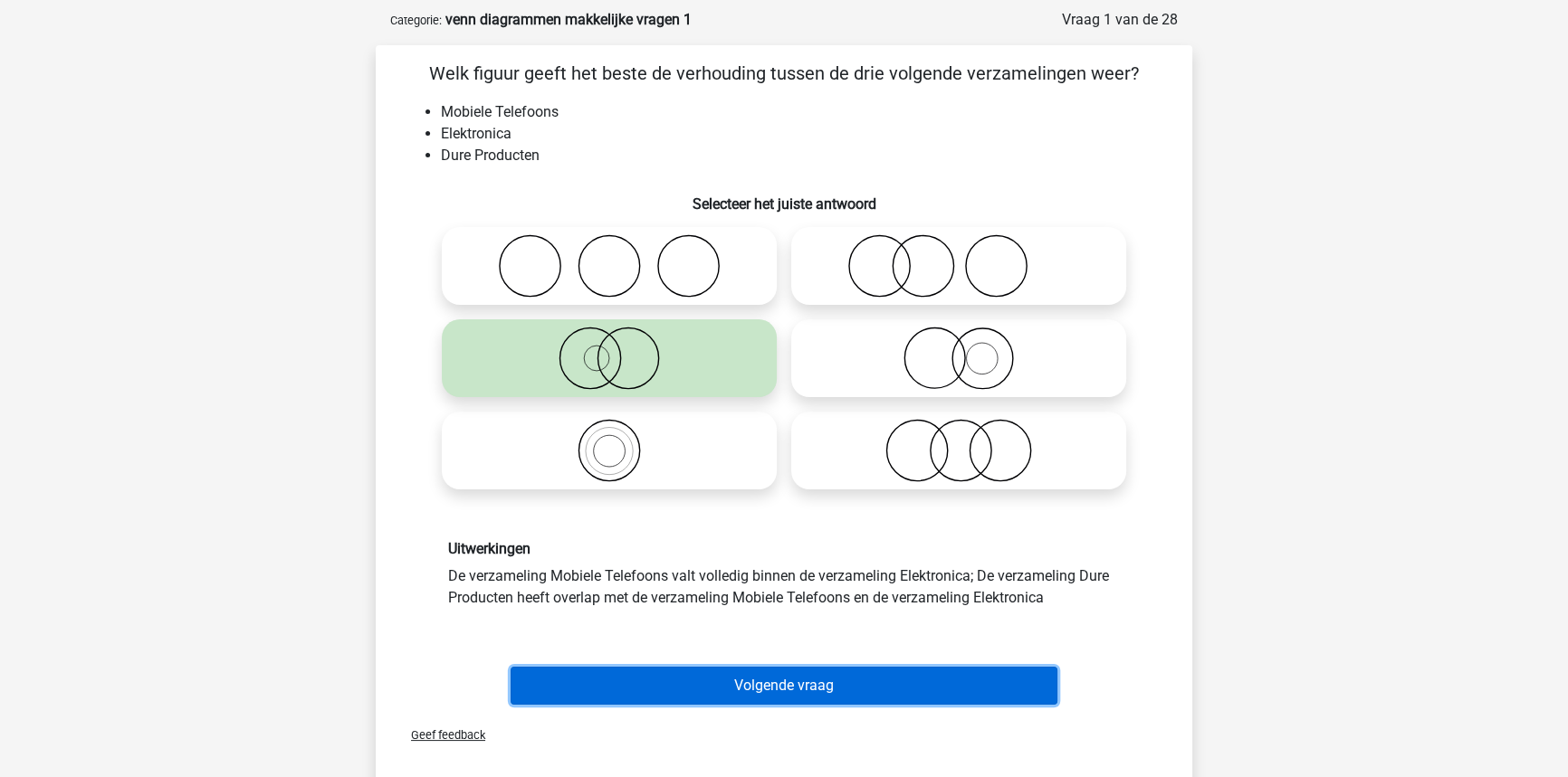
click at [922, 680] on button "Volgende vraag" at bounding box center [784, 686] width 547 height 38
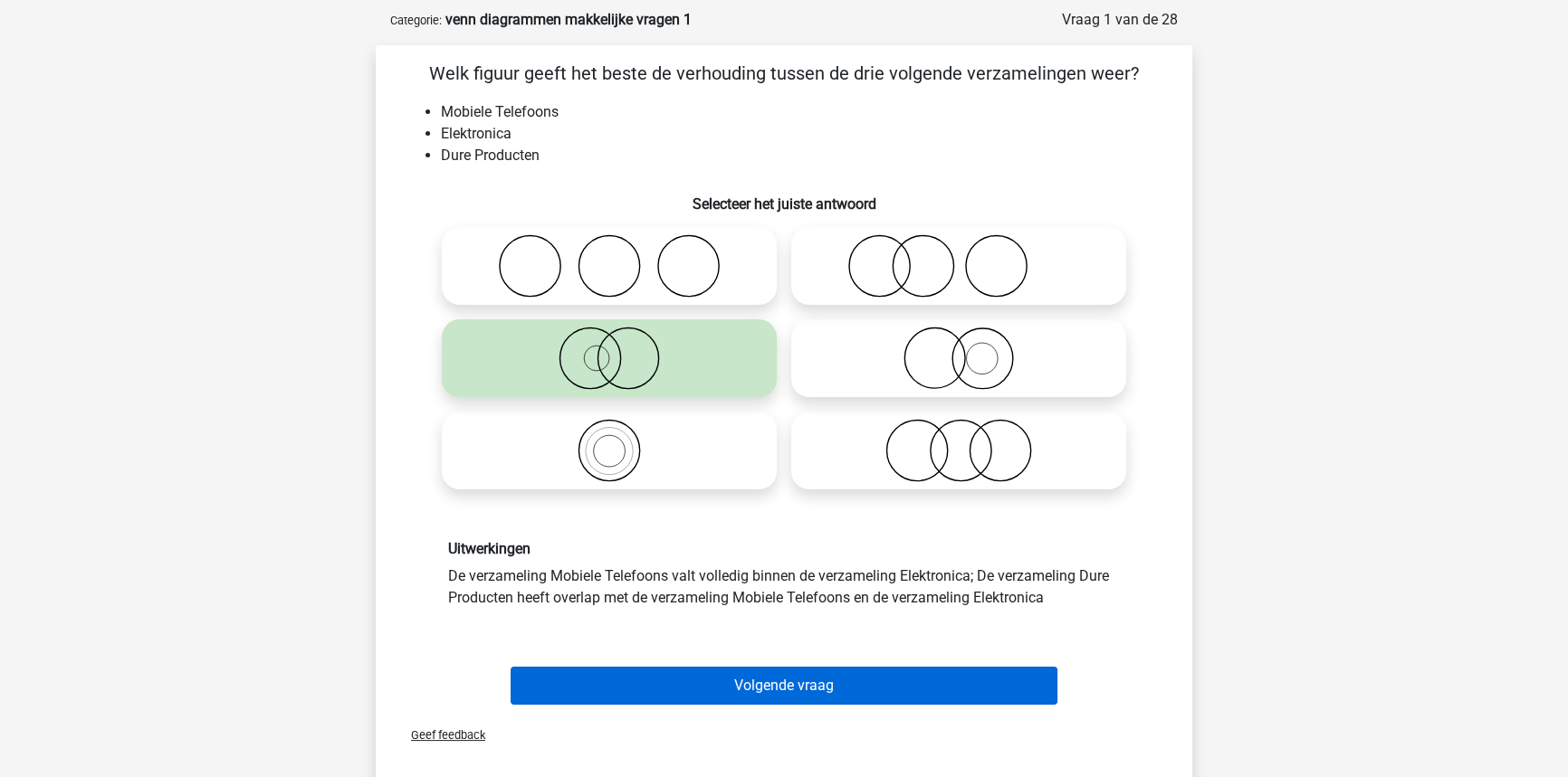
scroll to position [91, 0]
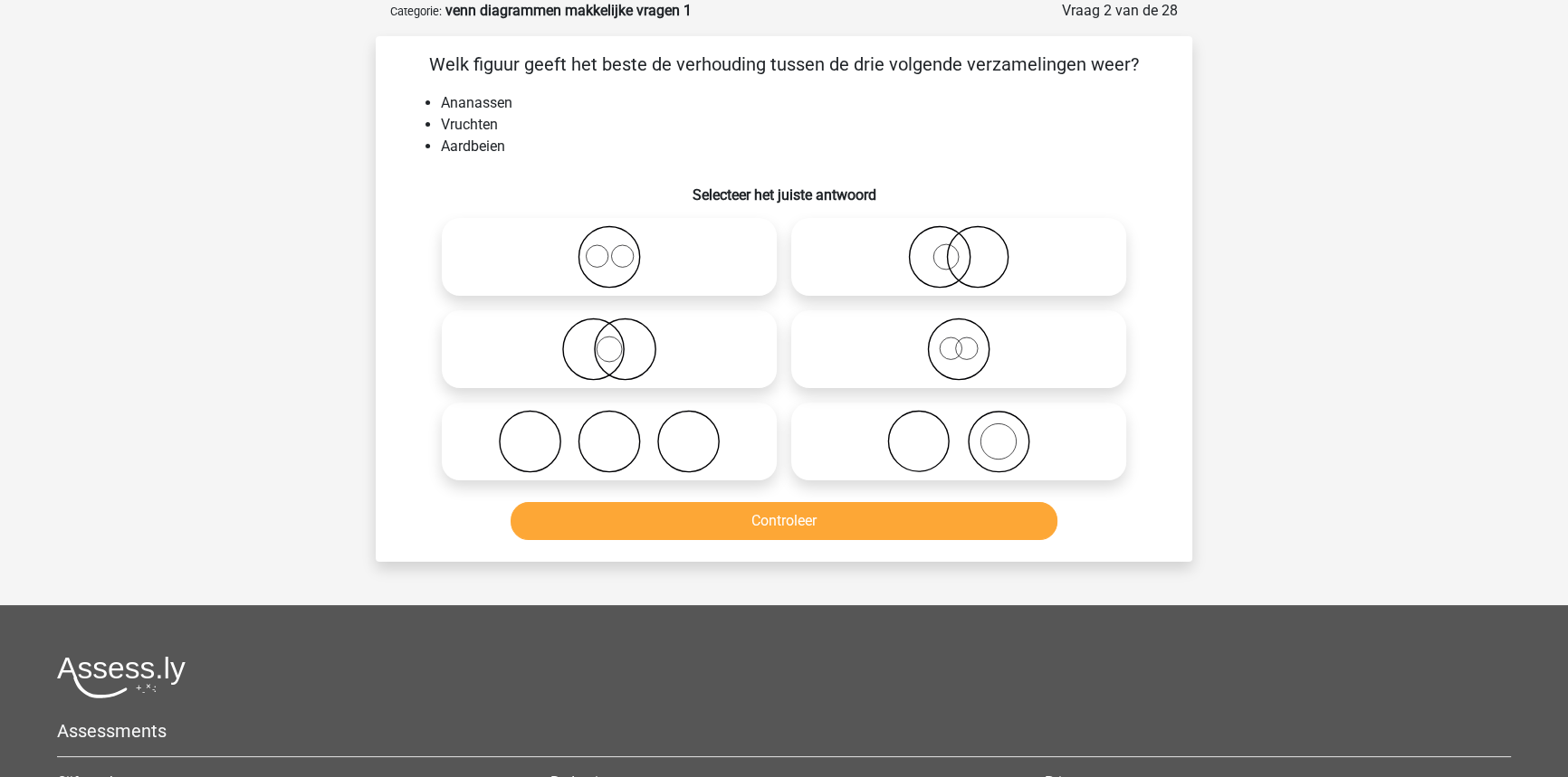
click at [557, 268] on icon at bounding box center [609, 256] width 321 height 63
click at [609, 248] on input "radio" at bounding box center [615, 241] width 11 height 11
radio input "true"
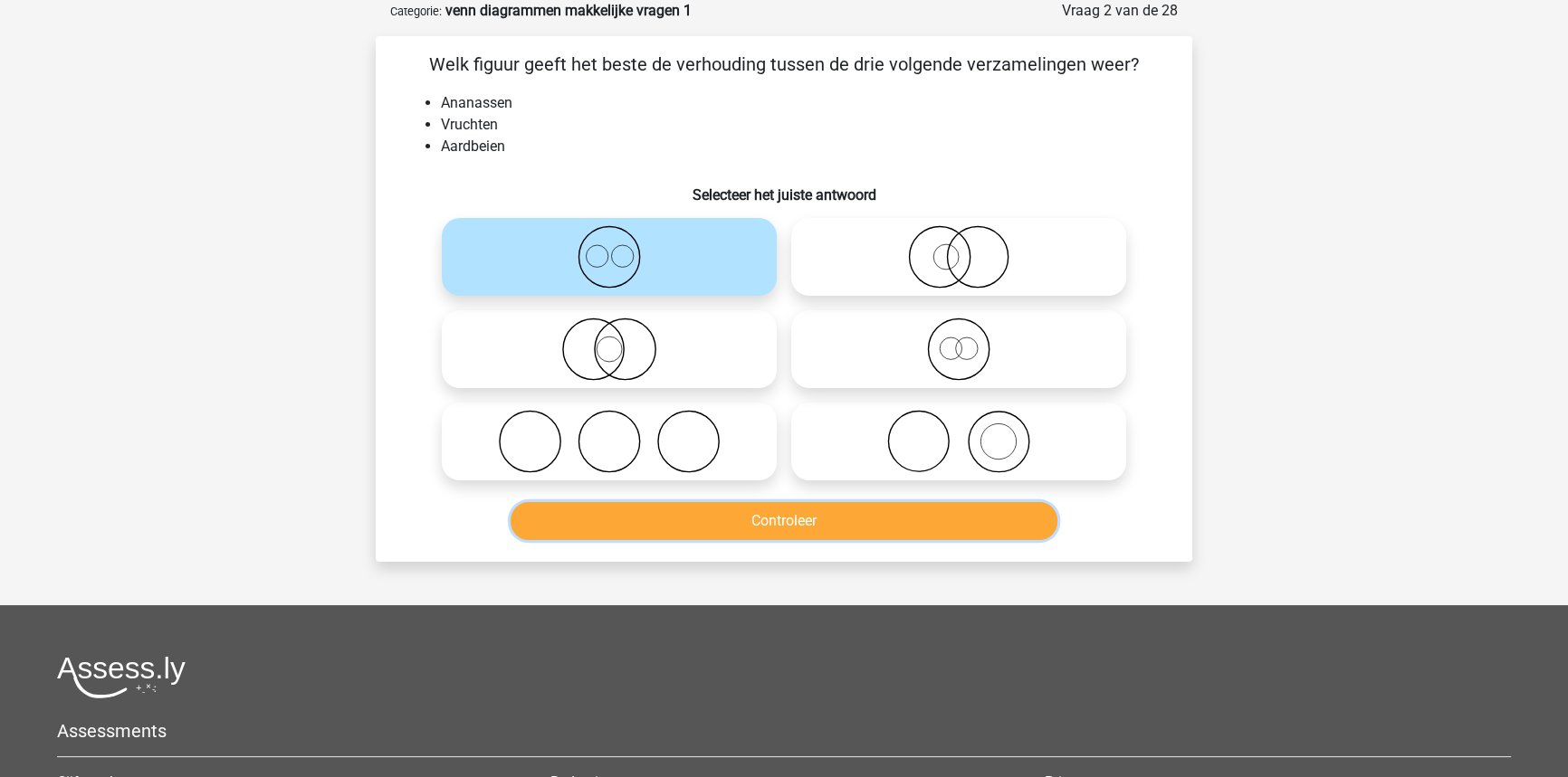
click at [725, 531] on button "Controleer" at bounding box center [784, 521] width 547 height 38
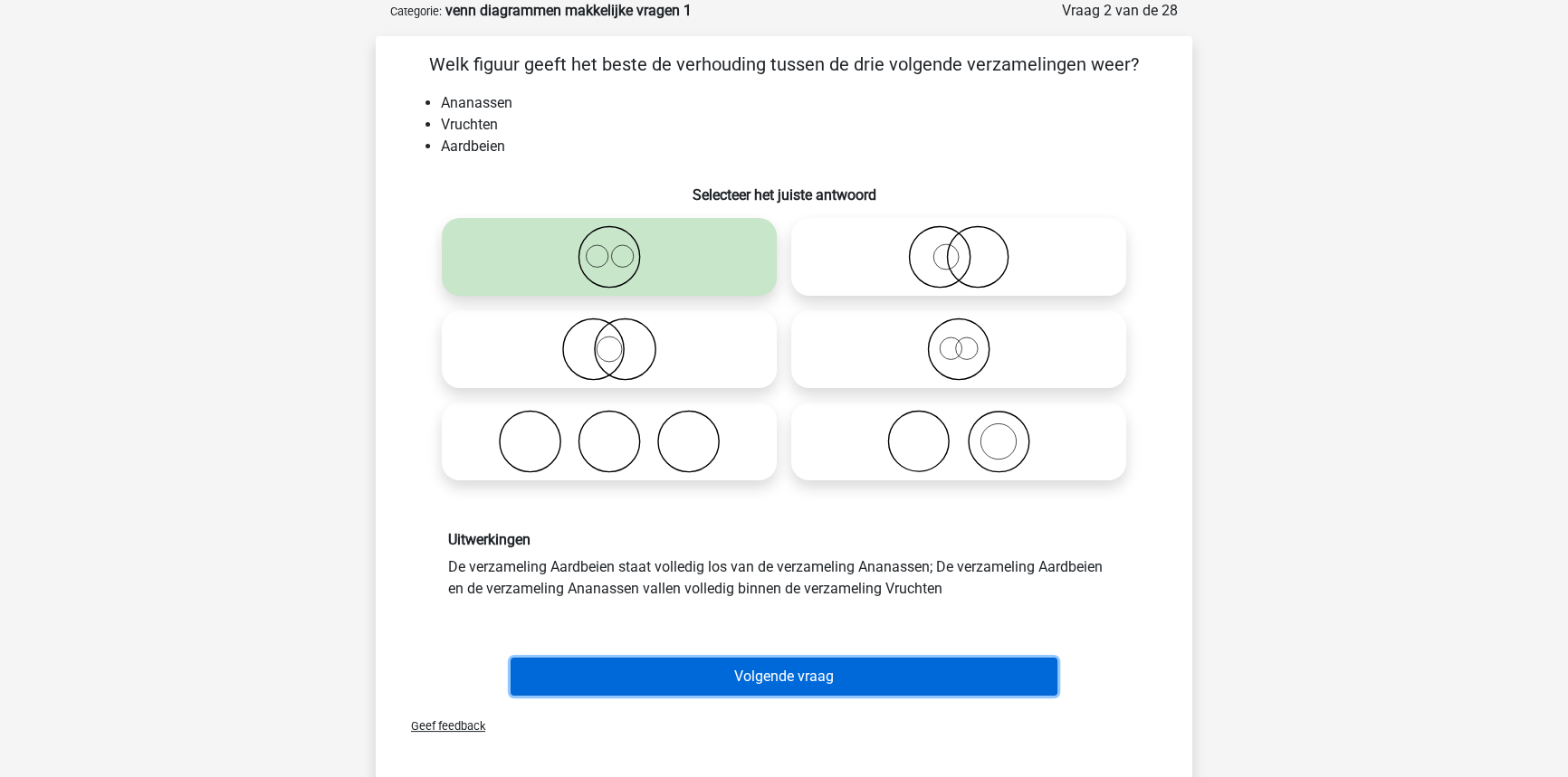
click at [709, 688] on button "Volgende vraag" at bounding box center [784, 677] width 547 height 38
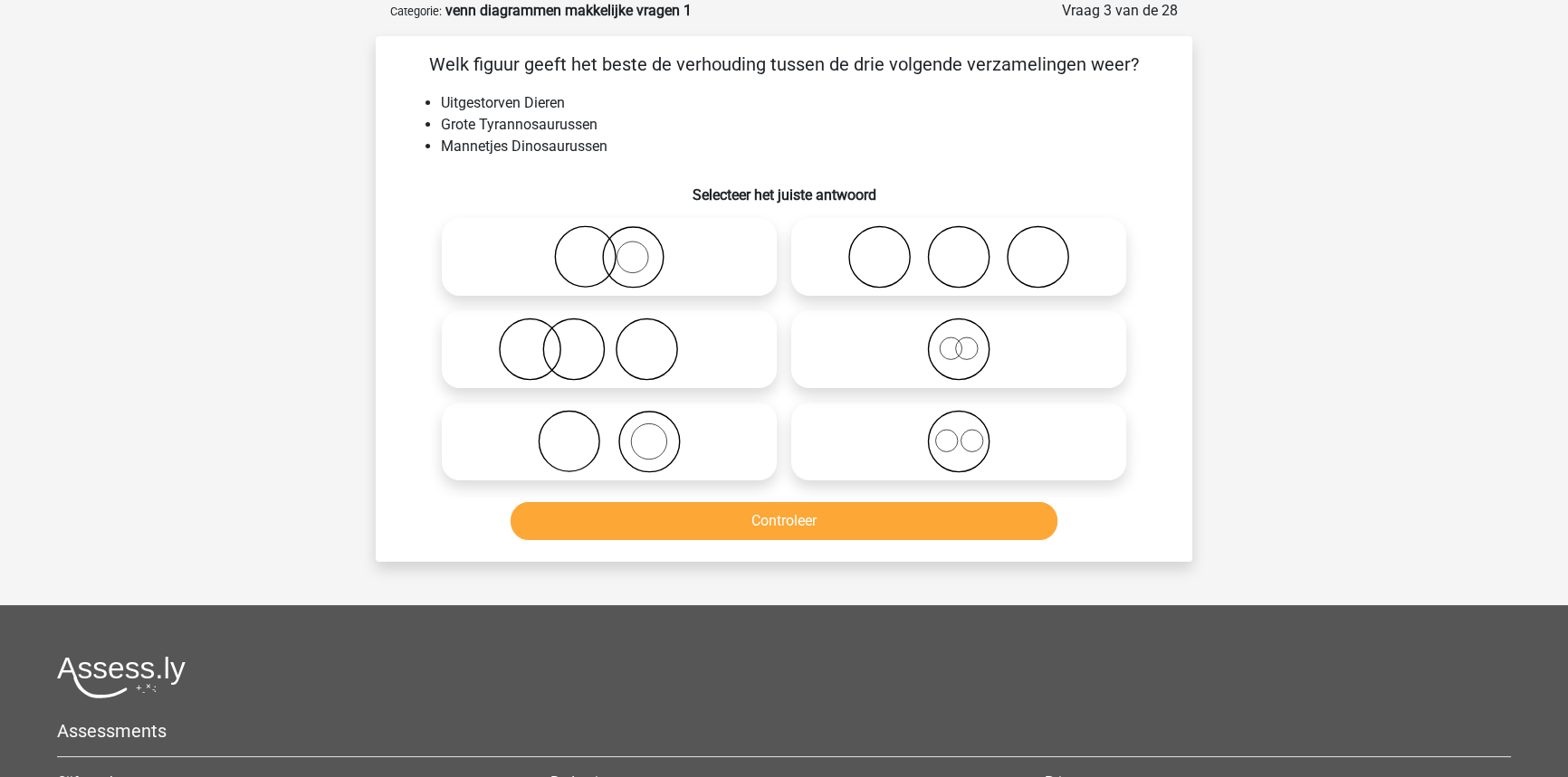
click at [981, 359] on icon at bounding box center [959, 349] width 321 height 63
click at [971, 340] on input "radio" at bounding box center [964, 334] width 11 height 11
radio input "true"
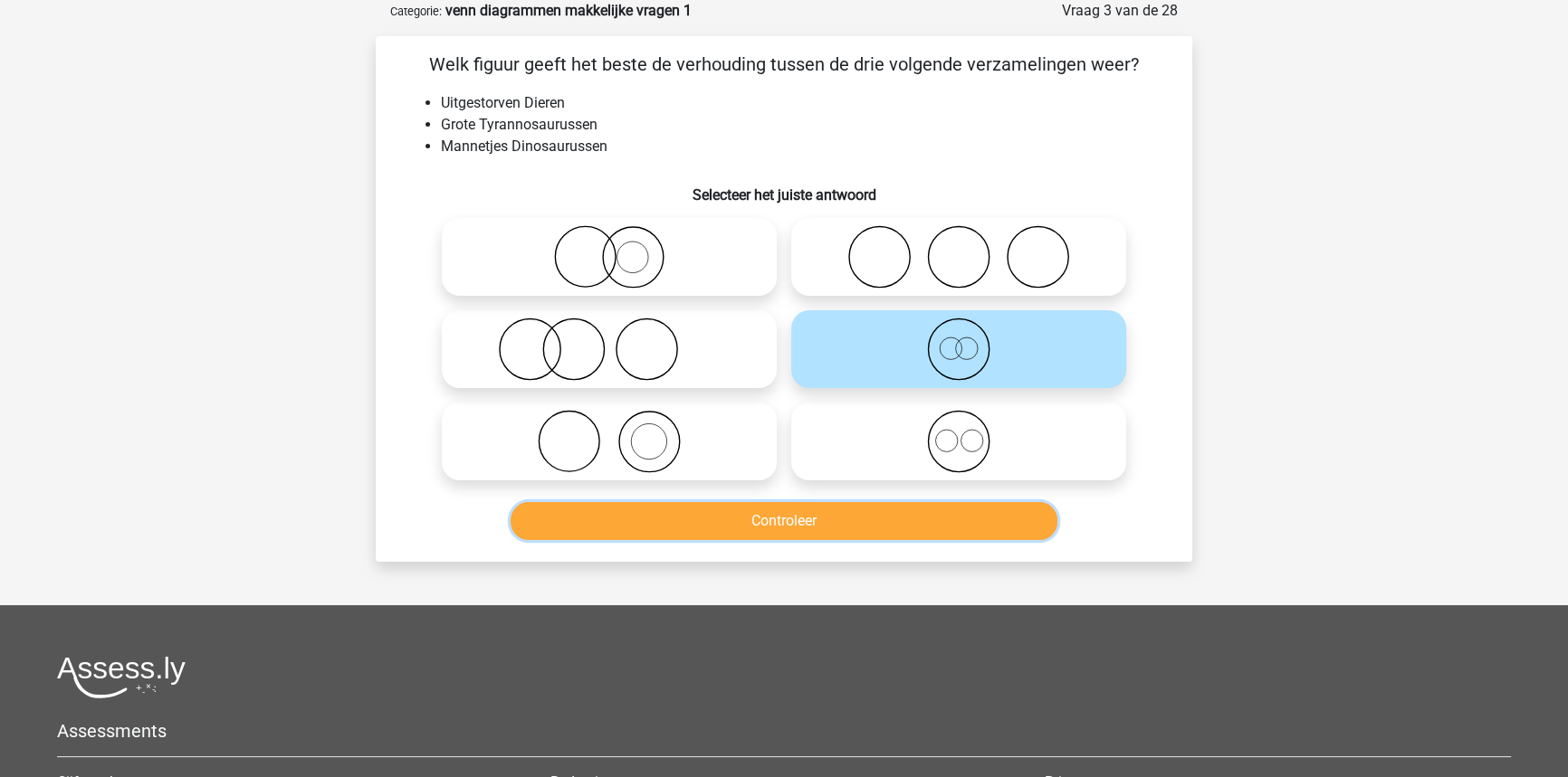
click at [965, 511] on button "Controleer" at bounding box center [784, 521] width 547 height 38
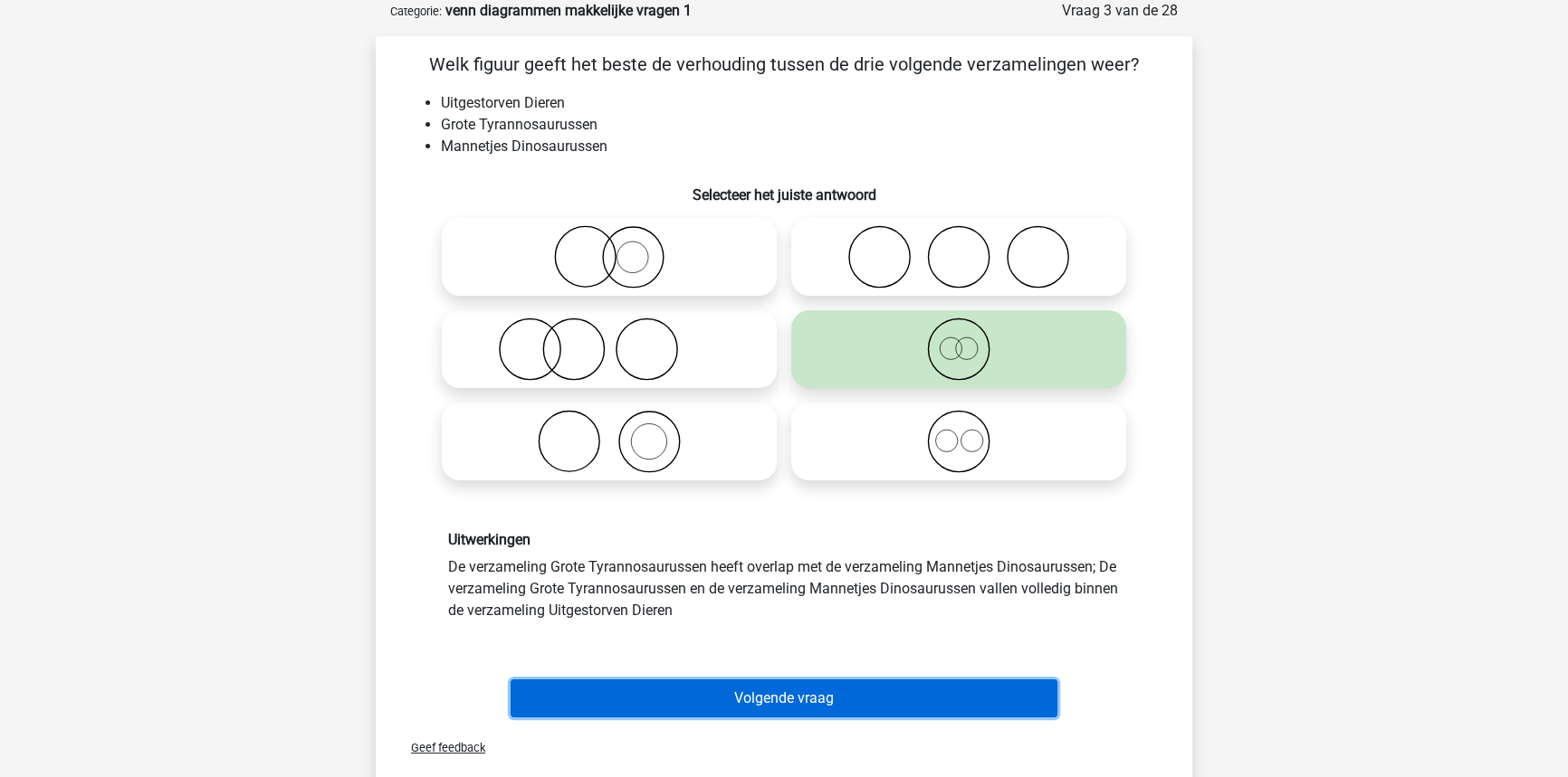
click at [746, 701] on button "Volgende vraag" at bounding box center [784, 699] width 547 height 38
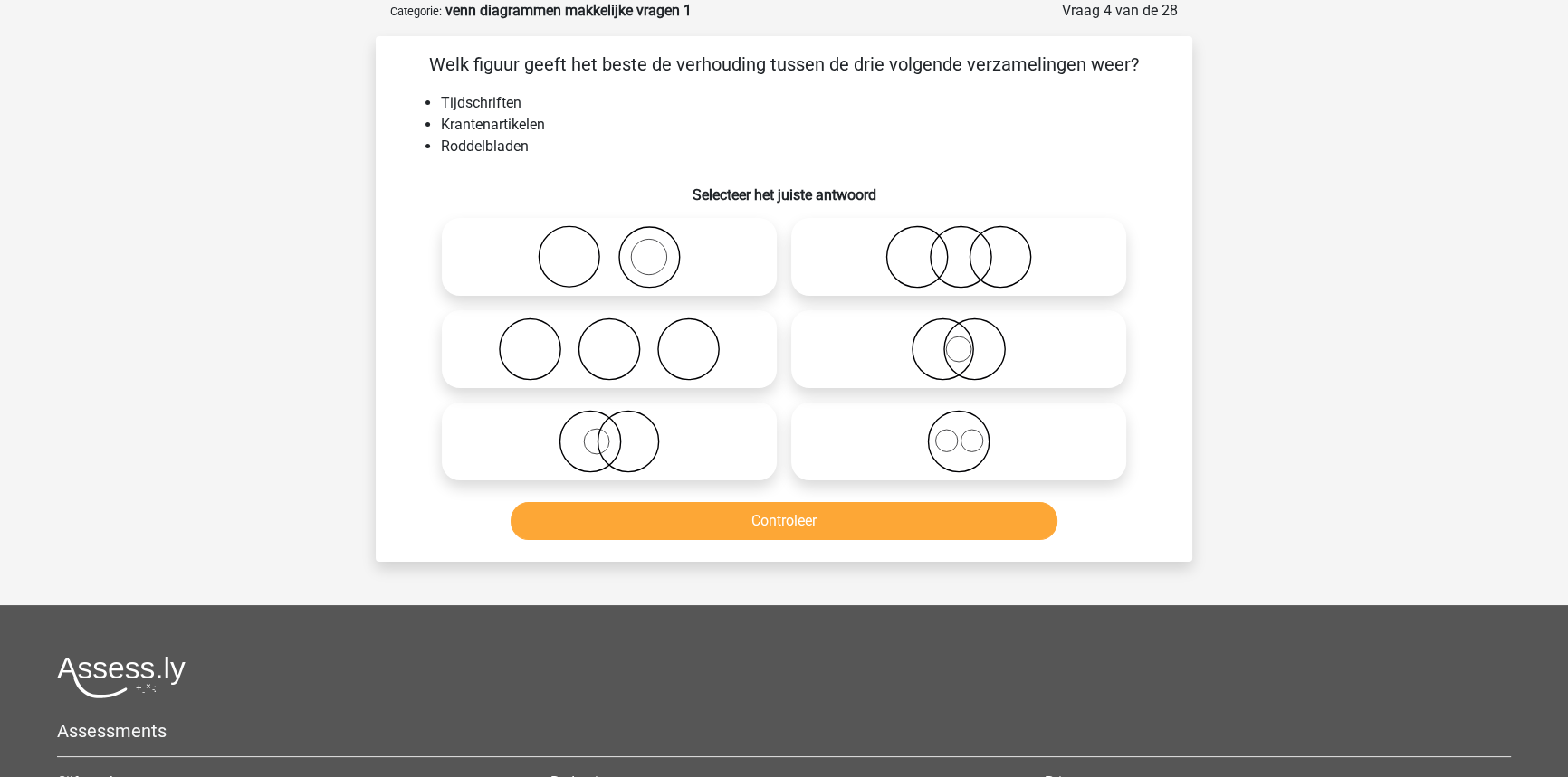
click at [614, 257] on icon at bounding box center [609, 256] width 321 height 63
click at [614, 248] on input "radio" at bounding box center [615, 241] width 11 height 11
radio input "true"
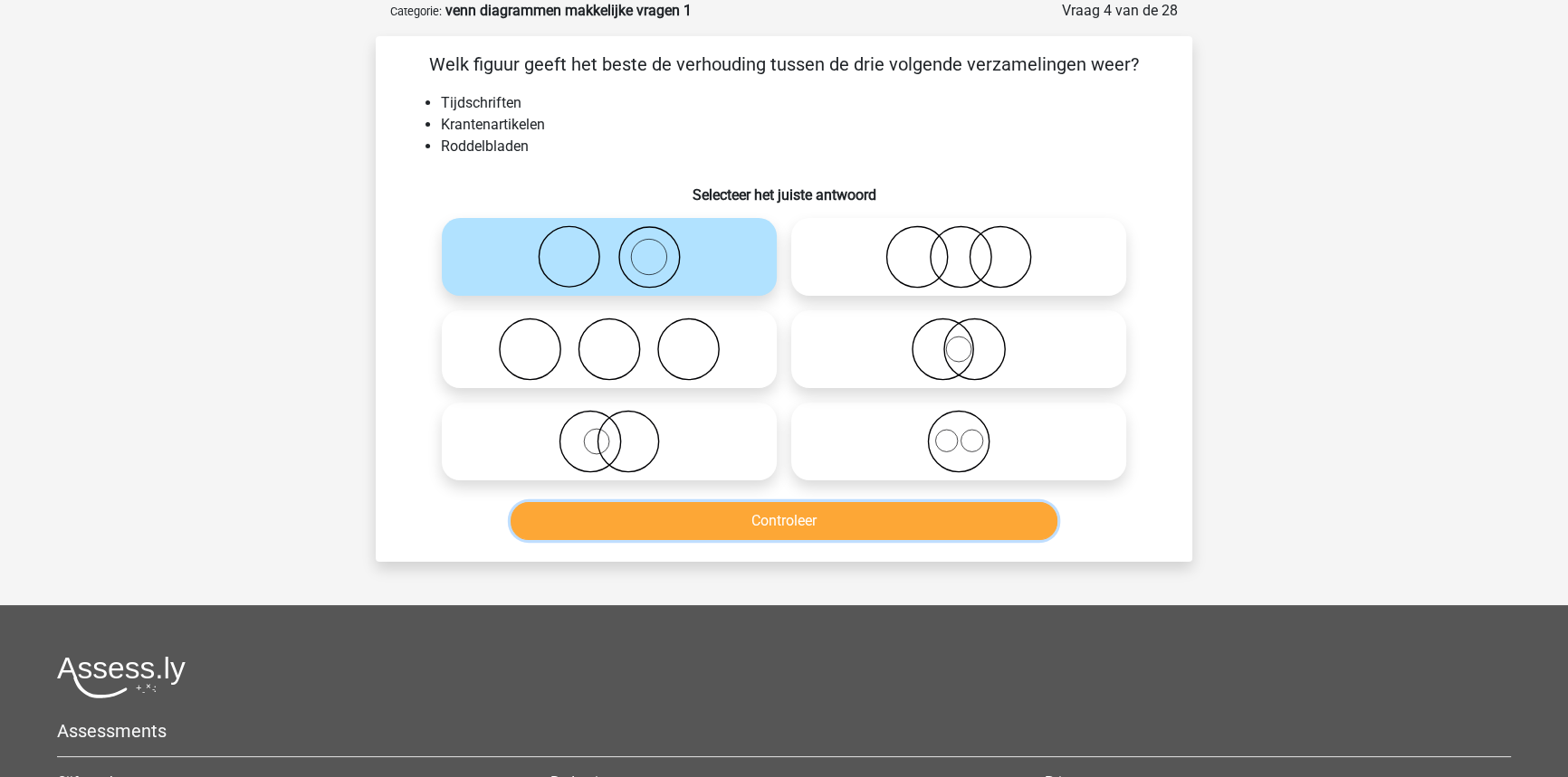
click at [726, 524] on button "Controleer" at bounding box center [784, 521] width 547 height 38
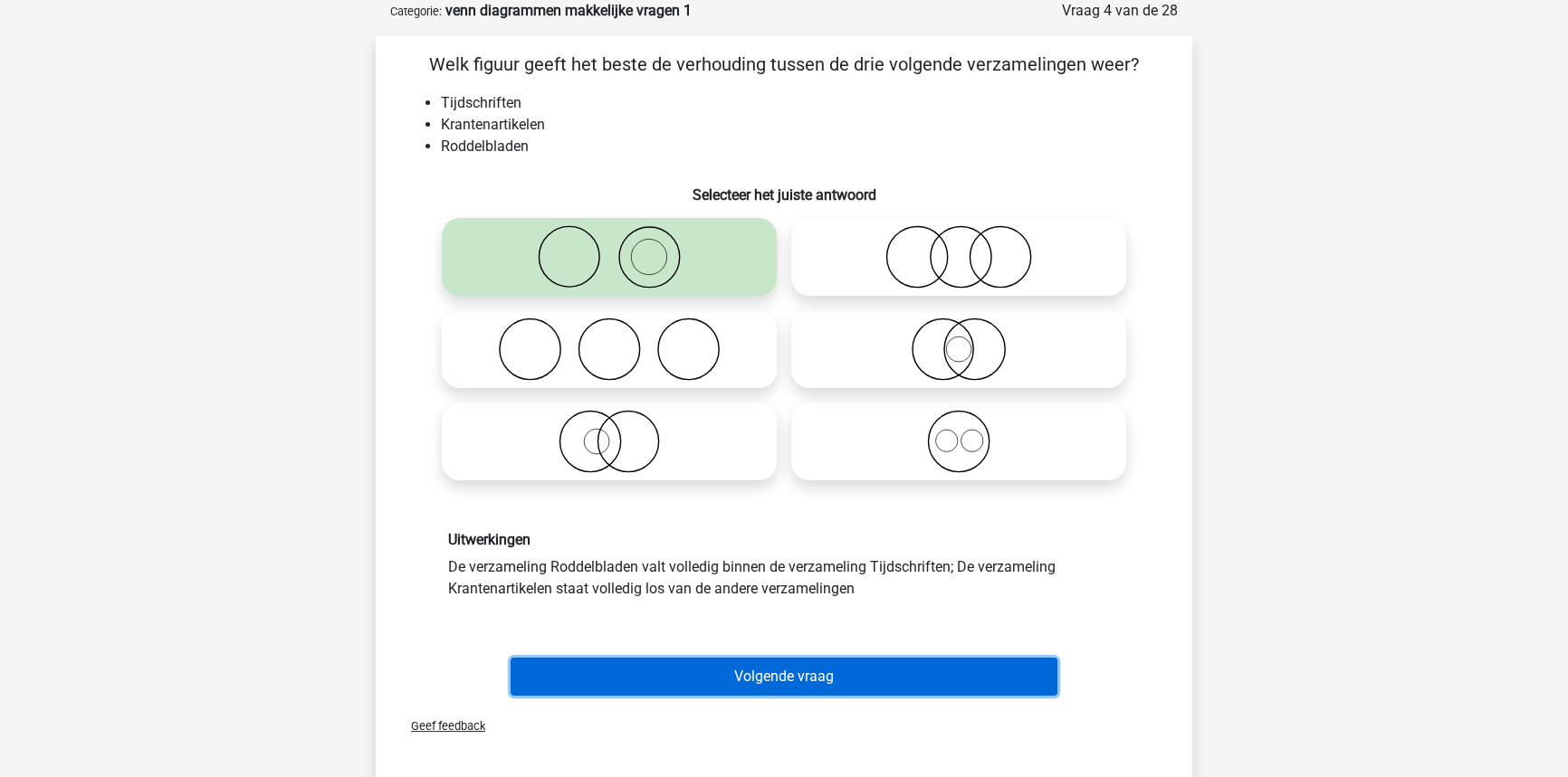
click at [712, 686] on button "Volgende vraag" at bounding box center [784, 677] width 547 height 38
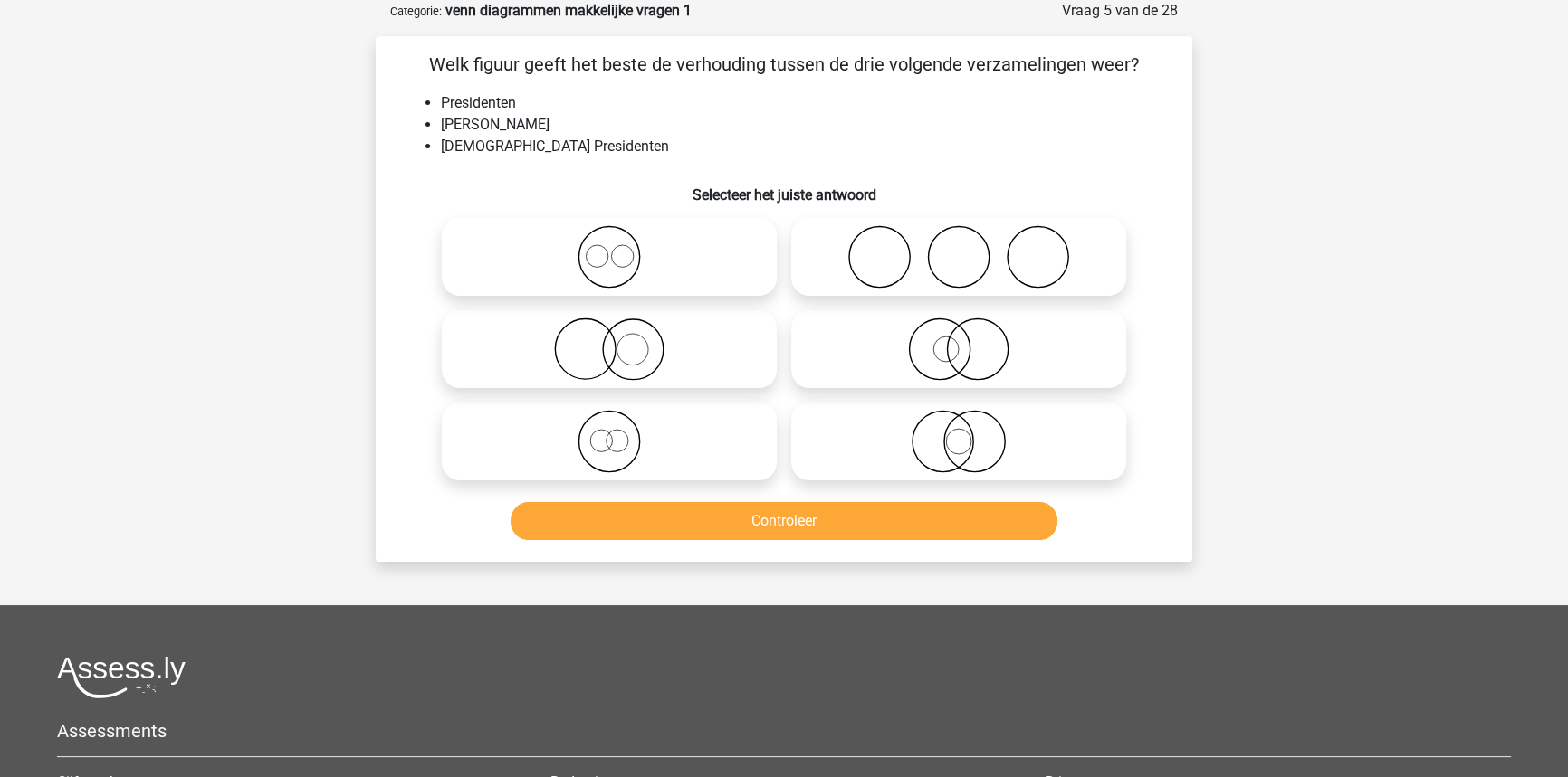
click at [857, 347] on icon at bounding box center [959, 349] width 321 height 63
click at [959, 340] on input "radio" at bounding box center [964, 334] width 11 height 11
radio input "true"
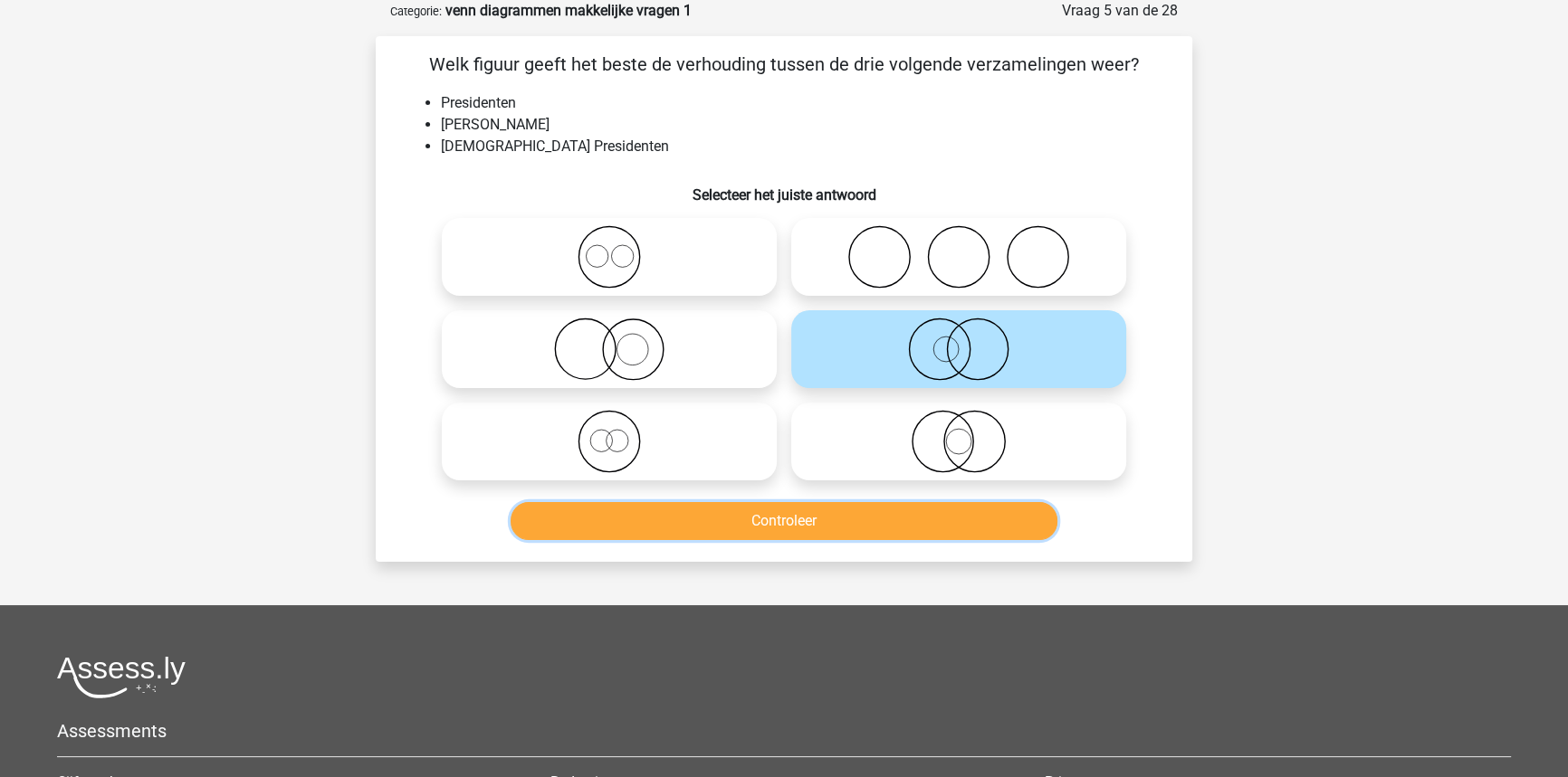
click at [954, 512] on button "Controleer" at bounding box center [784, 521] width 547 height 38
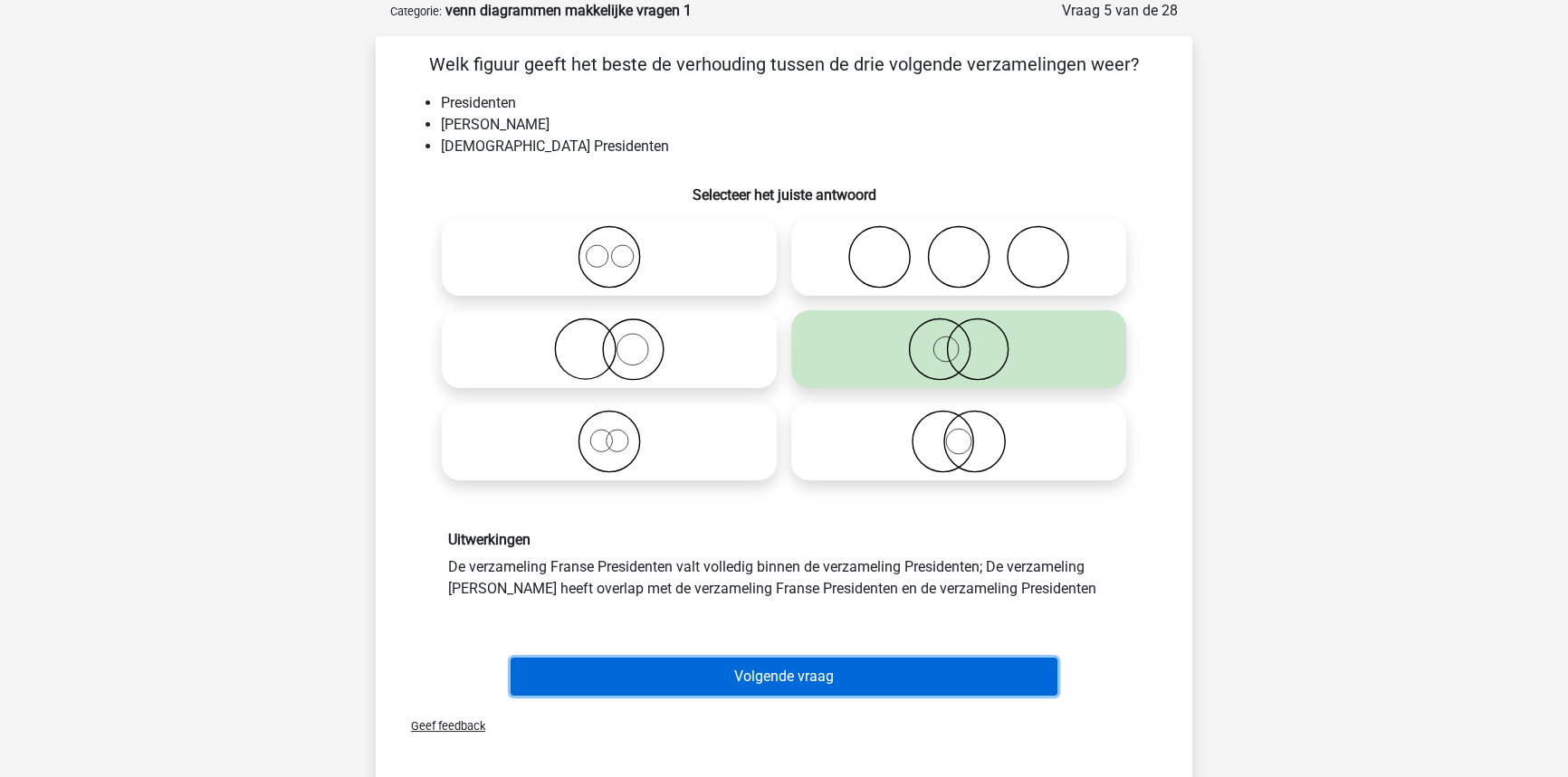
click at [935, 668] on button "Volgende vraag" at bounding box center [784, 677] width 547 height 38
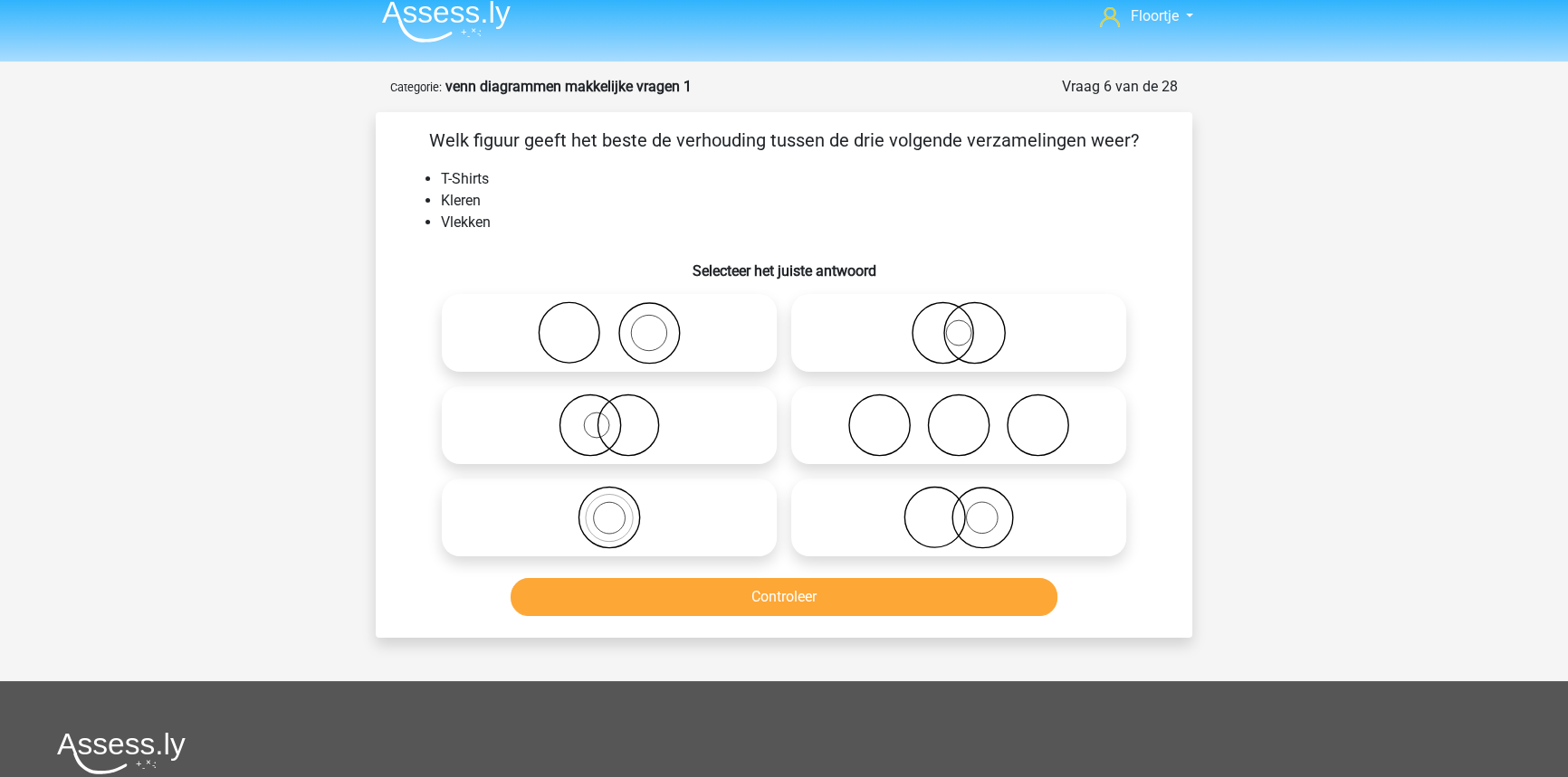
scroll to position [0, 0]
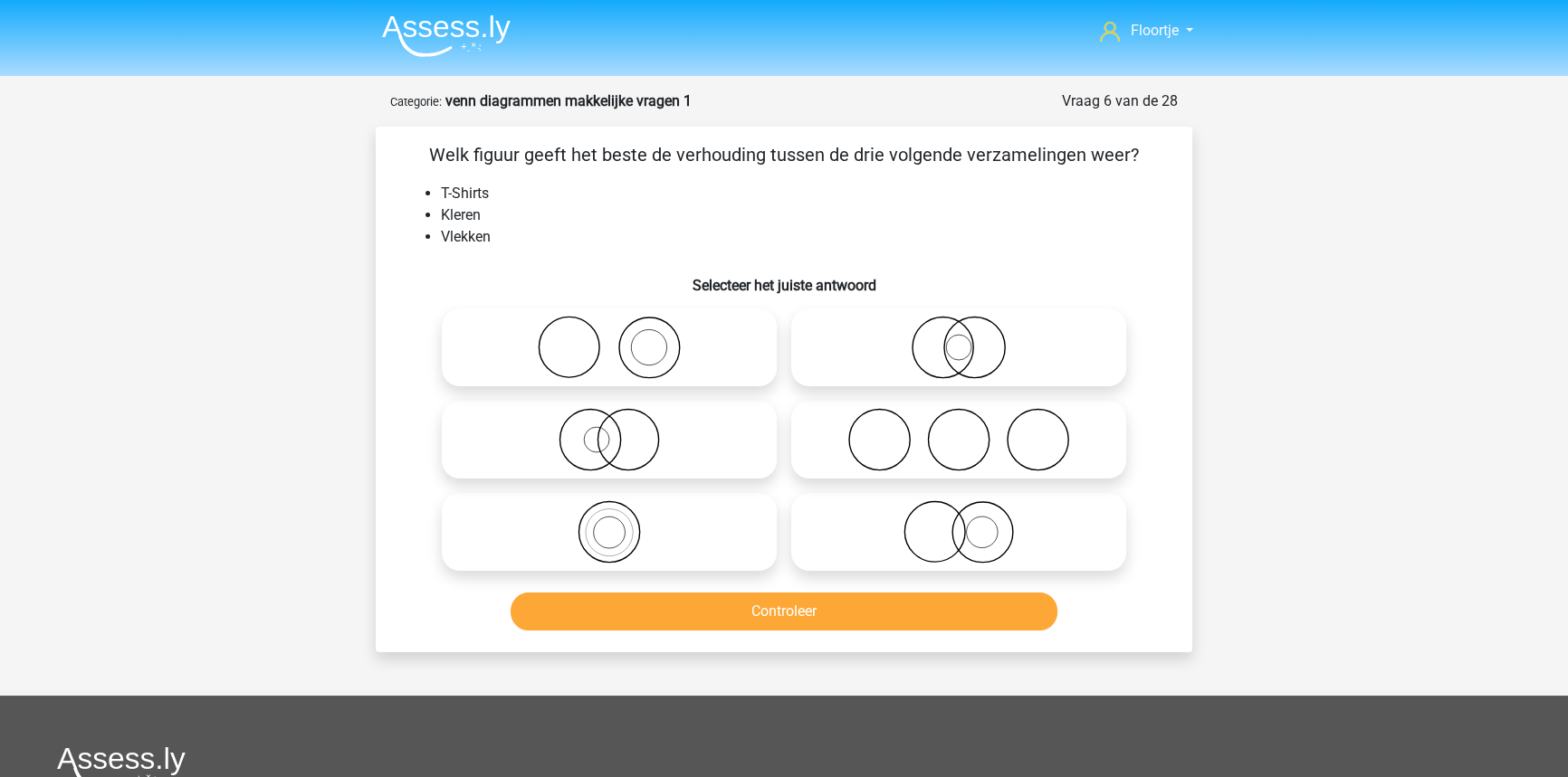
click at [525, 353] on icon at bounding box center [609, 347] width 321 height 63
click at [609, 339] on input "radio" at bounding box center [615, 332] width 11 height 11
radio input "true"
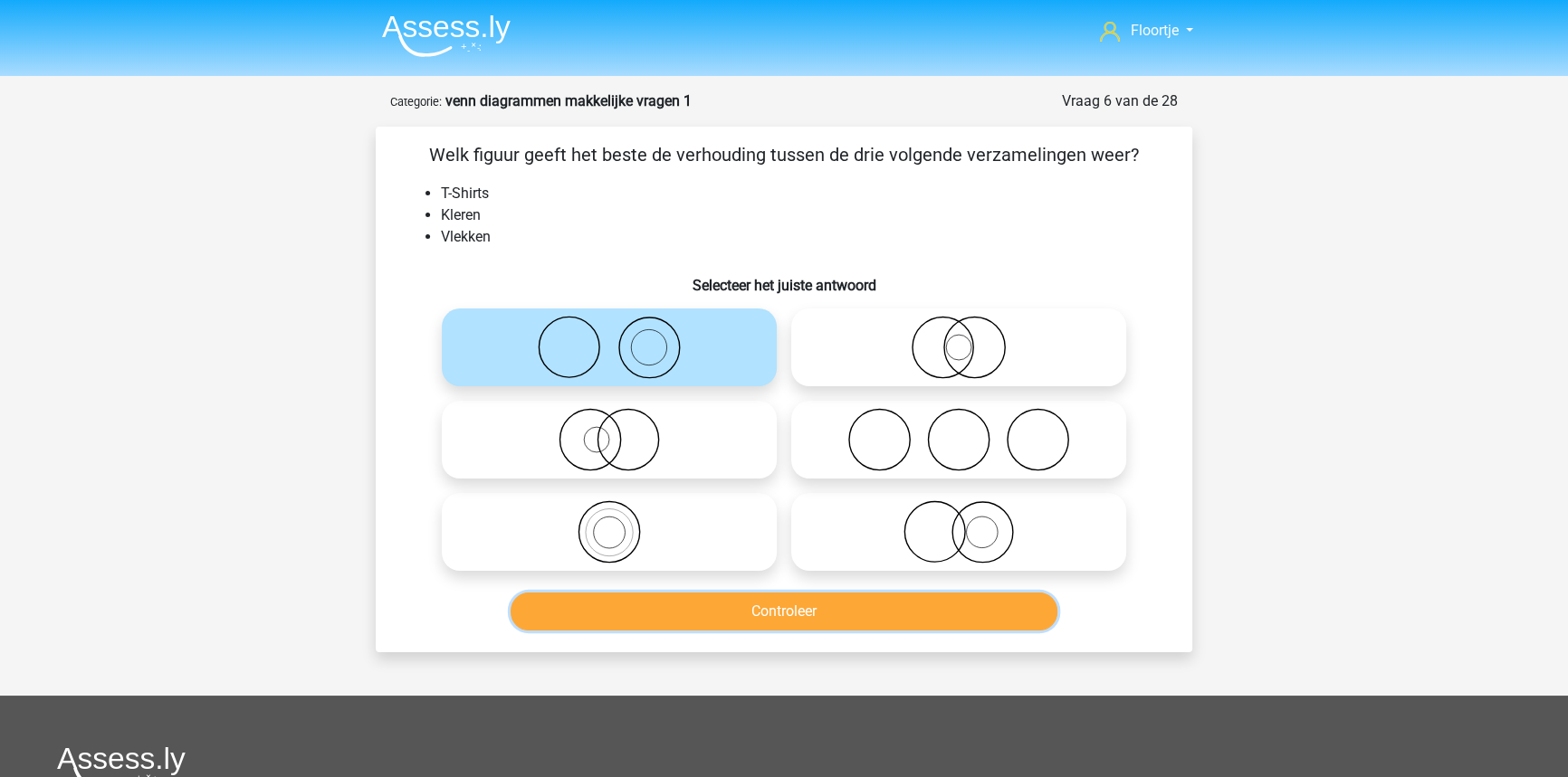
click at [922, 603] on button "Controleer" at bounding box center [784, 611] width 547 height 38
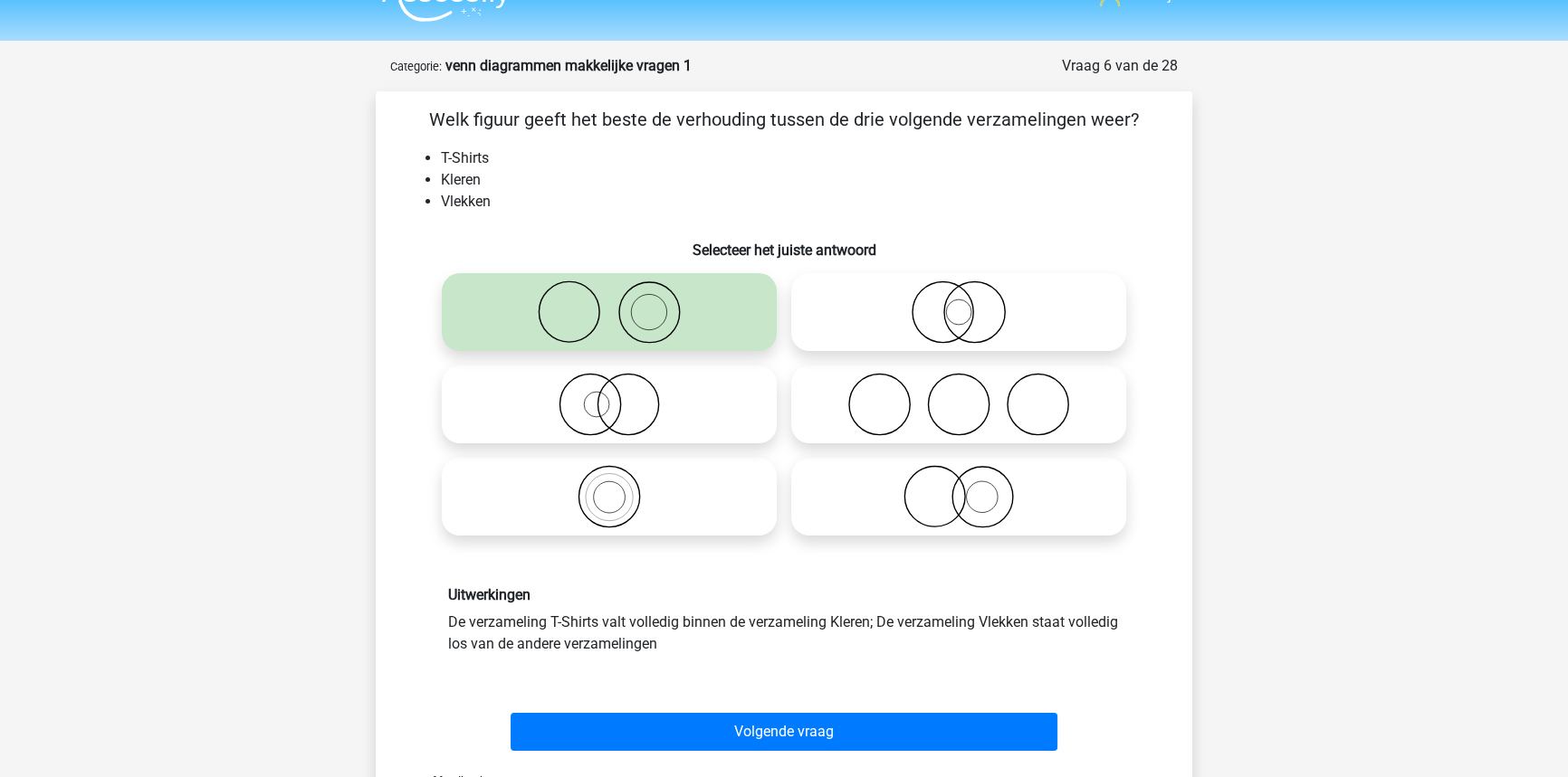
scroll to position [164, 0]
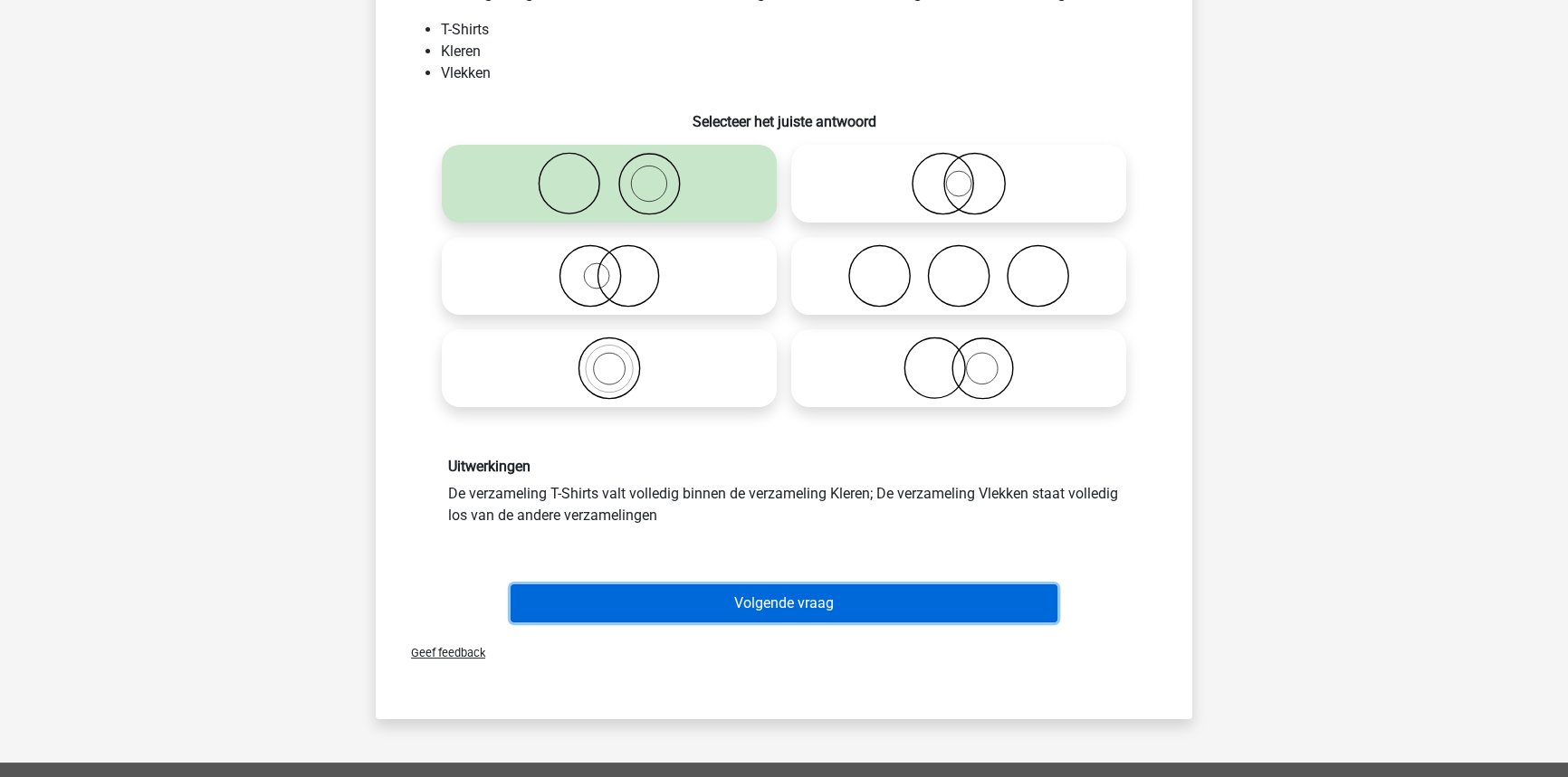
click at [887, 619] on button "Volgende vraag" at bounding box center [784, 603] width 547 height 38
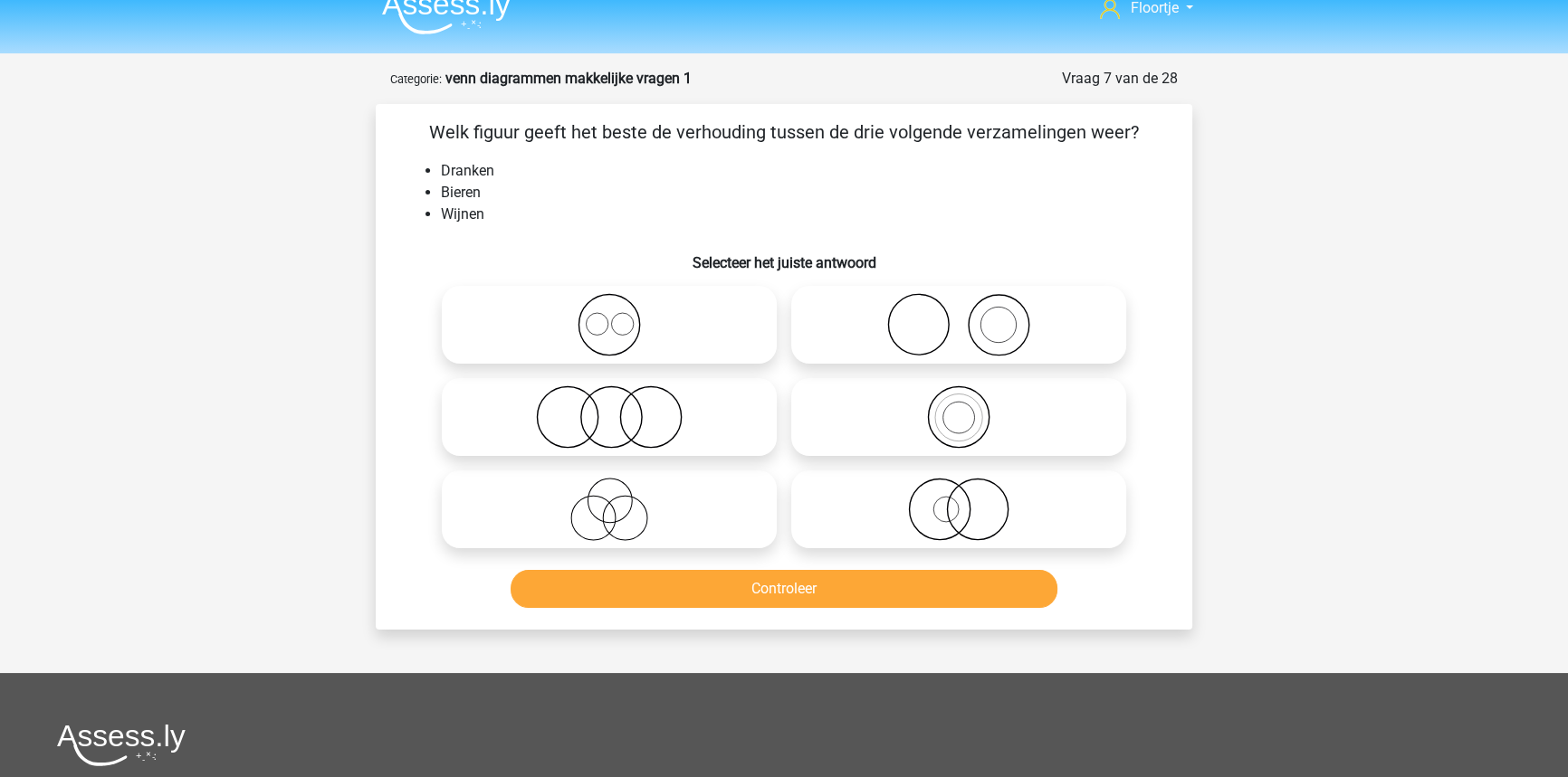
scroll to position [0, 0]
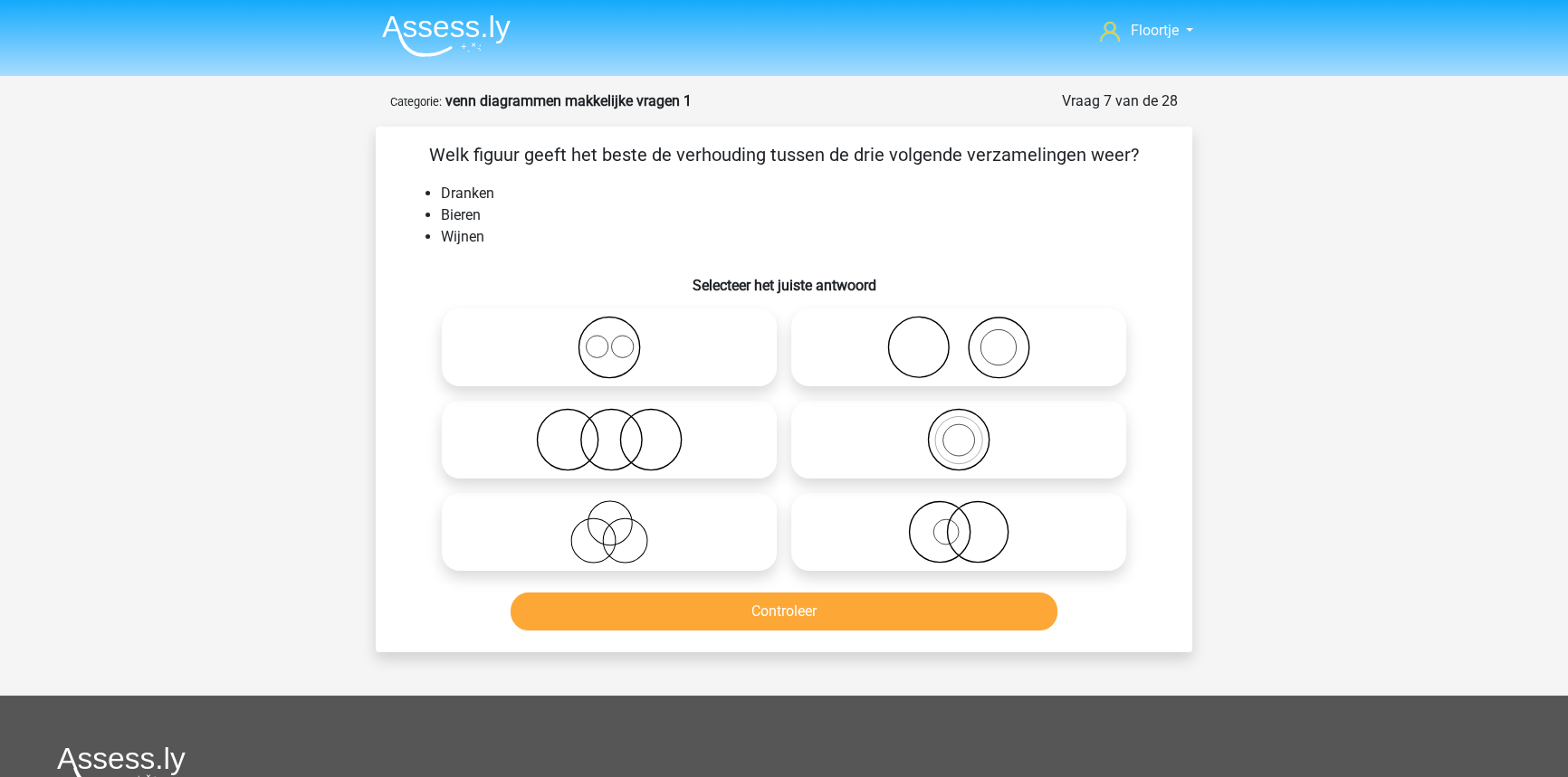
click at [575, 372] on icon at bounding box center [609, 347] width 321 height 63
click at [609, 339] on input "radio" at bounding box center [615, 332] width 11 height 11
radio input "true"
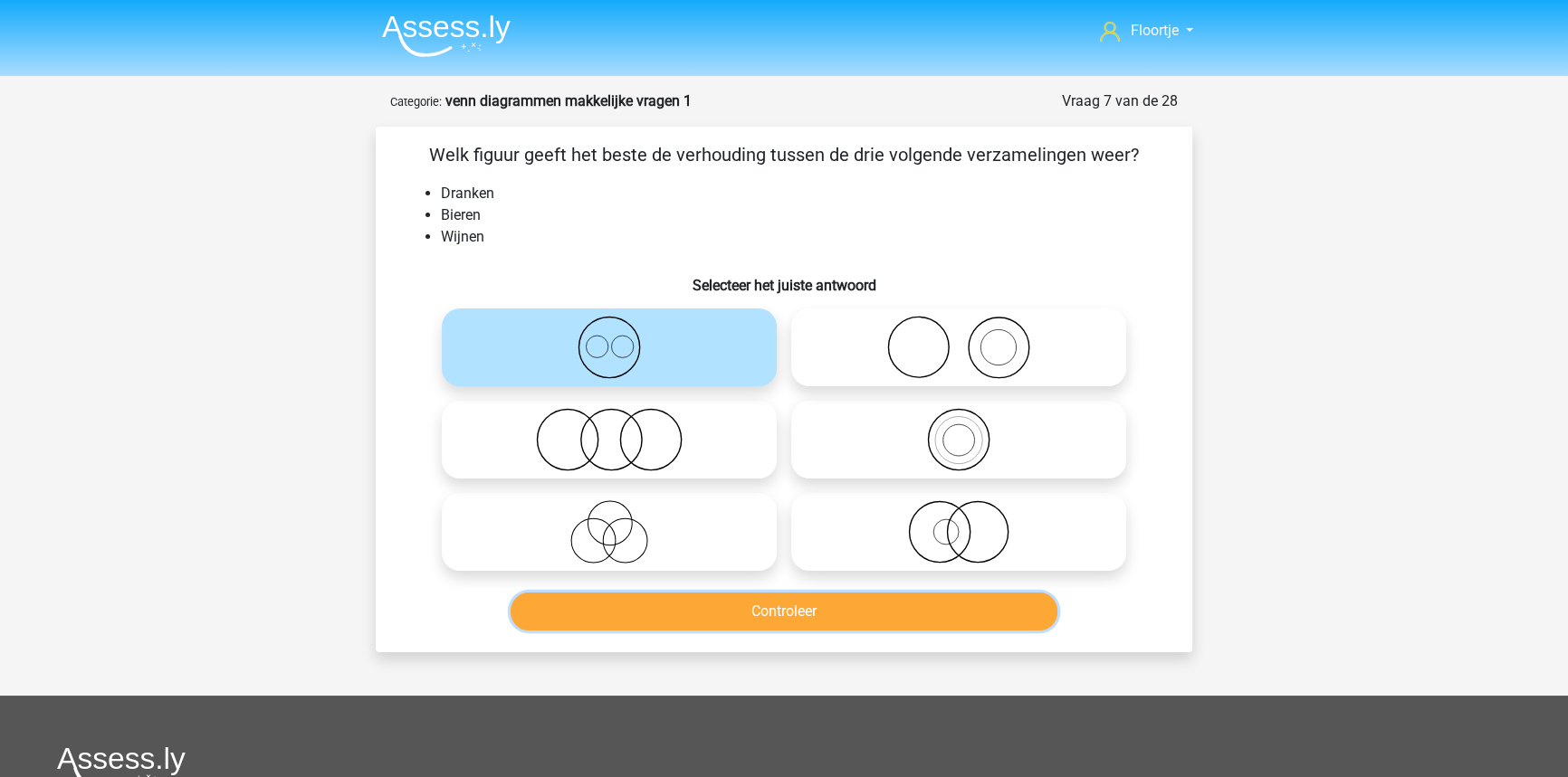
click at [765, 614] on button "Controleer" at bounding box center [784, 611] width 547 height 38
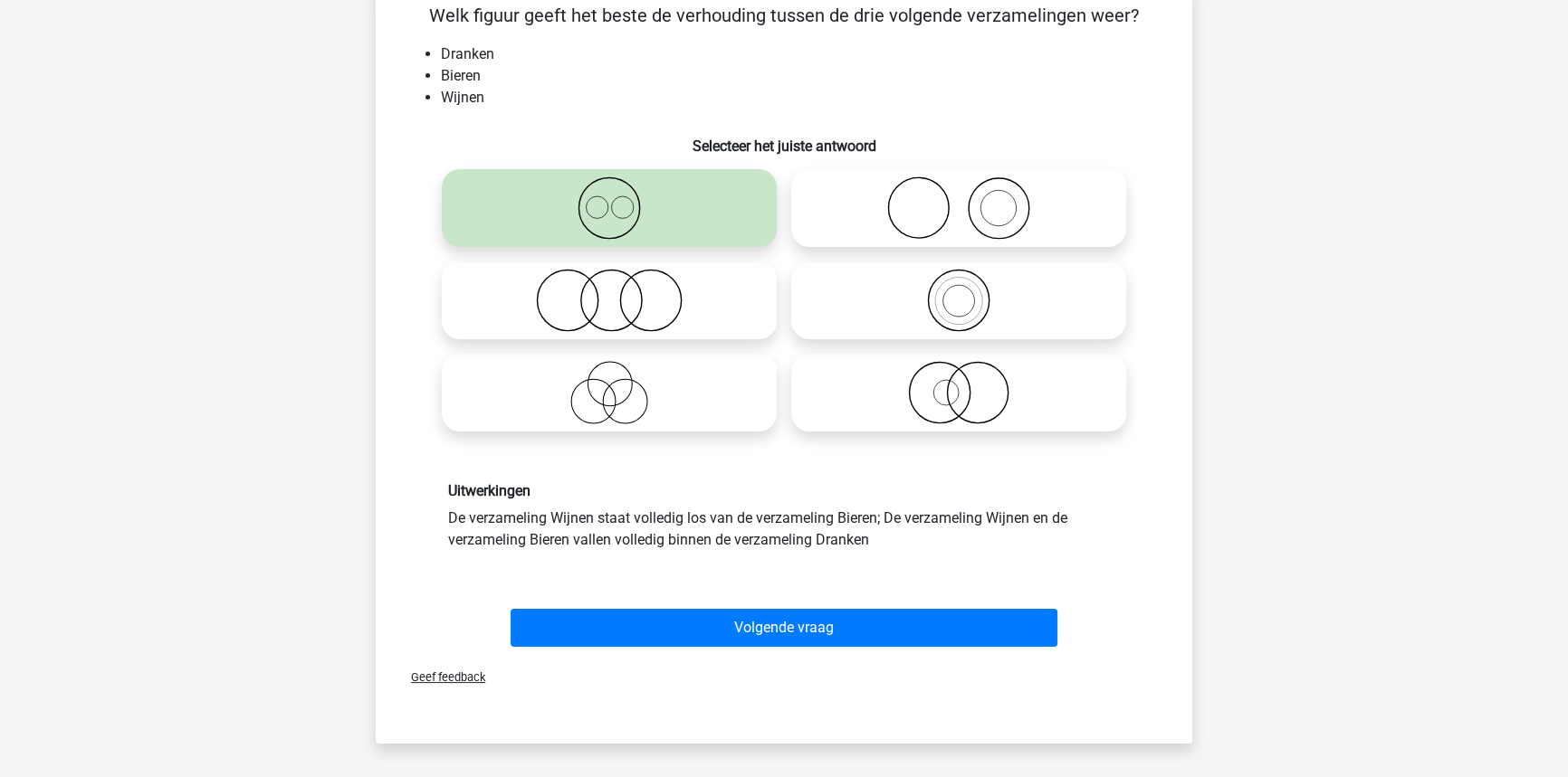
scroll to position [164, 0]
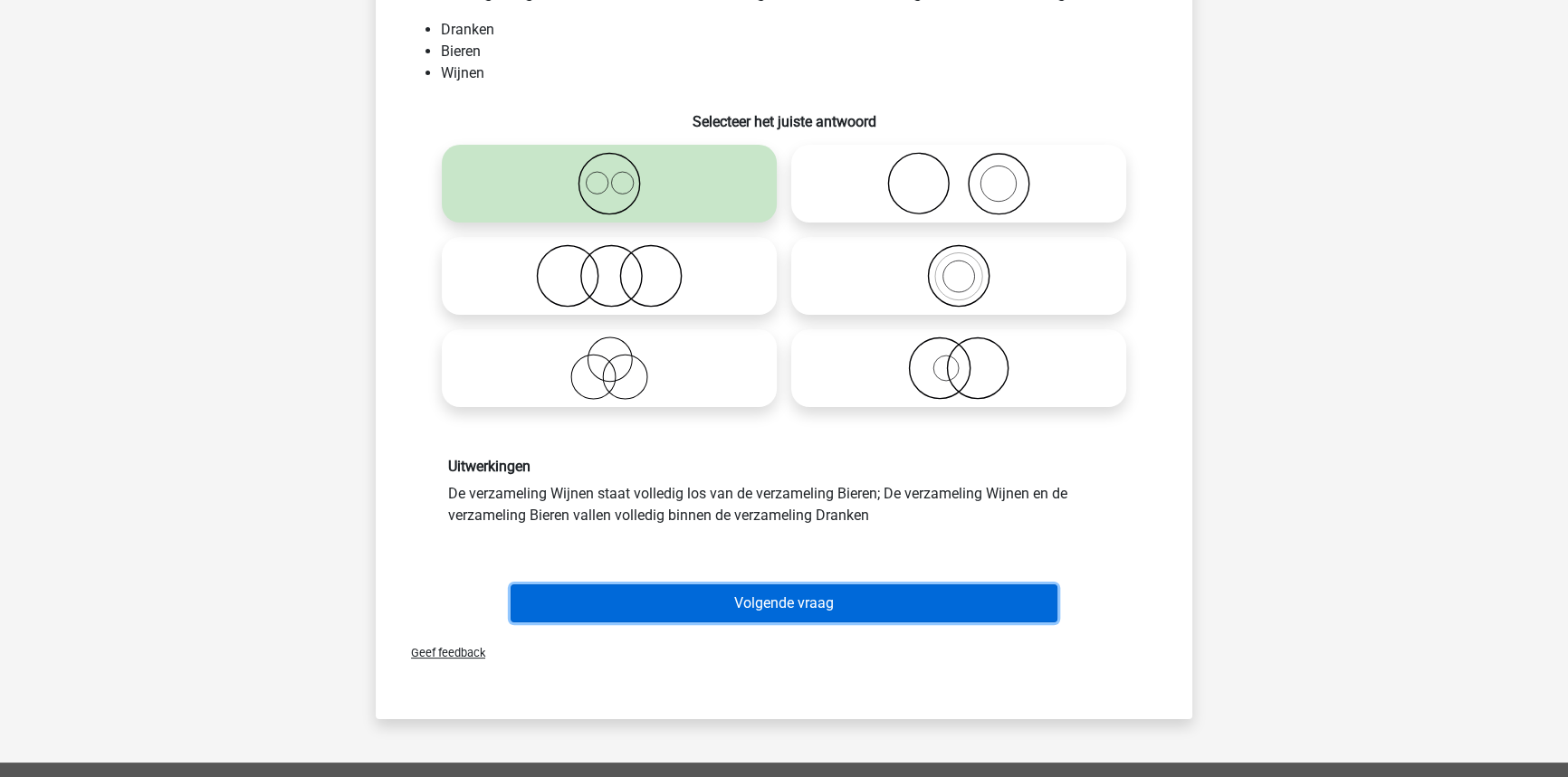
click at [770, 596] on button "Volgende vraag" at bounding box center [784, 603] width 547 height 38
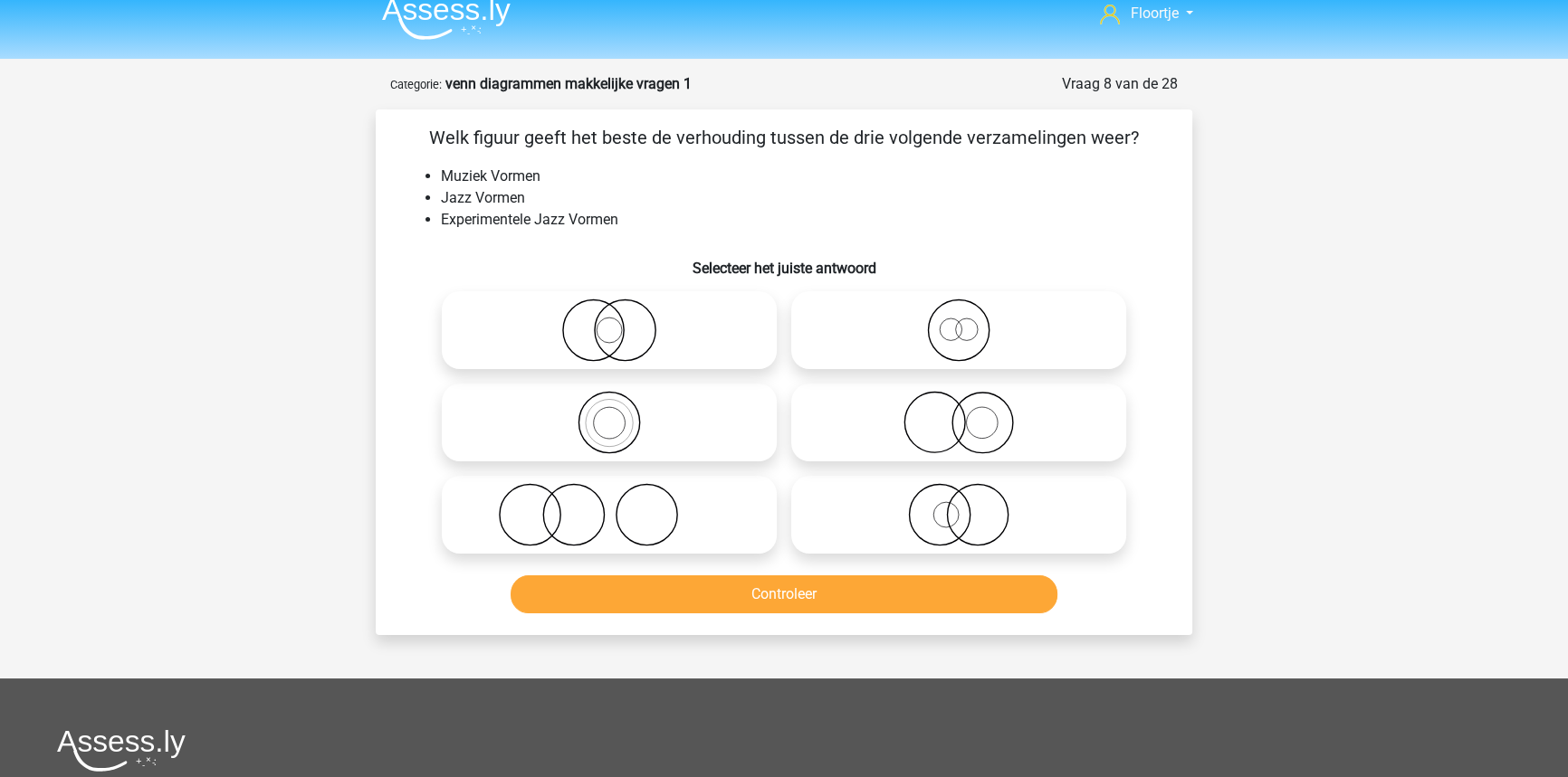
scroll to position [0, 0]
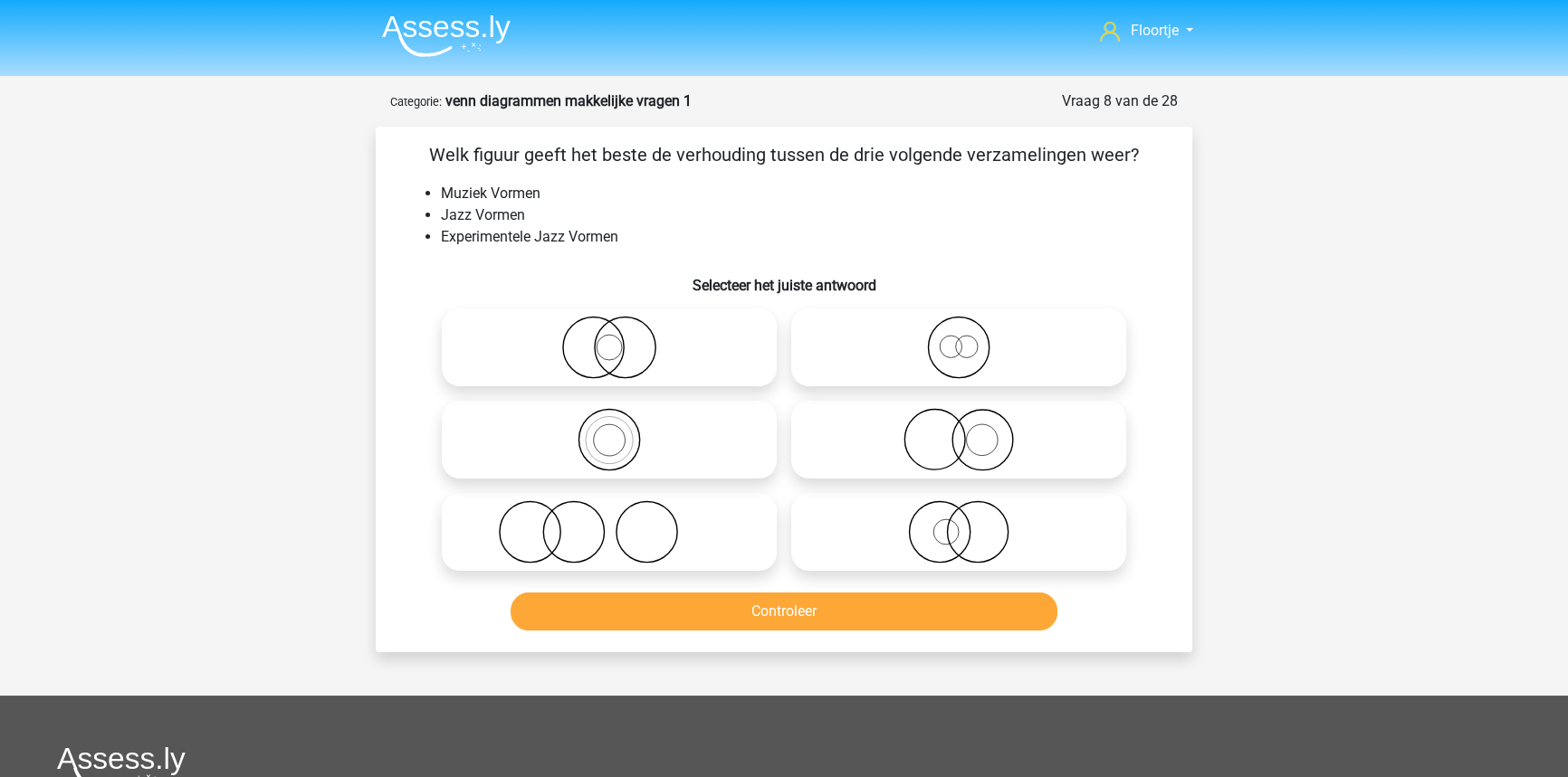
click at [1032, 345] on icon at bounding box center [959, 347] width 321 height 63
click at [971, 339] on input "radio" at bounding box center [964, 332] width 11 height 11
radio input "true"
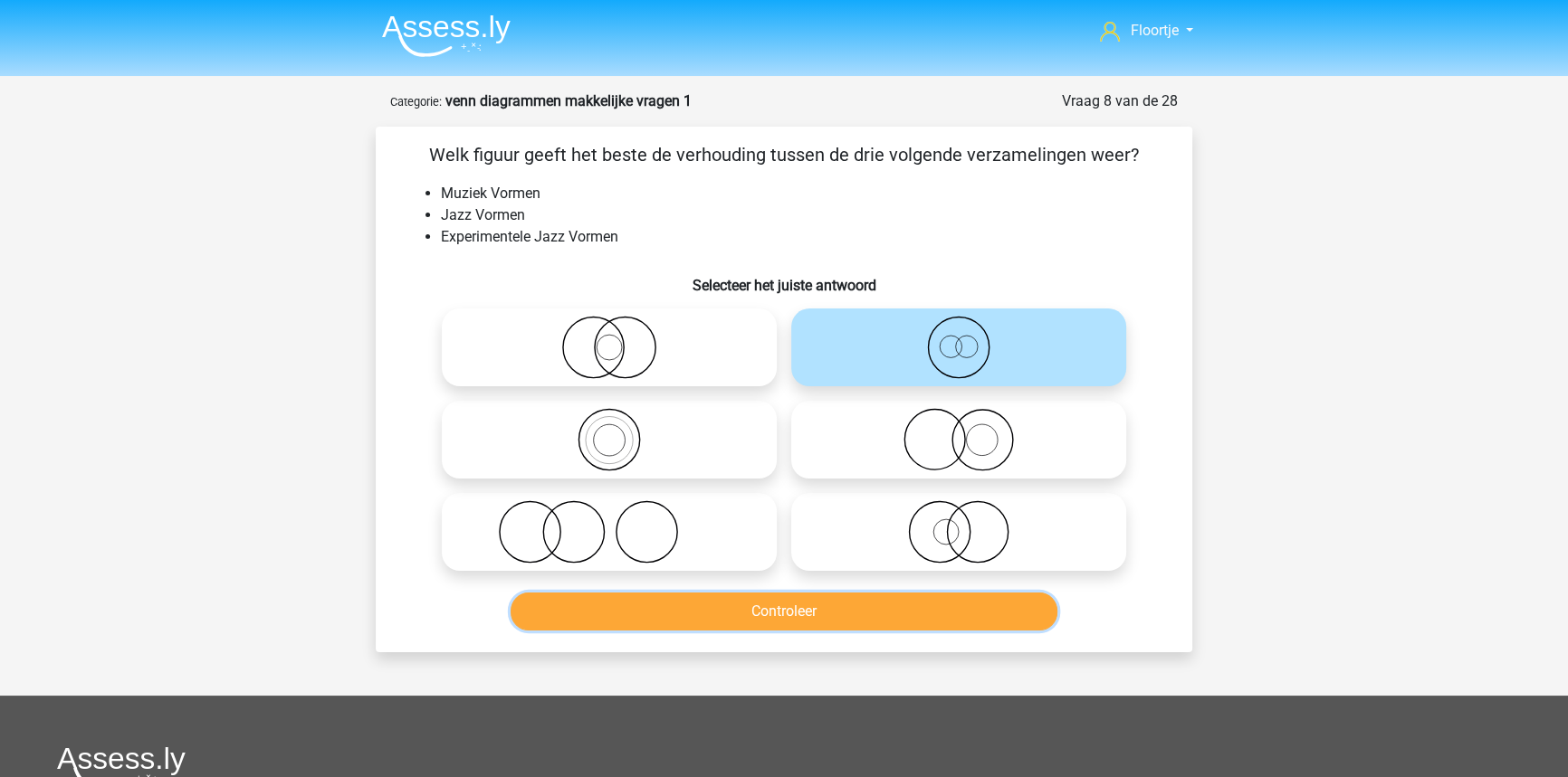
click at [748, 616] on button "Controleer" at bounding box center [784, 611] width 547 height 38
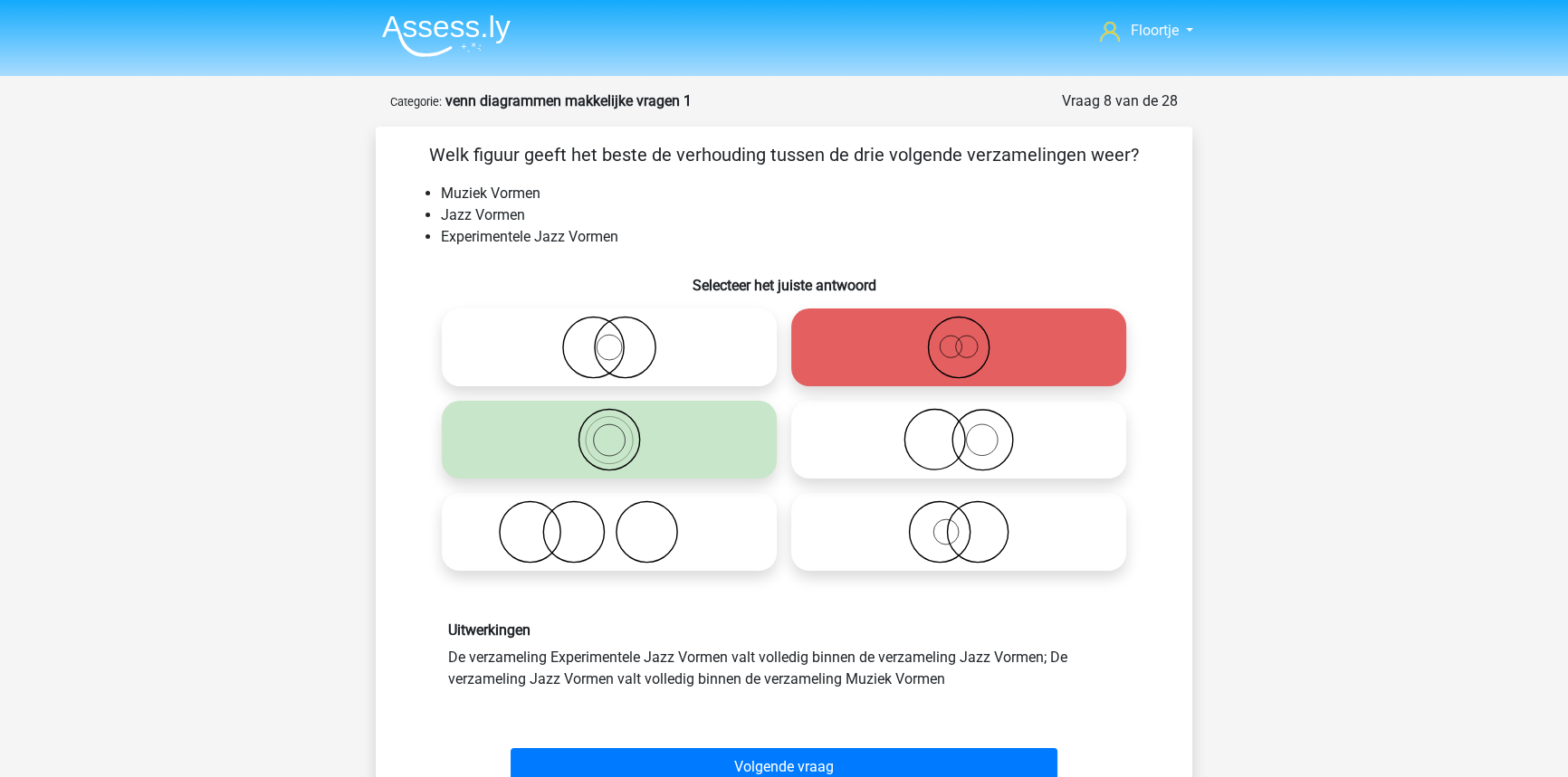
drag, startPoint x: 743, startPoint y: 687, endPoint x: 958, endPoint y: 675, distance: 215.3
click at [958, 675] on div "Uitwerkingen De verzameling Experimentele Jazz Vormen valt volledig binnen de v…" at bounding box center [784, 655] width 699 height 68
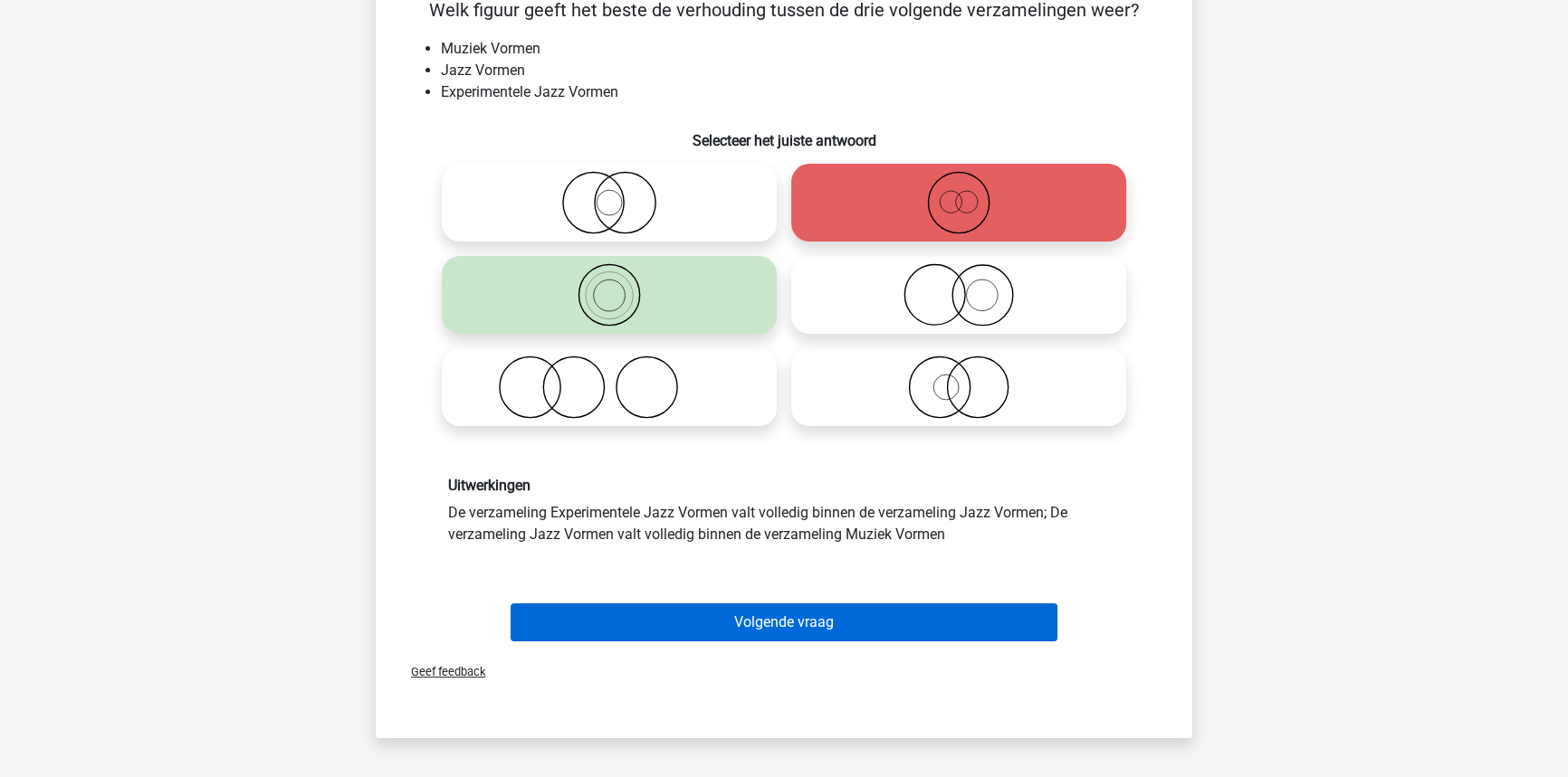
scroll to position [164, 0]
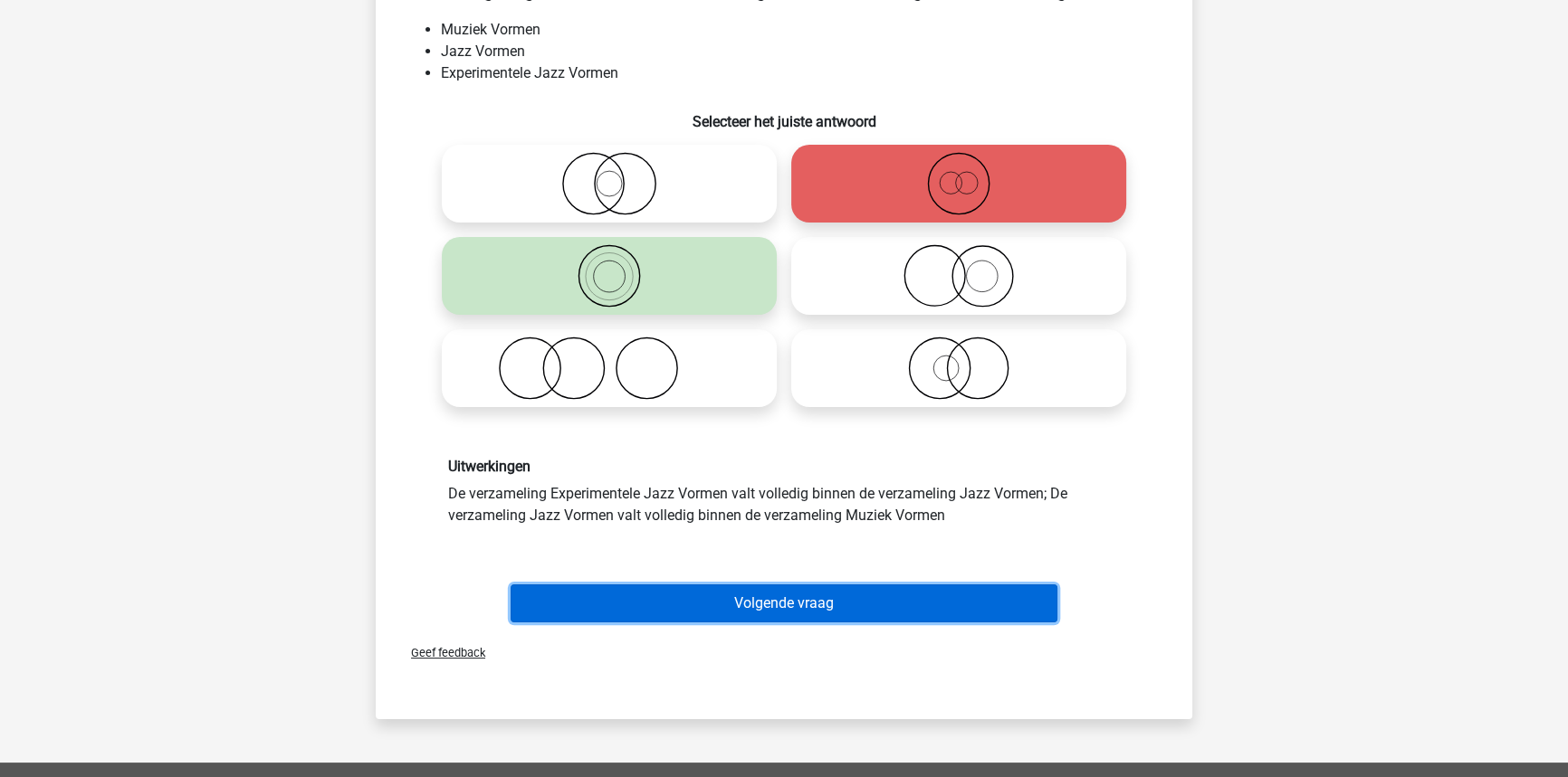
click at [904, 588] on button "Volgende vraag" at bounding box center [784, 603] width 547 height 38
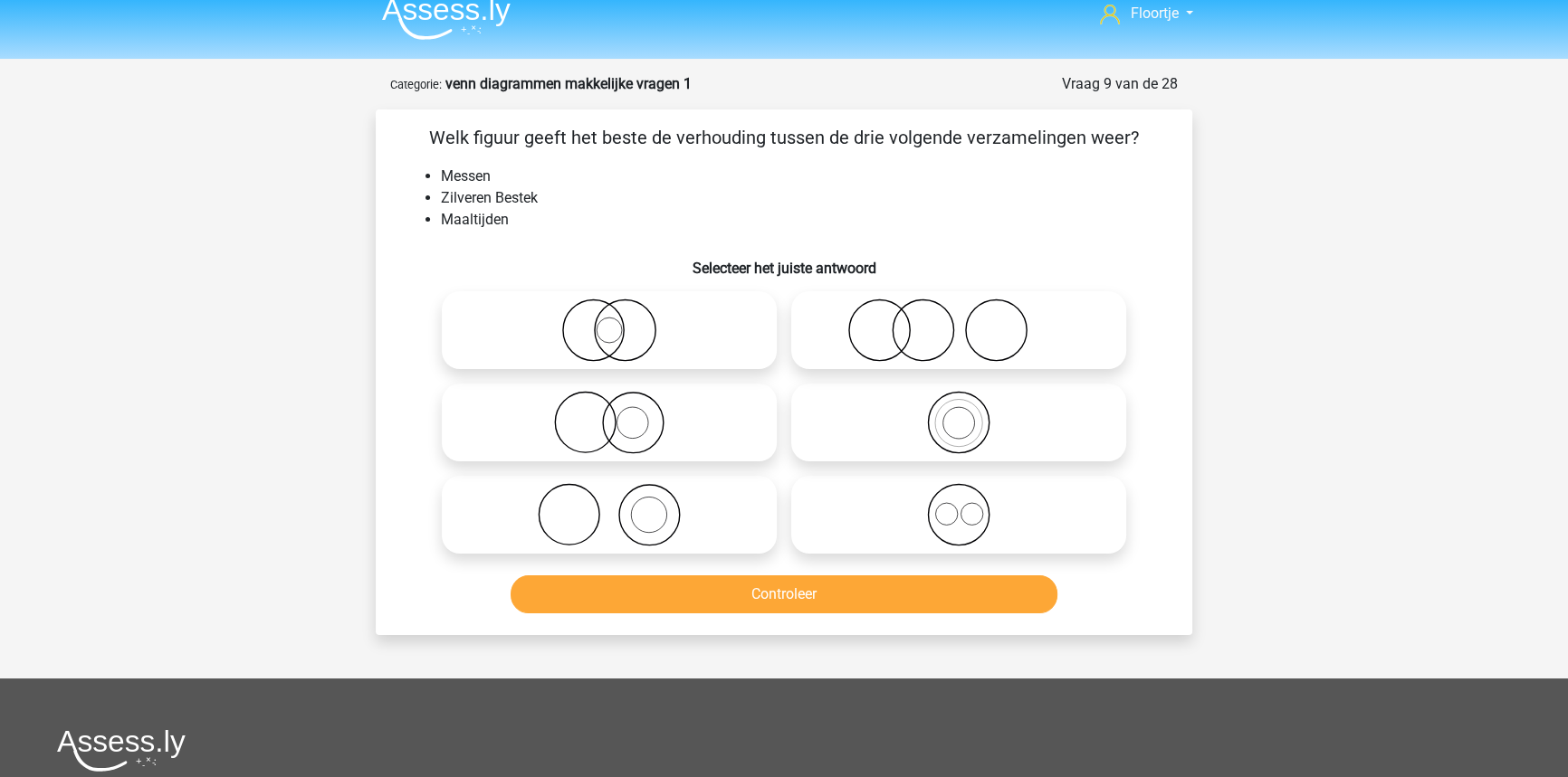
scroll to position [0, 0]
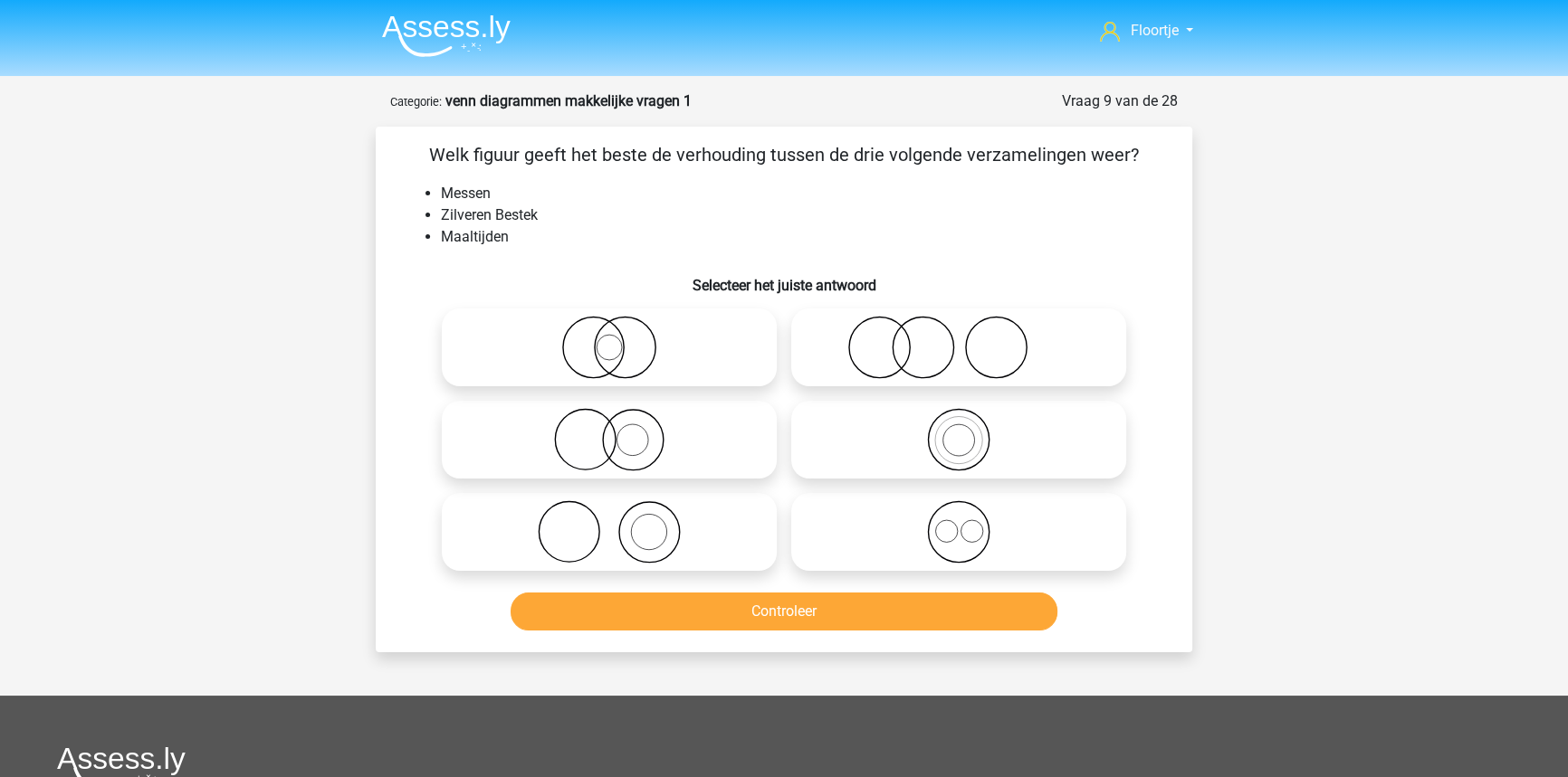
click at [971, 353] on icon at bounding box center [959, 347] width 321 height 63
click at [971, 339] on input "radio" at bounding box center [964, 332] width 11 height 11
radio input "true"
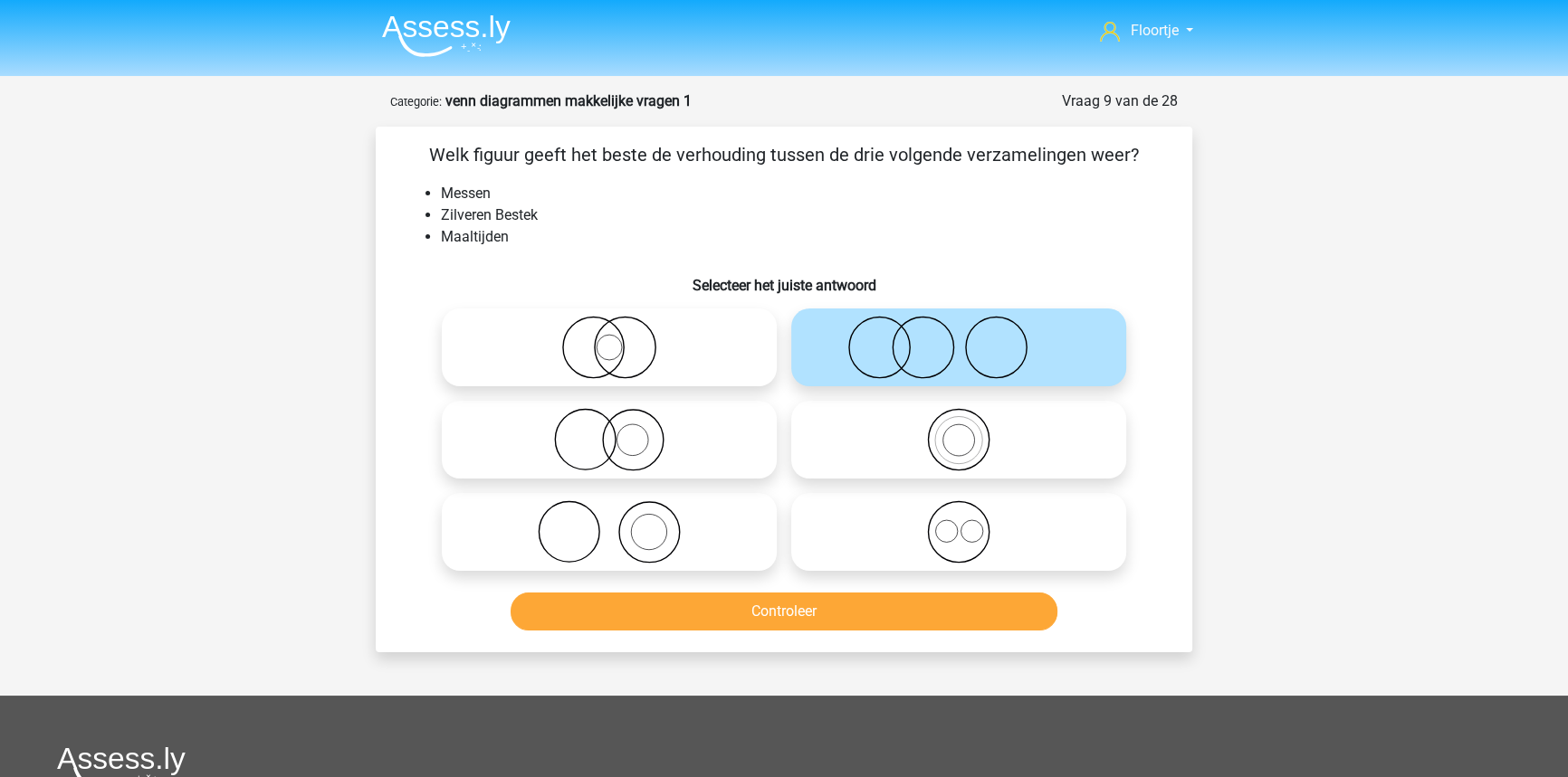
click at [650, 504] on icon at bounding box center [609, 532] width 321 height 63
click at [621, 511] on input "radio" at bounding box center [615, 517] width 11 height 11
radio input "true"
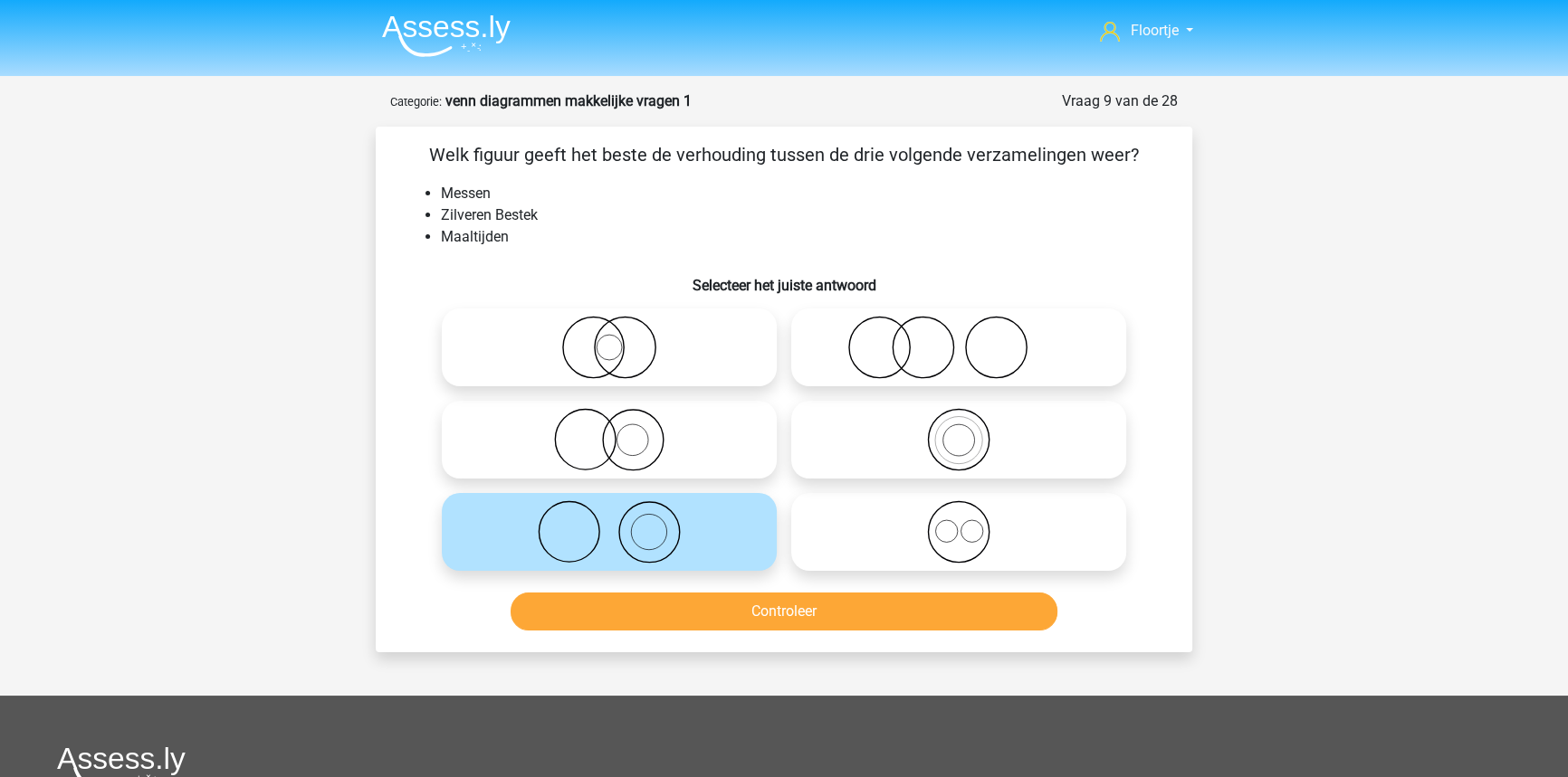
drag, startPoint x: 1001, startPoint y: 345, endPoint x: 1134, endPoint y: 379, distance: 137.3
click at [999, 342] on icon at bounding box center [959, 347] width 321 height 63
click at [971, 339] on input "radio" at bounding box center [964, 332] width 11 height 11
radio input "true"
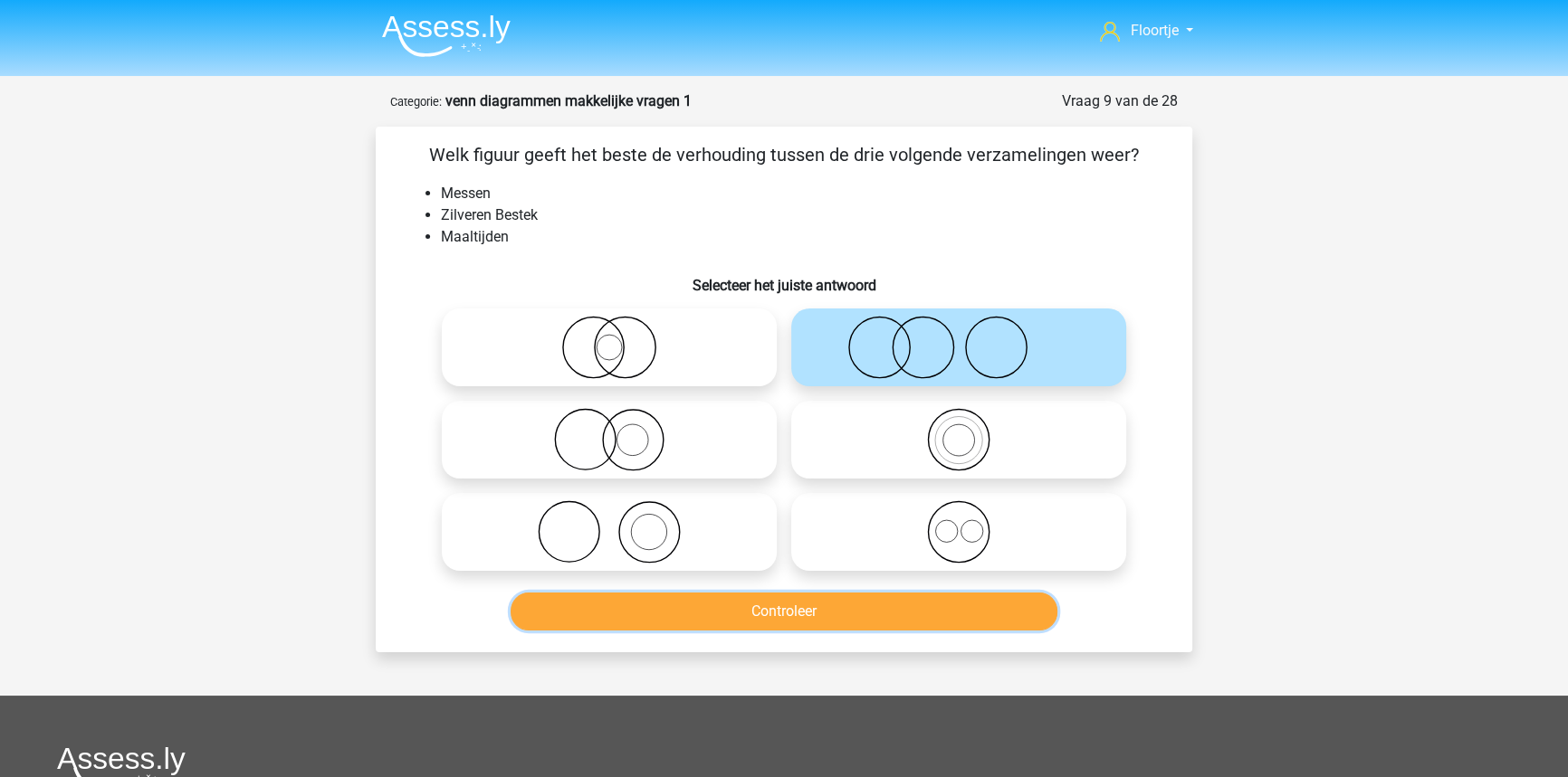
click at [929, 606] on button "Controleer" at bounding box center [784, 611] width 547 height 38
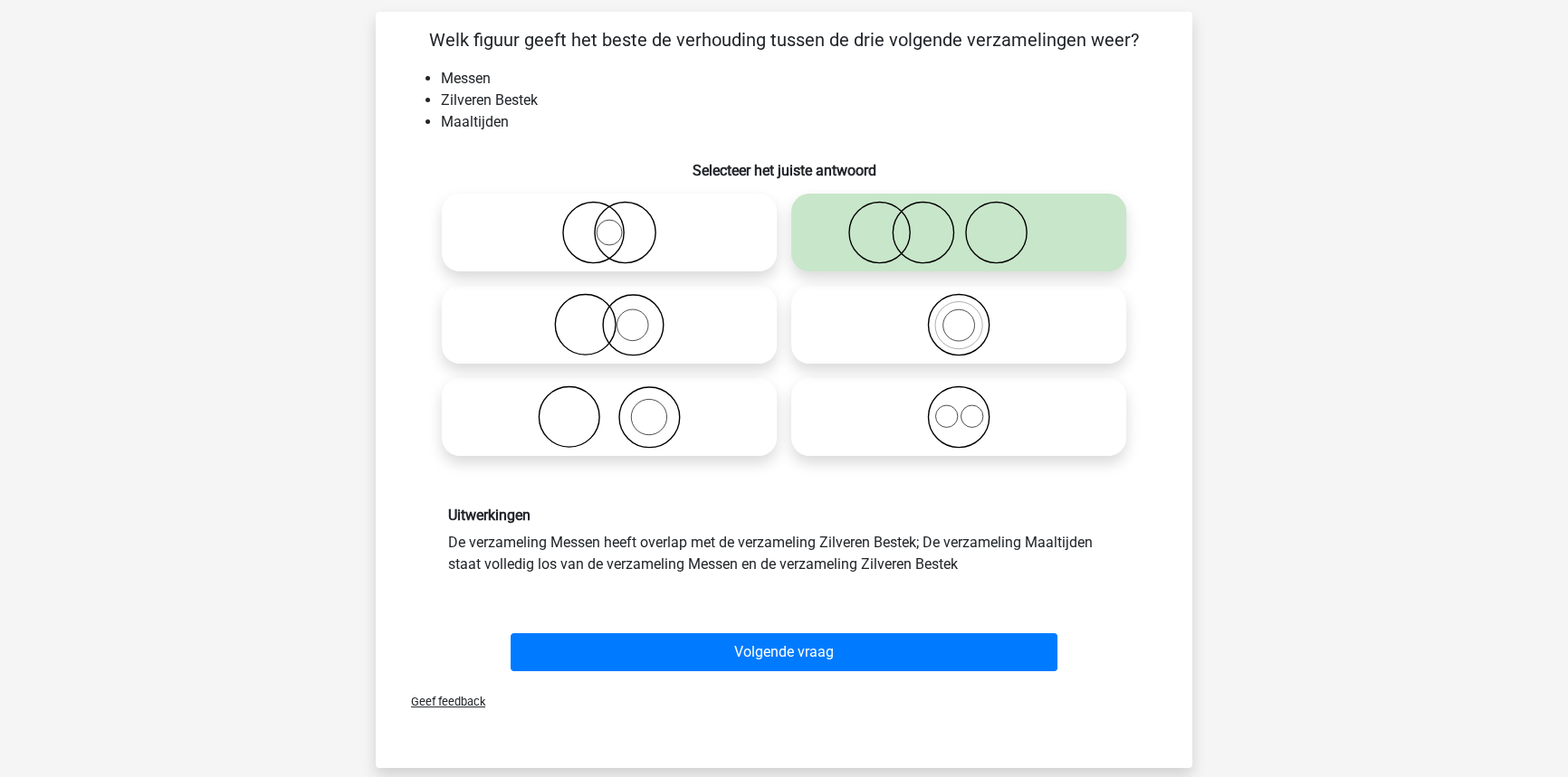
scroll to position [246, 0]
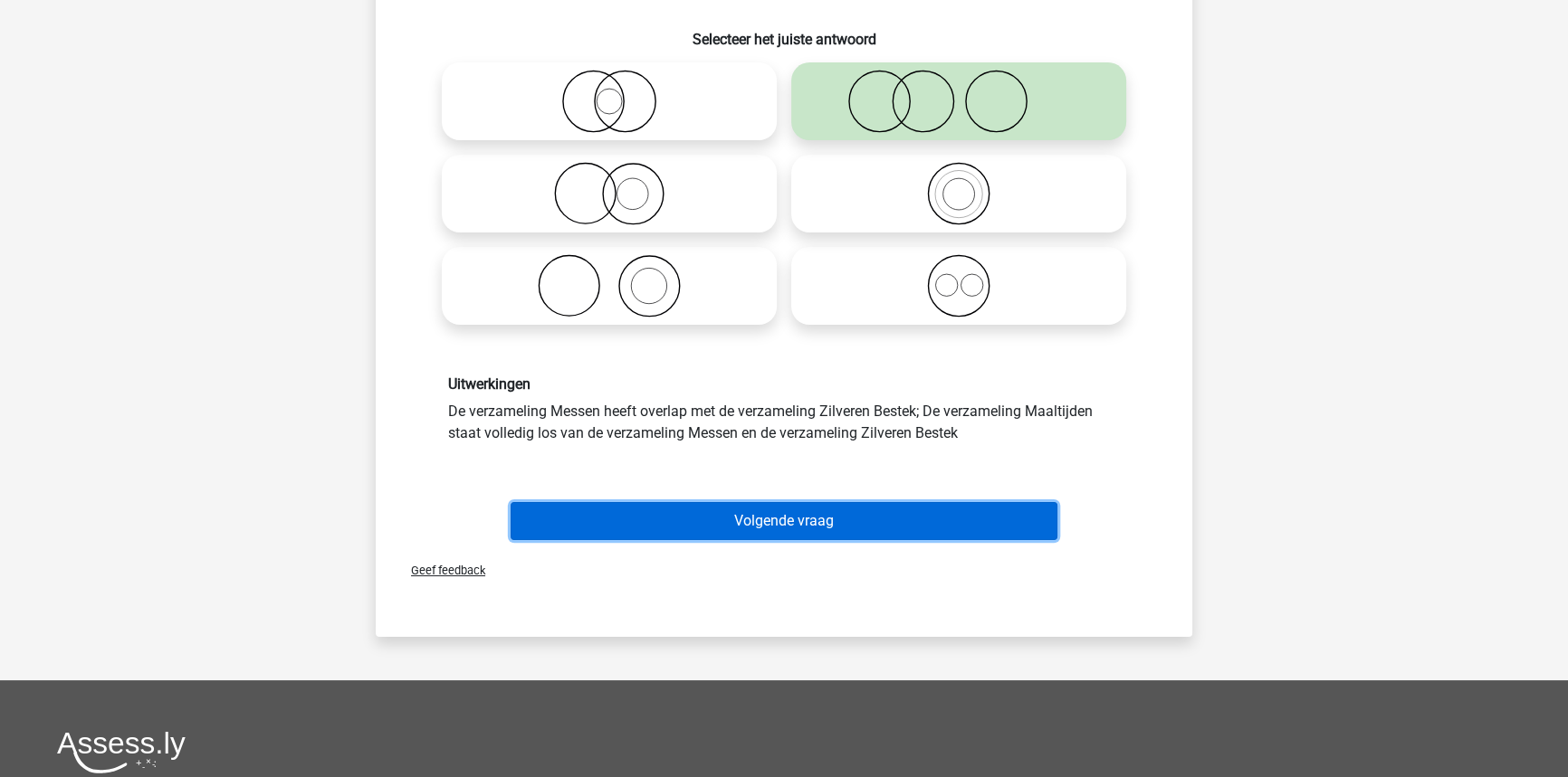
click at [823, 525] on button "Volgende vraag" at bounding box center [784, 521] width 547 height 38
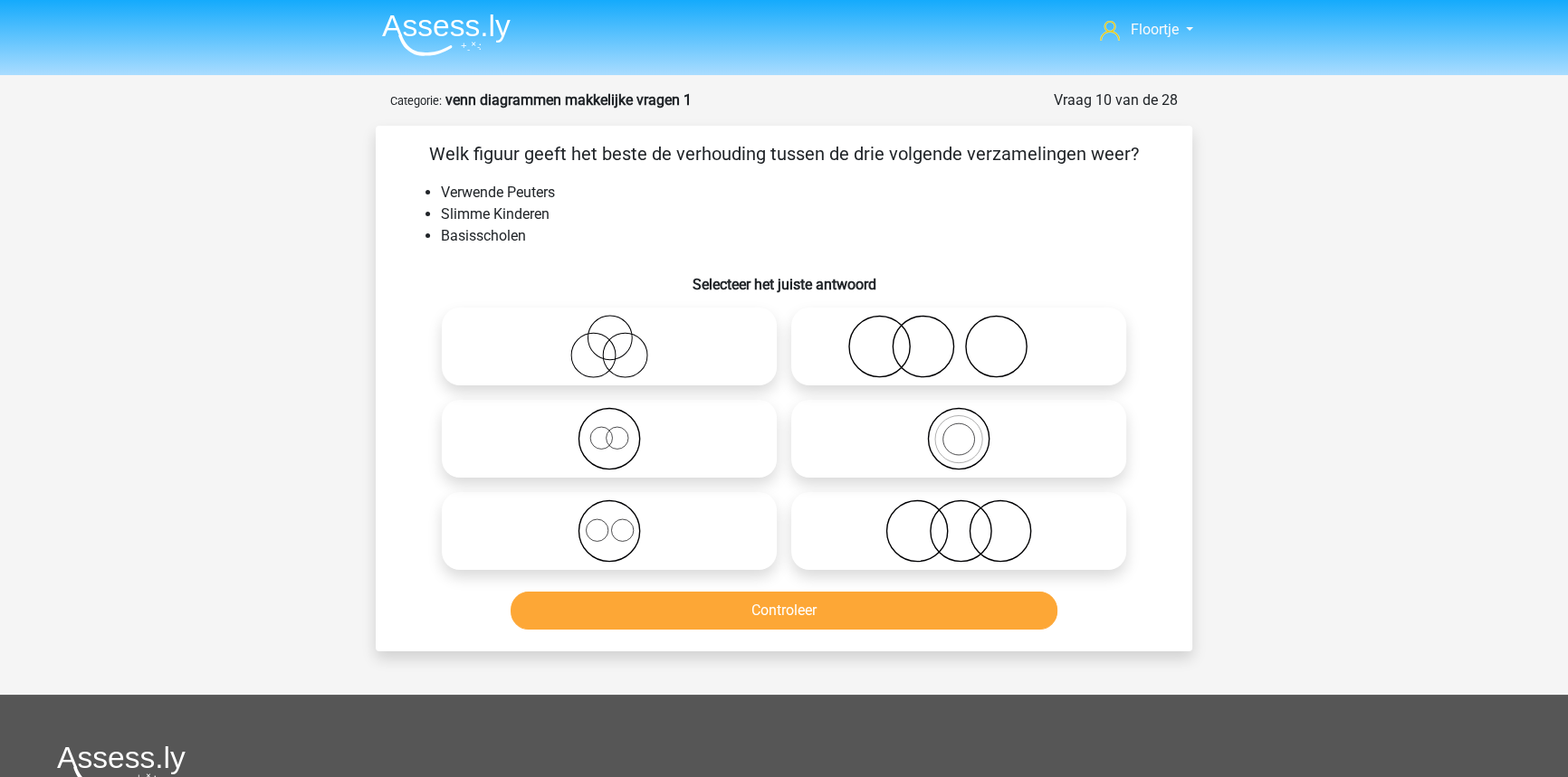
scroll to position [0, 0]
drag, startPoint x: 442, startPoint y: 231, endPoint x: 529, endPoint y: 239, distance: 87.4
click at [529, 239] on li "Basisscholen" at bounding box center [802, 237] width 723 height 22
click at [530, 239] on li "Basisscholen" at bounding box center [802, 237] width 723 height 22
click at [1368, 354] on div "Floortje floortjejasmijn11@gmail.com Nederlands English" at bounding box center [784, 587] width 1568 height 1173
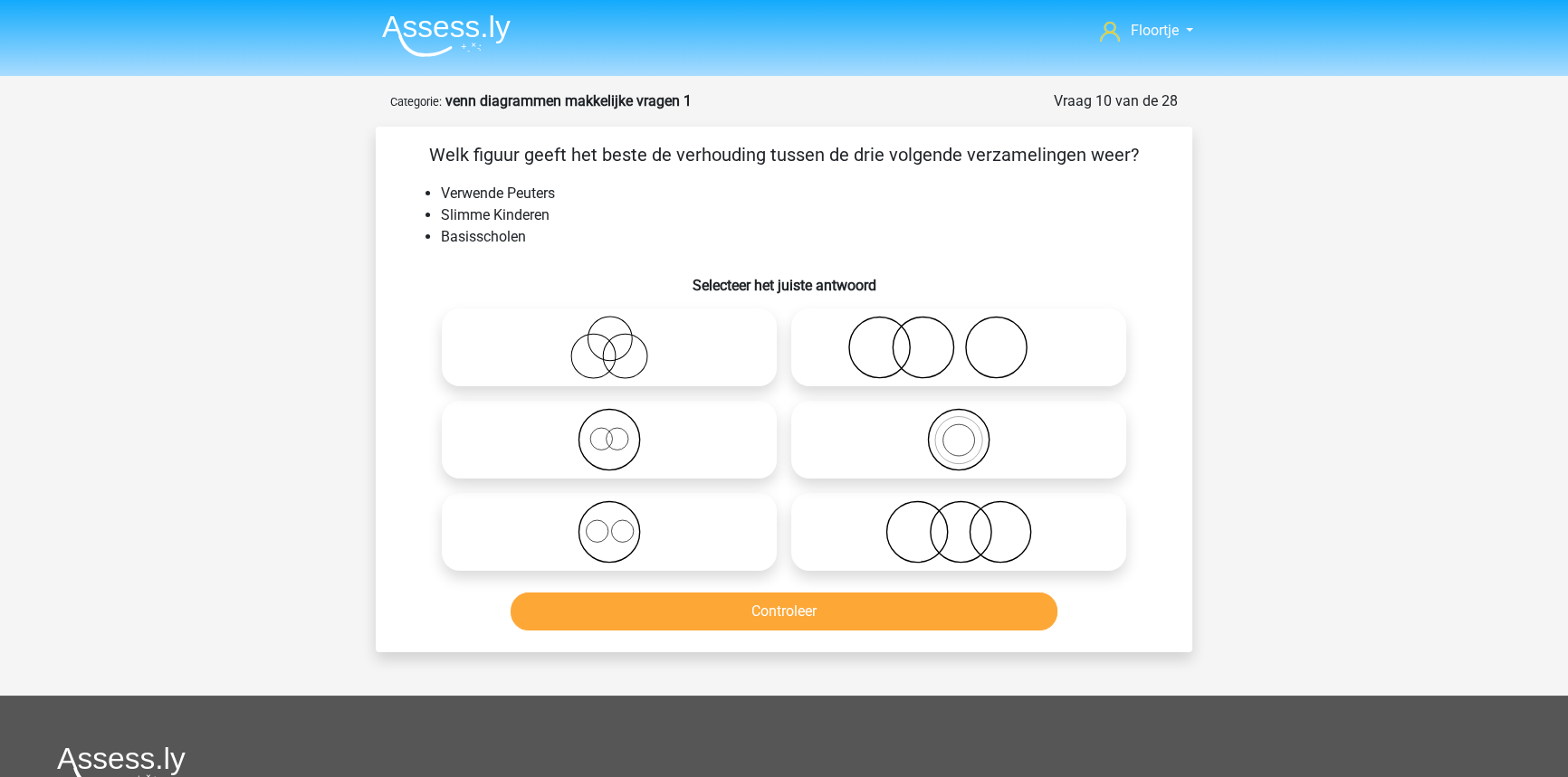
click at [948, 330] on circle at bounding box center [923, 348] width 60 height 60
click at [959, 330] on input "radio" at bounding box center [964, 332] width 11 height 11
radio input "true"
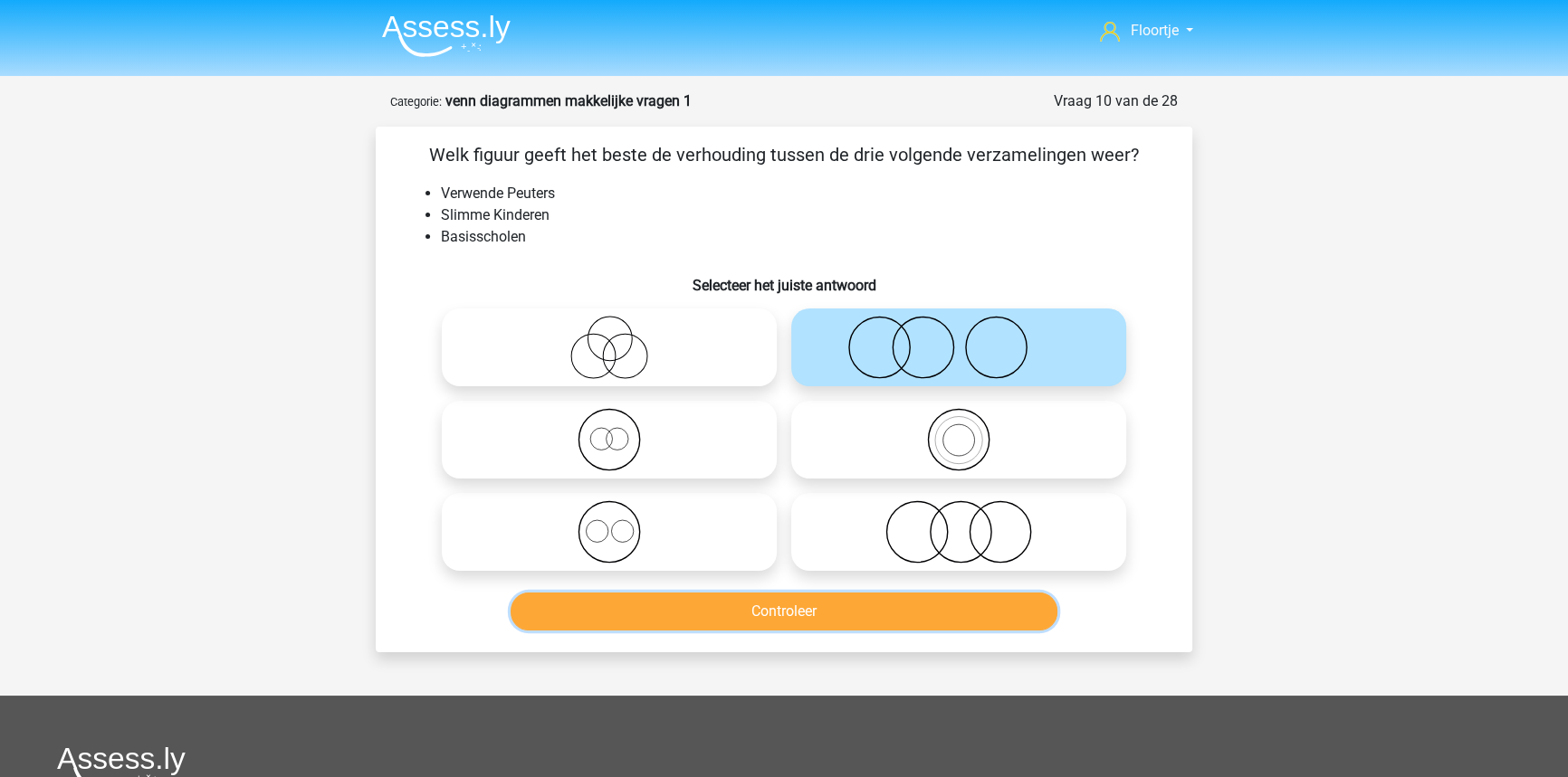
click at [856, 597] on button "Controleer" at bounding box center [784, 611] width 547 height 38
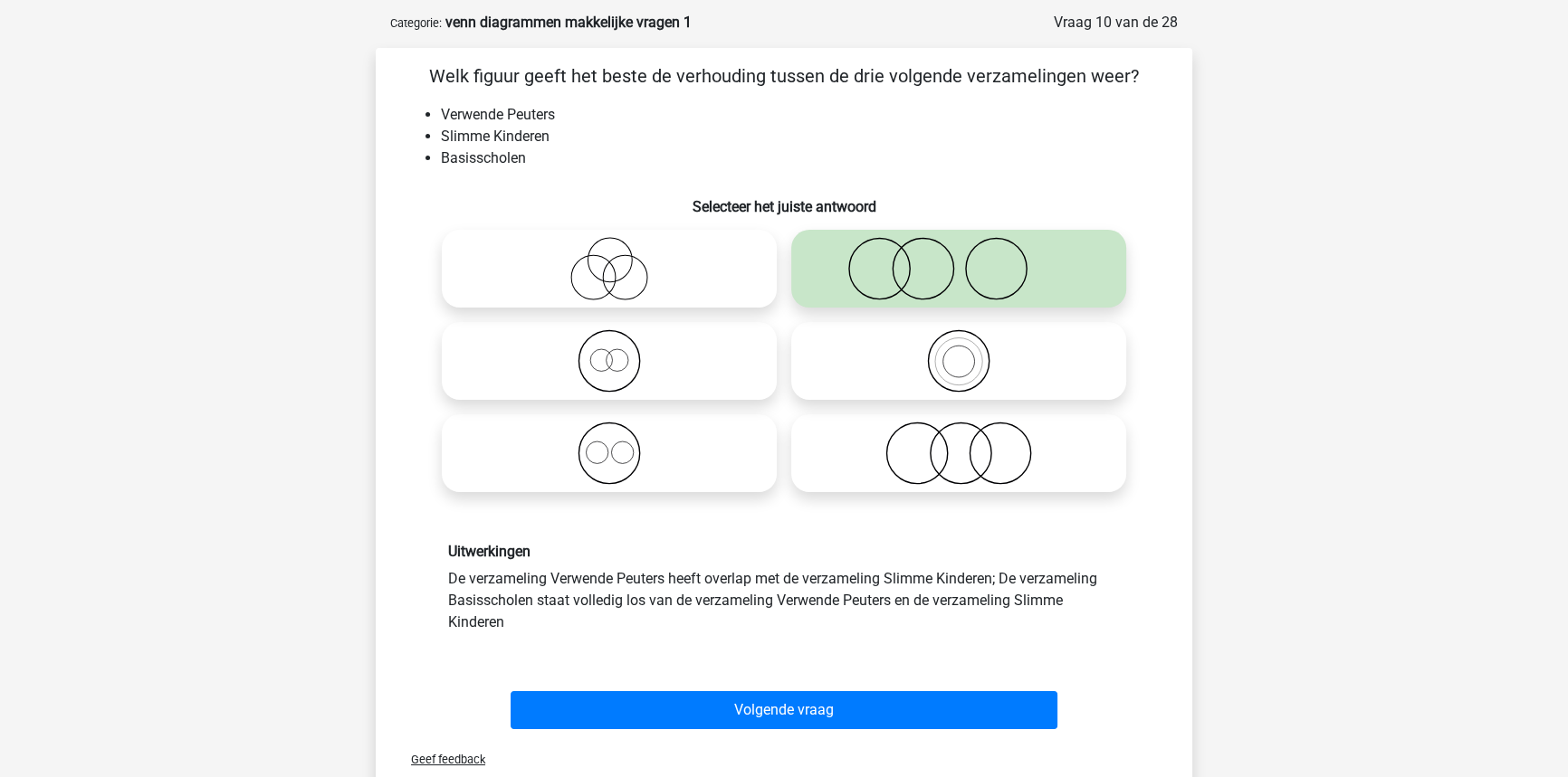
scroll to position [81, 0]
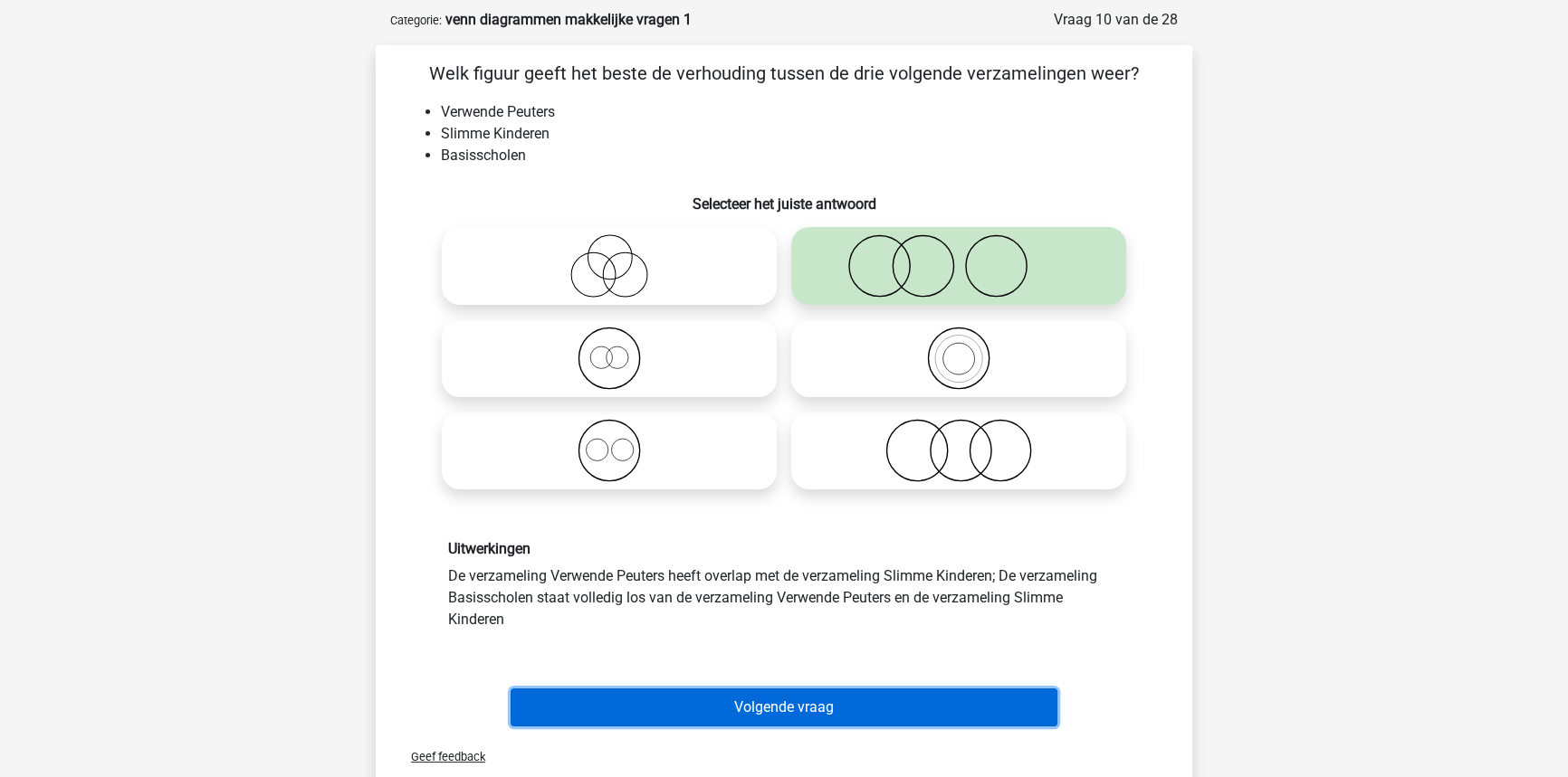
click at [752, 703] on button "Volgende vraag" at bounding box center [784, 707] width 547 height 38
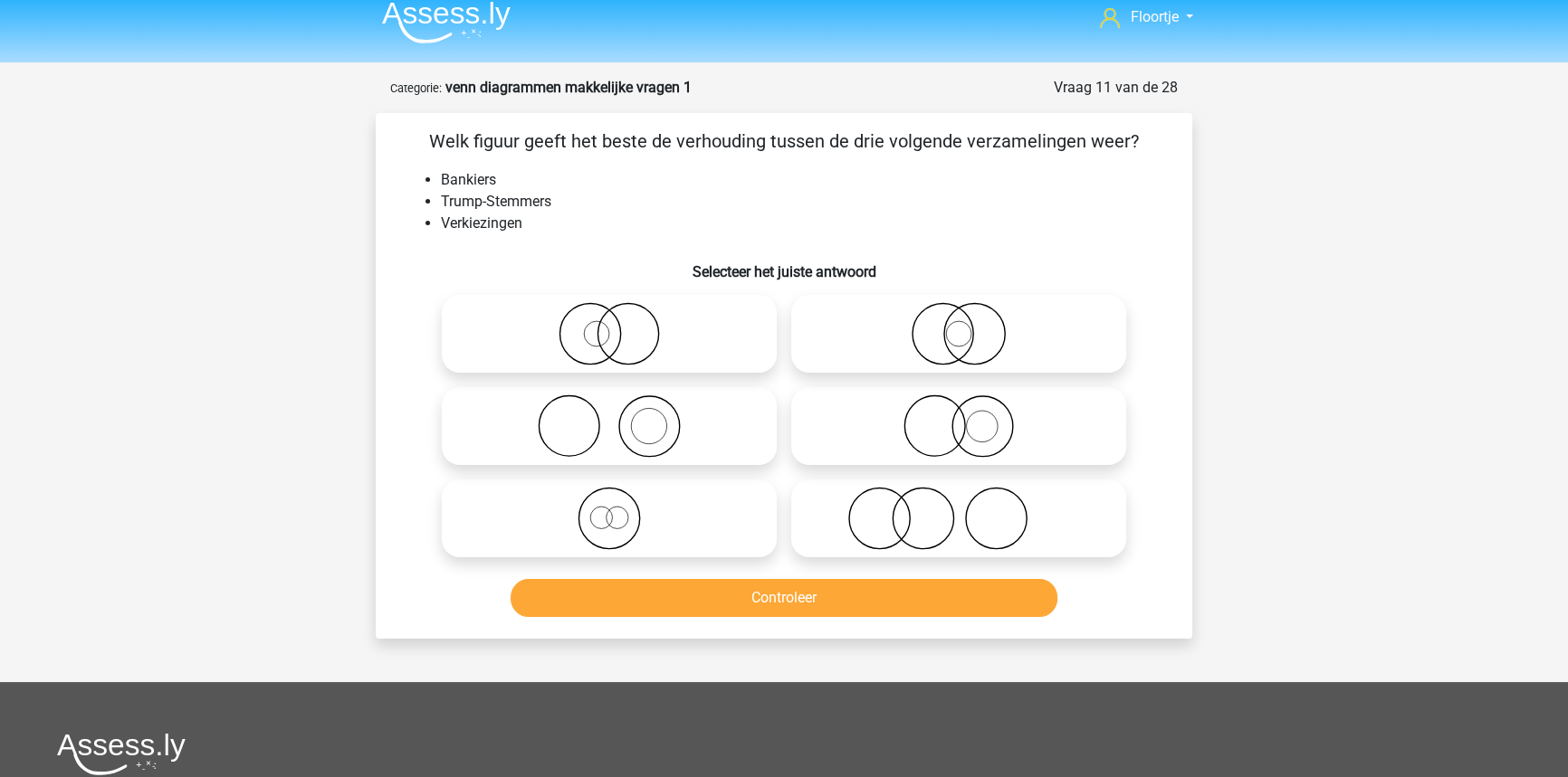
scroll to position [8, 0]
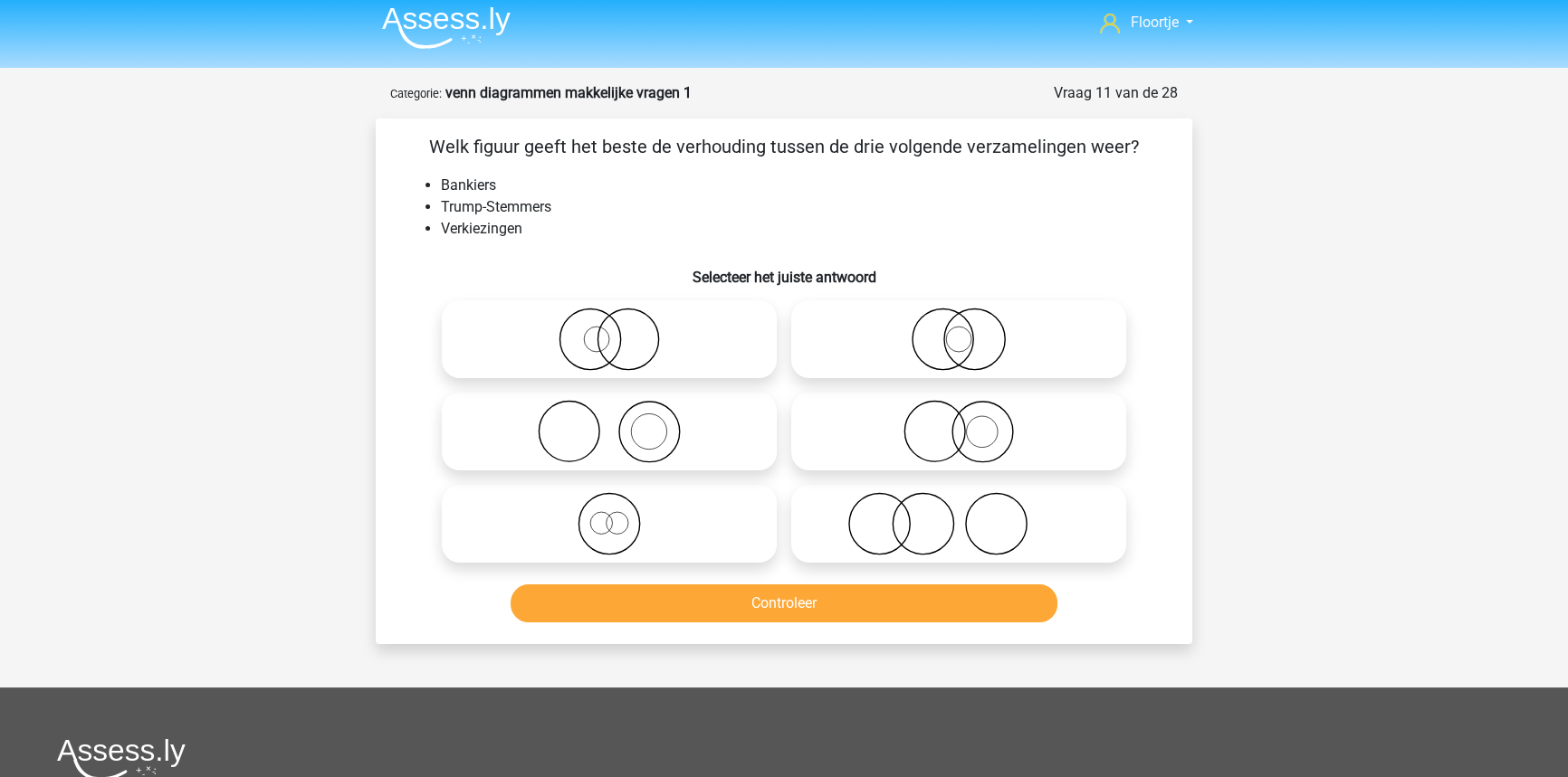
click at [923, 516] on icon at bounding box center [959, 523] width 321 height 63
click at [959, 515] on input "radio" at bounding box center [964, 508] width 11 height 11
radio input "true"
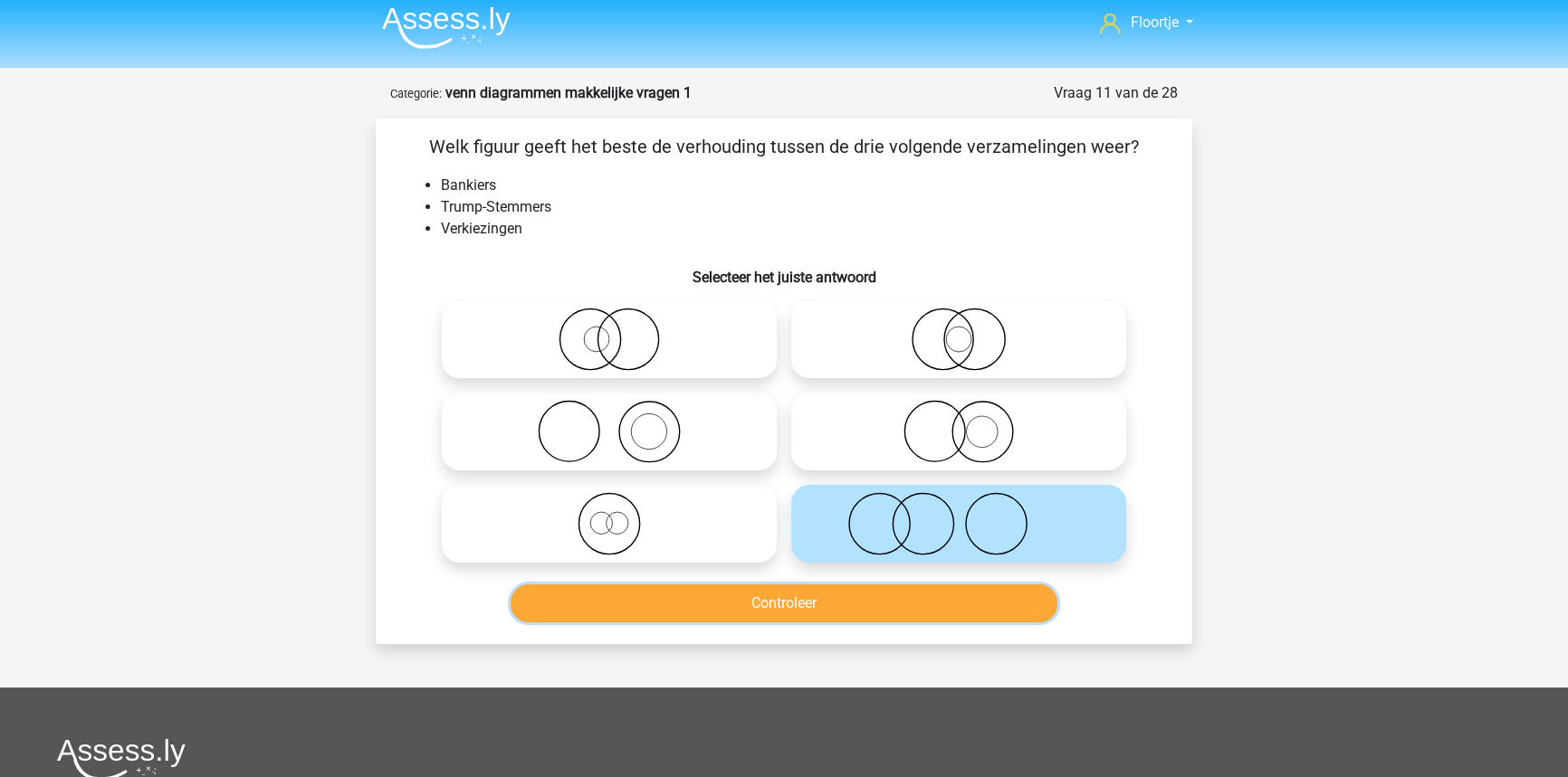
click at [860, 608] on button "Controleer" at bounding box center [784, 603] width 547 height 38
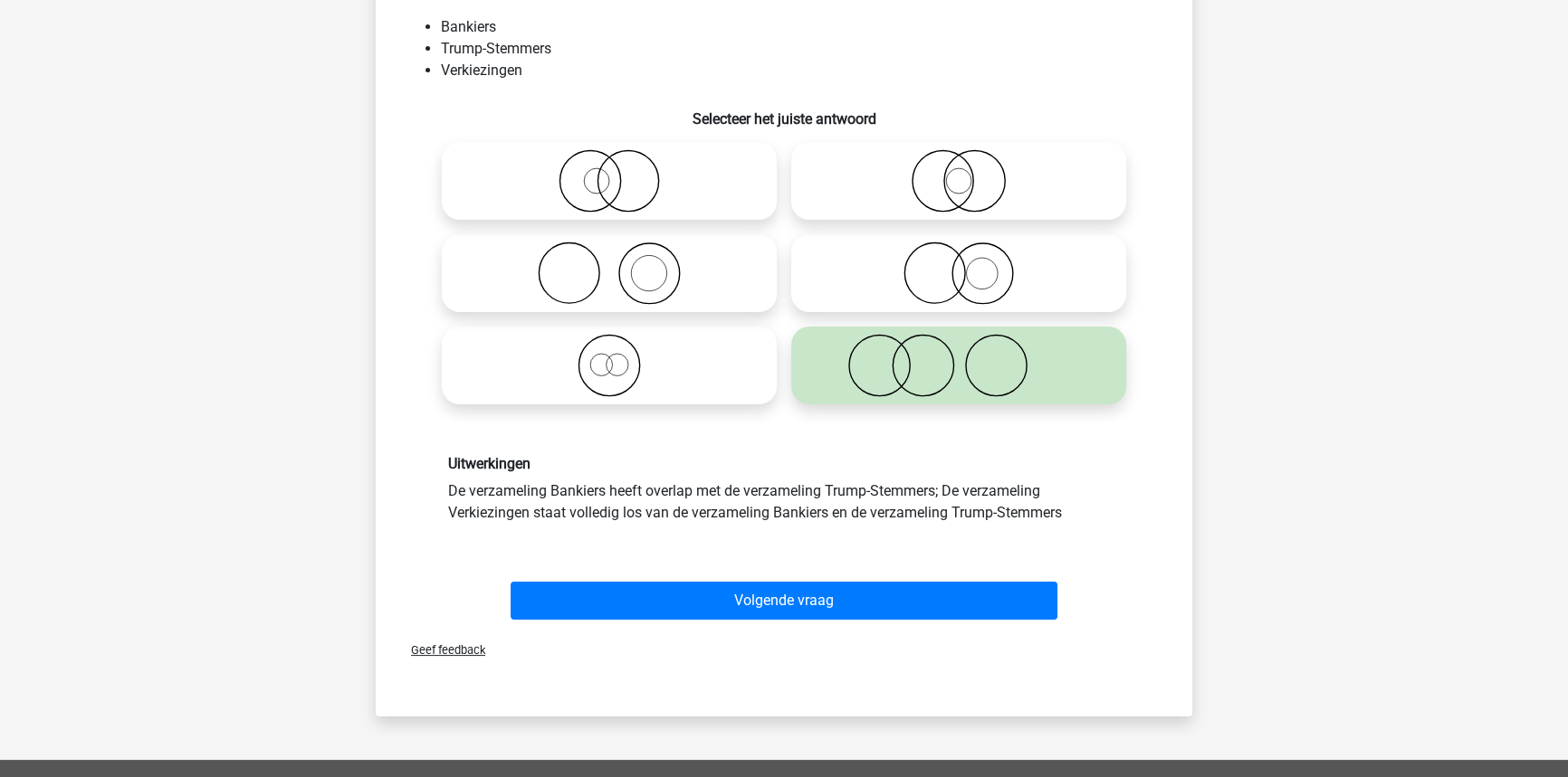
scroll to position [172, 0]
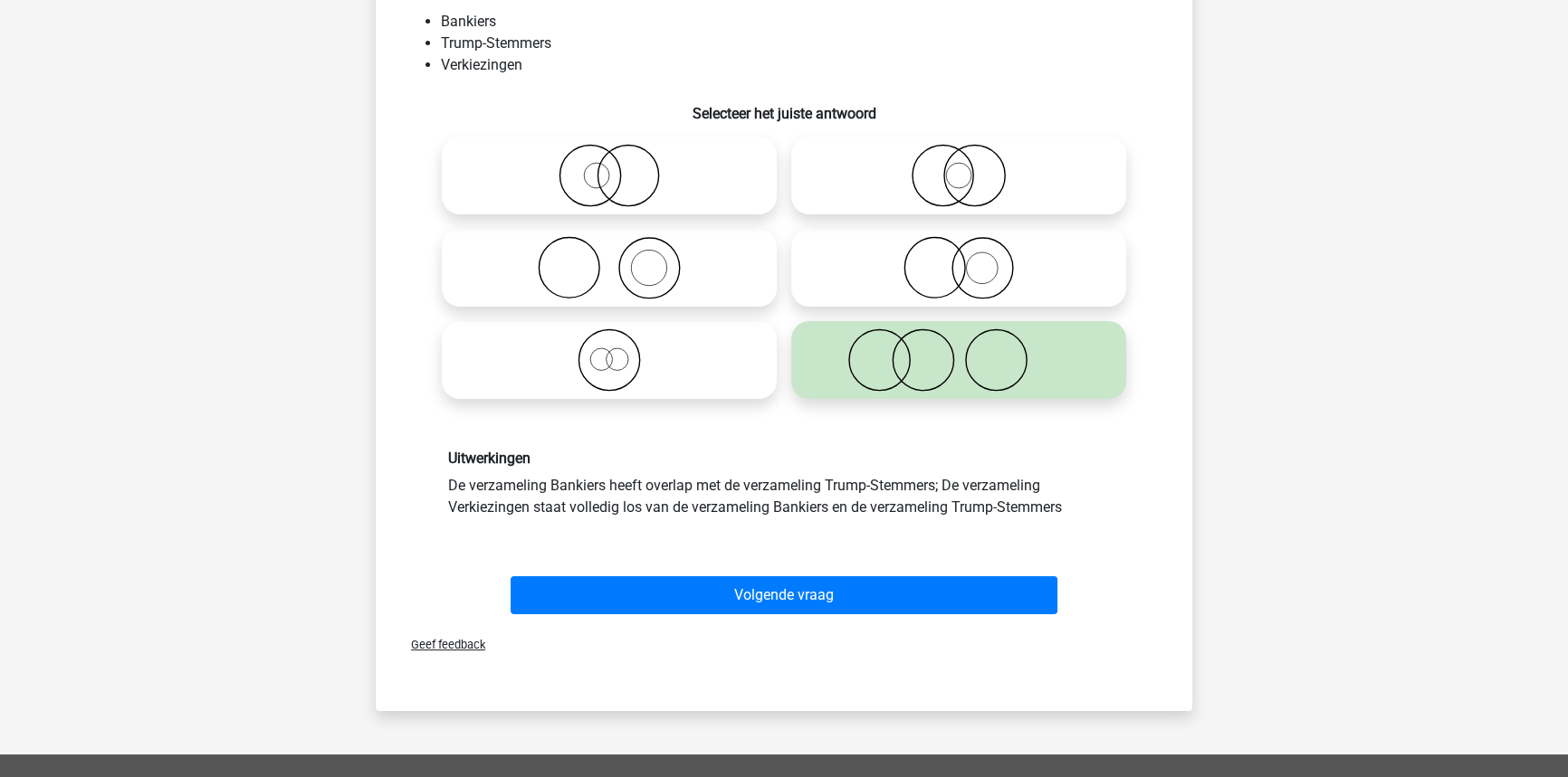
click at [850, 573] on div "Volgende vraag" at bounding box center [784, 591] width 759 height 59
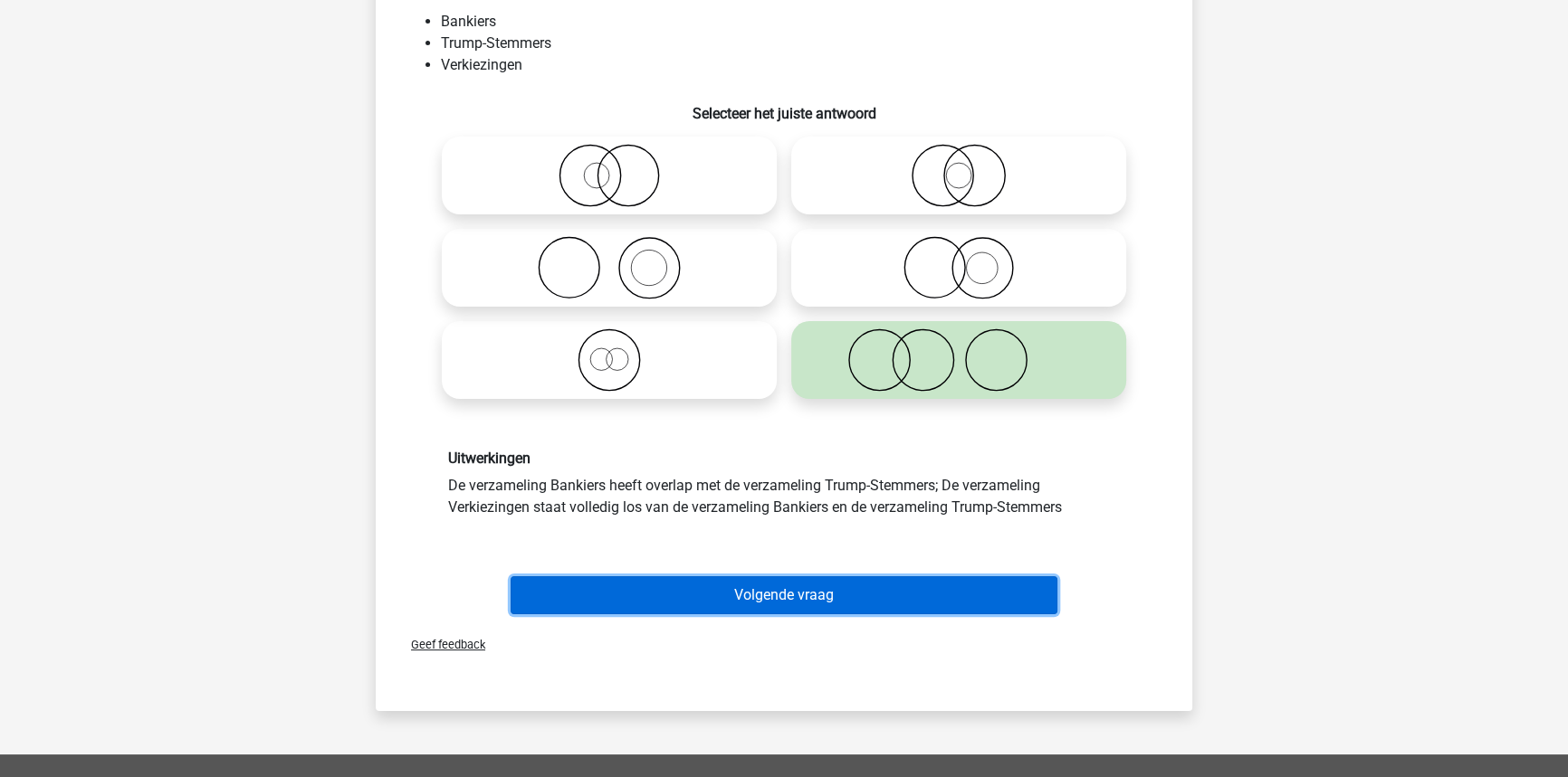
click at [850, 594] on button "Volgende vraag" at bounding box center [784, 595] width 547 height 38
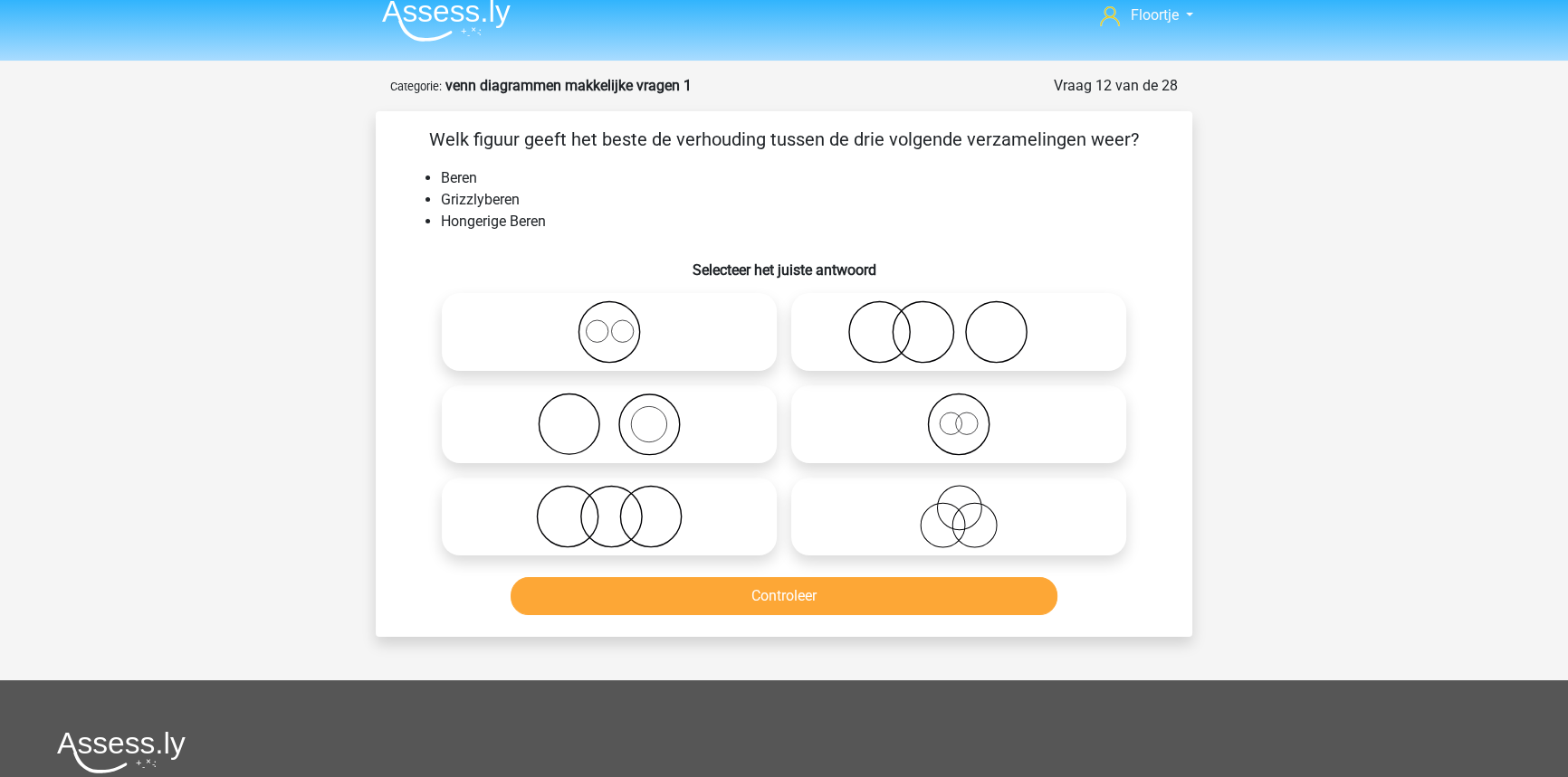
scroll to position [0, 0]
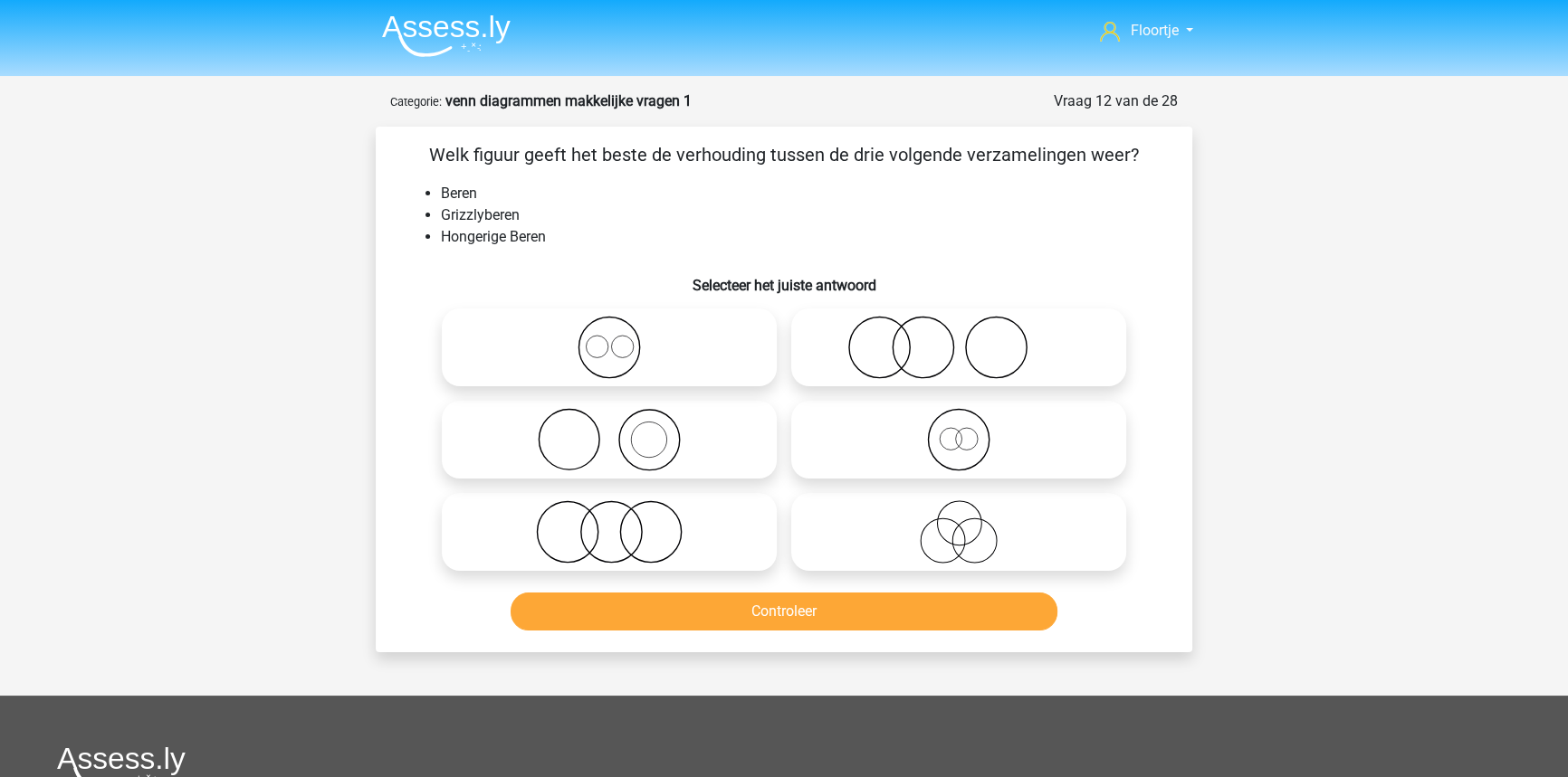
click at [1041, 437] on icon at bounding box center [959, 439] width 321 height 63
click at [971, 431] on input "radio" at bounding box center [964, 424] width 11 height 11
radio input "true"
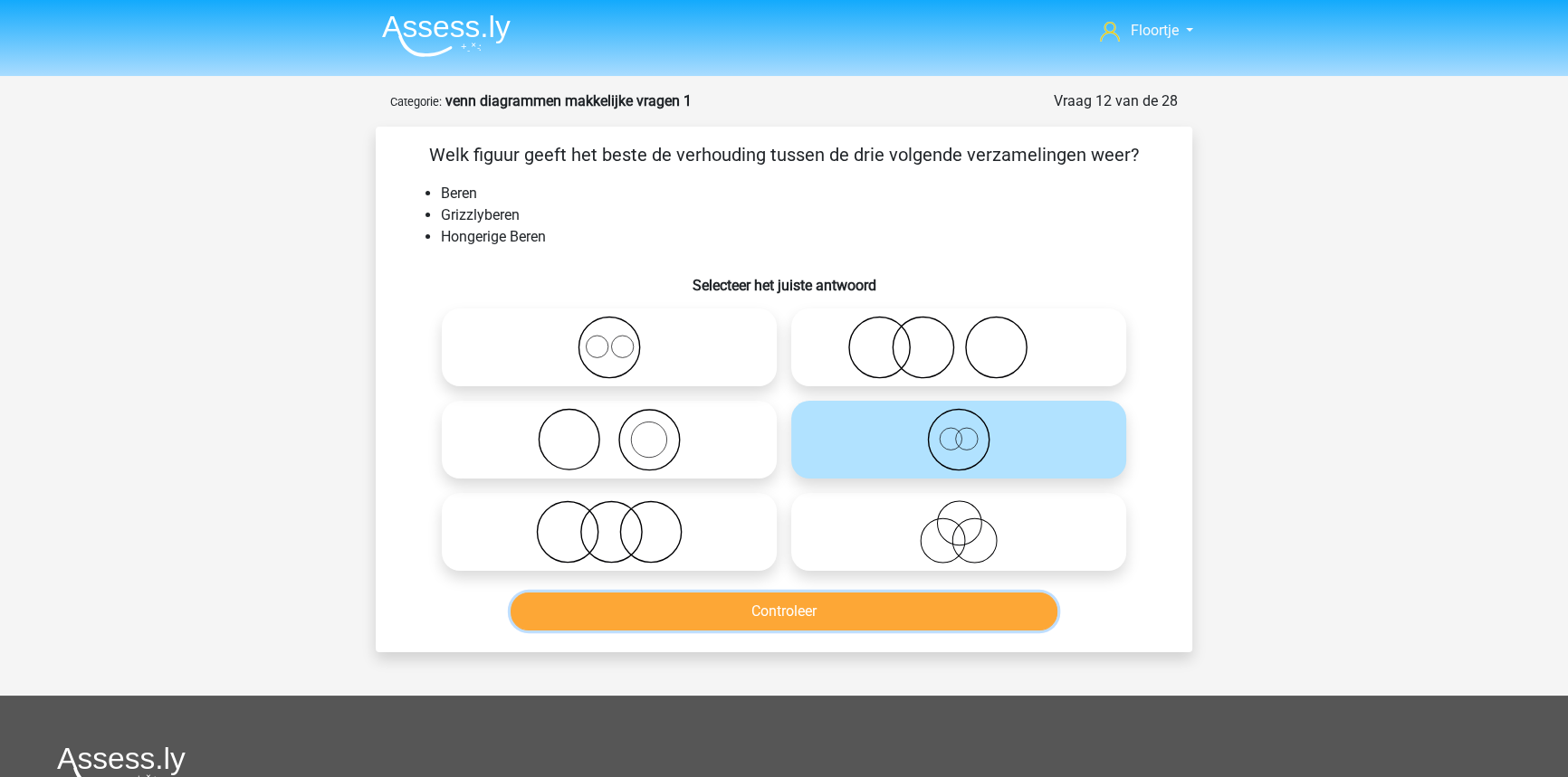
click at [955, 606] on button "Controleer" at bounding box center [784, 611] width 547 height 38
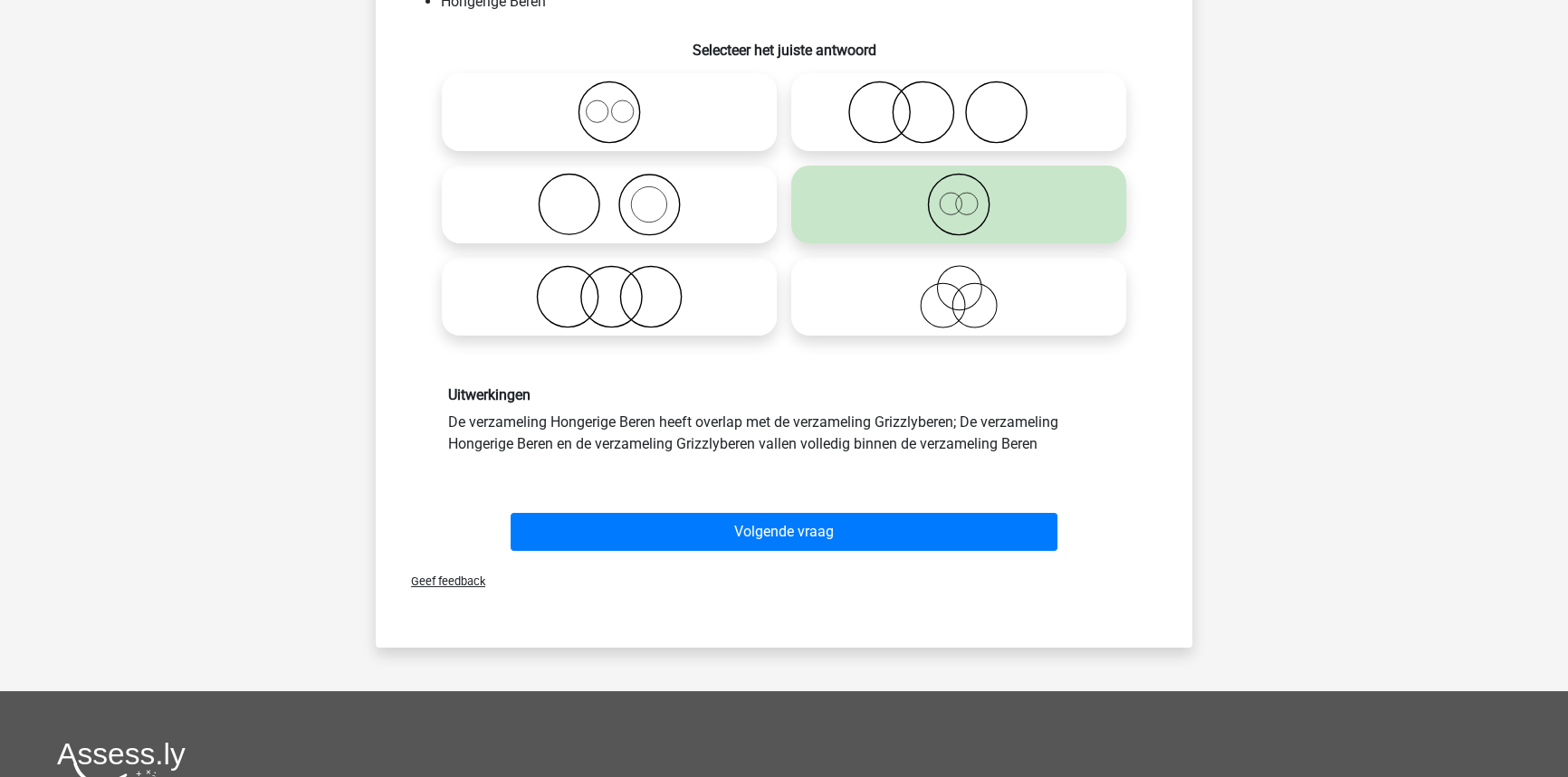
scroll to position [246, 0]
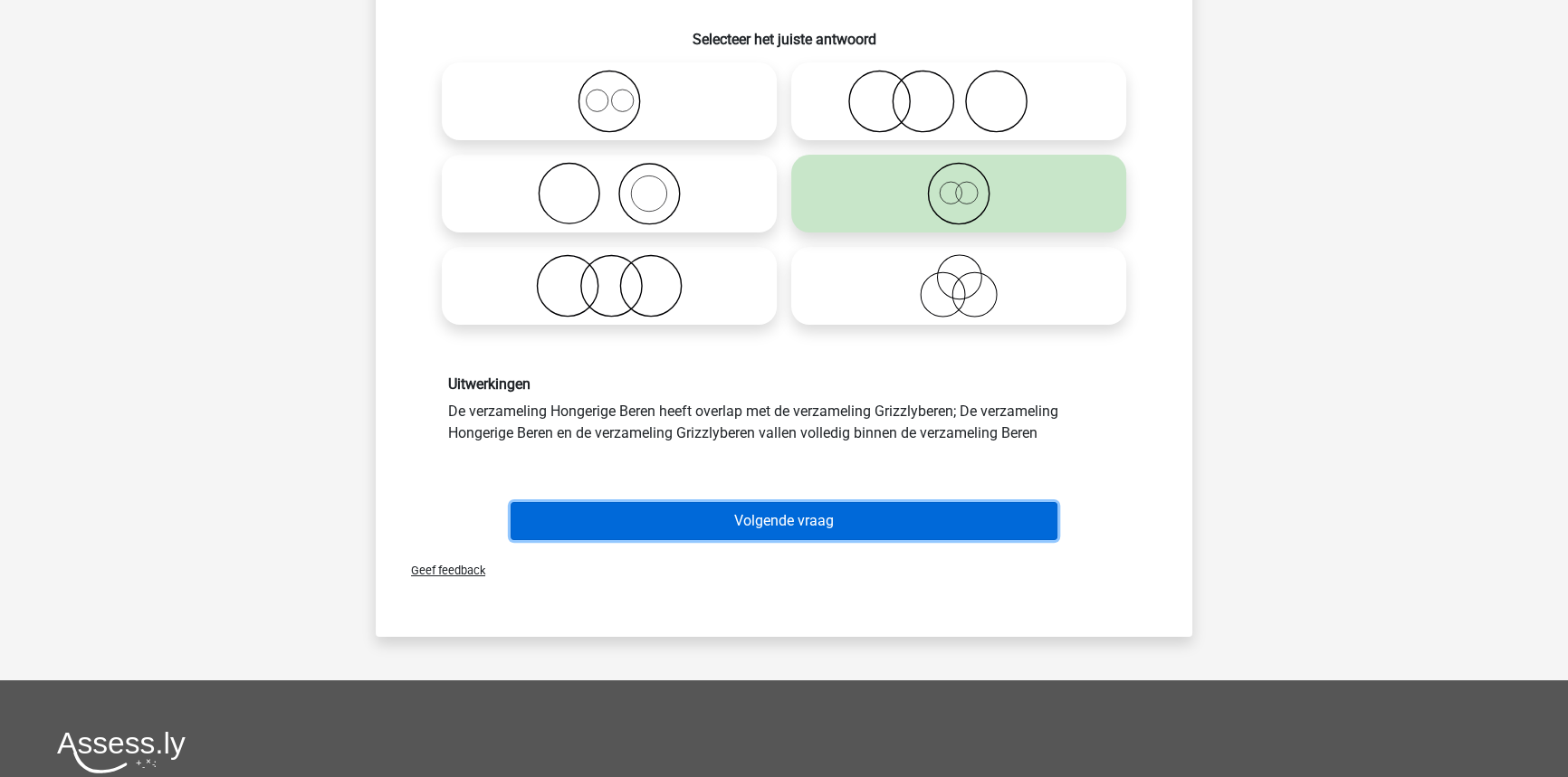
click at [800, 518] on button "Volgende vraag" at bounding box center [784, 521] width 547 height 38
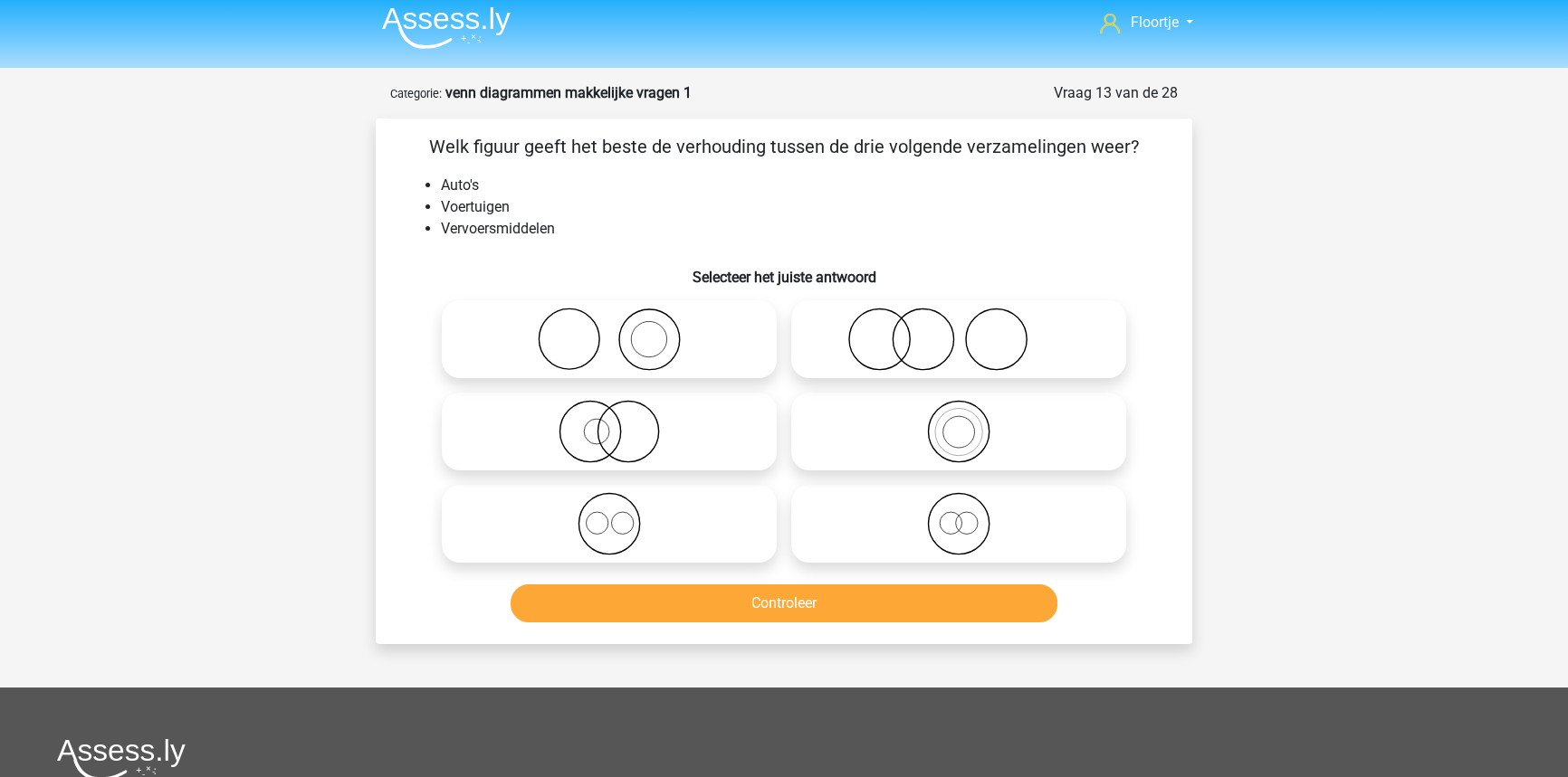
scroll to position [0, 0]
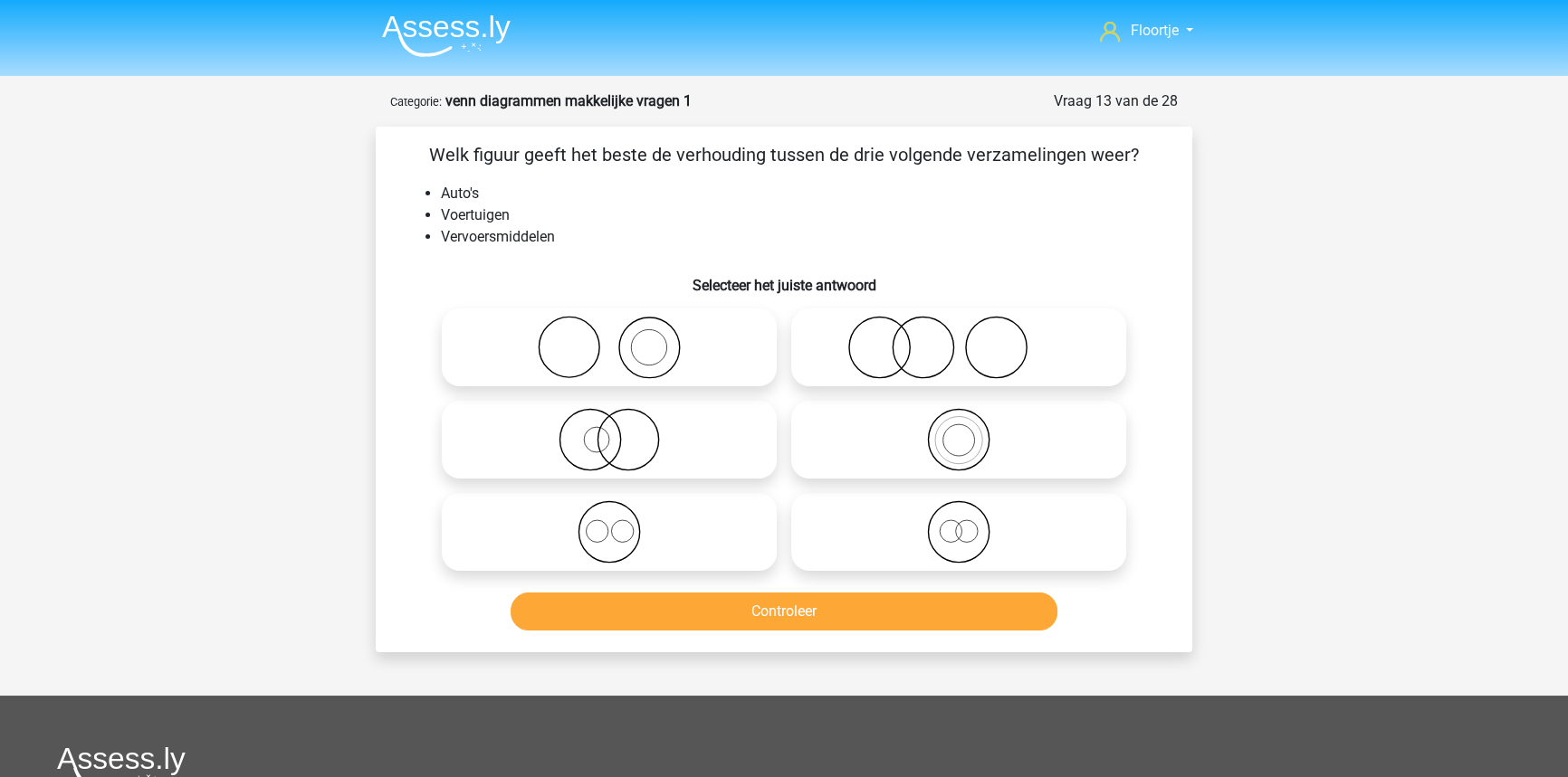
click at [912, 467] on icon at bounding box center [959, 439] width 321 height 63
click at [959, 431] on input "radio" at bounding box center [964, 424] width 11 height 11
radio input "true"
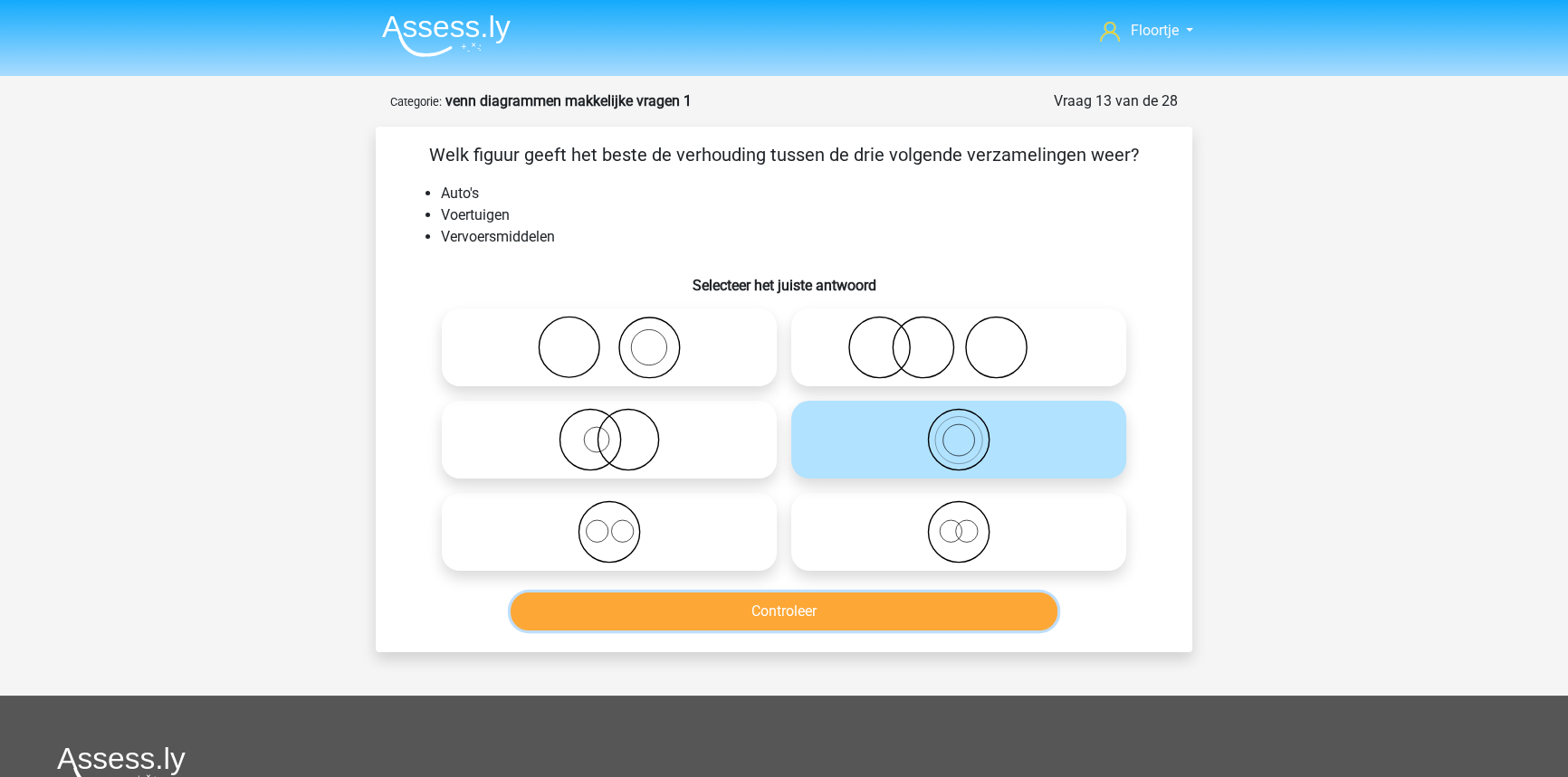
click at [746, 624] on button "Controleer" at bounding box center [784, 611] width 547 height 38
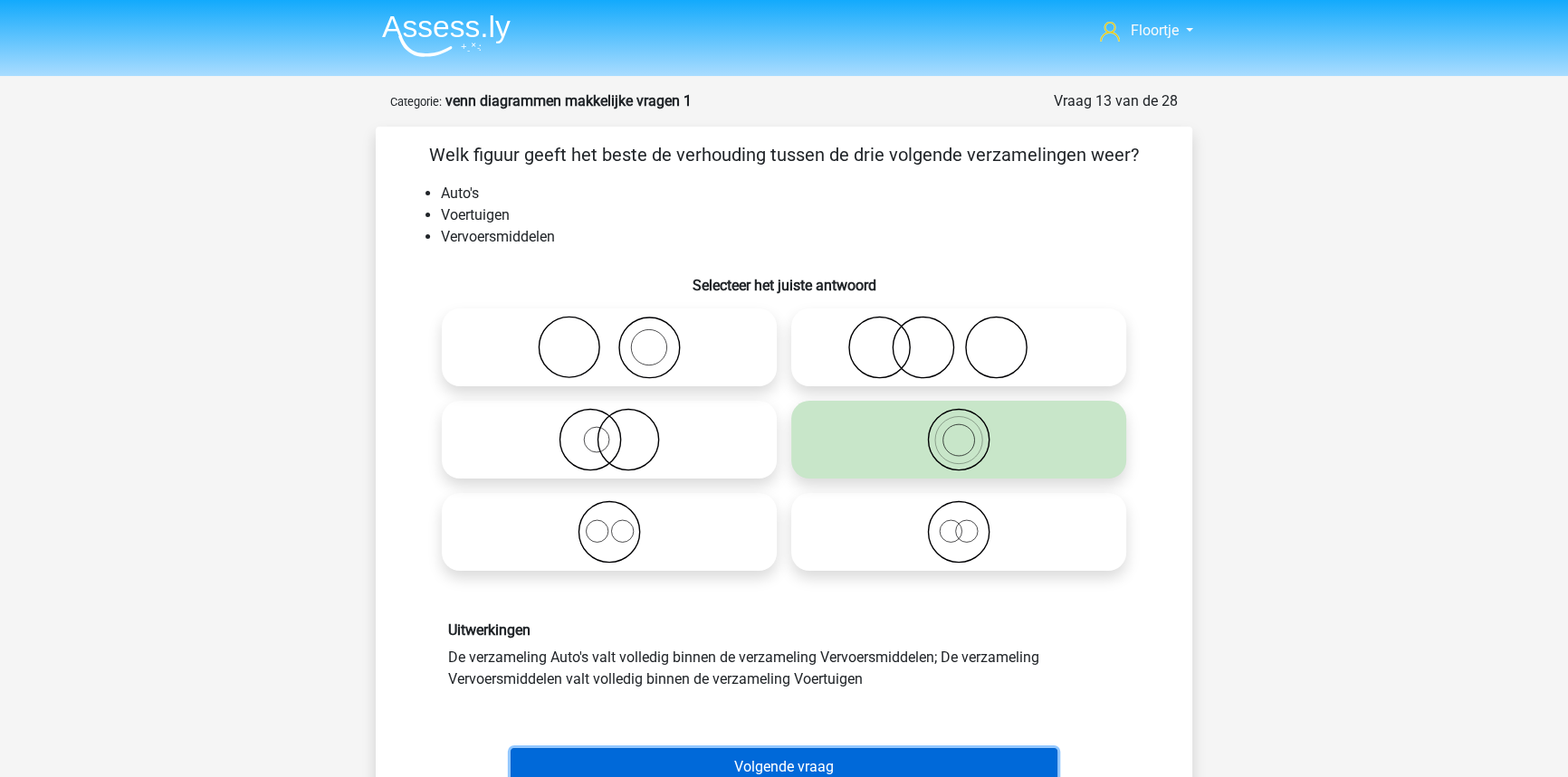
click at [1017, 767] on button "Volgende vraag" at bounding box center [784, 767] width 547 height 38
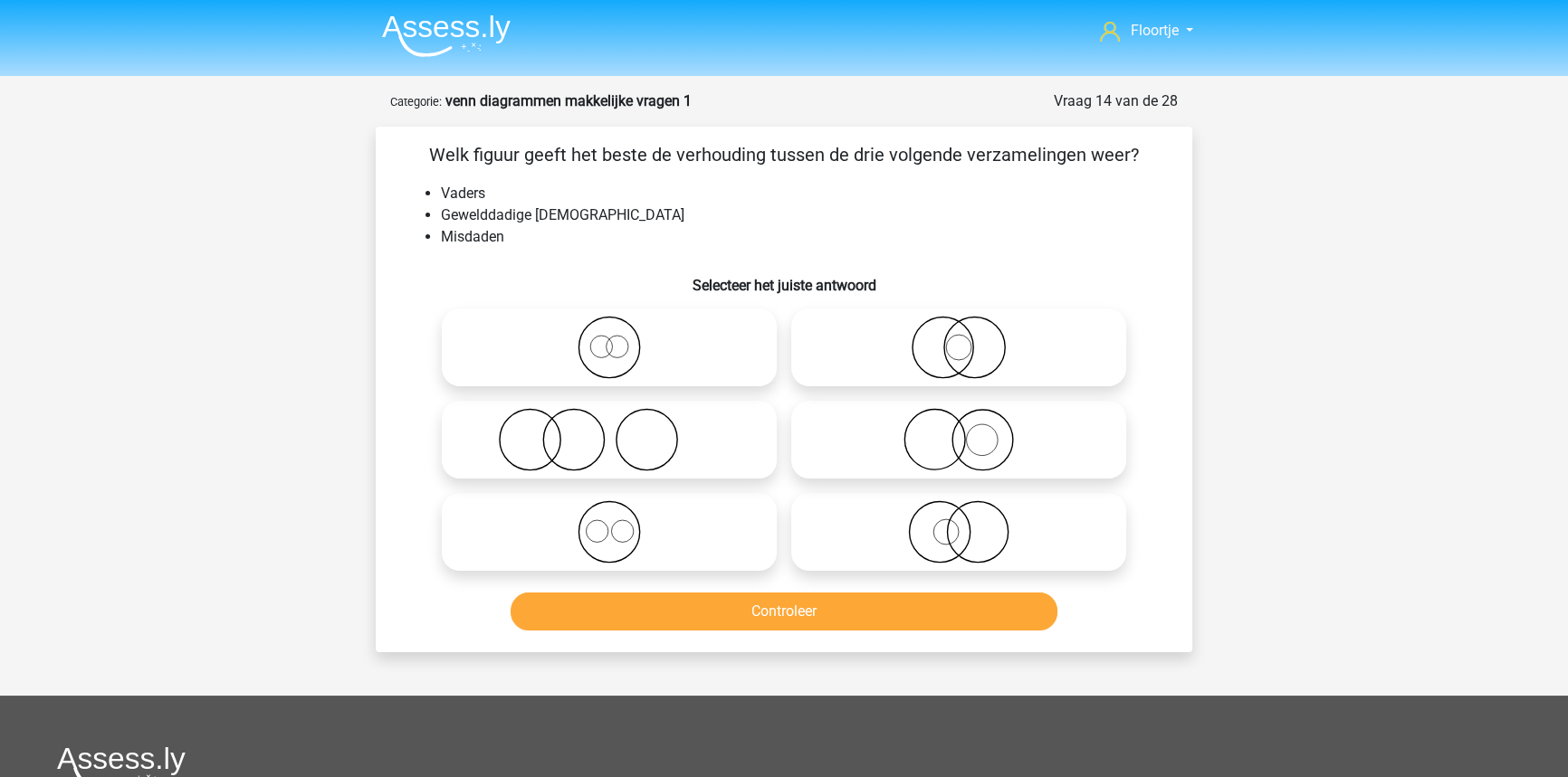
click at [620, 461] on icon at bounding box center [609, 439] width 321 height 63
click at [620, 431] on input "radio" at bounding box center [615, 424] width 11 height 11
radio input "true"
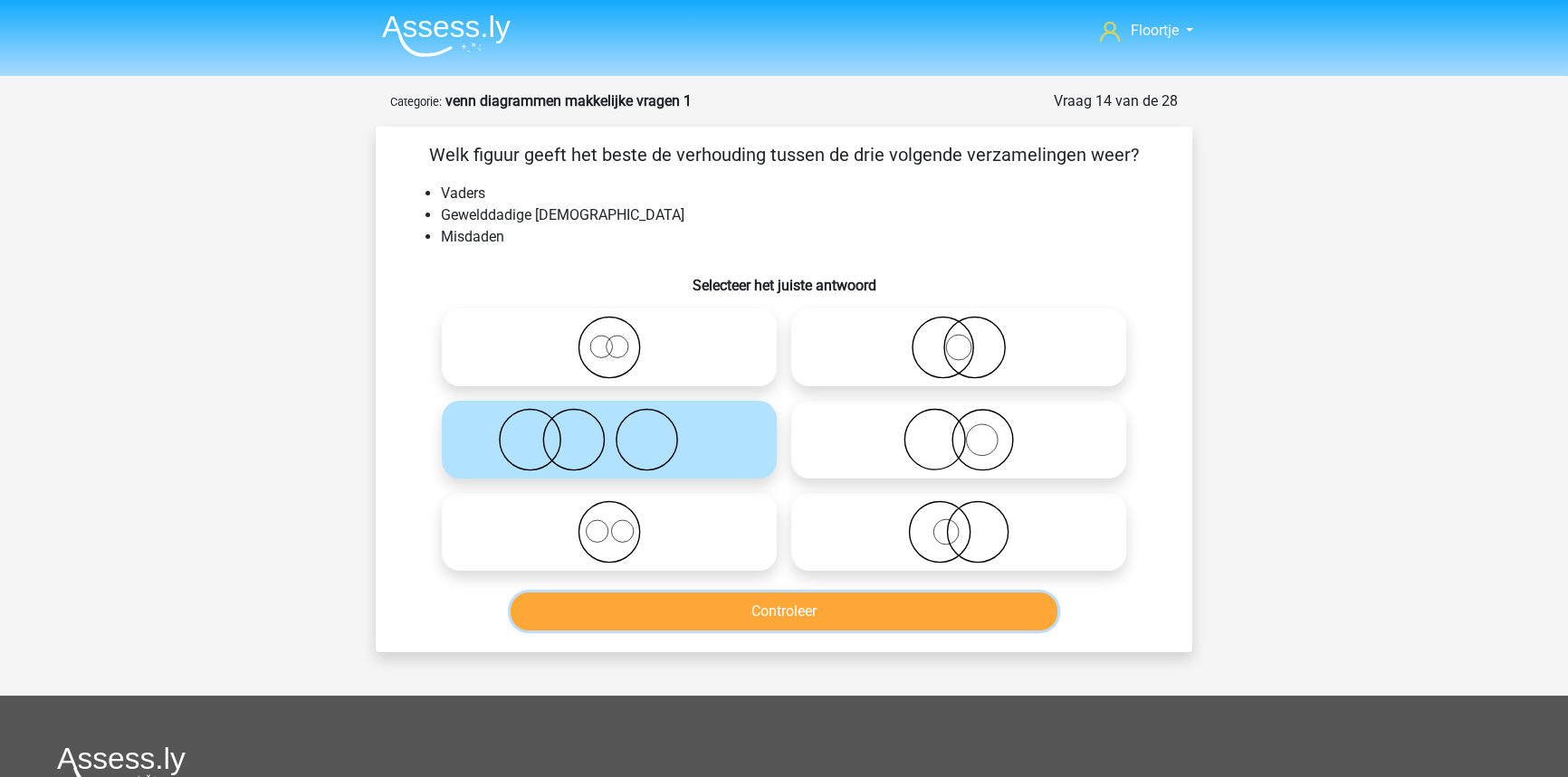
click at [724, 621] on button "Controleer" at bounding box center [784, 611] width 547 height 38
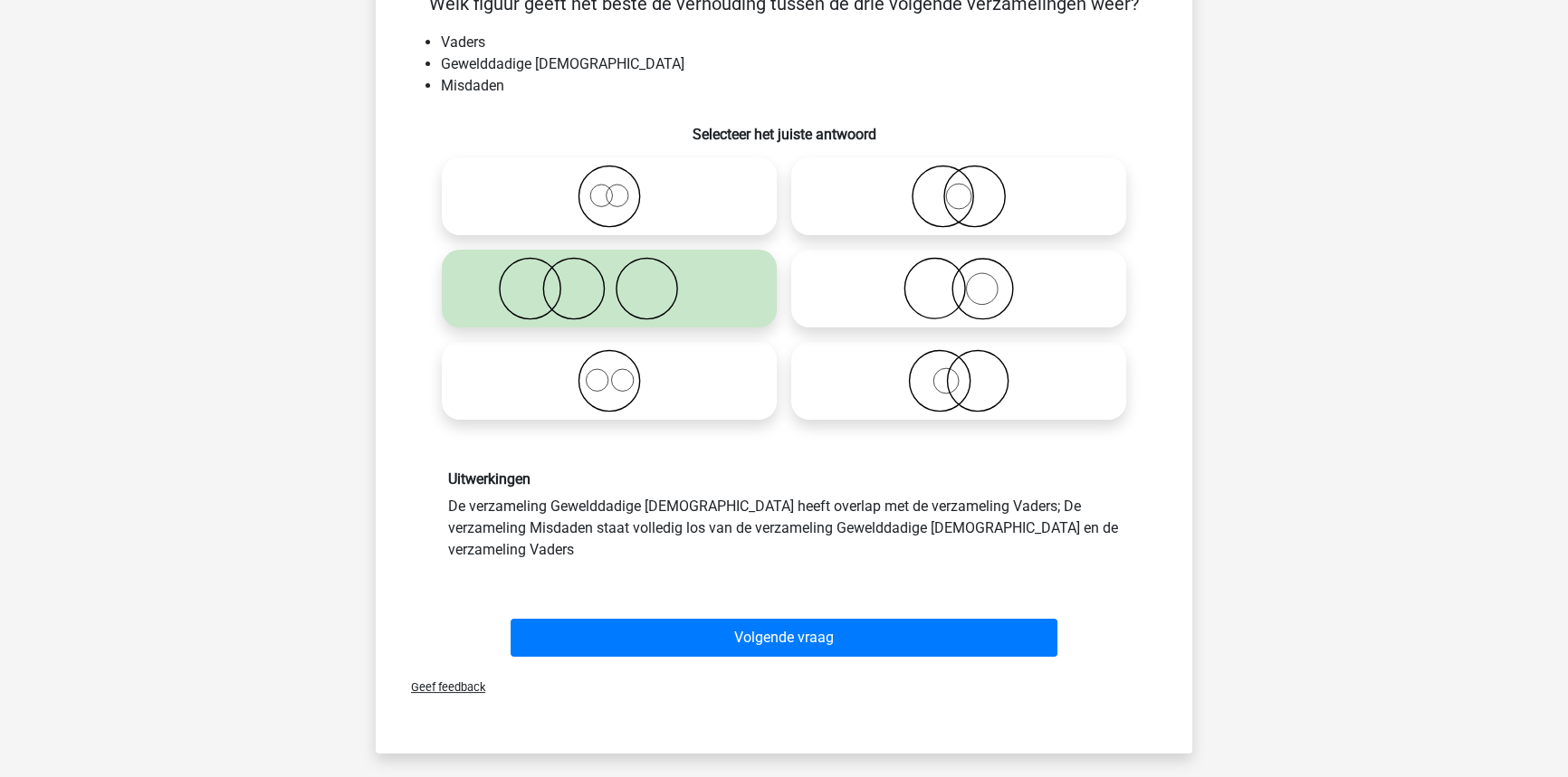
scroll to position [164, 0]
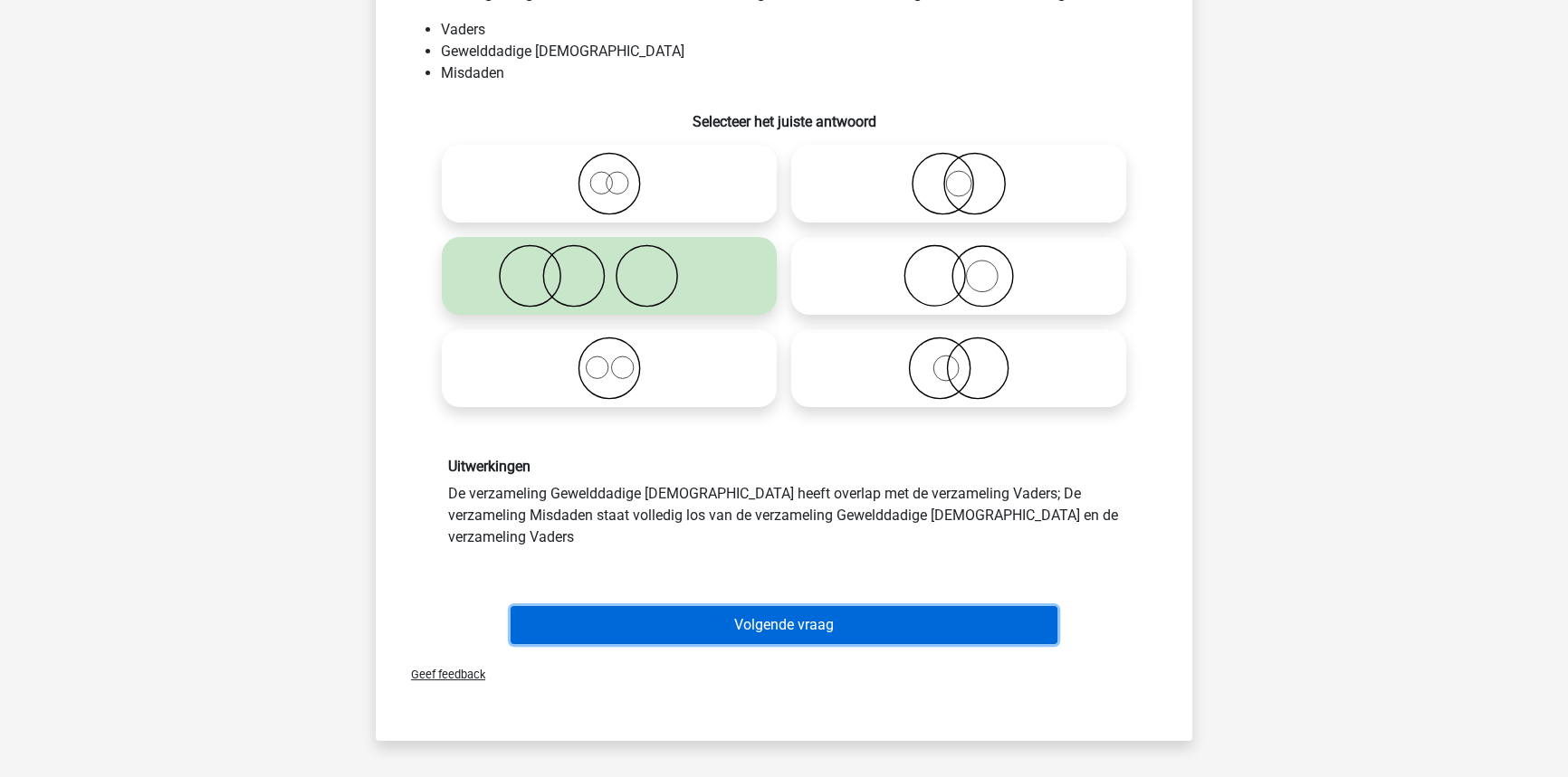
click at [926, 606] on button "Volgende vraag" at bounding box center [784, 625] width 547 height 38
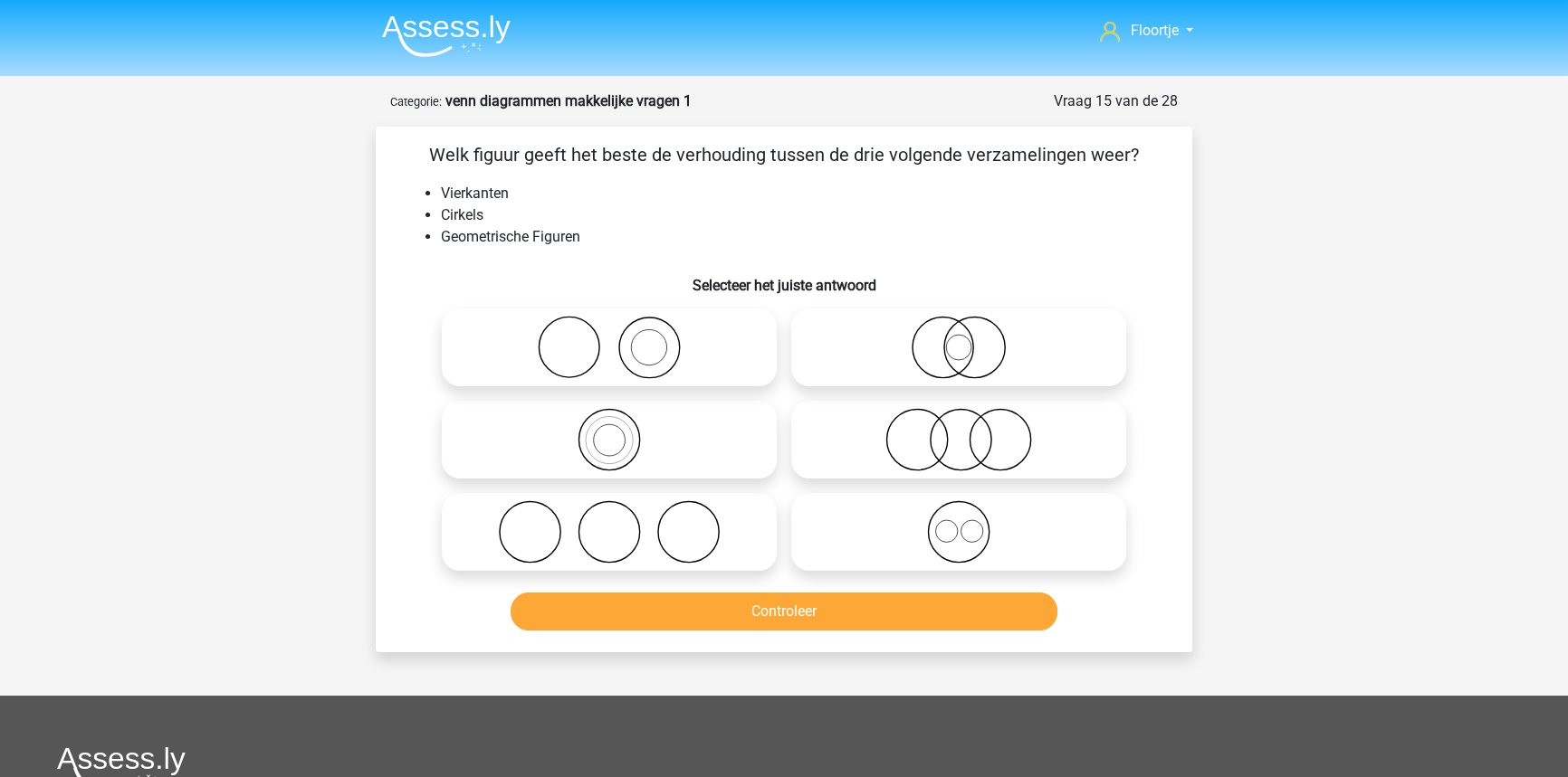
scroll to position [0, 0]
click at [942, 547] on icon at bounding box center [959, 532] width 321 height 63
click at [959, 523] on input "radio" at bounding box center [964, 517] width 11 height 11
radio input "true"
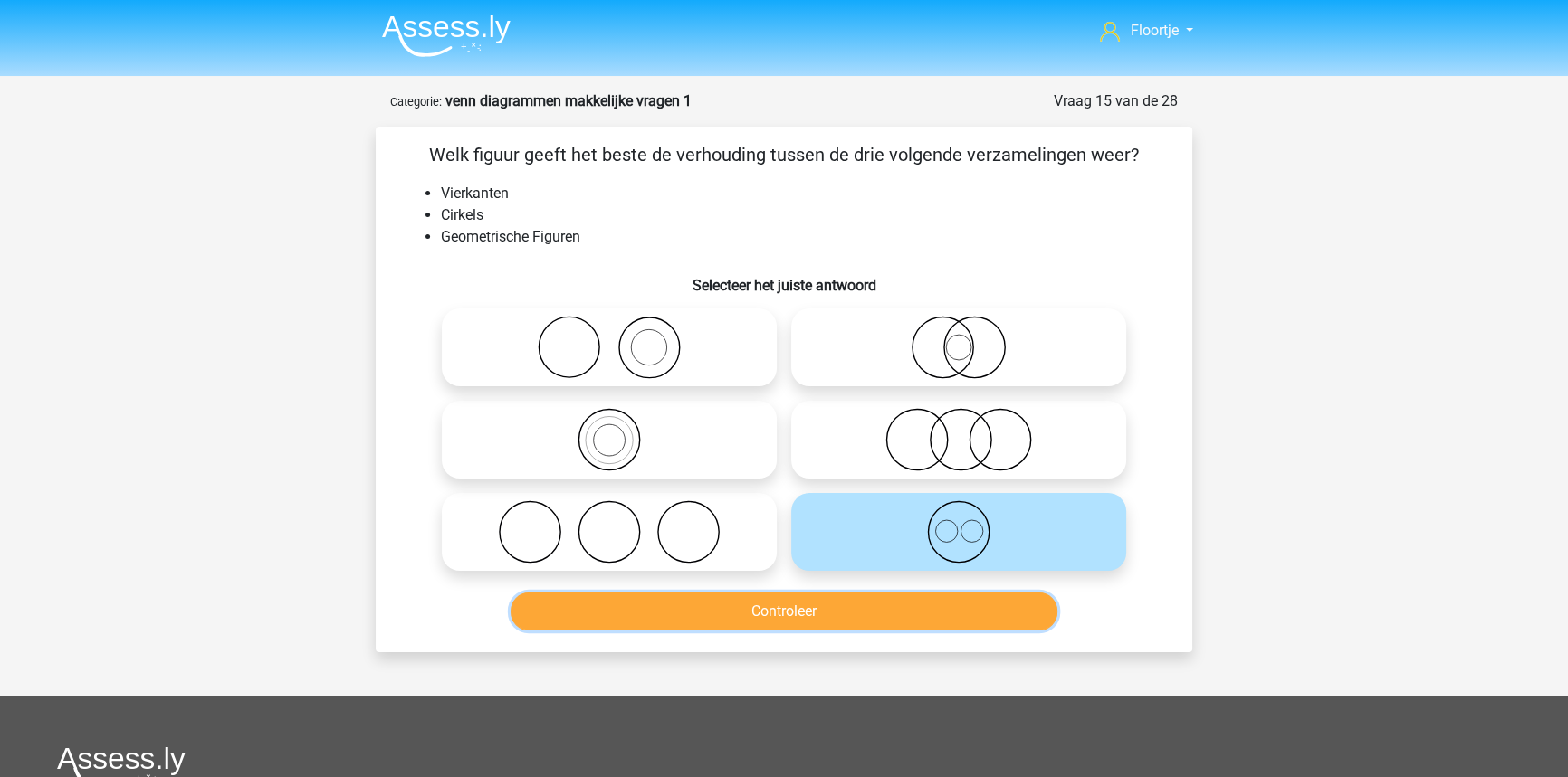
click at [941, 610] on button "Controleer" at bounding box center [784, 611] width 547 height 38
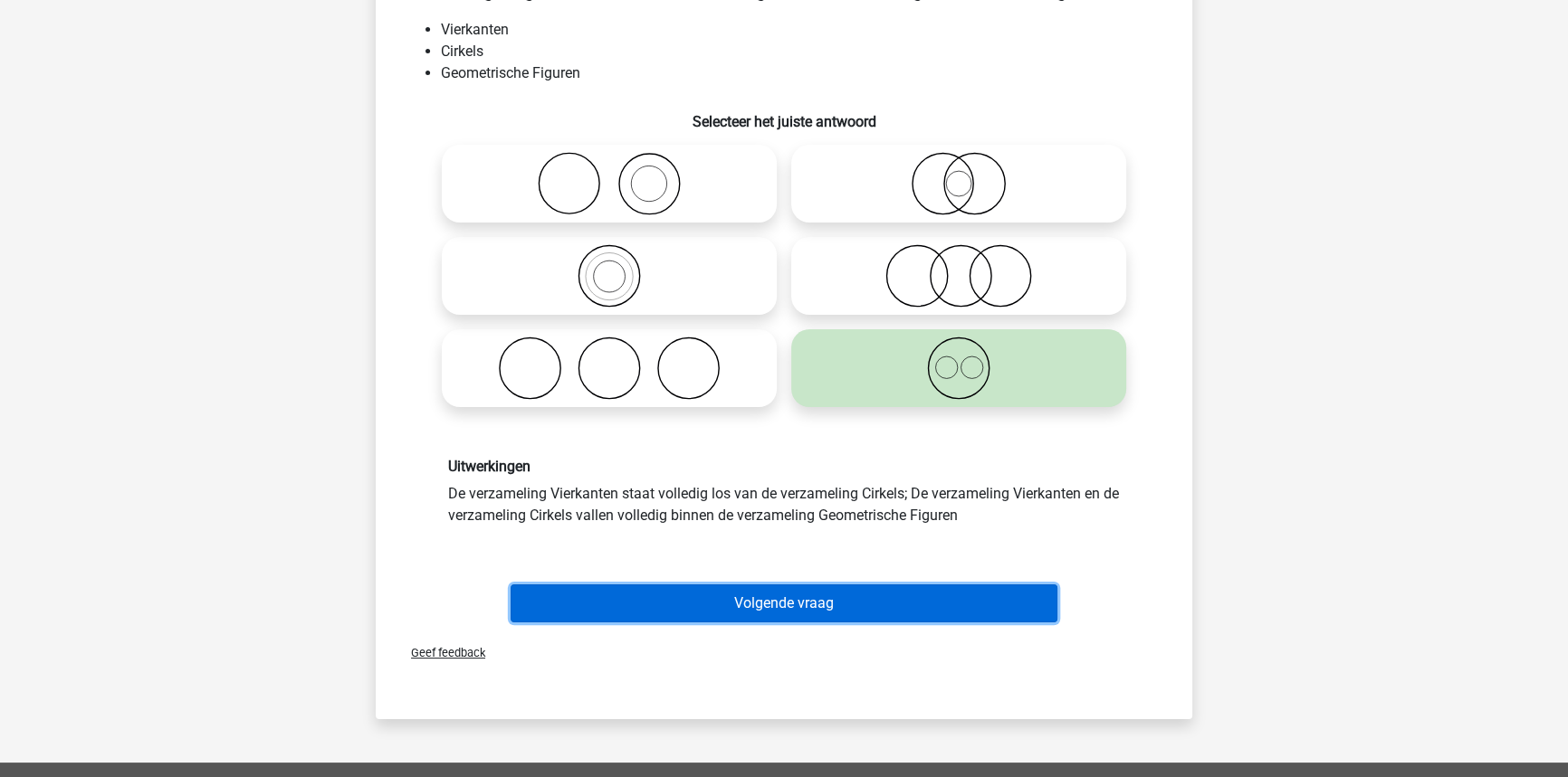
click at [932, 600] on button "Volgende vraag" at bounding box center [784, 603] width 547 height 38
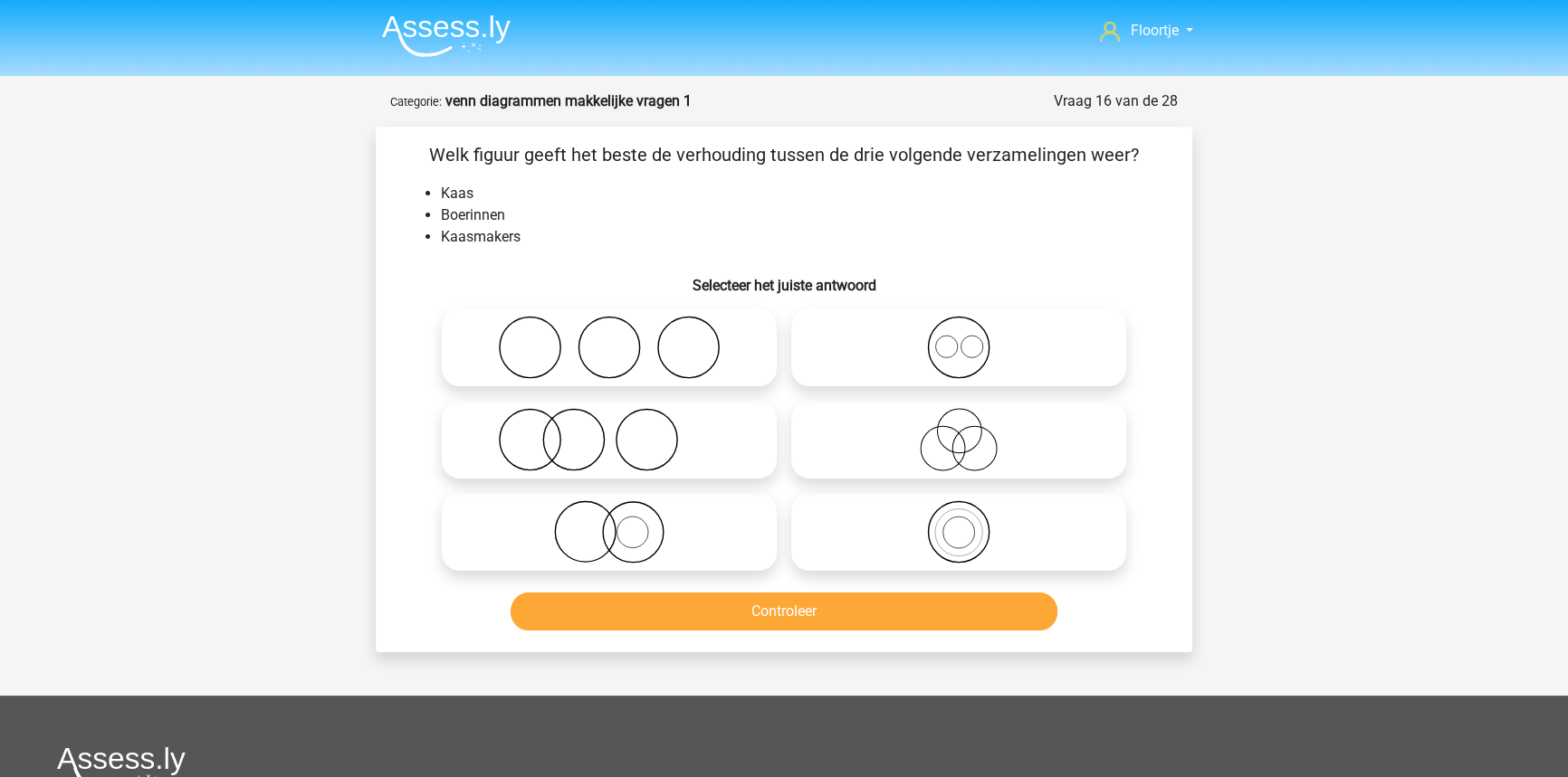
click at [597, 474] on label at bounding box center [609, 439] width 335 height 78
click at [609, 431] on input "radio" at bounding box center [615, 424] width 11 height 11
radio input "true"
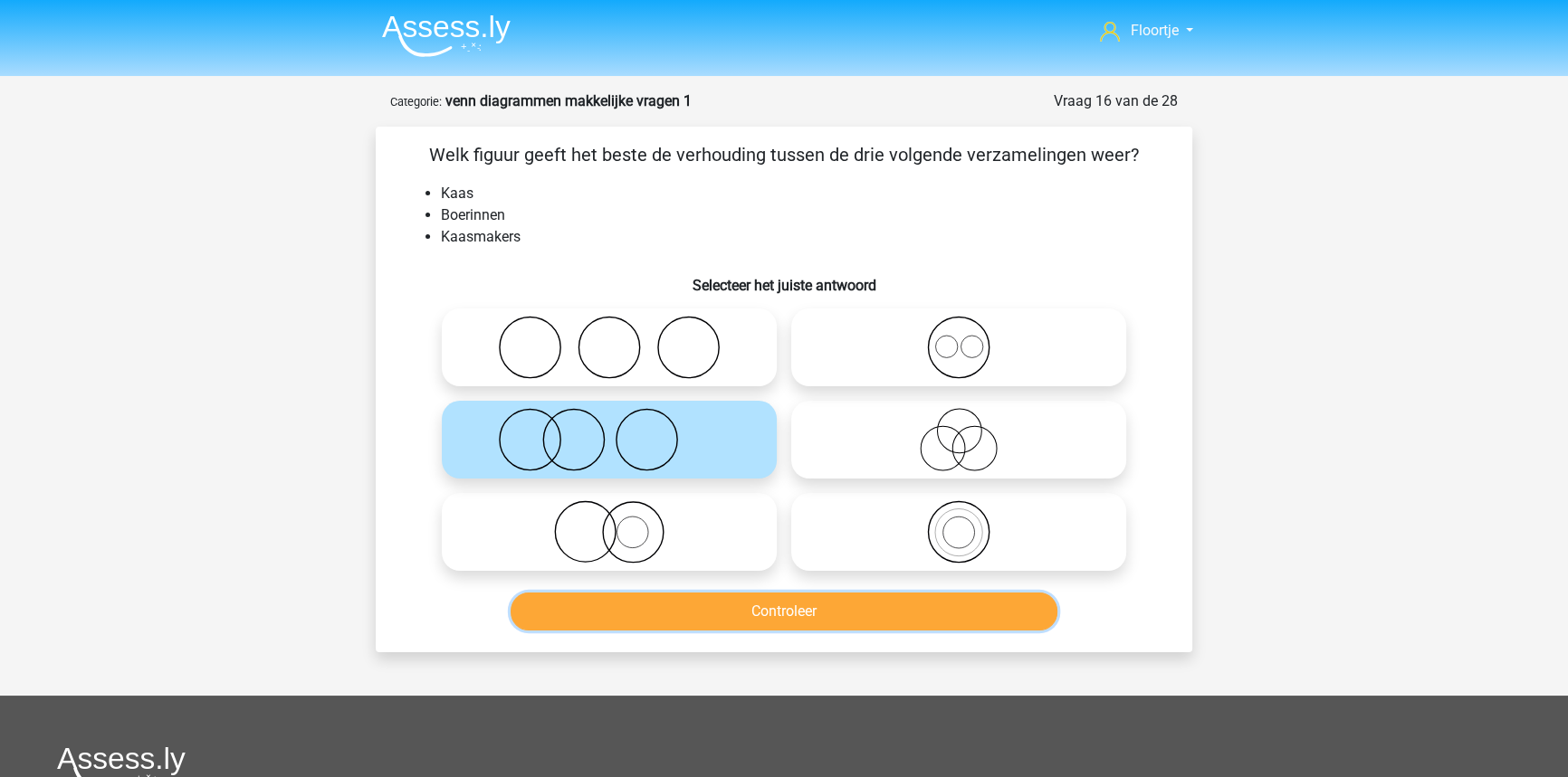
click at [742, 615] on button "Controleer" at bounding box center [784, 611] width 547 height 38
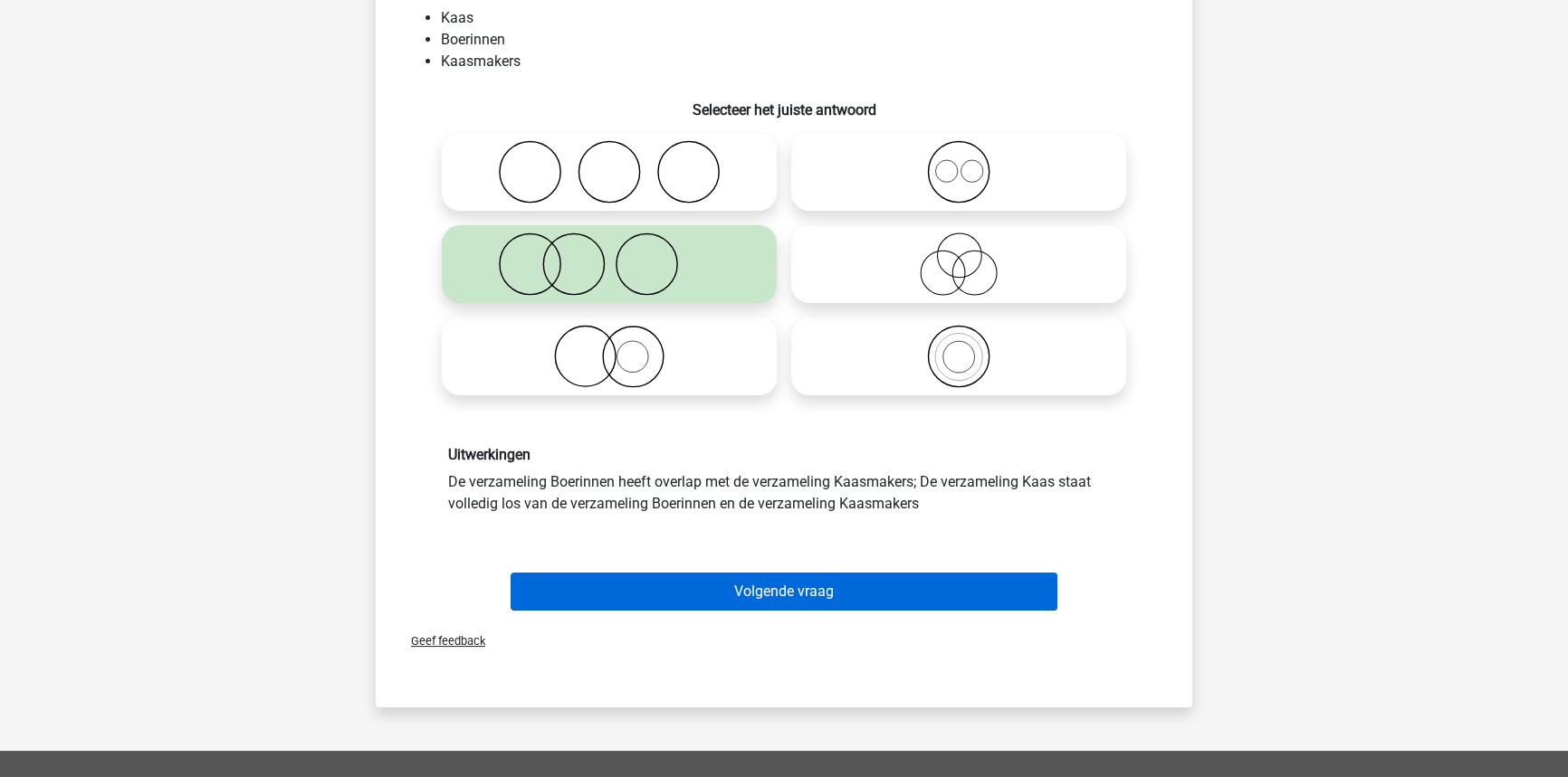
scroll to position [246, 0]
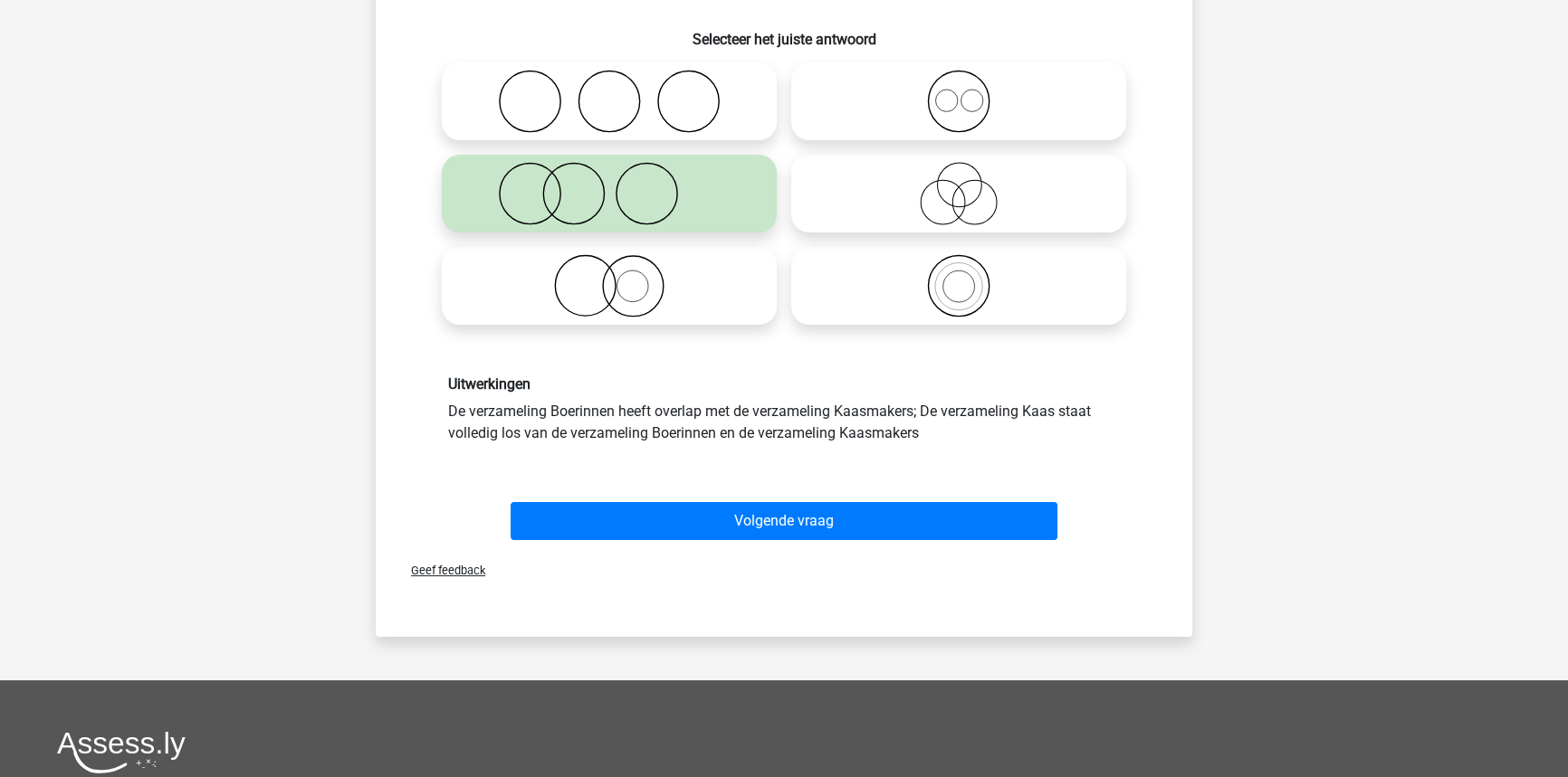
click at [711, 542] on div "Volgende vraag" at bounding box center [784, 524] width 699 height 45
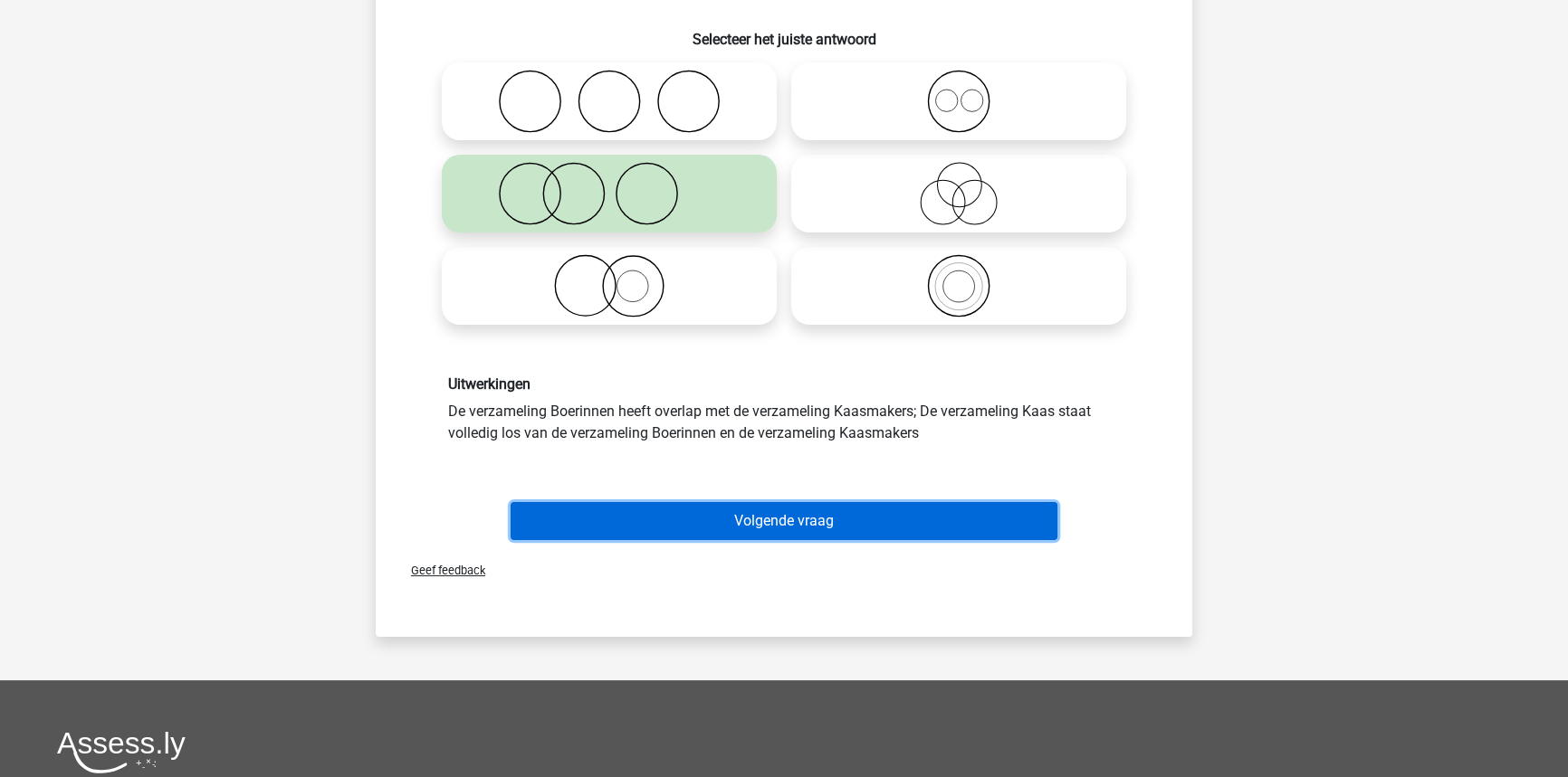
click at [709, 524] on button "Volgende vraag" at bounding box center [784, 521] width 547 height 38
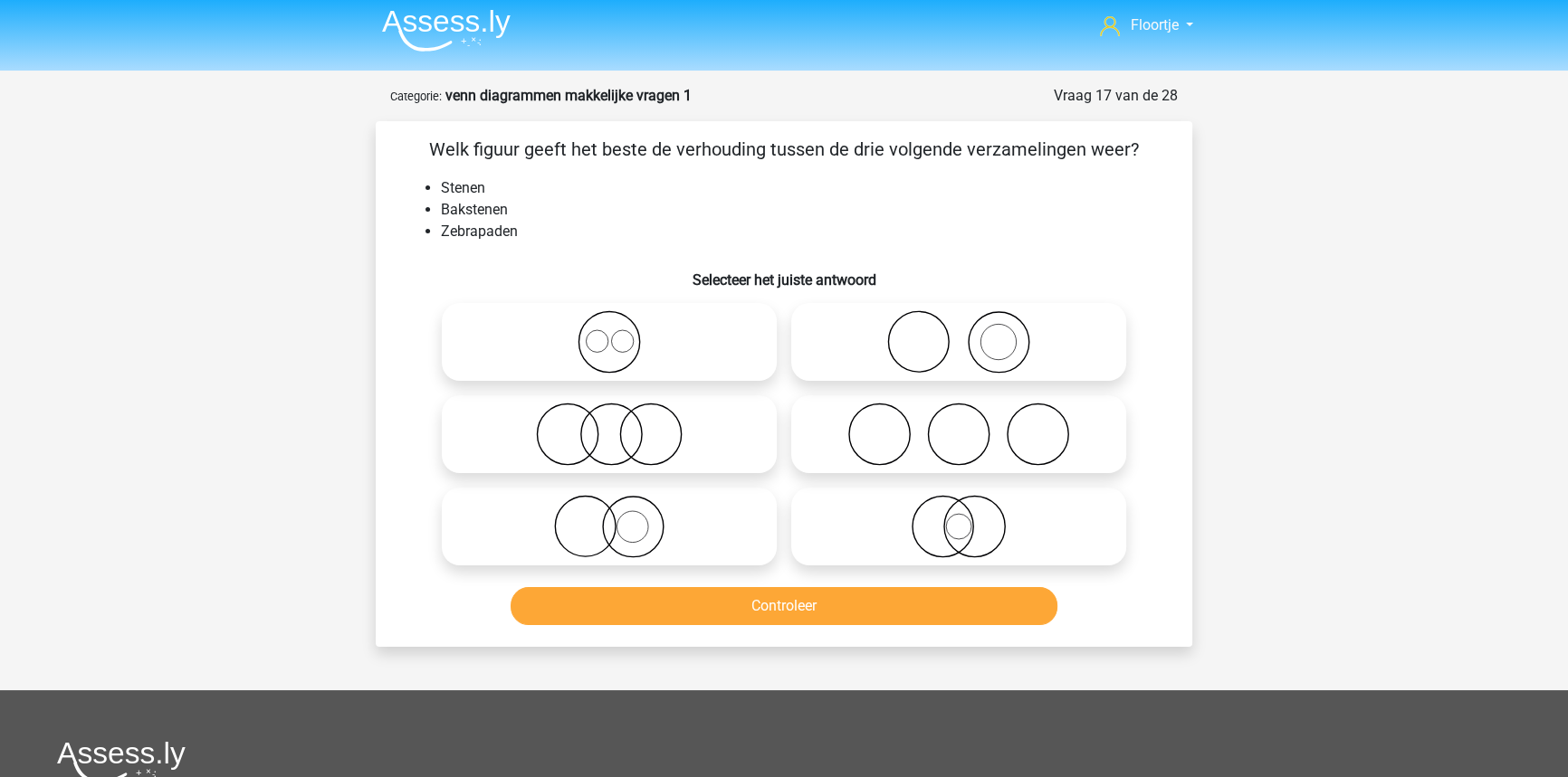
scroll to position [0, 0]
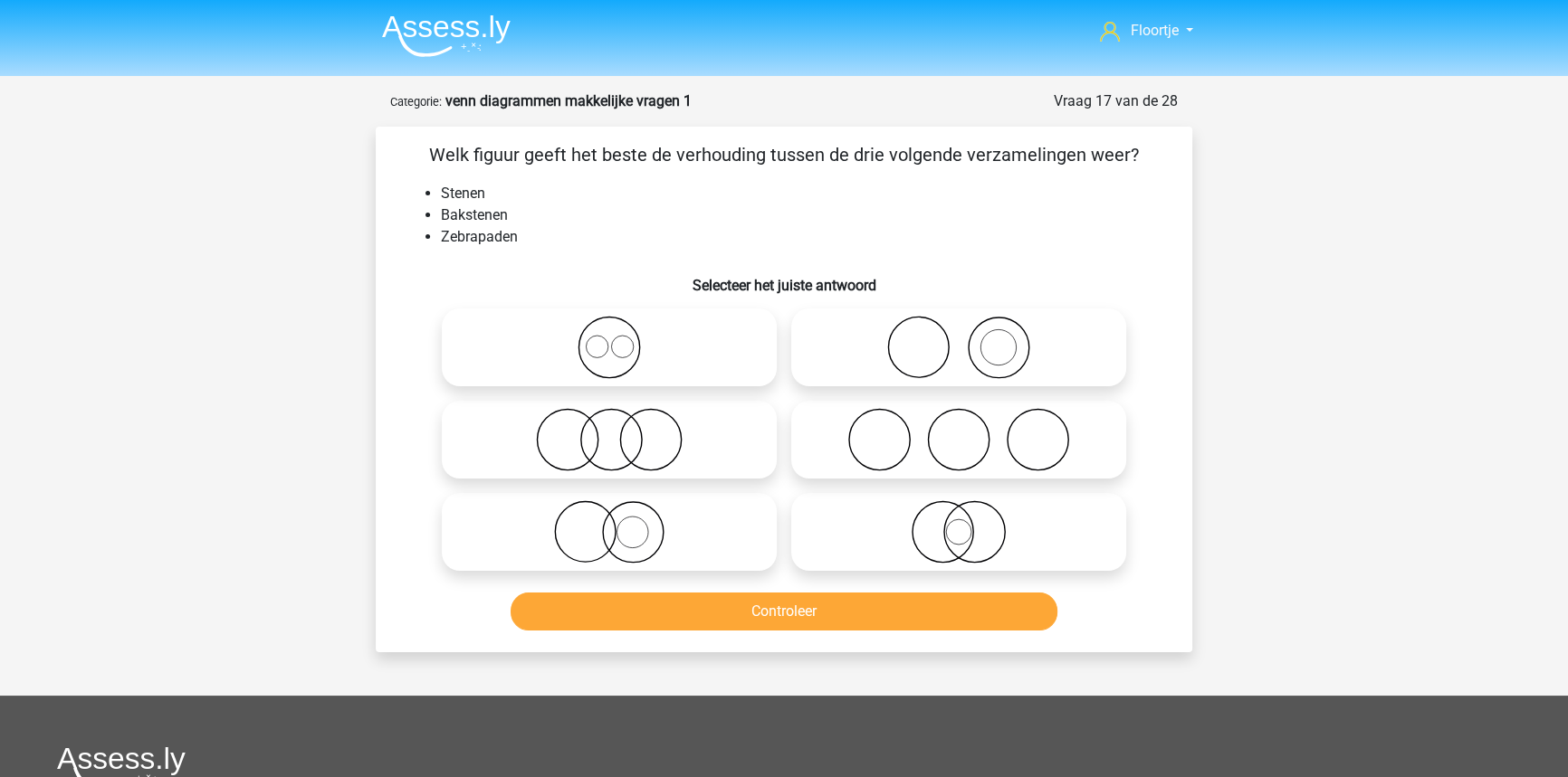
click at [931, 341] on icon at bounding box center [959, 347] width 321 height 63
click at [959, 339] on input "radio" at bounding box center [964, 332] width 11 height 11
radio input "true"
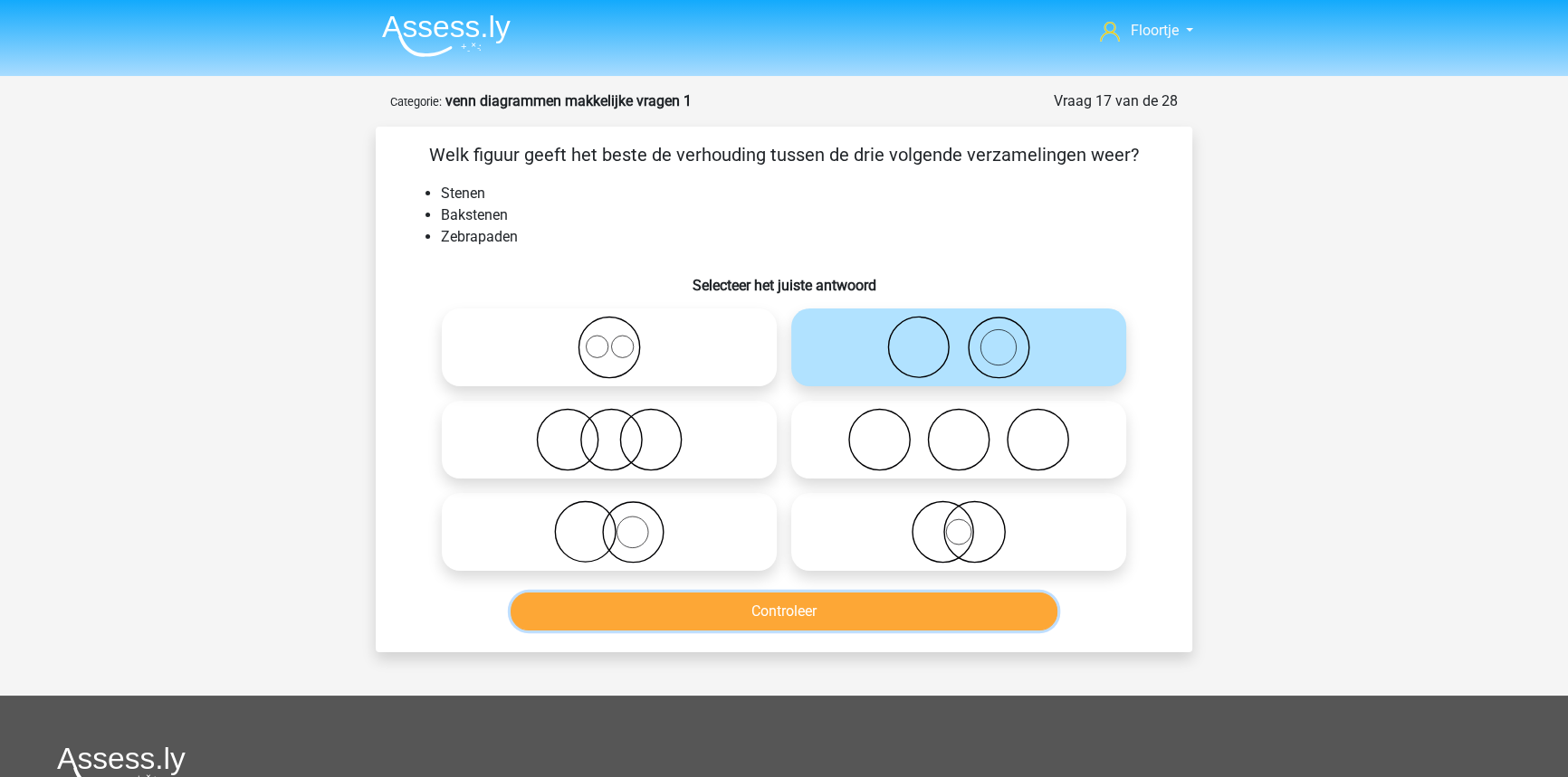
click at [934, 615] on button "Controleer" at bounding box center [784, 611] width 547 height 38
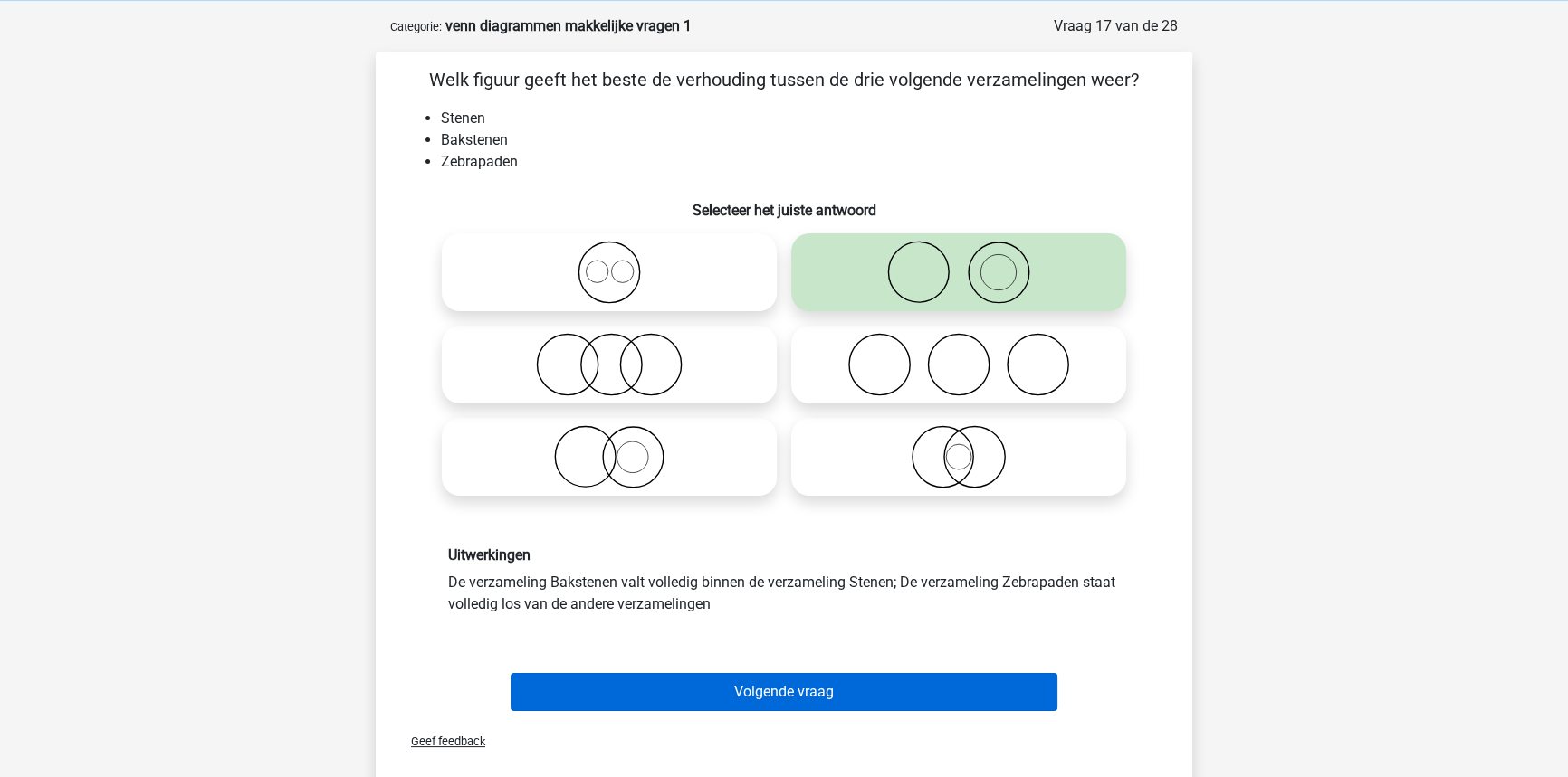
scroll to position [81, 0]
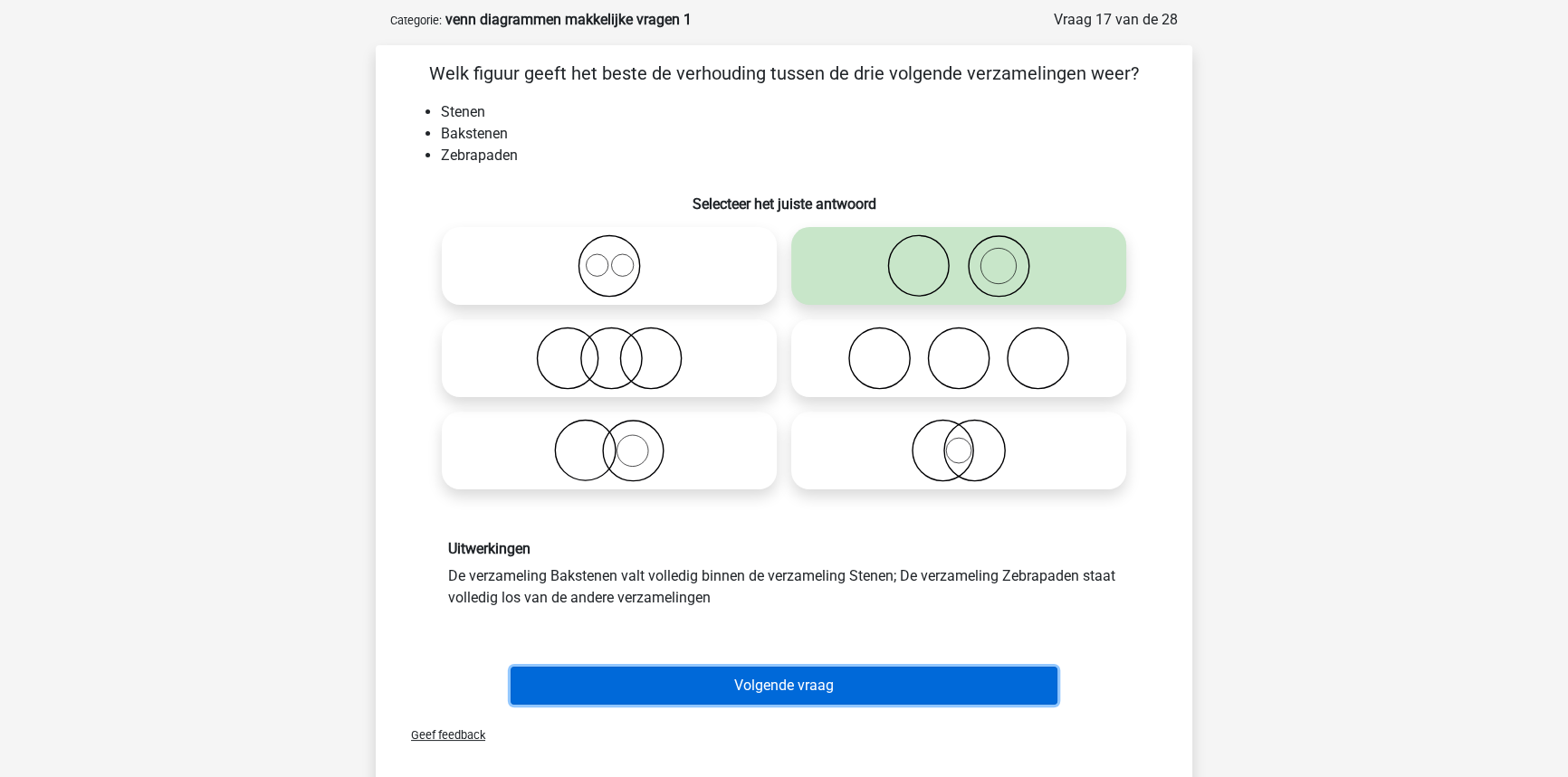
click at [721, 683] on button "Volgende vraag" at bounding box center [784, 686] width 547 height 38
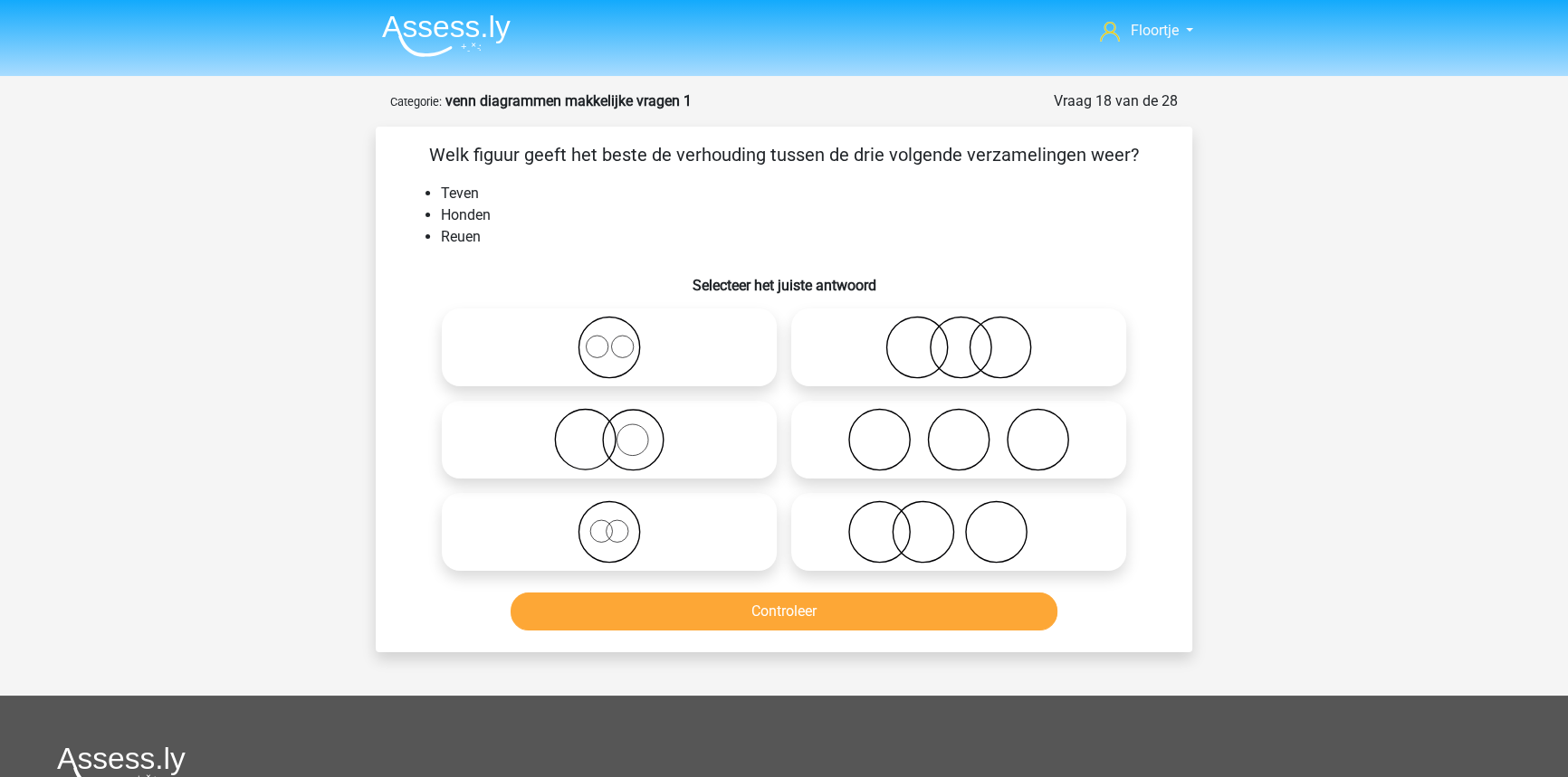
scroll to position [0, 0]
click at [631, 521] on icon at bounding box center [609, 532] width 321 height 63
click at [621, 521] on input "radio" at bounding box center [615, 517] width 11 height 11
radio input "true"
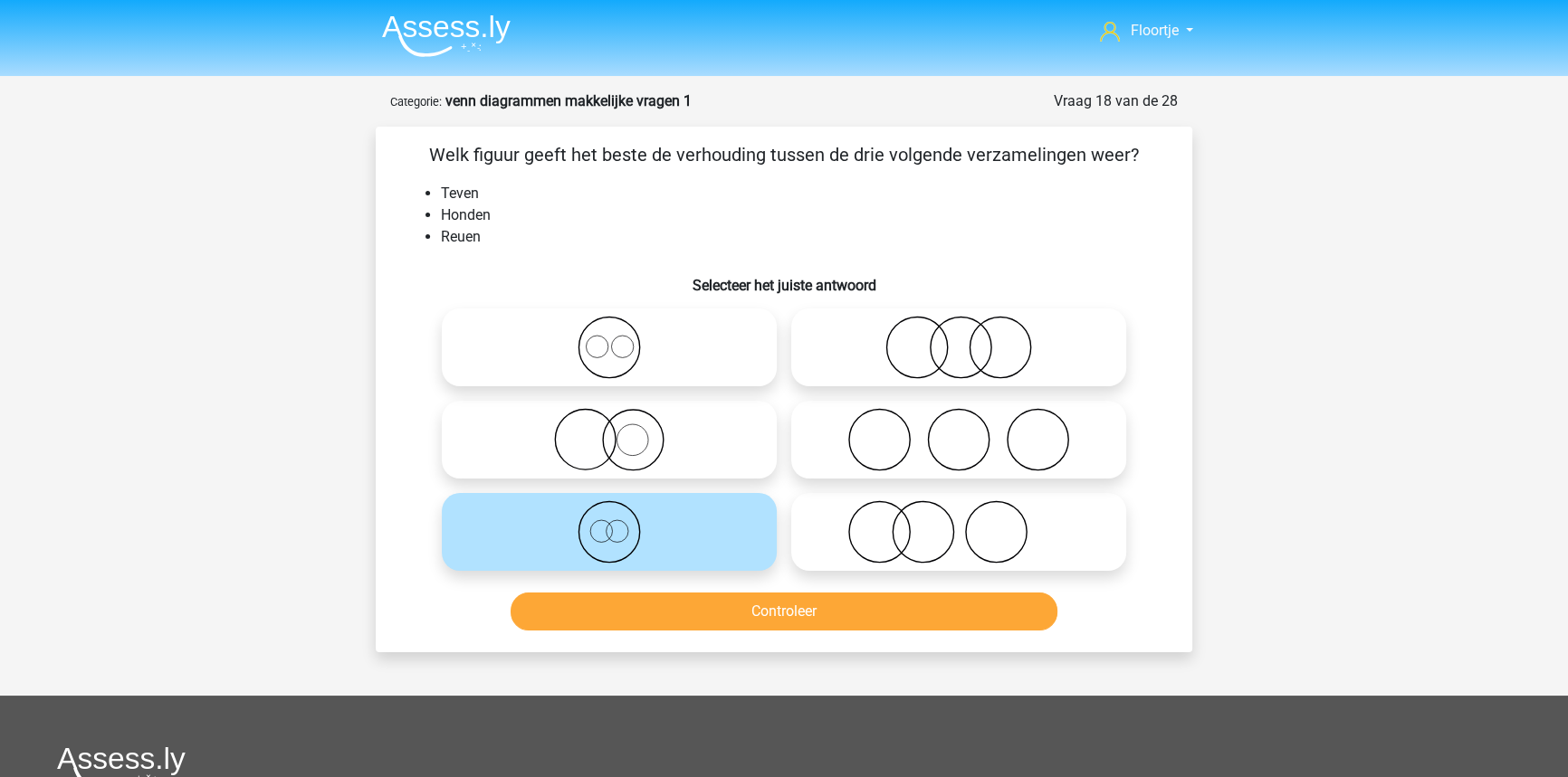
click at [724, 326] on icon at bounding box center [609, 347] width 321 height 63
click at [621, 326] on input "radio" at bounding box center [615, 332] width 11 height 11
radio input "true"
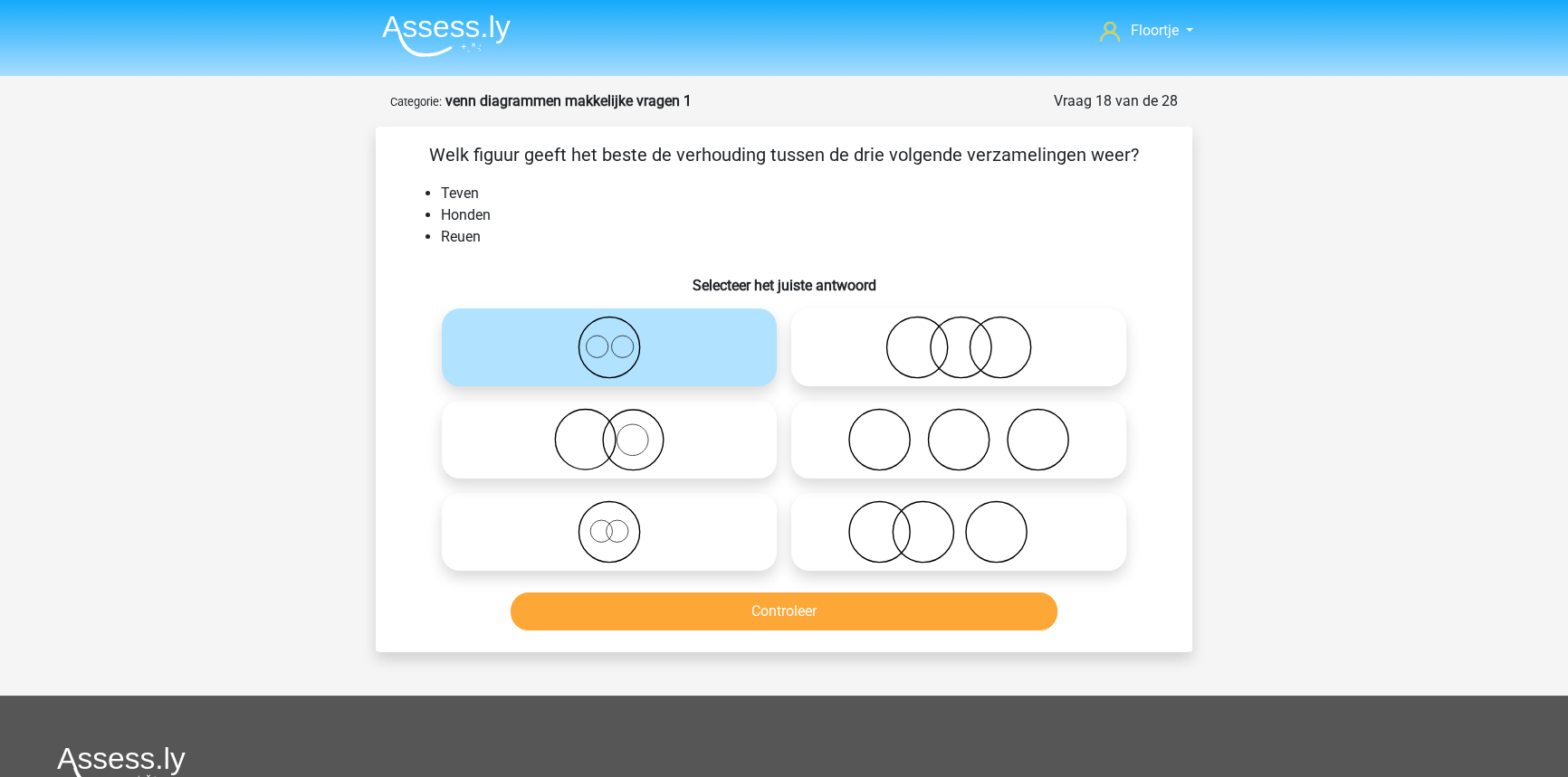
click at [897, 594] on div "Controleer" at bounding box center [784, 607] width 759 height 59
click at [893, 600] on button "Controleer" at bounding box center [784, 611] width 547 height 38
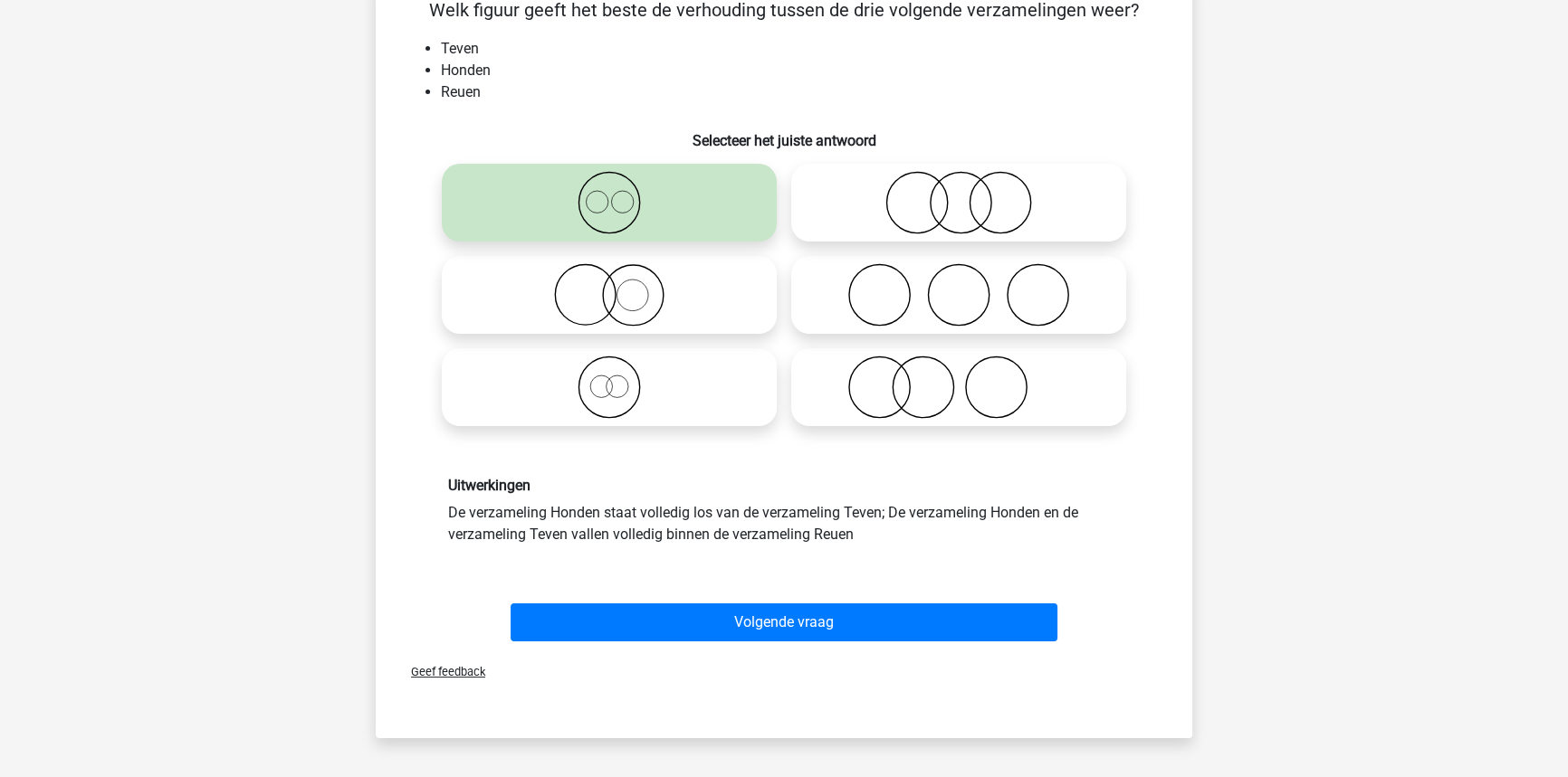
scroll to position [164, 0]
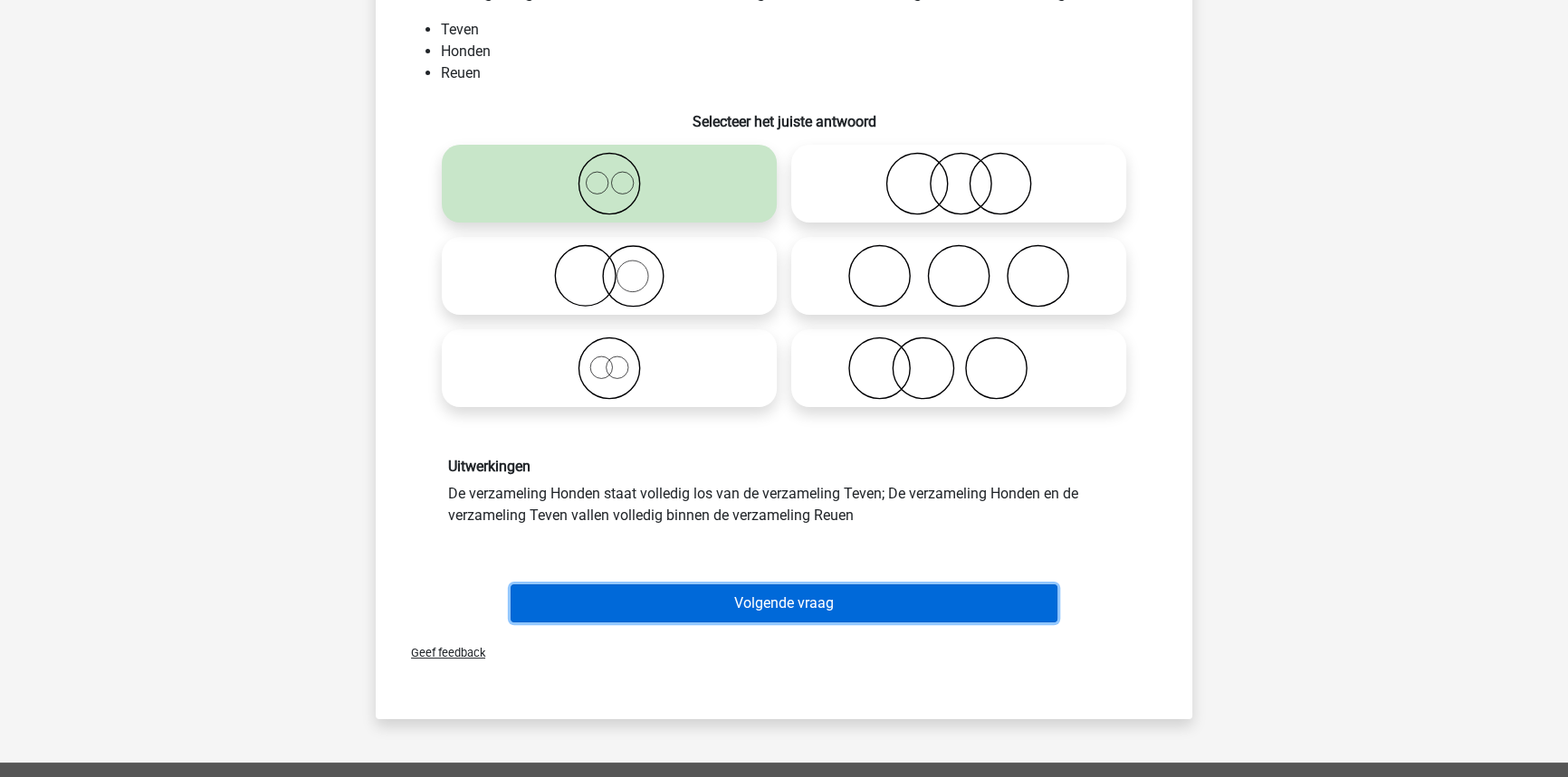
click at [680, 585] on button "Volgende vraag" at bounding box center [784, 603] width 547 height 38
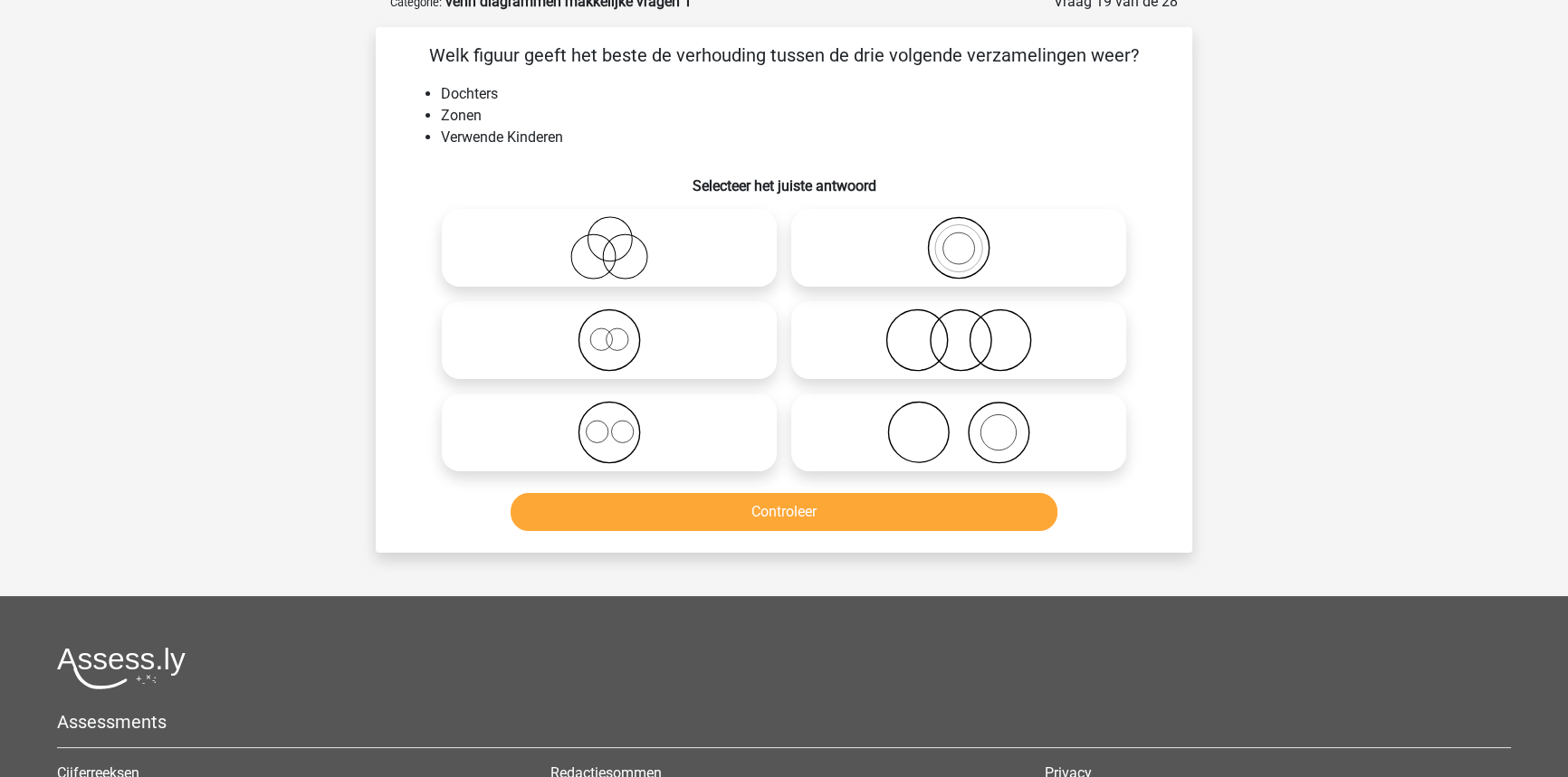
scroll to position [91, 0]
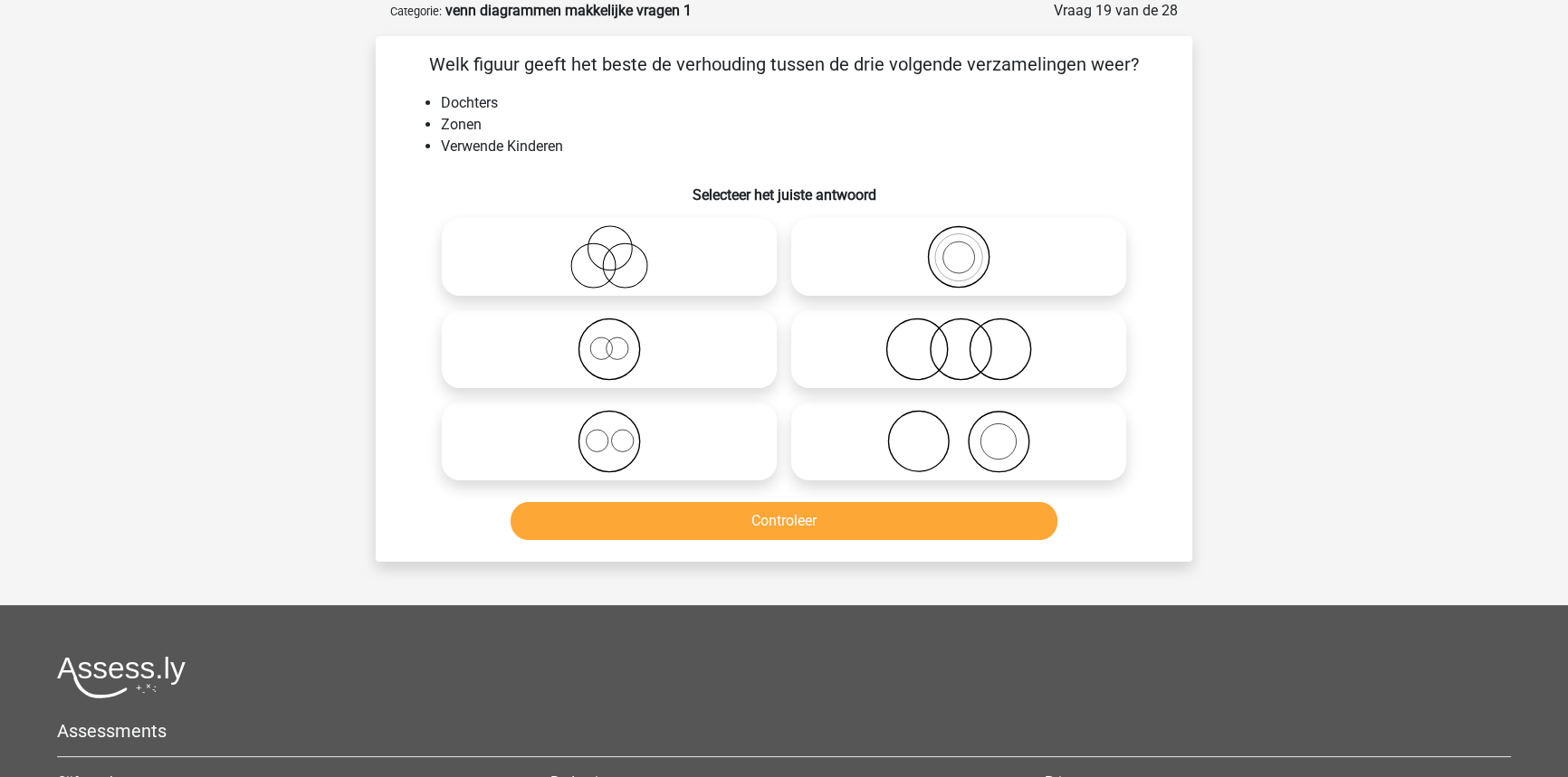
click at [594, 454] on icon at bounding box center [609, 441] width 321 height 63
click at [609, 433] on input "radio" at bounding box center [615, 426] width 11 height 11
radio input "true"
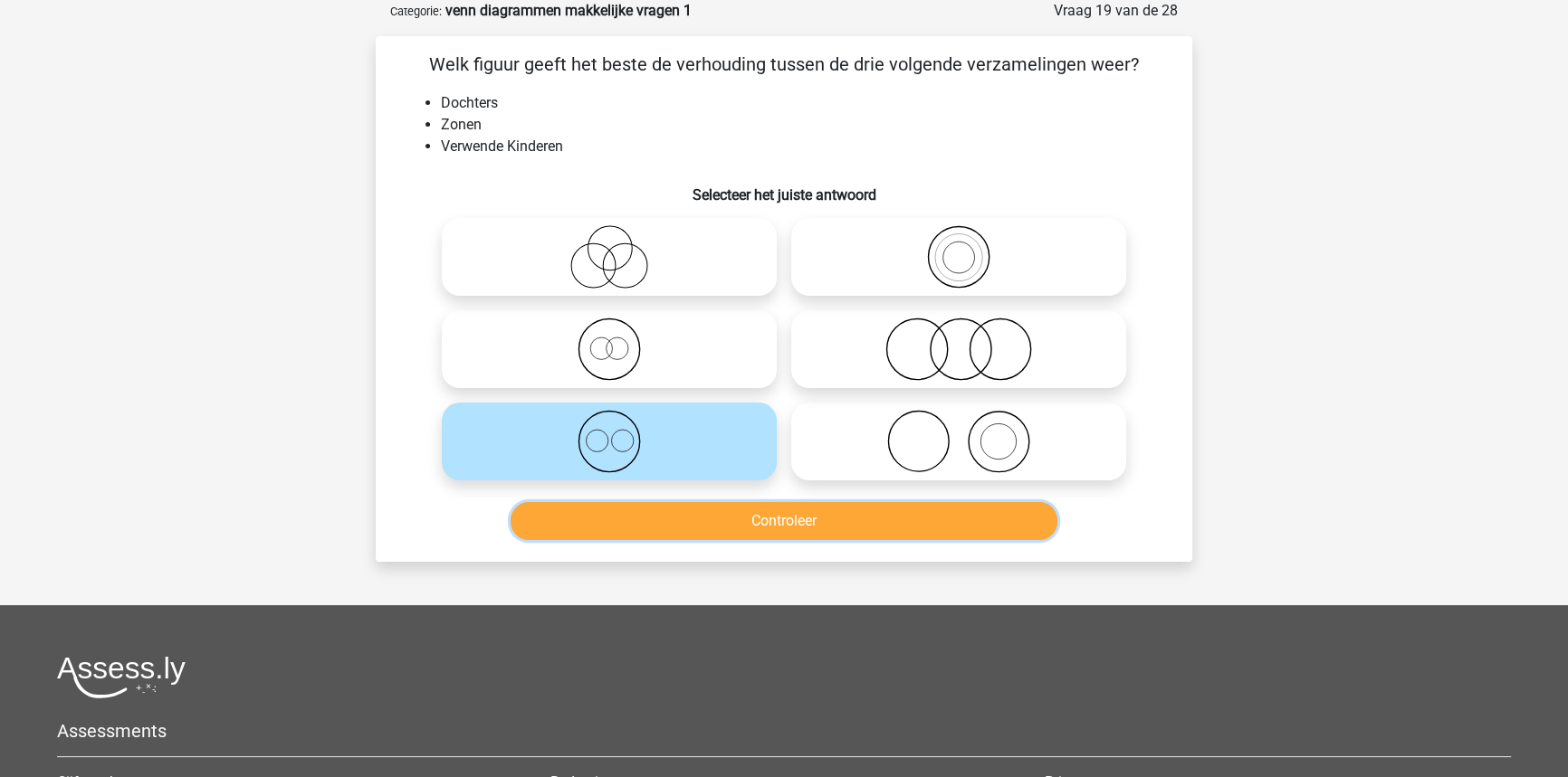
click at [655, 532] on button "Controleer" at bounding box center [784, 521] width 547 height 38
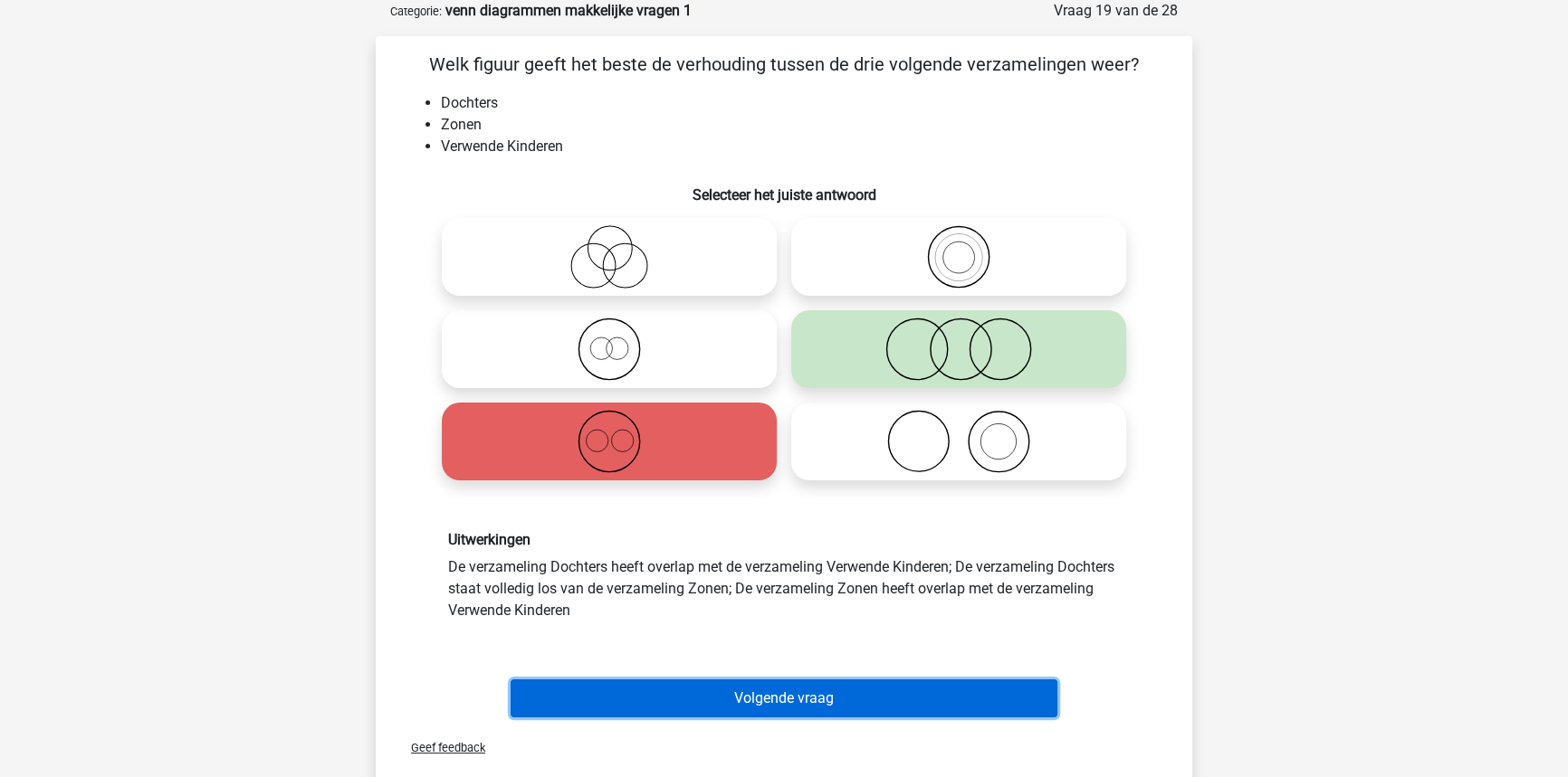
click at [709, 722] on div "Volgende vraag" at bounding box center [784, 703] width 699 height 45
click at [1023, 691] on button "Volgende vraag" at bounding box center [784, 699] width 547 height 38
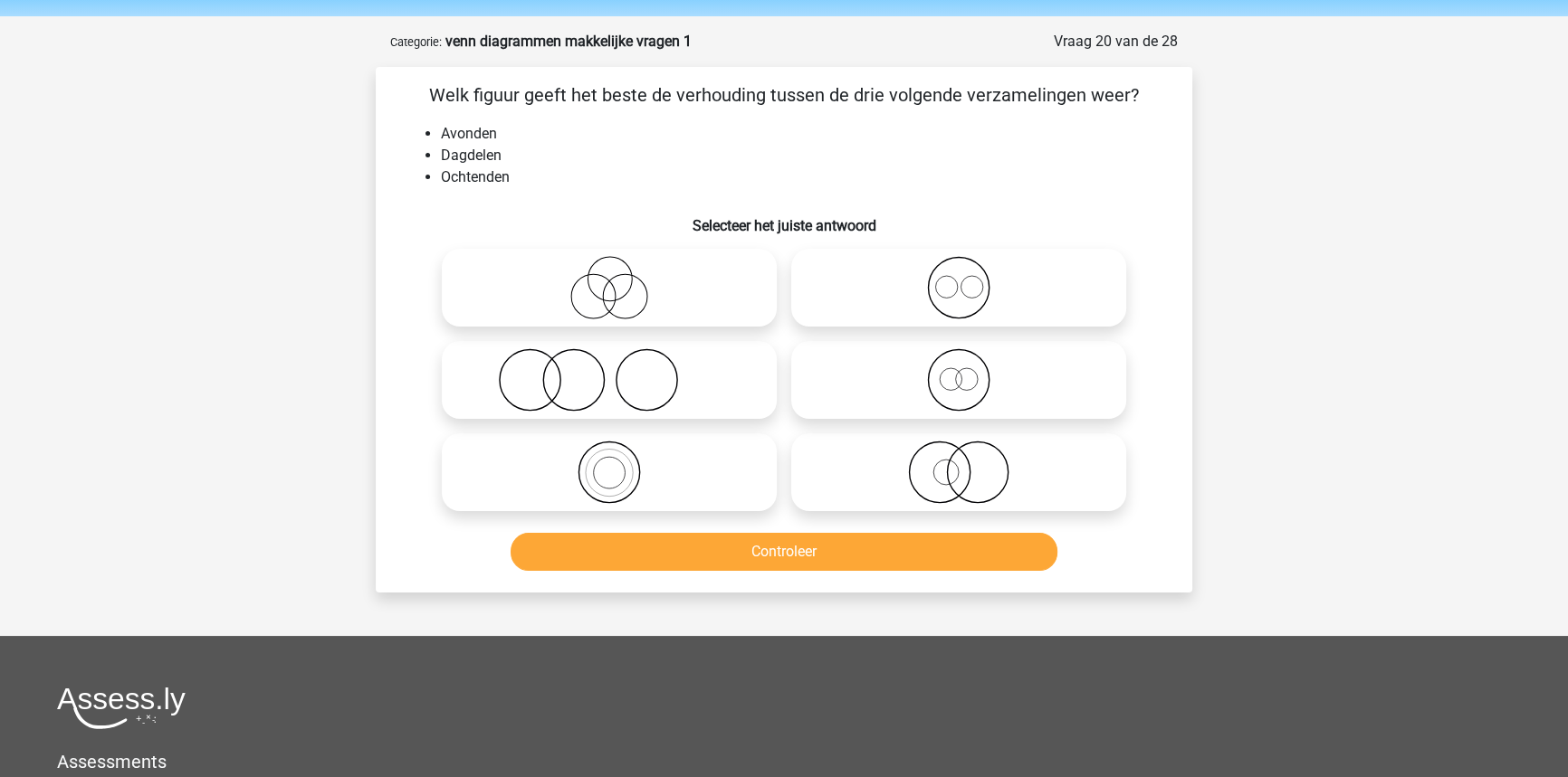
scroll to position [0, 0]
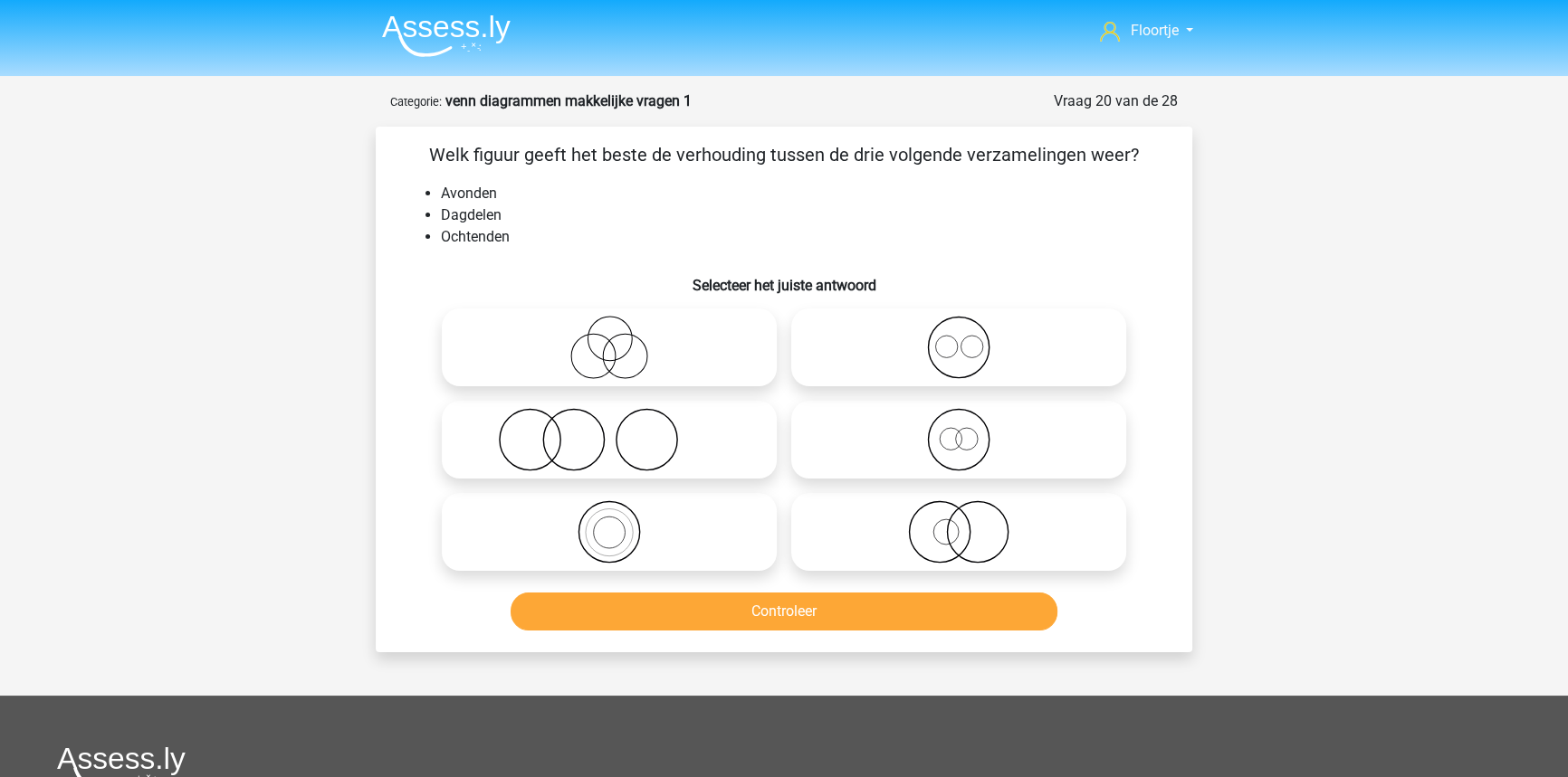
drag, startPoint x: 959, startPoint y: 354, endPoint x: 954, endPoint y: 368, distance: 14.9
click at [959, 354] on icon at bounding box center [959, 347] width 321 height 63
click at [959, 339] on input "radio" at bounding box center [964, 332] width 11 height 11
radio input "true"
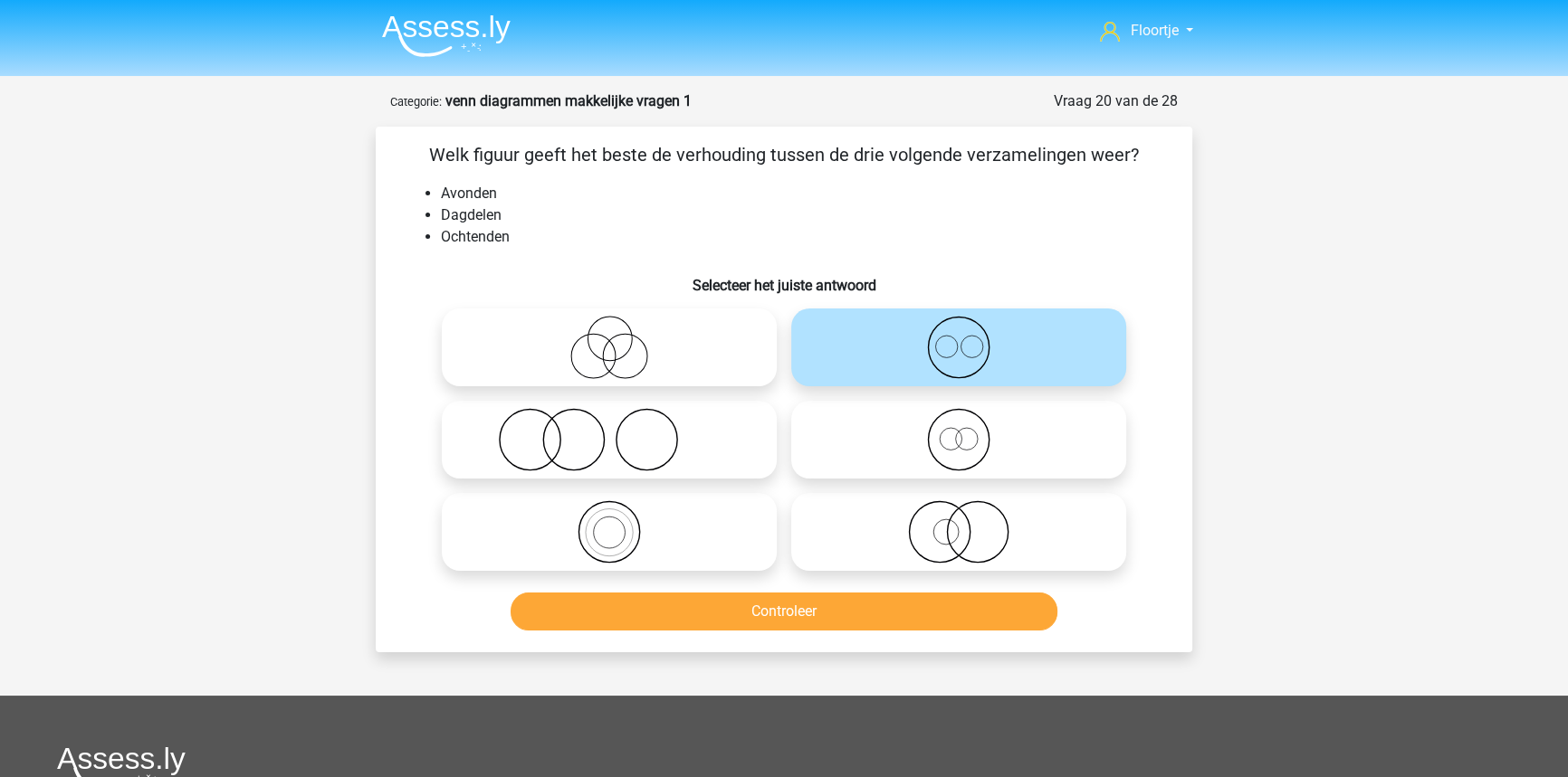
click at [881, 590] on div "Controleer" at bounding box center [784, 607] width 759 height 59
click at [1143, 387] on div at bounding box center [784, 439] width 759 height 277
click at [907, 593] on button "Controleer" at bounding box center [784, 611] width 547 height 38
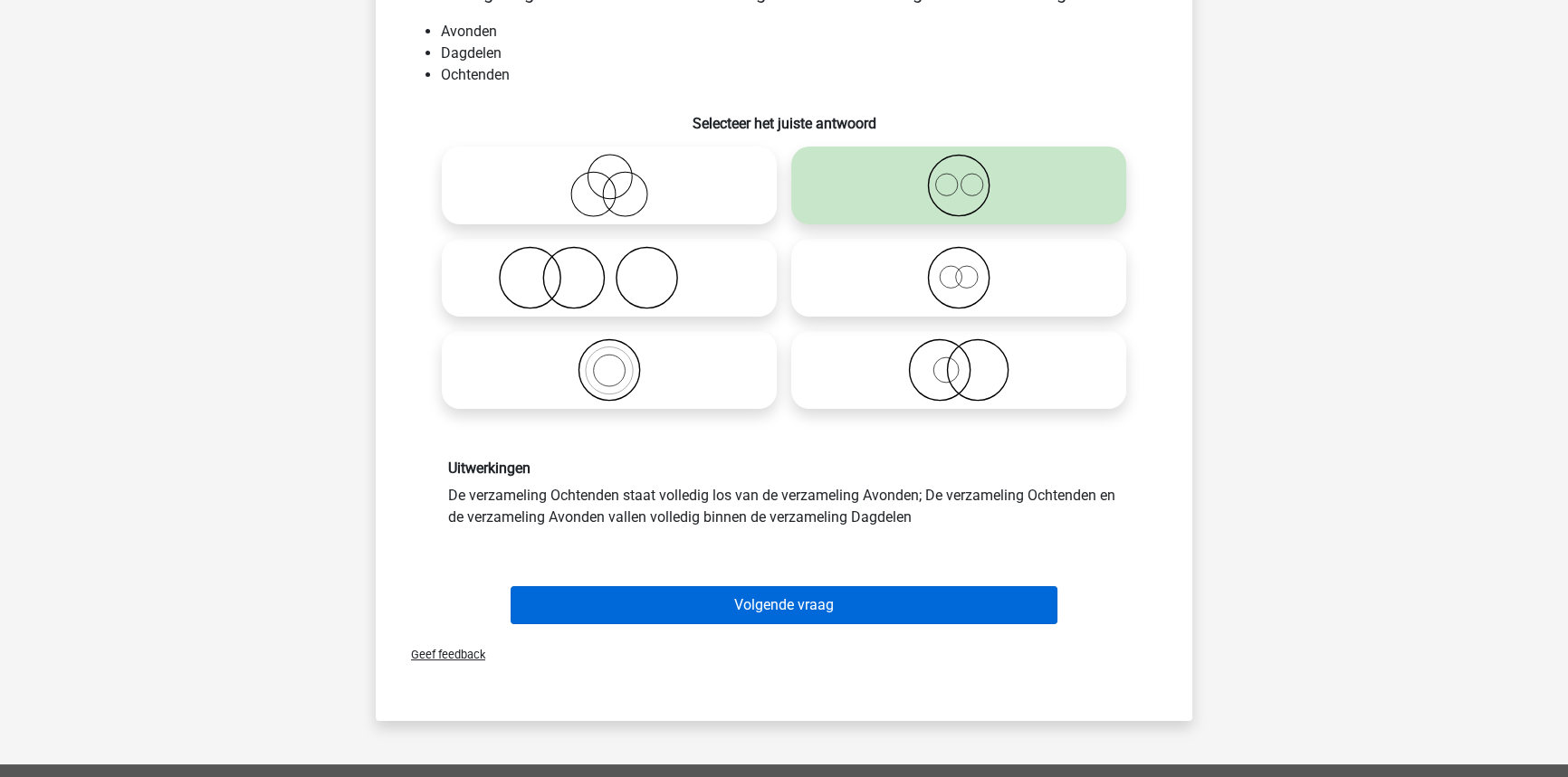
scroll to position [164, 0]
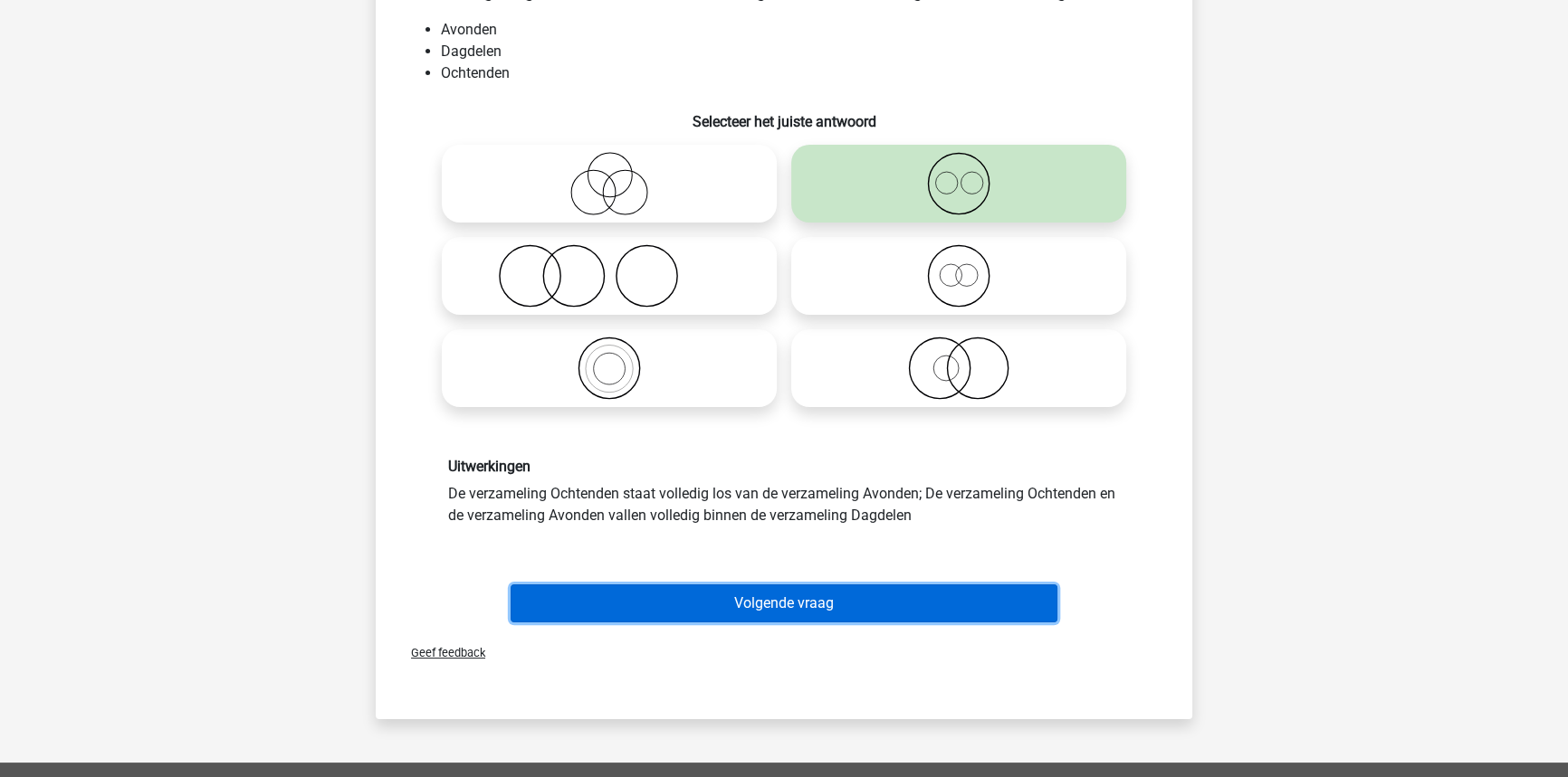
click at [897, 585] on button "Volgende vraag" at bounding box center [784, 603] width 547 height 38
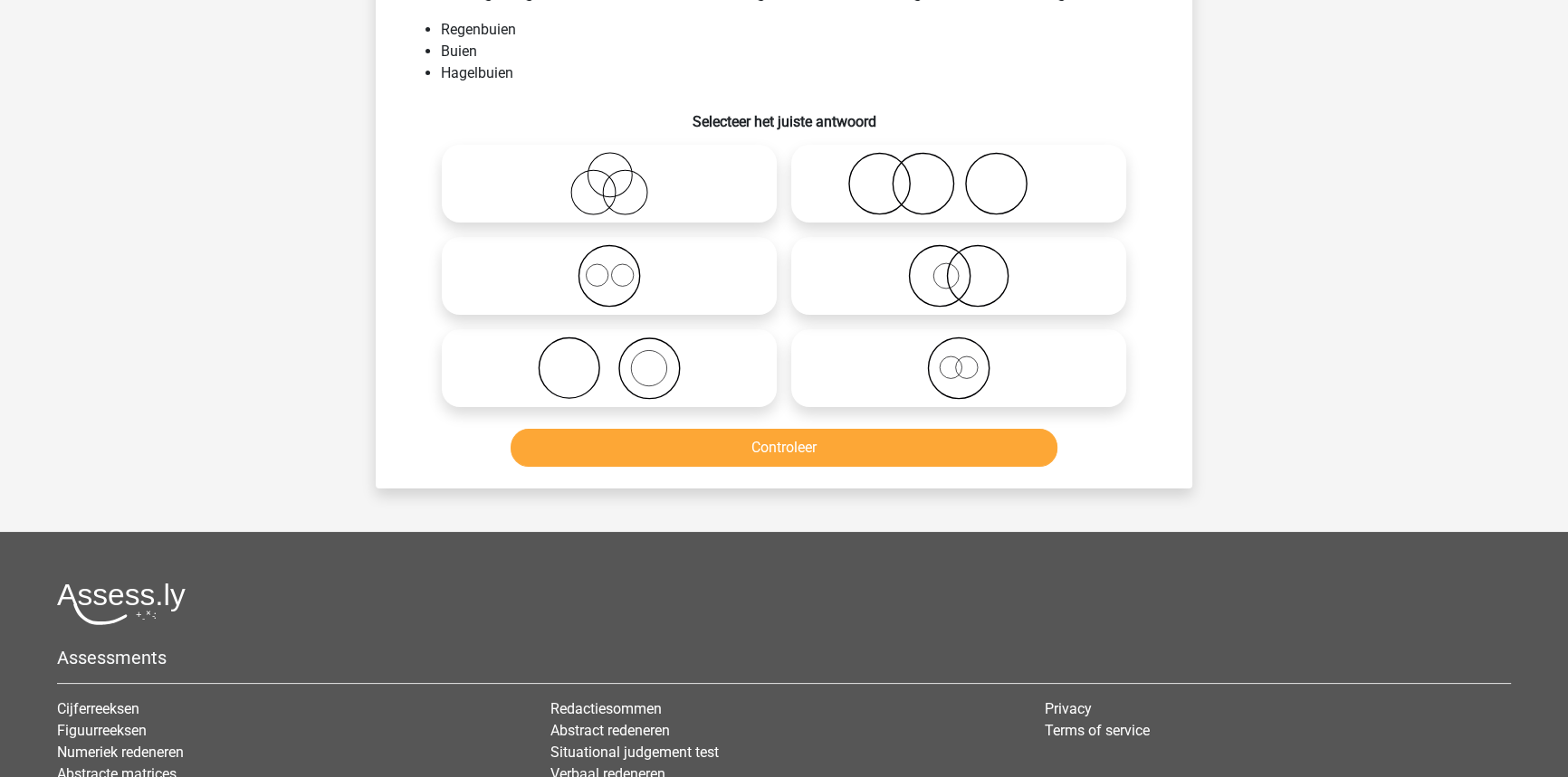
scroll to position [91, 0]
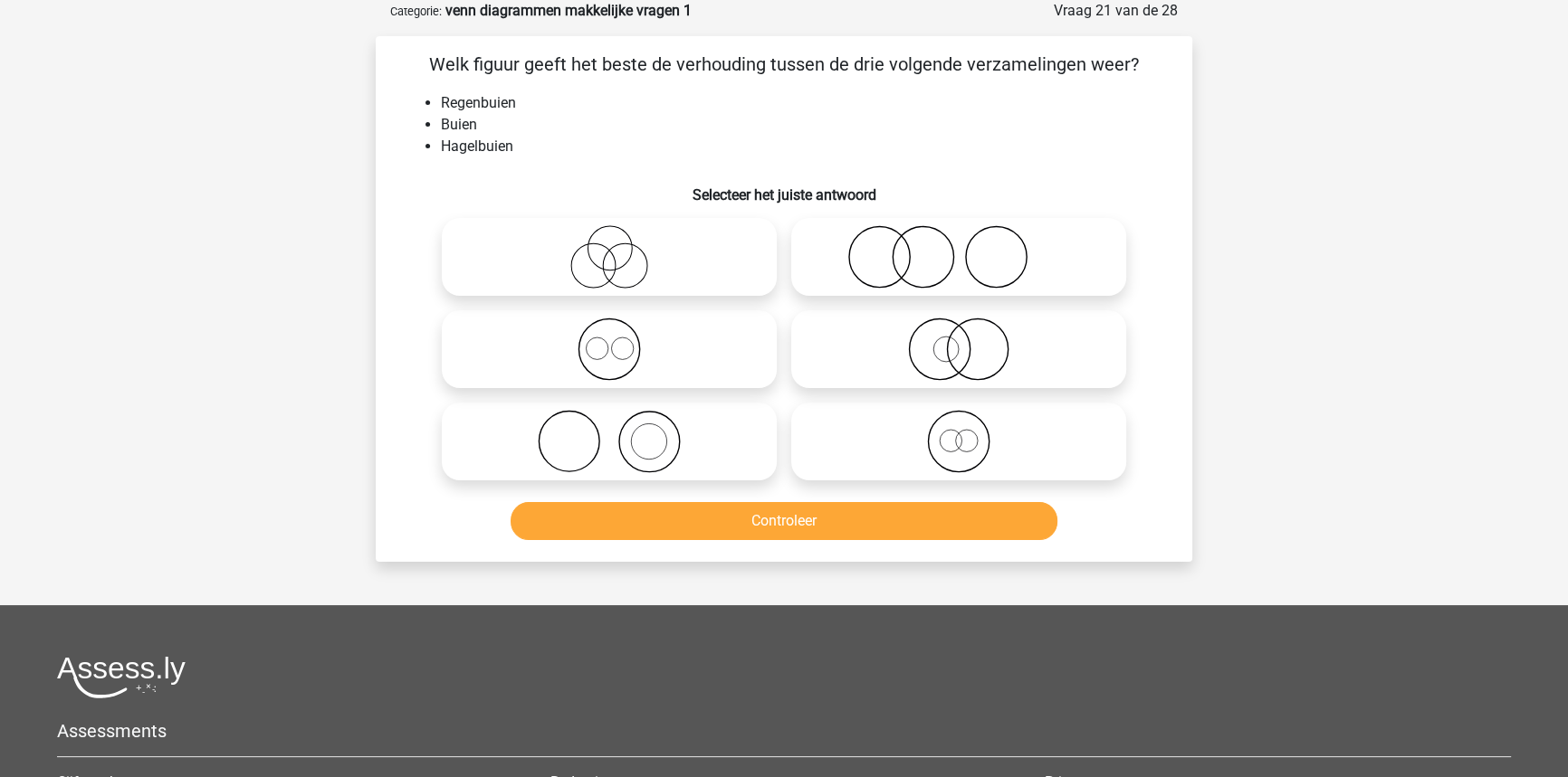
click at [849, 441] on icon at bounding box center [959, 441] width 321 height 63
click at [959, 433] on input "radio" at bounding box center [964, 426] width 11 height 11
radio input "true"
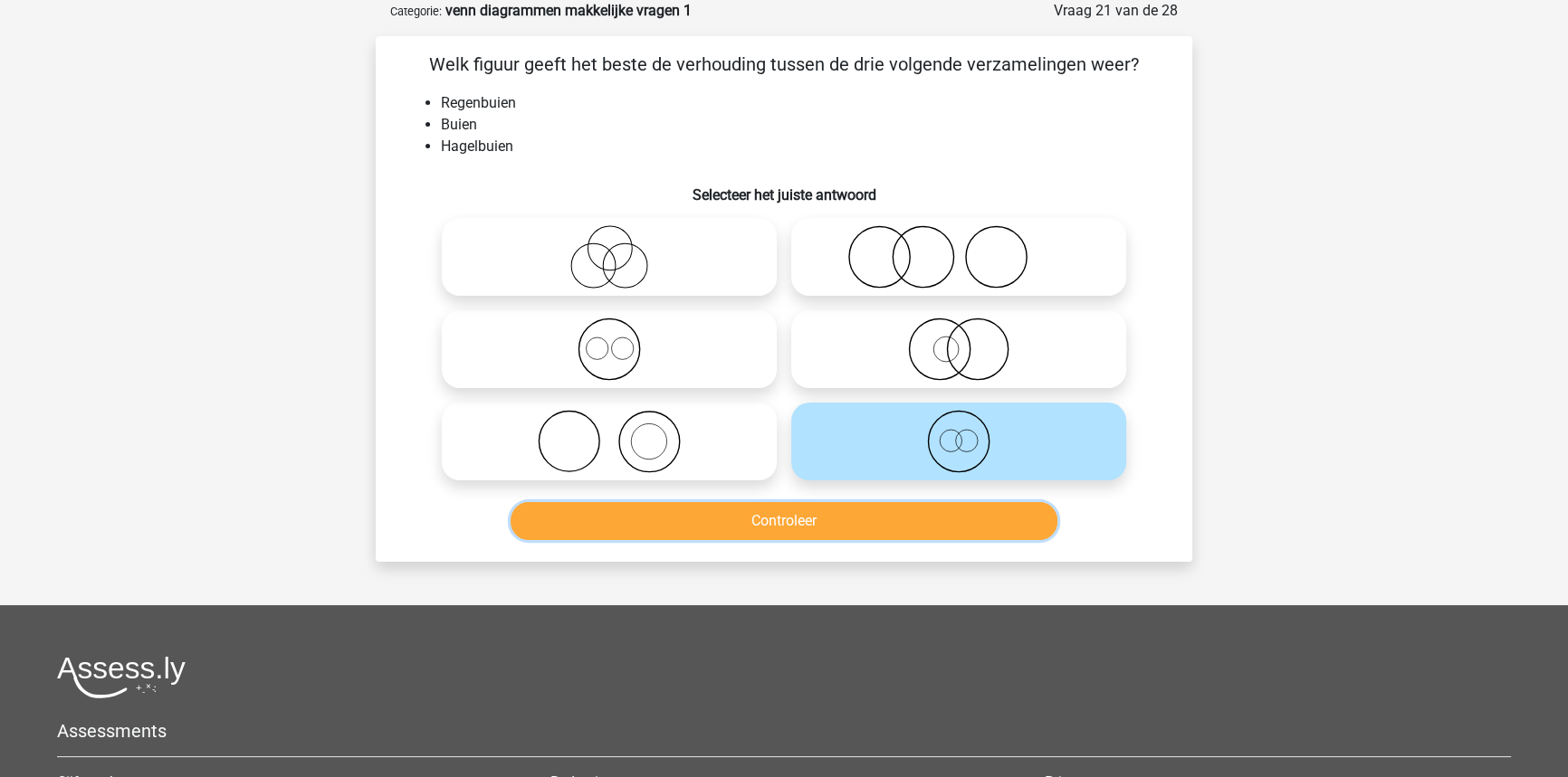
click at [801, 518] on button "Controleer" at bounding box center [784, 521] width 547 height 38
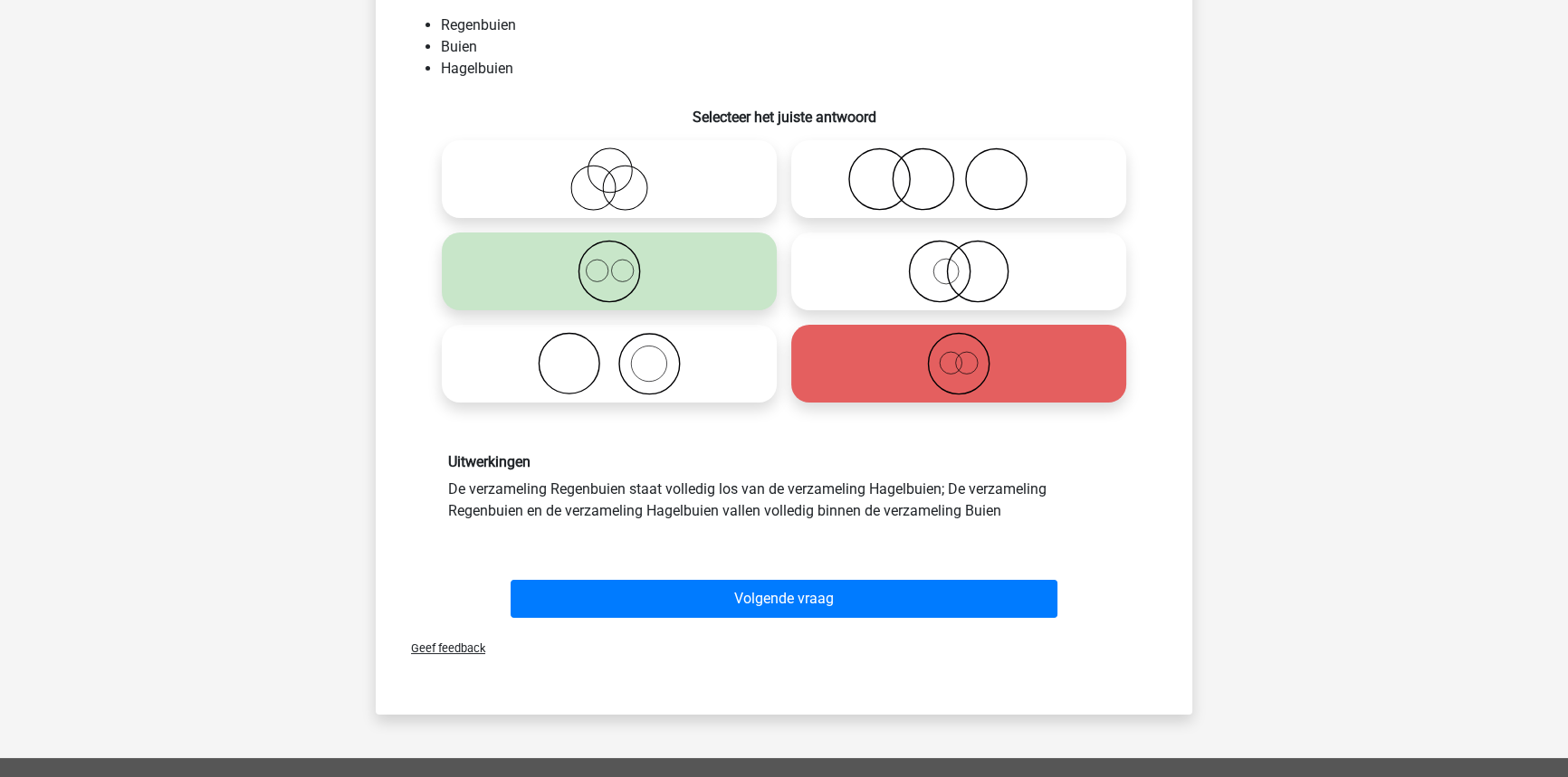
scroll to position [172, 0]
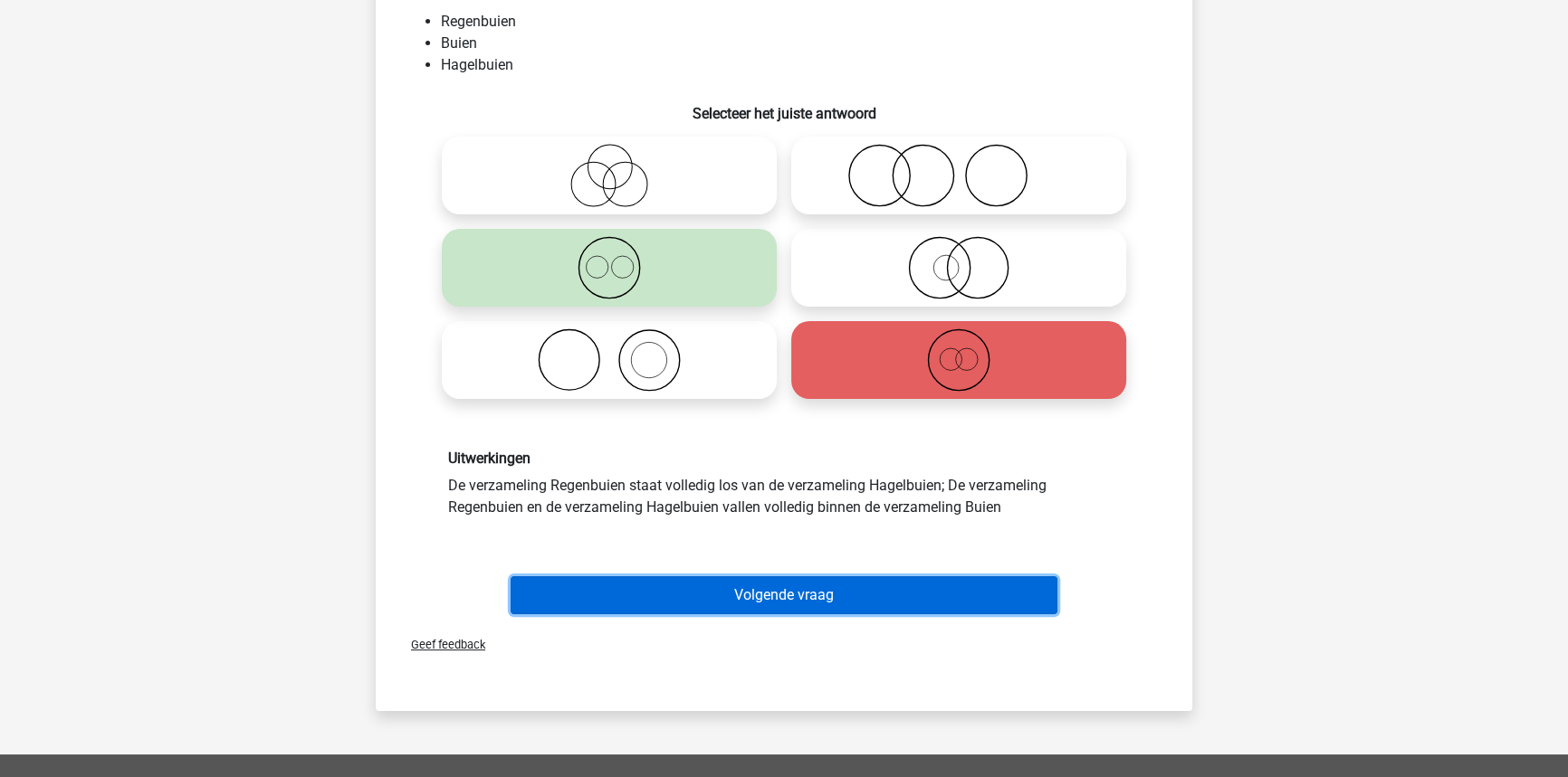
click at [840, 587] on button "Volgende vraag" at bounding box center [784, 595] width 547 height 38
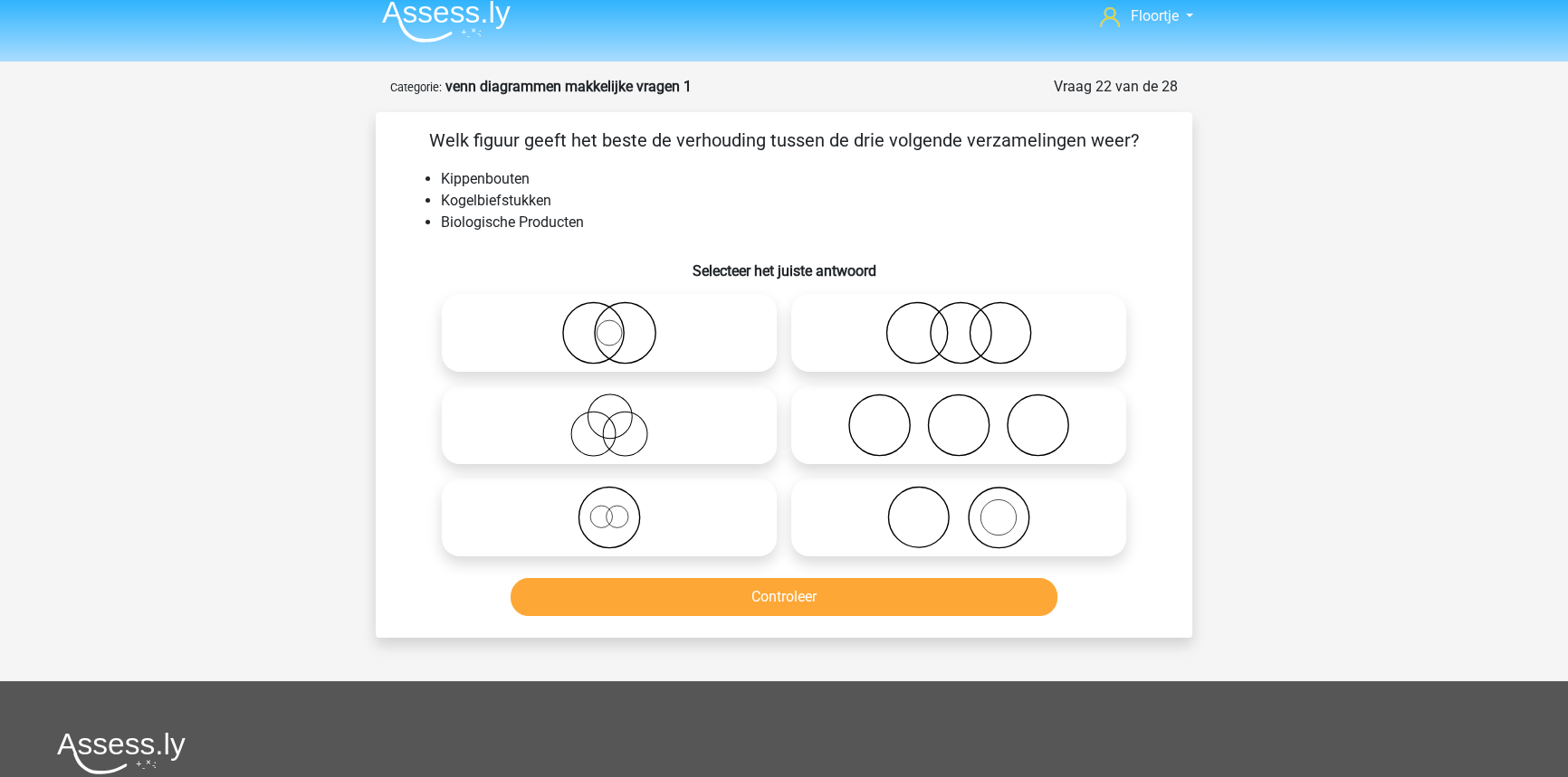
scroll to position [8, 0]
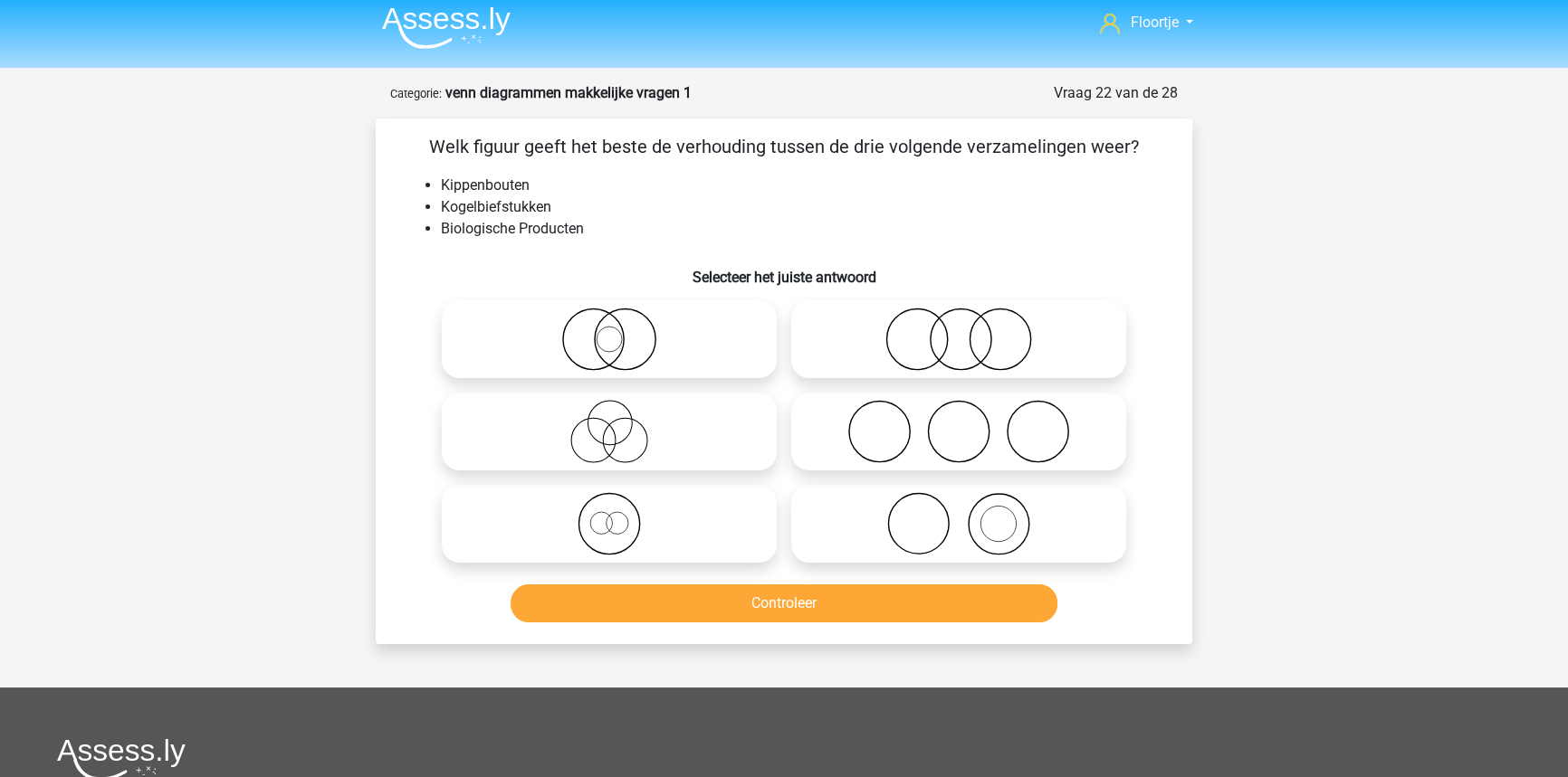
click at [859, 333] on icon at bounding box center [959, 339] width 321 height 63
click at [959, 330] on input "radio" at bounding box center [964, 324] width 11 height 11
radio input "true"
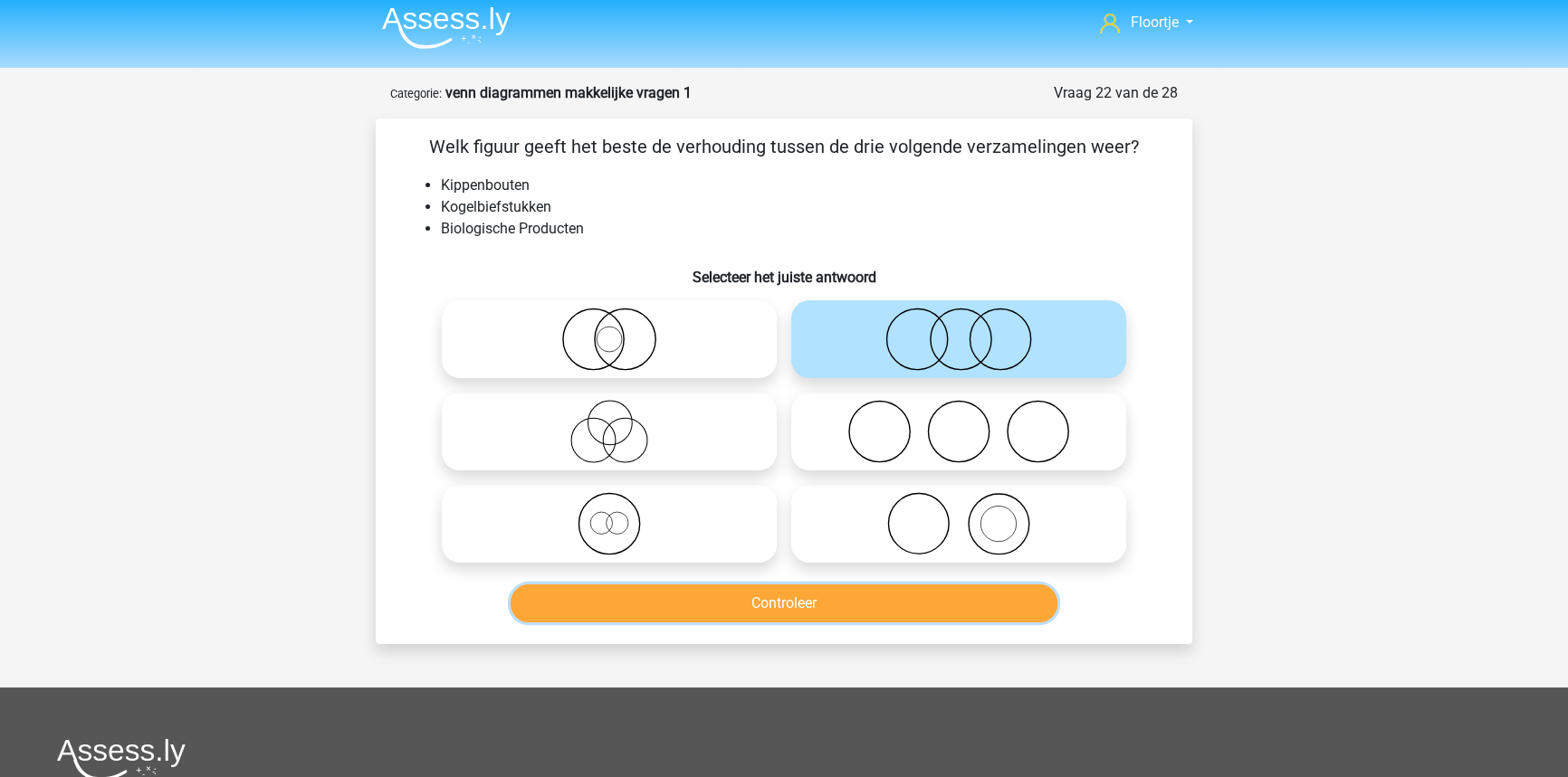
click at [795, 604] on button "Controleer" at bounding box center [784, 603] width 547 height 38
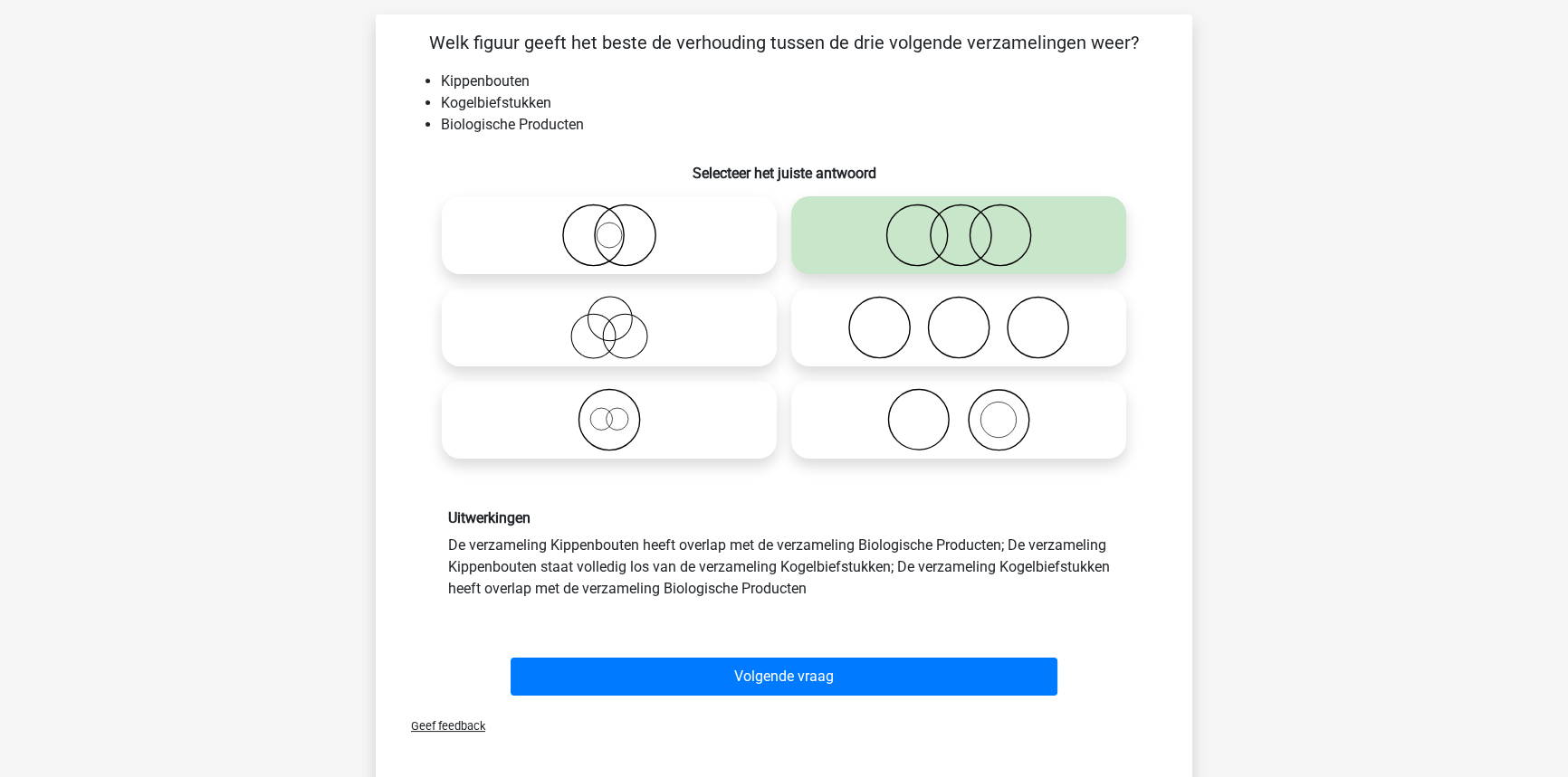
scroll to position [172, 0]
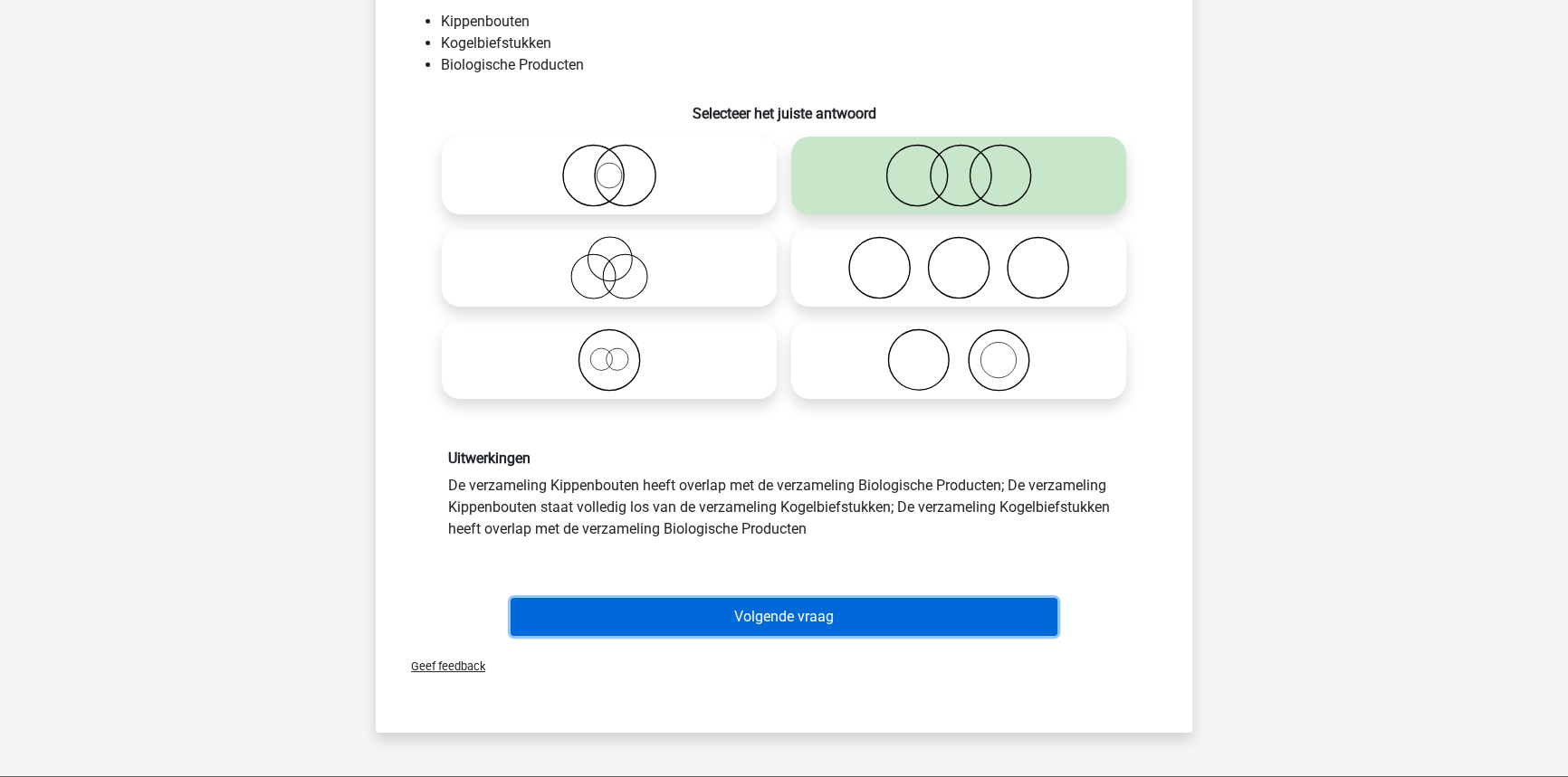
click at [945, 615] on button "Volgende vraag" at bounding box center [784, 617] width 547 height 38
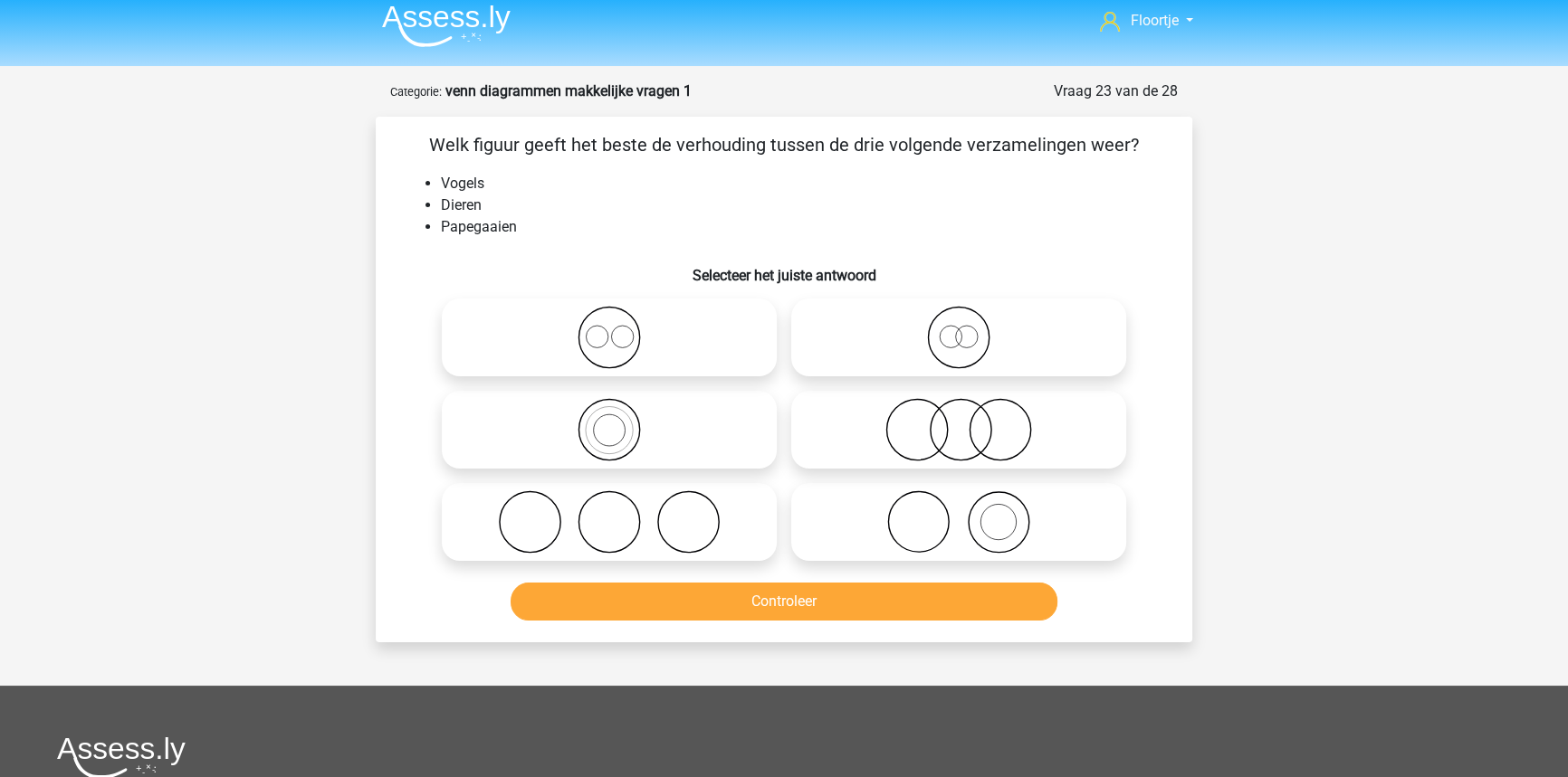
scroll to position [0, 0]
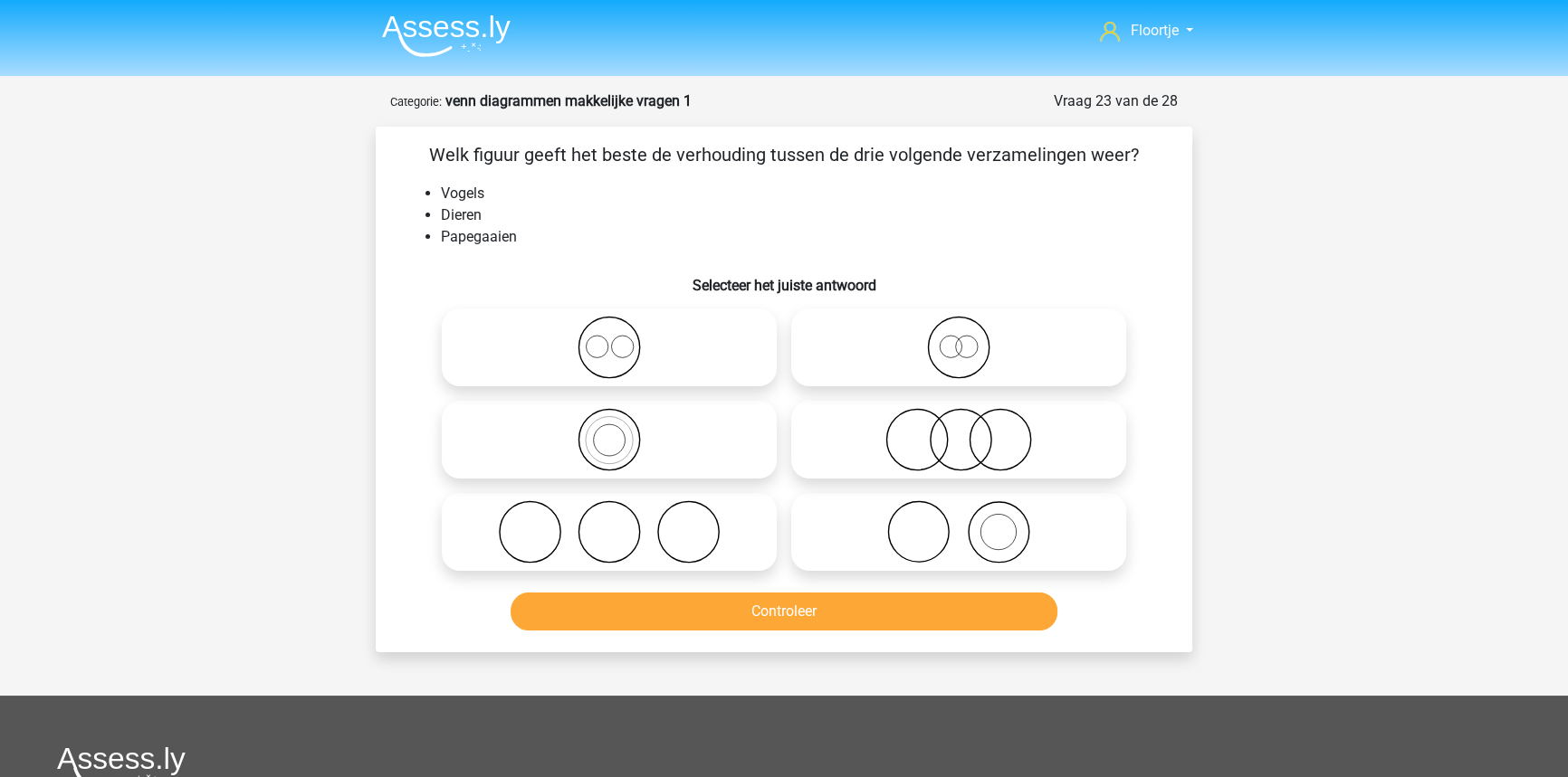
click at [663, 440] on icon at bounding box center [609, 439] width 321 height 63
click at [621, 431] on input "radio" at bounding box center [615, 424] width 11 height 11
radio input "true"
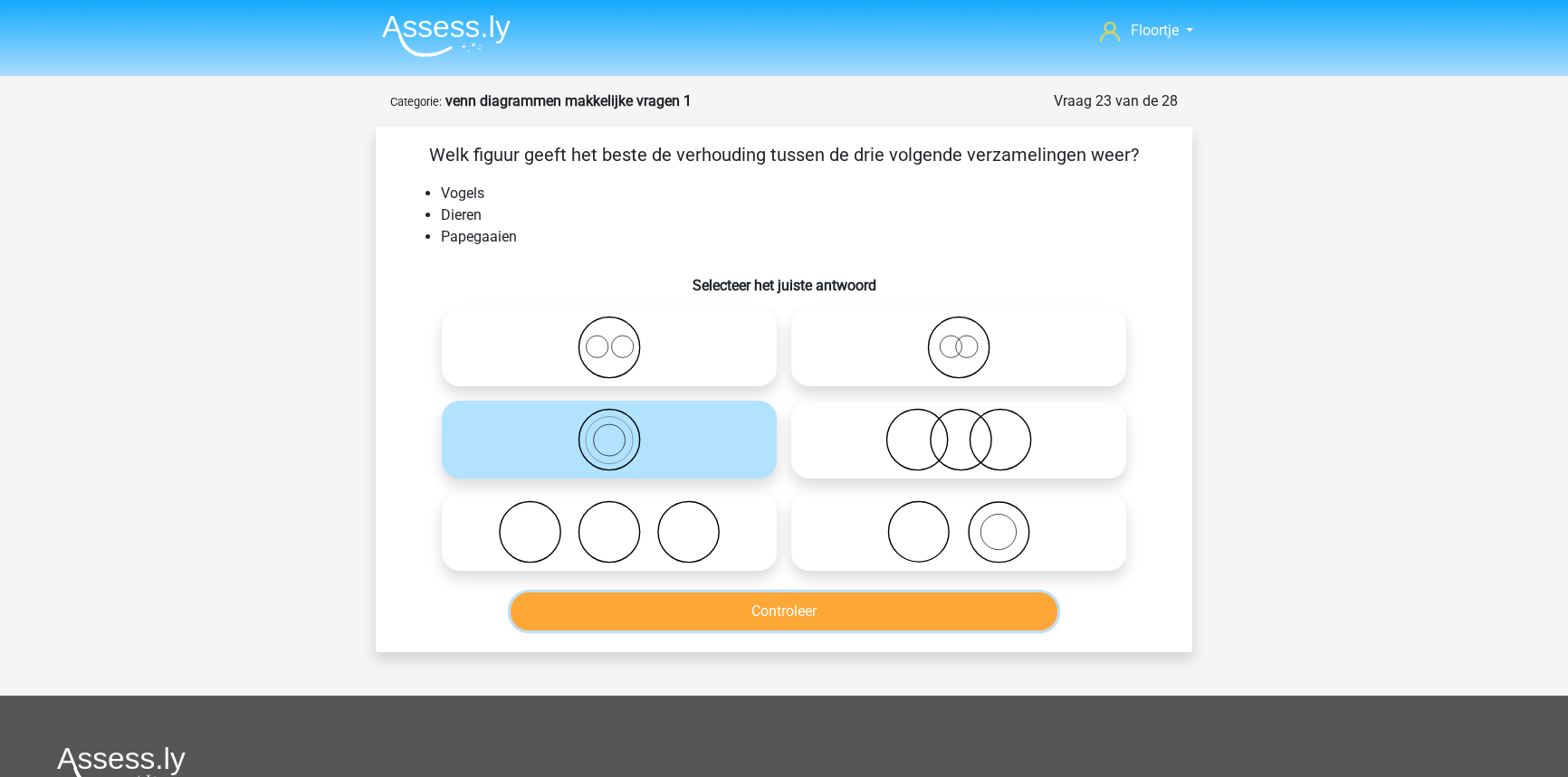
click at [941, 612] on button "Controleer" at bounding box center [784, 611] width 547 height 38
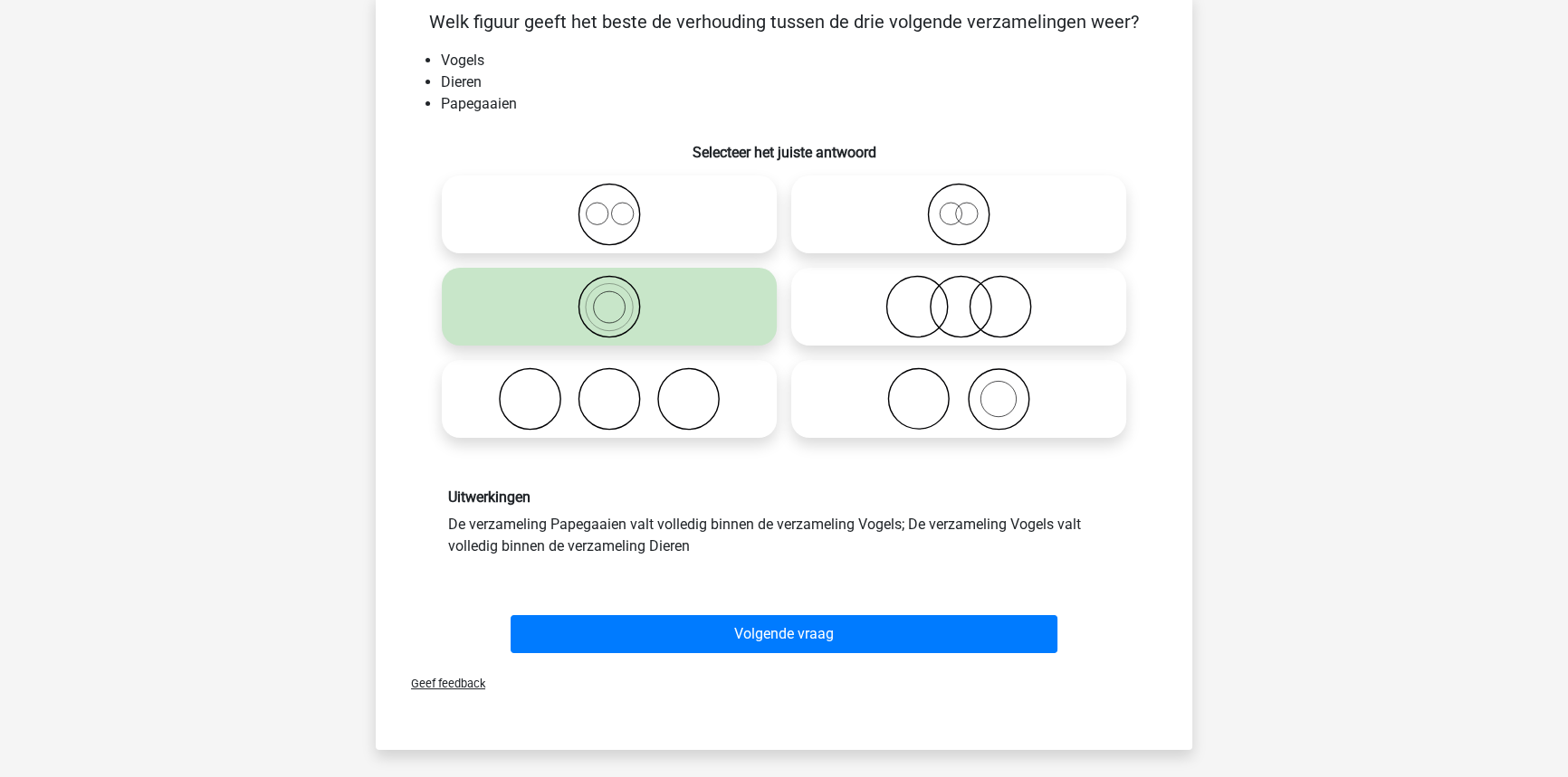
scroll to position [164, 0]
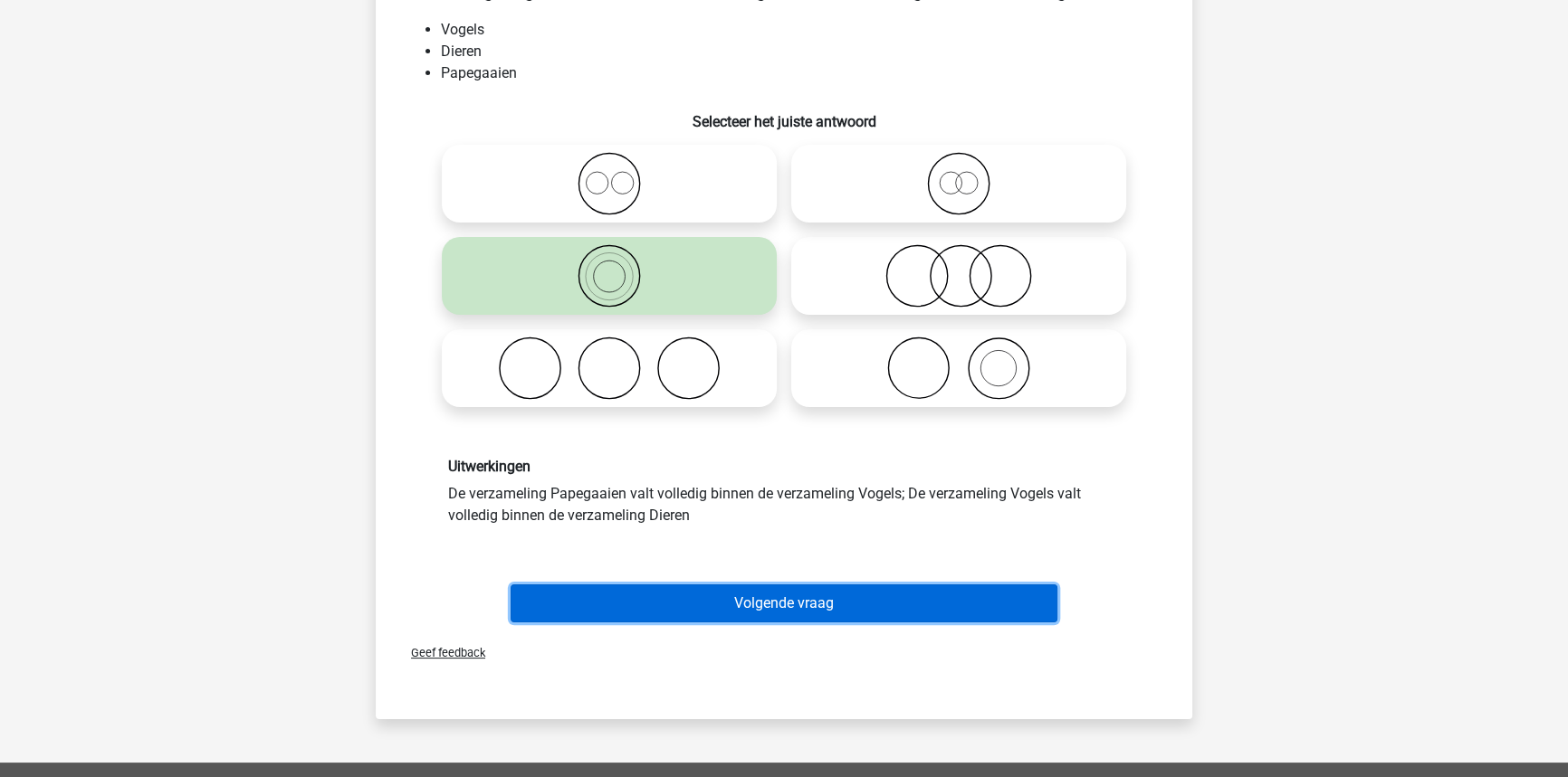
click at [628, 602] on button "Volgende vraag" at bounding box center [784, 603] width 547 height 38
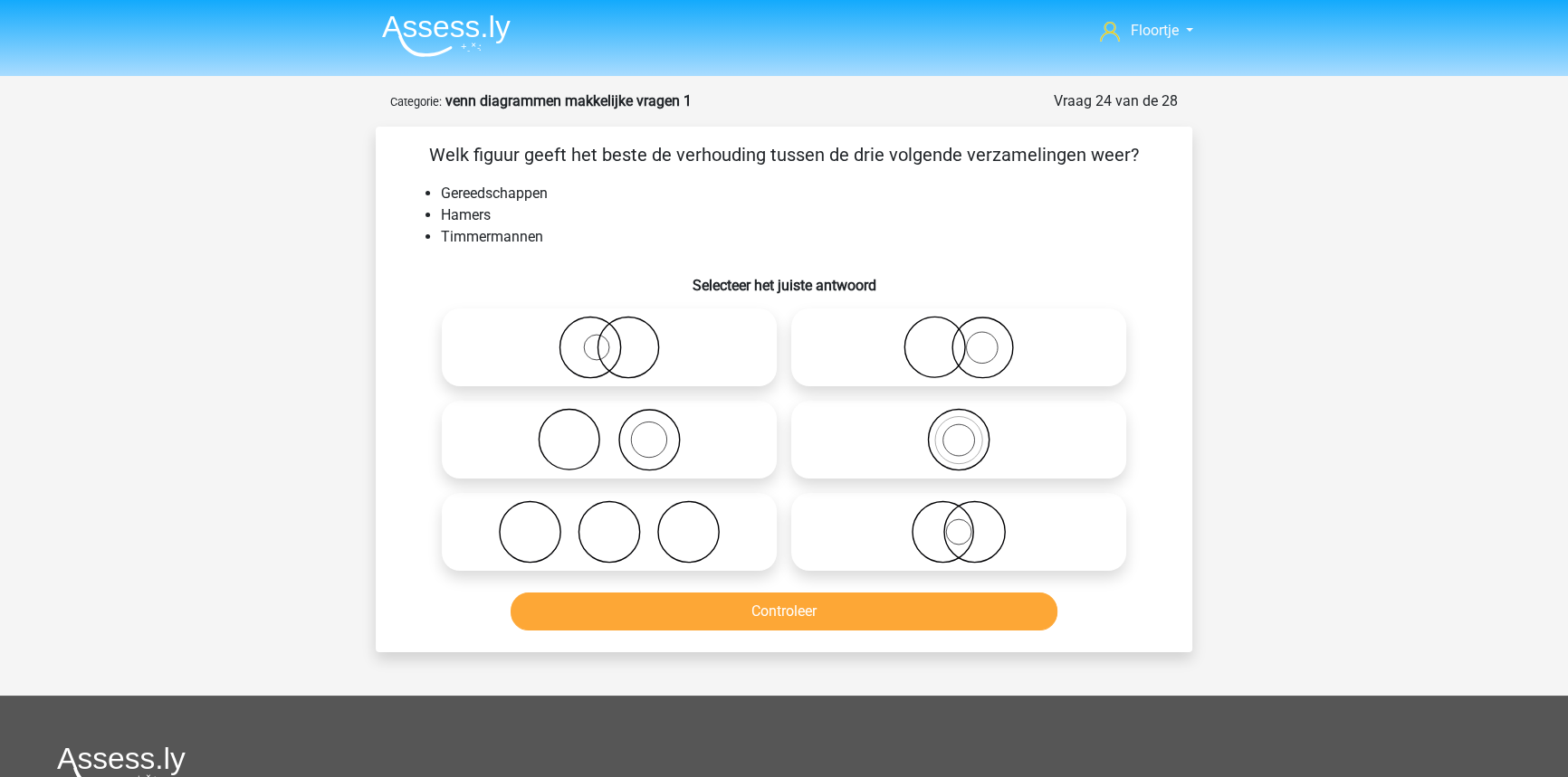
scroll to position [0, 0]
click at [733, 466] on icon at bounding box center [609, 439] width 321 height 63
click at [621, 431] on input "radio" at bounding box center [615, 424] width 11 height 11
radio input "true"
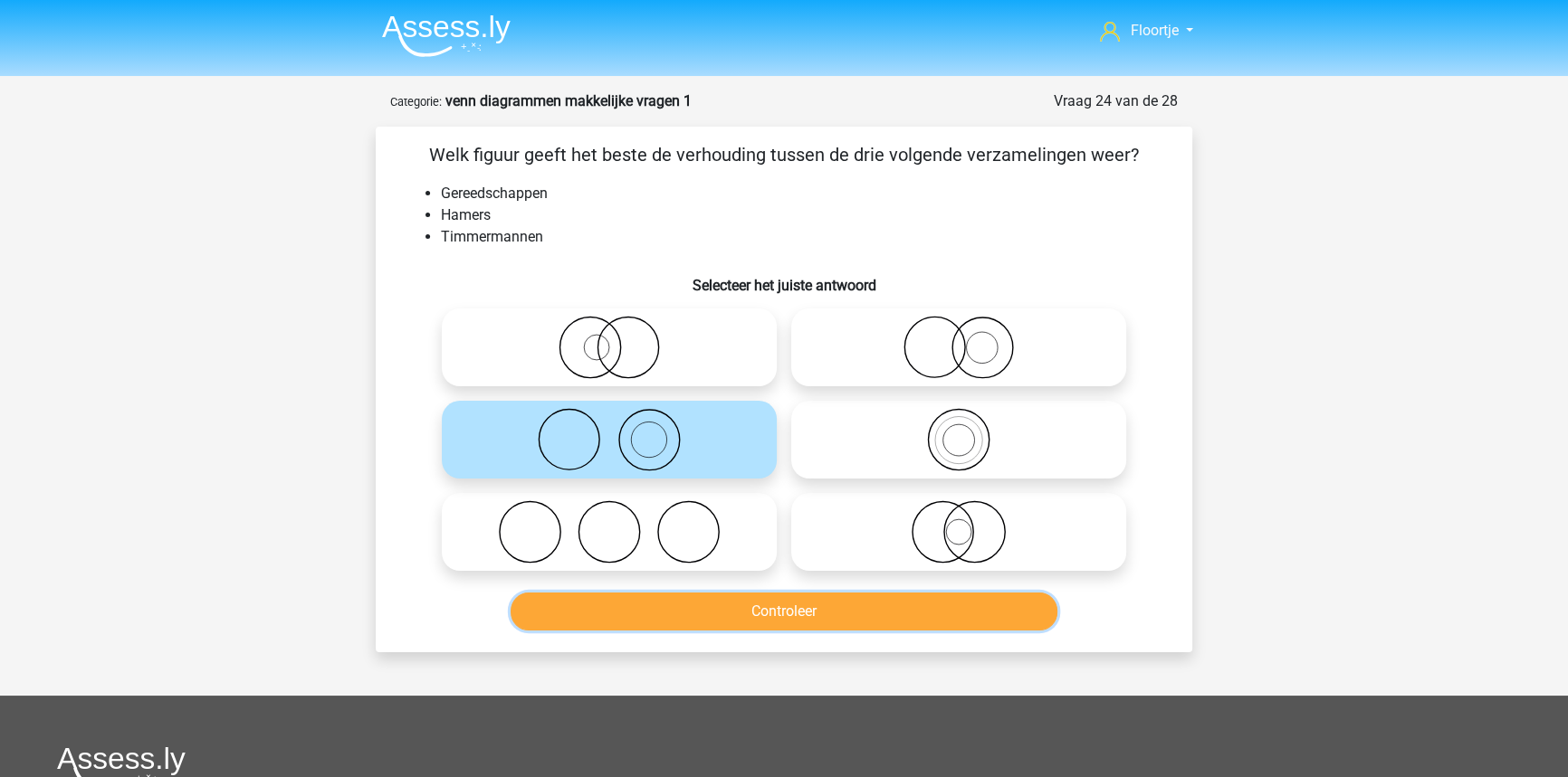
click at [907, 615] on button "Controleer" at bounding box center [784, 611] width 547 height 38
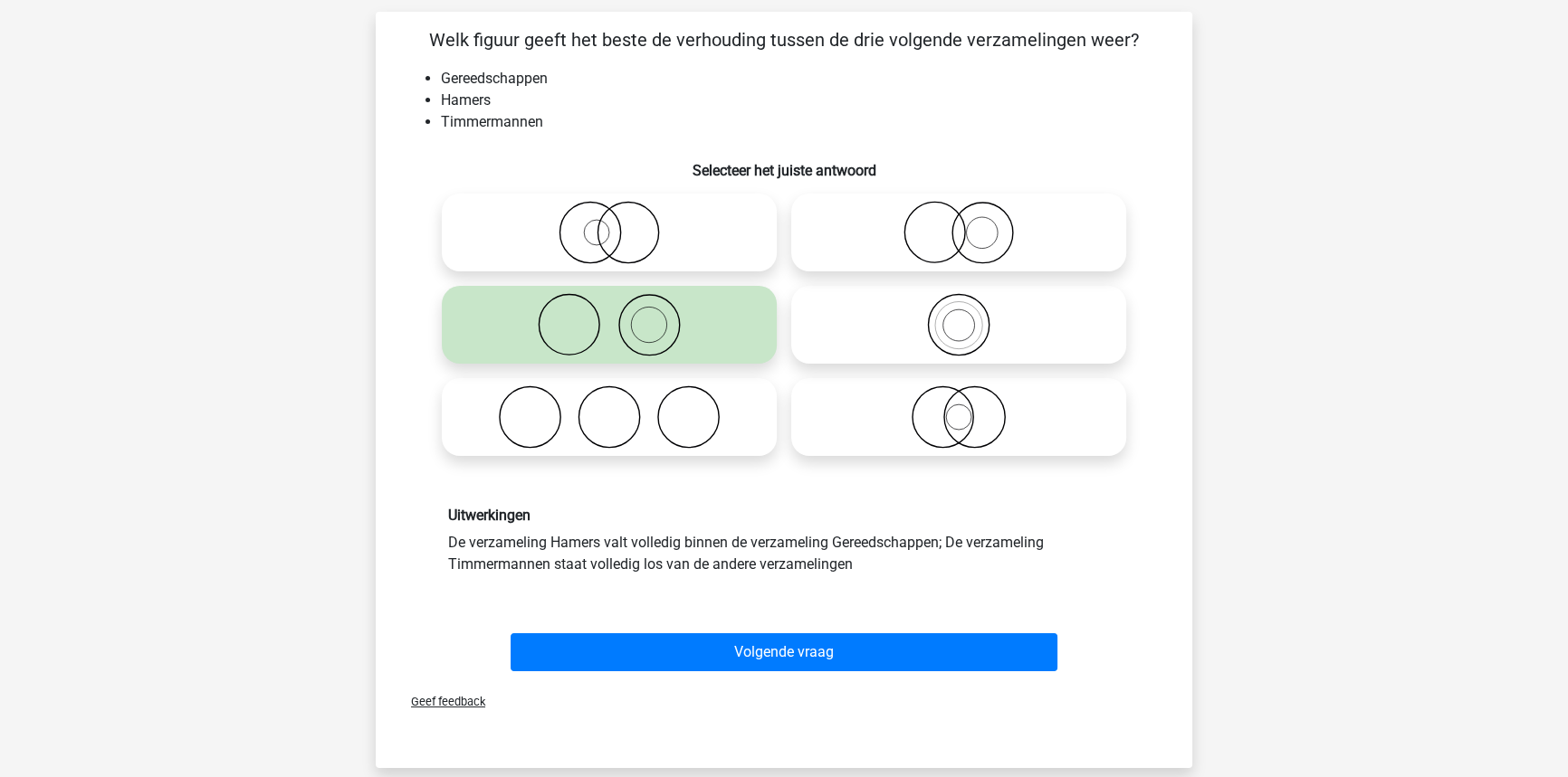
scroll to position [164, 0]
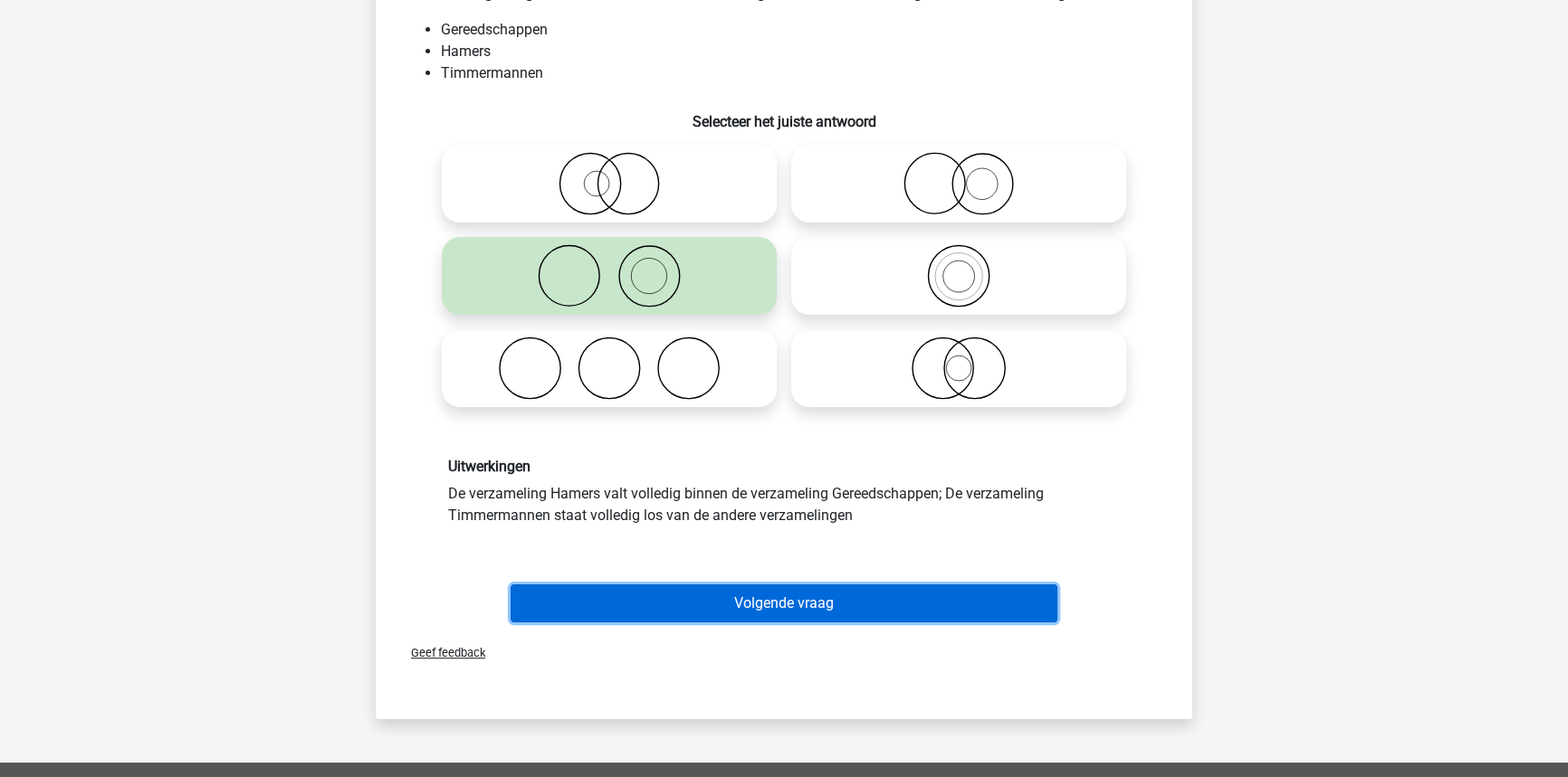
click at [781, 602] on button "Volgende vraag" at bounding box center [784, 603] width 547 height 38
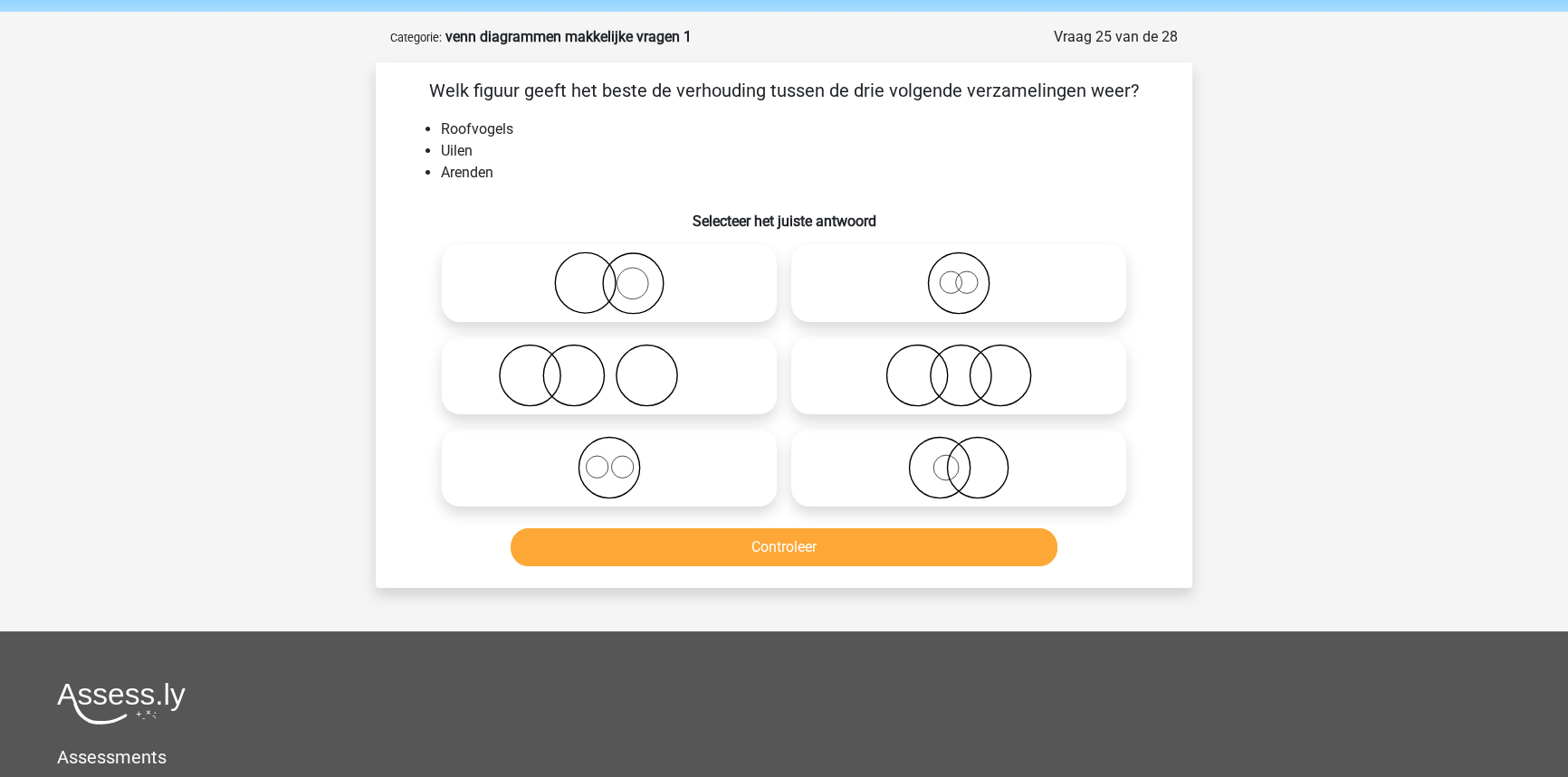
scroll to position [0, 0]
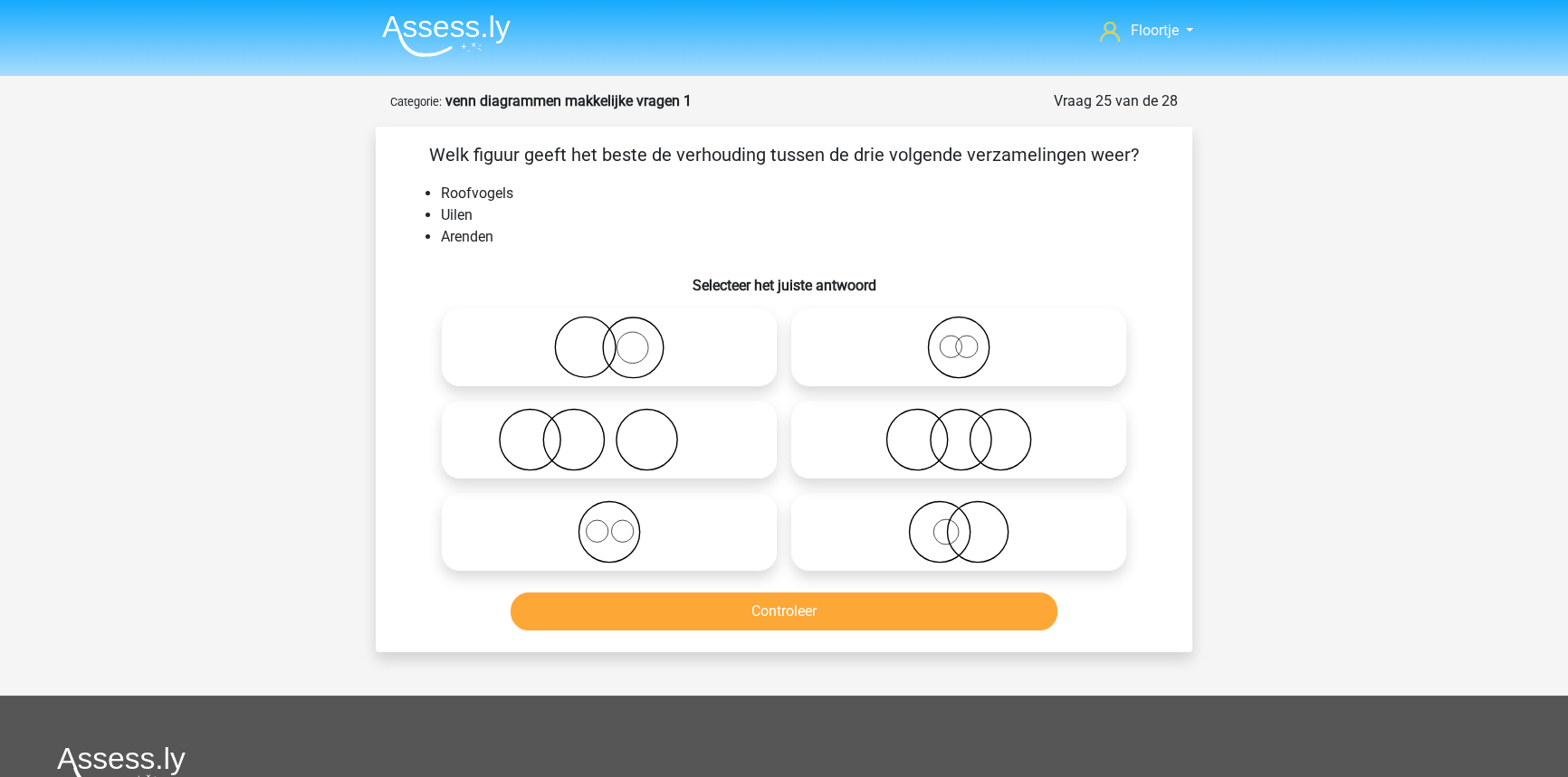
drag, startPoint x: 930, startPoint y: 326, endPoint x: 993, endPoint y: 303, distance: 67.1
click at [931, 327] on icon at bounding box center [959, 347] width 321 height 63
click at [959, 327] on input "radio" at bounding box center [964, 332] width 11 height 11
radio input "true"
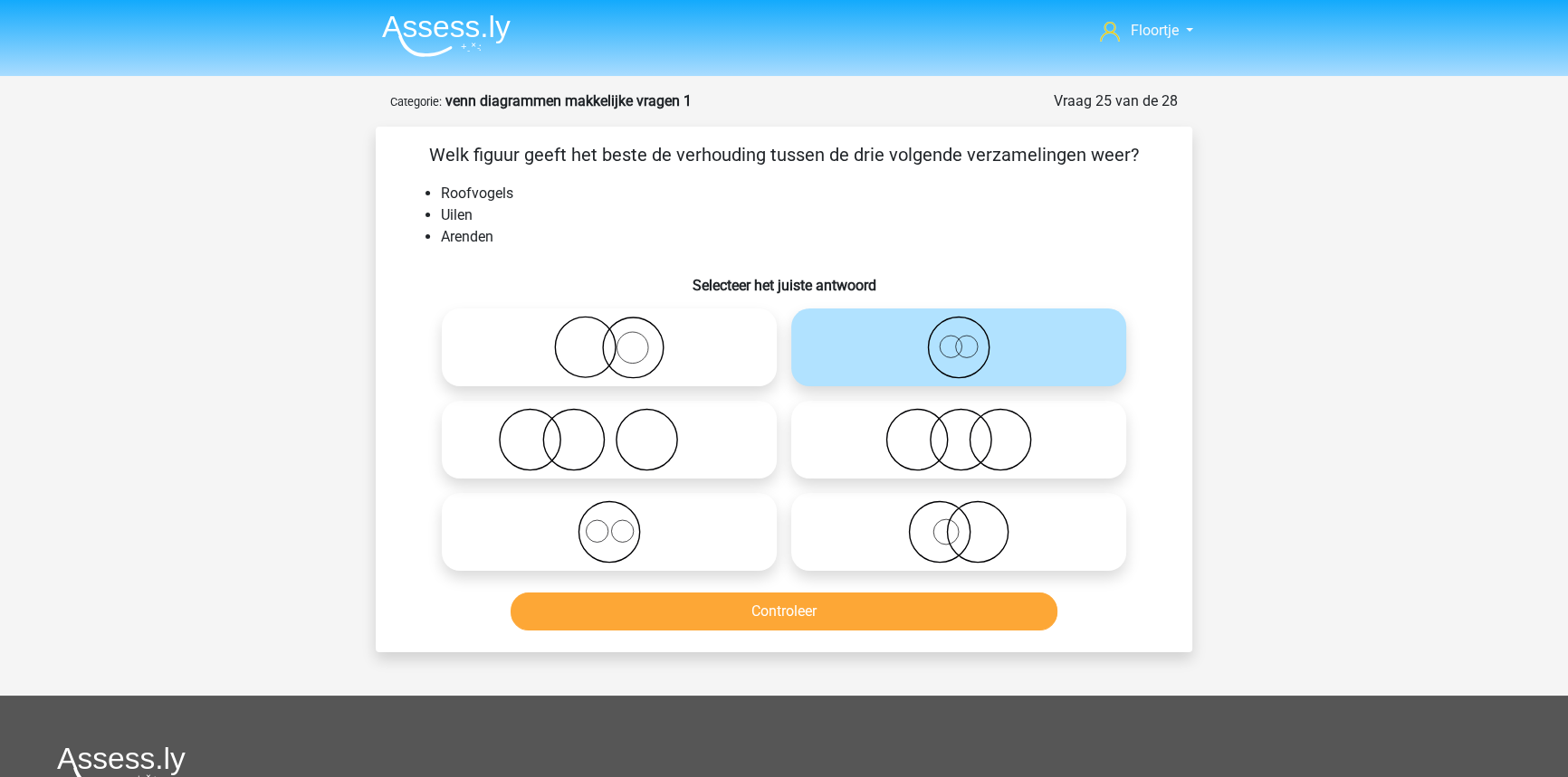
click at [697, 514] on icon at bounding box center [609, 532] width 321 height 63
click at [621, 514] on input "radio" at bounding box center [615, 517] width 11 height 11
radio input "true"
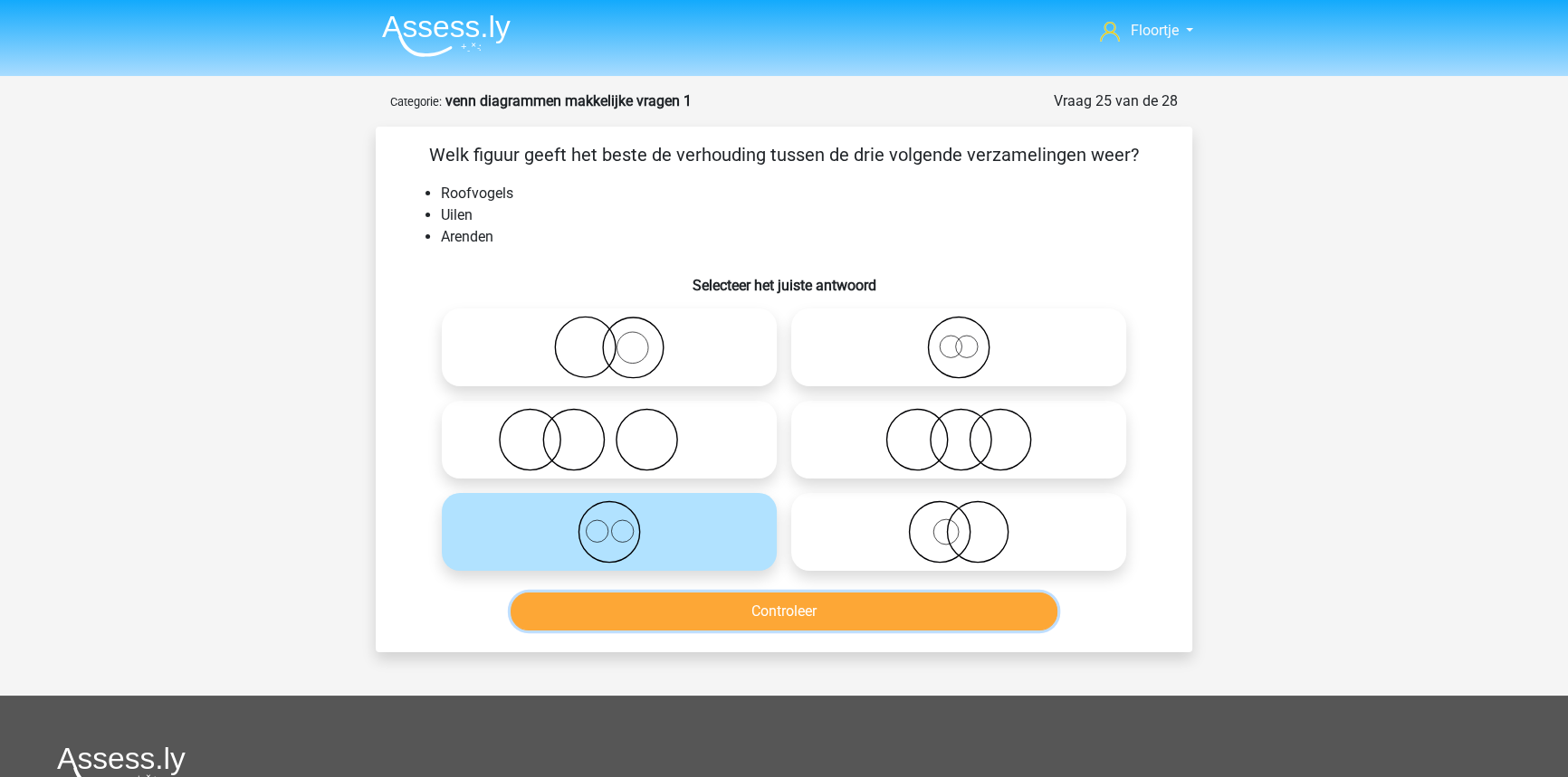
click at [747, 601] on button "Controleer" at bounding box center [784, 611] width 547 height 38
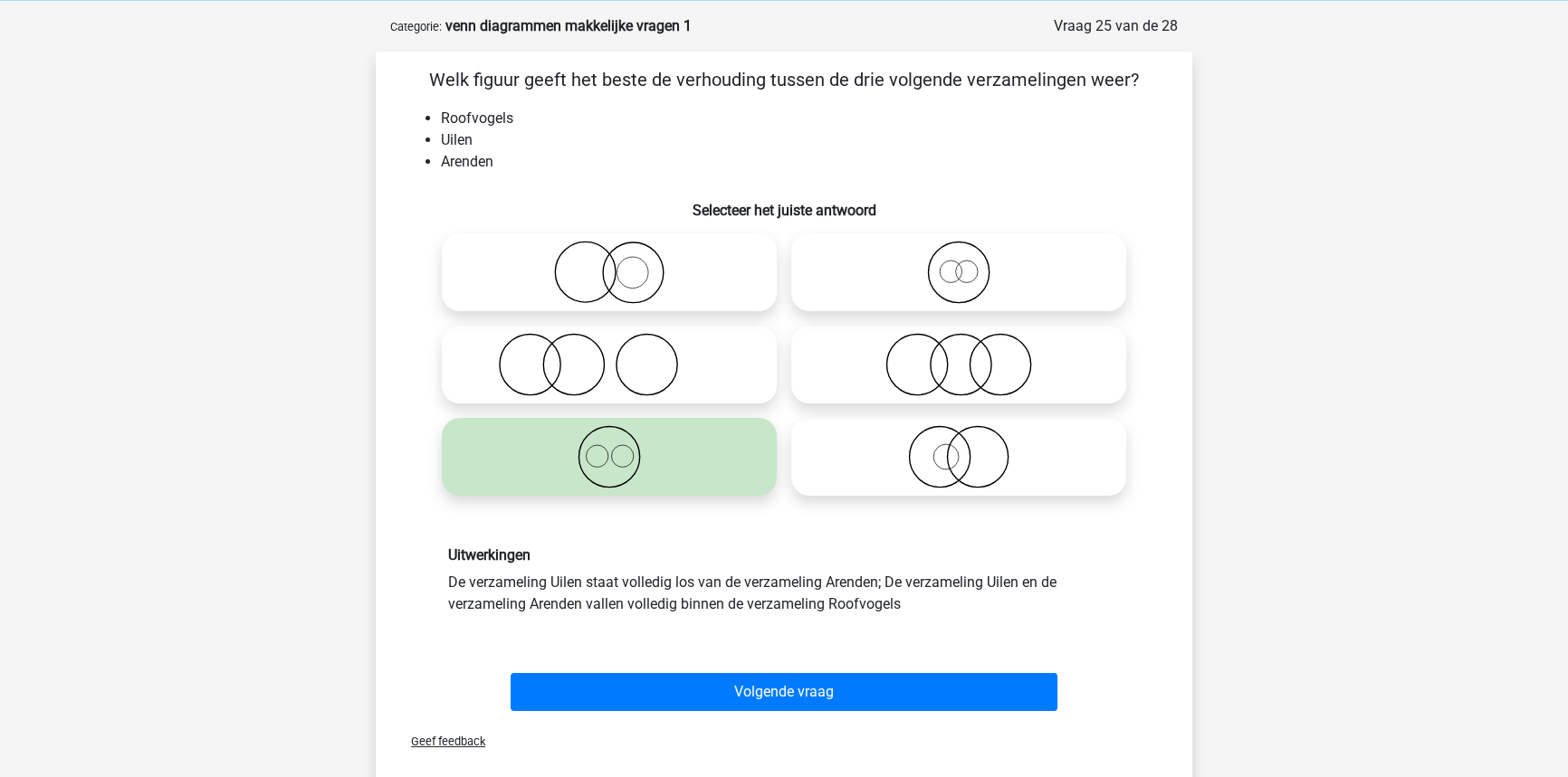
scroll to position [81, 0]
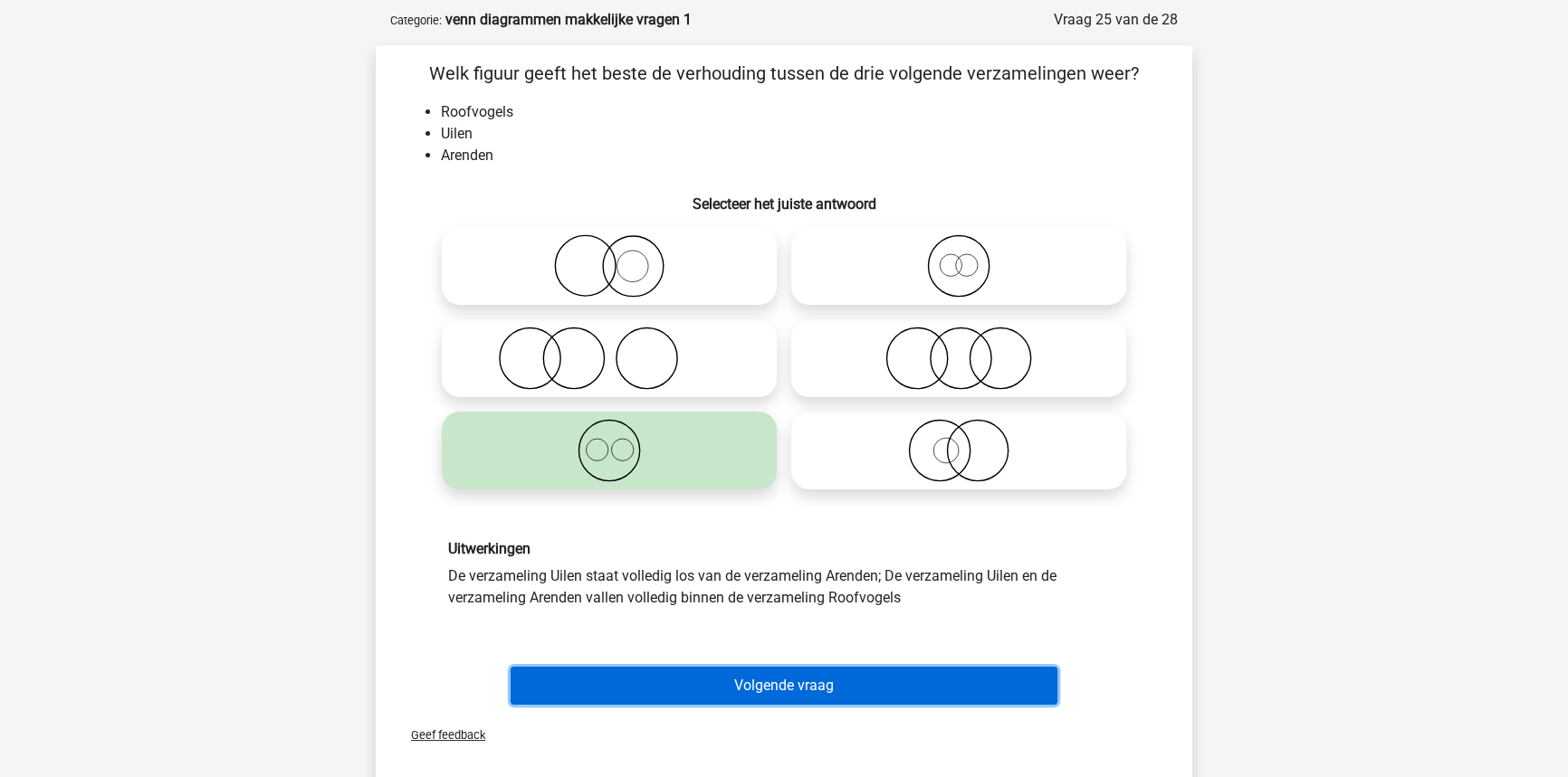
drag, startPoint x: 842, startPoint y: 686, endPoint x: 850, endPoint y: 666, distance: 21.5
click at [844, 683] on button "Volgende vraag" at bounding box center [784, 686] width 547 height 38
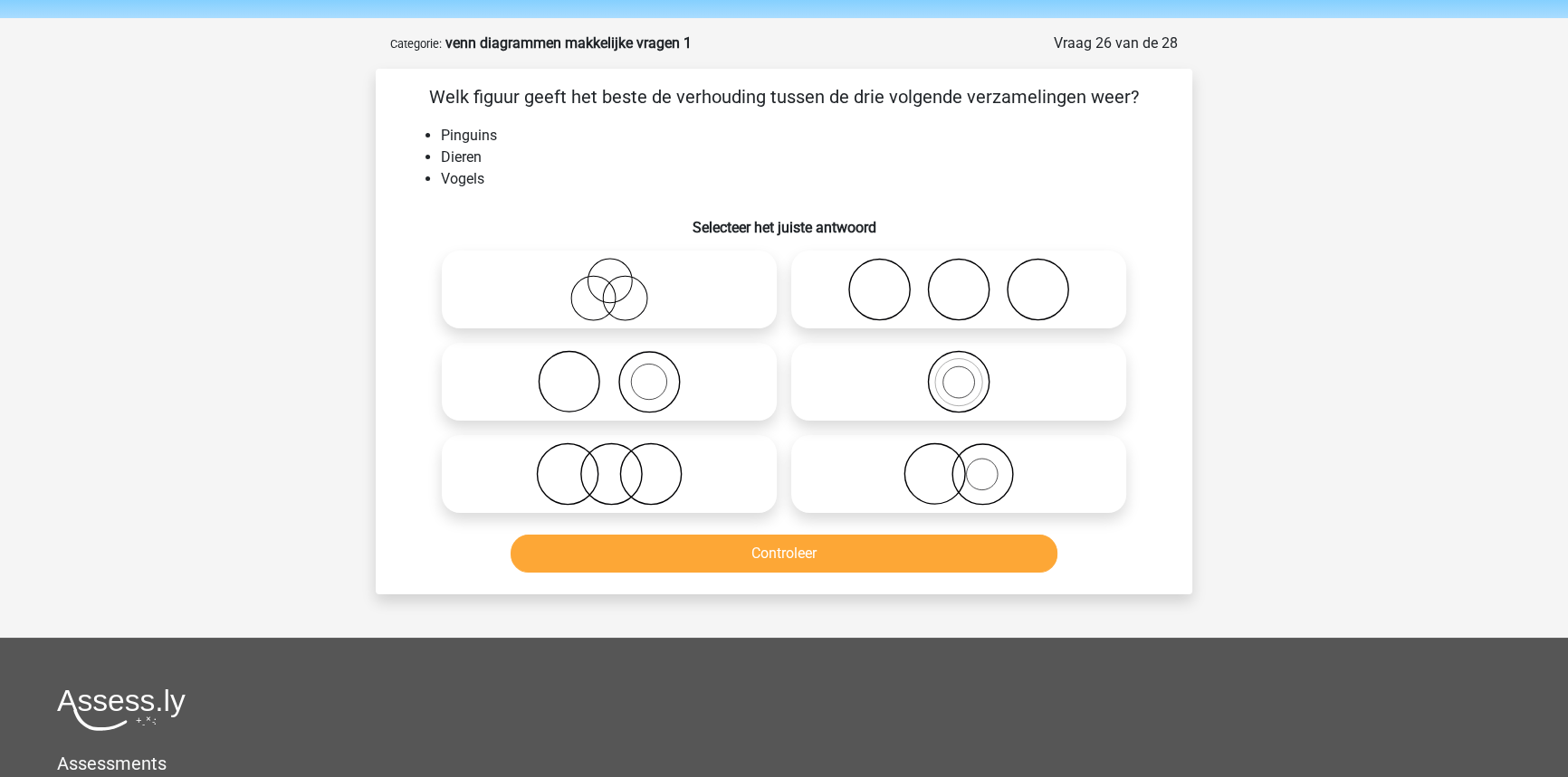
scroll to position [0, 0]
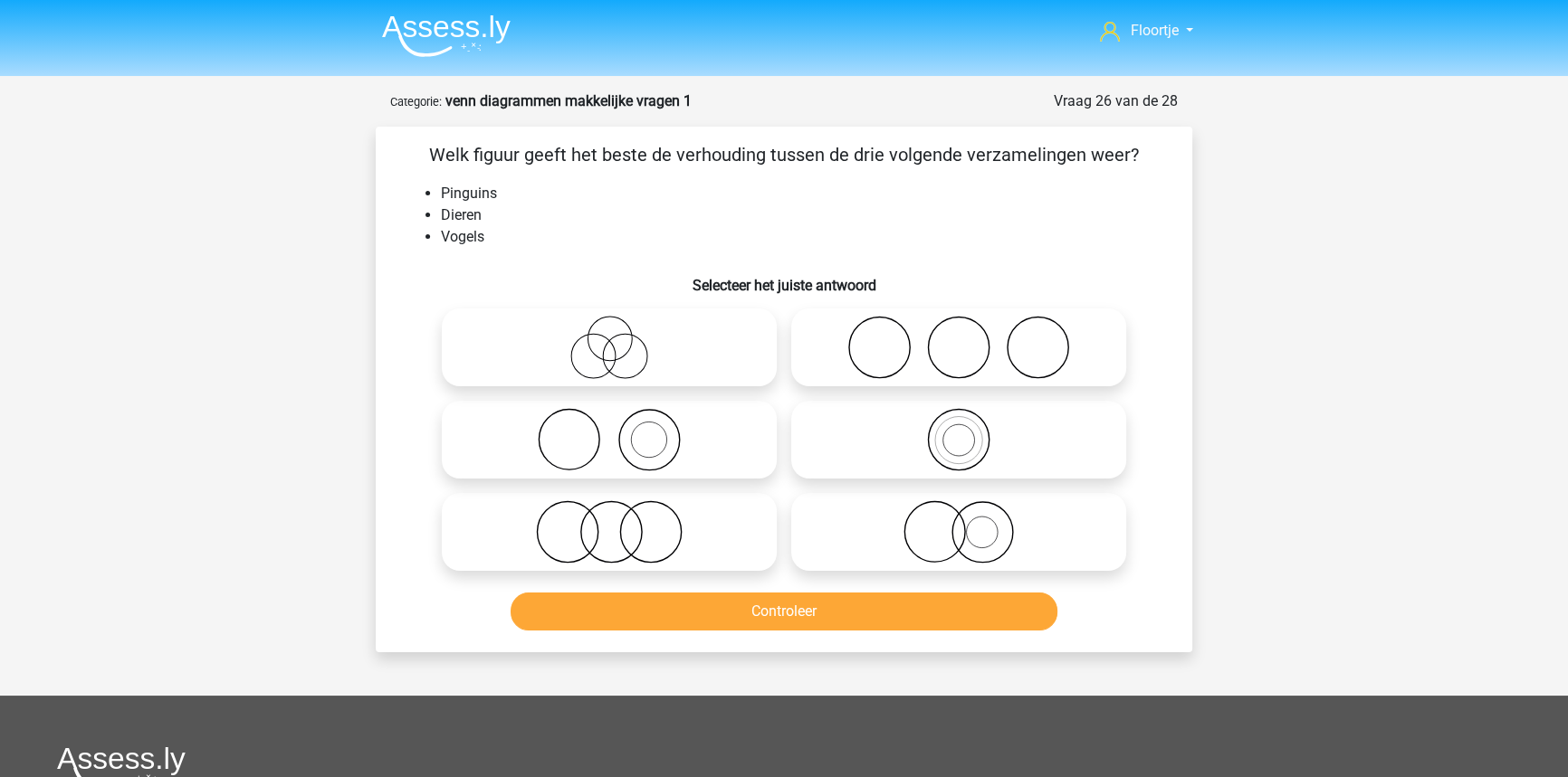
click at [909, 431] on icon at bounding box center [959, 439] width 321 height 63
click at [959, 431] on input "radio" at bounding box center [964, 424] width 11 height 11
radio input "true"
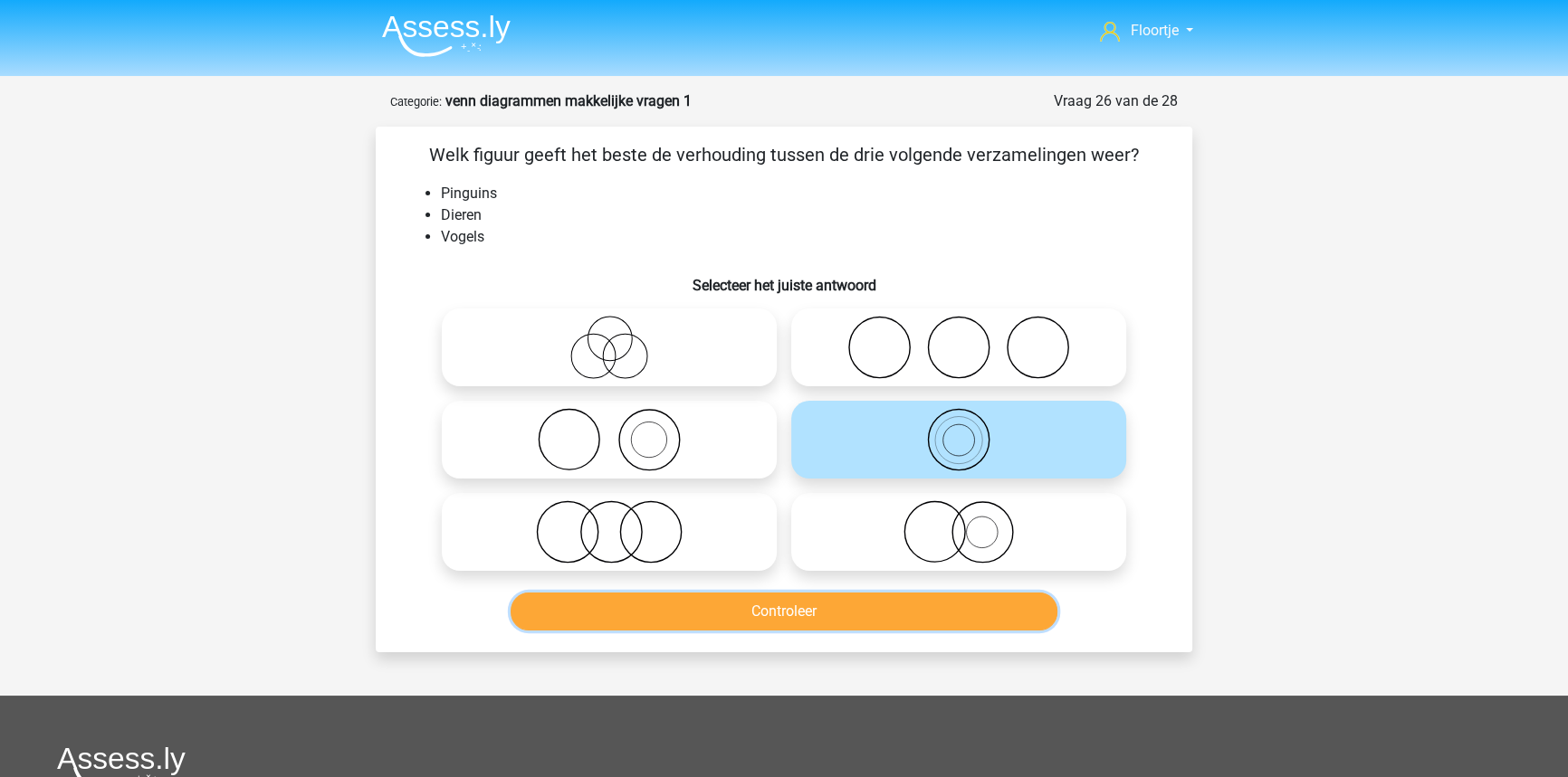
click at [816, 607] on button "Controleer" at bounding box center [784, 611] width 547 height 38
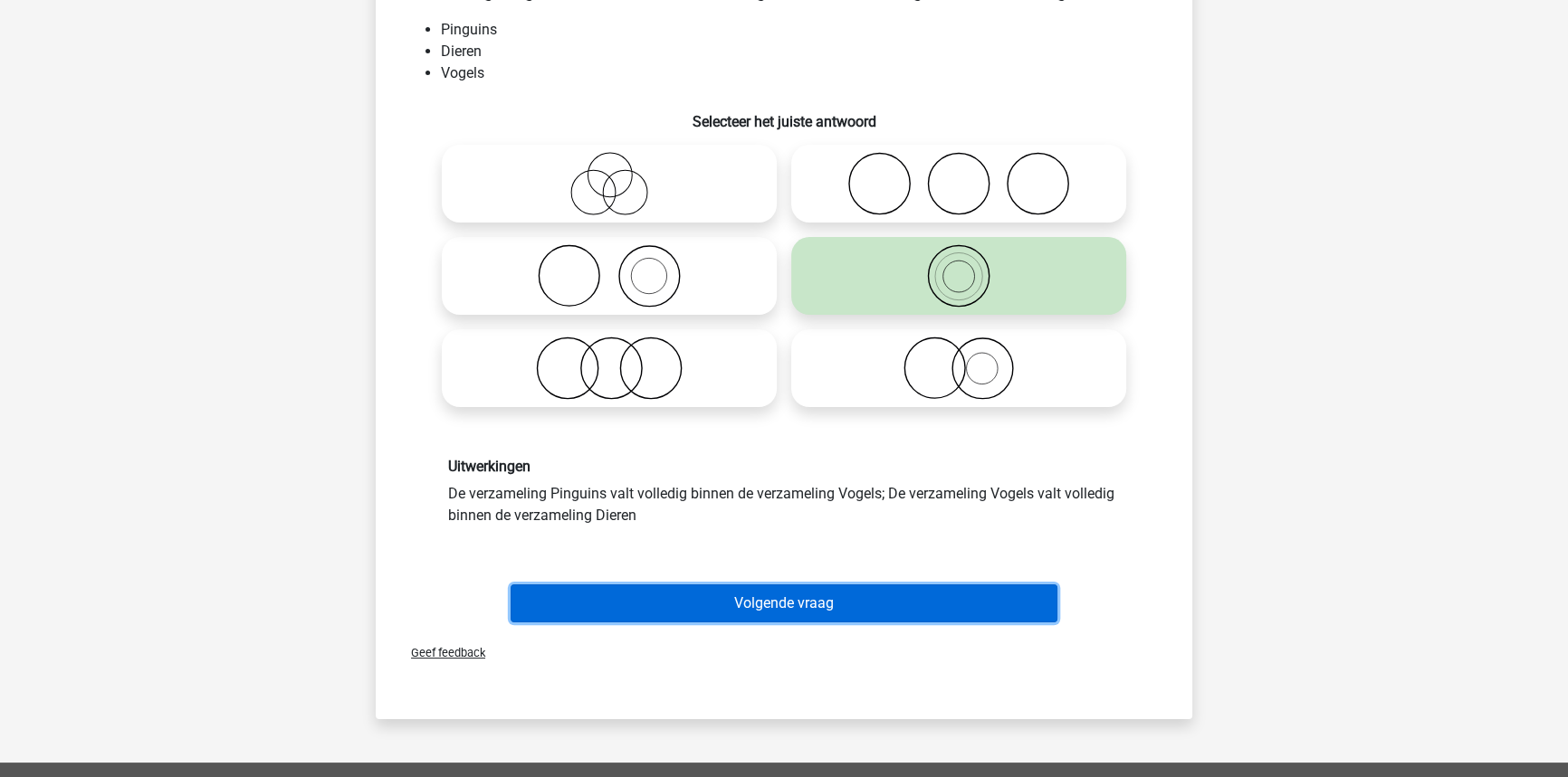
click at [904, 611] on button "Volgende vraag" at bounding box center [784, 603] width 547 height 38
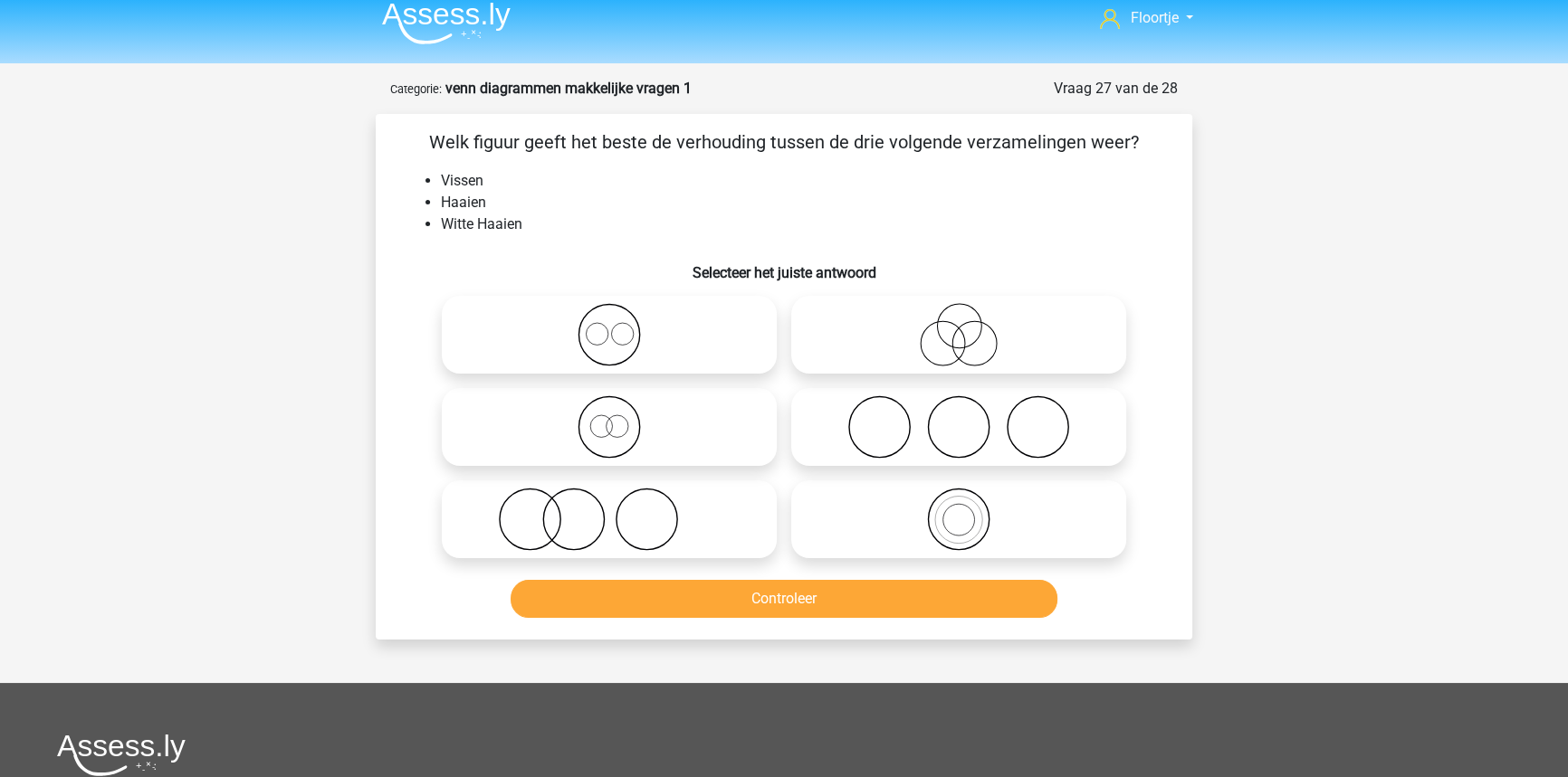
scroll to position [8, 0]
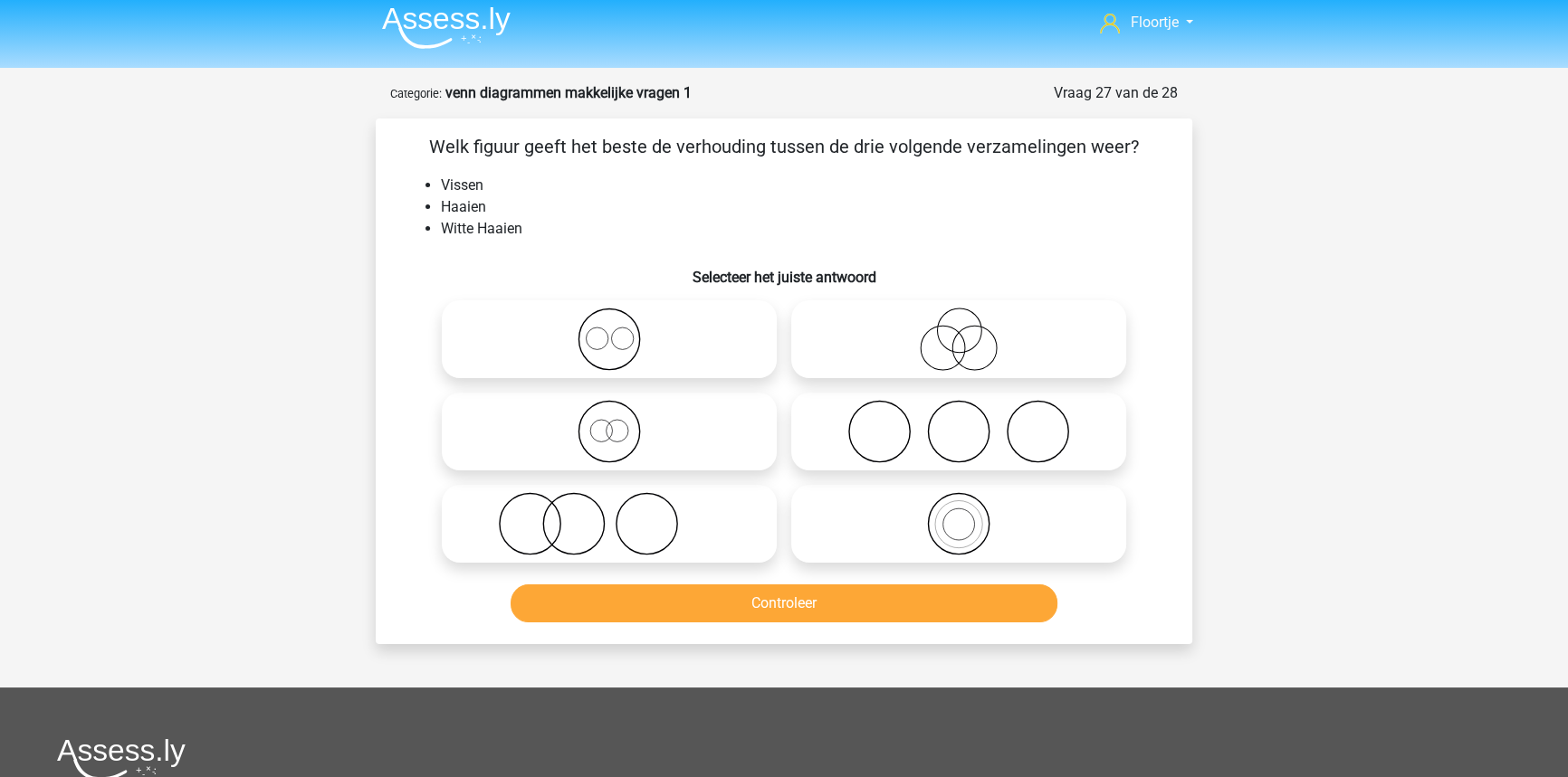
click at [984, 529] on icon at bounding box center [959, 523] width 321 height 63
click at [971, 515] on input "radio" at bounding box center [964, 508] width 11 height 11
radio input "true"
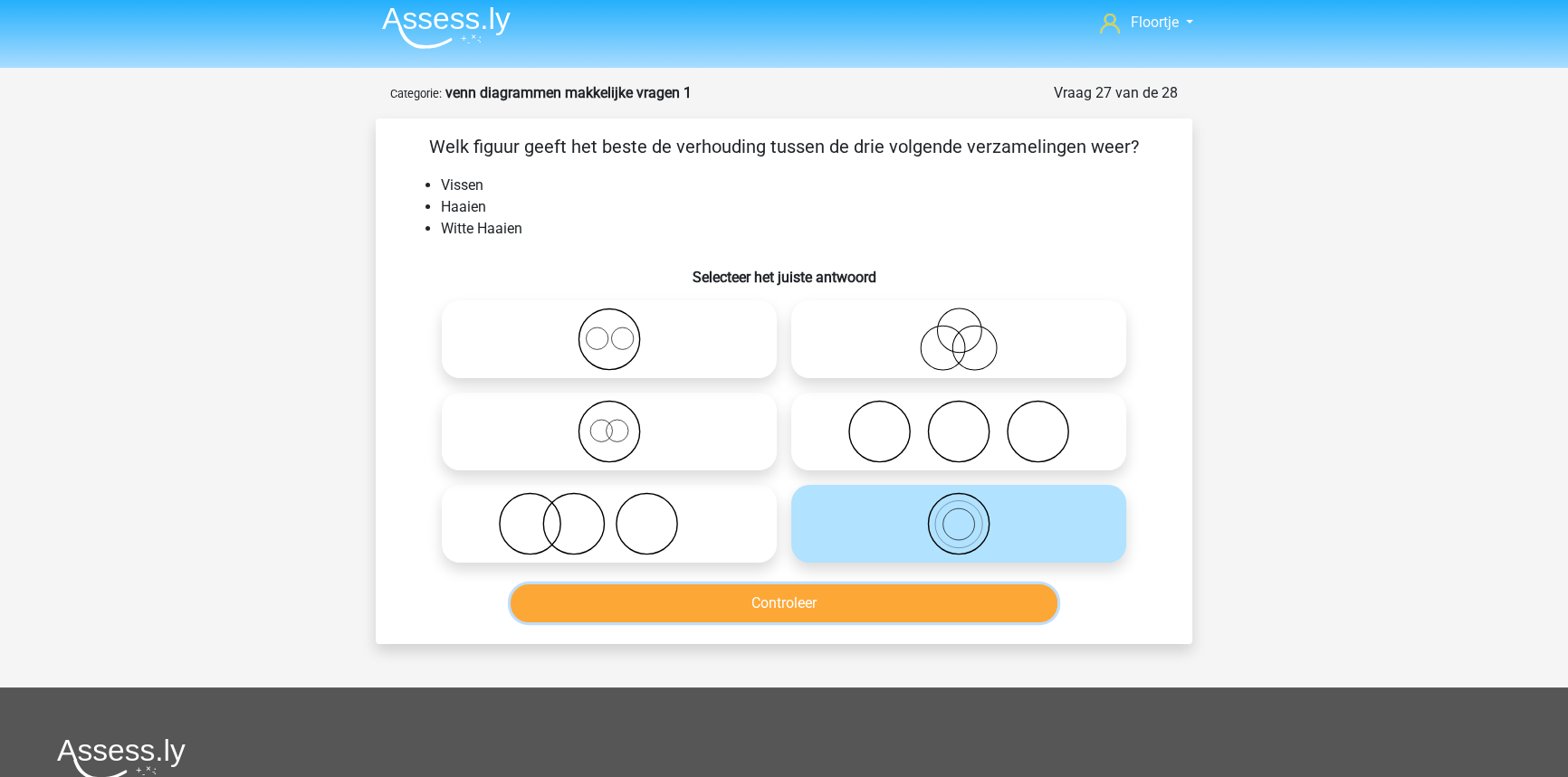
click at [943, 603] on button "Controleer" at bounding box center [784, 603] width 547 height 38
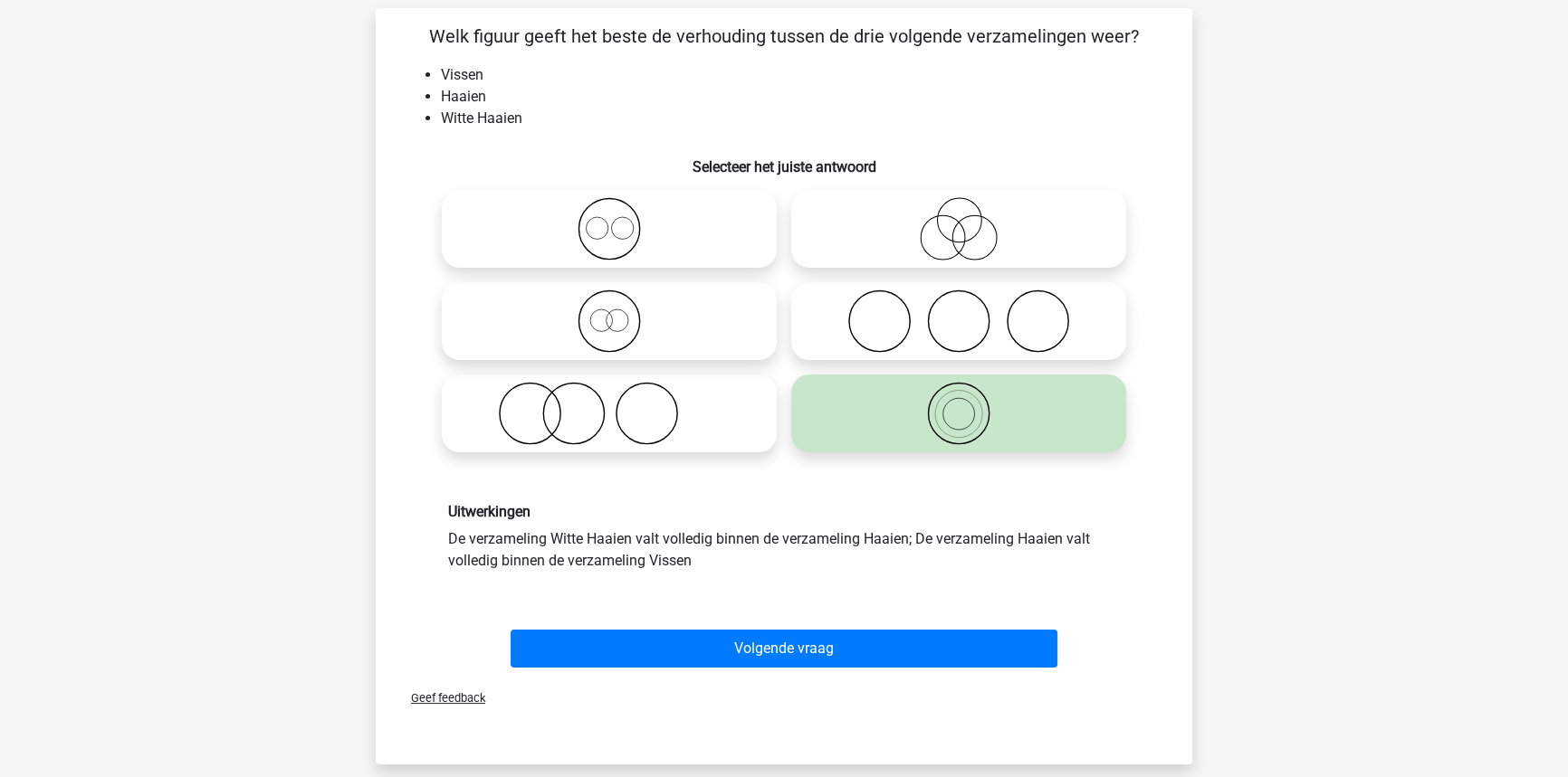
scroll to position [172, 0]
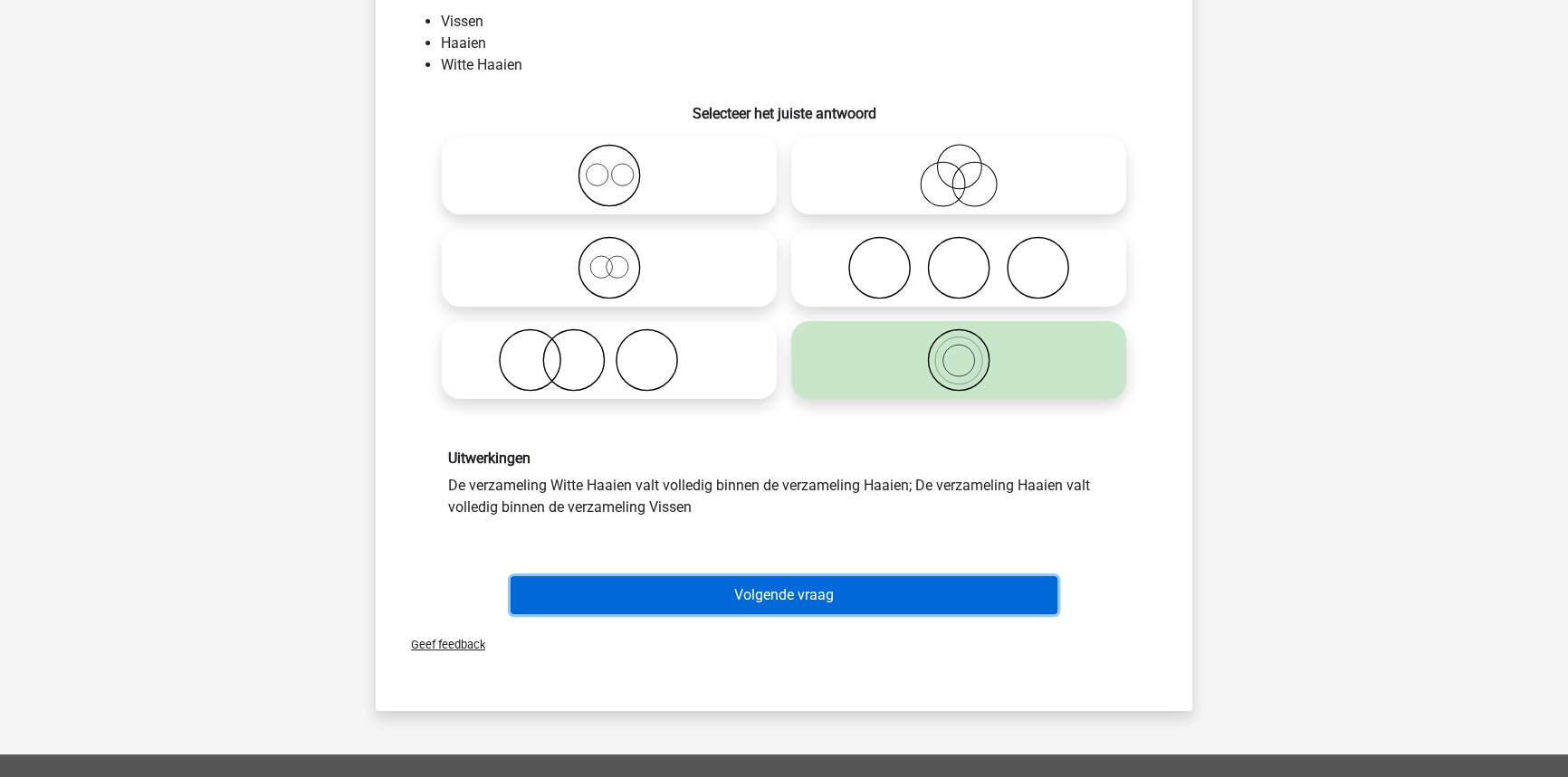
click at [828, 603] on button "Volgende vraag" at bounding box center [784, 595] width 547 height 38
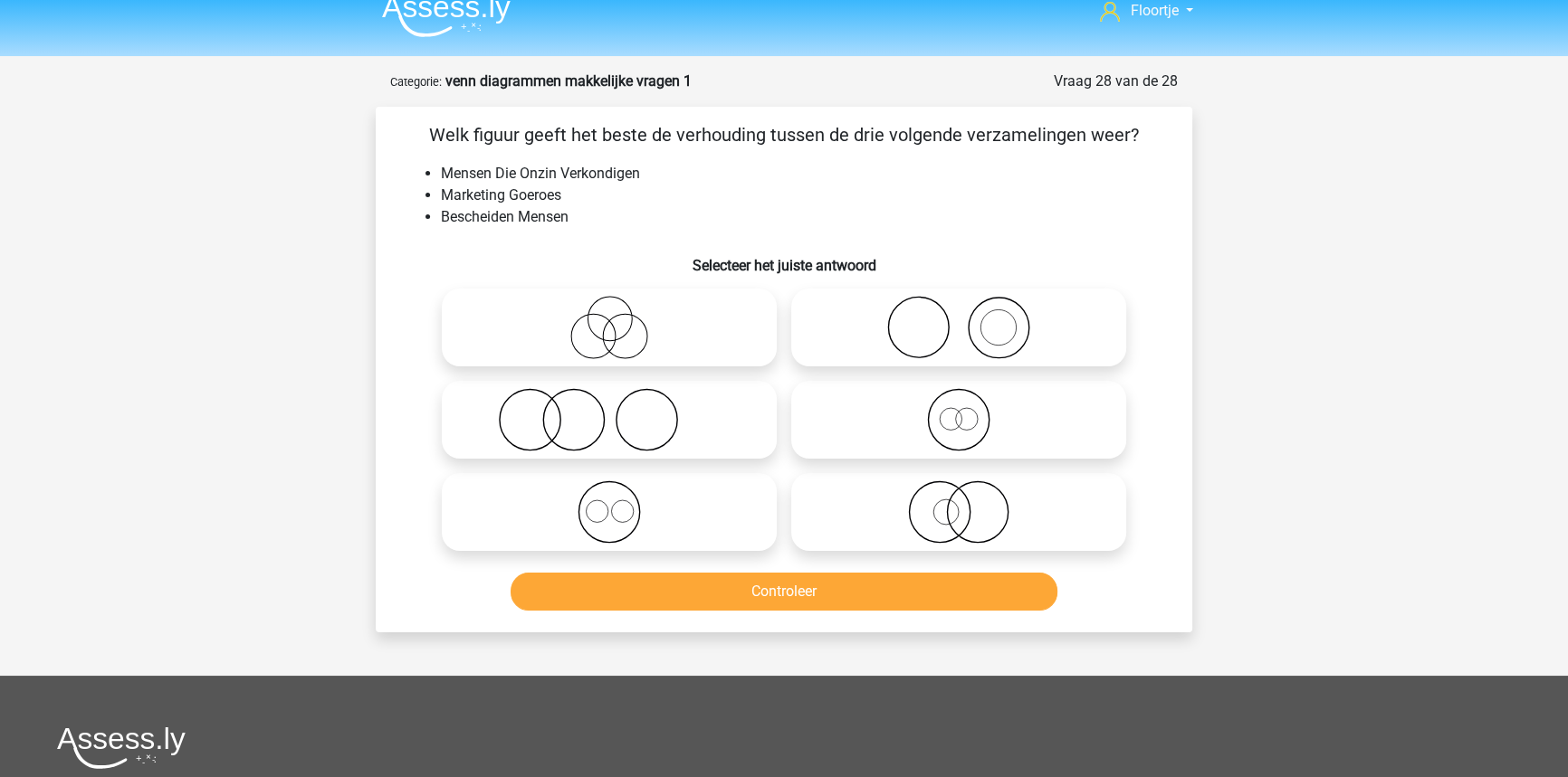
scroll to position [0, 0]
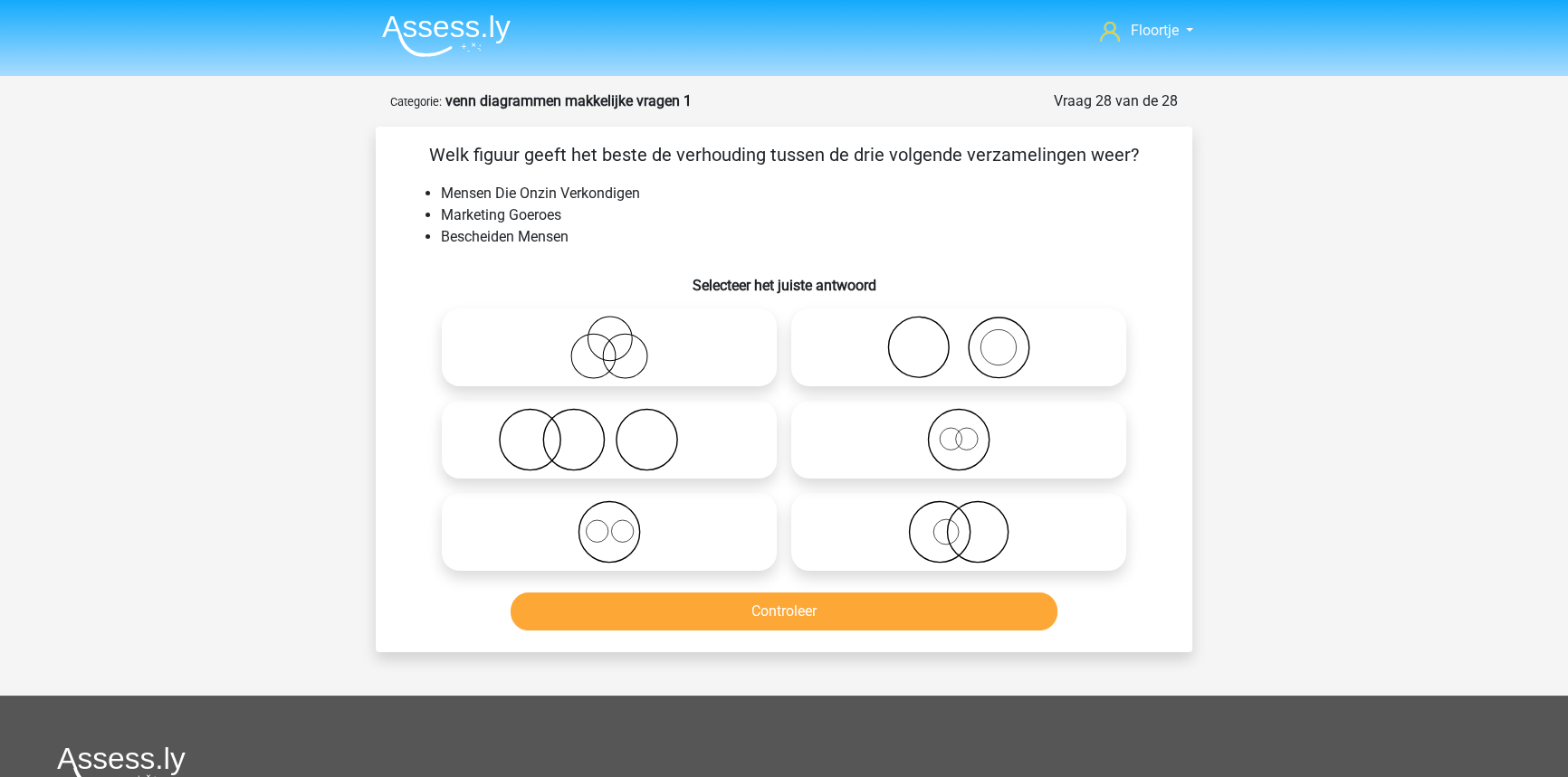
click at [626, 351] on icon at bounding box center [609, 347] width 321 height 63
click at [621, 339] on input "radio" at bounding box center [615, 332] width 11 height 11
radio input "true"
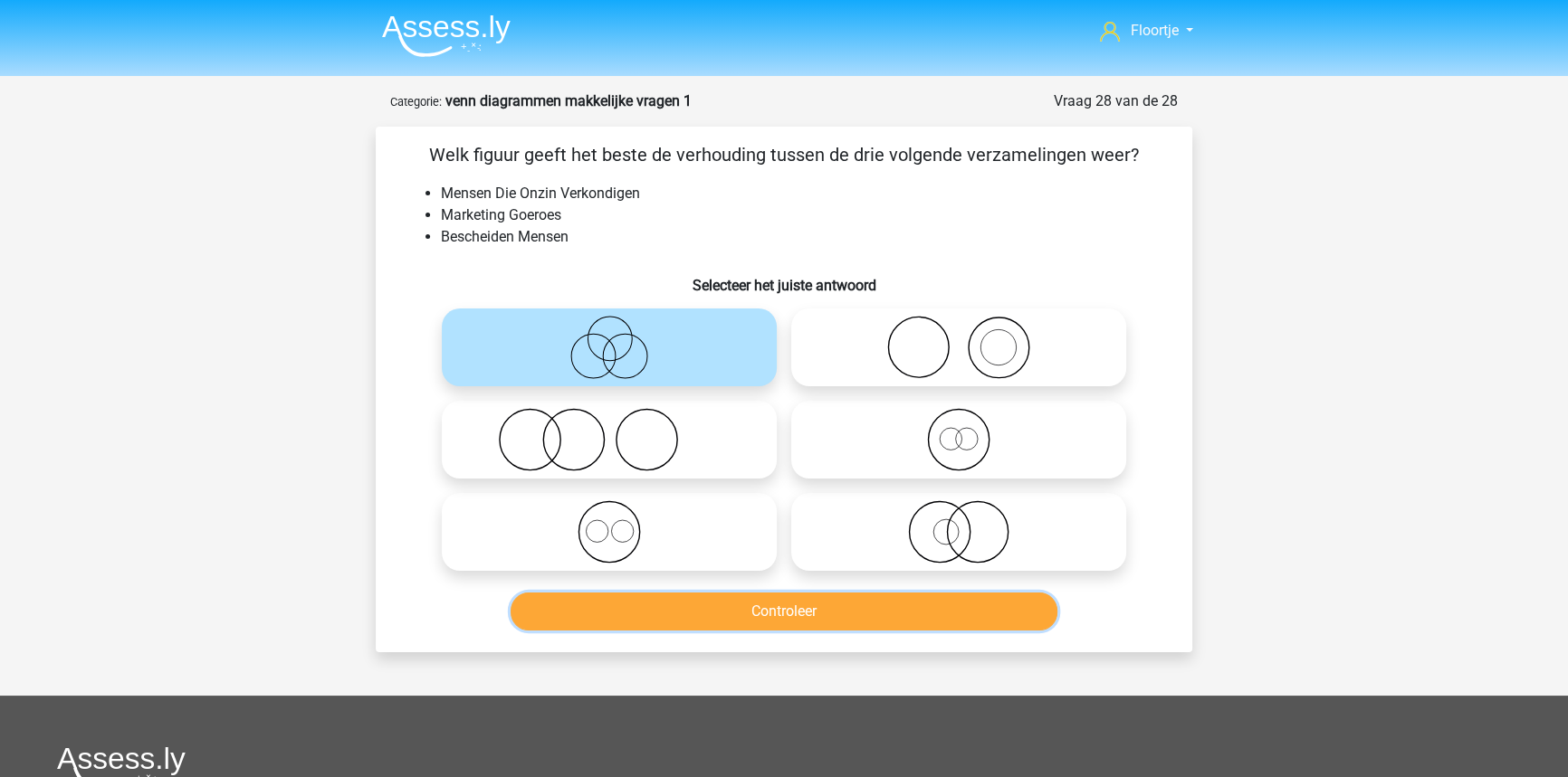
click at [640, 613] on button "Controleer" at bounding box center [784, 611] width 547 height 38
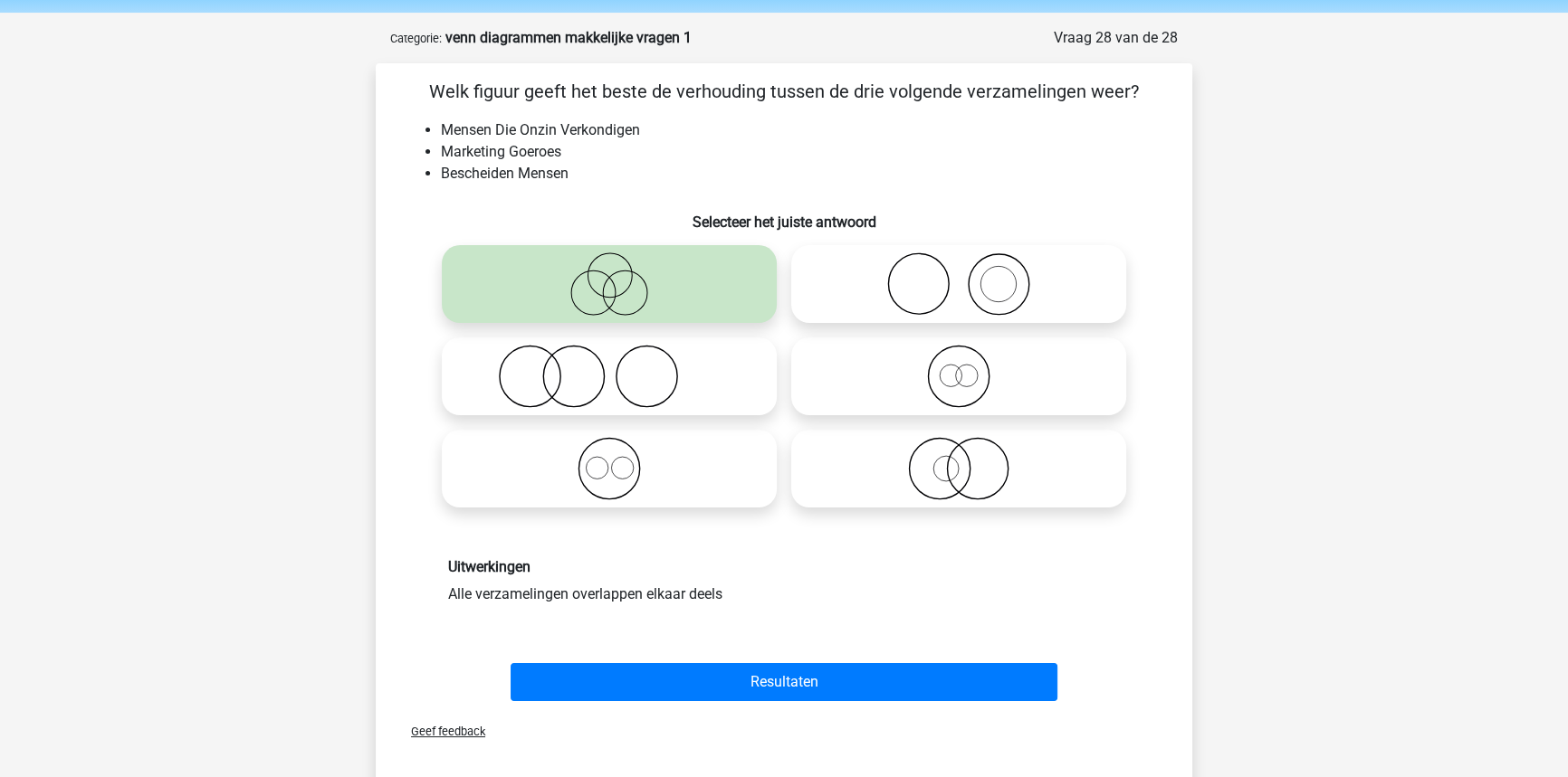
scroll to position [246, 0]
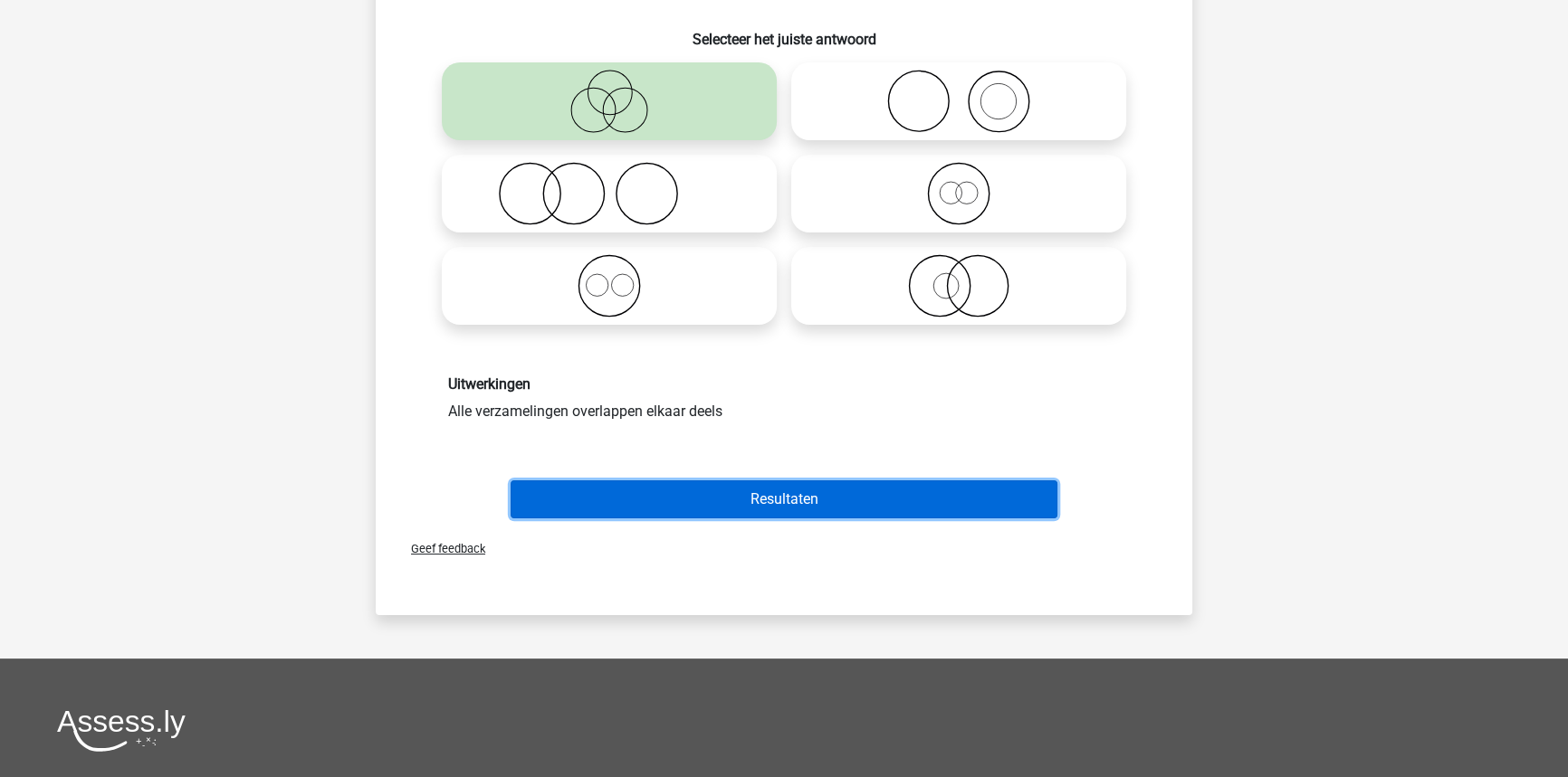
click at [713, 503] on button "Resultaten" at bounding box center [784, 499] width 547 height 38
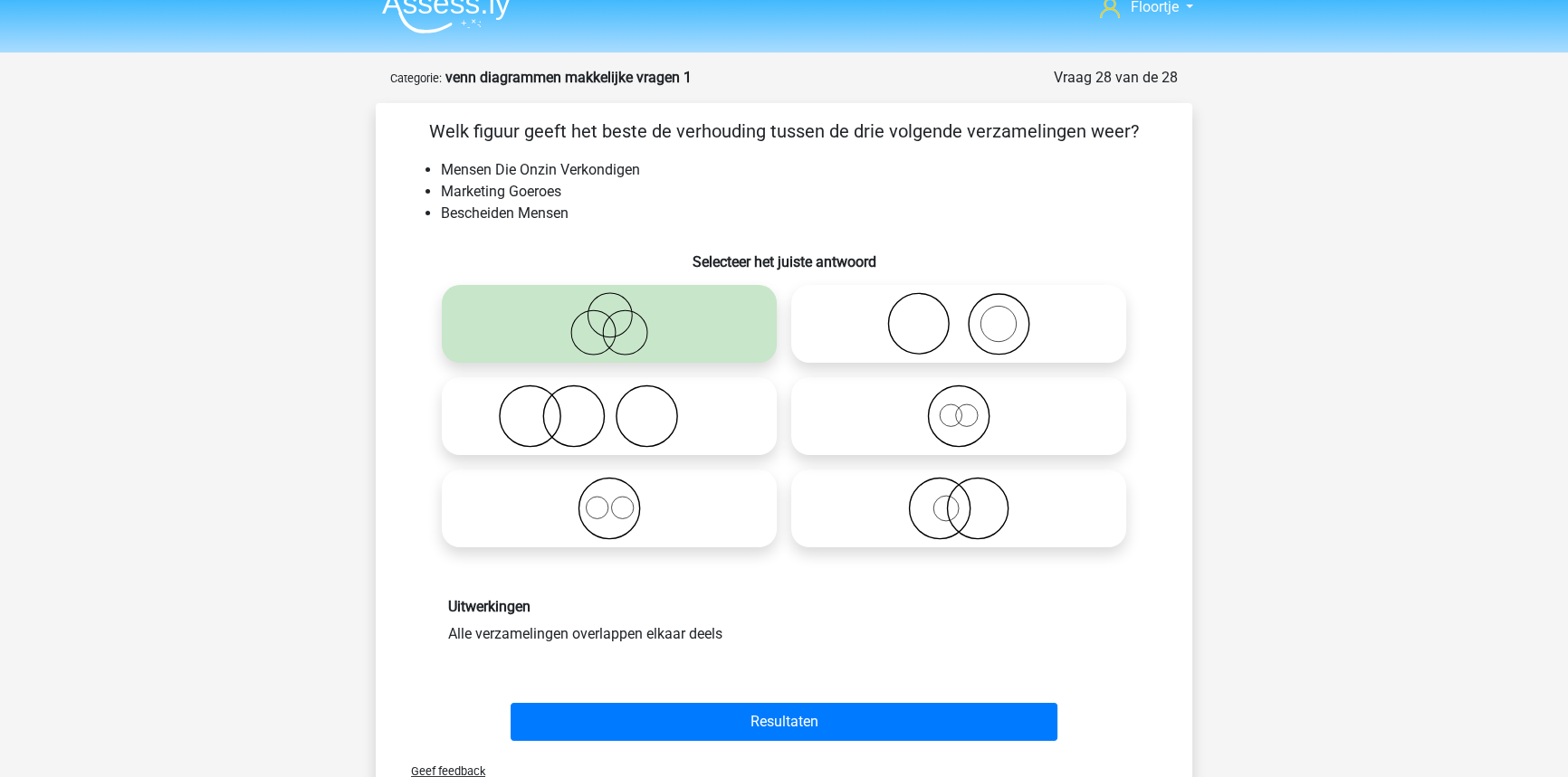
scroll to position [0, 0]
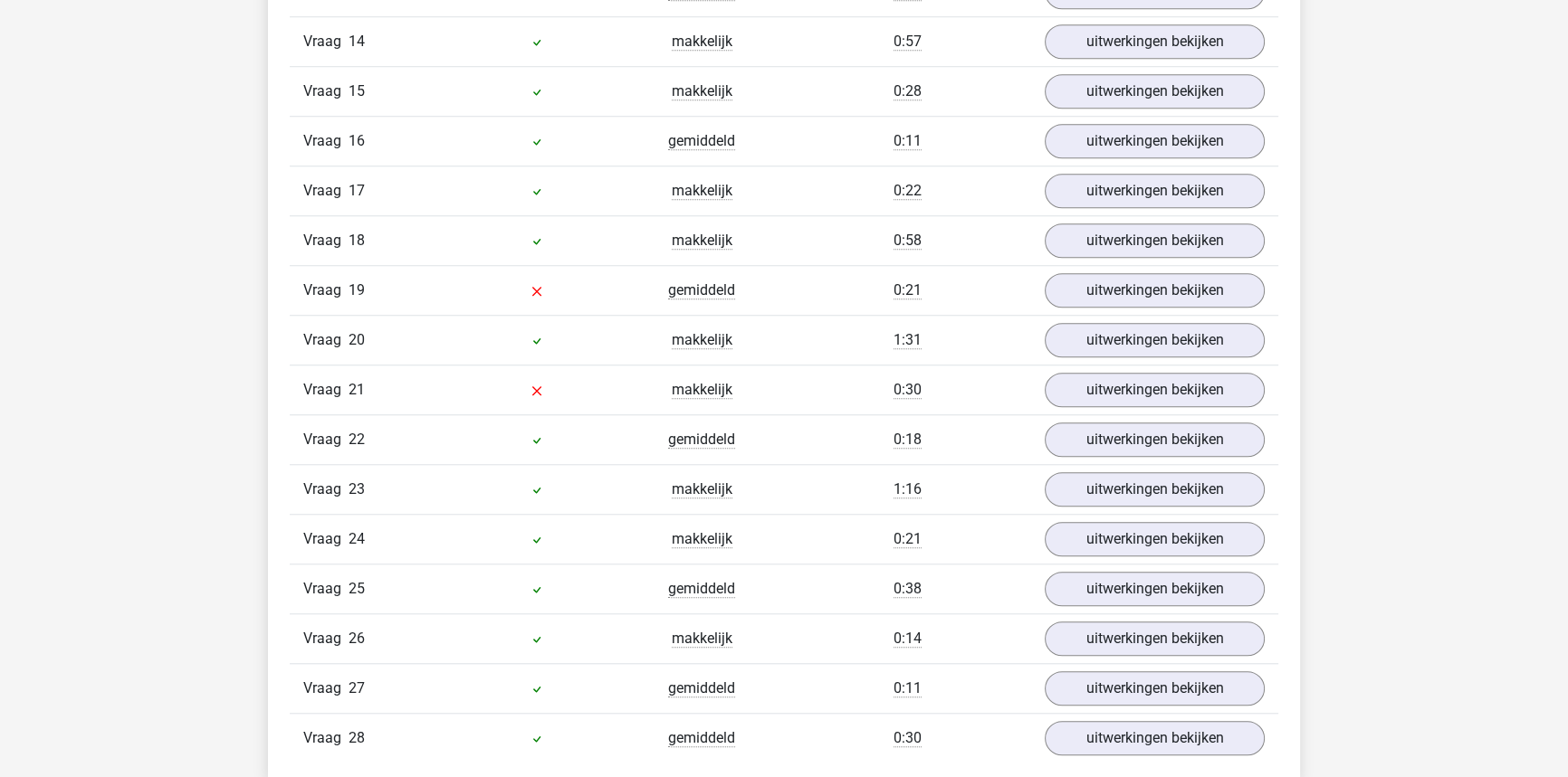
scroll to position [1810, 0]
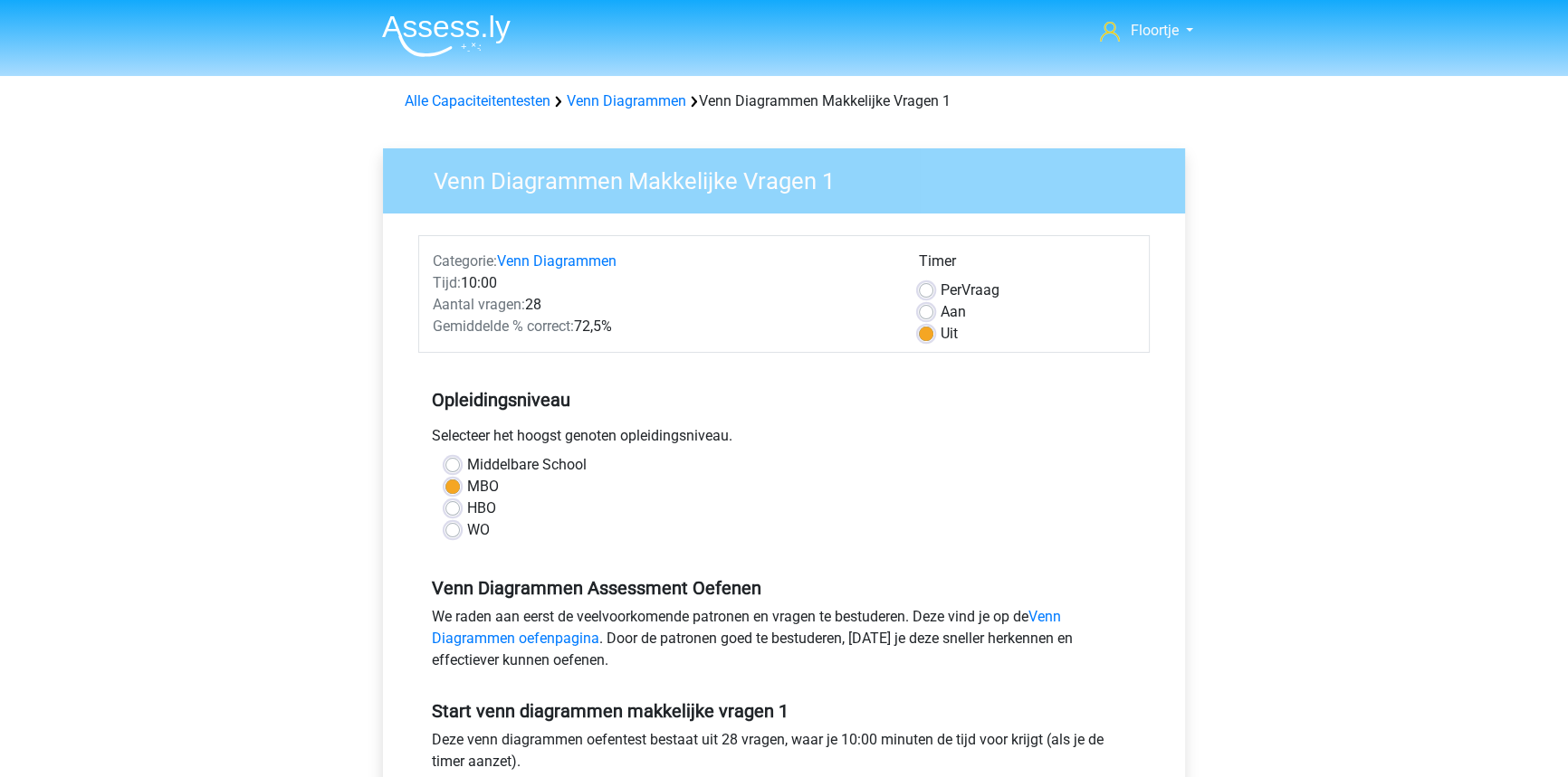
click at [941, 292] on label "Per Vraag" at bounding box center [970, 289] width 58 height 22
click at [923, 292] on input "Per Vraag" at bounding box center [926, 288] width 14 height 18
radio input "true"
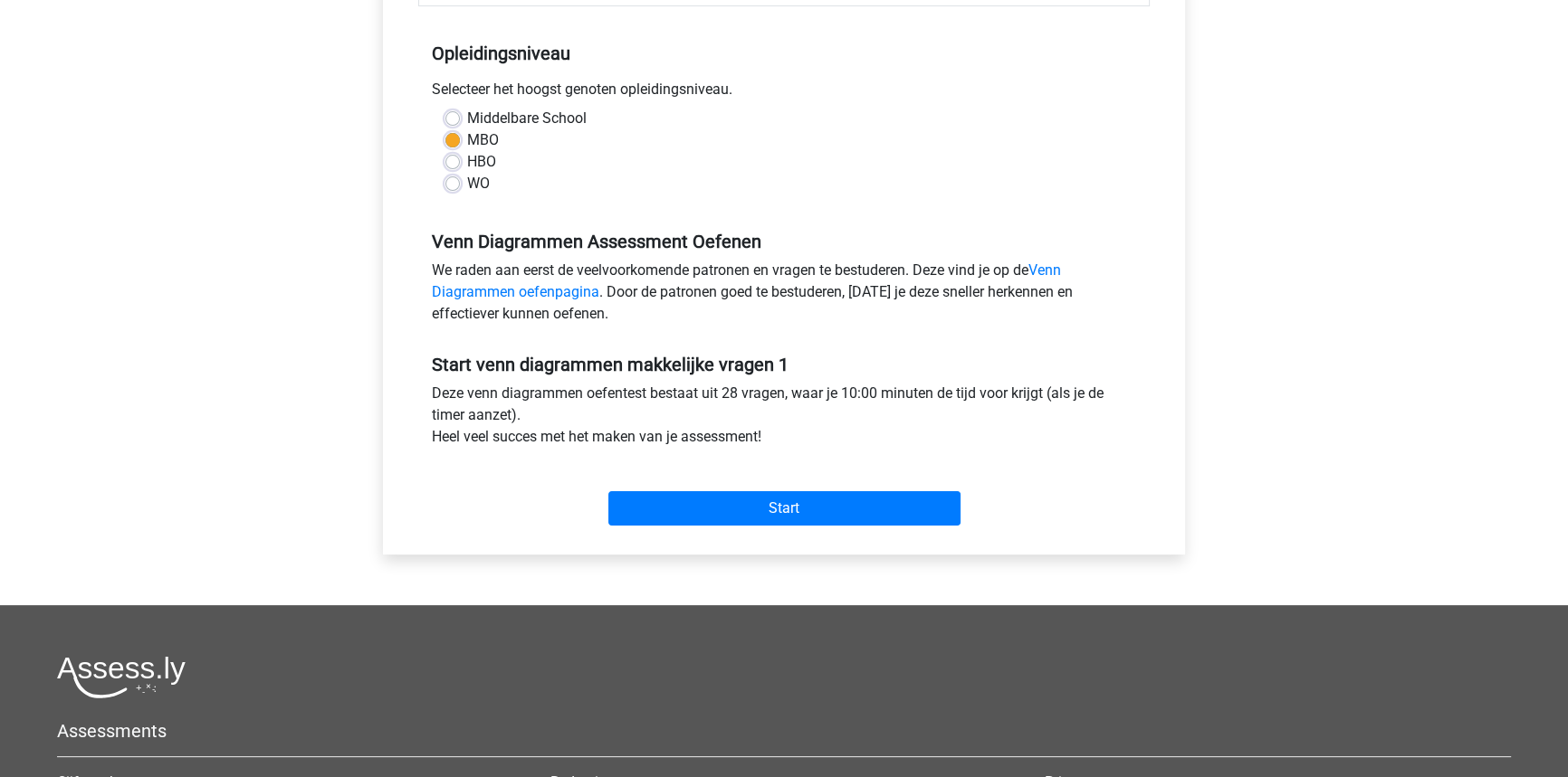
scroll to position [246, 0]
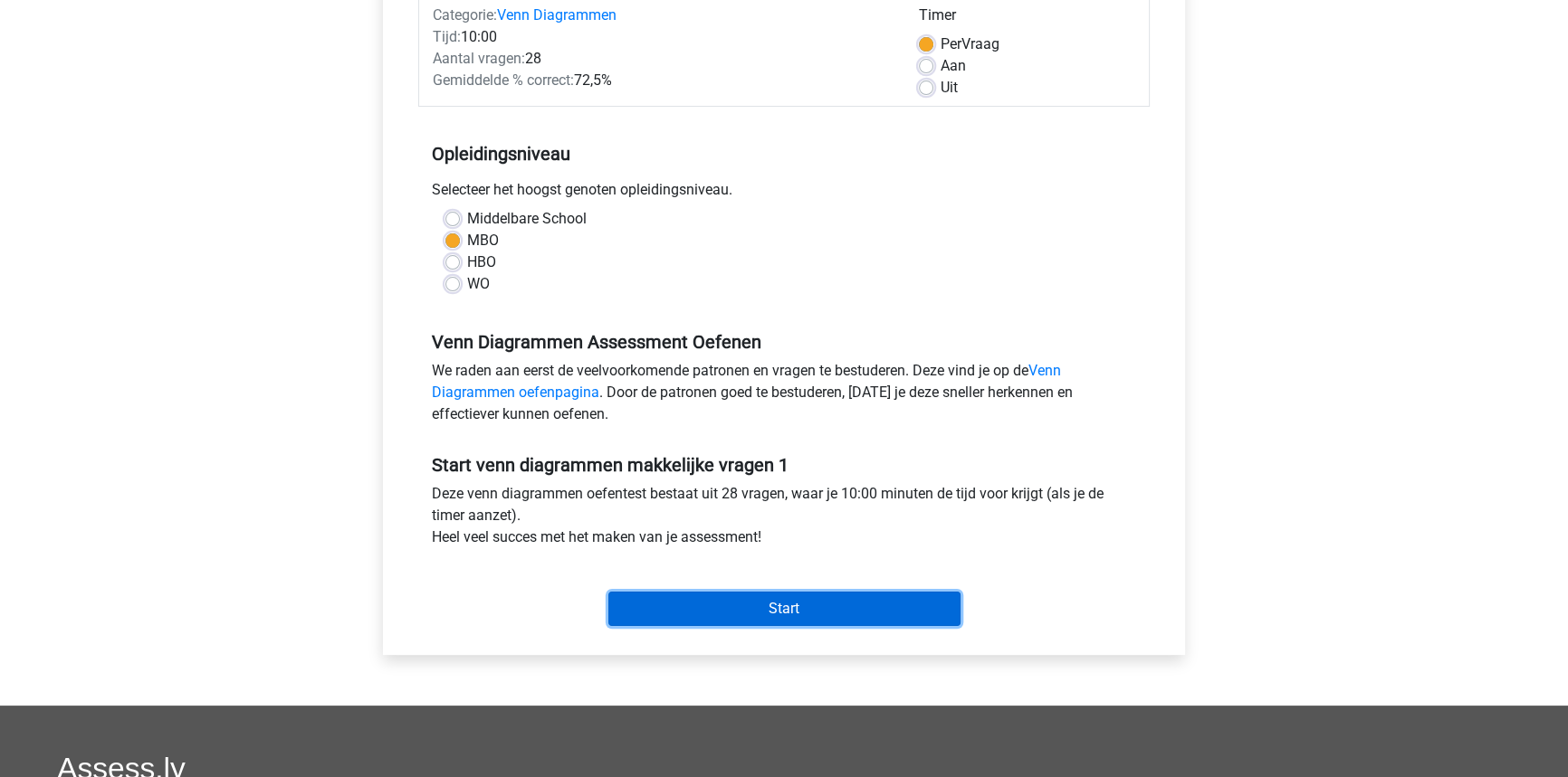
click at [814, 591] on input "Start" at bounding box center [784, 608] width 352 height 34
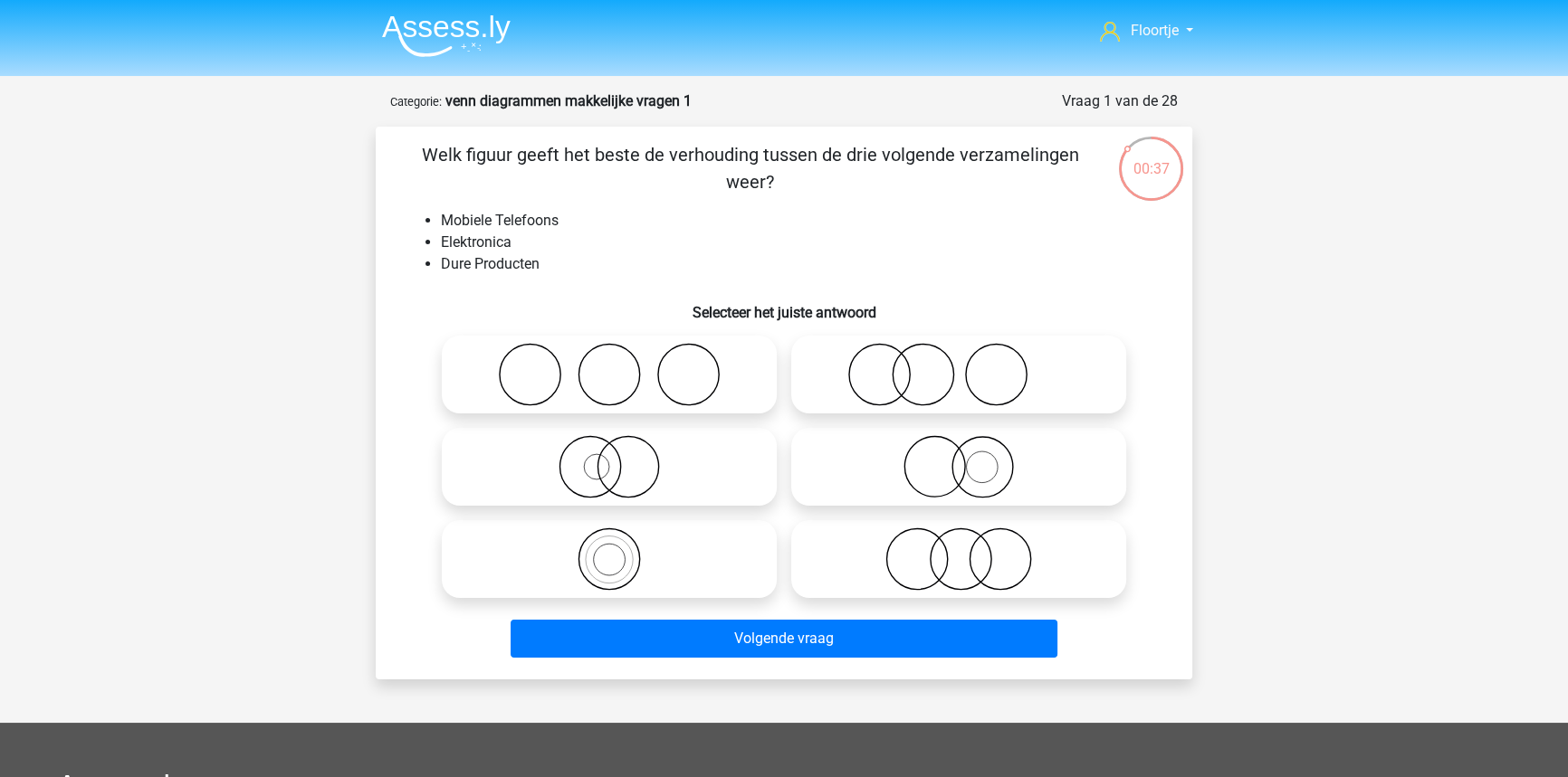
click at [642, 494] on circle at bounding box center [627, 467] width 60 height 60
click at [621, 457] on input "radio" at bounding box center [615, 452] width 11 height 11
radio input "true"
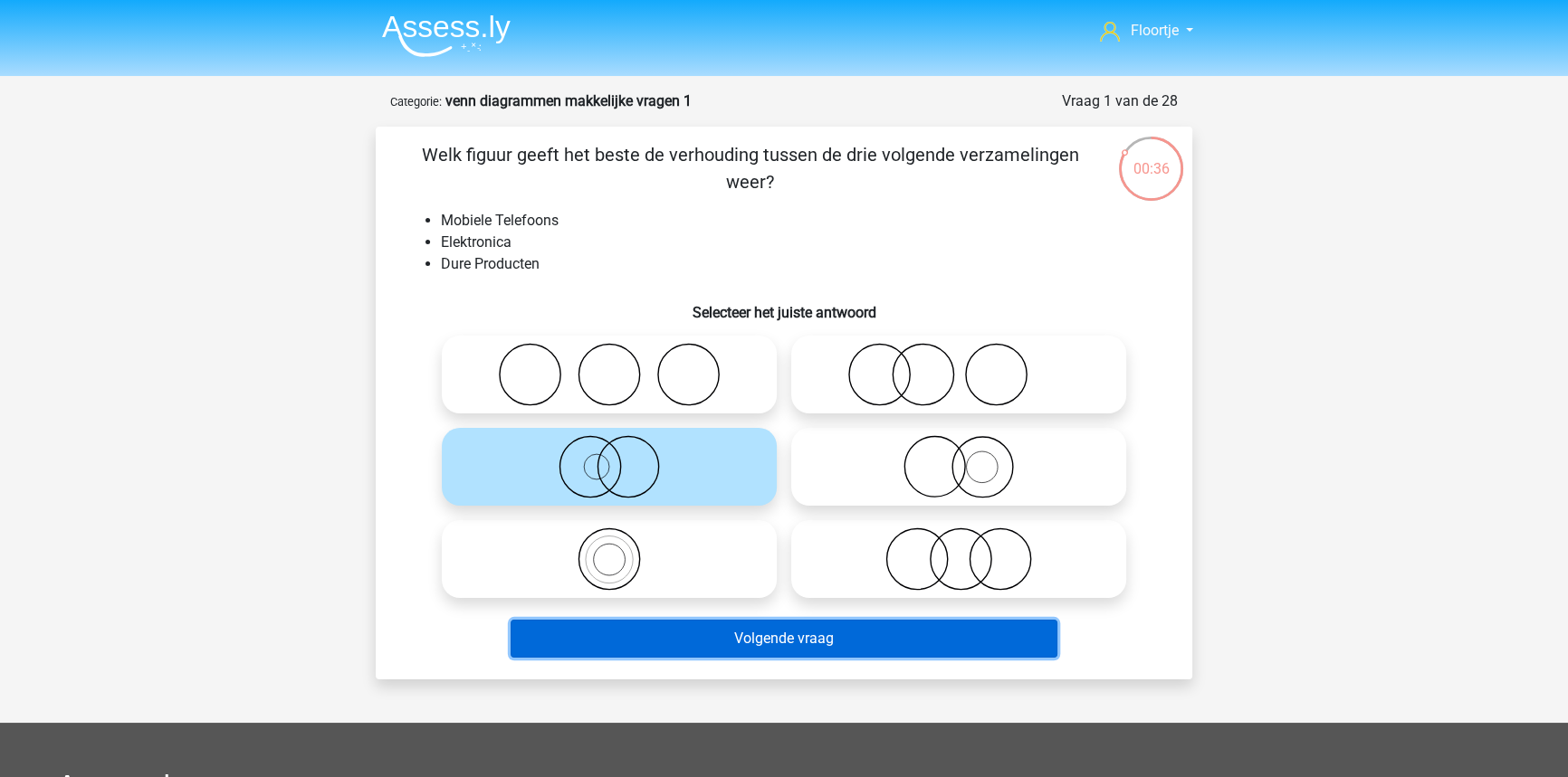
click at [717, 647] on button "Volgende vraag" at bounding box center [784, 638] width 547 height 38
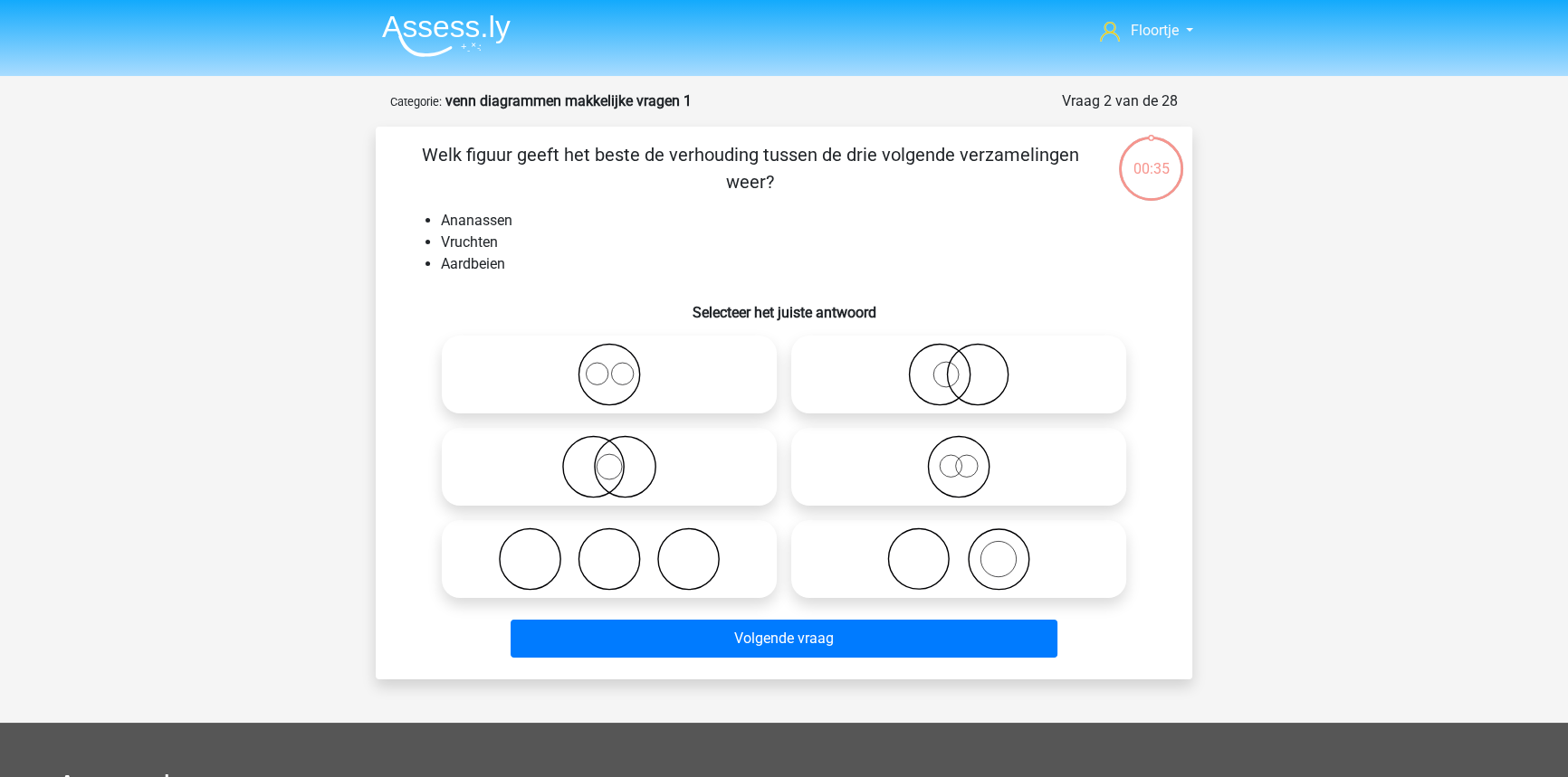
scroll to position [91, 0]
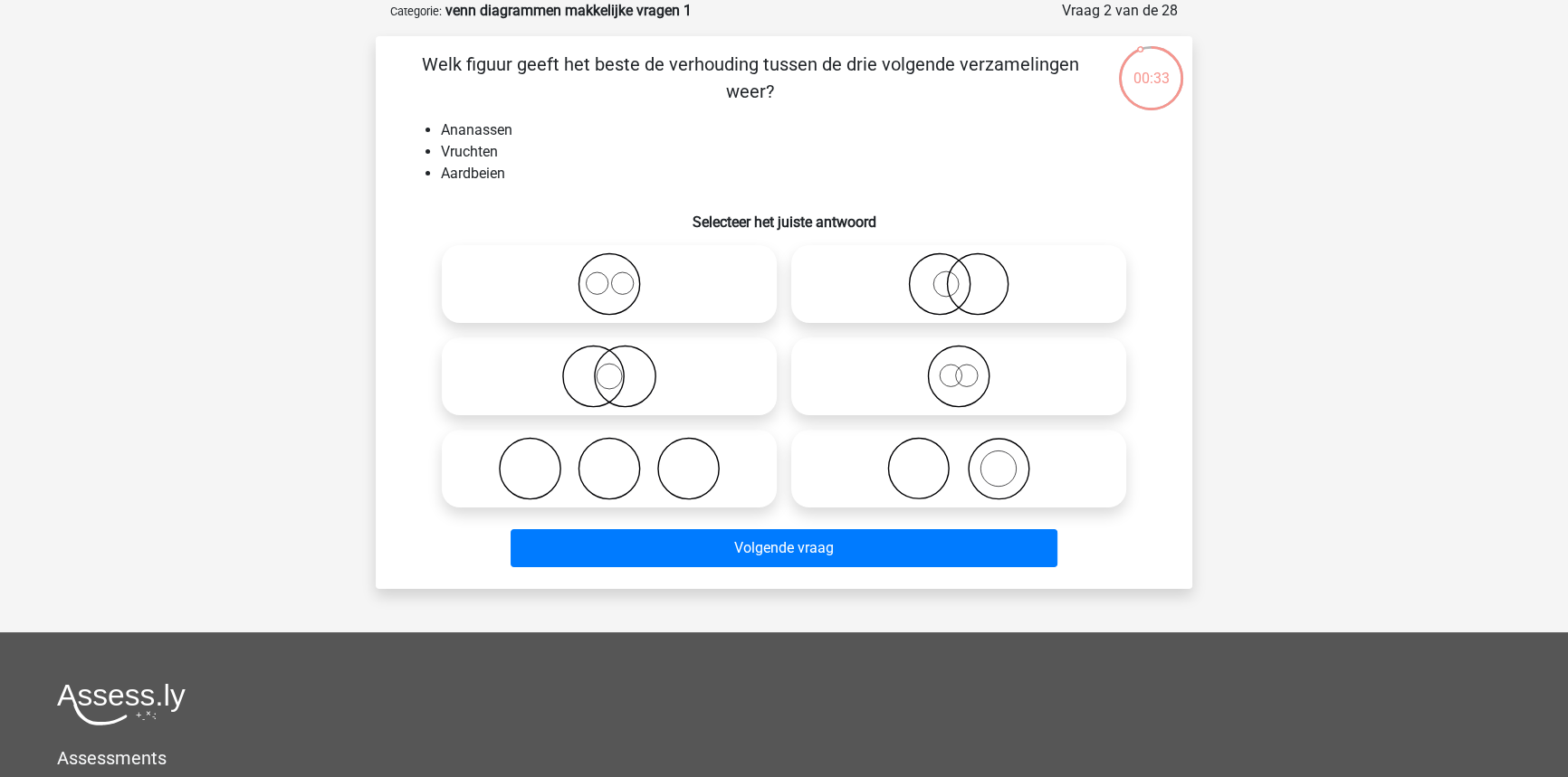
drag, startPoint x: 660, startPoint y: 273, endPoint x: 652, endPoint y: 388, distance: 115.3
click at [660, 274] on icon at bounding box center [609, 284] width 321 height 63
click at [621, 274] on input "radio" at bounding box center [615, 269] width 11 height 11
radio input "true"
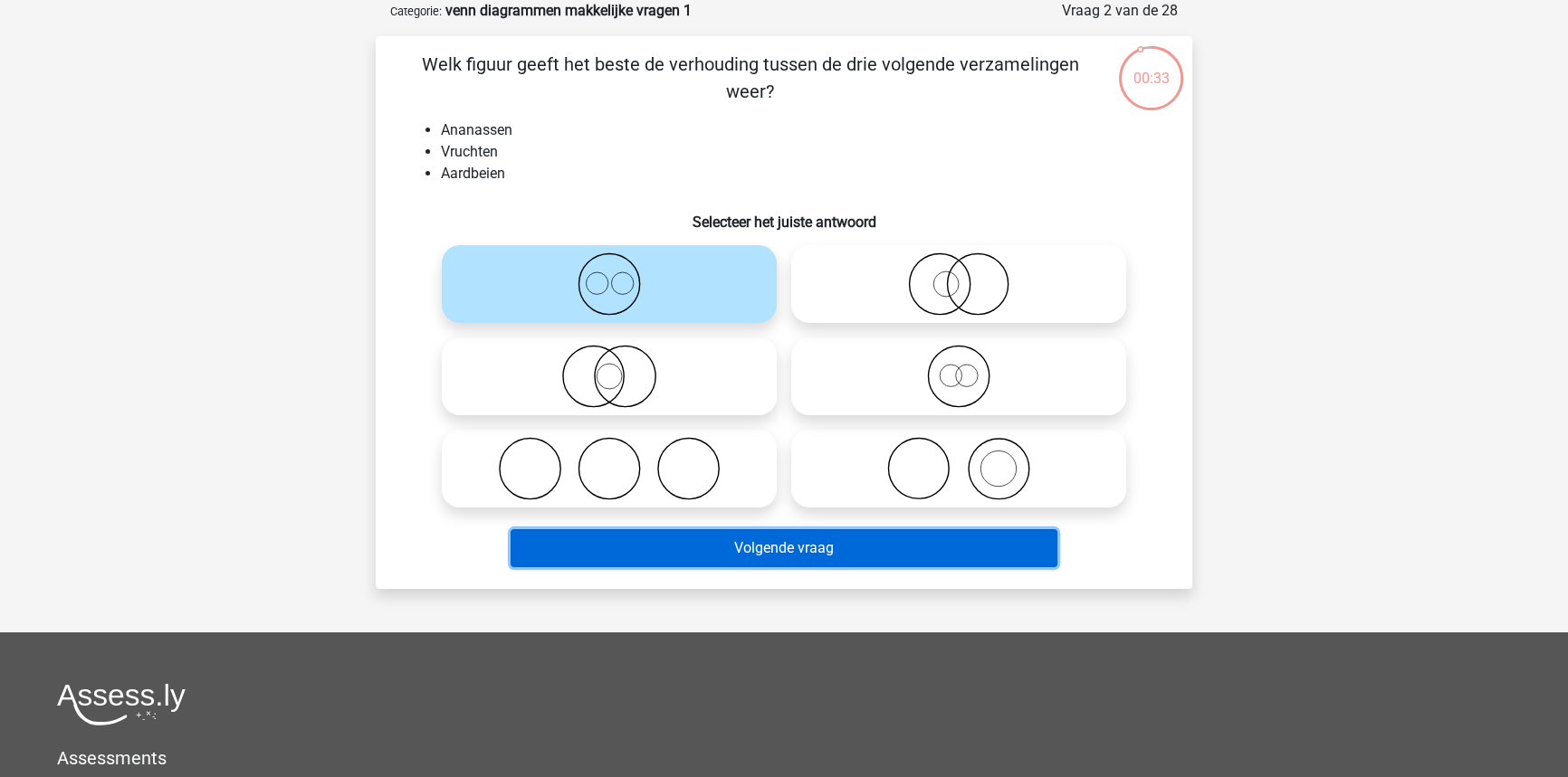
click at [693, 546] on button "Volgende vraag" at bounding box center [784, 548] width 547 height 38
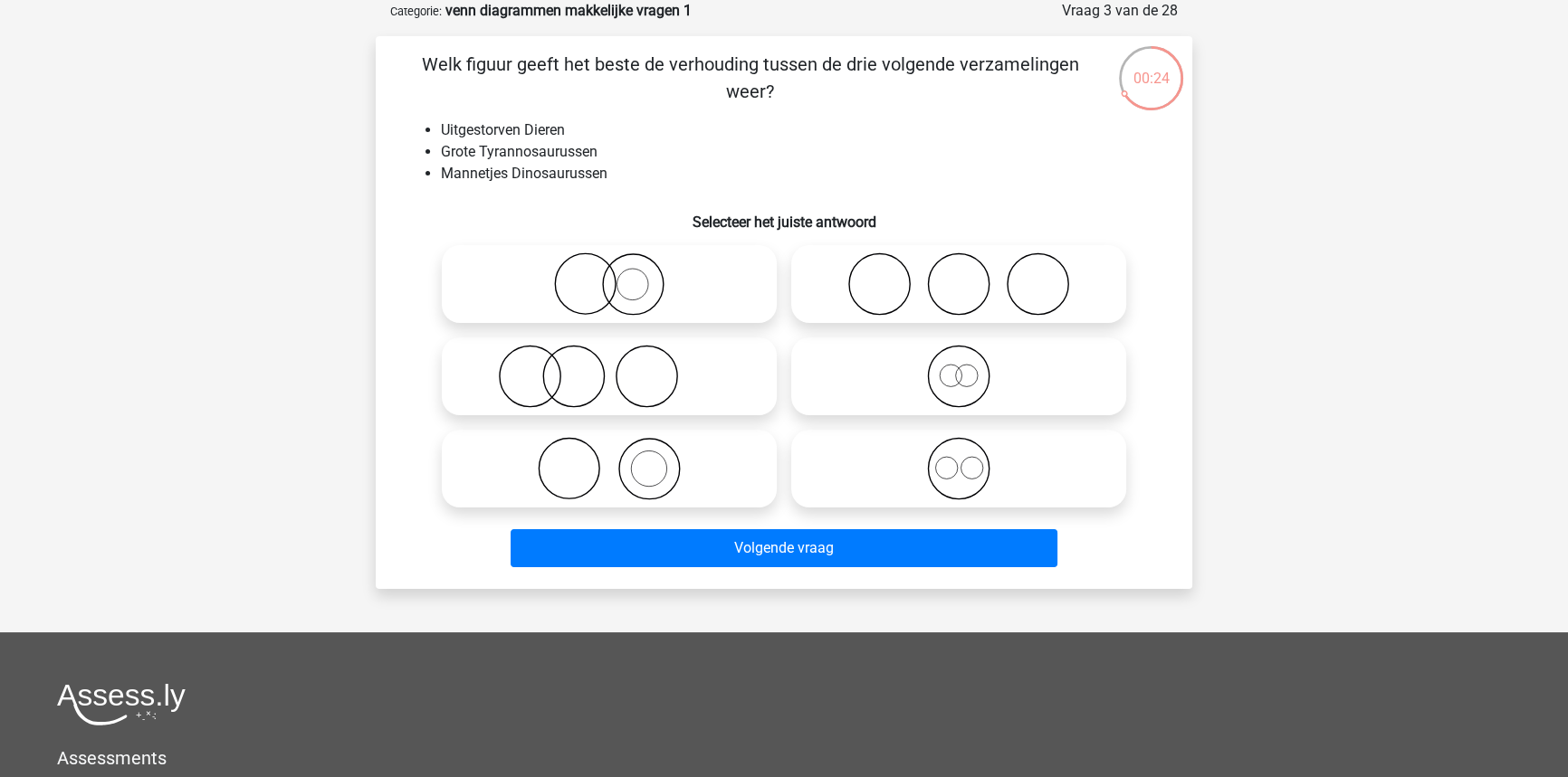
click at [926, 484] on icon at bounding box center [959, 468] width 321 height 63
click at [959, 459] on input "radio" at bounding box center [964, 454] width 11 height 11
radio input "true"
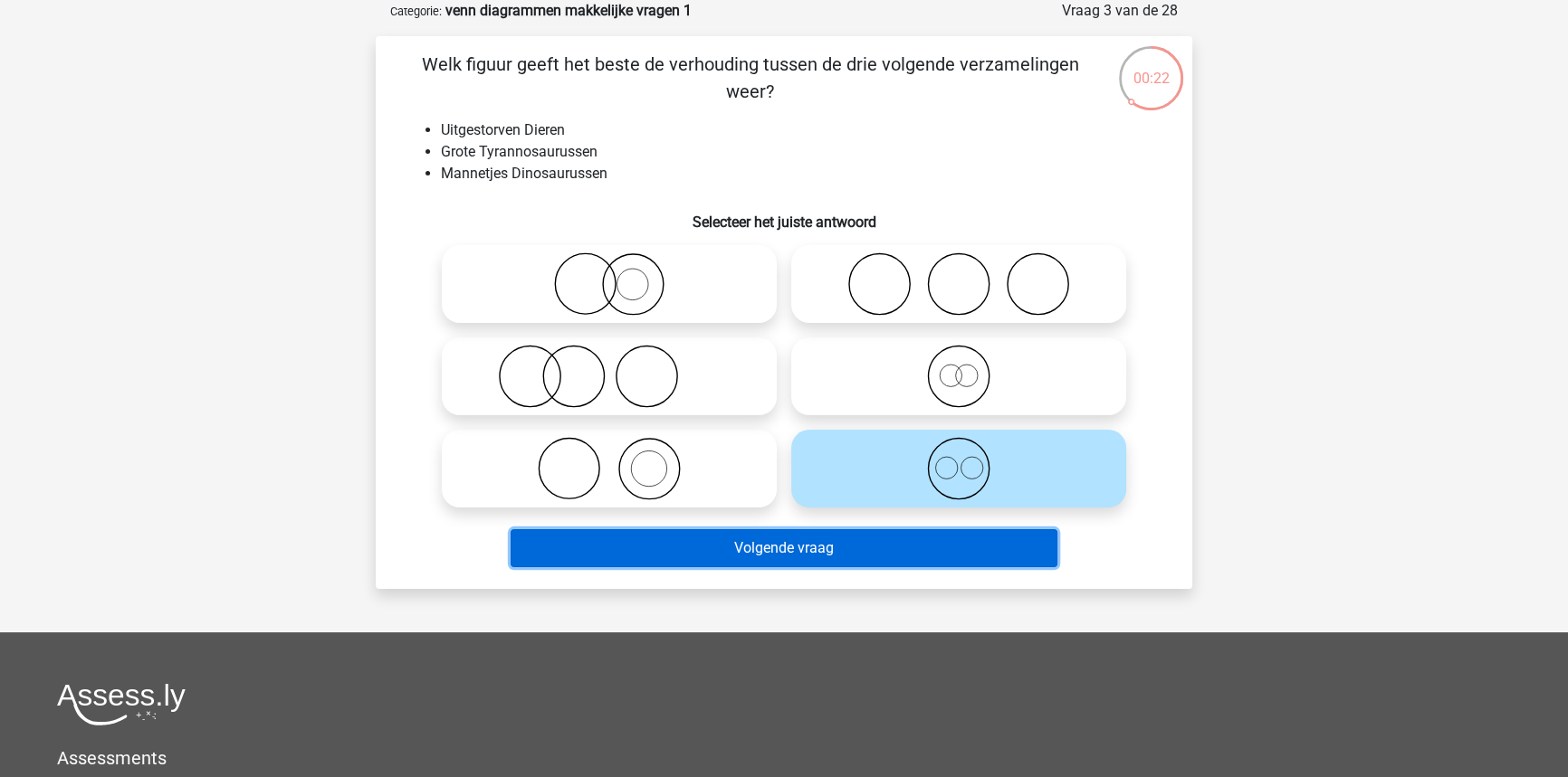
click at [898, 552] on button "Volgende vraag" at bounding box center [784, 548] width 547 height 38
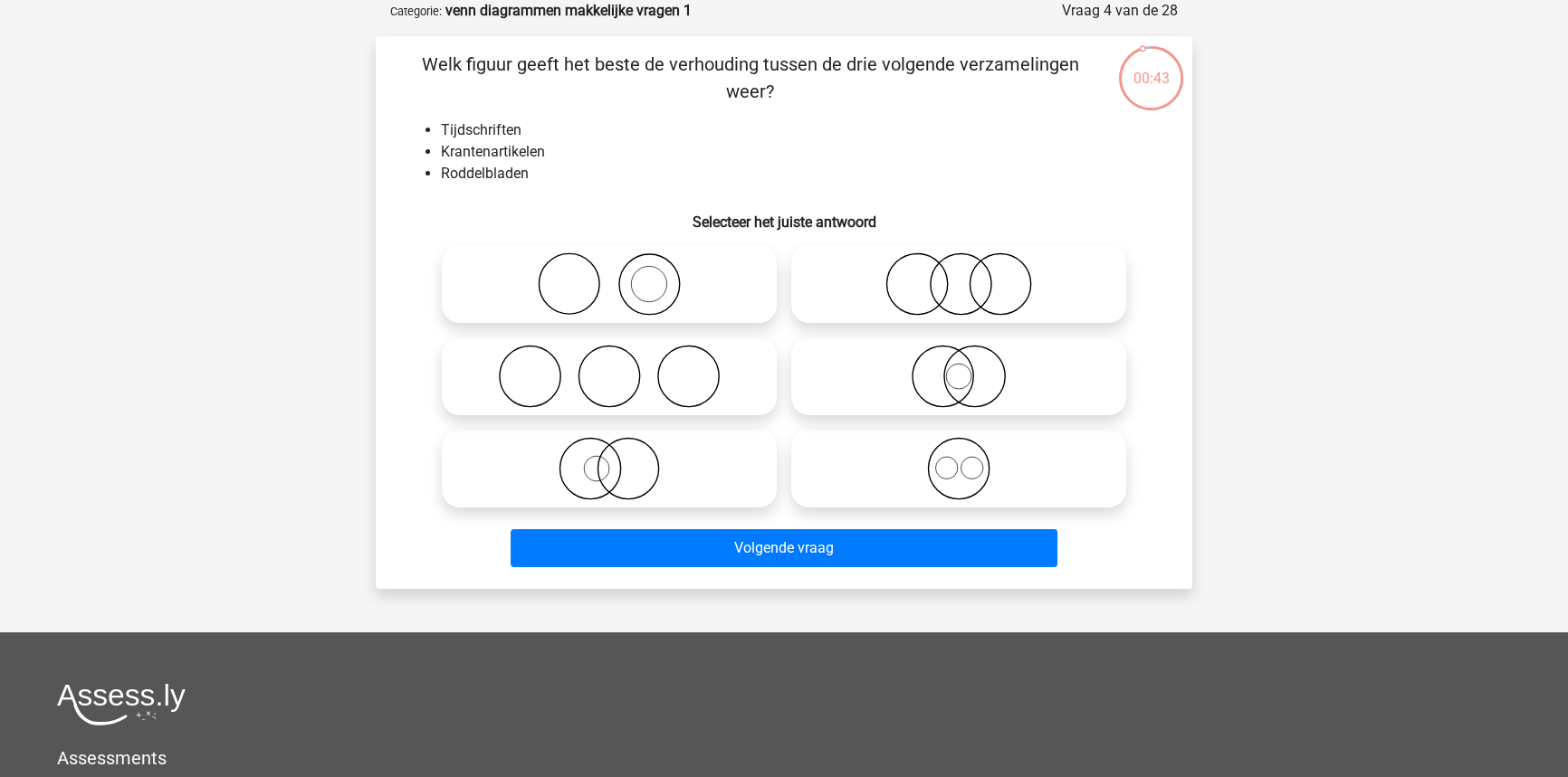
click at [721, 307] on icon at bounding box center [609, 284] width 321 height 63
click at [621, 275] on input "radio" at bounding box center [615, 269] width 11 height 11
radio input "true"
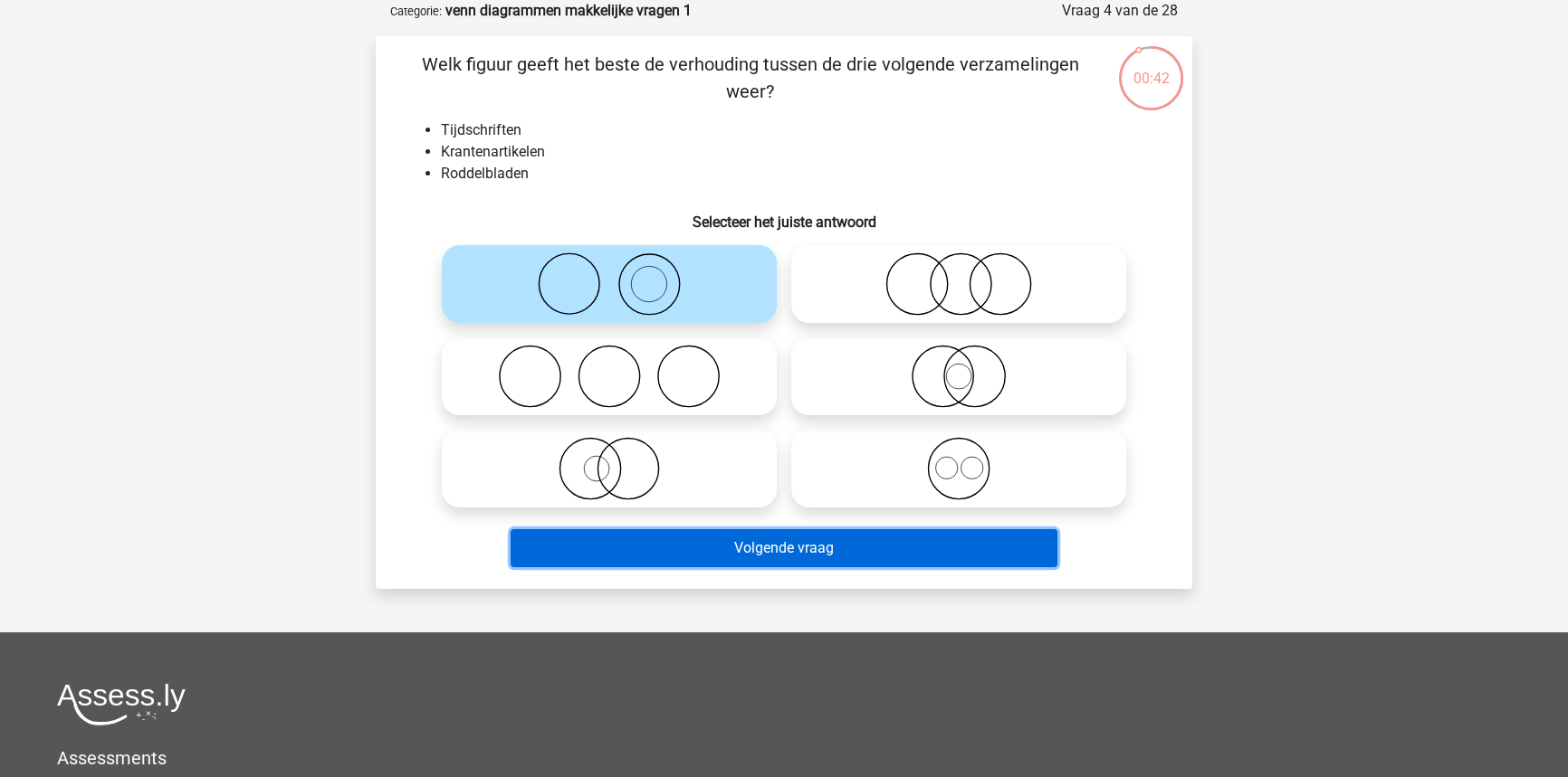
click at [746, 540] on button "Volgende vraag" at bounding box center [784, 548] width 547 height 38
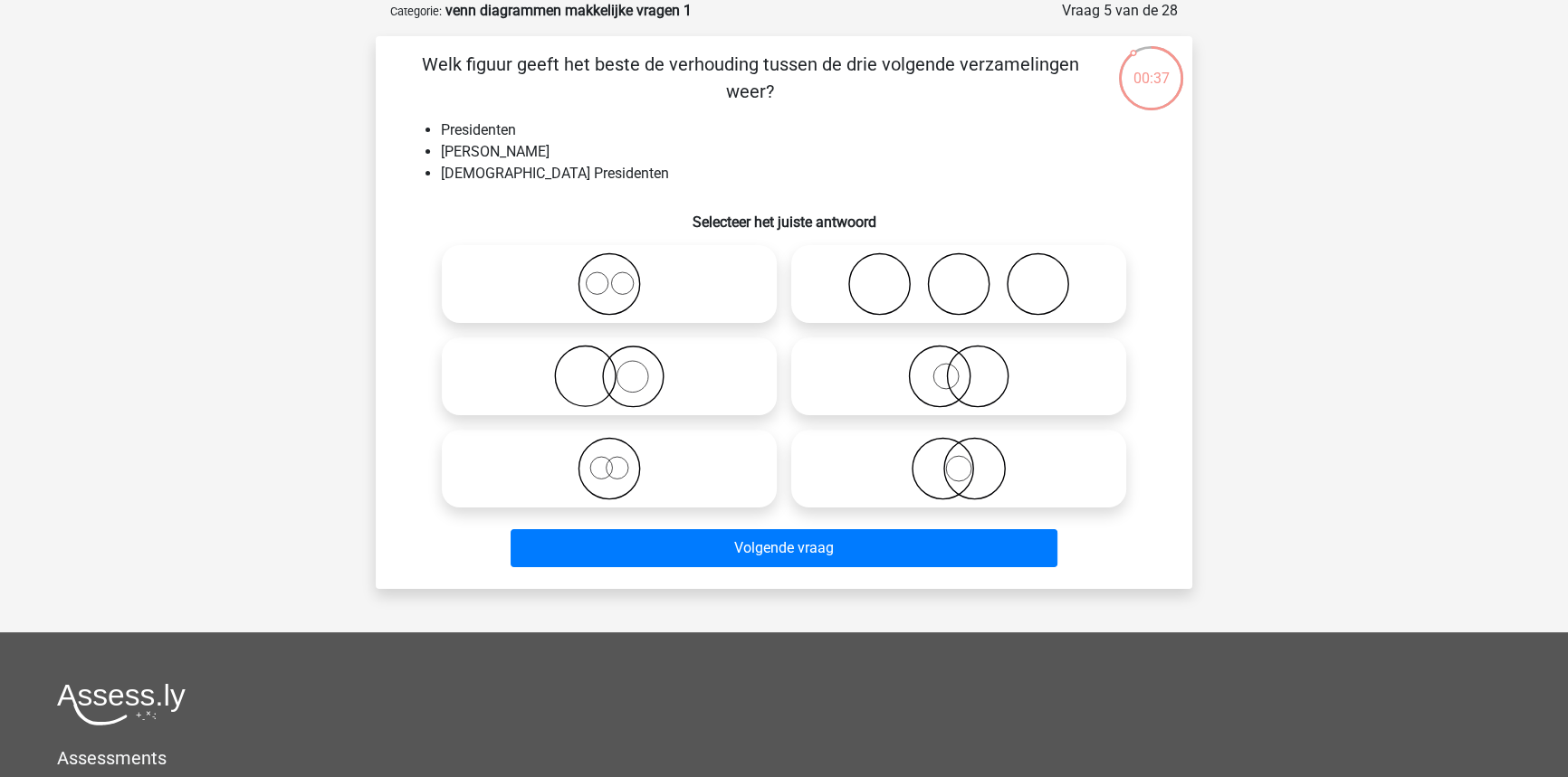
click at [1053, 388] on icon at bounding box center [959, 376] width 321 height 63
click at [971, 368] on input "radio" at bounding box center [964, 361] width 11 height 11
radio input "true"
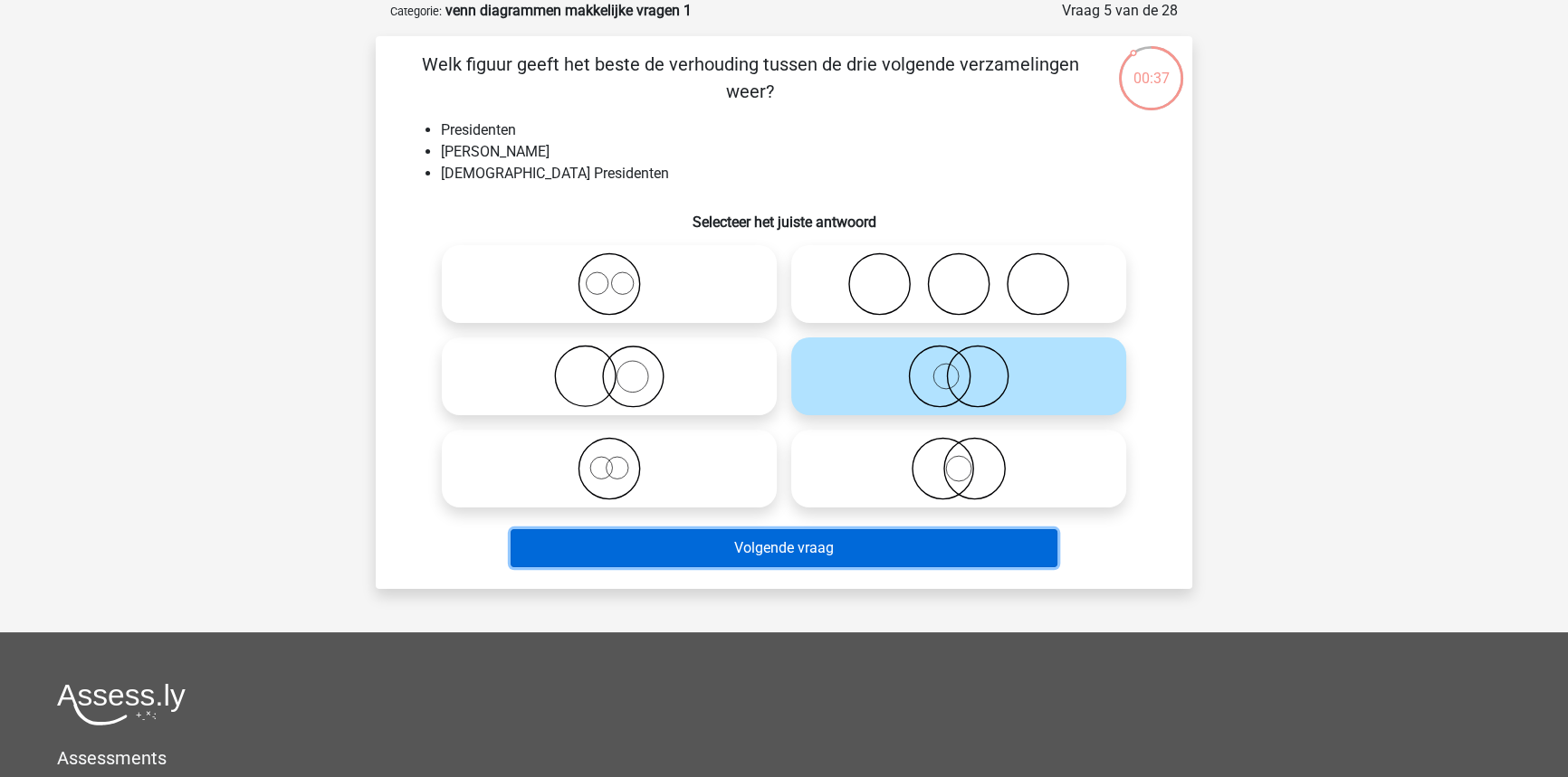
click at [933, 552] on button "Volgende vraag" at bounding box center [784, 548] width 547 height 38
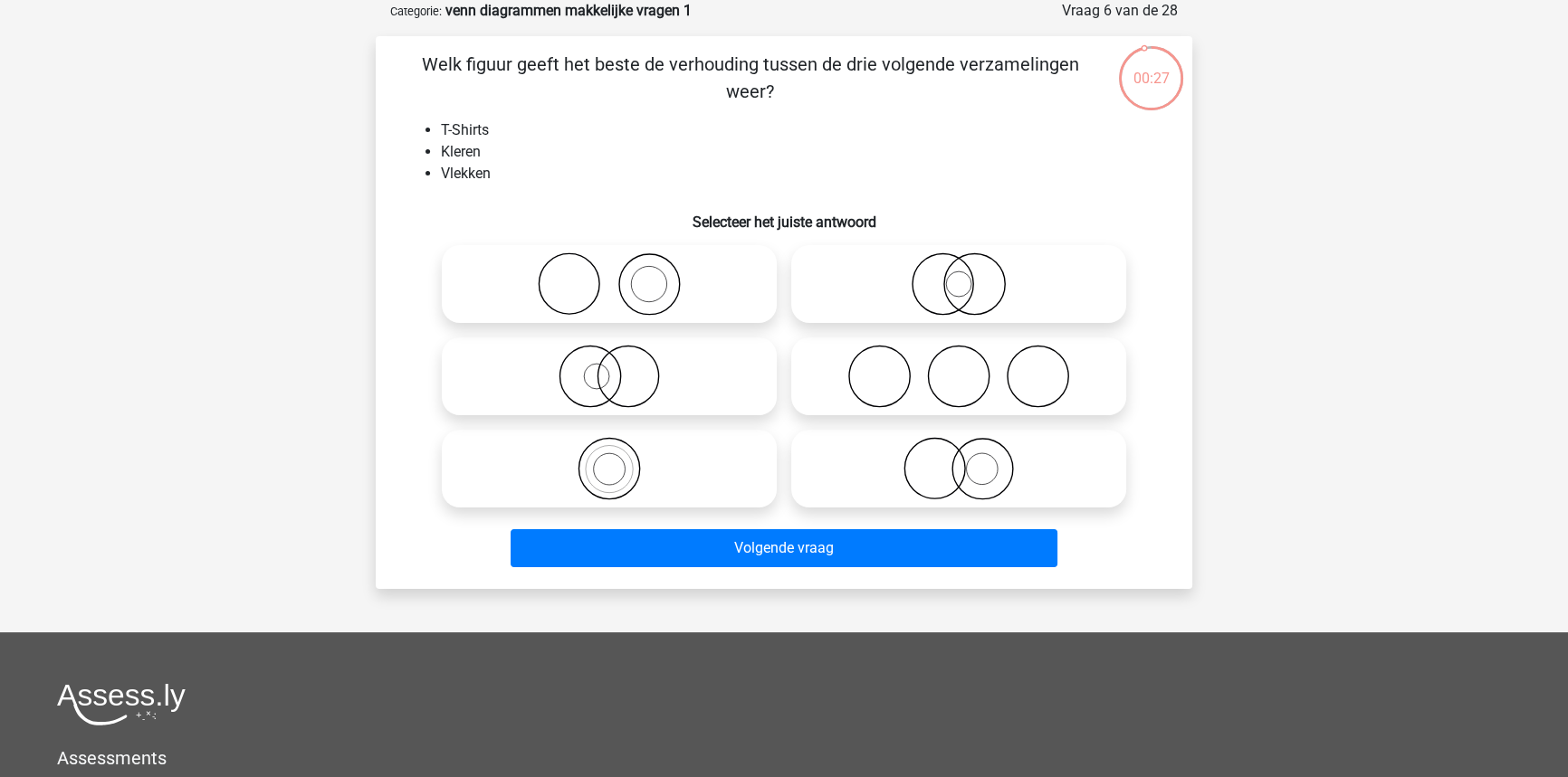
click at [697, 292] on icon at bounding box center [609, 284] width 321 height 63
click at [621, 275] on input "radio" at bounding box center [615, 269] width 11 height 11
radio input "true"
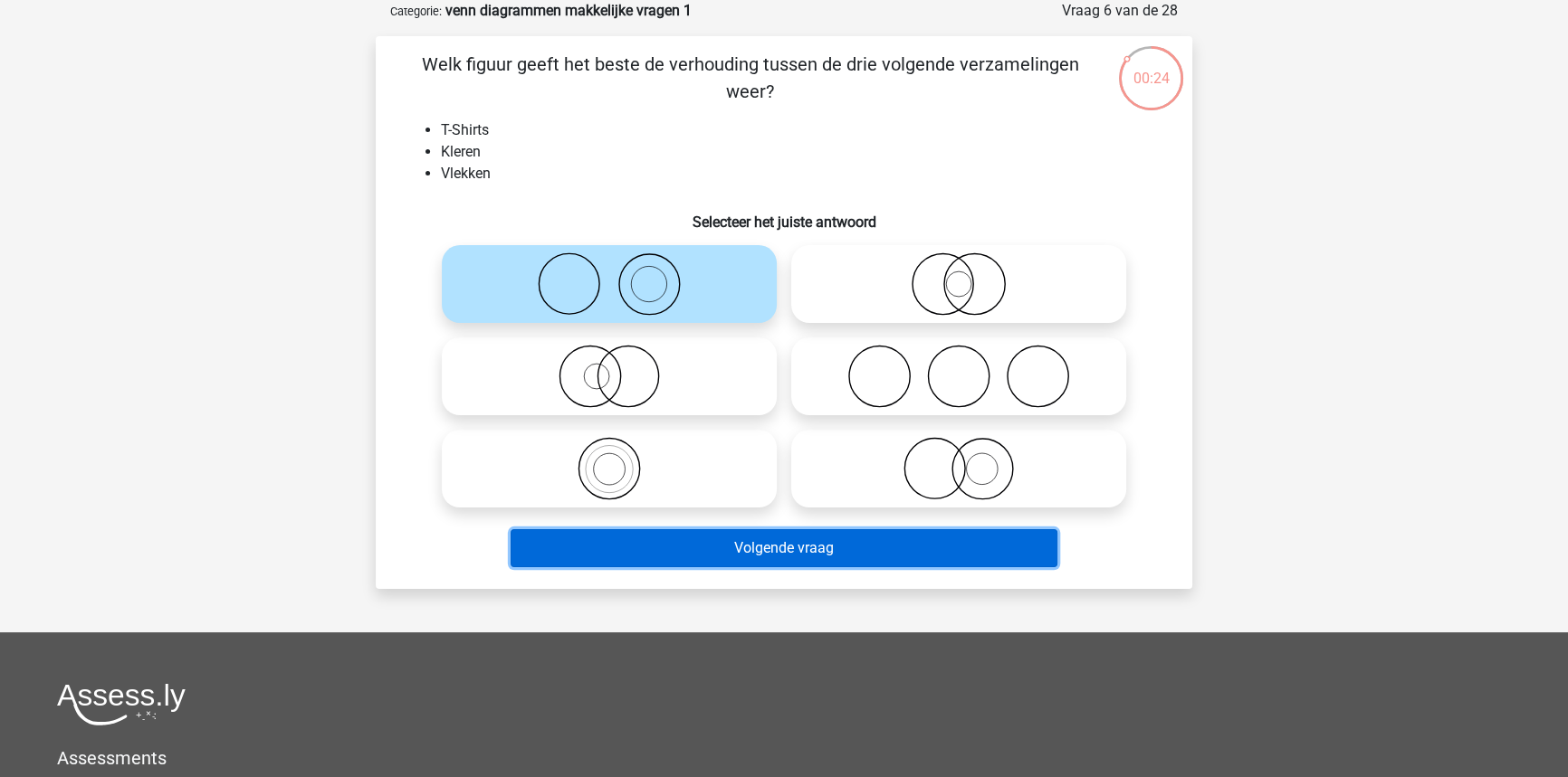
click at [770, 557] on button "Volgende vraag" at bounding box center [784, 548] width 547 height 38
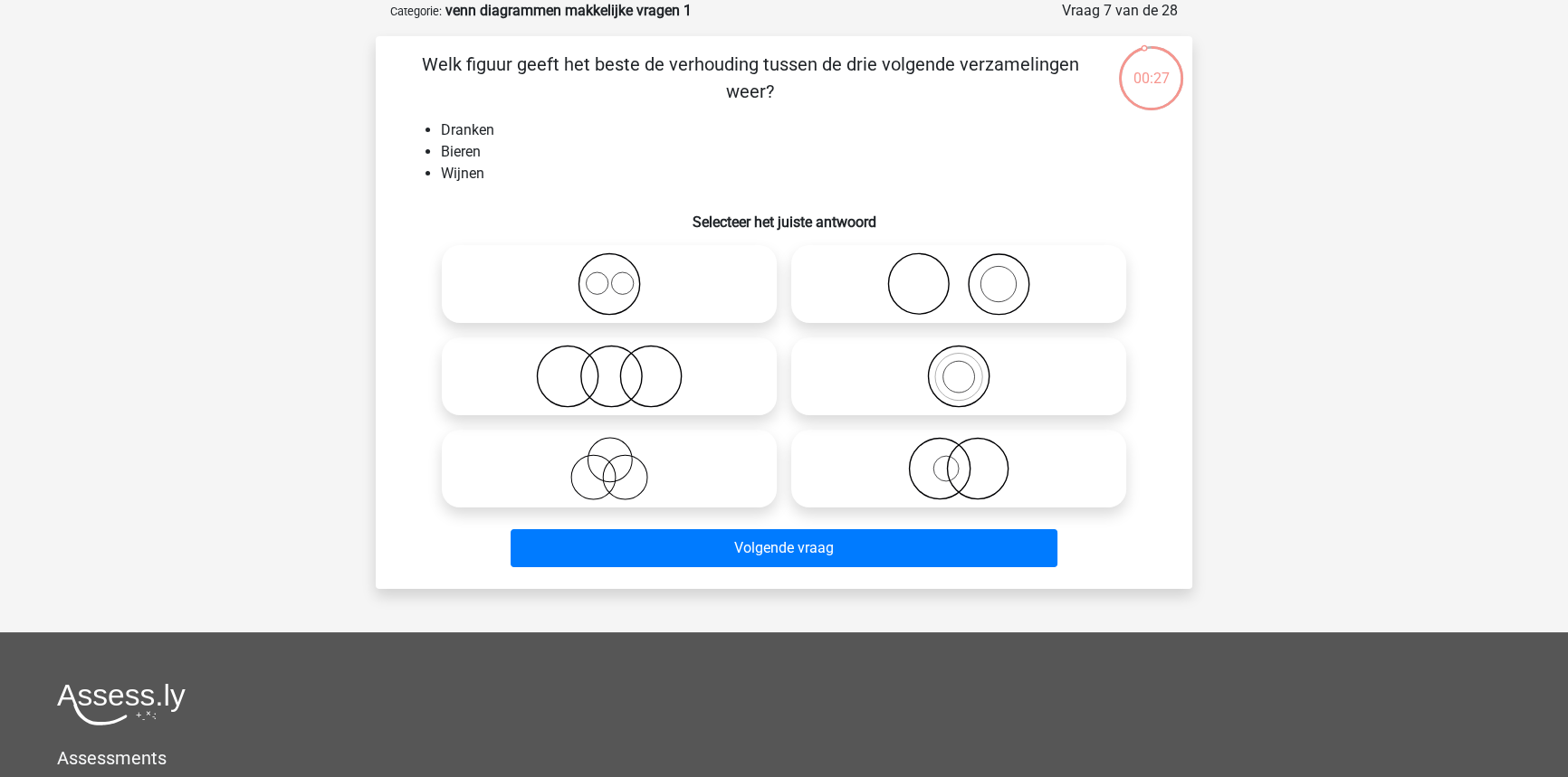
click at [695, 304] on icon at bounding box center [609, 284] width 321 height 63
click at [621, 275] on input "radio" at bounding box center [615, 269] width 11 height 11
radio input "true"
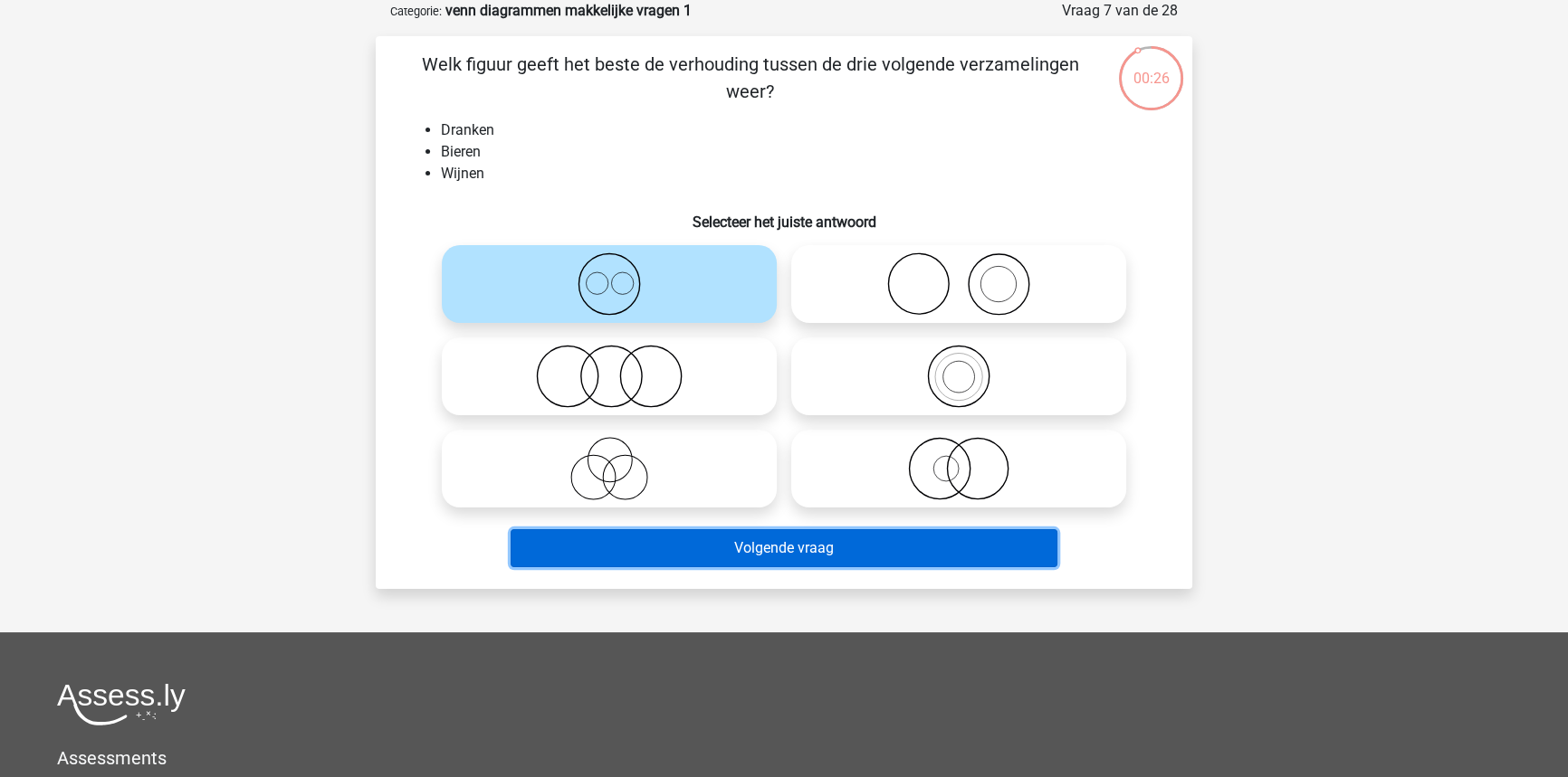
click at [735, 555] on button "Volgende vraag" at bounding box center [784, 548] width 547 height 38
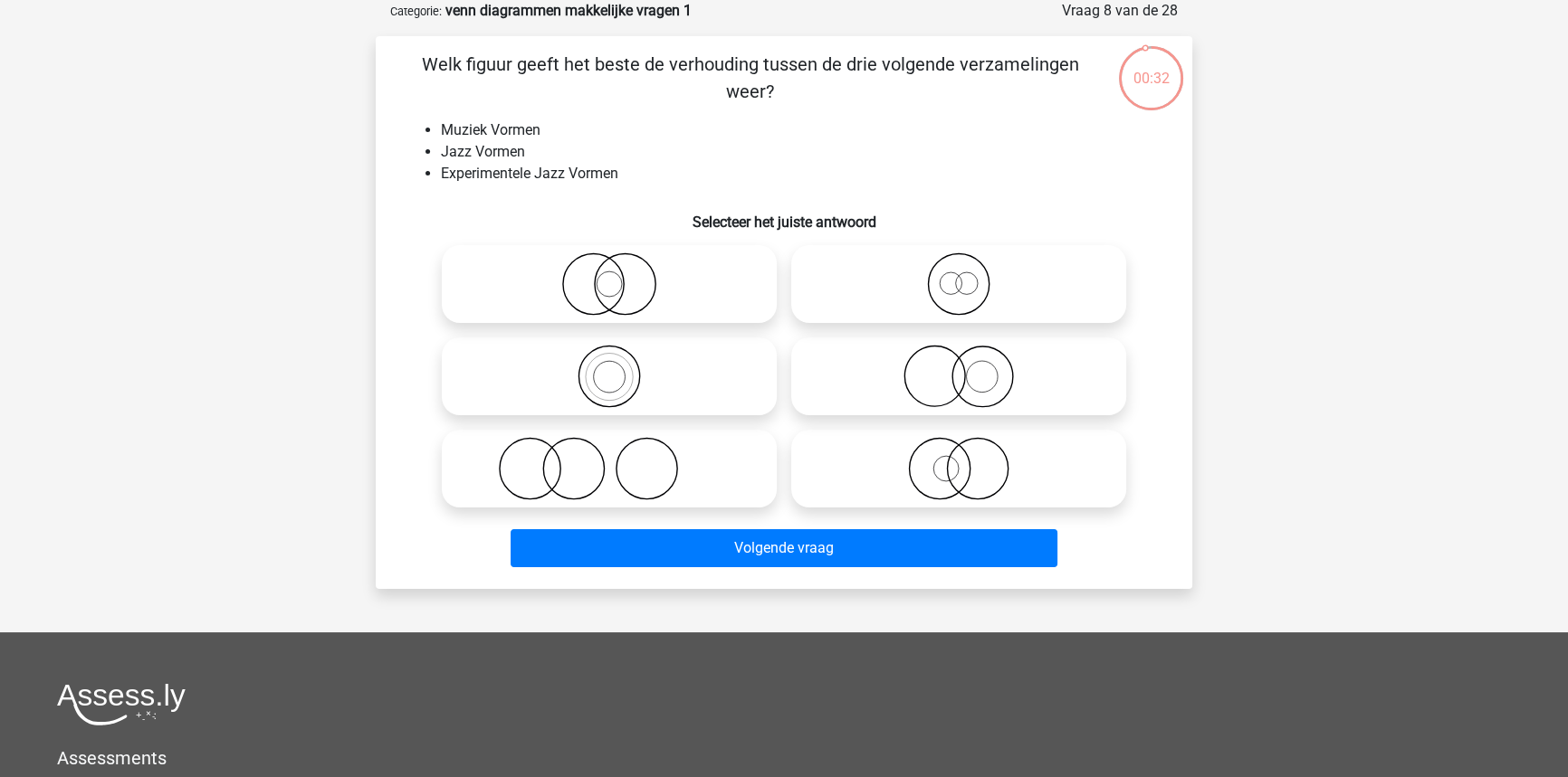
click at [631, 384] on icon at bounding box center [609, 376] width 321 height 63
click at [621, 368] on input "radio" at bounding box center [615, 361] width 11 height 11
radio input "true"
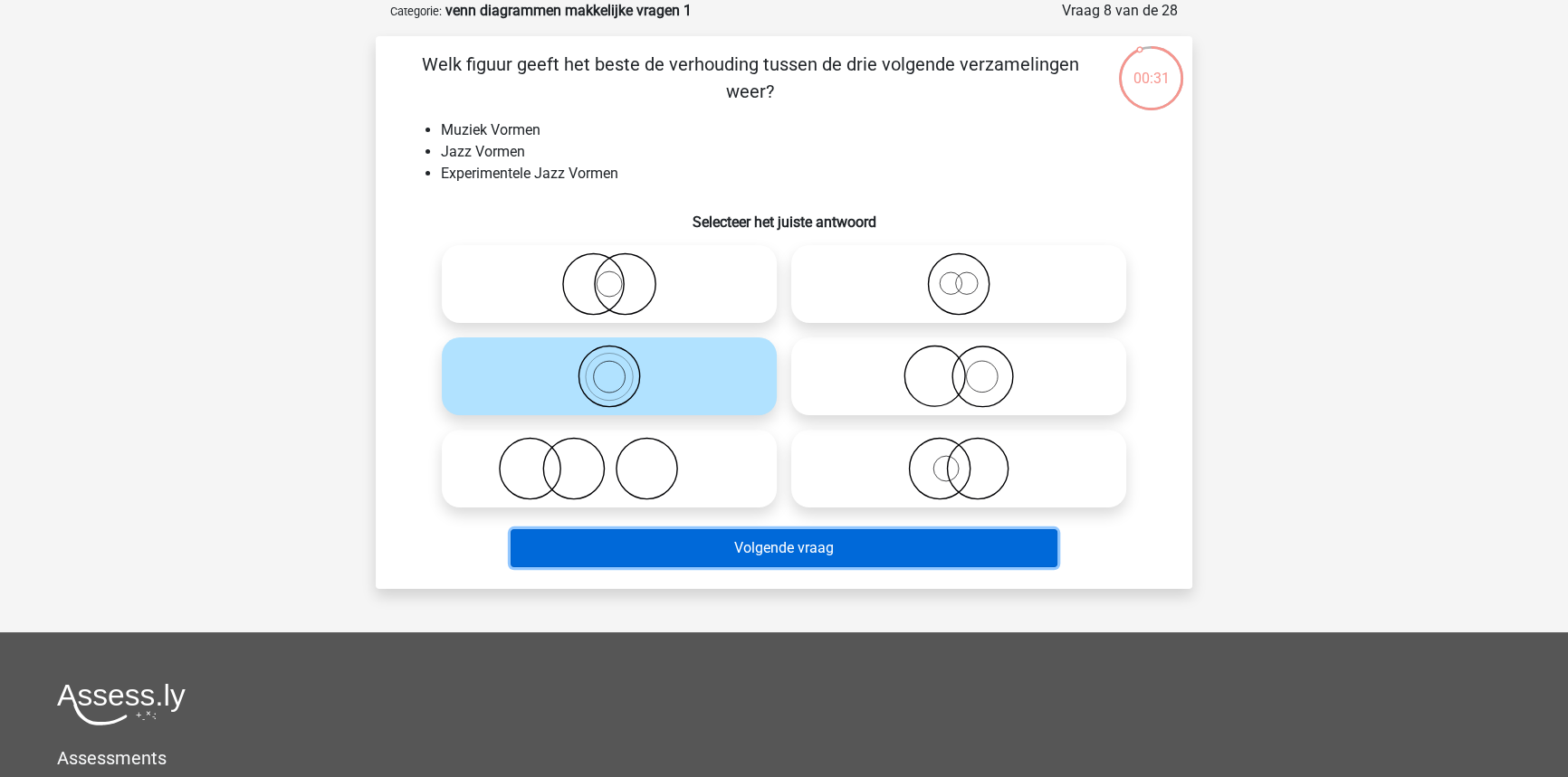
click at [669, 556] on button "Volgende vraag" at bounding box center [784, 548] width 547 height 38
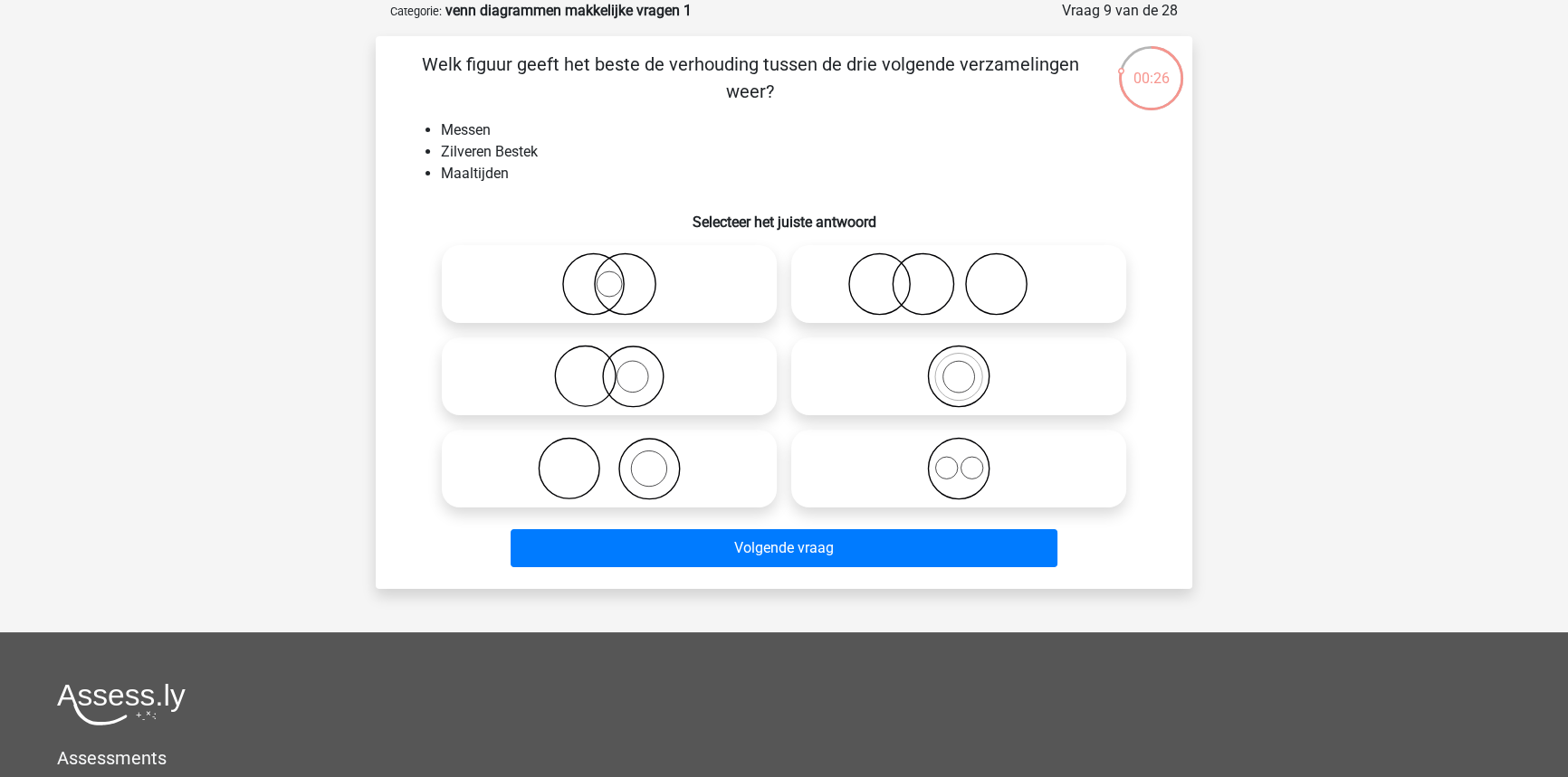
click at [894, 263] on icon at bounding box center [959, 284] width 321 height 63
click at [959, 263] on input "radio" at bounding box center [964, 269] width 11 height 11
radio input "true"
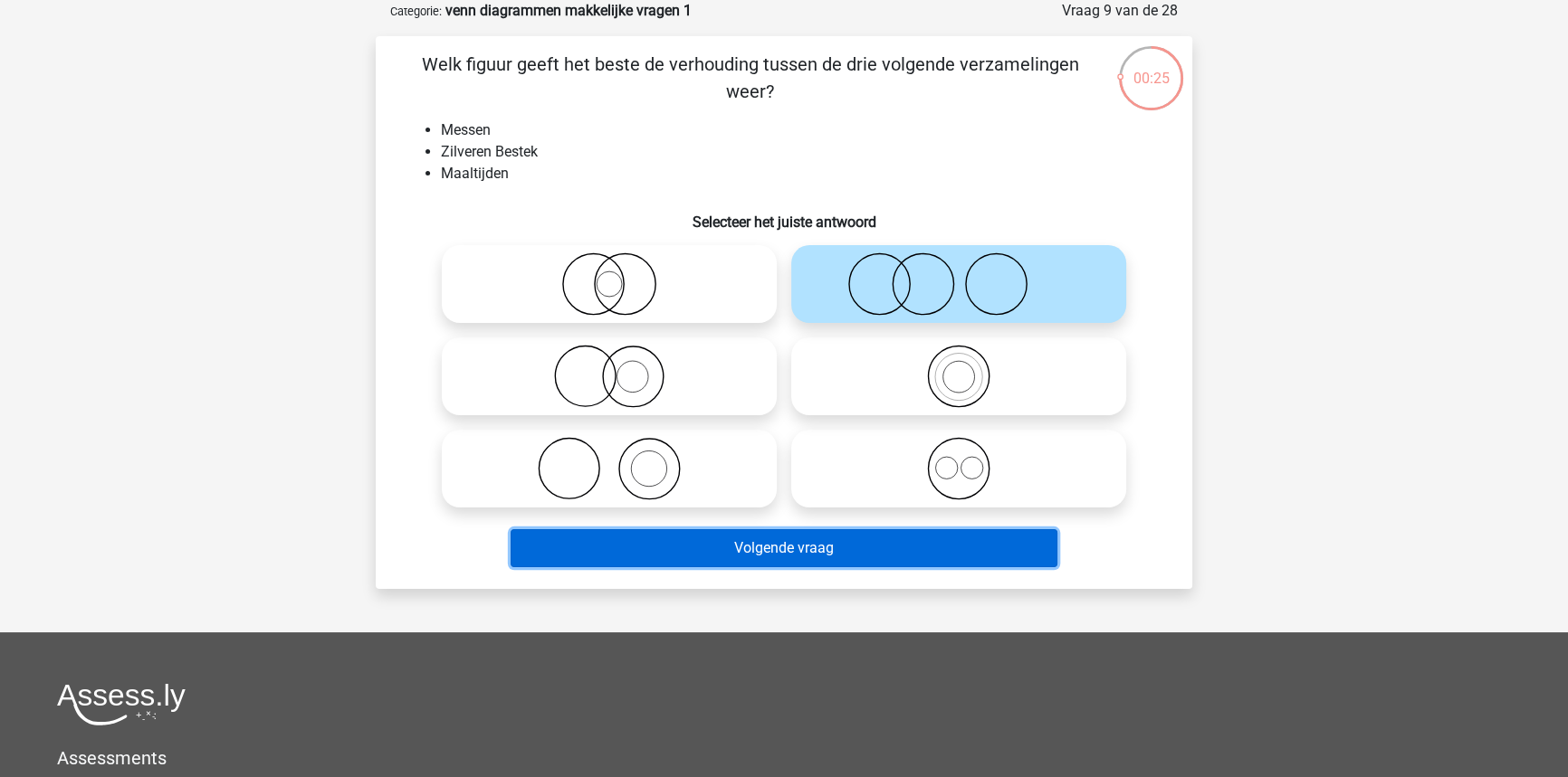
click at [806, 549] on button "Volgende vraag" at bounding box center [784, 548] width 547 height 38
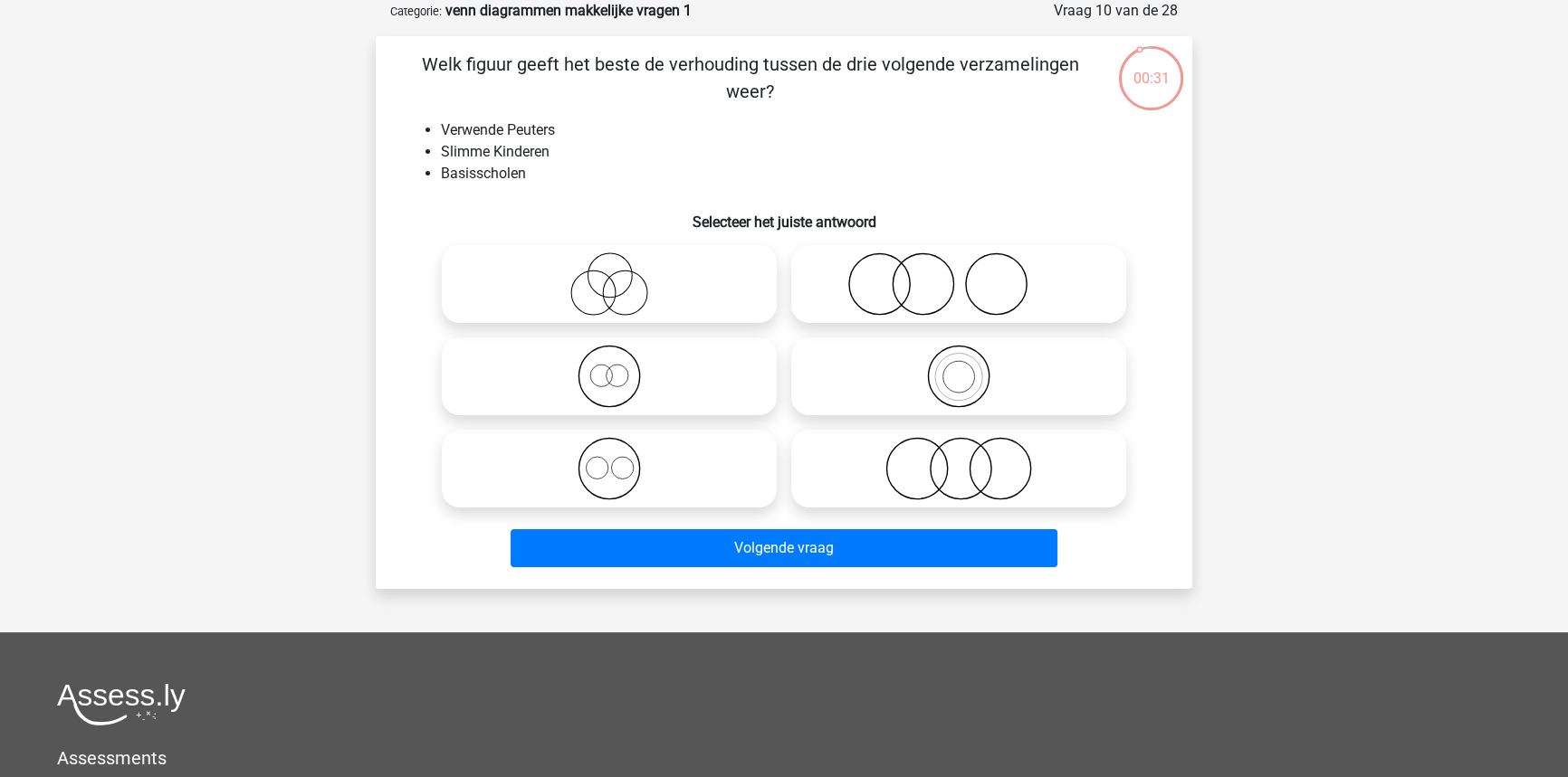
drag, startPoint x: 1034, startPoint y: 457, endPoint x: 1012, endPoint y: 487, distance: 37.2
click at [1023, 470] on icon at bounding box center [959, 468] width 321 height 63
click at [971, 459] on input "radio" at bounding box center [964, 454] width 11 height 11
radio input "true"
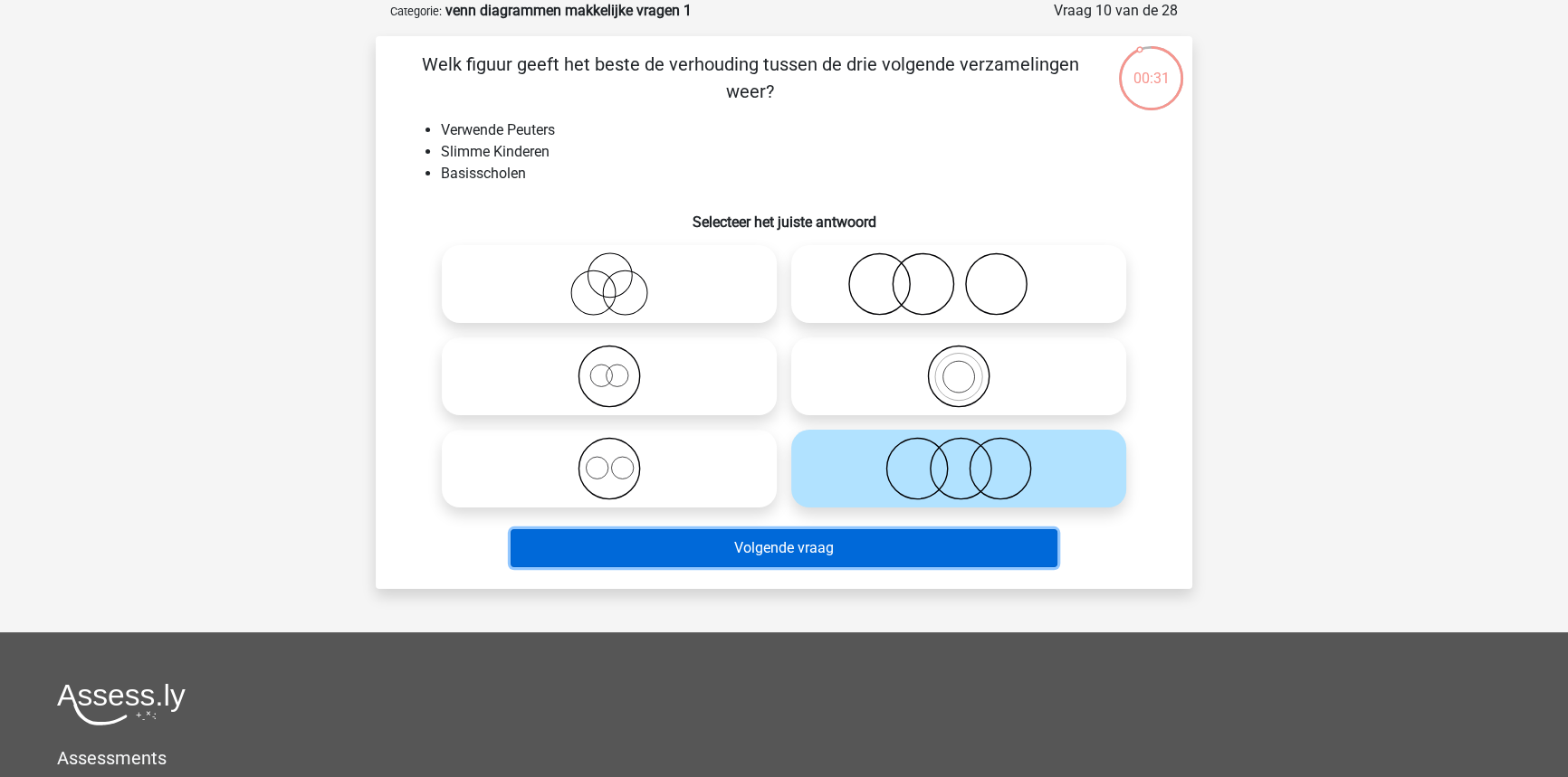
click at [979, 559] on button "Volgende vraag" at bounding box center [784, 548] width 547 height 38
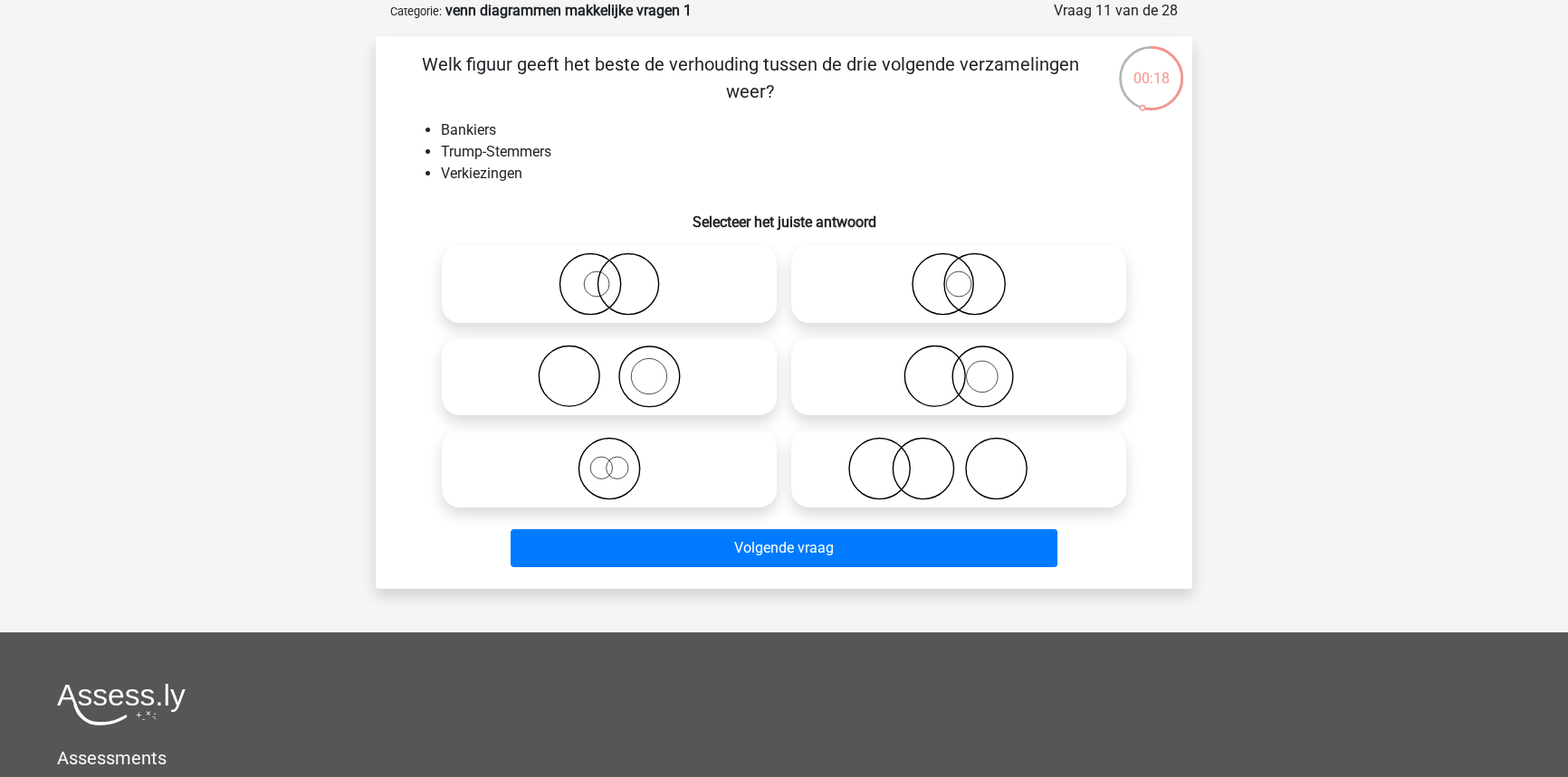
click at [855, 470] on icon at bounding box center [959, 468] width 321 height 63
click at [959, 459] on input "radio" at bounding box center [964, 454] width 11 height 11
radio input "true"
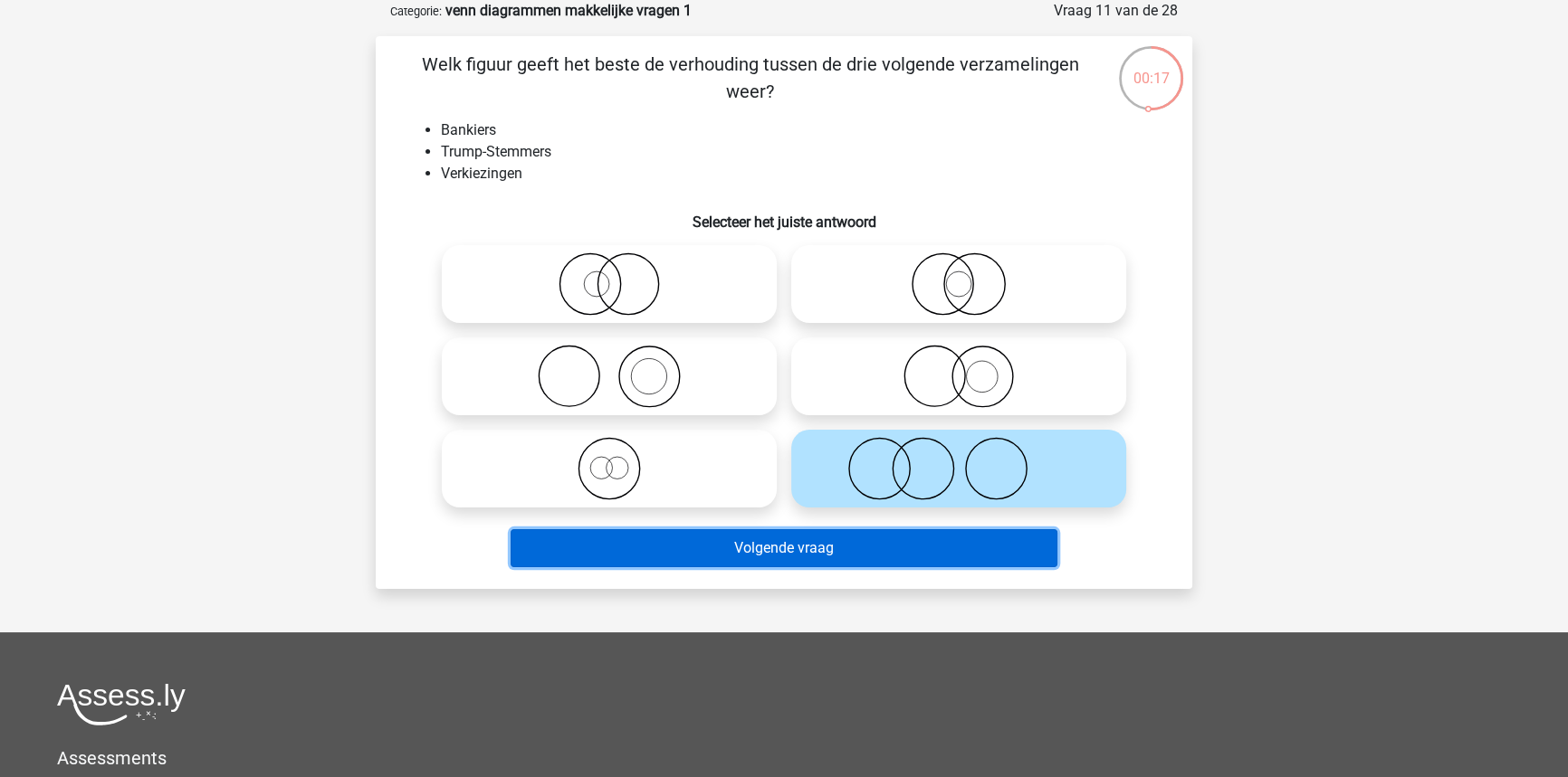
click at [850, 534] on button "Volgende vraag" at bounding box center [784, 548] width 547 height 38
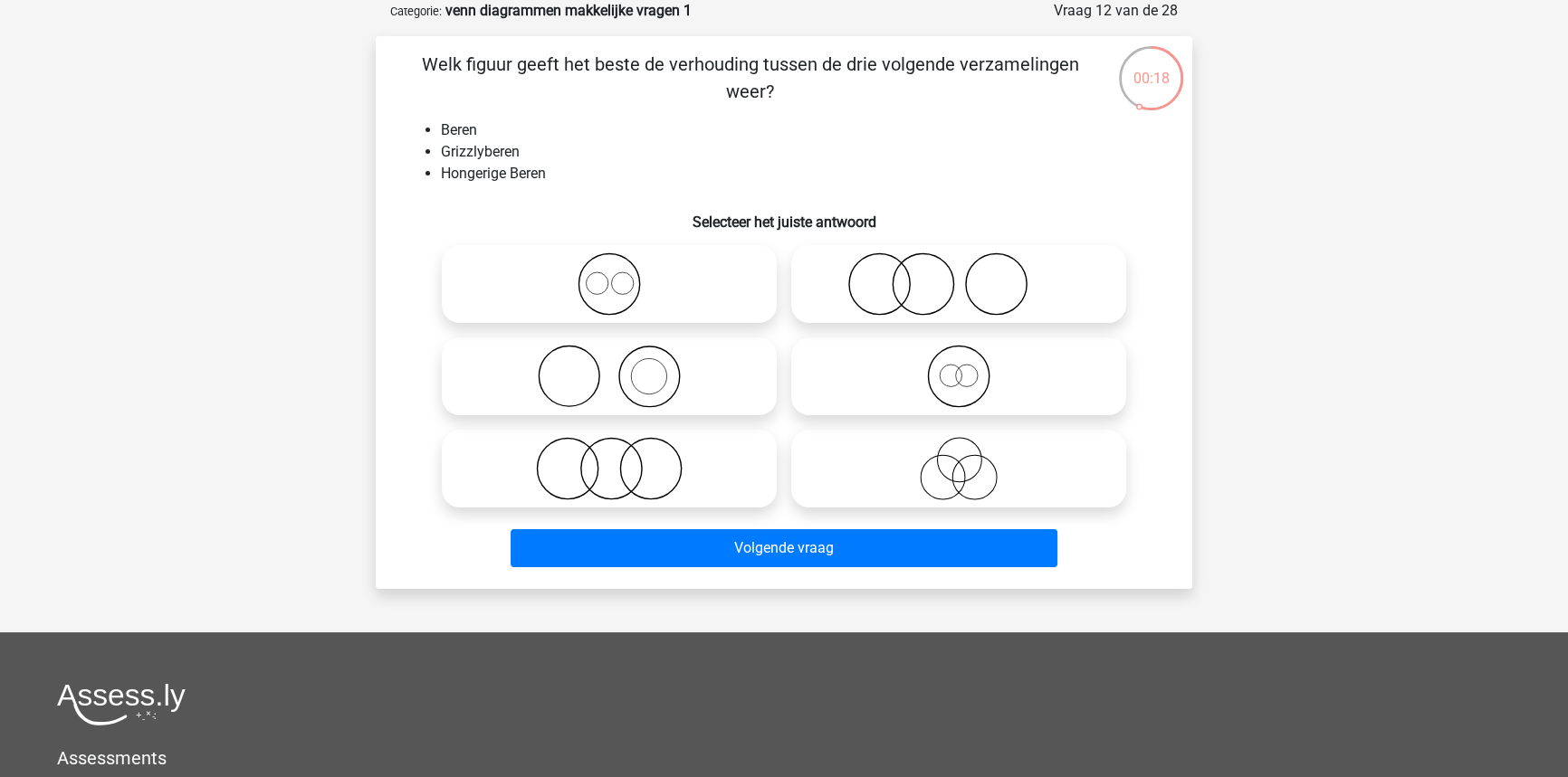
click at [895, 384] on icon at bounding box center [959, 376] width 321 height 63
click at [959, 368] on input "radio" at bounding box center [964, 361] width 11 height 11
radio input "true"
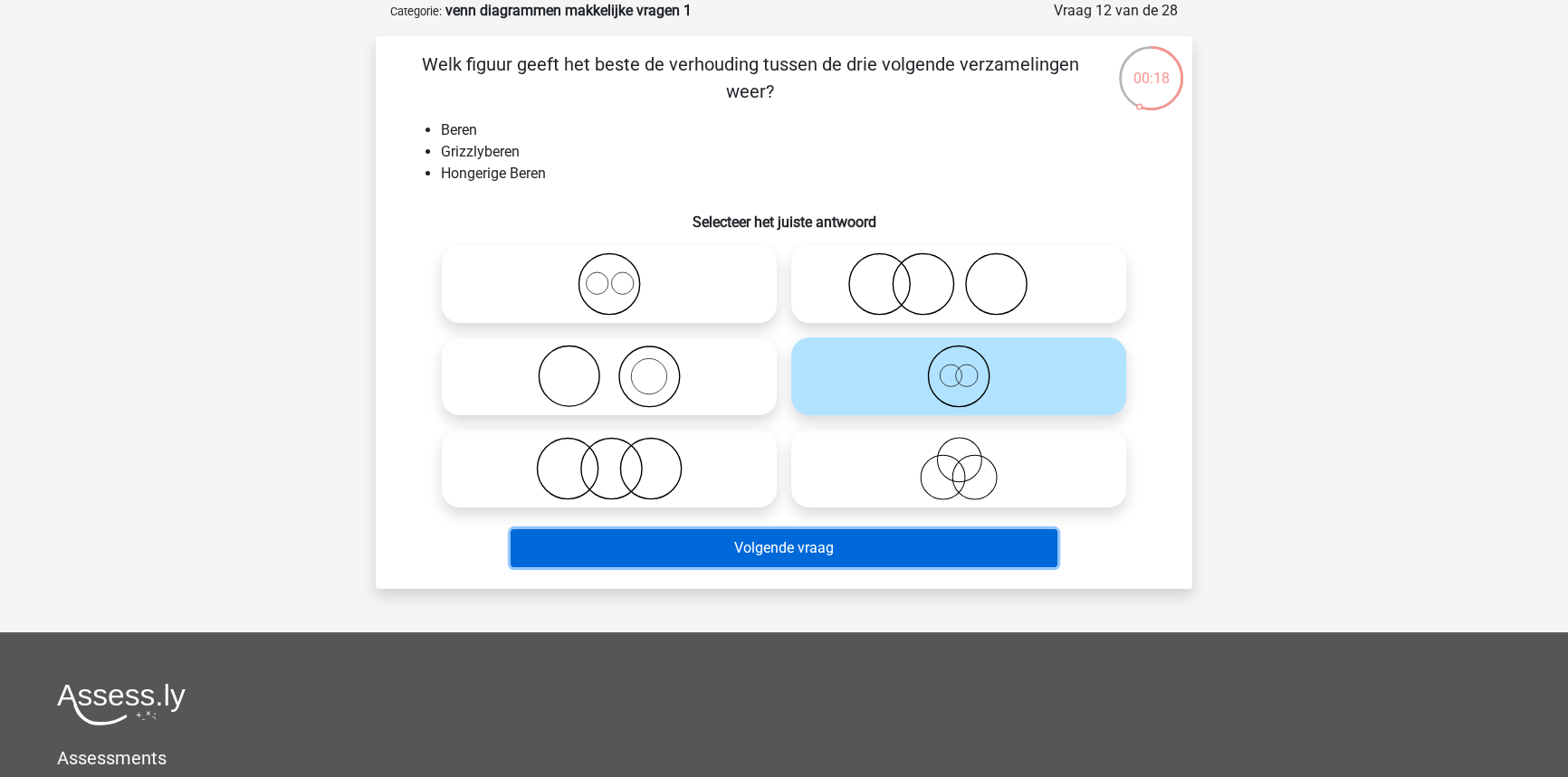
click at [847, 552] on button "Volgende vraag" at bounding box center [784, 548] width 547 height 38
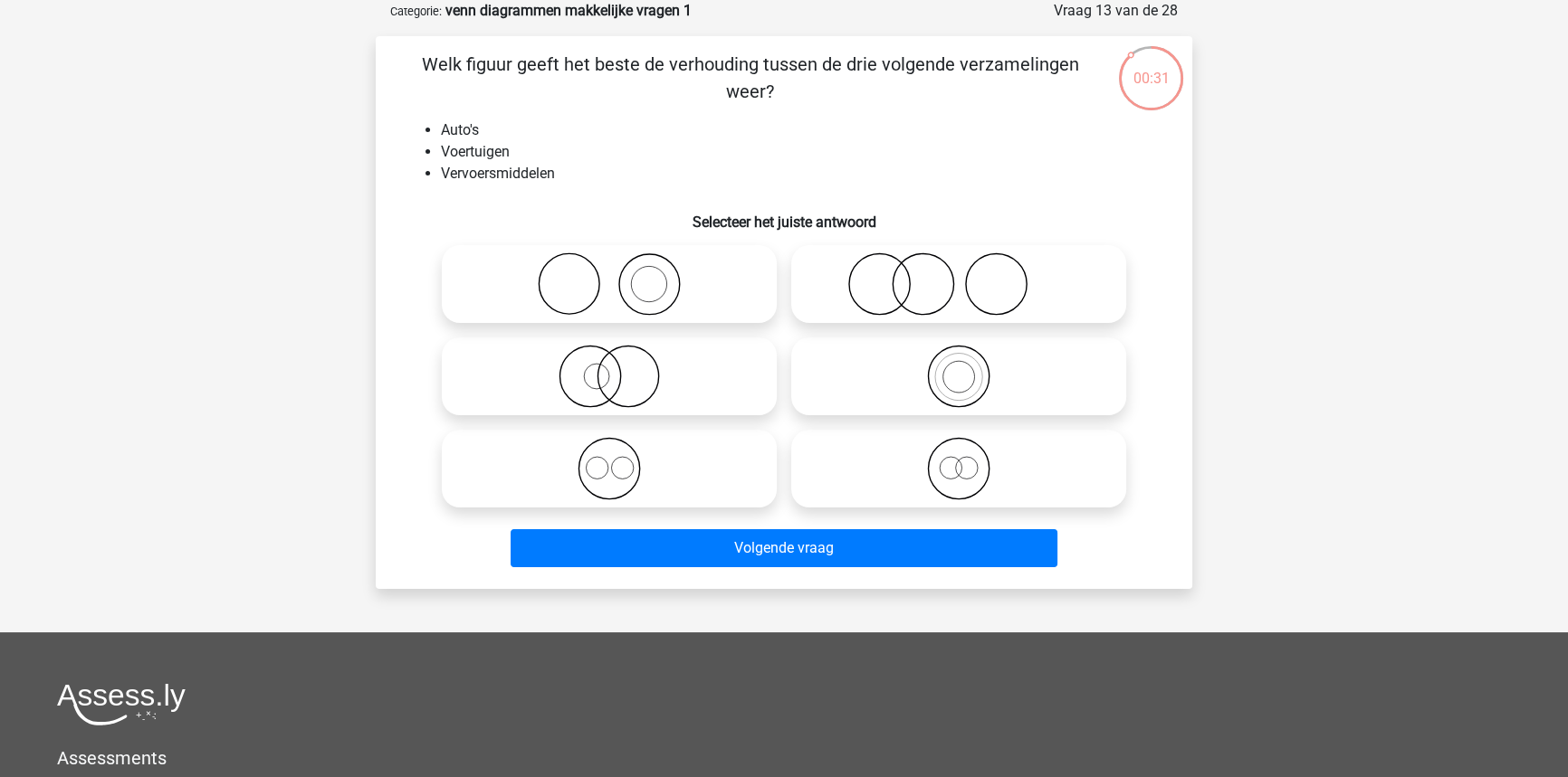
click at [926, 351] on icon at bounding box center [959, 376] width 321 height 63
click at [959, 355] on input "radio" at bounding box center [964, 361] width 11 height 11
radio input "true"
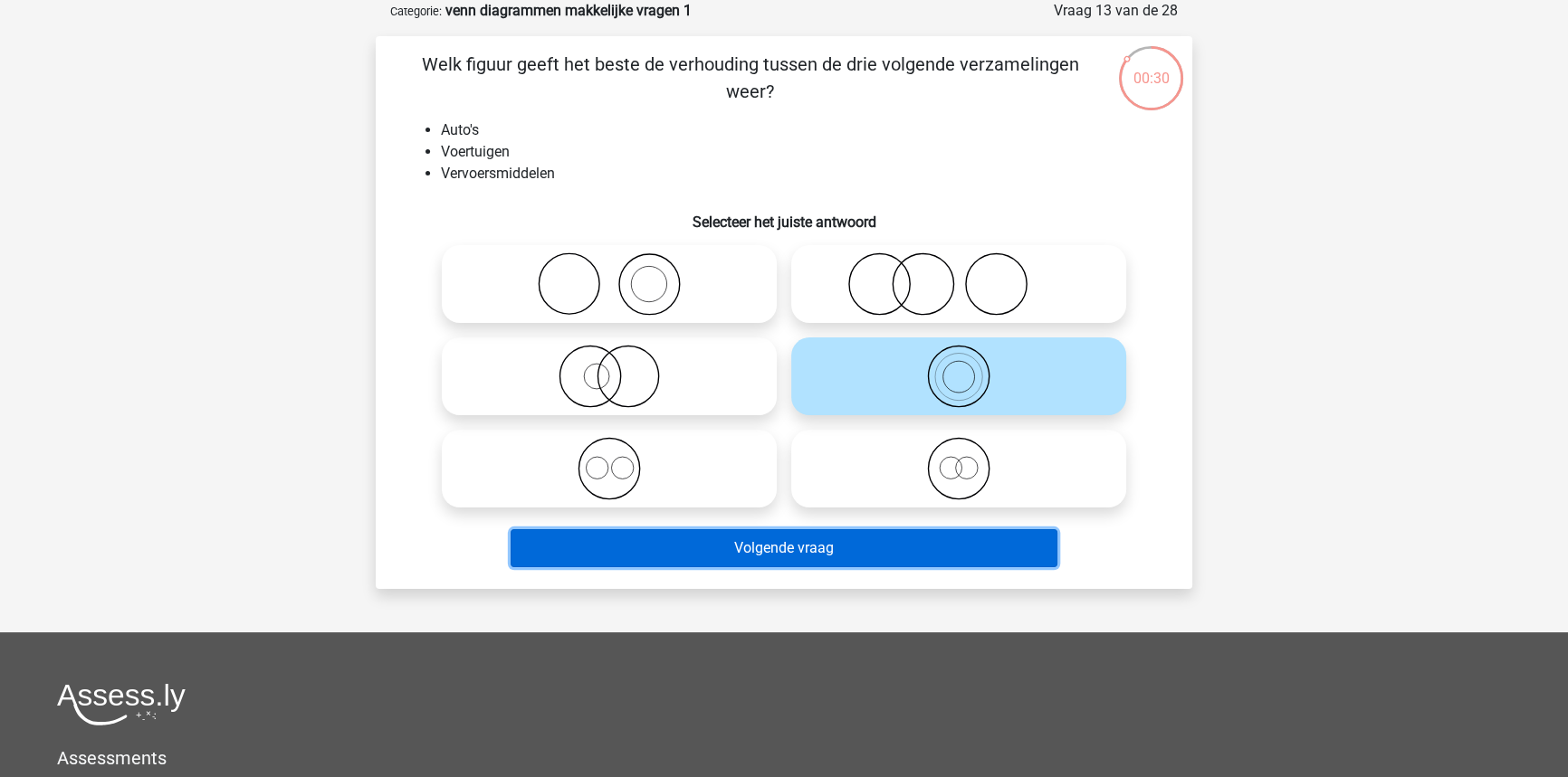
click at [879, 534] on button "Volgende vraag" at bounding box center [784, 548] width 547 height 38
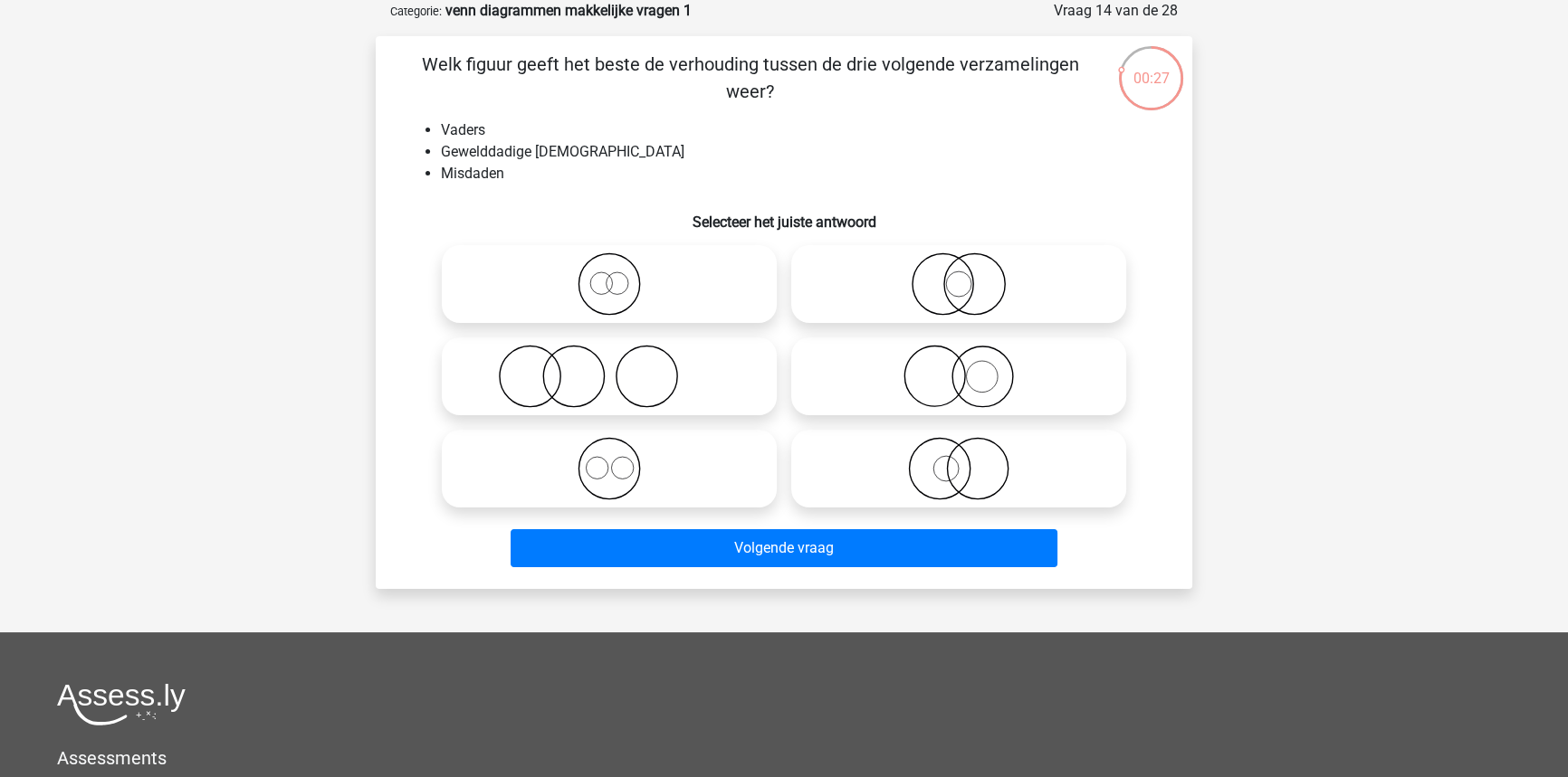
click at [705, 383] on icon at bounding box center [609, 376] width 321 height 63
click at [621, 368] on input "radio" at bounding box center [615, 361] width 11 height 11
radio input "true"
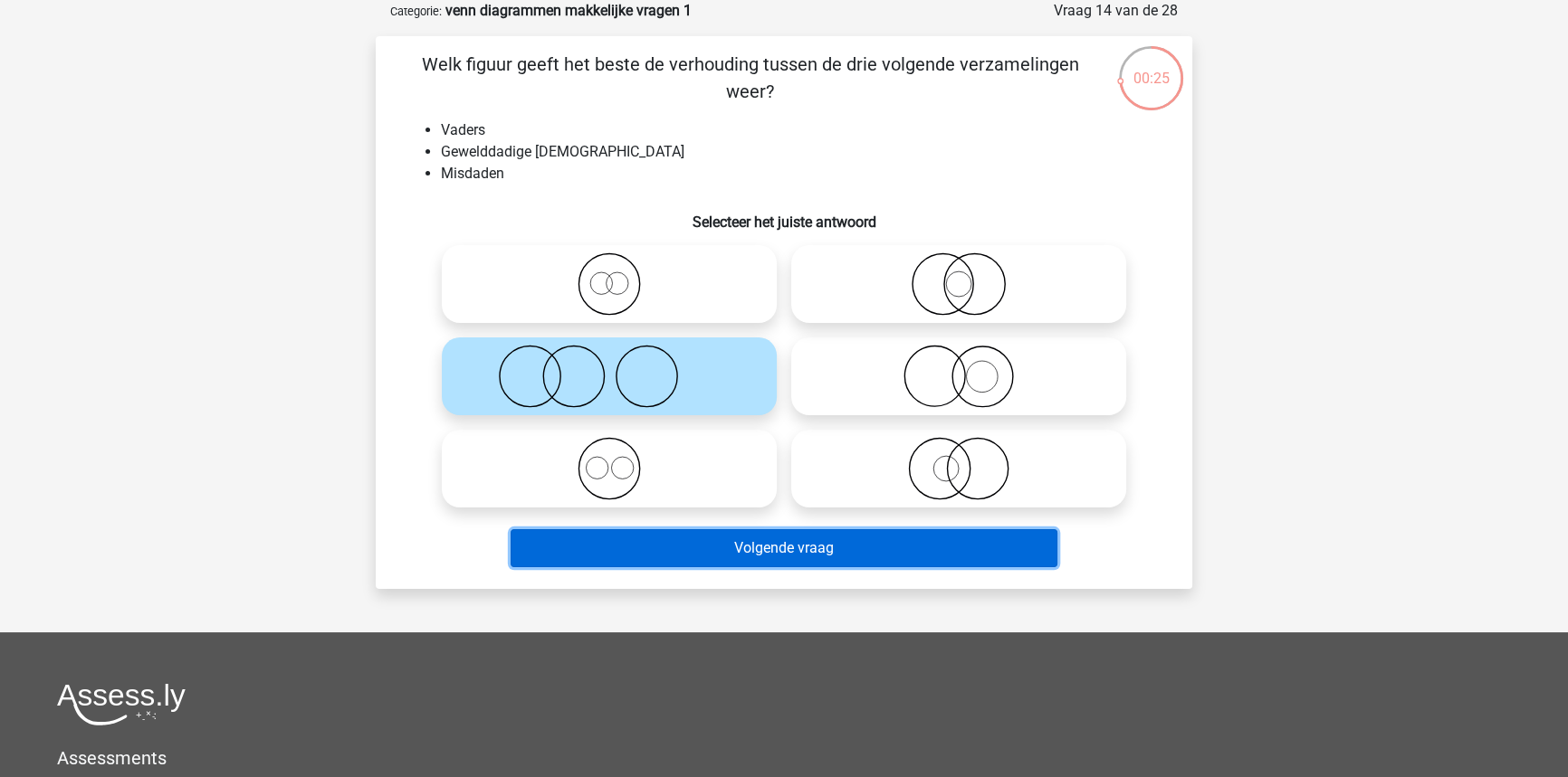
click at [719, 537] on button "Volgende vraag" at bounding box center [784, 548] width 547 height 38
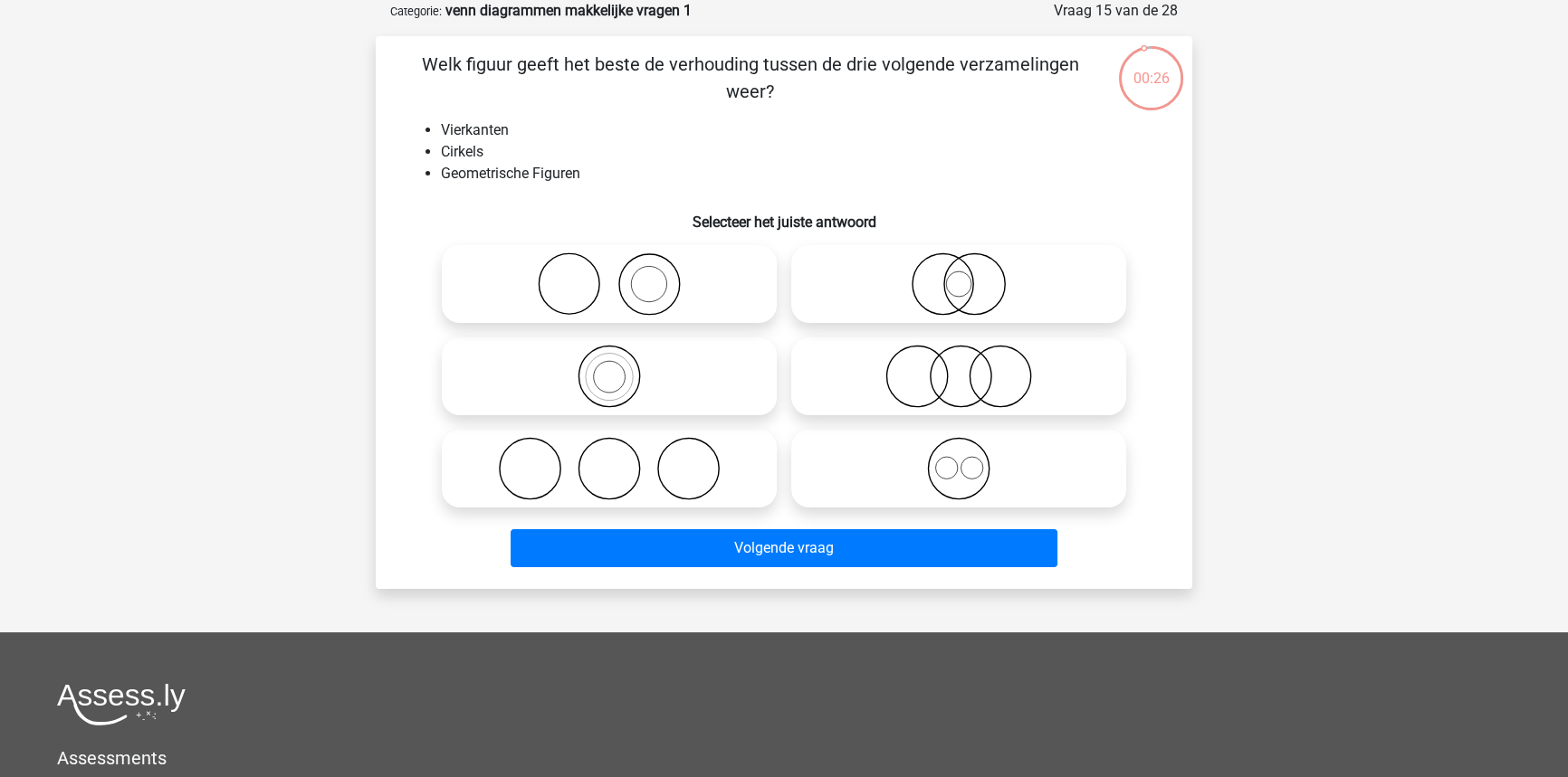
click at [923, 415] on label at bounding box center [959, 376] width 335 height 78
click at [959, 368] on input "radio" at bounding box center [964, 361] width 11 height 11
radio input "true"
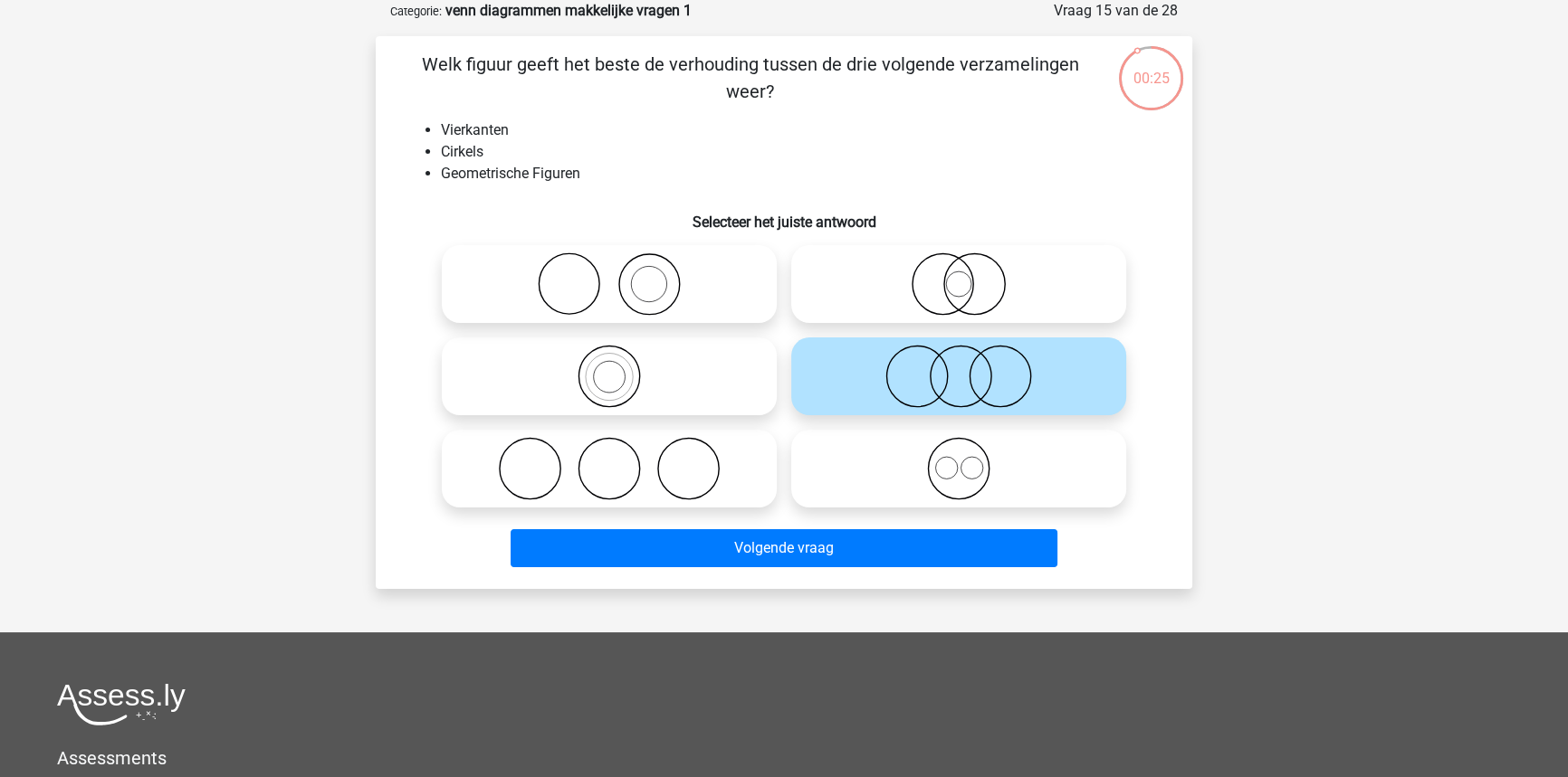
click at [876, 498] on icon at bounding box center [959, 468] width 321 height 63
click at [959, 459] on input "radio" at bounding box center [964, 454] width 11 height 11
radio input "true"
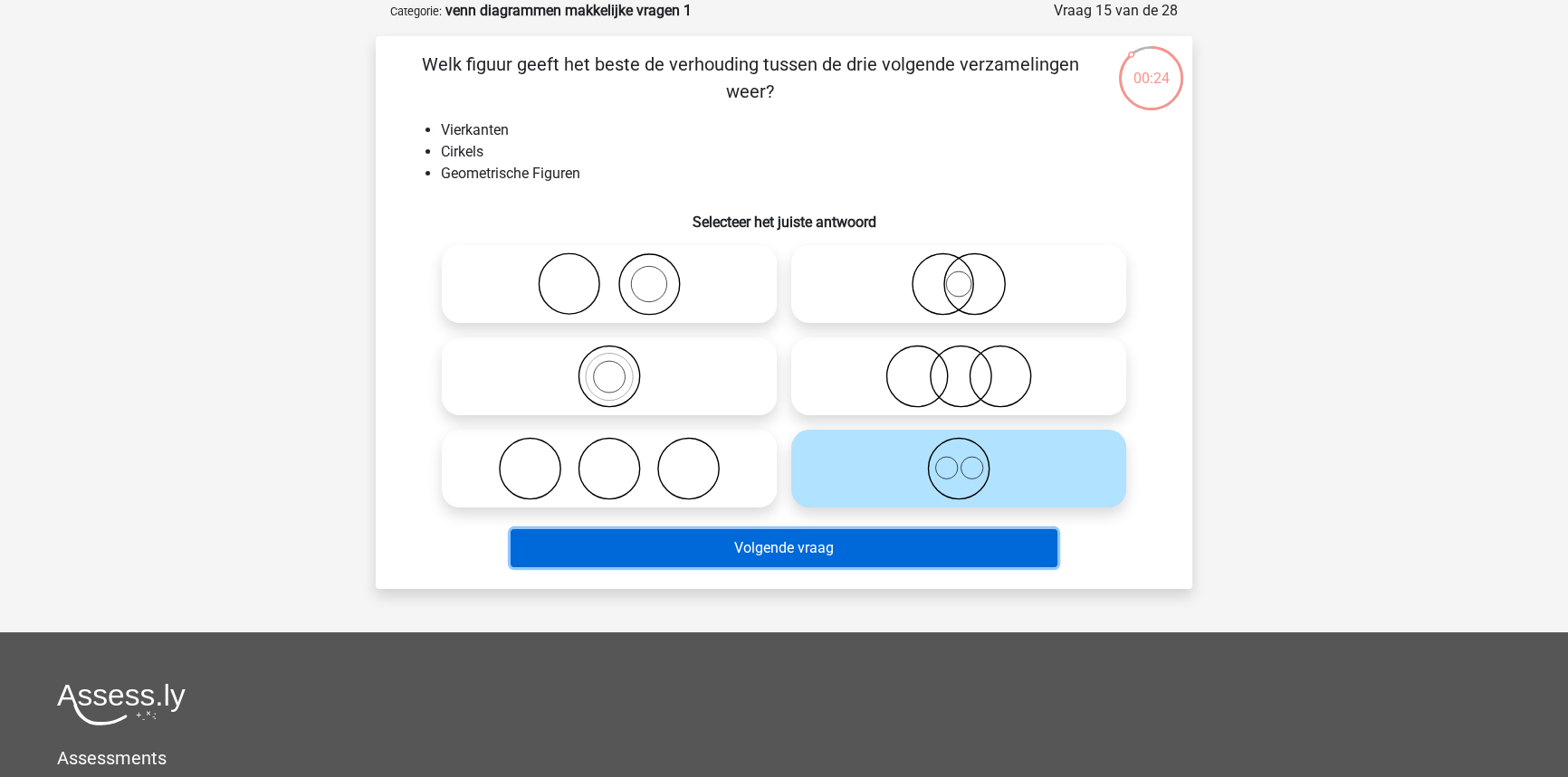
click at [865, 552] on button "Volgende vraag" at bounding box center [784, 548] width 547 height 38
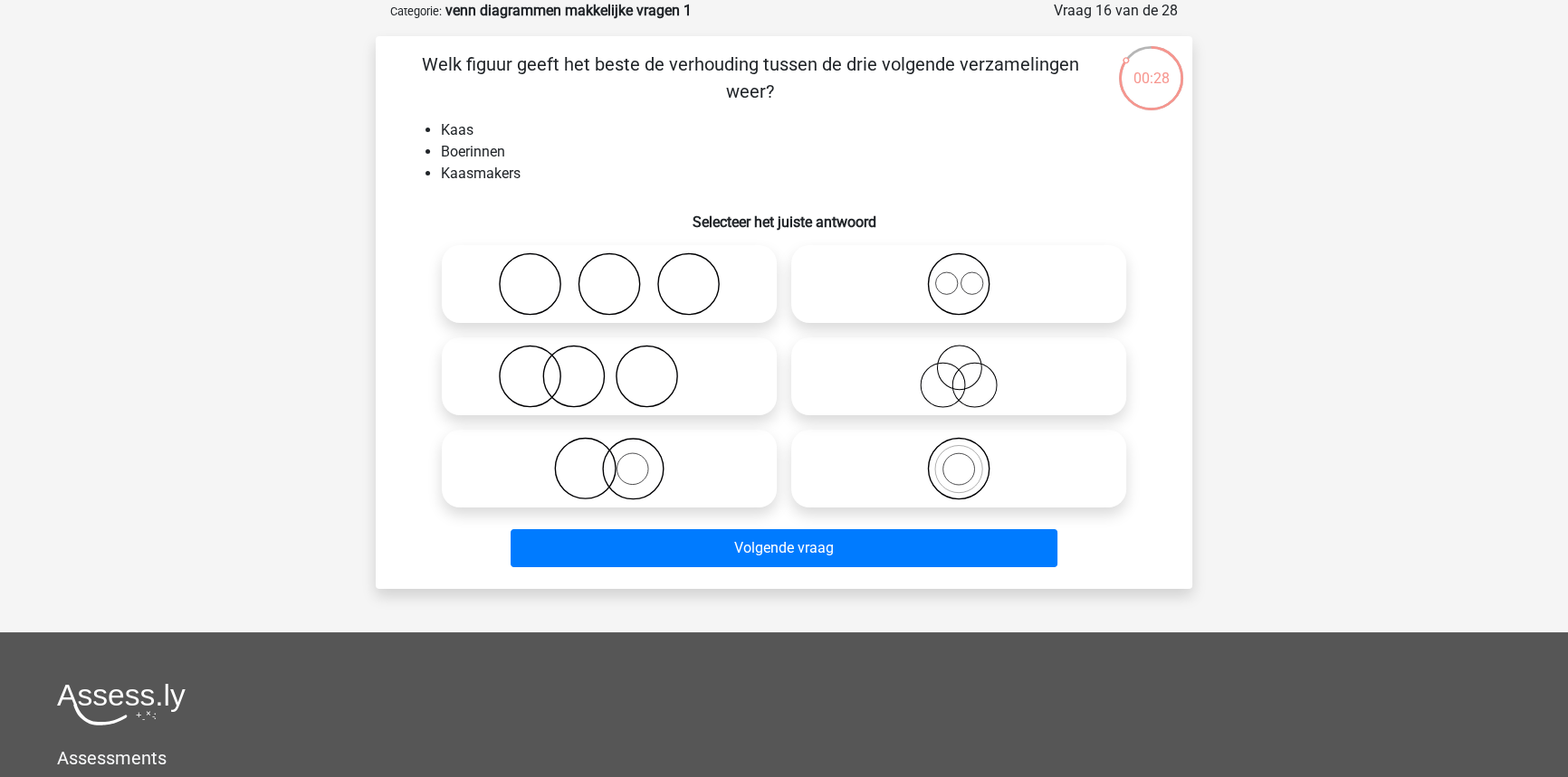
click at [659, 385] on icon at bounding box center [609, 376] width 321 height 63
click at [621, 368] on input "radio" at bounding box center [615, 361] width 11 height 11
radio input "true"
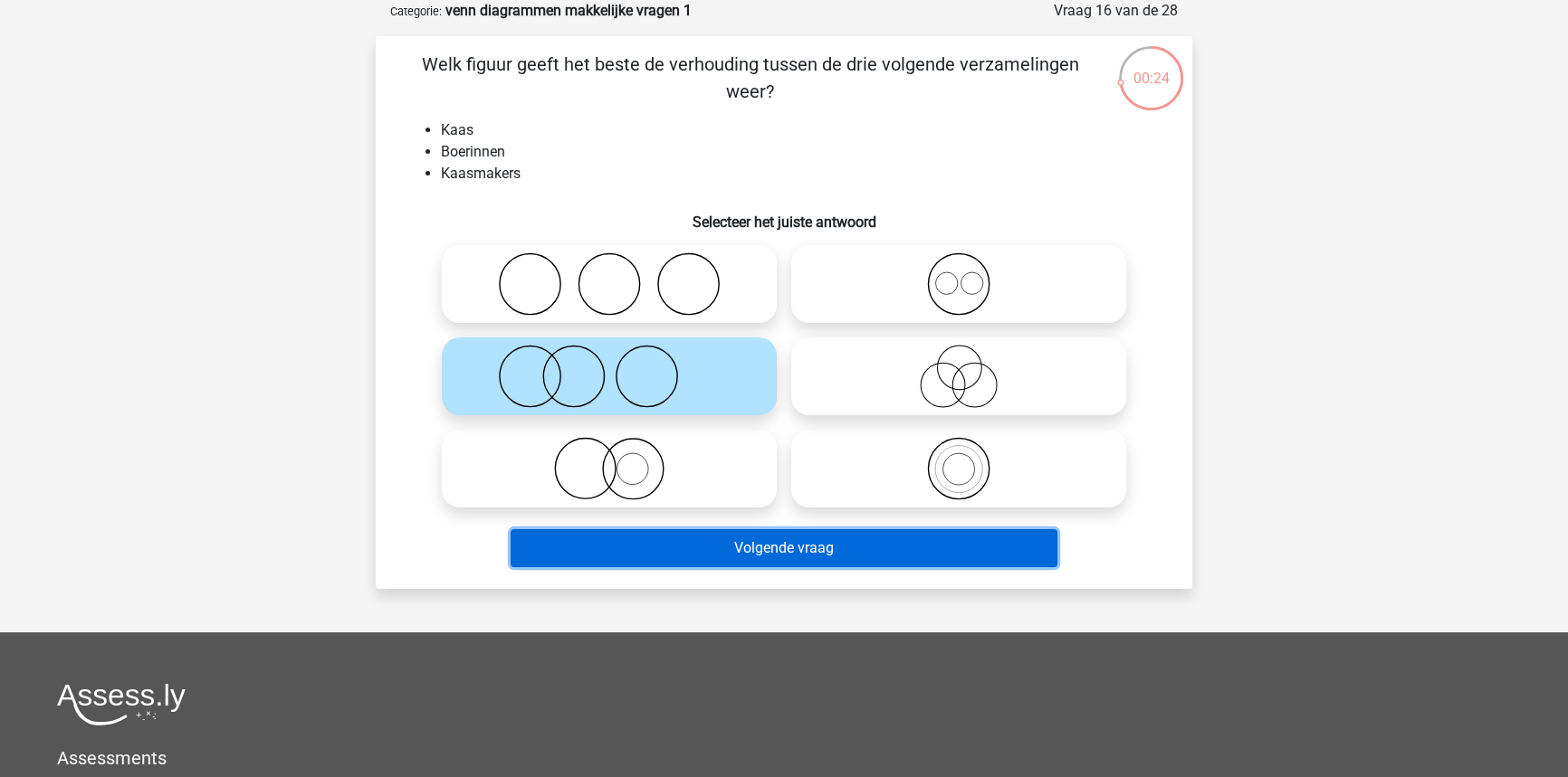
click at [690, 547] on button "Volgende vraag" at bounding box center [784, 548] width 547 height 38
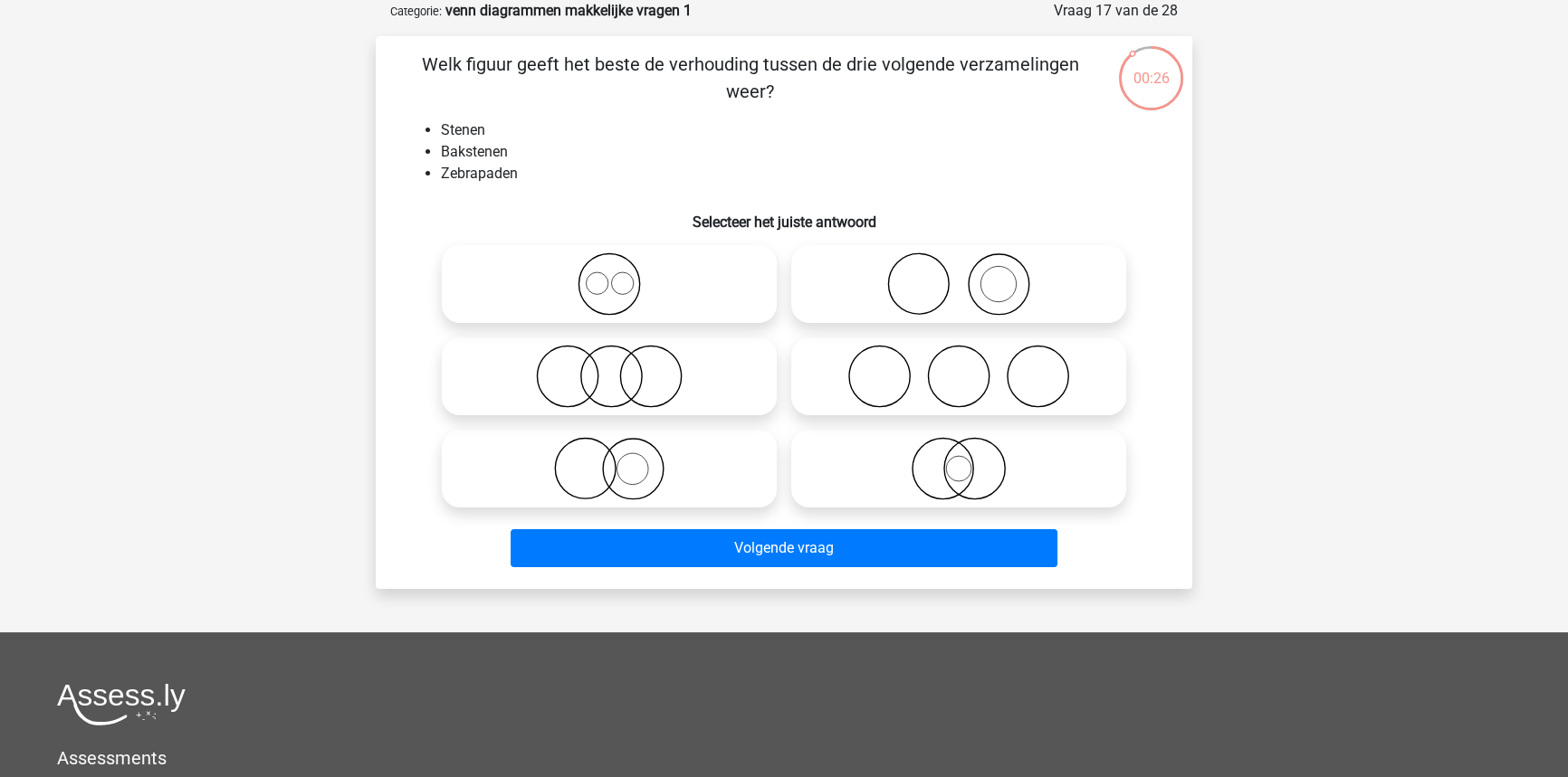
click at [969, 301] on icon at bounding box center [959, 284] width 321 height 63
click at [969, 275] on input "radio" at bounding box center [964, 269] width 11 height 11
radio input "true"
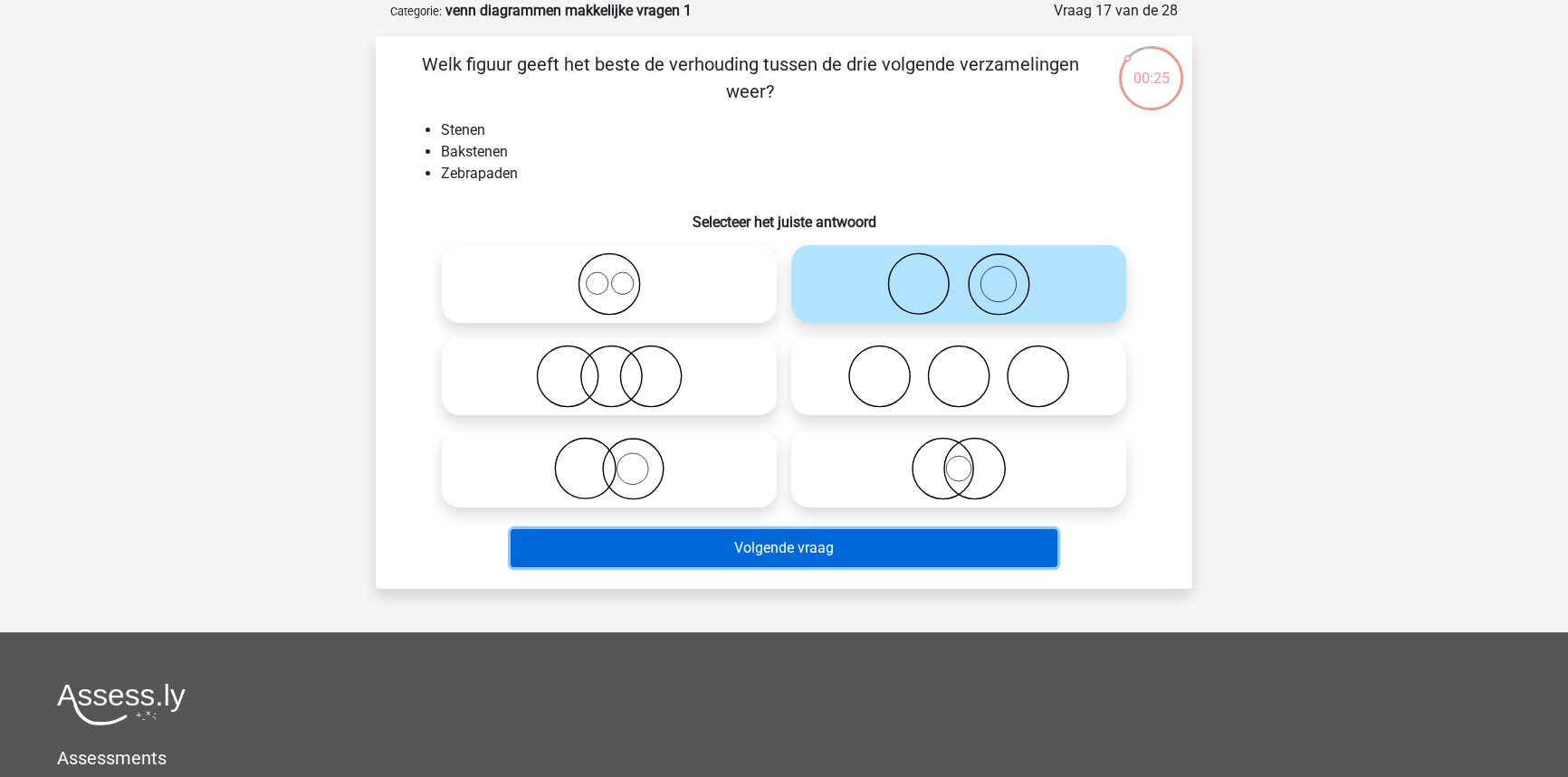
click at [792, 554] on button "Volgende vraag" at bounding box center [784, 548] width 547 height 38
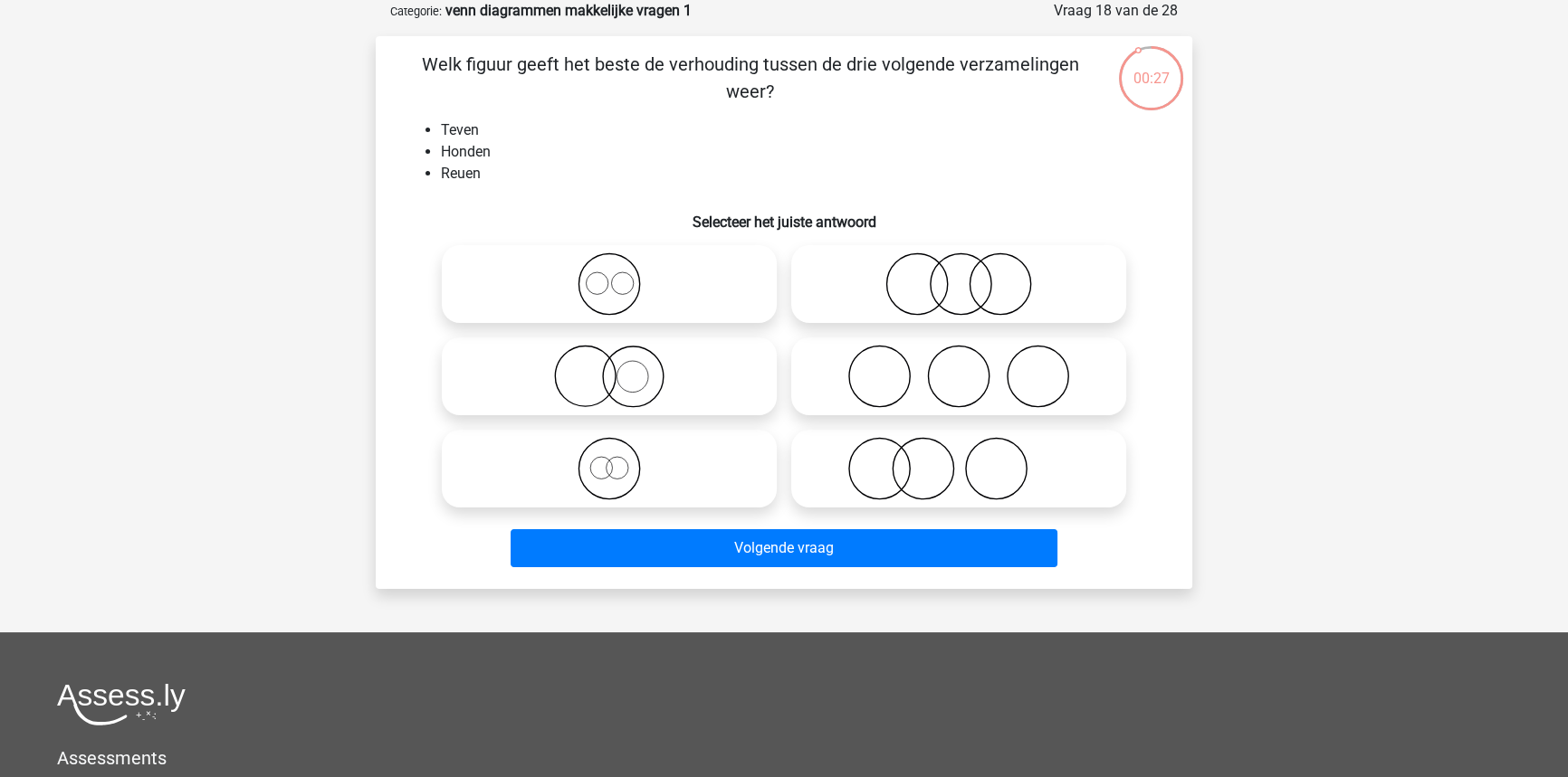
click at [707, 310] on icon at bounding box center [609, 284] width 321 height 63
click at [621, 275] on input "radio" at bounding box center [615, 269] width 11 height 11
radio input "true"
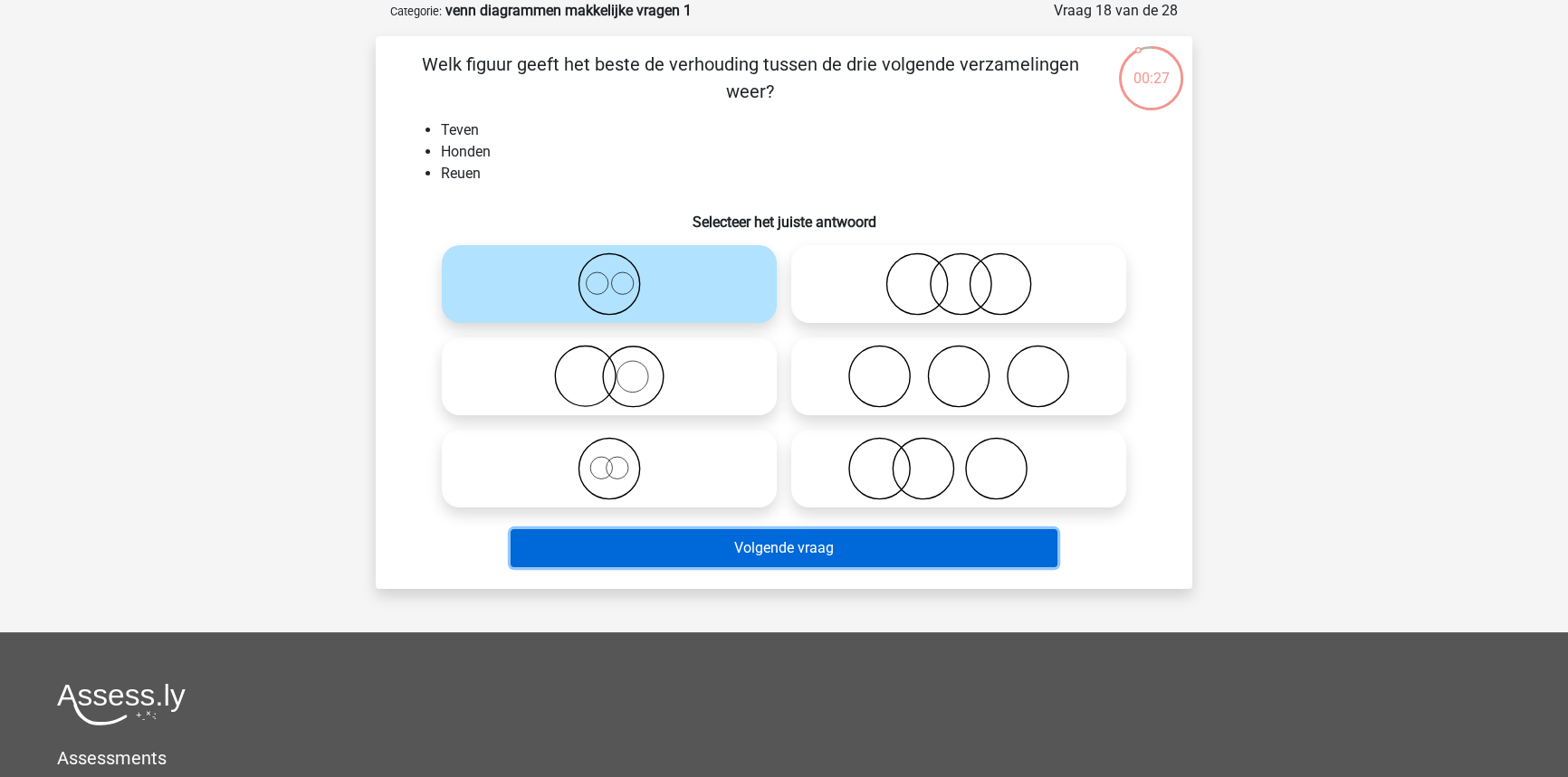
click at [756, 544] on button "Volgende vraag" at bounding box center [784, 548] width 547 height 38
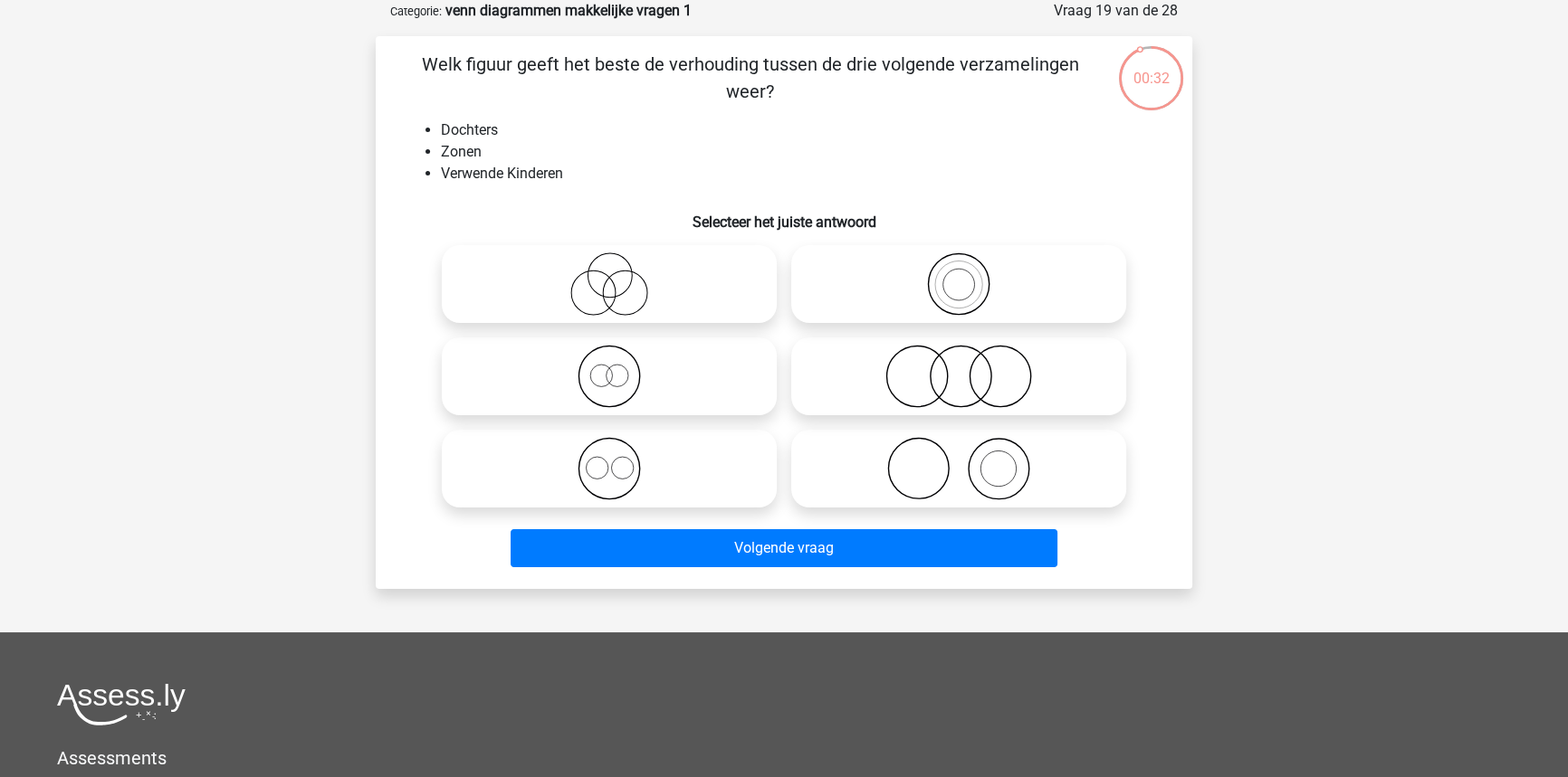
click at [895, 361] on icon at bounding box center [959, 376] width 321 height 63
click at [959, 361] on input "radio" at bounding box center [964, 361] width 11 height 11
radio input "true"
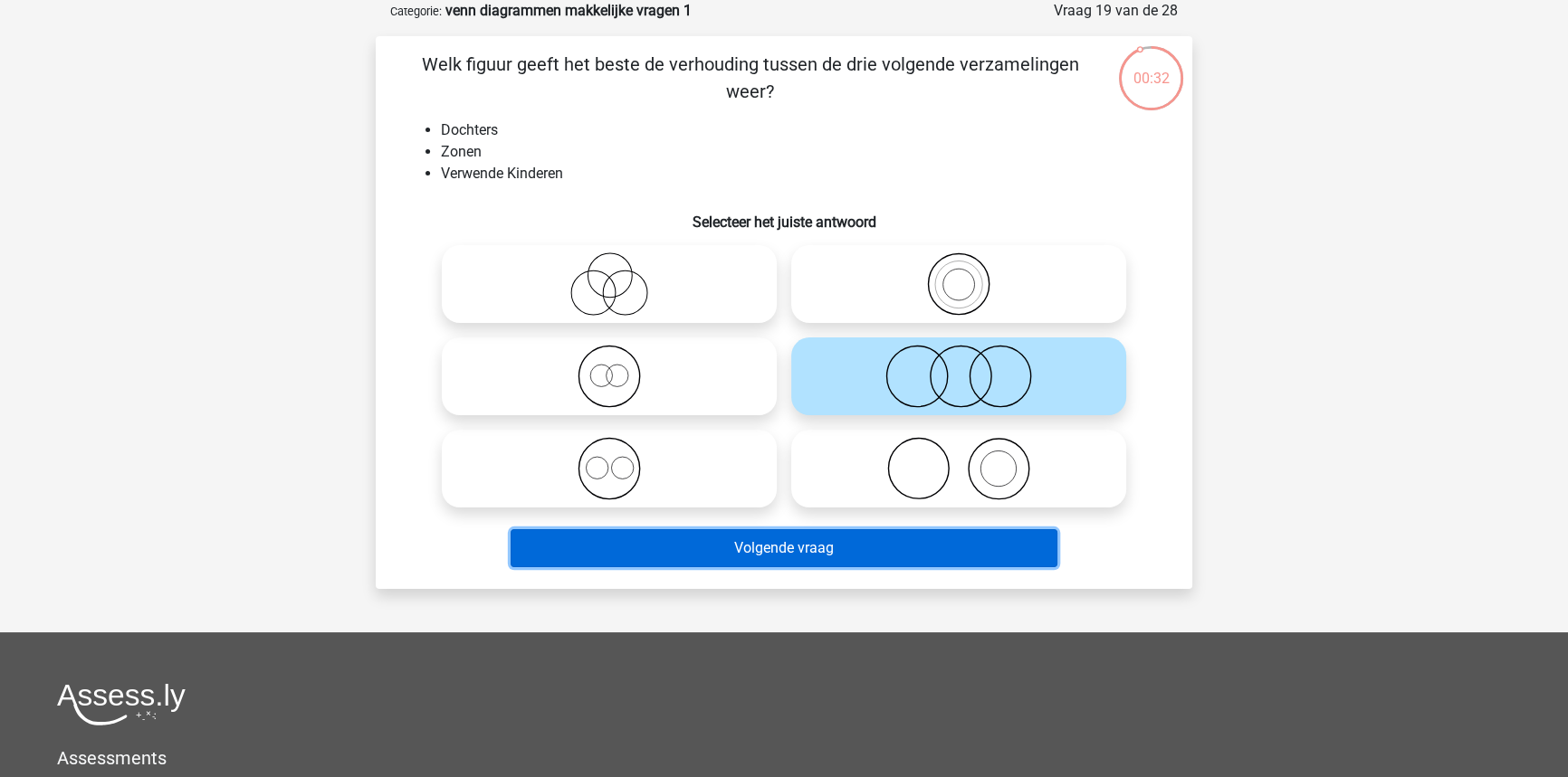
click at [801, 543] on button "Volgende vraag" at bounding box center [784, 548] width 547 height 38
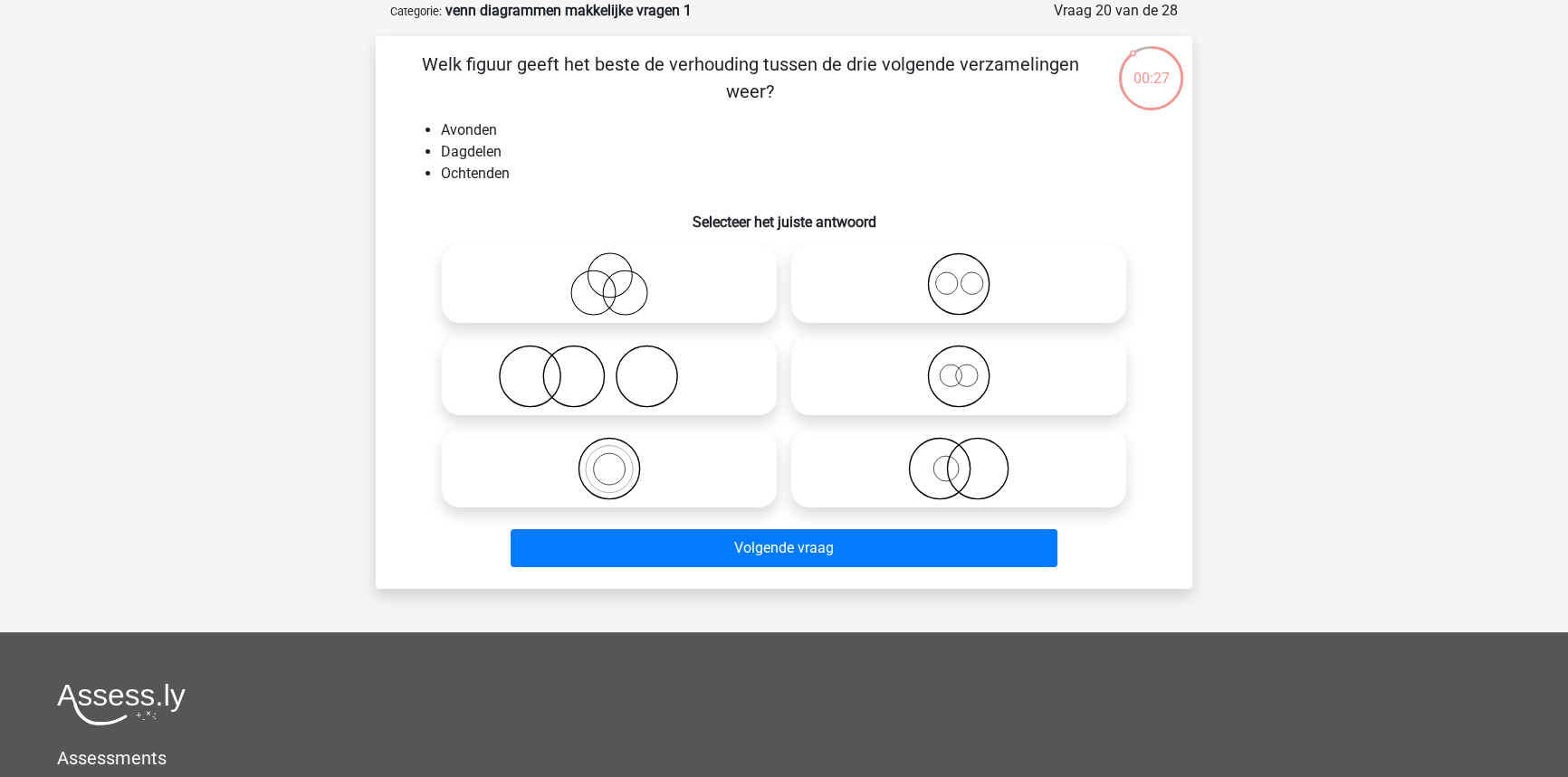
drag, startPoint x: 1042, startPoint y: 294, endPoint x: 1036, endPoint y: 307, distance: 14.3
click at [1041, 295] on icon at bounding box center [959, 284] width 321 height 63
click at [971, 275] on input "radio" at bounding box center [964, 269] width 11 height 11
radio input "true"
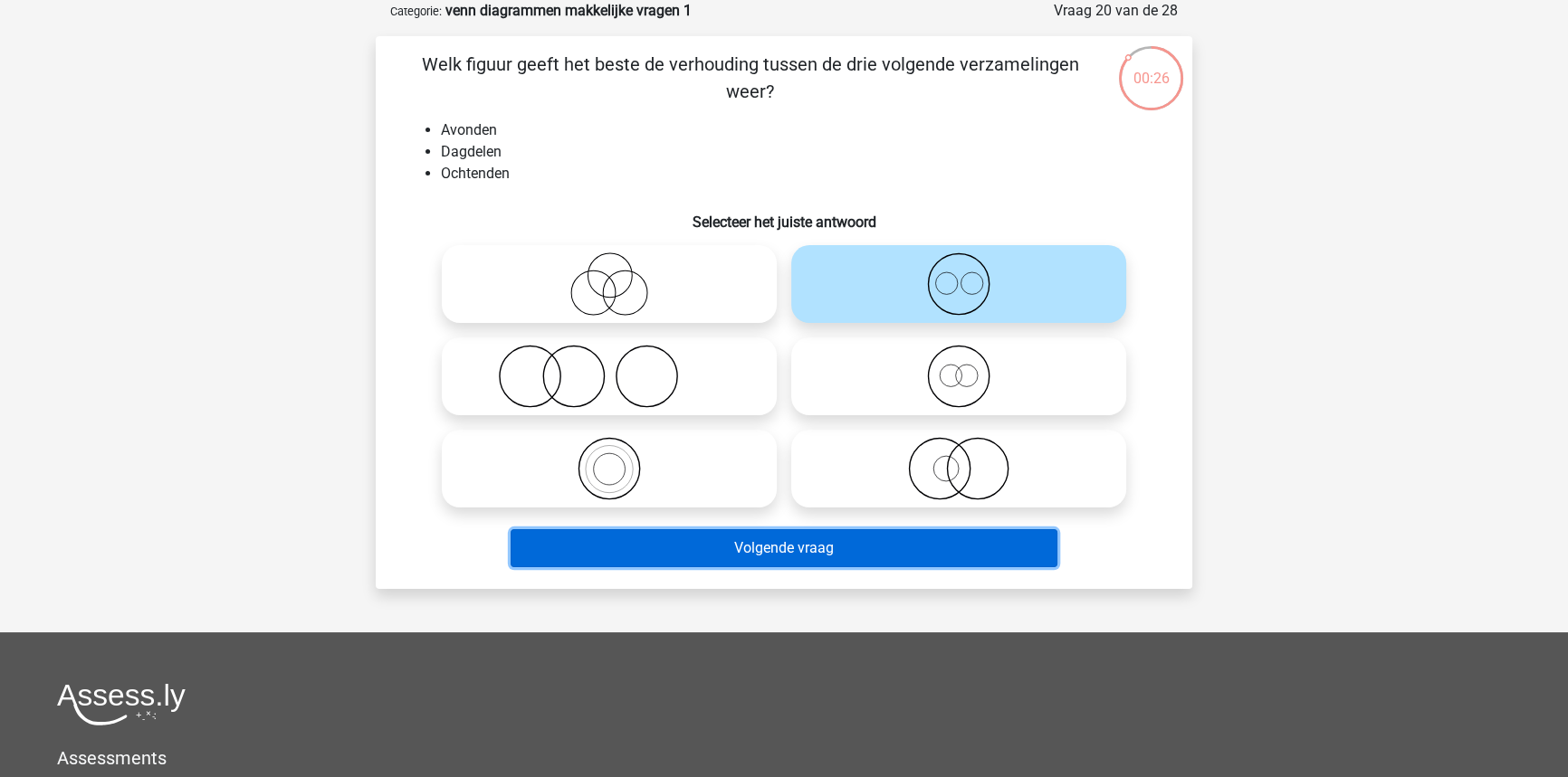
click at [939, 552] on button "Volgende vraag" at bounding box center [784, 548] width 547 height 38
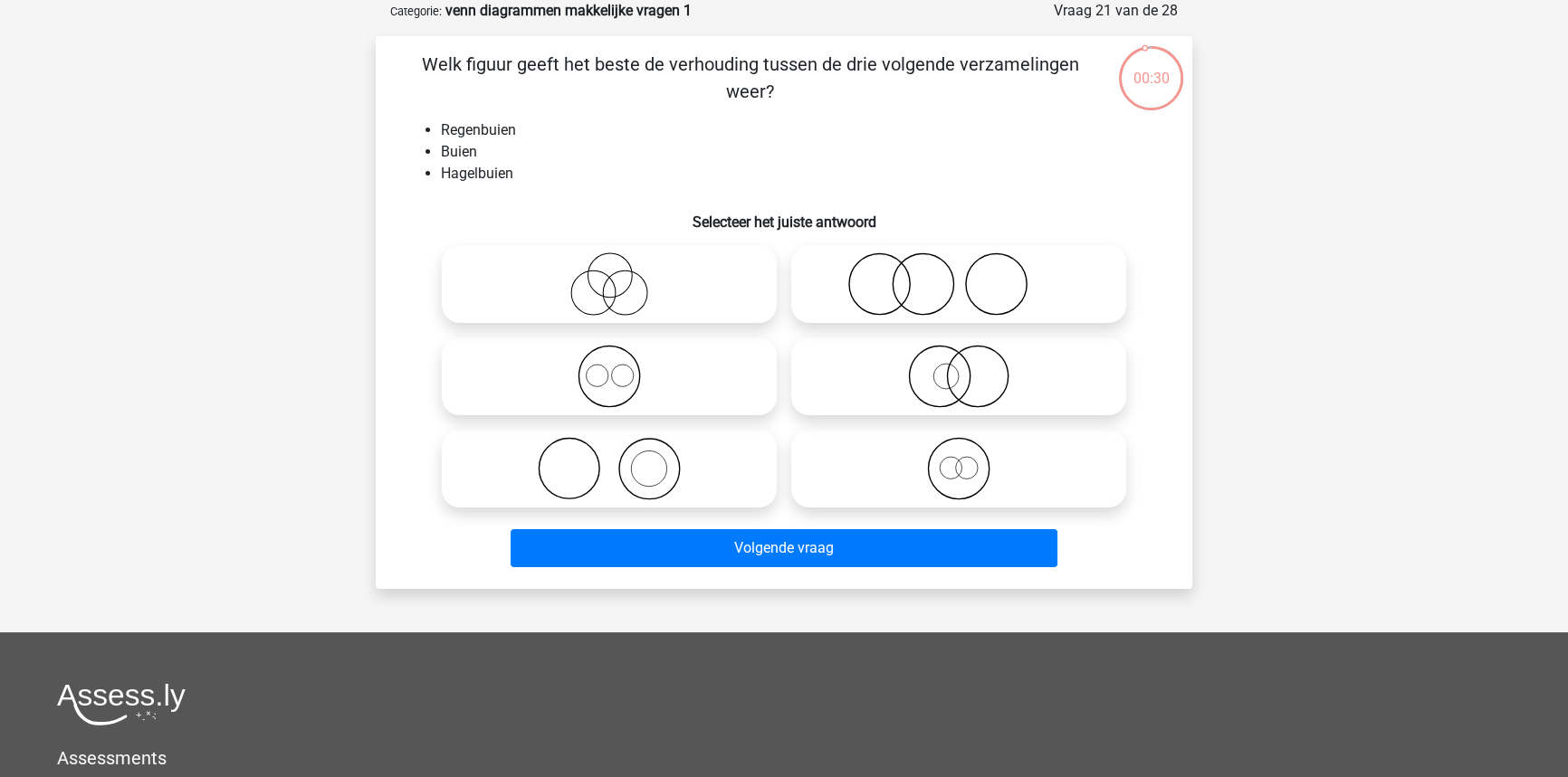
click at [1071, 460] on icon at bounding box center [959, 468] width 321 height 63
click at [971, 459] on input "radio" at bounding box center [964, 454] width 11 height 11
radio input "true"
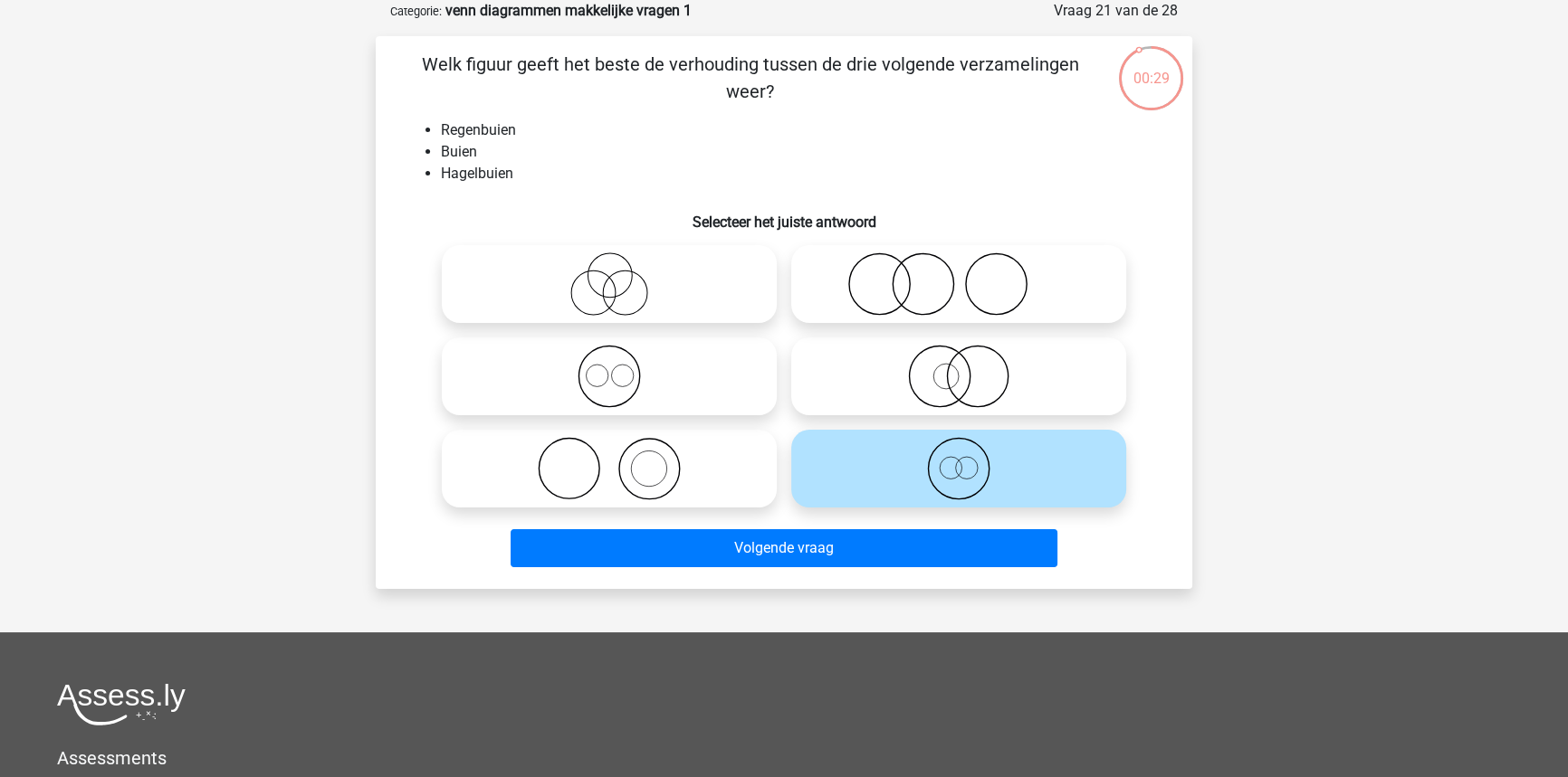
drag, startPoint x: 705, startPoint y: 389, endPoint x: 696, endPoint y: 419, distance: 31.3
click at [704, 391] on icon at bounding box center [609, 376] width 321 height 63
click at [621, 368] on input "radio" at bounding box center [615, 361] width 11 height 11
radio input "true"
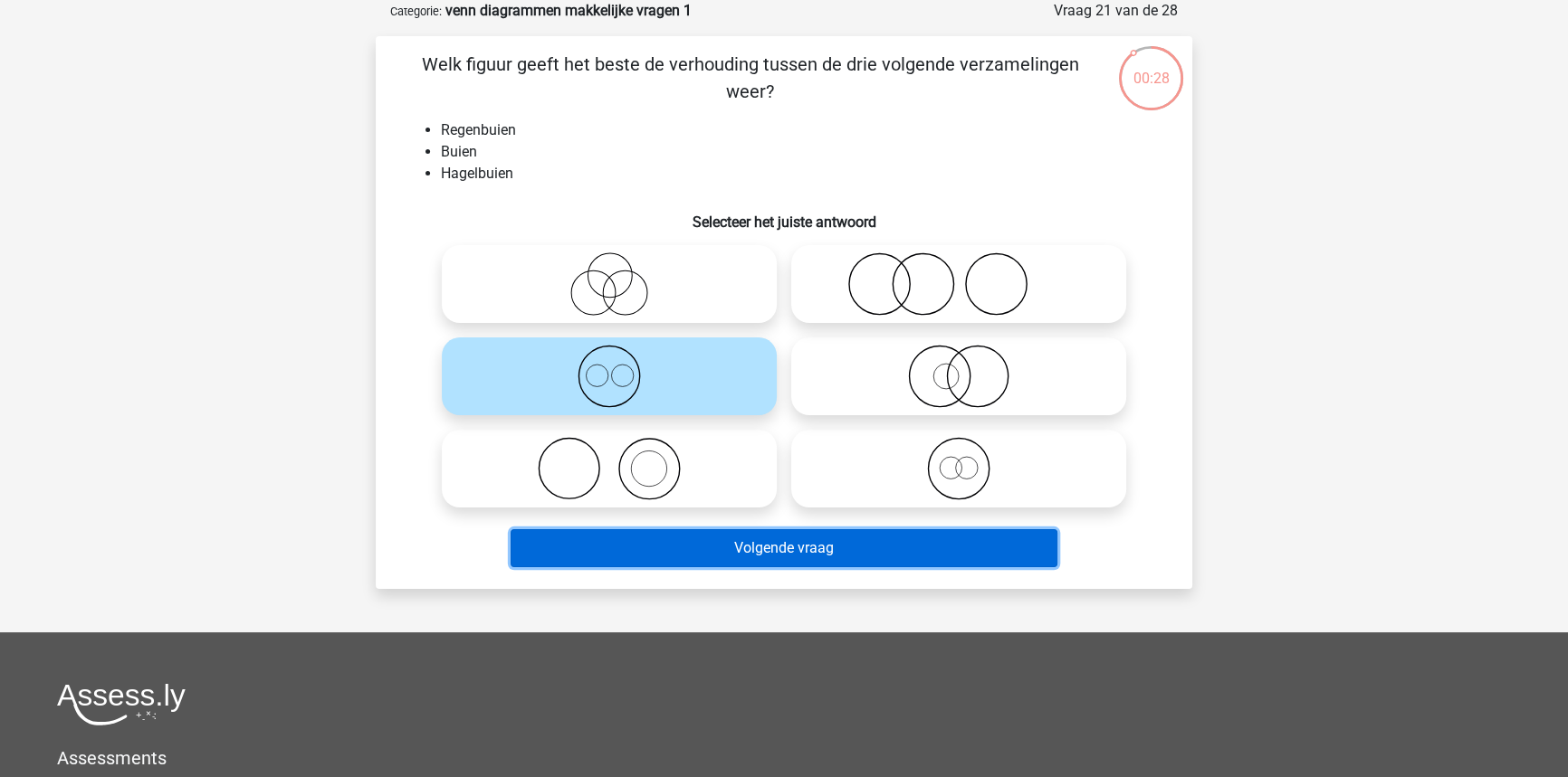
click at [659, 552] on button "Volgende vraag" at bounding box center [784, 548] width 547 height 38
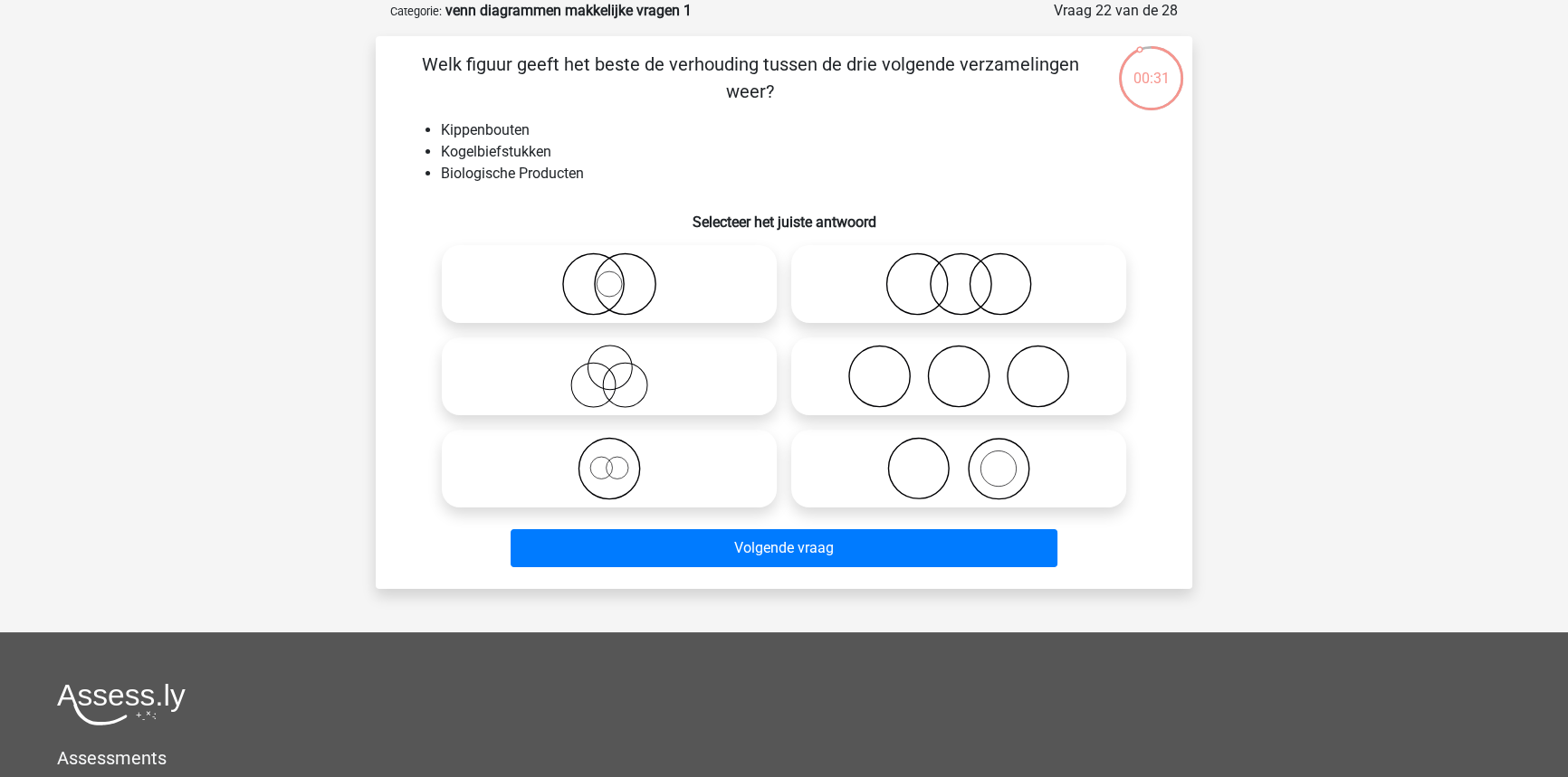
drag, startPoint x: 1056, startPoint y: 265, endPoint x: 1057, endPoint y: 282, distance: 17.0
click at [1057, 282] on icon at bounding box center [959, 284] width 321 height 63
click at [971, 275] on input "radio" at bounding box center [964, 269] width 11 height 11
radio input "true"
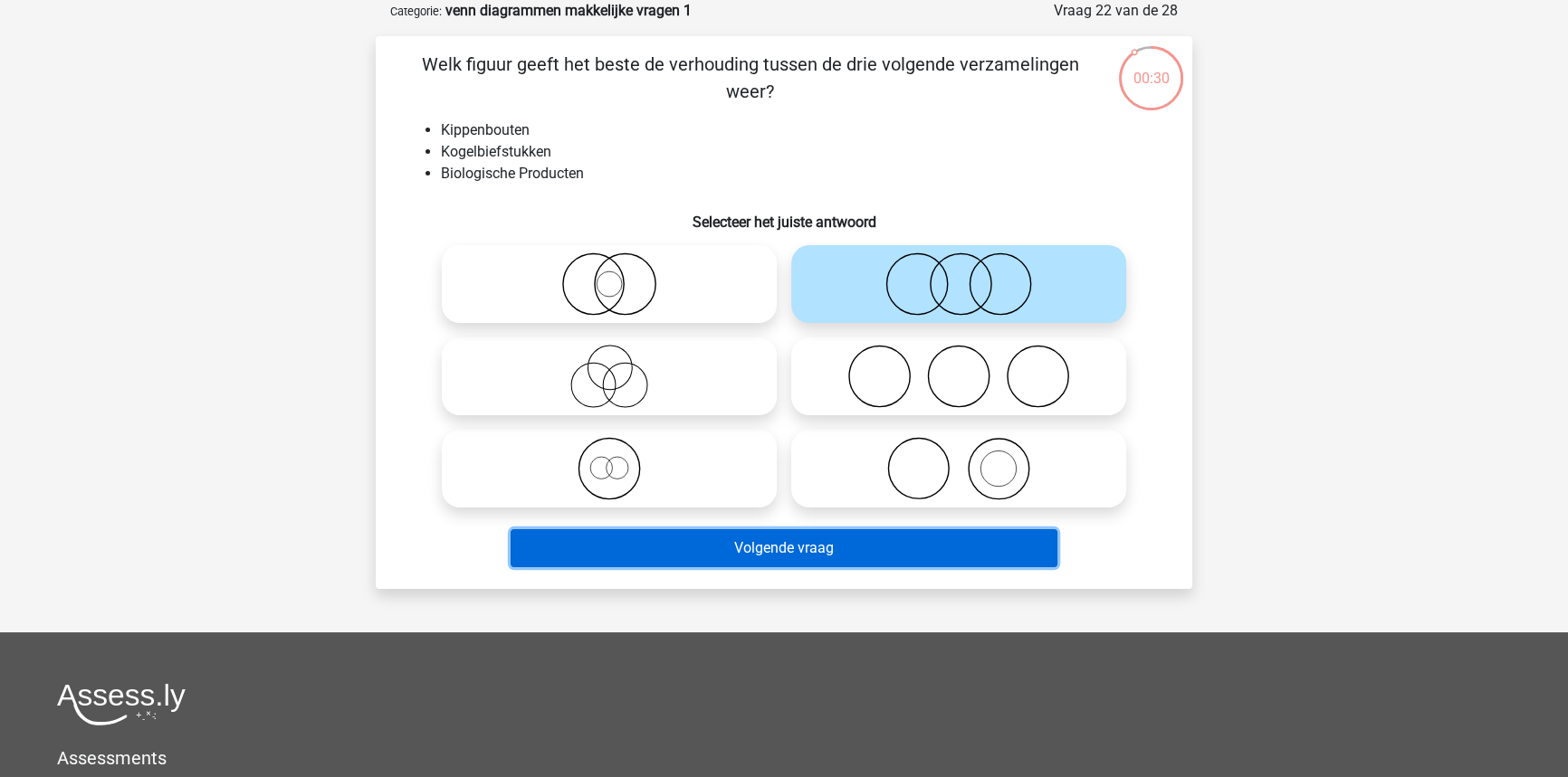
click at [879, 563] on button "Volgende vraag" at bounding box center [784, 548] width 547 height 38
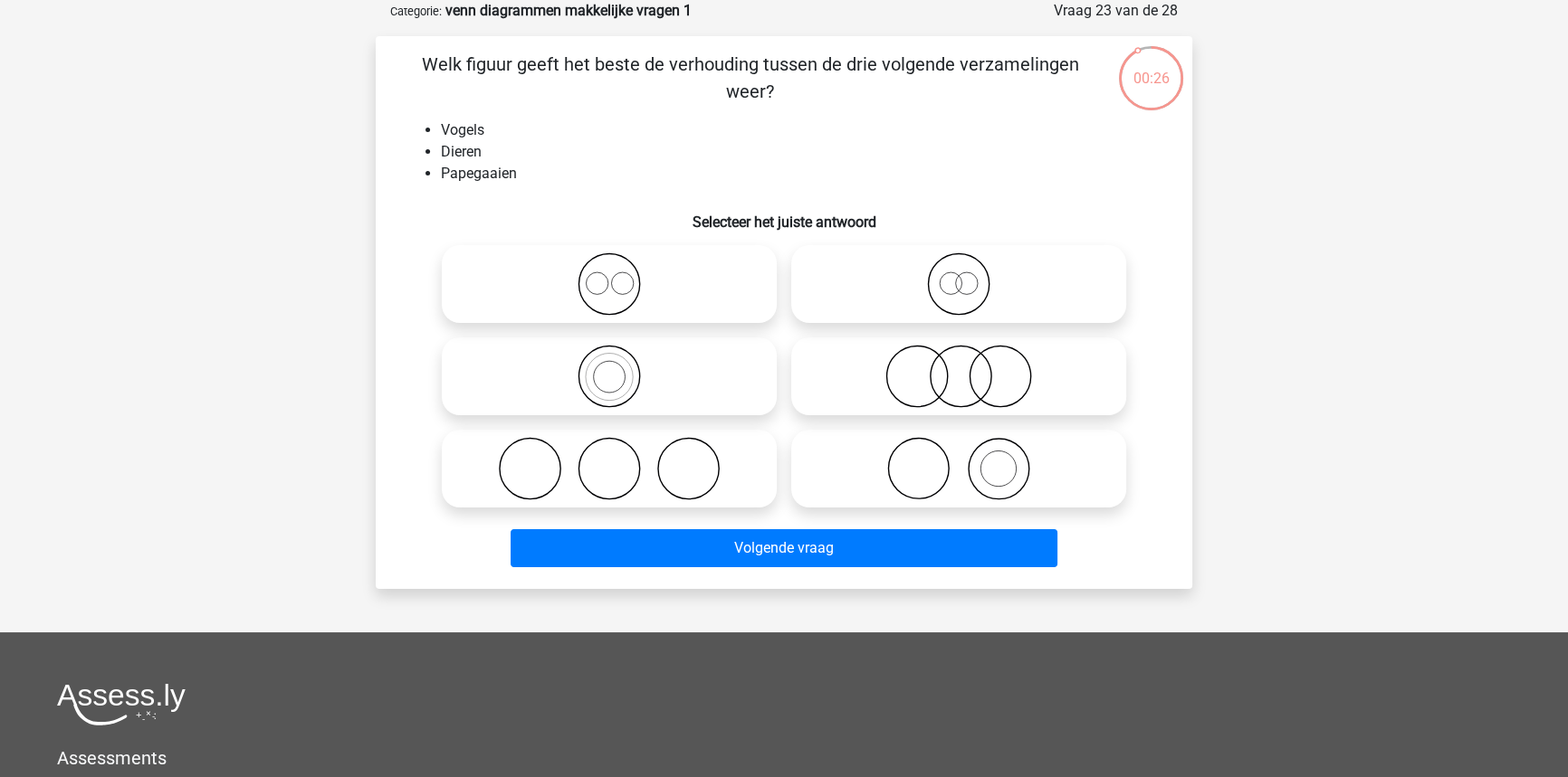
drag, startPoint x: 642, startPoint y: 362, endPoint x: 659, endPoint y: 478, distance: 117.2
click at [642, 365] on icon at bounding box center [609, 376] width 321 height 63
click at [621, 365] on input "radio" at bounding box center [615, 361] width 11 height 11
radio input "true"
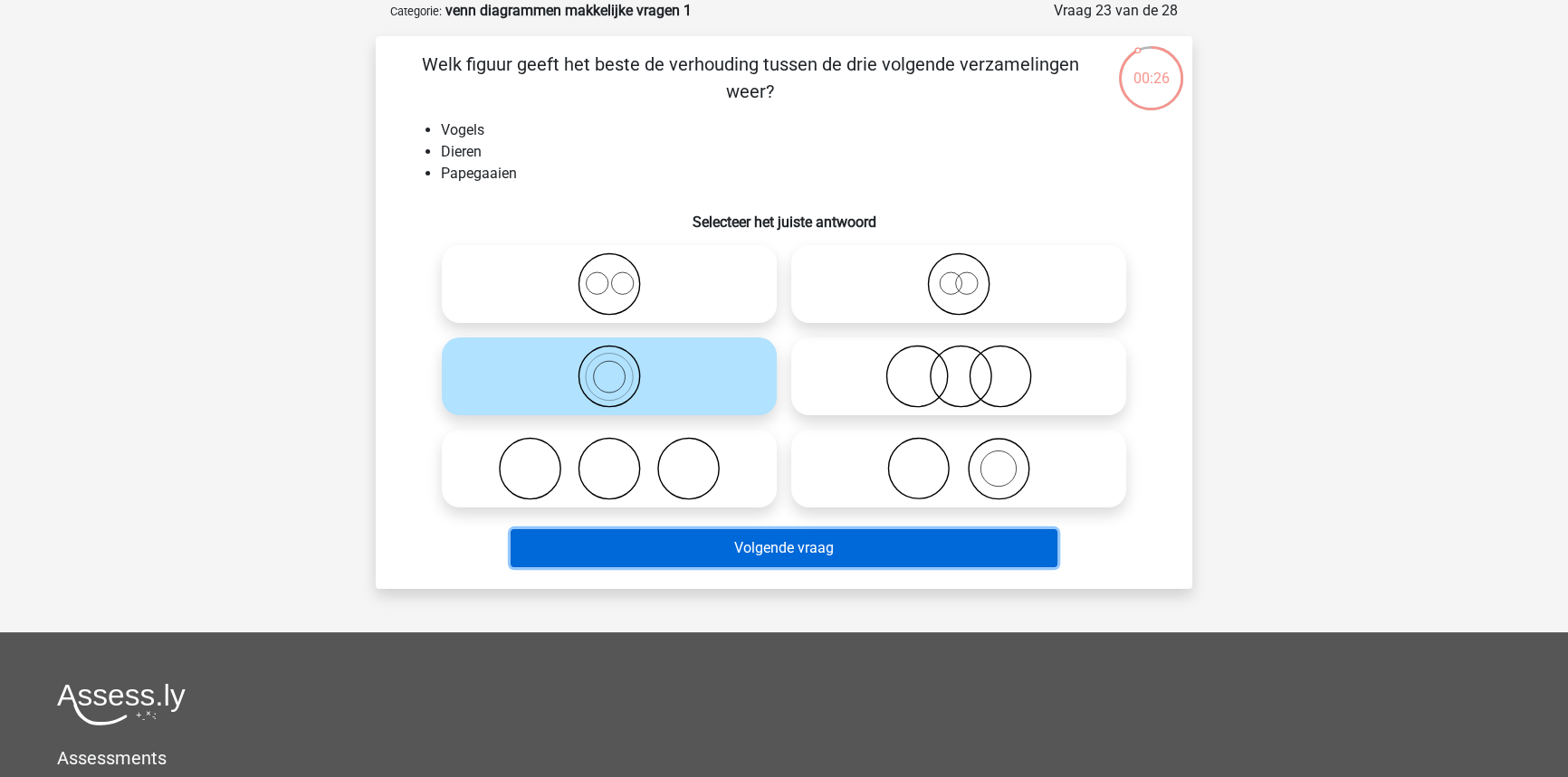
click at [667, 543] on button "Volgende vraag" at bounding box center [784, 548] width 547 height 38
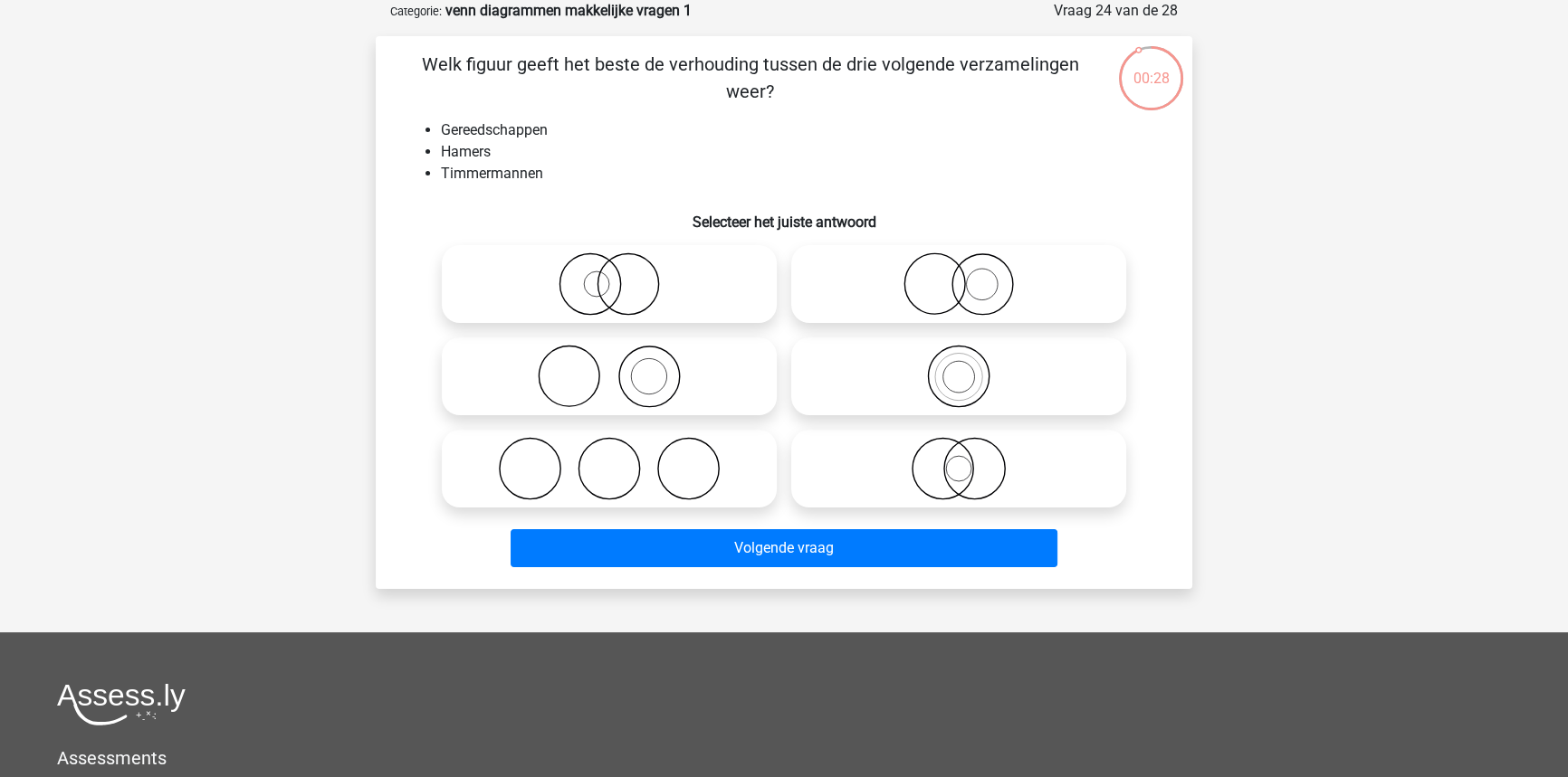
drag, startPoint x: 660, startPoint y: 388, endPoint x: 658, endPoint y: 400, distance: 12.2
click at [660, 390] on icon at bounding box center [609, 376] width 321 height 63
click at [621, 368] on input "radio" at bounding box center [615, 361] width 11 height 11
radio input "true"
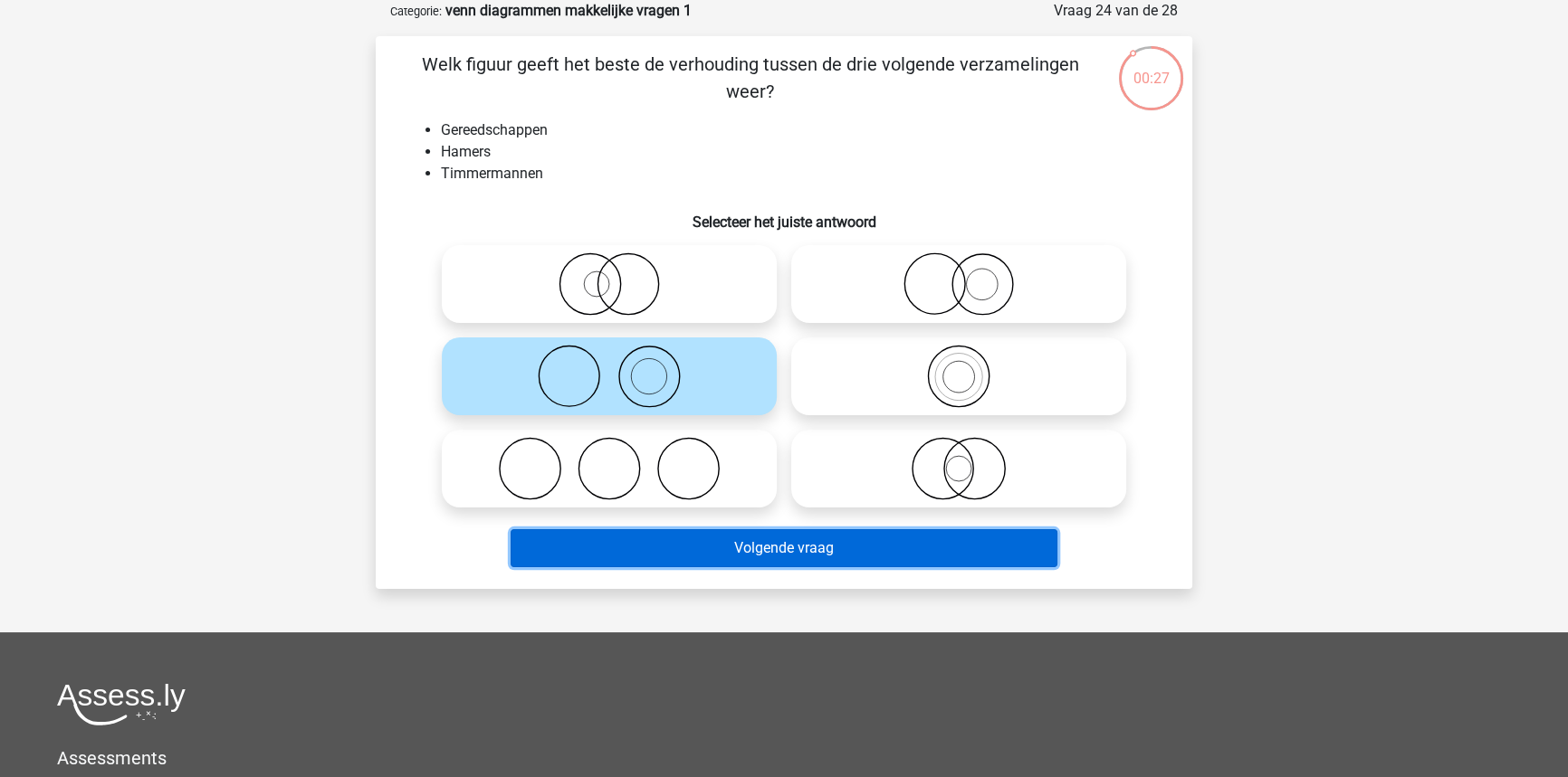
click at [690, 541] on button "Volgende vraag" at bounding box center [784, 548] width 547 height 38
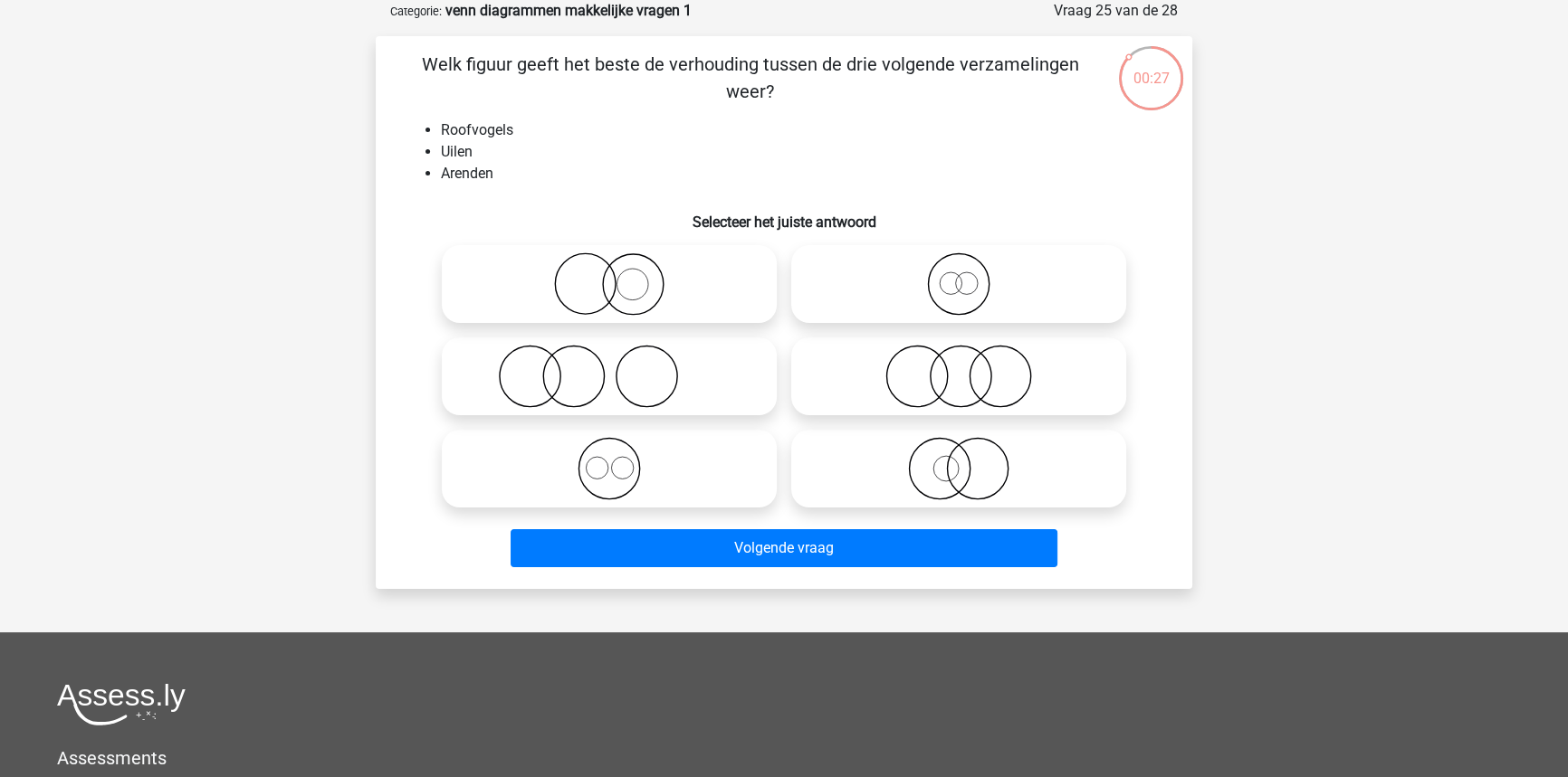
click at [663, 471] on icon at bounding box center [609, 468] width 321 height 63
click at [621, 459] on input "radio" at bounding box center [615, 454] width 11 height 11
radio input "true"
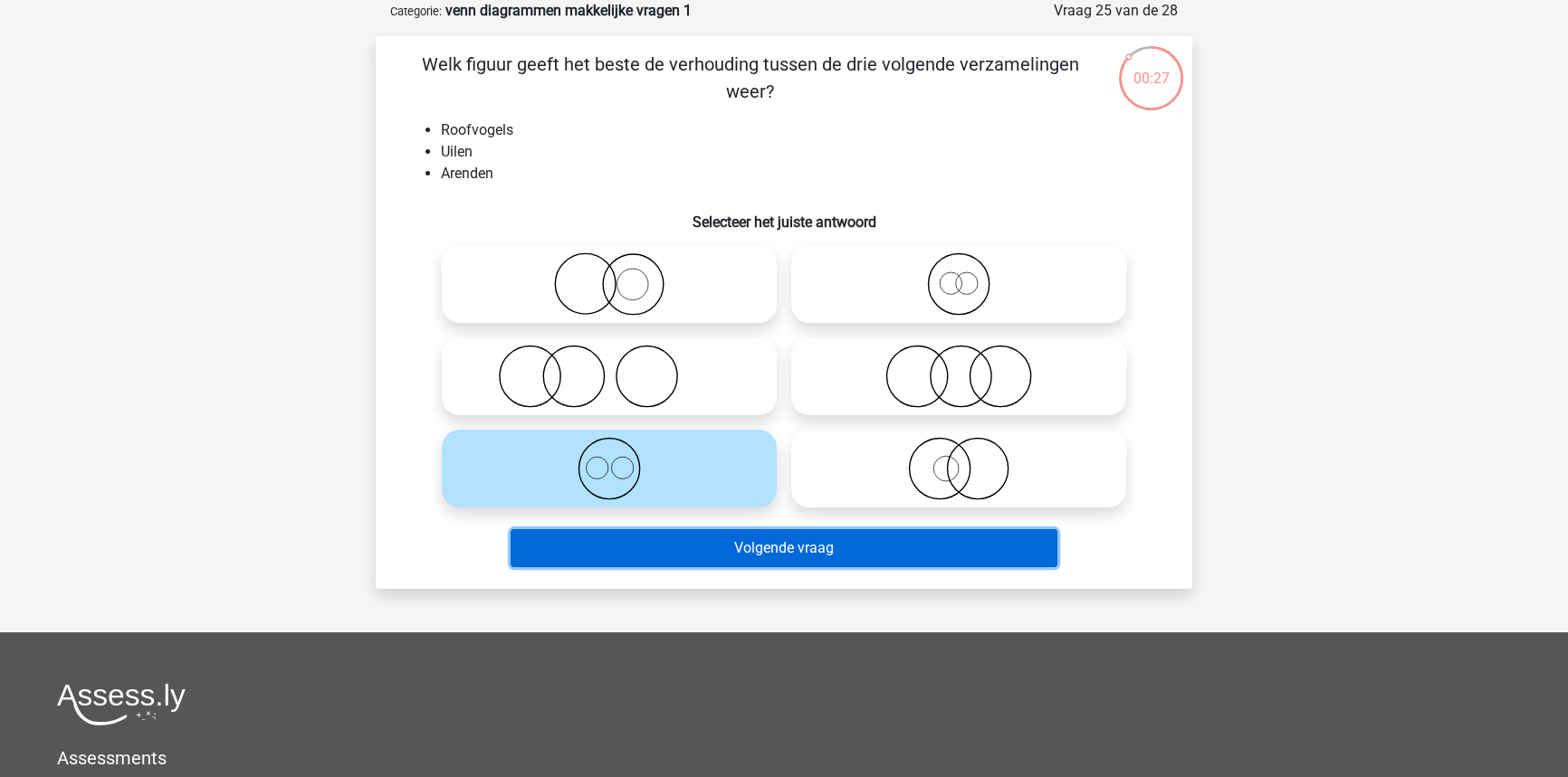
click at [692, 543] on button "Volgende vraag" at bounding box center [784, 548] width 547 height 38
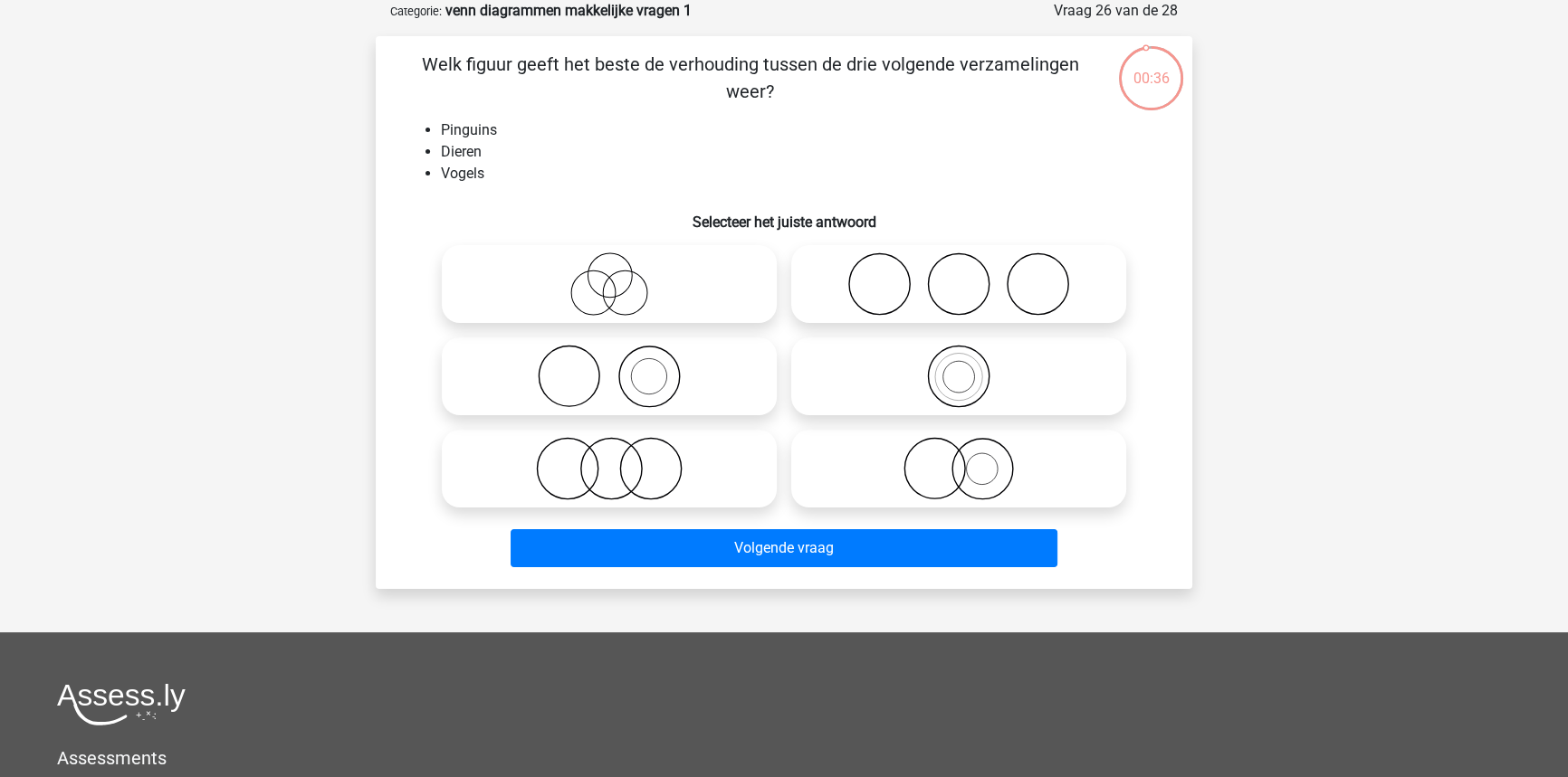
click at [1045, 385] on icon at bounding box center [959, 376] width 321 height 63
click at [971, 368] on input "radio" at bounding box center [964, 361] width 11 height 11
radio input "true"
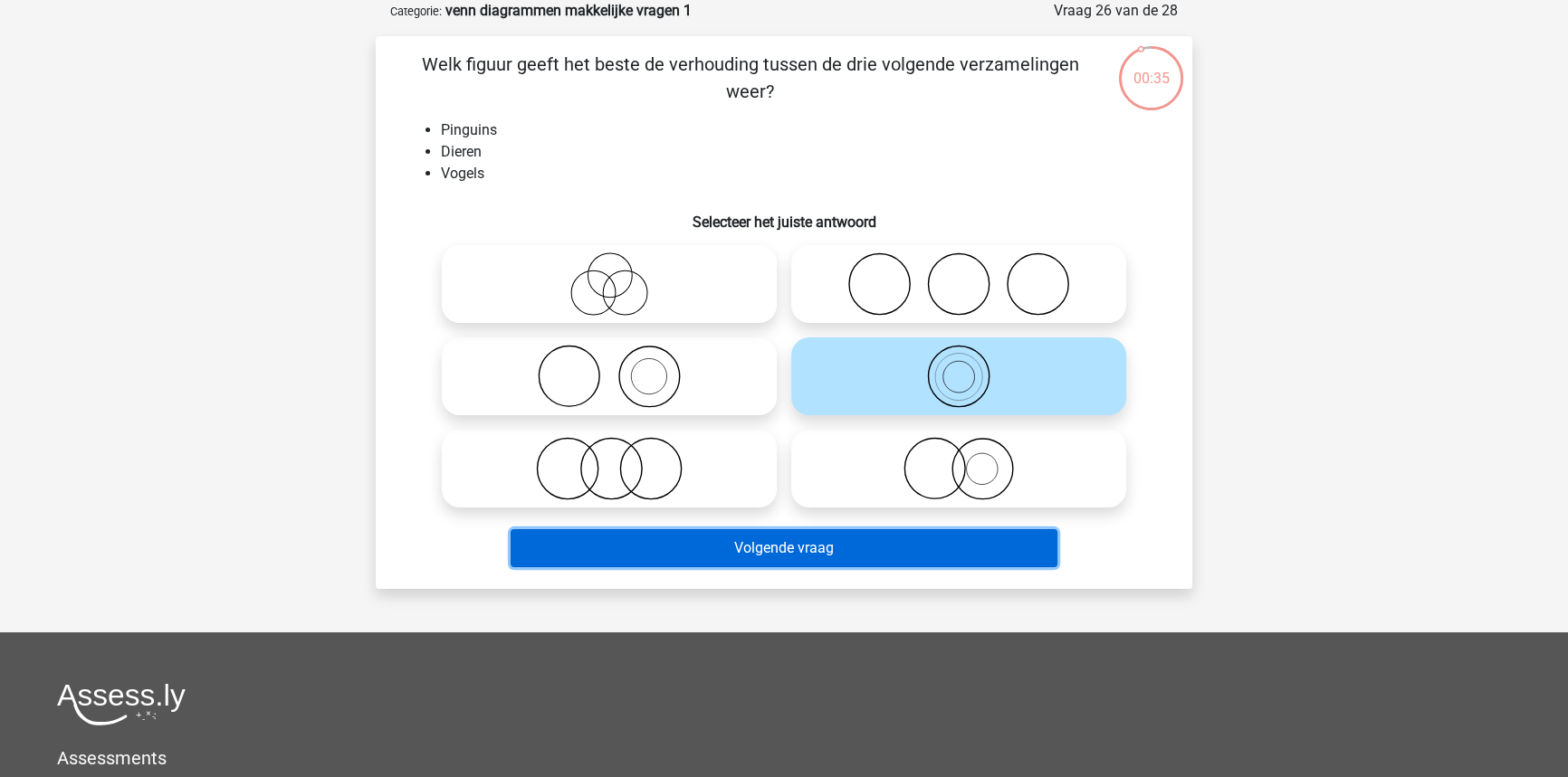
click at [892, 546] on button "Volgende vraag" at bounding box center [784, 548] width 547 height 38
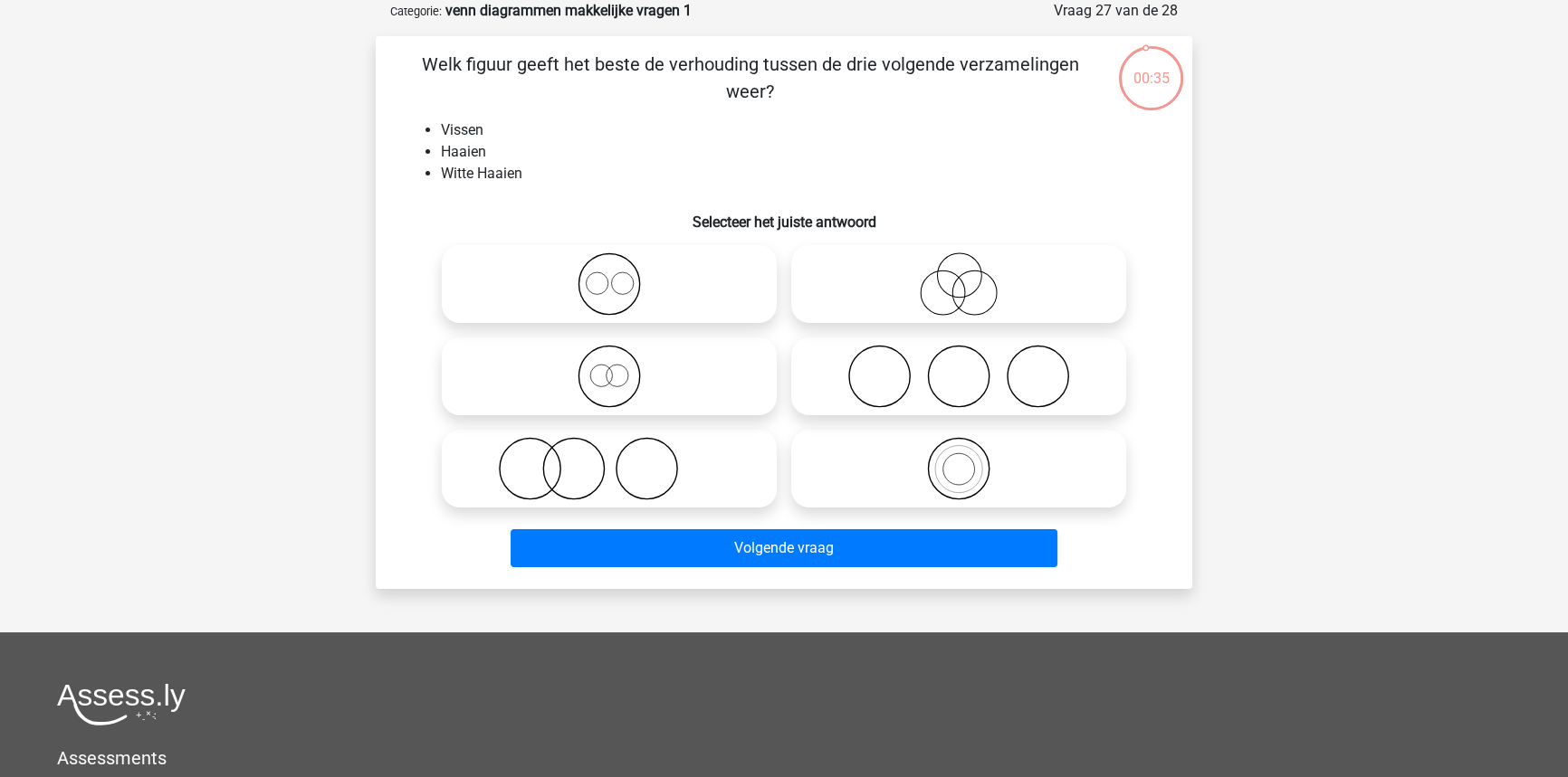
click at [1071, 475] on icon at bounding box center [959, 468] width 321 height 63
click at [971, 459] on input "radio" at bounding box center [964, 454] width 11 height 11
radio input "true"
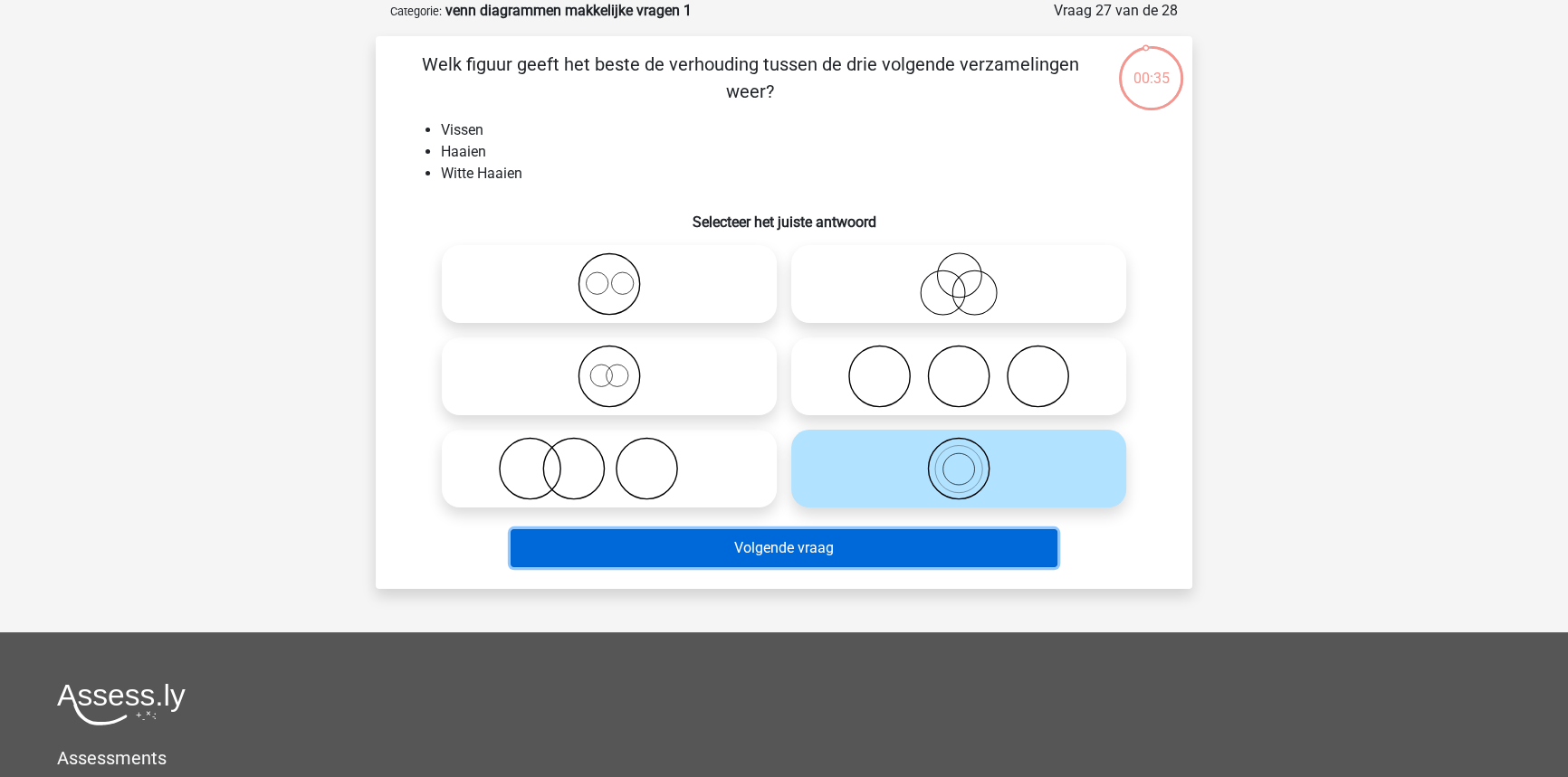
click at [941, 553] on button "Volgende vraag" at bounding box center [784, 548] width 547 height 38
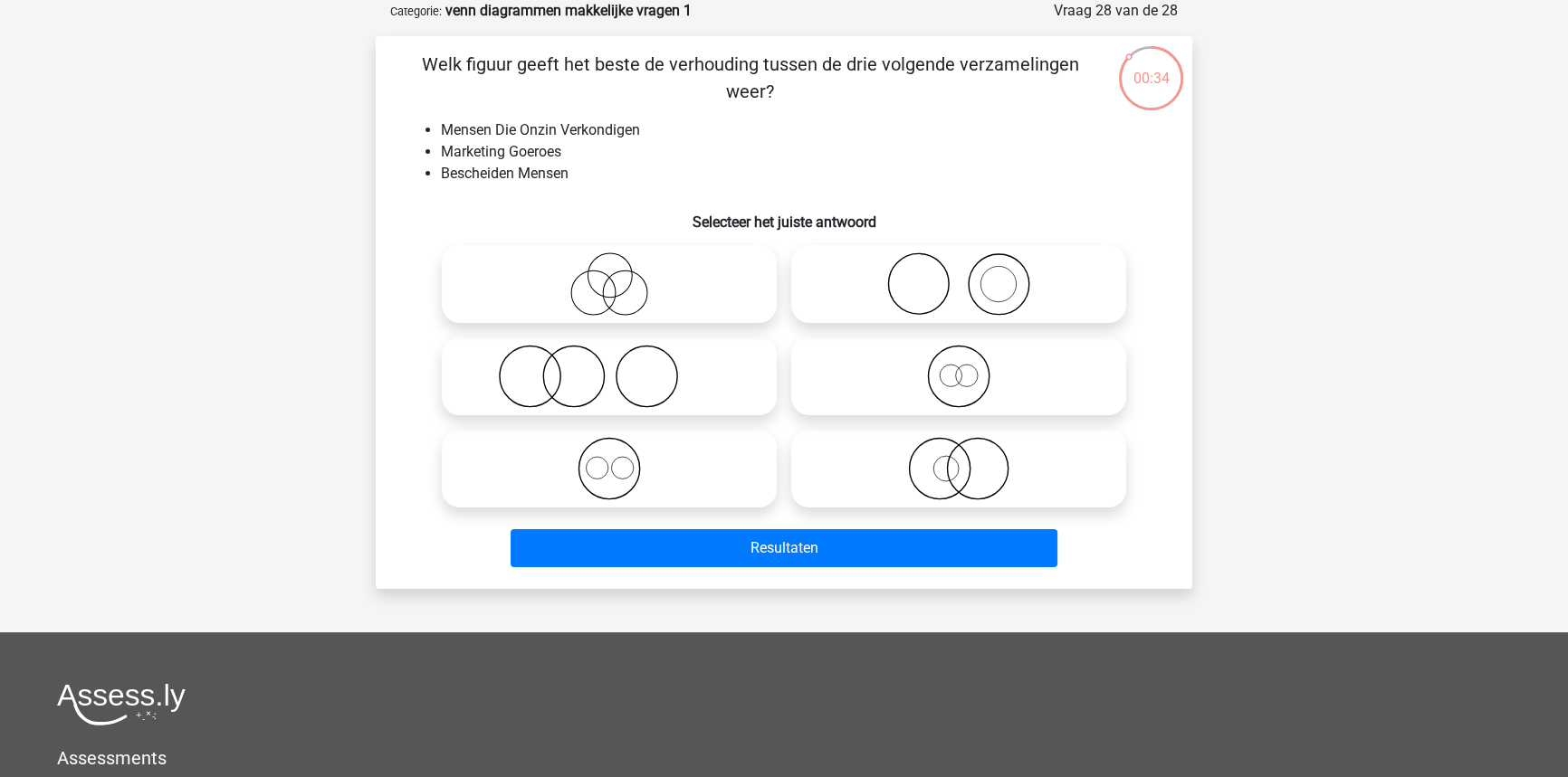
drag, startPoint x: 652, startPoint y: 260, endPoint x: 664, endPoint y: 341, distance: 81.9
click at [650, 269] on icon at bounding box center [609, 284] width 321 height 63
click at [621, 269] on input "radio" at bounding box center [615, 269] width 11 height 11
radio input "true"
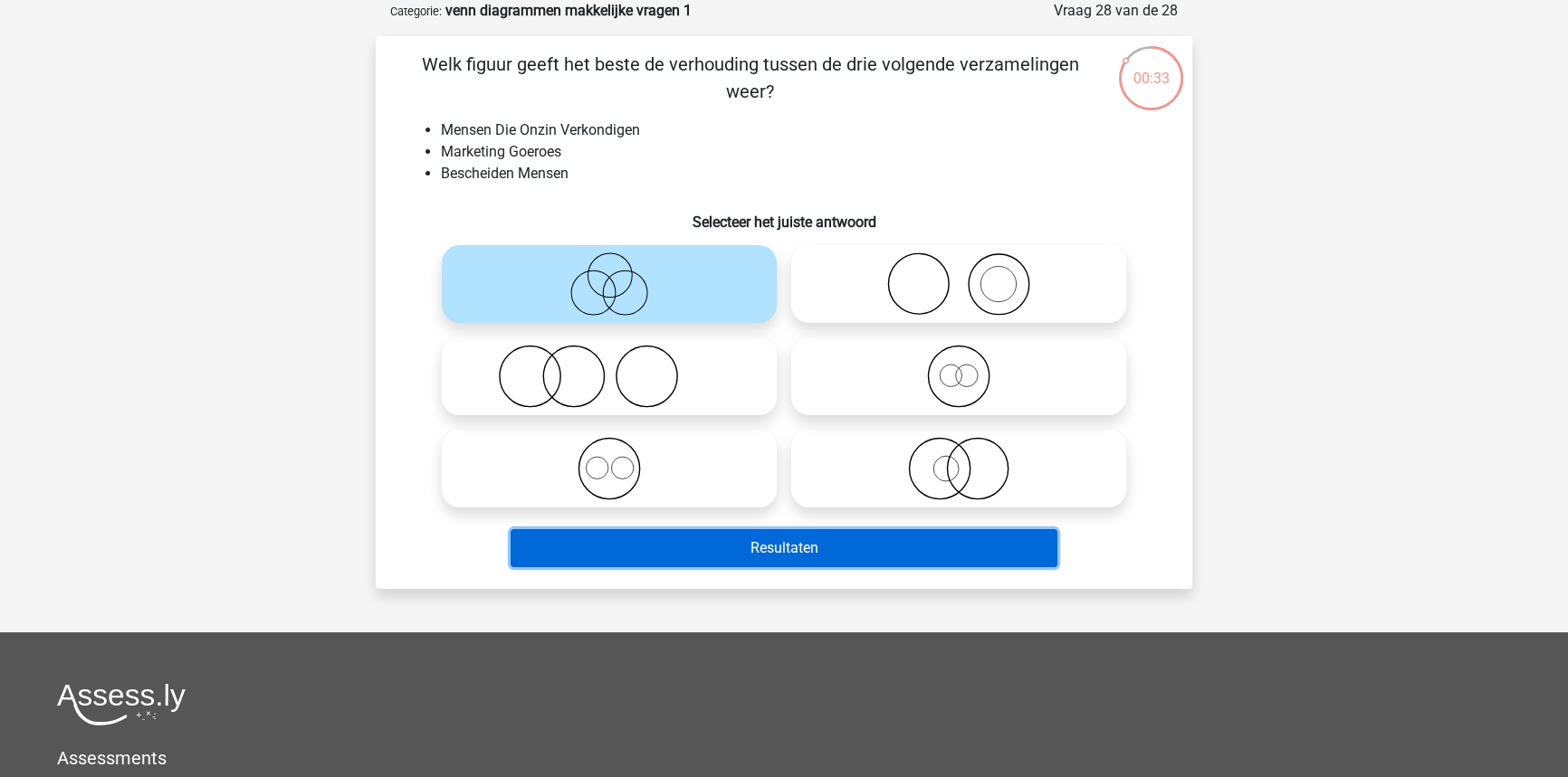
click at [721, 540] on button "Resultaten" at bounding box center [784, 548] width 547 height 38
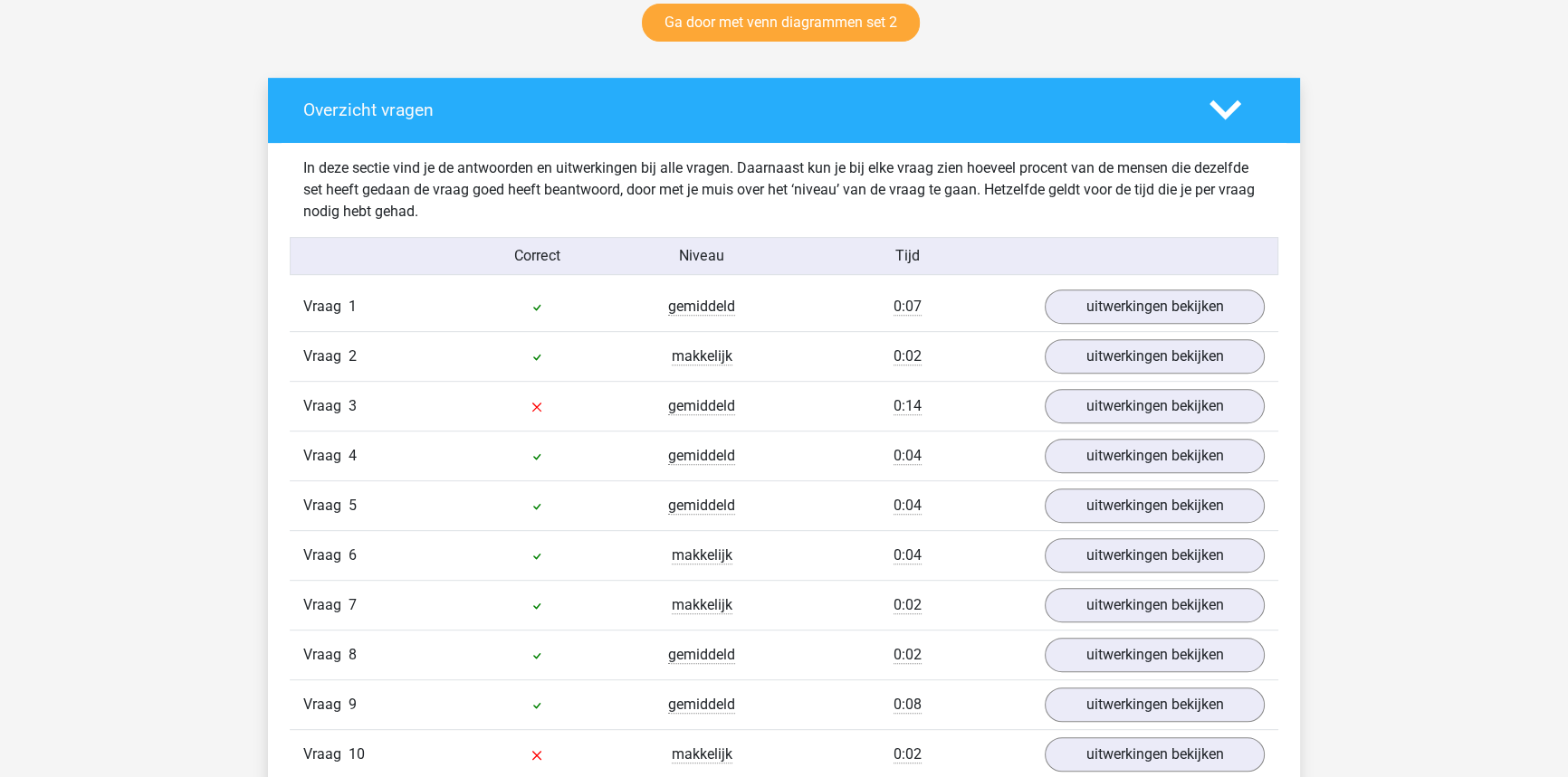
scroll to position [1068, 0]
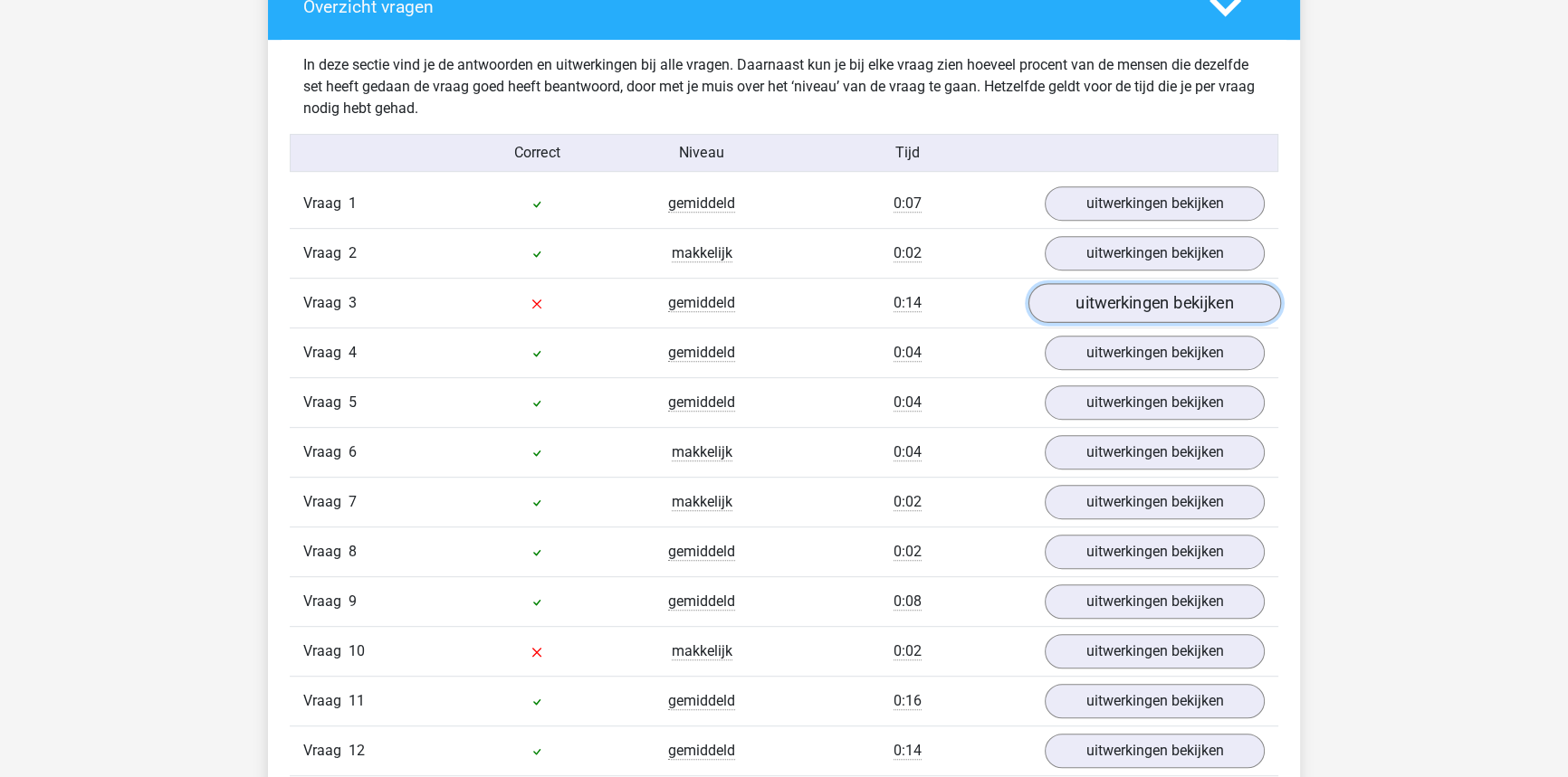
click at [1059, 296] on link "uitwerkingen bekijken" at bounding box center [1155, 303] width 253 height 40
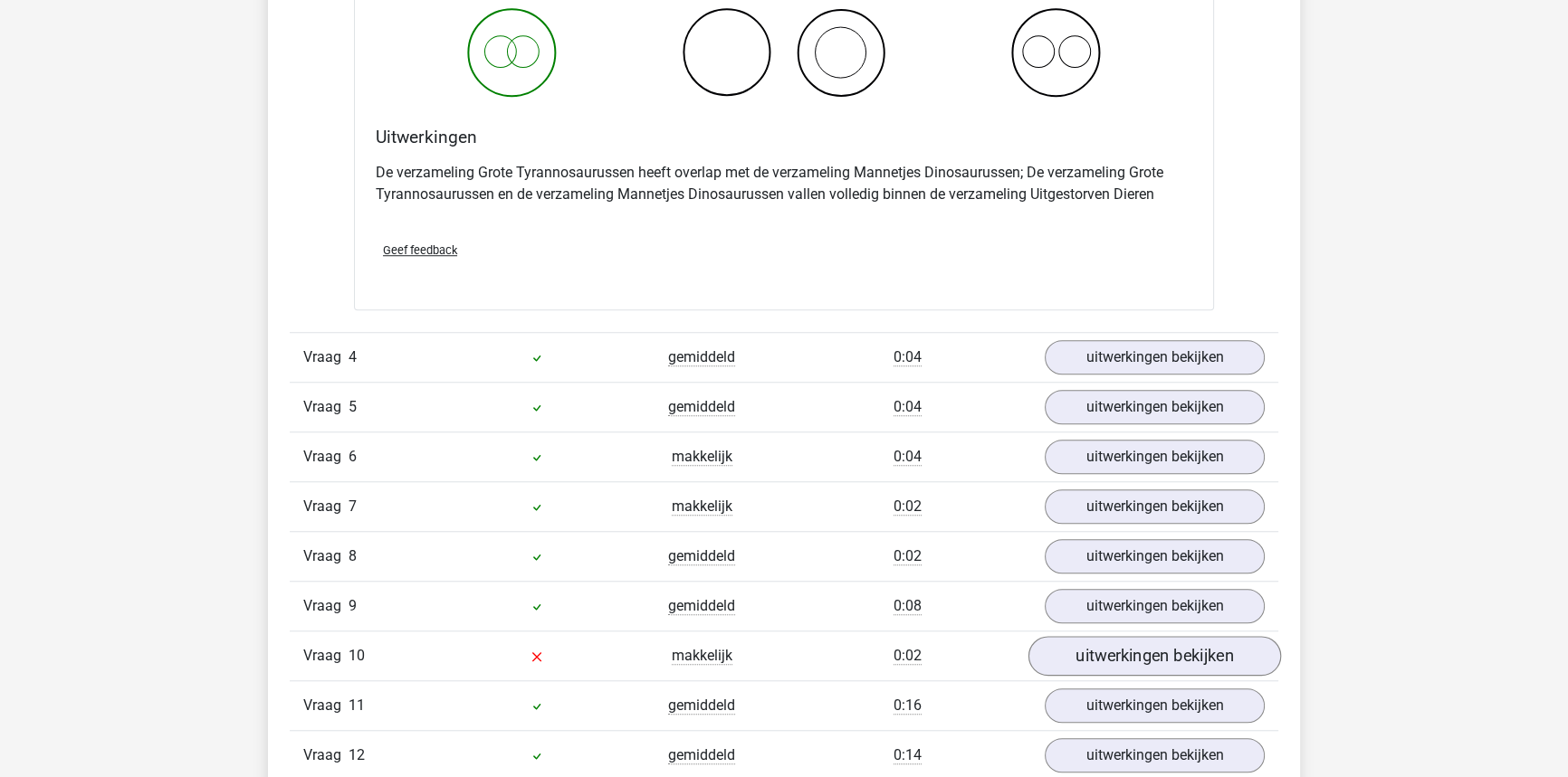
scroll to position [1891, 0]
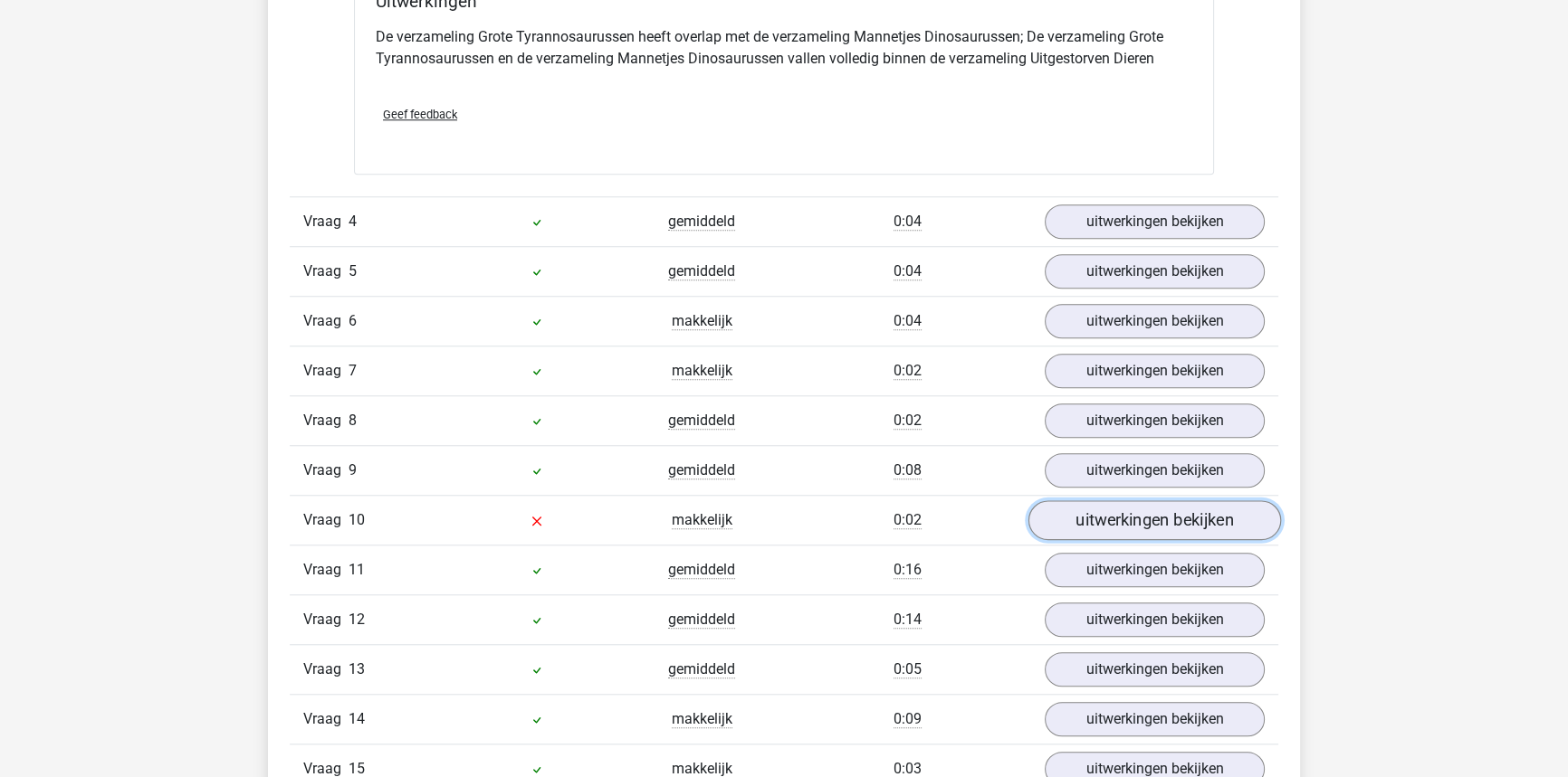
click at [1069, 508] on link "uitwerkingen bekijken" at bounding box center [1155, 521] width 253 height 40
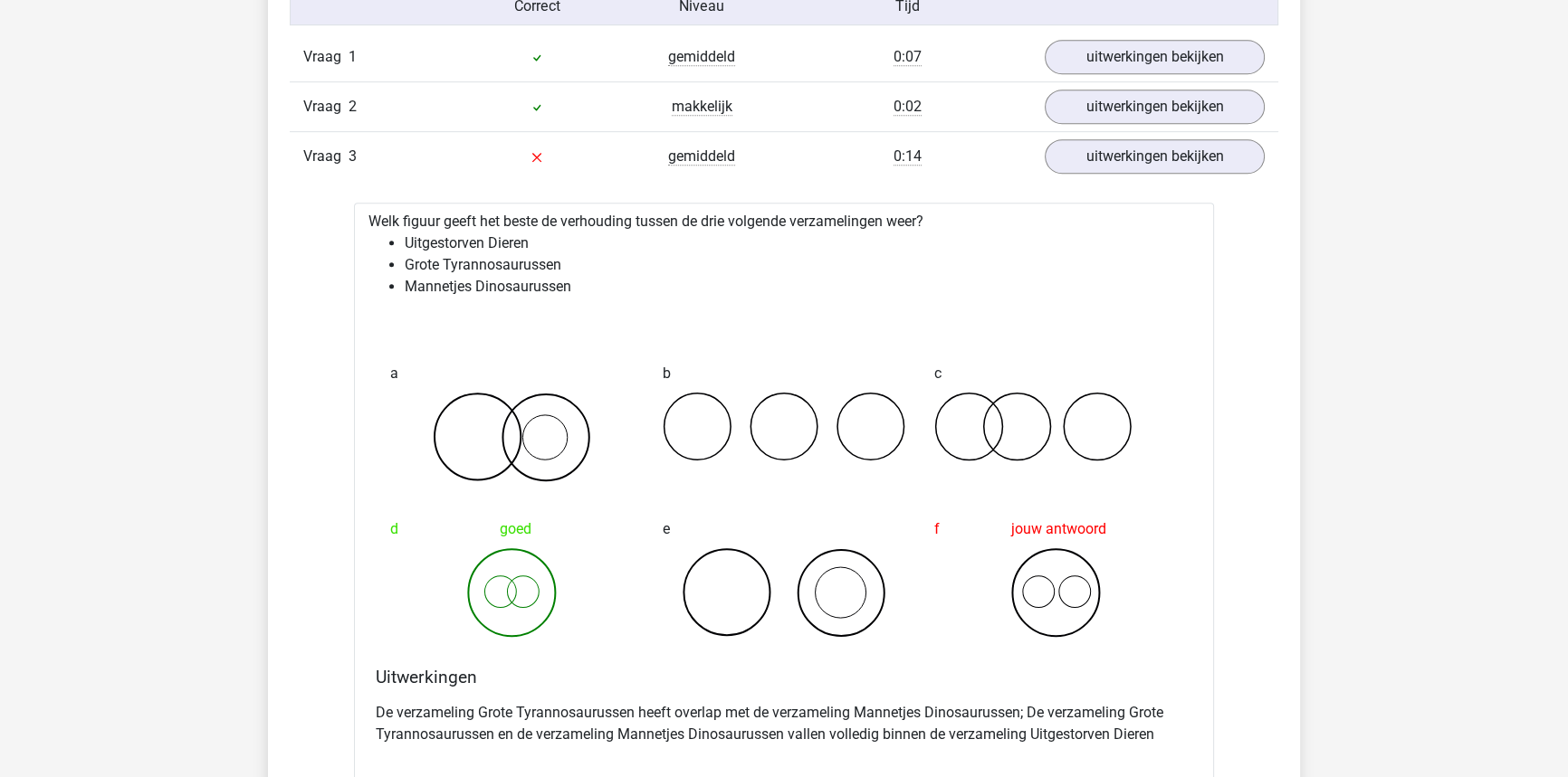
scroll to position [1210, 0]
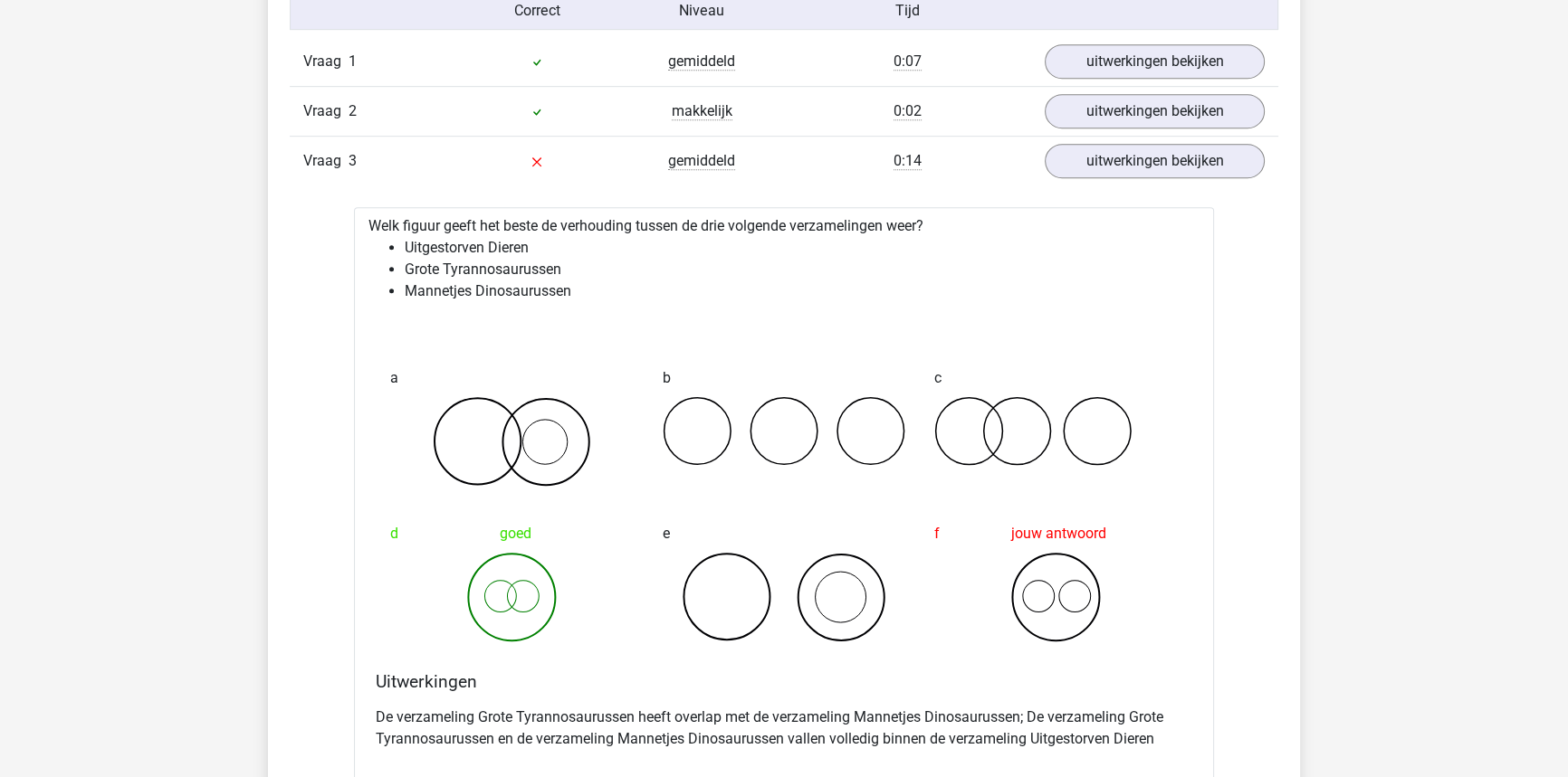
drag, startPoint x: 1312, startPoint y: 245, endPoint x: 1302, endPoint y: 215, distance: 31.6
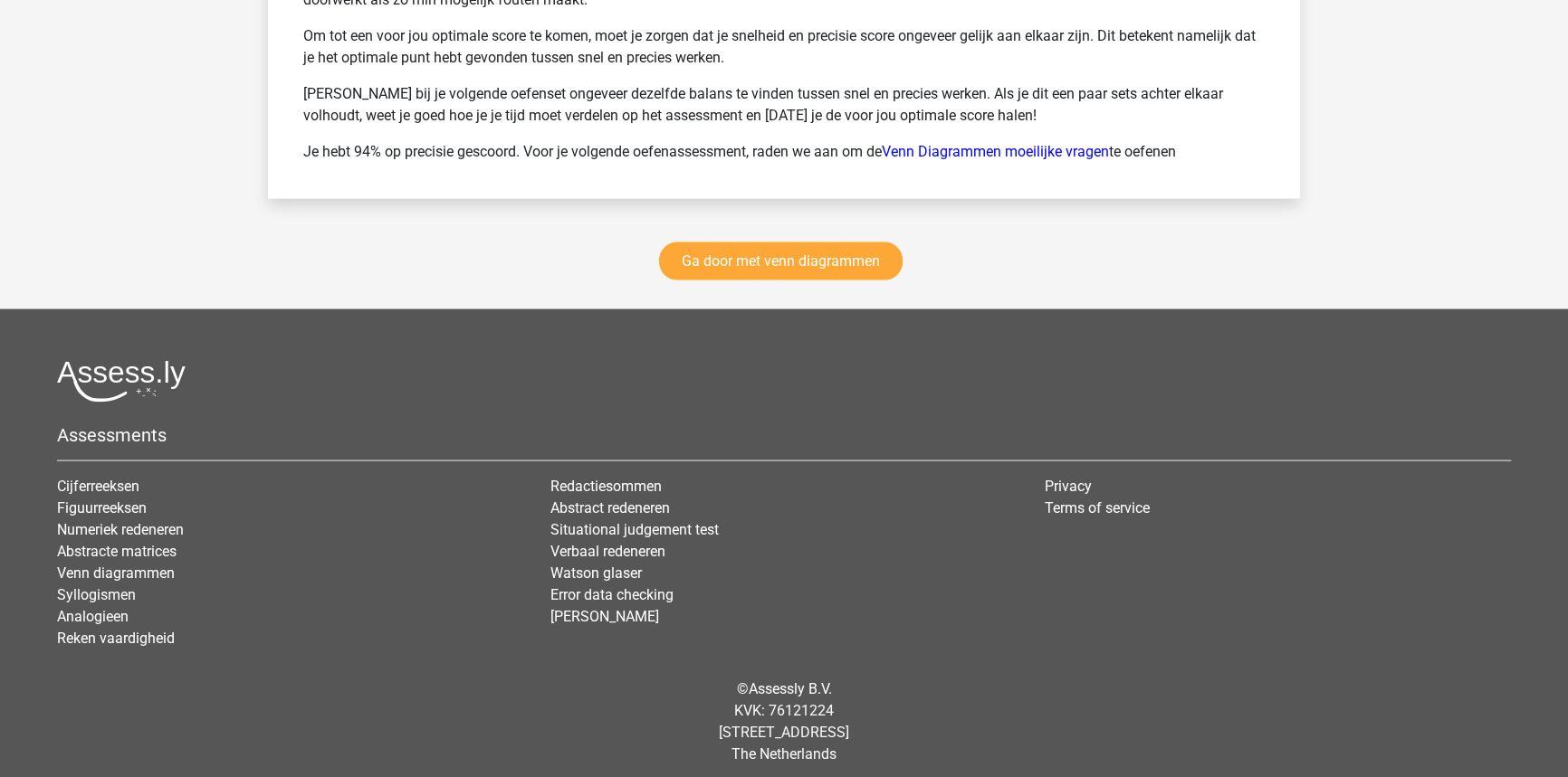
scroll to position [4854, 0]
